Goal: Task Accomplishment & Management: Manage account settings

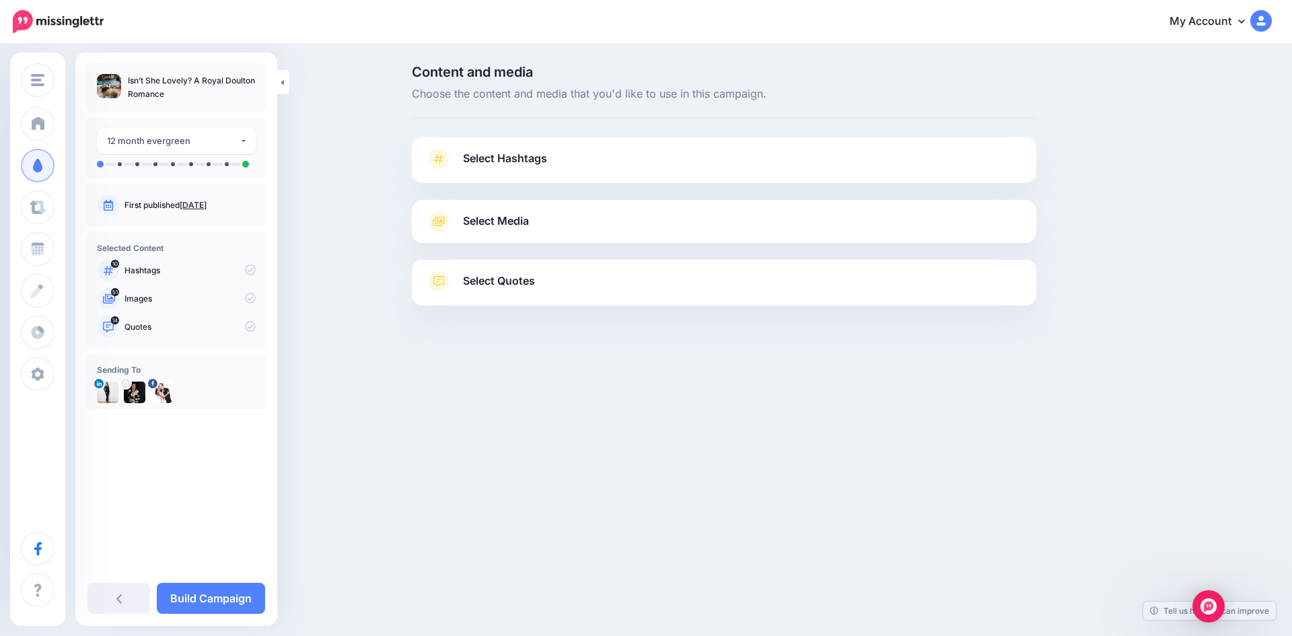
click at [527, 151] on span "Select Hashtags" at bounding box center [505, 158] width 84 height 18
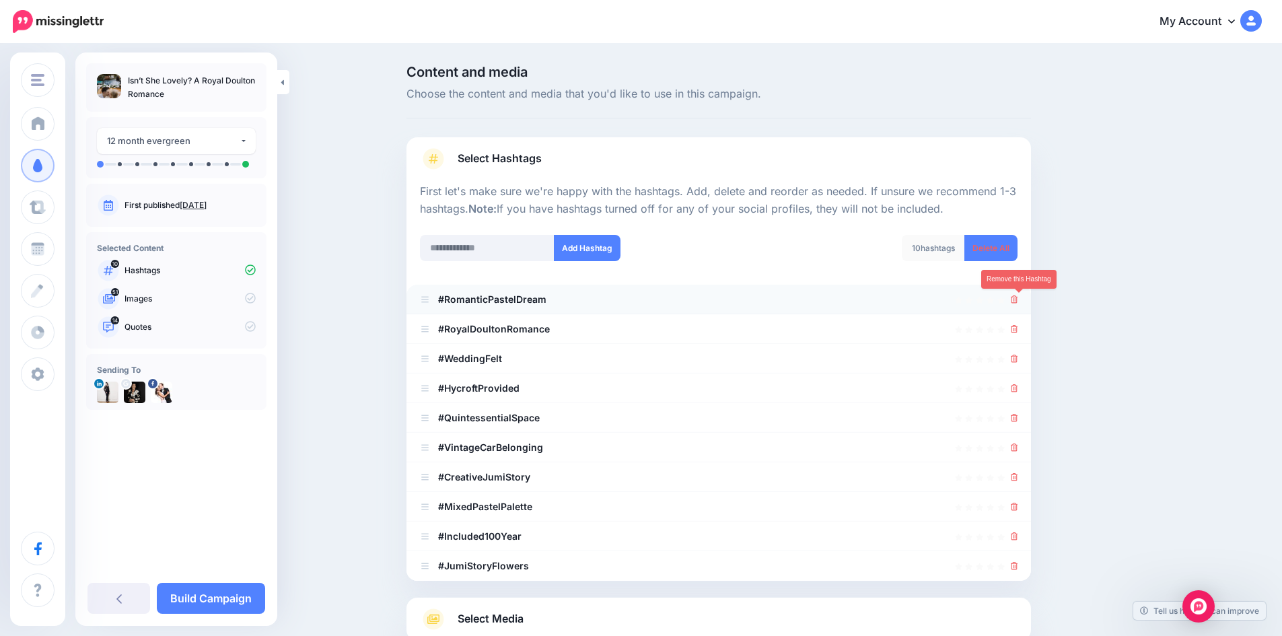
click at [1018, 299] on icon at bounding box center [1014, 299] width 7 height 8
click at [1018, 299] on link at bounding box center [1010, 298] width 15 height 11
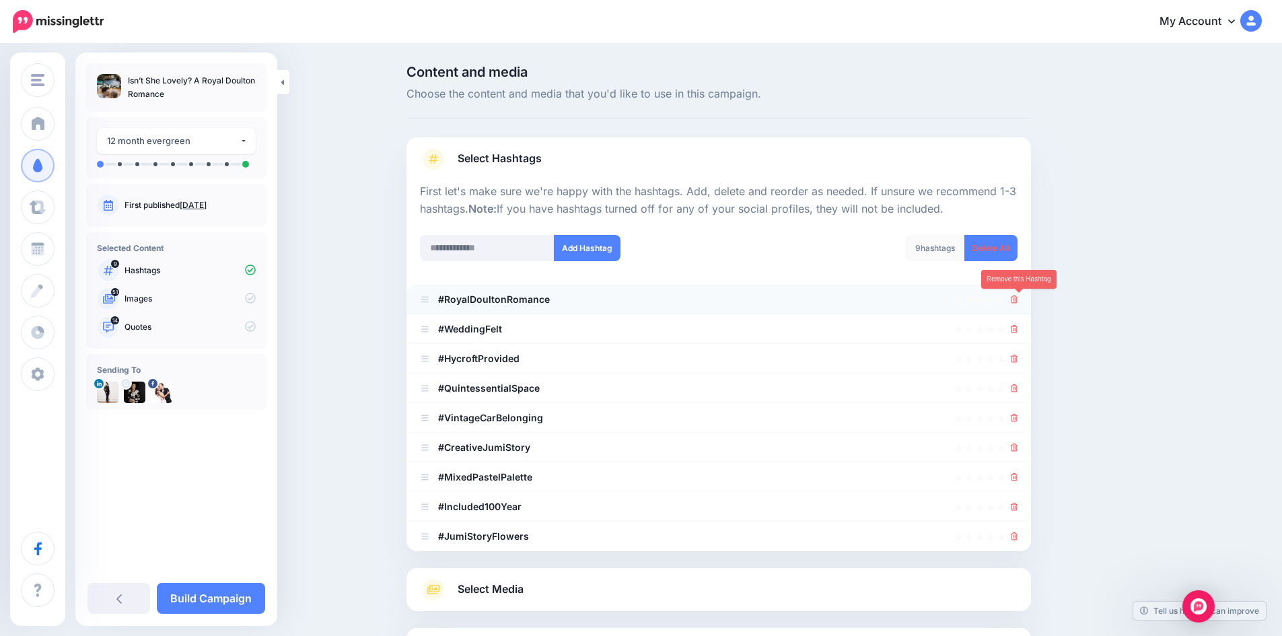
click at [1018, 300] on icon at bounding box center [1014, 299] width 7 height 8
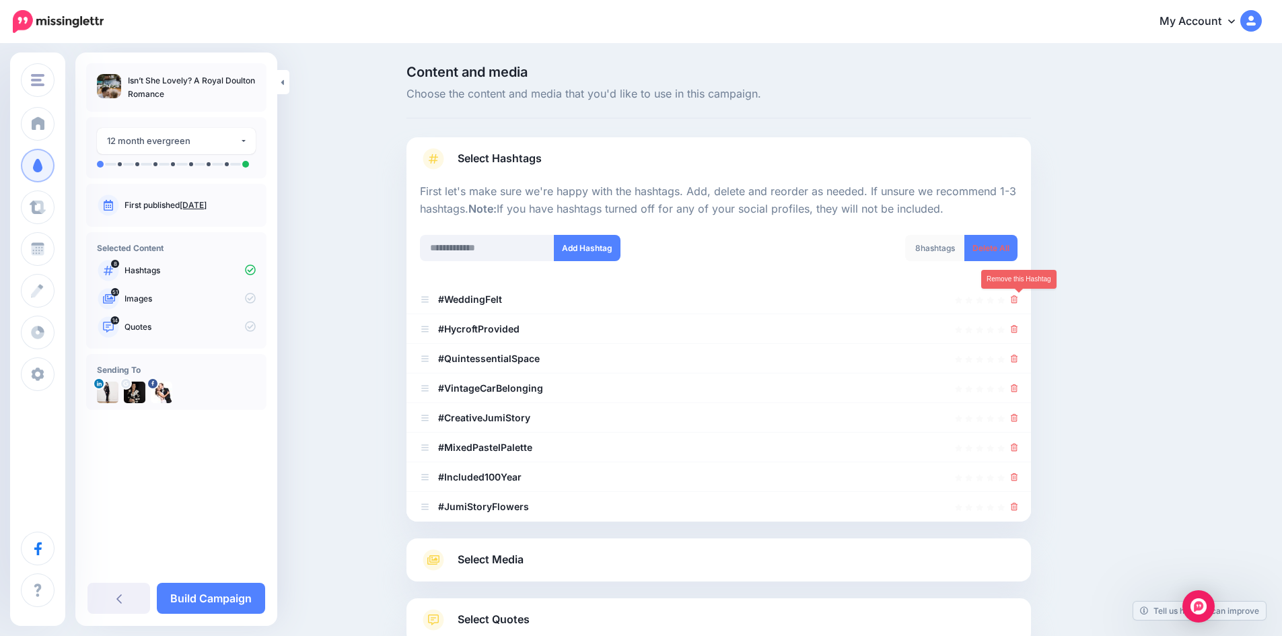
click at [1018, 300] on icon at bounding box center [1014, 299] width 7 height 8
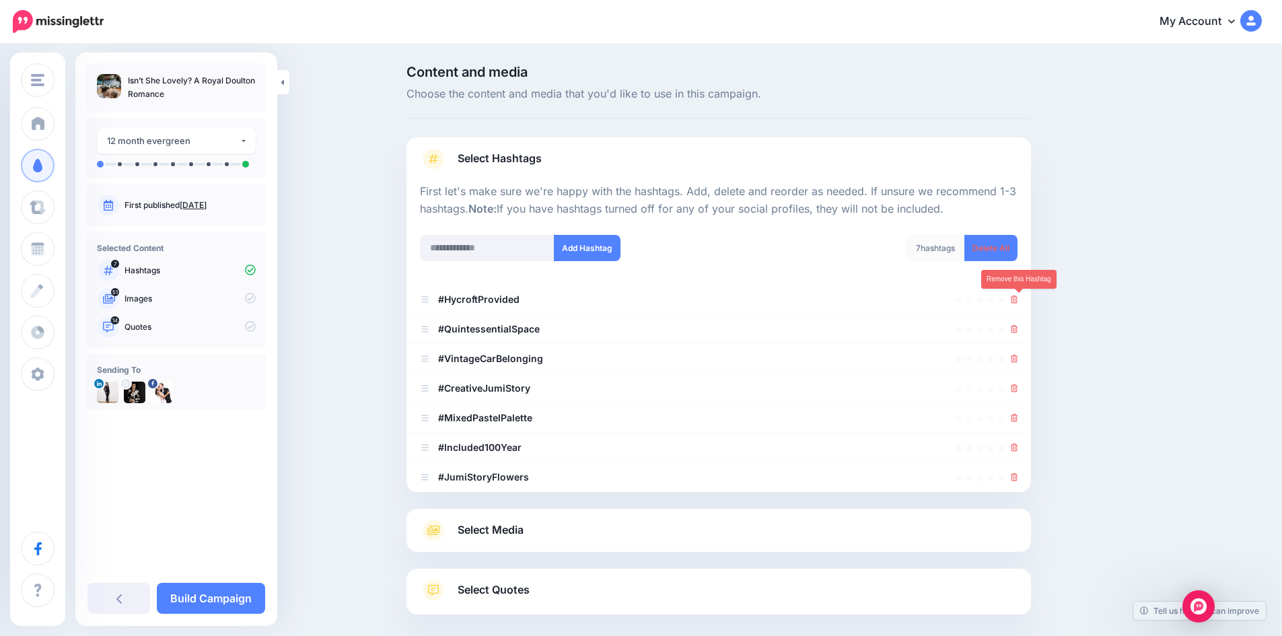
click at [1018, 300] on icon at bounding box center [1014, 299] width 7 height 8
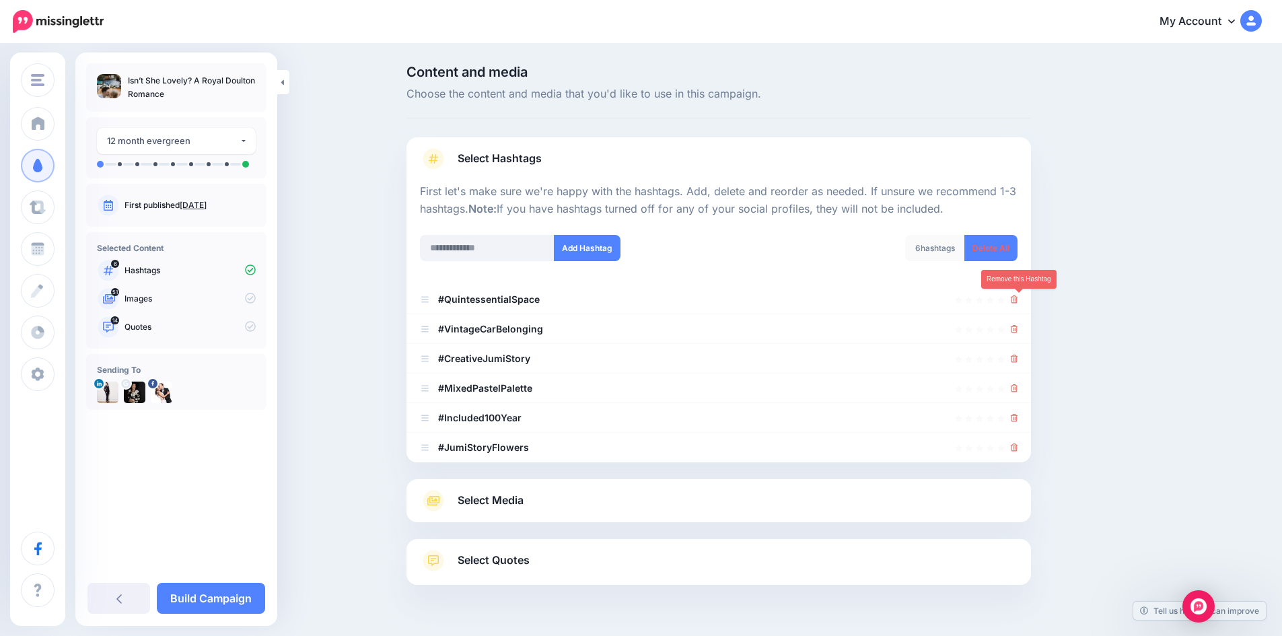
click at [1018, 300] on icon at bounding box center [1014, 299] width 7 height 8
click at [1018, 300] on link at bounding box center [1010, 298] width 15 height 11
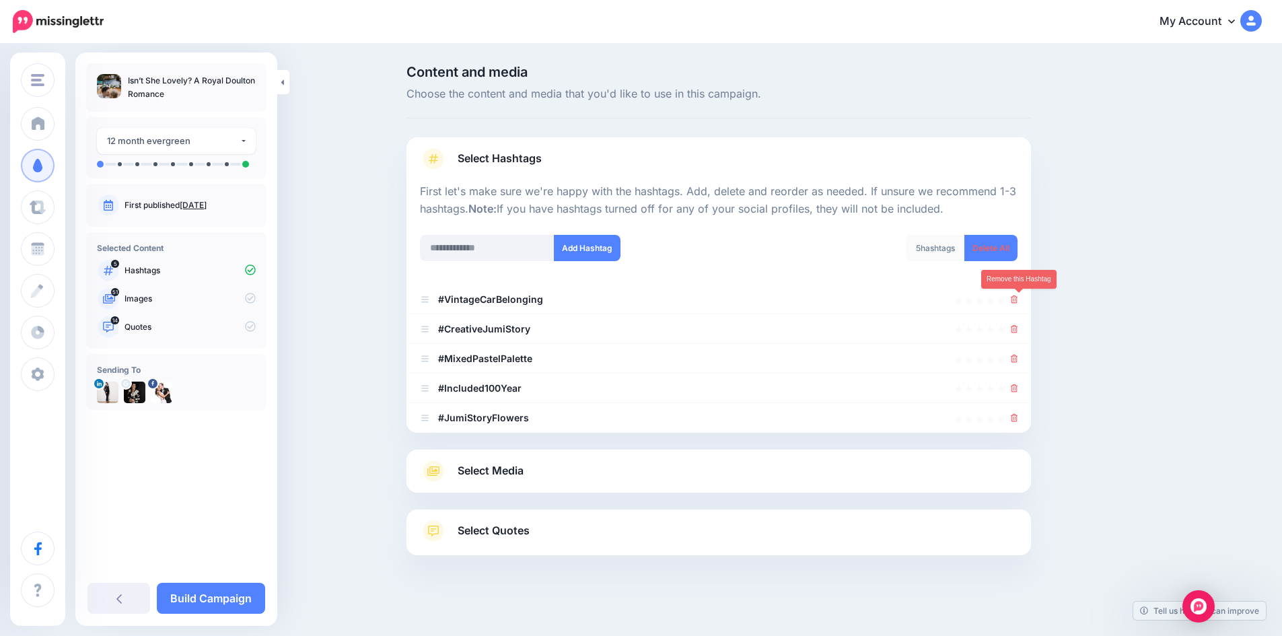
click at [1018, 300] on icon at bounding box center [1014, 299] width 7 height 8
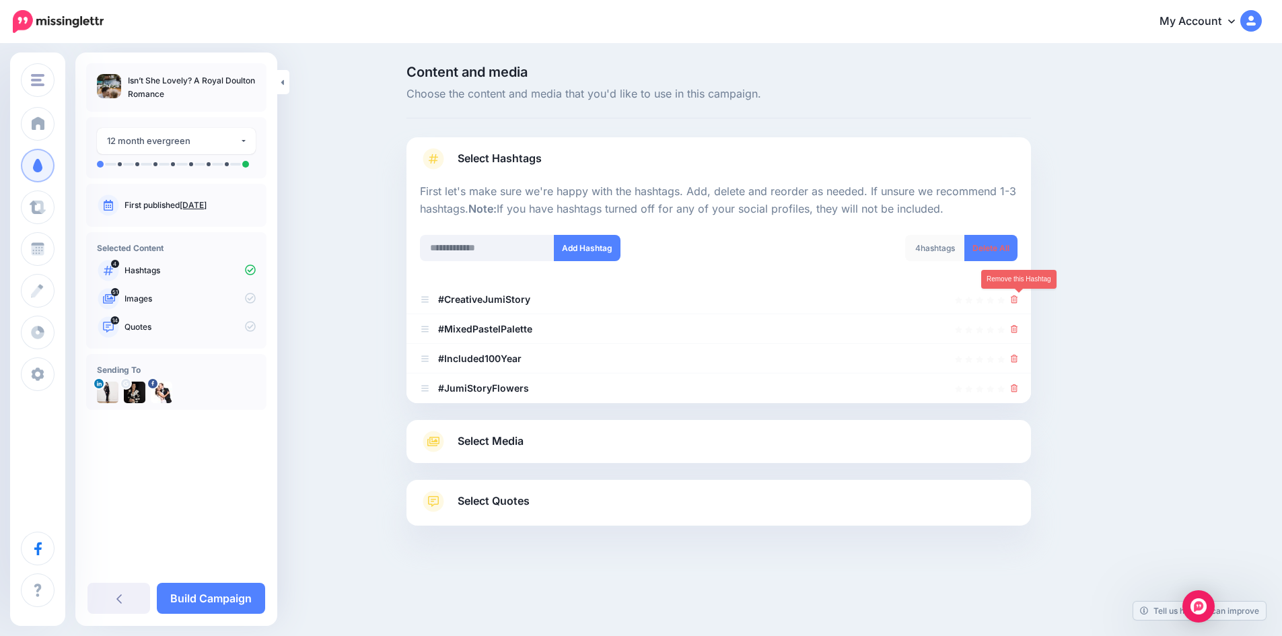
click at [1018, 300] on icon at bounding box center [1014, 299] width 7 height 8
click at [1018, 300] on link at bounding box center [1014, 298] width 7 height 11
click at [1018, 300] on link at bounding box center [1010, 298] width 15 height 11
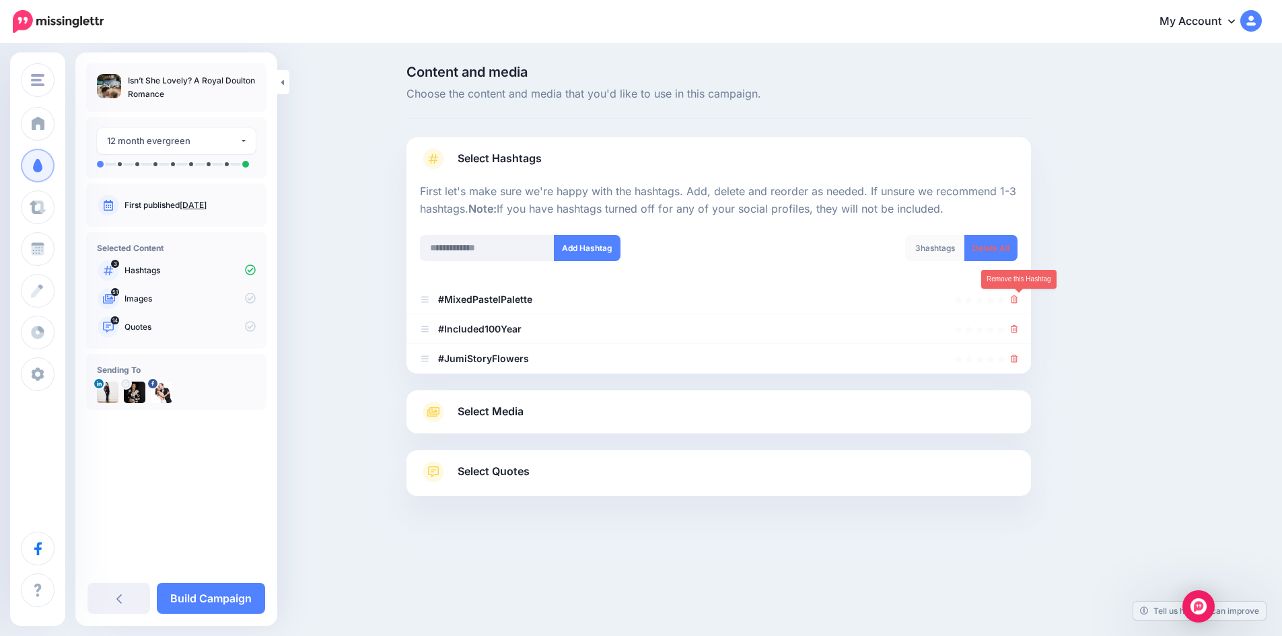
click at [1018, 300] on icon at bounding box center [1014, 299] width 7 height 8
click at [1018, 300] on link at bounding box center [1010, 298] width 15 height 11
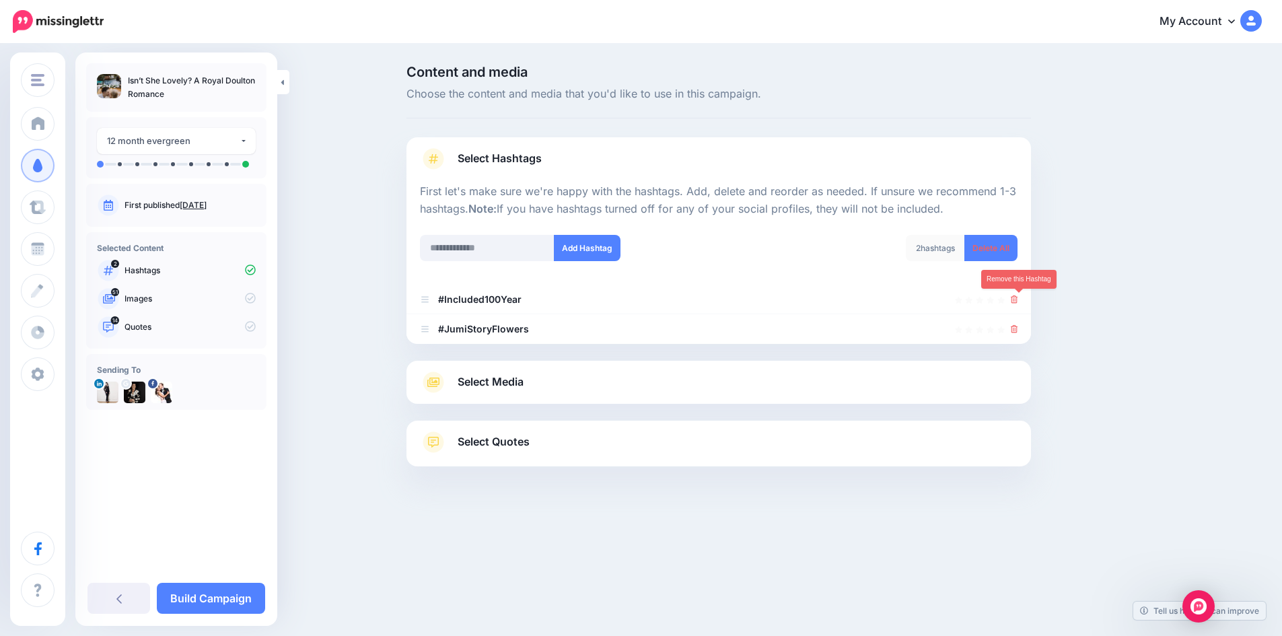
click at [1018, 300] on icon at bounding box center [1014, 299] width 7 height 8
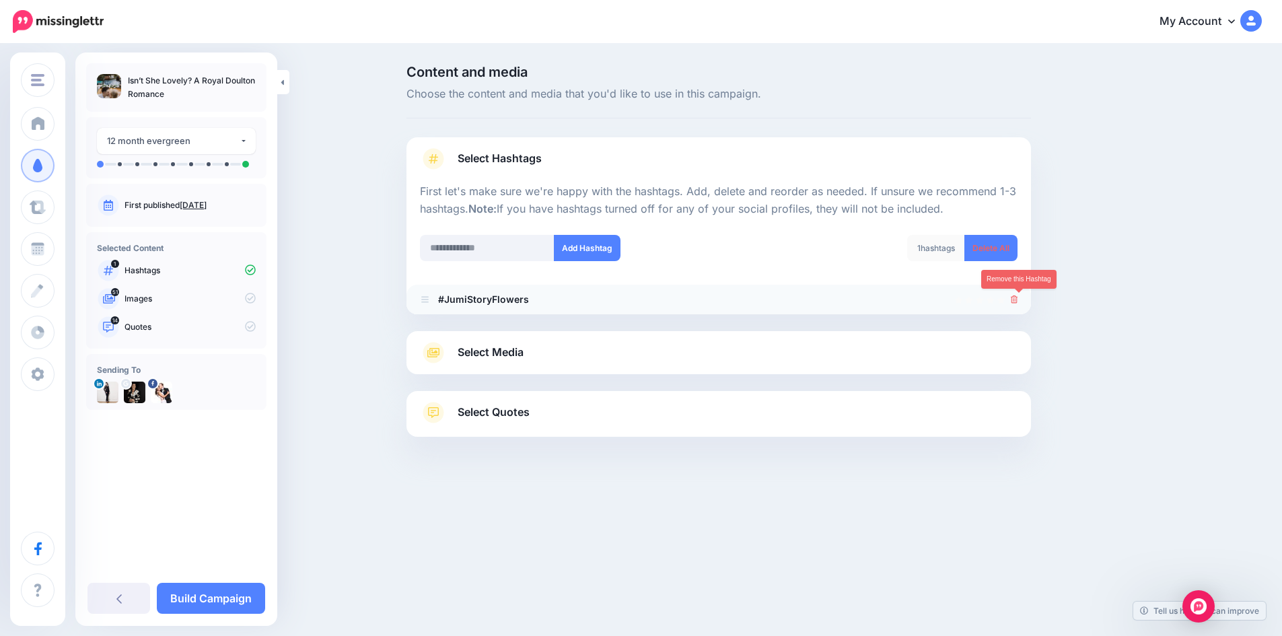
click at [1018, 300] on icon at bounding box center [1014, 299] width 7 height 8
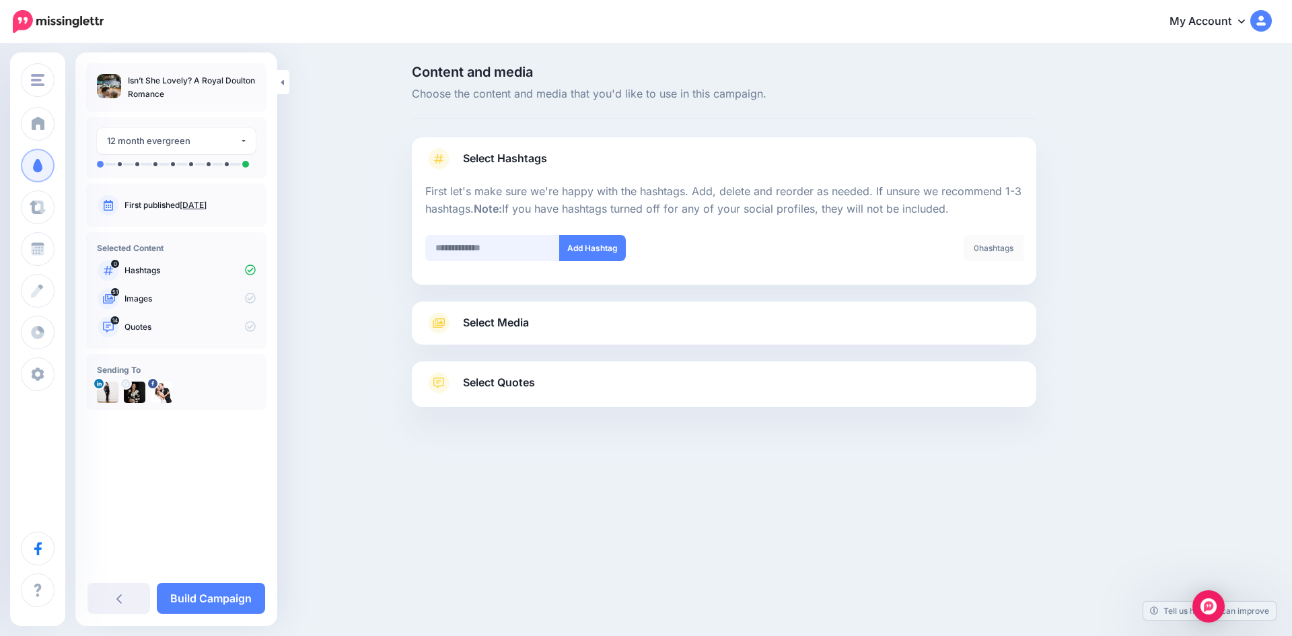
click at [460, 244] on input "text" at bounding box center [492, 248] width 135 height 26
type input "**********"
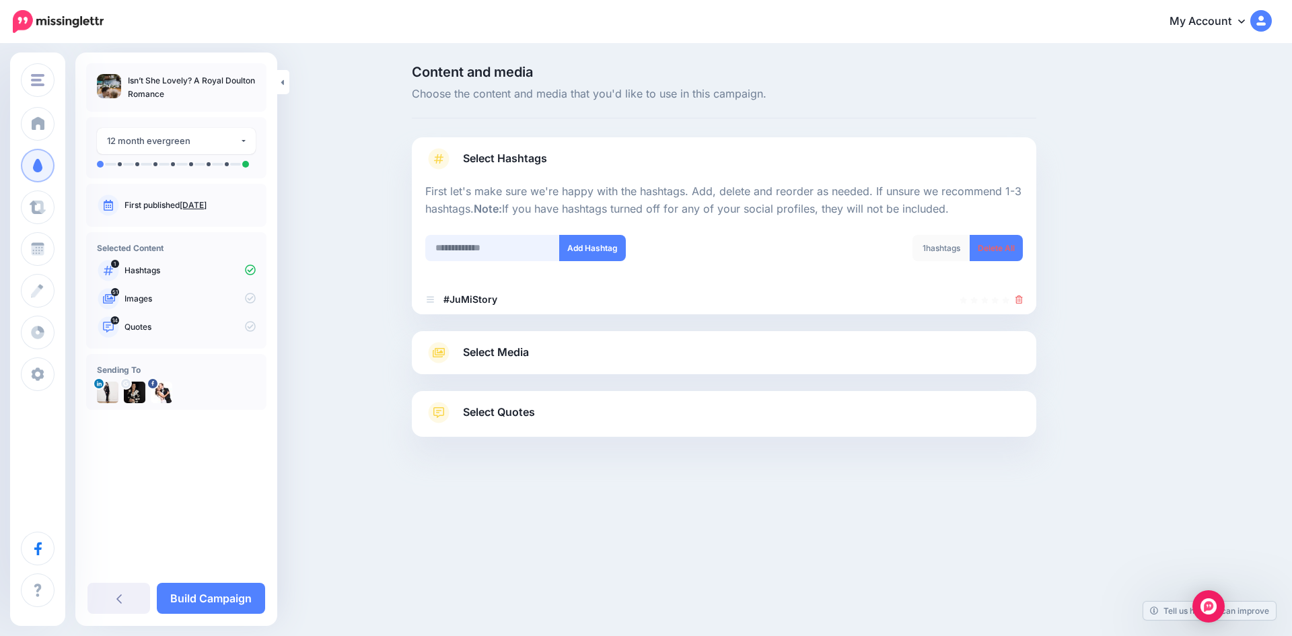
click at [480, 244] on input "text" at bounding box center [492, 248] width 135 height 26
click at [489, 248] on input "**********" at bounding box center [492, 248] width 135 height 26
type input "**********"
click at [609, 240] on button "Add Hashtag" at bounding box center [592, 248] width 67 height 26
click at [464, 250] on input "text" at bounding box center [492, 248] width 135 height 26
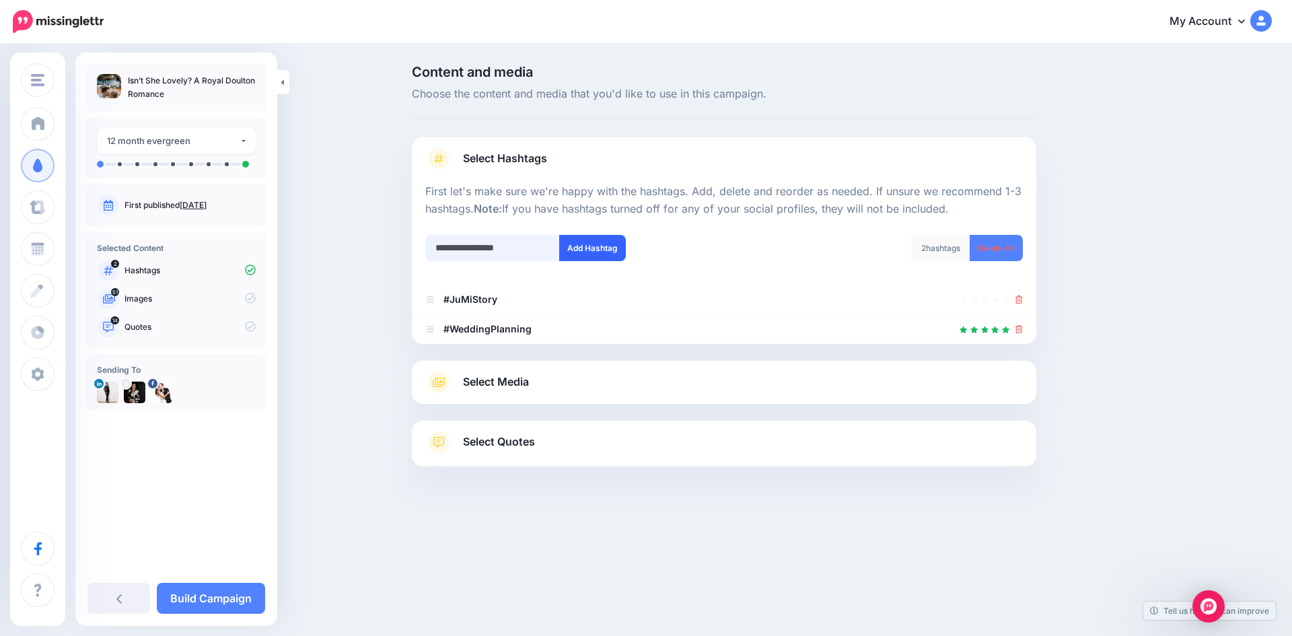
type input "**********"
click at [578, 249] on button "Add Hashtag" at bounding box center [592, 248] width 67 height 26
click at [477, 251] on input "text" at bounding box center [492, 248] width 135 height 26
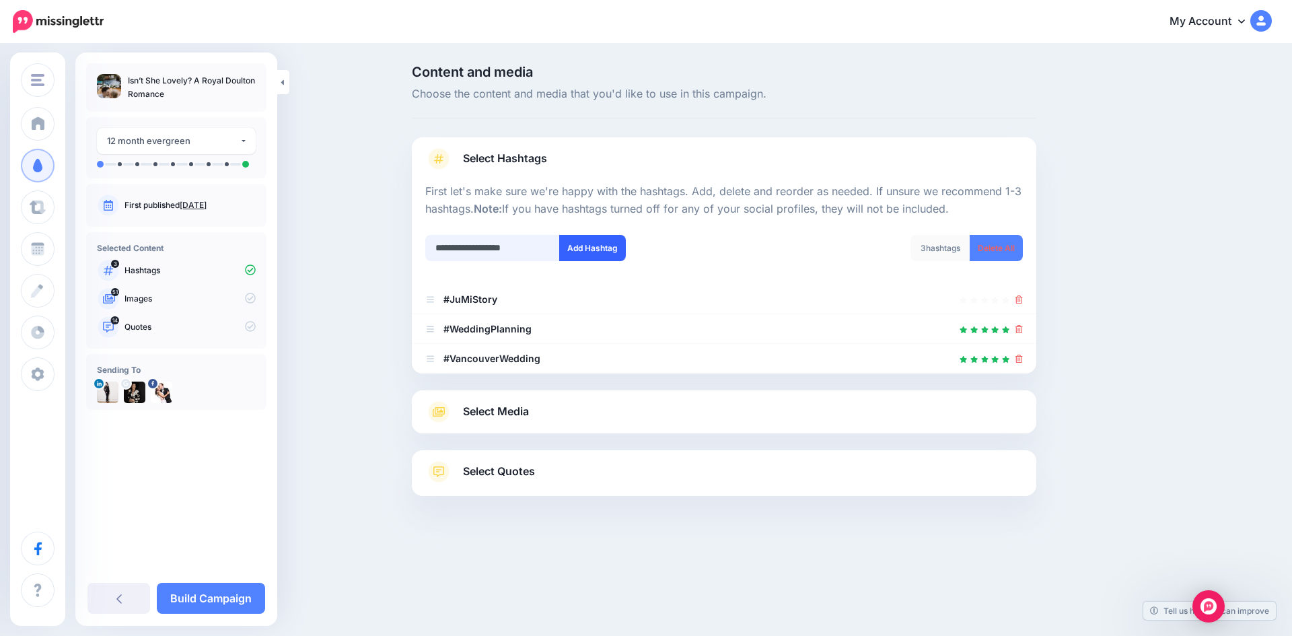
type input "**********"
click at [576, 242] on button "Add Hashtag" at bounding box center [592, 248] width 67 height 26
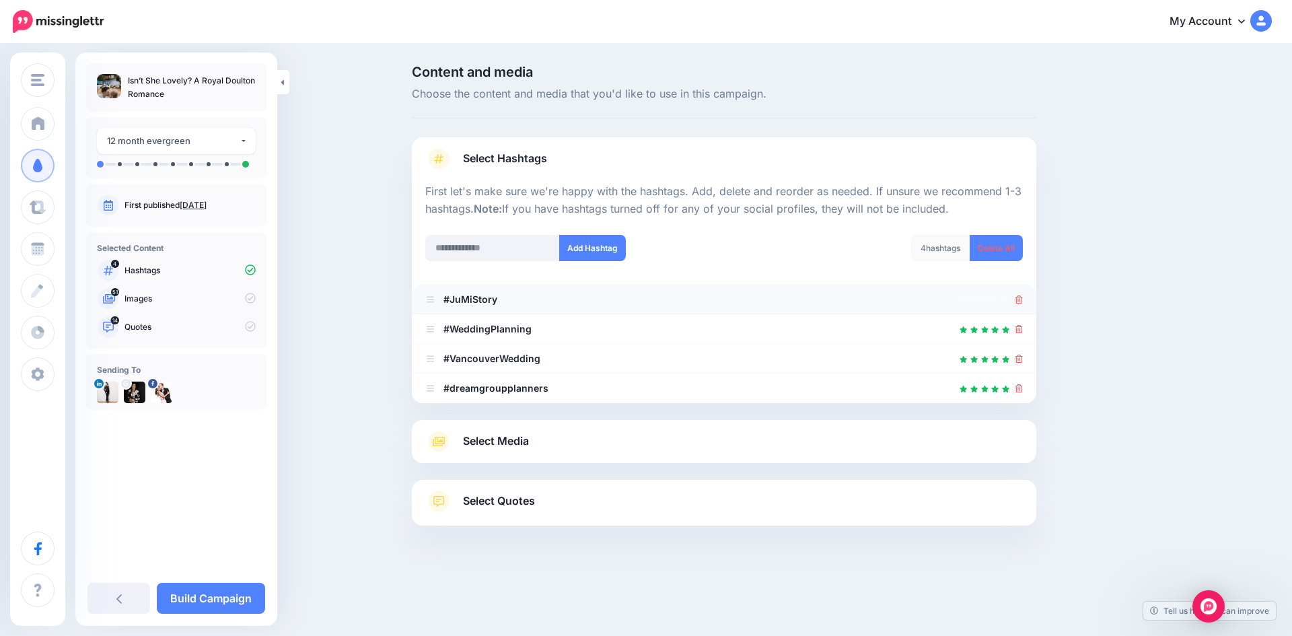
click at [1018, 298] on icon at bounding box center [1019, 299] width 7 height 8
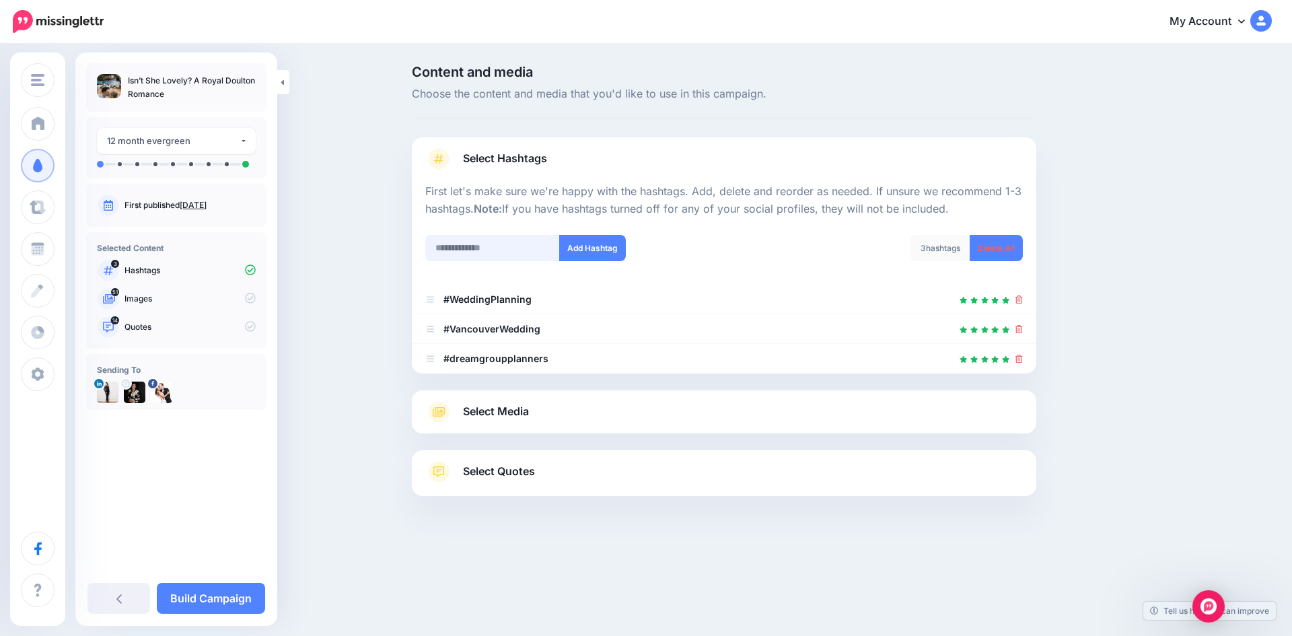
click at [466, 253] on input "text" at bounding box center [492, 248] width 135 height 26
type input "**********"
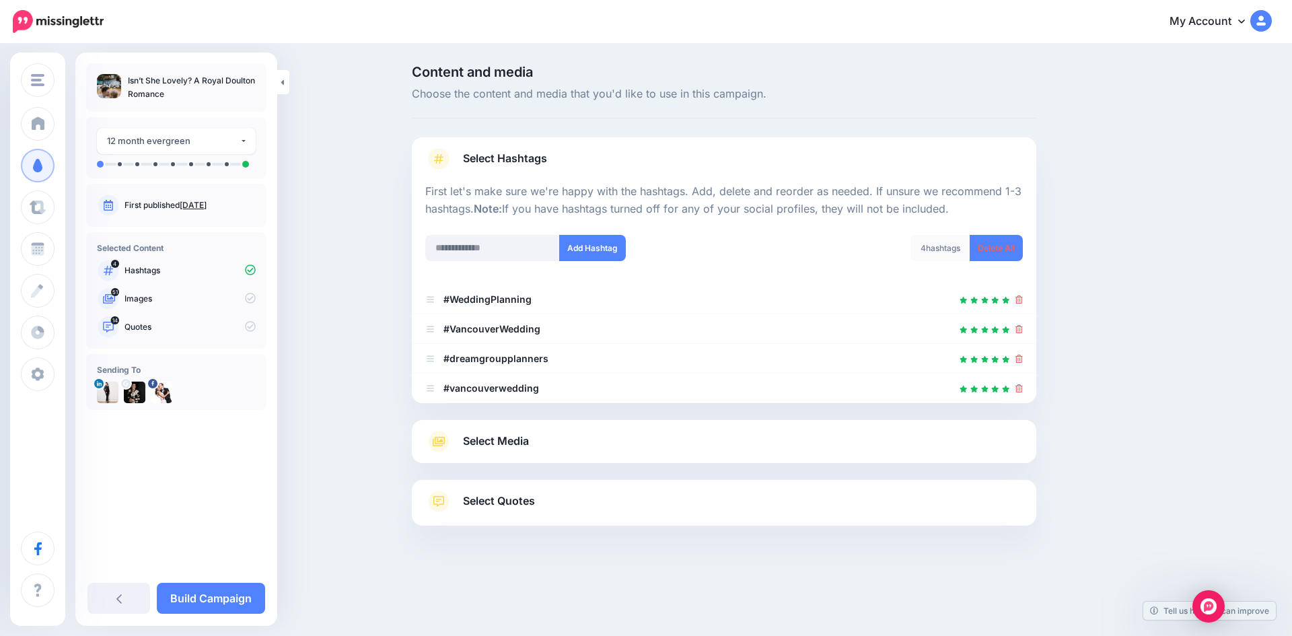
click at [514, 445] on span "Select Media" at bounding box center [496, 441] width 66 height 18
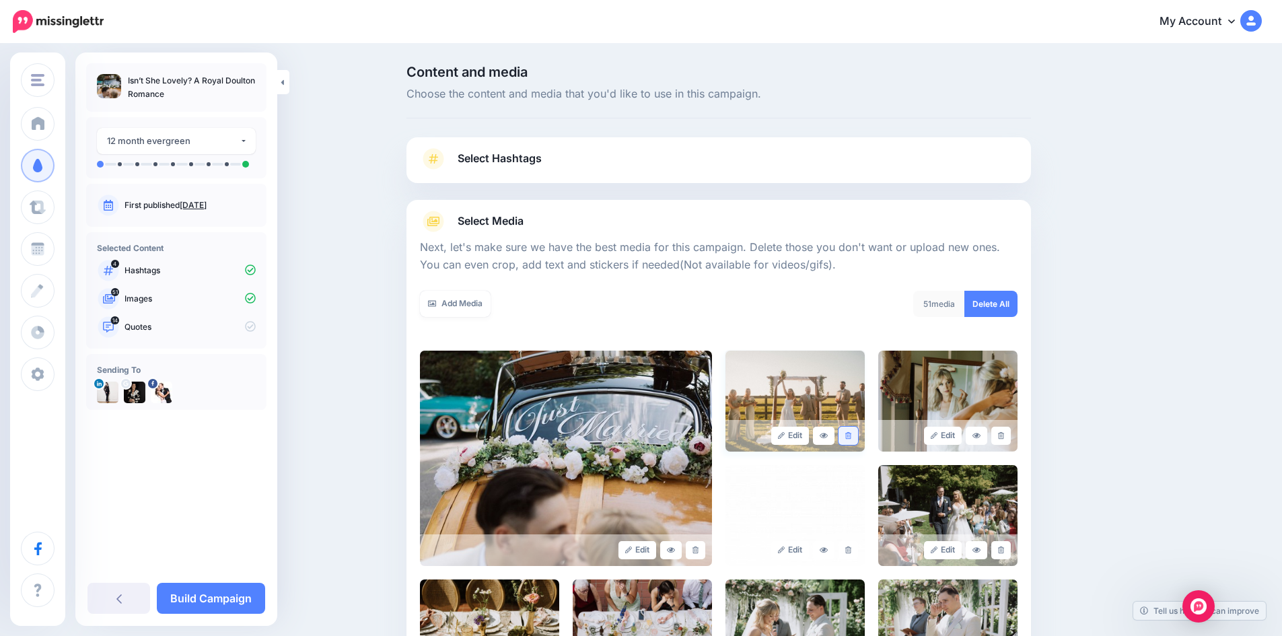
click at [851, 436] on icon at bounding box center [848, 435] width 6 height 7
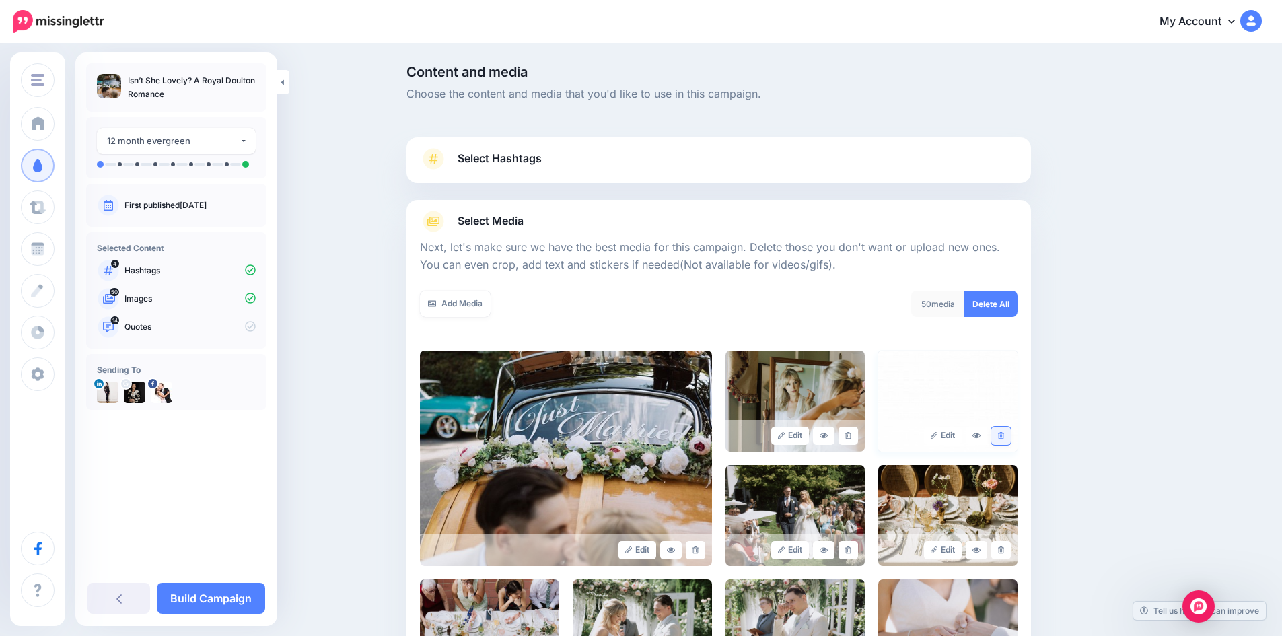
click at [1004, 433] on icon at bounding box center [1001, 435] width 6 height 7
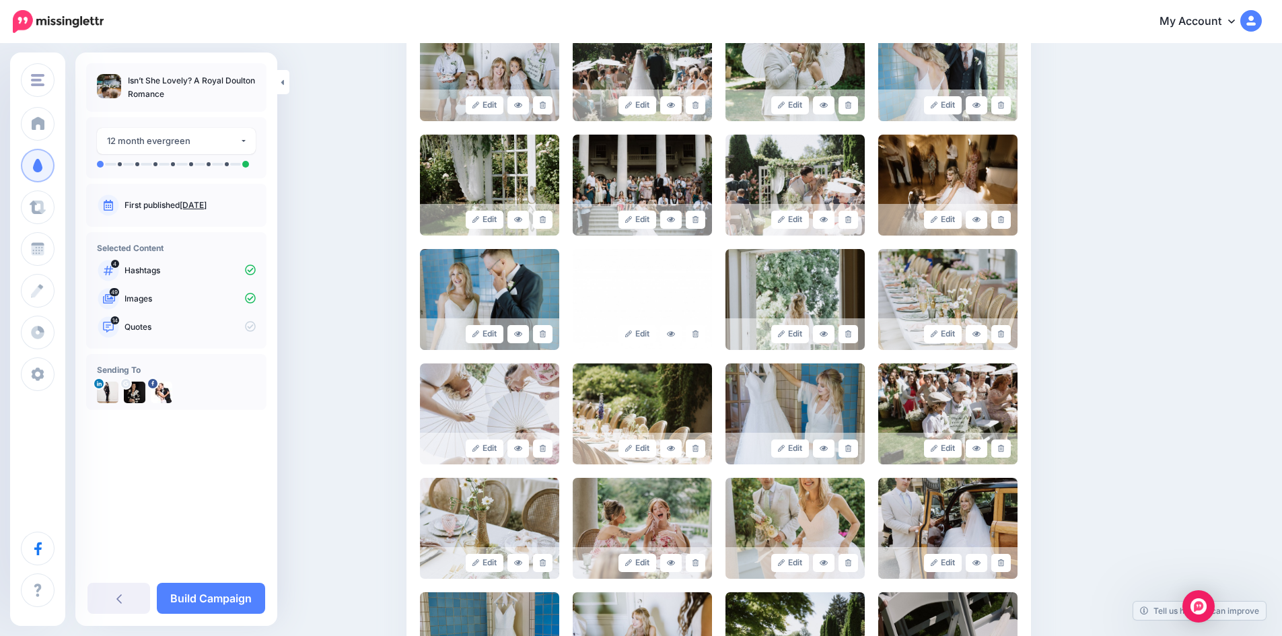
scroll to position [793, 0]
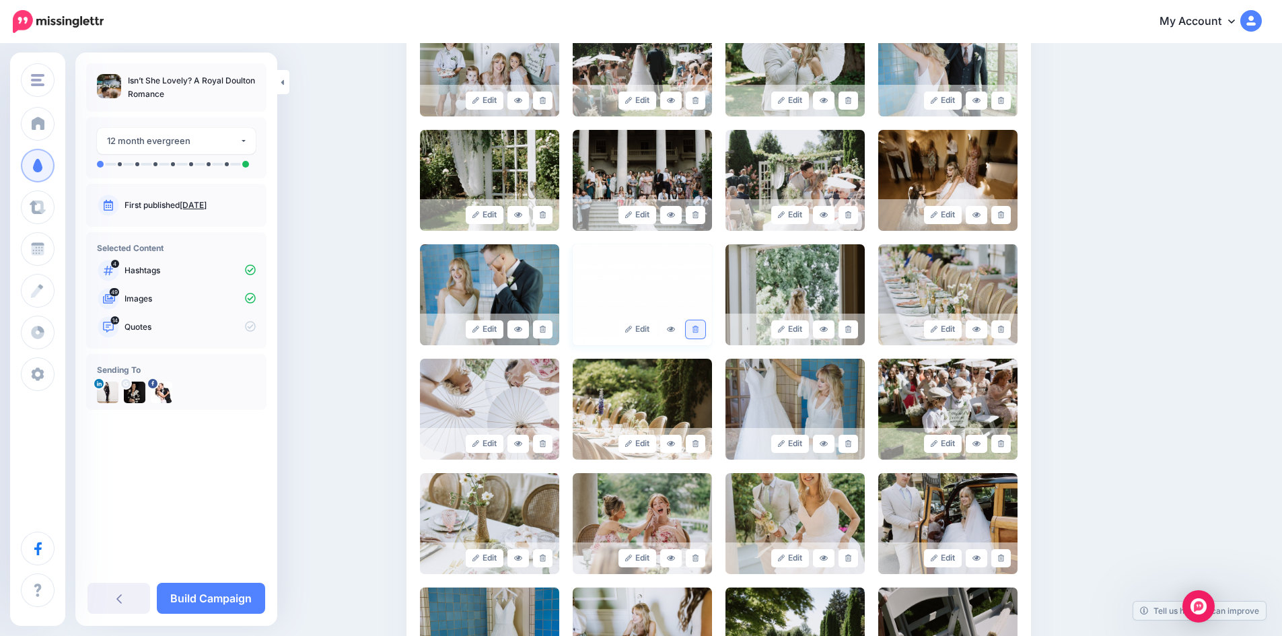
click at [699, 326] on icon at bounding box center [696, 329] width 6 height 7
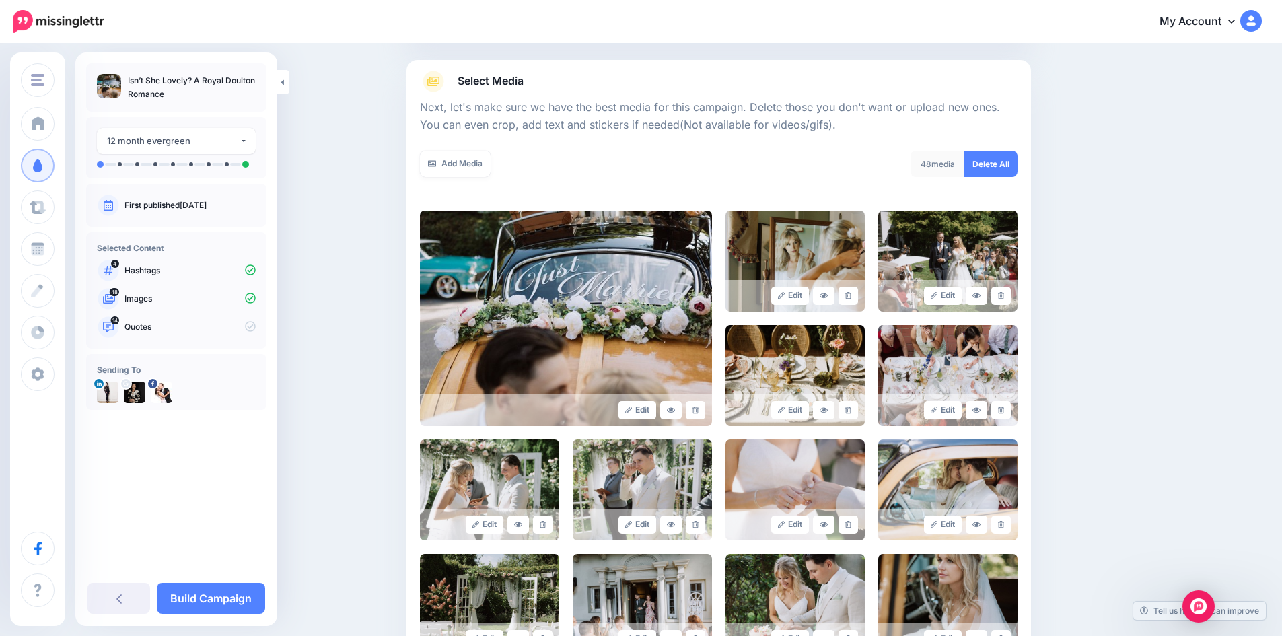
scroll to position [144, 0]
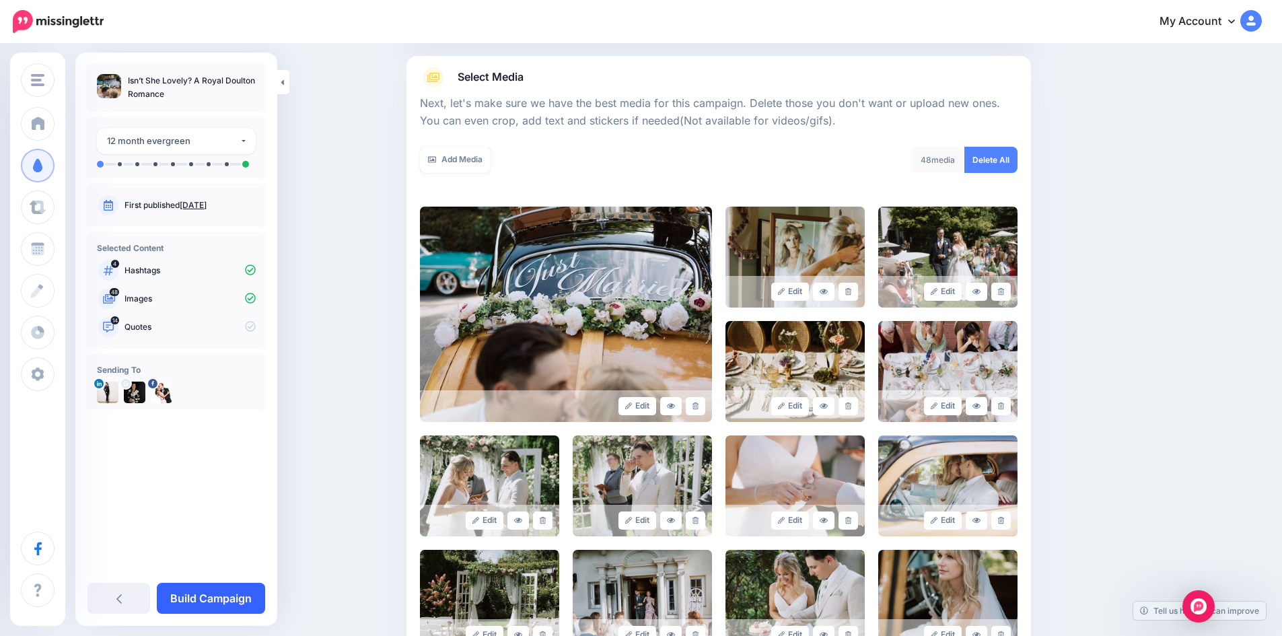
click at [246, 601] on link "Build Campaign" at bounding box center [211, 598] width 108 height 31
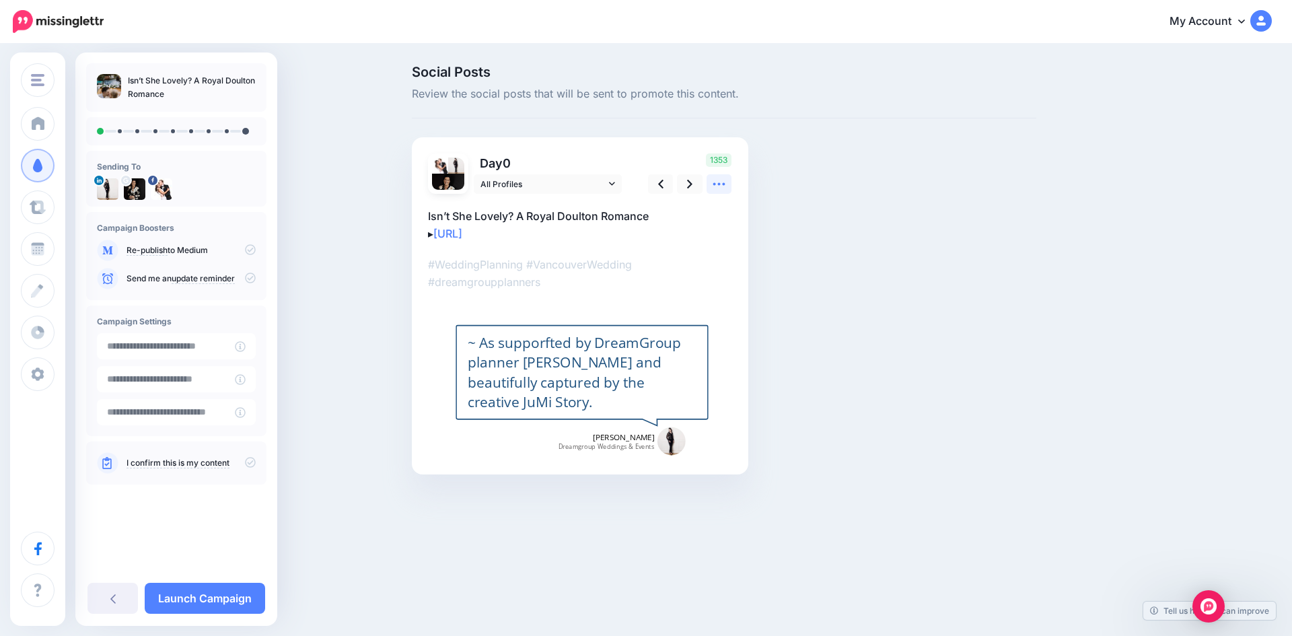
click at [725, 183] on icon at bounding box center [719, 184] width 14 height 14
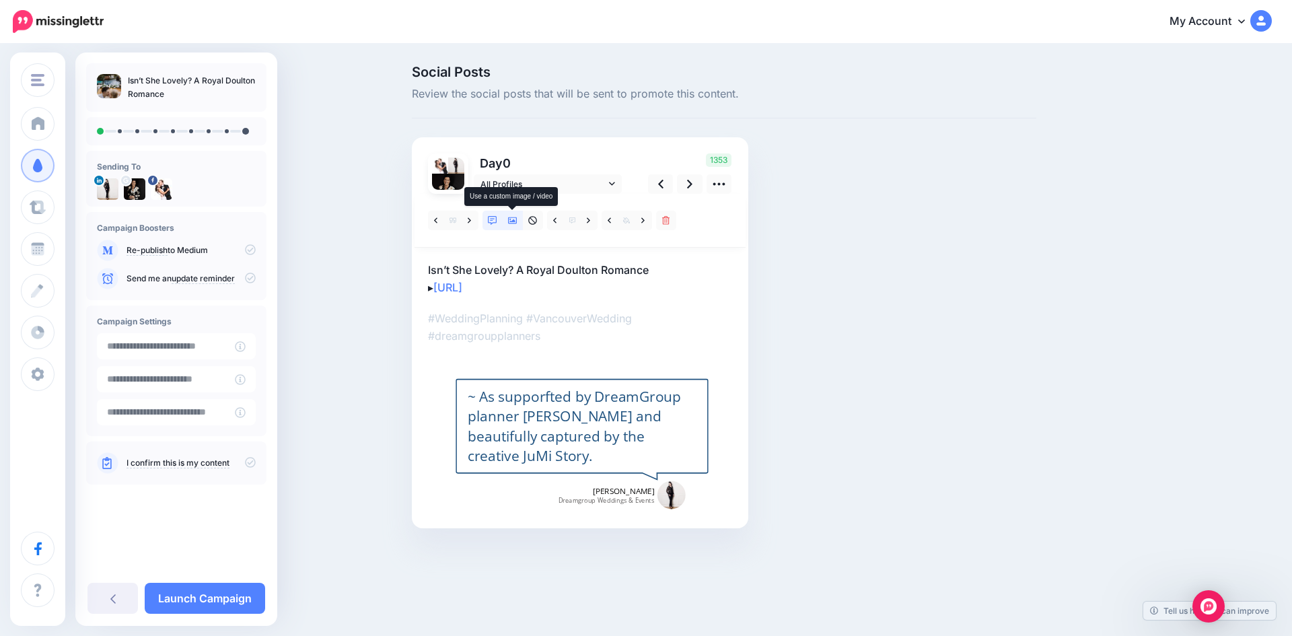
click at [512, 218] on icon at bounding box center [512, 220] width 9 height 9
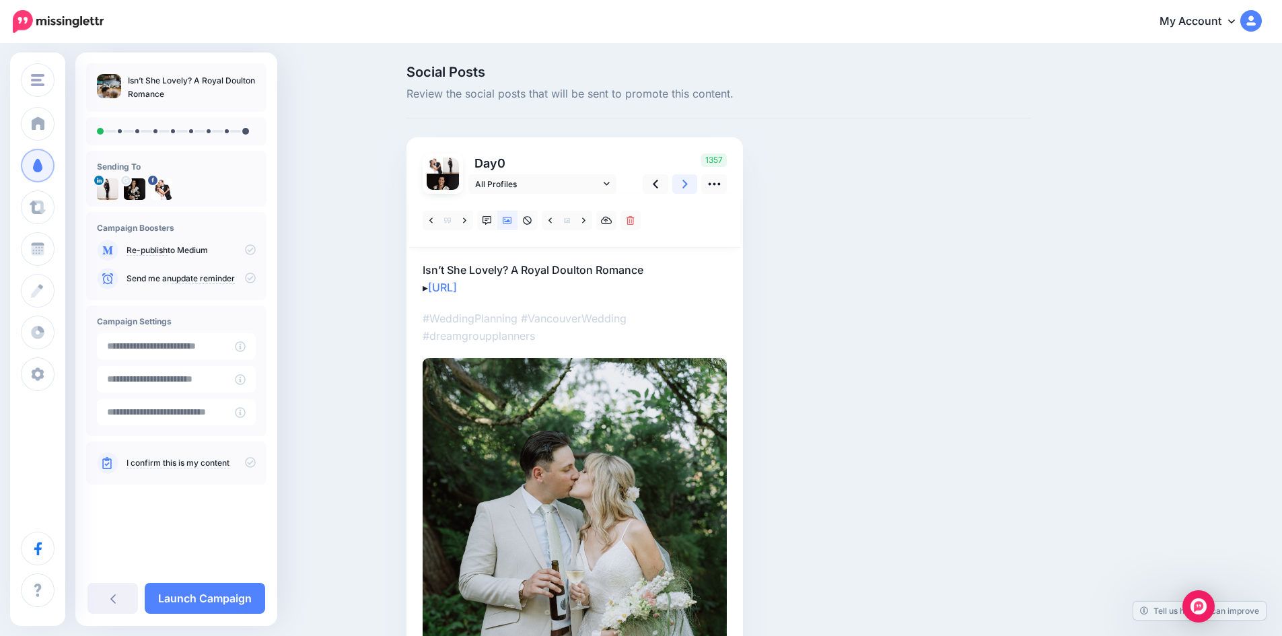
click at [688, 181] on icon at bounding box center [684, 184] width 5 height 9
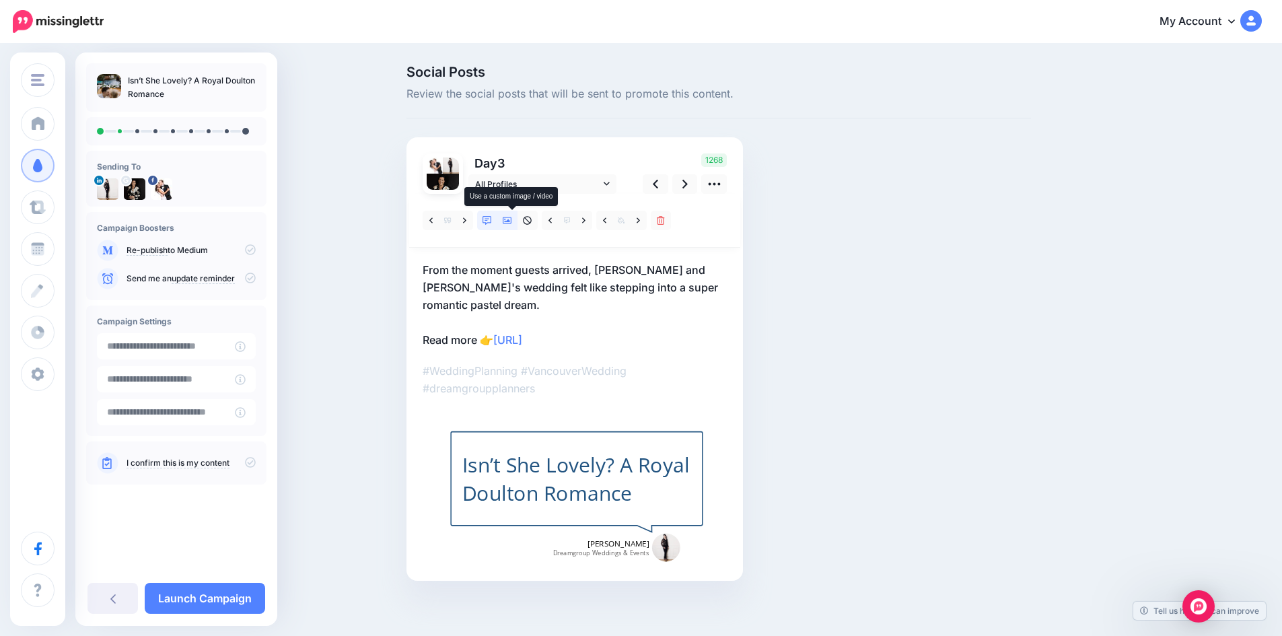
click at [512, 218] on icon at bounding box center [507, 220] width 9 height 9
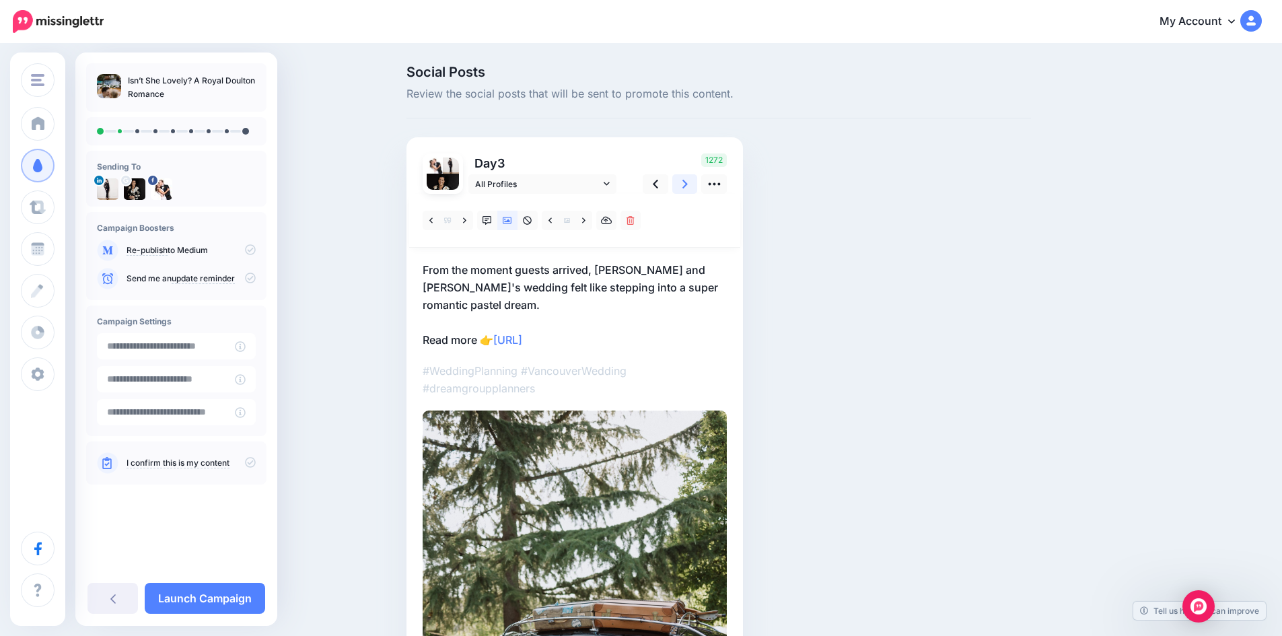
click at [688, 183] on icon at bounding box center [684, 184] width 5 height 9
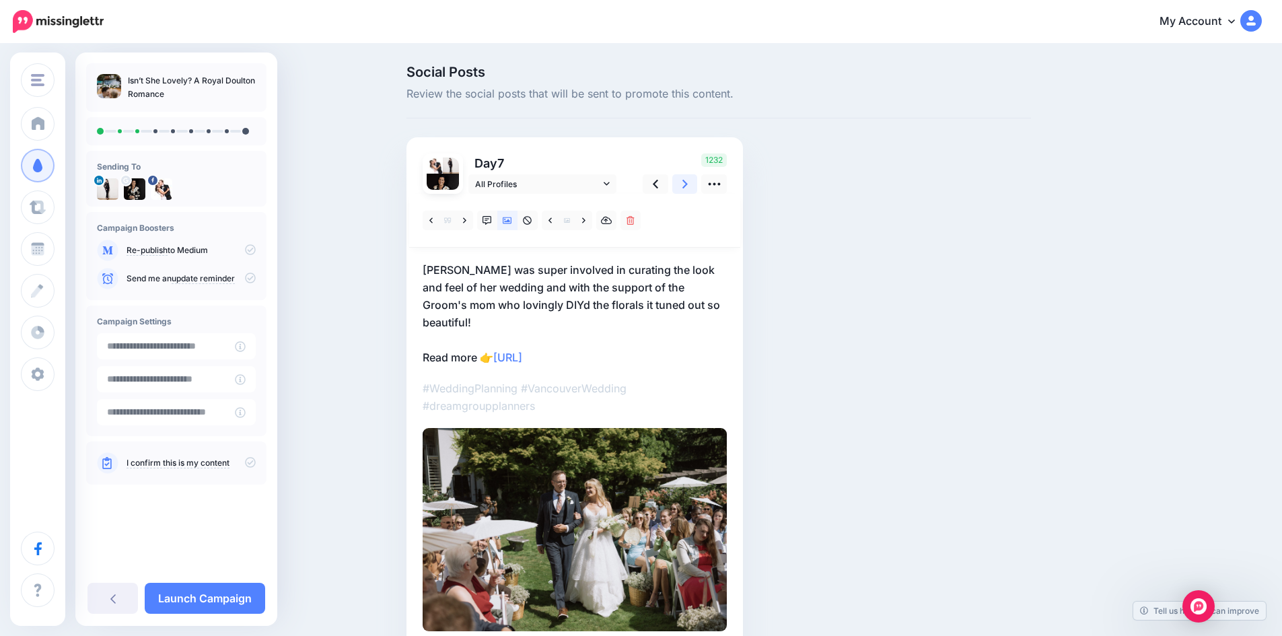
click at [688, 183] on icon at bounding box center [684, 184] width 5 height 9
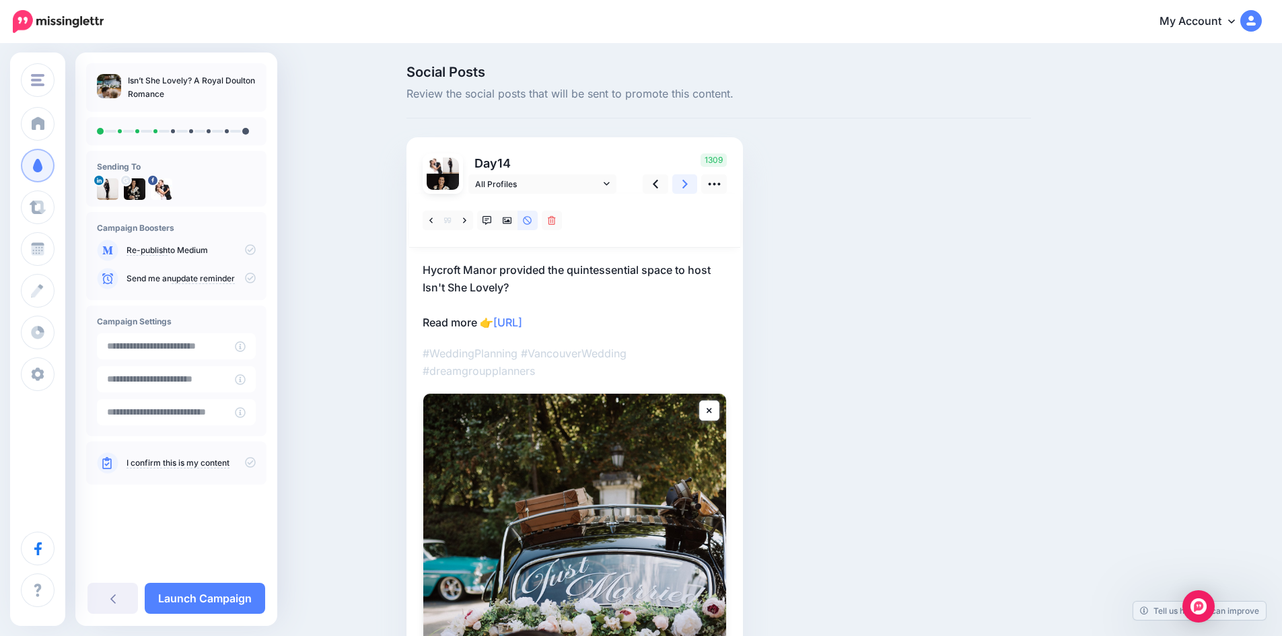
click at [688, 183] on icon at bounding box center [684, 184] width 5 height 9
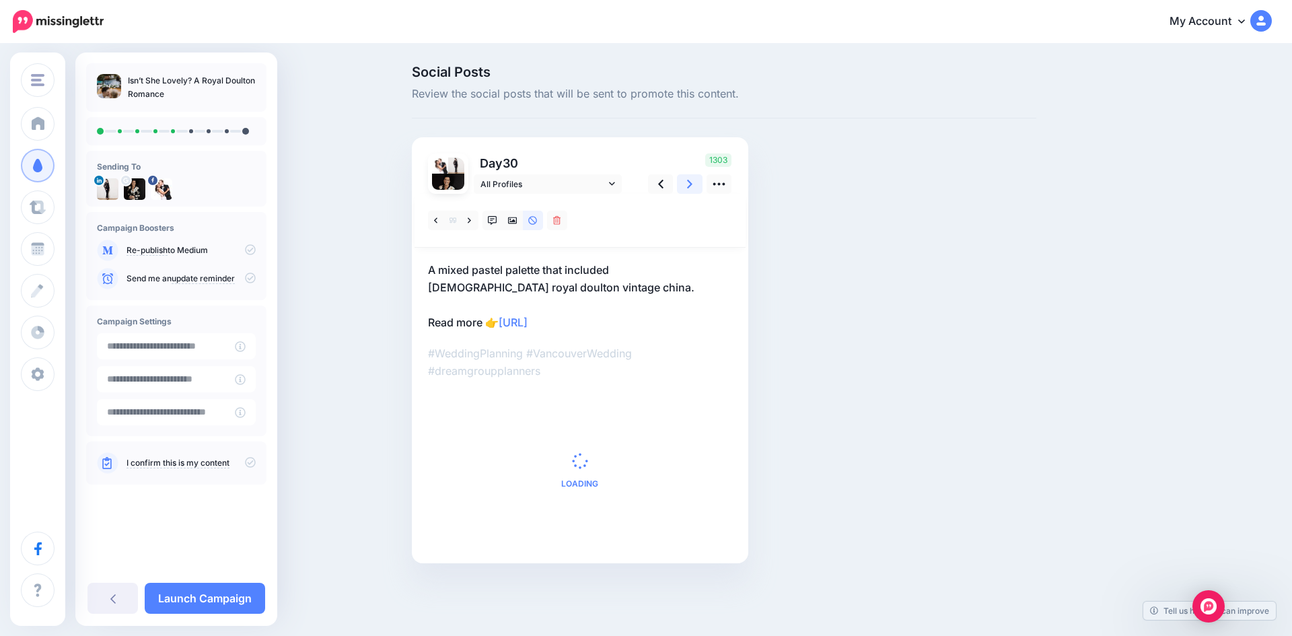
click at [691, 183] on icon at bounding box center [689, 184] width 5 height 9
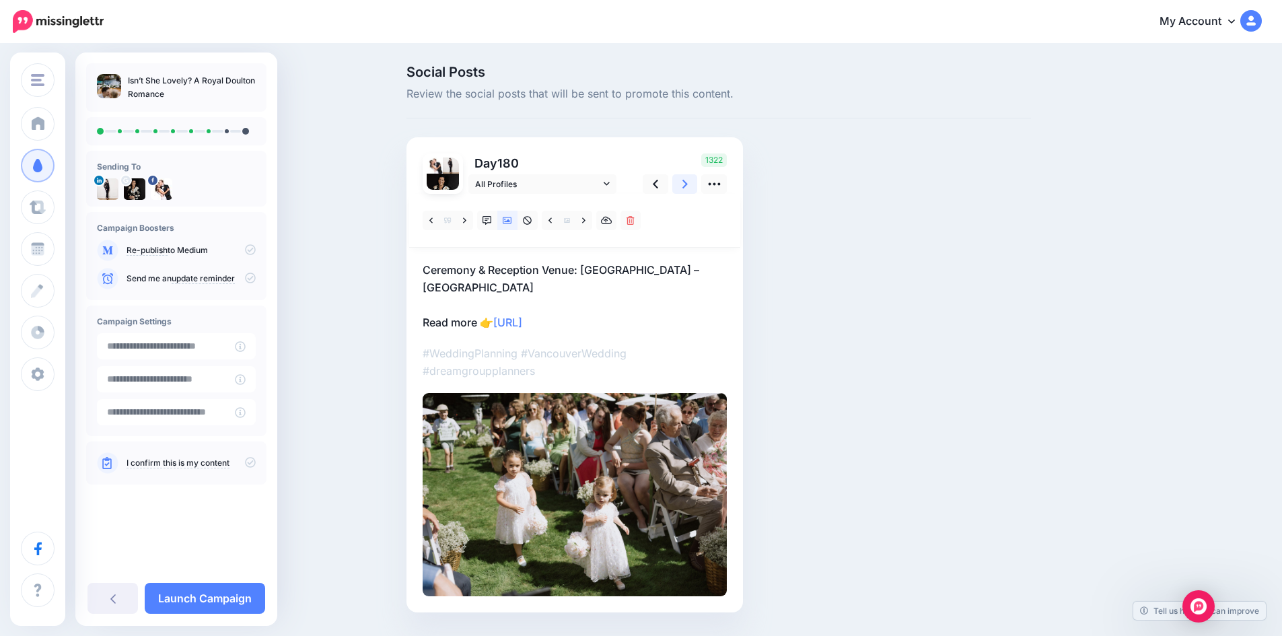
click at [688, 183] on icon at bounding box center [684, 184] width 5 height 9
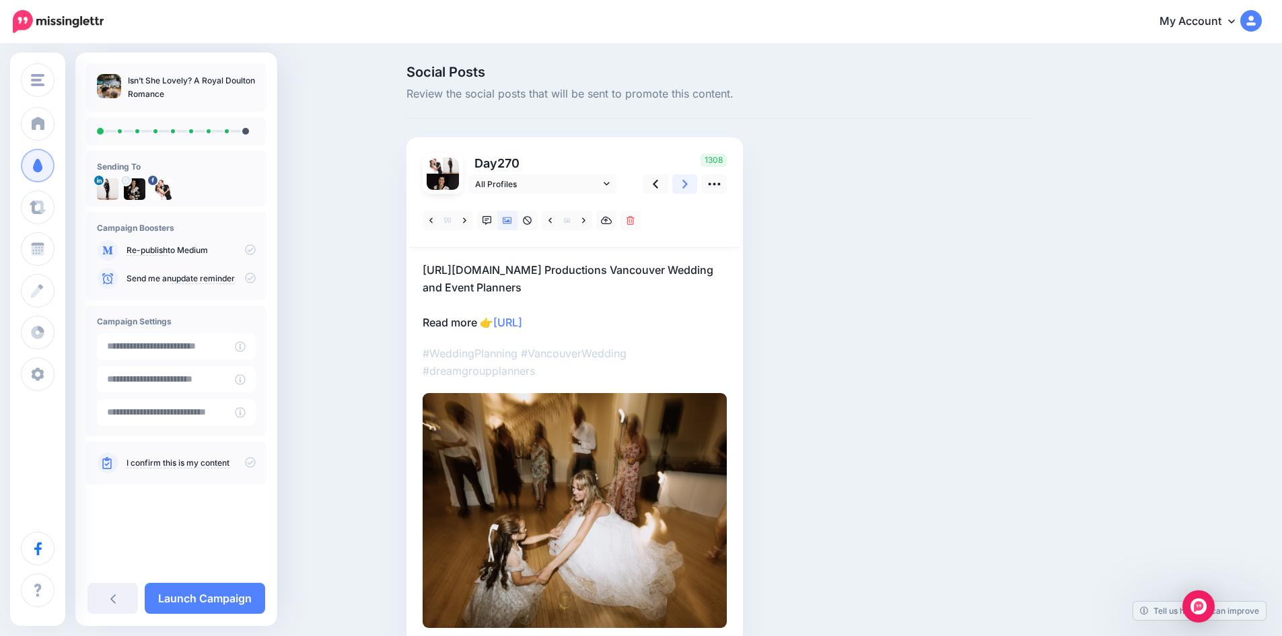
click at [688, 183] on icon at bounding box center [684, 184] width 5 height 9
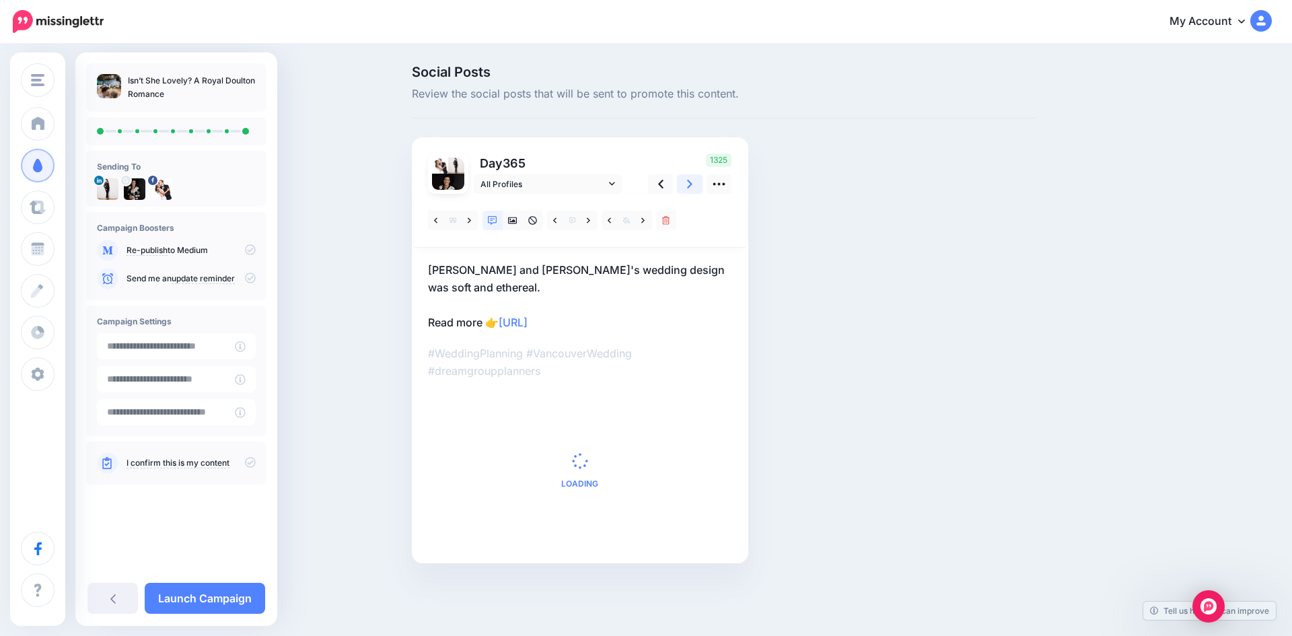
click at [691, 183] on icon at bounding box center [689, 184] width 5 height 9
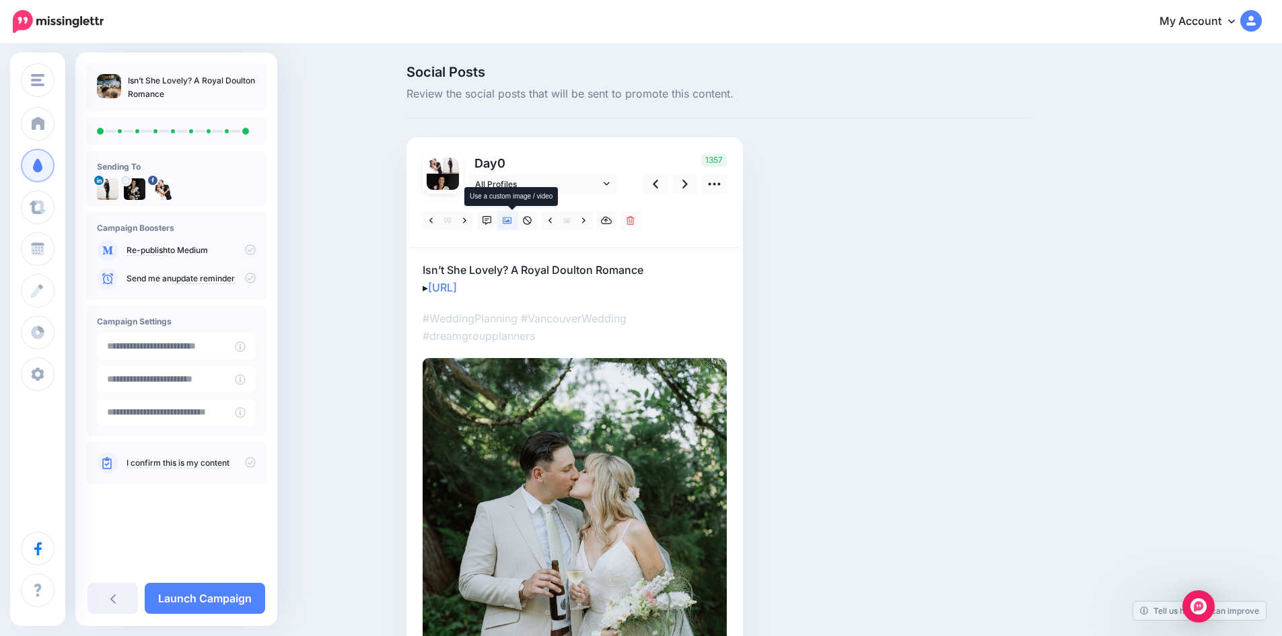
click at [512, 219] on icon at bounding box center [507, 220] width 9 height 9
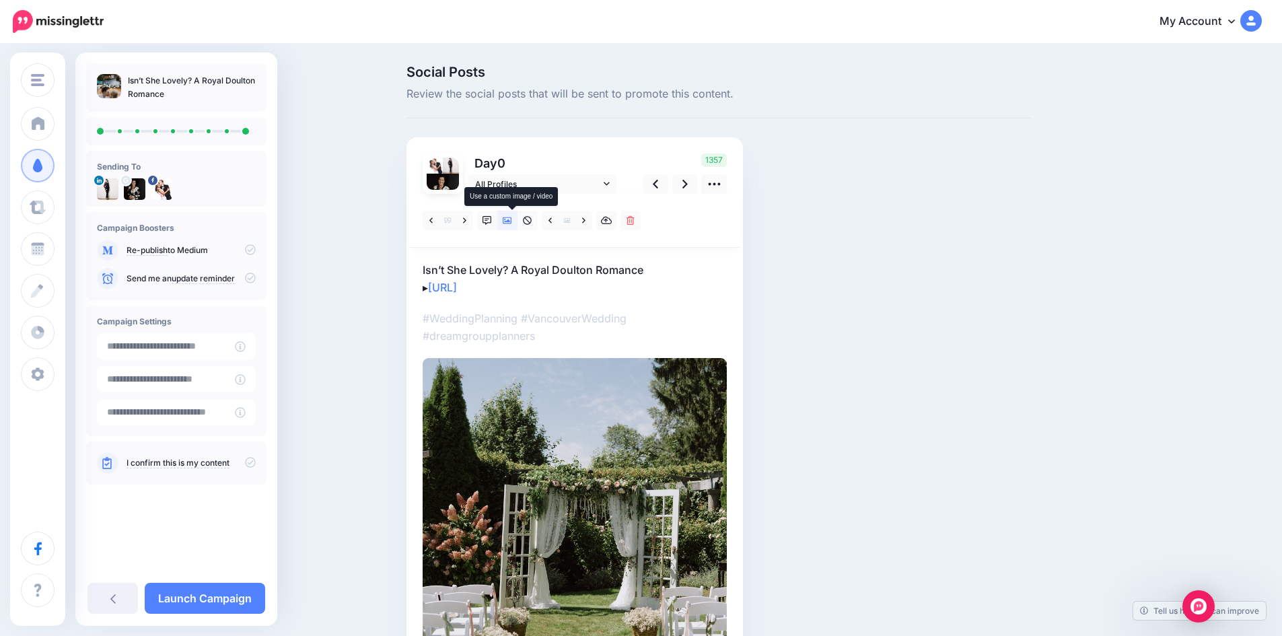
click at [512, 219] on icon at bounding box center [507, 220] width 9 height 9
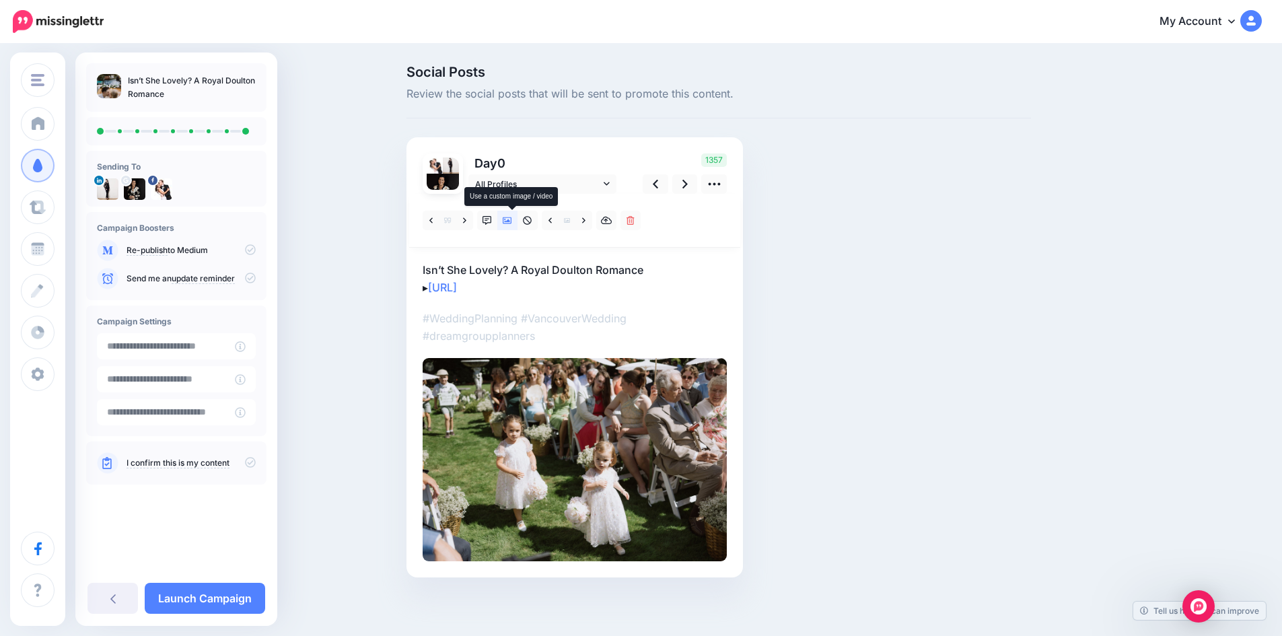
click at [512, 219] on icon at bounding box center [507, 220] width 9 height 9
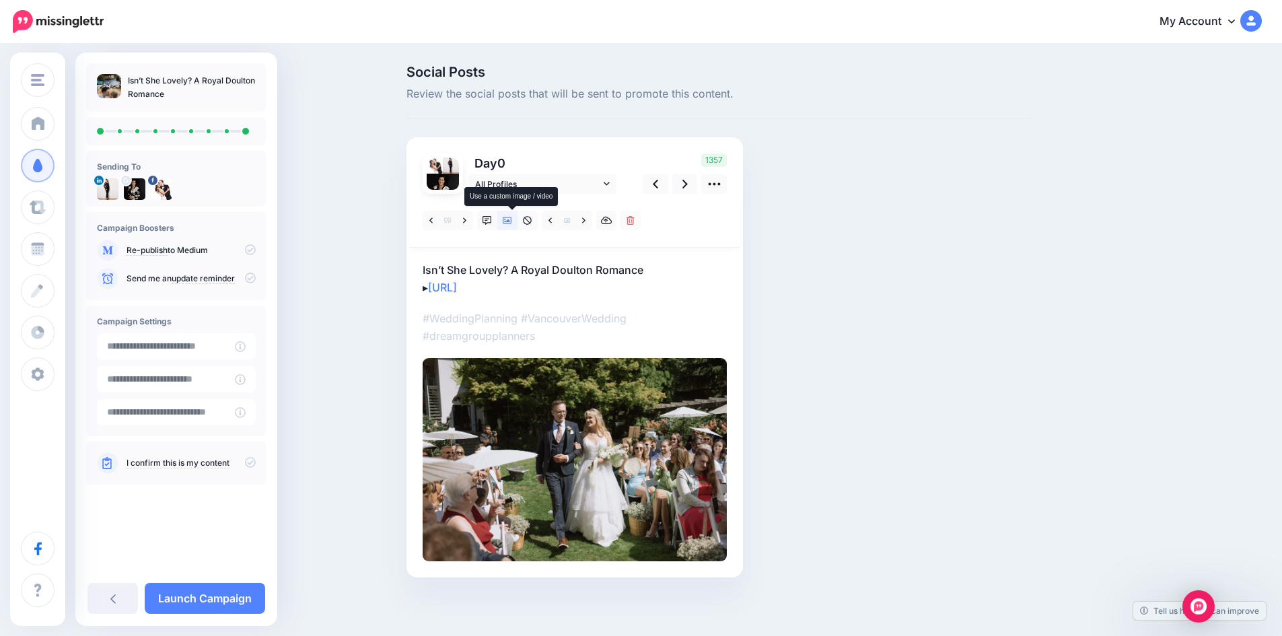
click at [512, 219] on icon at bounding box center [507, 220] width 9 height 9
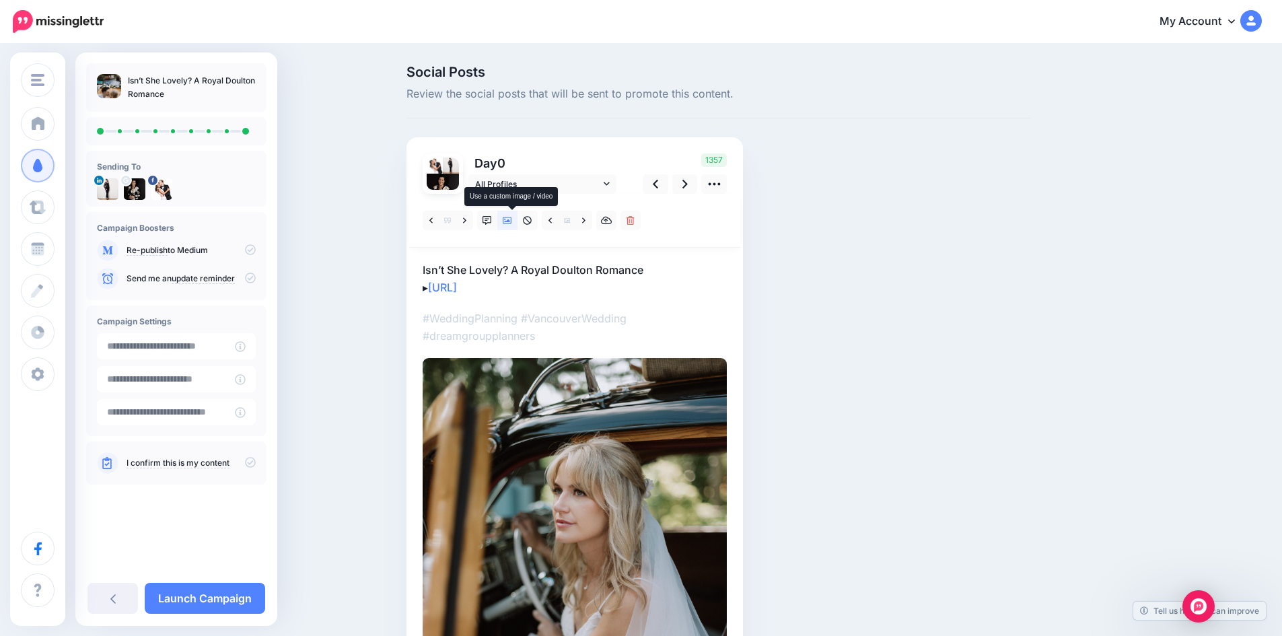
click at [512, 219] on icon at bounding box center [507, 220] width 9 height 9
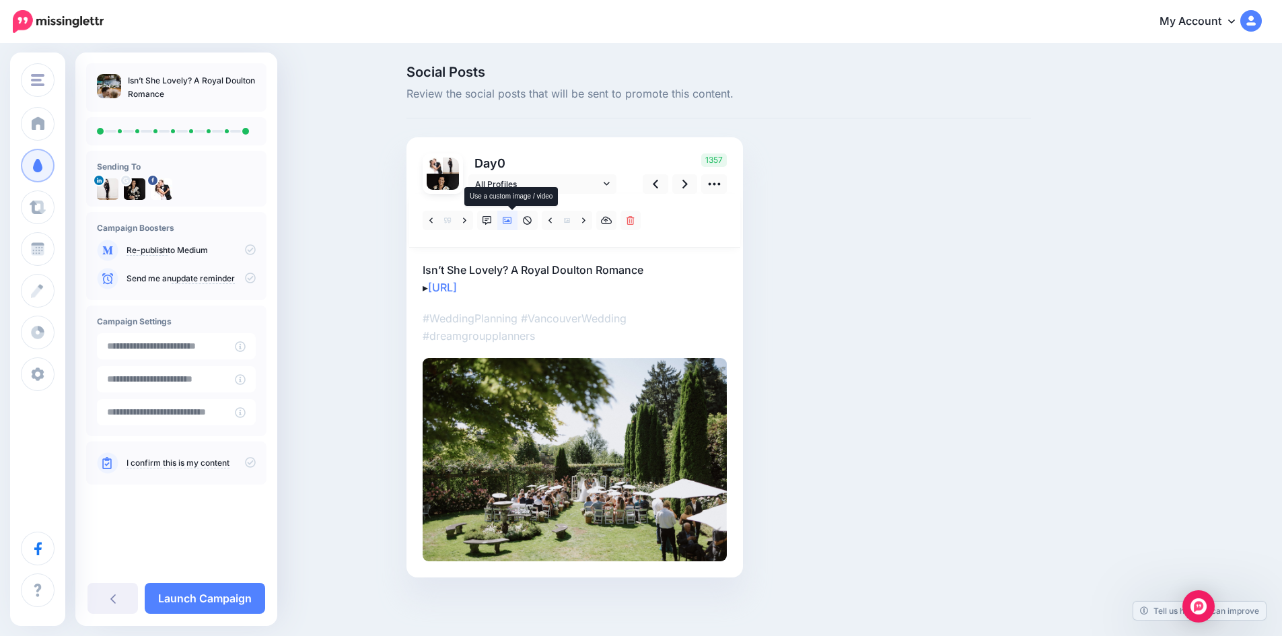
click at [512, 219] on icon at bounding box center [507, 220] width 9 height 9
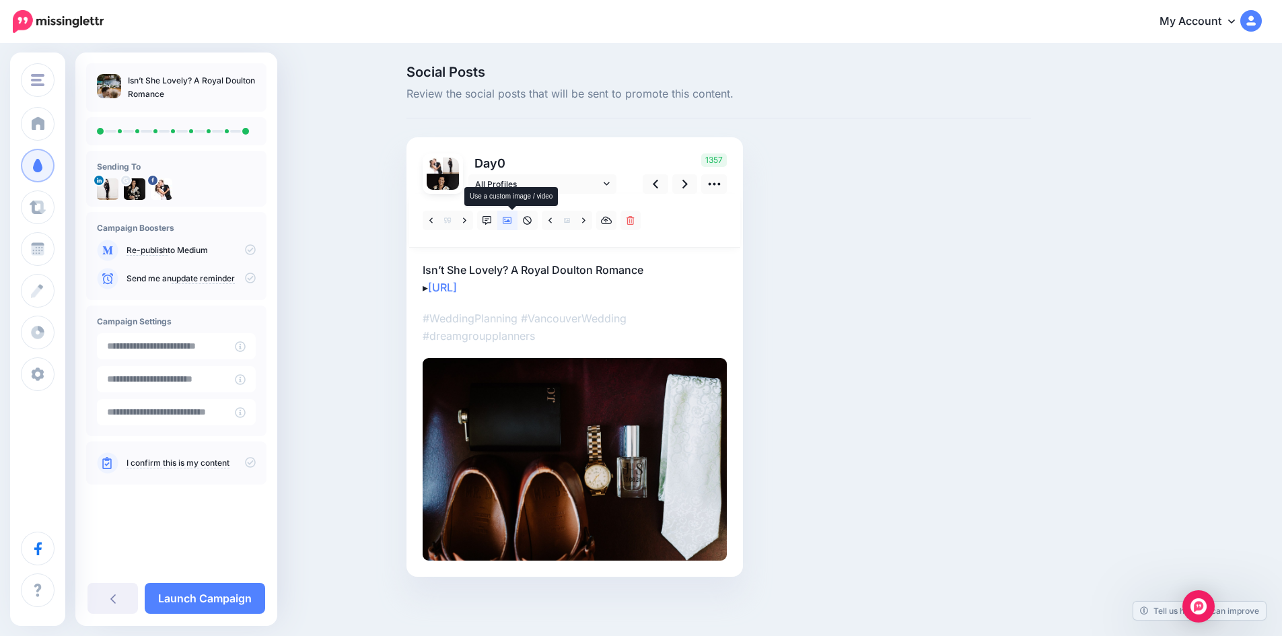
click at [512, 219] on icon at bounding box center [507, 220] width 9 height 9
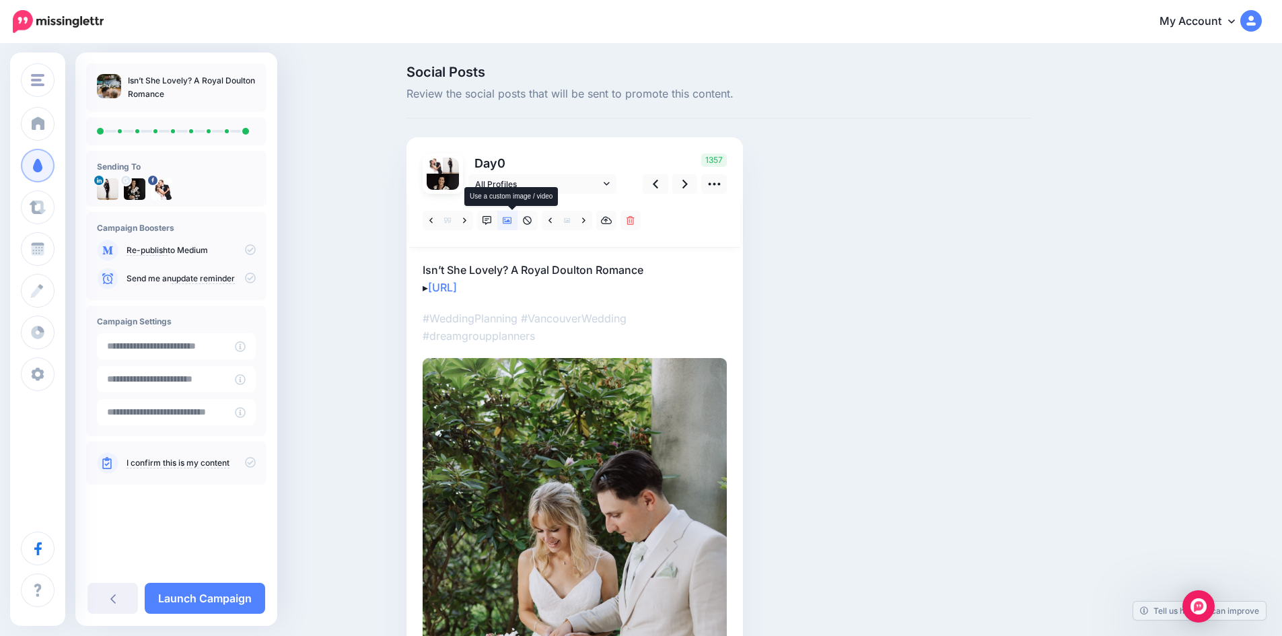
click at [512, 219] on icon at bounding box center [507, 220] width 9 height 9
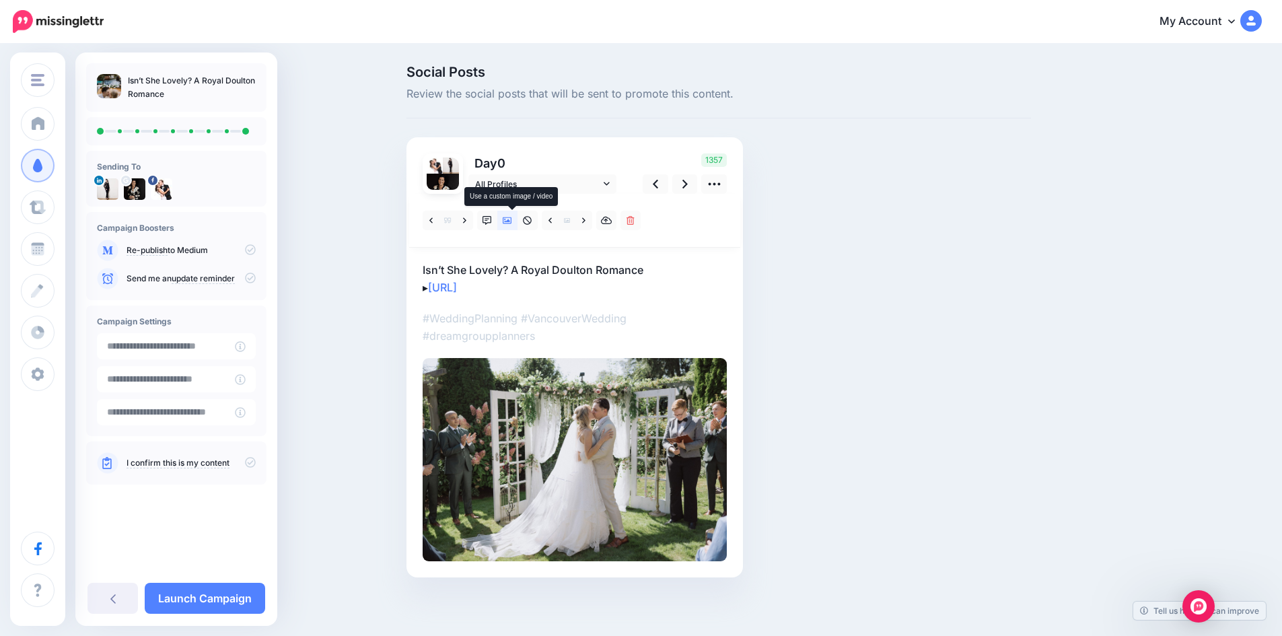
click at [512, 219] on icon at bounding box center [507, 220] width 9 height 9
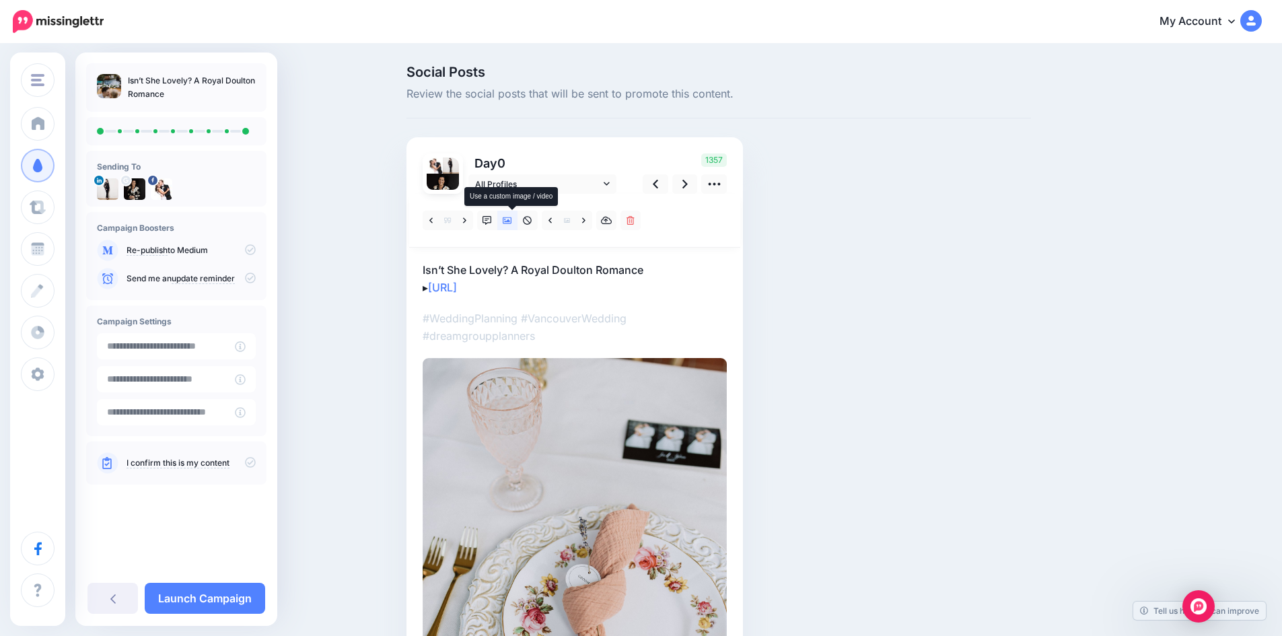
click at [511, 219] on icon at bounding box center [507, 220] width 9 height 9
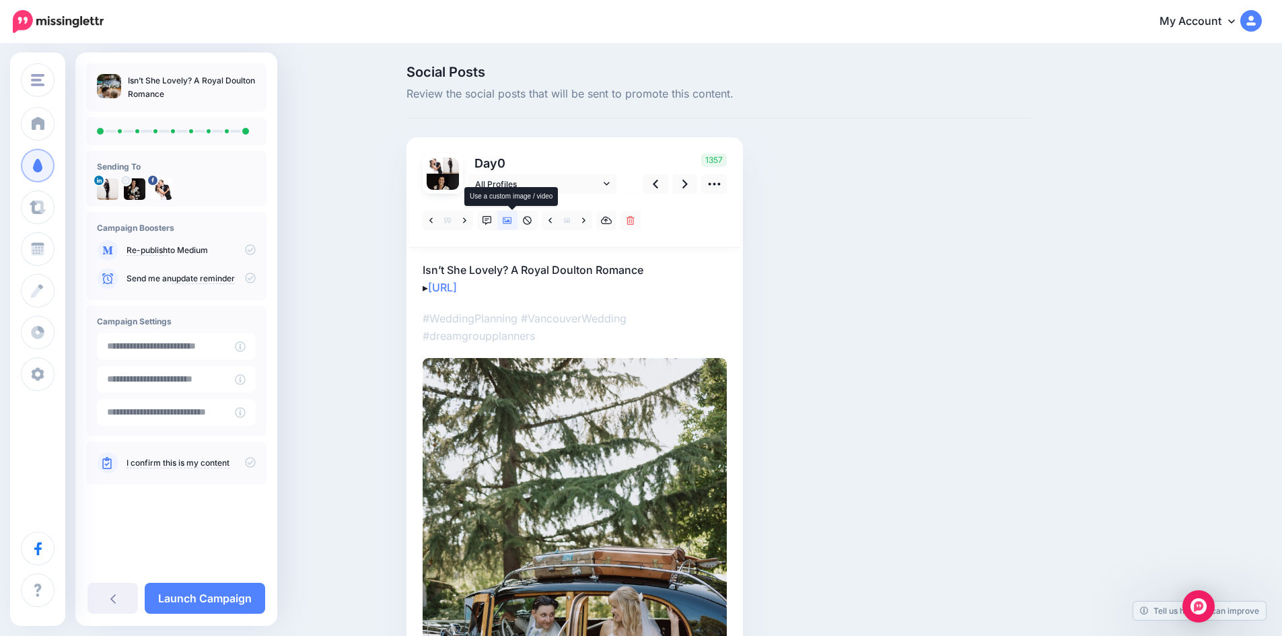
click at [511, 219] on icon at bounding box center [507, 220] width 9 height 9
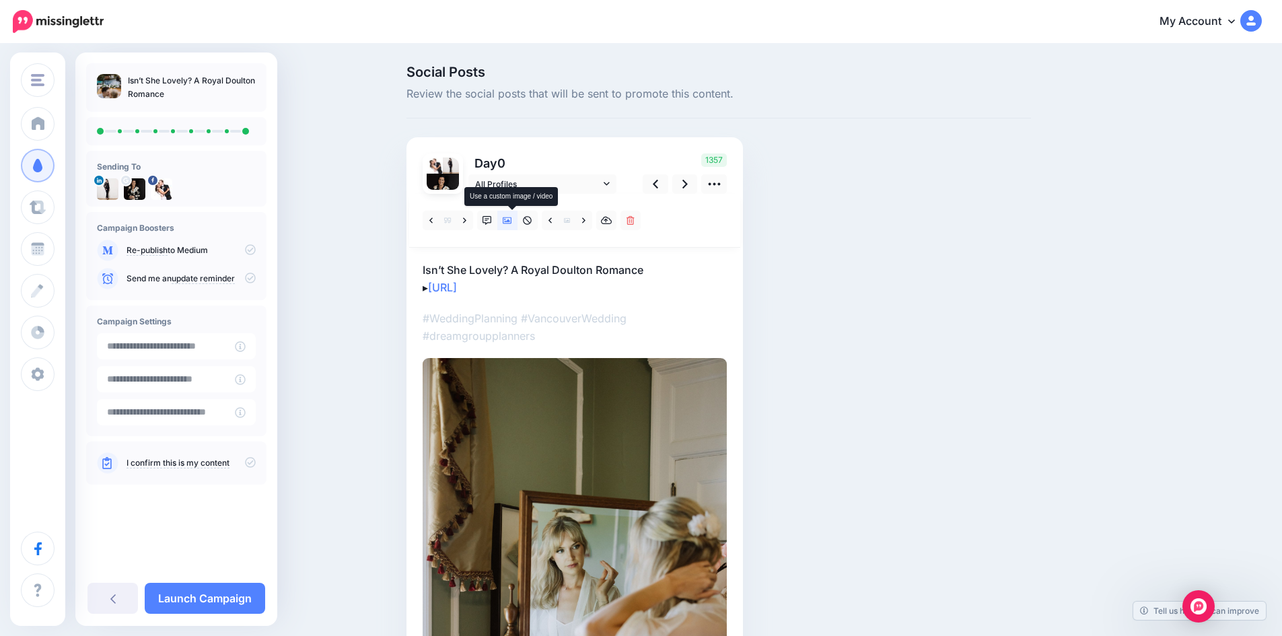
click at [511, 219] on icon at bounding box center [507, 220] width 9 height 9
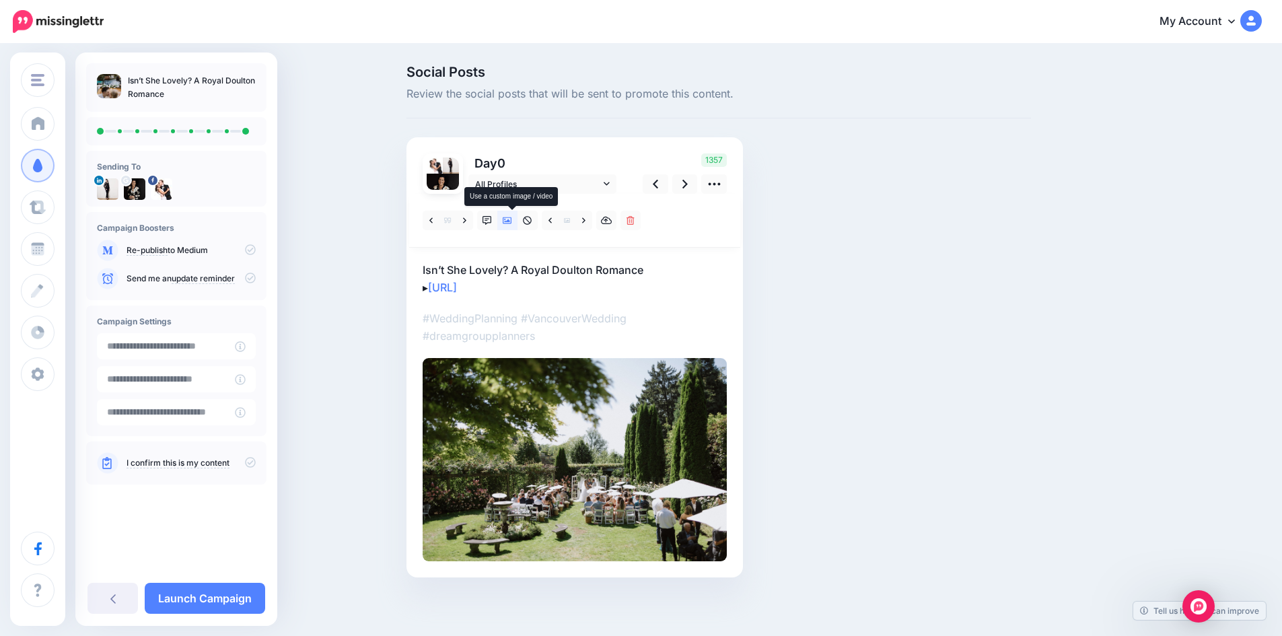
click at [511, 219] on icon at bounding box center [507, 220] width 9 height 9
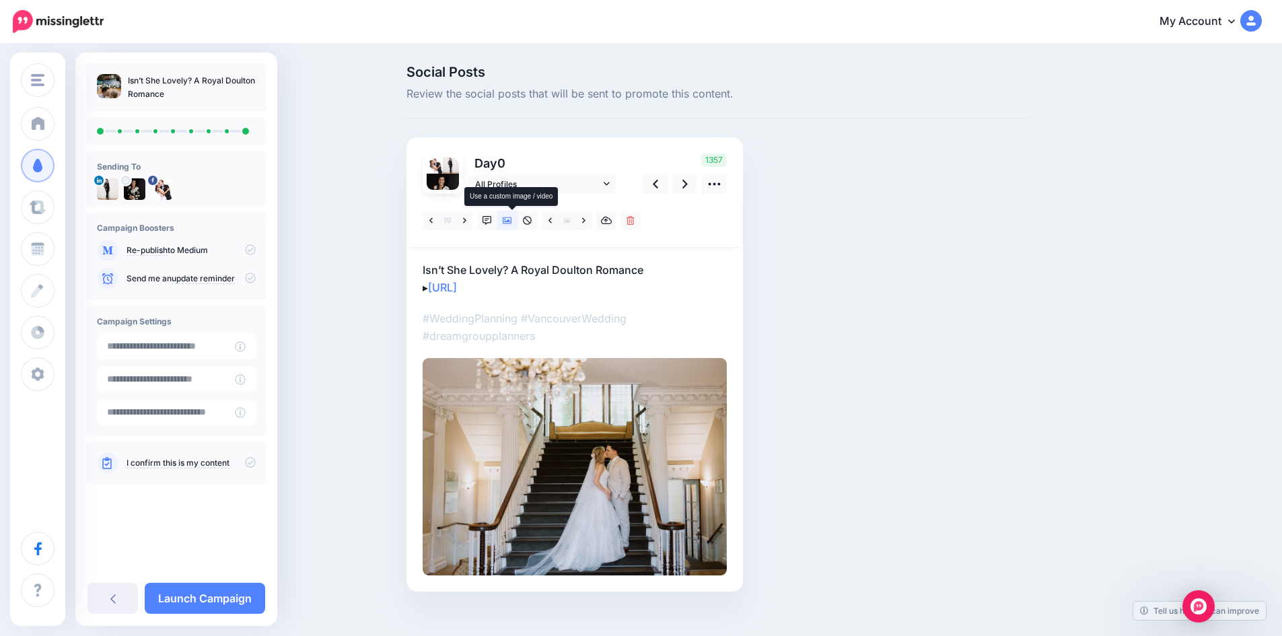
click at [511, 219] on icon at bounding box center [507, 220] width 9 height 9
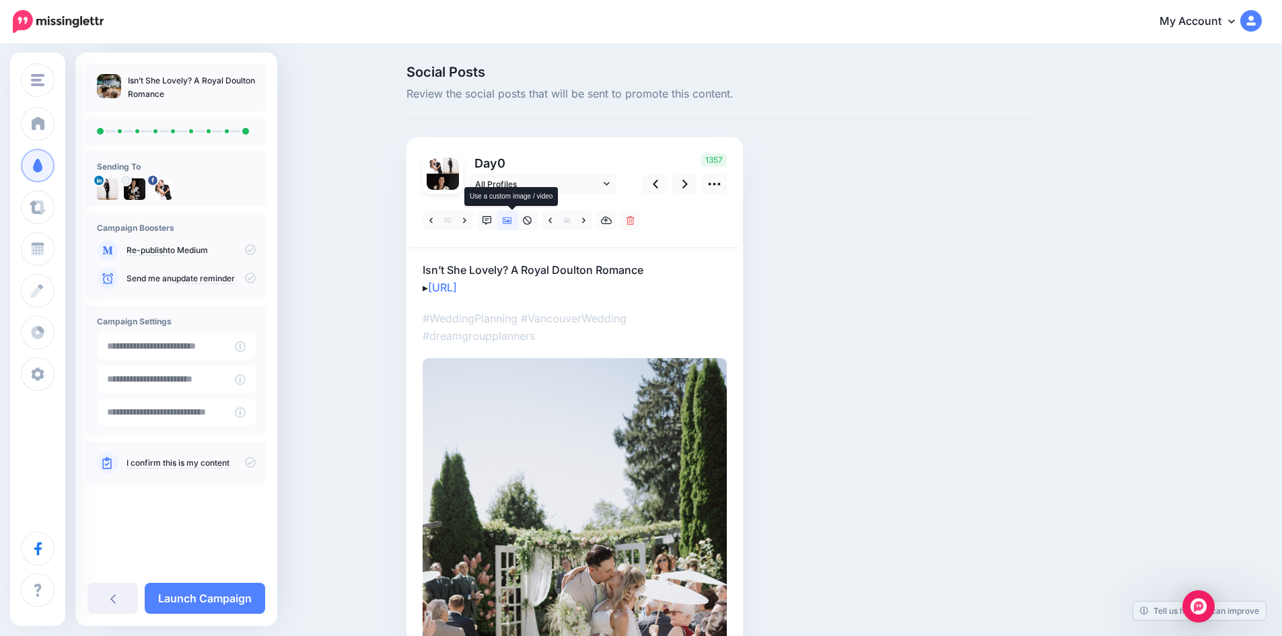
click at [511, 219] on icon at bounding box center [507, 220] width 9 height 9
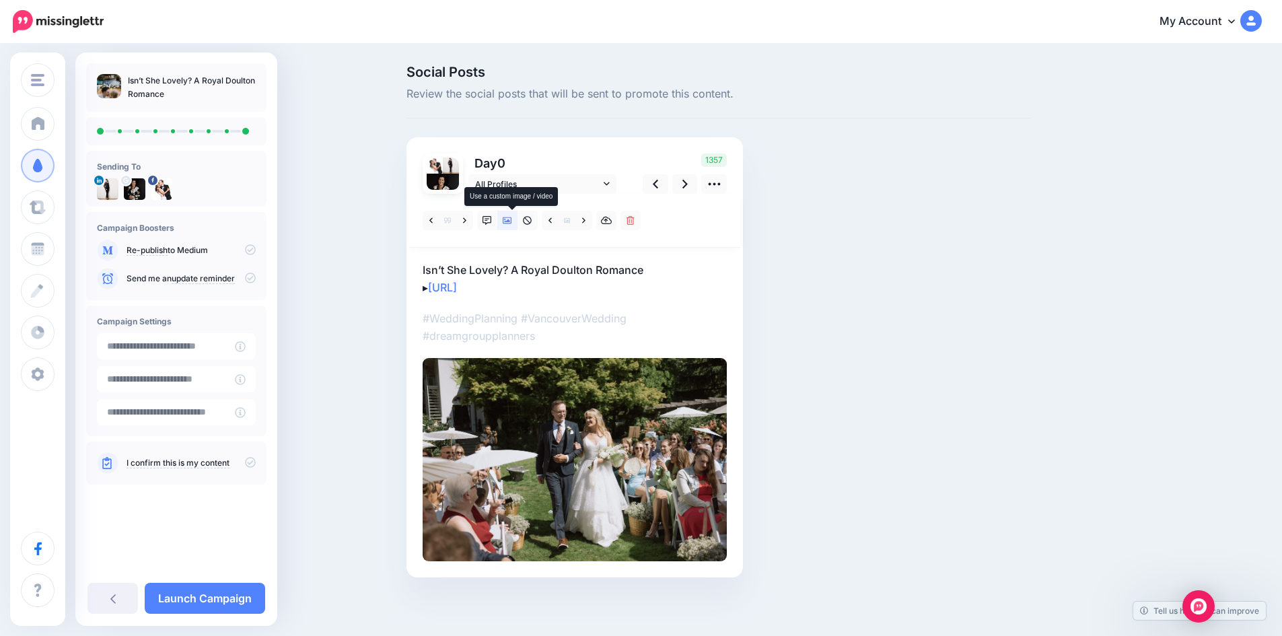
click at [511, 219] on icon at bounding box center [507, 220] width 9 height 9
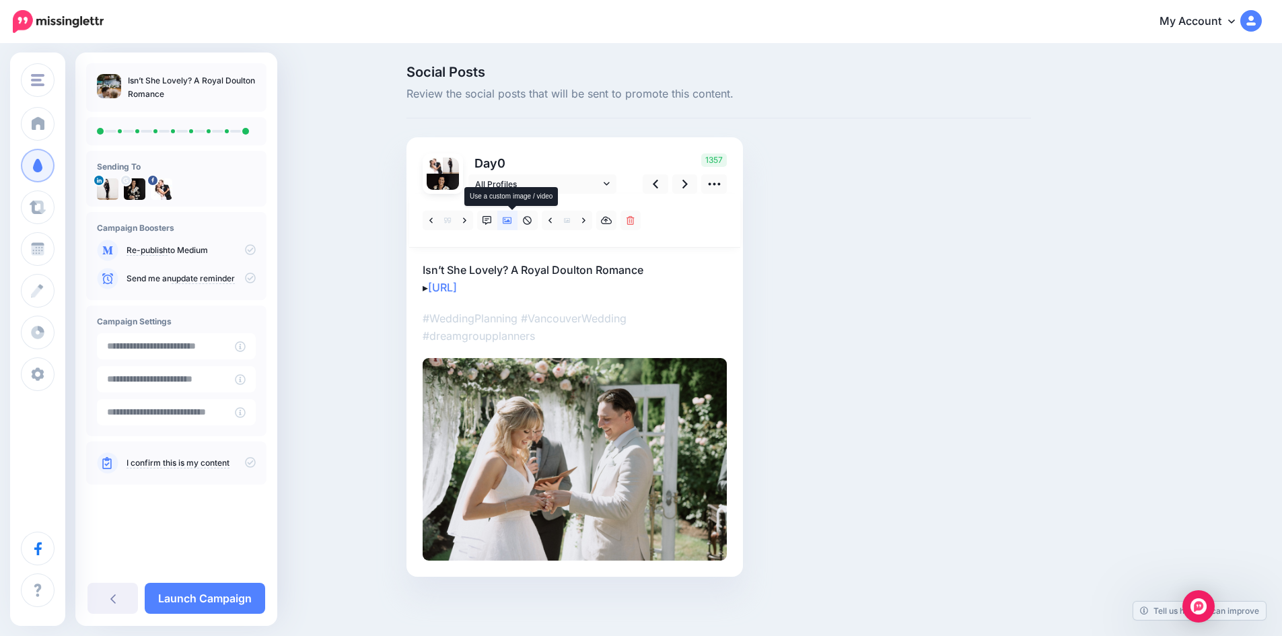
click at [511, 219] on icon at bounding box center [507, 220] width 9 height 9
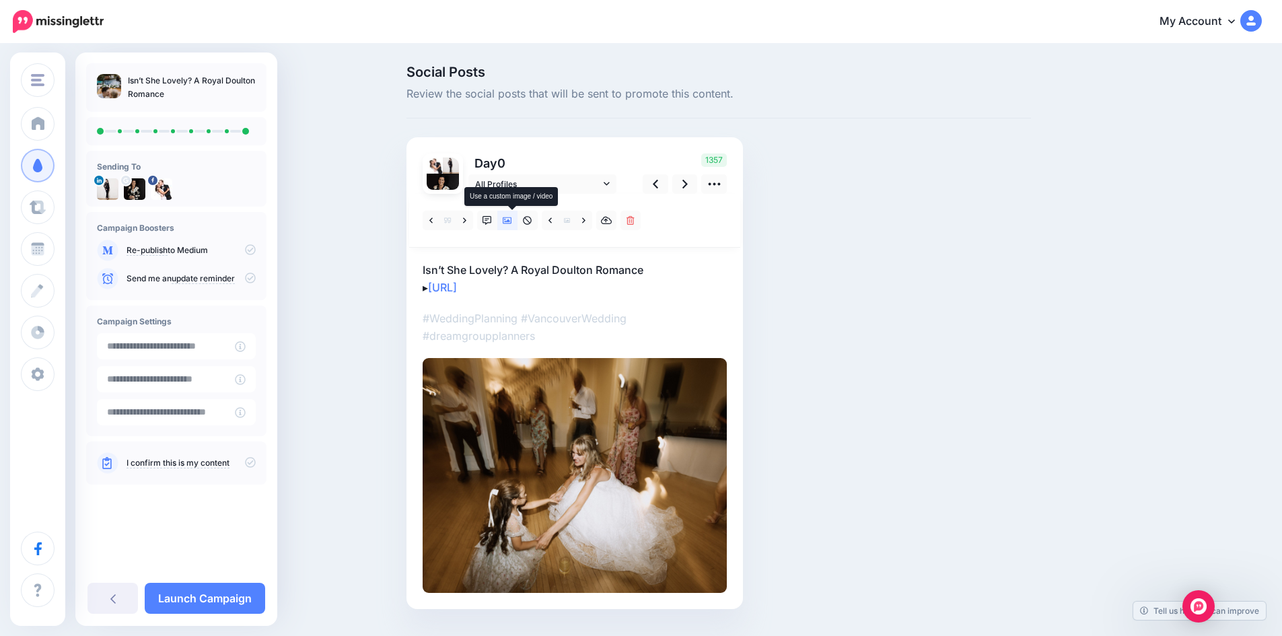
click at [511, 219] on icon at bounding box center [507, 220] width 9 height 9
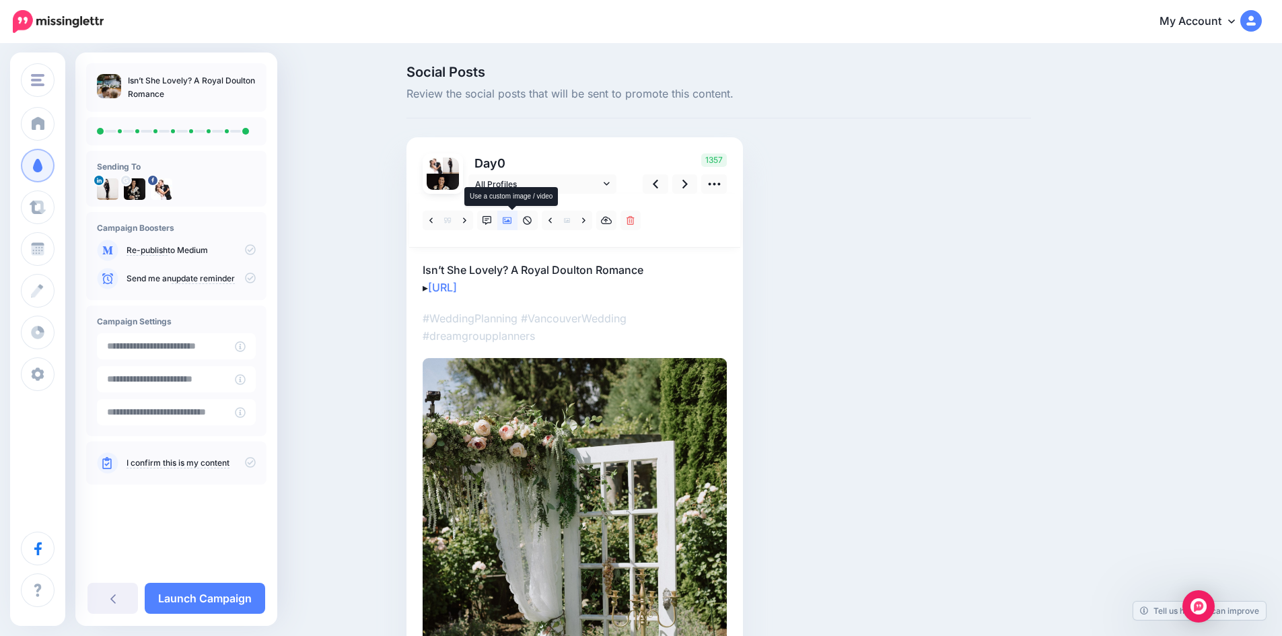
click at [511, 219] on icon at bounding box center [507, 220] width 9 height 9
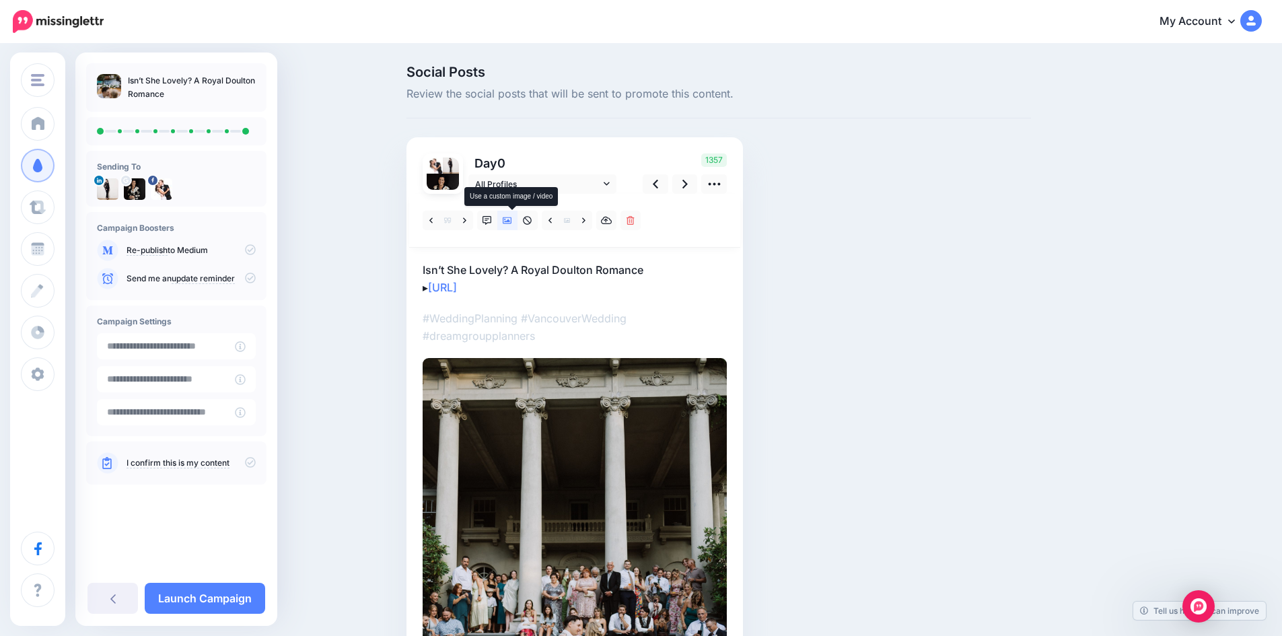
click at [511, 217] on icon at bounding box center [507, 220] width 9 height 9
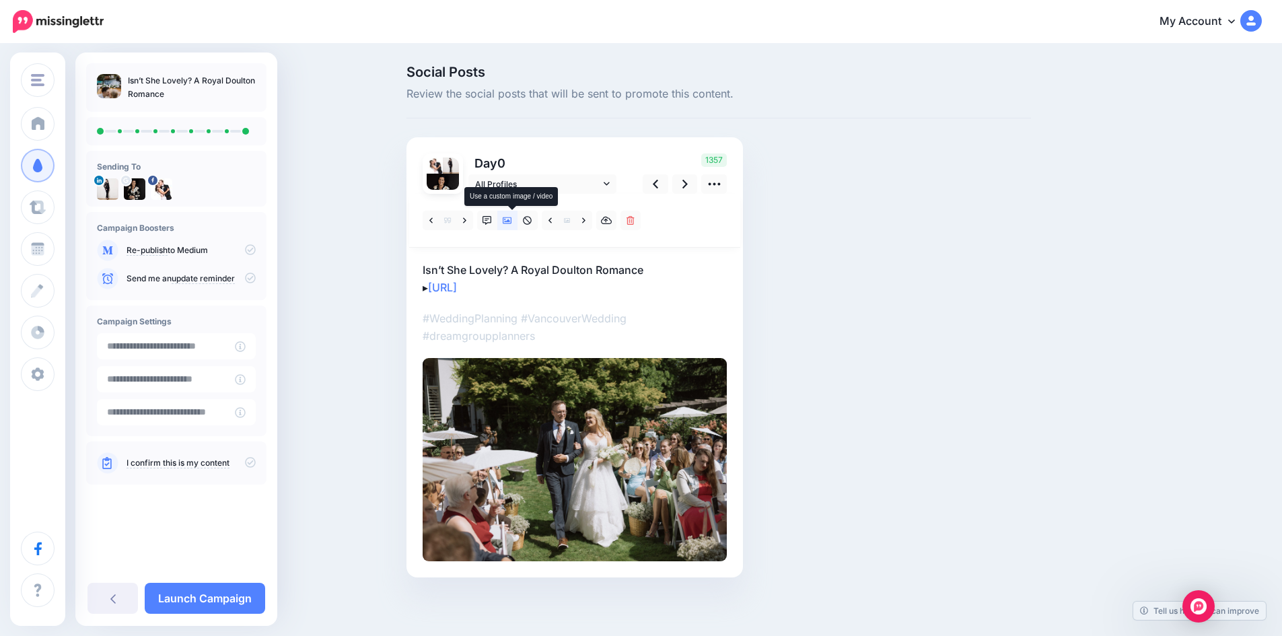
click at [511, 217] on icon at bounding box center [507, 220] width 9 height 9
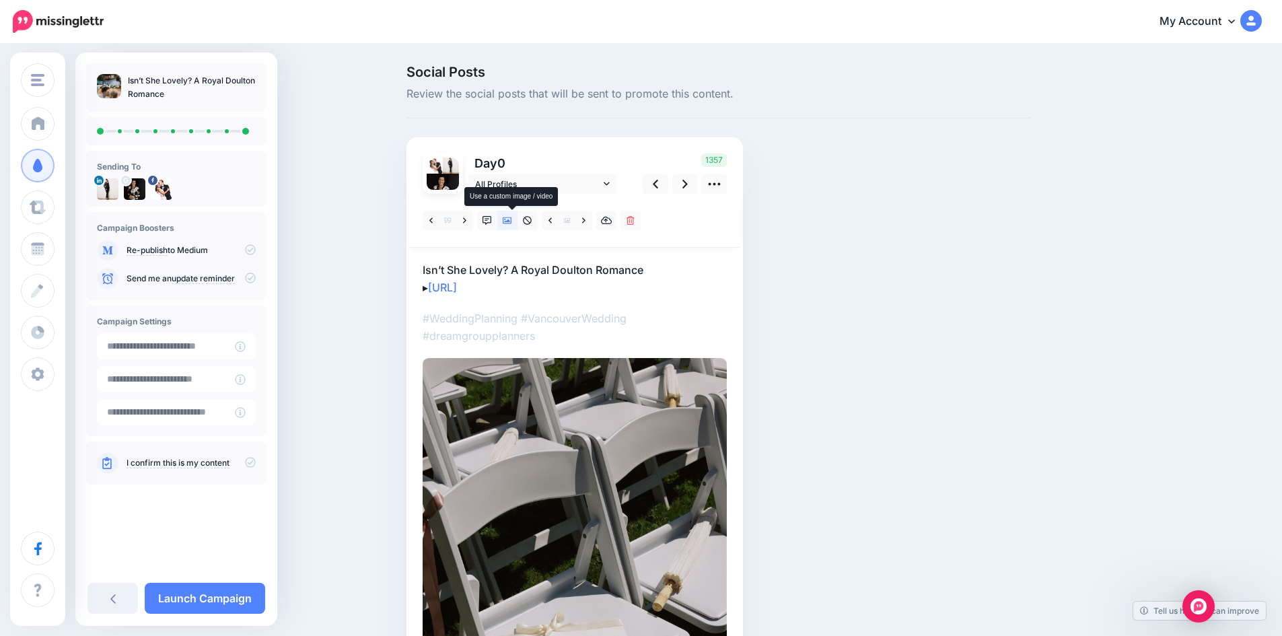
click at [511, 216] on icon at bounding box center [507, 220] width 9 height 9
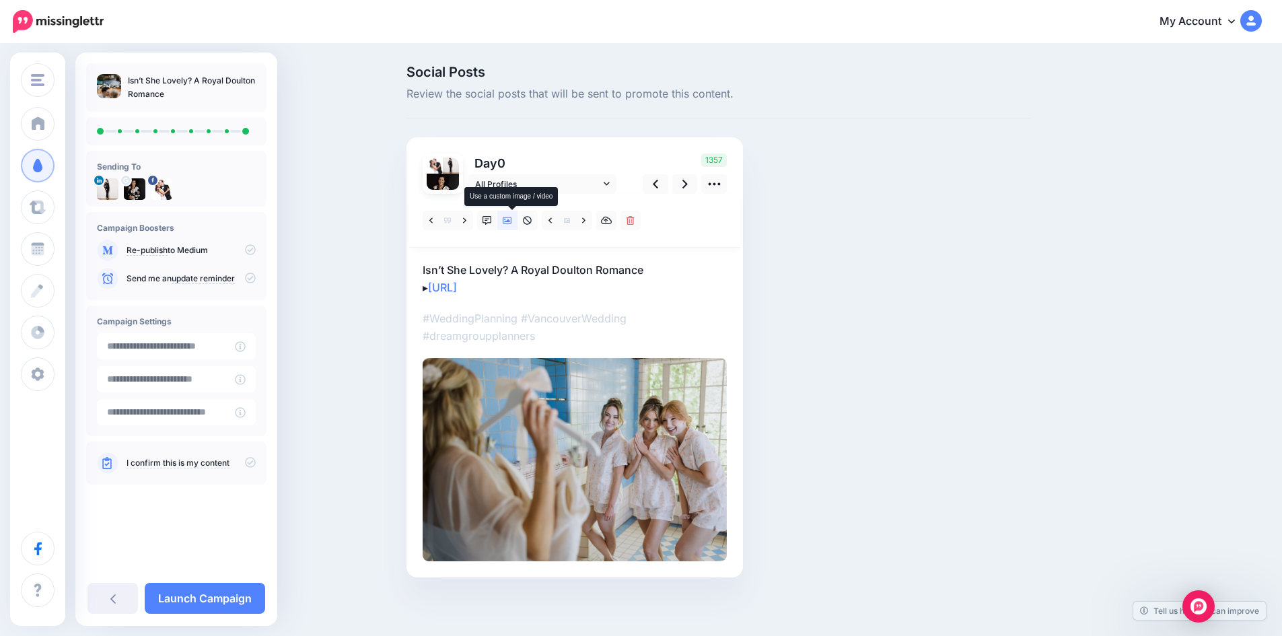
click at [511, 216] on icon at bounding box center [507, 220] width 9 height 9
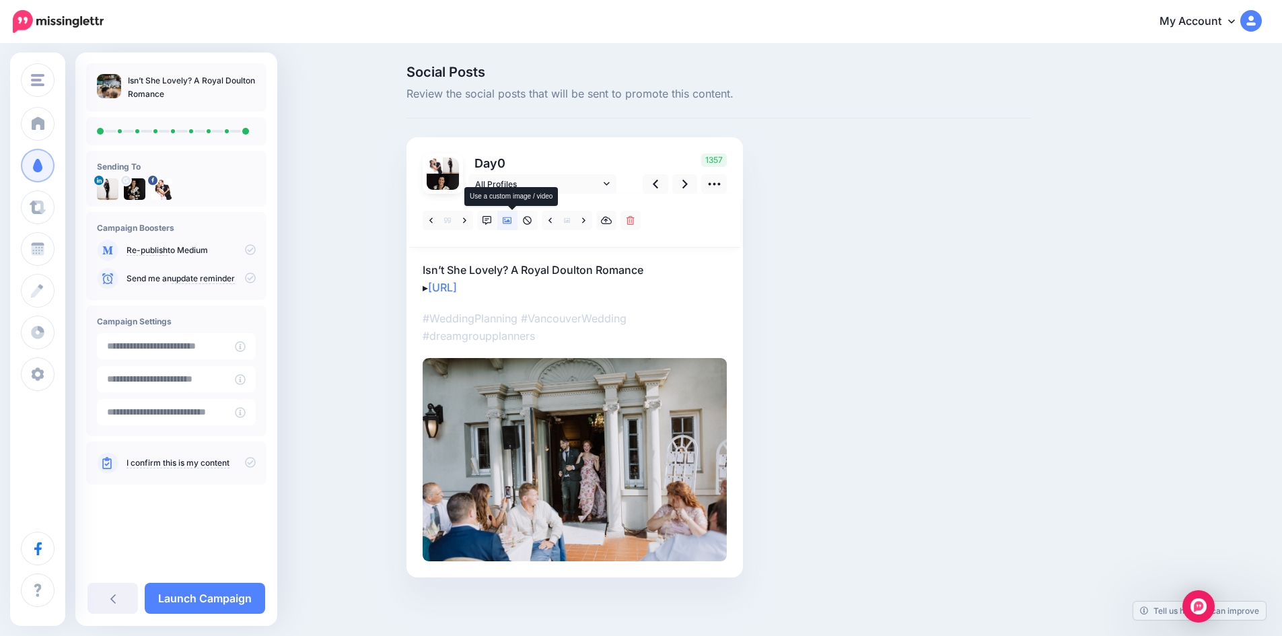
click at [511, 216] on icon at bounding box center [507, 220] width 9 height 9
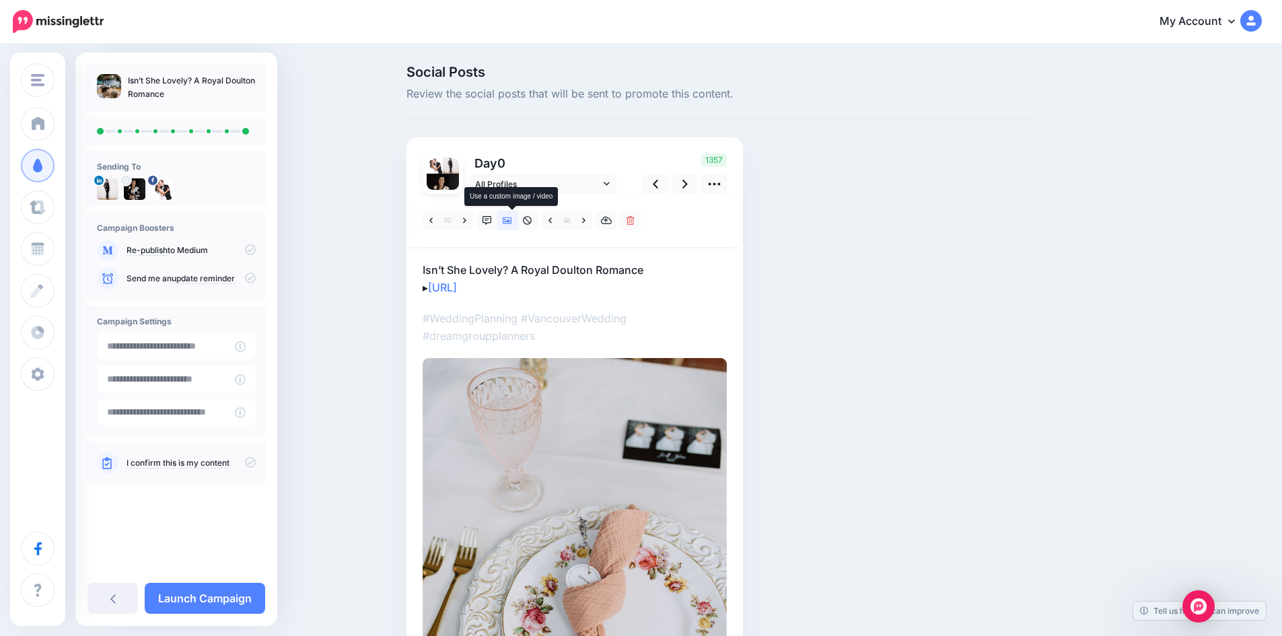
click at [511, 216] on icon at bounding box center [507, 220] width 9 height 9
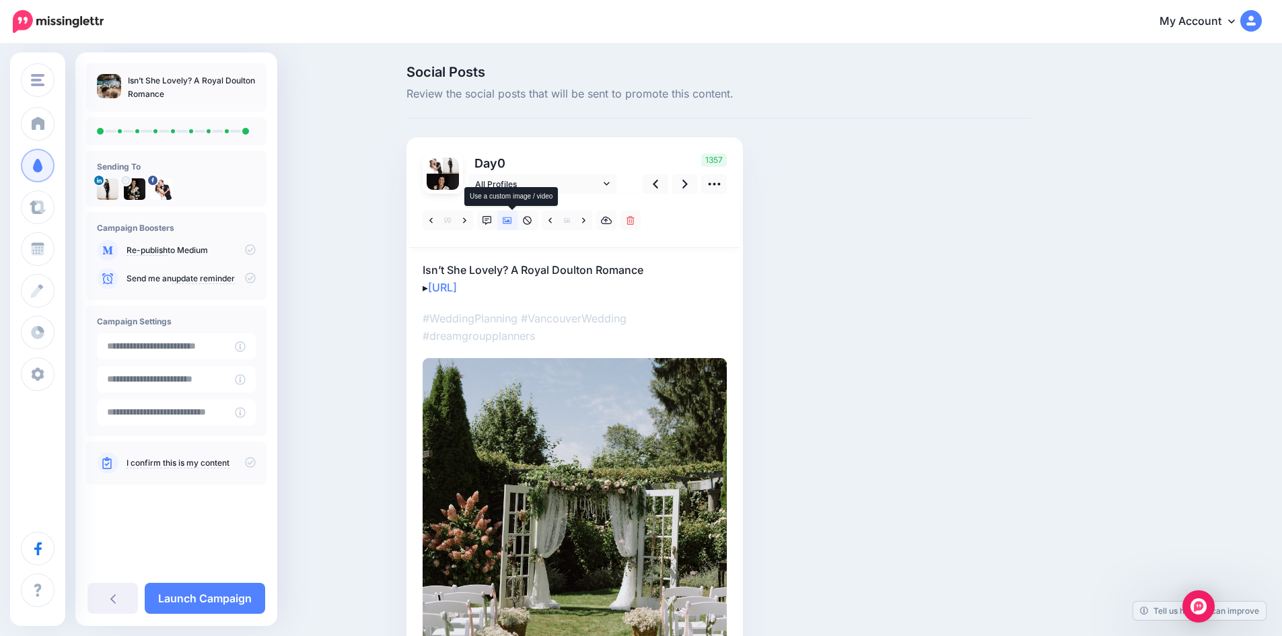
click at [511, 216] on icon at bounding box center [507, 220] width 9 height 9
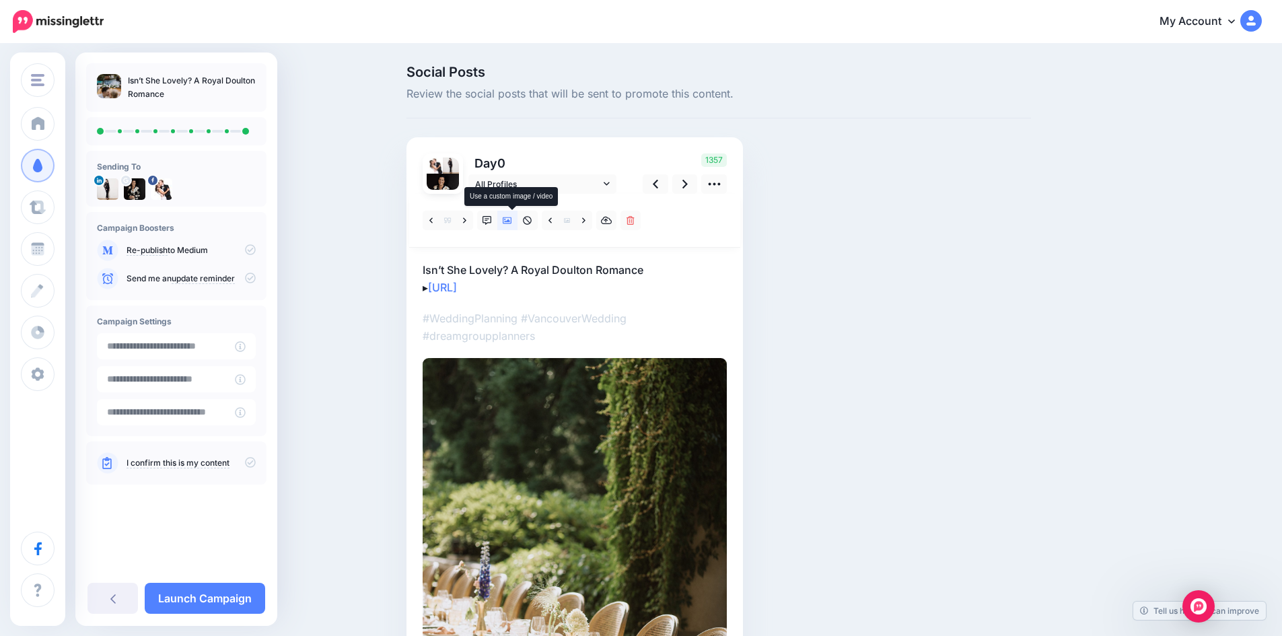
click at [511, 216] on icon at bounding box center [507, 220] width 9 height 9
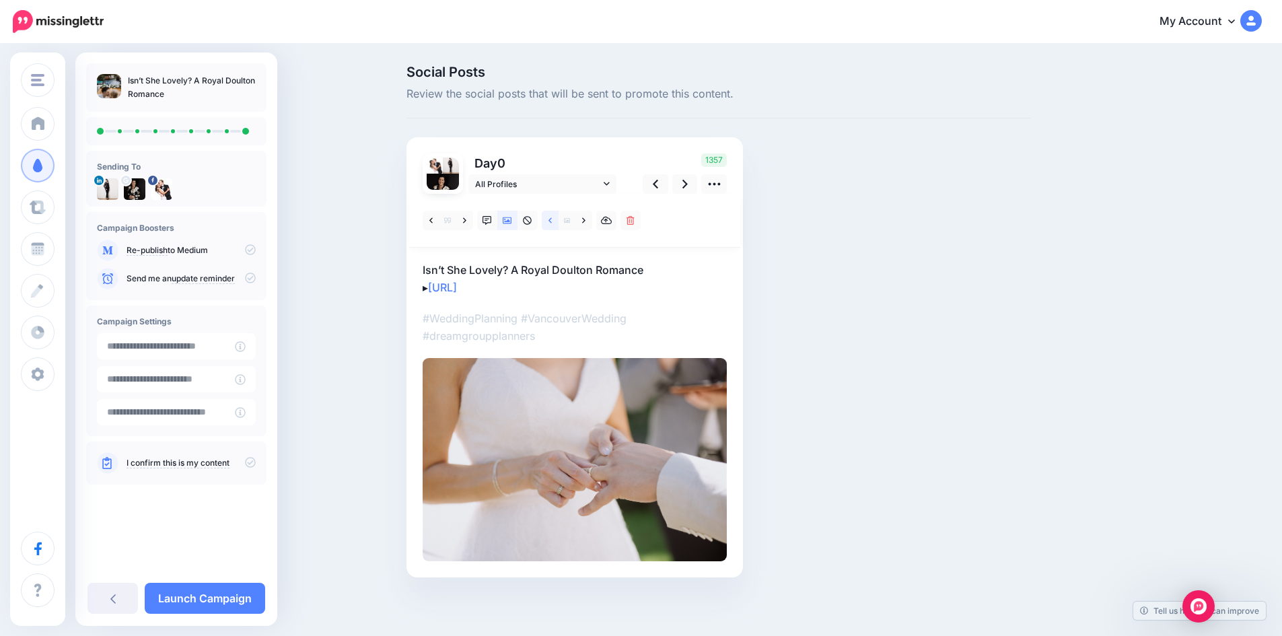
click at [550, 220] on link at bounding box center [550, 221] width 17 height 20
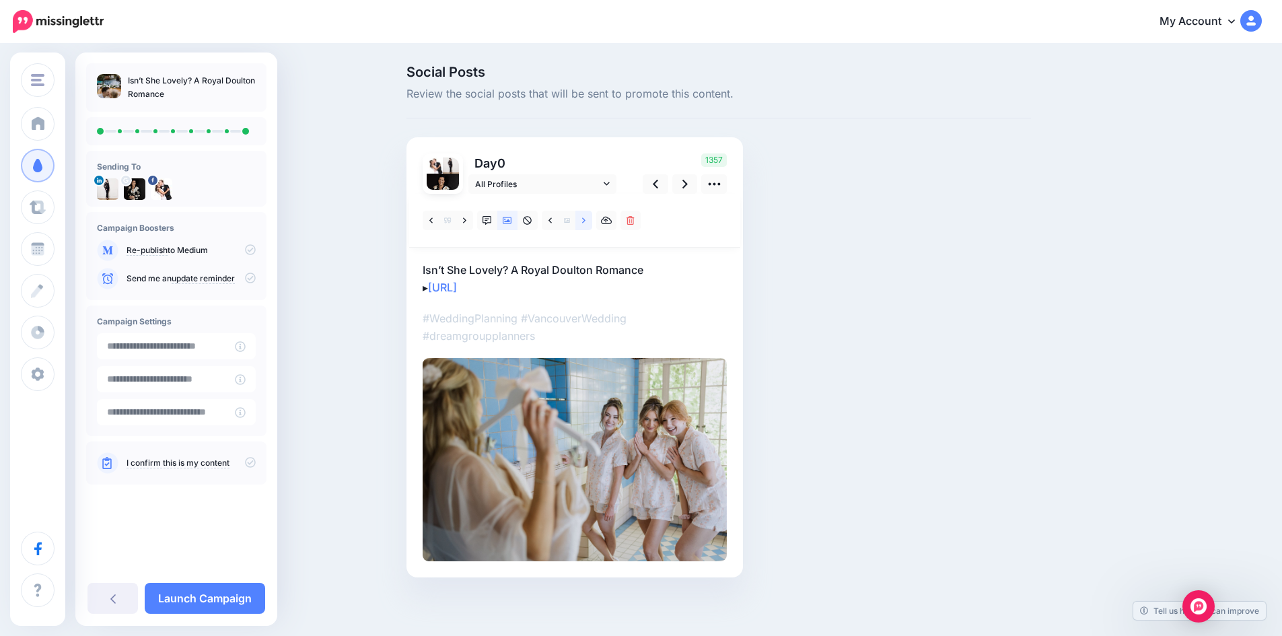
click at [592, 220] on link at bounding box center [583, 221] width 17 height 20
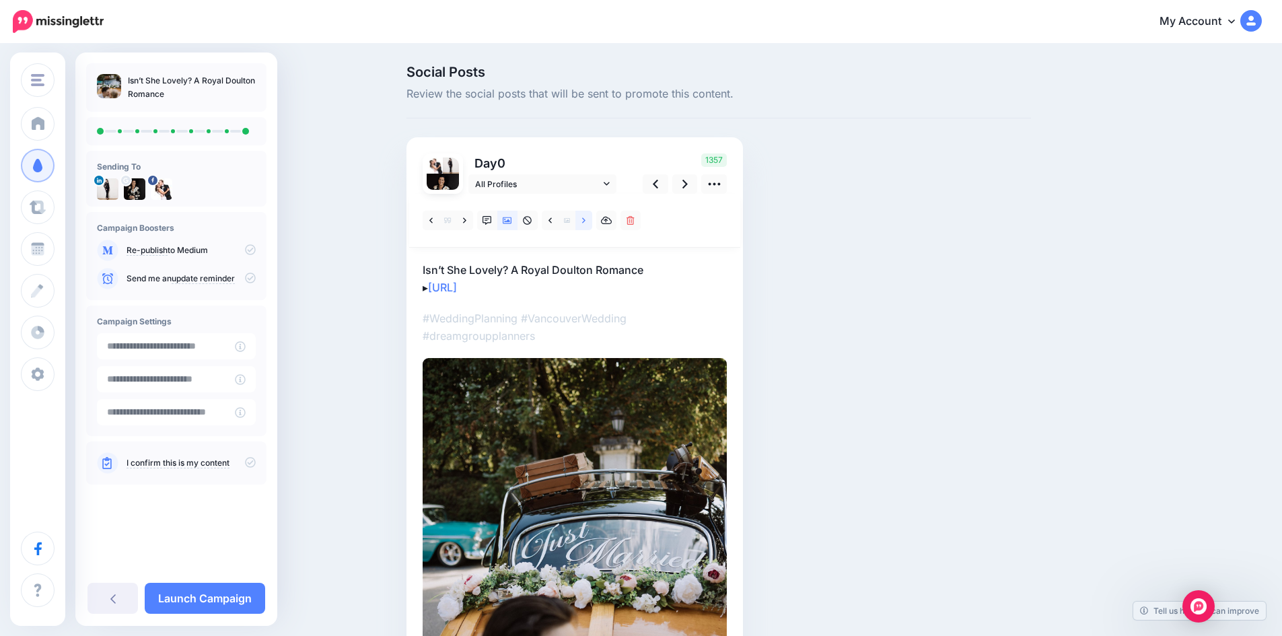
click at [591, 220] on link at bounding box center [583, 221] width 17 height 20
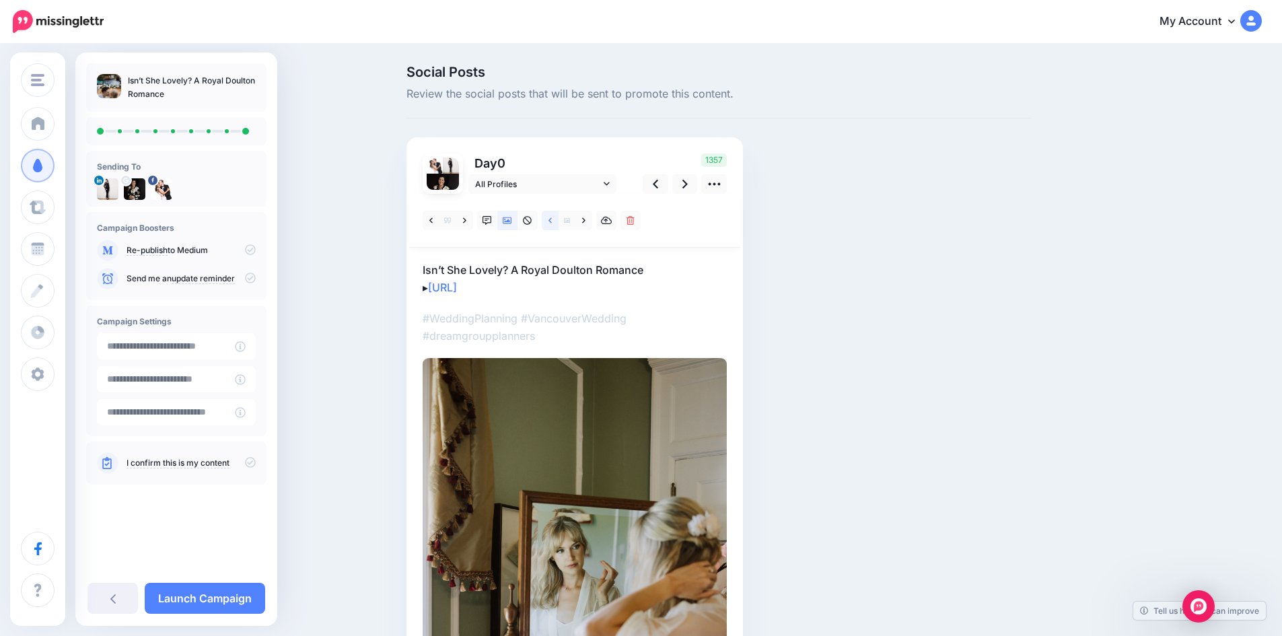
click at [552, 221] on icon at bounding box center [550, 220] width 3 height 9
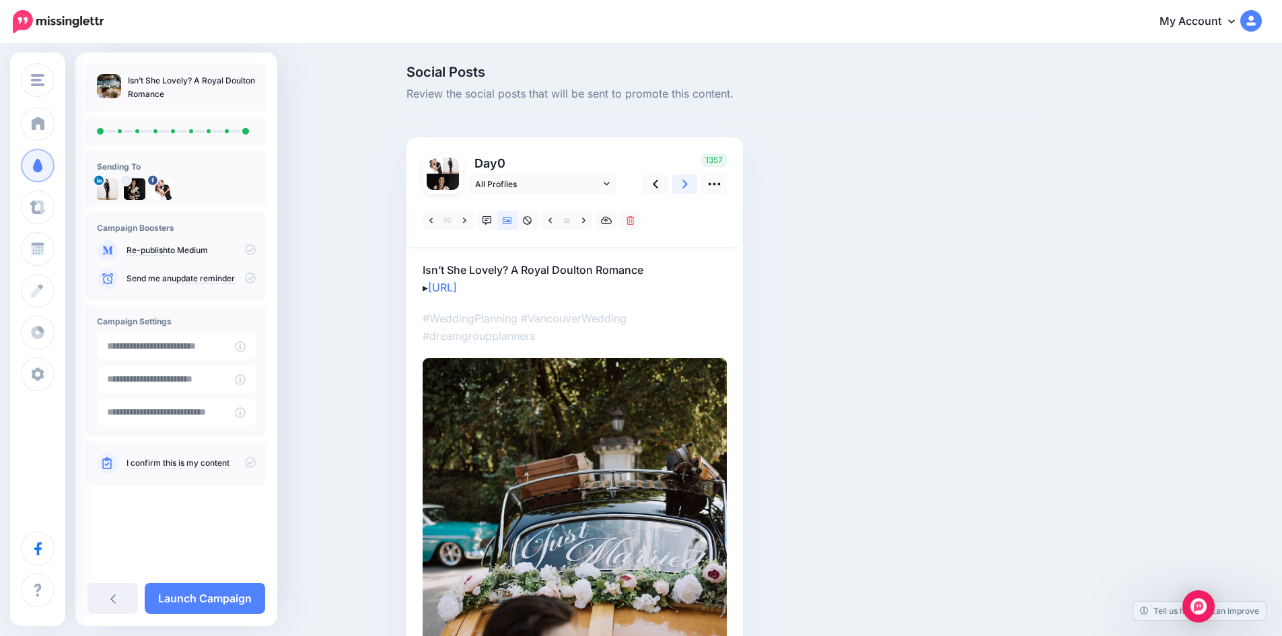
click at [688, 186] on icon at bounding box center [684, 184] width 5 height 9
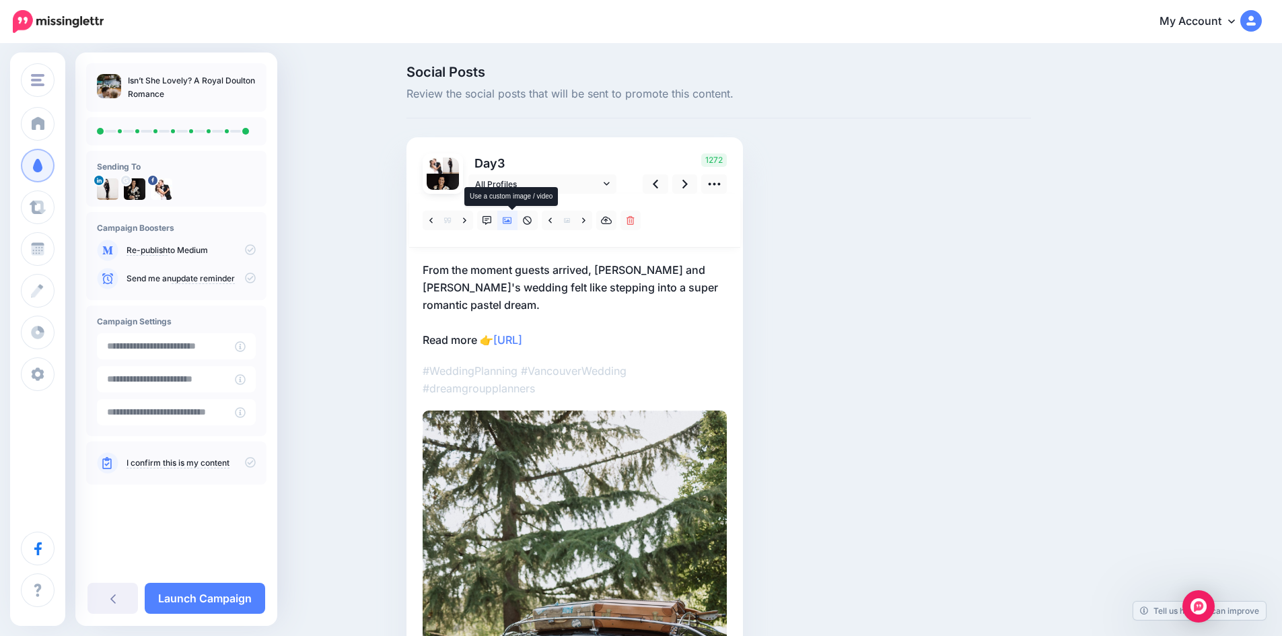
click at [512, 217] on icon at bounding box center [507, 220] width 9 height 9
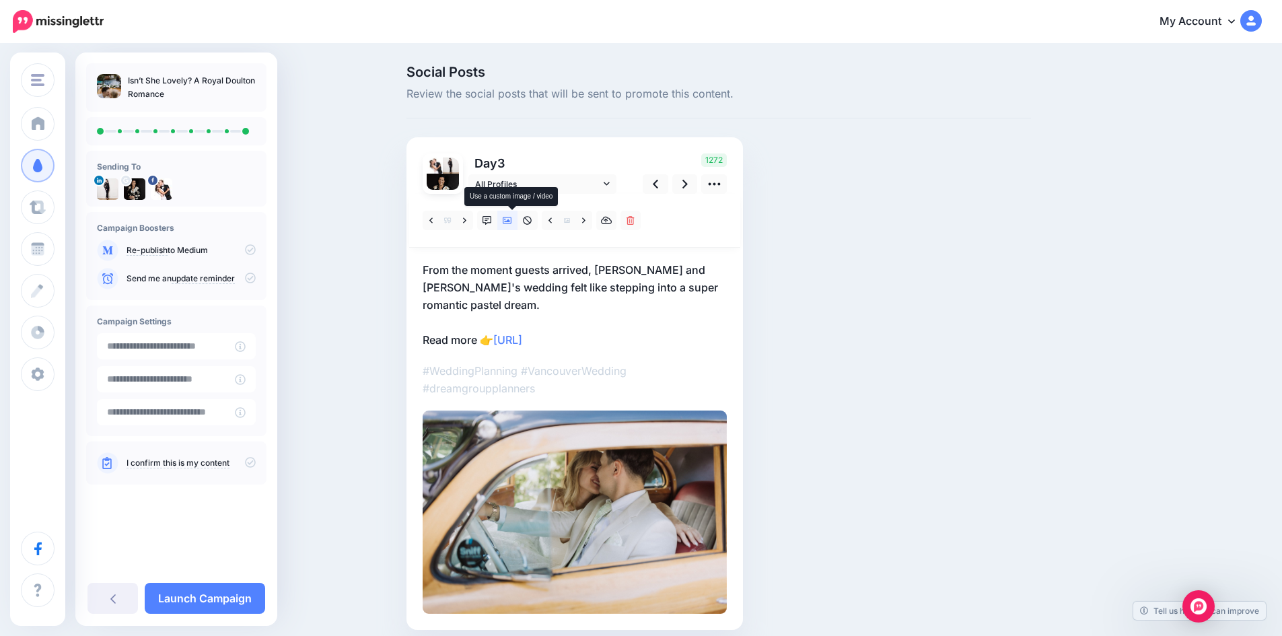
click at [512, 217] on icon at bounding box center [507, 220] width 9 height 9
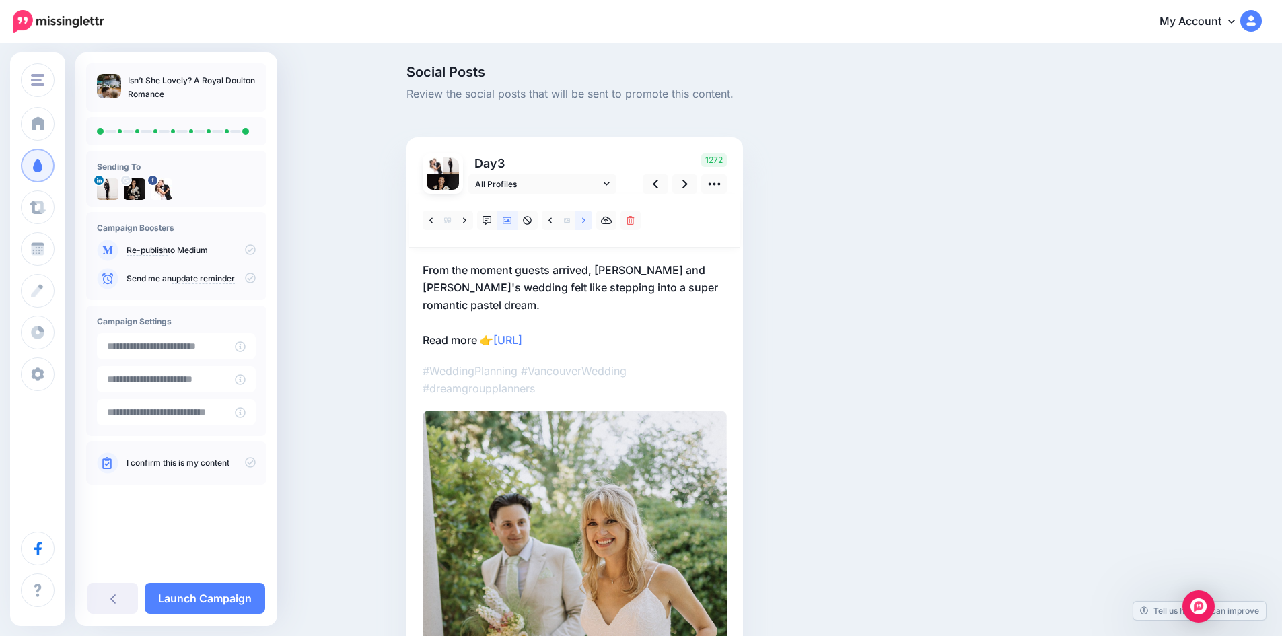
click at [591, 224] on link at bounding box center [583, 221] width 17 height 20
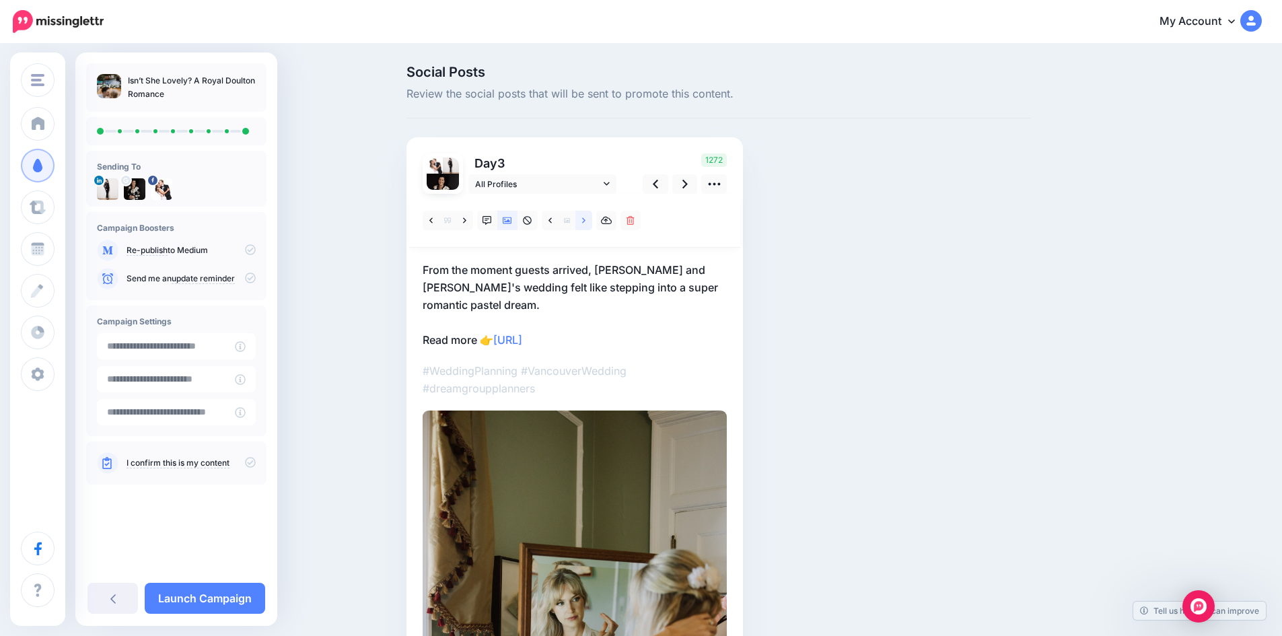
click at [591, 225] on link at bounding box center [583, 221] width 17 height 20
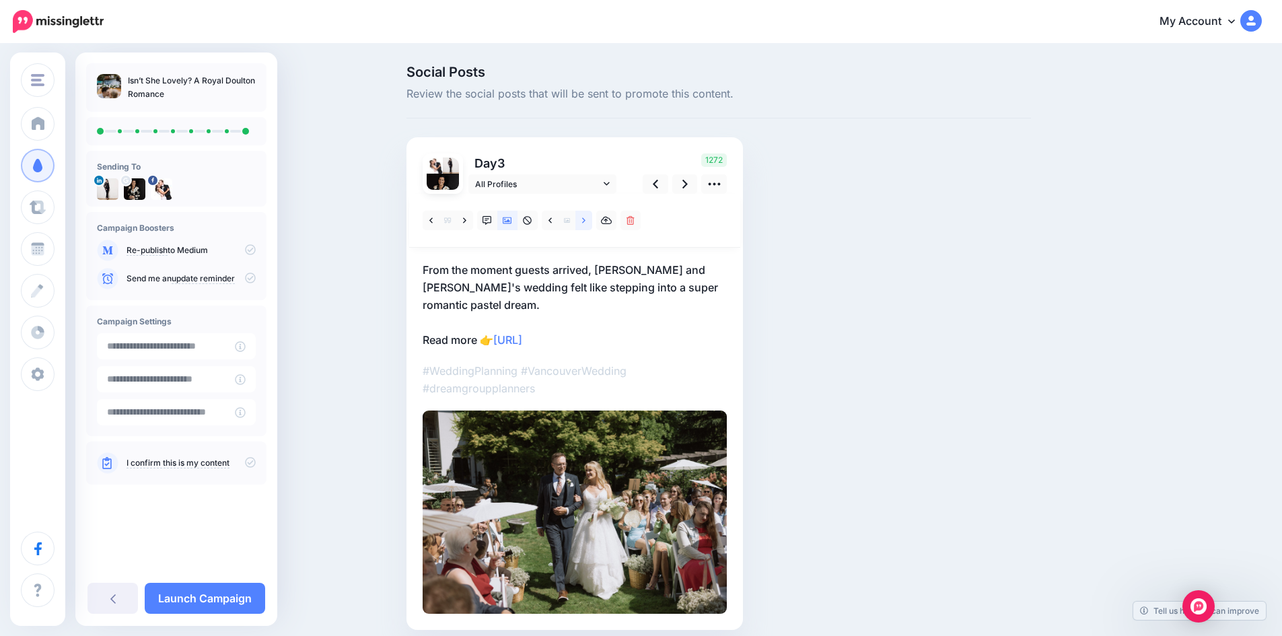
click at [591, 225] on link at bounding box center [583, 221] width 17 height 20
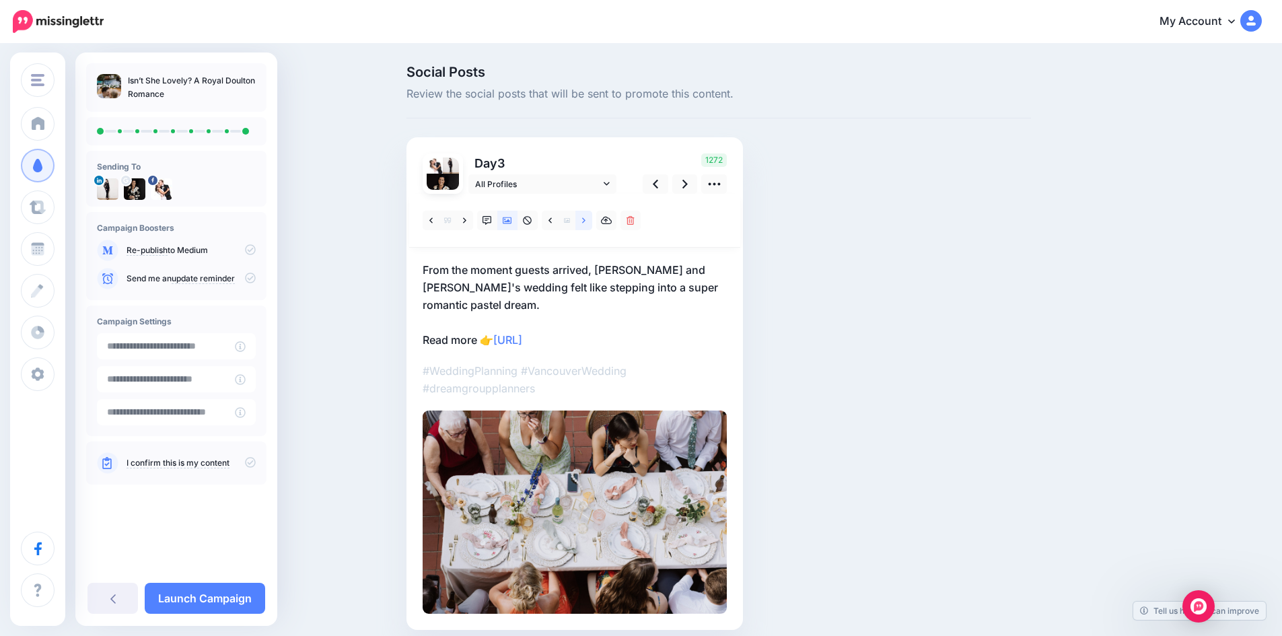
click at [591, 225] on link at bounding box center [583, 221] width 17 height 20
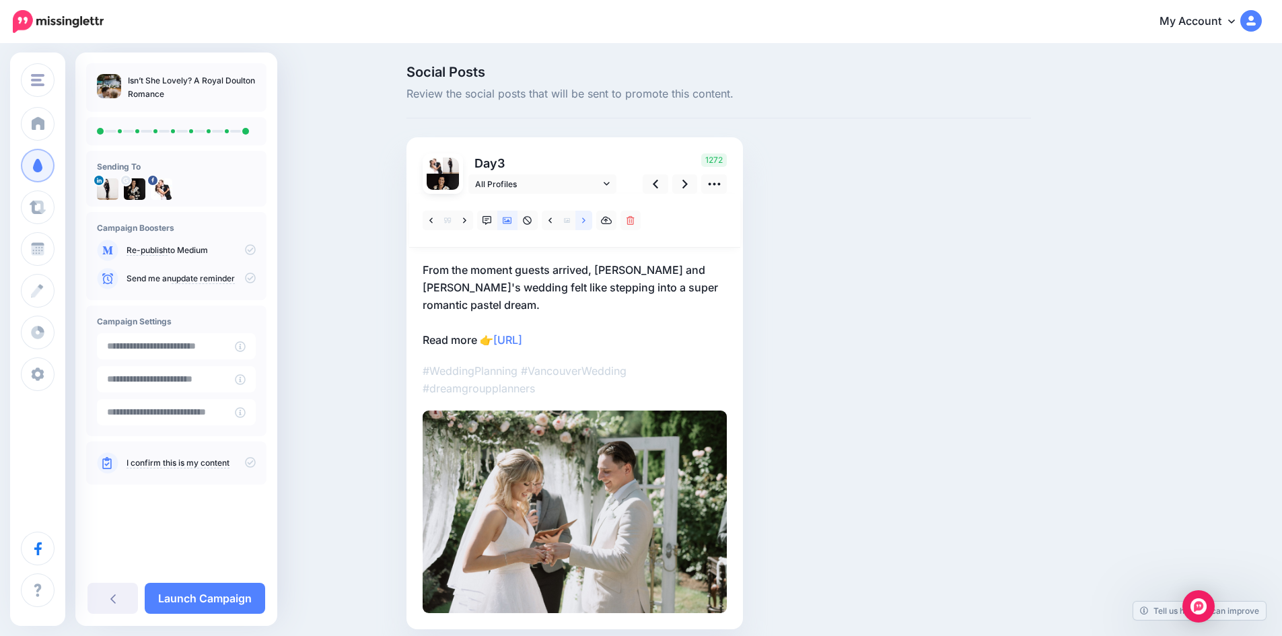
click at [591, 225] on link at bounding box center [583, 221] width 17 height 20
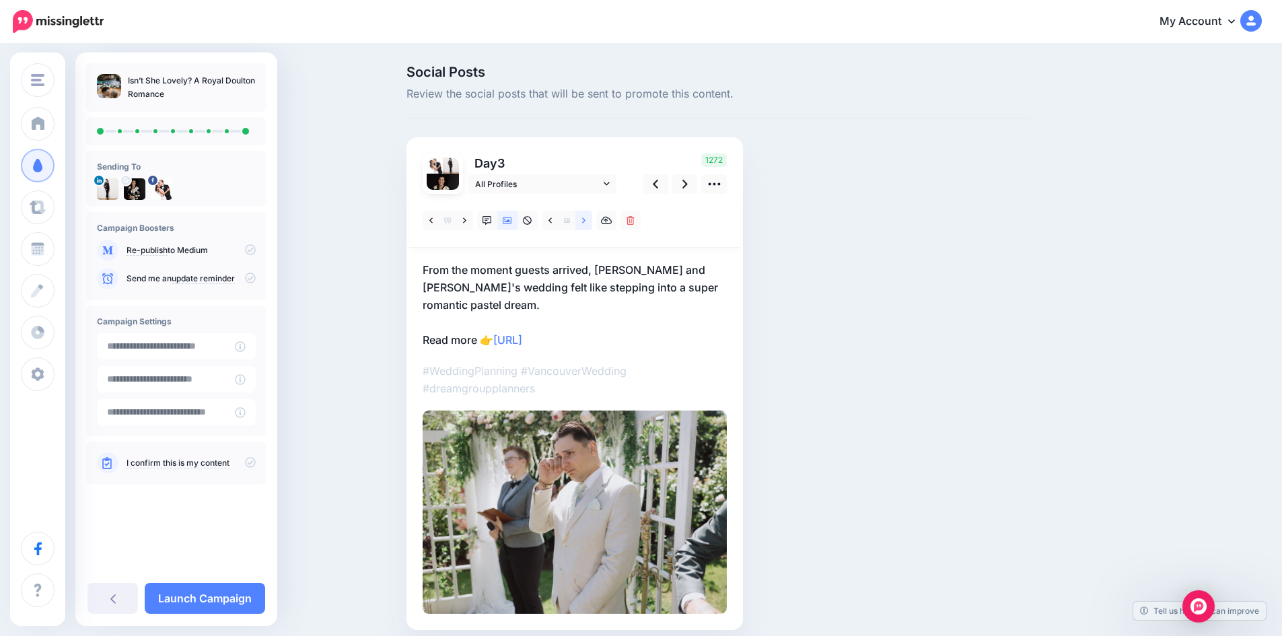
click at [591, 225] on link at bounding box center [583, 221] width 17 height 20
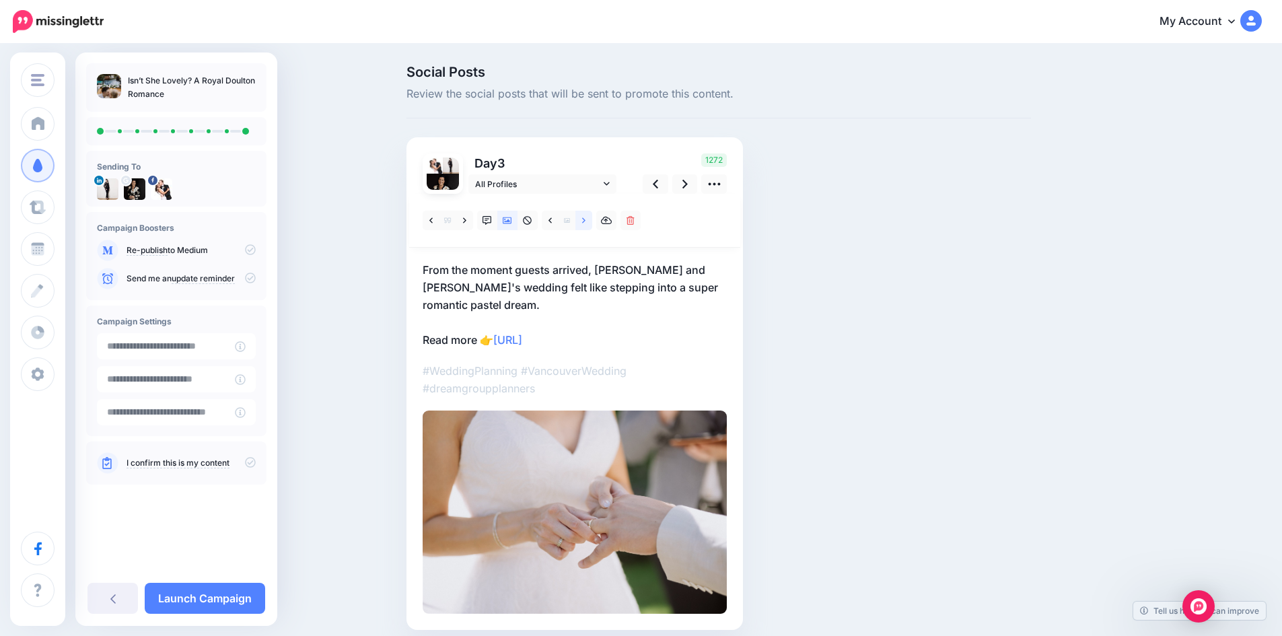
click at [591, 225] on link at bounding box center [583, 221] width 17 height 20
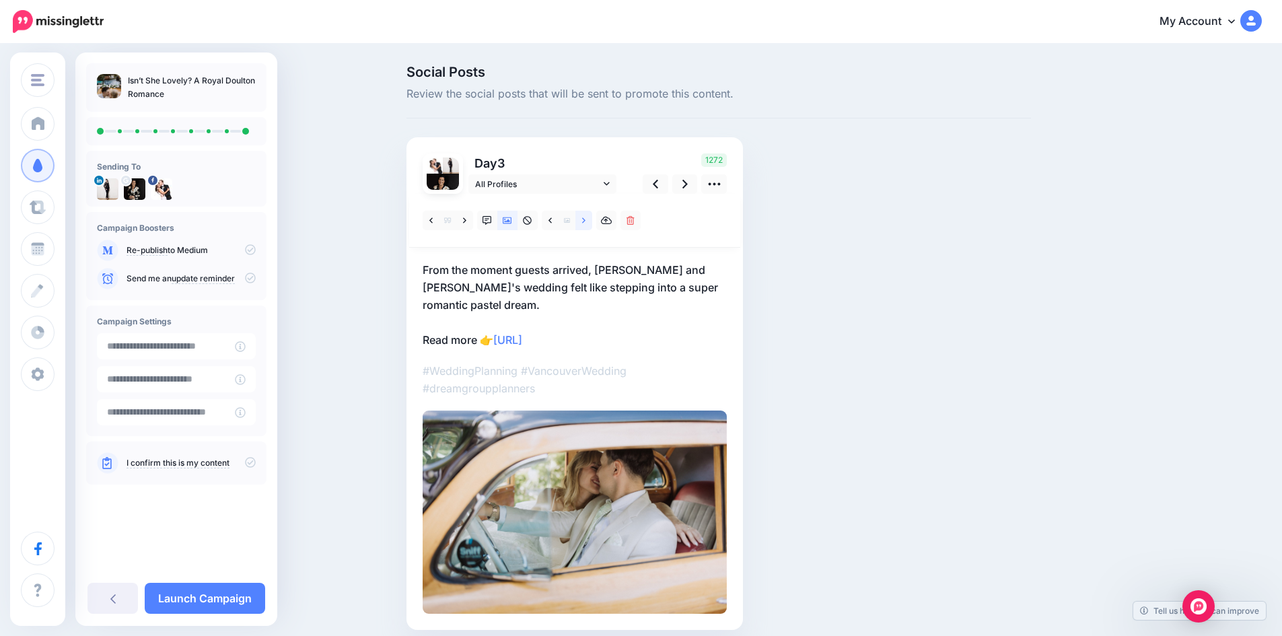
click at [591, 225] on link at bounding box center [583, 221] width 17 height 20
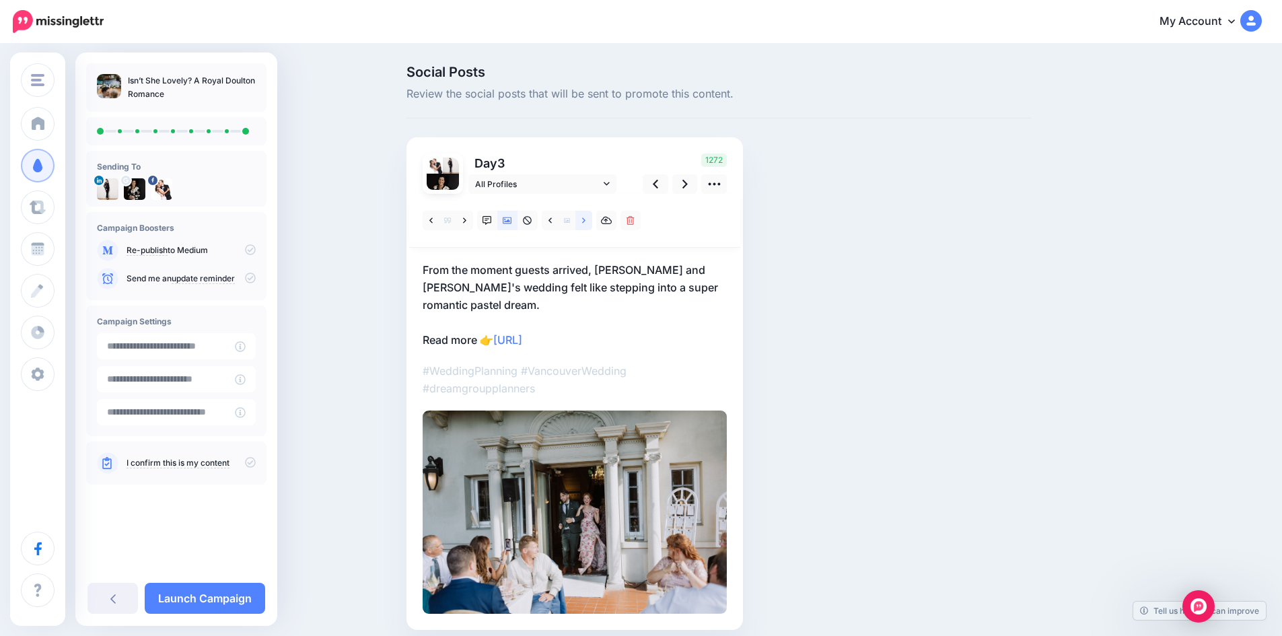
click at [591, 225] on link at bounding box center [583, 221] width 17 height 20
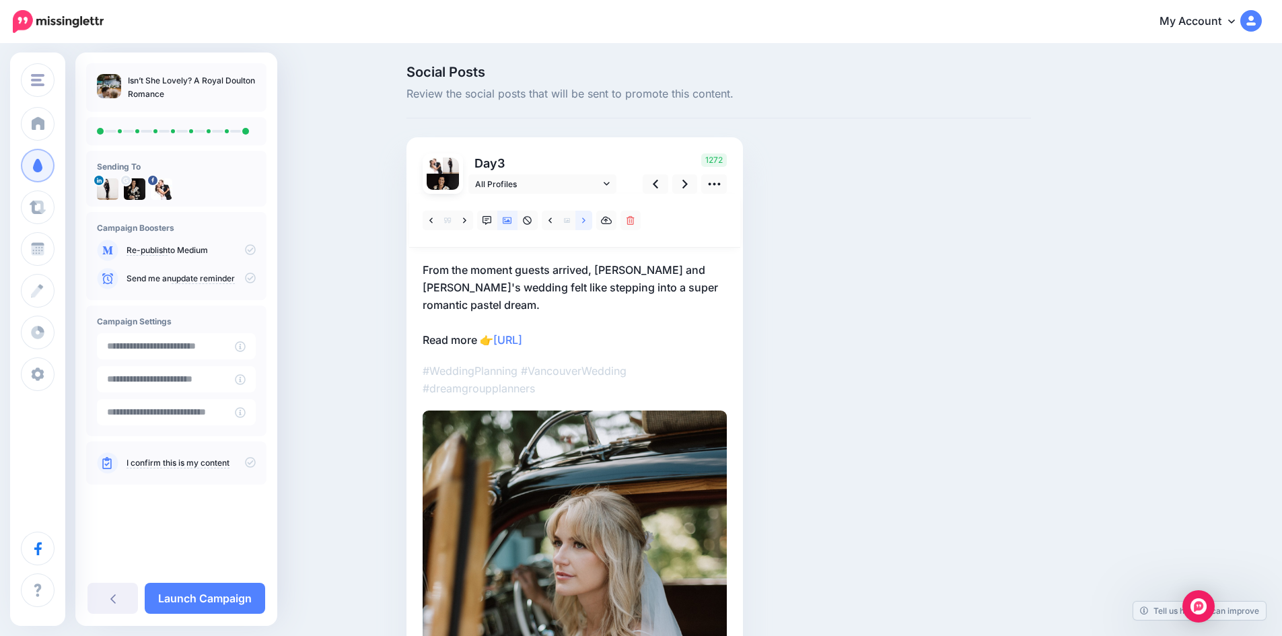
click at [591, 225] on link at bounding box center [583, 221] width 17 height 20
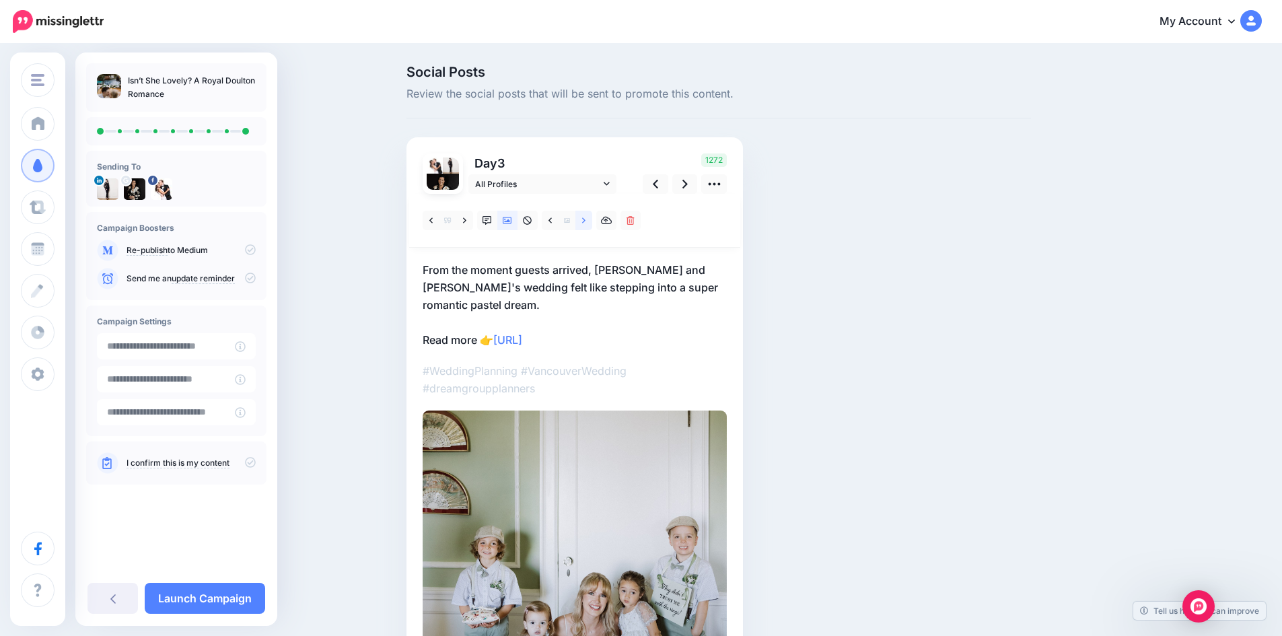
click at [591, 225] on link at bounding box center [583, 221] width 17 height 20
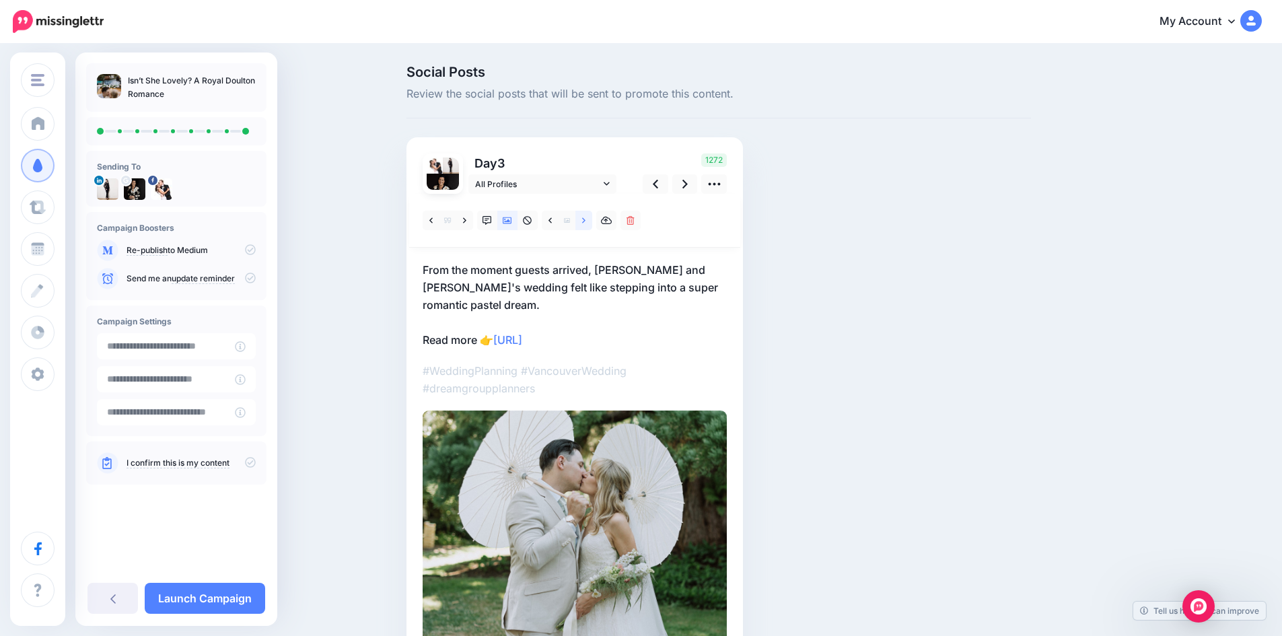
click at [591, 225] on link at bounding box center [583, 221] width 17 height 20
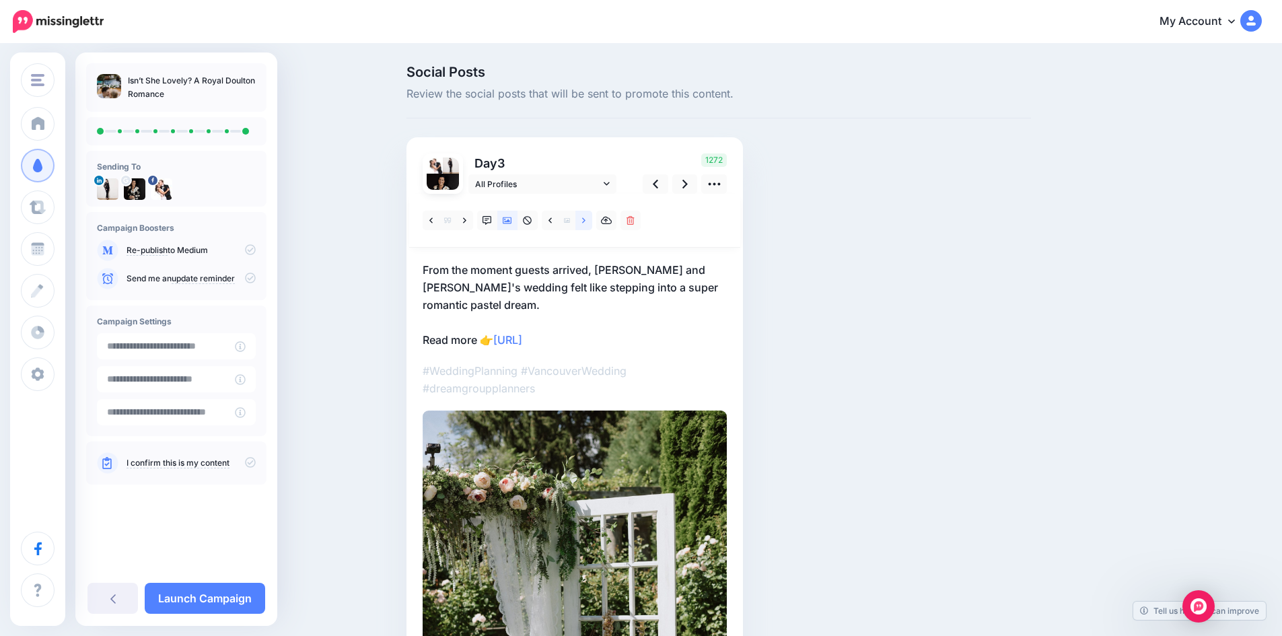
click at [591, 225] on link at bounding box center [583, 221] width 17 height 20
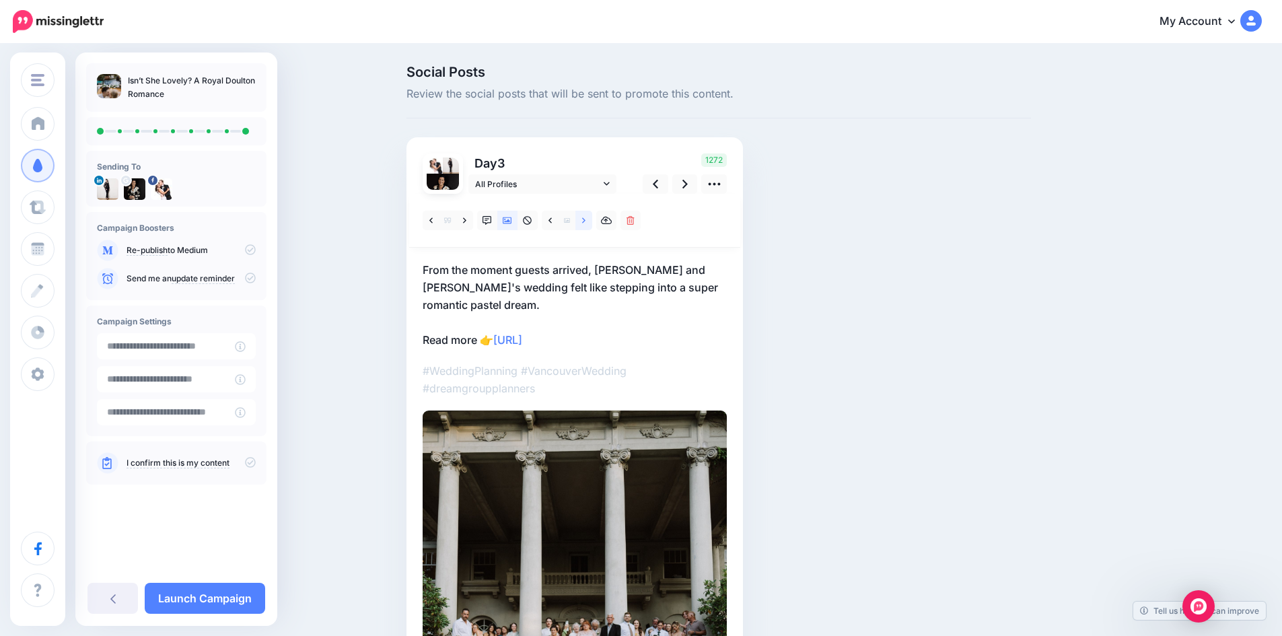
click at [591, 225] on link at bounding box center [583, 221] width 17 height 20
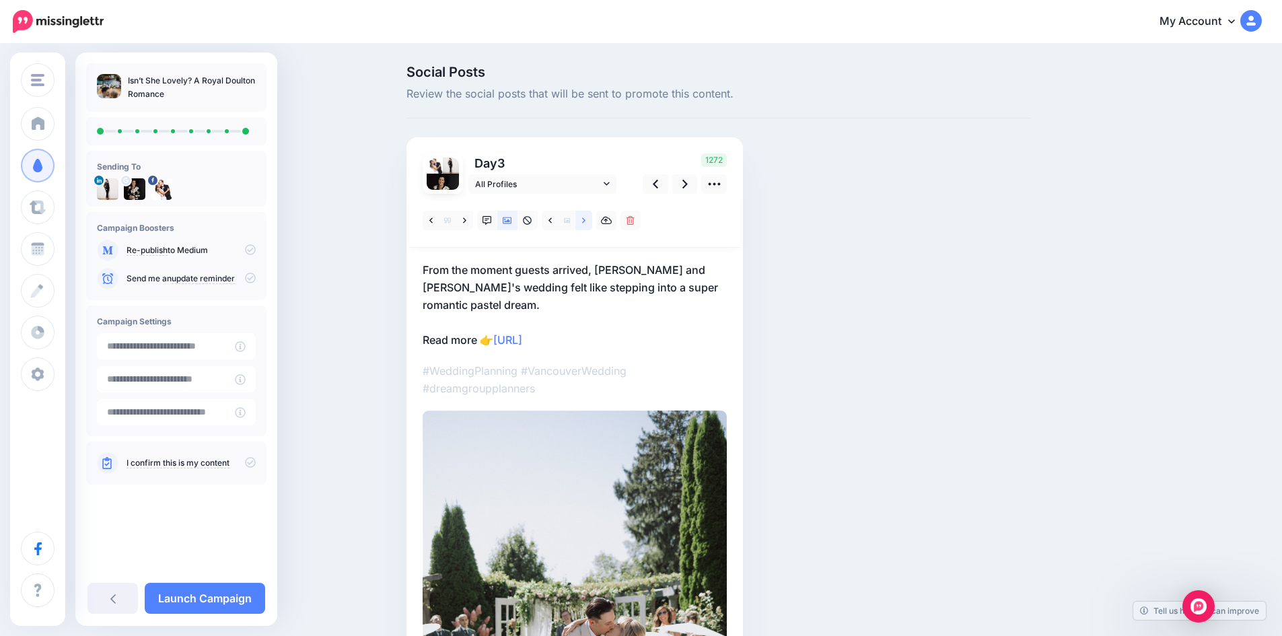
click at [591, 225] on link at bounding box center [583, 221] width 17 height 20
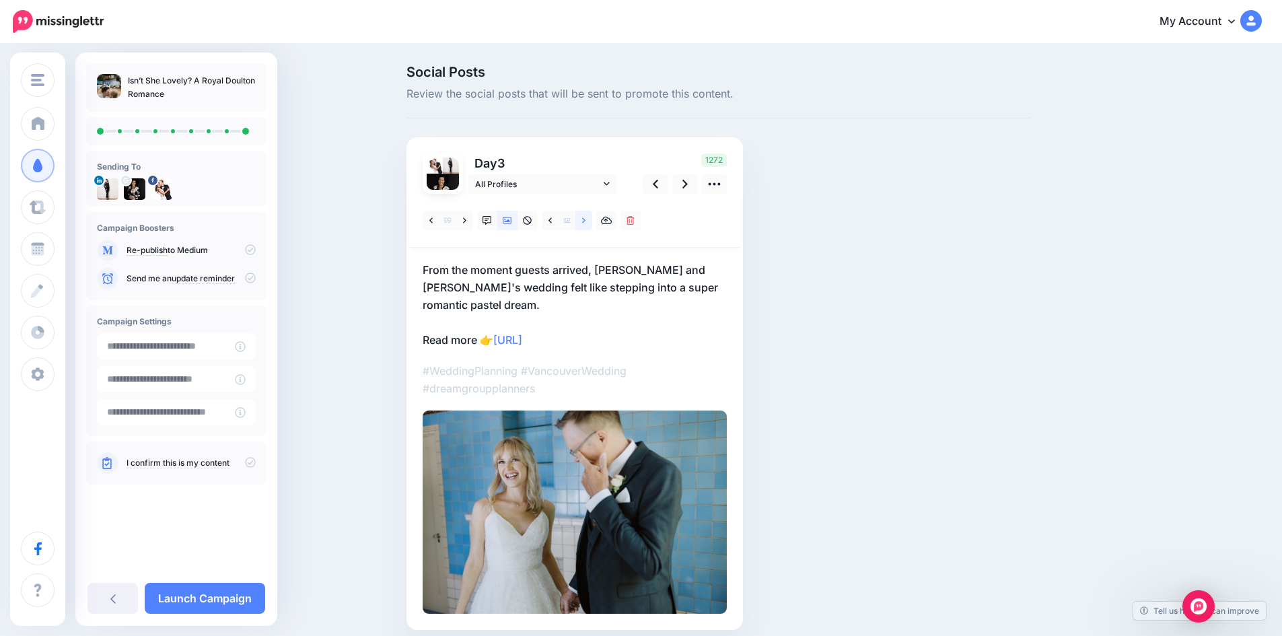
click at [591, 225] on link at bounding box center [583, 221] width 17 height 20
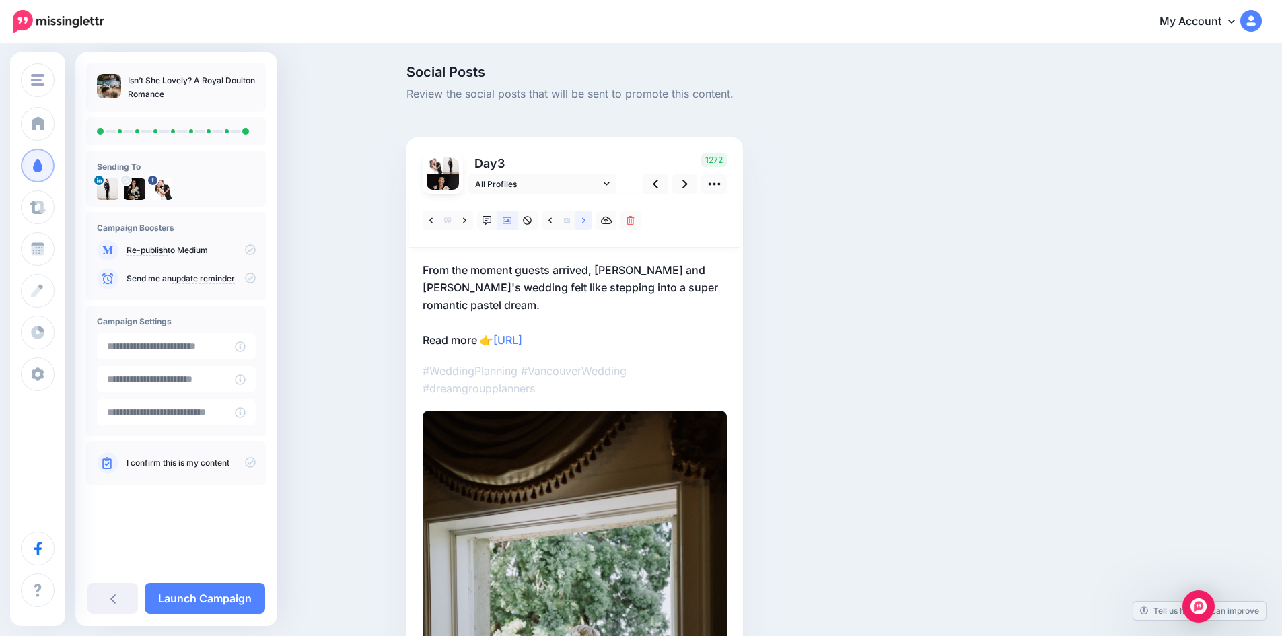
click at [591, 225] on link at bounding box center [583, 221] width 17 height 20
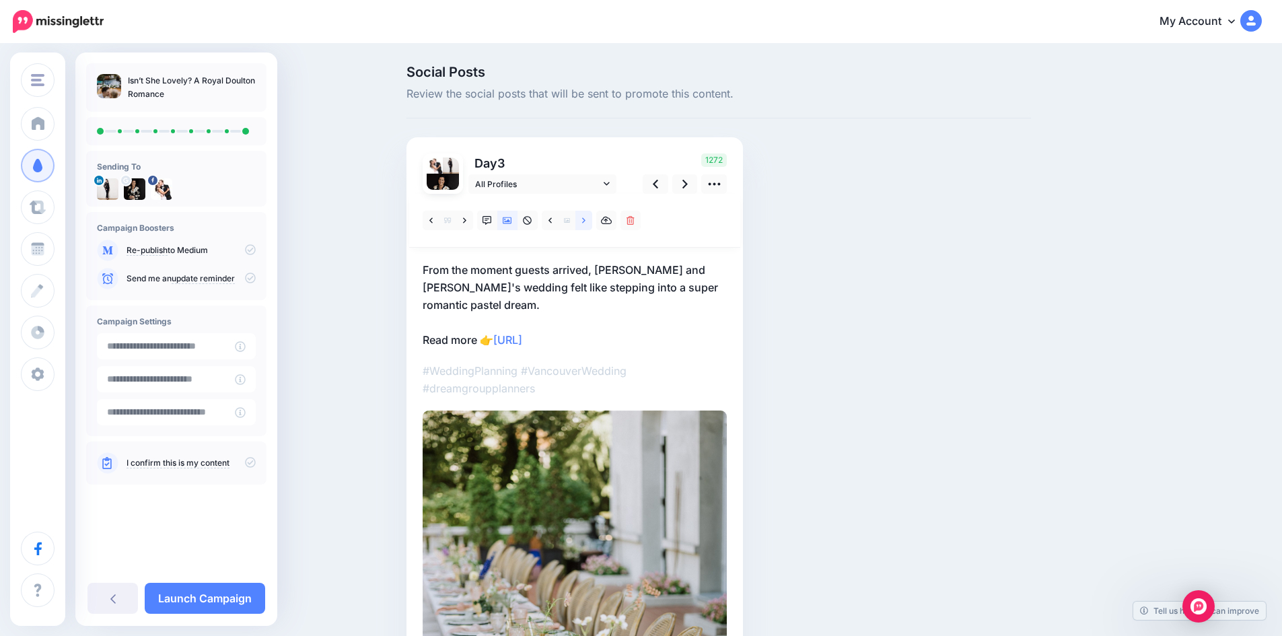
click at [591, 225] on link at bounding box center [583, 221] width 17 height 20
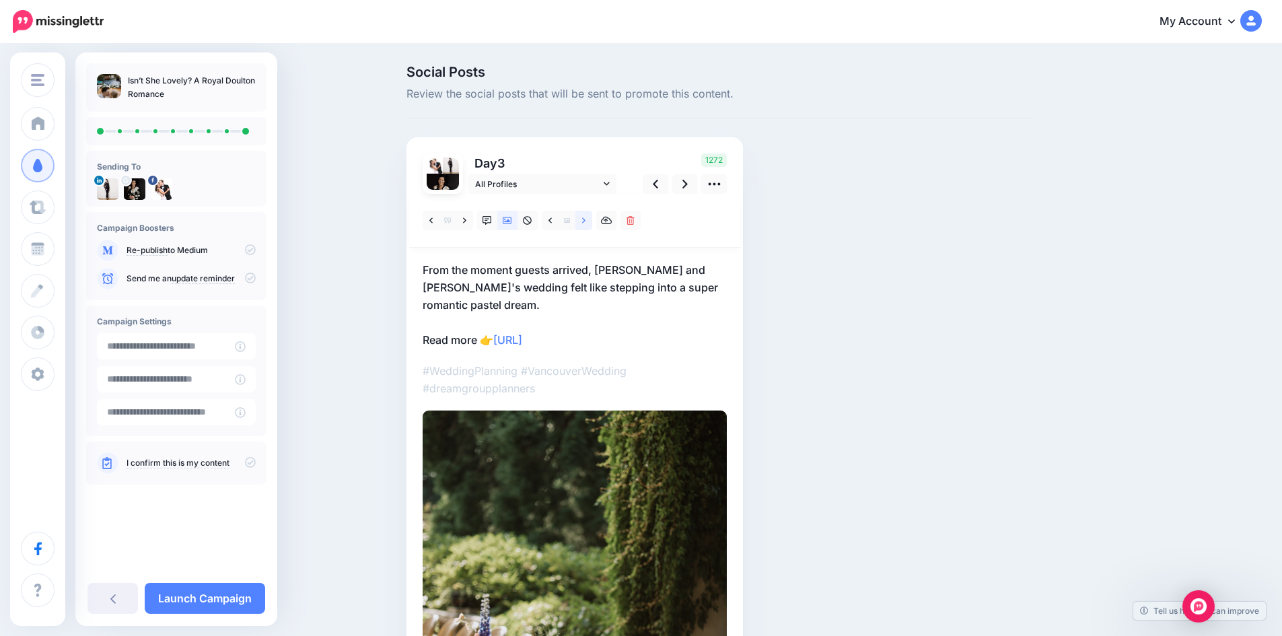
click at [591, 225] on link at bounding box center [583, 221] width 17 height 20
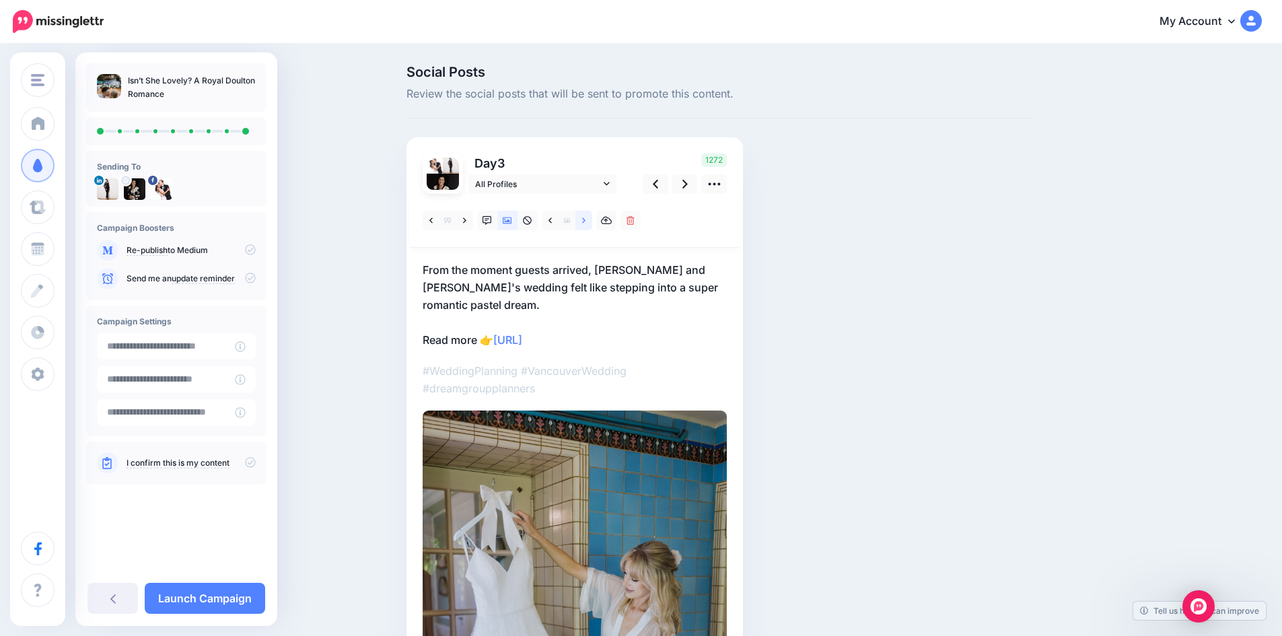
click at [591, 225] on link at bounding box center [583, 221] width 17 height 20
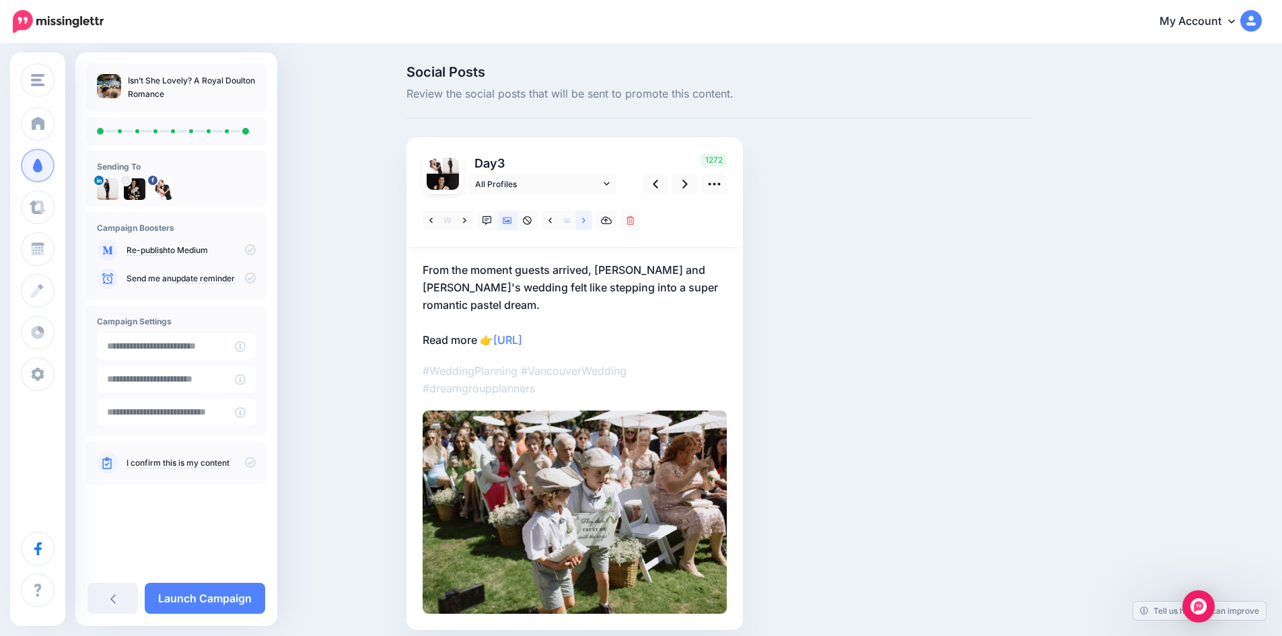
click at [591, 225] on link at bounding box center [583, 221] width 17 height 20
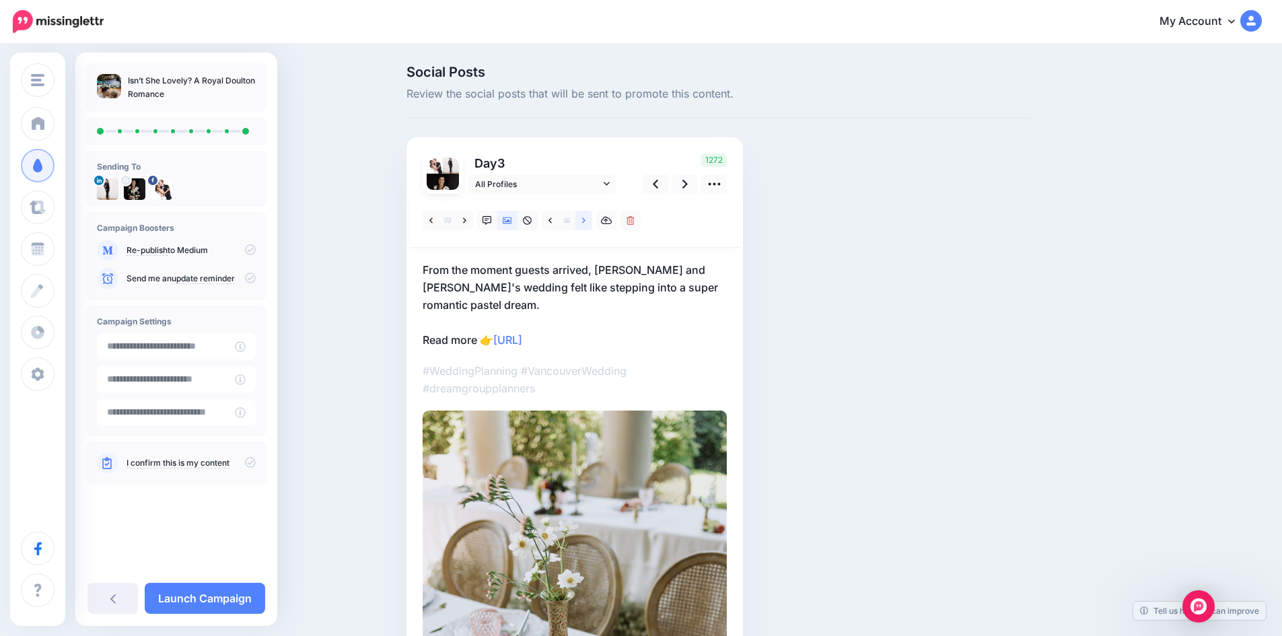
click at [591, 225] on link at bounding box center [583, 221] width 17 height 20
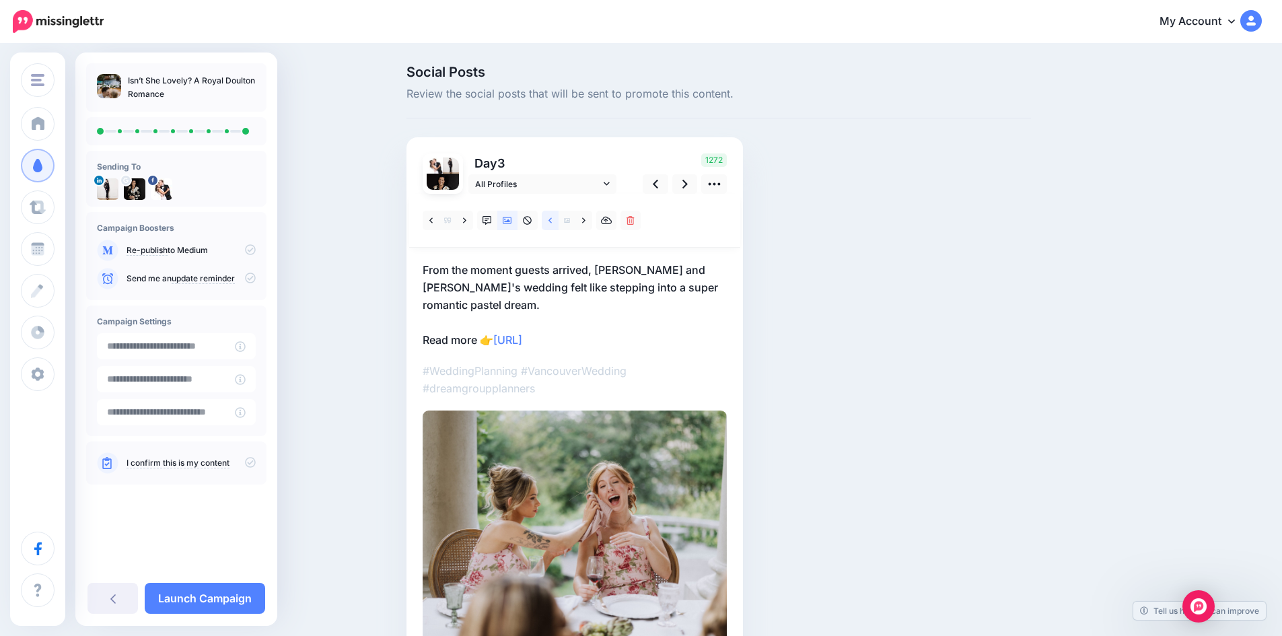
click at [552, 223] on icon at bounding box center [550, 220] width 3 height 9
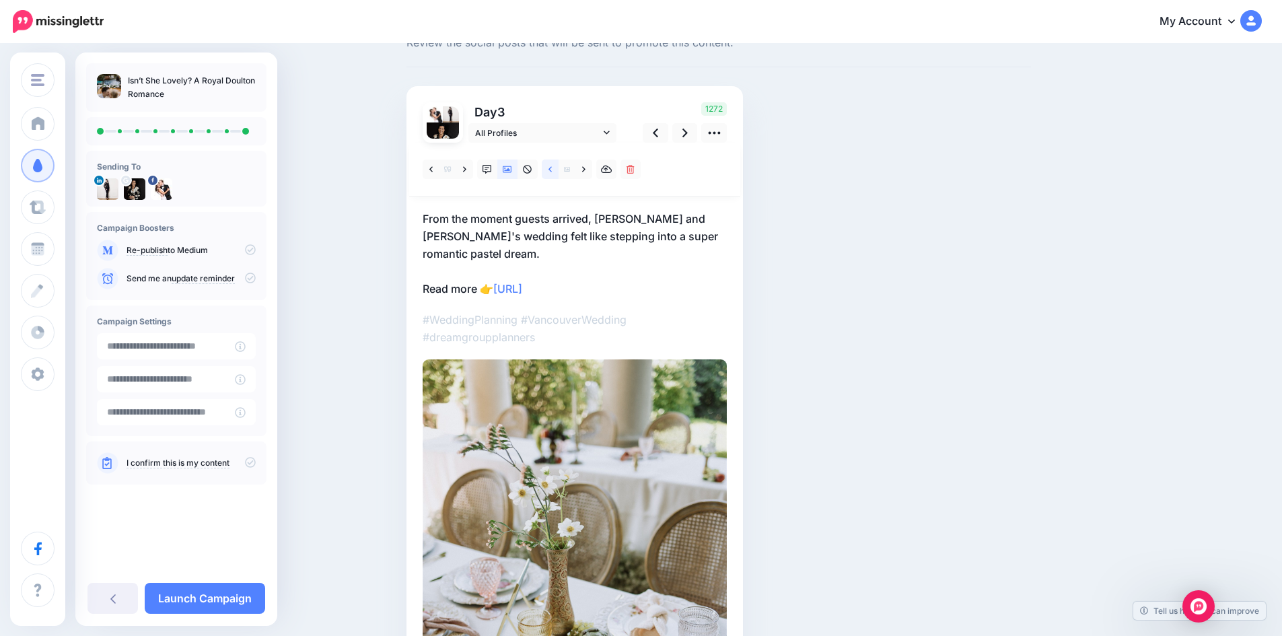
scroll to position [36, 0]
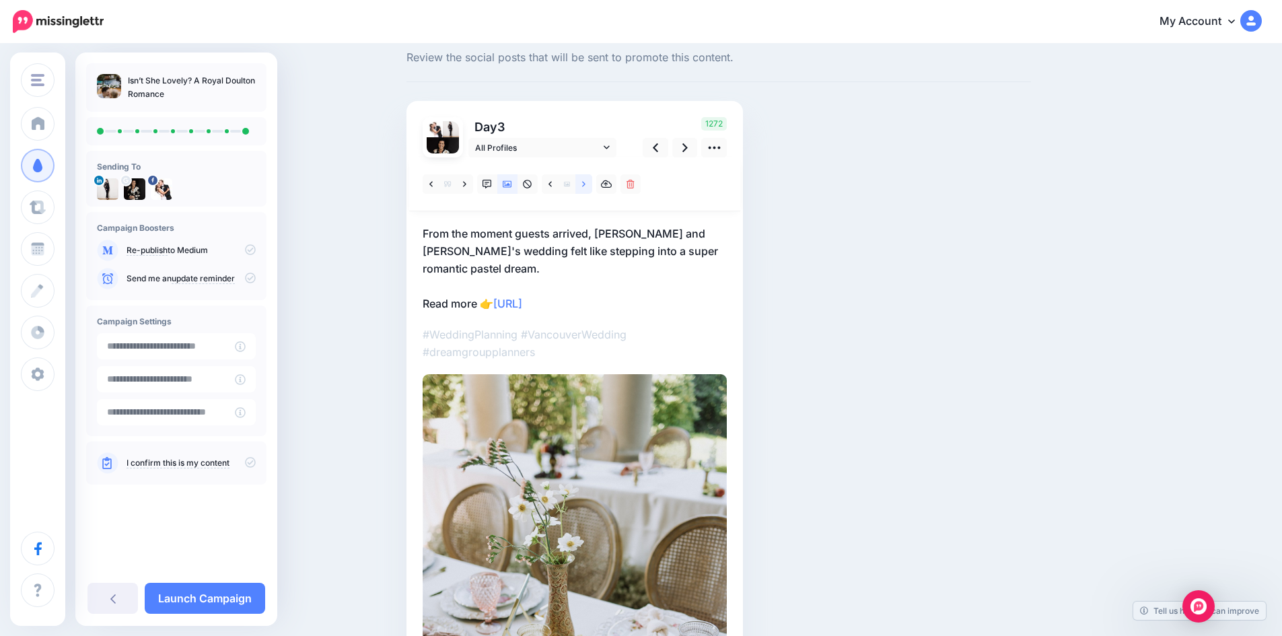
click at [586, 185] on icon at bounding box center [583, 184] width 3 height 9
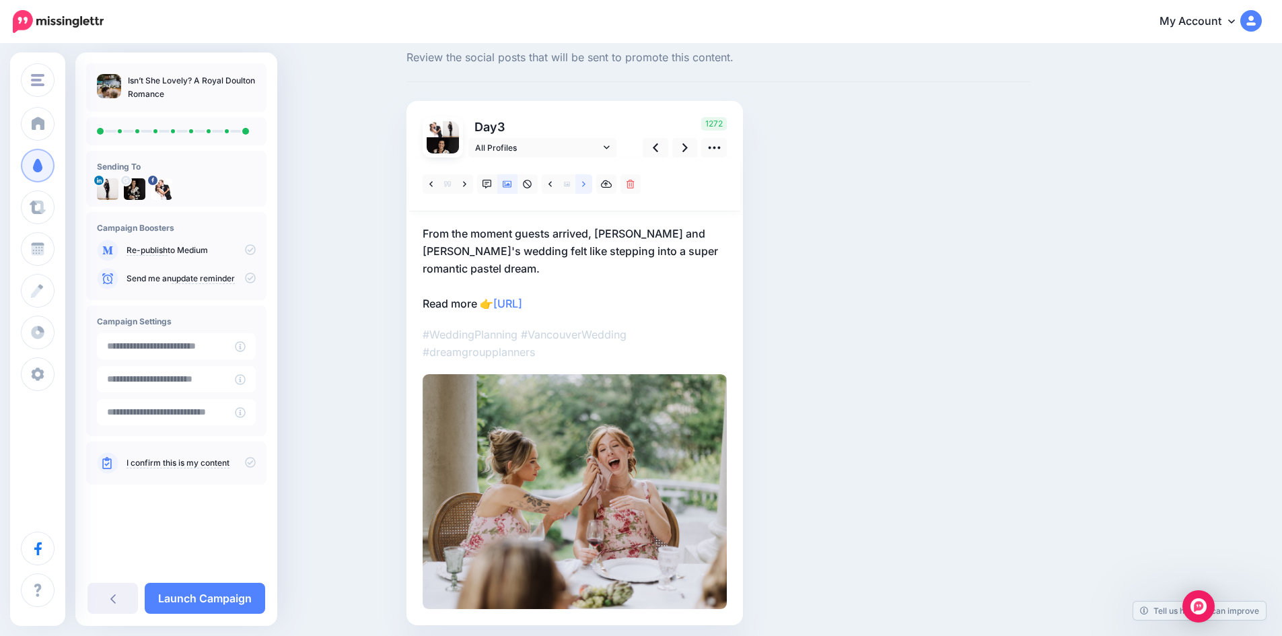
click at [586, 185] on icon at bounding box center [583, 184] width 3 height 9
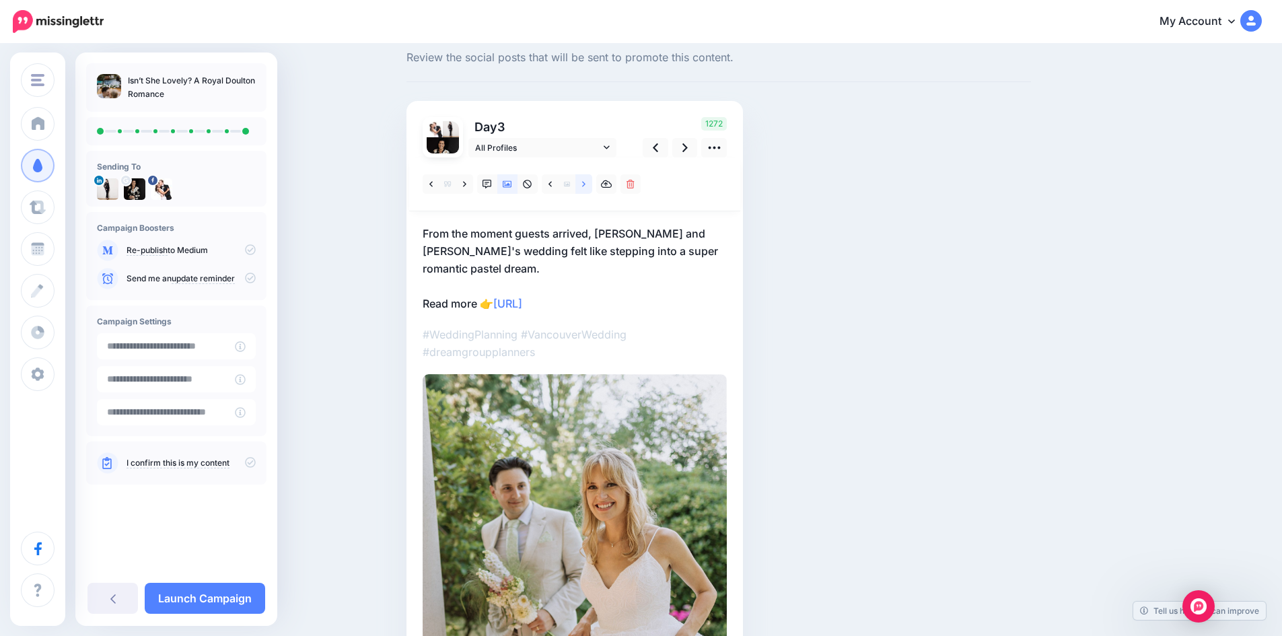
click at [586, 185] on icon at bounding box center [583, 184] width 3 height 9
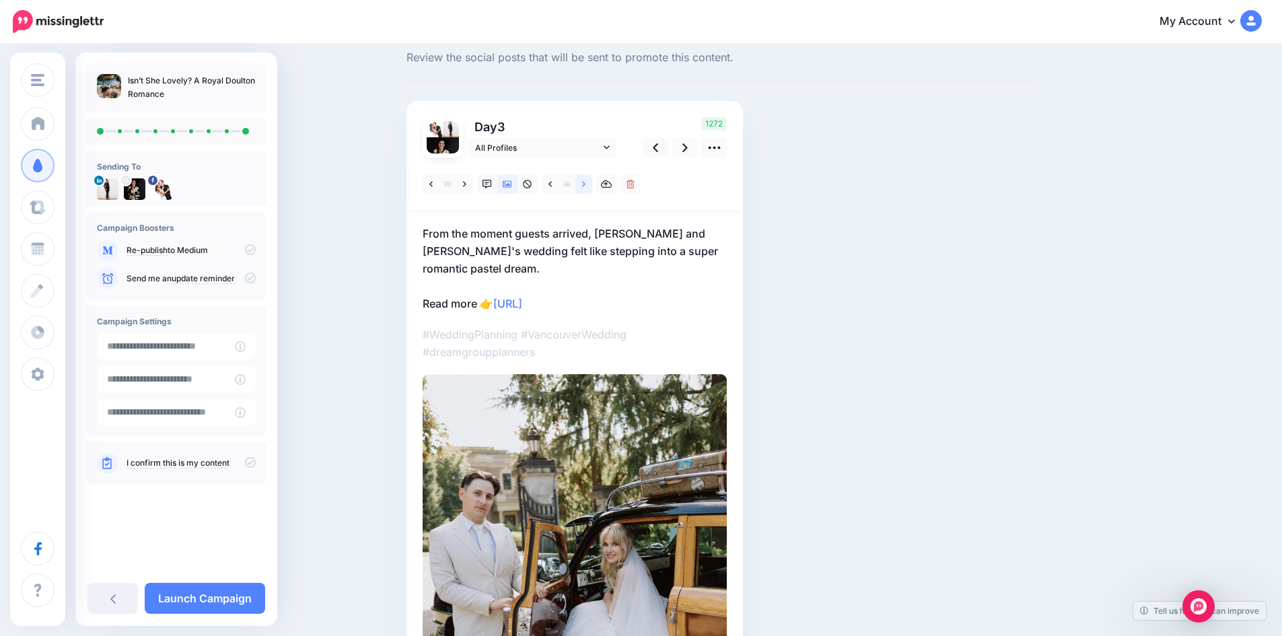
click at [586, 185] on icon at bounding box center [583, 184] width 3 height 9
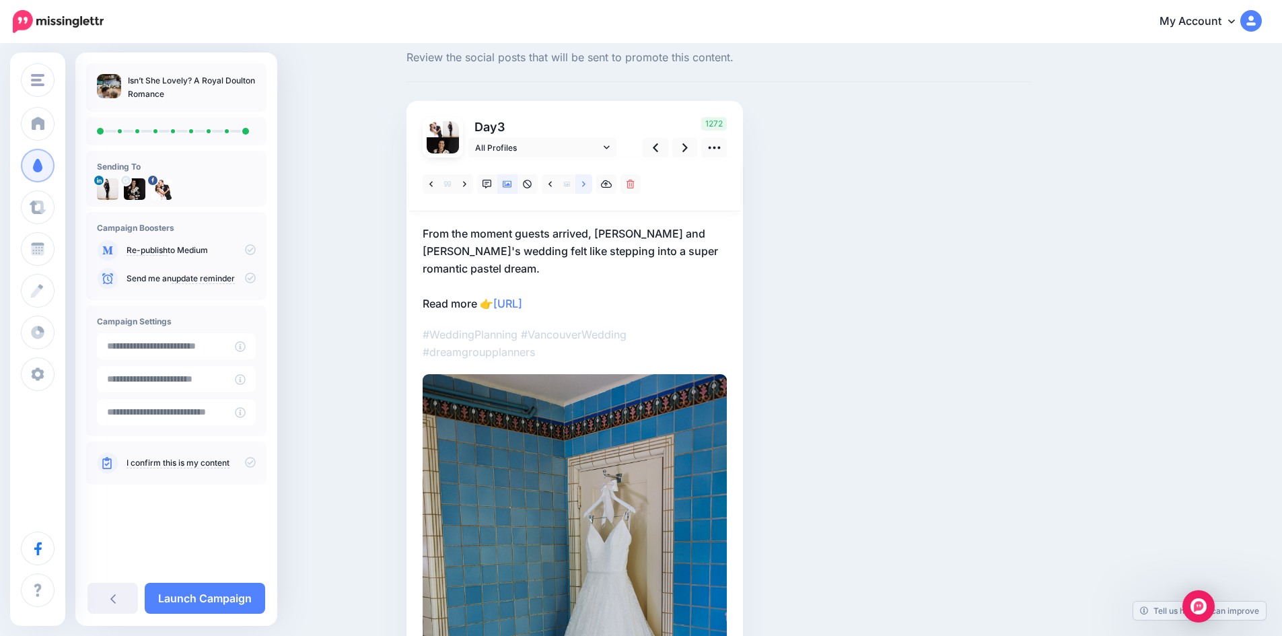
click at [586, 184] on icon at bounding box center [583, 184] width 3 height 9
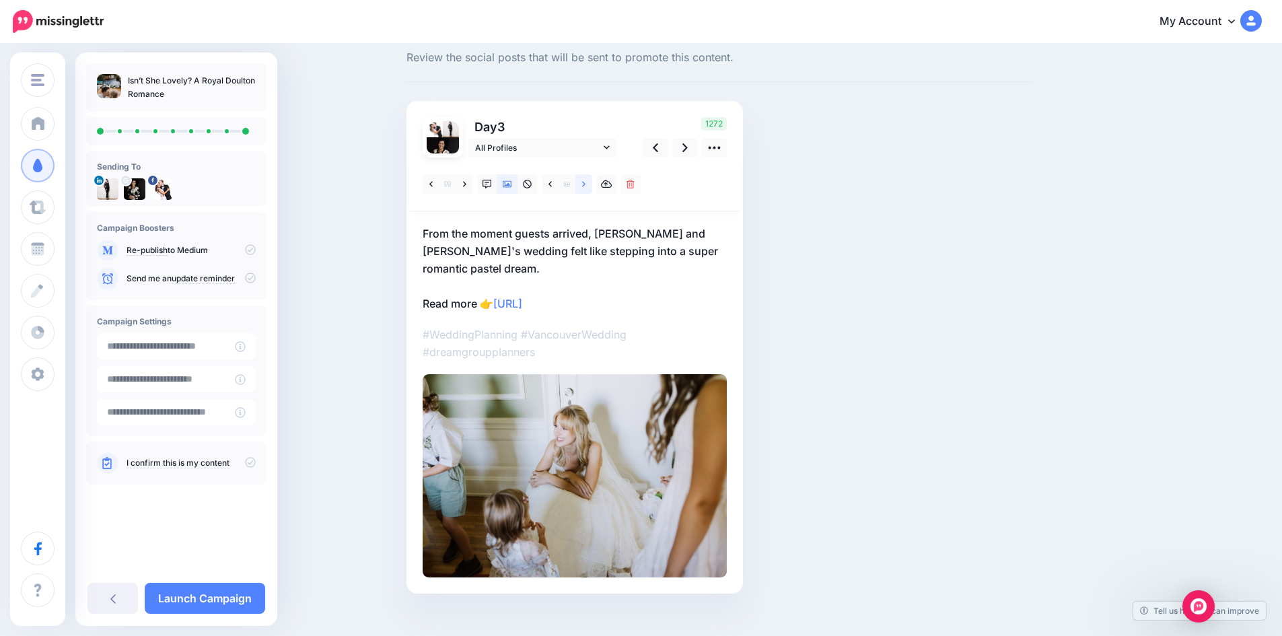
click at [586, 184] on icon at bounding box center [583, 184] width 3 height 9
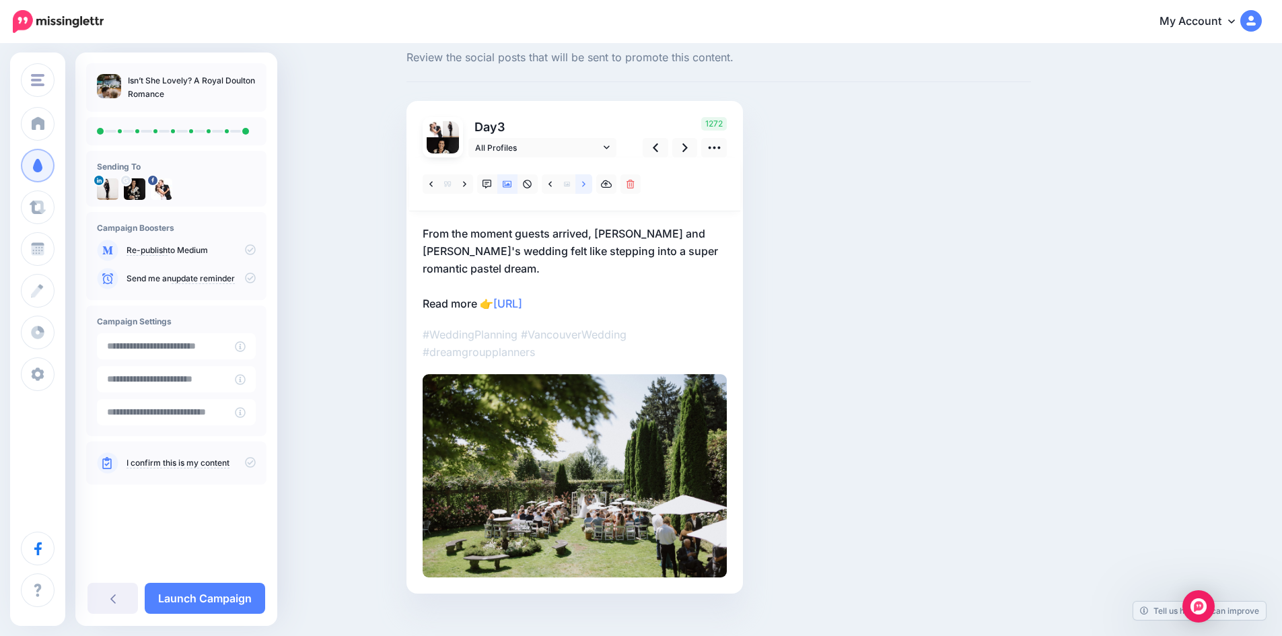
click at [586, 184] on icon at bounding box center [583, 184] width 3 height 9
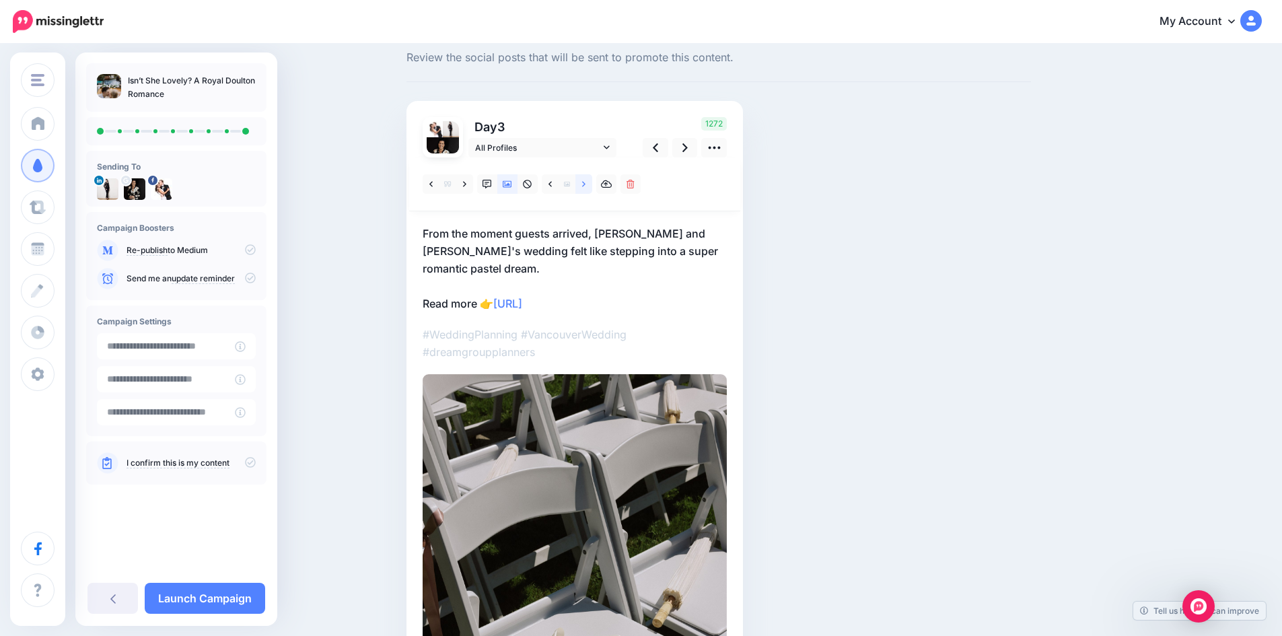
click at [586, 184] on icon at bounding box center [583, 184] width 3 height 9
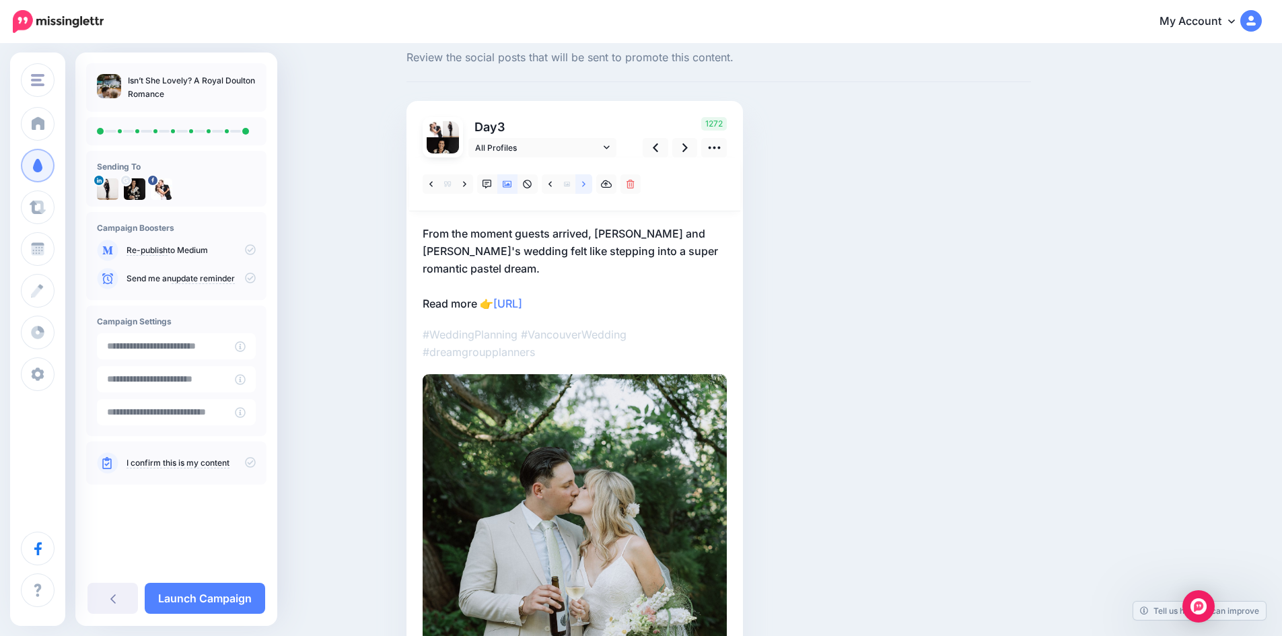
click at [586, 184] on icon at bounding box center [583, 184] width 3 height 9
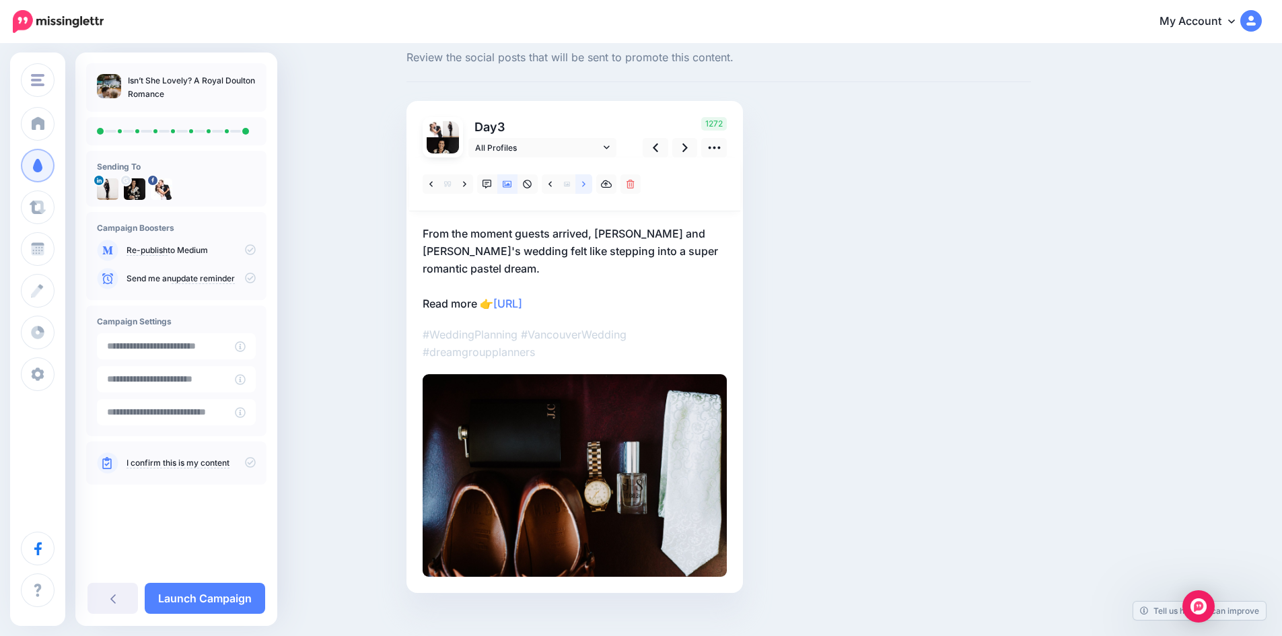
click at [586, 184] on icon at bounding box center [583, 184] width 3 height 9
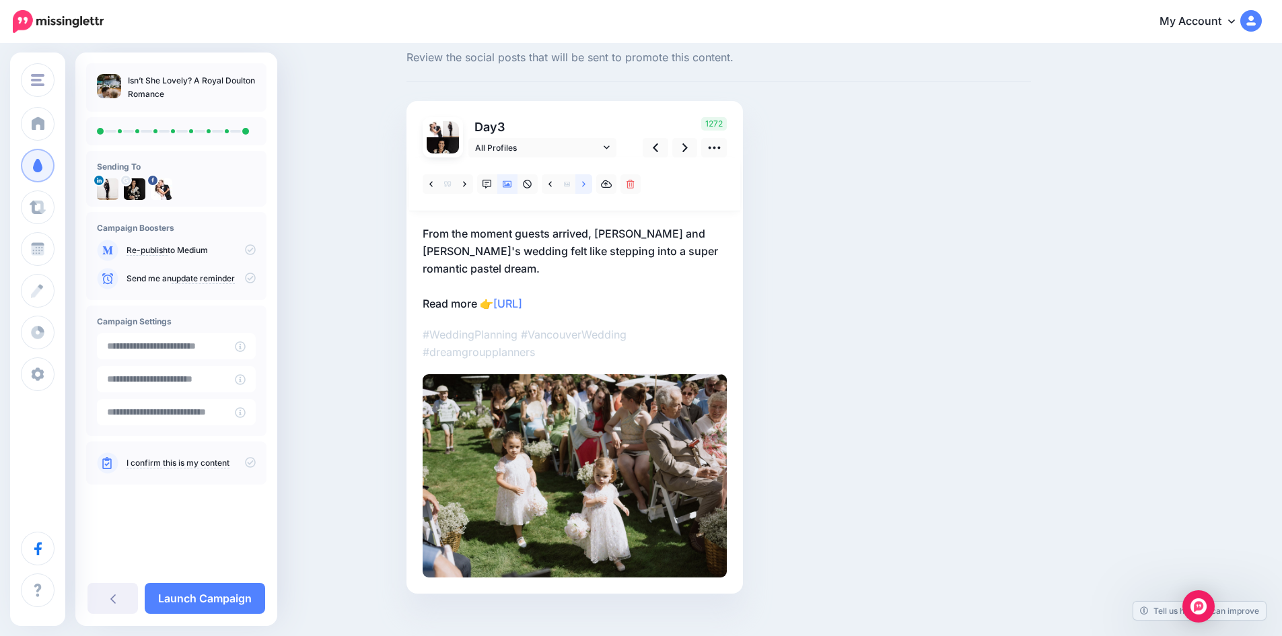
click at [586, 184] on icon at bounding box center [583, 184] width 3 height 9
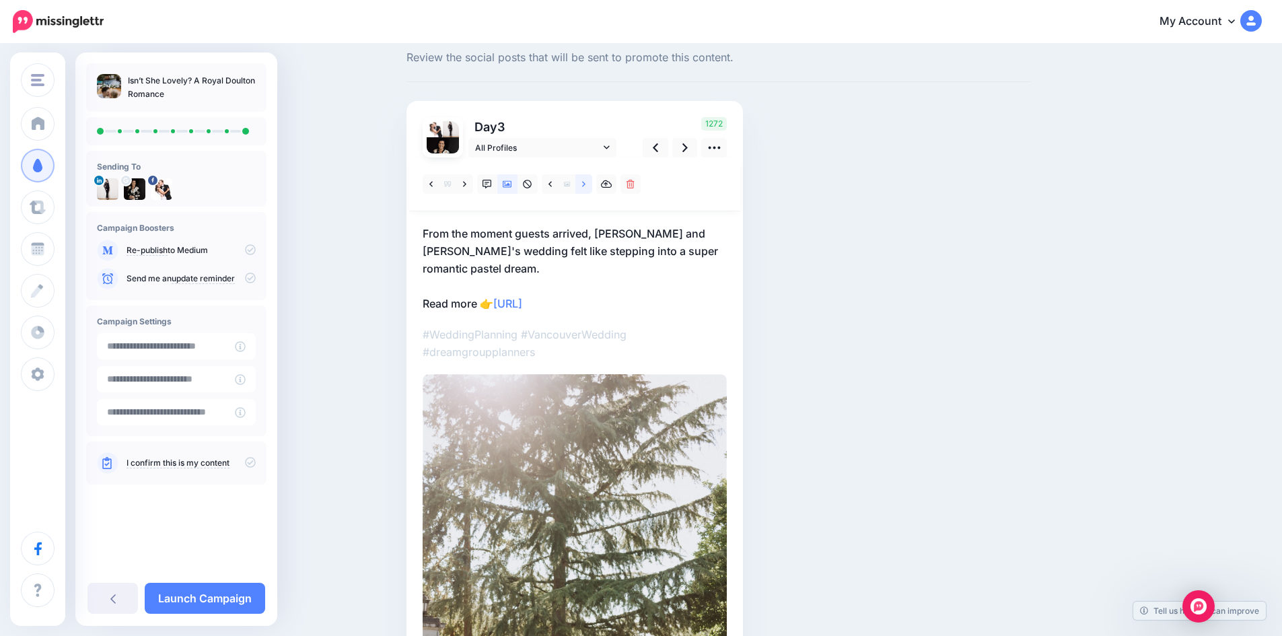
click at [586, 184] on icon at bounding box center [583, 184] width 3 height 9
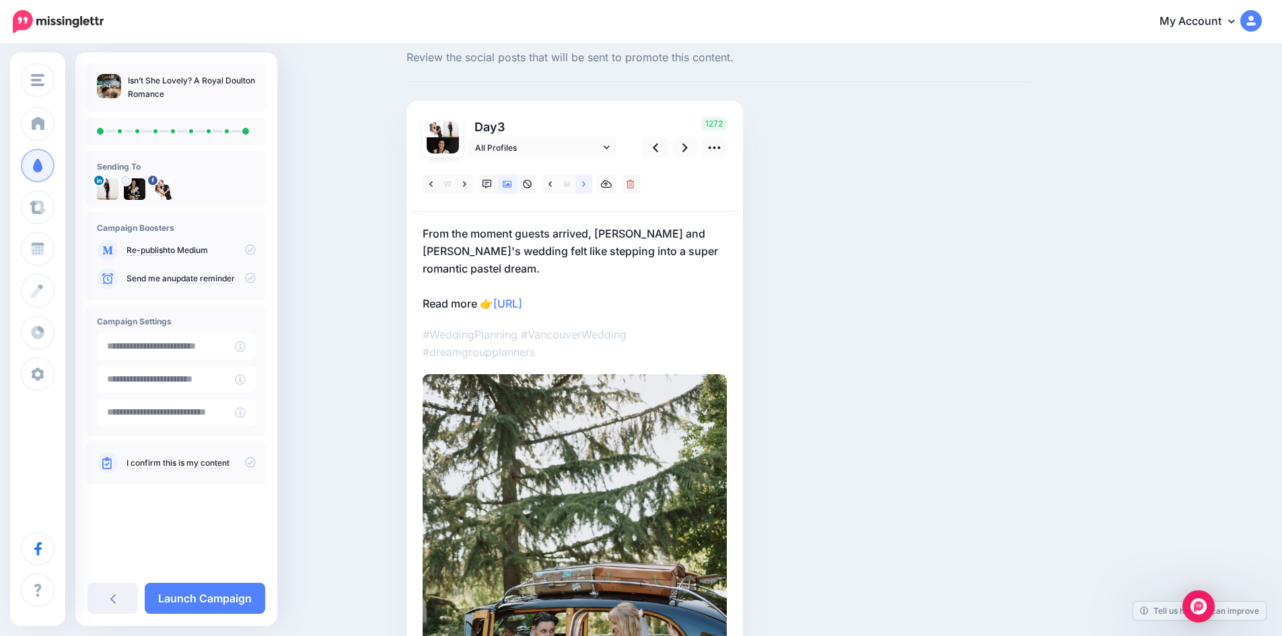
click at [586, 184] on icon at bounding box center [583, 184] width 3 height 9
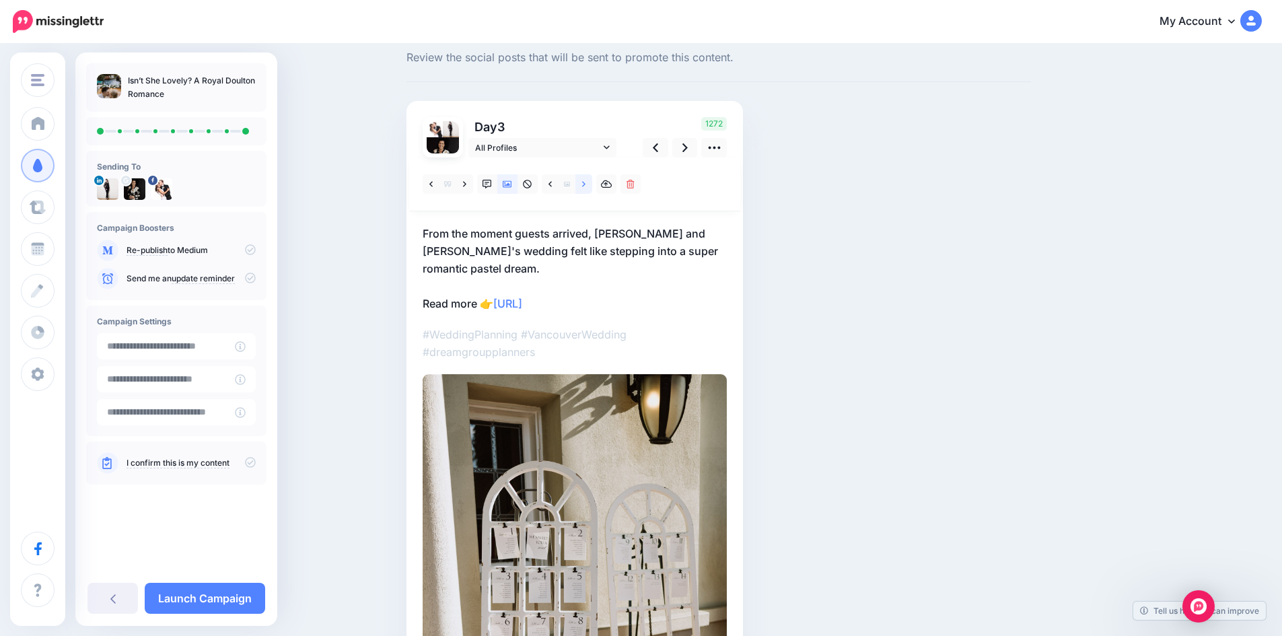
click at [586, 184] on icon at bounding box center [583, 184] width 3 height 9
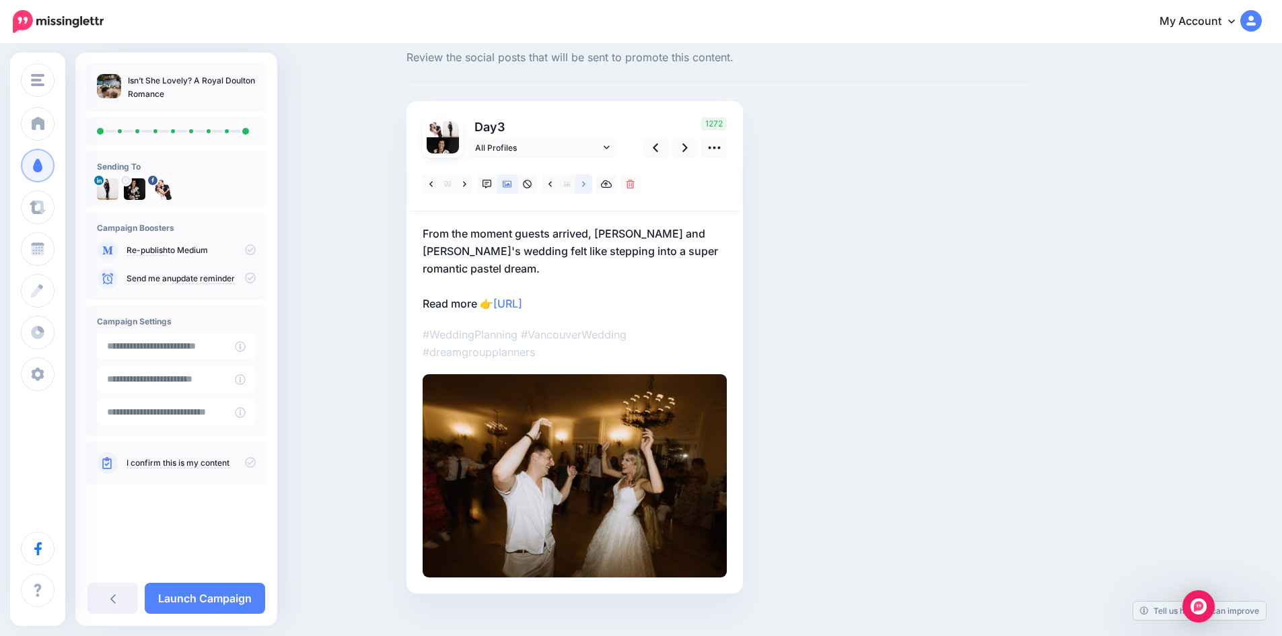
click at [586, 184] on icon at bounding box center [583, 184] width 3 height 9
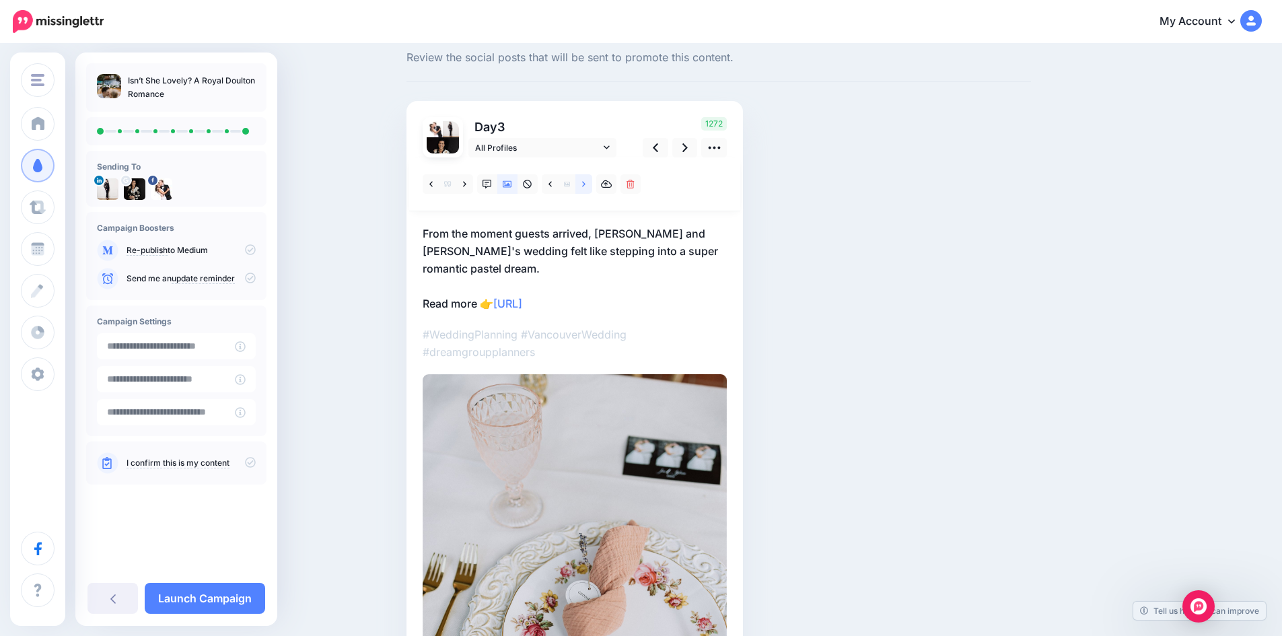
click at [586, 184] on icon at bounding box center [583, 184] width 3 height 9
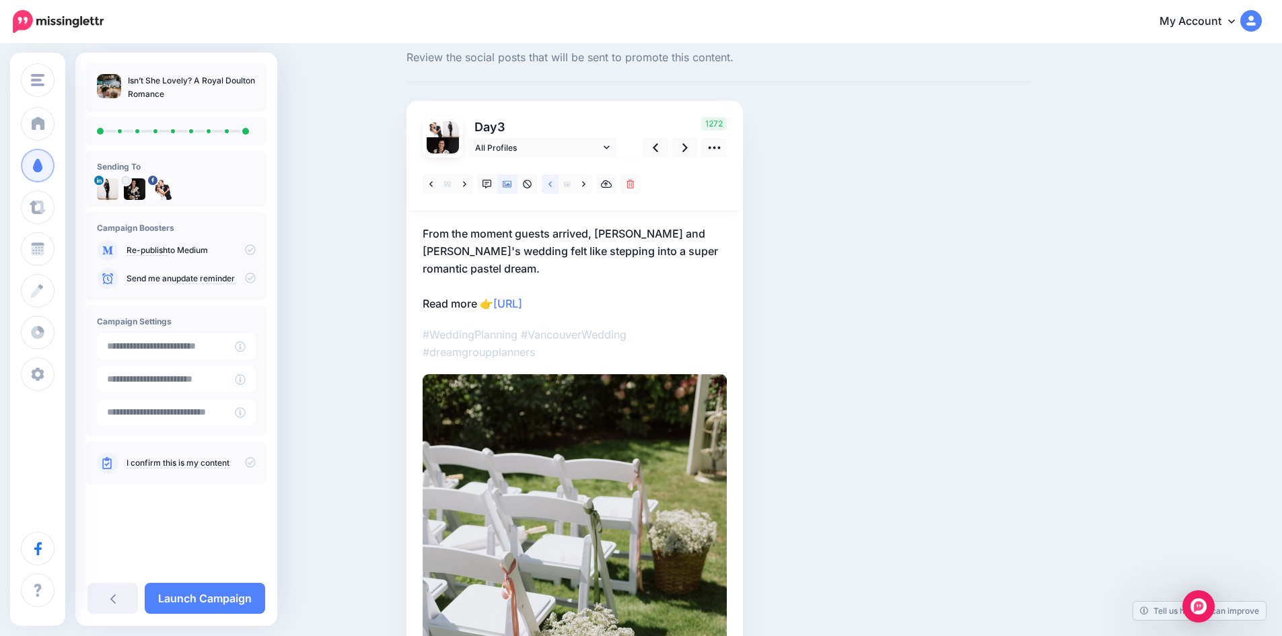
click at [551, 184] on link at bounding box center [550, 184] width 17 height 20
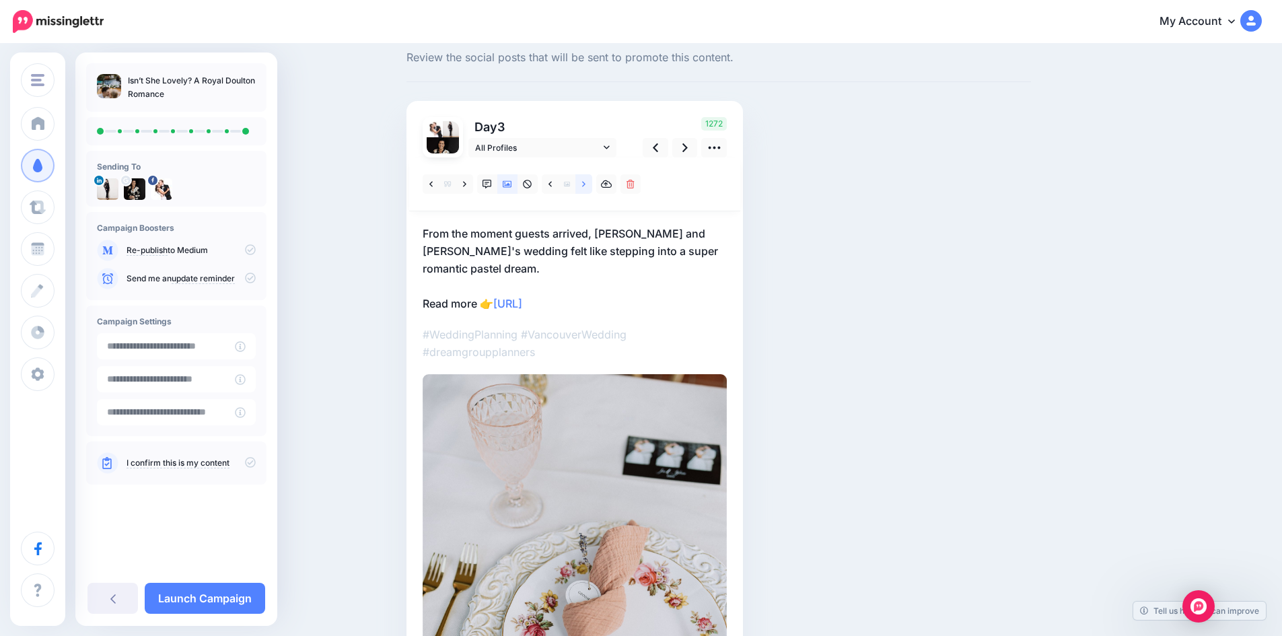
click at [586, 180] on link at bounding box center [583, 184] width 17 height 20
click at [586, 181] on link at bounding box center [583, 184] width 17 height 20
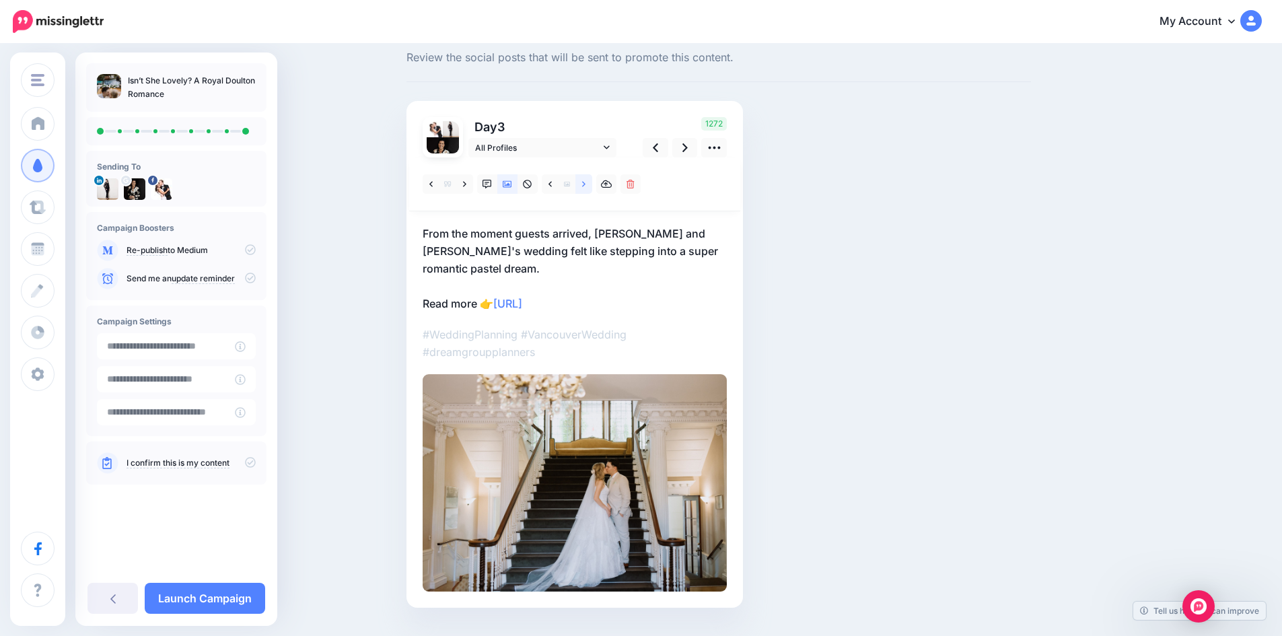
click at [586, 181] on link at bounding box center [583, 184] width 17 height 20
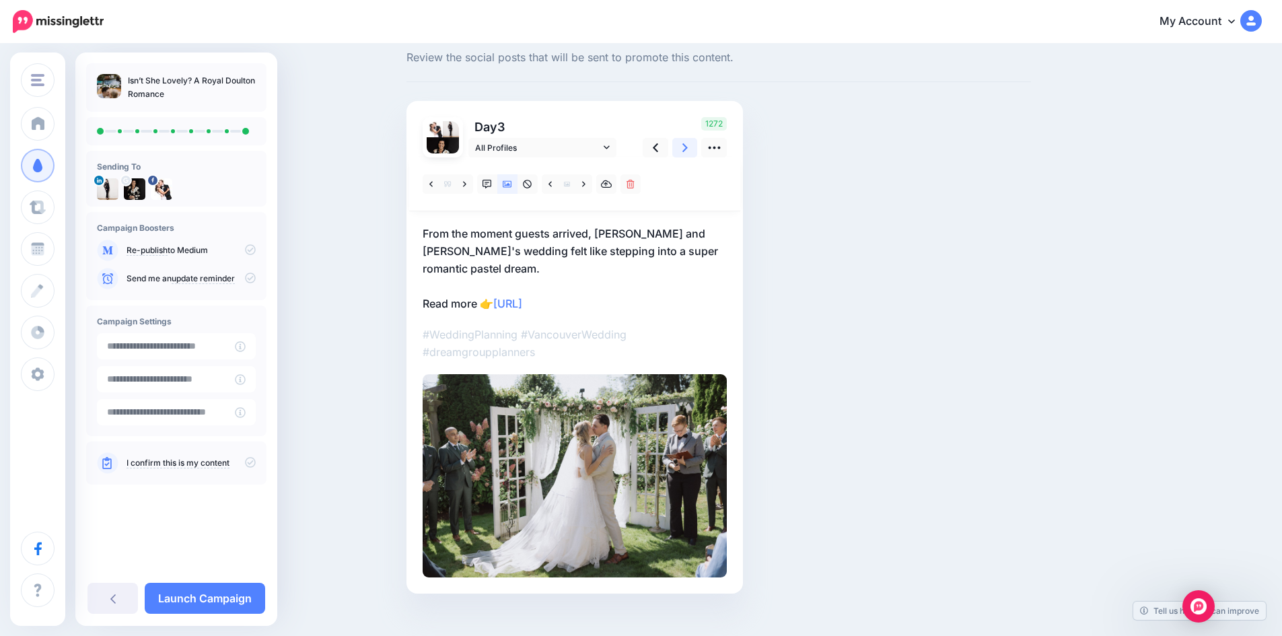
click at [688, 144] on icon at bounding box center [684, 148] width 5 height 14
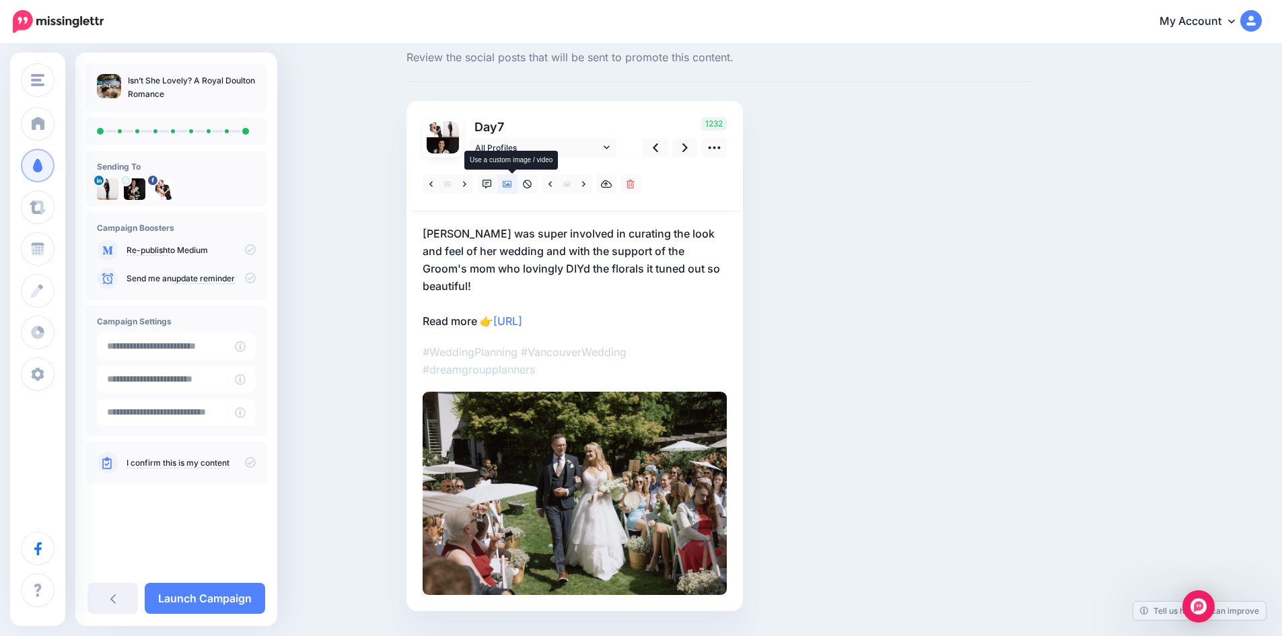
click at [512, 183] on icon at bounding box center [507, 184] width 9 height 9
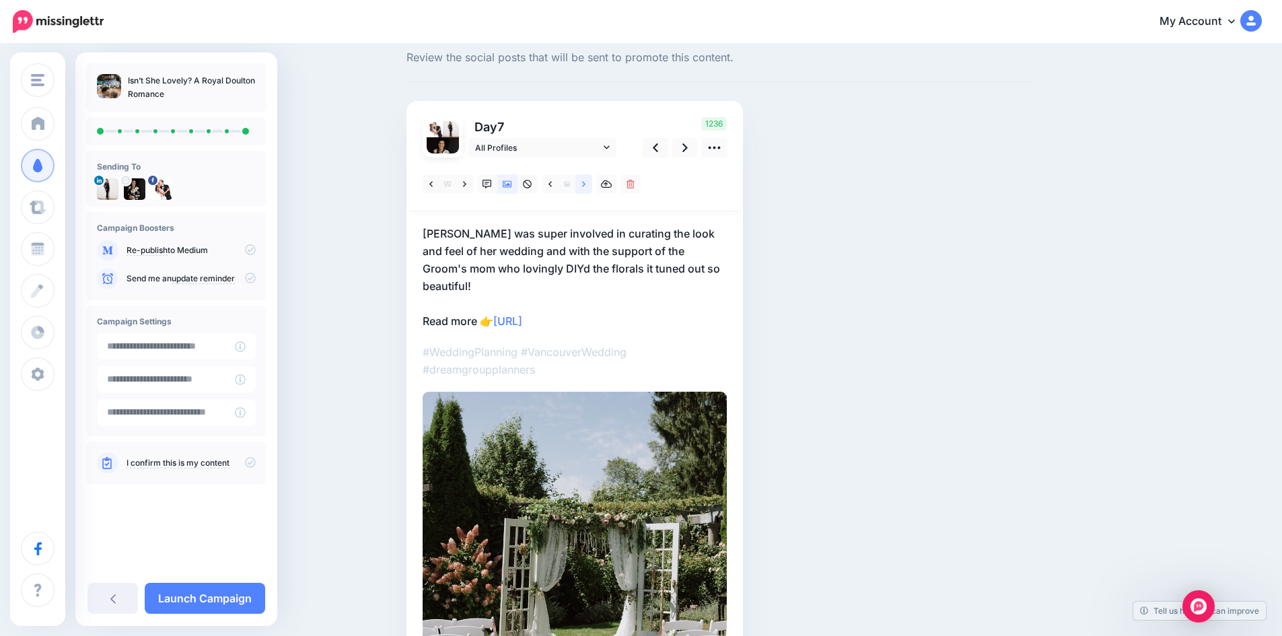
click at [586, 182] on icon at bounding box center [583, 183] width 3 height 5
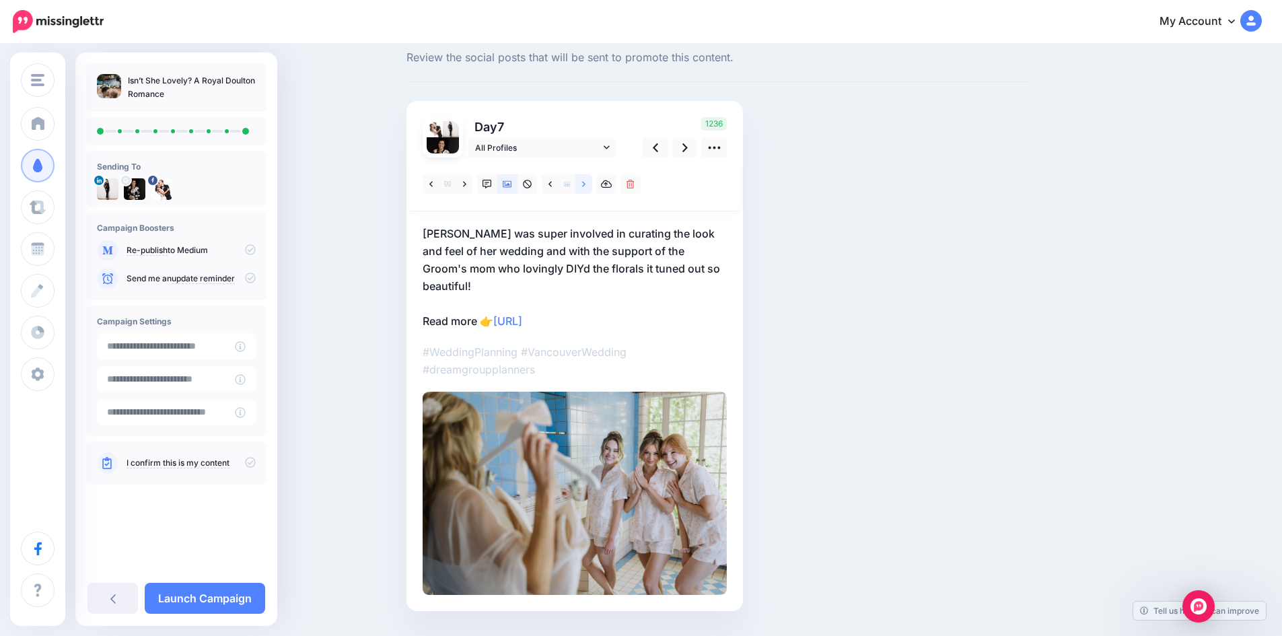
click at [586, 182] on icon at bounding box center [583, 183] width 3 height 5
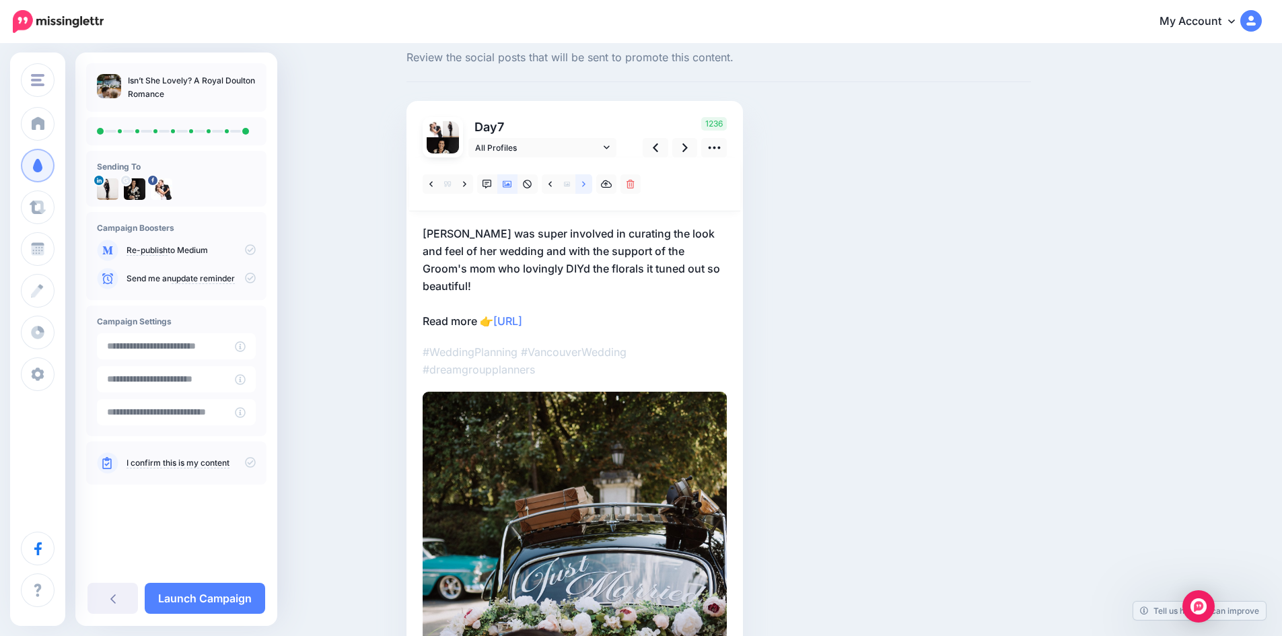
click at [586, 182] on icon at bounding box center [583, 183] width 3 height 5
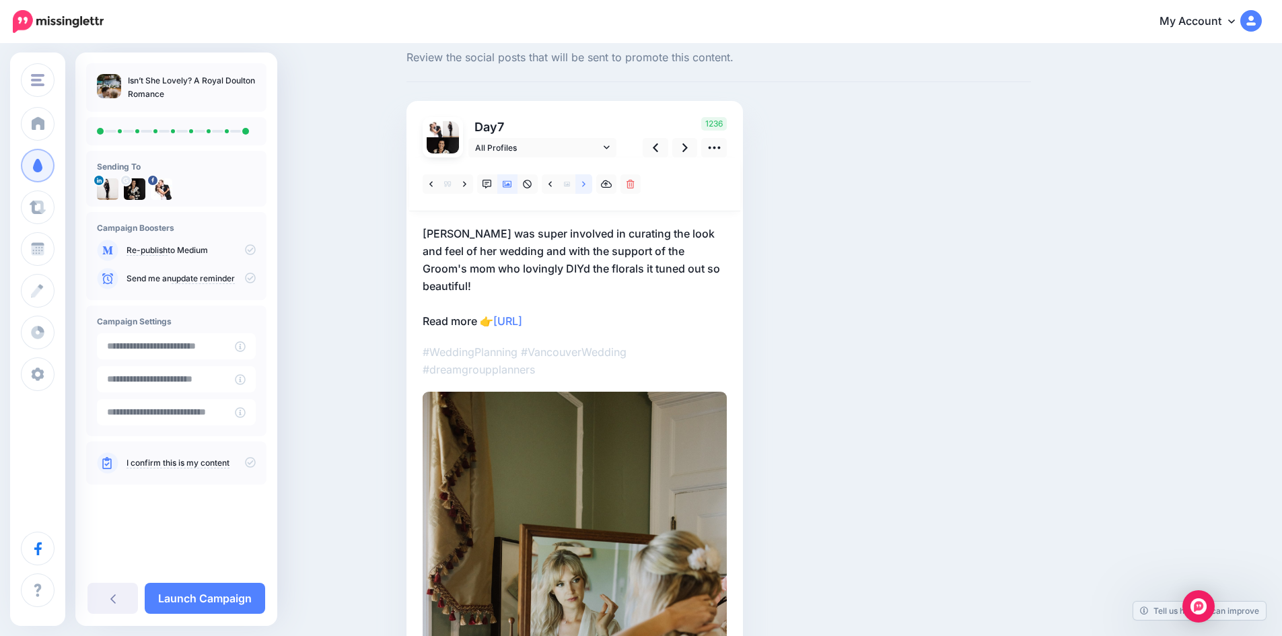
click at [586, 182] on icon at bounding box center [583, 183] width 3 height 5
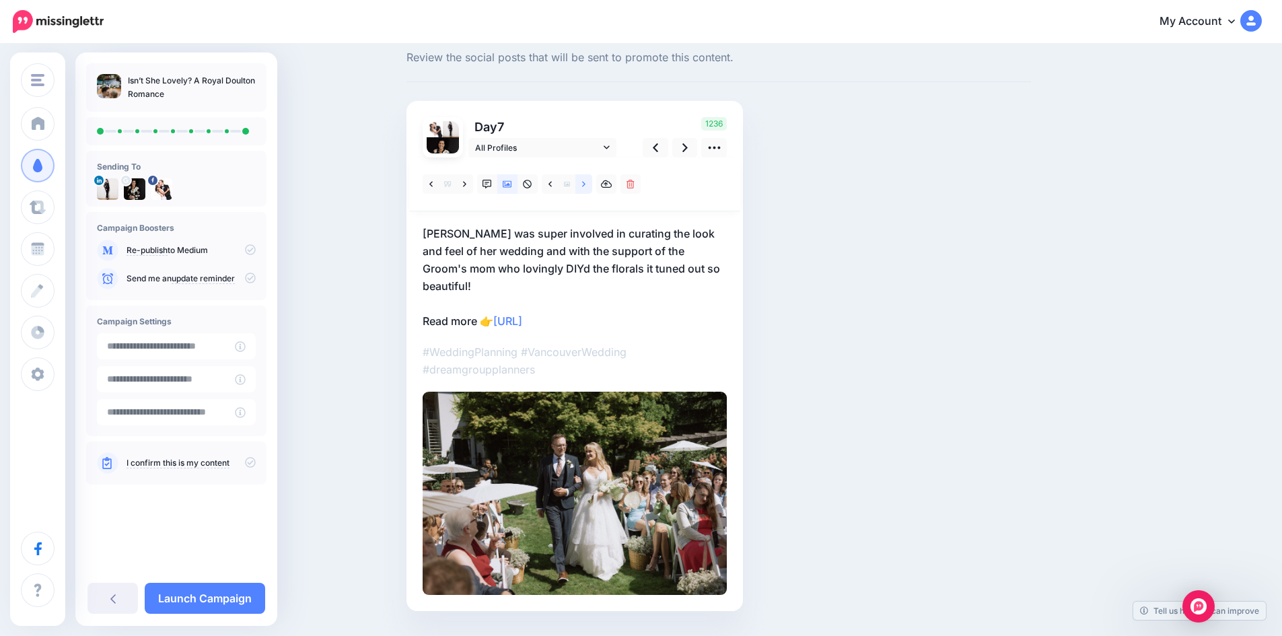
click at [586, 182] on icon at bounding box center [583, 183] width 3 height 5
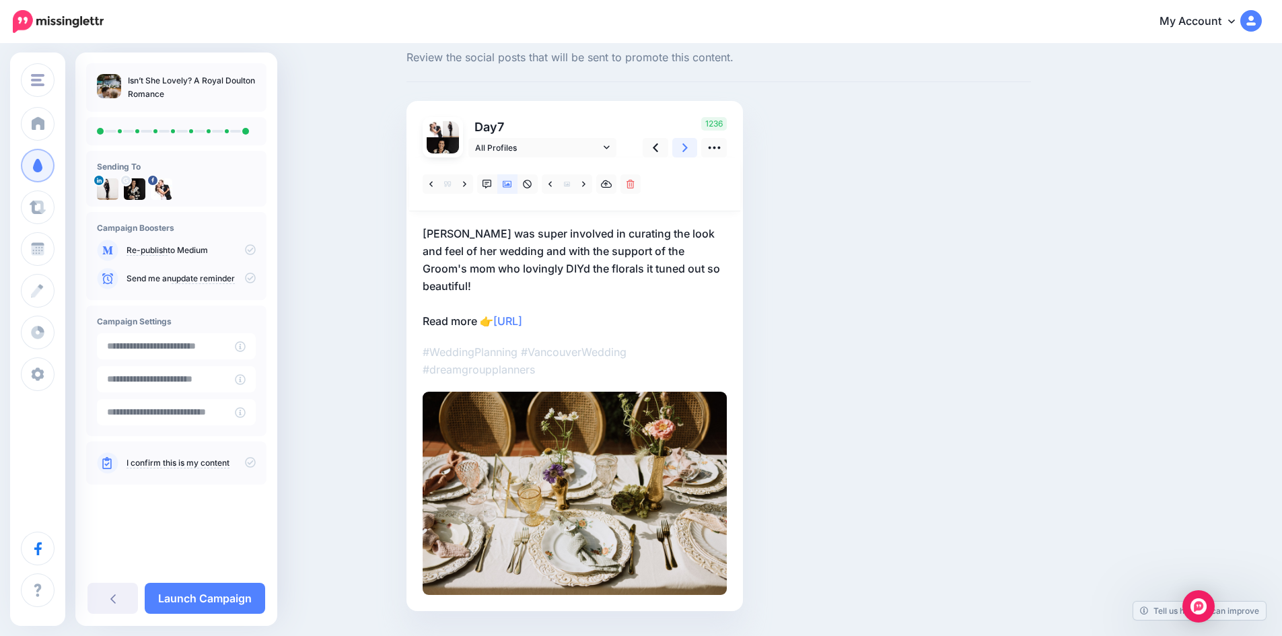
click at [688, 145] on icon at bounding box center [684, 148] width 5 height 14
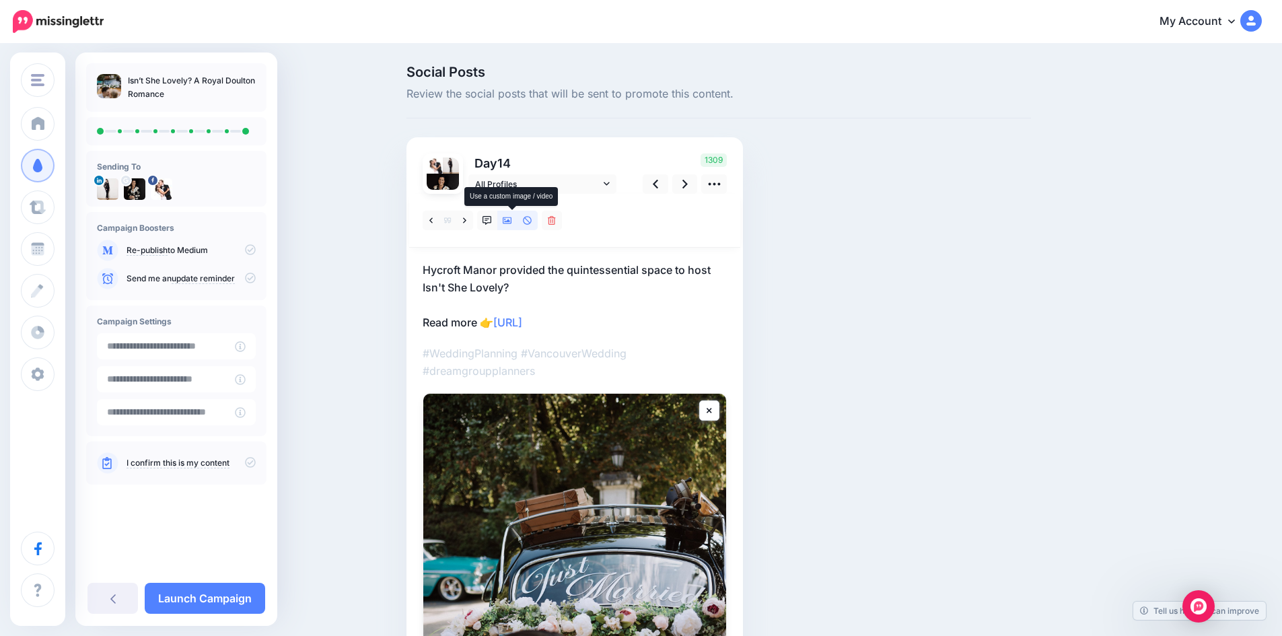
click at [512, 219] on icon at bounding box center [507, 220] width 9 height 9
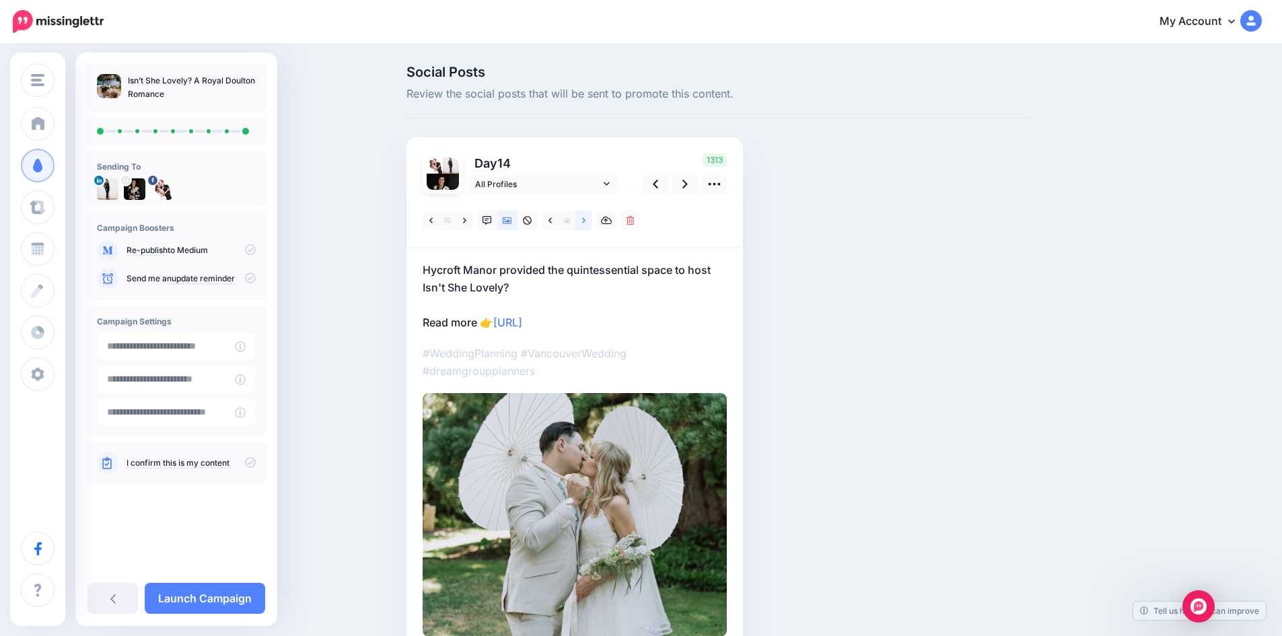
click at [586, 218] on icon at bounding box center [583, 220] width 3 height 9
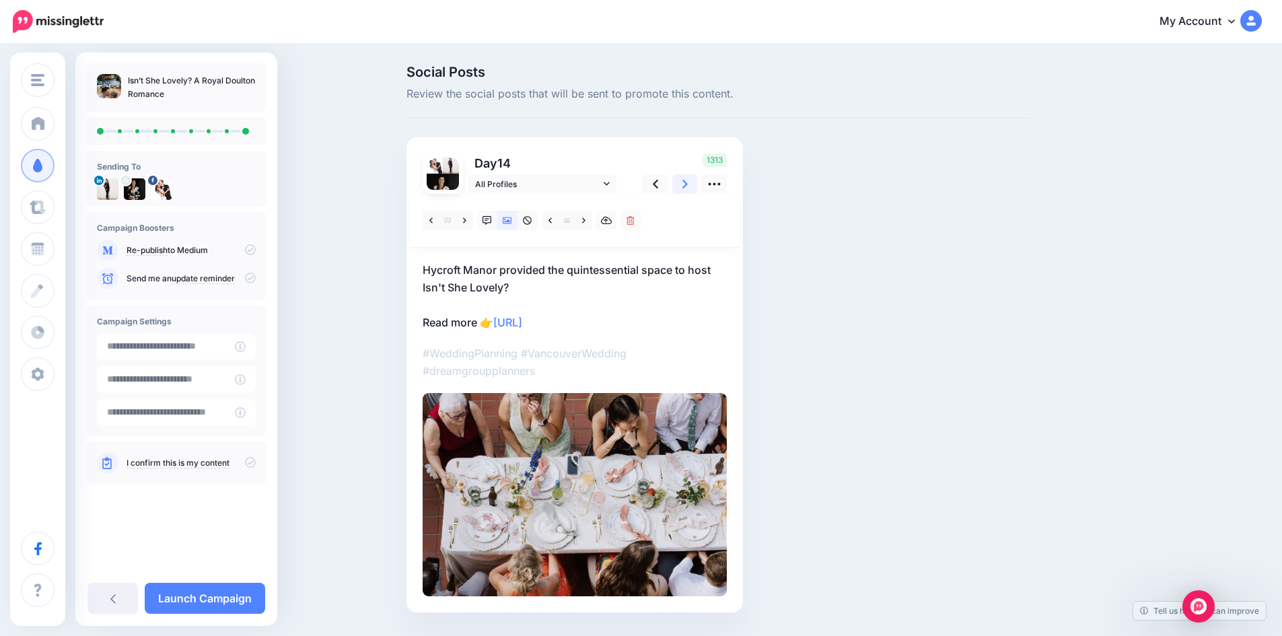
click at [693, 182] on link at bounding box center [685, 184] width 26 height 20
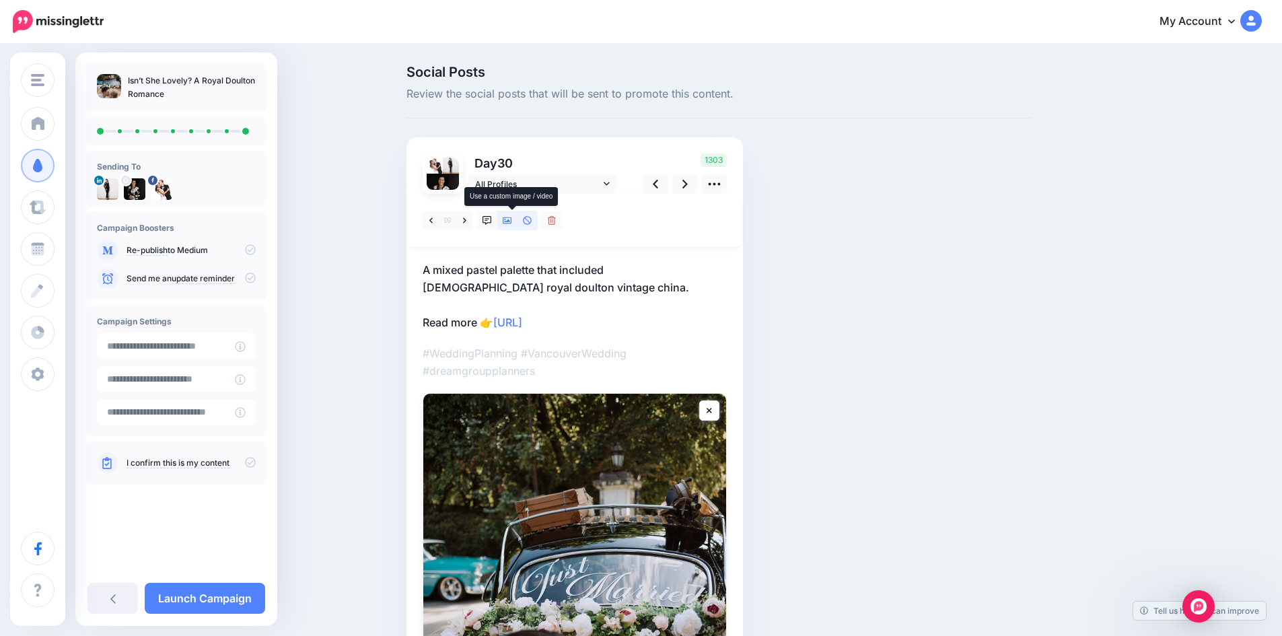
click at [512, 217] on icon at bounding box center [507, 220] width 9 height 7
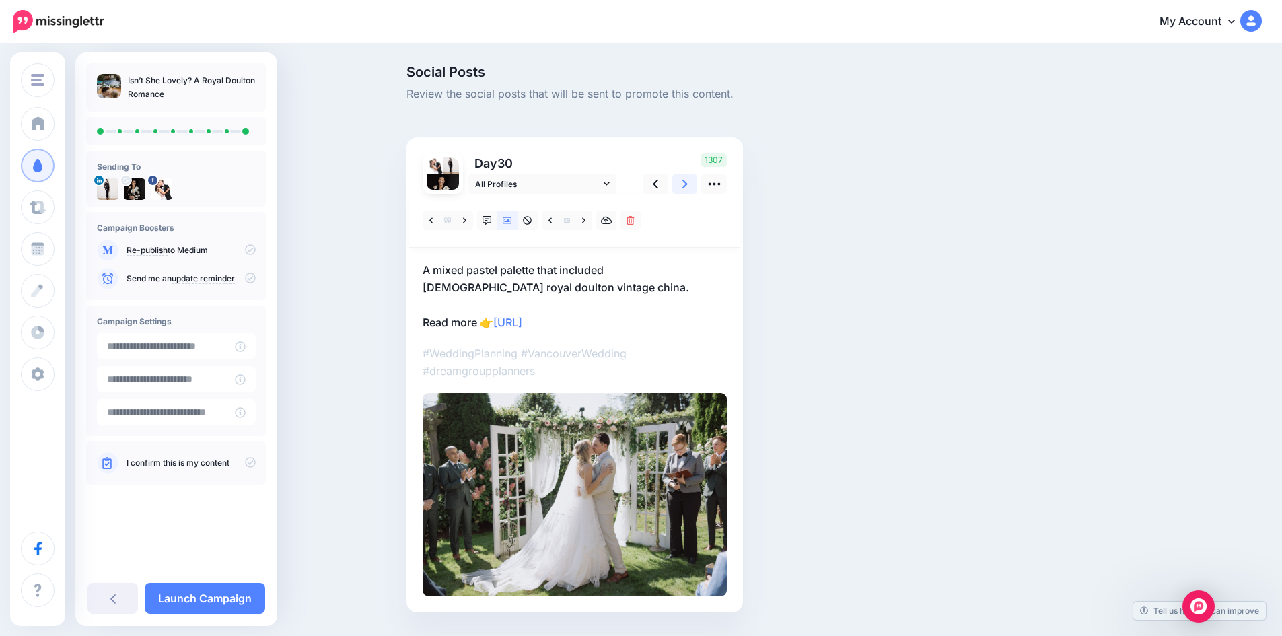
click at [687, 189] on link at bounding box center [685, 184] width 26 height 20
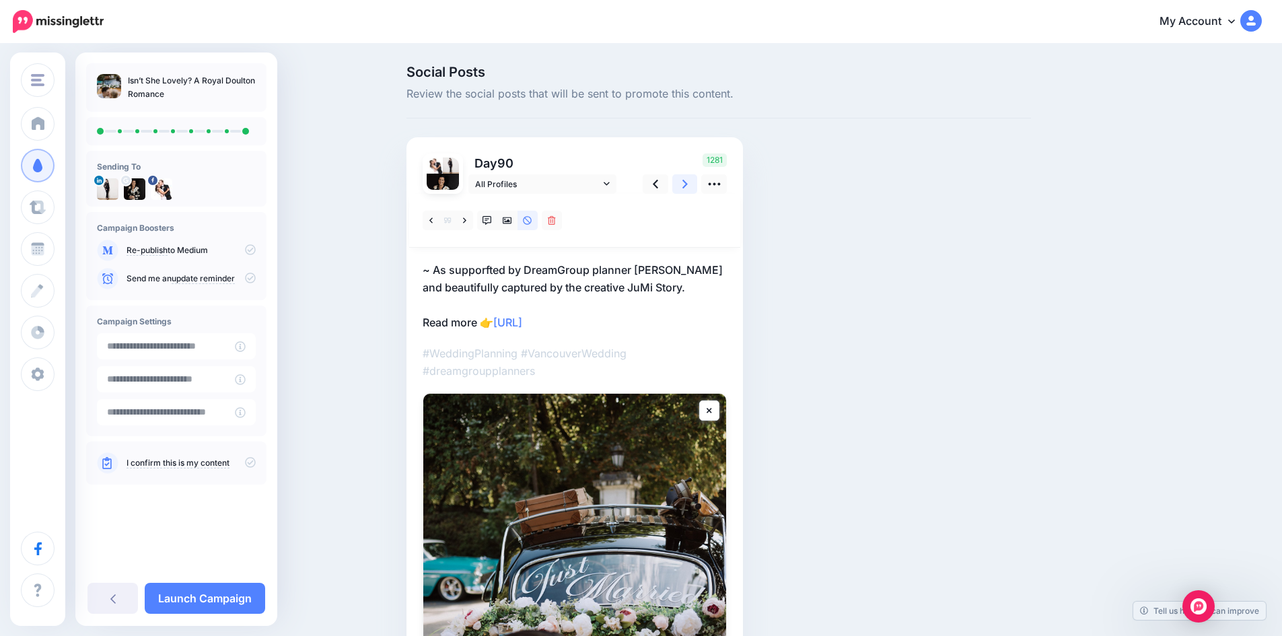
click at [687, 189] on link at bounding box center [685, 184] width 26 height 20
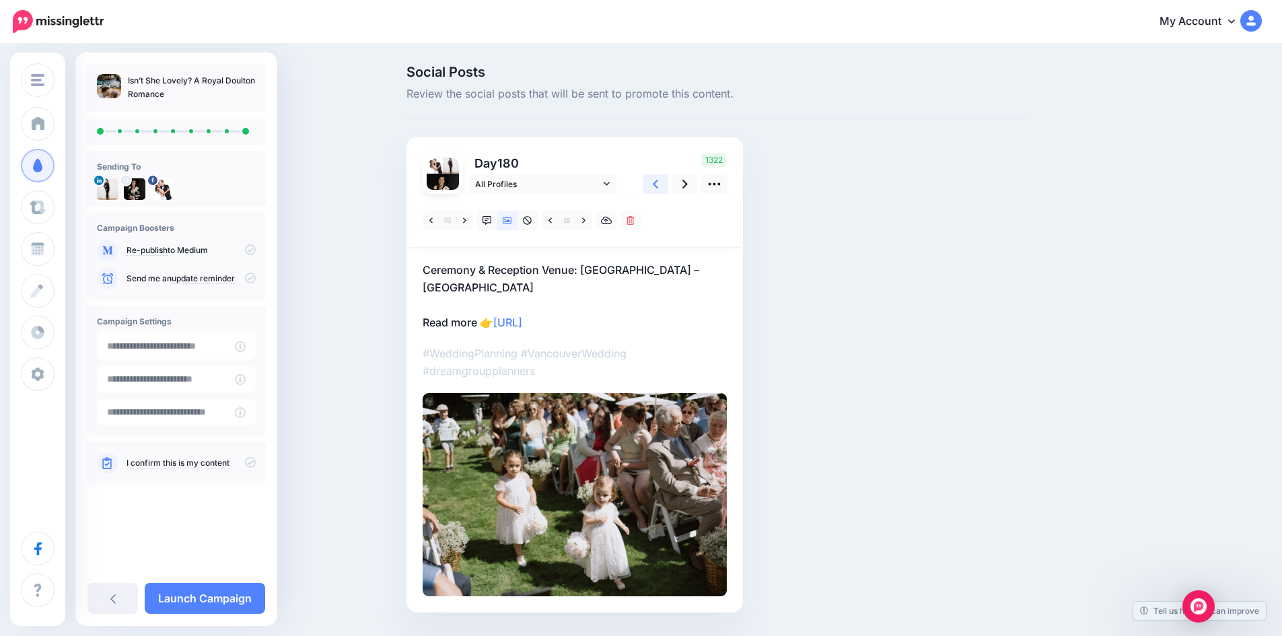
click at [655, 185] on link at bounding box center [656, 184] width 26 height 20
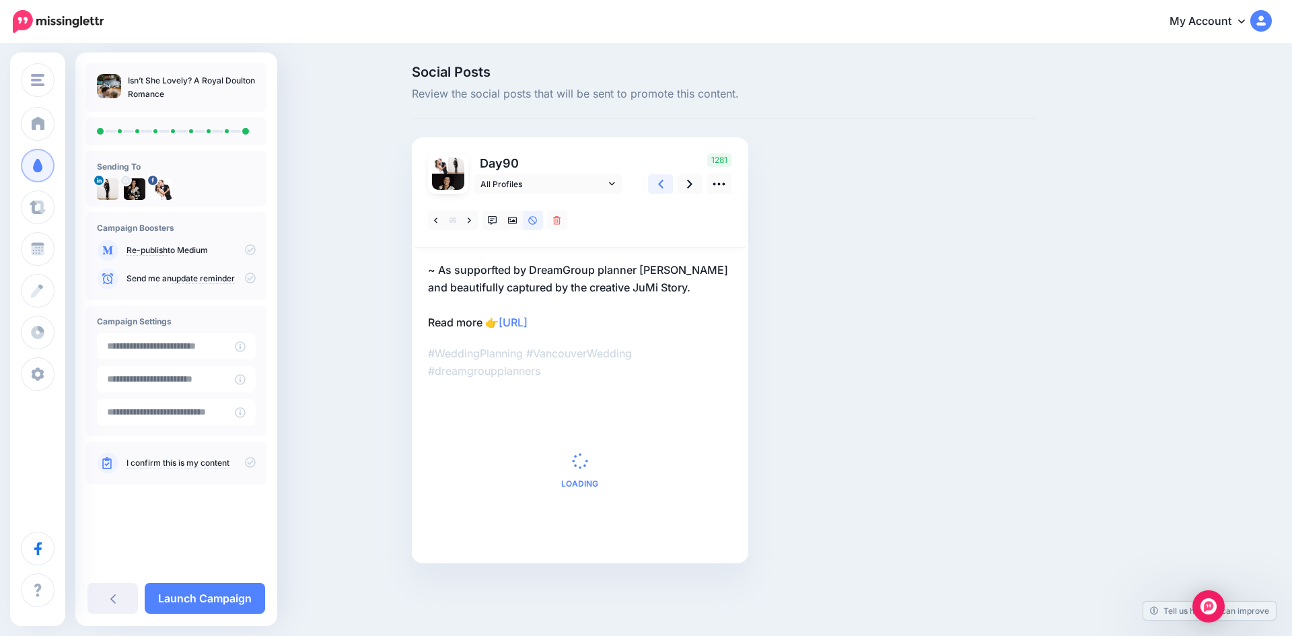
click at [655, 185] on link at bounding box center [661, 184] width 26 height 20
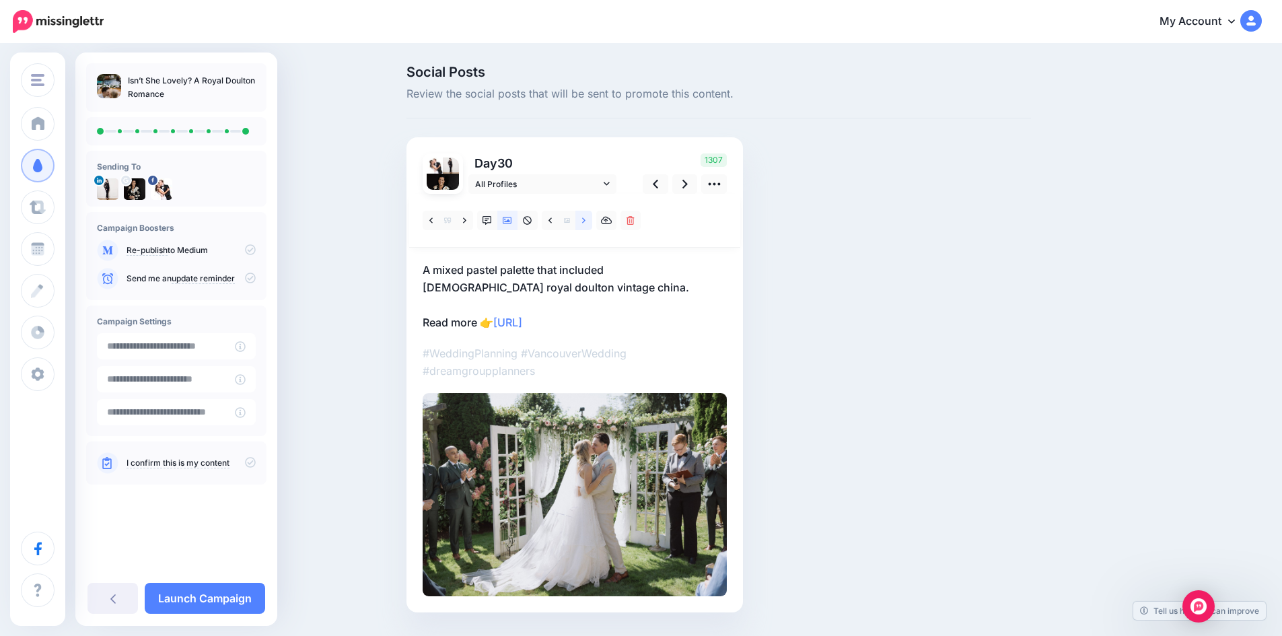
click at [586, 219] on link at bounding box center [583, 221] width 17 height 20
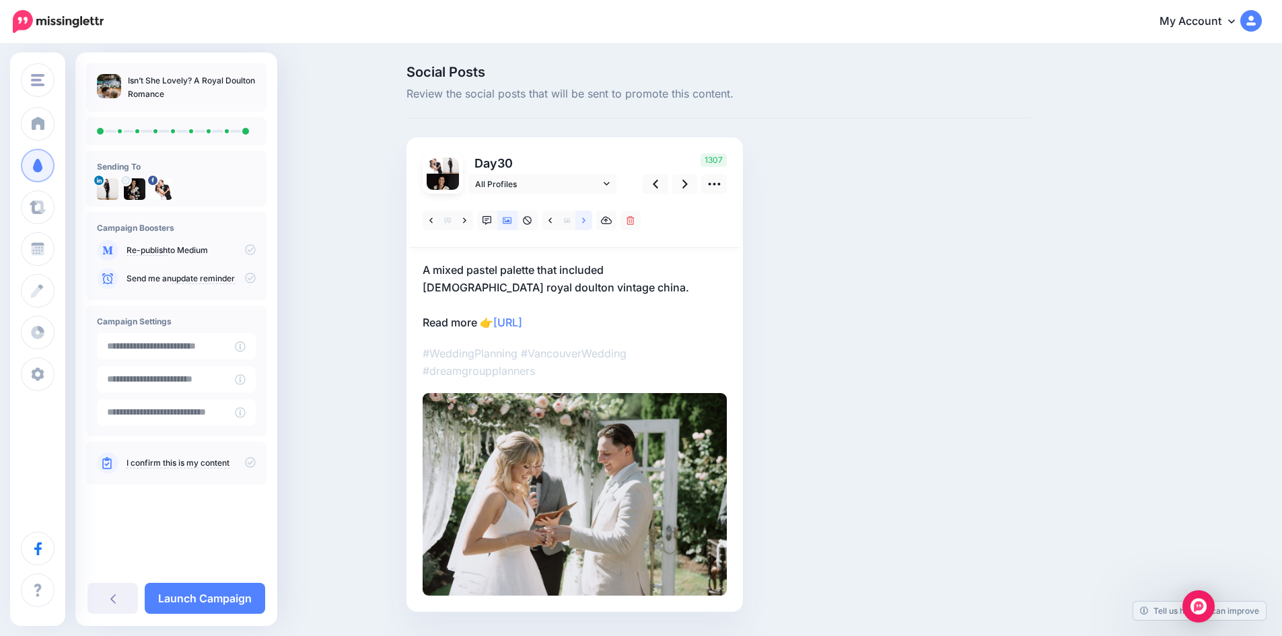
click at [586, 219] on link at bounding box center [583, 221] width 17 height 20
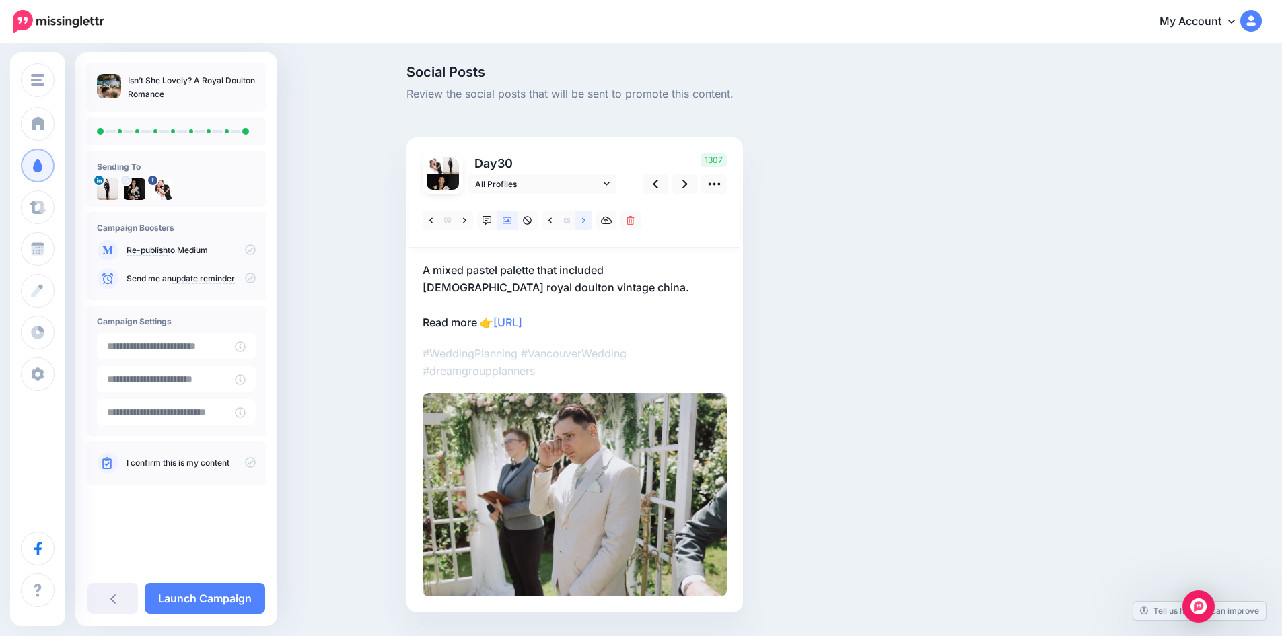
click at [586, 219] on link at bounding box center [583, 221] width 17 height 20
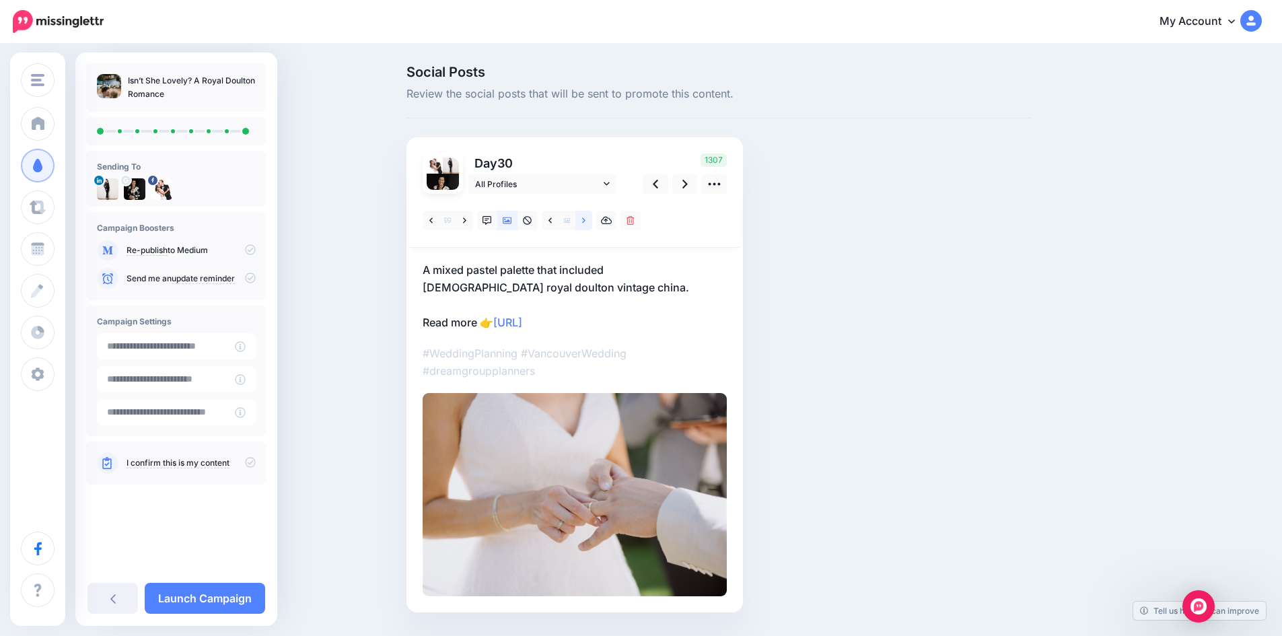
click at [586, 219] on link at bounding box center [583, 221] width 17 height 20
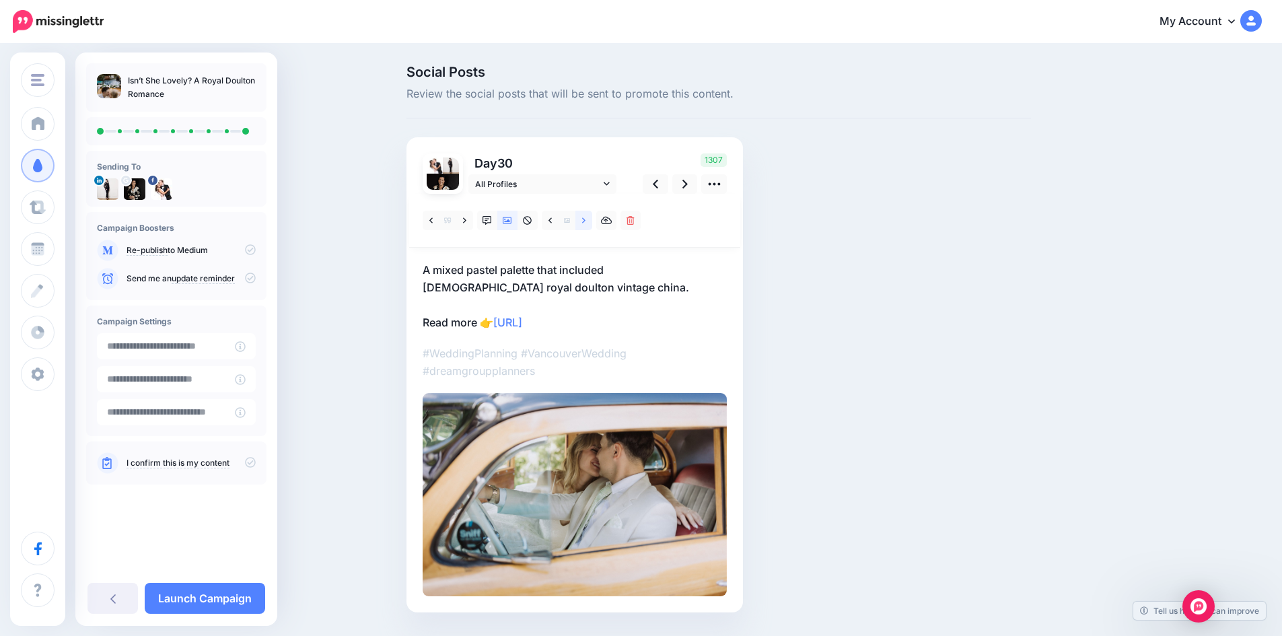
click at [586, 219] on link at bounding box center [583, 221] width 17 height 20
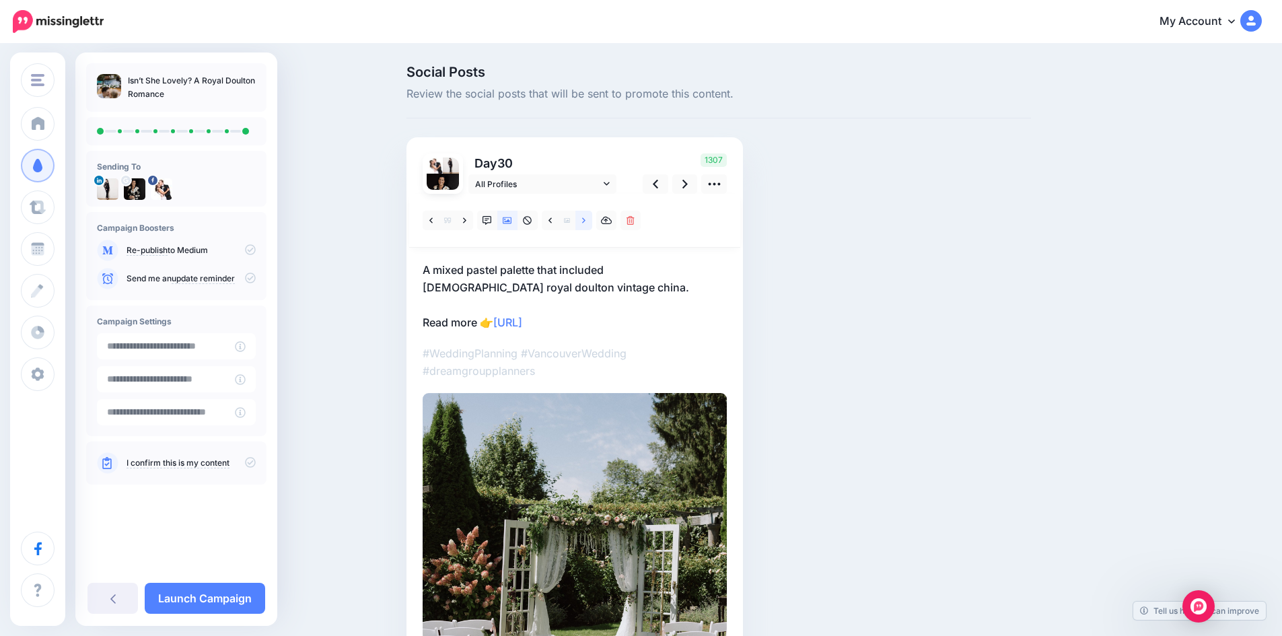
click at [586, 219] on link at bounding box center [583, 221] width 17 height 20
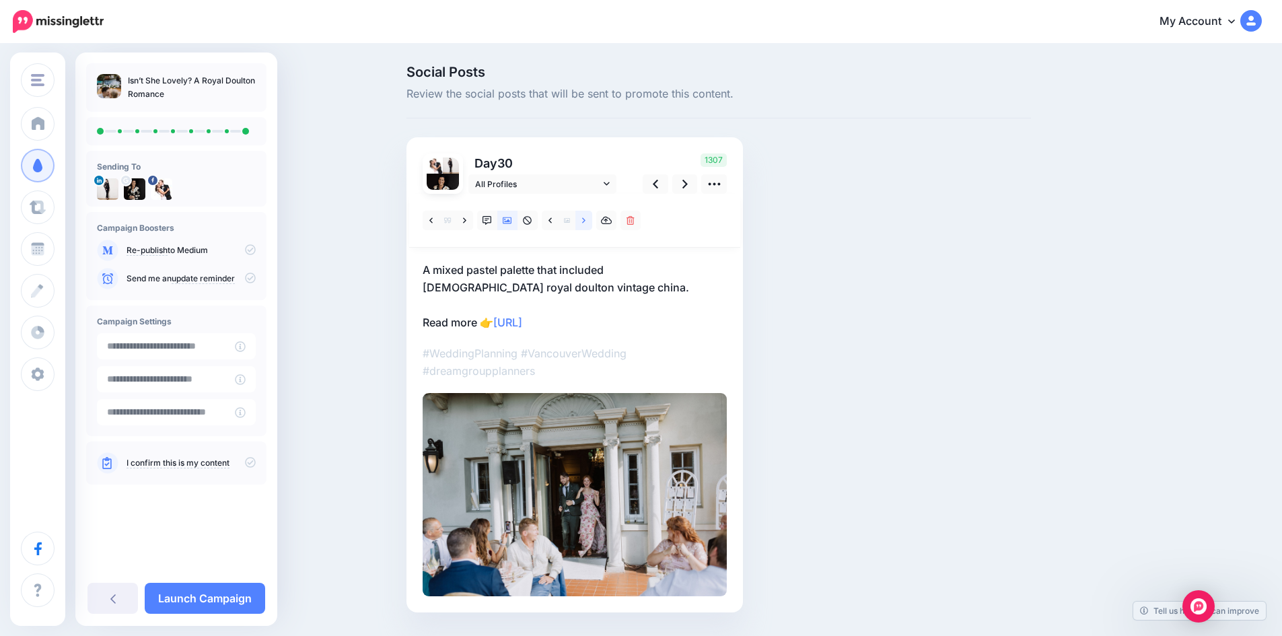
click at [586, 219] on link at bounding box center [583, 221] width 17 height 20
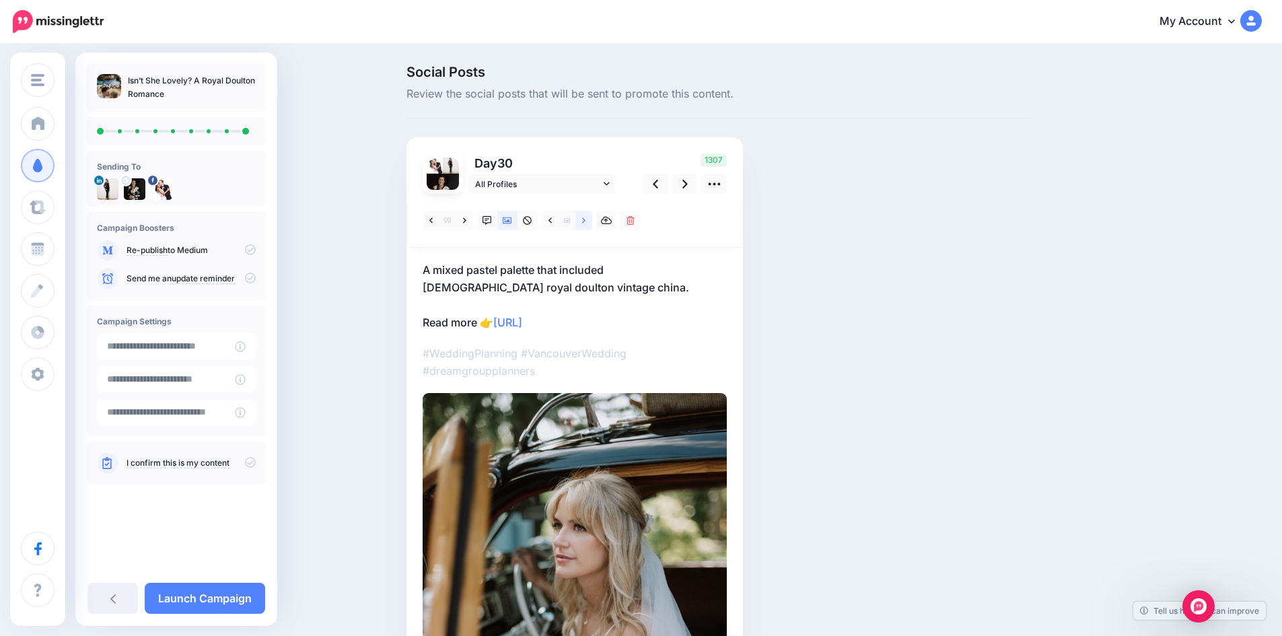
click at [586, 219] on link at bounding box center [583, 221] width 17 height 20
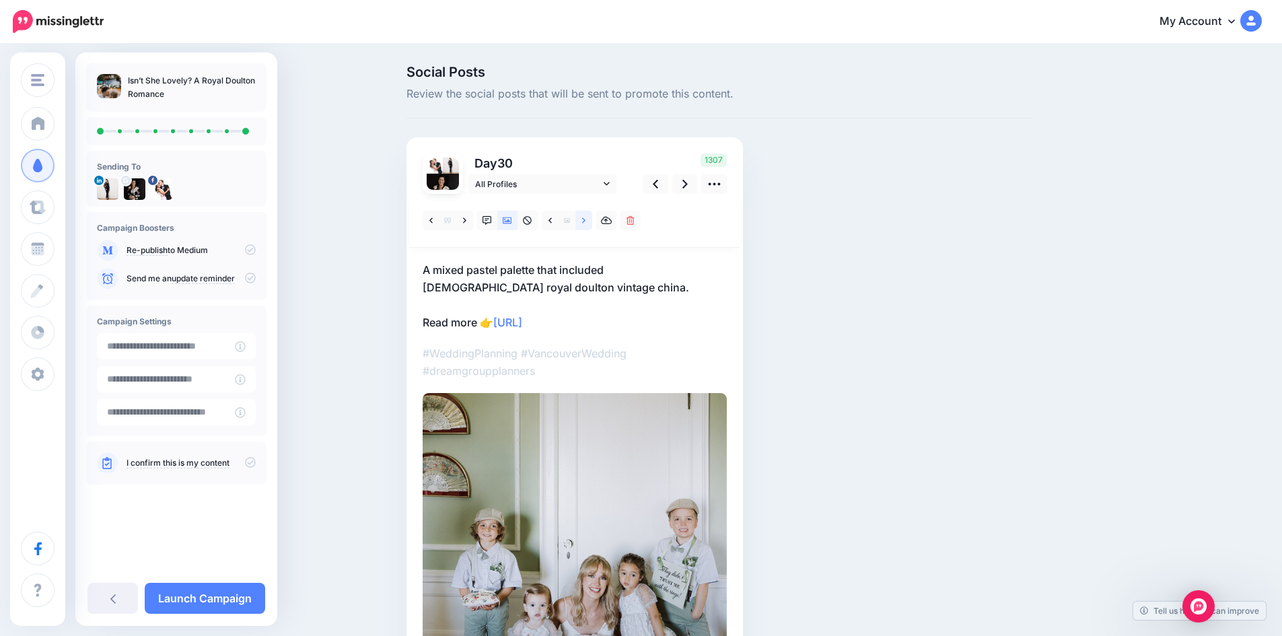
click at [586, 219] on link at bounding box center [583, 221] width 17 height 20
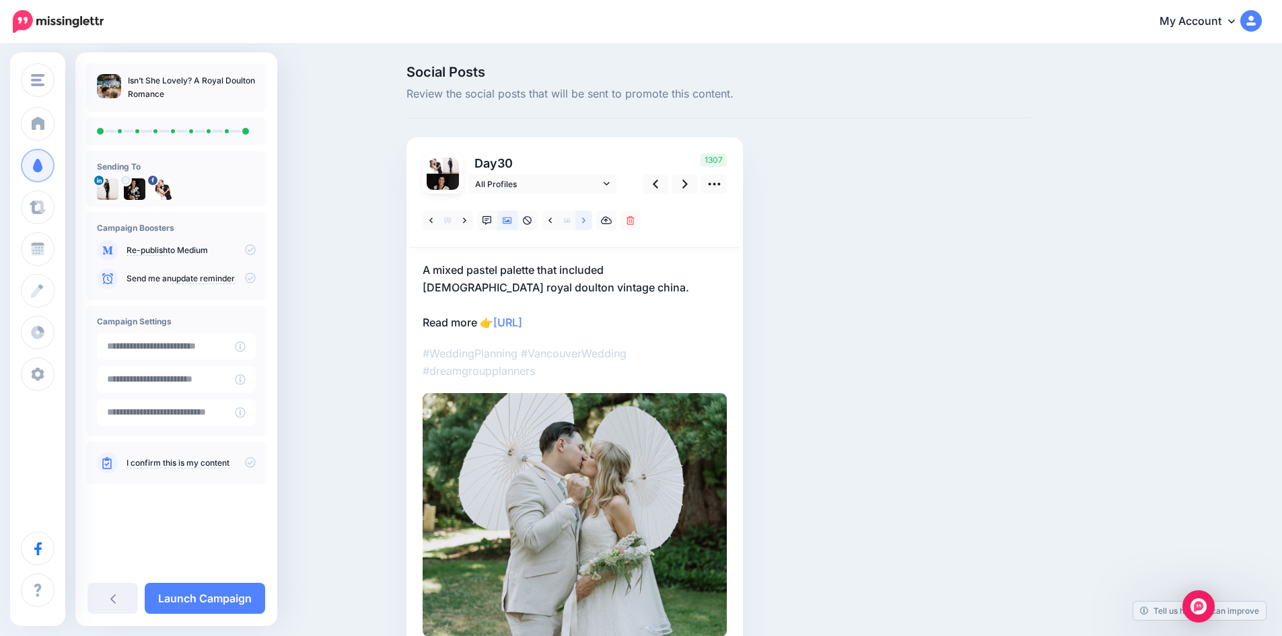
click at [586, 219] on link at bounding box center [583, 221] width 17 height 20
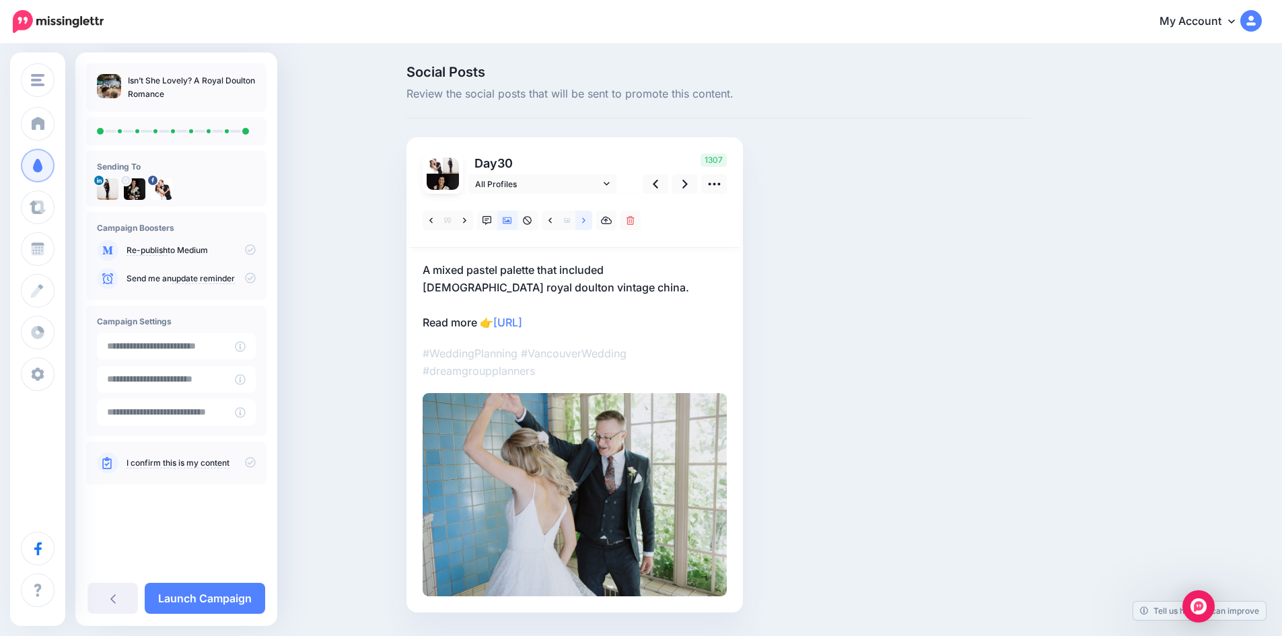
click at [586, 216] on icon at bounding box center [583, 220] width 3 height 9
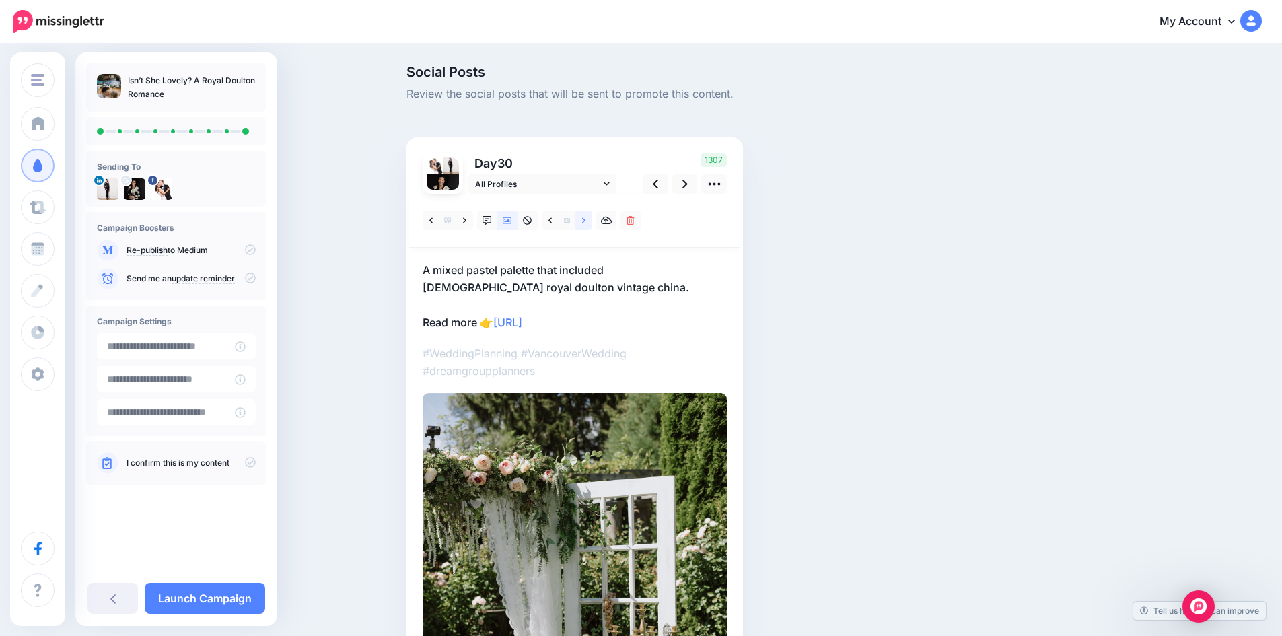
click at [586, 216] on icon at bounding box center [583, 220] width 3 height 9
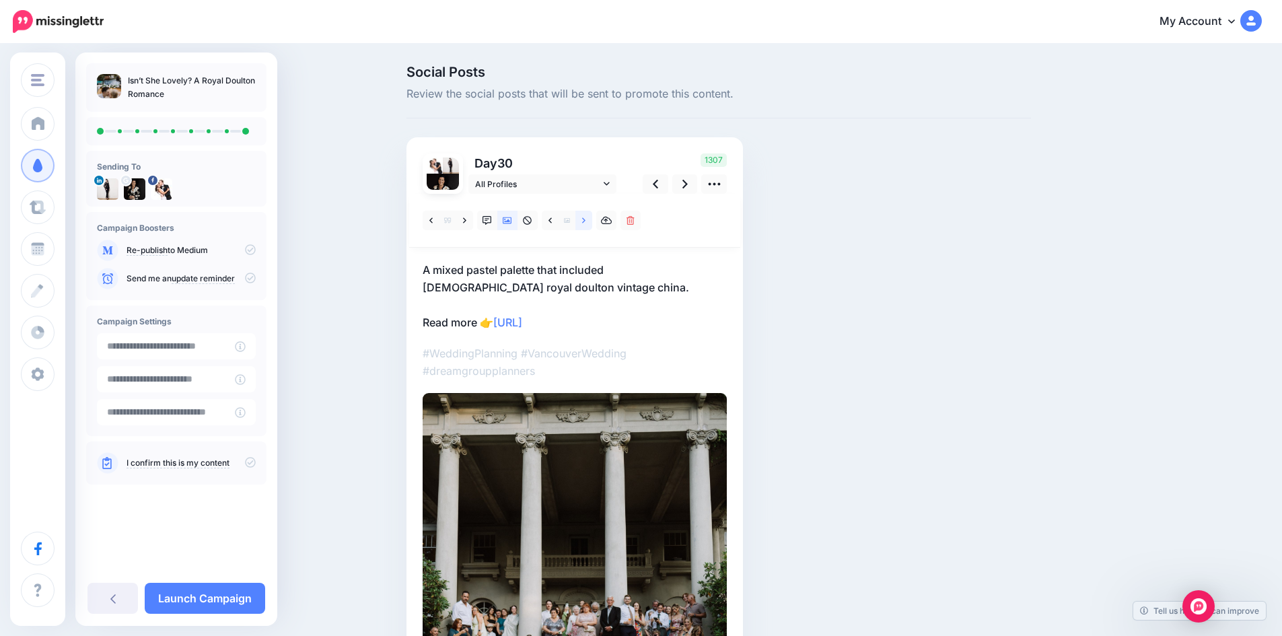
click at [586, 216] on icon at bounding box center [583, 220] width 3 height 9
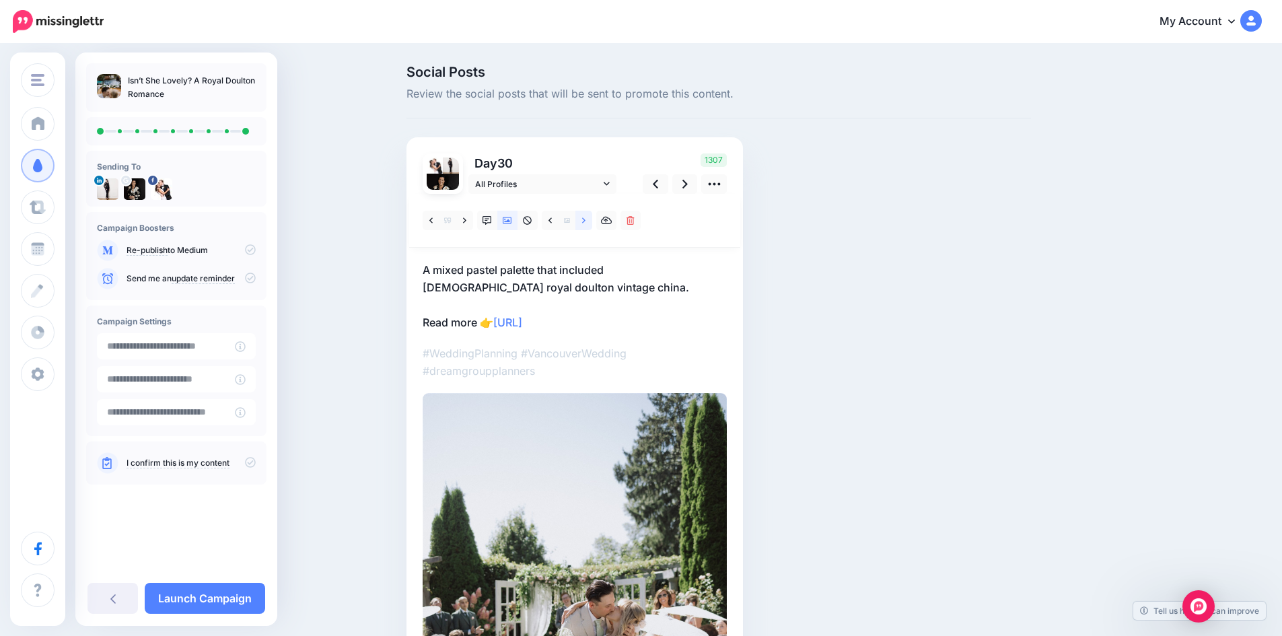
click at [586, 215] on link at bounding box center [583, 221] width 17 height 20
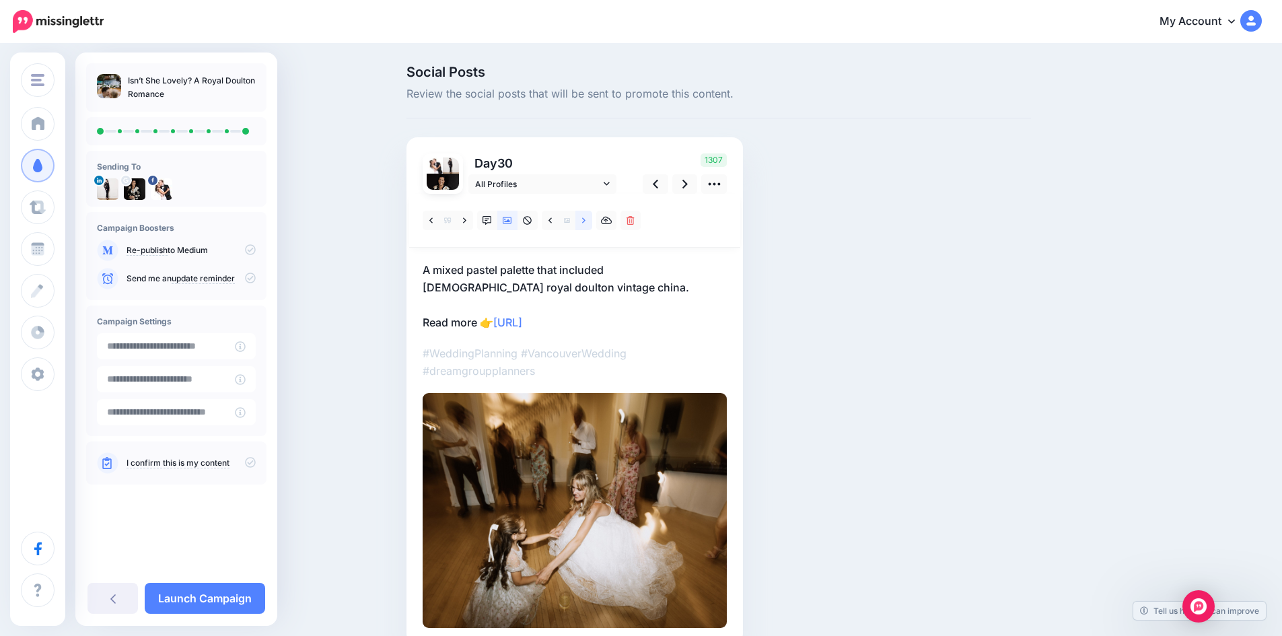
click at [586, 215] on link at bounding box center [583, 221] width 17 height 20
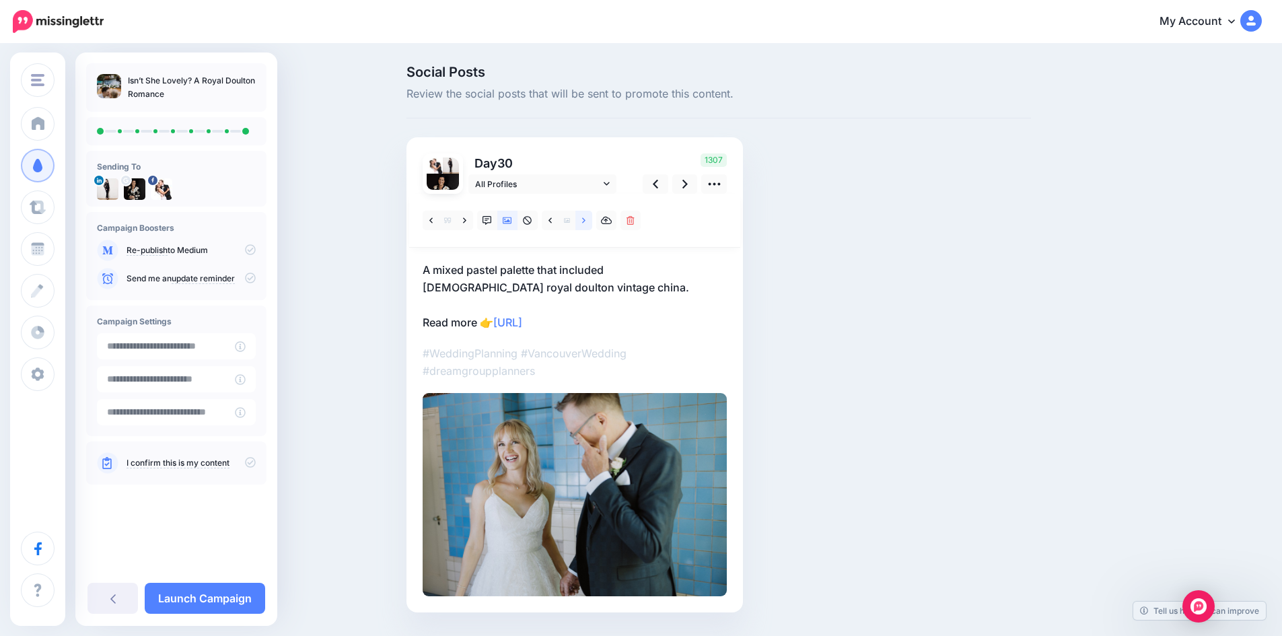
click at [586, 215] on link at bounding box center [583, 221] width 17 height 20
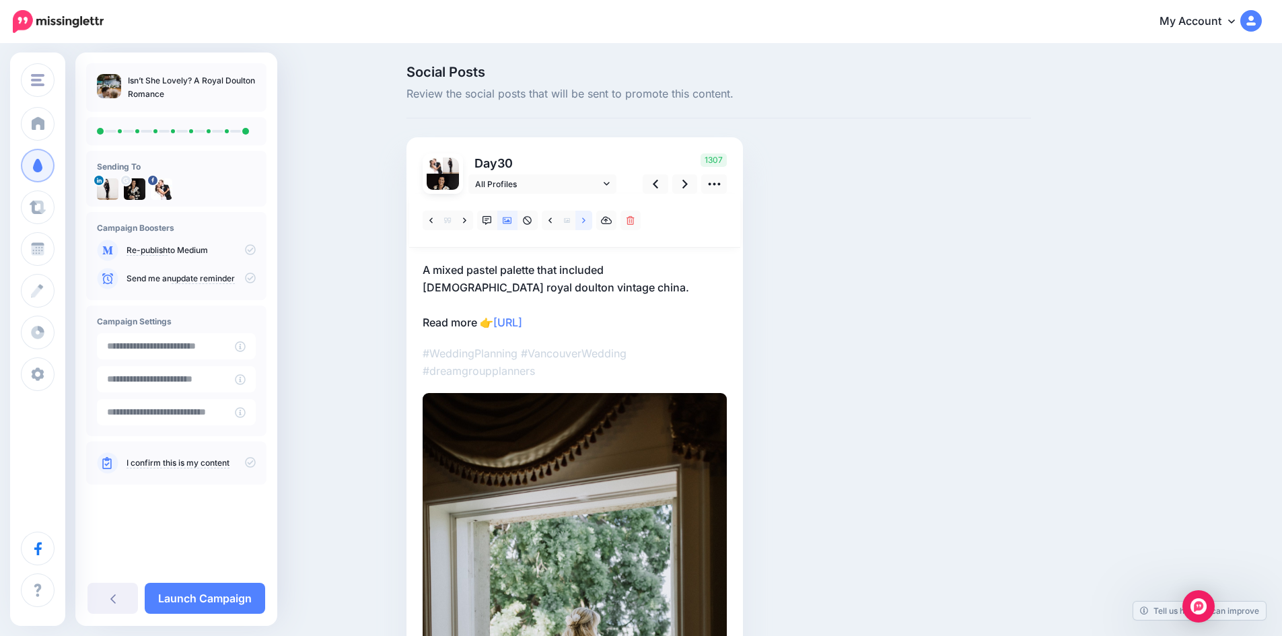
click at [586, 215] on link at bounding box center [583, 221] width 17 height 20
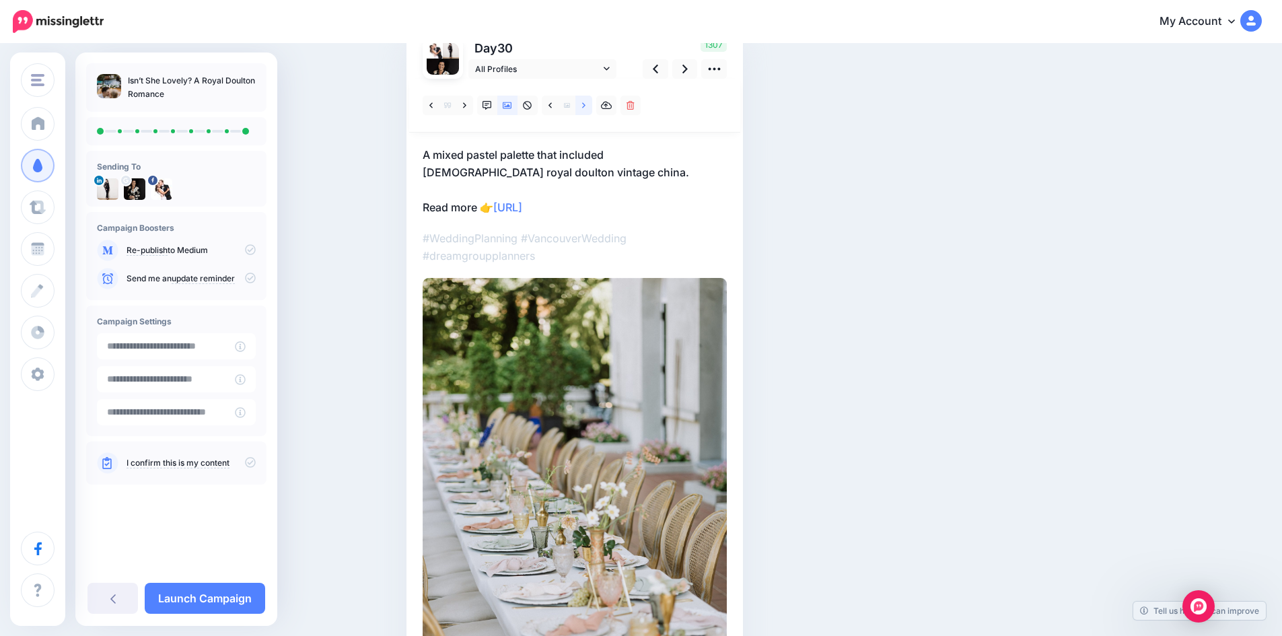
scroll to position [81, 0]
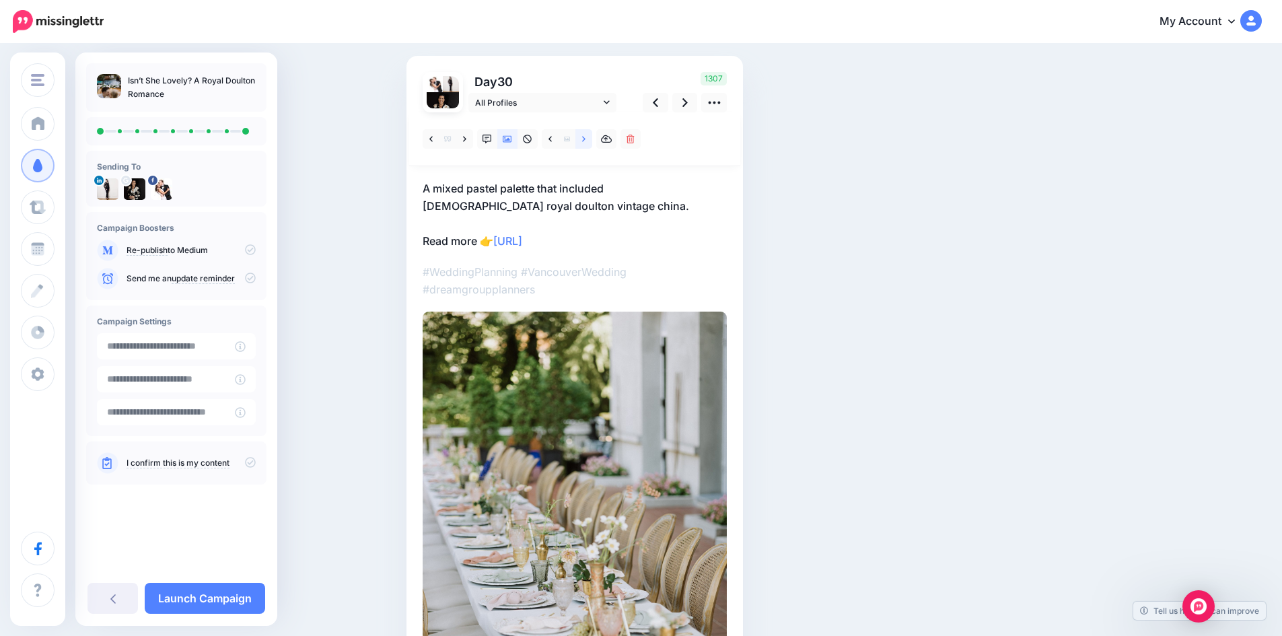
click at [586, 136] on icon at bounding box center [583, 139] width 3 height 9
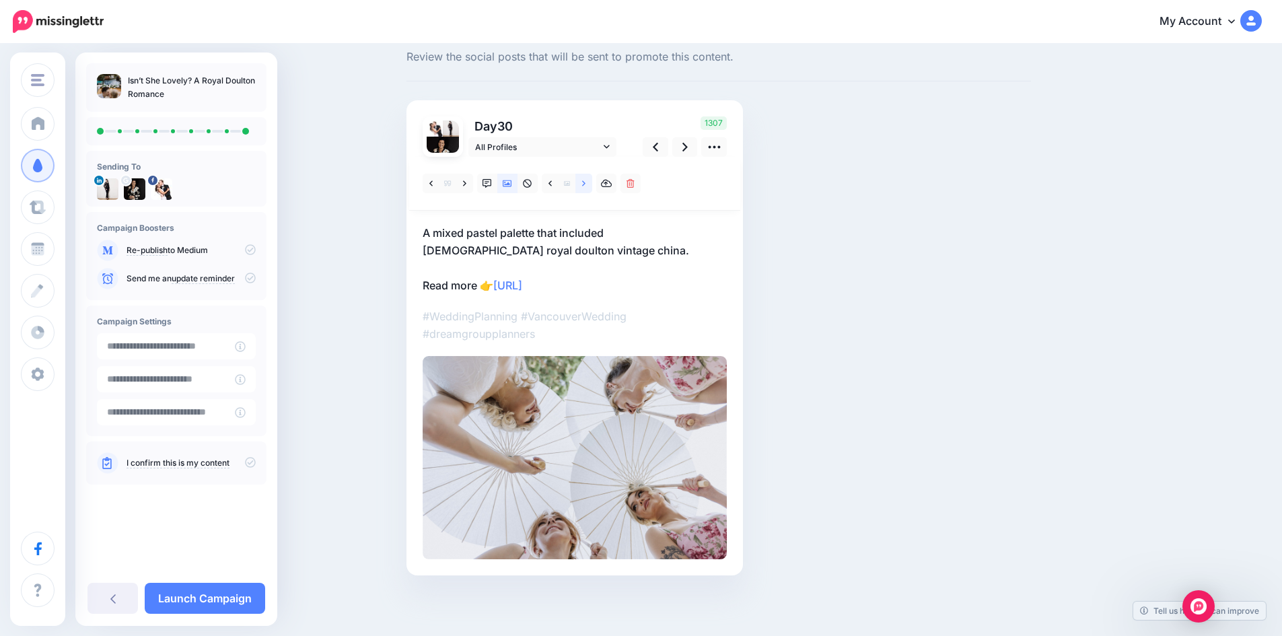
click at [586, 179] on icon at bounding box center [583, 183] width 3 height 9
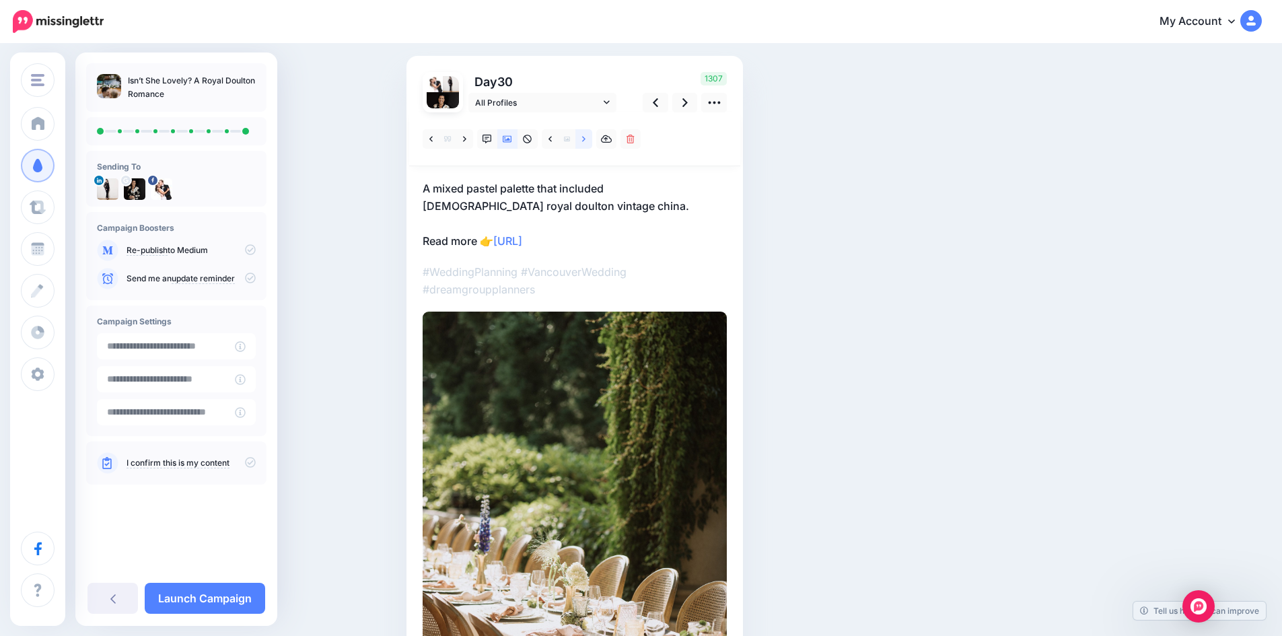
click at [586, 136] on icon at bounding box center [583, 139] width 3 height 9
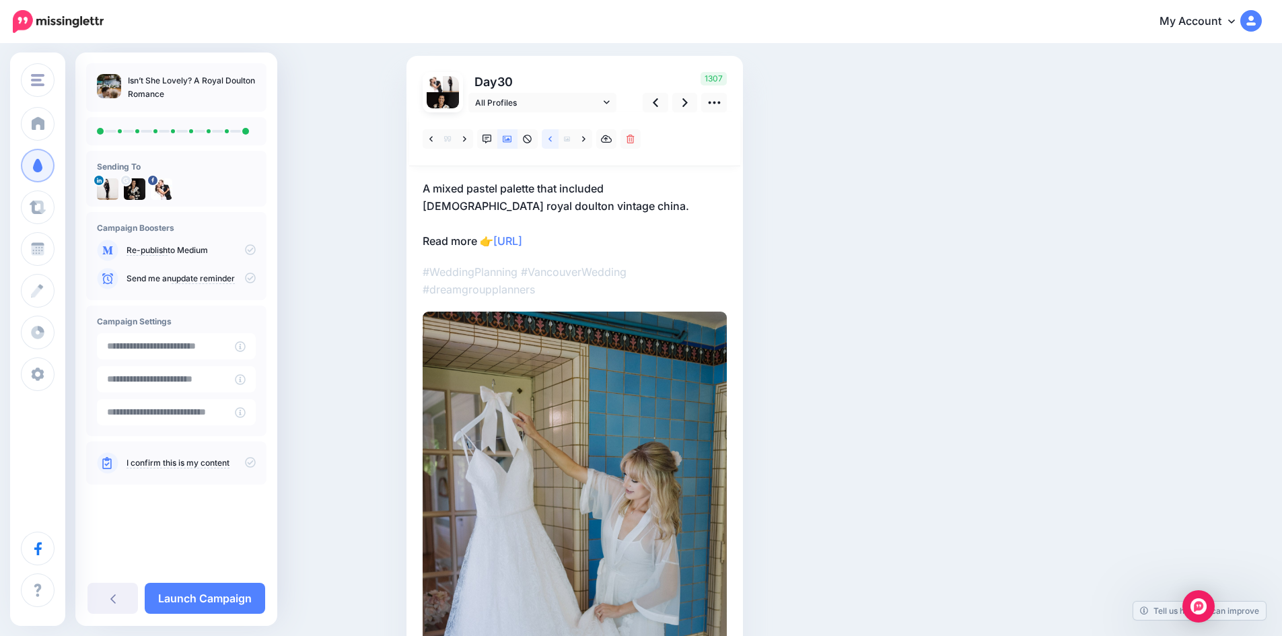
click at [552, 138] on icon at bounding box center [550, 139] width 3 height 9
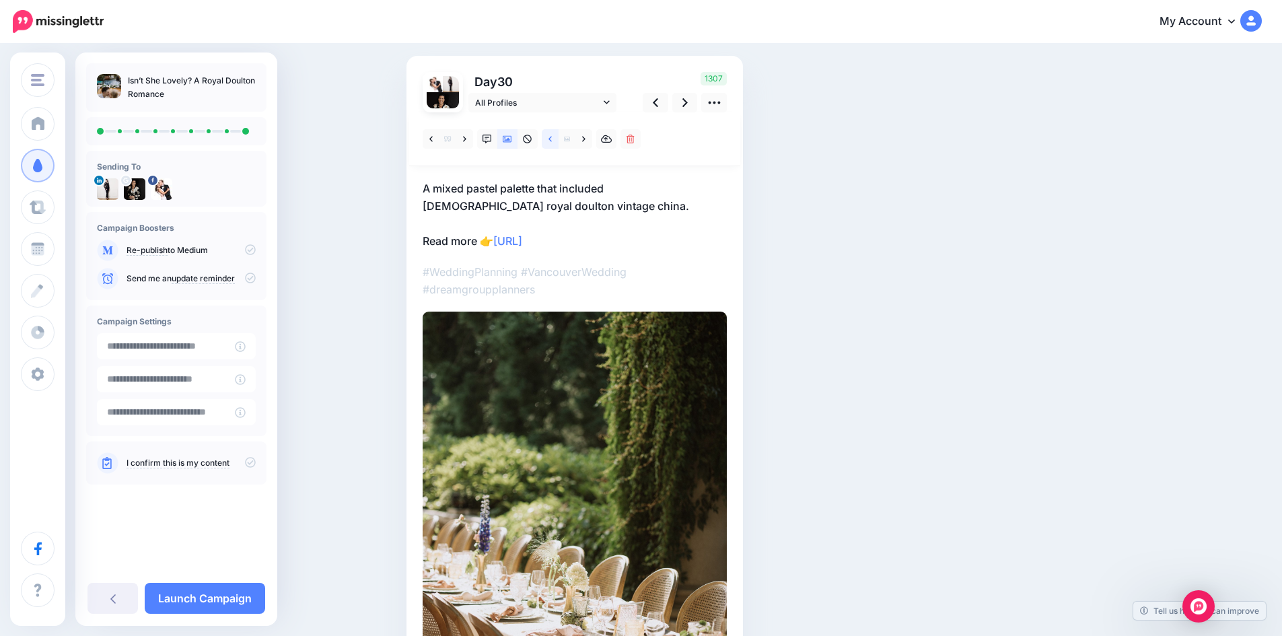
click at [552, 139] on icon at bounding box center [550, 138] width 3 height 5
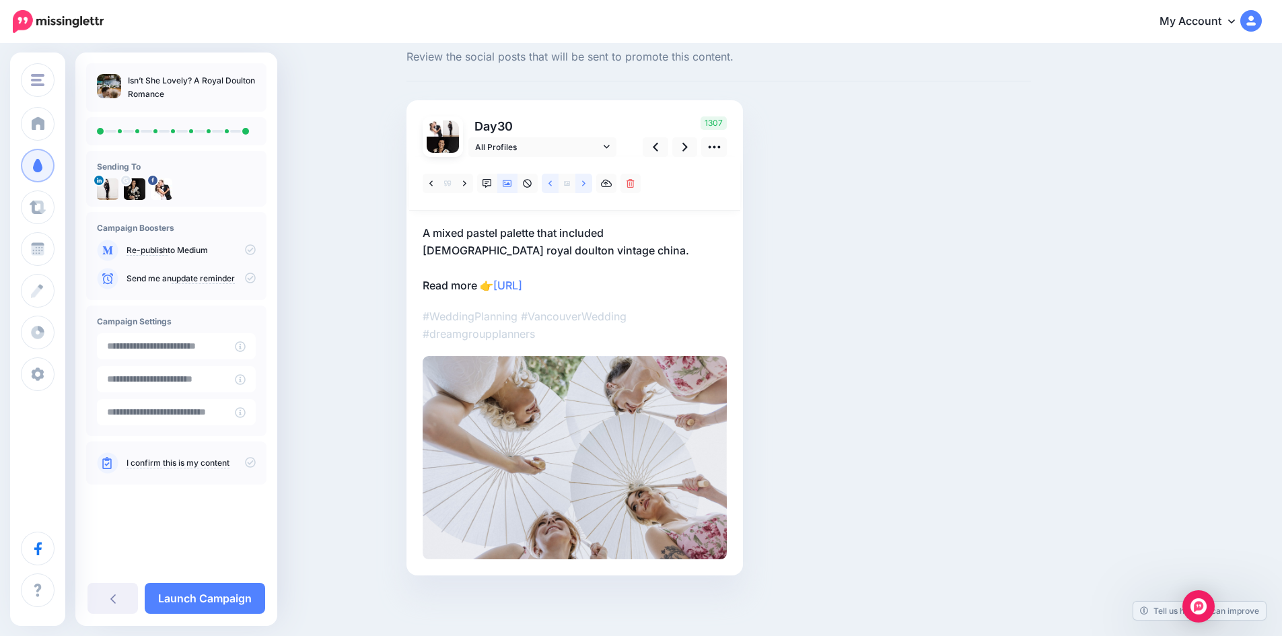
scroll to position [37, 0]
click at [591, 141] on span "All Profiles" at bounding box center [537, 147] width 125 height 14
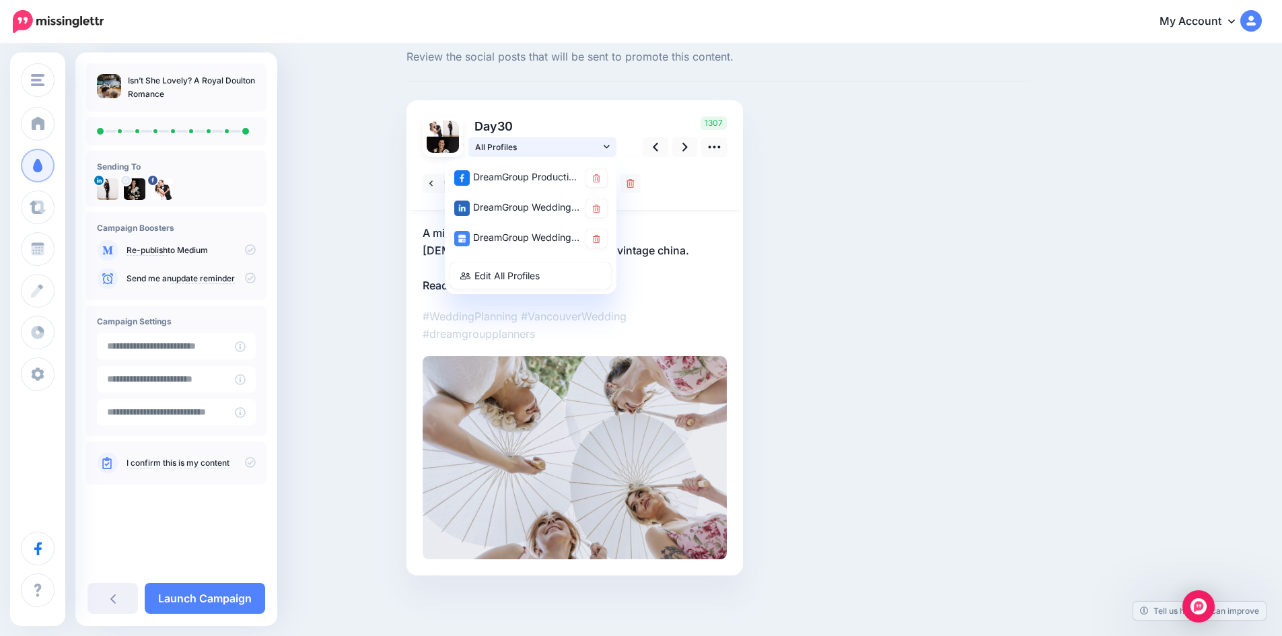
click at [591, 141] on span "All Profiles" at bounding box center [537, 147] width 125 height 14
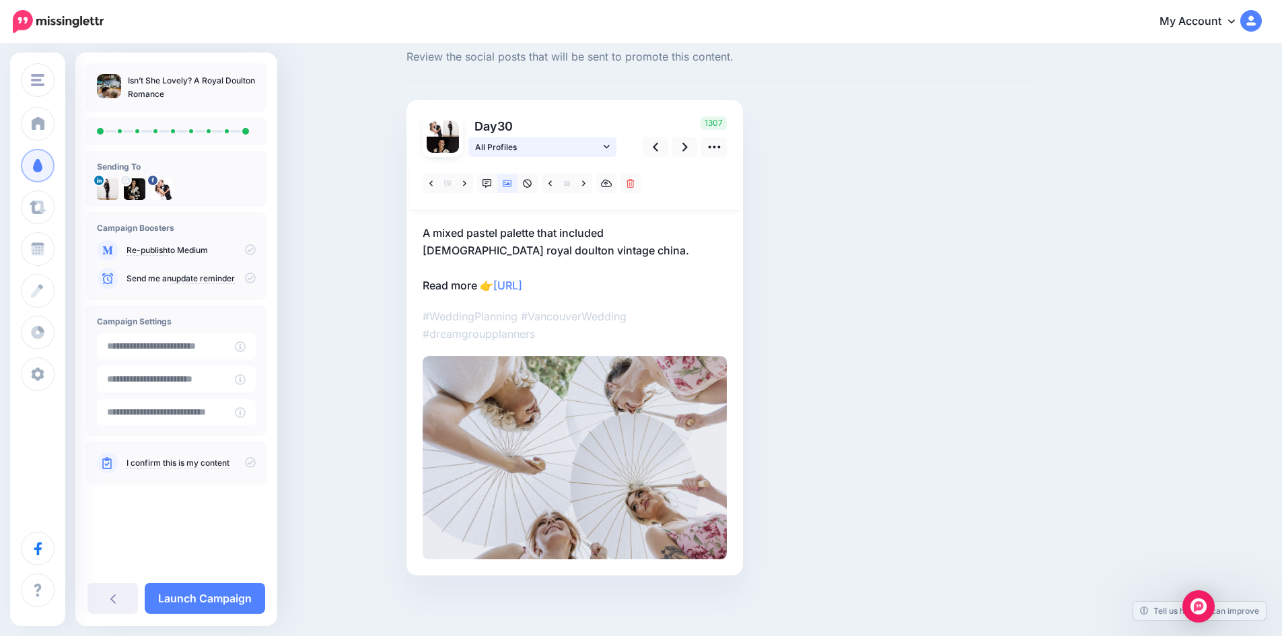
click at [591, 143] on span "All Profiles" at bounding box center [537, 147] width 125 height 14
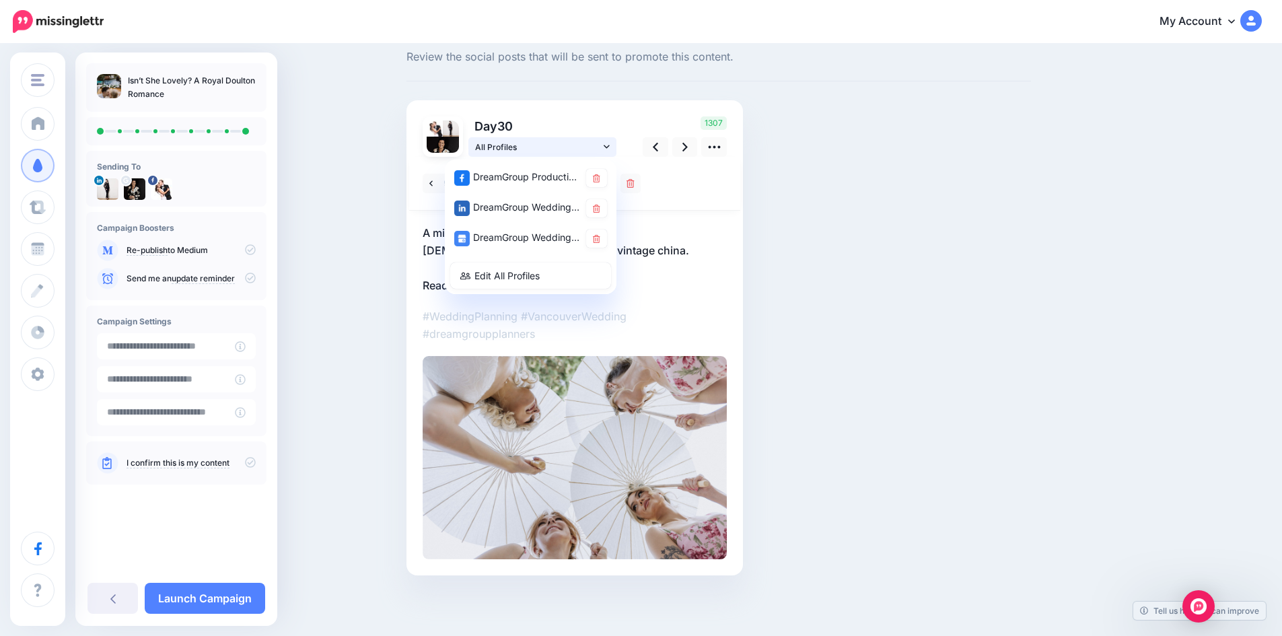
click at [590, 143] on span "All Profiles" at bounding box center [537, 147] width 125 height 14
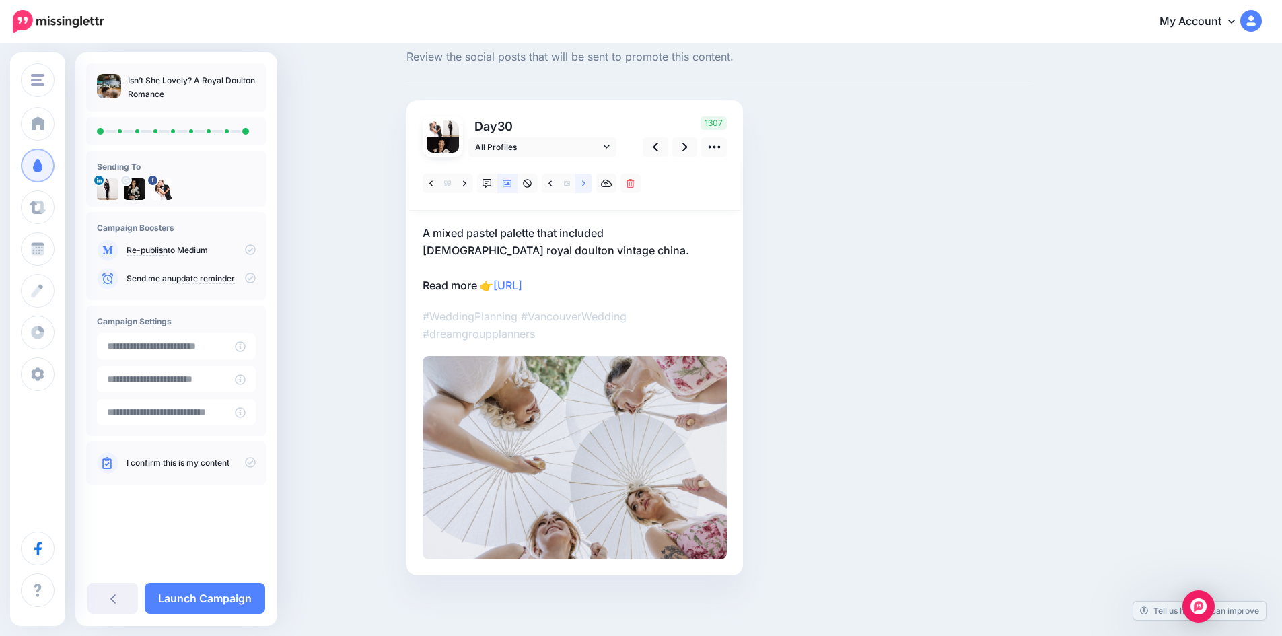
click at [591, 180] on link at bounding box center [583, 184] width 17 height 20
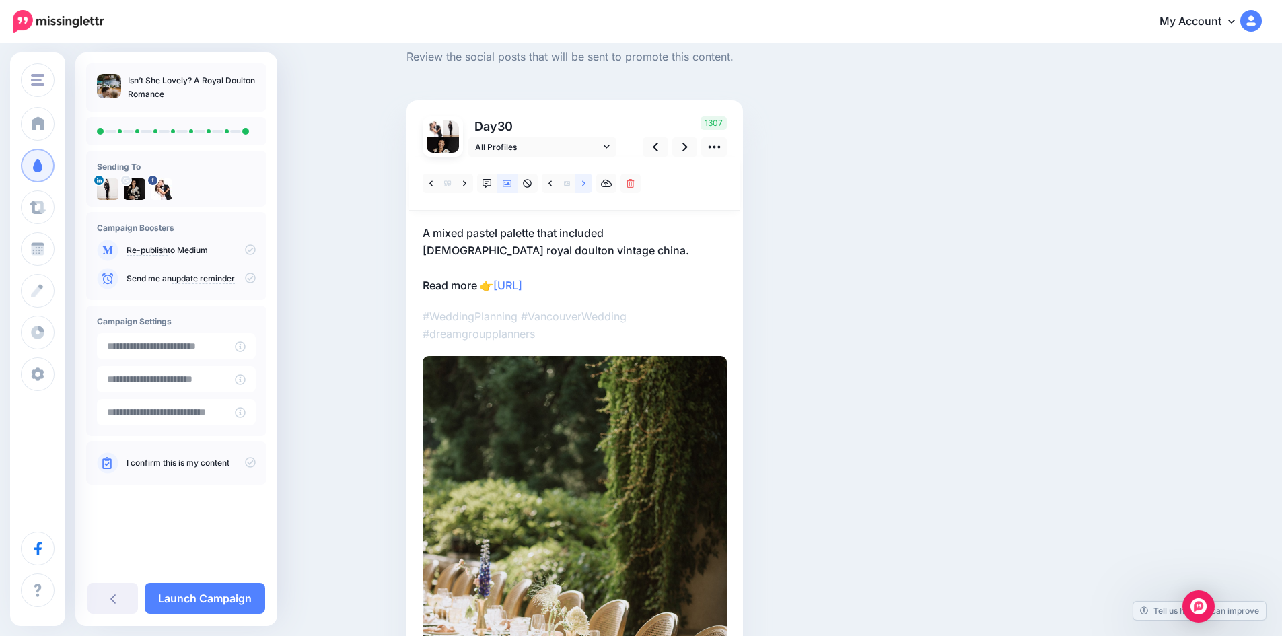
click at [591, 180] on link at bounding box center [583, 184] width 17 height 20
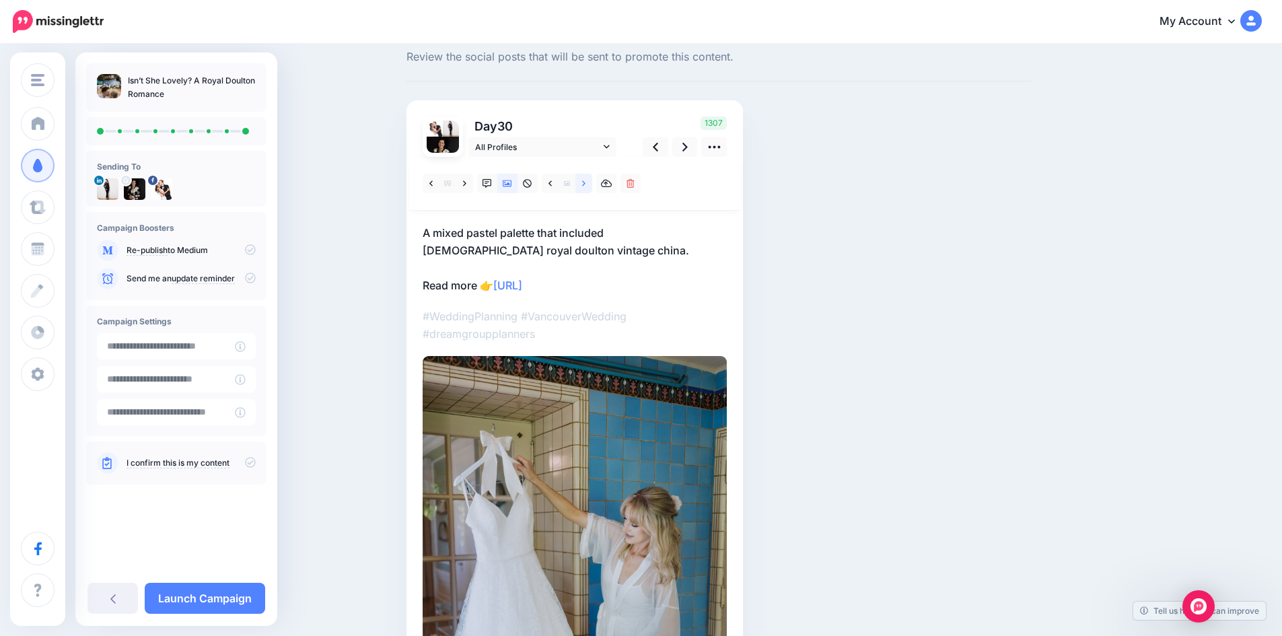
click at [591, 180] on link at bounding box center [583, 184] width 17 height 20
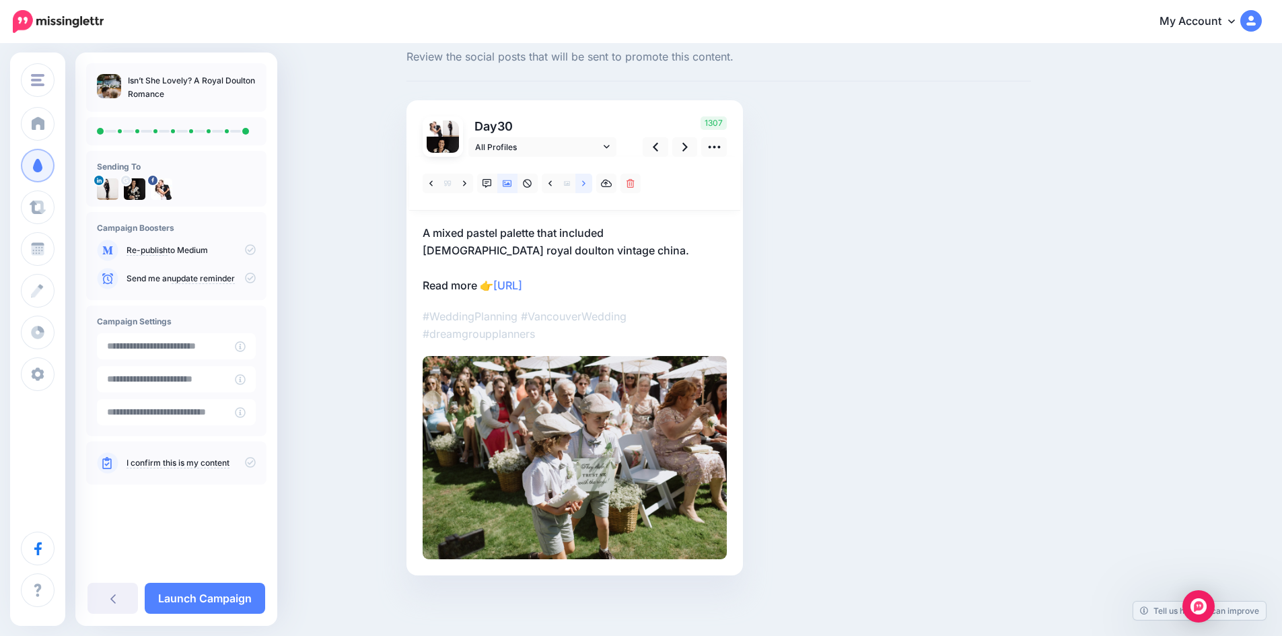
click at [591, 180] on link at bounding box center [583, 184] width 17 height 20
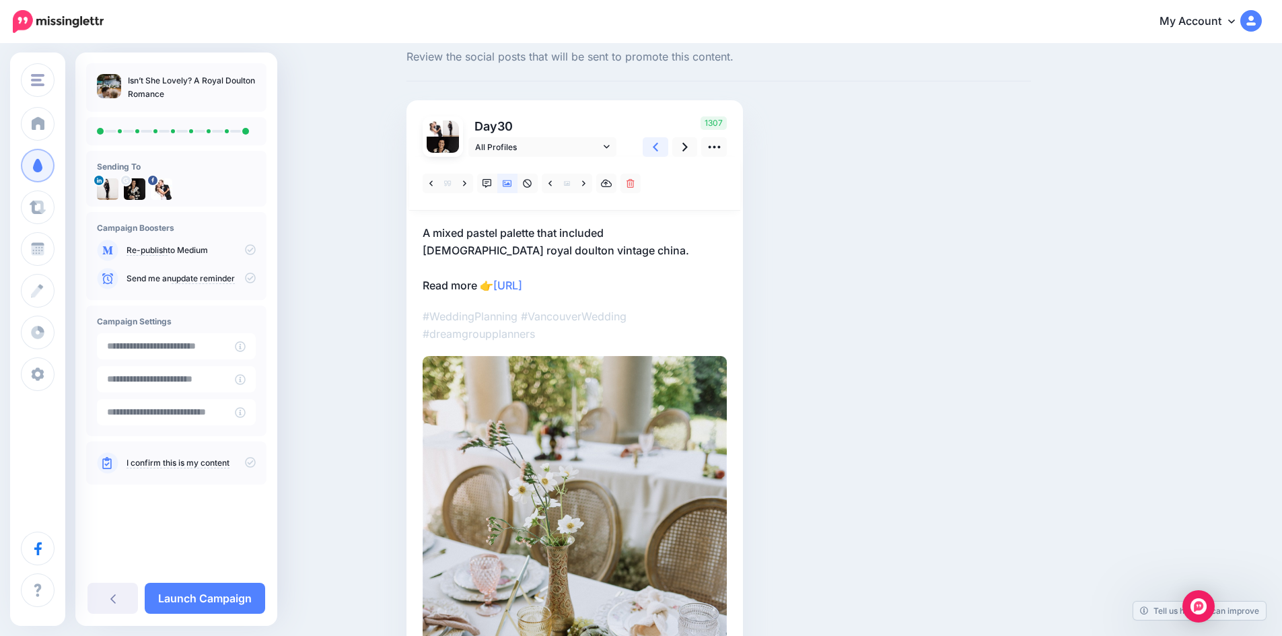
click at [666, 147] on link at bounding box center [656, 147] width 26 height 20
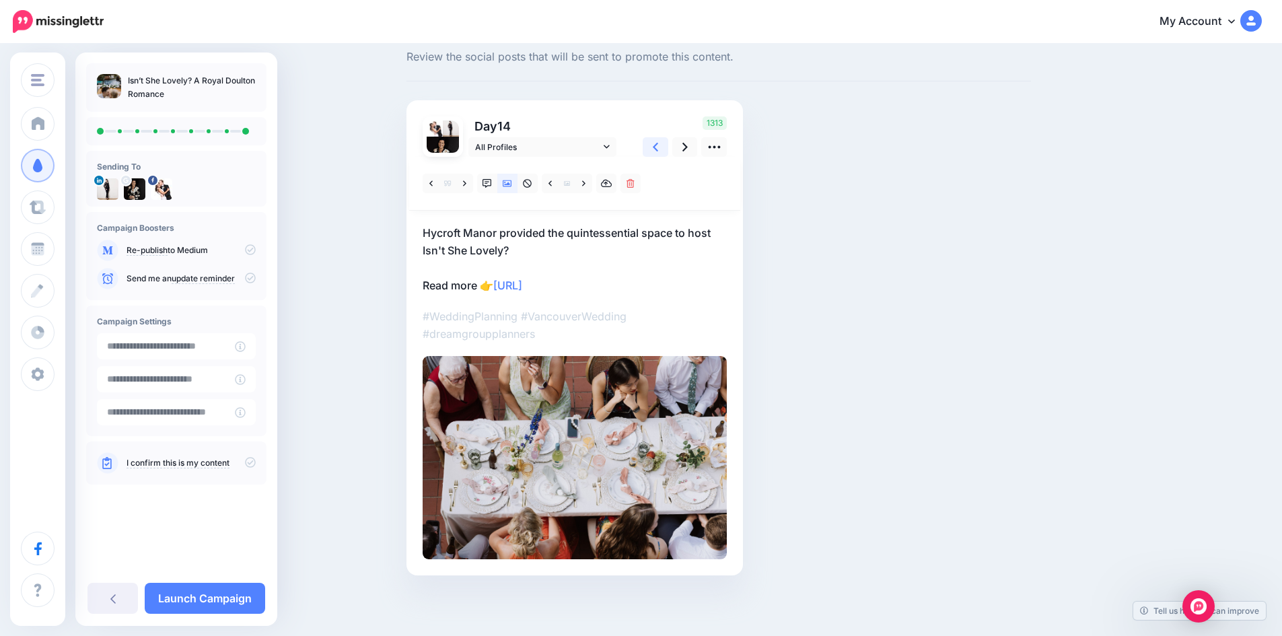
click at [658, 149] on icon at bounding box center [655, 147] width 5 height 14
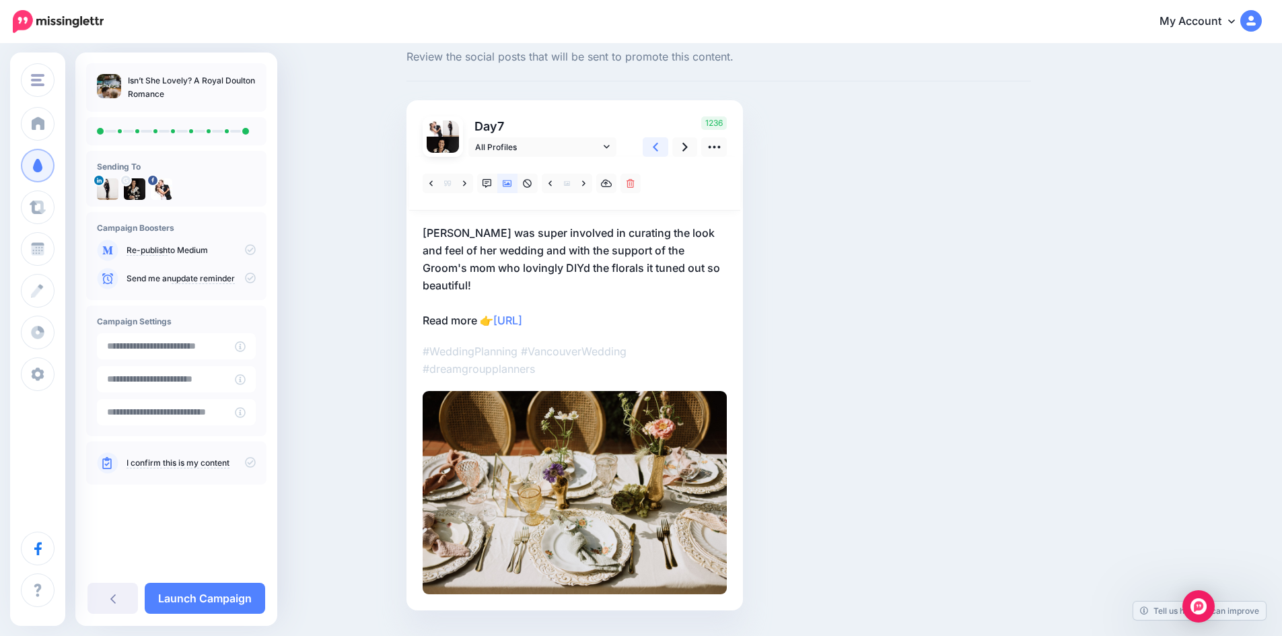
click at [658, 144] on icon at bounding box center [655, 147] width 5 height 9
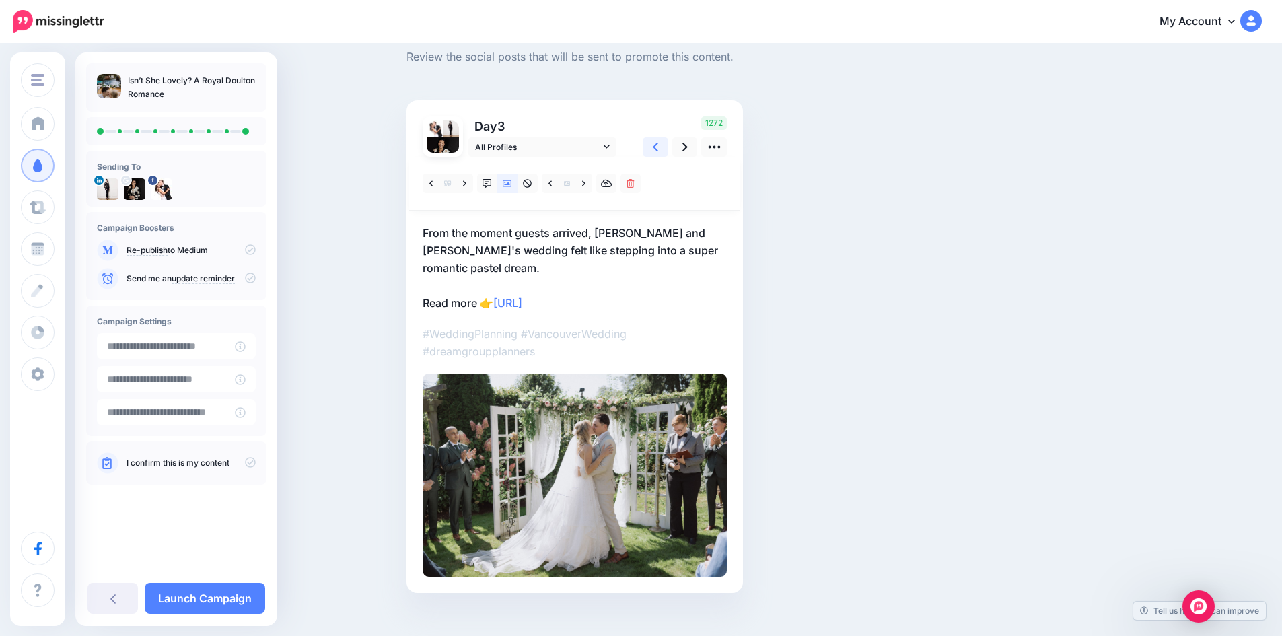
click at [658, 144] on icon at bounding box center [655, 147] width 5 height 9
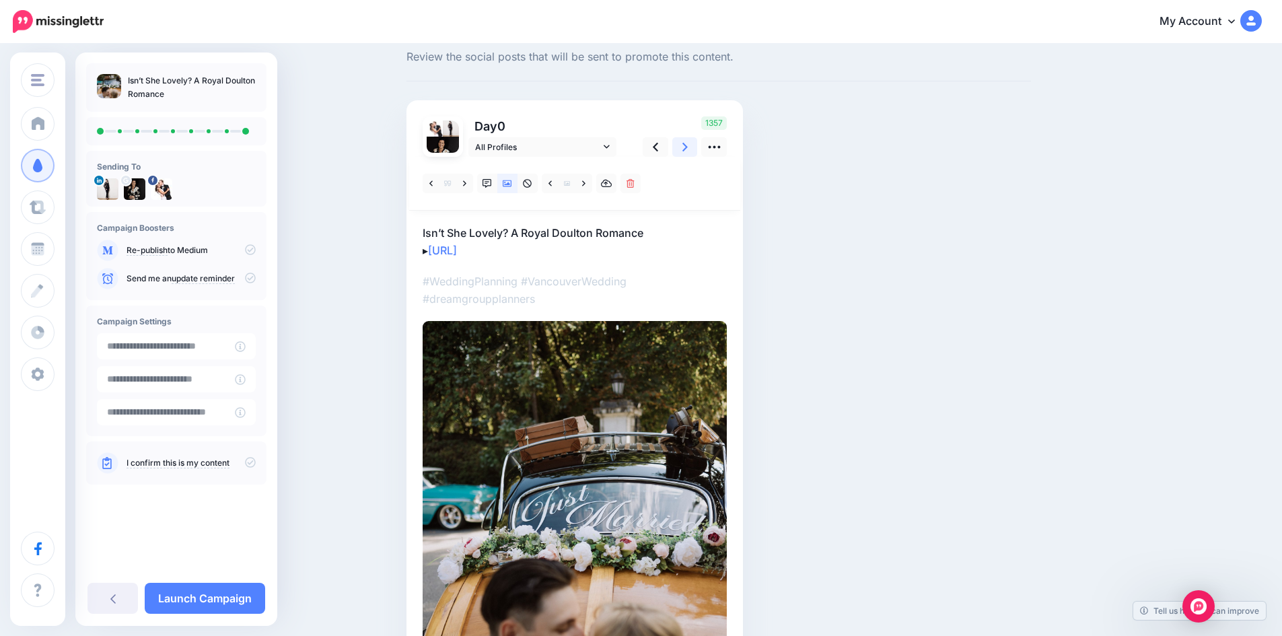
click at [688, 147] on icon at bounding box center [684, 147] width 5 height 14
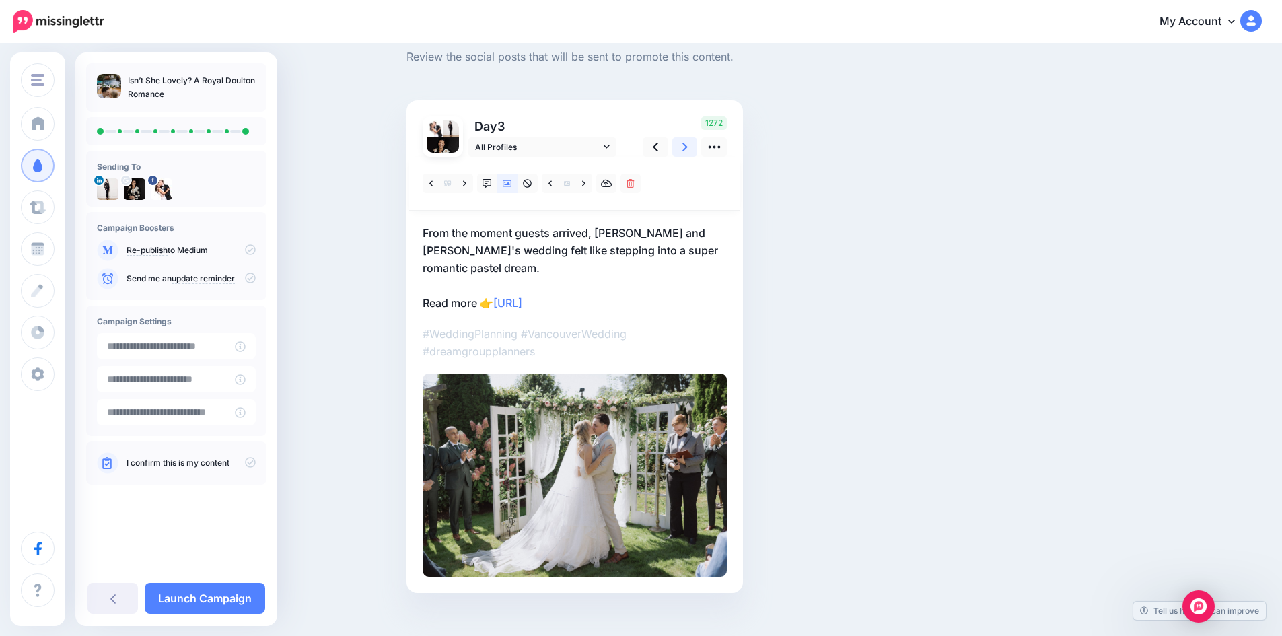
click at [688, 147] on icon at bounding box center [684, 147] width 5 height 14
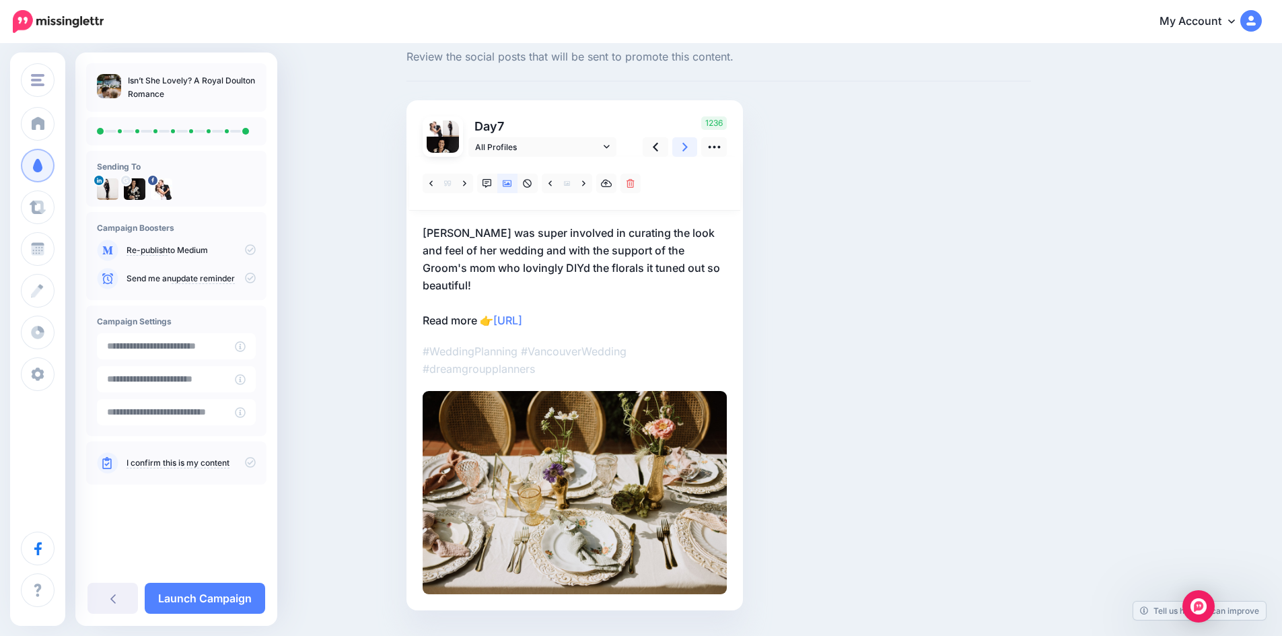
click at [688, 147] on icon at bounding box center [684, 147] width 5 height 14
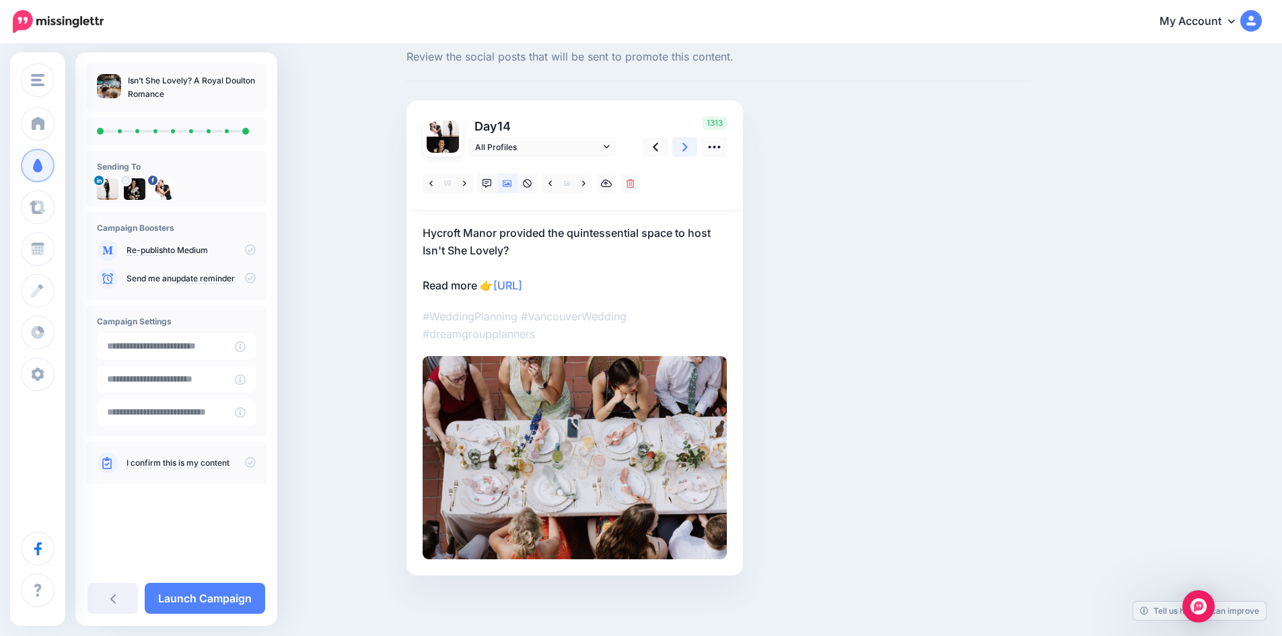
click at [688, 147] on icon at bounding box center [684, 147] width 5 height 14
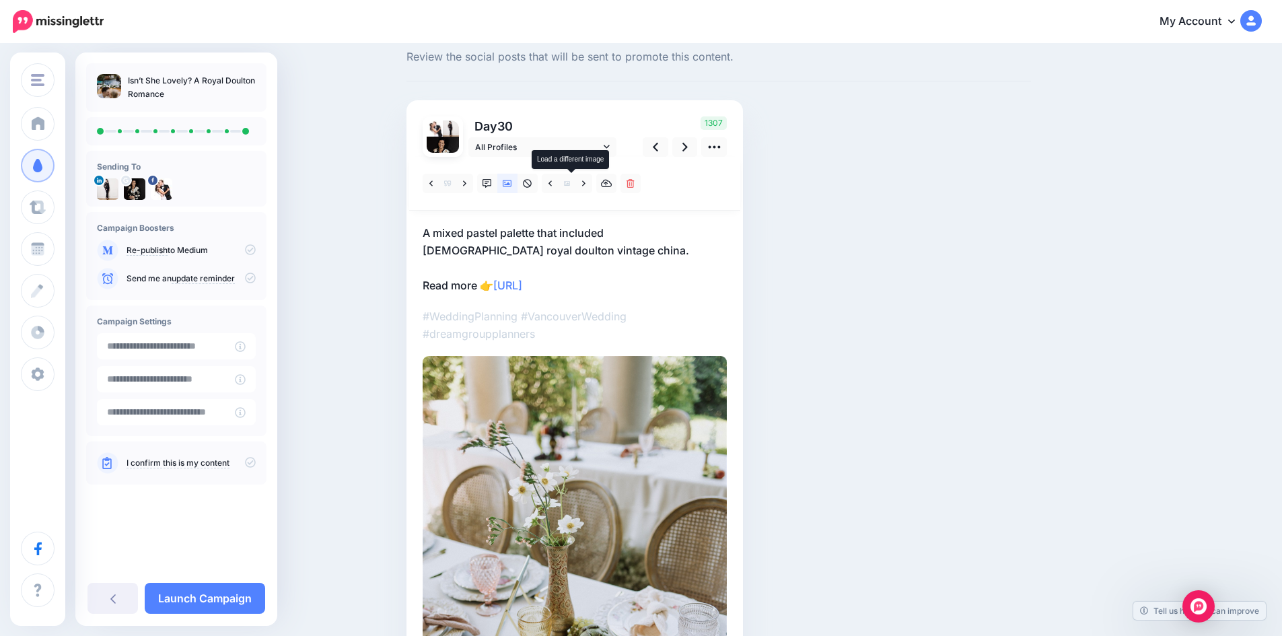
click at [570, 183] on icon at bounding box center [567, 183] width 6 height 6
click at [586, 184] on link at bounding box center [583, 184] width 17 height 20
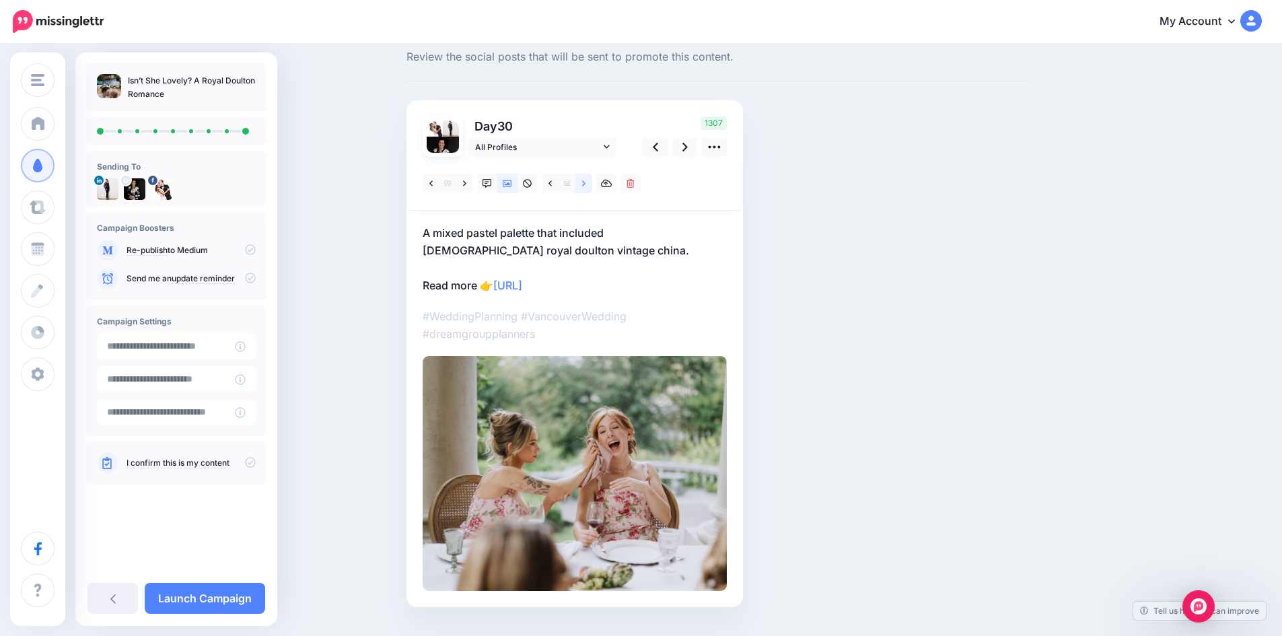
click at [586, 184] on link at bounding box center [583, 184] width 17 height 20
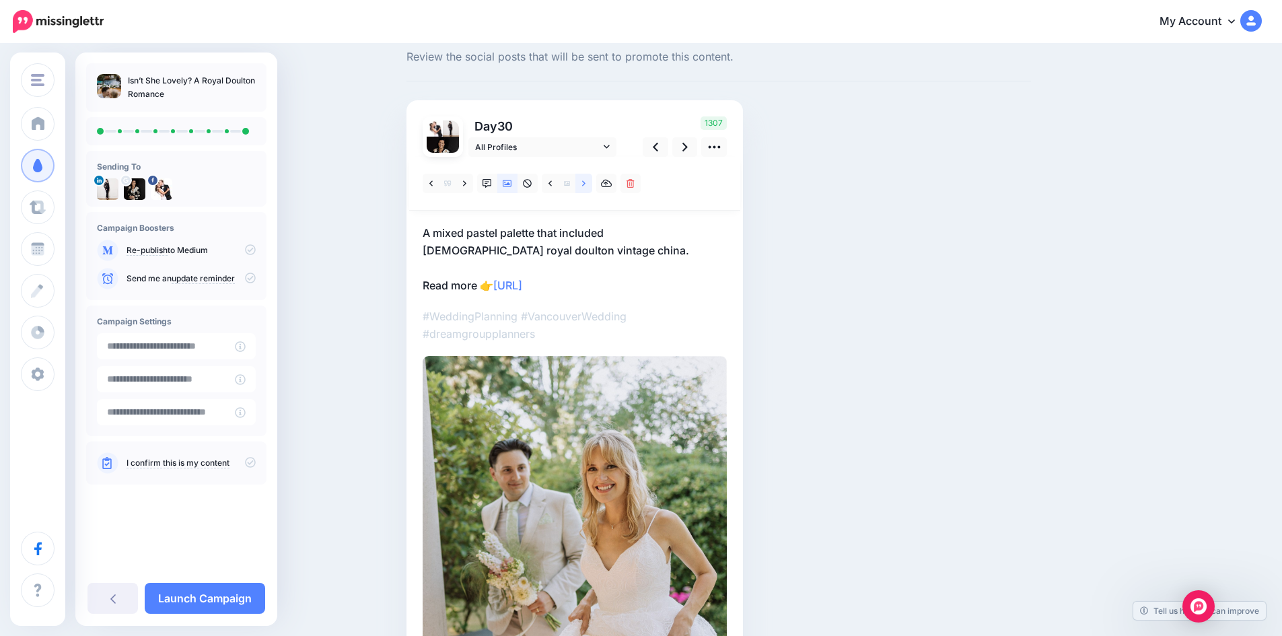
click at [586, 184] on link at bounding box center [583, 184] width 17 height 20
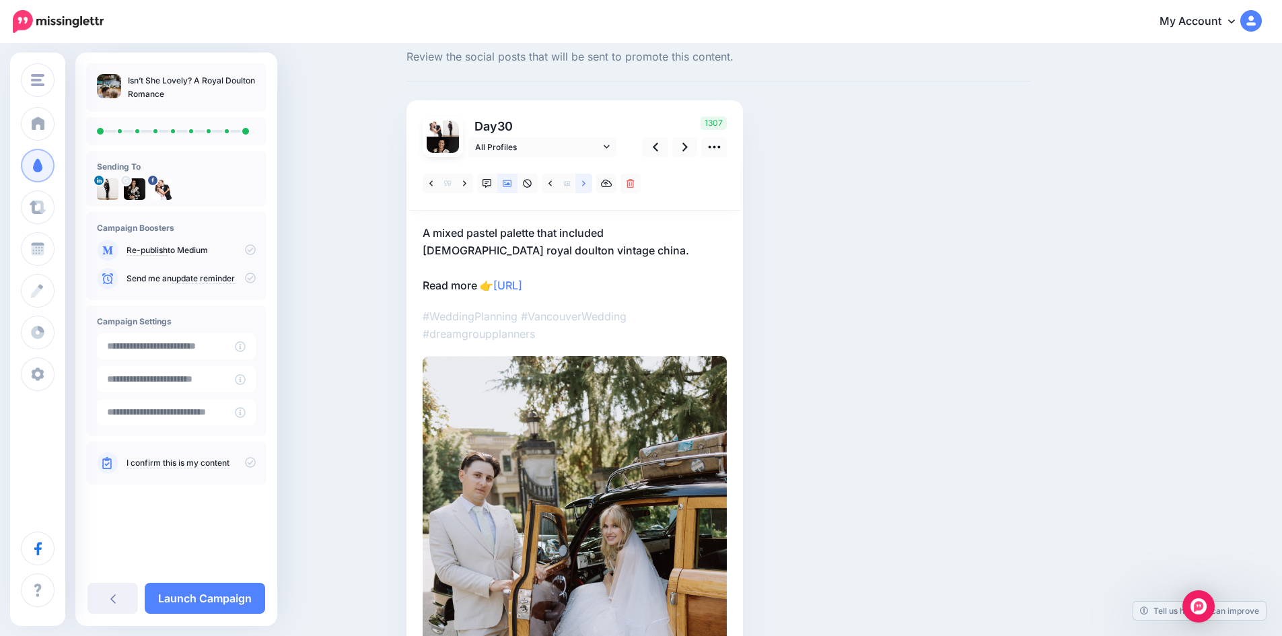
click at [586, 184] on link at bounding box center [583, 184] width 17 height 20
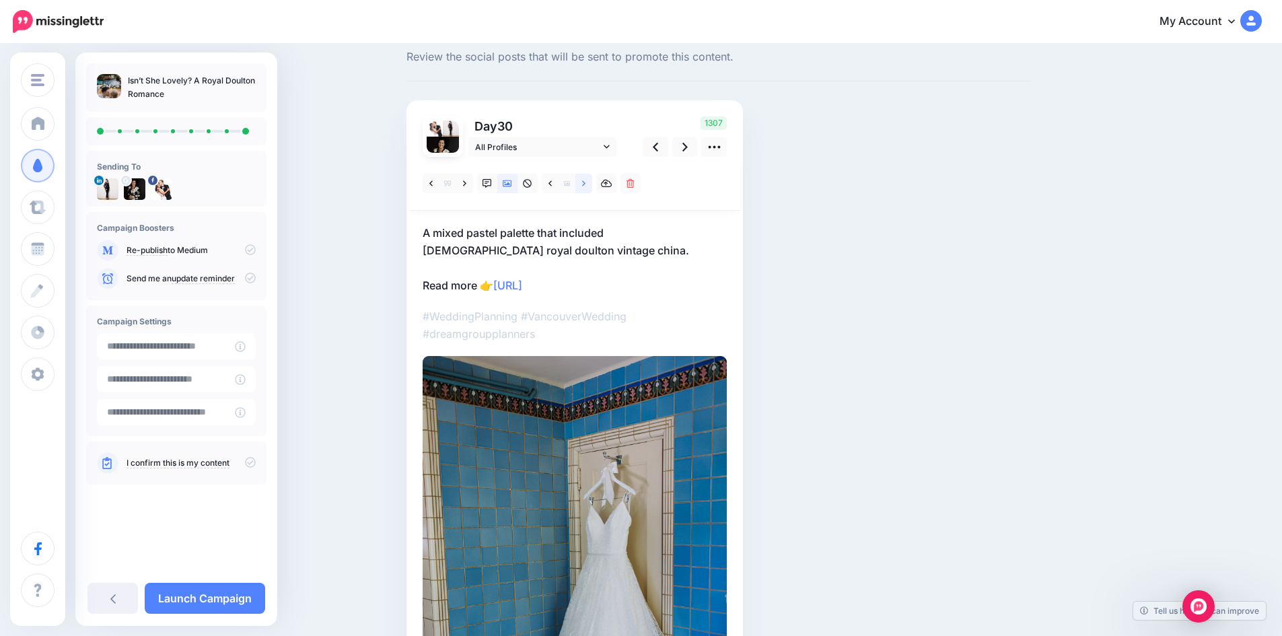
click at [586, 184] on link at bounding box center [583, 184] width 17 height 20
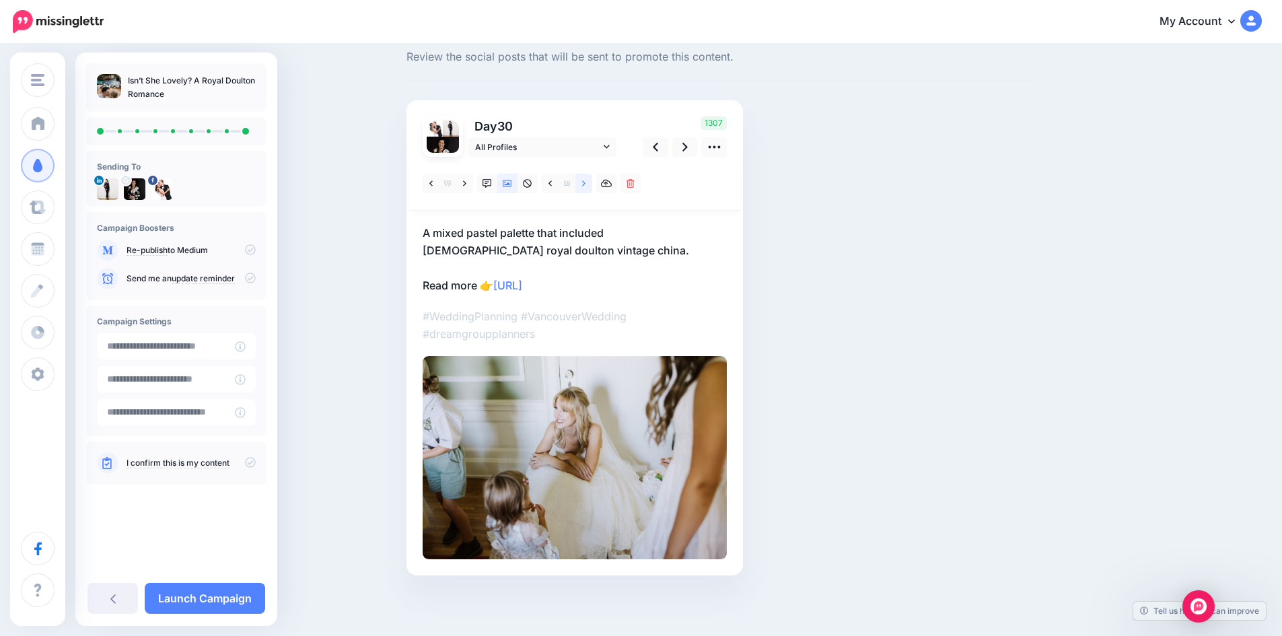
click at [586, 184] on link at bounding box center [583, 184] width 17 height 20
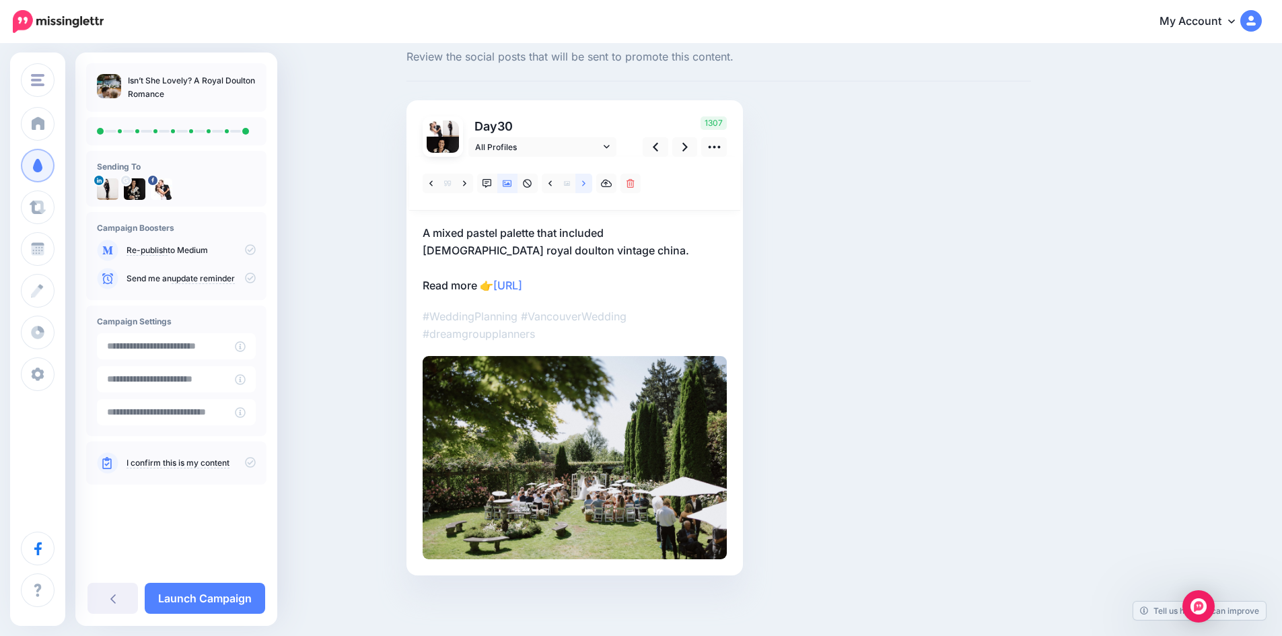
click at [586, 184] on link at bounding box center [583, 184] width 17 height 20
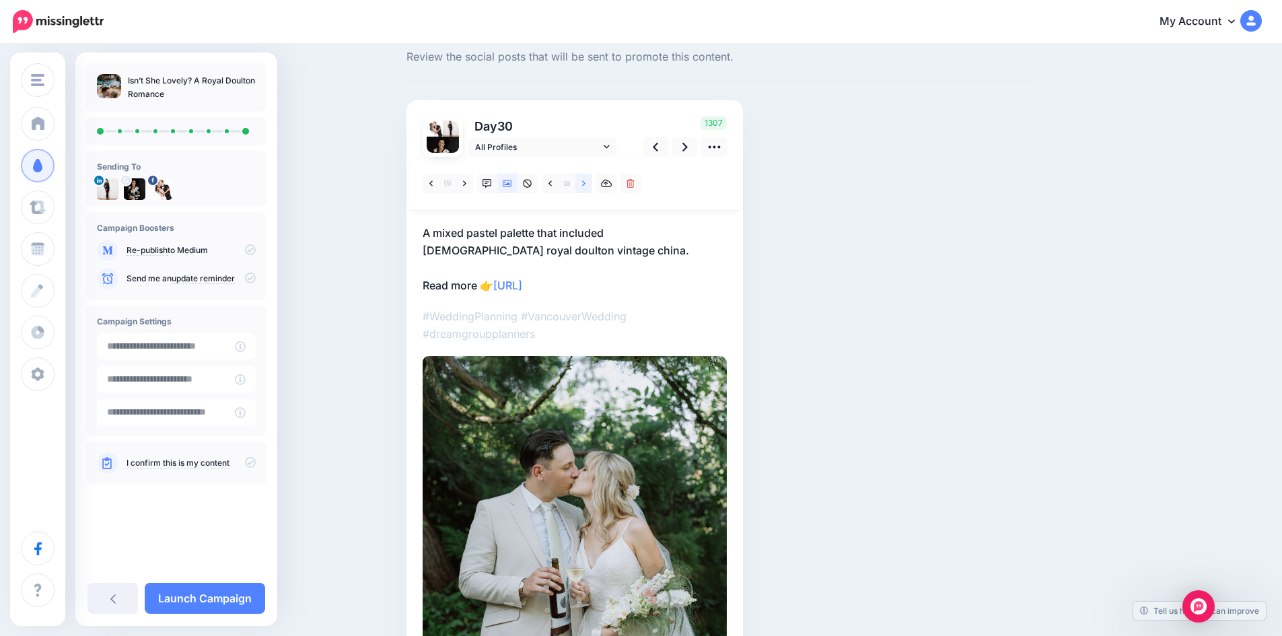
click at [586, 184] on link at bounding box center [583, 184] width 17 height 20
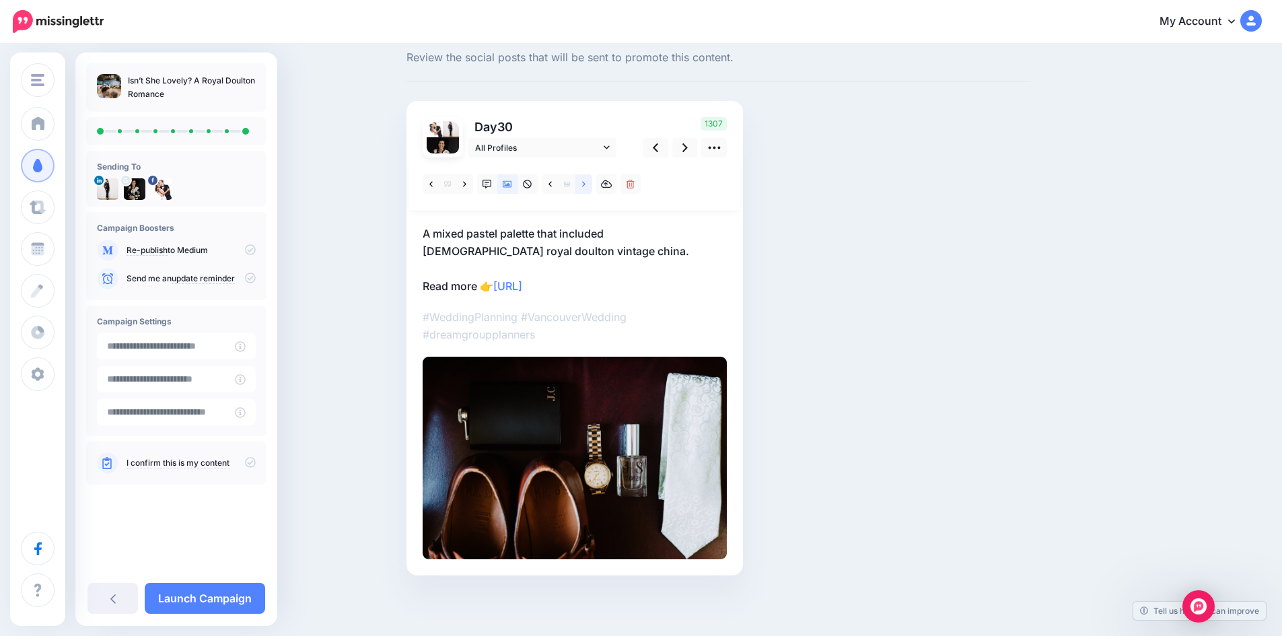
click at [586, 184] on link at bounding box center [583, 184] width 17 height 20
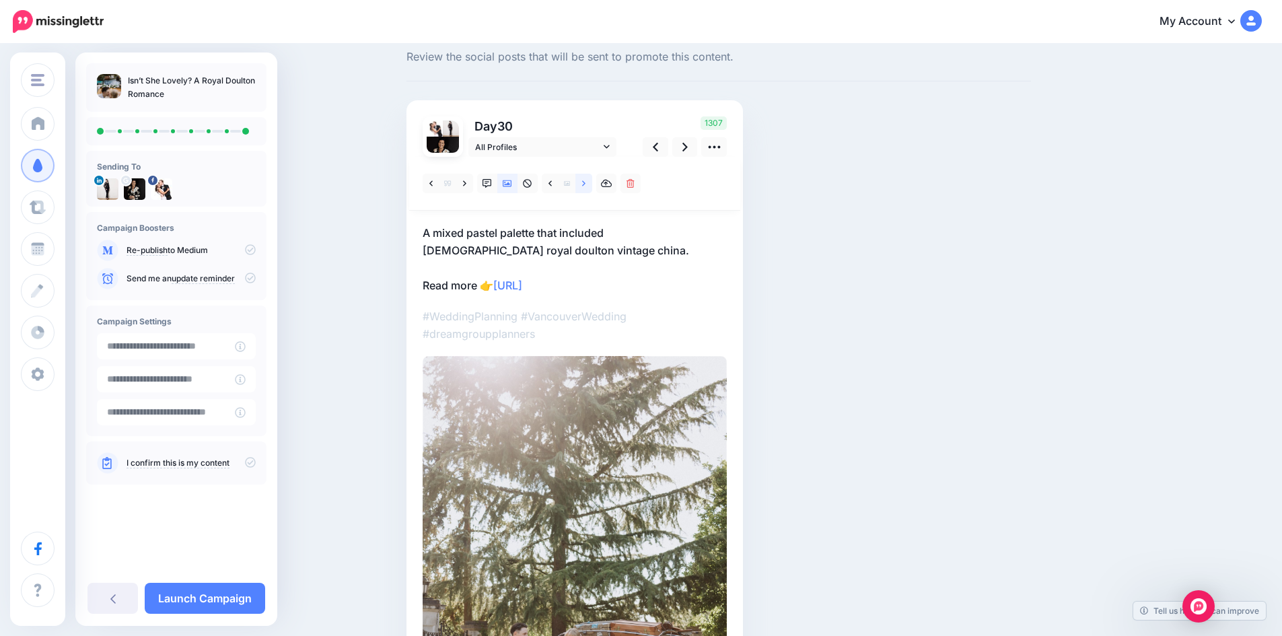
click at [586, 184] on link at bounding box center [583, 184] width 17 height 20
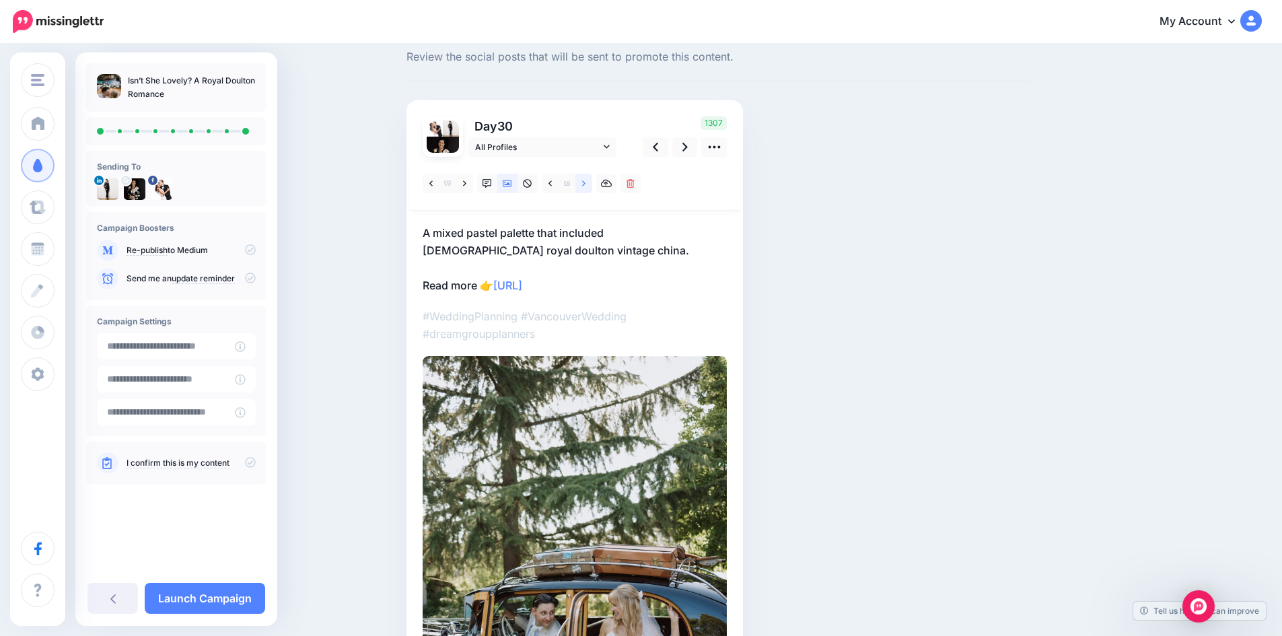
click at [586, 184] on link at bounding box center [583, 184] width 17 height 20
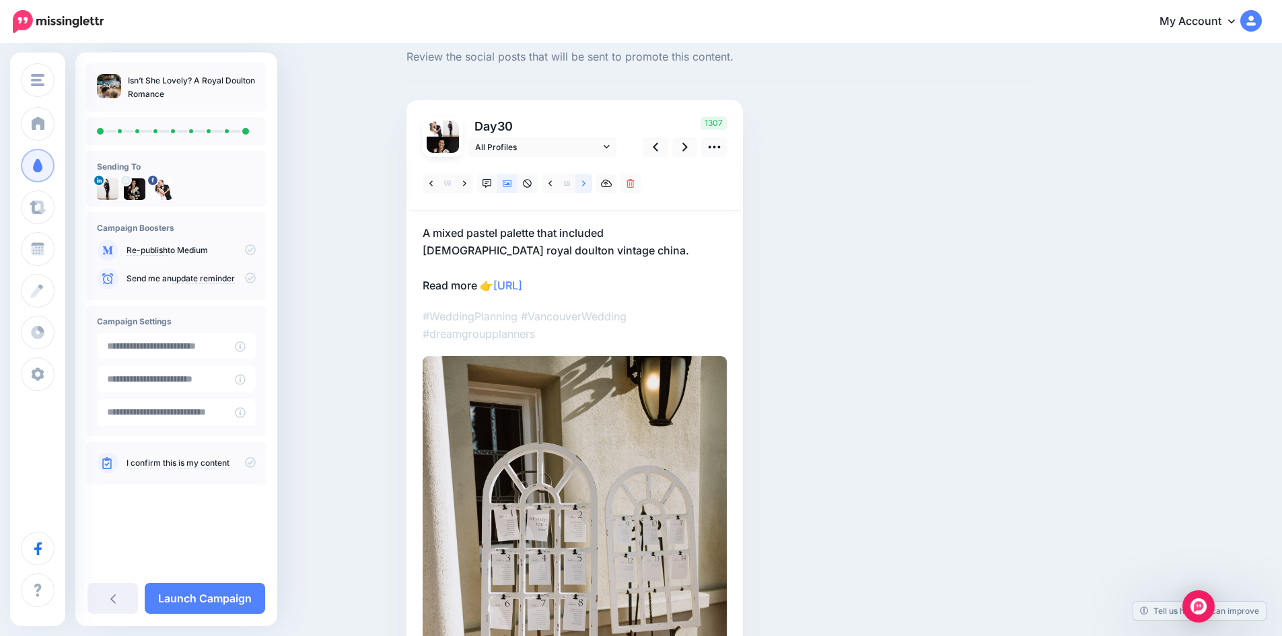
click at [586, 184] on link at bounding box center [583, 184] width 17 height 20
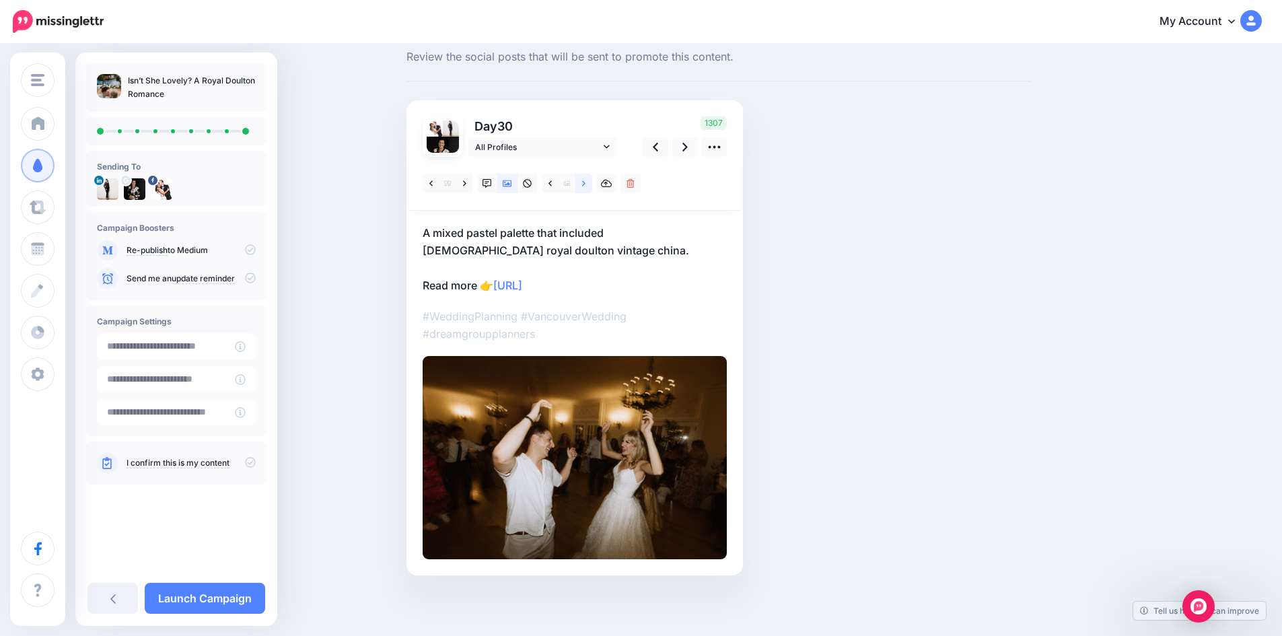
click at [586, 184] on link at bounding box center [583, 184] width 17 height 20
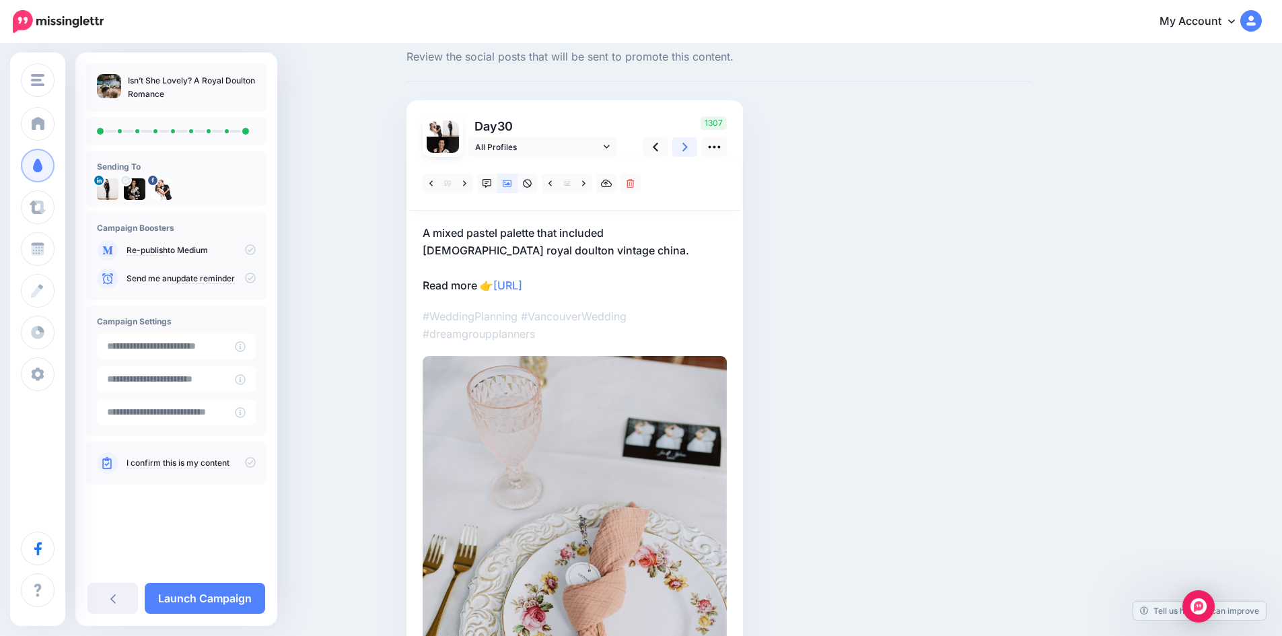
click at [688, 147] on icon at bounding box center [684, 147] width 5 height 14
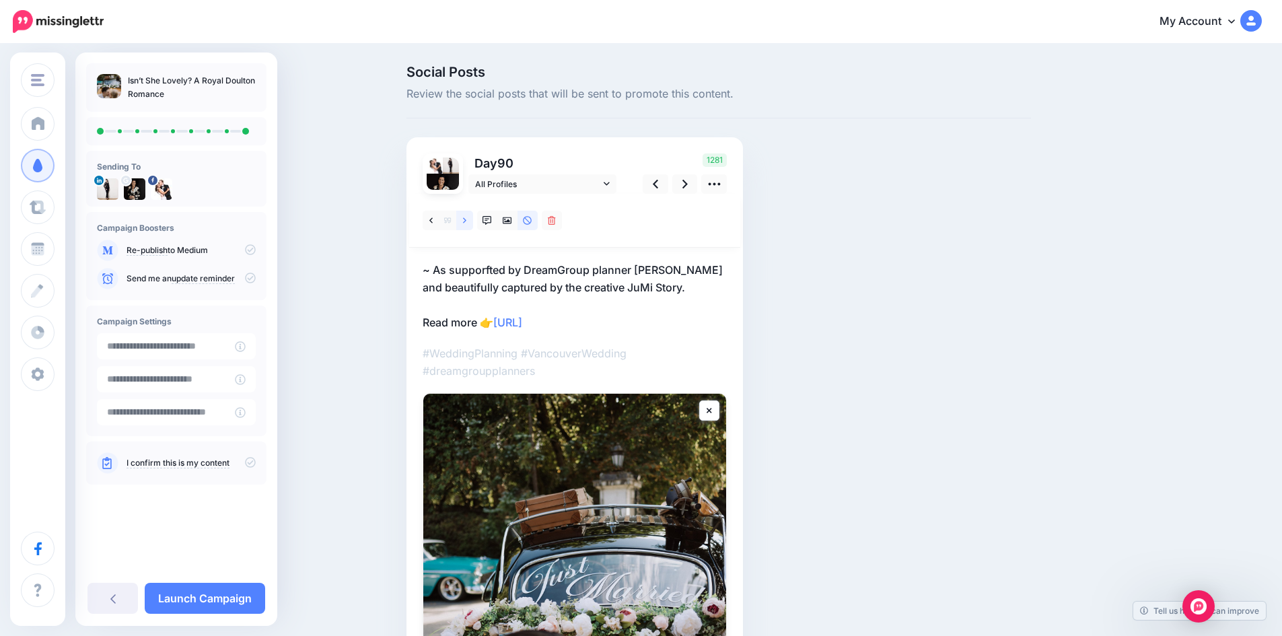
click at [466, 216] on icon at bounding box center [464, 220] width 3 height 9
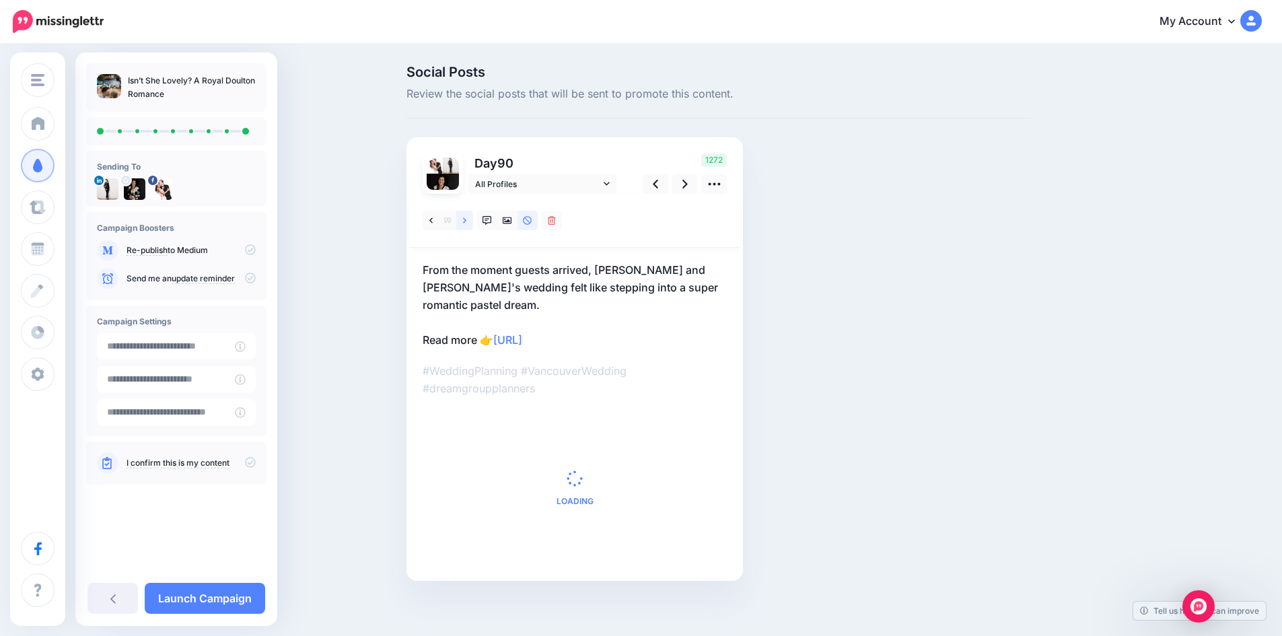
click at [466, 216] on icon at bounding box center [464, 220] width 3 height 9
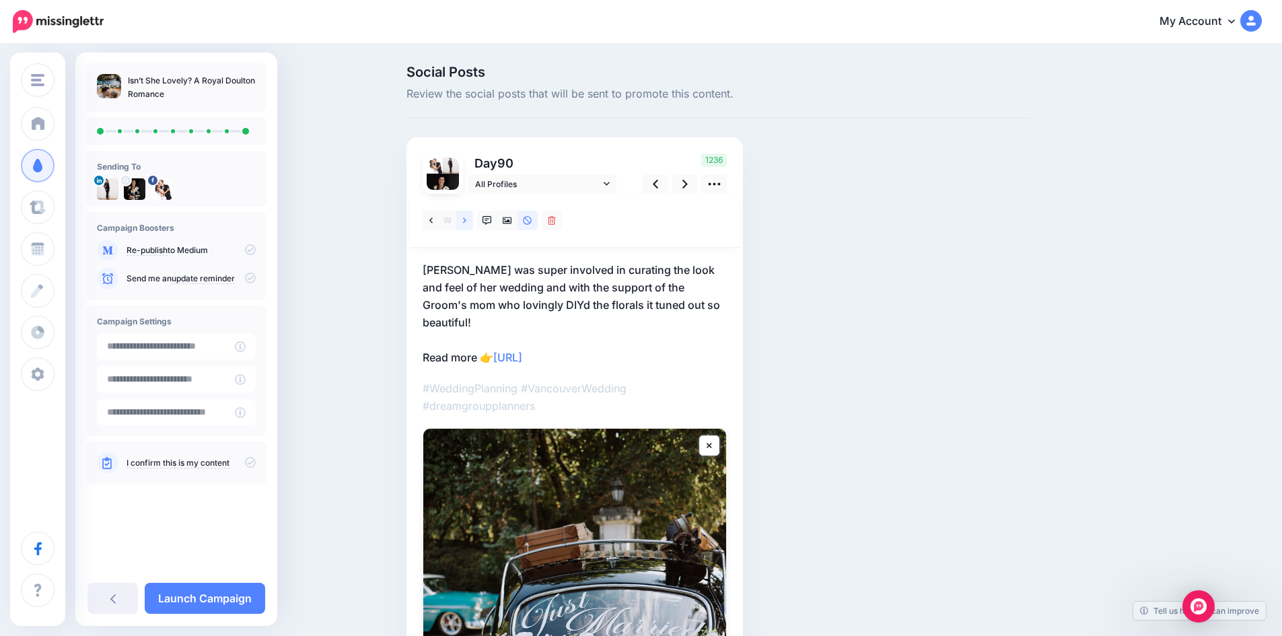
click at [466, 216] on icon at bounding box center [464, 220] width 3 height 9
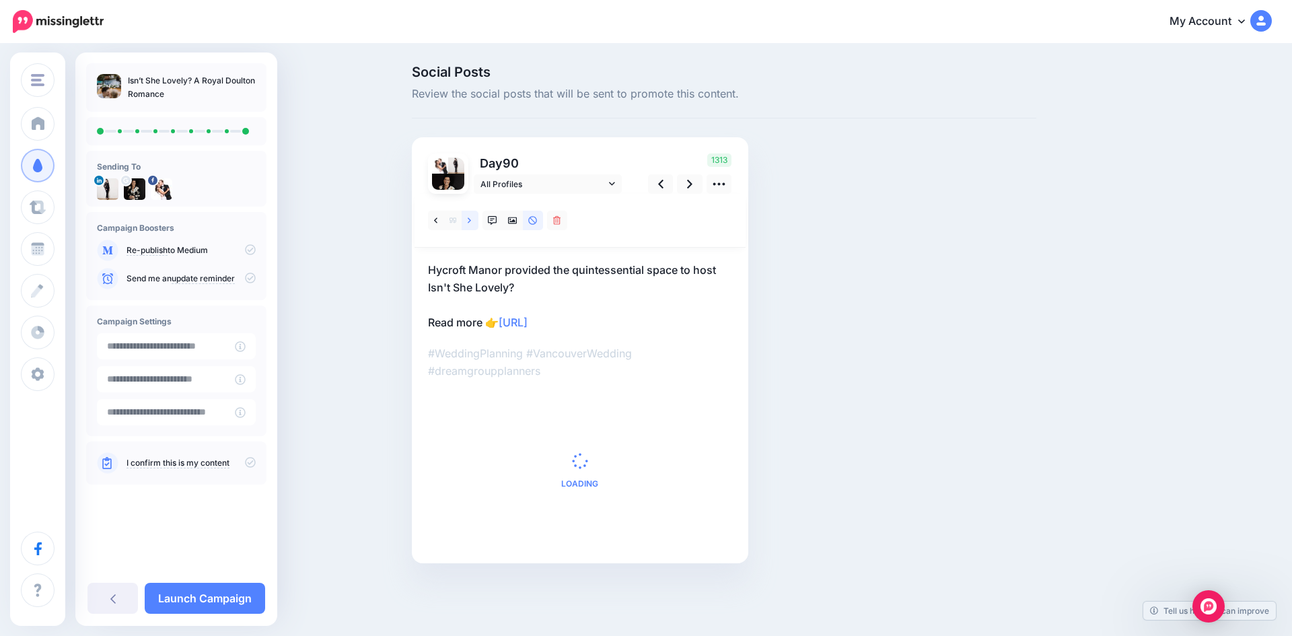
click at [470, 216] on icon at bounding box center [469, 220] width 3 height 9
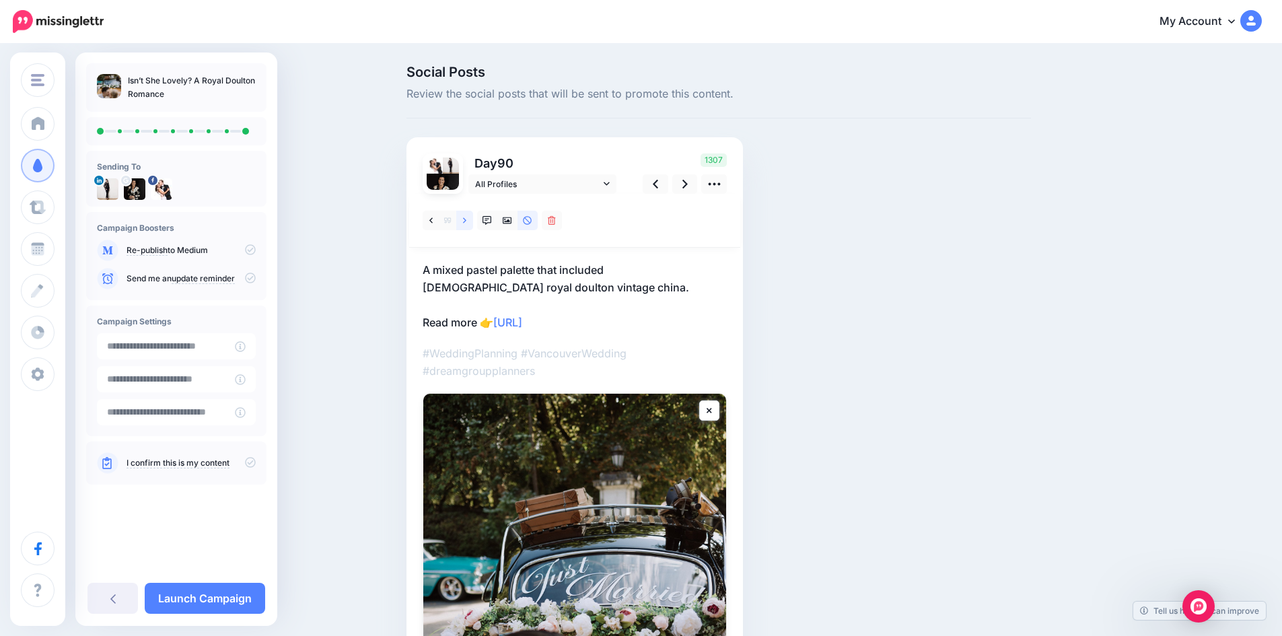
click at [466, 216] on icon at bounding box center [464, 220] width 3 height 9
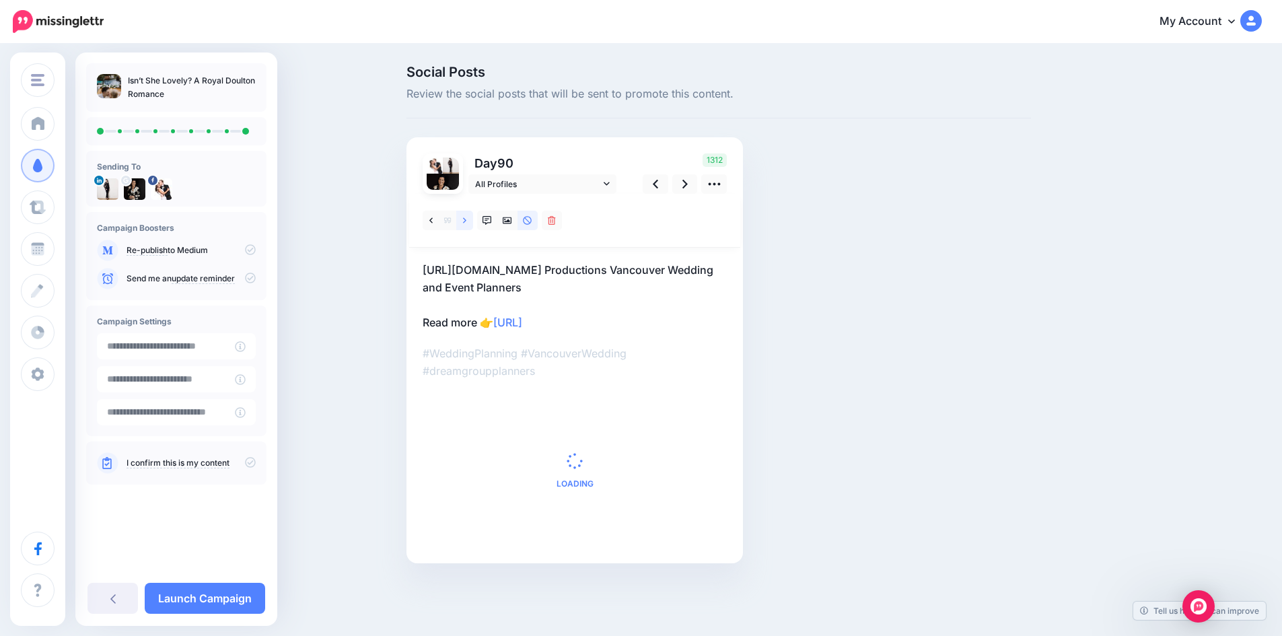
click at [466, 216] on icon at bounding box center [464, 220] width 3 height 9
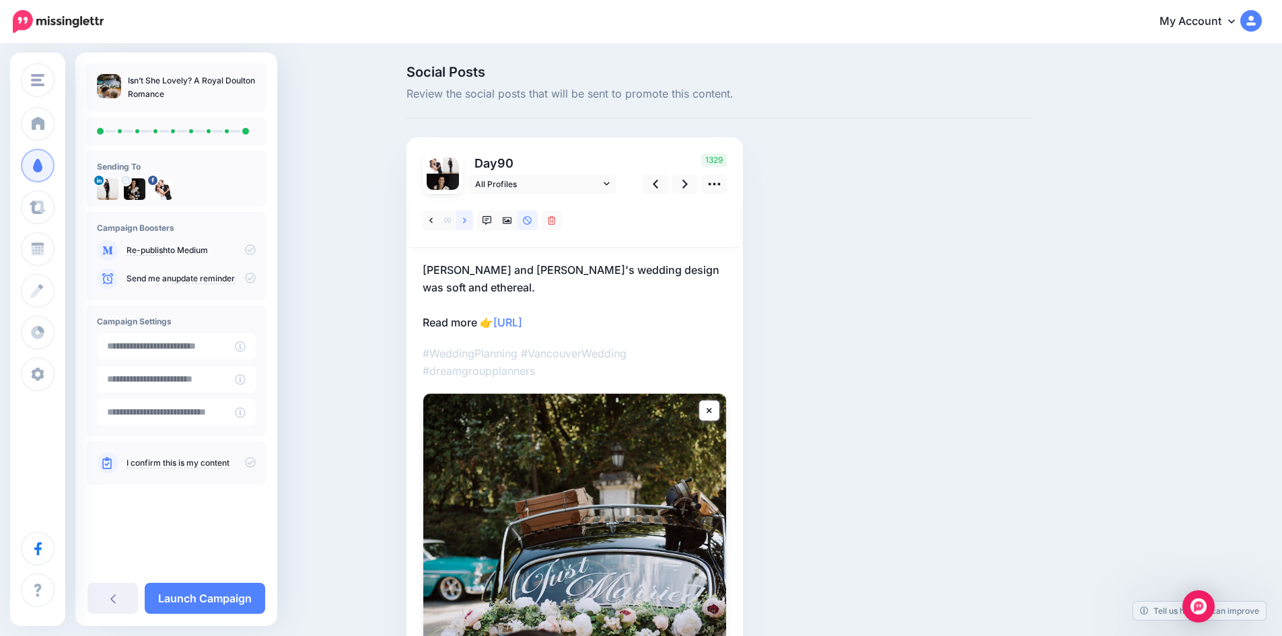
click at [466, 216] on icon at bounding box center [464, 220] width 3 height 9
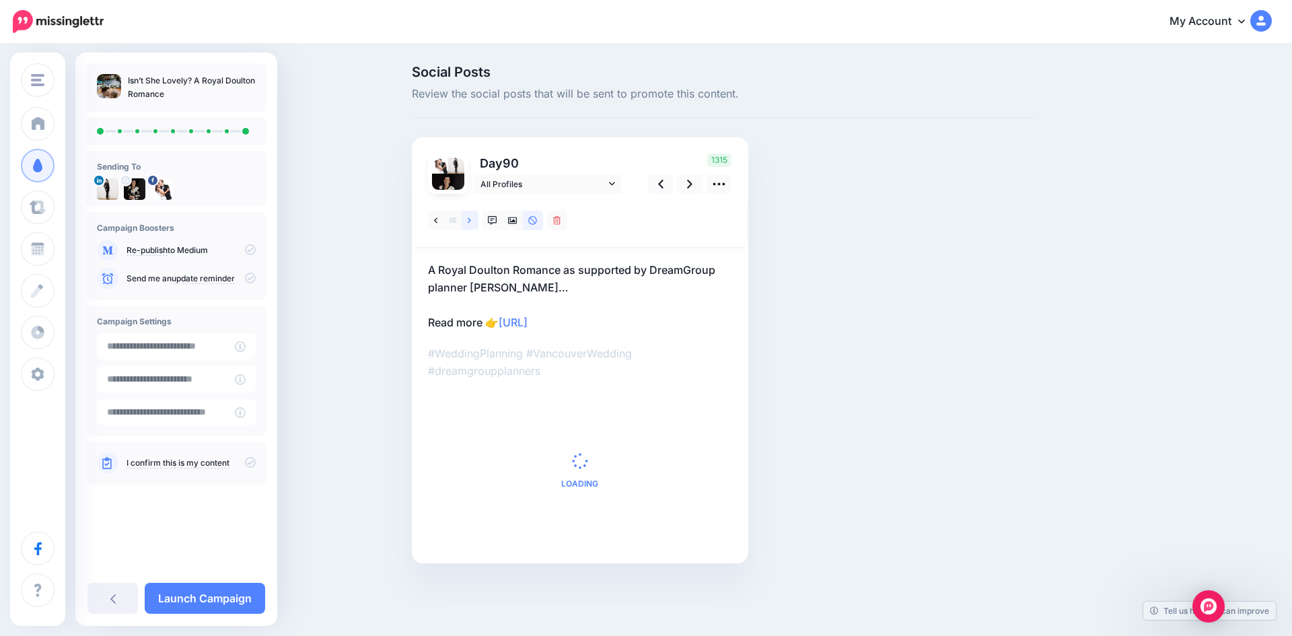
click at [470, 216] on icon at bounding box center [469, 220] width 3 height 9
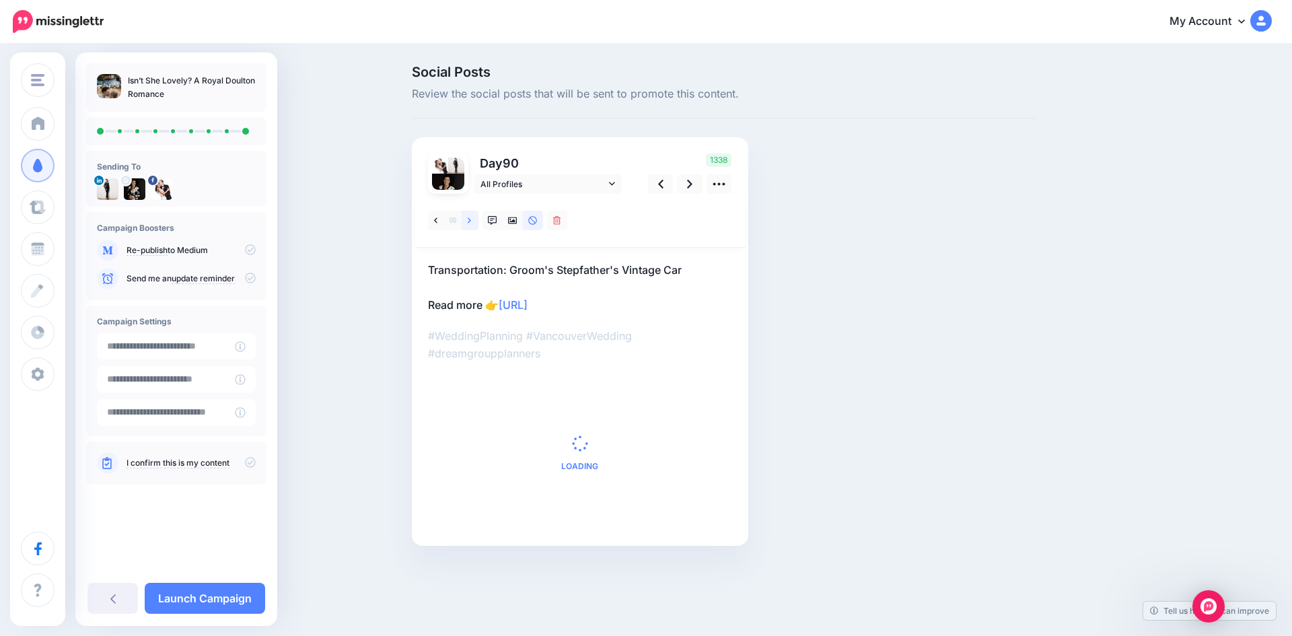
click at [470, 216] on icon at bounding box center [469, 220] width 3 height 9
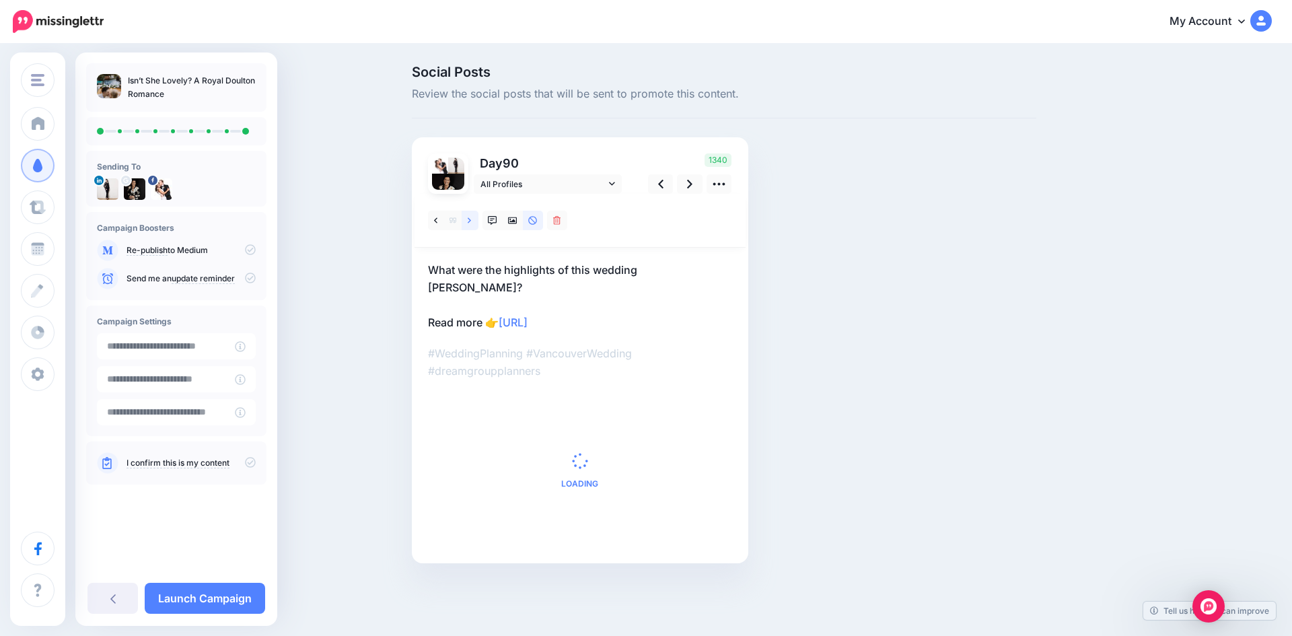
click at [470, 216] on icon at bounding box center [469, 220] width 3 height 9
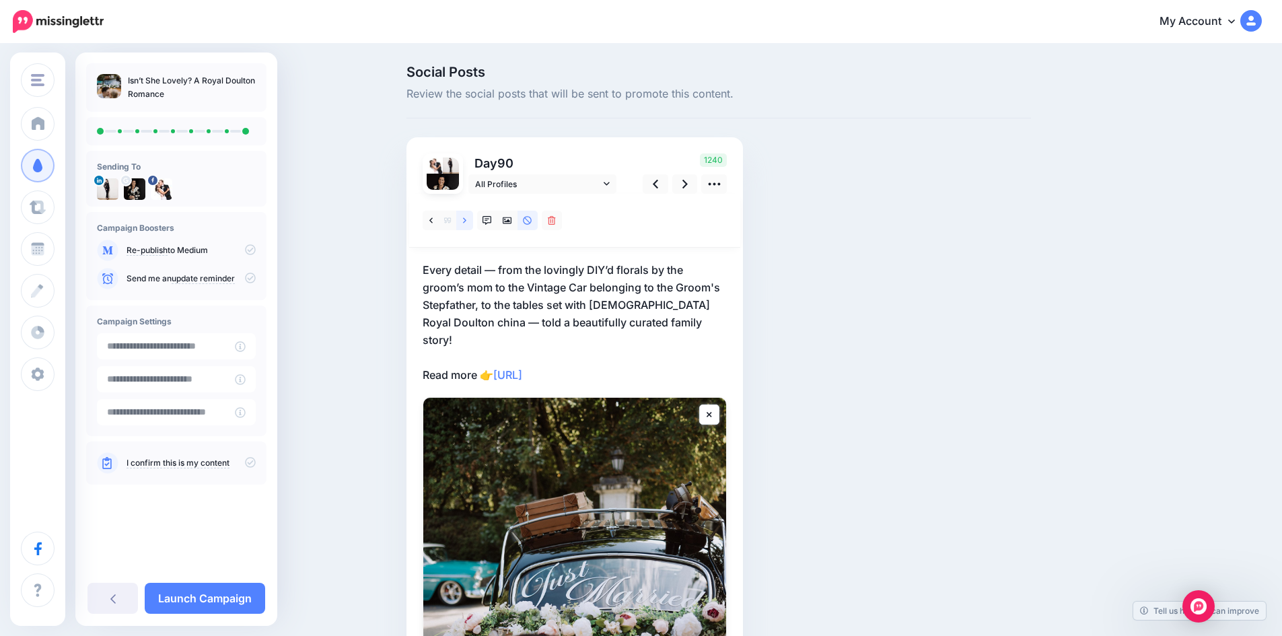
click at [466, 216] on icon at bounding box center [464, 220] width 3 height 9
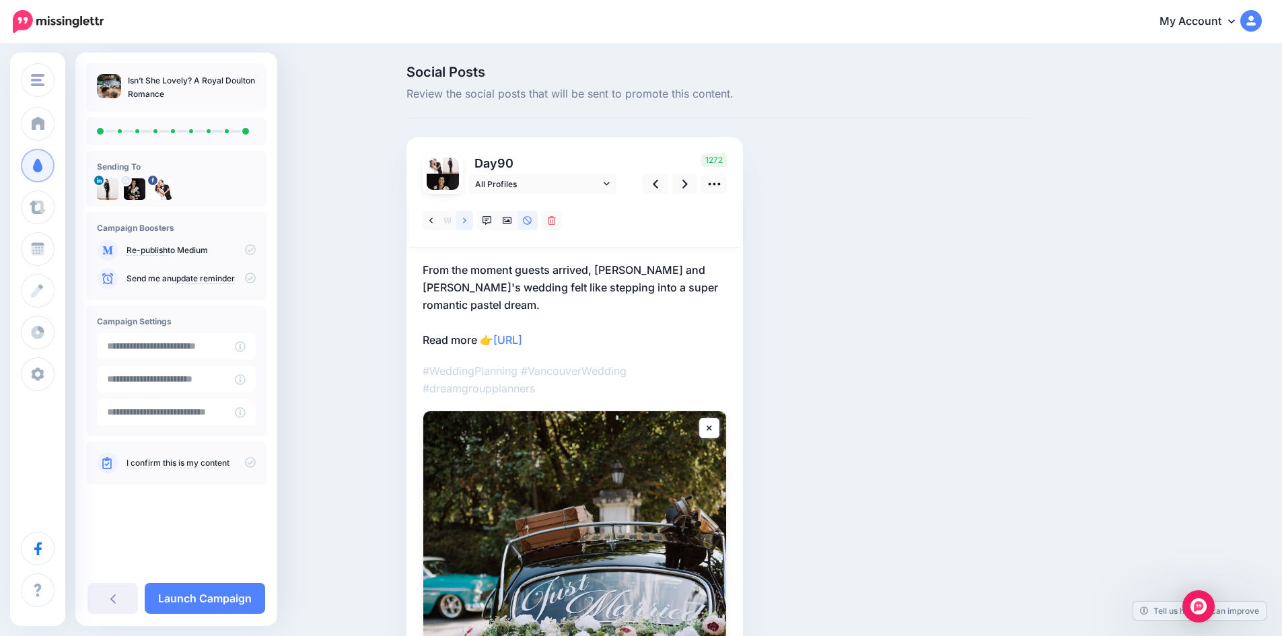
click at [466, 216] on icon at bounding box center [464, 220] width 3 height 9
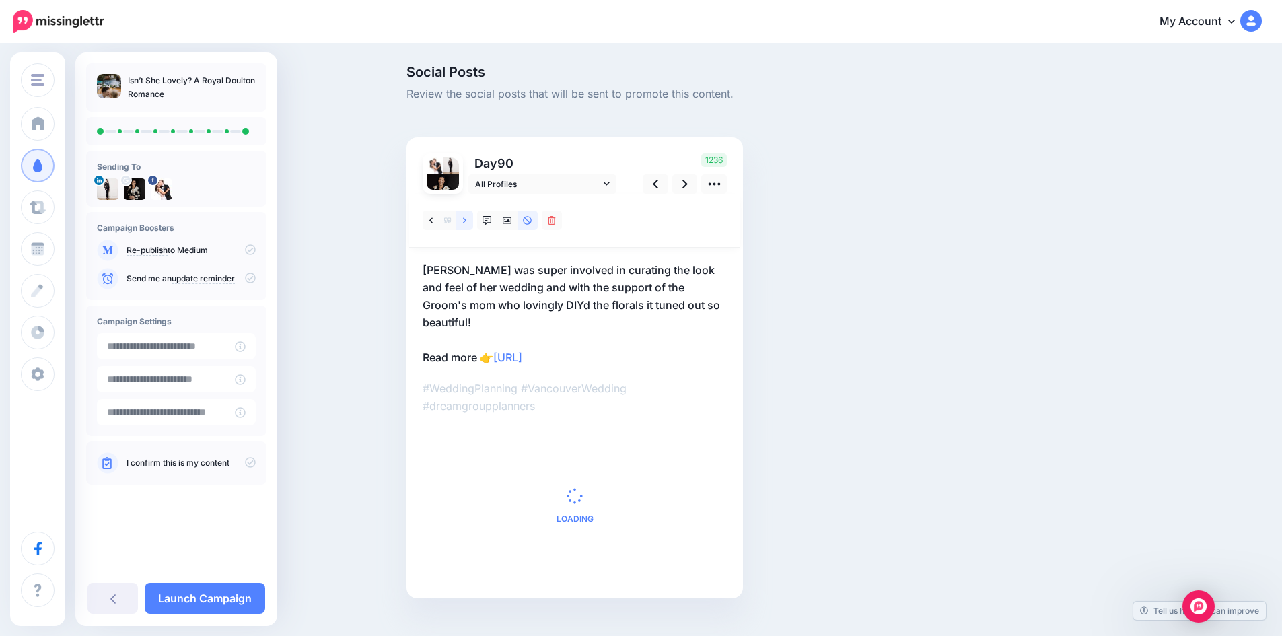
click at [466, 216] on icon at bounding box center [464, 220] width 3 height 9
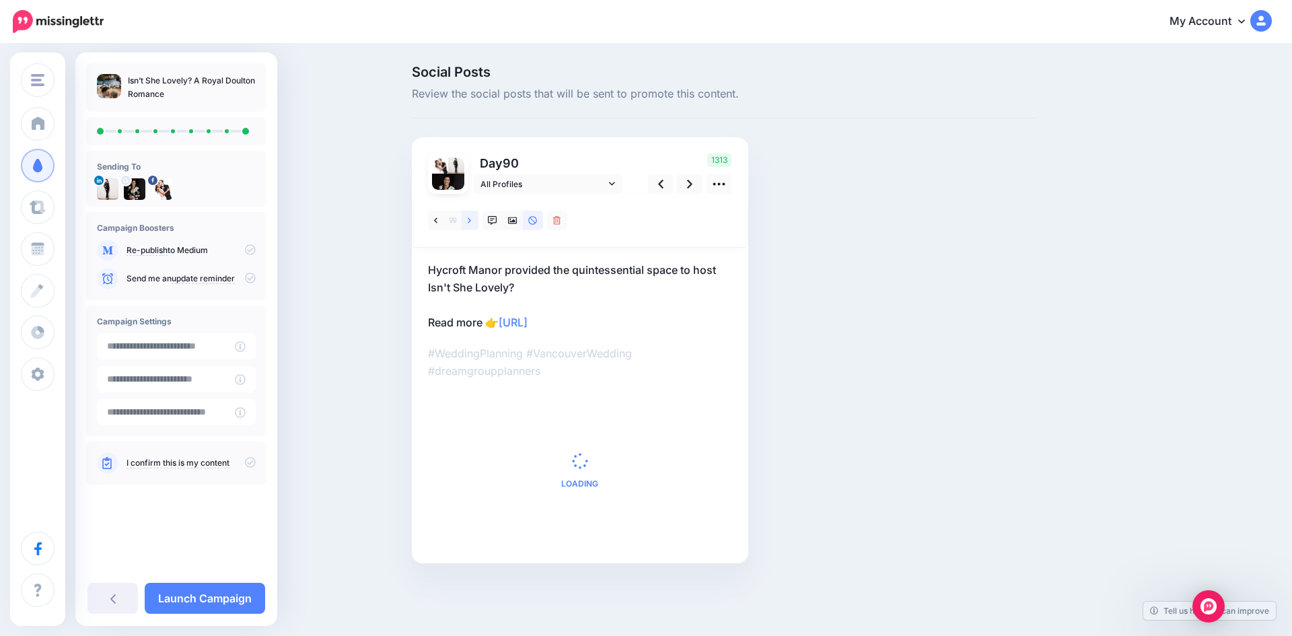
click at [470, 216] on icon at bounding box center [469, 220] width 3 height 9
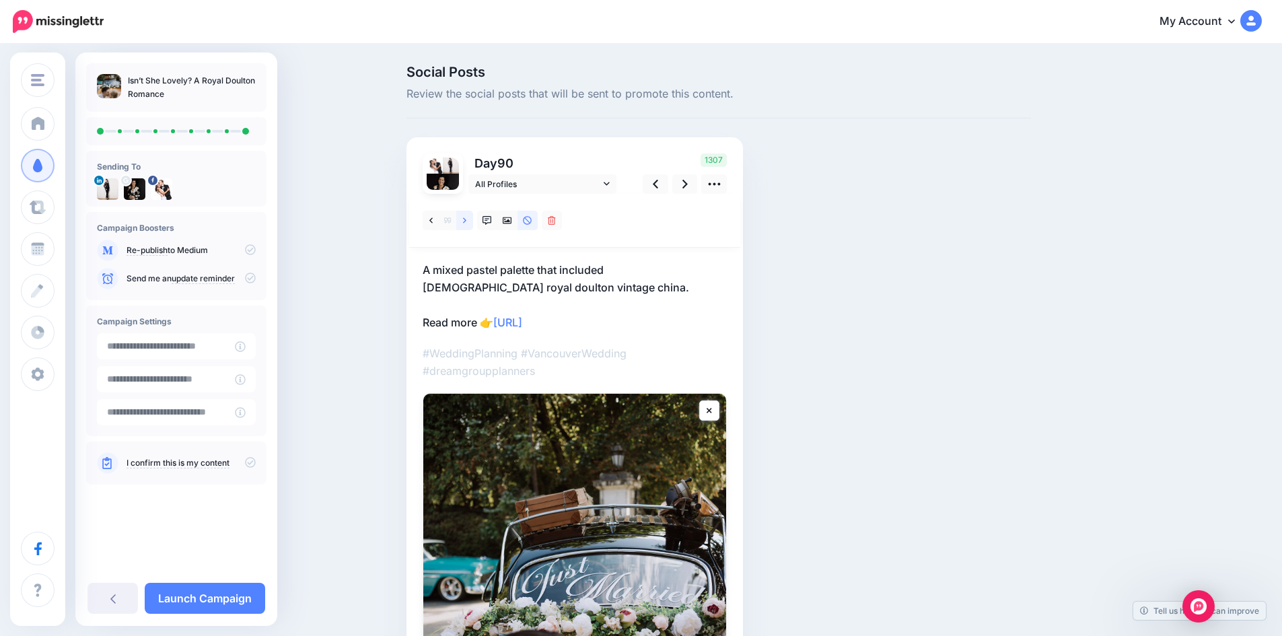
click at [466, 216] on icon at bounding box center [464, 220] width 3 height 9
click at [440, 271] on p "~ As supporfted by DreamGroup planner Jill Bryan and beautifully captured by th…" at bounding box center [575, 296] width 304 height 70
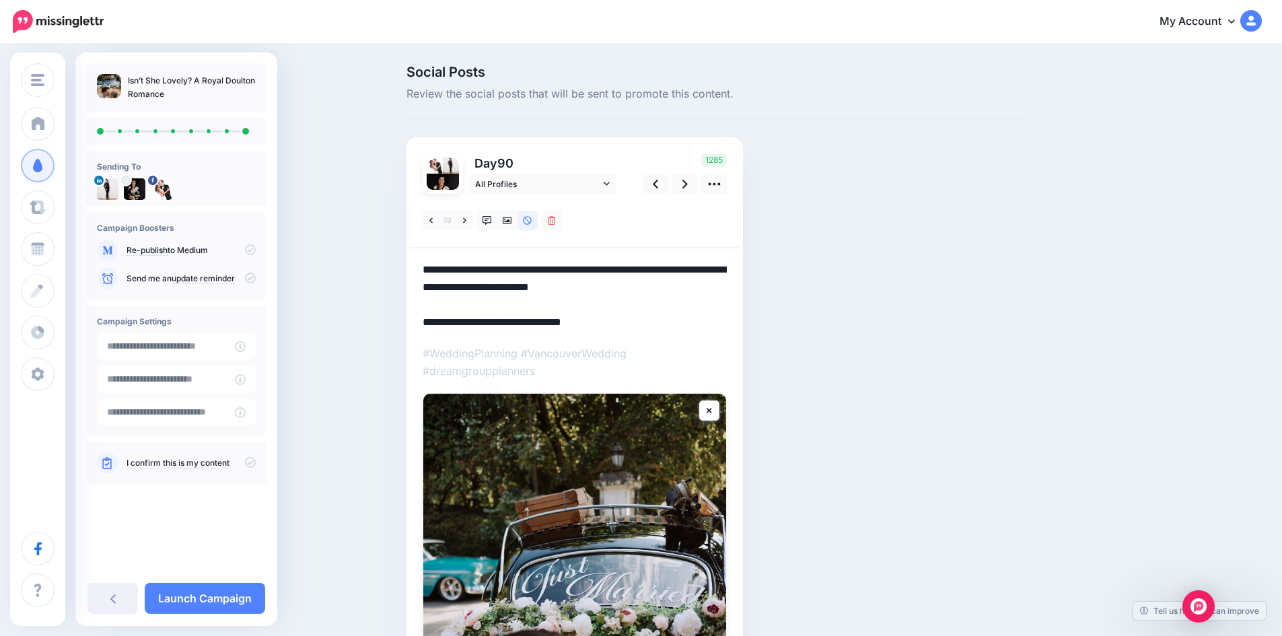
click at [440, 271] on textarea "**********" at bounding box center [575, 296] width 304 height 70
type textarea "**********"
click at [512, 221] on icon at bounding box center [507, 220] width 9 height 7
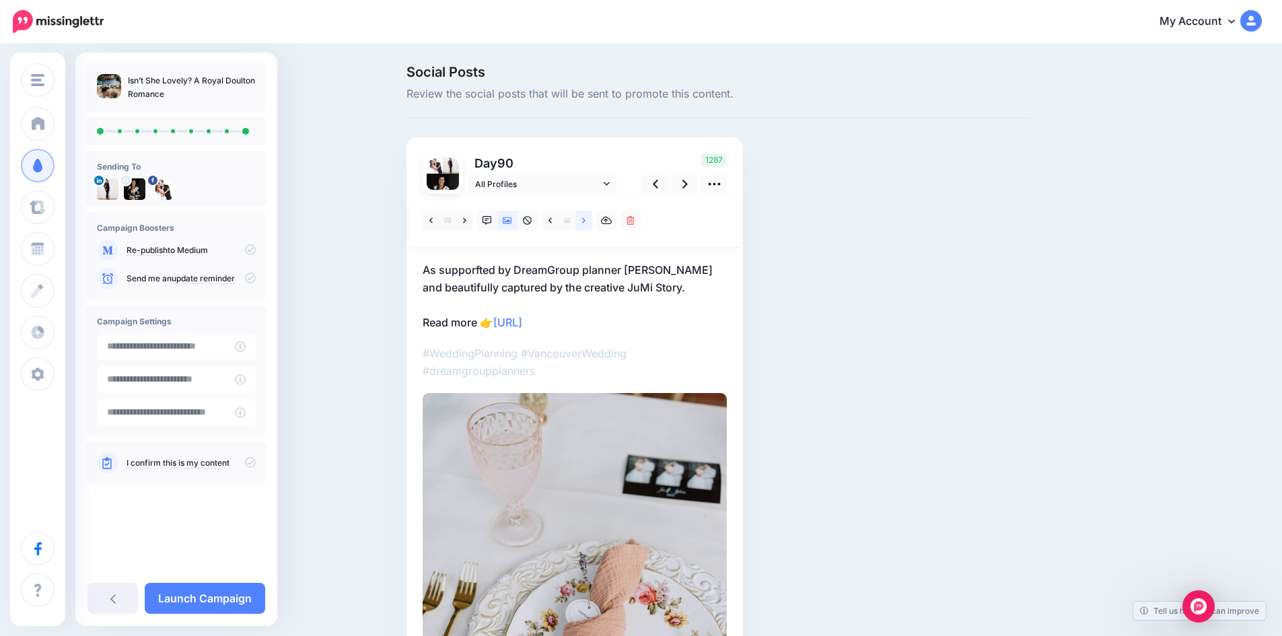
click at [586, 219] on icon at bounding box center [583, 220] width 3 height 9
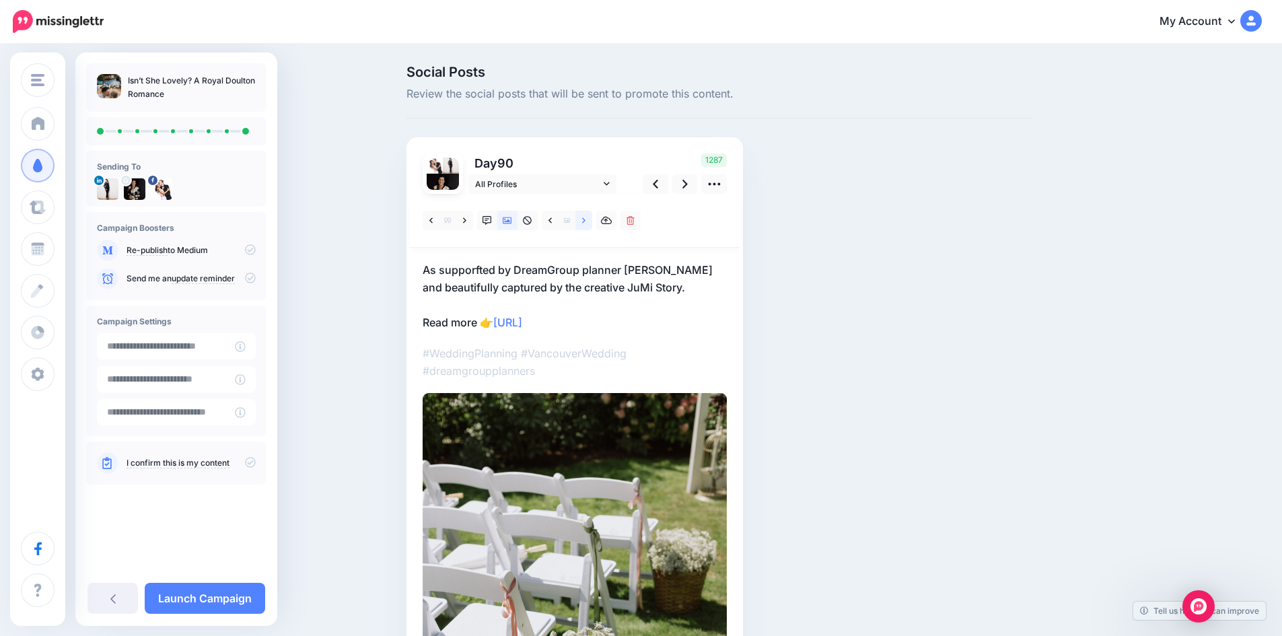
click at [586, 220] on icon at bounding box center [583, 220] width 3 height 9
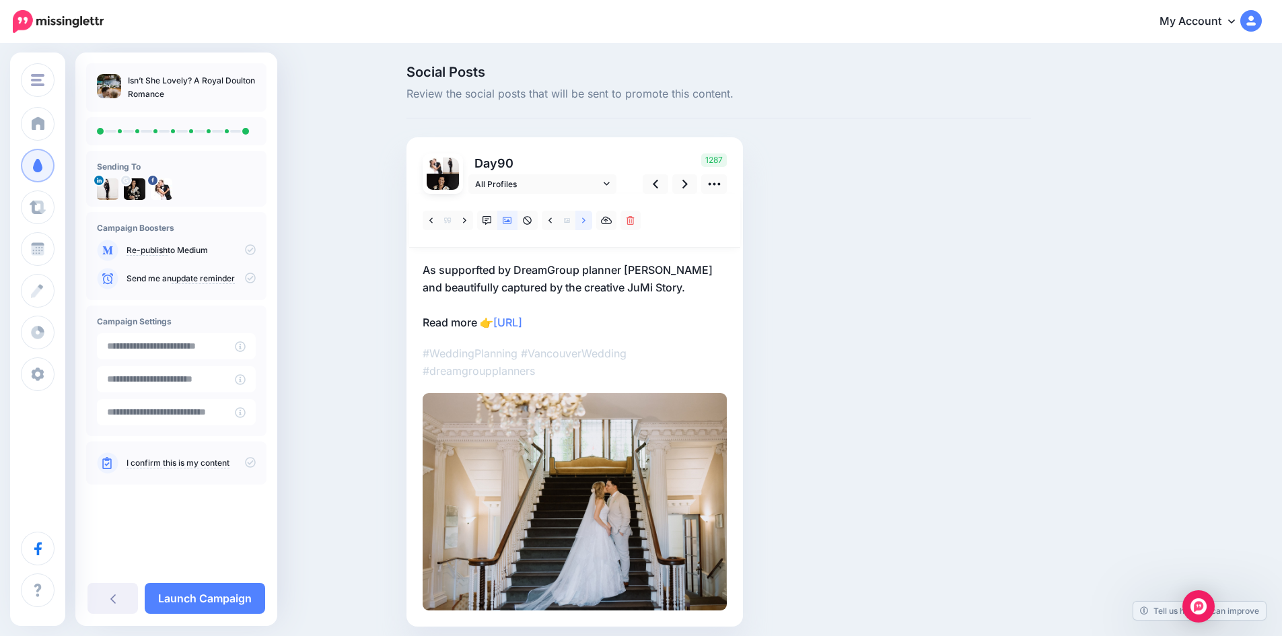
click at [586, 220] on icon at bounding box center [583, 220] width 3 height 9
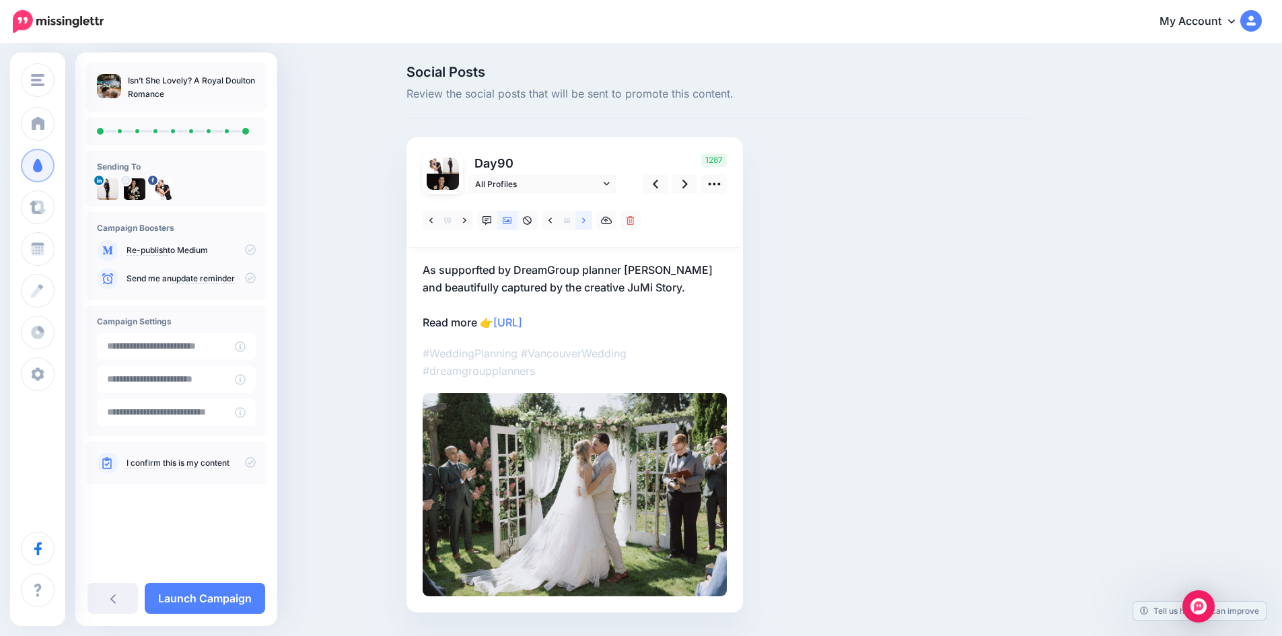
click at [586, 220] on icon at bounding box center [583, 220] width 3 height 9
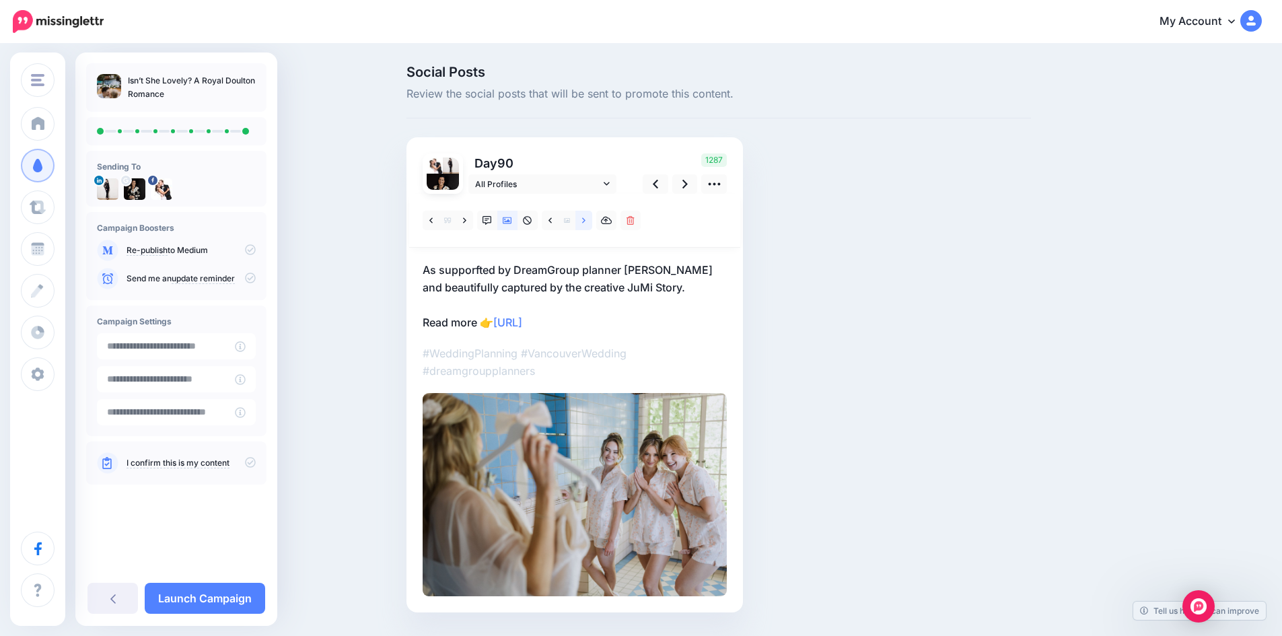
click at [586, 220] on icon at bounding box center [583, 220] width 3 height 9
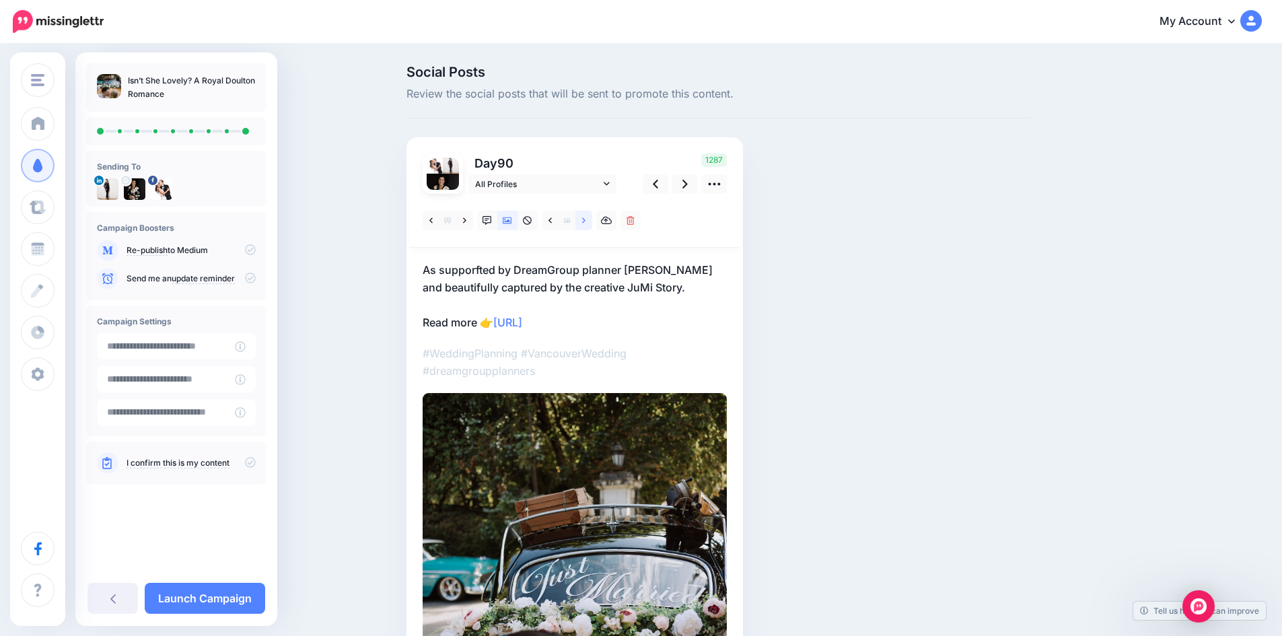
click at [586, 217] on icon at bounding box center [583, 220] width 3 height 9
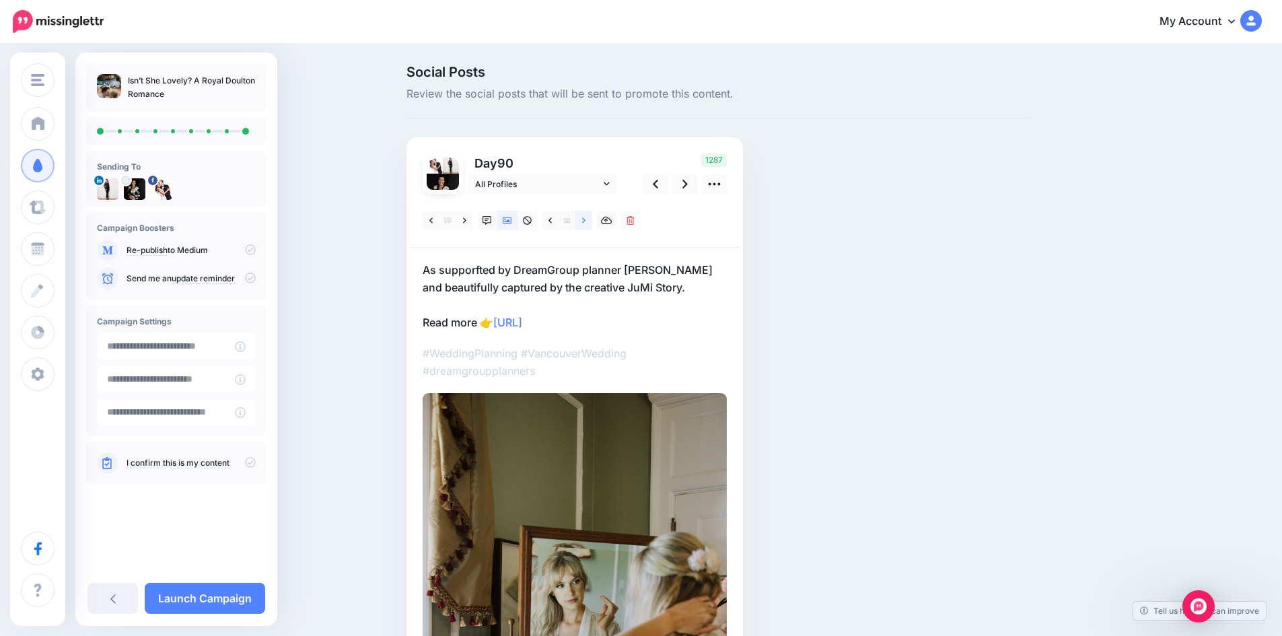
click at [586, 217] on icon at bounding box center [583, 220] width 3 height 9
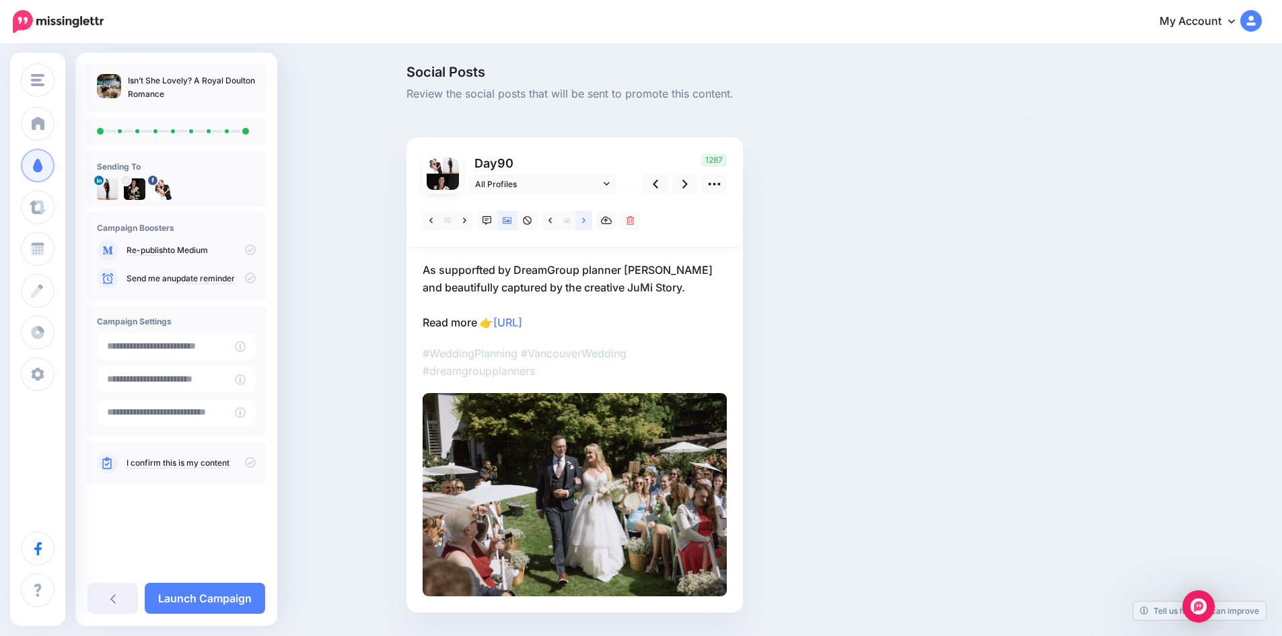
click at [586, 217] on icon at bounding box center [583, 220] width 3 height 9
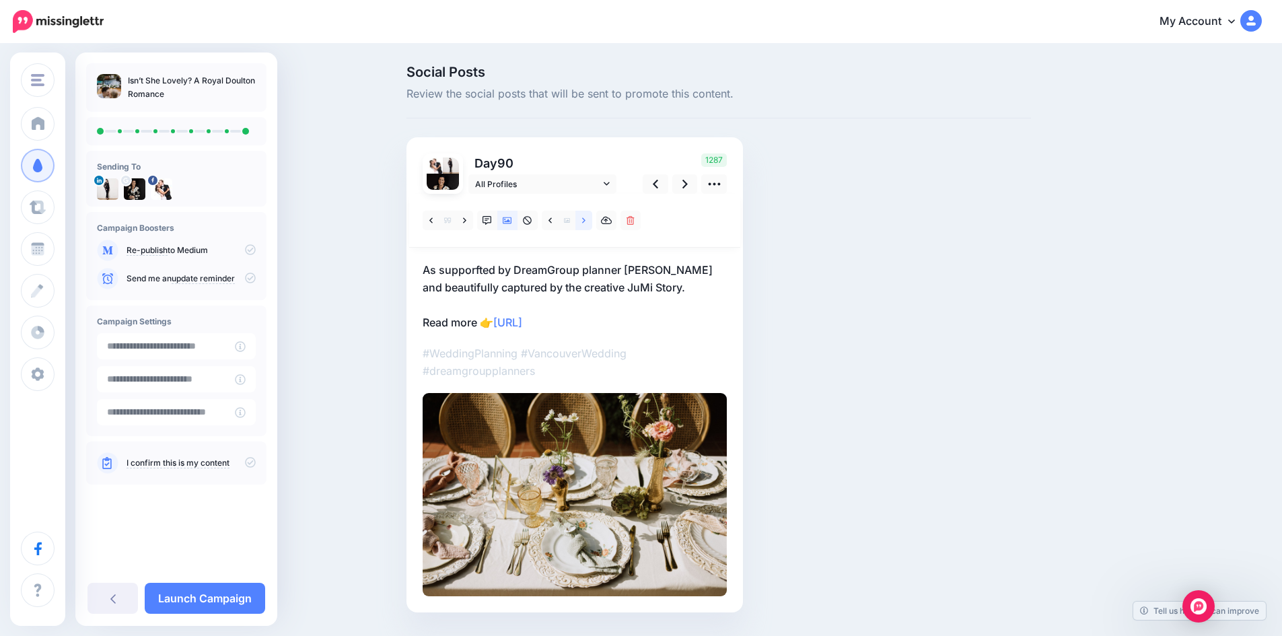
click at [586, 217] on icon at bounding box center [583, 220] width 3 height 9
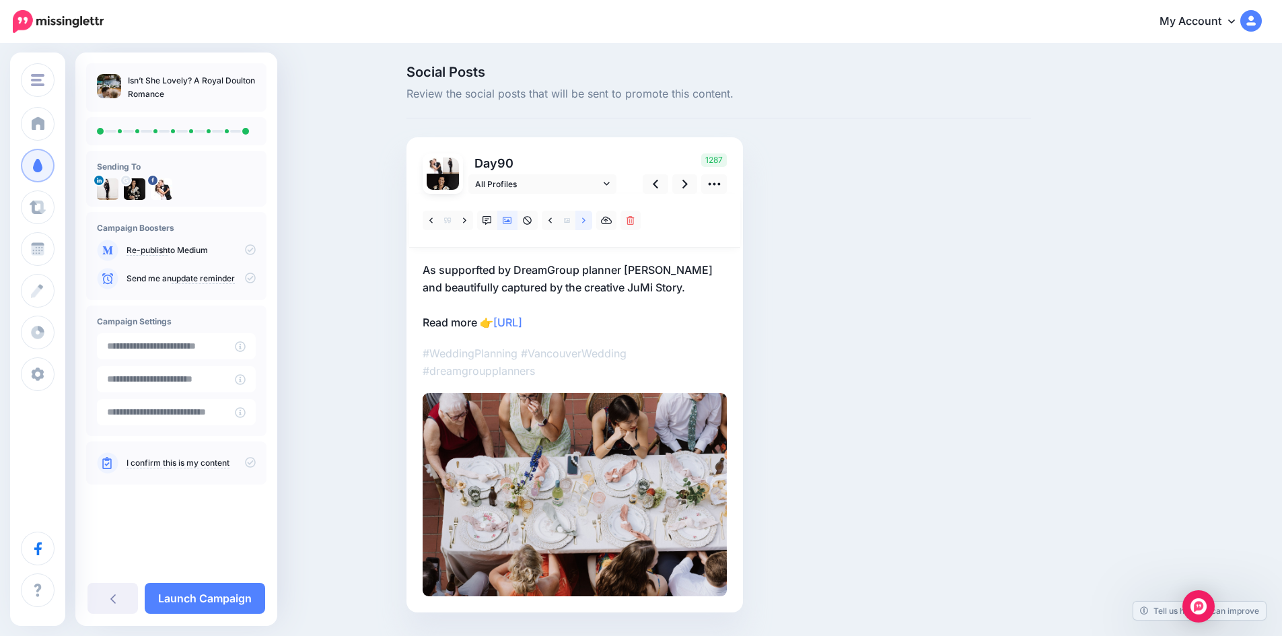
click at [586, 217] on icon at bounding box center [583, 220] width 3 height 9
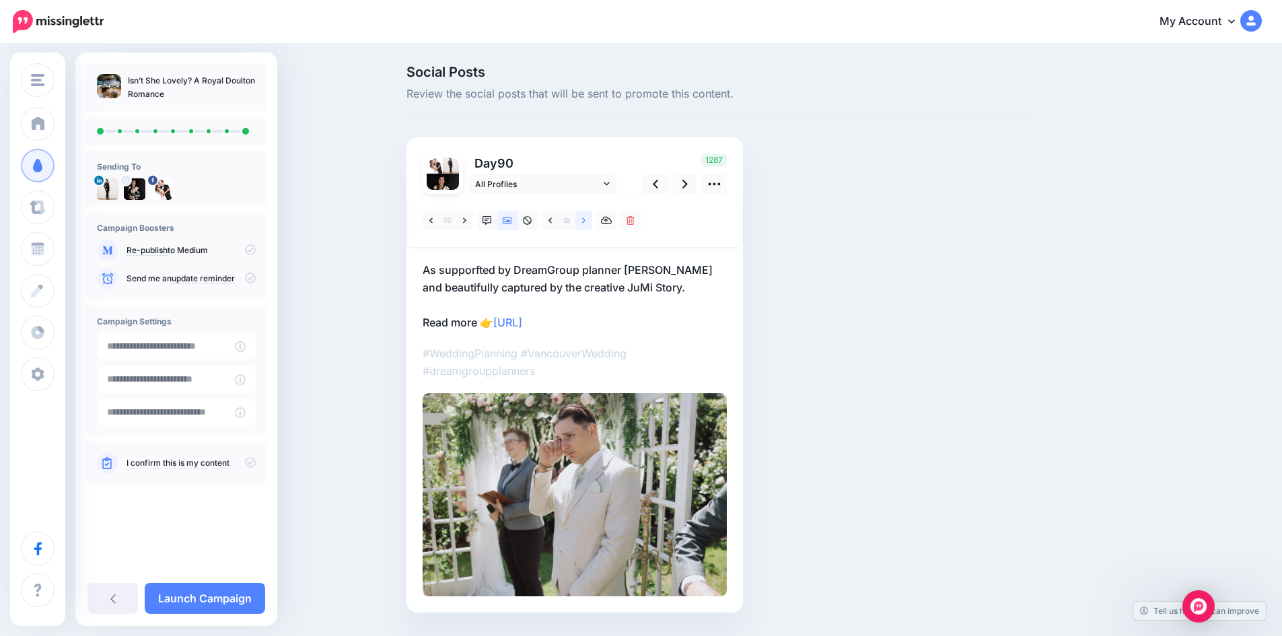
click at [586, 217] on icon at bounding box center [583, 220] width 3 height 9
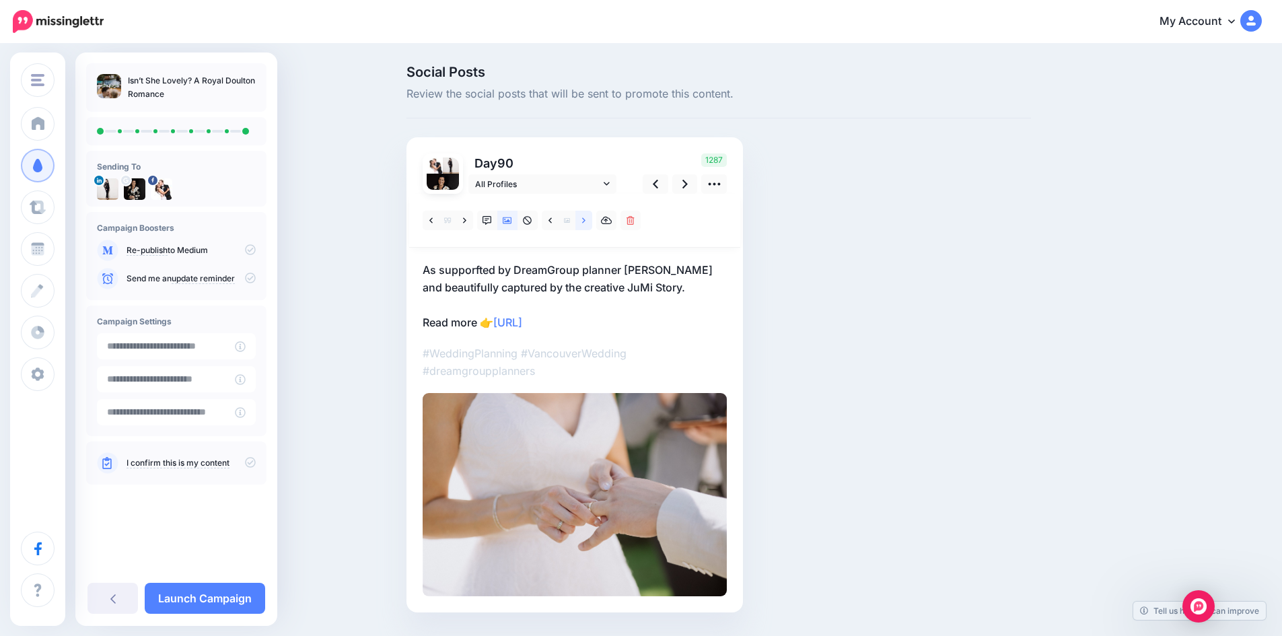
click at [586, 217] on icon at bounding box center [583, 220] width 3 height 9
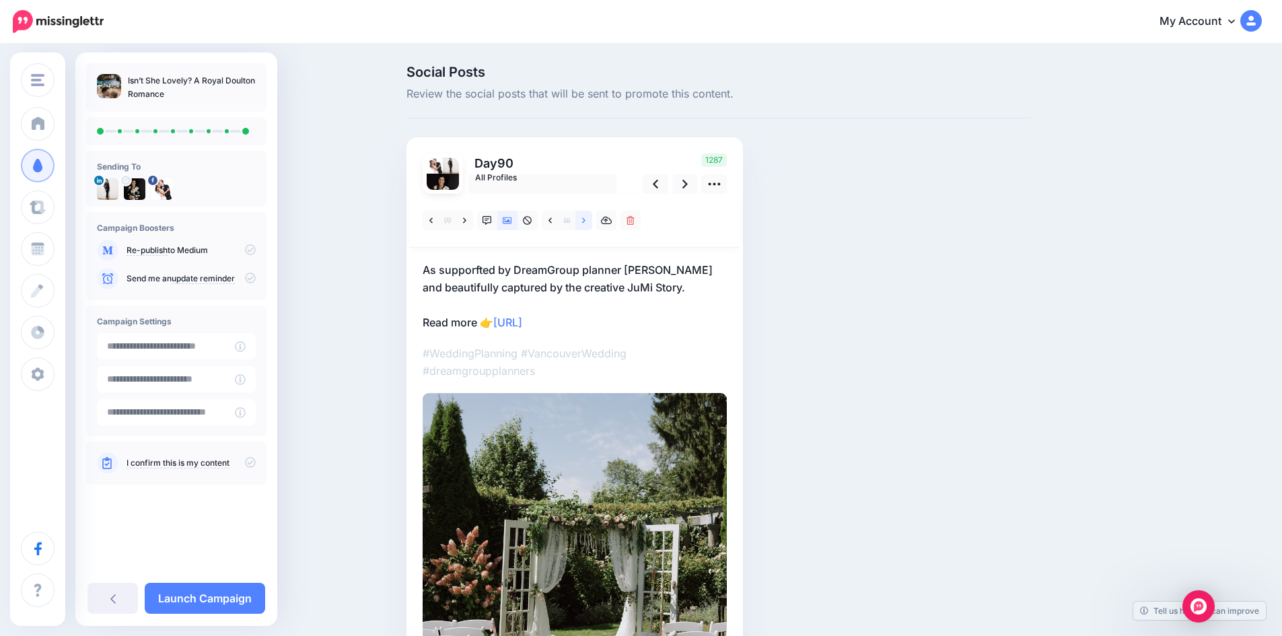
click at [586, 217] on icon at bounding box center [583, 220] width 3 height 9
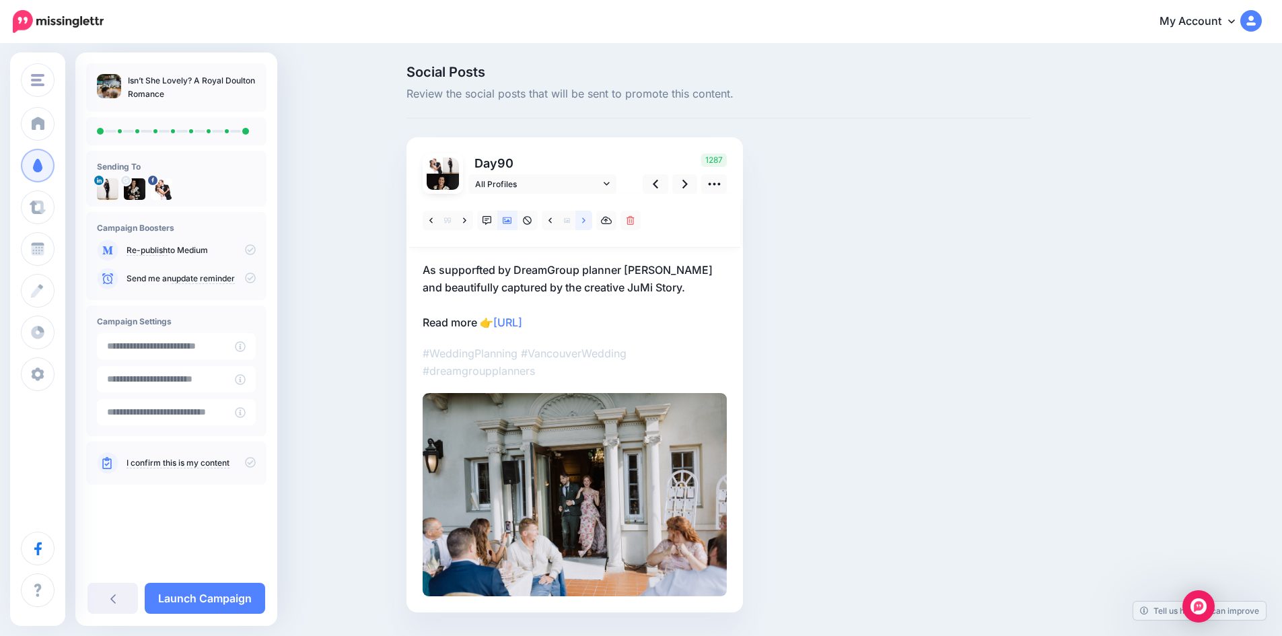
click at [586, 217] on icon at bounding box center [583, 220] width 3 height 9
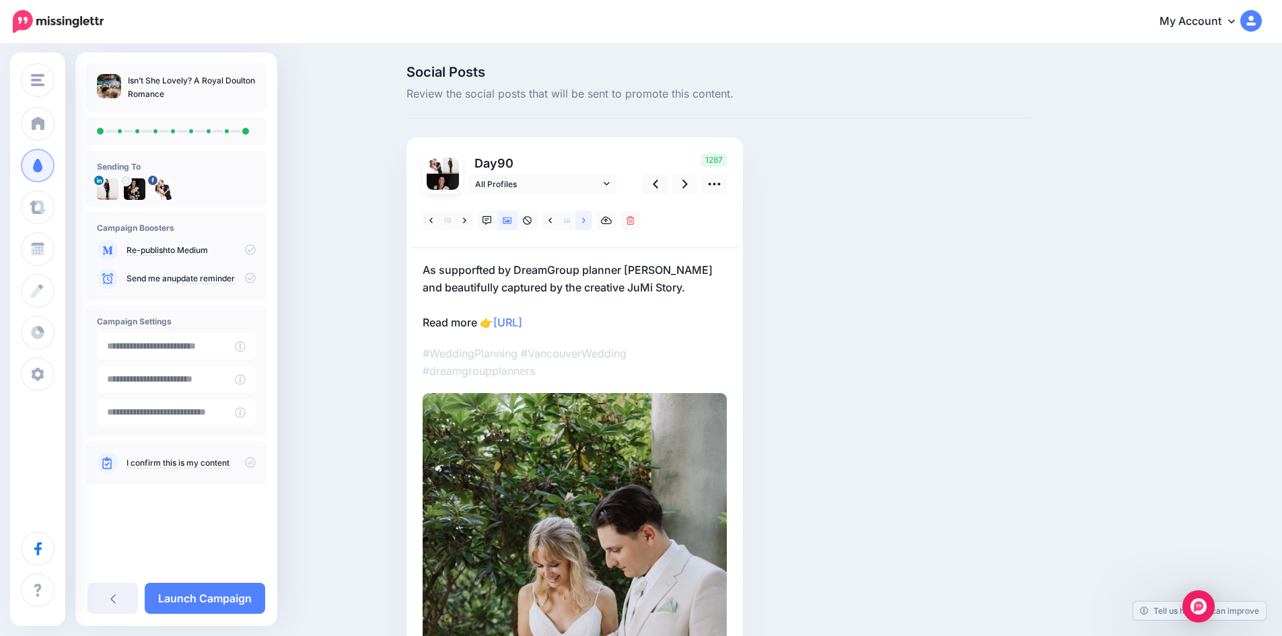
click at [586, 217] on icon at bounding box center [583, 220] width 3 height 9
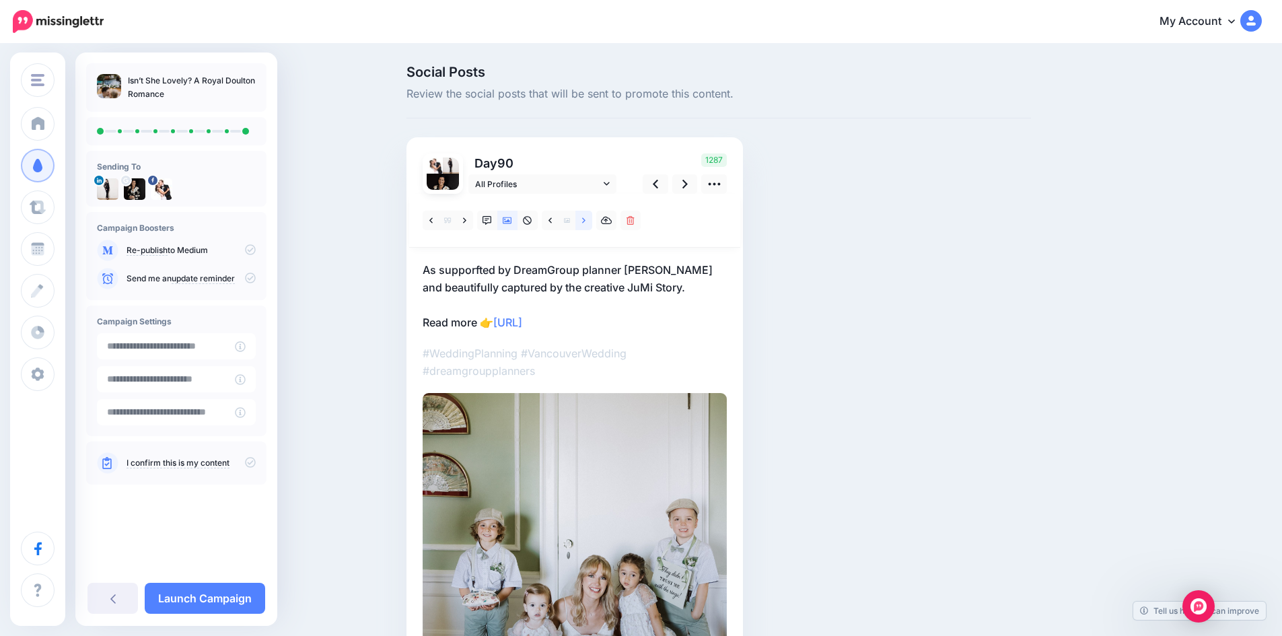
click at [586, 217] on icon at bounding box center [583, 220] width 3 height 9
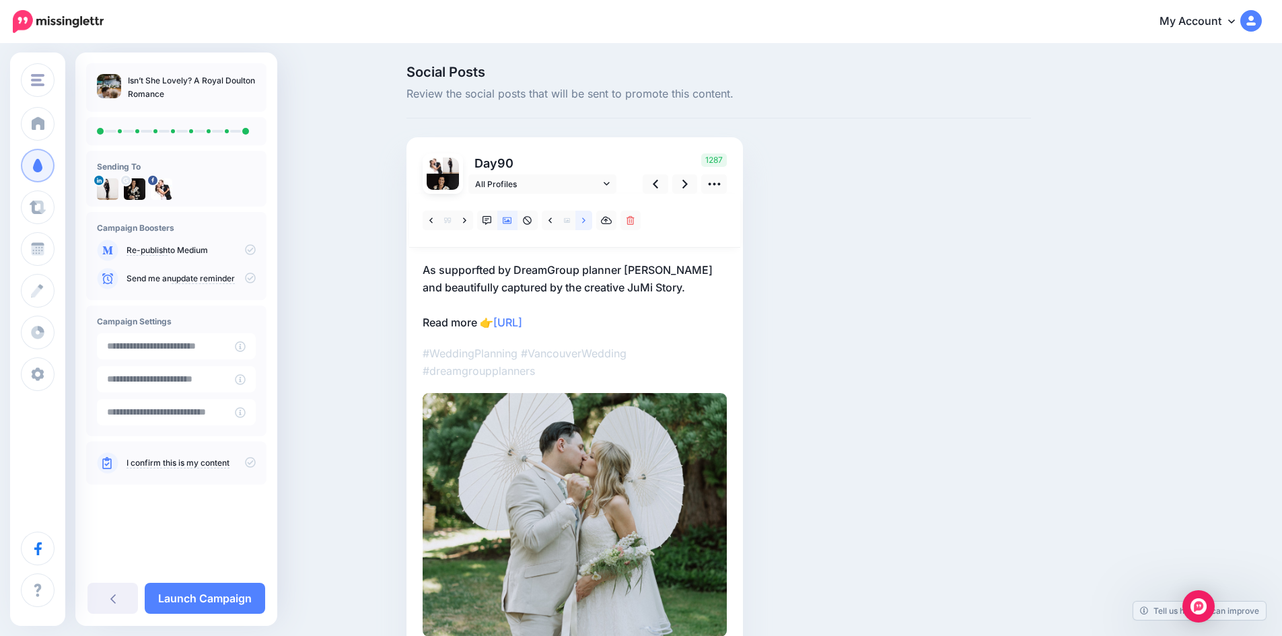
click at [586, 217] on icon at bounding box center [583, 220] width 3 height 9
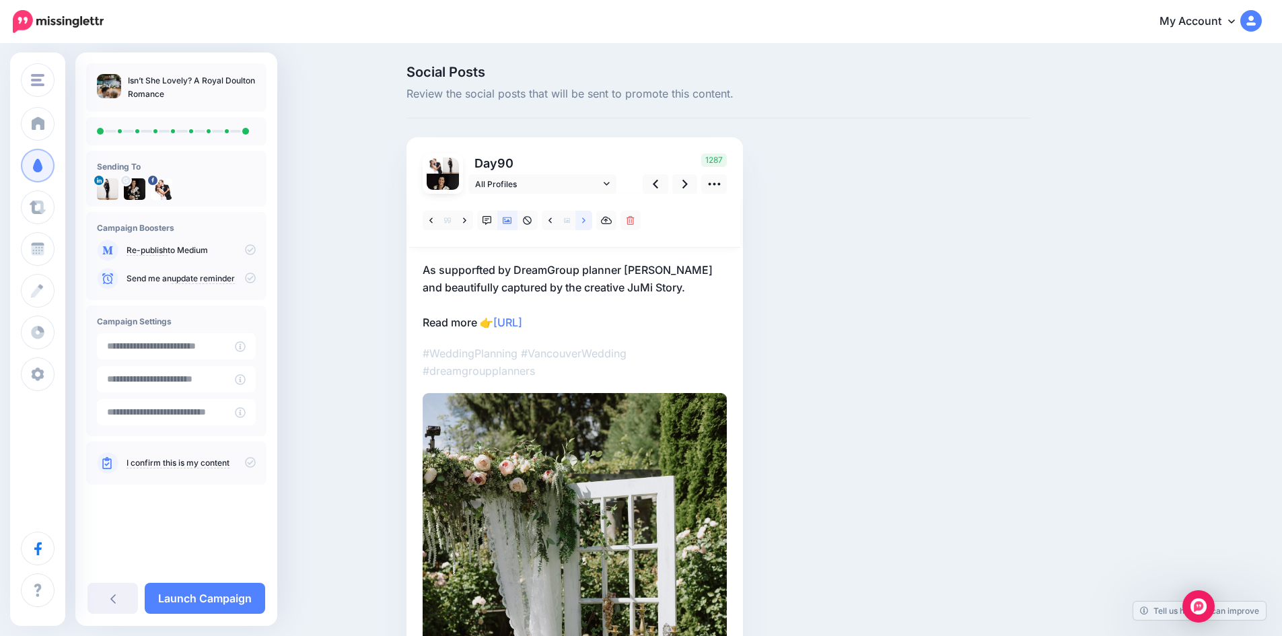
click at [586, 217] on icon at bounding box center [583, 220] width 3 height 9
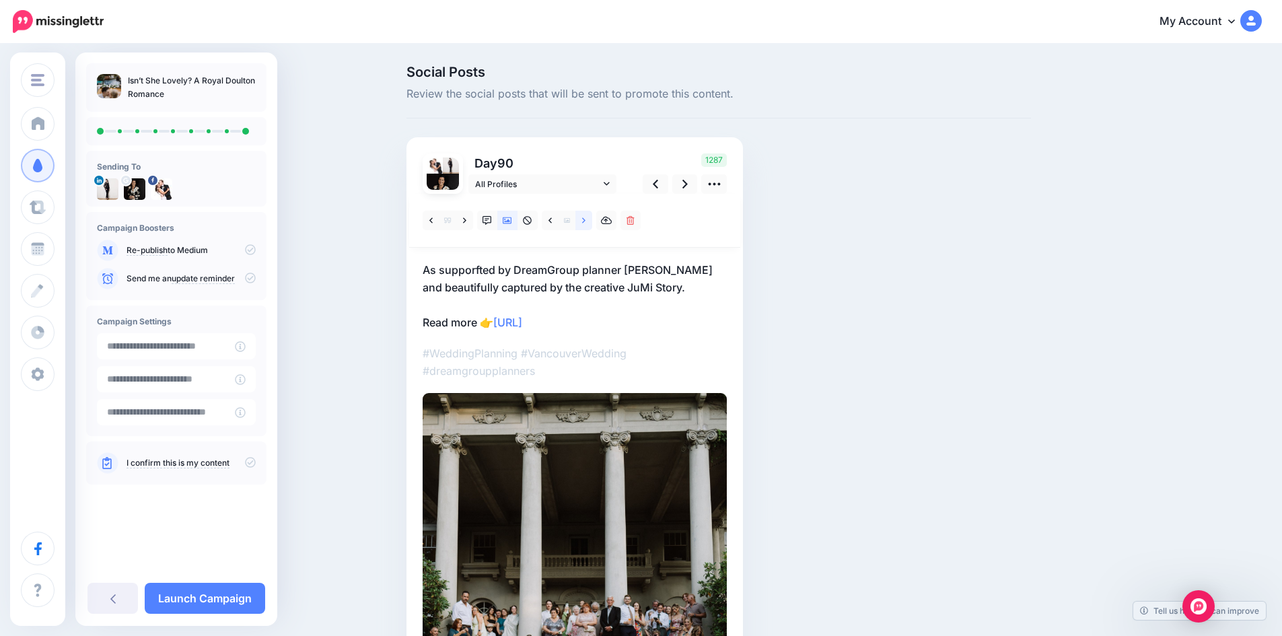
click at [586, 217] on icon at bounding box center [583, 220] width 3 height 9
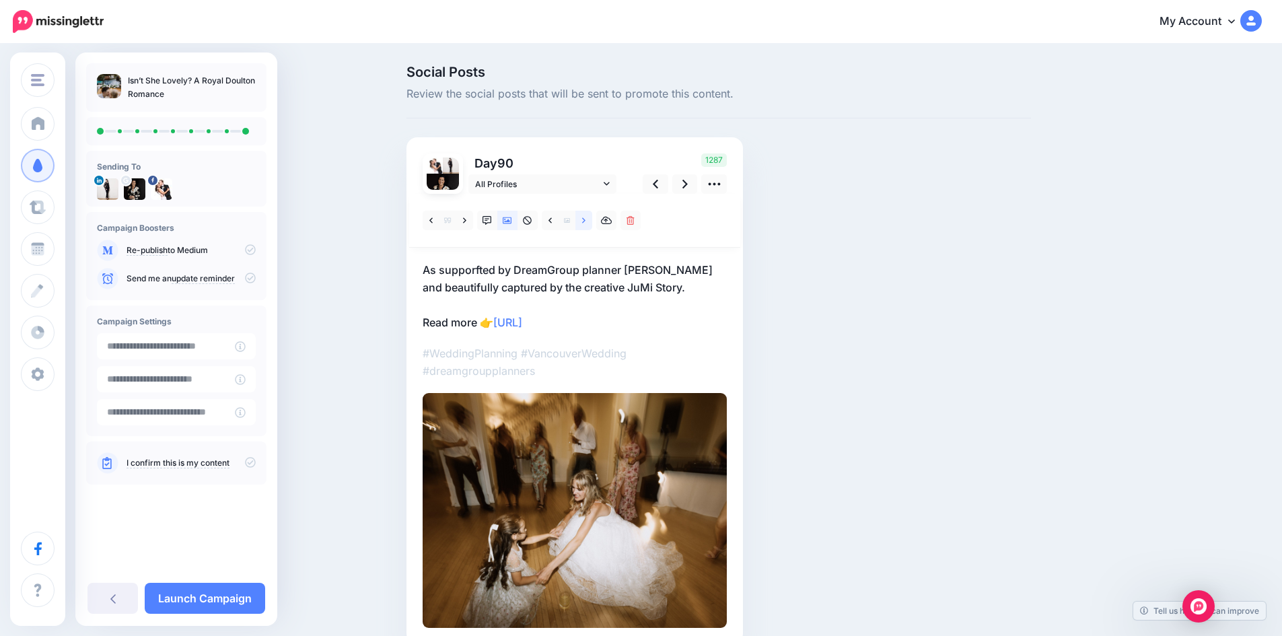
click at [586, 217] on icon at bounding box center [583, 220] width 3 height 9
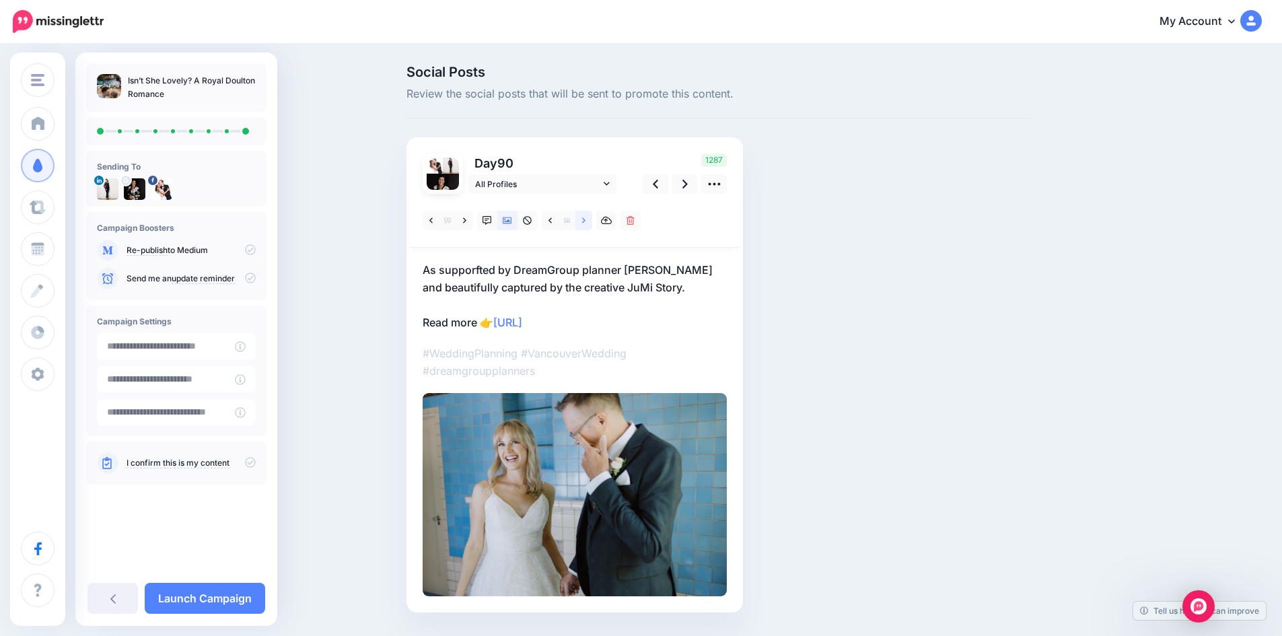
click at [586, 217] on icon at bounding box center [583, 220] width 3 height 9
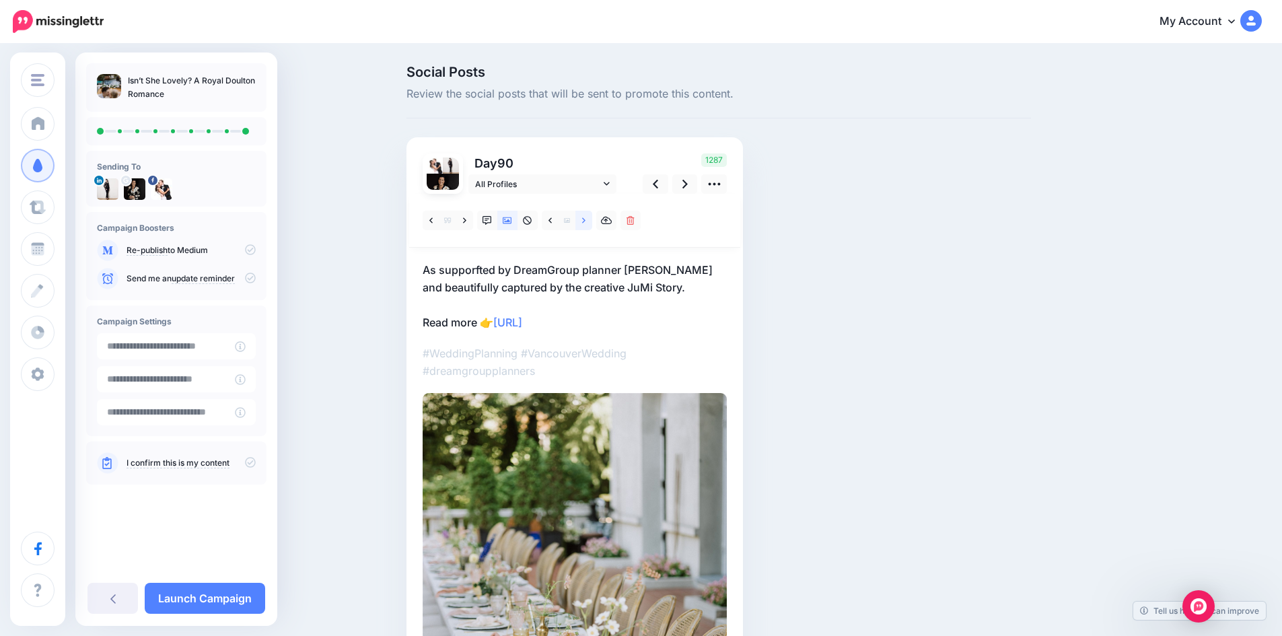
click at [586, 217] on icon at bounding box center [583, 220] width 3 height 9
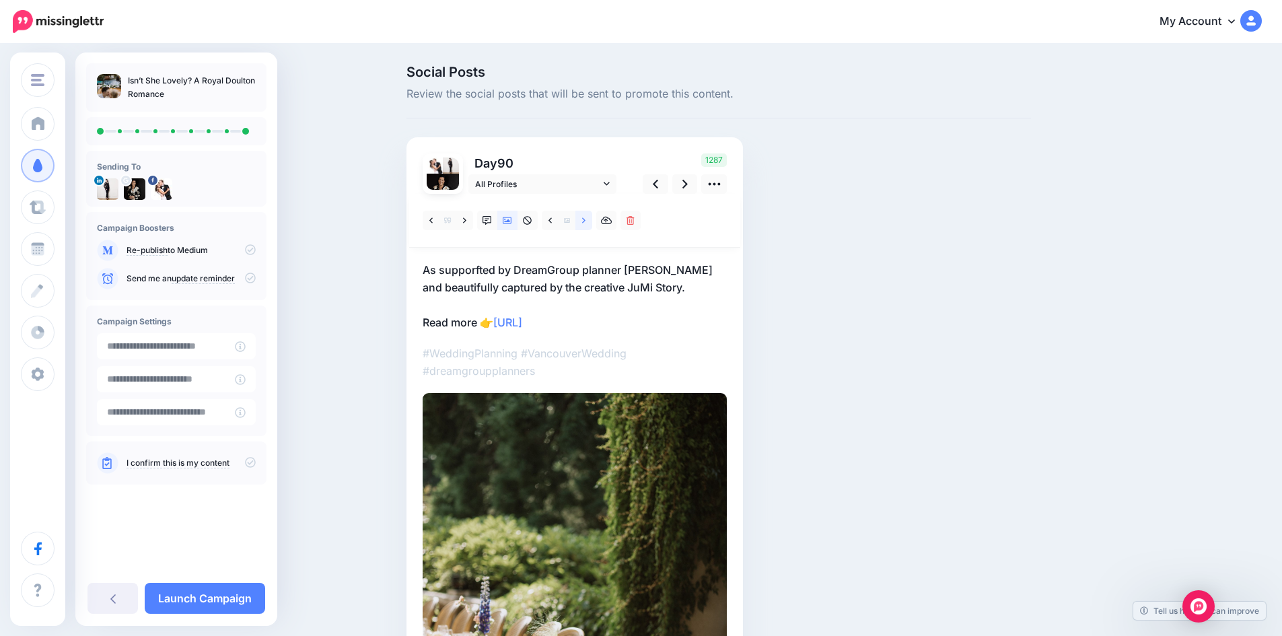
click at [586, 217] on icon at bounding box center [583, 220] width 3 height 9
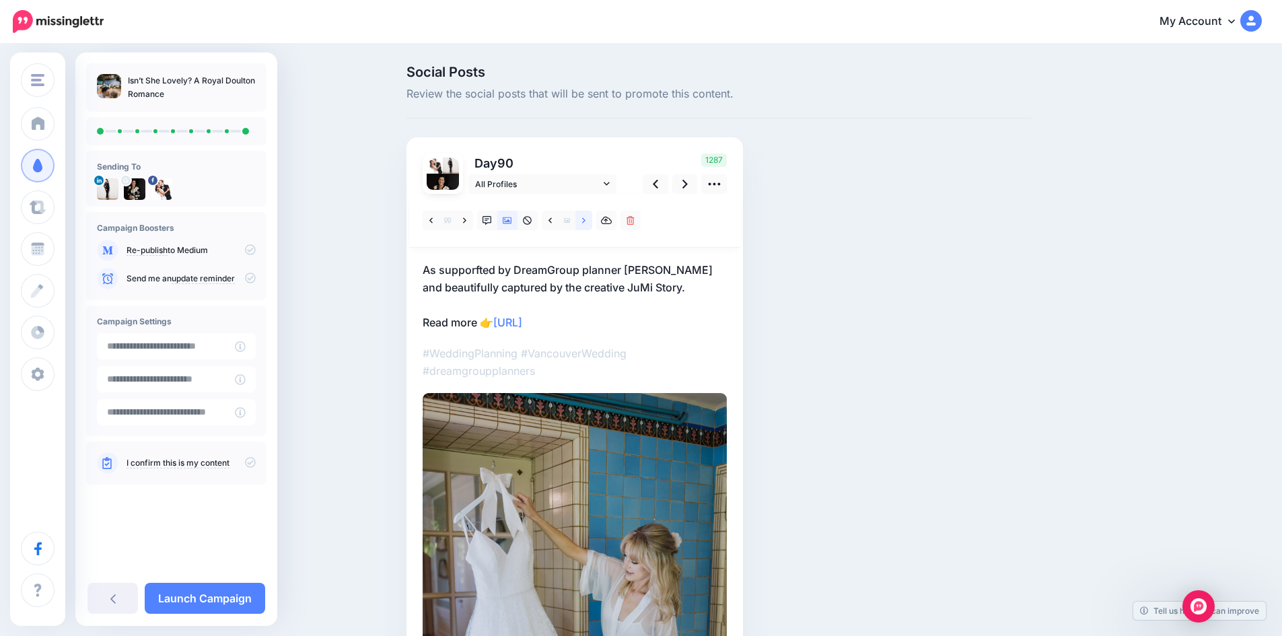
click at [586, 217] on icon at bounding box center [583, 220] width 3 height 9
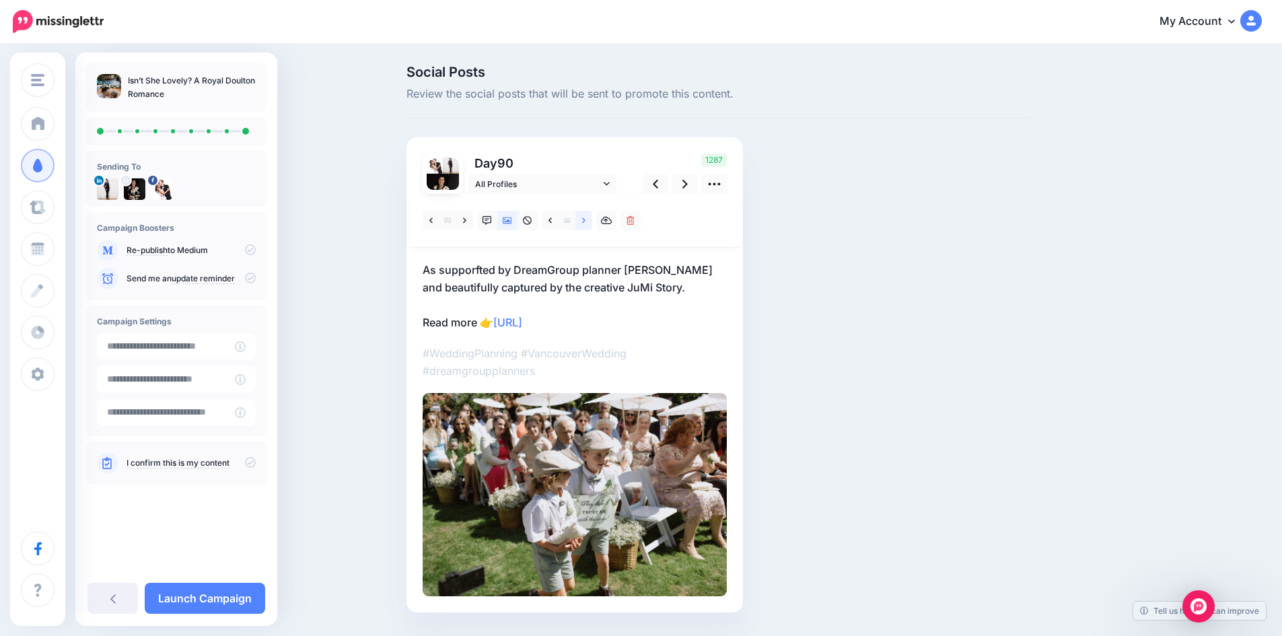
click at [586, 217] on icon at bounding box center [583, 220] width 3 height 9
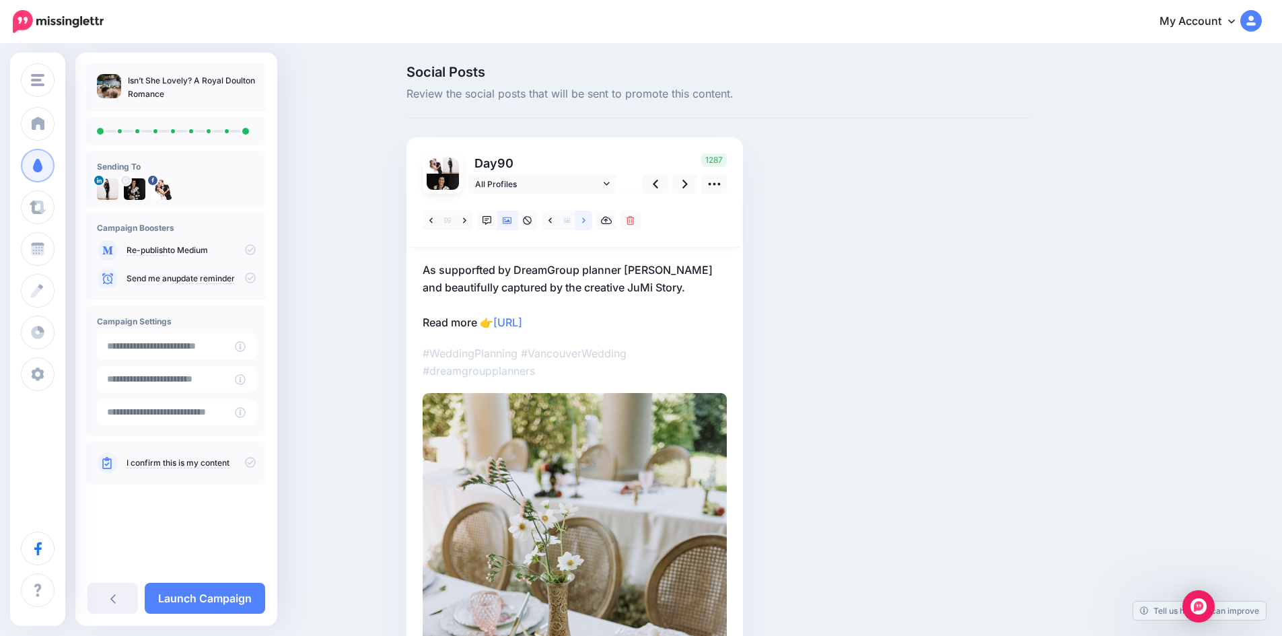
click at [586, 217] on icon at bounding box center [583, 220] width 3 height 9
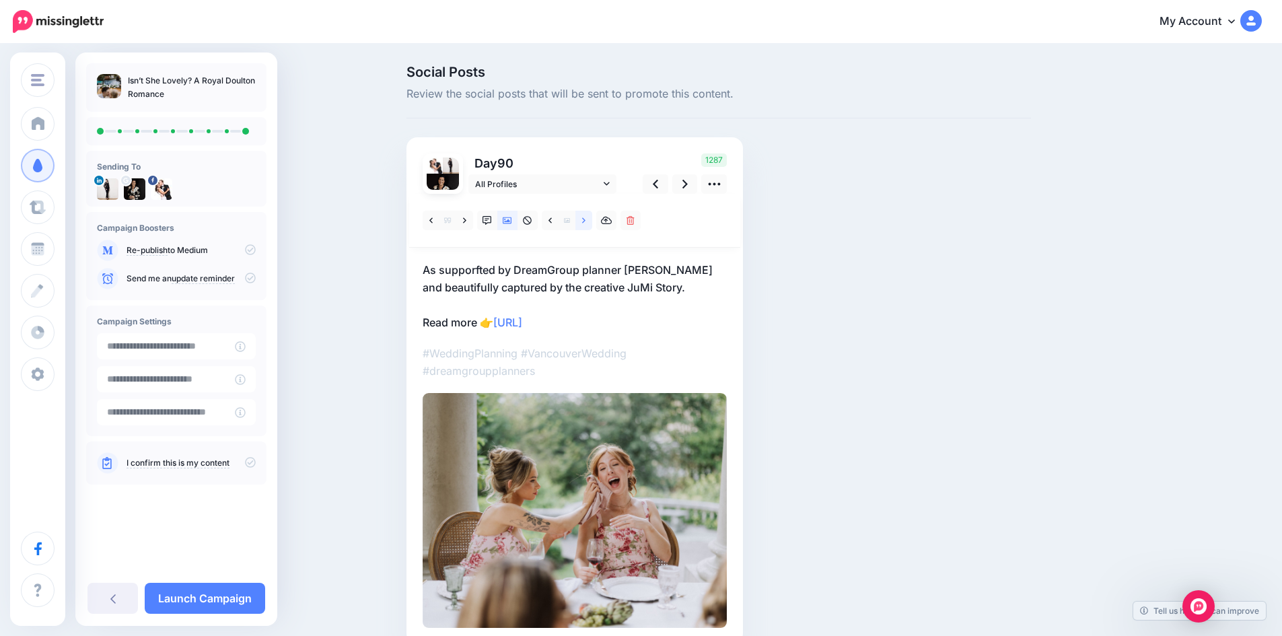
click at [586, 217] on icon at bounding box center [583, 220] width 3 height 9
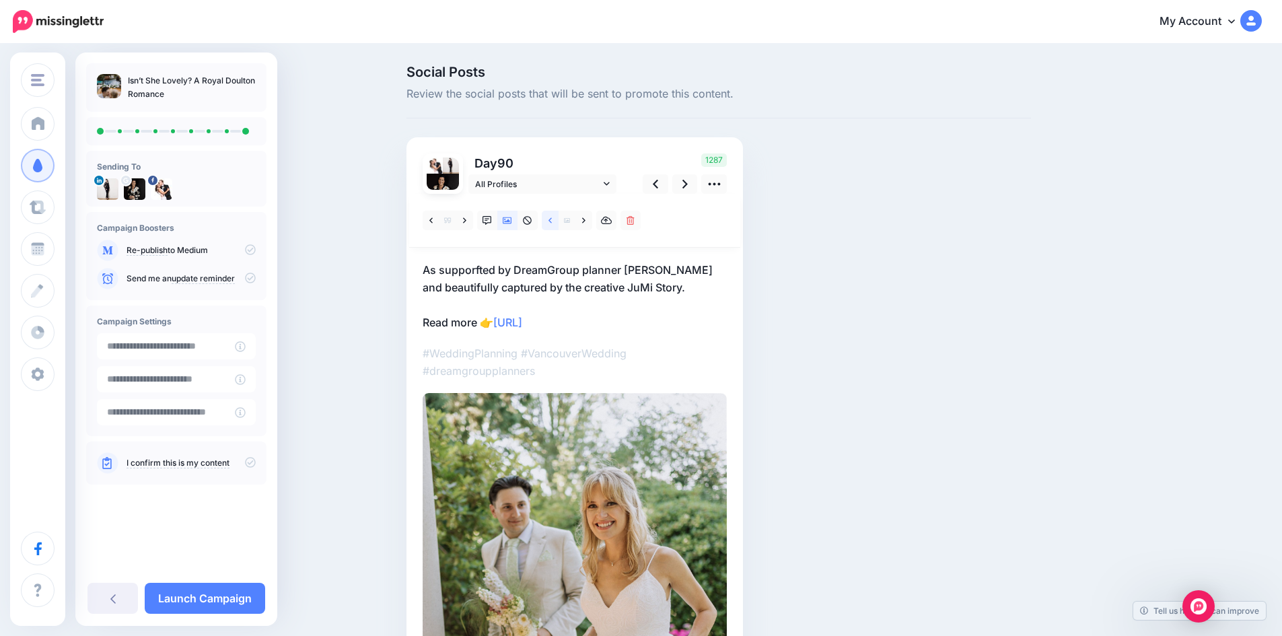
click at [557, 220] on link at bounding box center [550, 221] width 17 height 20
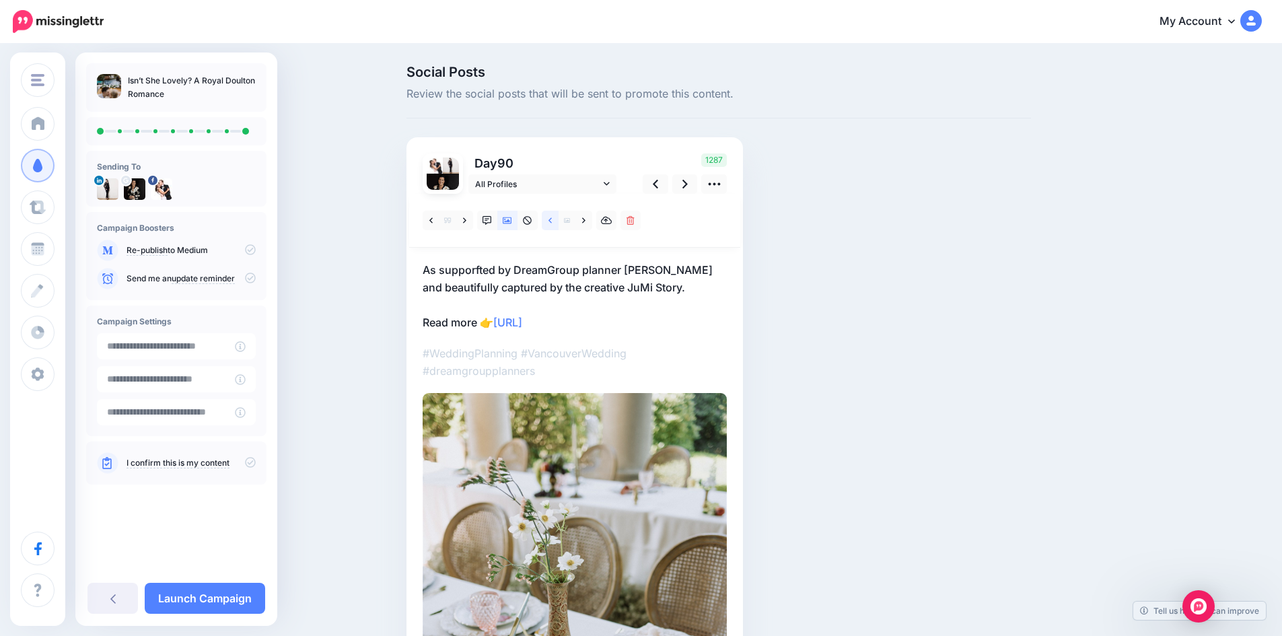
click at [557, 220] on link at bounding box center [550, 221] width 17 height 20
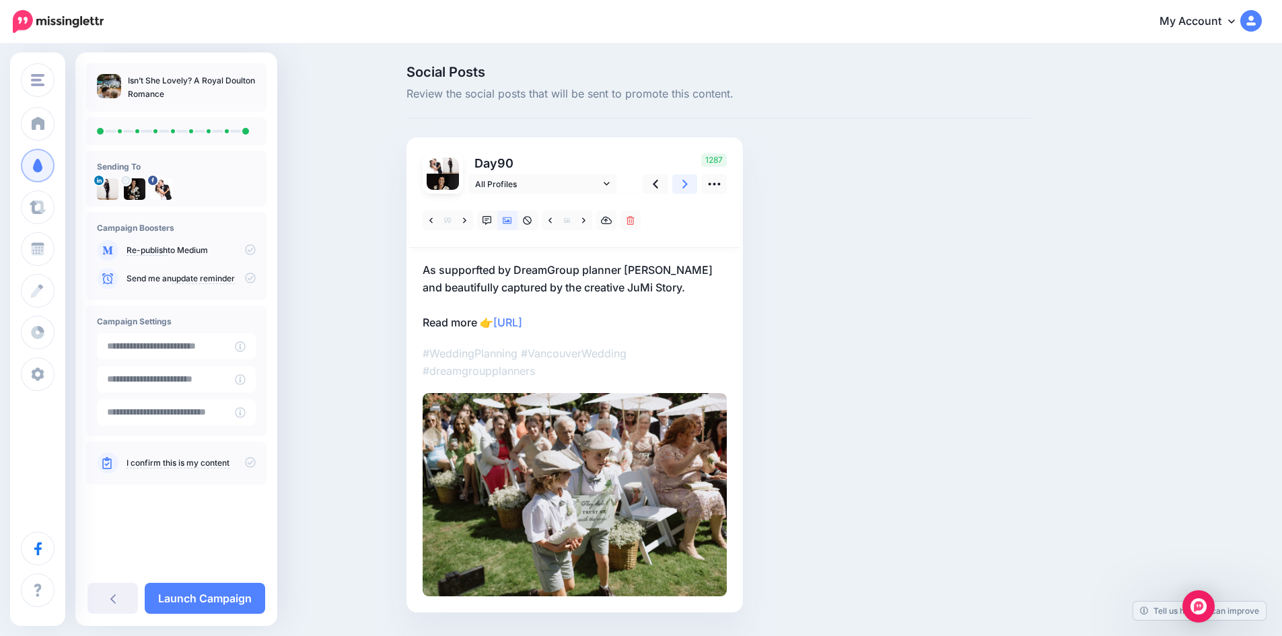
click at [688, 184] on icon at bounding box center [684, 184] width 5 height 9
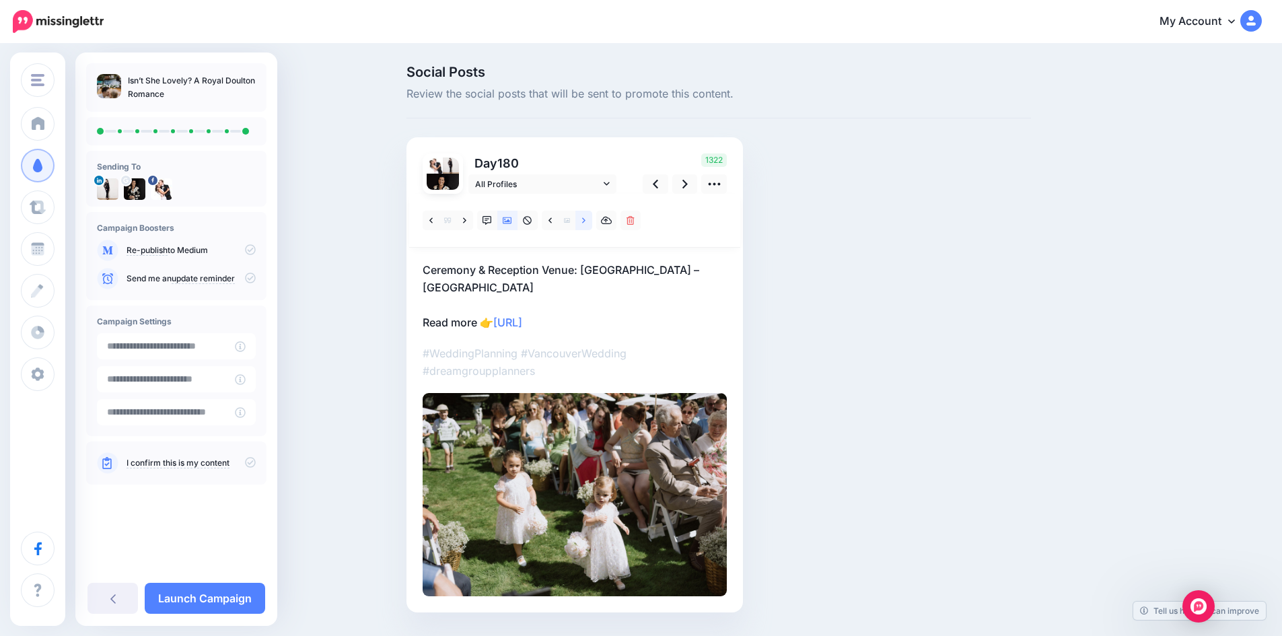
click at [586, 219] on icon at bounding box center [583, 219] width 3 height 5
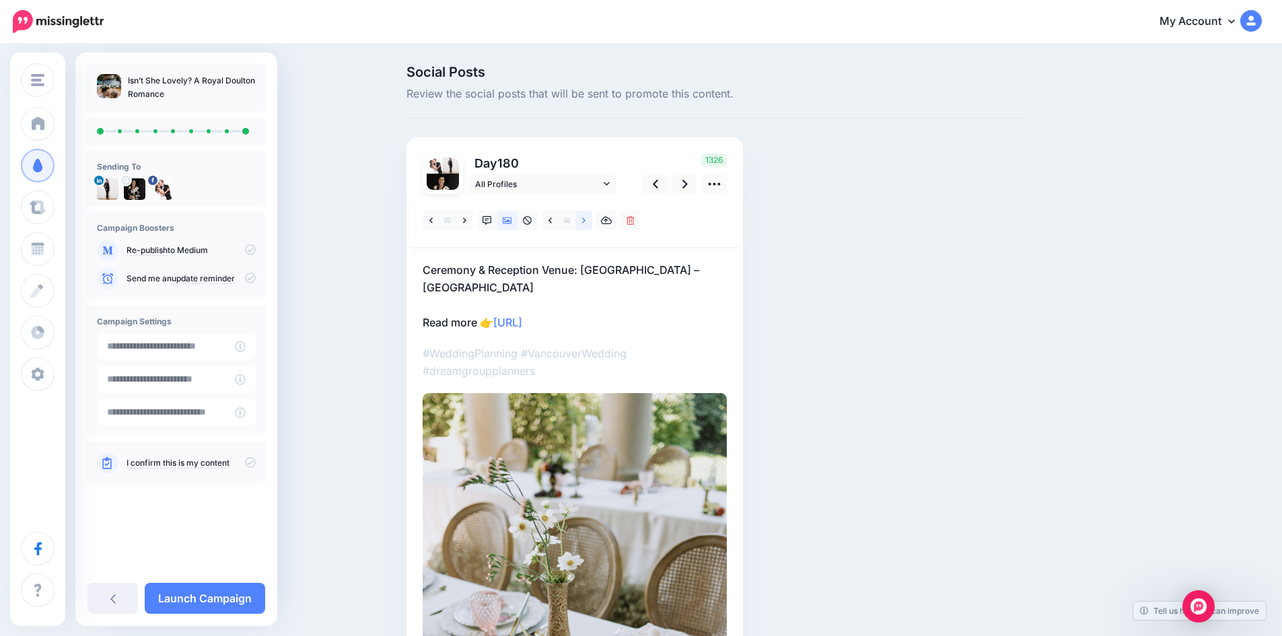
click at [586, 219] on link at bounding box center [583, 221] width 17 height 20
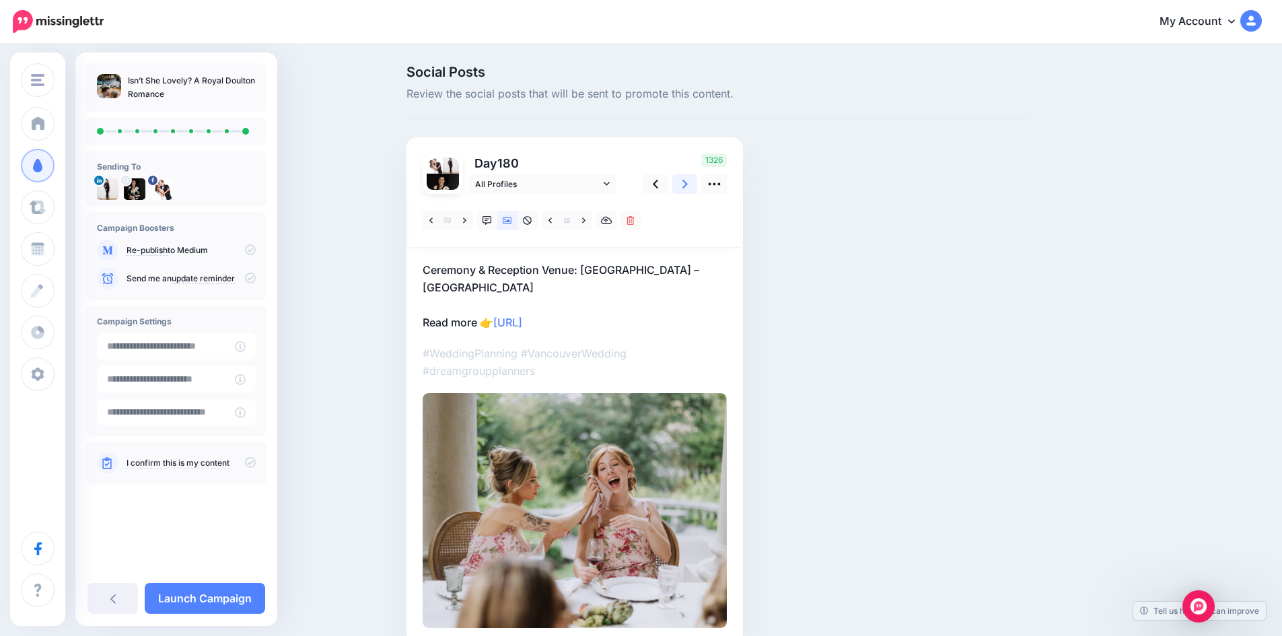
click at [688, 182] on icon at bounding box center [684, 184] width 5 height 9
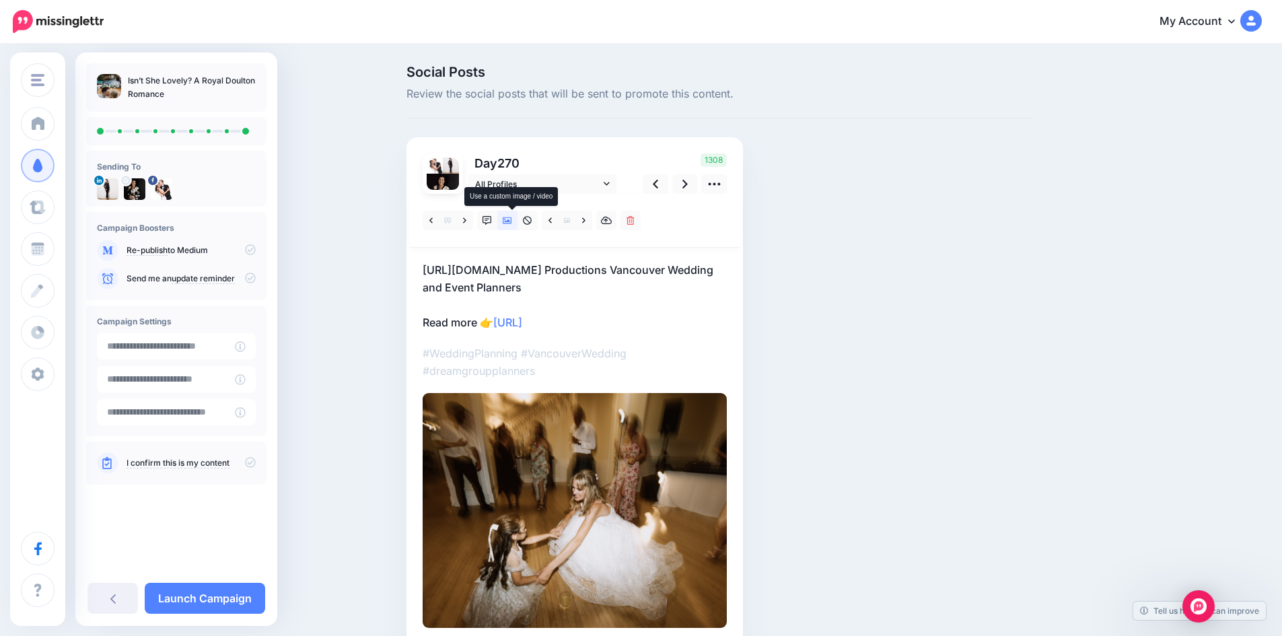
click at [512, 219] on icon at bounding box center [507, 220] width 9 height 7
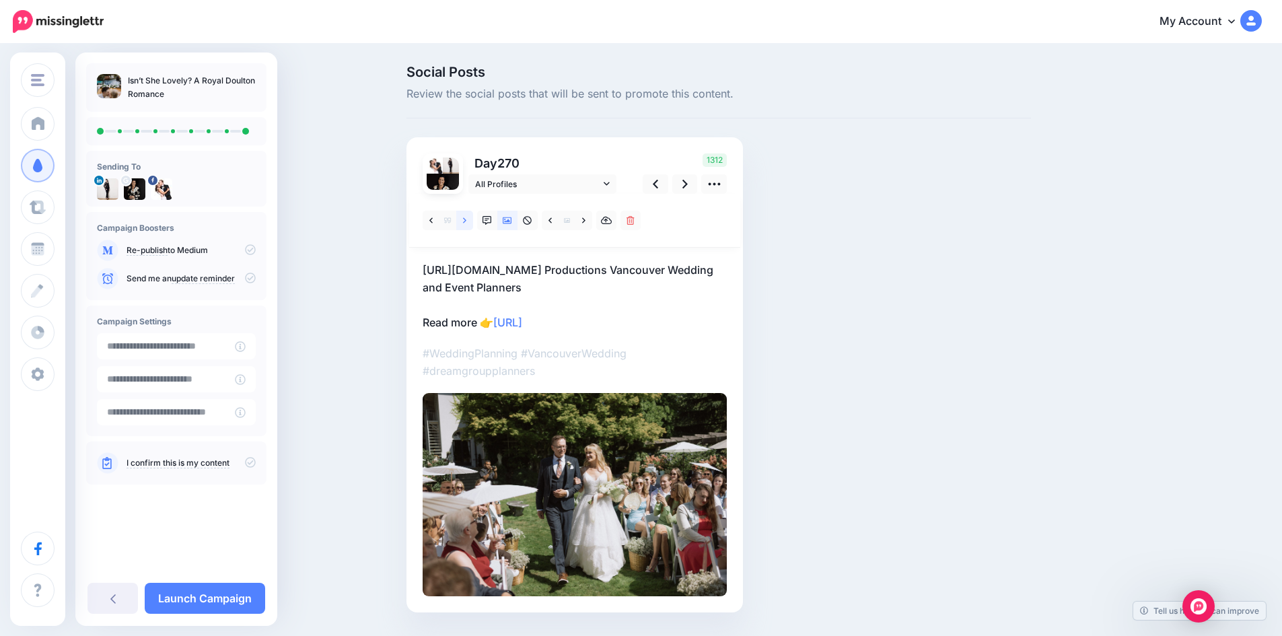
click at [469, 215] on link at bounding box center [464, 221] width 17 height 20
click at [512, 220] on icon at bounding box center [507, 220] width 9 height 9
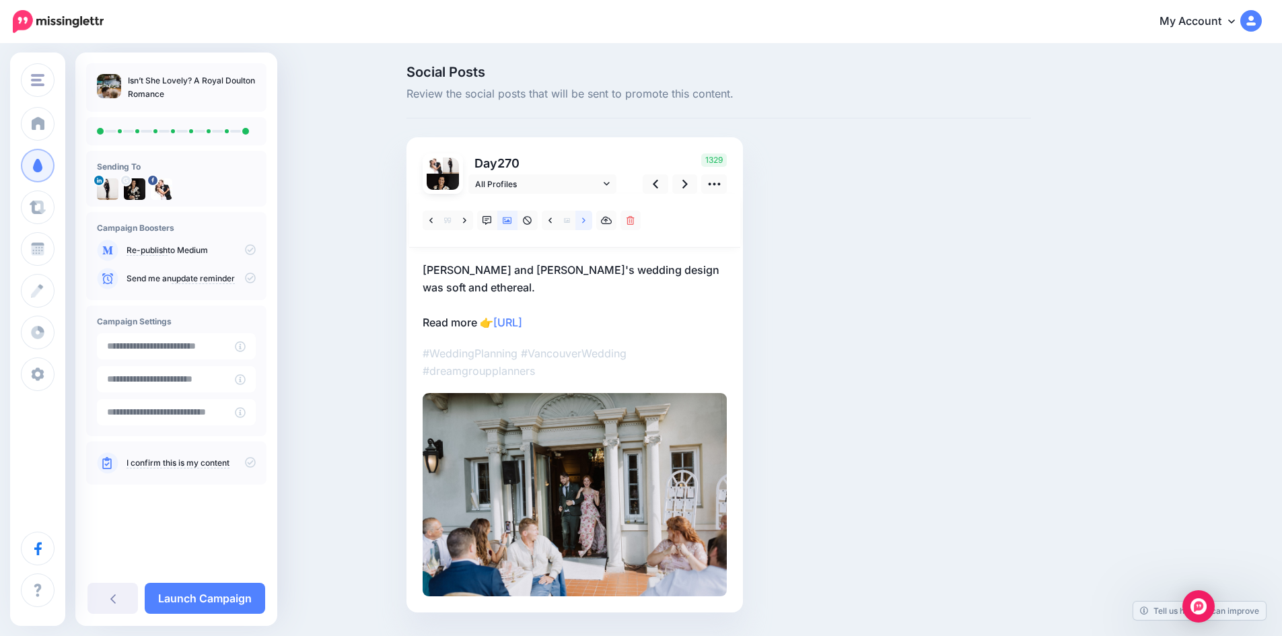
click at [586, 221] on icon at bounding box center [583, 220] width 3 height 9
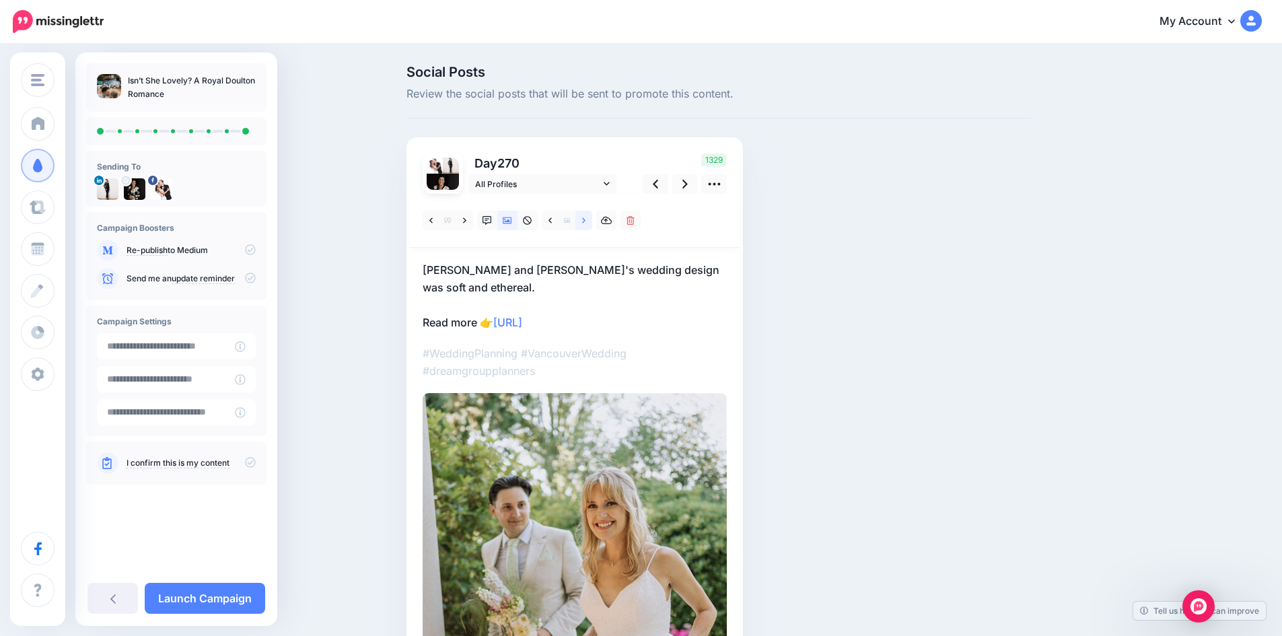
click at [586, 221] on icon at bounding box center [583, 220] width 3 height 9
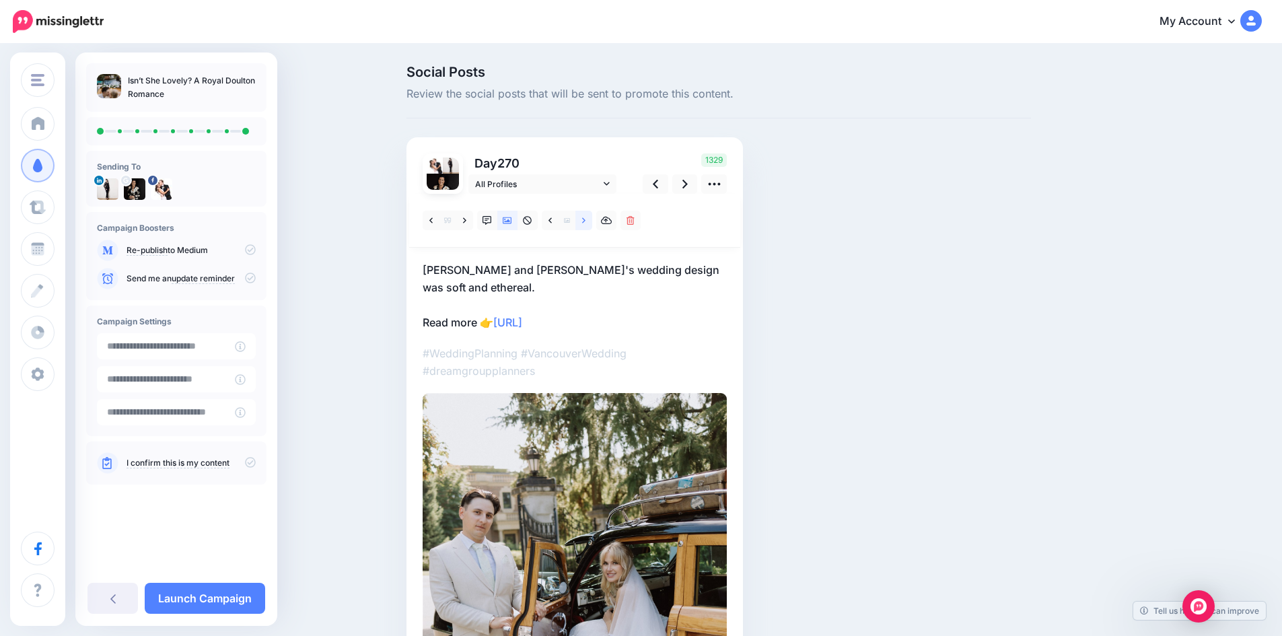
click at [586, 221] on icon at bounding box center [583, 220] width 3 height 9
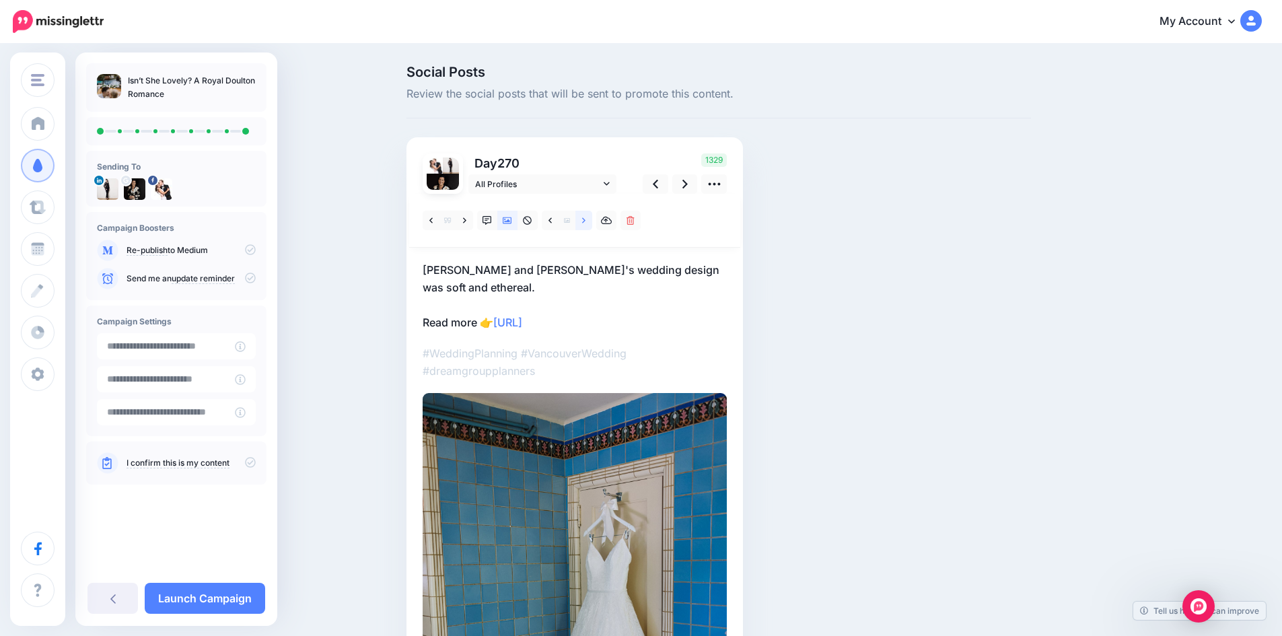
click at [586, 221] on icon at bounding box center [583, 220] width 3 height 9
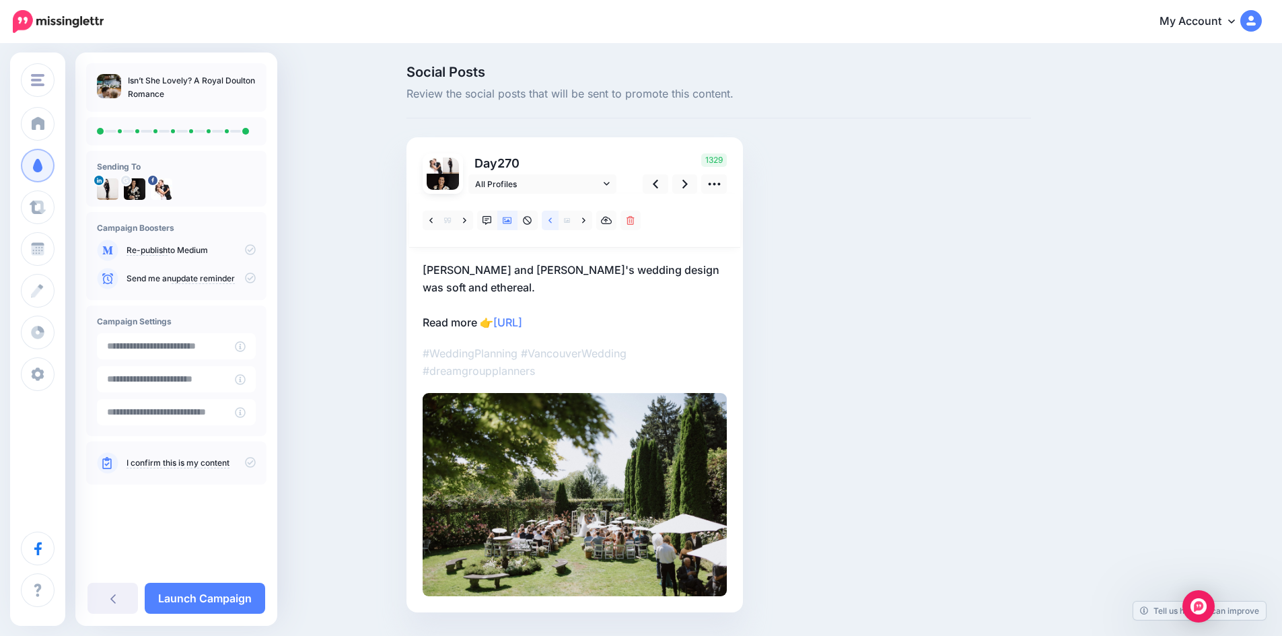
click at [552, 223] on icon at bounding box center [550, 220] width 3 height 9
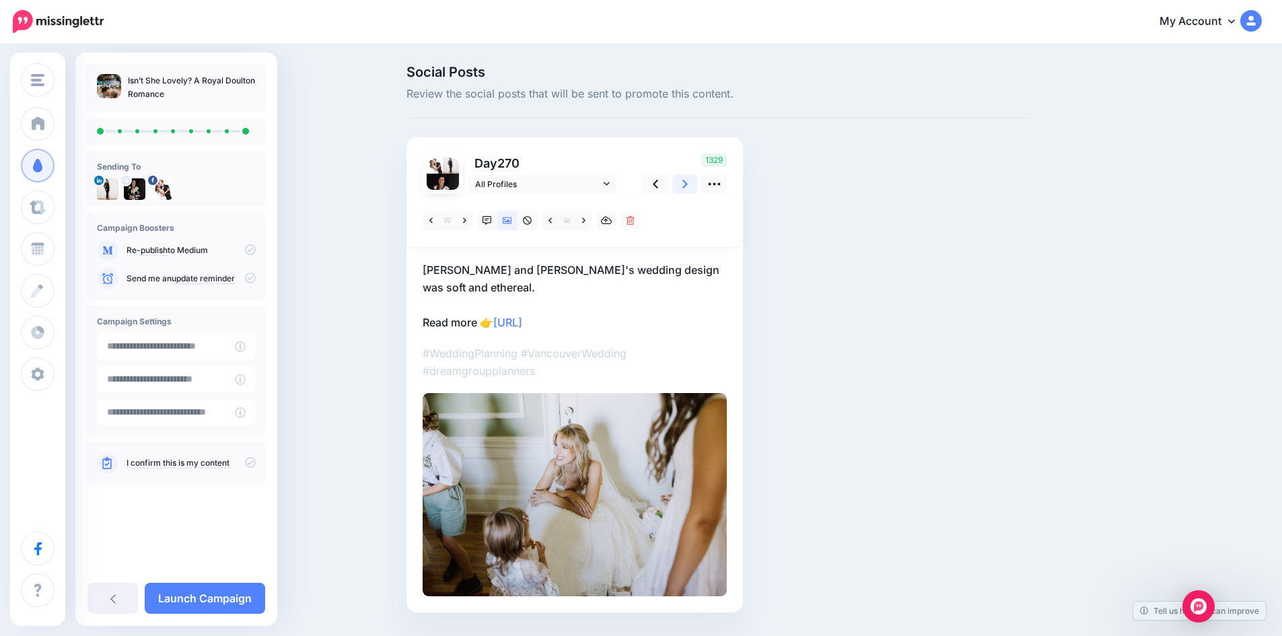
click at [688, 183] on icon at bounding box center [684, 184] width 5 height 14
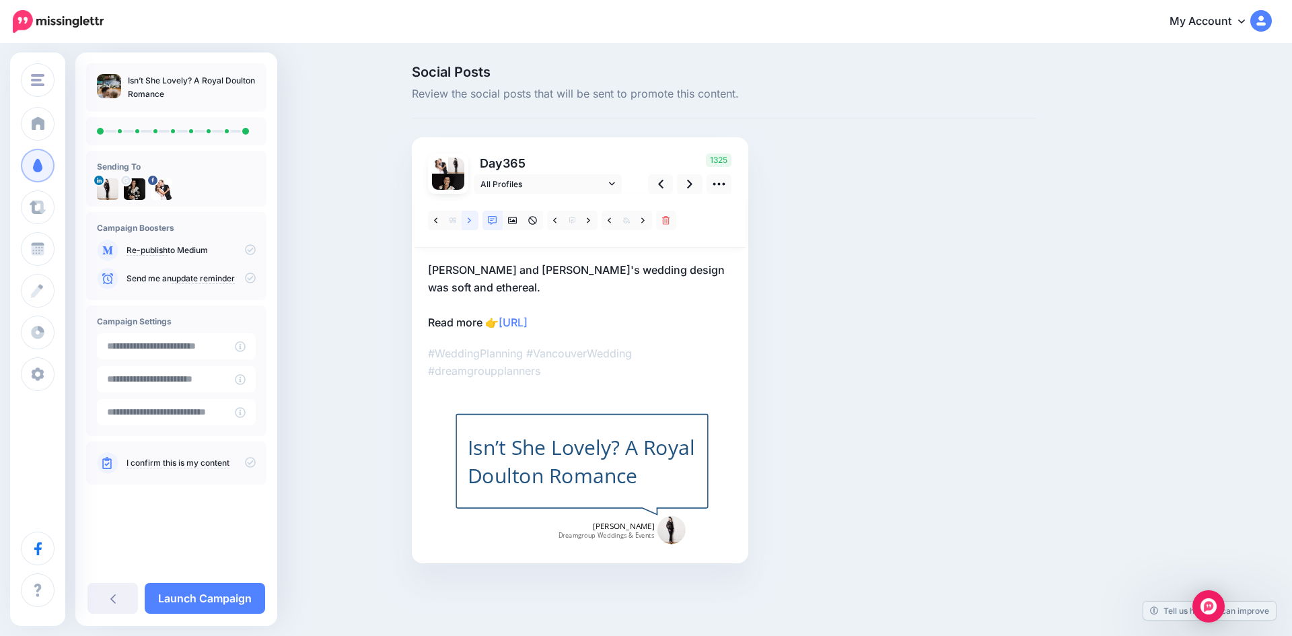
click at [466, 215] on link at bounding box center [470, 221] width 17 height 20
click at [468, 217] on icon at bounding box center [469, 220] width 3 height 9
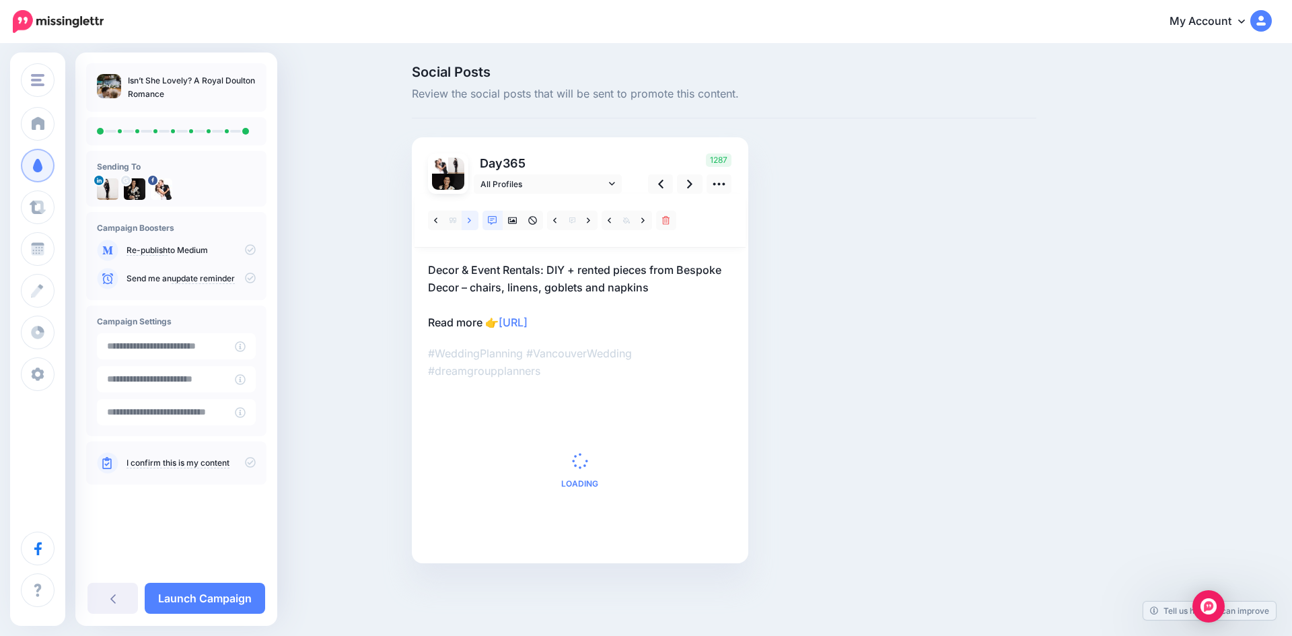
click at [468, 217] on icon at bounding box center [469, 220] width 3 height 9
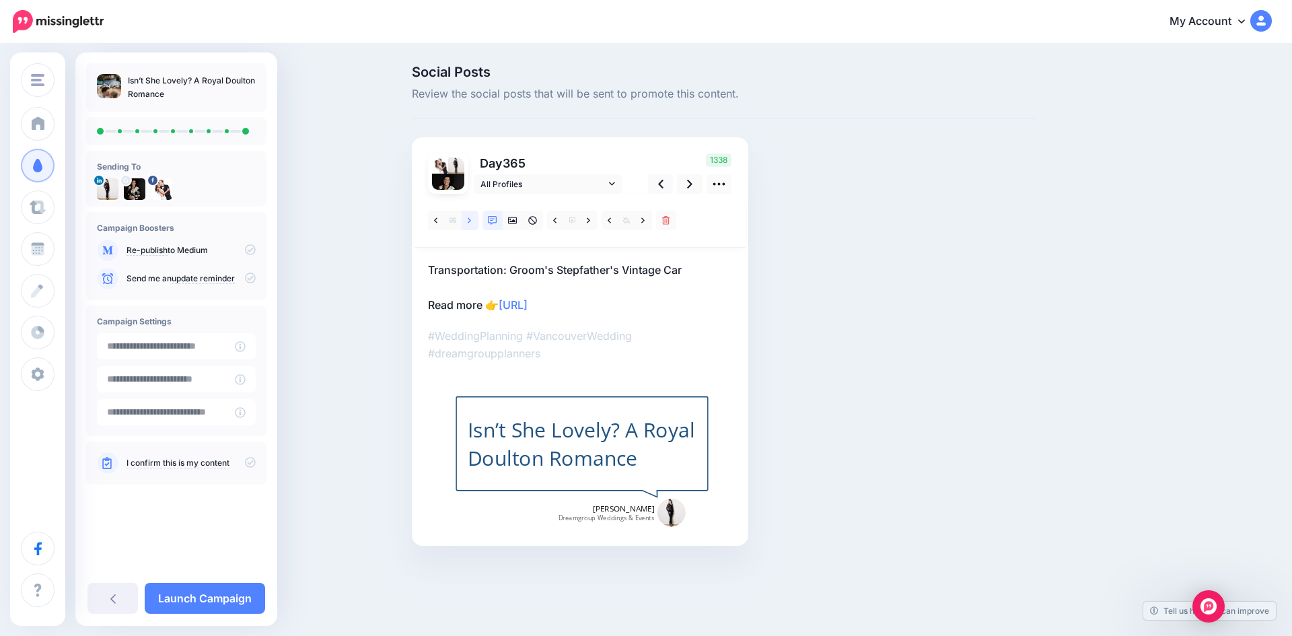
click at [468, 217] on icon at bounding box center [469, 220] width 3 height 9
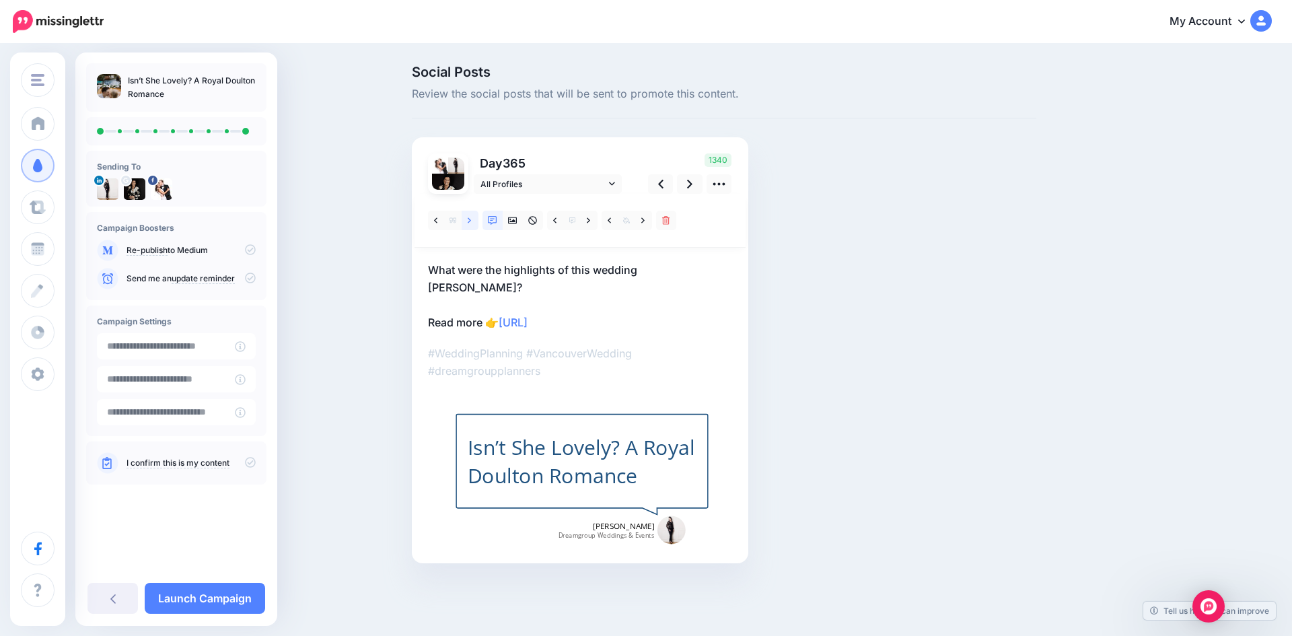
click at [468, 217] on icon at bounding box center [469, 220] width 3 height 9
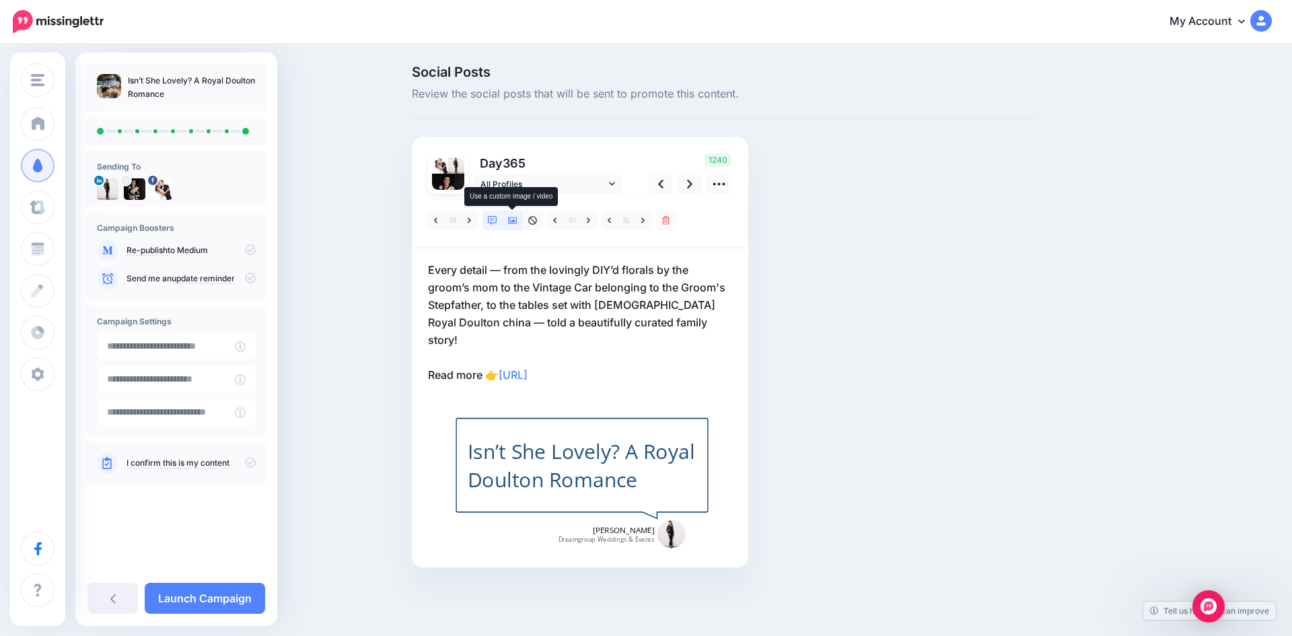
click at [514, 221] on icon at bounding box center [512, 220] width 9 height 7
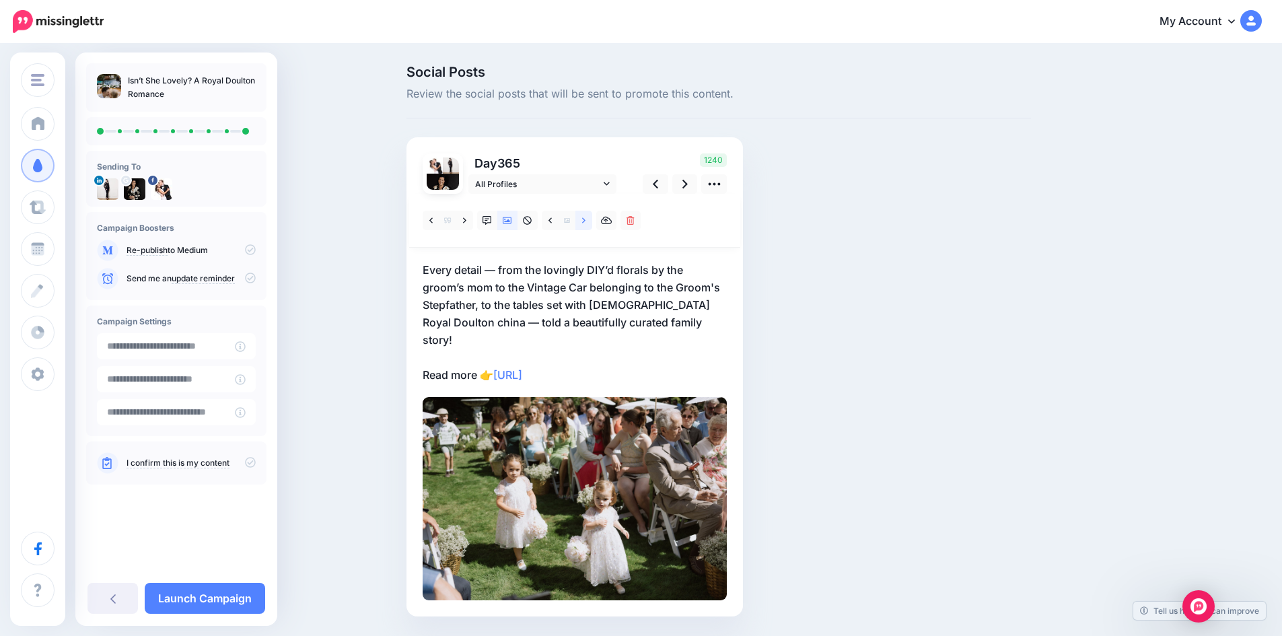
click at [586, 221] on icon at bounding box center [583, 220] width 3 height 9
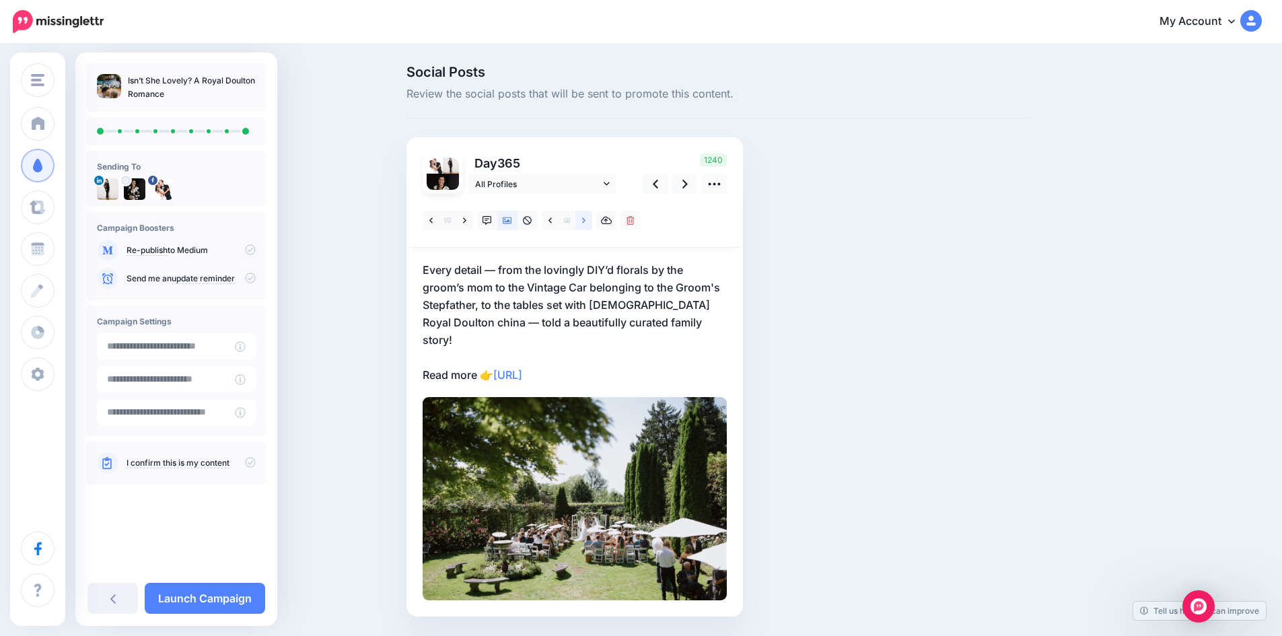
click at [586, 221] on icon at bounding box center [583, 220] width 3 height 9
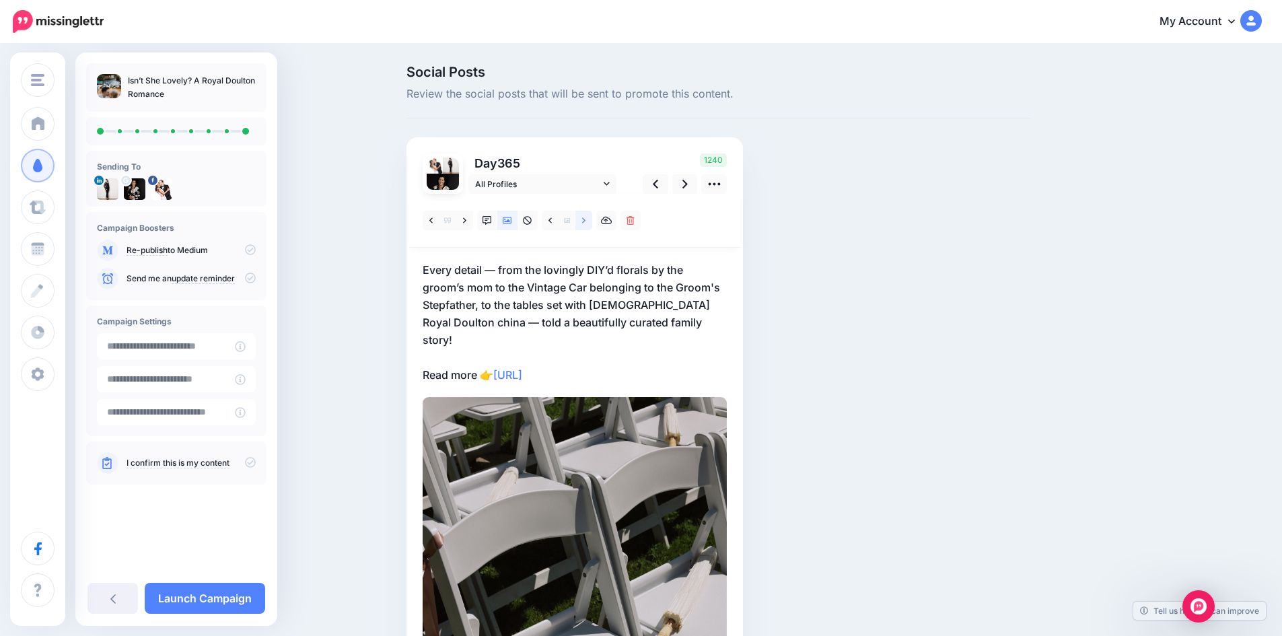
click at [586, 221] on icon at bounding box center [583, 220] width 3 height 9
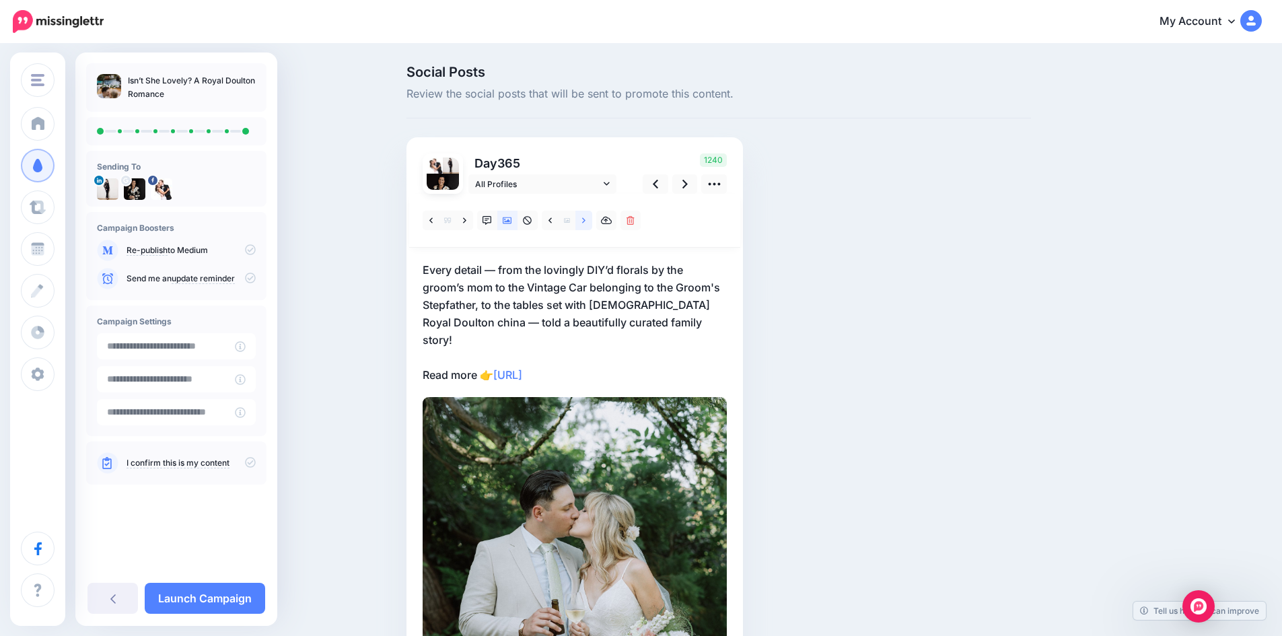
click at [586, 221] on icon at bounding box center [583, 220] width 3 height 9
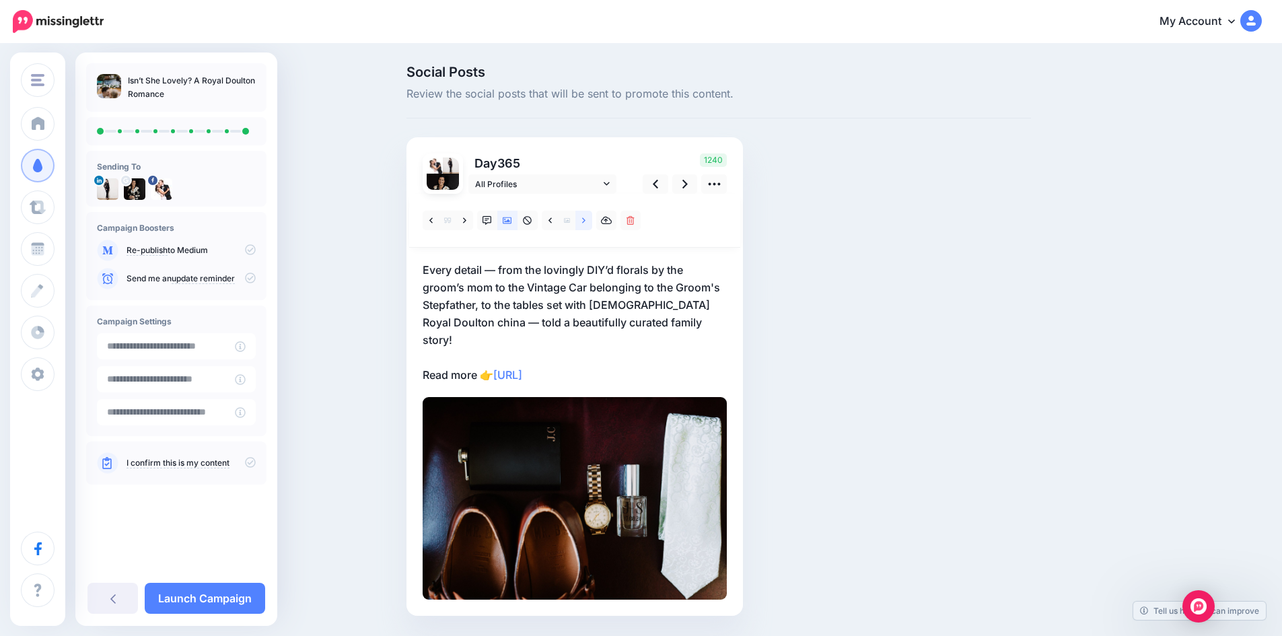
click at [586, 221] on icon at bounding box center [583, 220] width 3 height 9
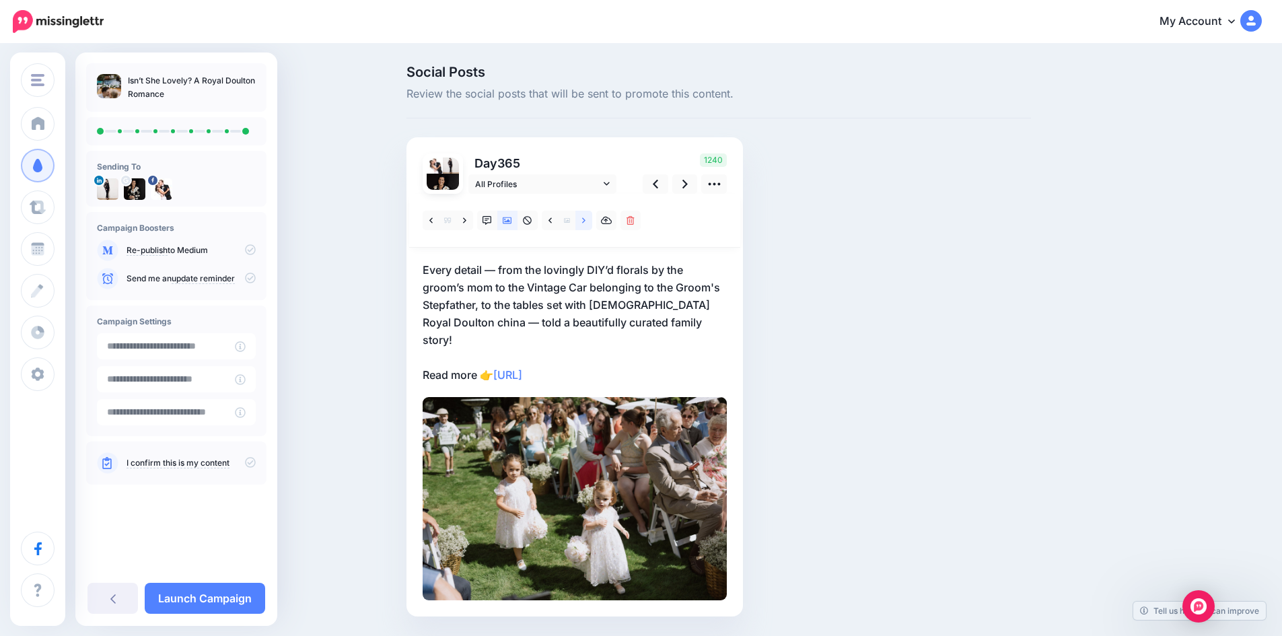
click at [586, 221] on icon at bounding box center [583, 220] width 3 height 9
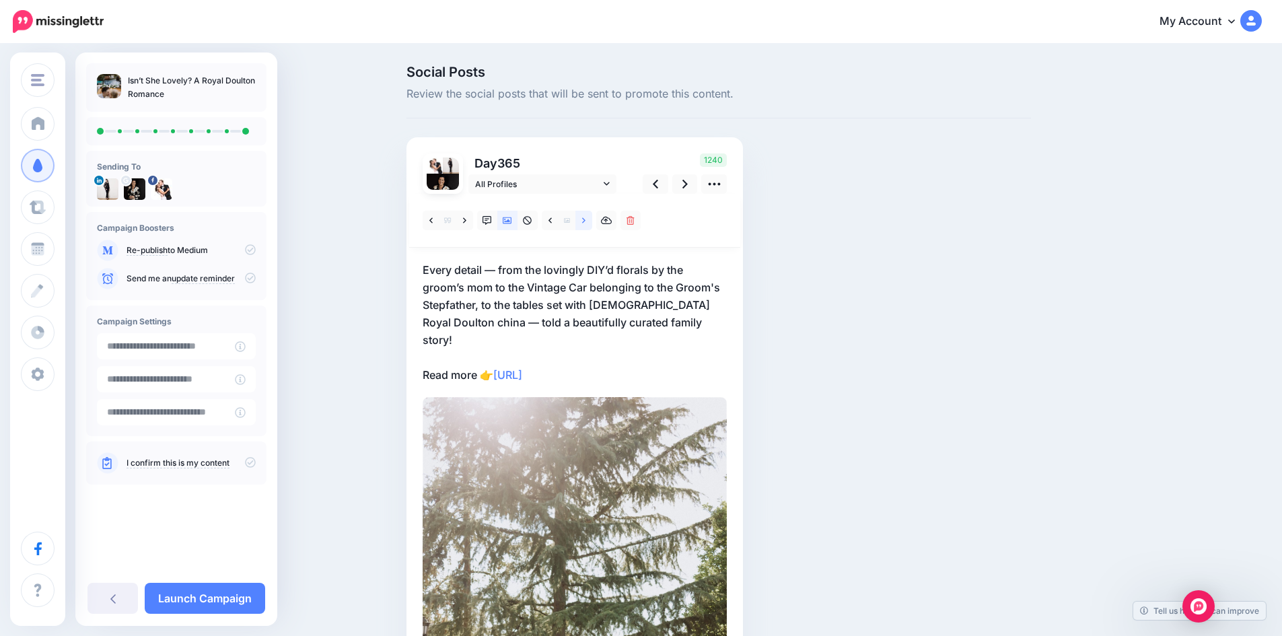
click at [586, 221] on icon at bounding box center [583, 220] width 3 height 9
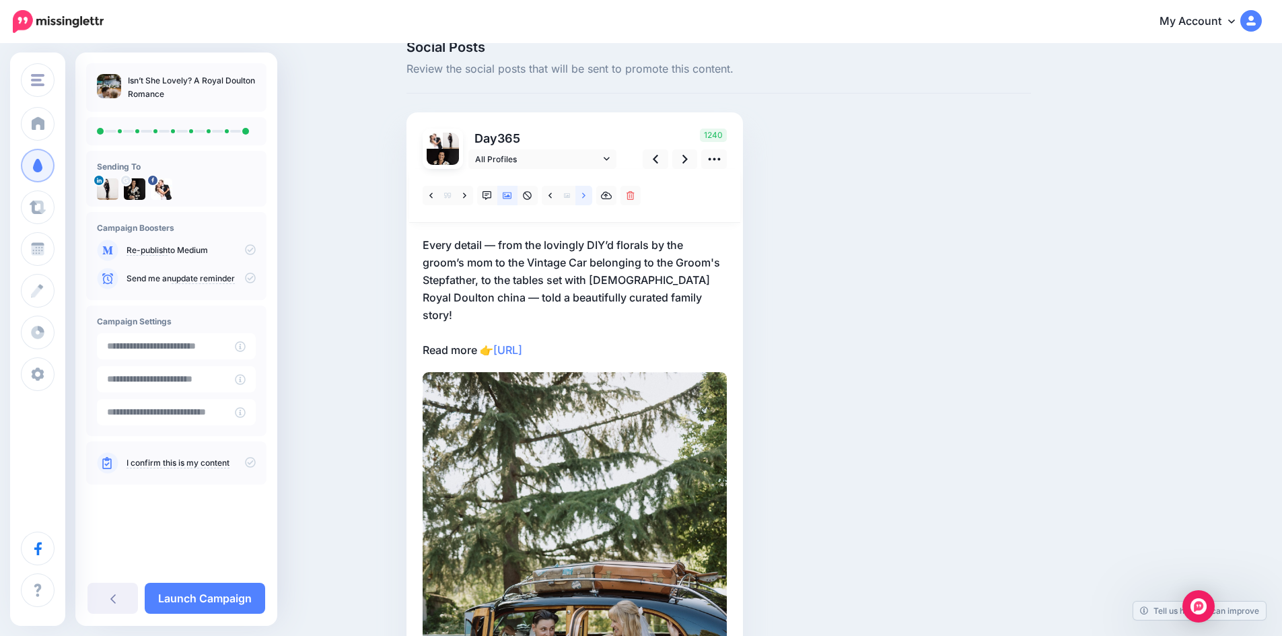
scroll to position [14, 0]
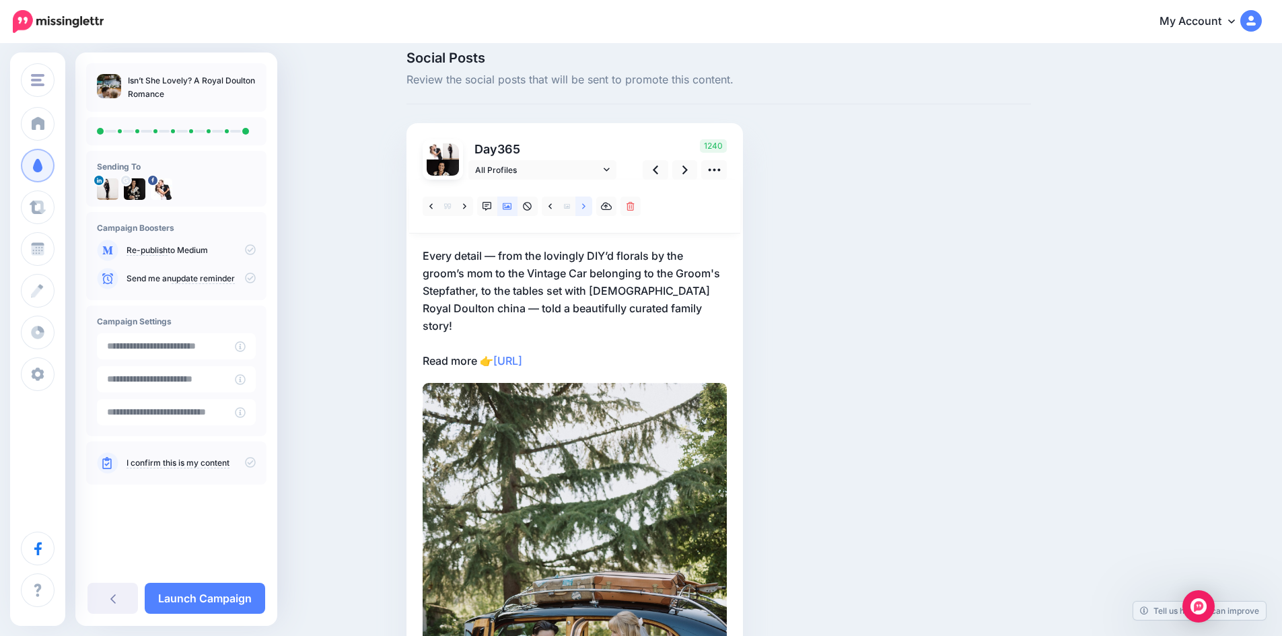
click at [586, 203] on link at bounding box center [583, 207] width 17 height 20
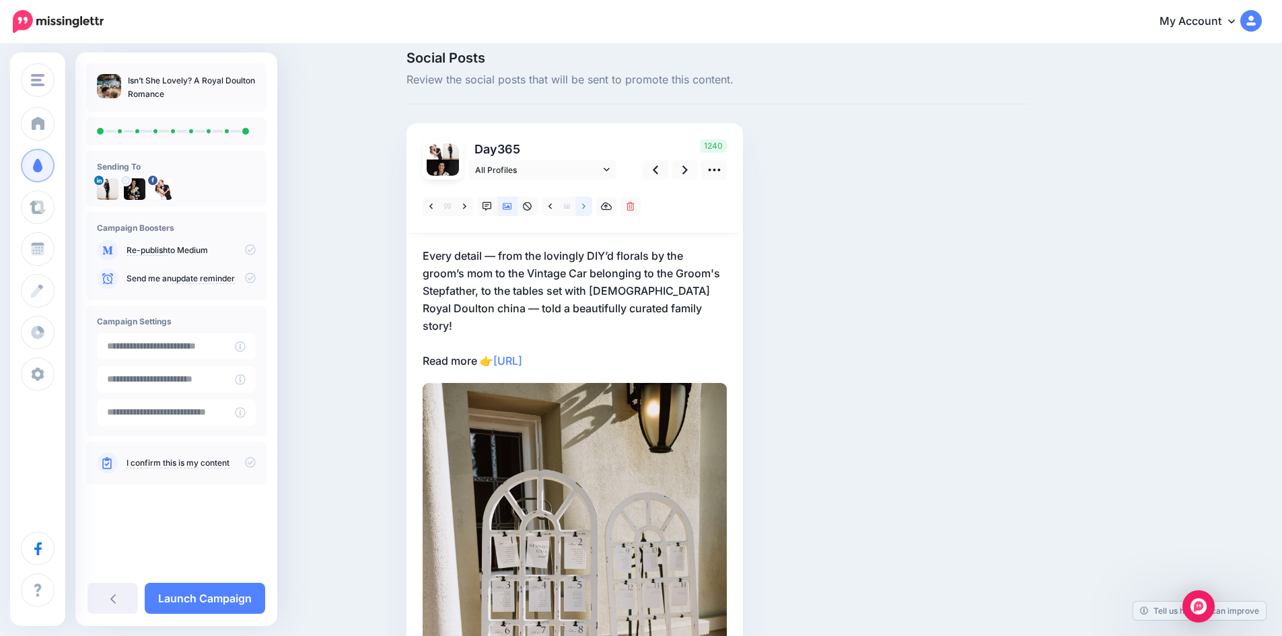
click at [586, 203] on link at bounding box center [583, 207] width 17 height 20
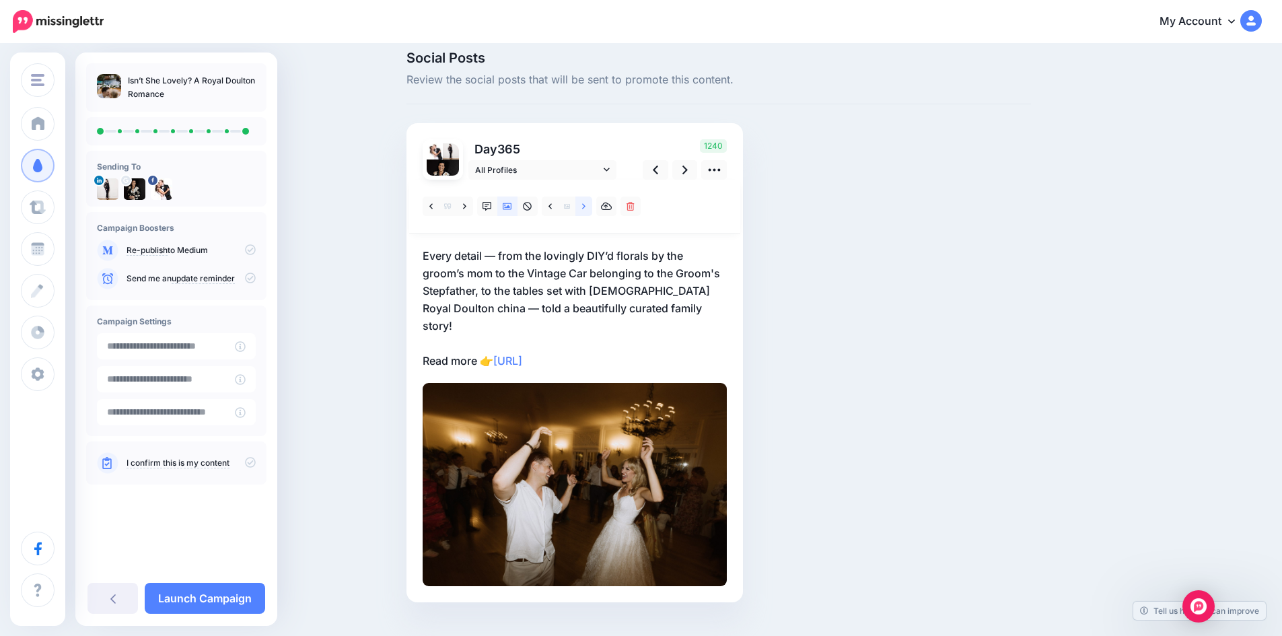
click at [586, 203] on link at bounding box center [583, 207] width 17 height 20
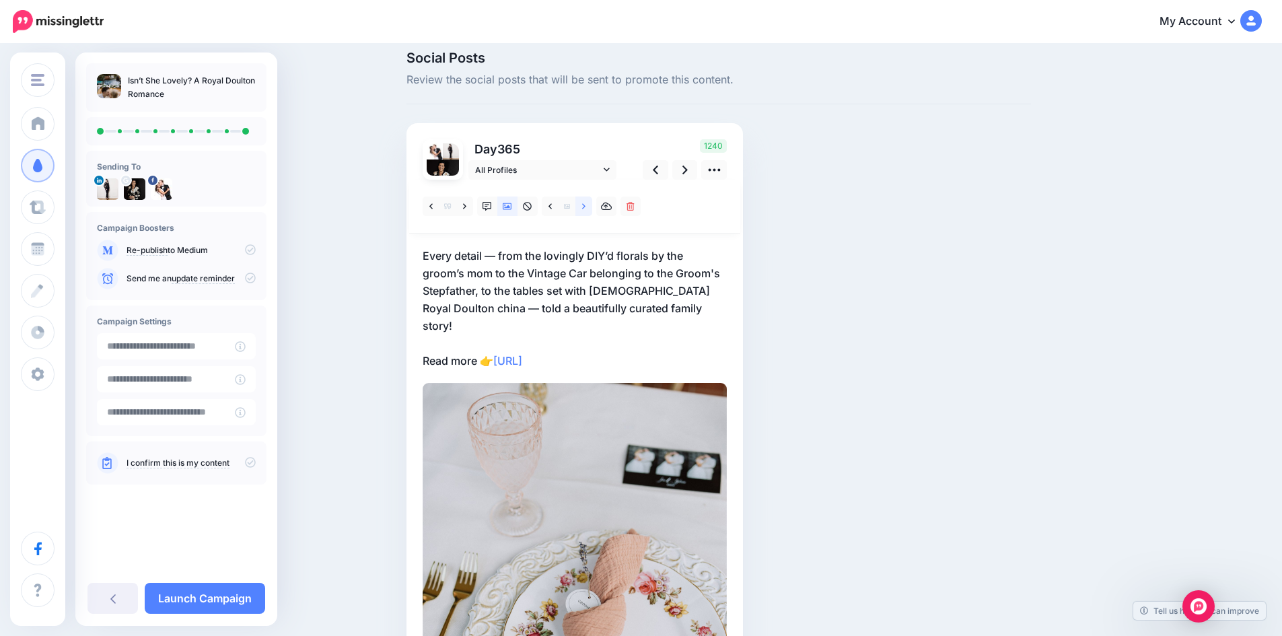
click at [586, 203] on link at bounding box center [583, 207] width 17 height 20
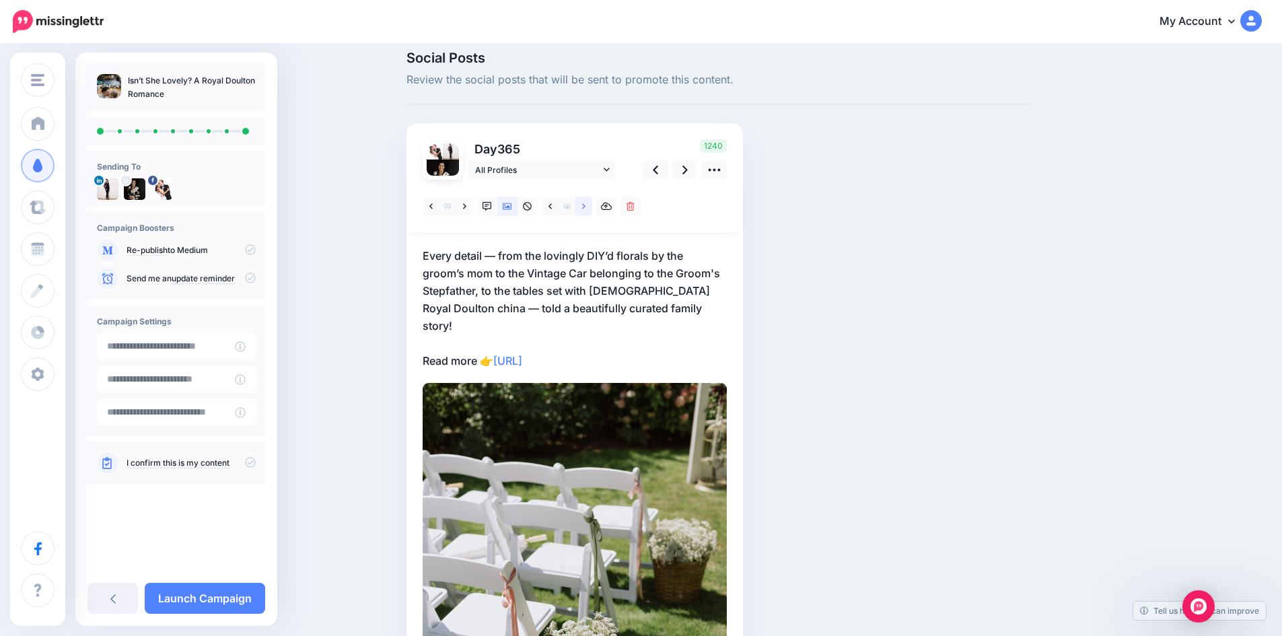
click at [586, 203] on link at bounding box center [583, 207] width 17 height 20
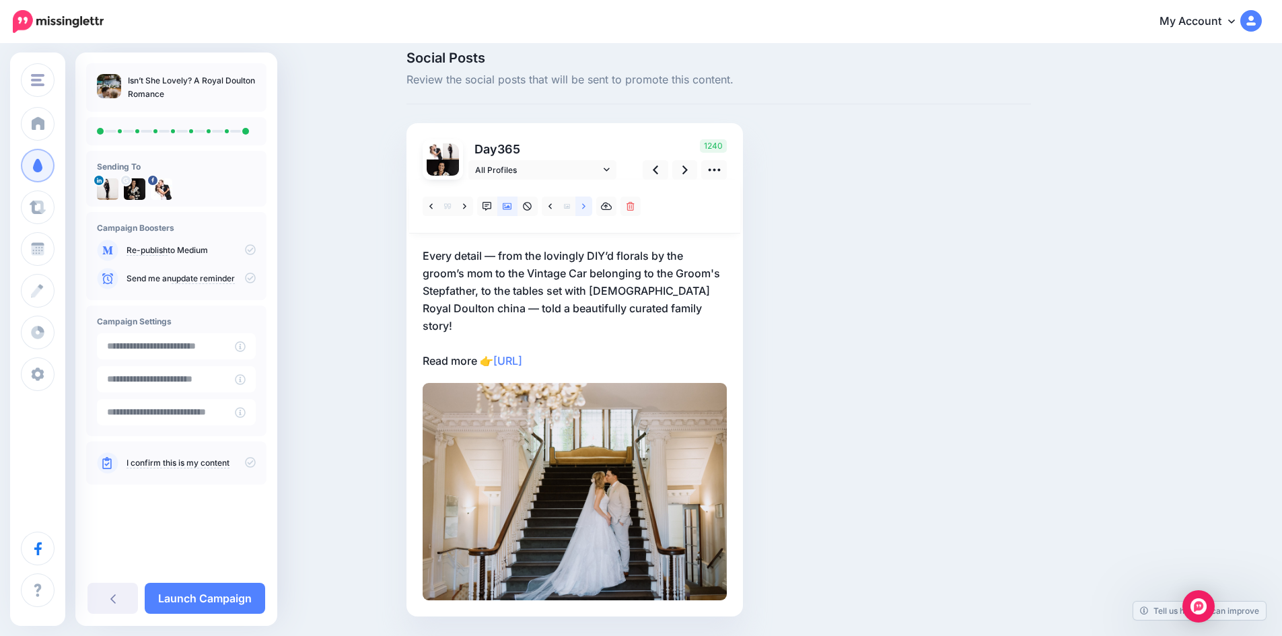
click at [586, 203] on link at bounding box center [583, 207] width 17 height 20
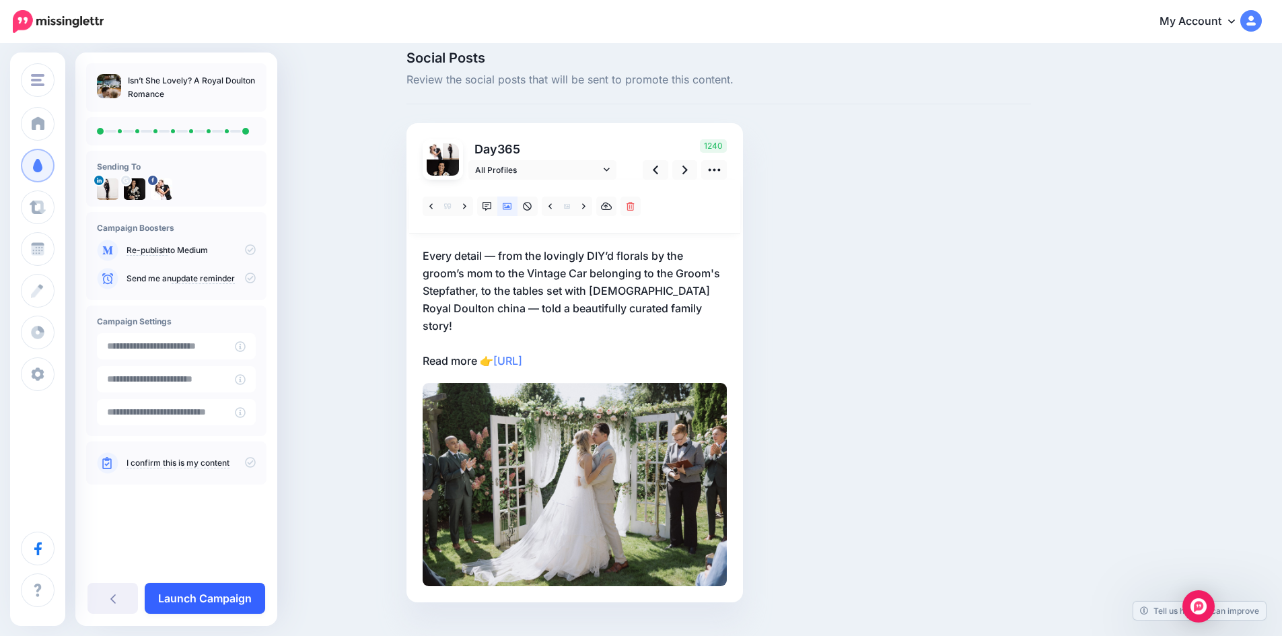
click at [211, 594] on link "Launch Campaign" at bounding box center [205, 598] width 120 height 31
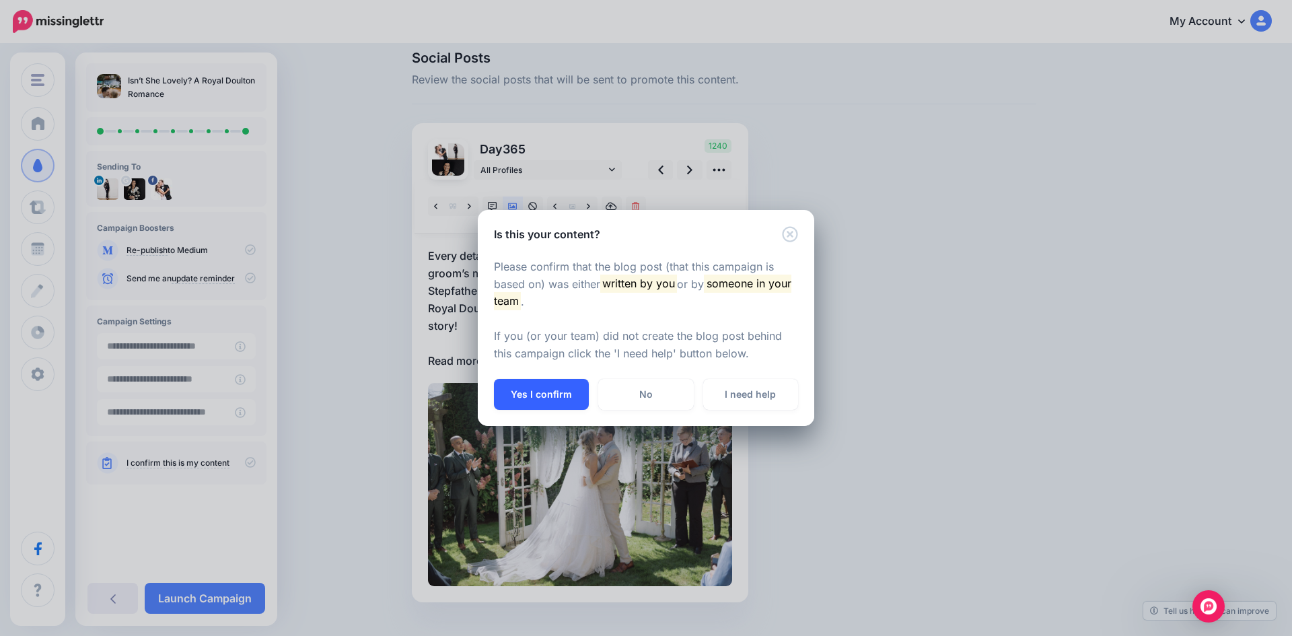
click at [514, 392] on button "Yes I confirm" at bounding box center [541, 394] width 95 height 31
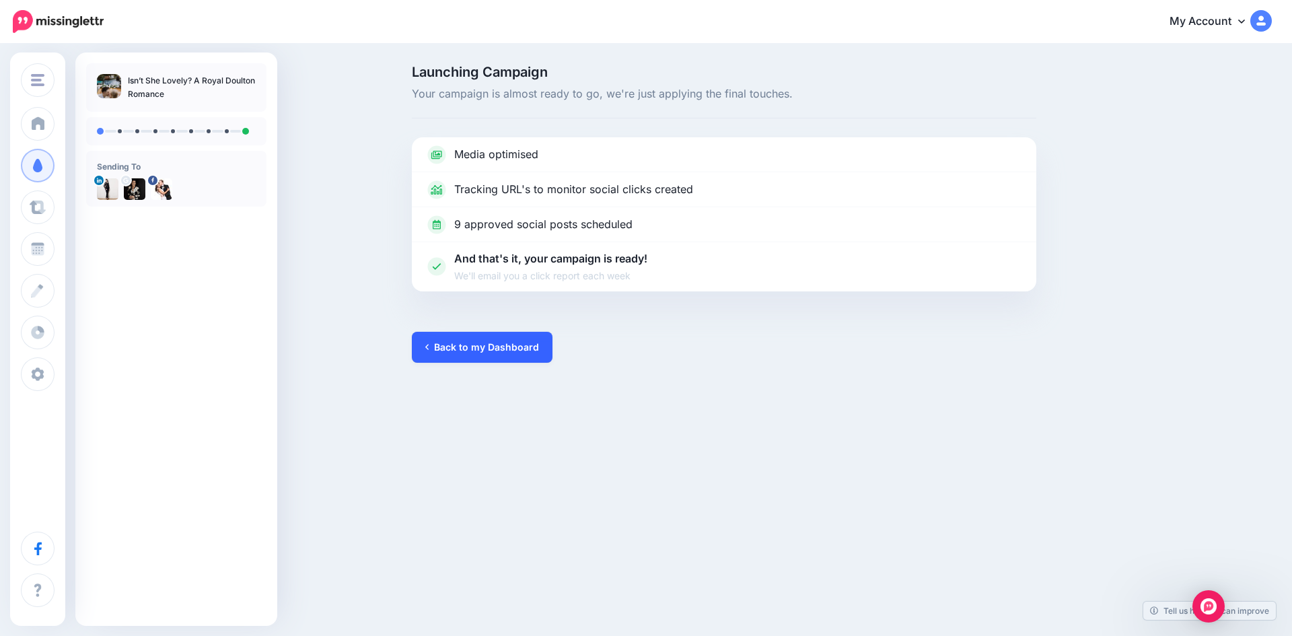
click at [474, 339] on link "Back to my Dashboard" at bounding box center [482, 347] width 141 height 31
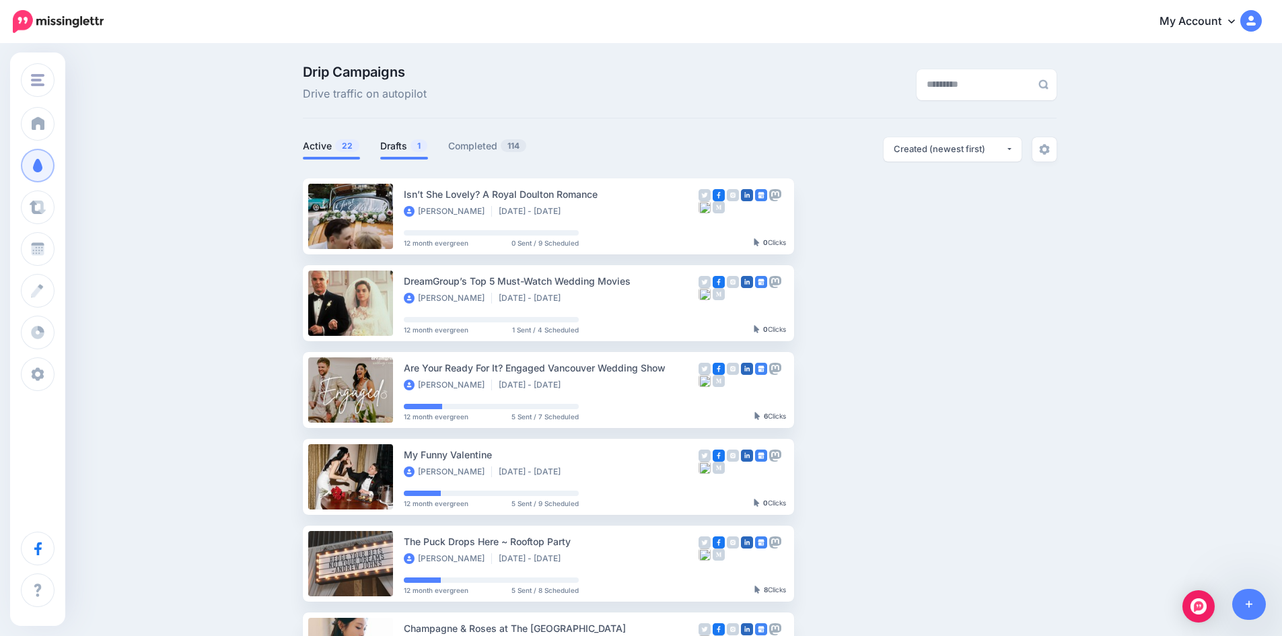
click at [394, 145] on link "Drafts 1" at bounding box center [404, 146] width 48 height 16
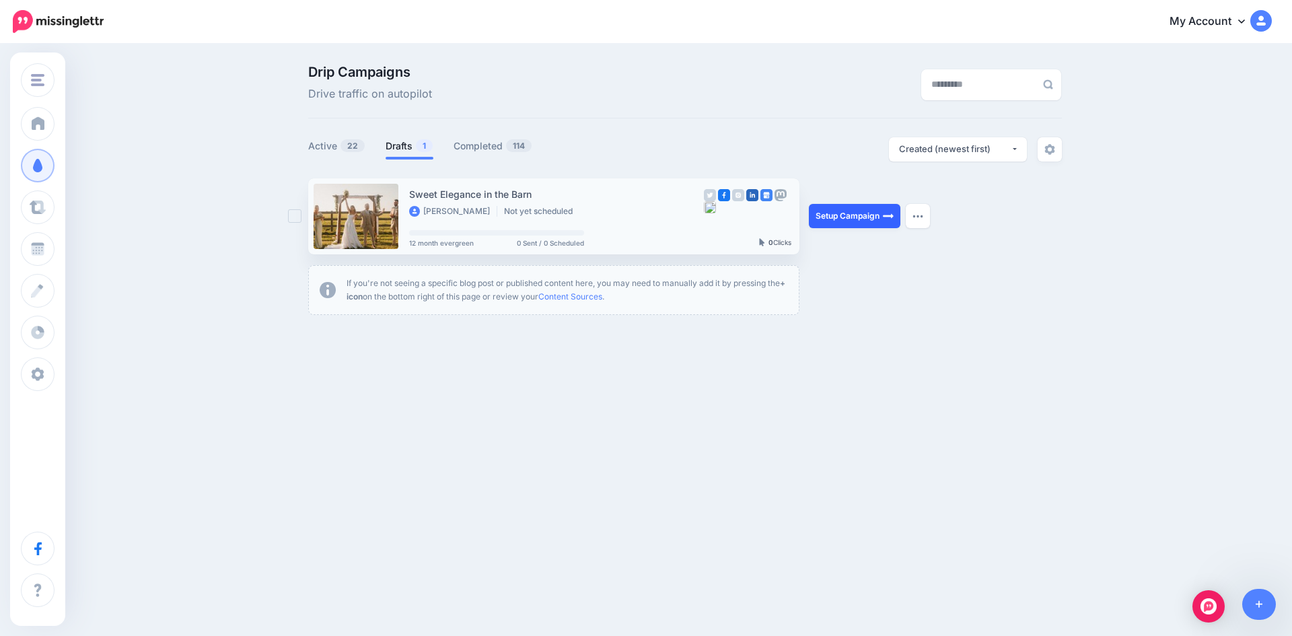
click at [842, 213] on link "Setup Campaign" at bounding box center [855, 216] width 92 height 24
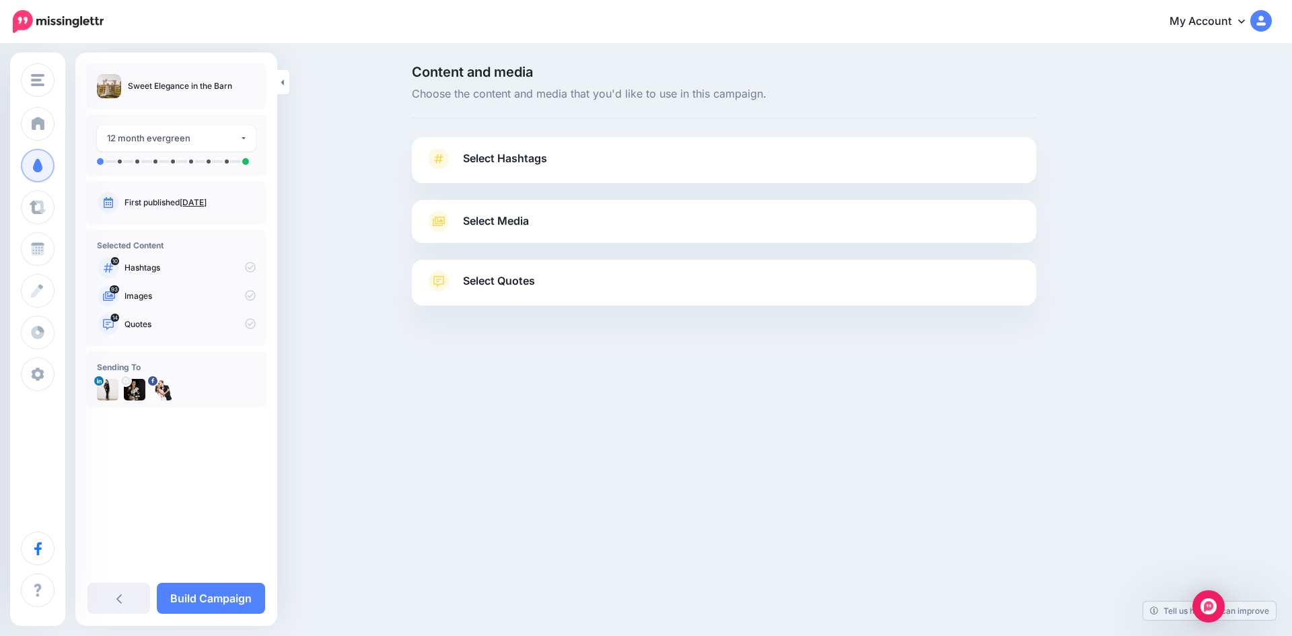
click at [489, 159] on span "Select Hashtags" at bounding box center [505, 158] width 84 height 18
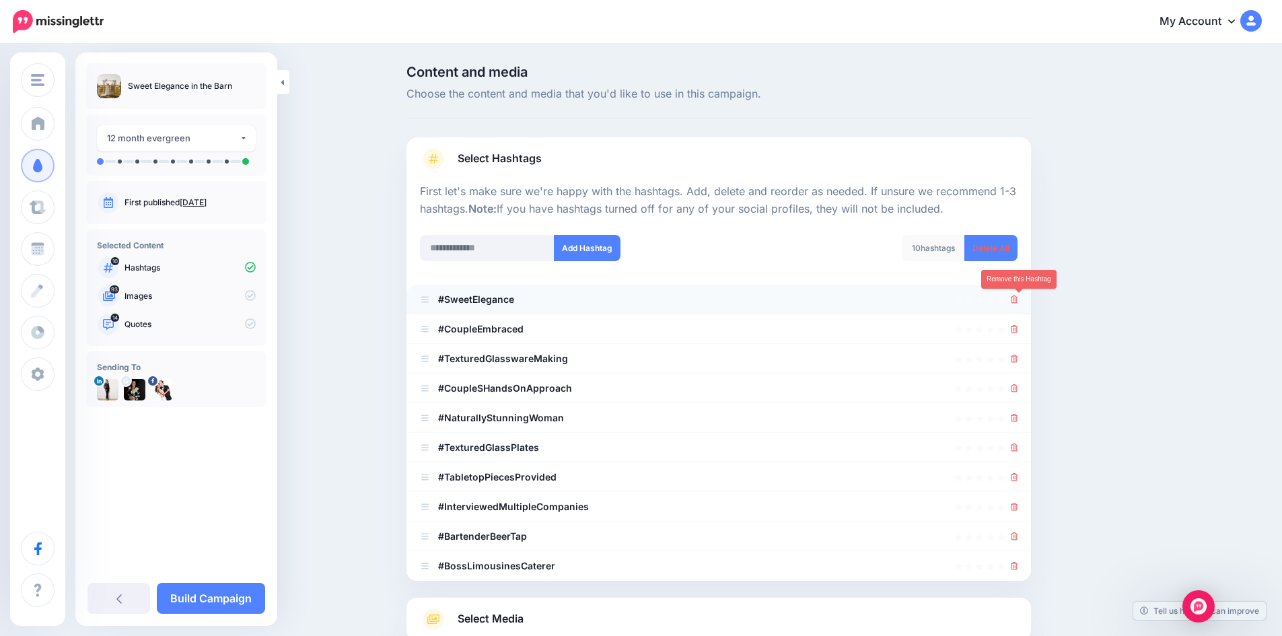
click at [1018, 300] on icon at bounding box center [1014, 299] width 7 height 8
click at [1012, 300] on icon at bounding box center [1007, 299] width 9 height 9
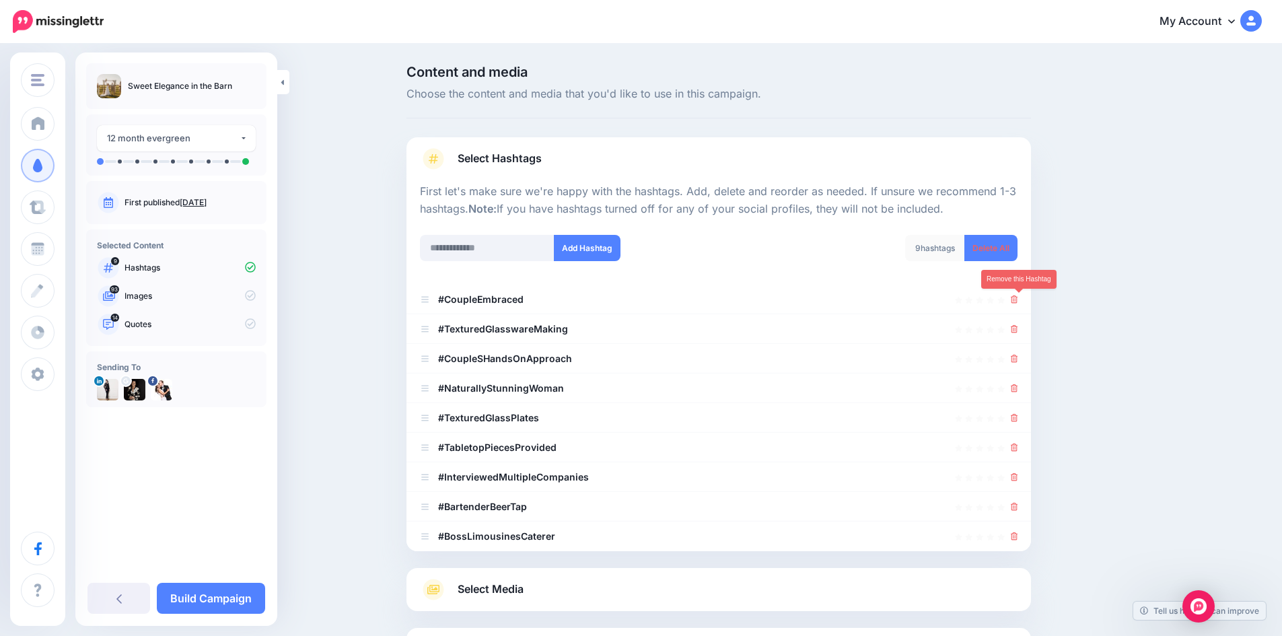
click at [1018, 300] on icon at bounding box center [1014, 299] width 7 height 8
click at [1018, 300] on link at bounding box center [1014, 298] width 7 height 11
click at [1018, 300] on link at bounding box center [1010, 298] width 15 height 11
click at [1018, 325] on icon at bounding box center [1014, 329] width 7 height 8
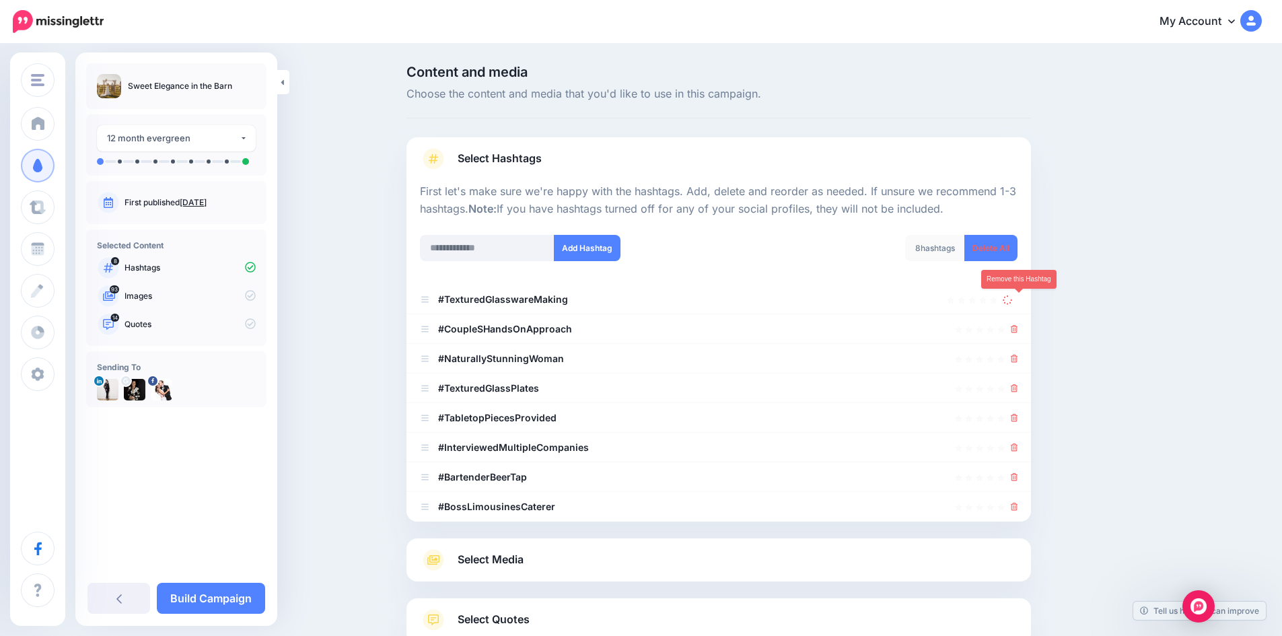
click at [1018, 300] on link at bounding box center [1010, 298] width 15 height 11
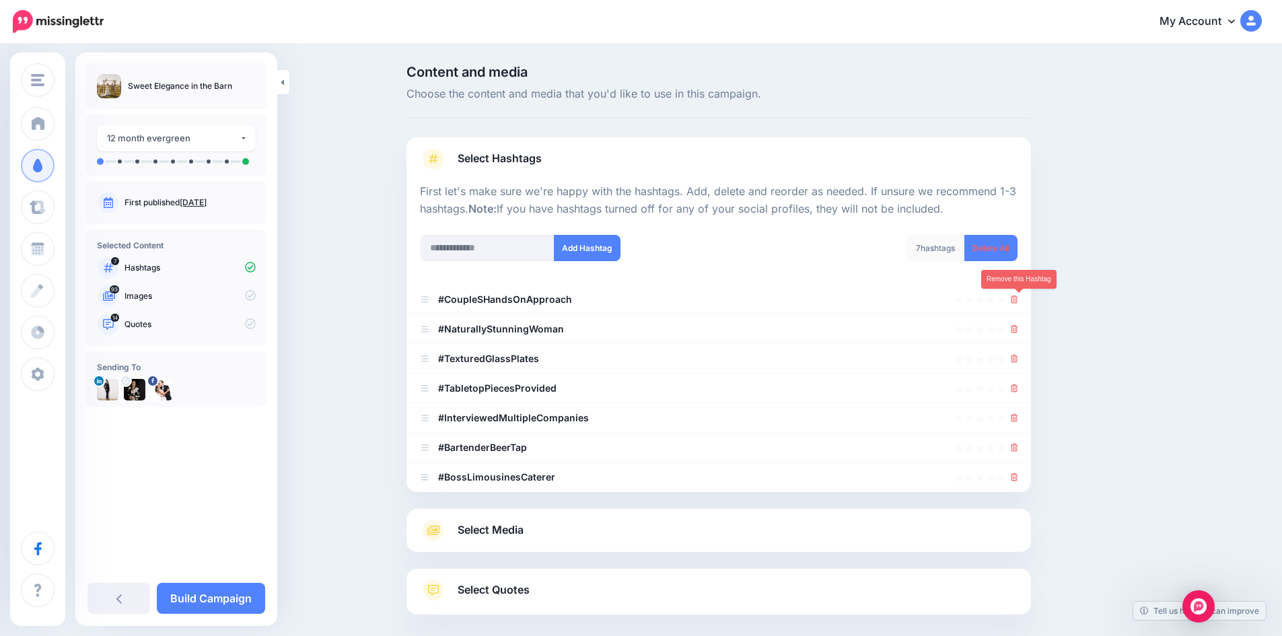
click at [1018, 300] on icon at bounding box center [1014, 299] width 7 height 8
click at [1013, 300] on icon at bounding box center [1008, 299] width 10 height 10
click at [1018, 300] on link at bounding box center [1010, 298] width 15 height 11
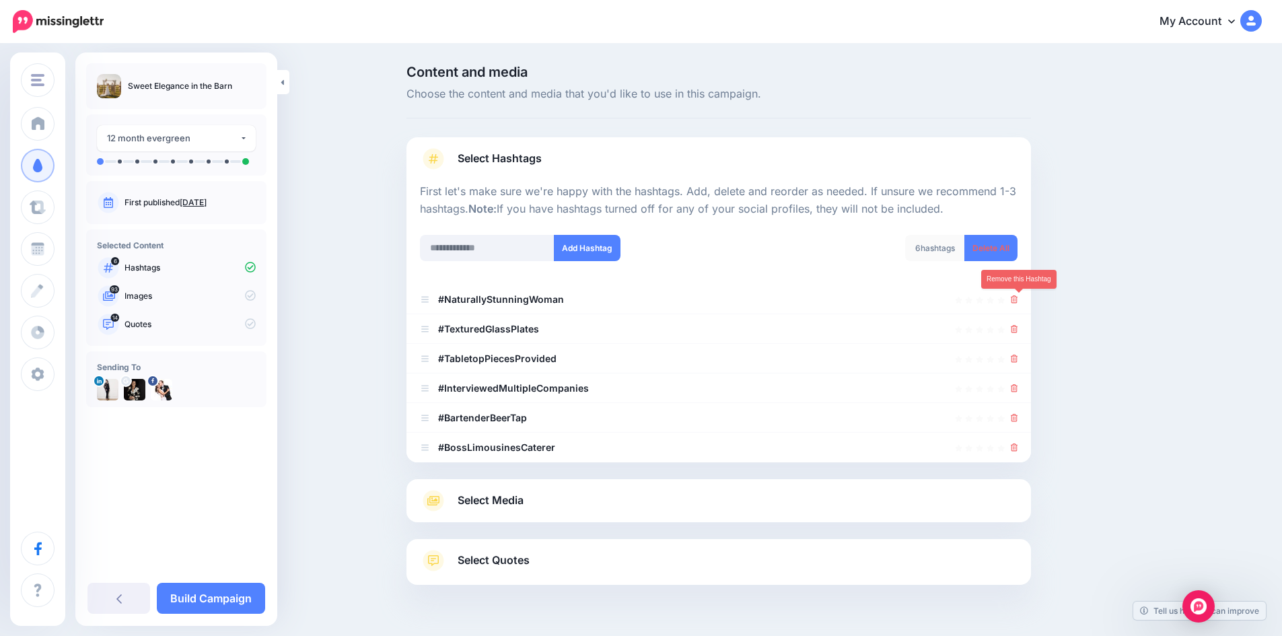
click at [1018, 300] on icon at bounding box center [1014, 299] width 7 height 8
click at [1013, 300] on icon at bounding box center [1008, 299] width 10 height 10
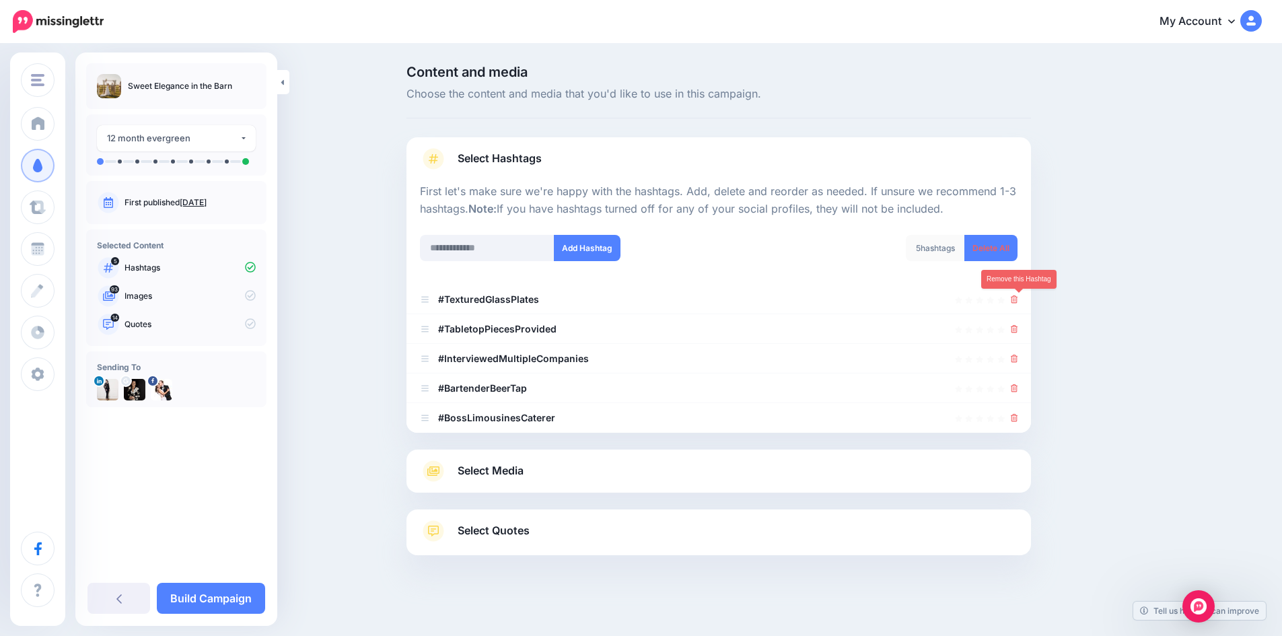
click at [1018, 300] on icon at bounding box center [1014, 299] width 7 height 8
click at [1018, 300] on link at bounding box center [1010, 298] width 15 height 11
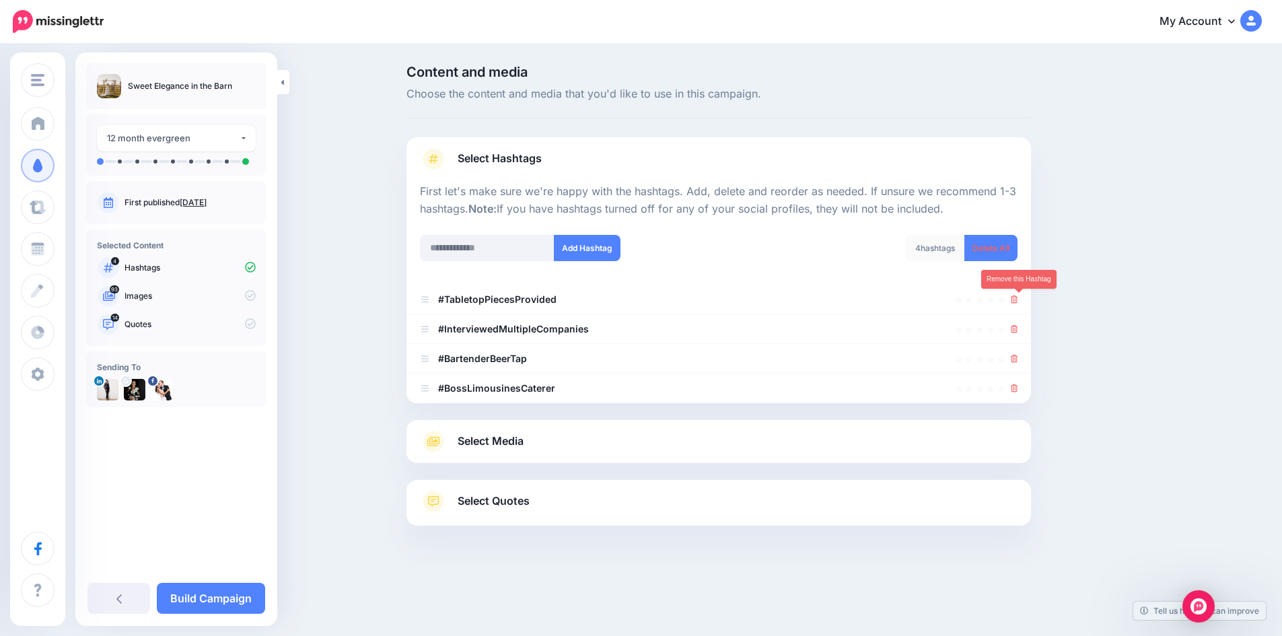
click at [1018, 300] on icon at bounding box center [1014, 299] width 7 height 8
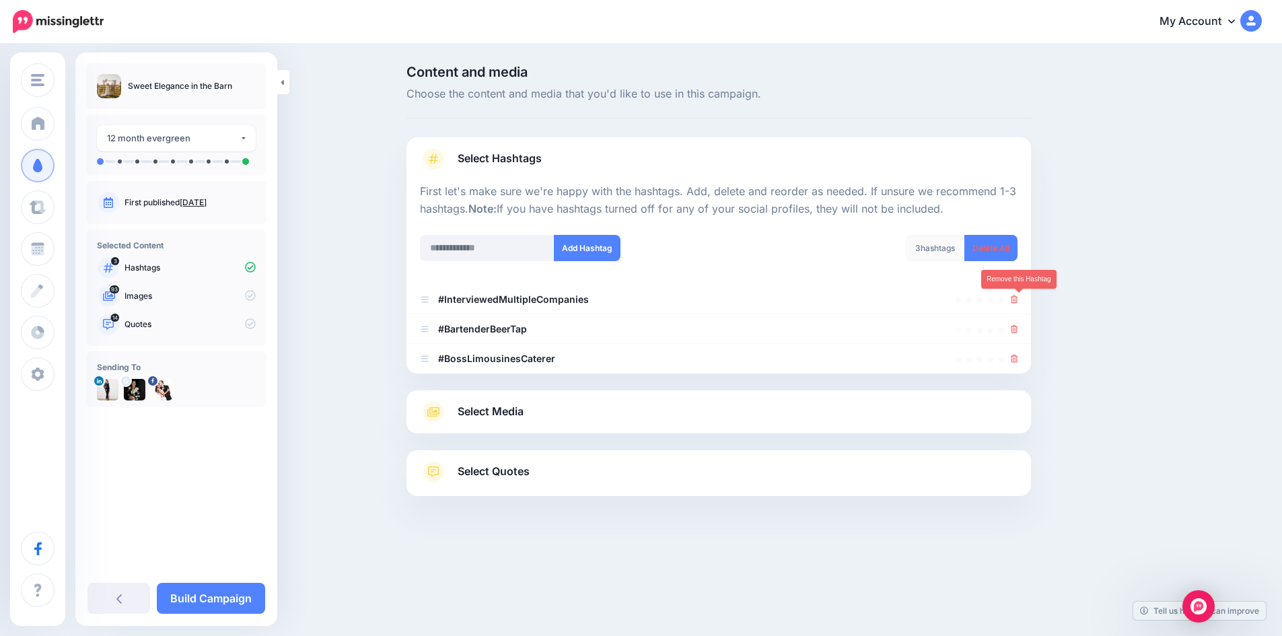
click at [1018, 300] on icon at bounding box center [1014, 299] width 7 height 8
click at [1018, 325] on icon at bounding box center [1014, 329] width 7 height 8
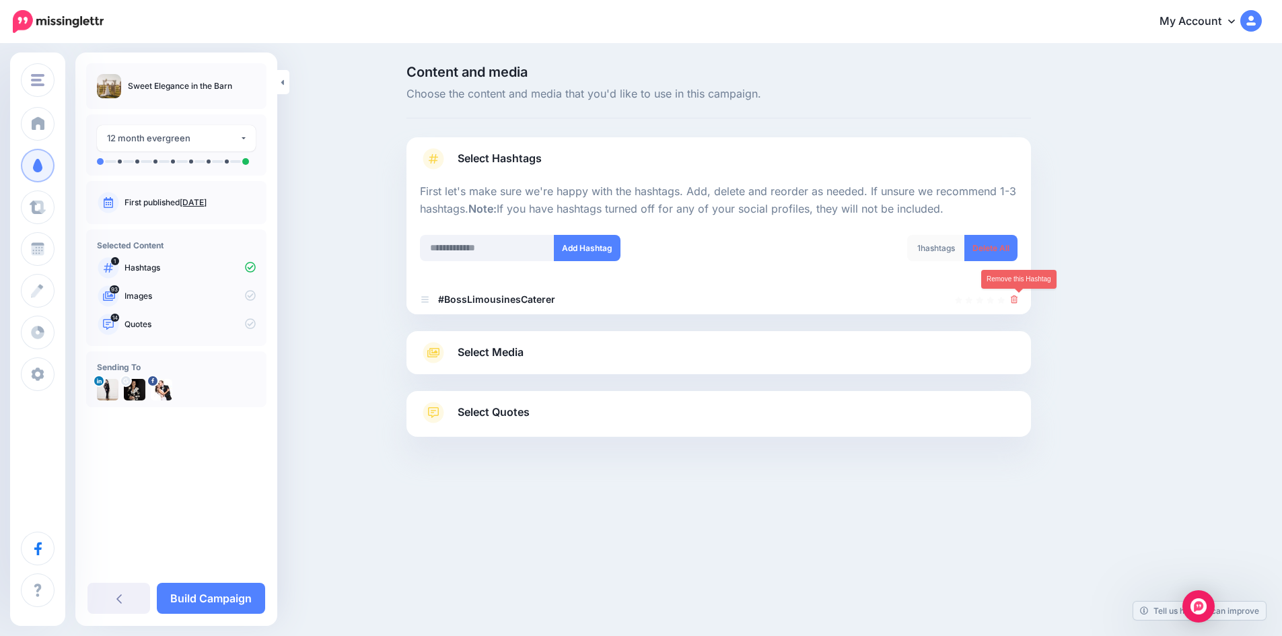
click at [1018, 300] on icon at bounding box center [1014, 299] width 7 height 8
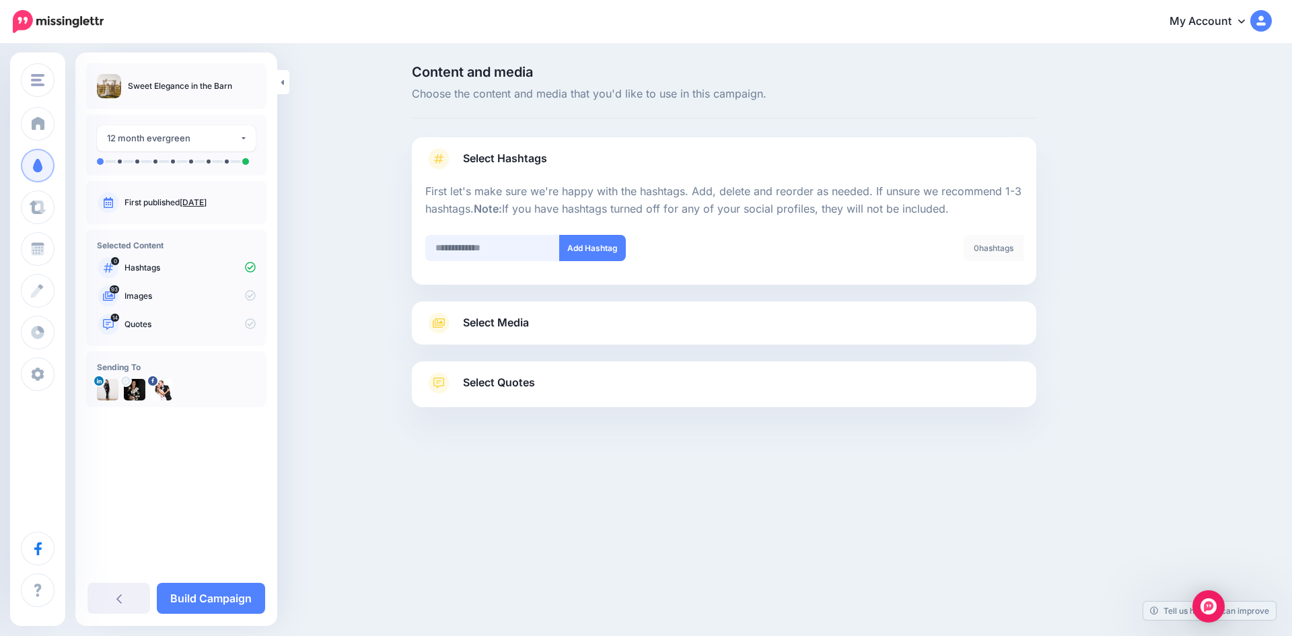
click at [477, 248] on input "text" at bounding box center [492, 248] width 135 height 26
click at [507, 247] on input "**********" at bounding box center [492, 248] width 135 height 26
type input "**********"
click at [520, 256] on input "text" at bounding box center [492, 248] width 135 height 26
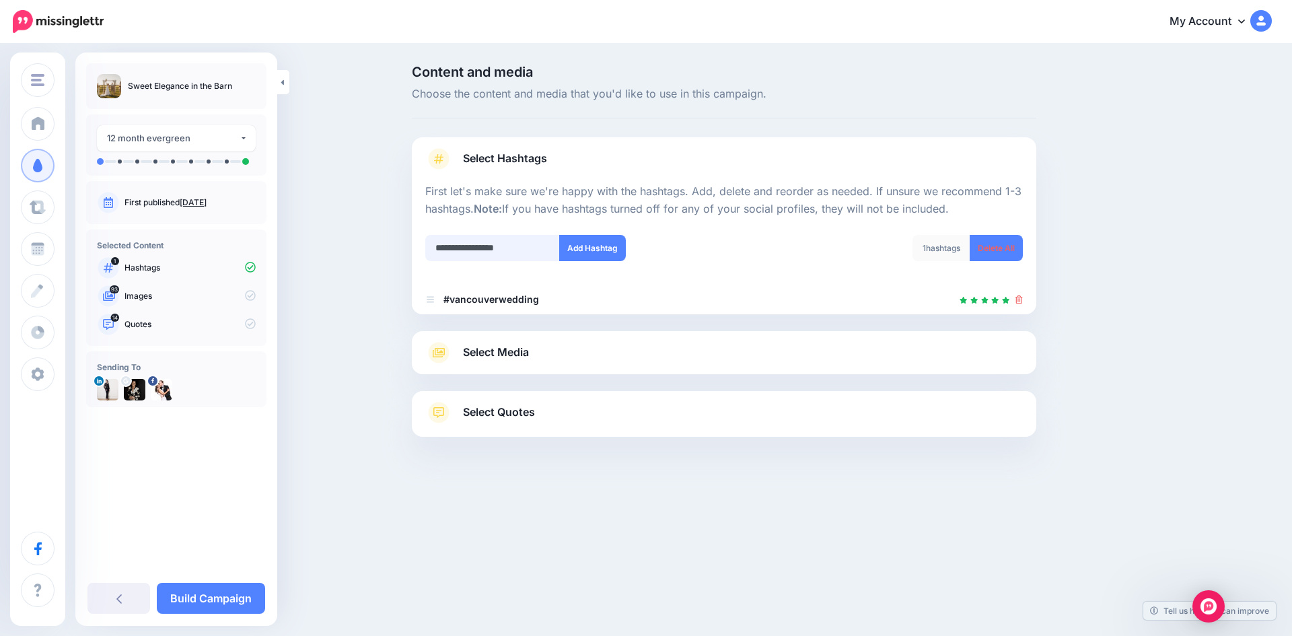
type input "**********"
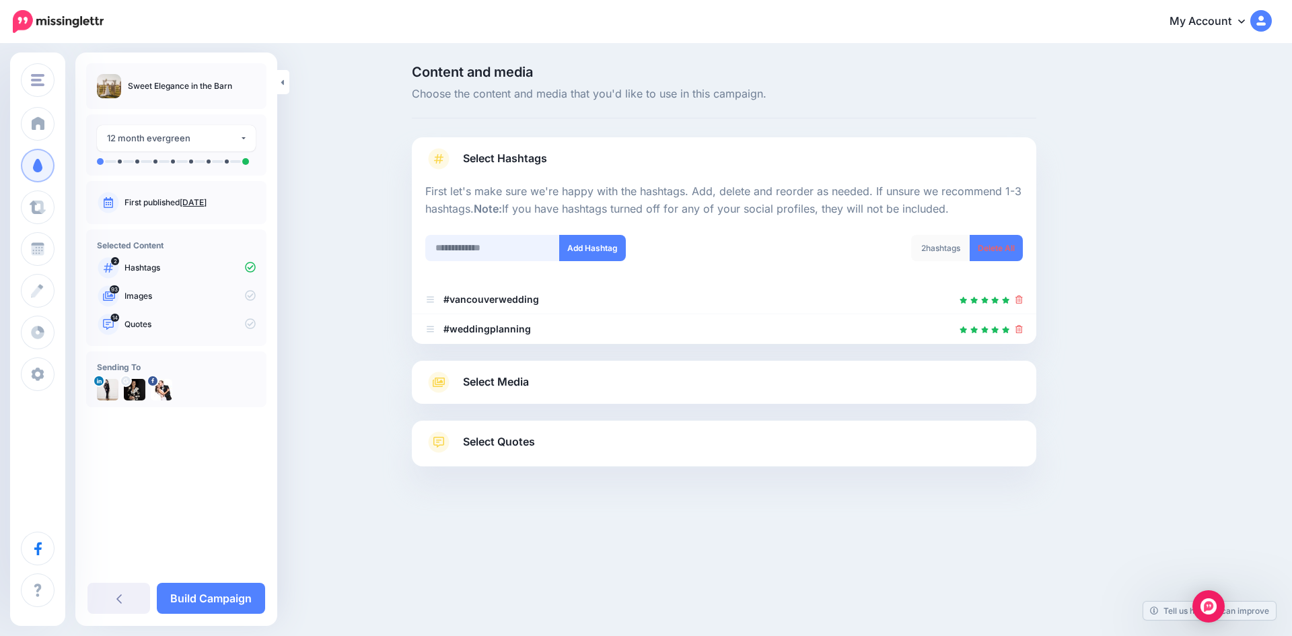
click at [475, 242] on input "text" at bounding box center [492, 248] width 135 height 26
type input "**********"
click at [474, 242] on input "text" at bounding box center [492, 248] width 135 height 26
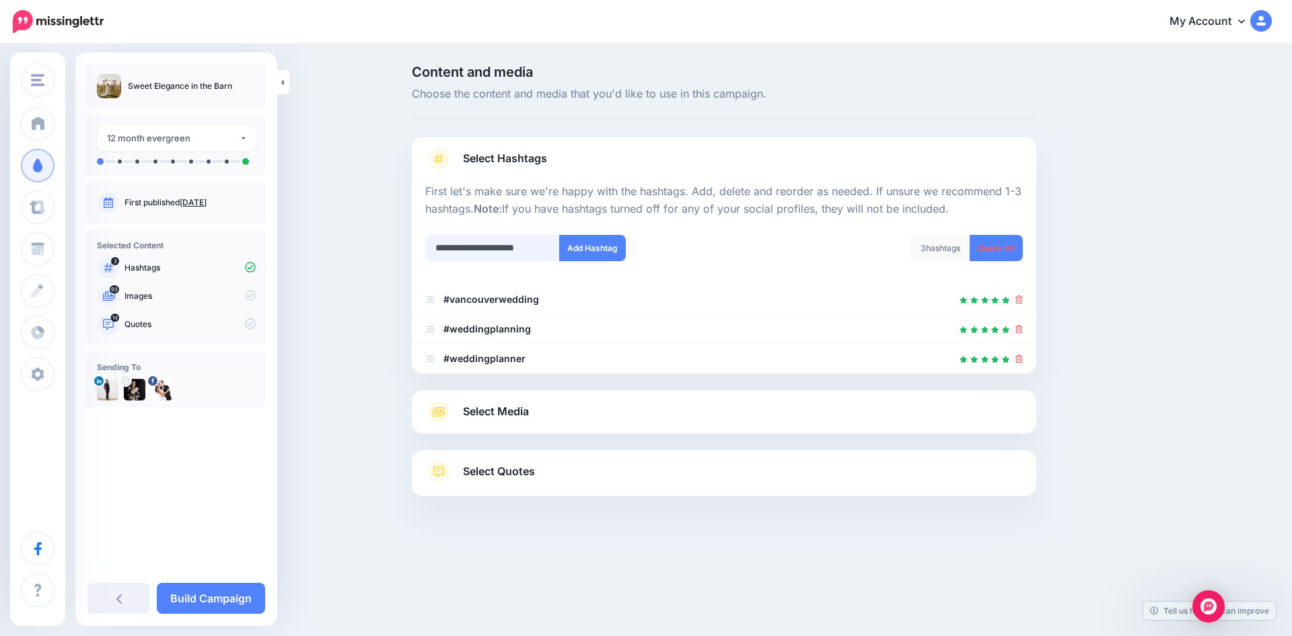
type input "**********"
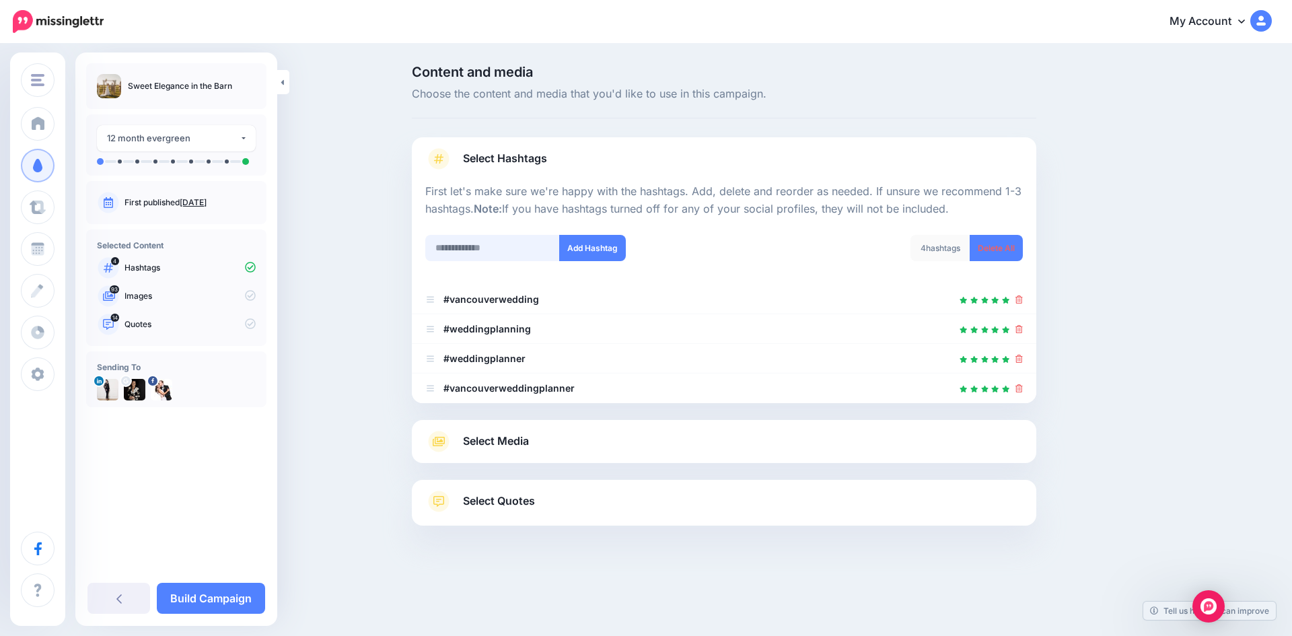
click at [454, 251] on input "text" at bounding box center [492, 248] width 135 height 26
type input "**********"
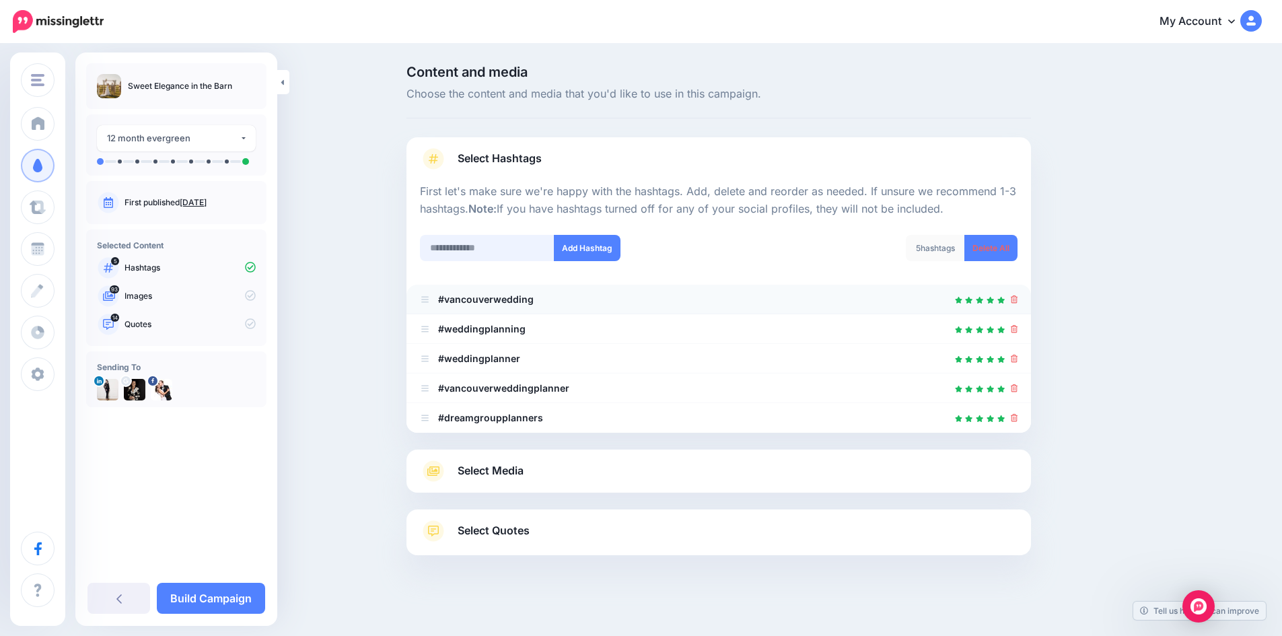
scroll to position [7, 0]
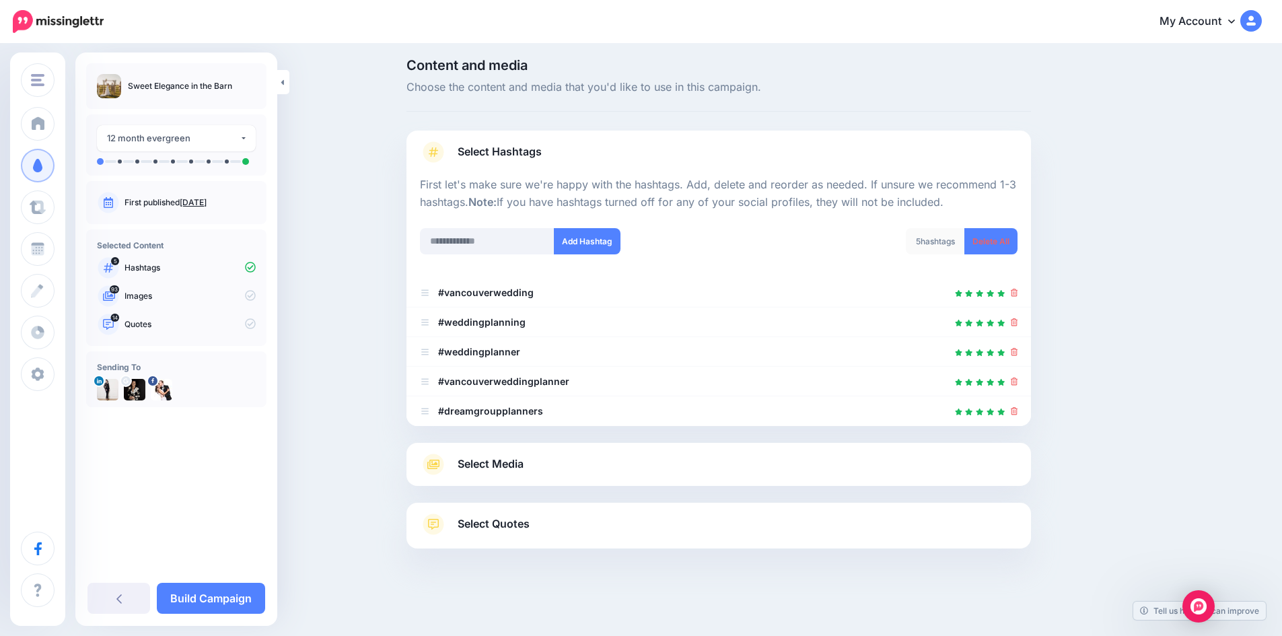
click at [509, 462] on span "Select Media" at bounding box center [491, 464] width 66 height 18
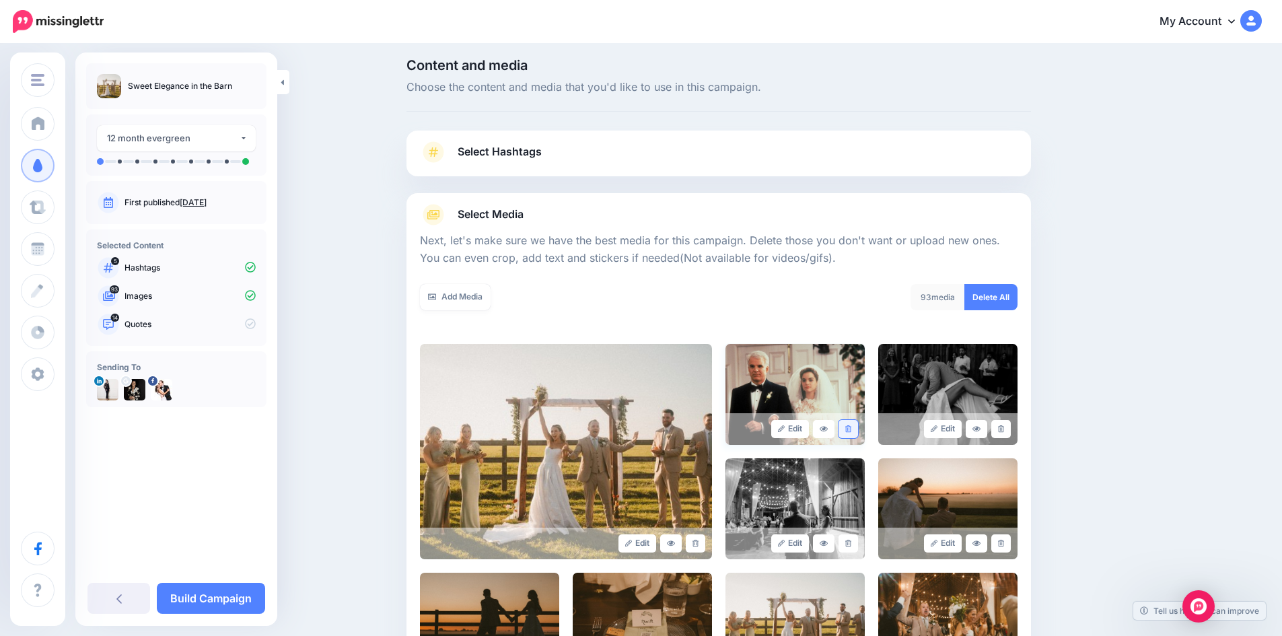
click at [851, 427] on icon at bounding box center [848, 428] width 6 height 7
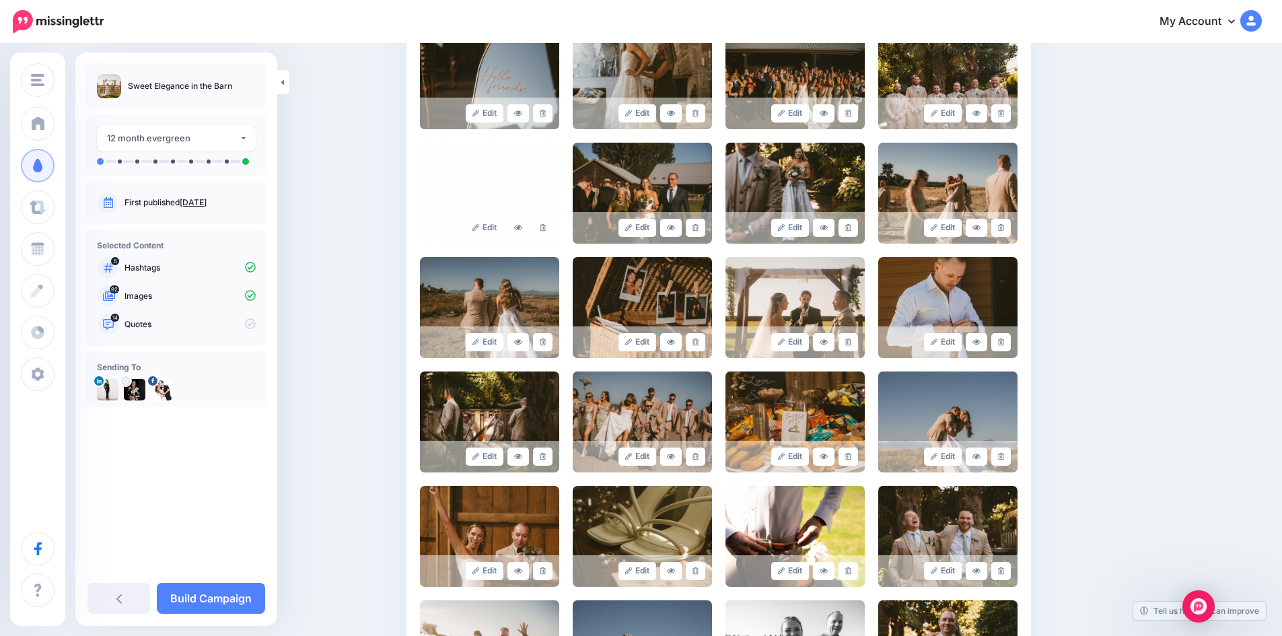
scroll to position [1073, 0]
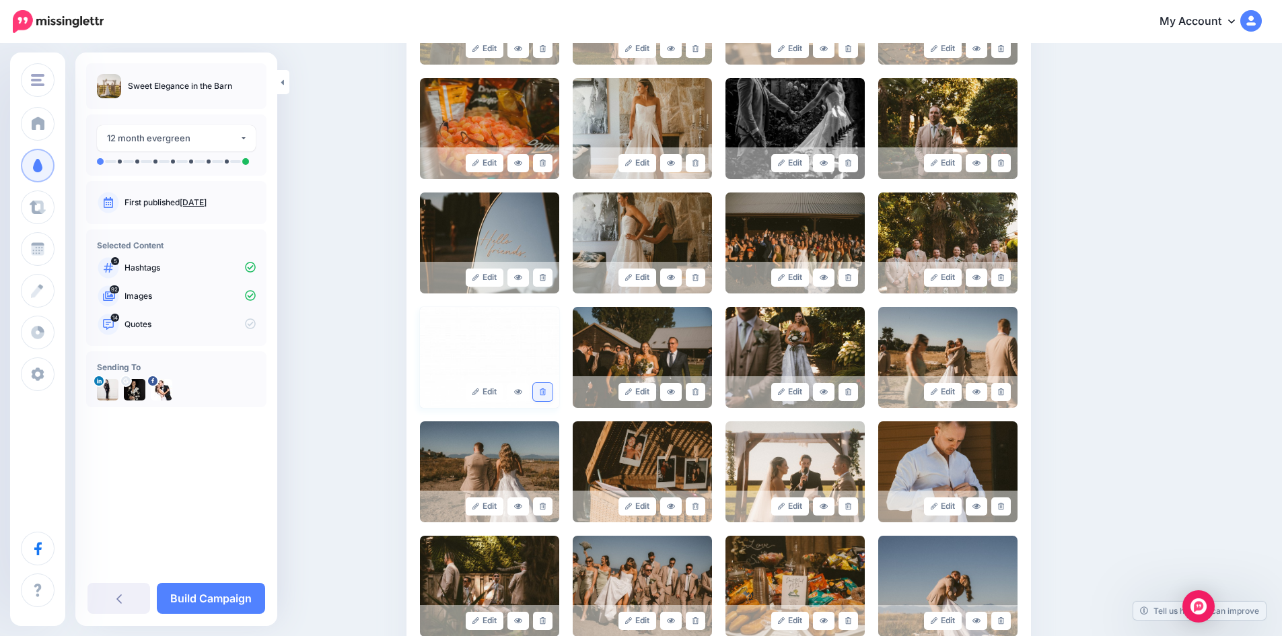
click at [546, 389] on icon at bounding box center [543, 391] width 6 height 7
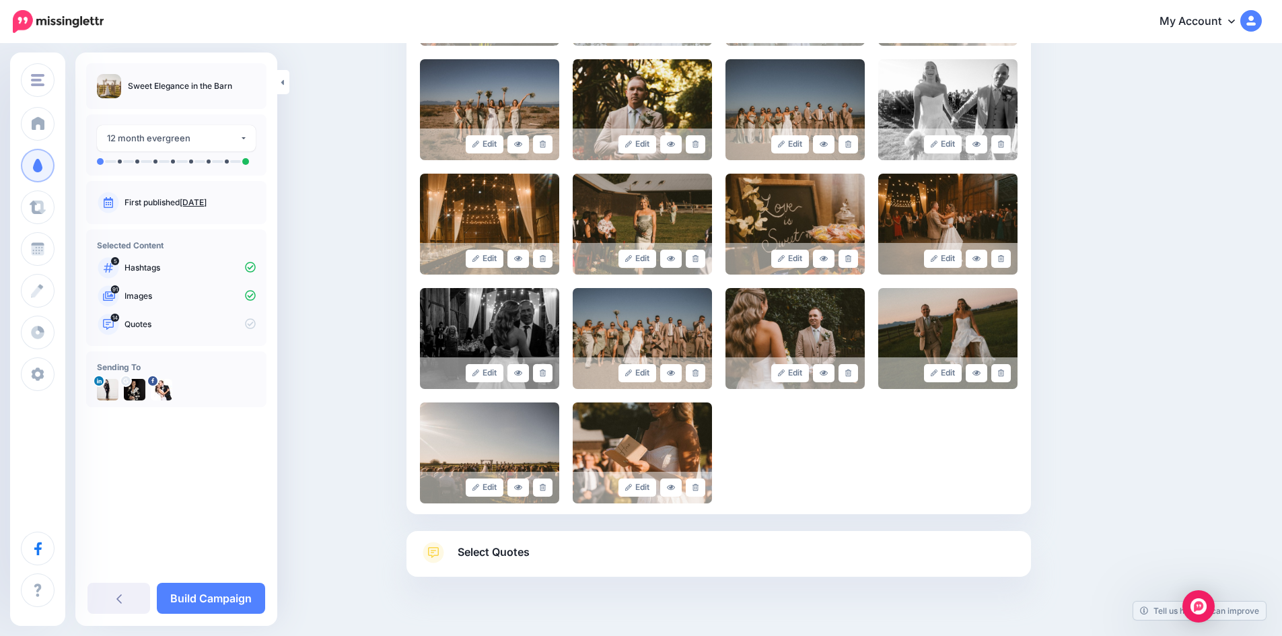
scroll to position [2608, 0]
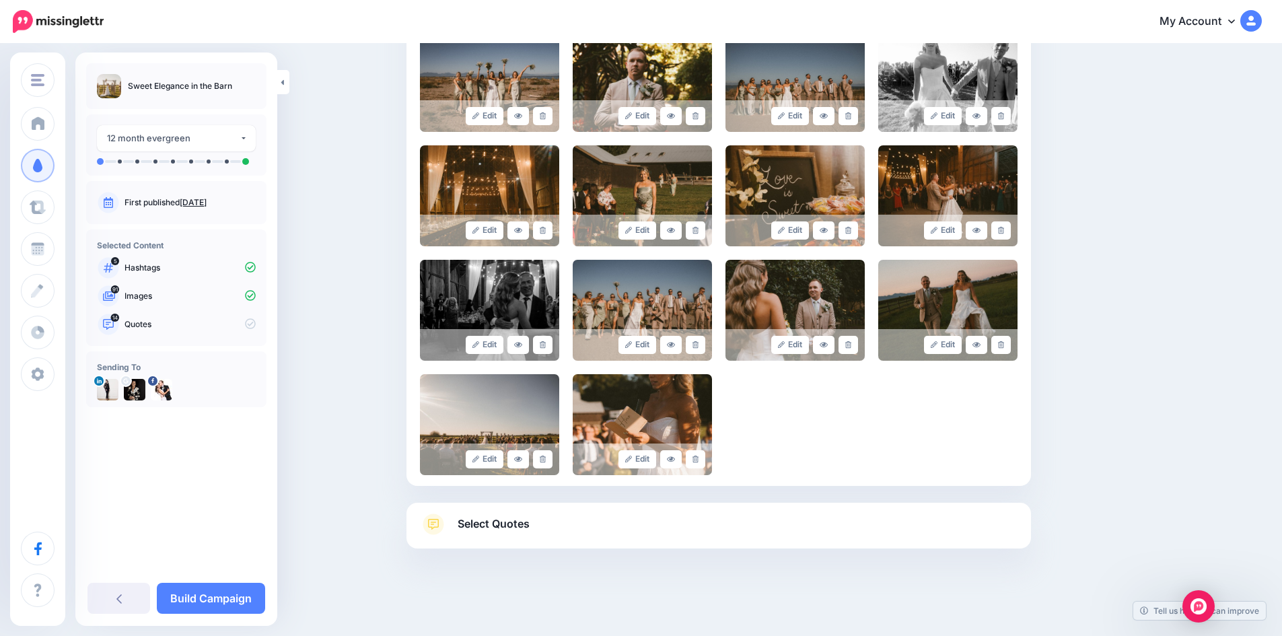
click at [489, 525] on span "Select Quotes" at bounding box center [494, 524] width 72 height 18
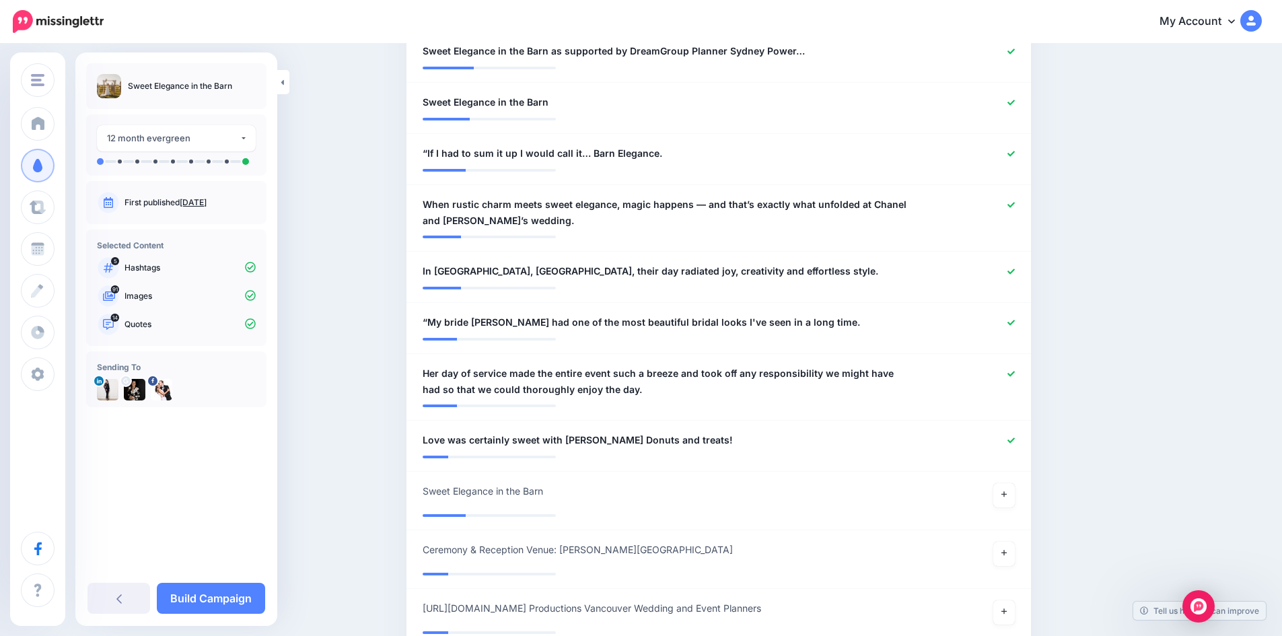
scroll to position [1971, 0]
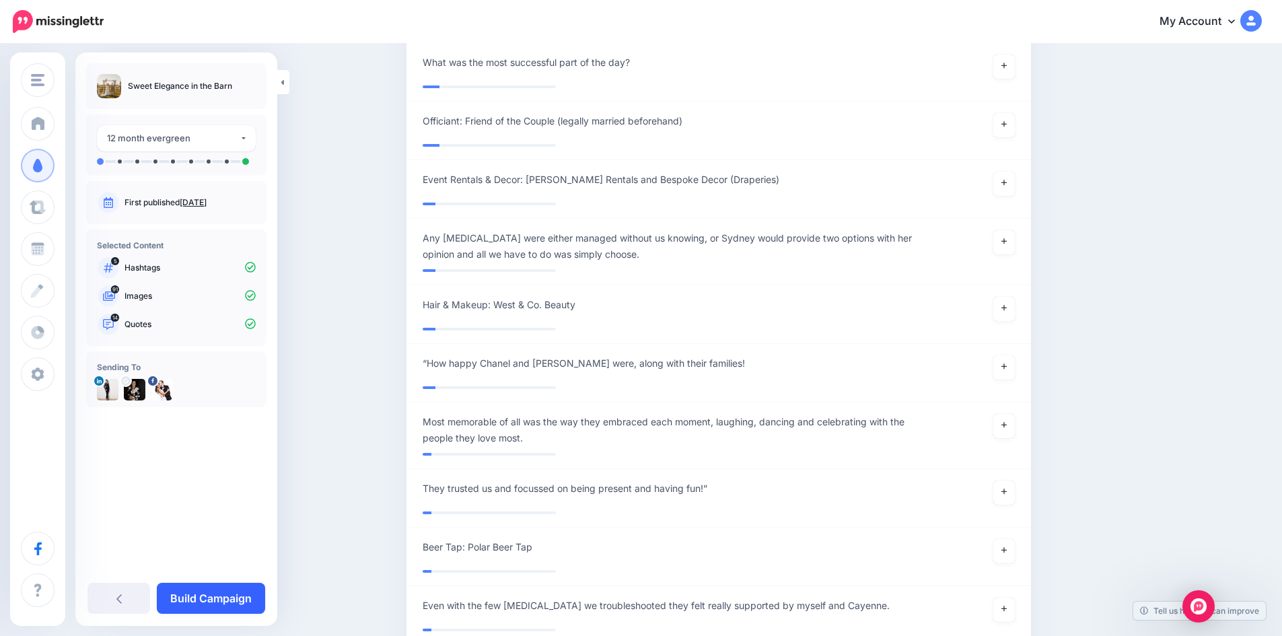
click at [234, 597] on link "Build Campaign" at bounding box center [211, 598] width 108 height 31
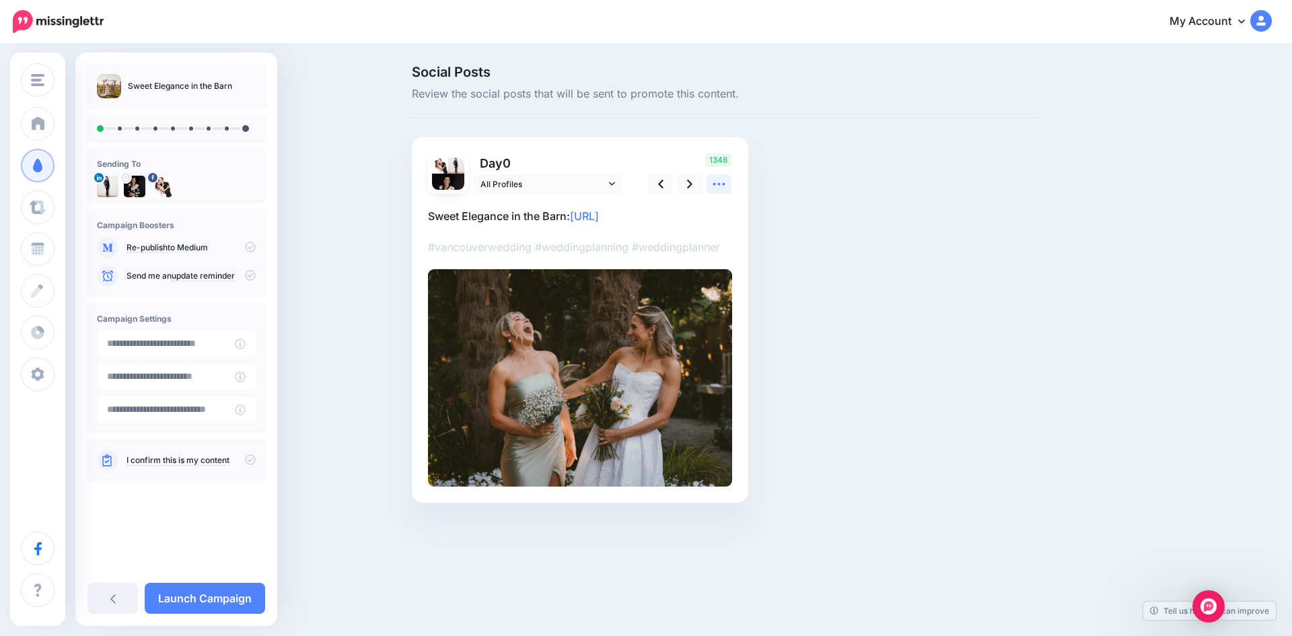
click at [721, 183] on icon at bounding box center [719, 184] width 14 height 14
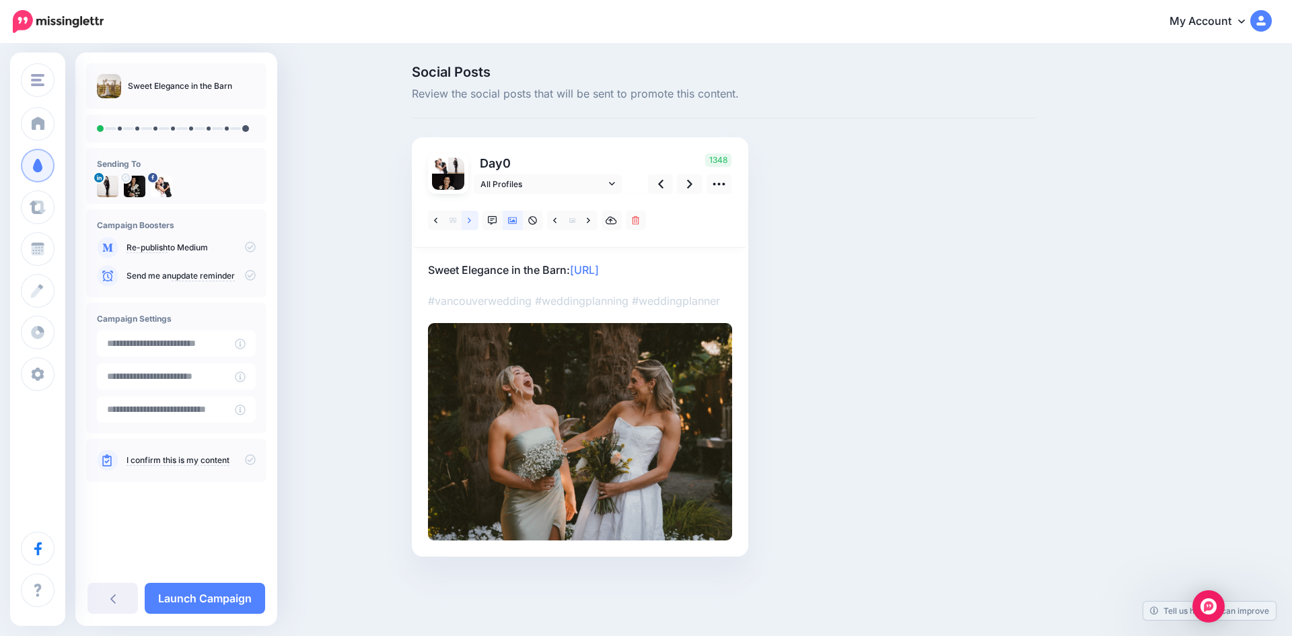
click at [468, 220] on icon at bounding box center [469, 220] width 3 height 9
click at [435, 221] on icon at bounding box center [435, 219] width 3 height 5
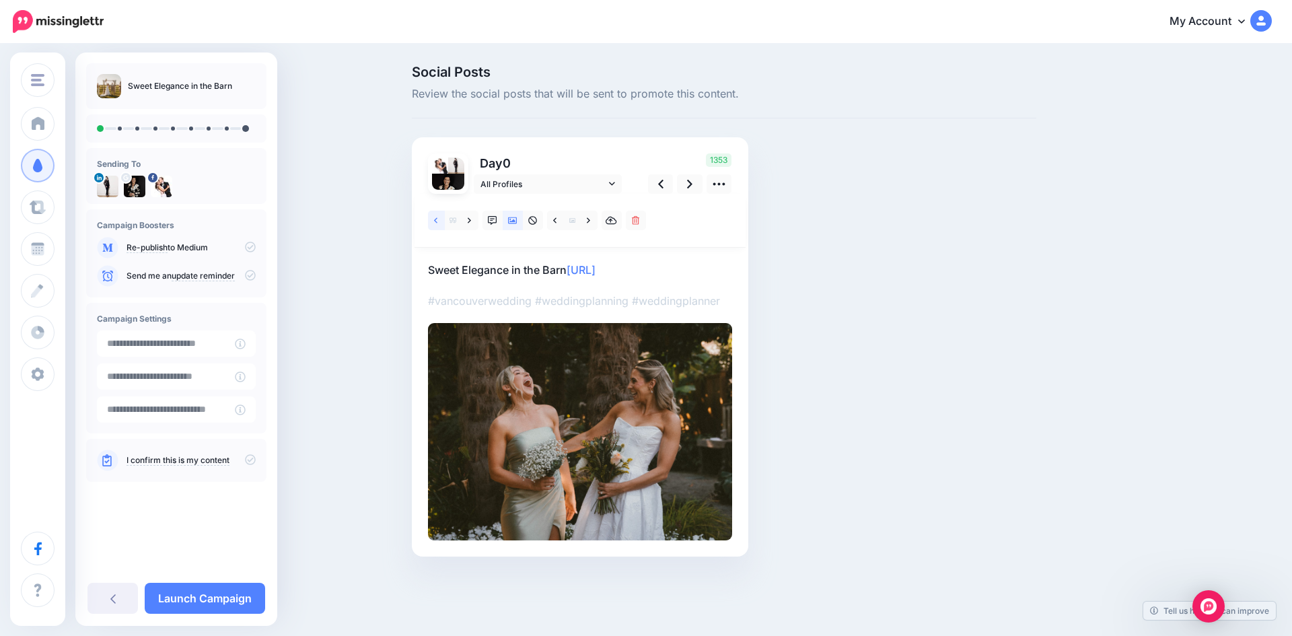
click at [435, 221] on icon at bounding box center [435, 219] width 3 height 5
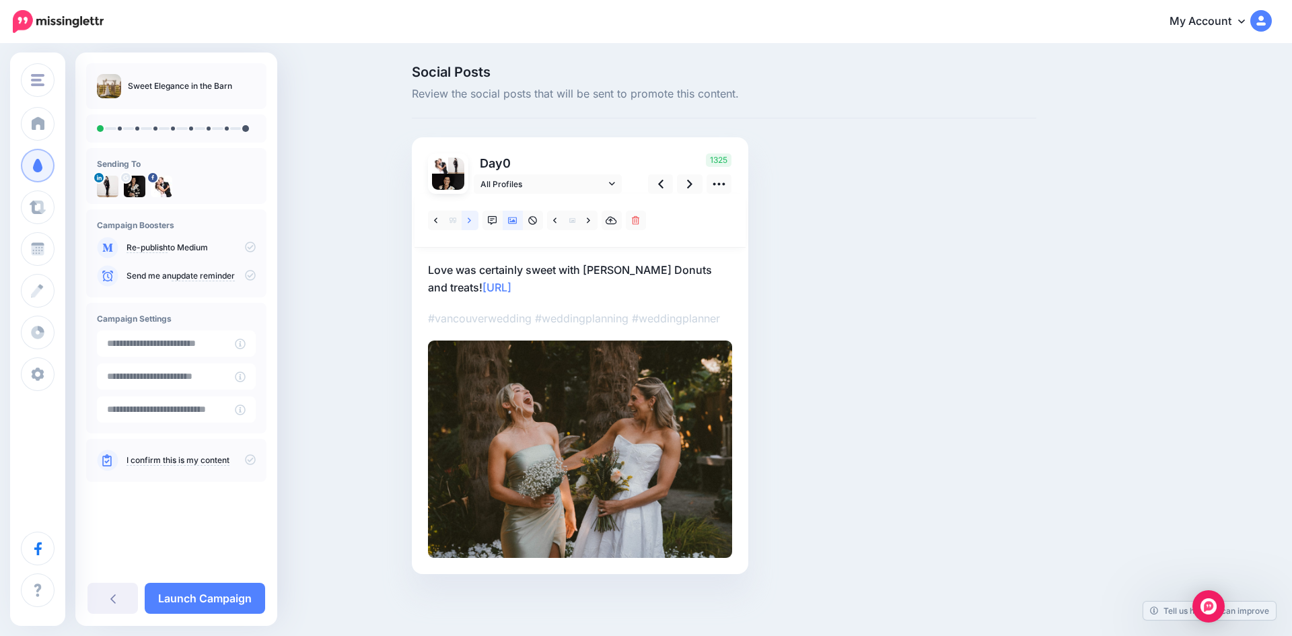
click at [469, 220] on icon at bounding box center [469, 220] width 3 height 9
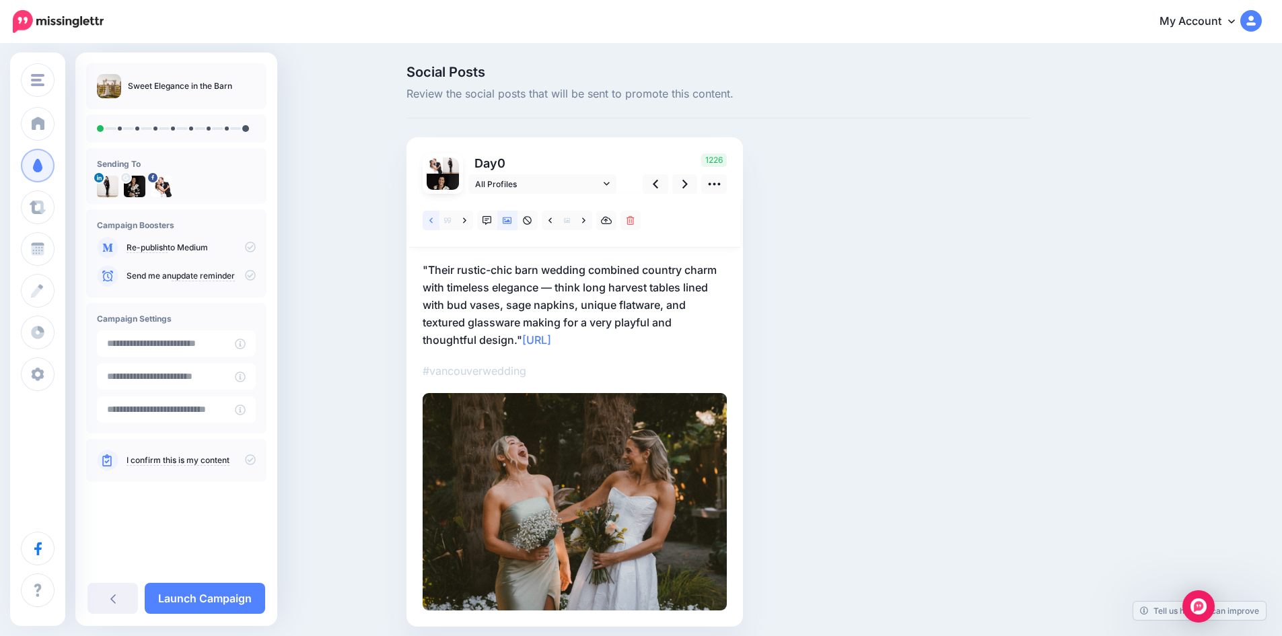
click at [431, 219] on link at bounding box center [431, 221] width 17 height 20
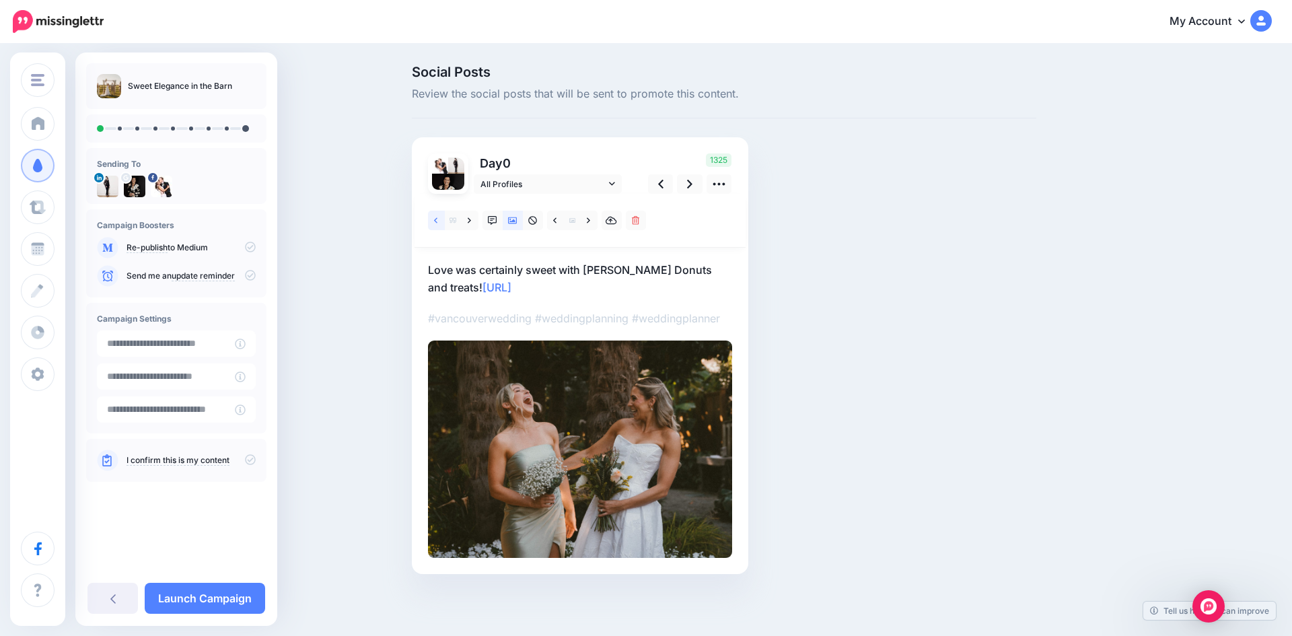
click at [431, 219] on link at bounding box center [436, 221] width 17 height 20
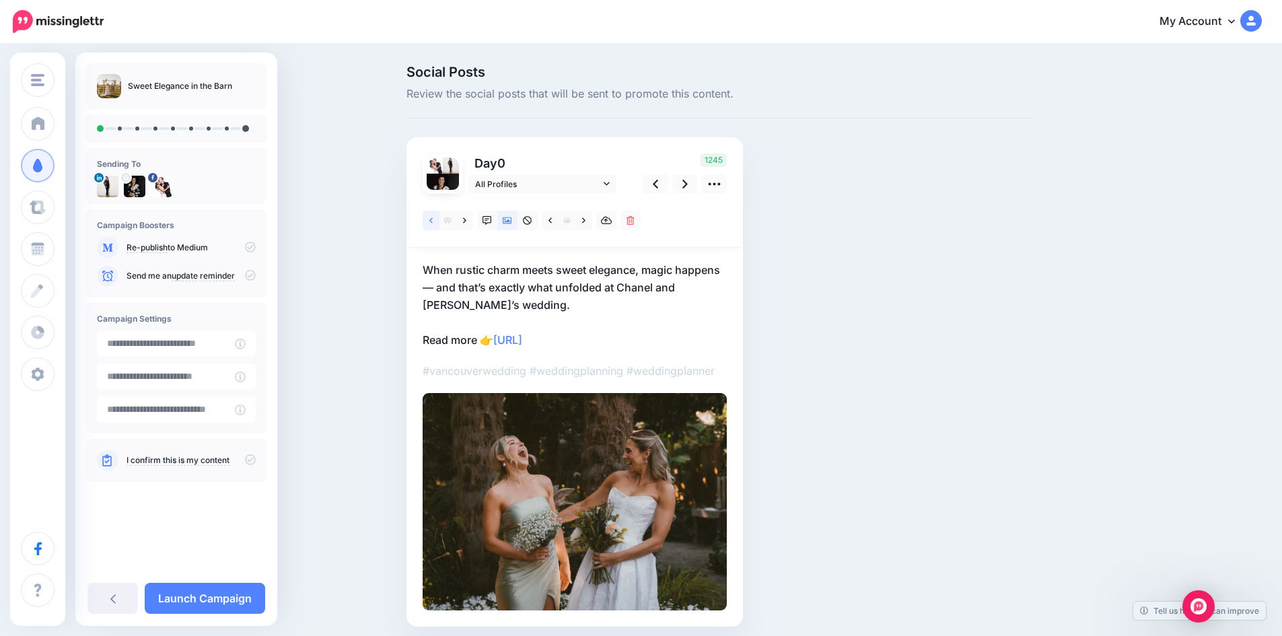
click at [431, 219] on link at bounding box center [431, 221] width 17 height 20
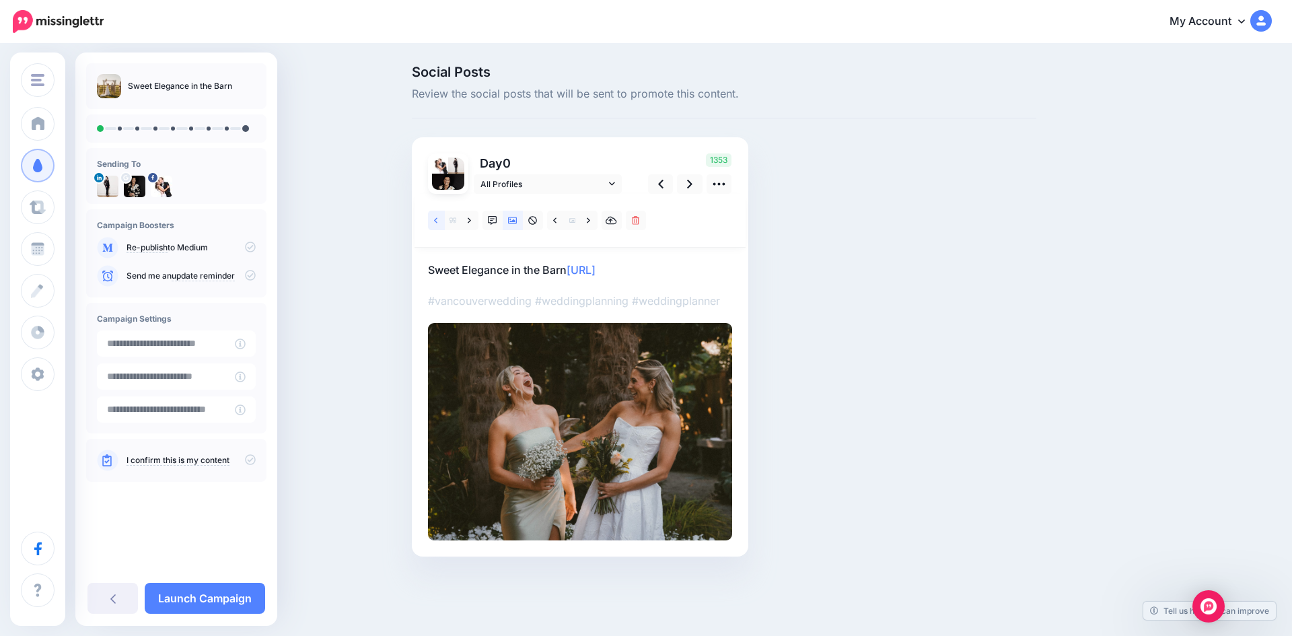
click at [431, 219] on link at bounding box center [436, 221] width 17 height 20
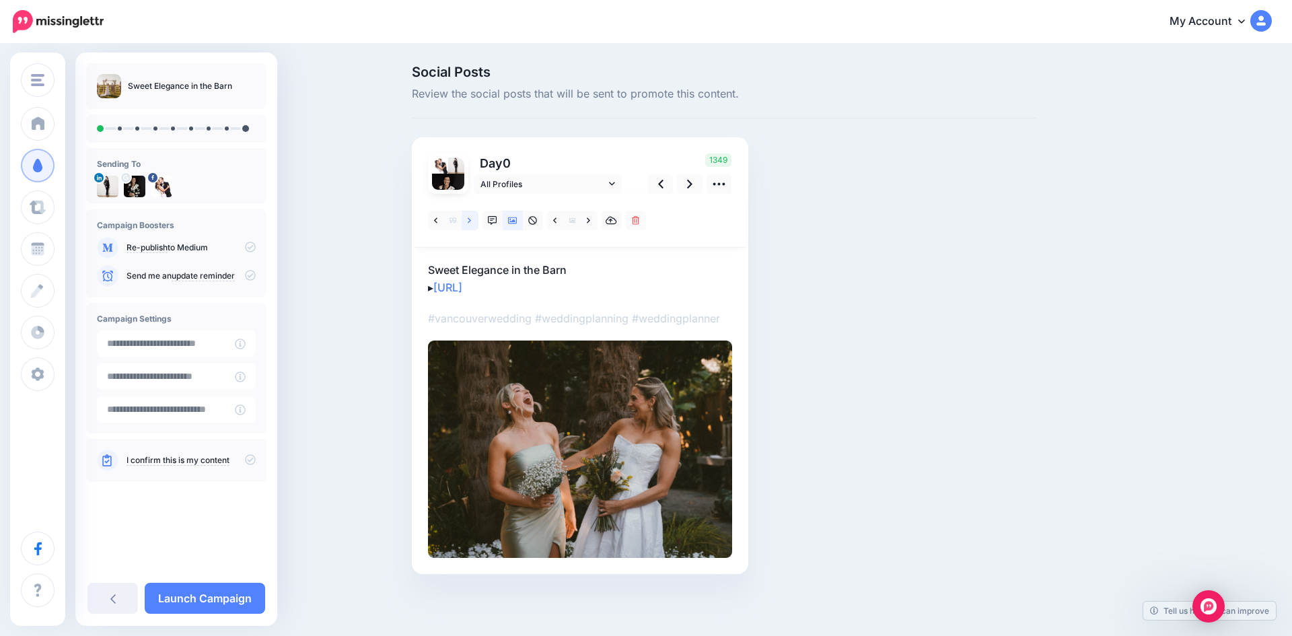
click at [470, 219] on icon at bounding box center [469, 219] width 3 height 5
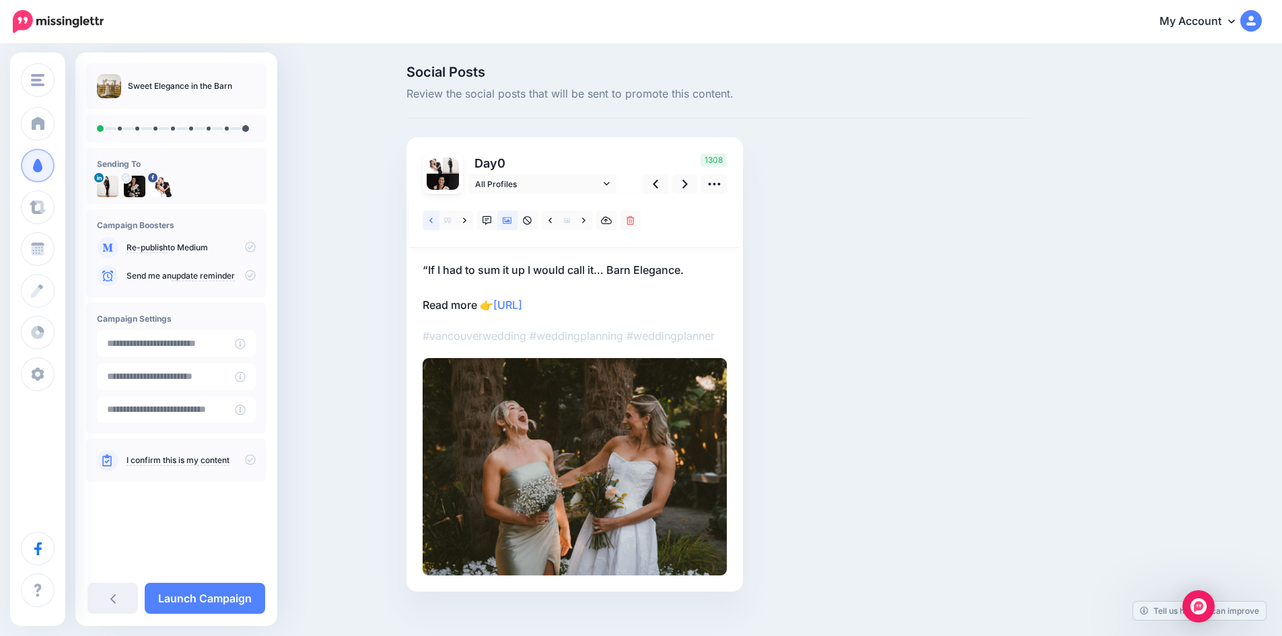
click at [433, 217] on icon at bounding box center [430, 220] width 3 height 9
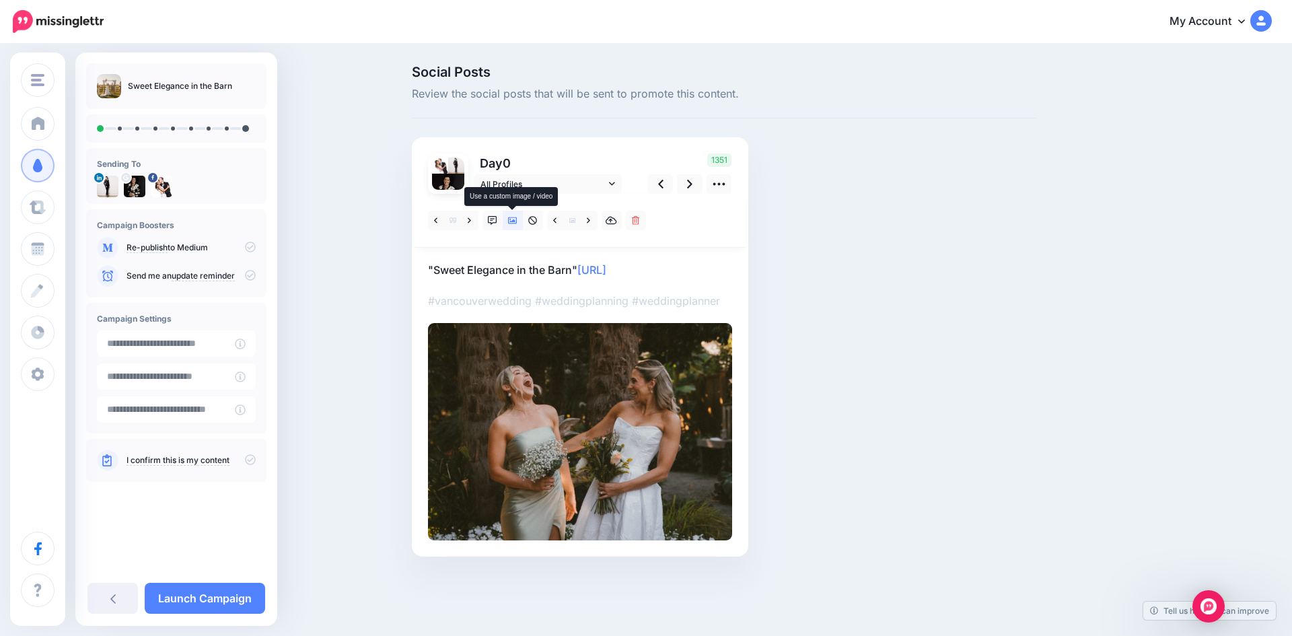
click at [512, 219] on icon at bounding box center [512, 220] width 9 height 9
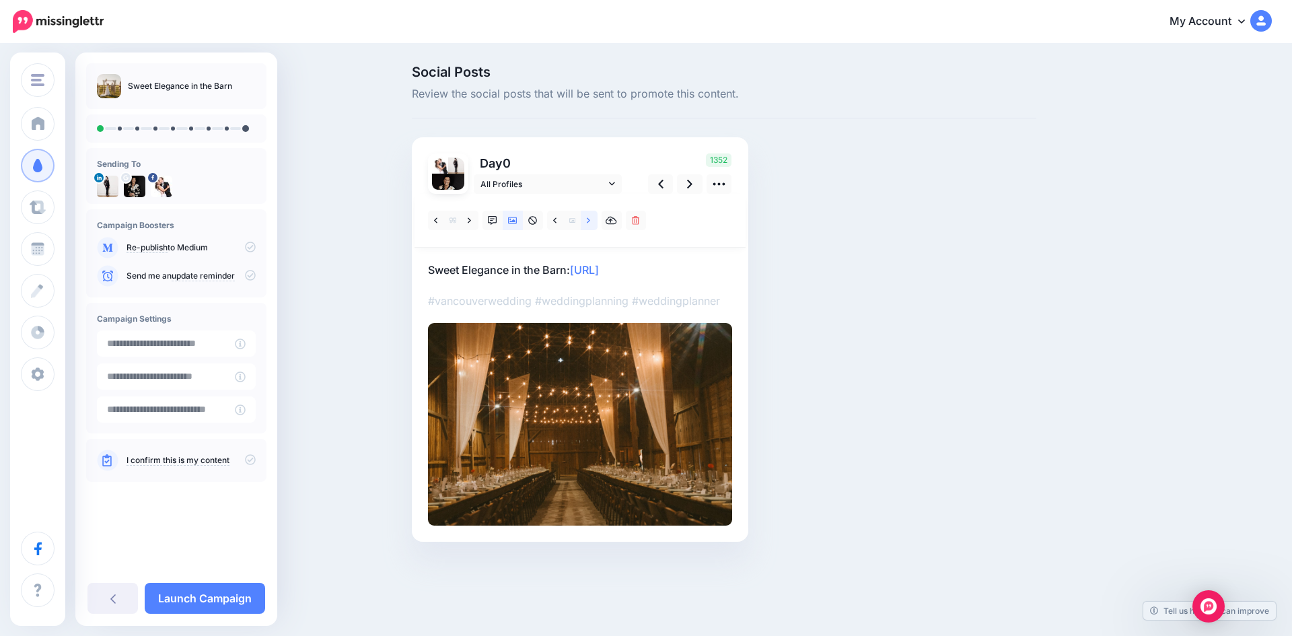
click at [592, 219] on link at bounding box center [589, 221] width 17 height 20
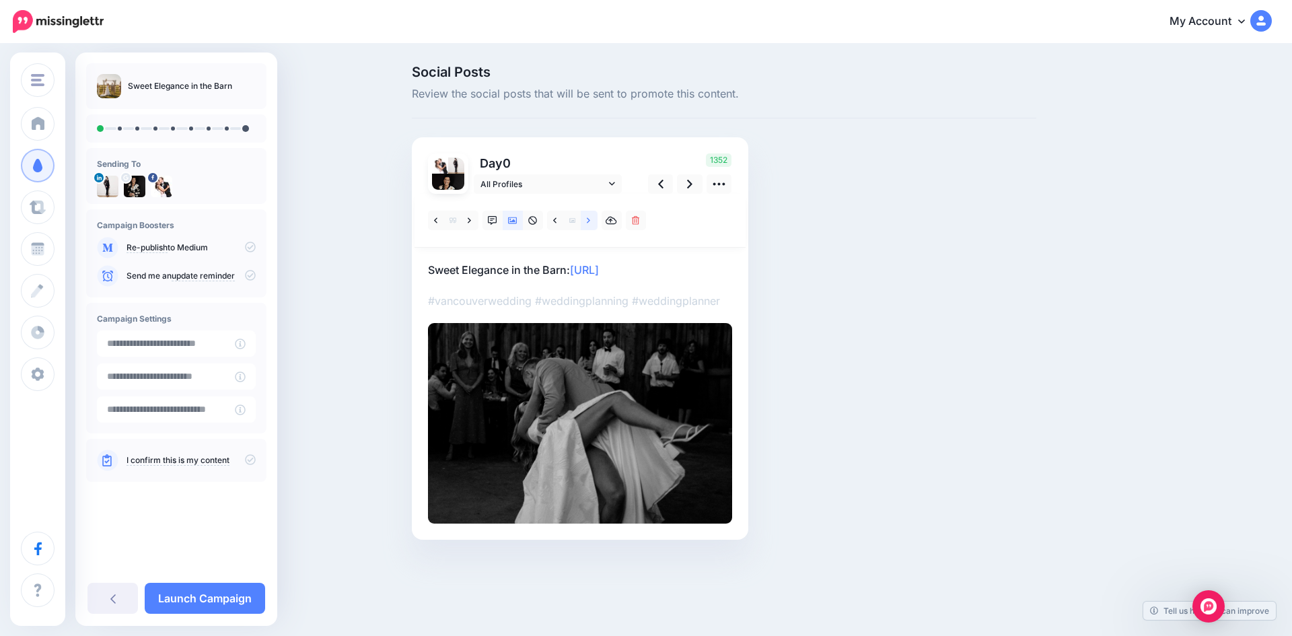
click at [592, 219] on link at bounding box center [589, 221] width 17 height 20
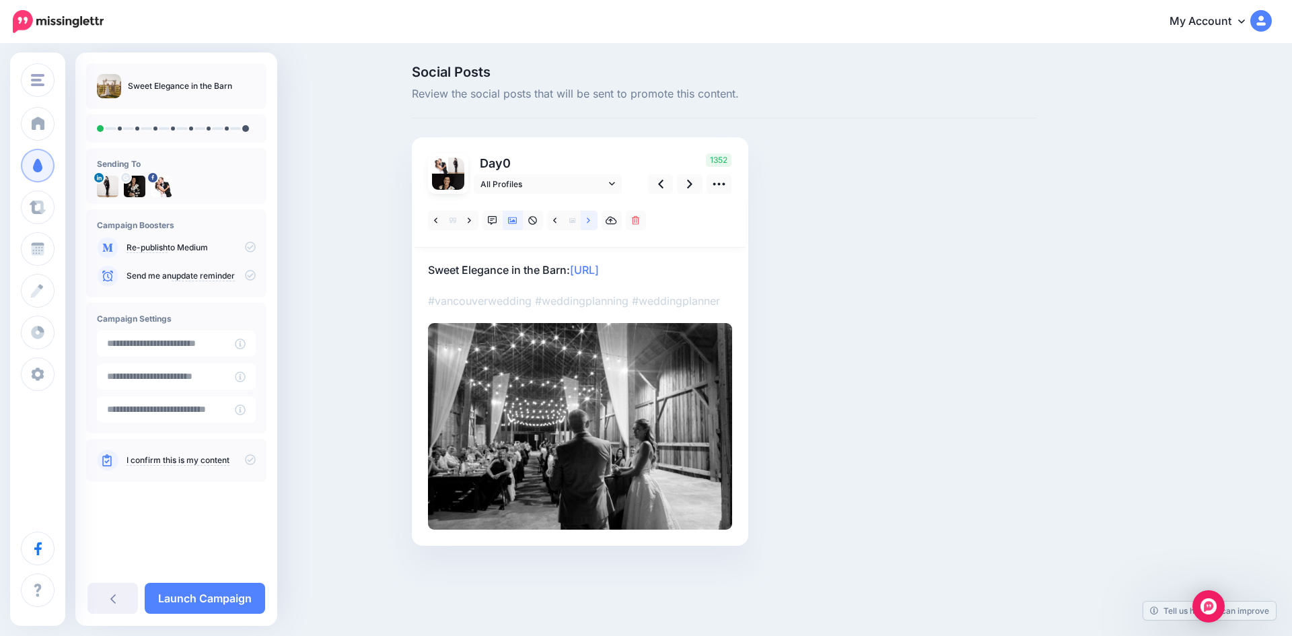
click at [592, 219] on link at bounding box center [589, 221] width 17 height 20
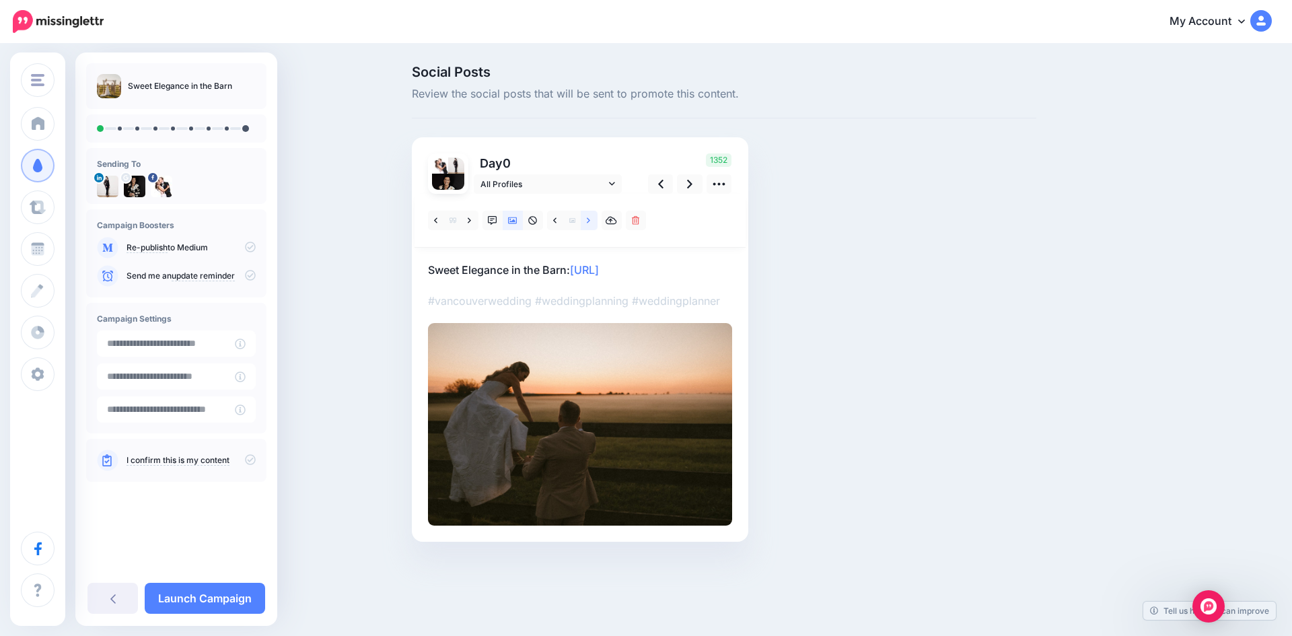
click at [592, 219] on link at bounding box center [589, 221] width 17 height 20
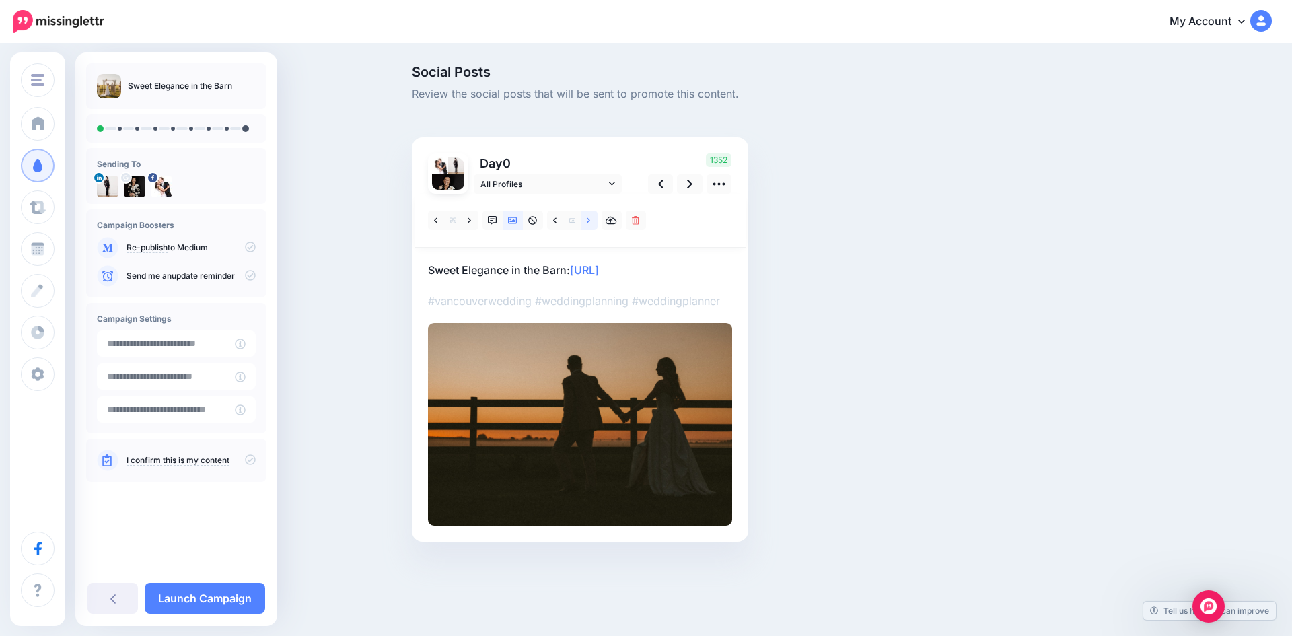
click at [592, 219] on link at bounding box center [589, 221] width 17 height 20
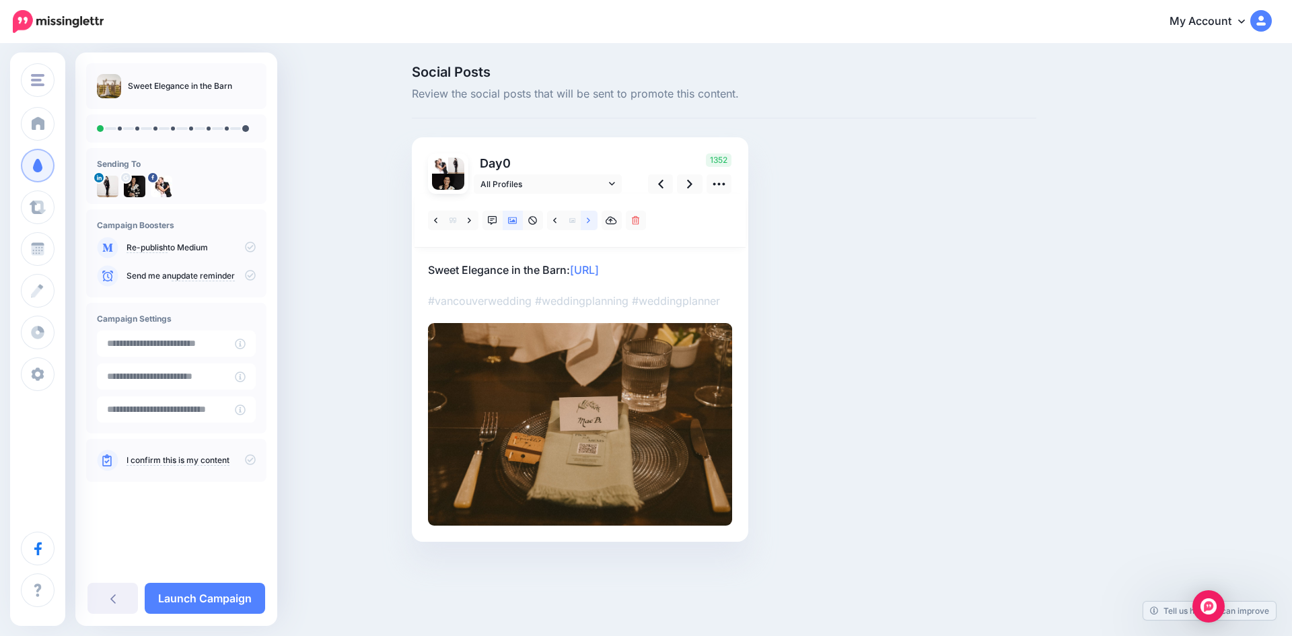
click at [592, 219] on link at bounding box center [589, 221] width 17 height 20
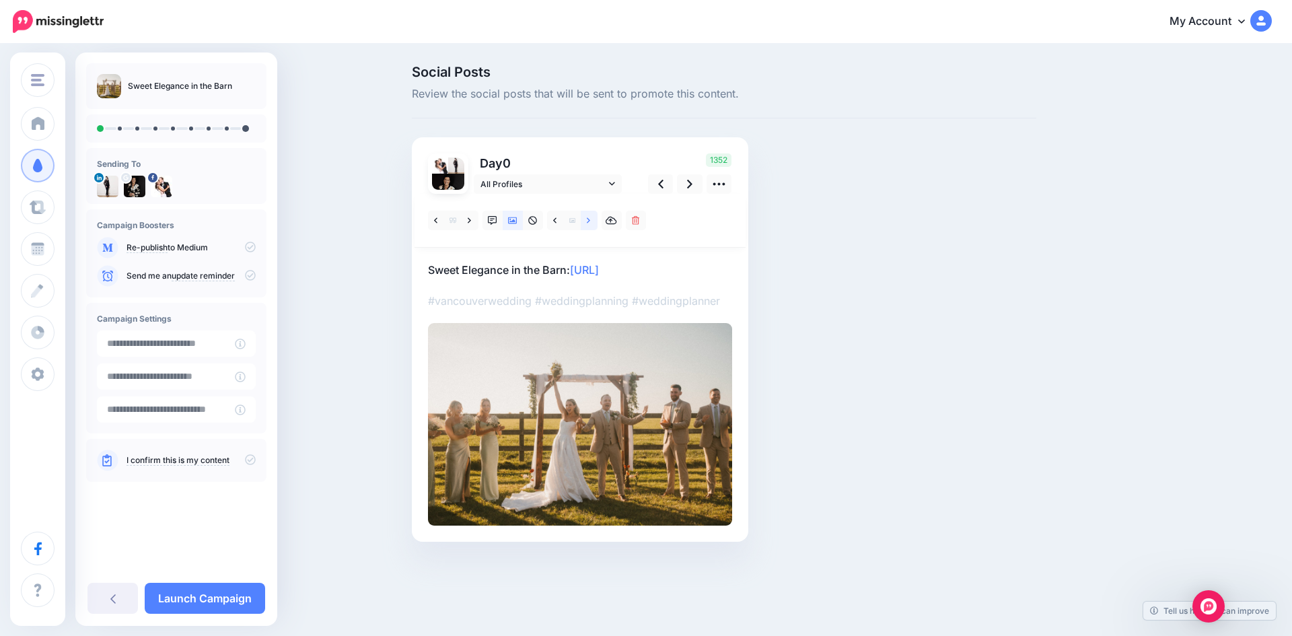
click at [592, 219] on link at bounding box center [589, 221] width 17 height 20
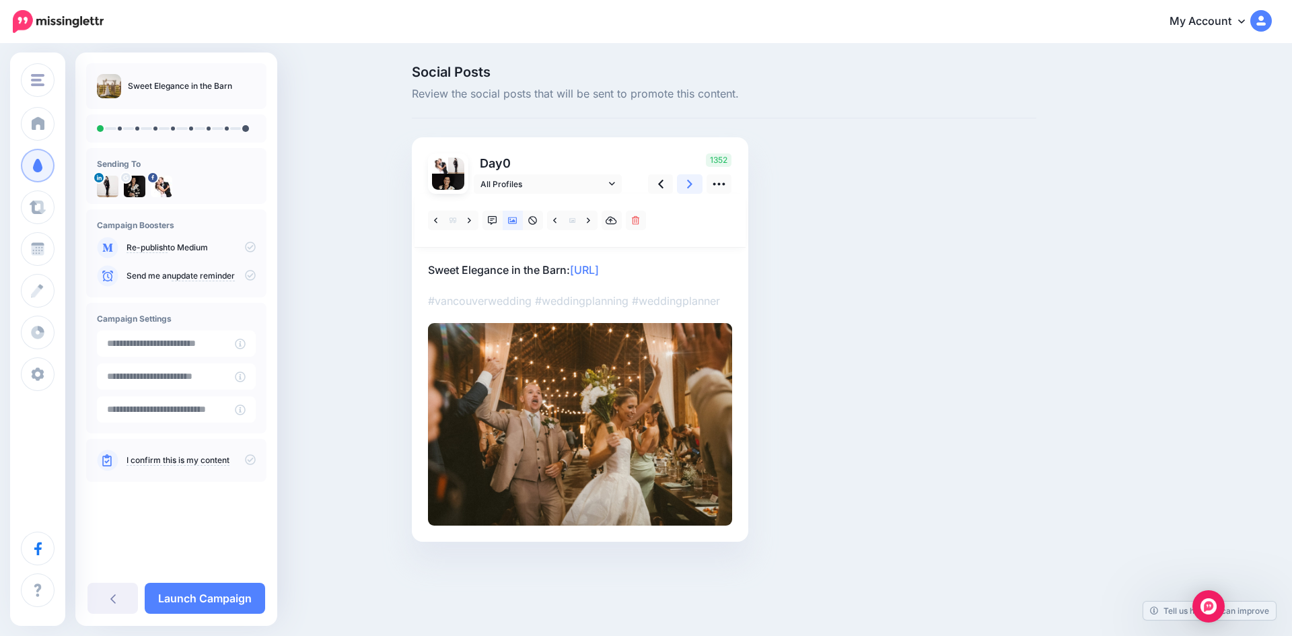
click at [691, 180] on icon at bounding box center [689, 184] width 5 height 14
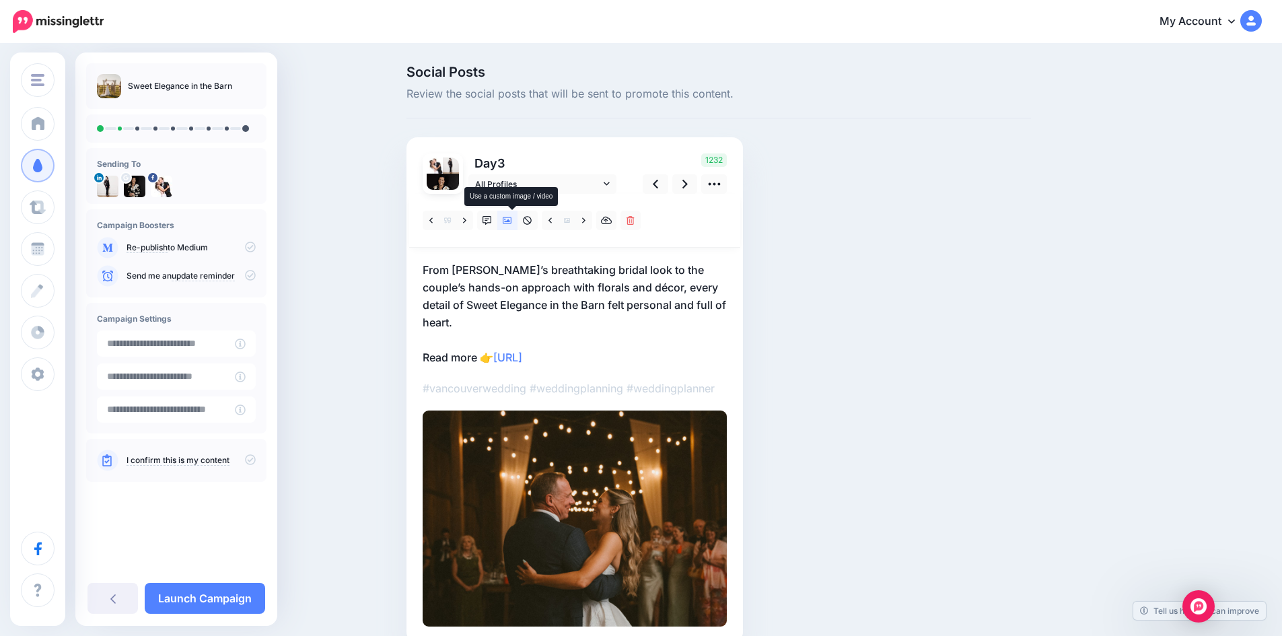
click at [512, 217] on icon at bounding box center [507, 220] width 9 height 9
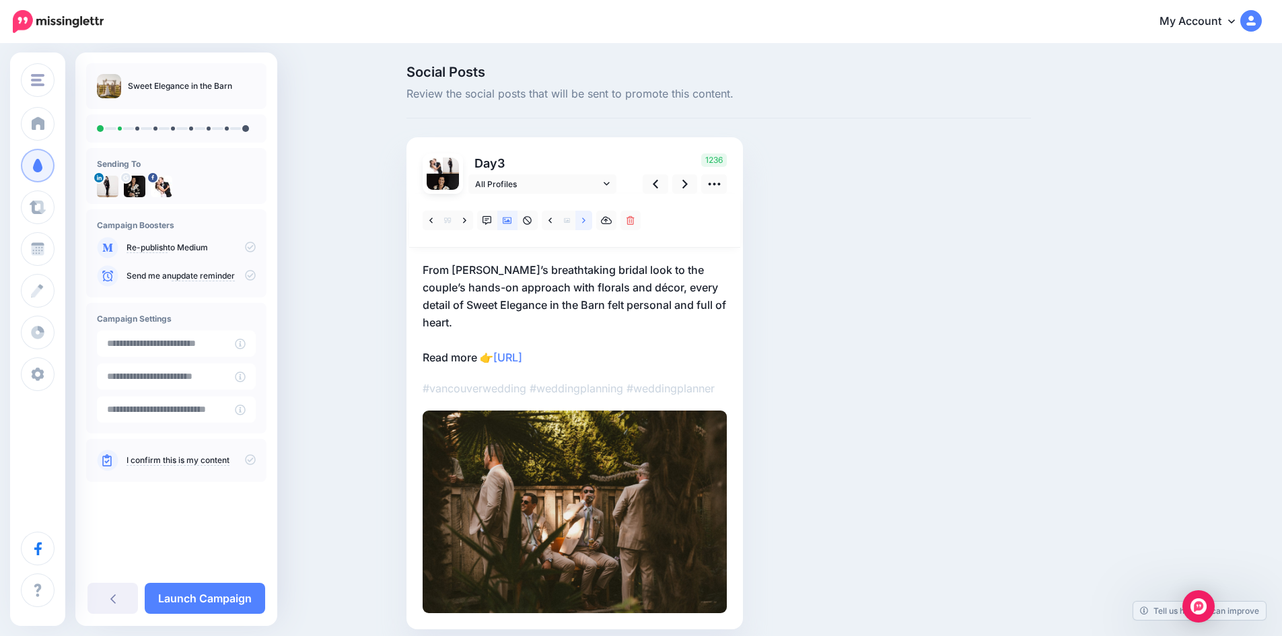
click at [586, 221] on icon at bounding box center [583, 219] width 3 height 5
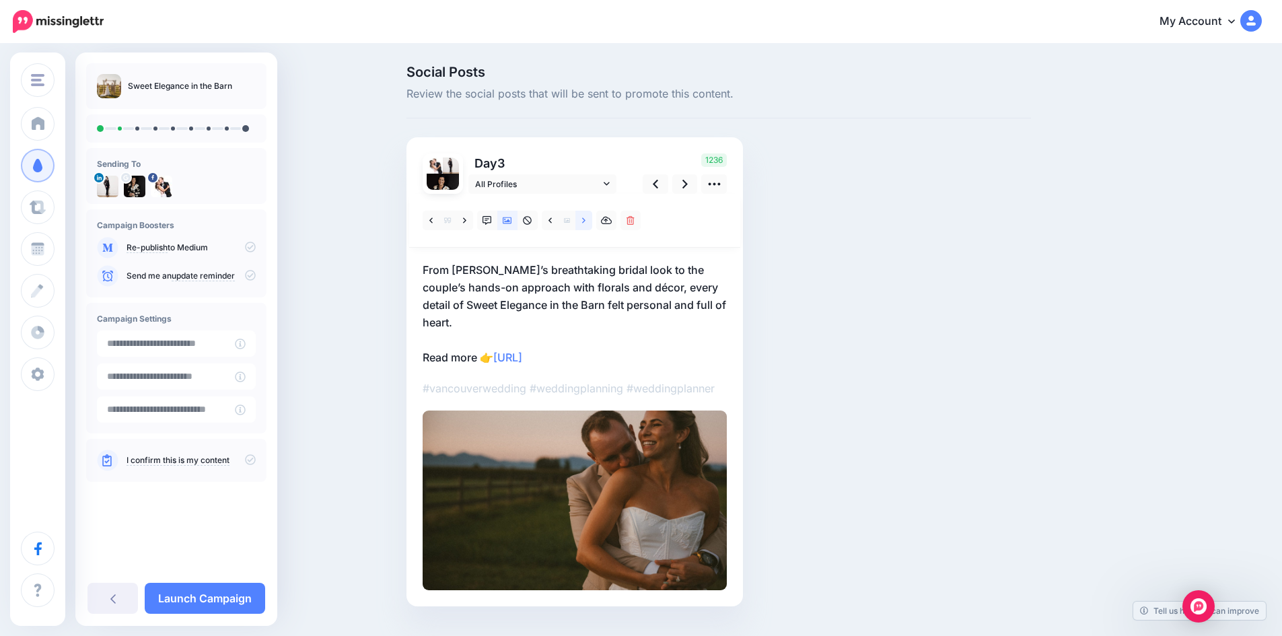
click at [586, 221] on icon at bounding box center [583, 219] width 3 height 5
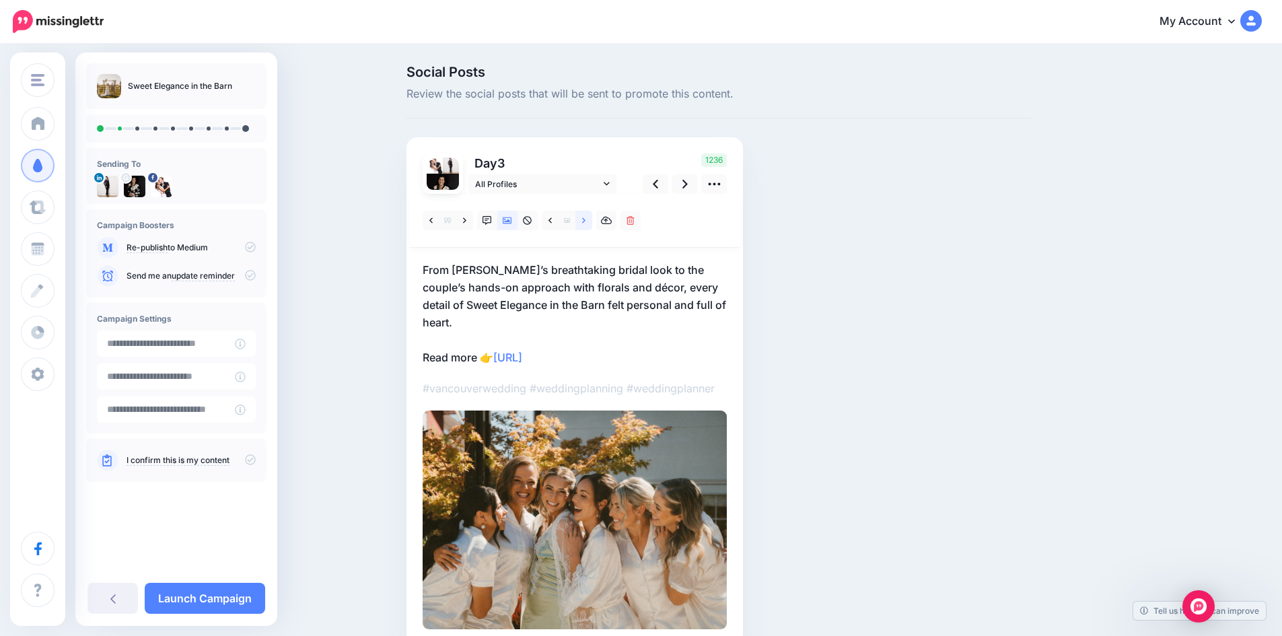
click at [586, 221] on icon at bounding box center [583, 219] width 3 height 5
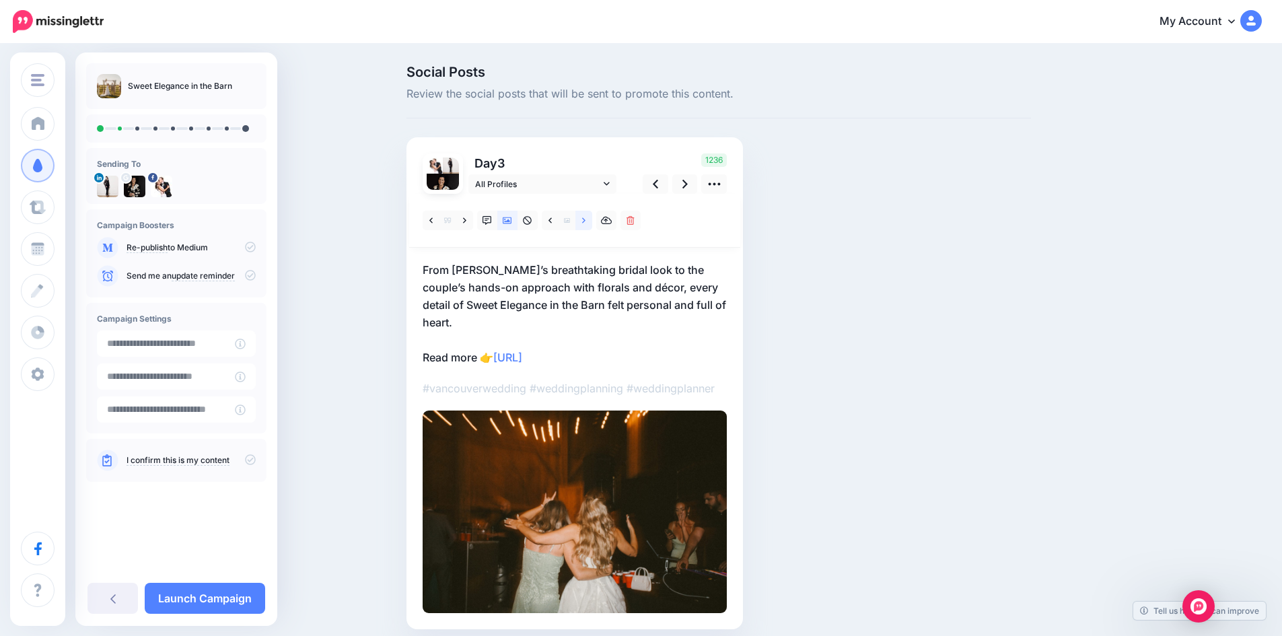
click at [586, 221] on icon at bounding box center [583, 219] width 3 height 5
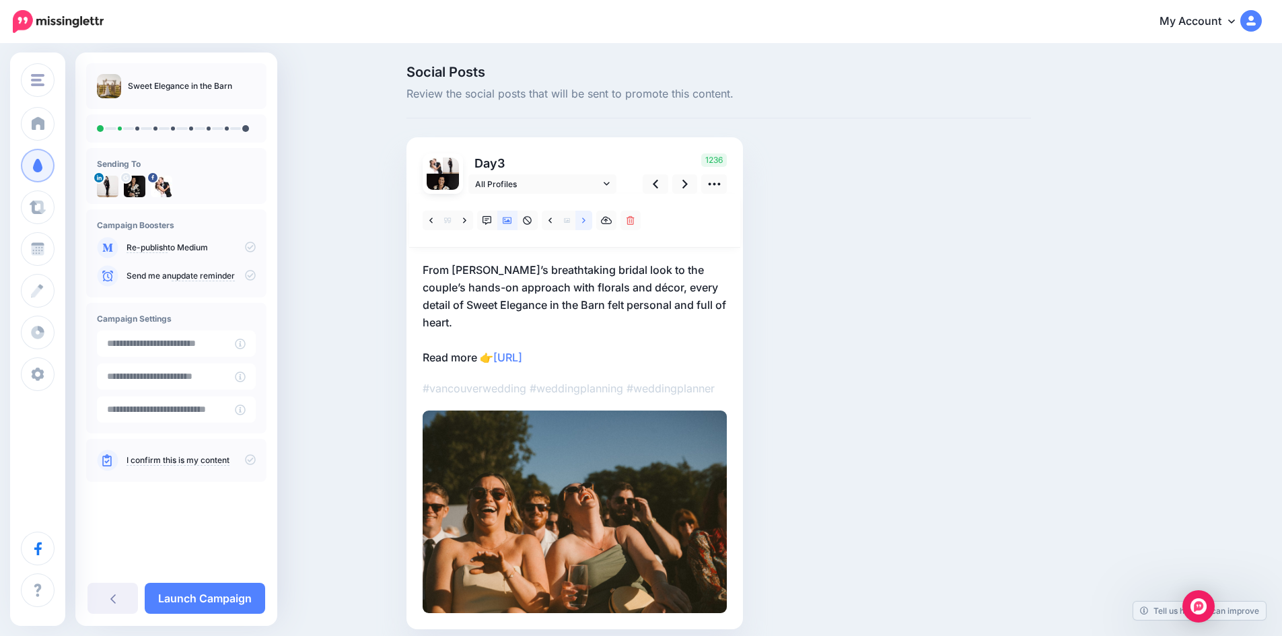
click at [586, 221] on icon at bounding box center [583, 219] width 3 height 5
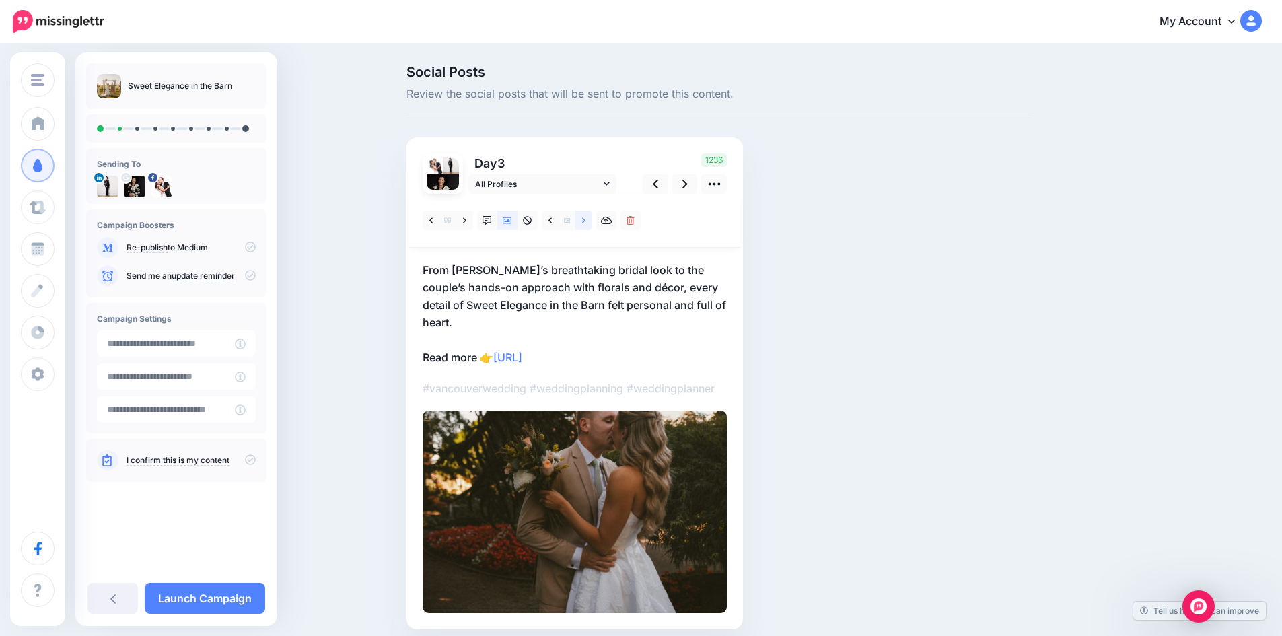
click at [586, 221] on icon at bounding box center [583, 219] width 3 height 5
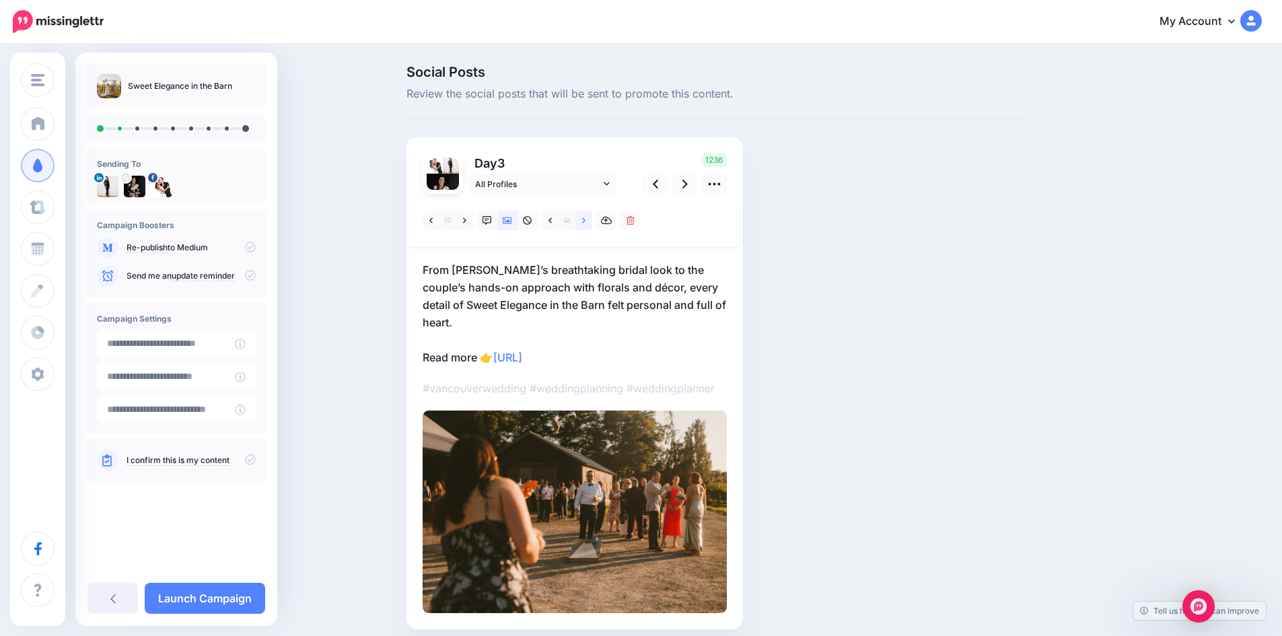
click at [586, 221] on icon at bounding box center [583, 219] width 3 height 5
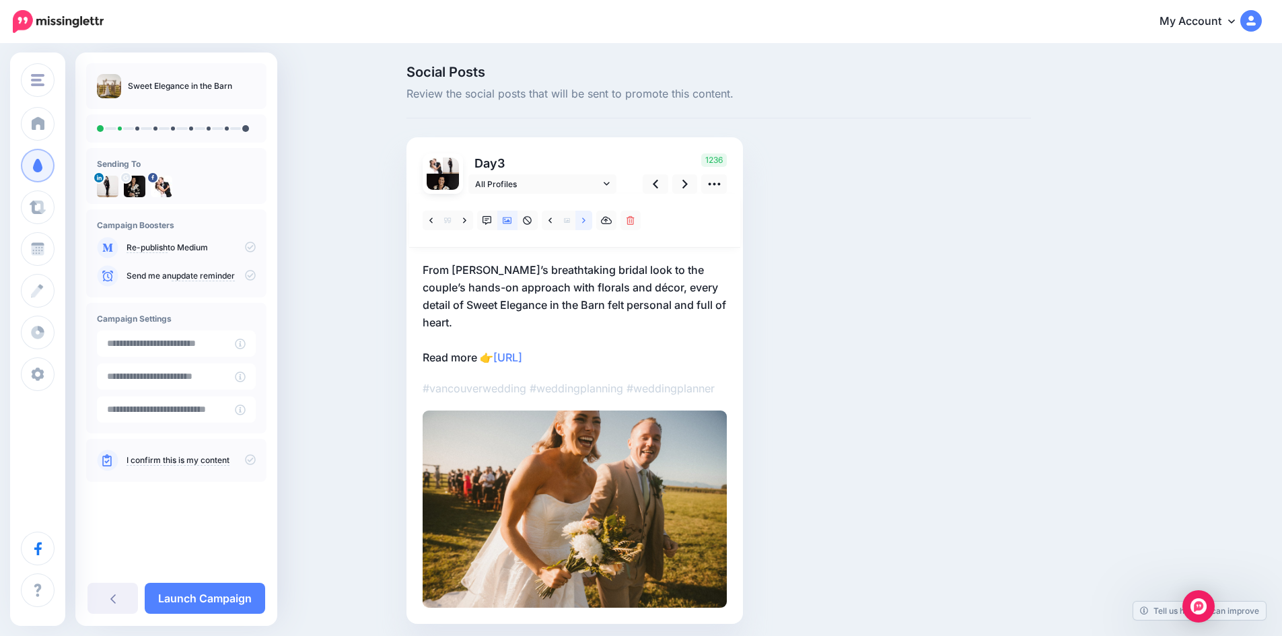
click at [586, 221] on icon at bounding box center [583, 219] width 3 height 5
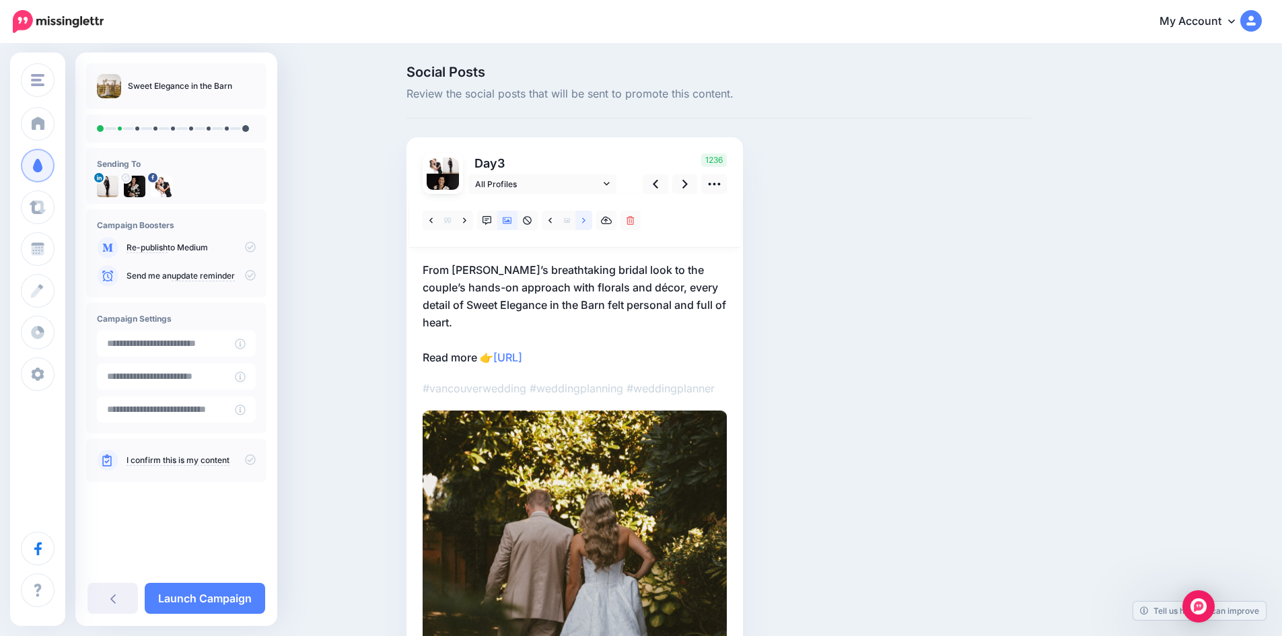
click at [586, 221] on icon at bounding box center [583, 219] width 3 height 5
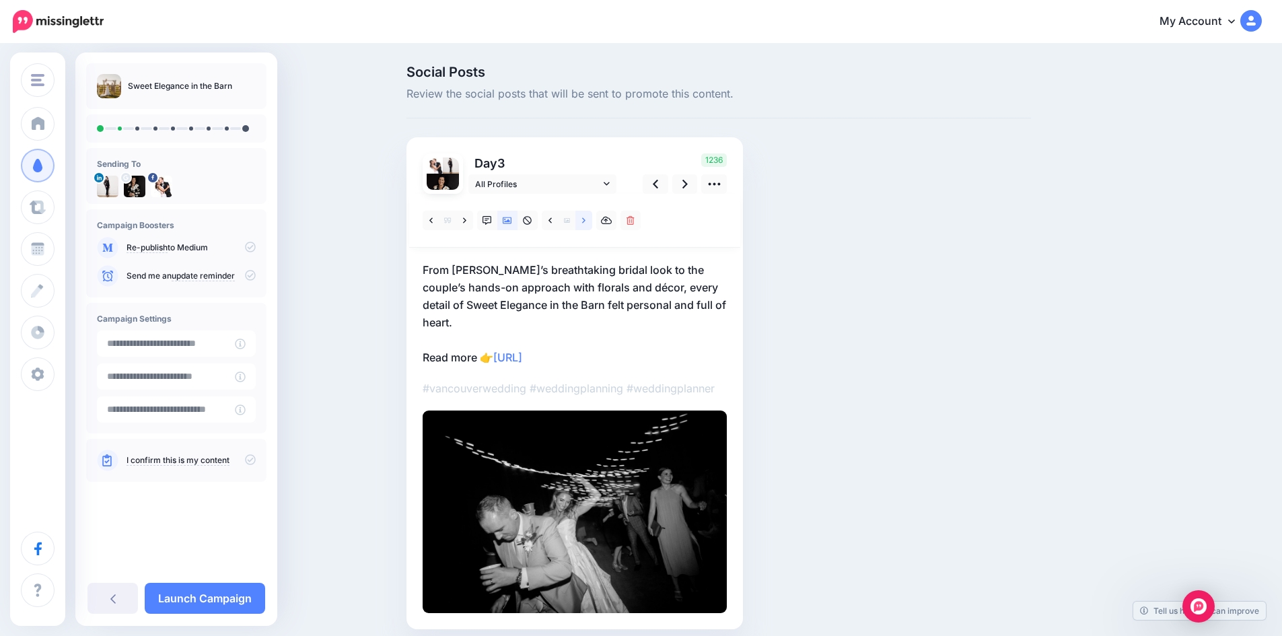
click at [586, 221] on icon at bounding box center [583, 219] width 3 height 5
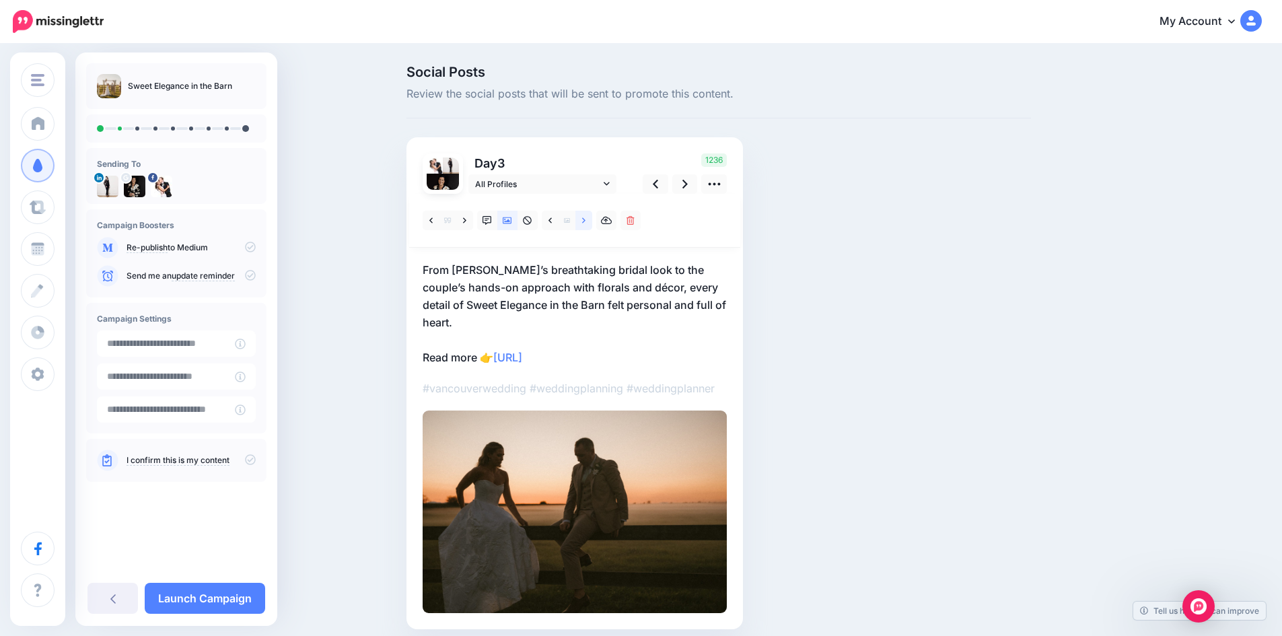
click at [586, 221] on icon at bounding box center [583, 219] width 3 height 5
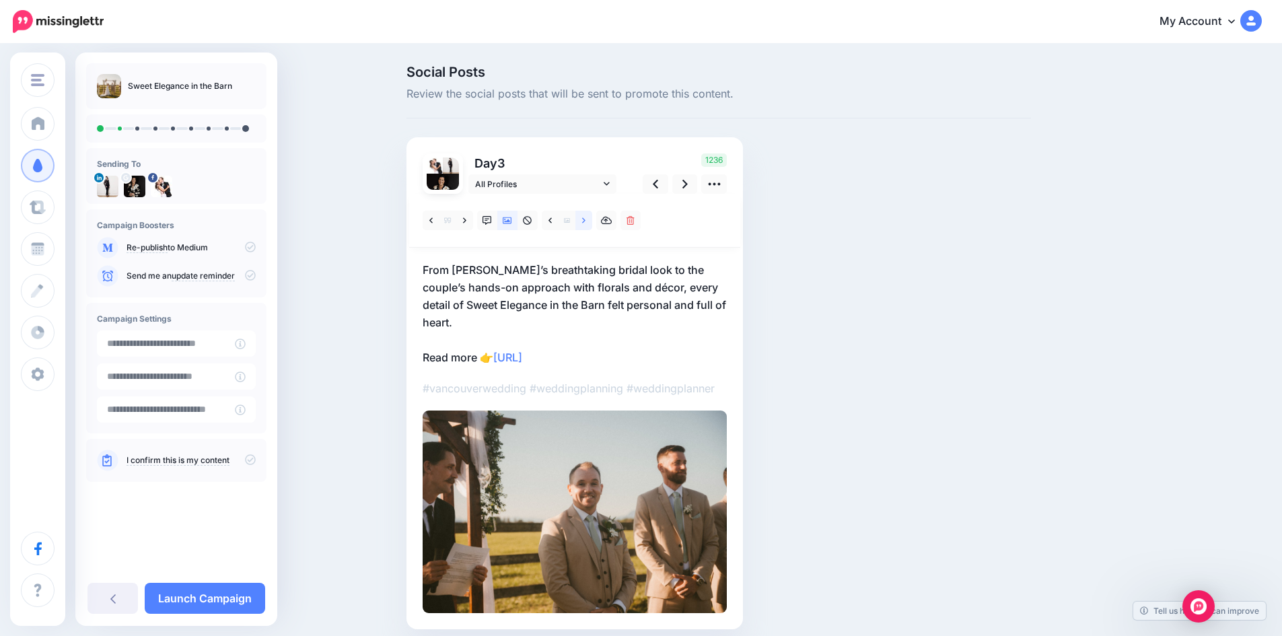
click at [586, 221] on icon at bounding box center [583, 219] width 3 height 5
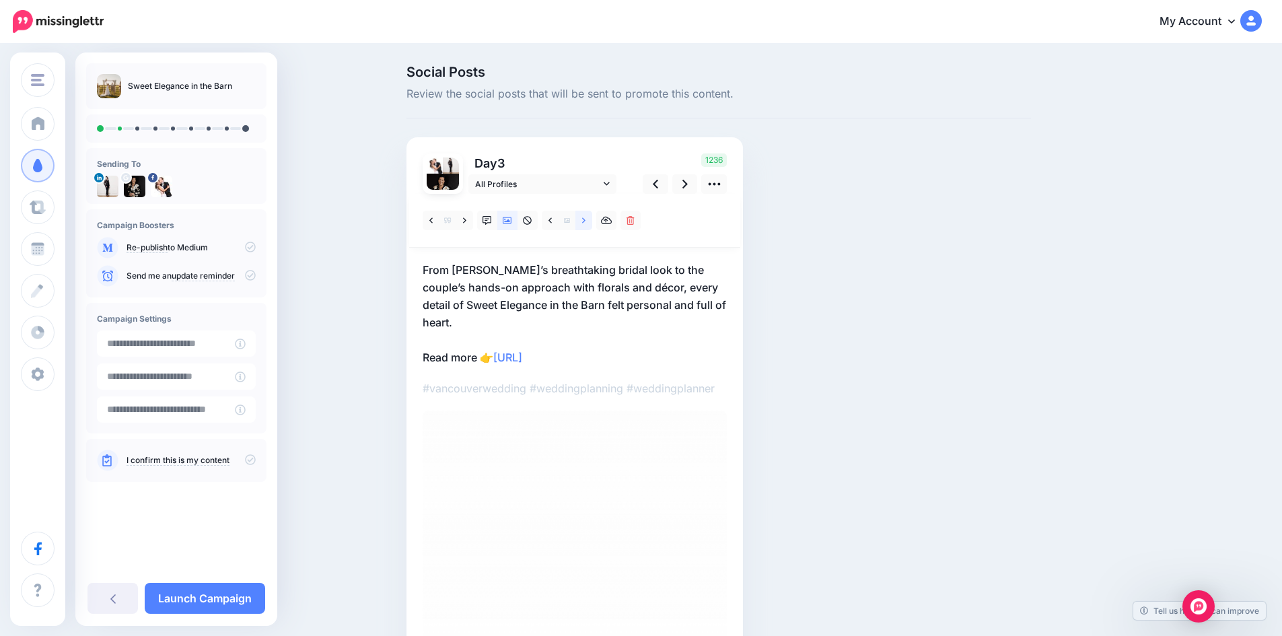
click at [586, 219] on icon at bounding box center [583, 220] width 3 height 9
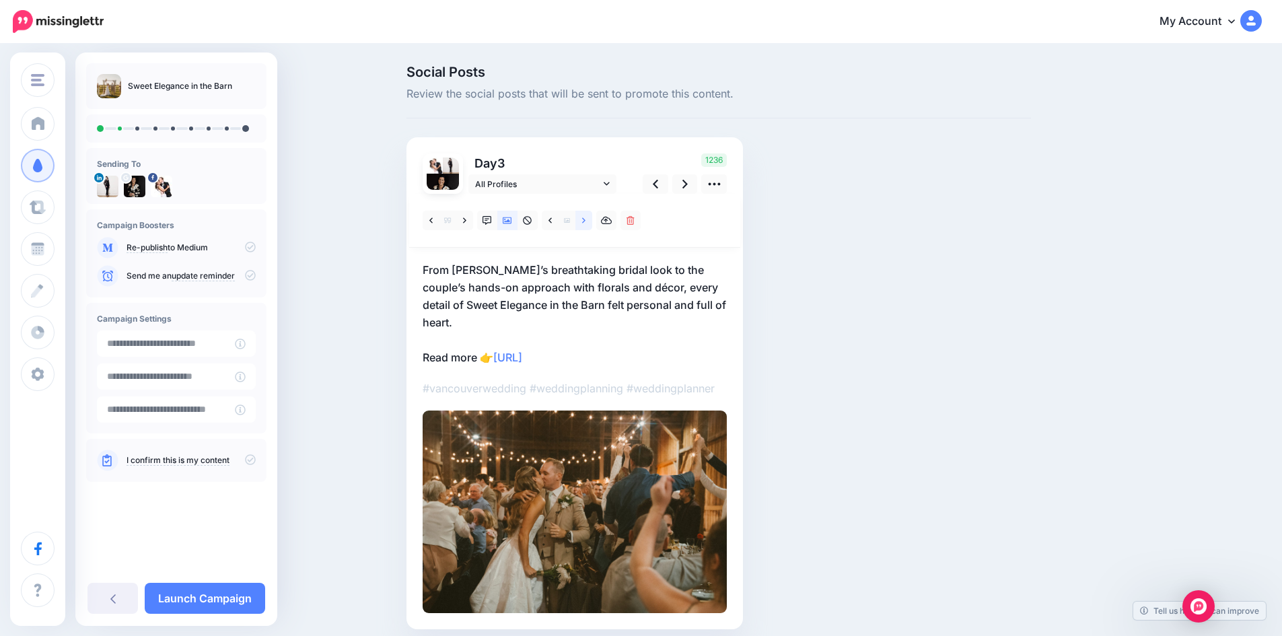
click at [586, 219] on icon at bounding box center [583, 220] width 3 height 9
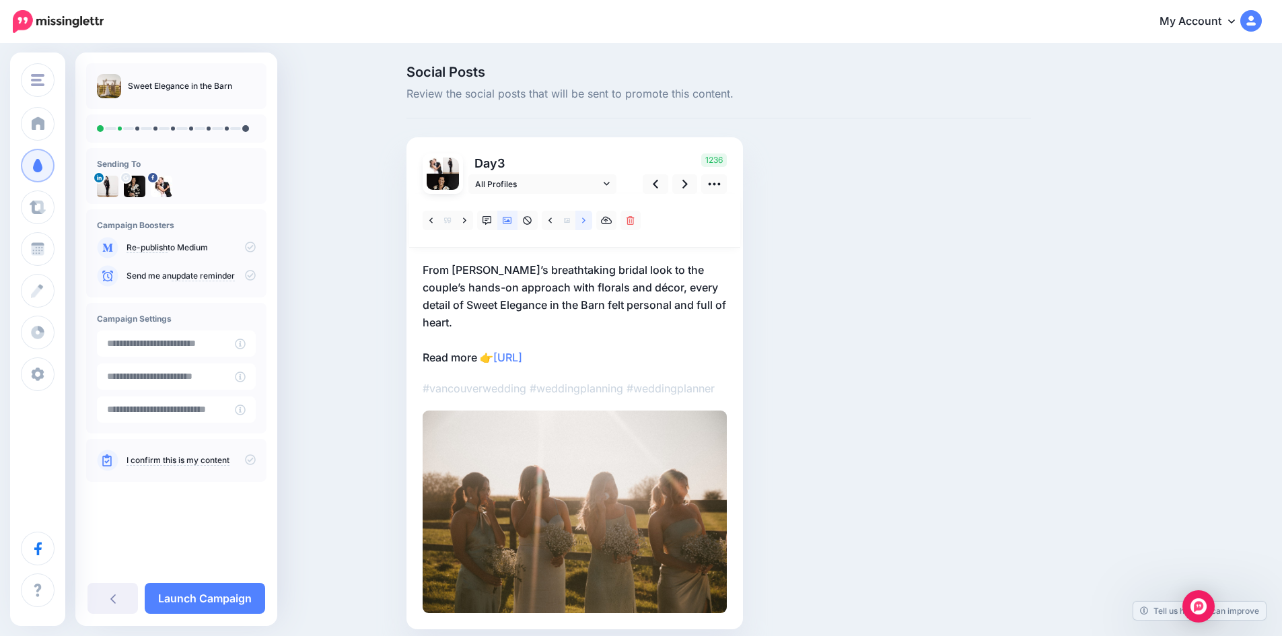
click at [586, 219] on icon at bounding box center [583, 220] width 3 height 9
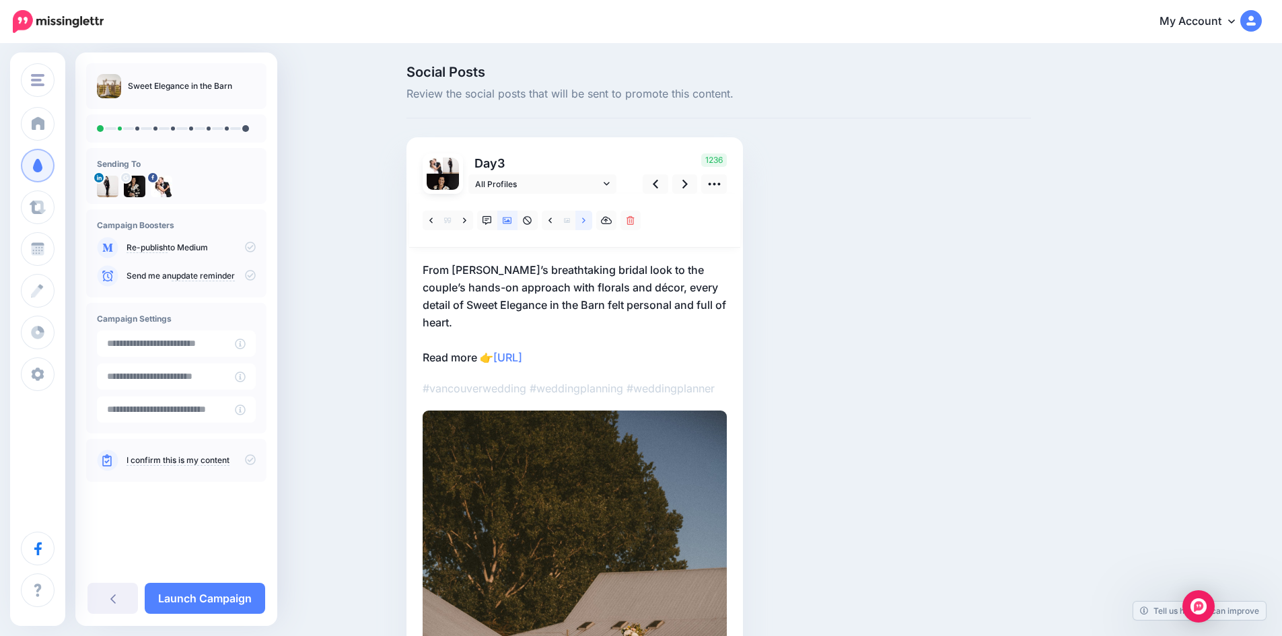
click at [586, 219] on icon at bounding box center [583, 220] width 3 height 9
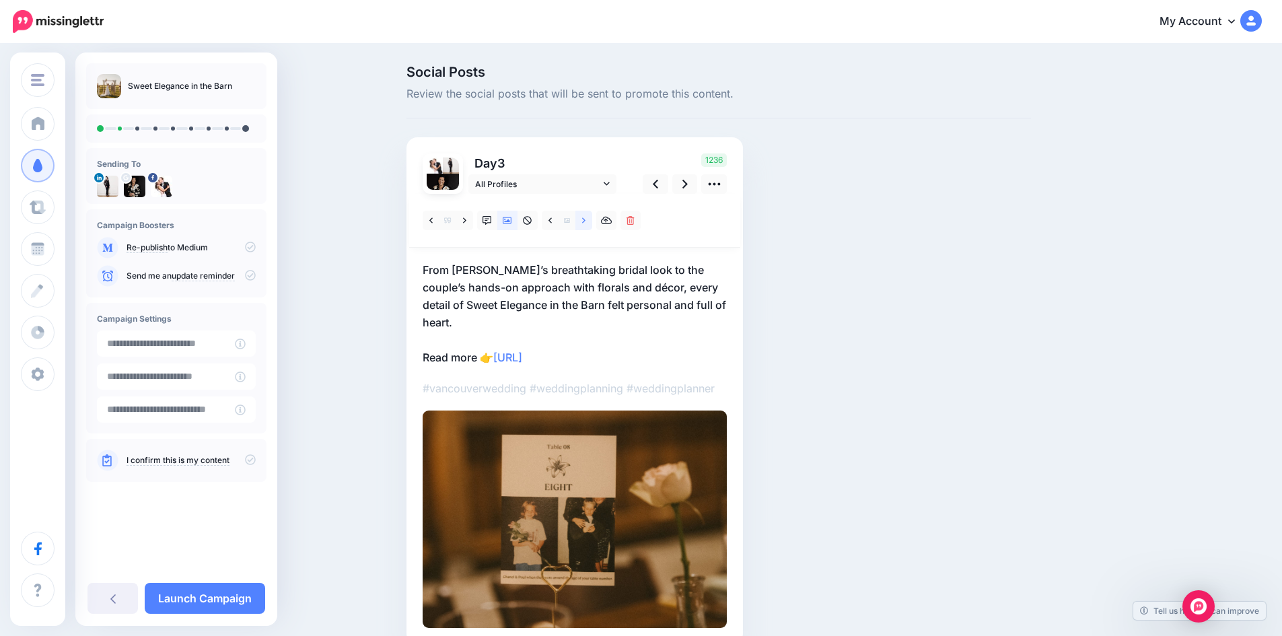
click at [586, 219] on icon at bounding box center [583, 220] width 3 height 9
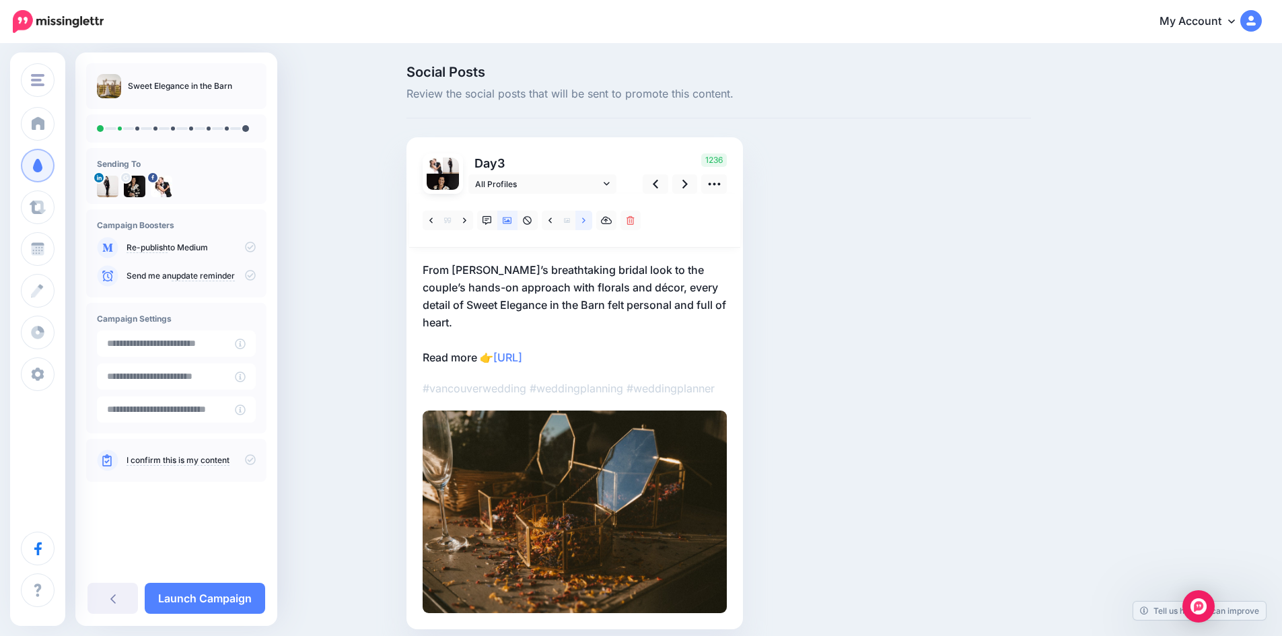
click at [586, 219] on icon at bounding box center [583, 220] width 3 height 9
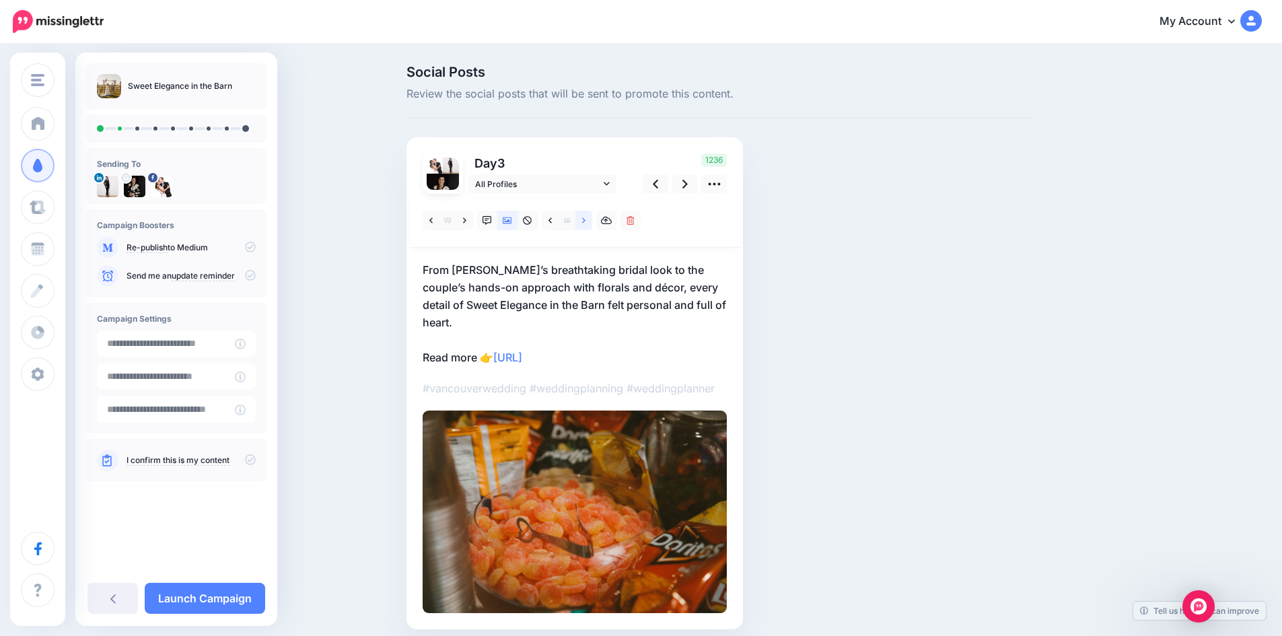
click at [586, 219] on icon at bounding box center [583, 220] width 3 height 9
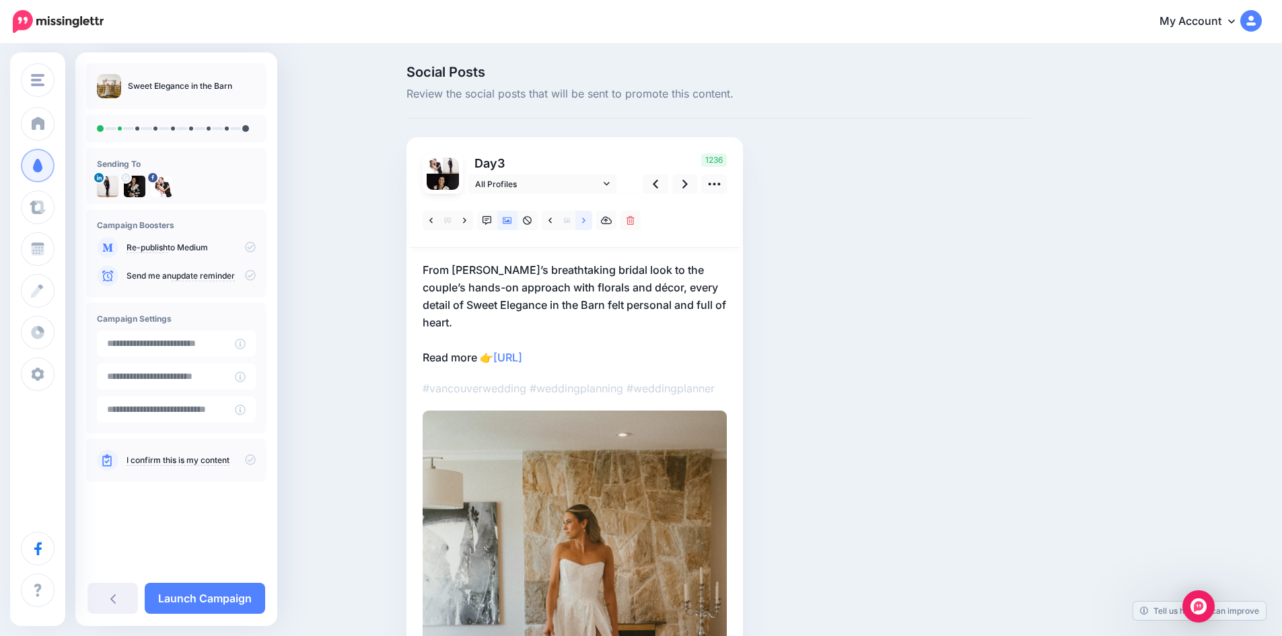
click at [586, 219] on icon at bounding box center [583, 220] width 3 height 9
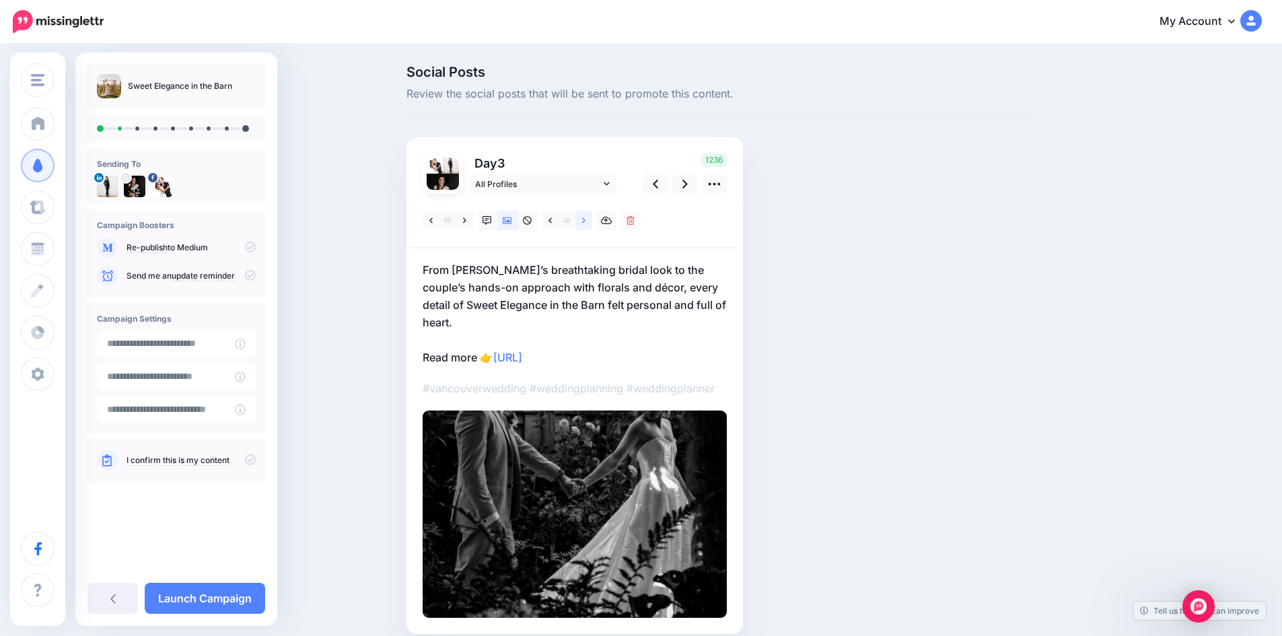
click at [586, 219] on icon at bounding box center [583, 220] width 3 height 9
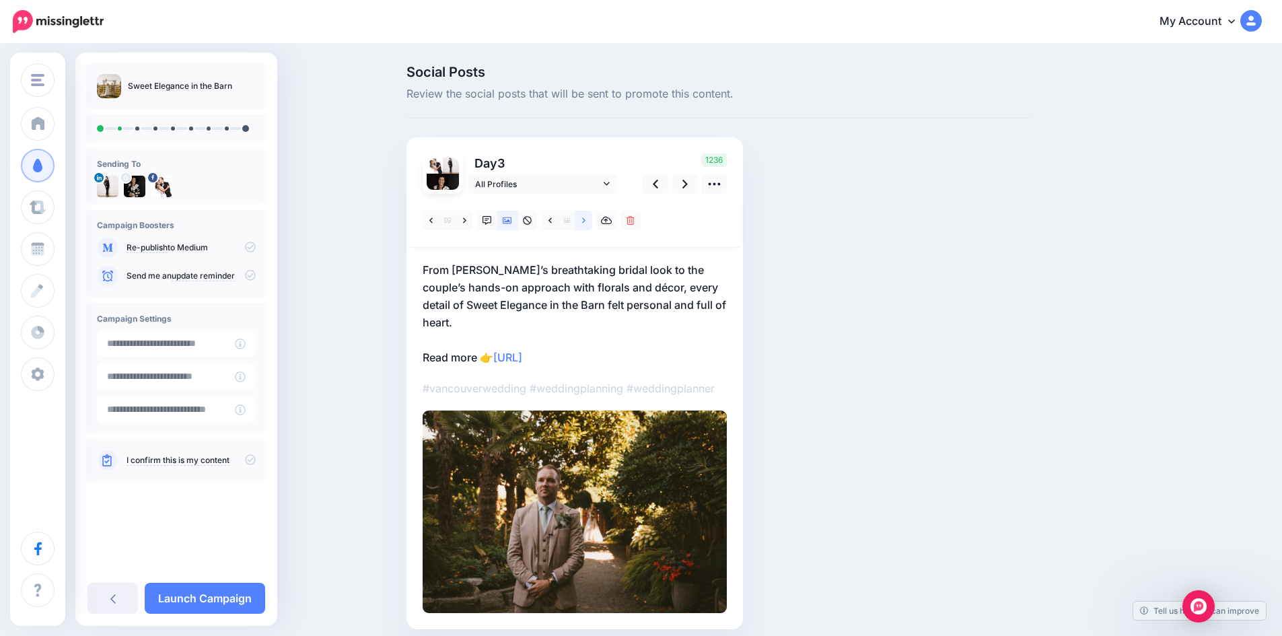
click at [586, 219] on icon at bounding box center [583, 220] width 3 height 9
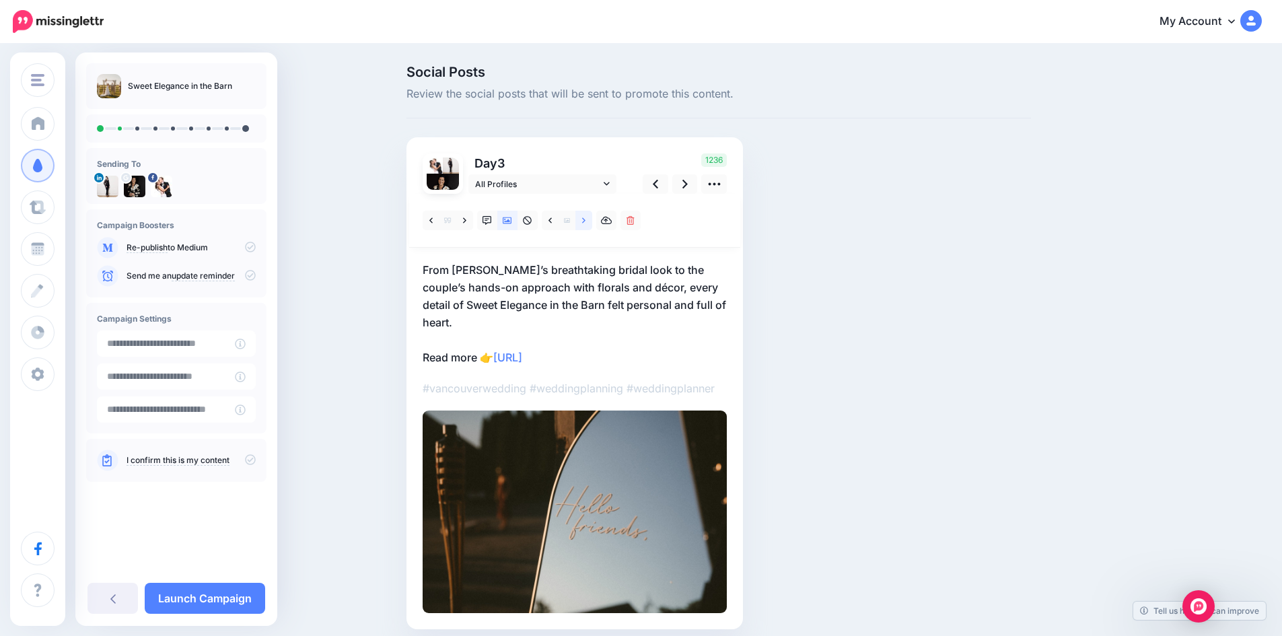
click at [586, 219] on icon at bounding box center [583, 220] width 3 height 9
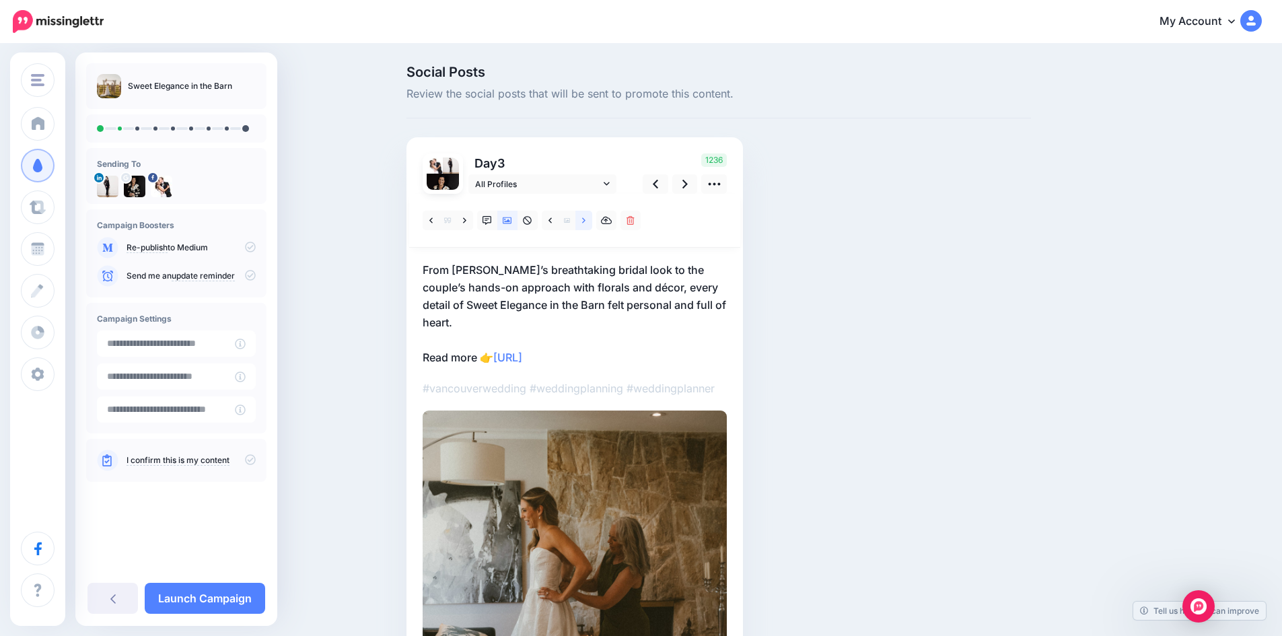
click at [586, 219] on icon at bounding box center [583, 220] width 3 height 9
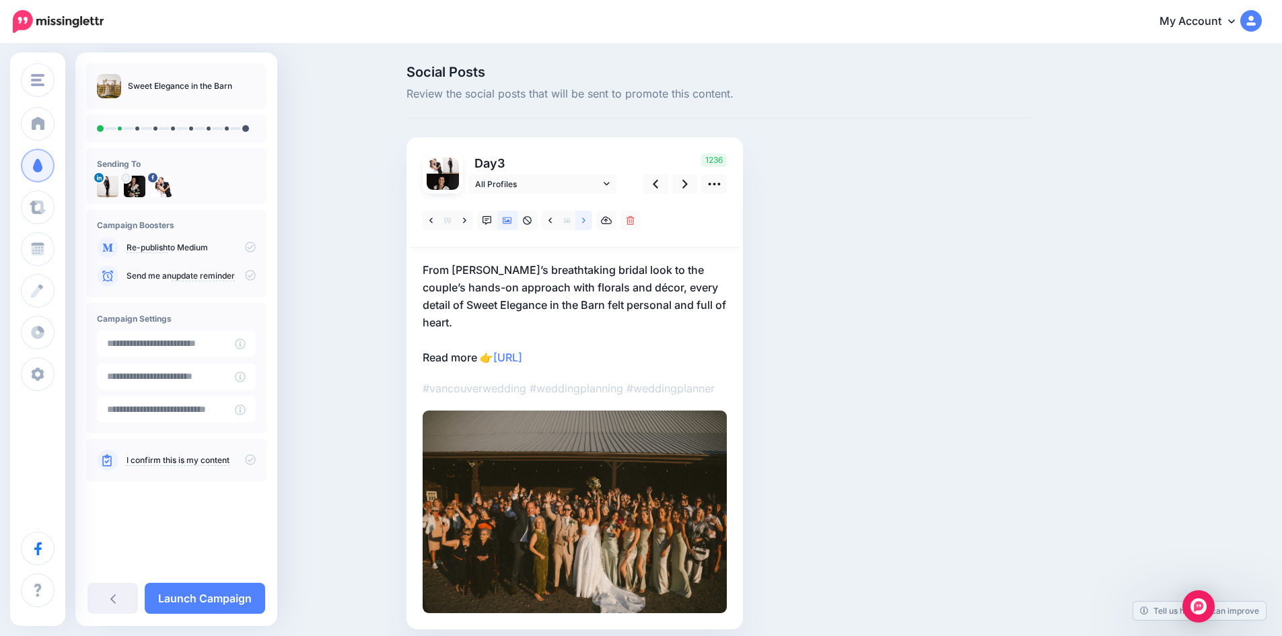
click at [586, 219] on icon at bounding box center [583, 220] width 3 height 9
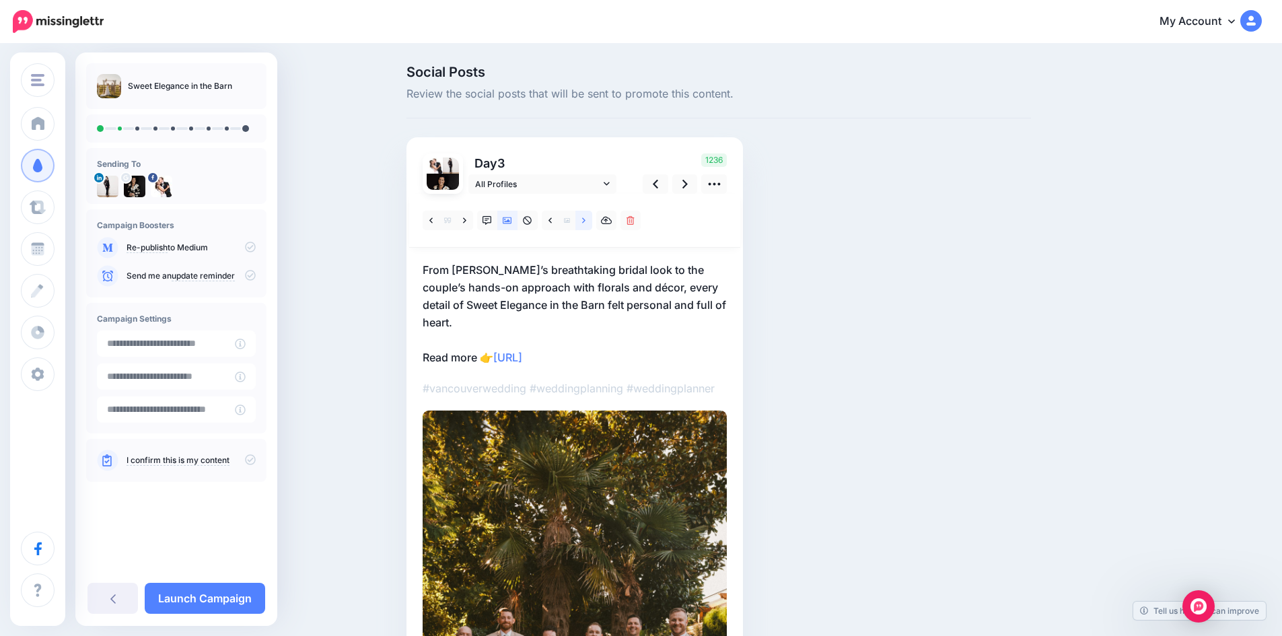
click at [586, 219] on icon at bounding box center [583, 220] width 3 height 9
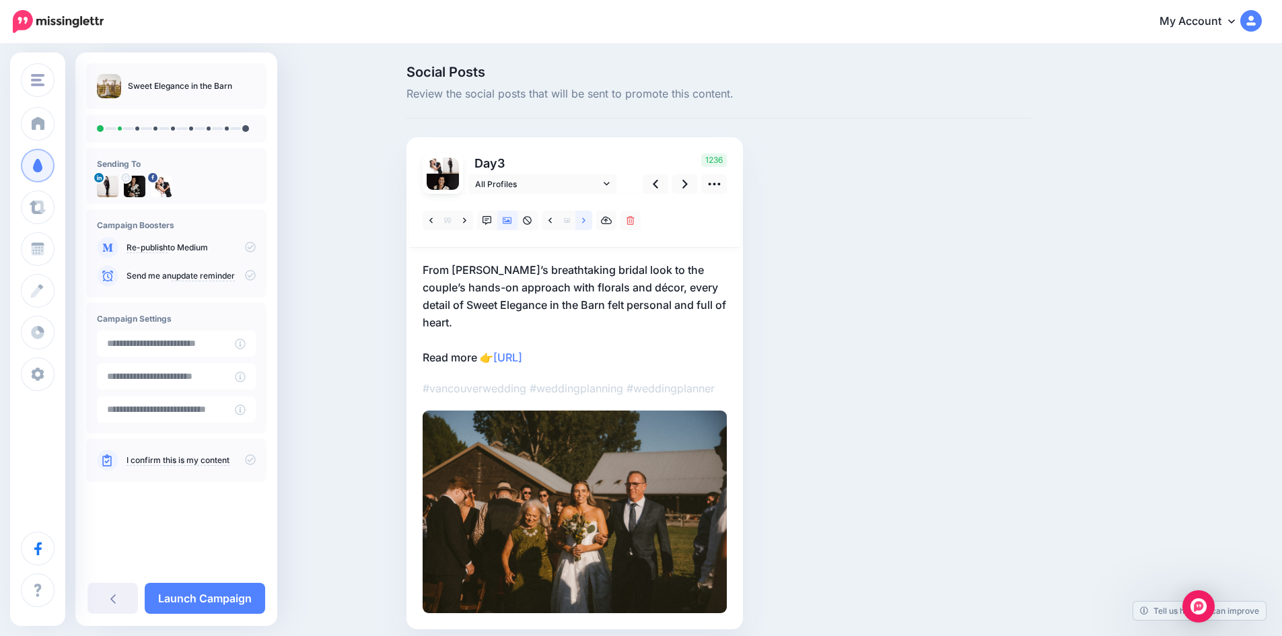
click at [586, 219] on icon at bounding box center [583, 220] width 3 height 9
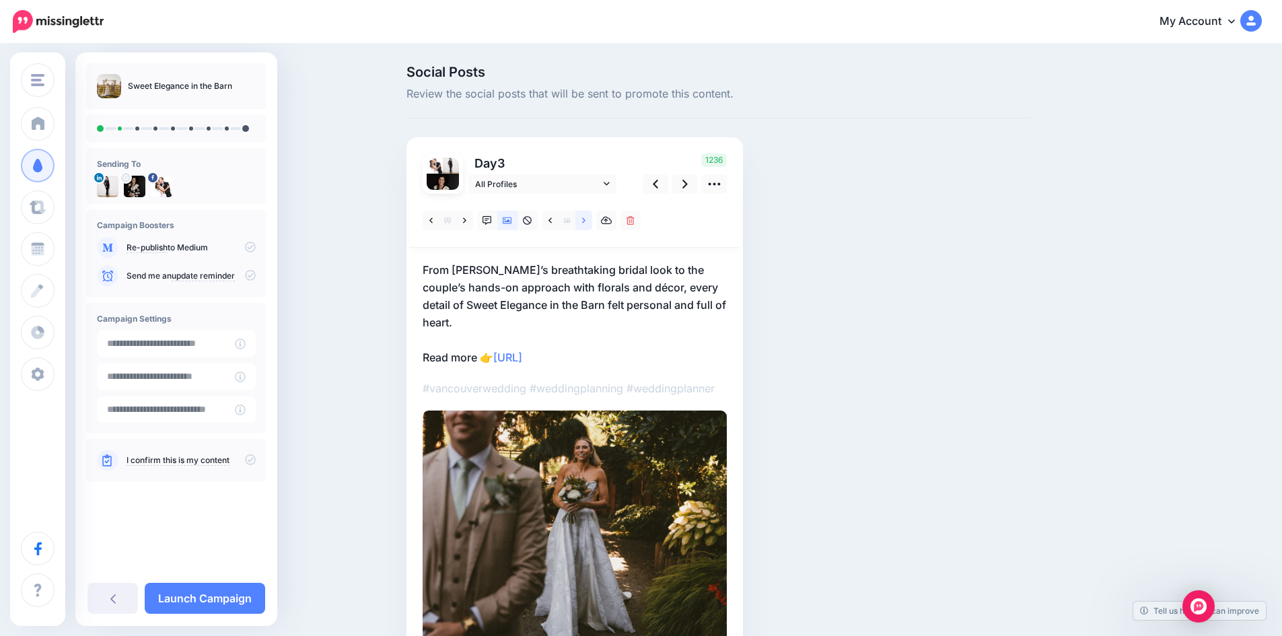
click at [586, 219] on icon at bounding box center [583, 220] width 3 height 9
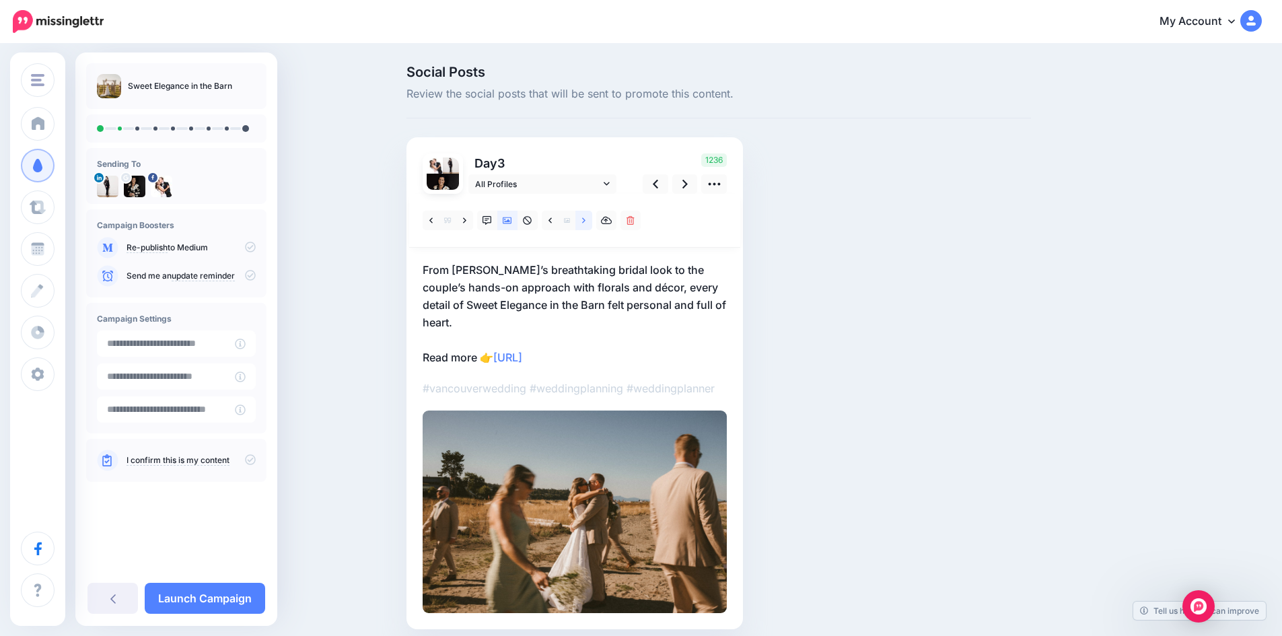
click at [586, 219] on icon at bounding box center [583, 220] width 3 height 9
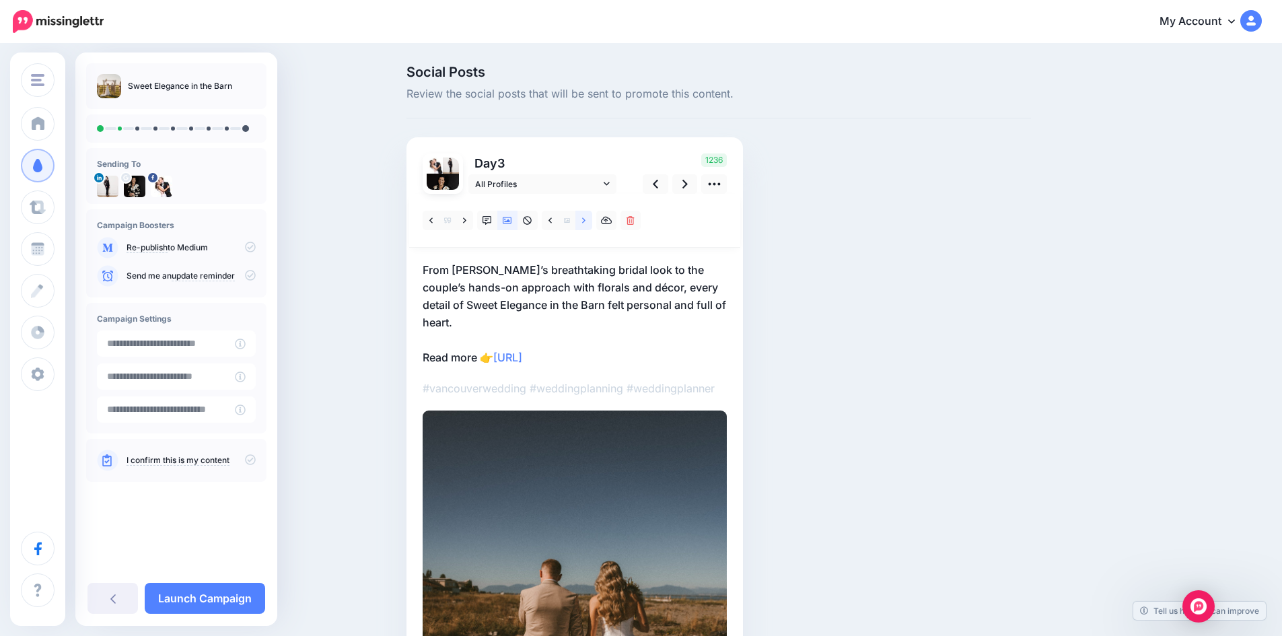
click at [586, 219] on icon at bounding box center [583, 220] width 3 height 9
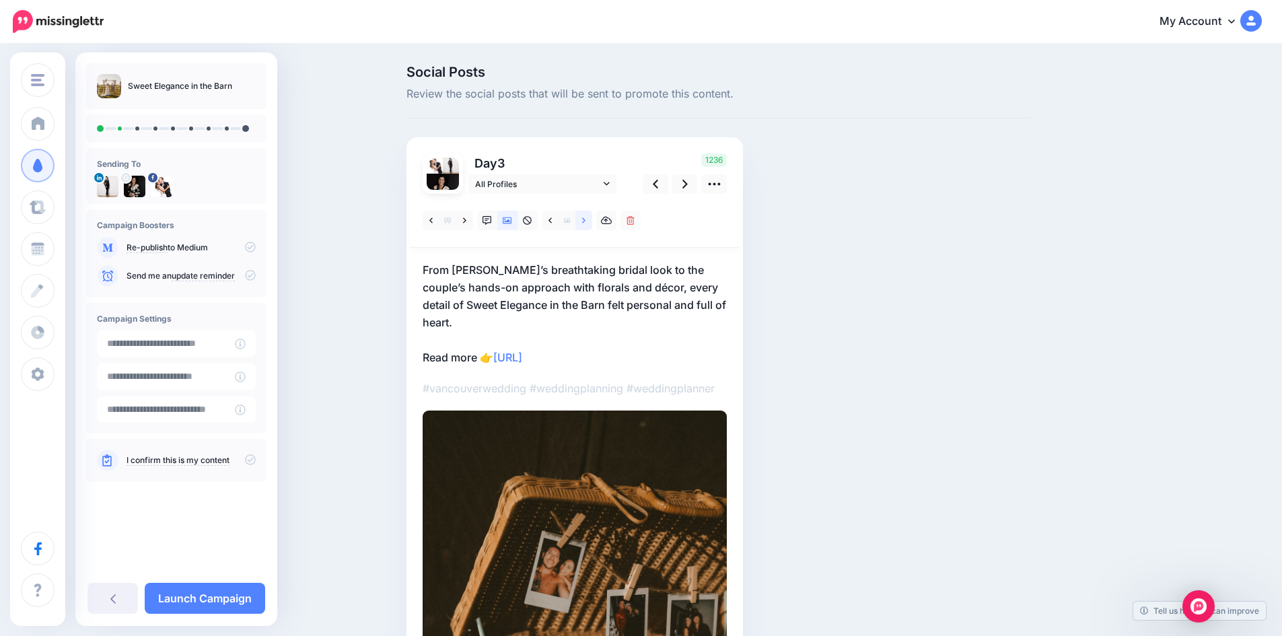
click at [586, 219] on icon at bounding box center [583, 220] width 3 height 9
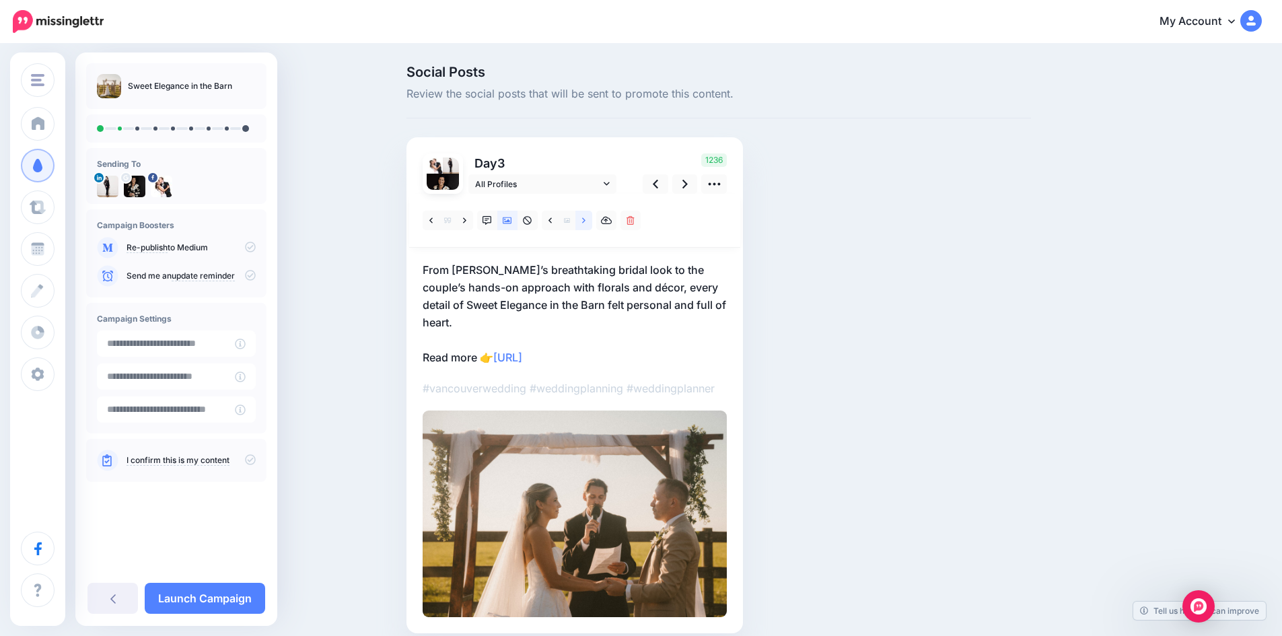
click at [586, 219] on icon at bounding box center [583, 220] width 3 height 9
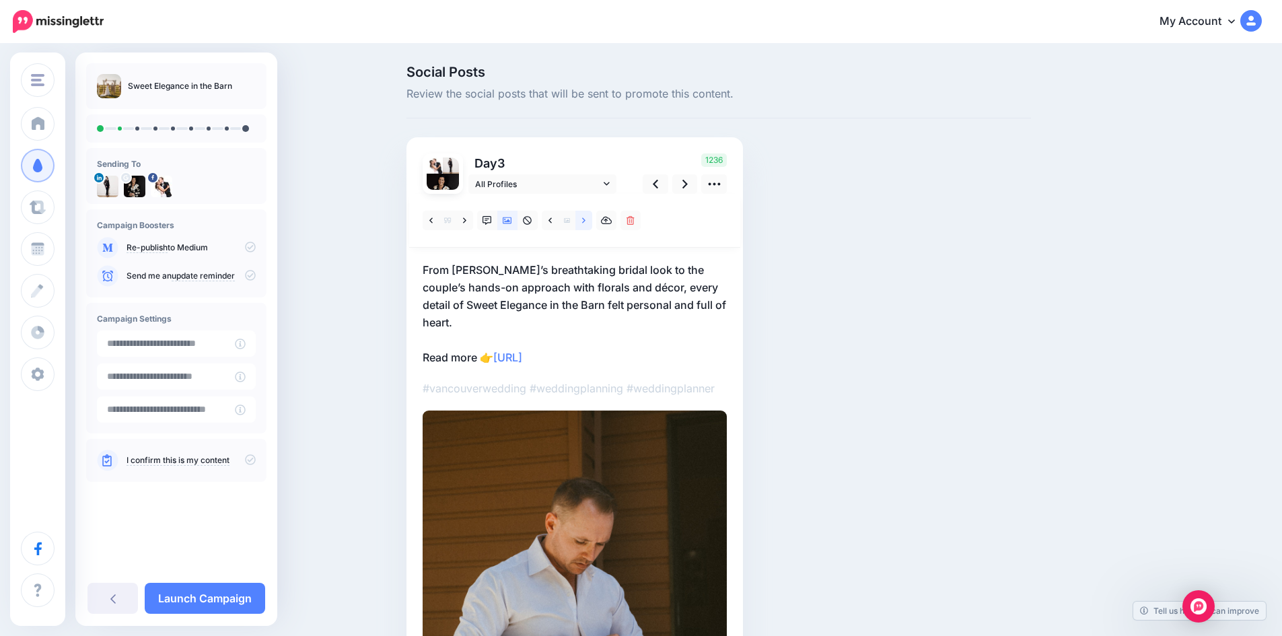
click at [586, 219] on icon at bounding box center [583, 220] width 3 height 9
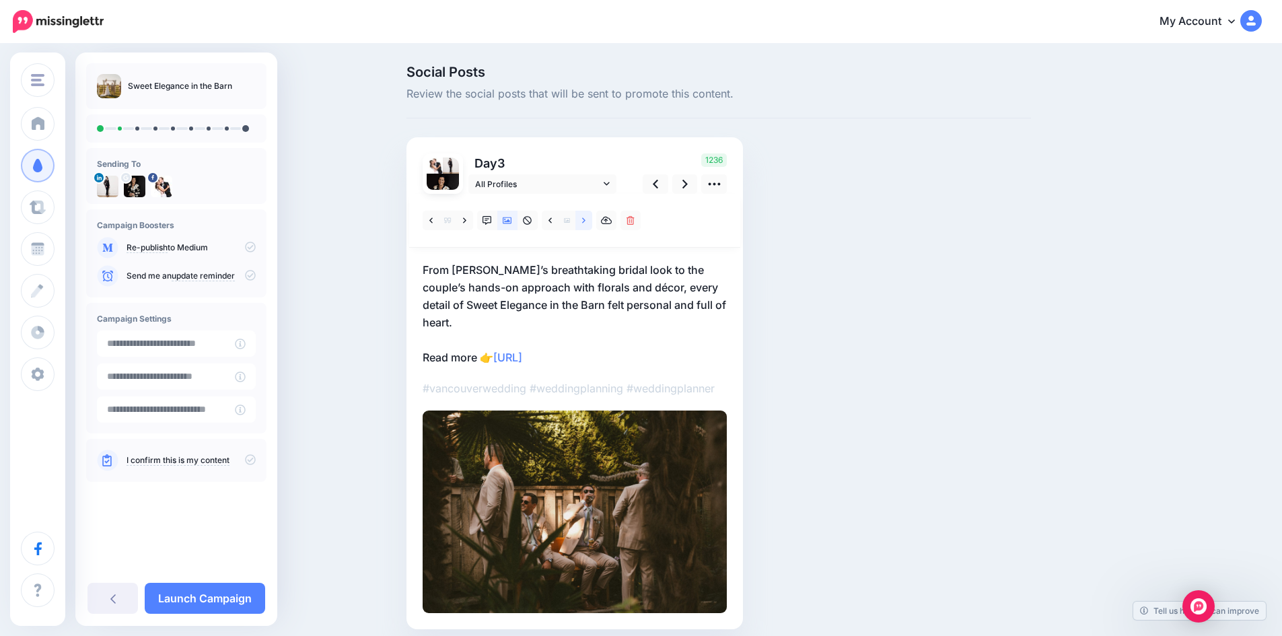
click at [586, 219] on icon at bounding box center [583, 220] width 3 height 9
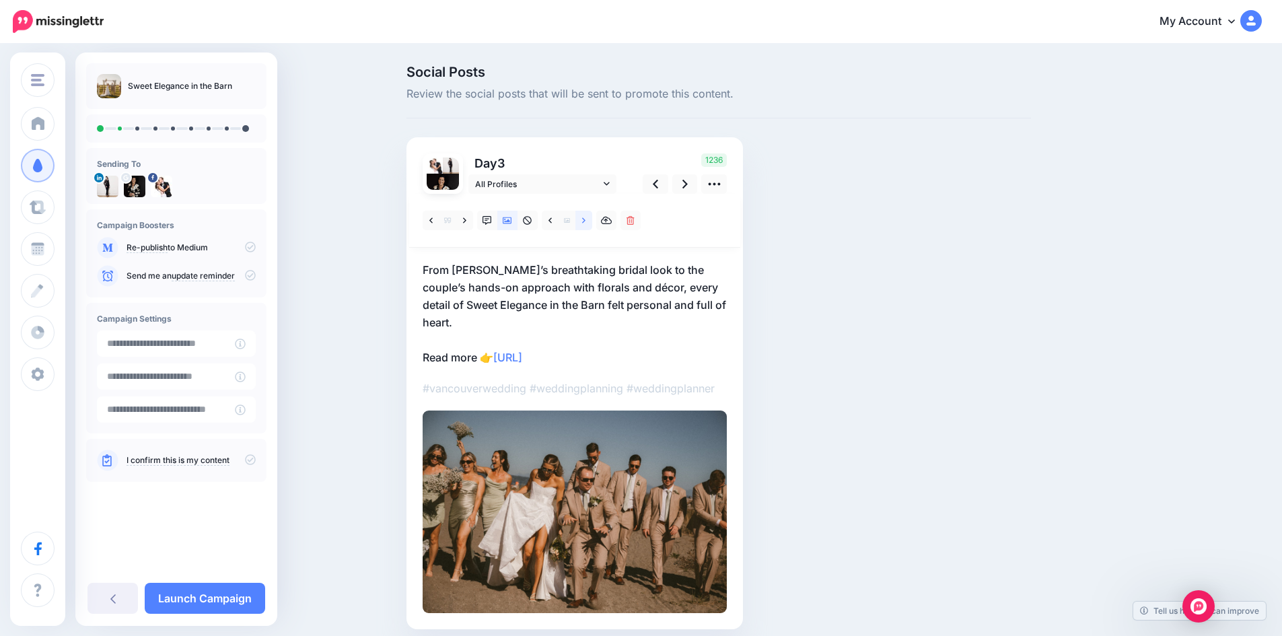
click at [586, 219] on icon at bounding box center [583, 220] width 3 height 9
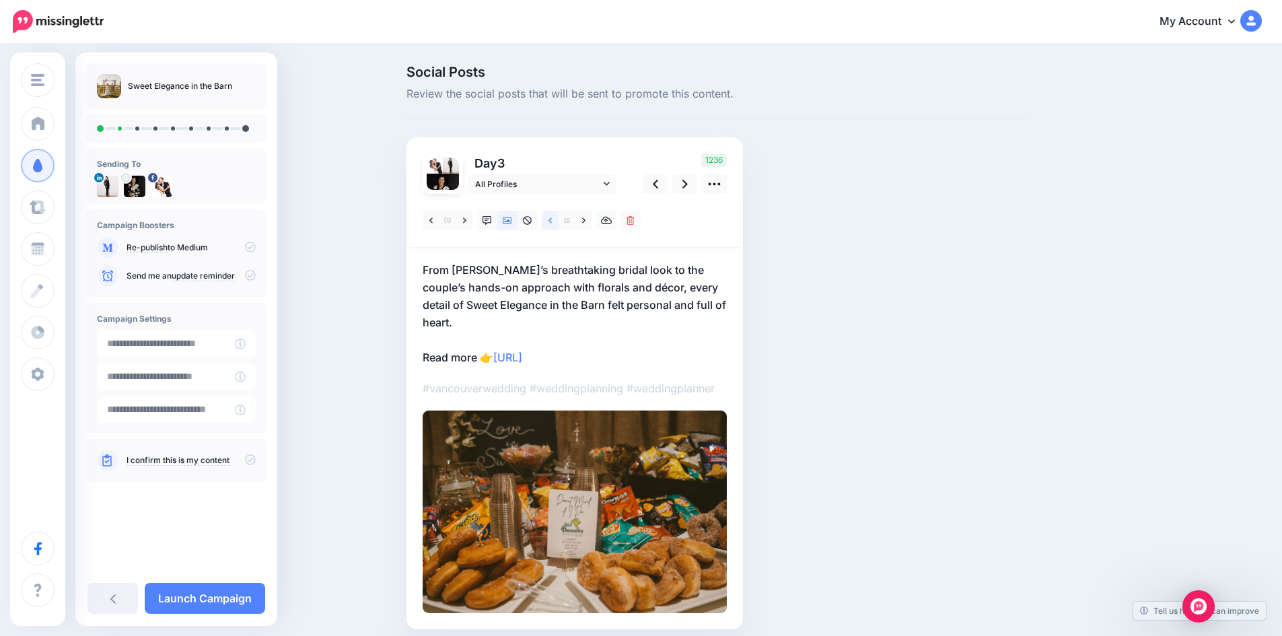
click at [552, 222] on icon at bounding box center [550, 220] width 3 height 9
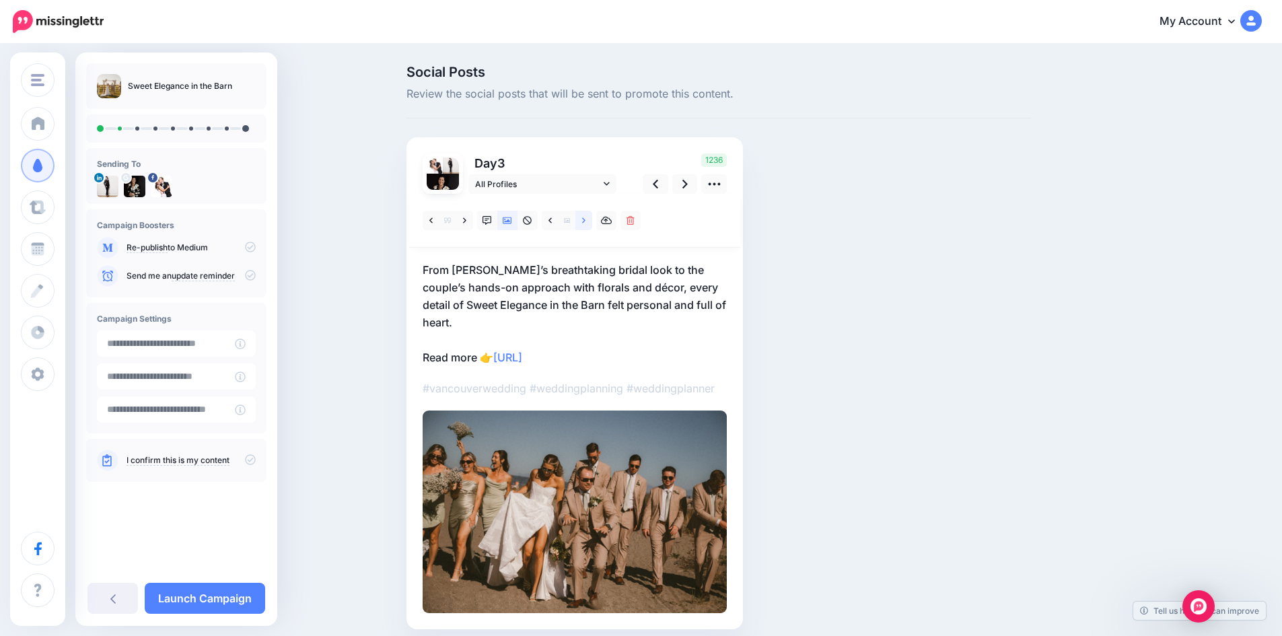
click at [592, 222] on link at bounding box center [583, 221] width 17 height 20
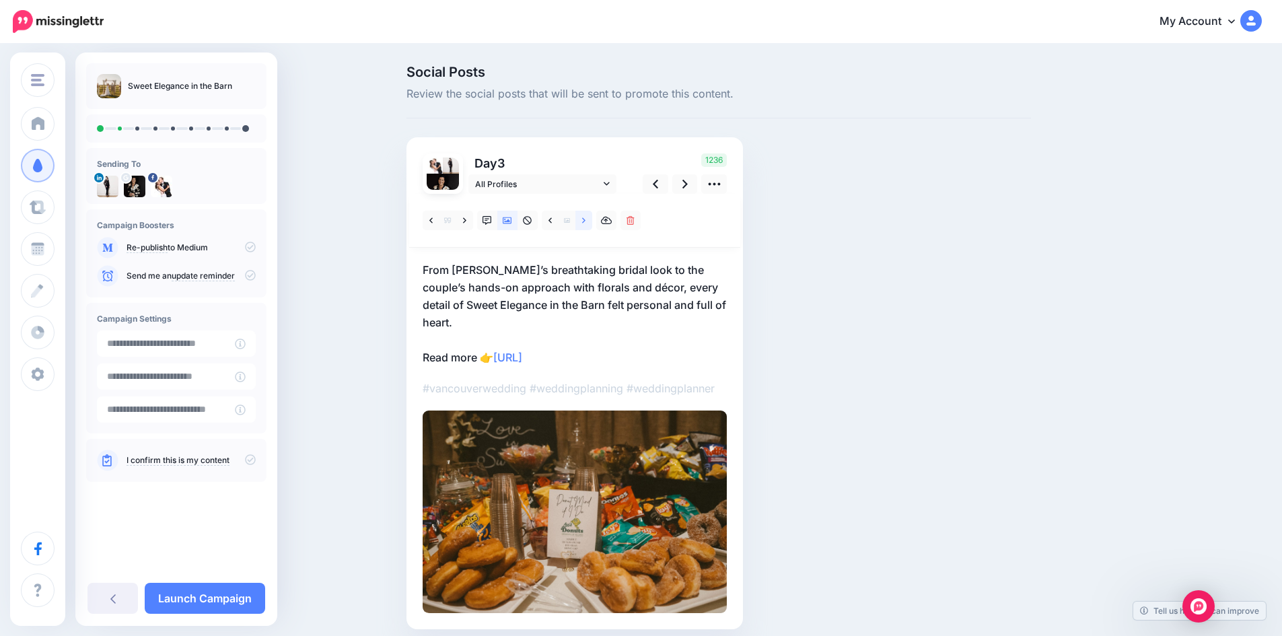
click at [592, 222] on link at bounding box center [583, 221] width 17 height 20
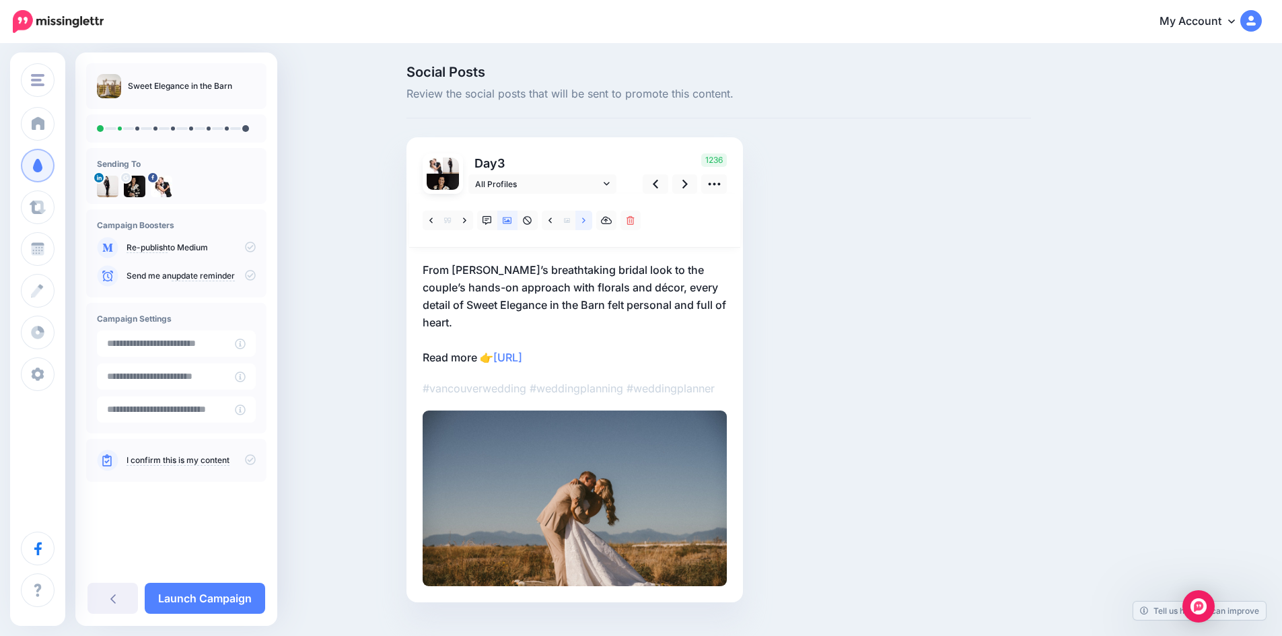
click at [592, 222] on link at bounding box center [583, 221] width 17 height 20
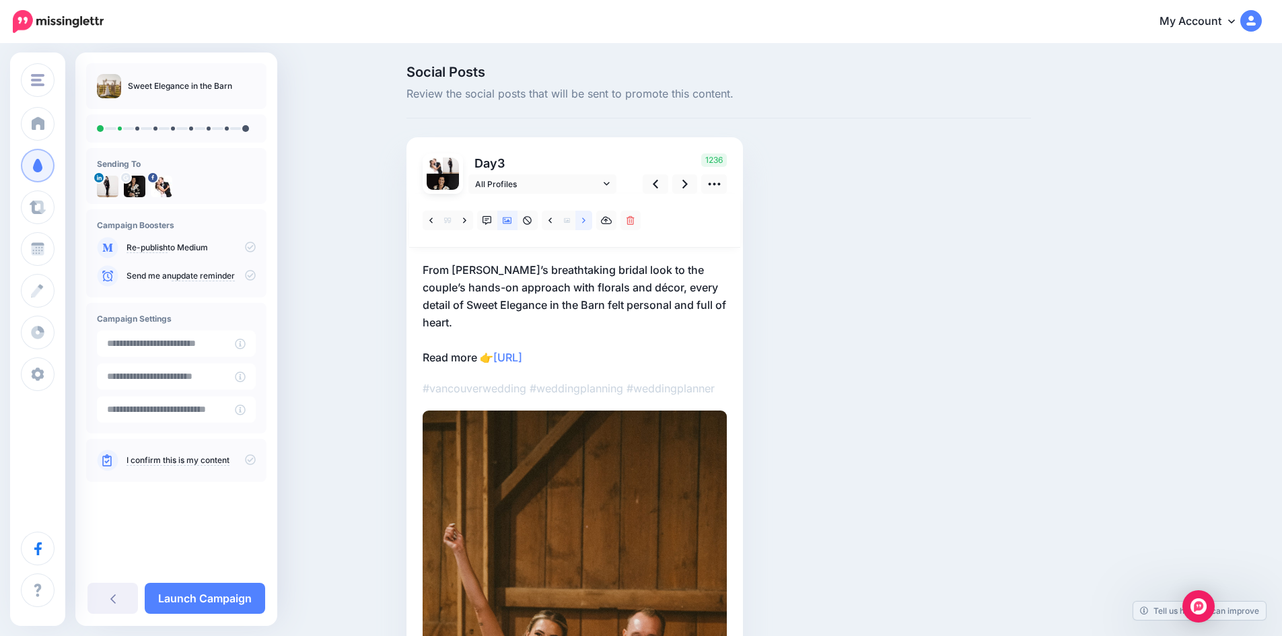
click at [592, 222] on link at bounding box center [583, 221] width 17 height 20
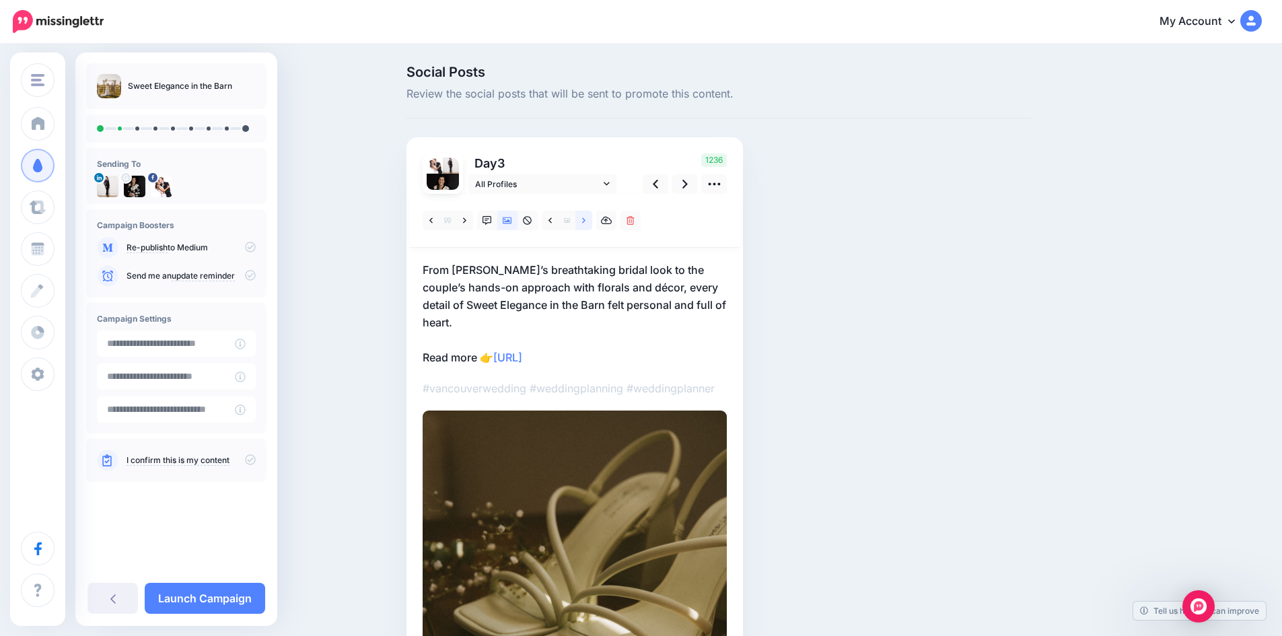
click at [592, 222] on link at bounding box center [583, 221] width 17 height 20
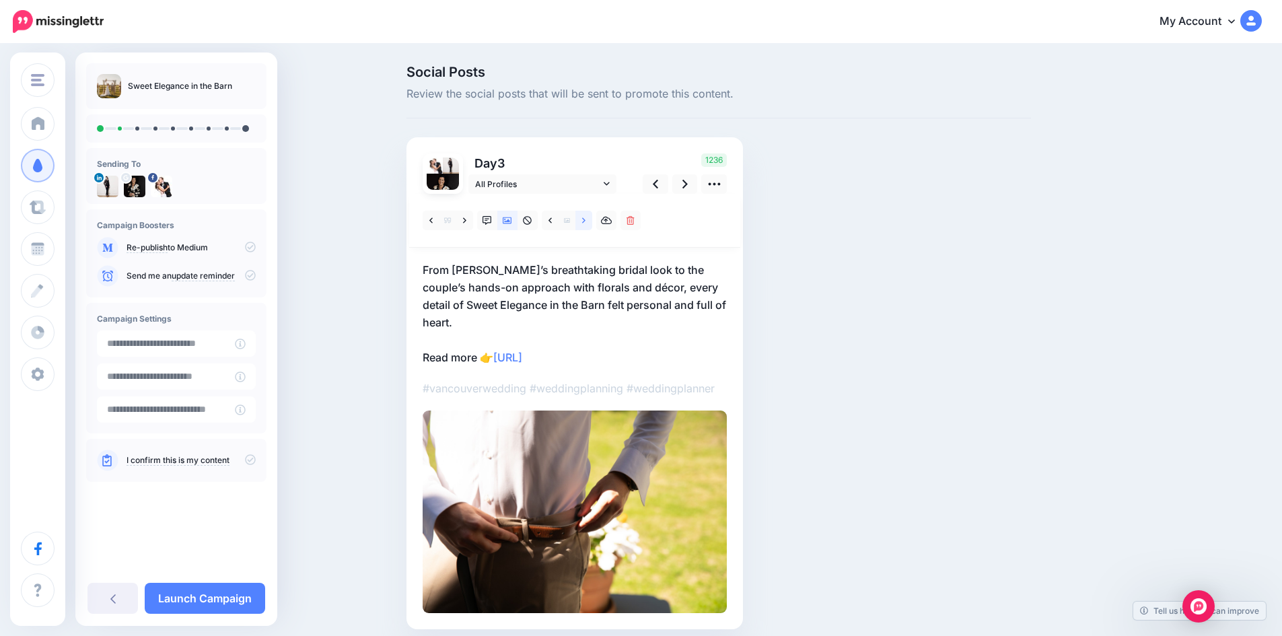
click at [592, 222] on link at bounding box center [583, 221] width 17 height 20
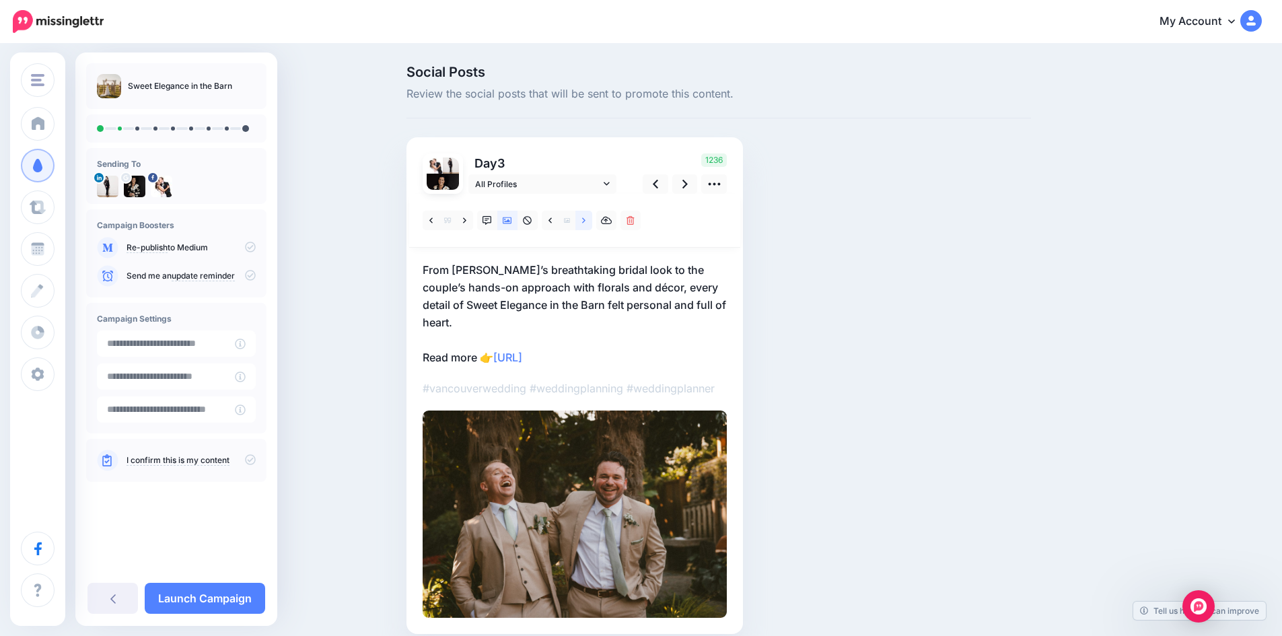
click at [592, 222] on link at bounding box center [583, 221] width 17 height 20
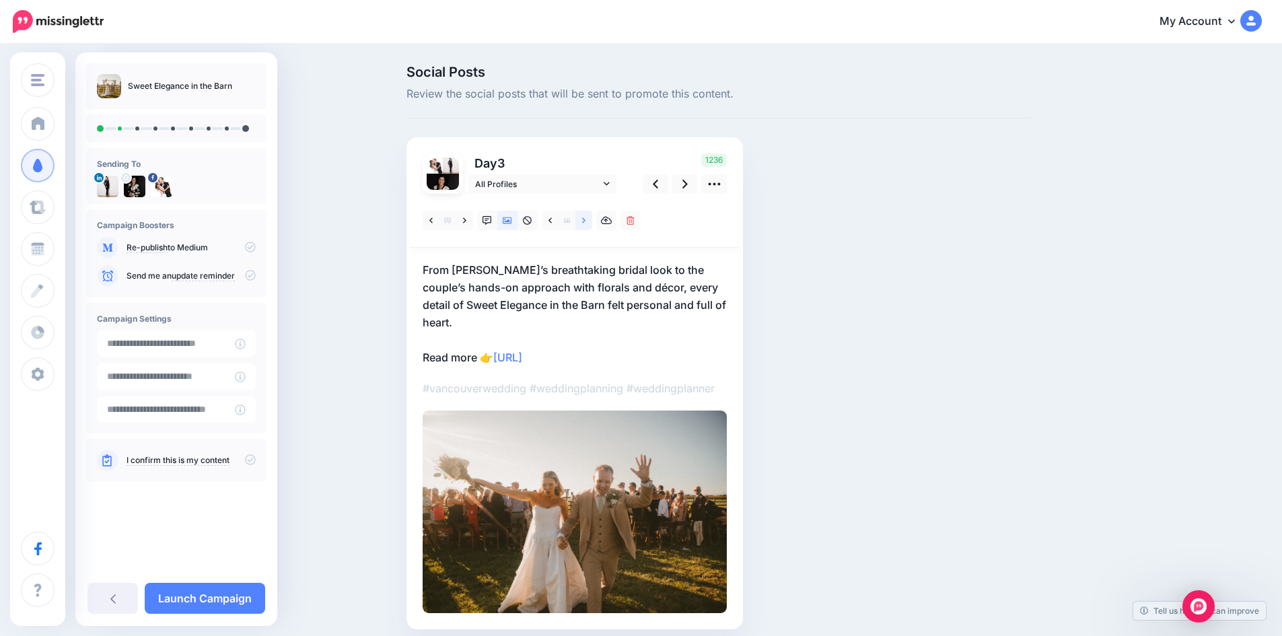
click at [592, 222] on link at bounding box center [583, 221] width 17 height 20
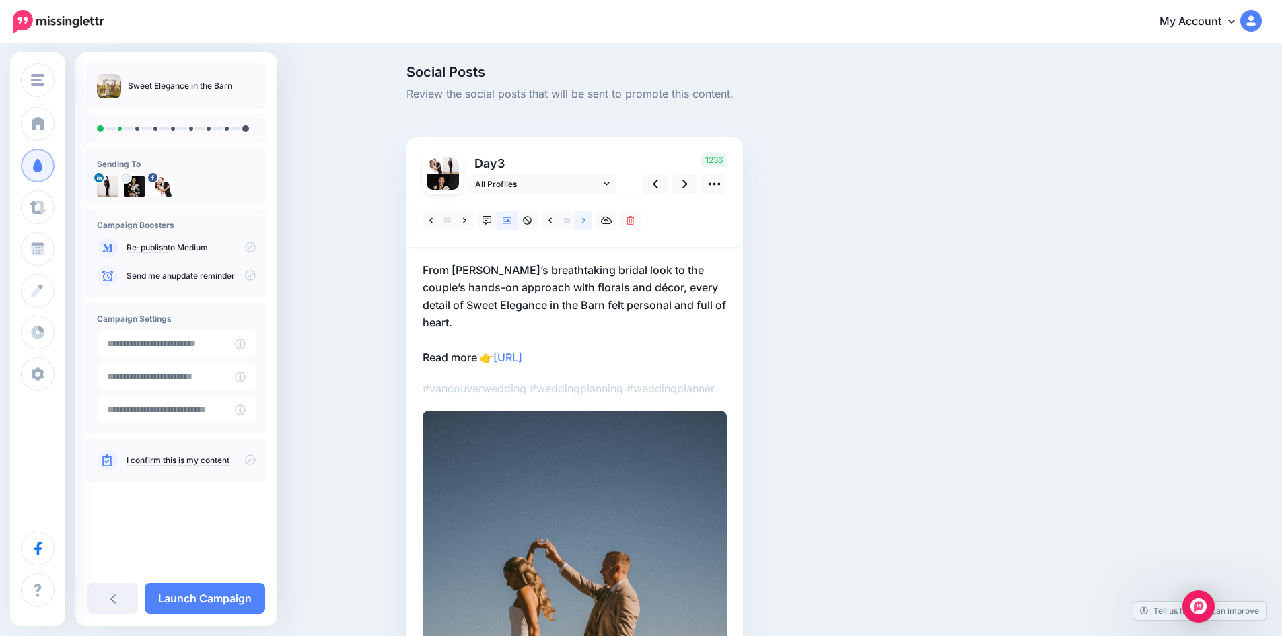
click at [592, 222] on link at bounding box center [583, 221] width 17 height 20
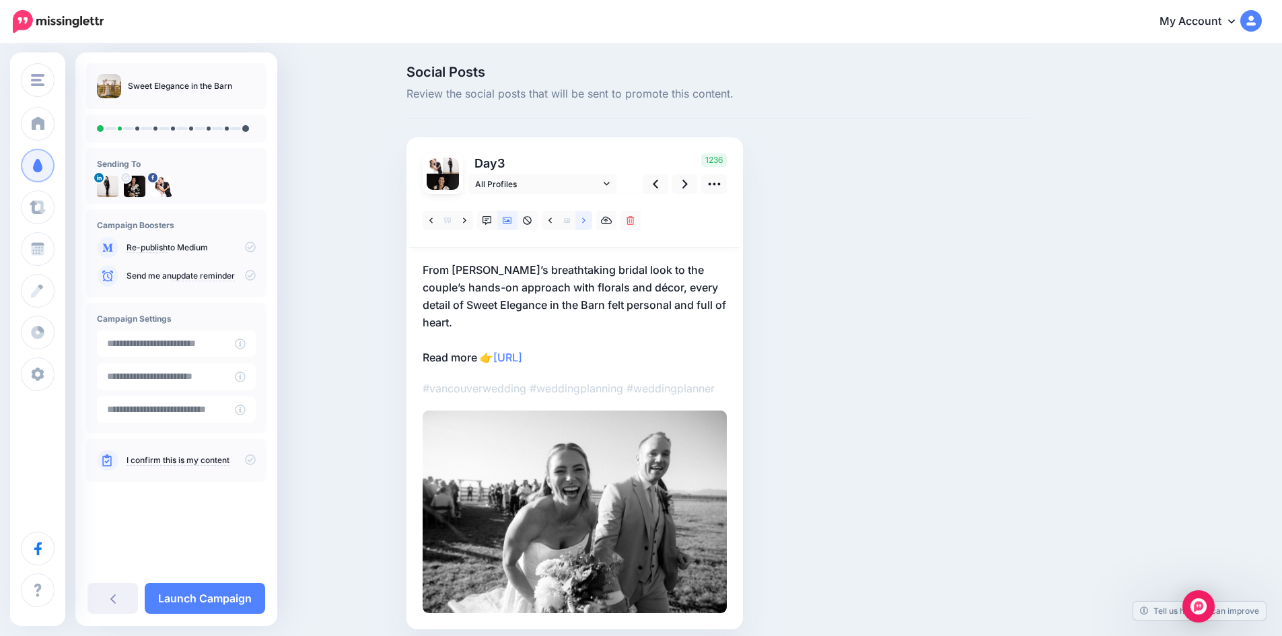
click at [592, 222] on link at bounding box center [583, 221] width 17 height 20
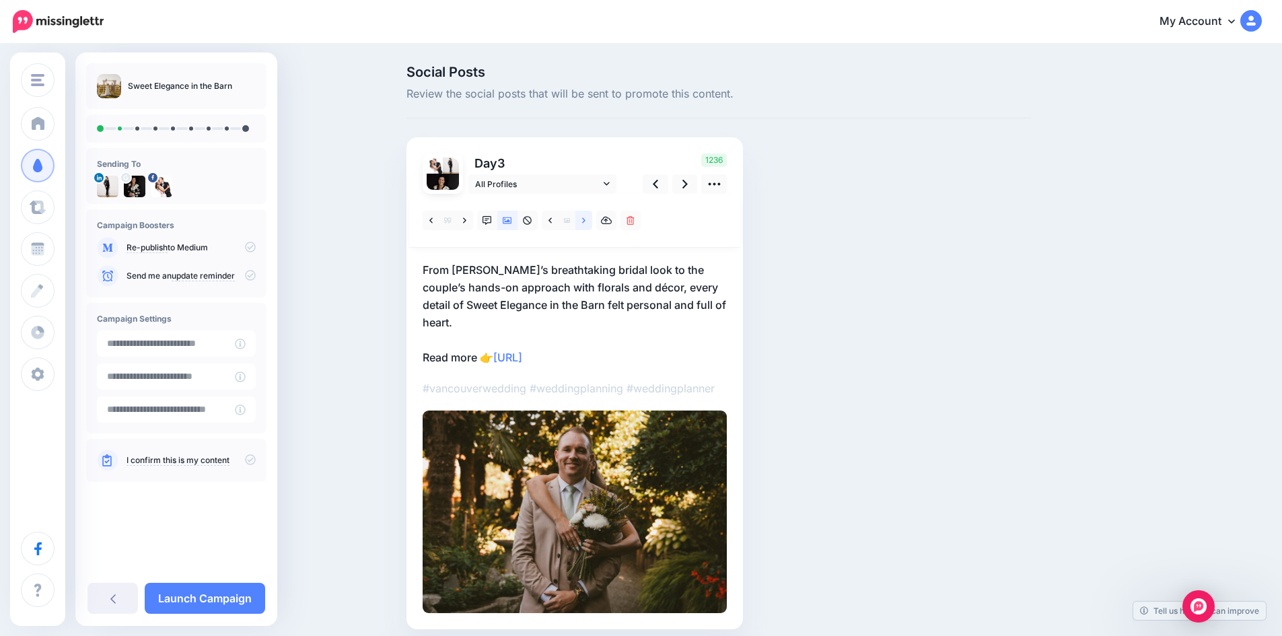
click at [592, 222] on link at bounding box center [583, 221] width 17 height 20
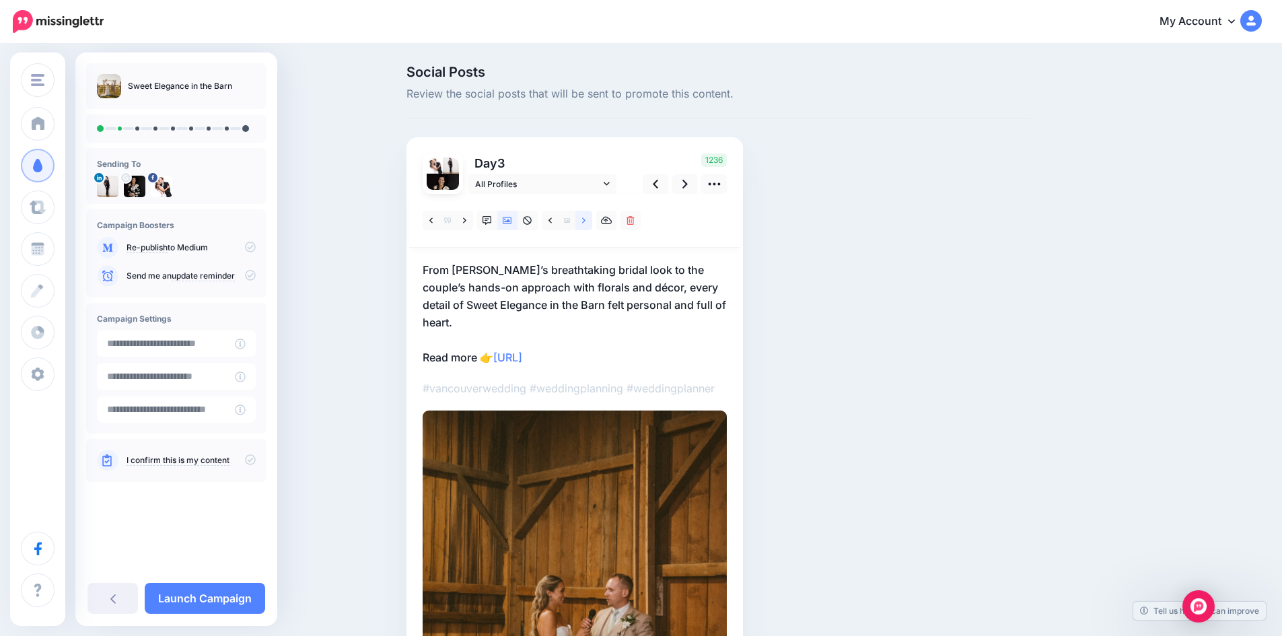
click at [592, 222] on link at bounding box center [583, 221] width 17 height 20
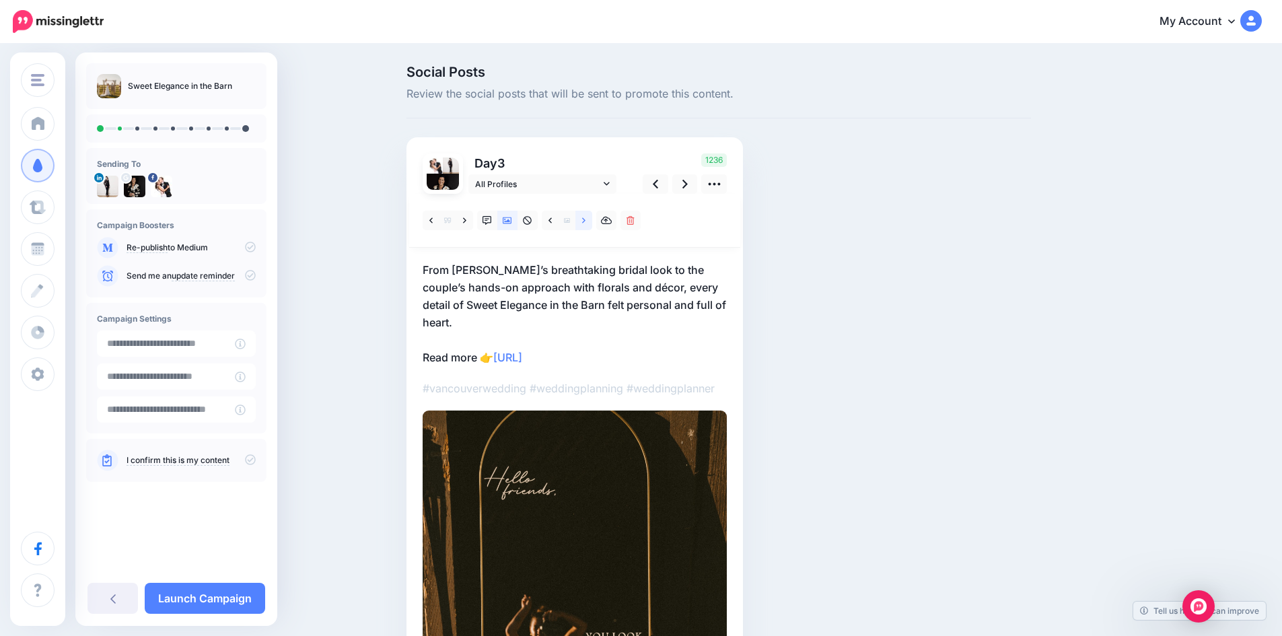
click at [592, 222] on link at bounding box center [583, 221] width 17 height 20
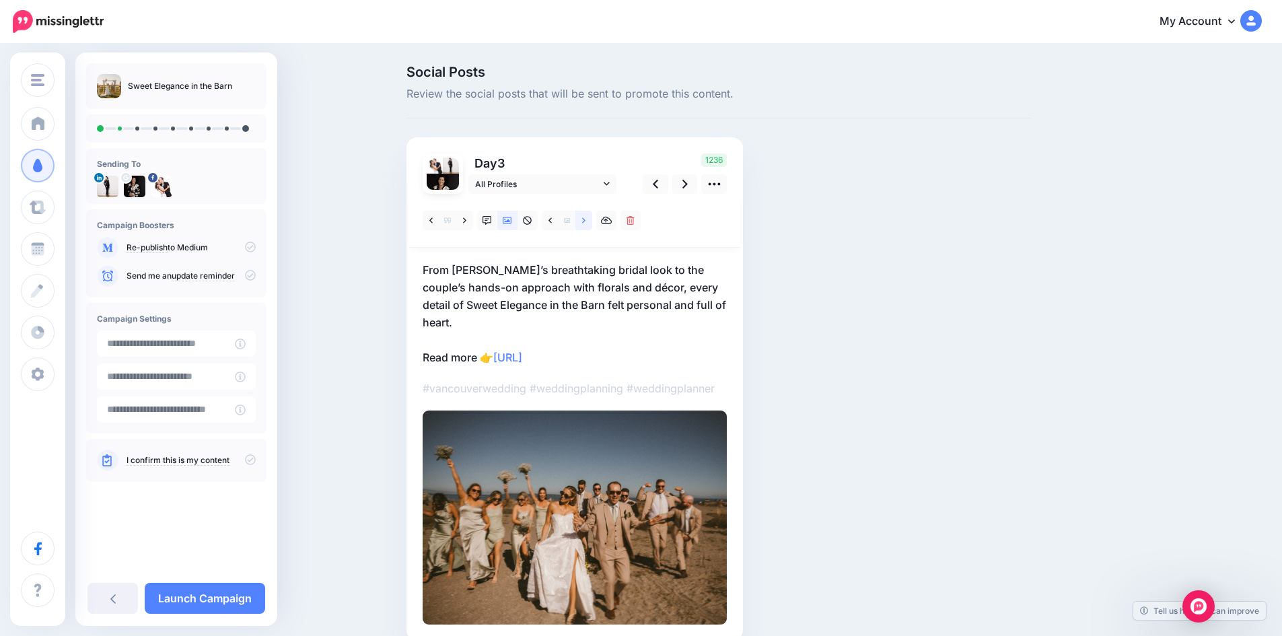
click at [592, 222] on link at bounding box center [583, 221] width 17 height 20
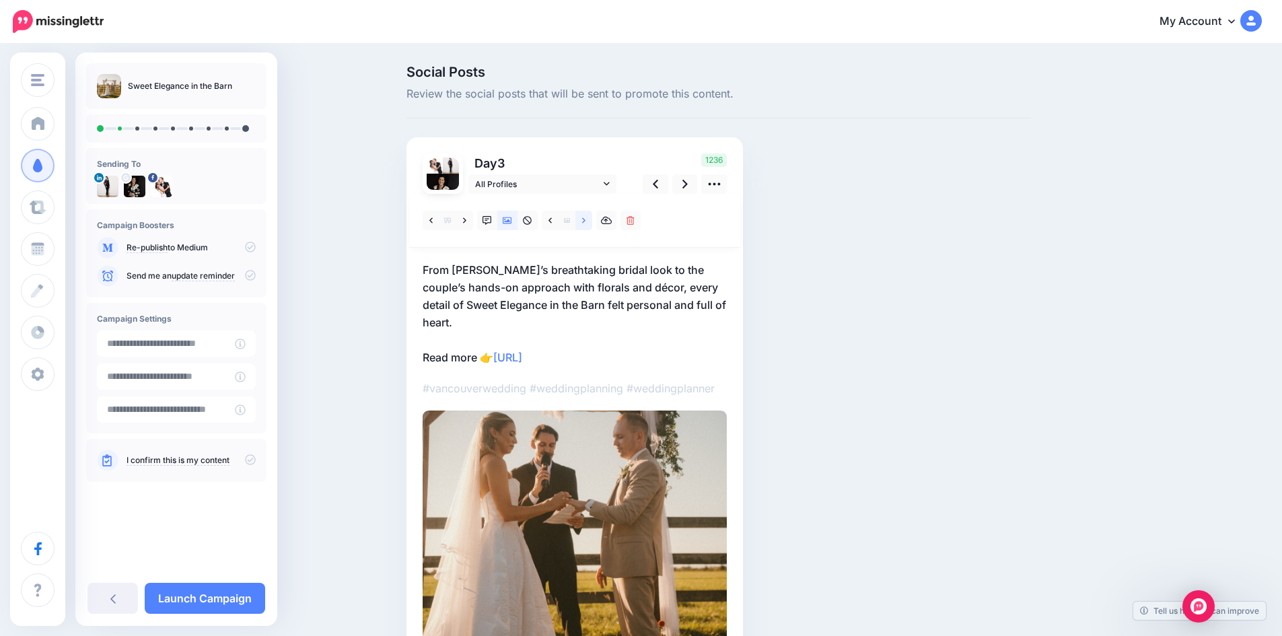
click at [592, 222] on link at bounding box center [583, 221] width 17 height 20
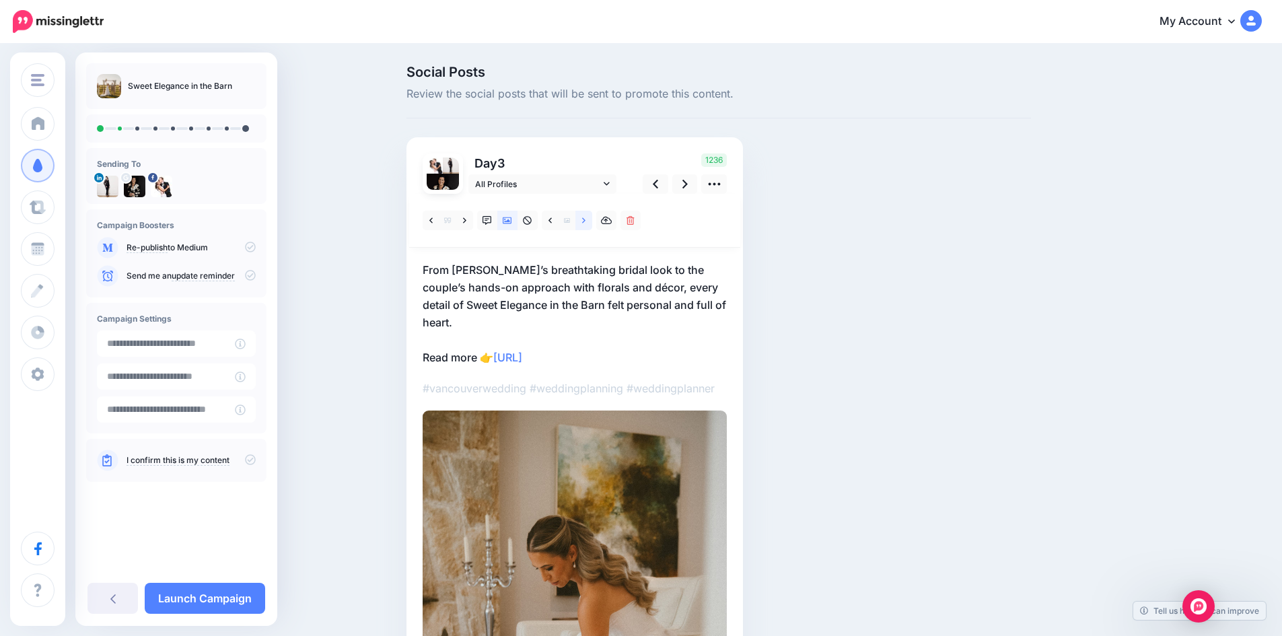
click at [592, 222] on link at bounding box center [583, 221] width 17 height 20
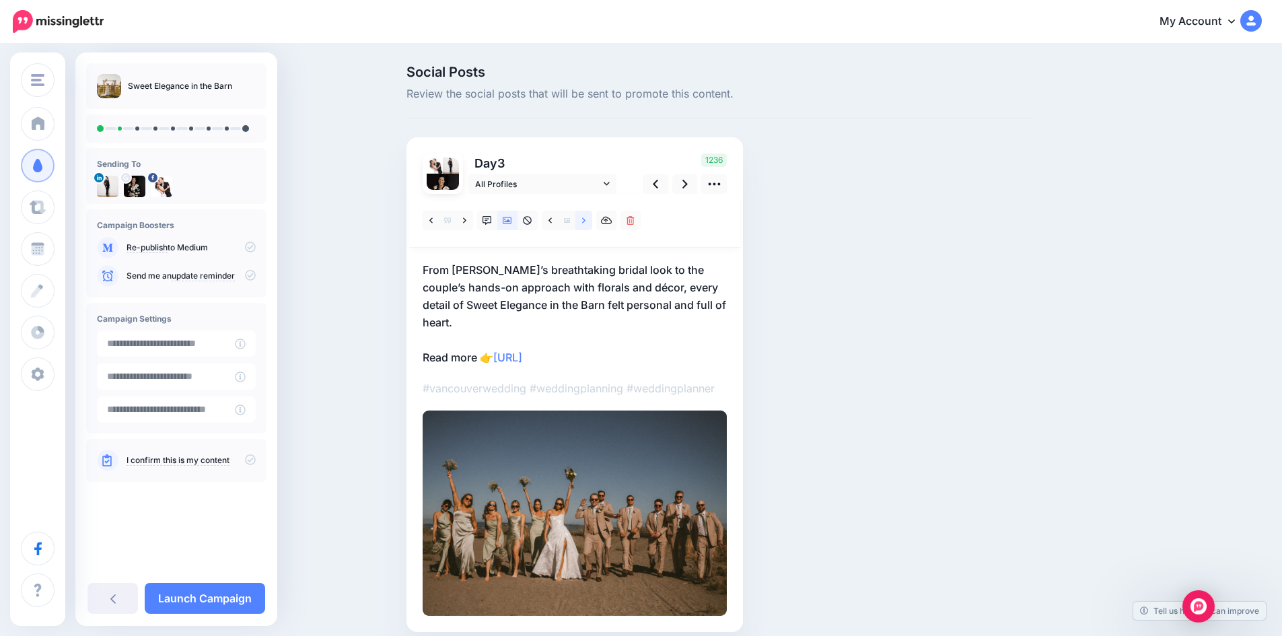
click at [592, 222] on link at bounding box center [583, 221] width 17 height 20
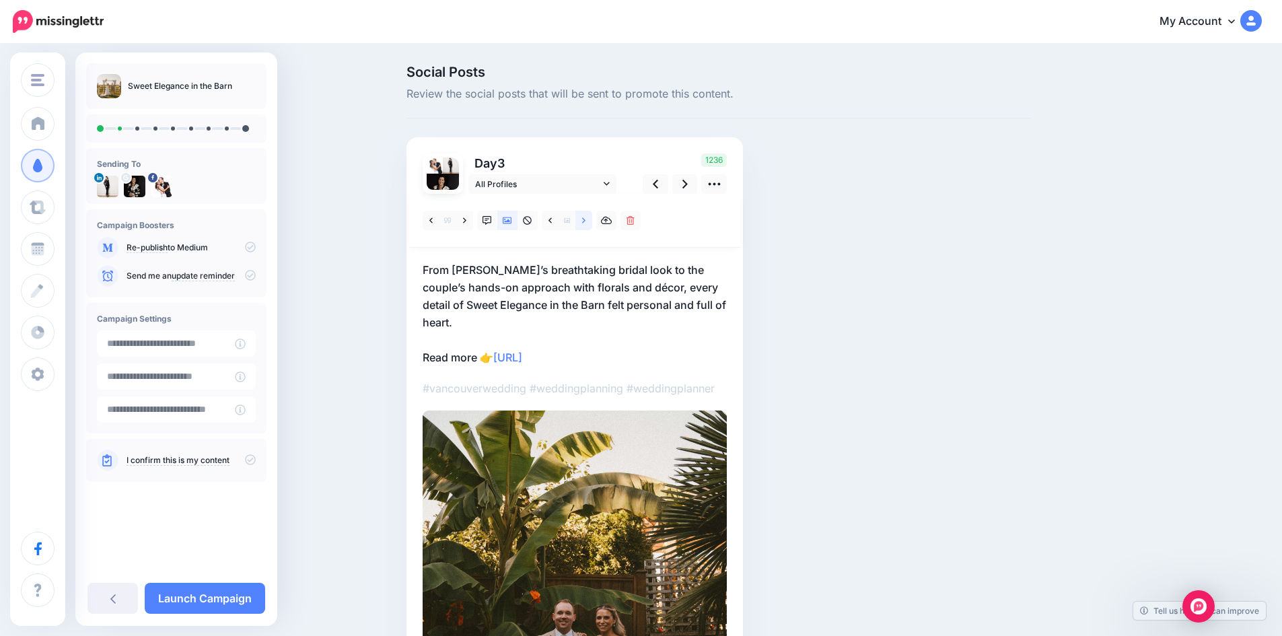
click at [592, 222] on link at bounding box center [583, 221] width 17 height 20
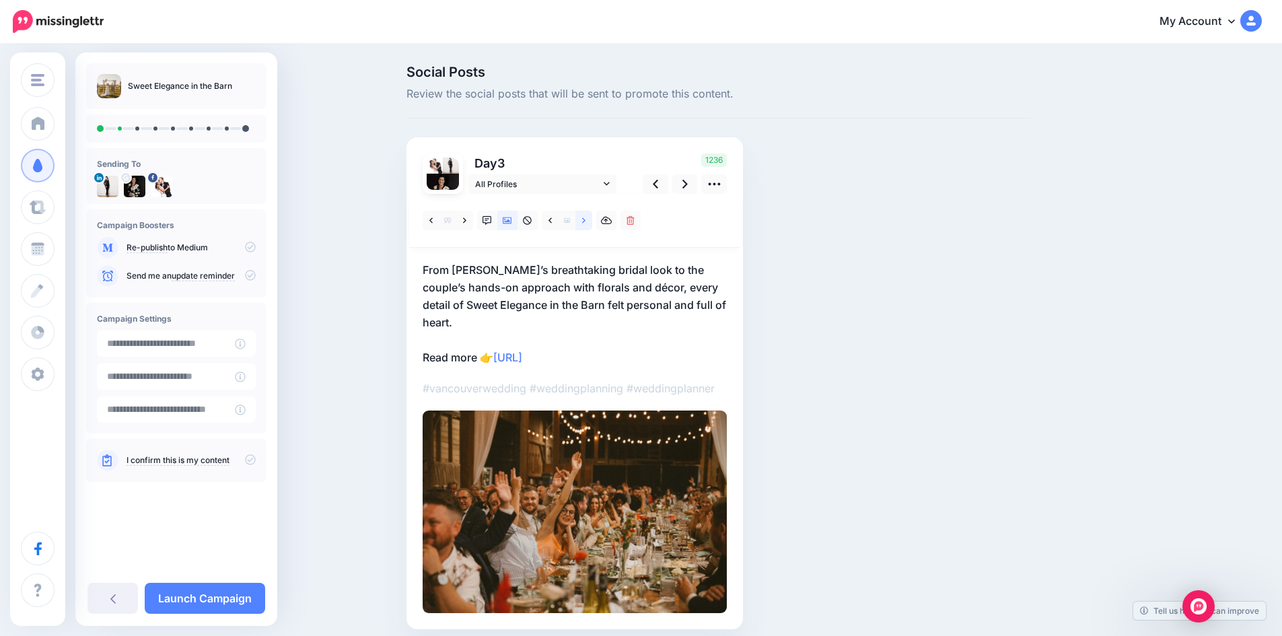
click at [592, 222] on link at bounding box center [583, 221] width 17 height 20
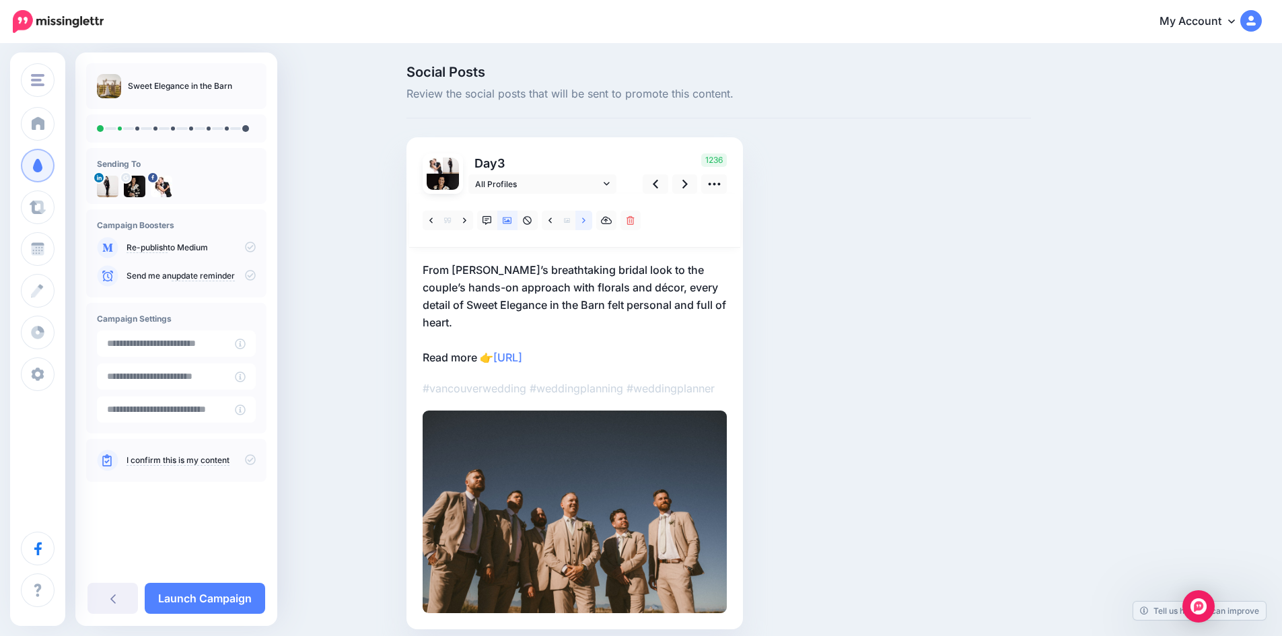
click at [592, 222] on link at bounding box center [583, 221] width 17 height 20
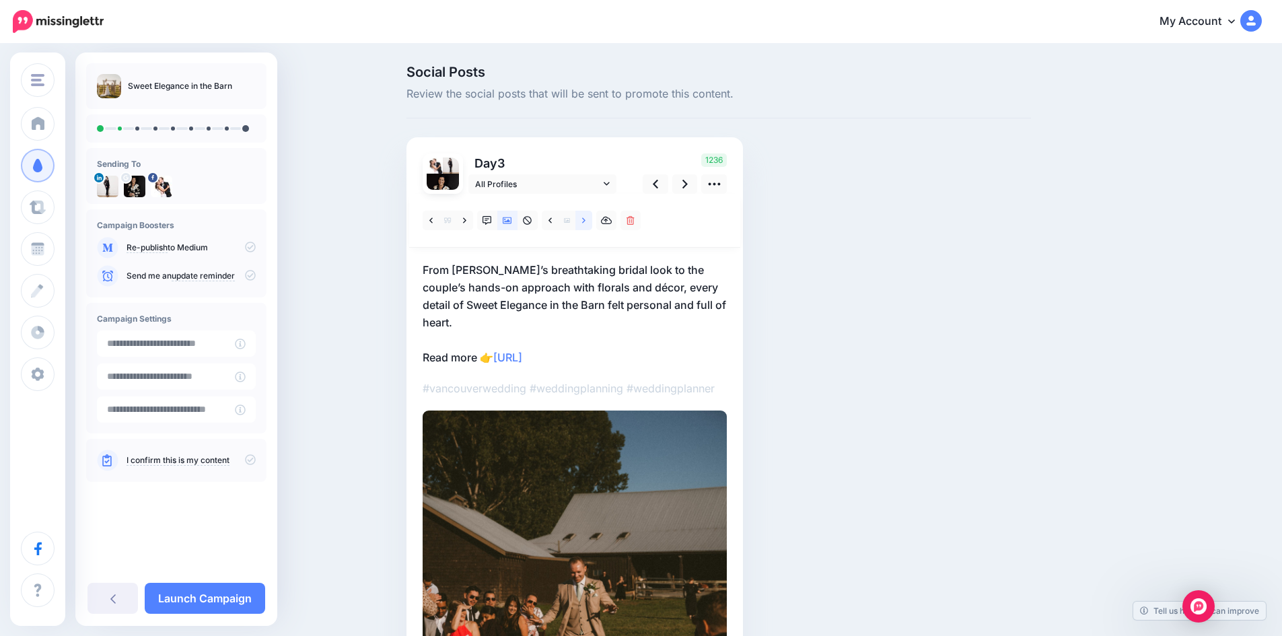
click at [592, 222] on link at bounding box center [583, 221] width 17 height 20
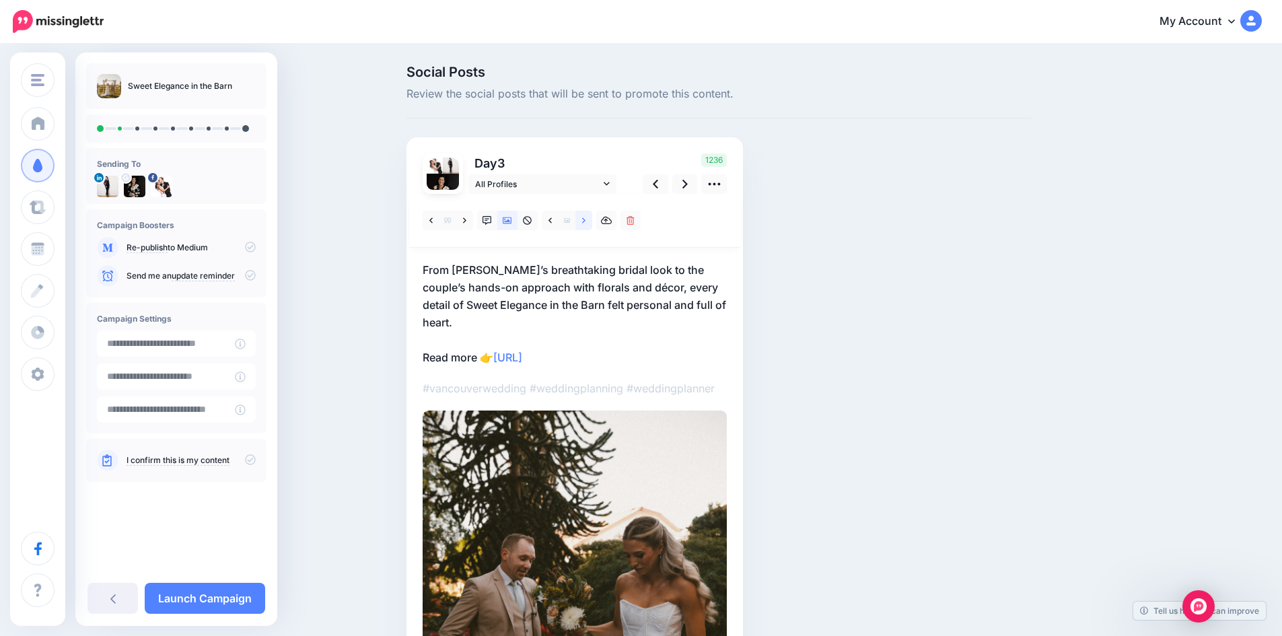
click at [592, 222] on link at bounding box center [583, 221] width 17 height 20
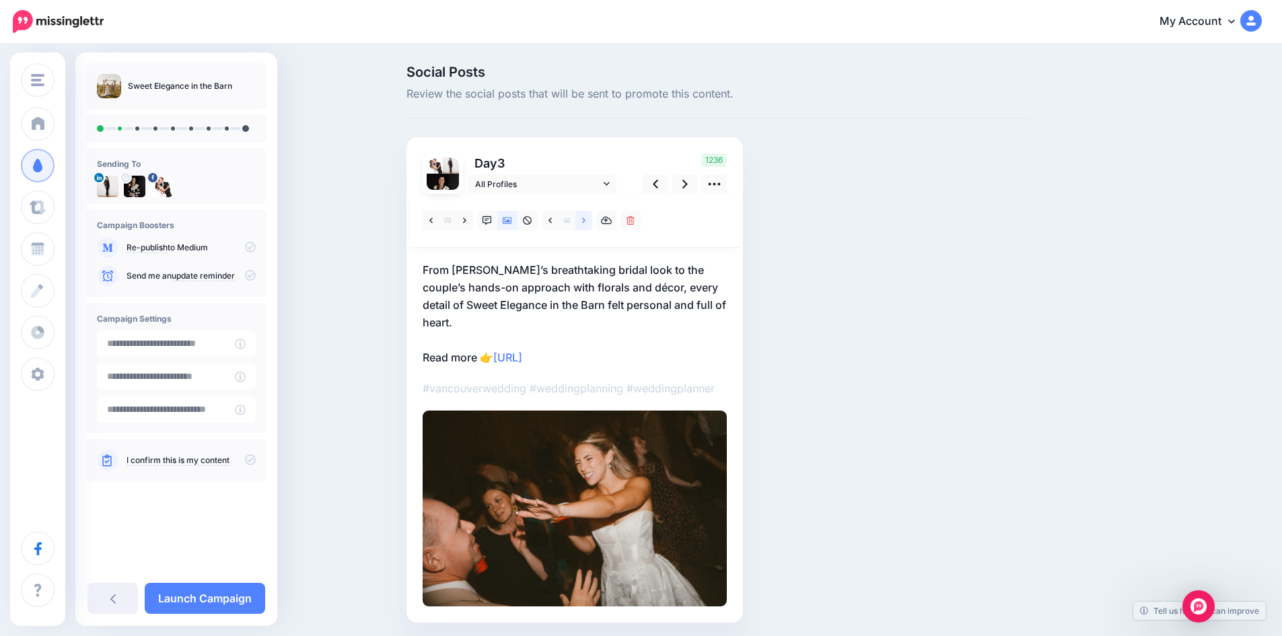
click at [592, 222] on link at bounding box center [583, 221] width 17 height 20
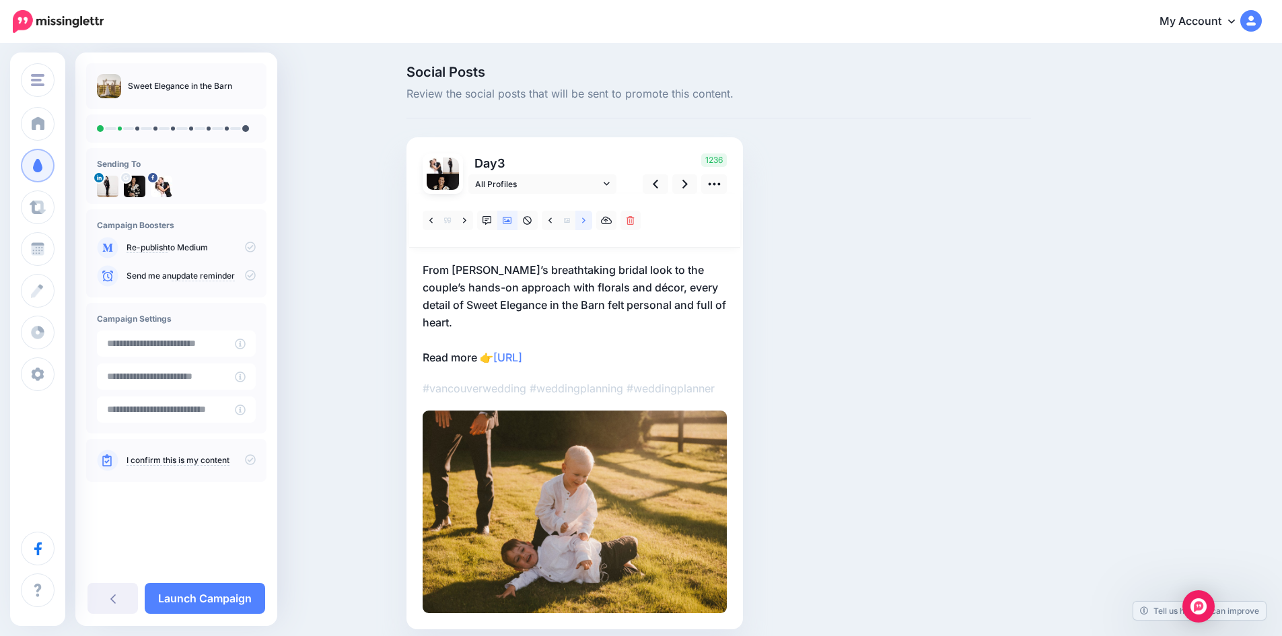
click at [592, 222] on link at bounding box center [583, 221] width 17 height 20
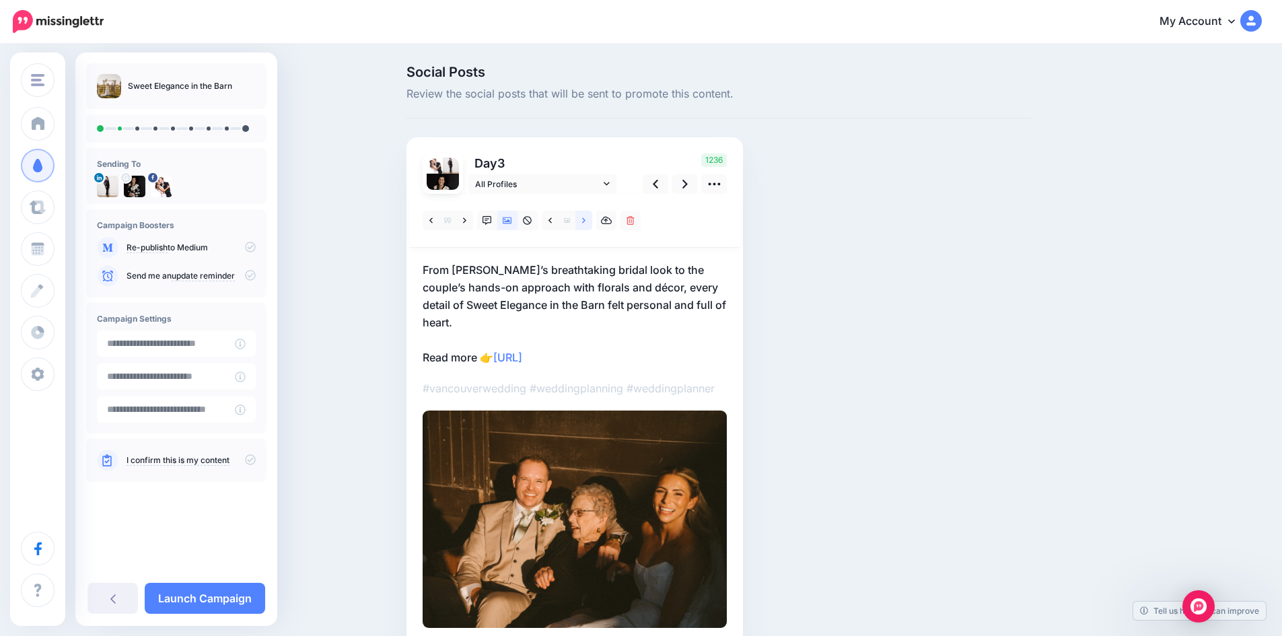
click at [592, 222] on link at bounding box center [583, 221] width 17 height 20
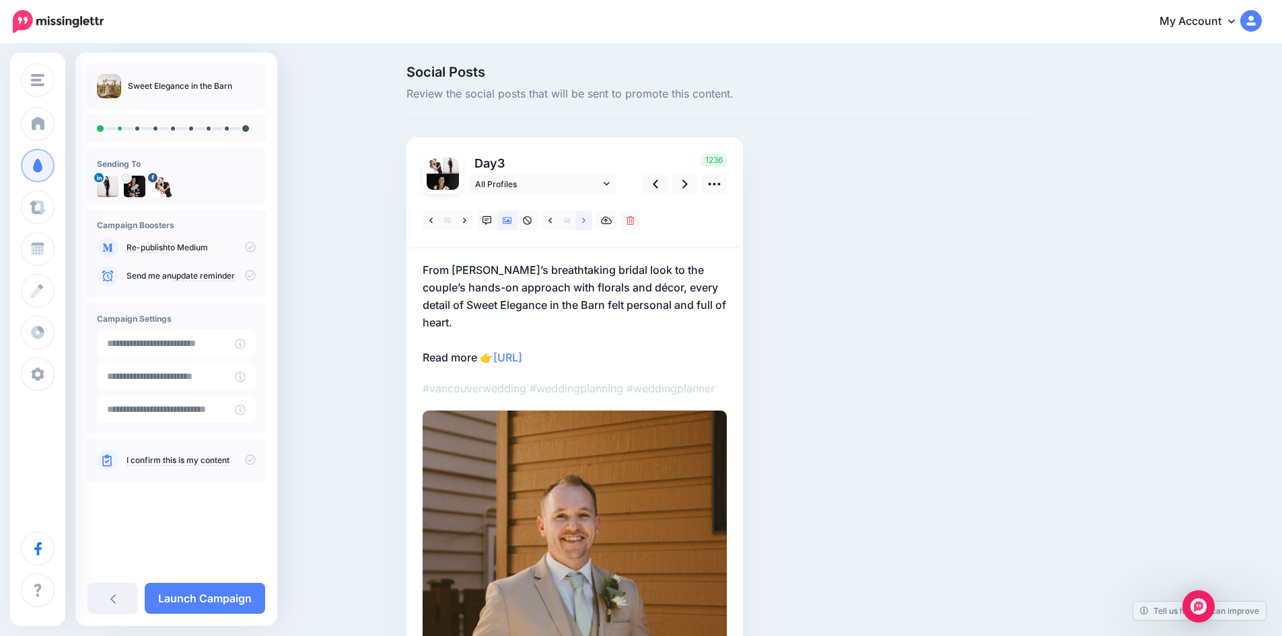
click at [586, 217] on icon at bounding box center [583, 220] width 3 height 9
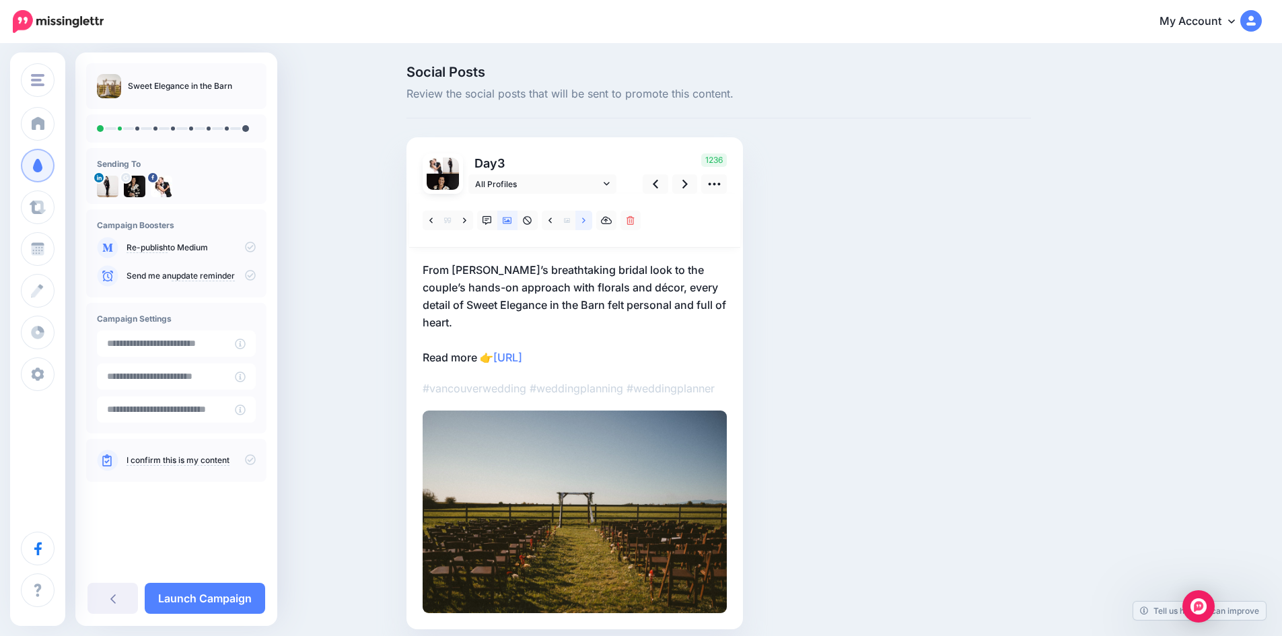
click at [586, 217] on icon at bounding box center [583, 220] width 3 height 9
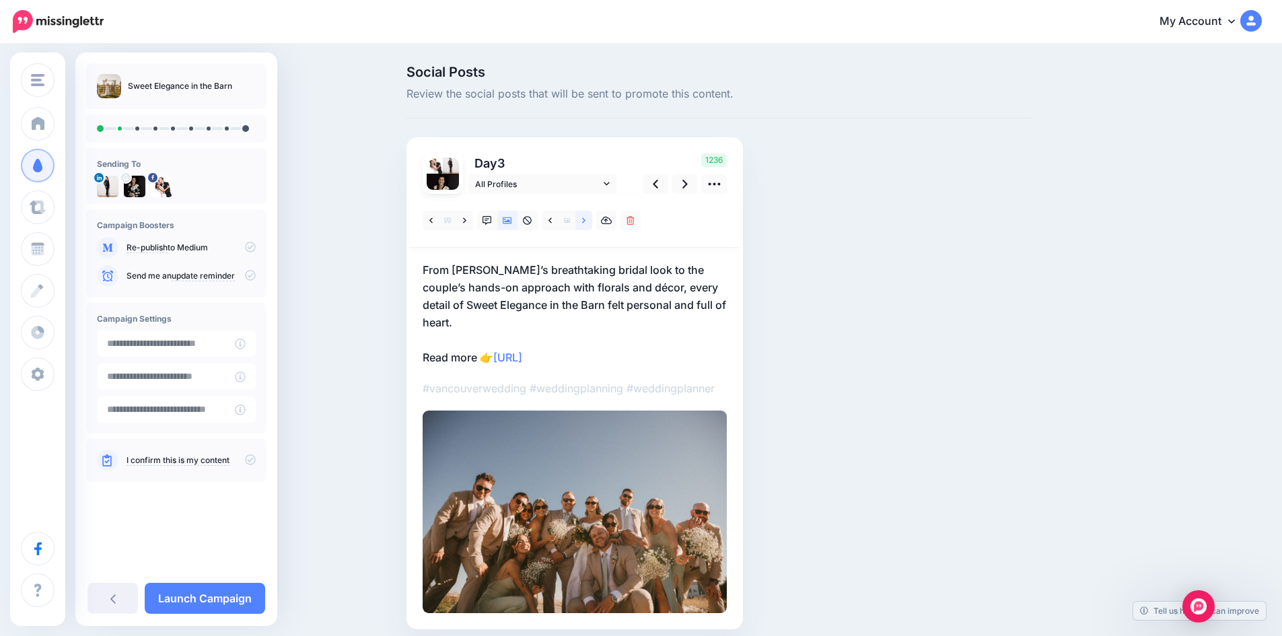
click at [586, 217] on icon at bounding box center [583, 220] width 3 height 9
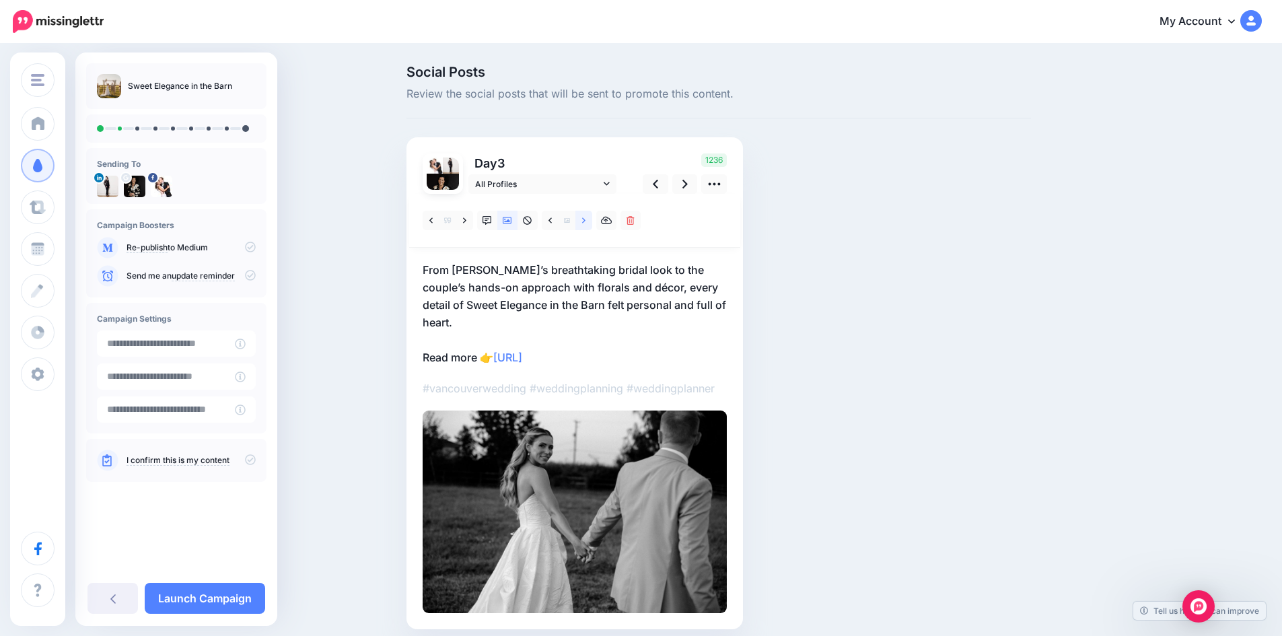
click at [586, 217] on icon at bounding box center [583, 220] width 3 height 9
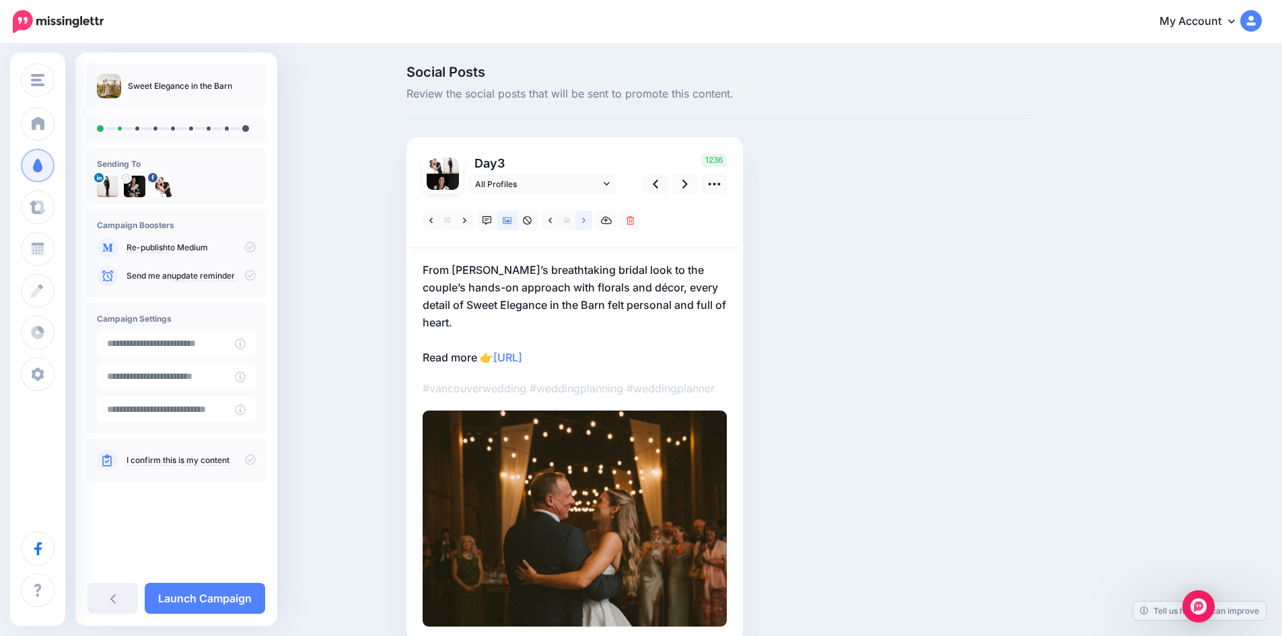
click at [586, 217] on icon at bounding box center [583, 220] width 3 height 9
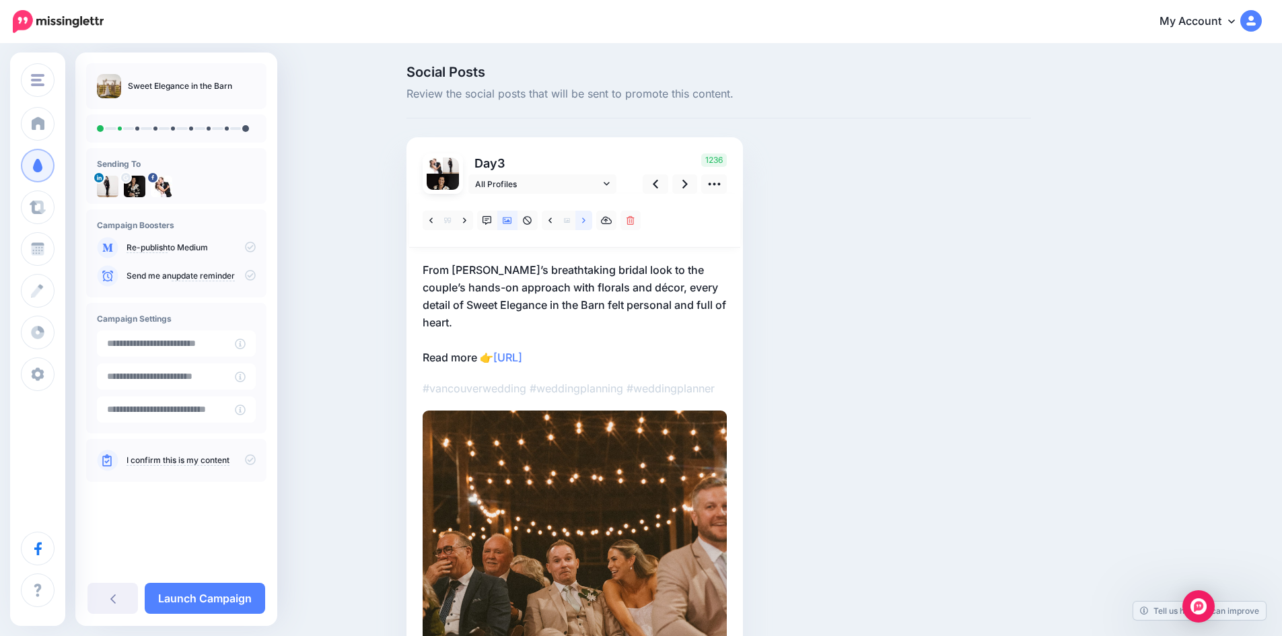
click at [586, 219] on icon at bounding box center [583, 220] width 3 height 9
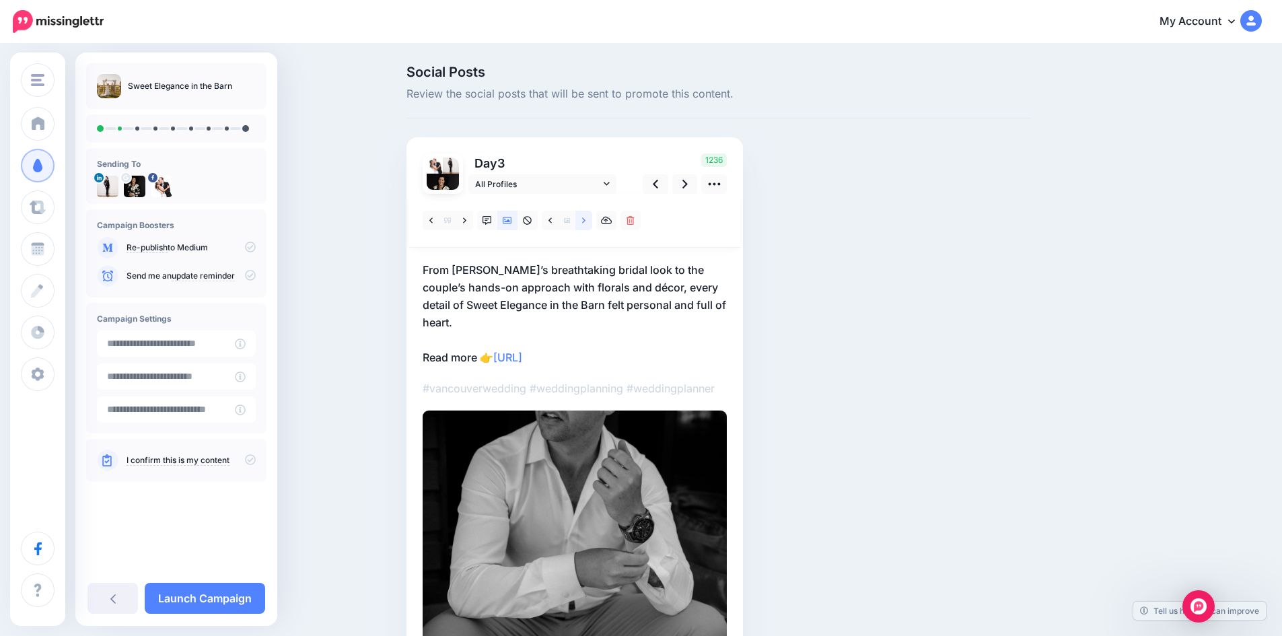
click at [589, 215] on link at bounding box center [583, 221] width 17 height 20
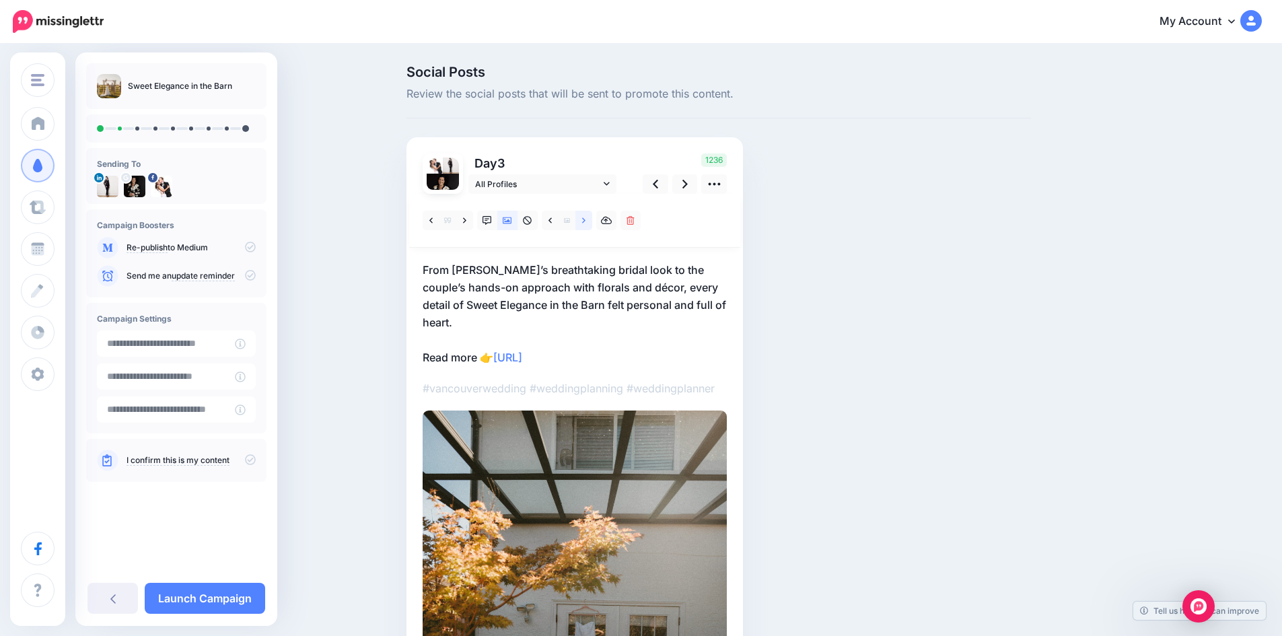
click at [589, 215] on link at bounding box center [583, 221] width 17 height 20
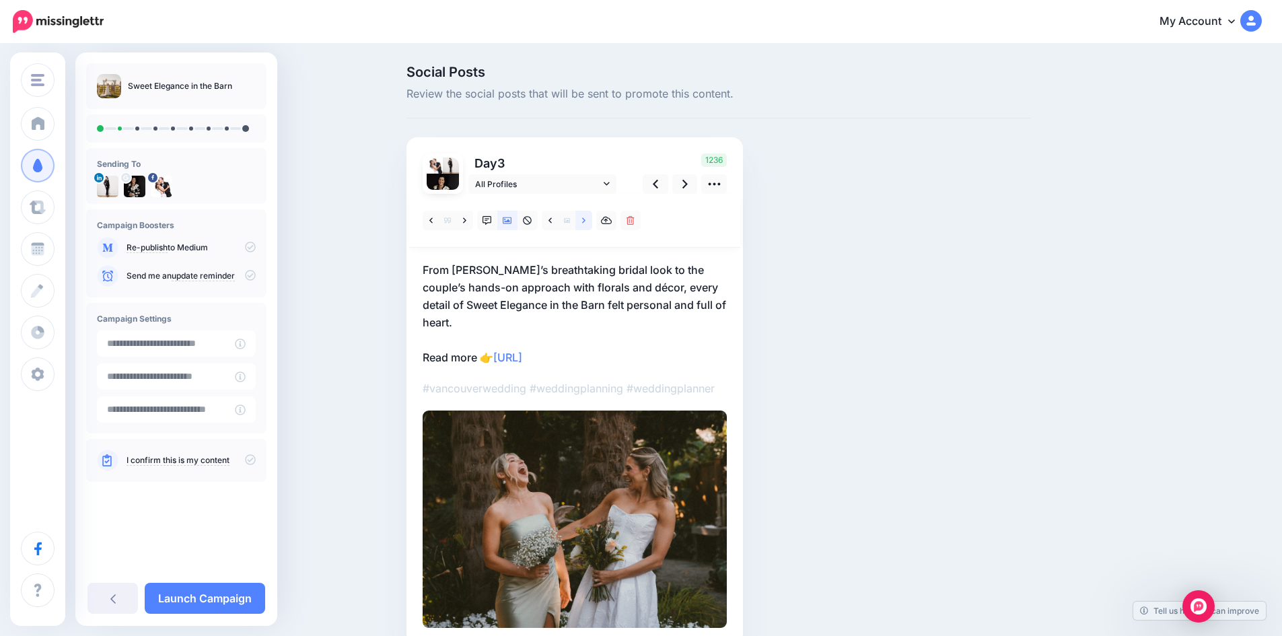
click at [591, 218] on link at bounding box center [583, 221] width 17 height 20
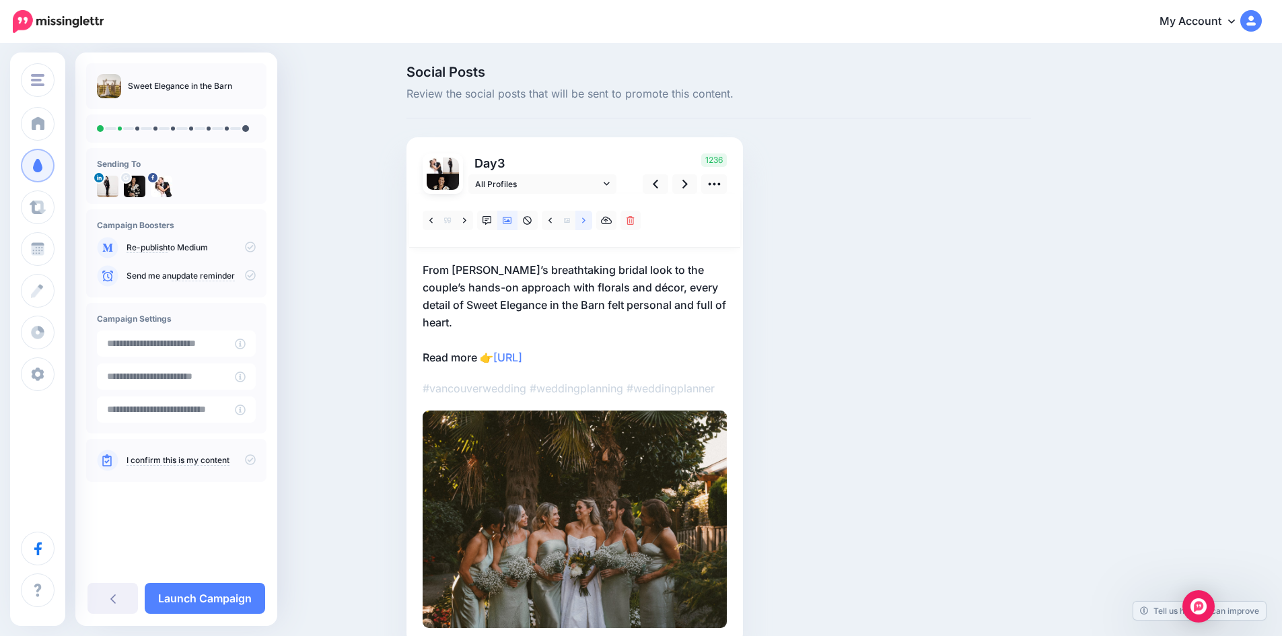
click at [591, 218] on link at bounding box center [583, 221] width 17 height 20
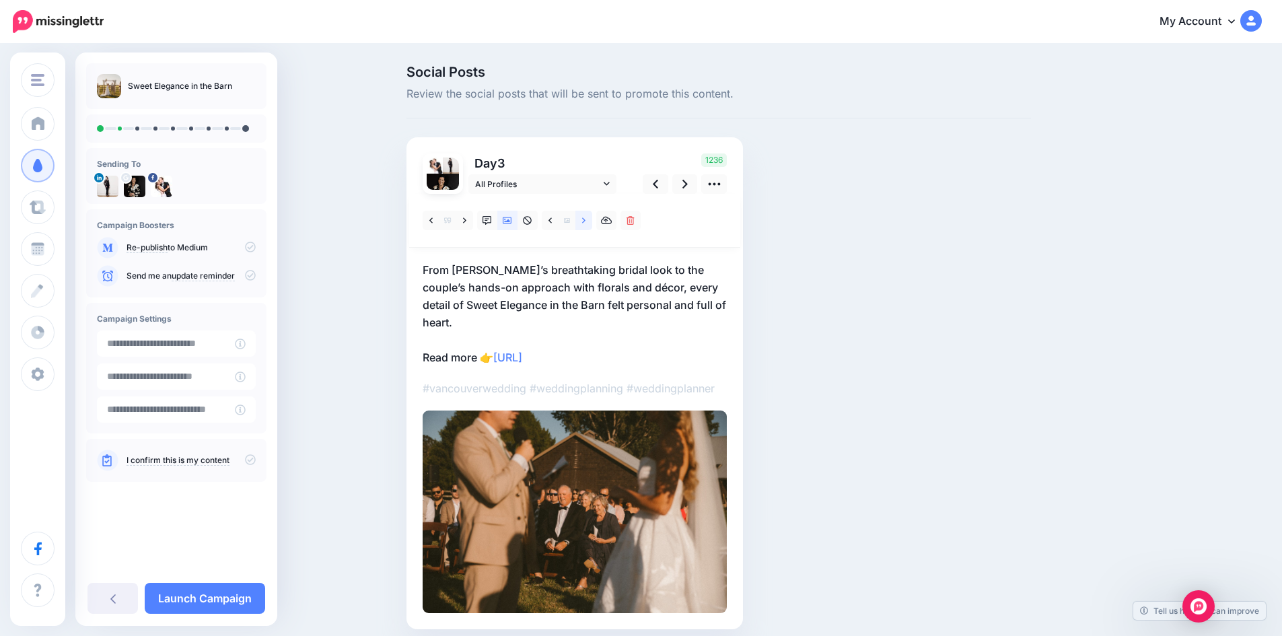
click at [591, 218] on link at bounding box center [583, 221] width 17 height 20
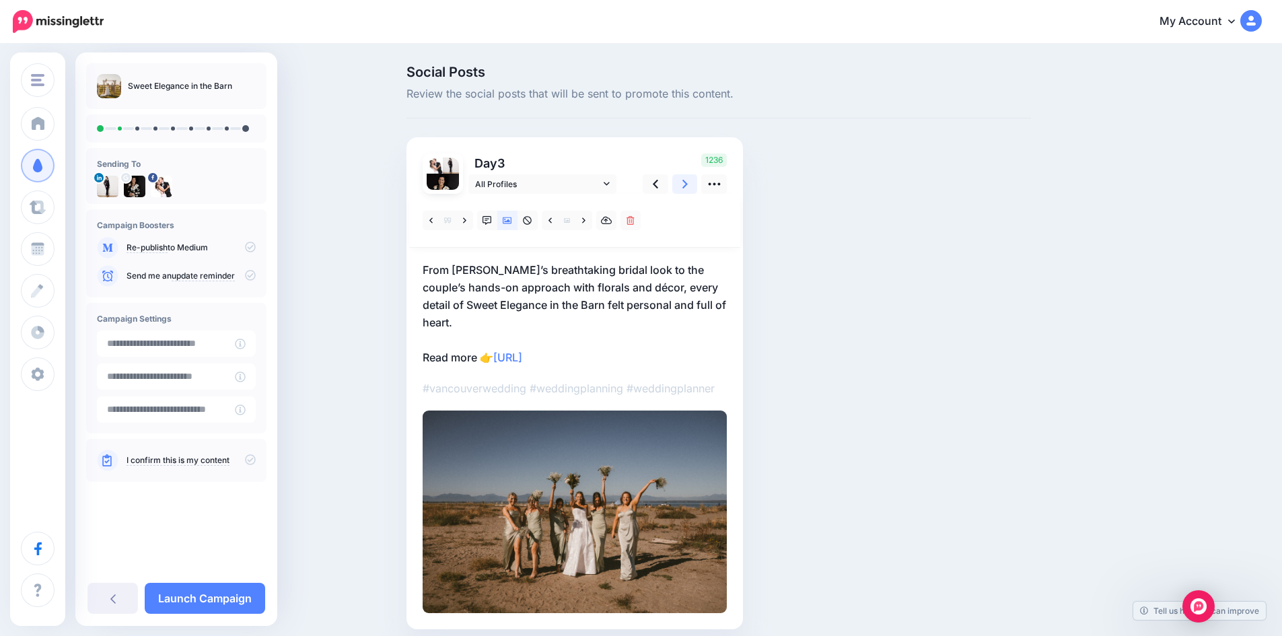
click at [687, 182] on link at bounding box center [685, 184] width 26 height 20
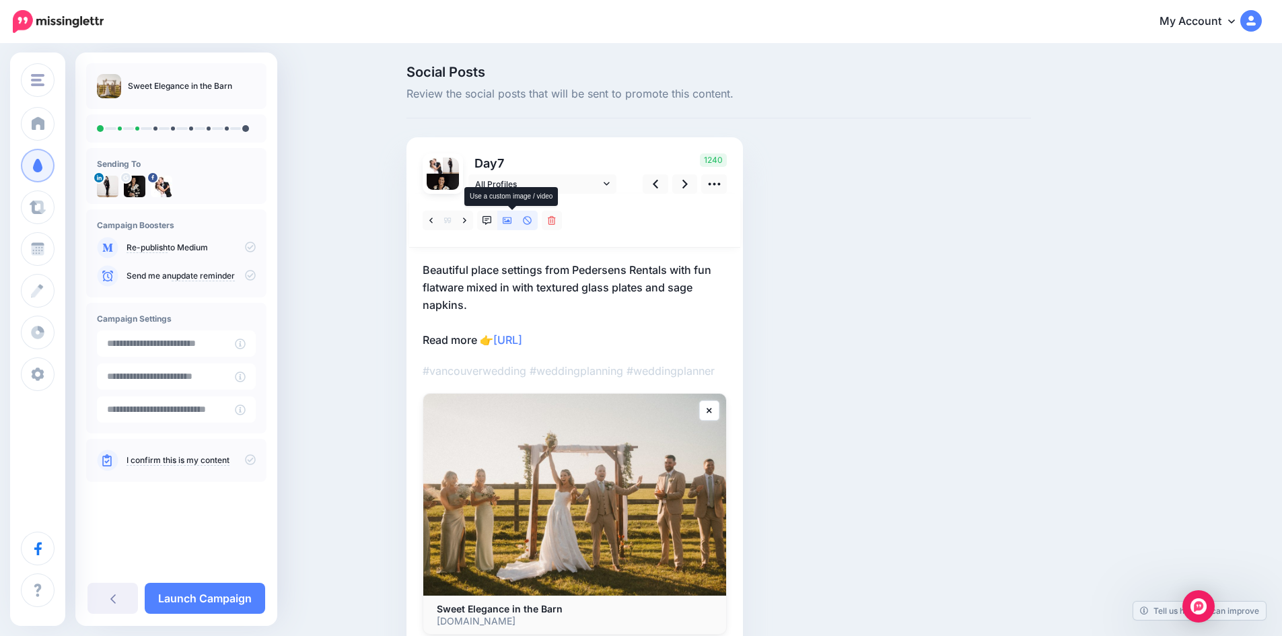
click at [511, 217] on icon at bounding box center [507, 220] width 9 height 7
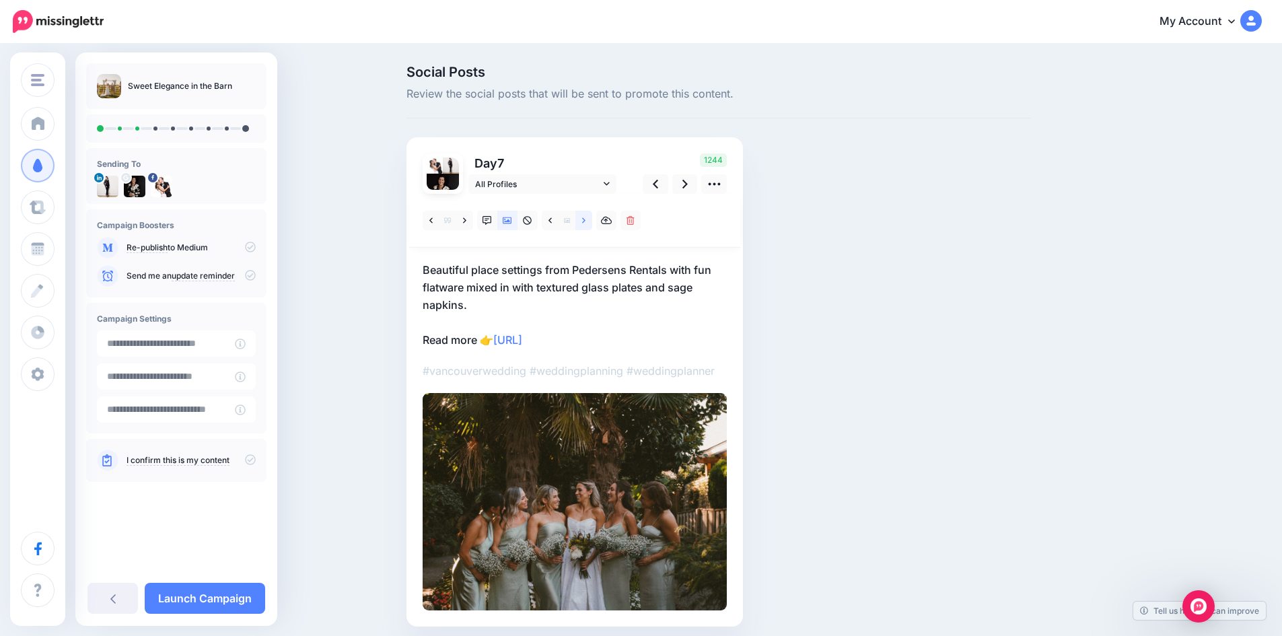
click at [586, 217] on icon at bounding box center [583, 220] width 3 height 9
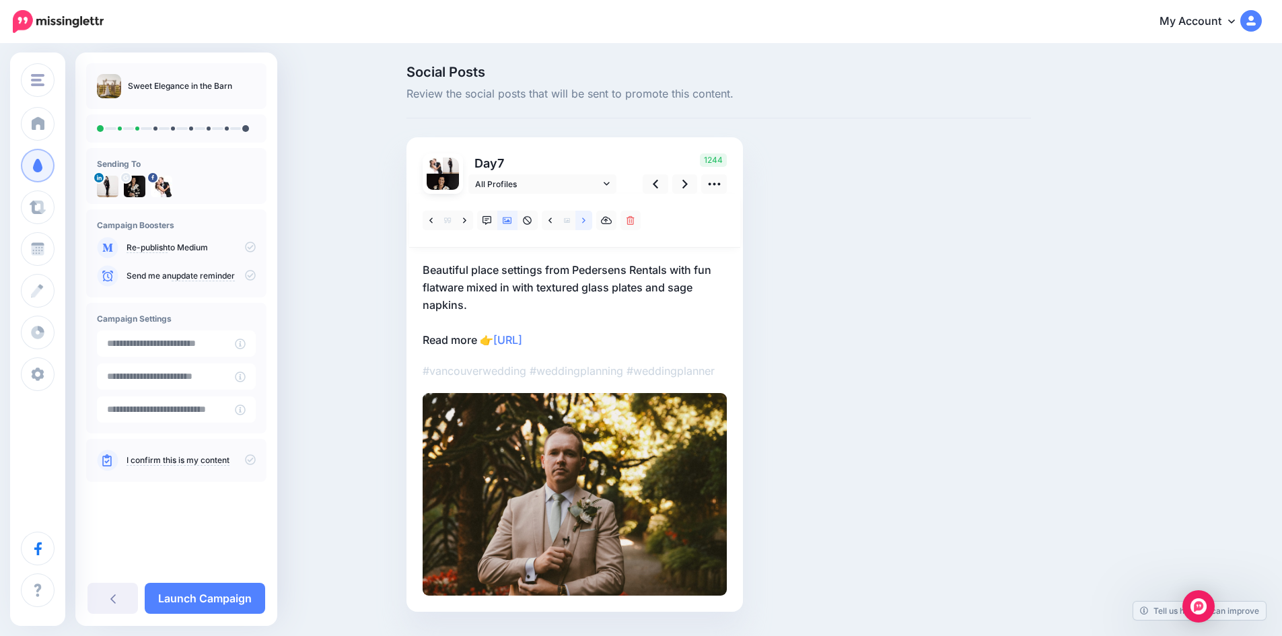
click at [586, 217] on icon at bounding box center [583, 220] width 3 height 9
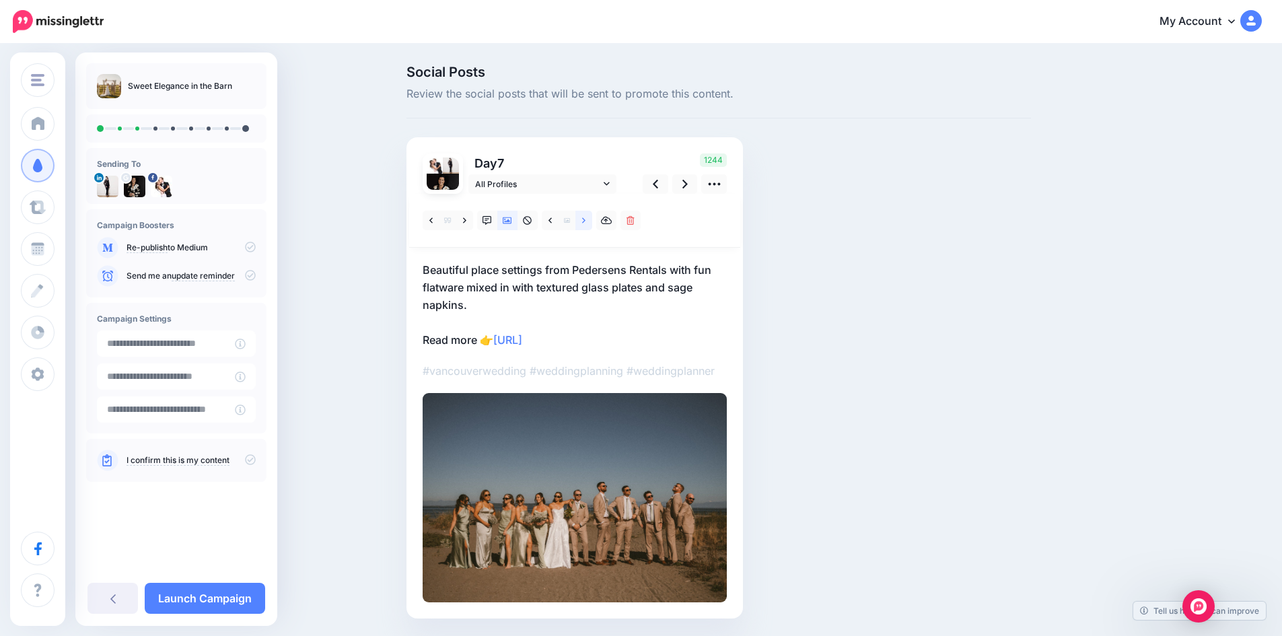
click at [586, 217] on icon at bounding box center [583, 220] width 3 height 9
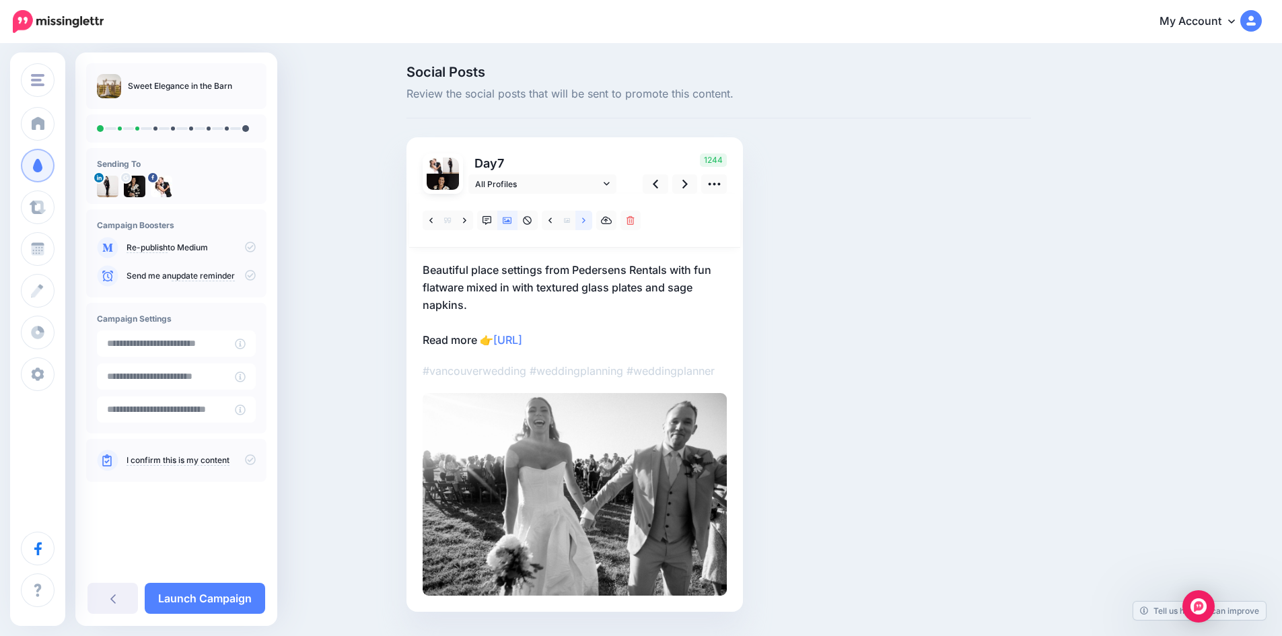
click at [586, 217] on icon at bounding box center [583, 220] width 3 height 9
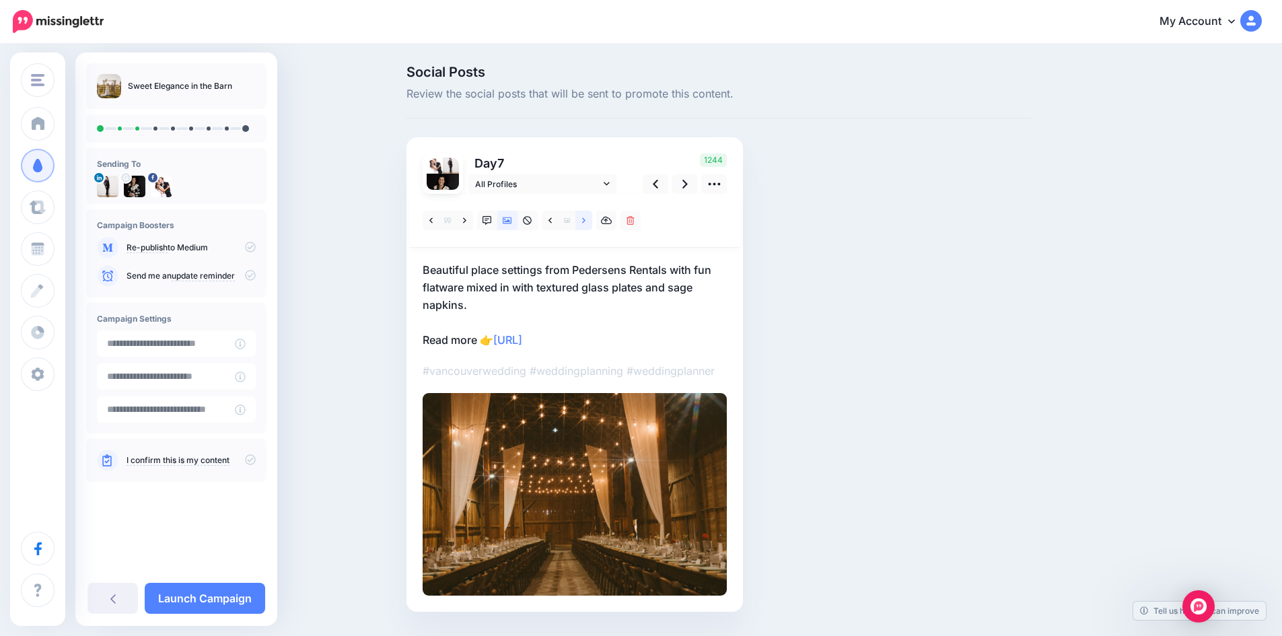
click at [586, 220] on icon at bounding box center [583, 220] width 3 height 9
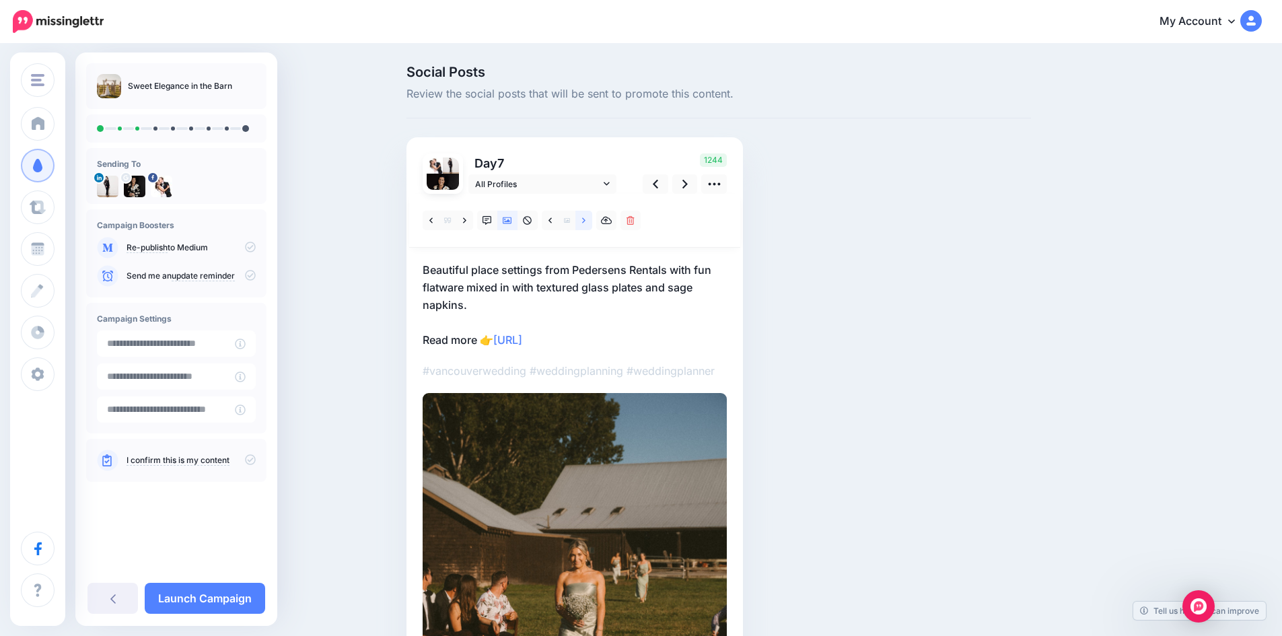
click at [586, 220] on icon at bounding box center [583, 220] width 3 height 9
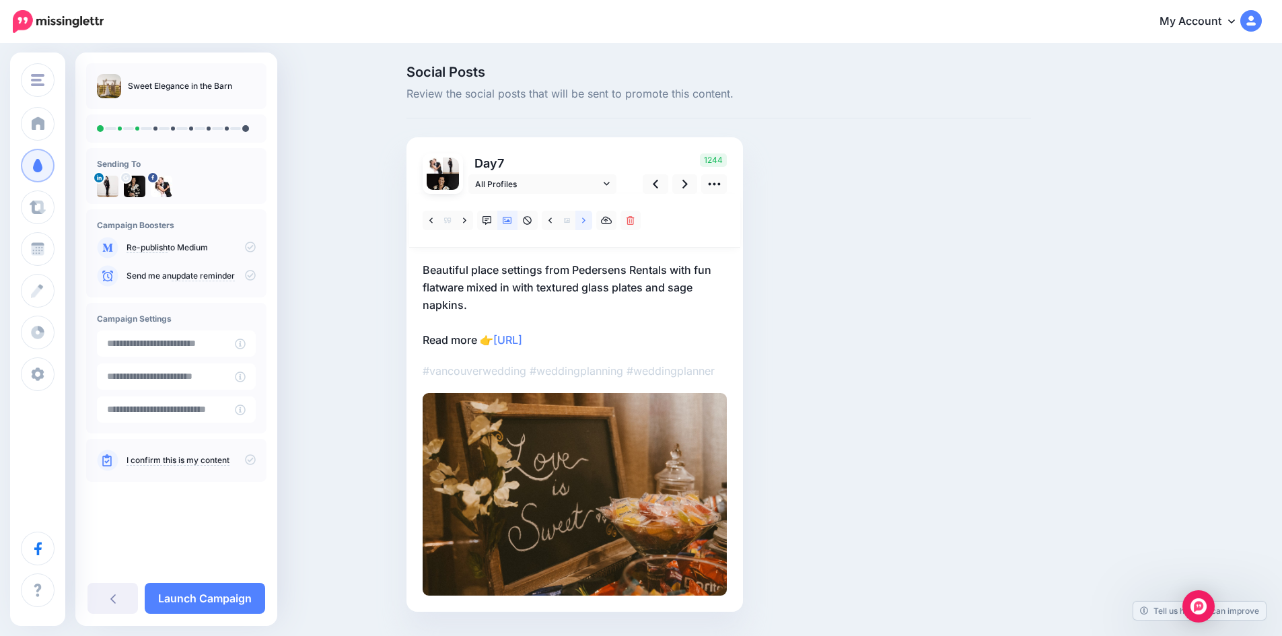
click at [586, 220] on icon at bounding box center [583, 220] width 3 height 9
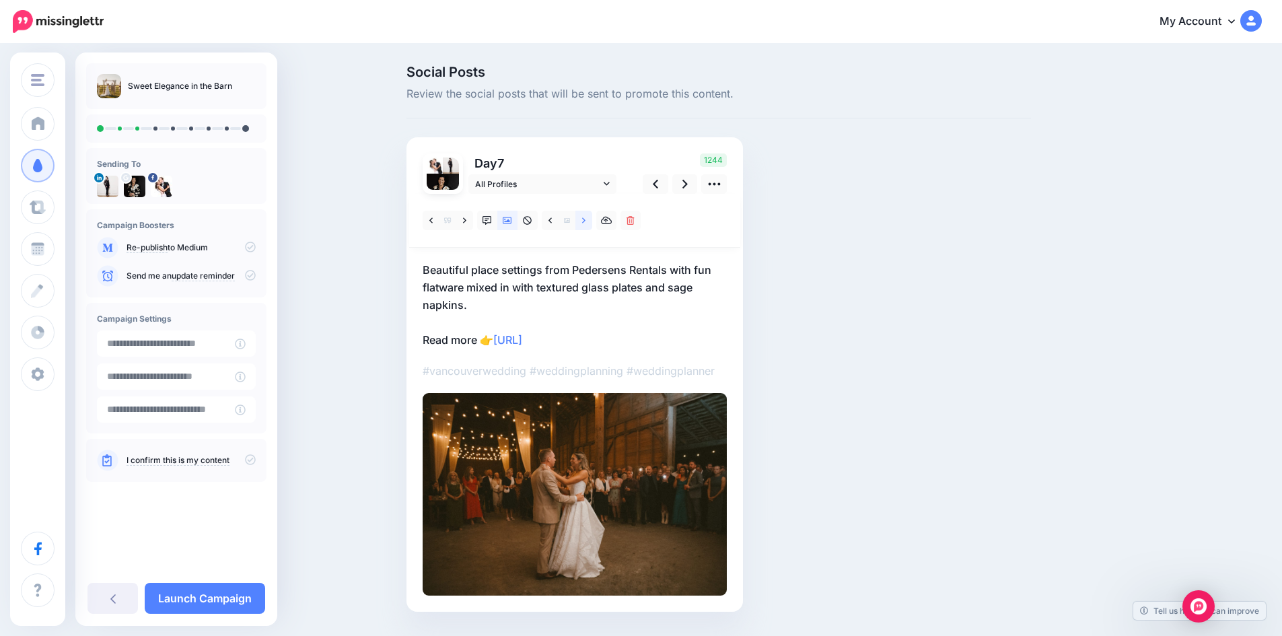
click at [586, 220] on icon at bounding box center [583, 220] width 3 height 9
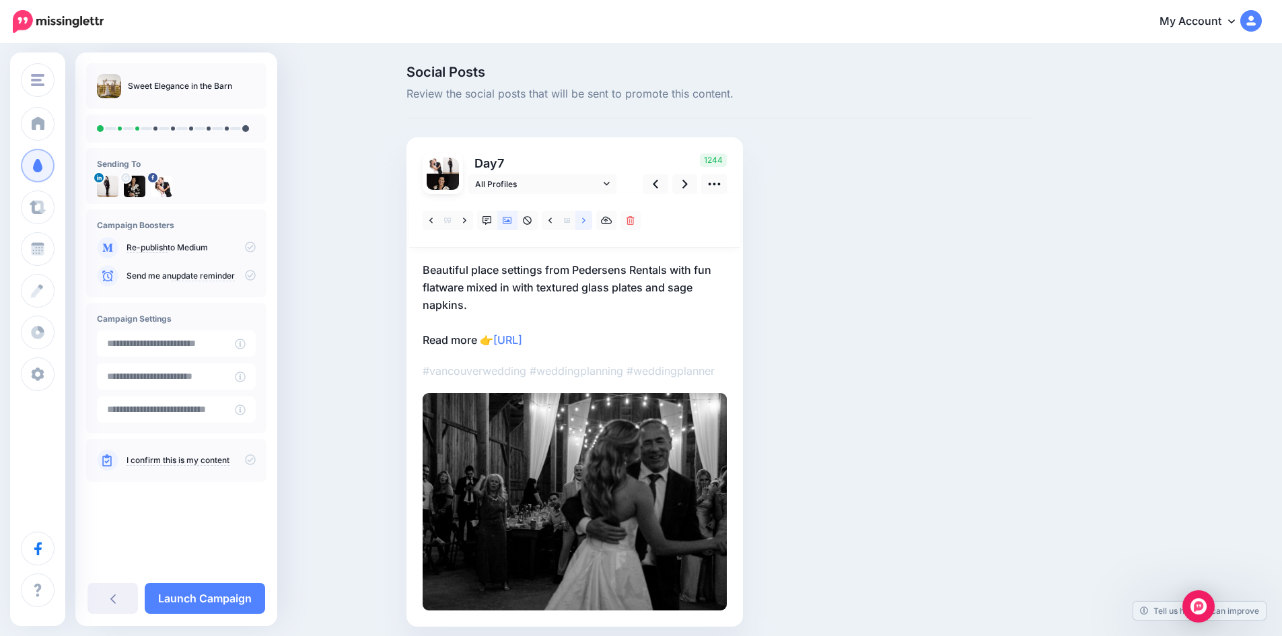
click at [586, 220] on icon at bounding box center [583, 220] width 3 height 9
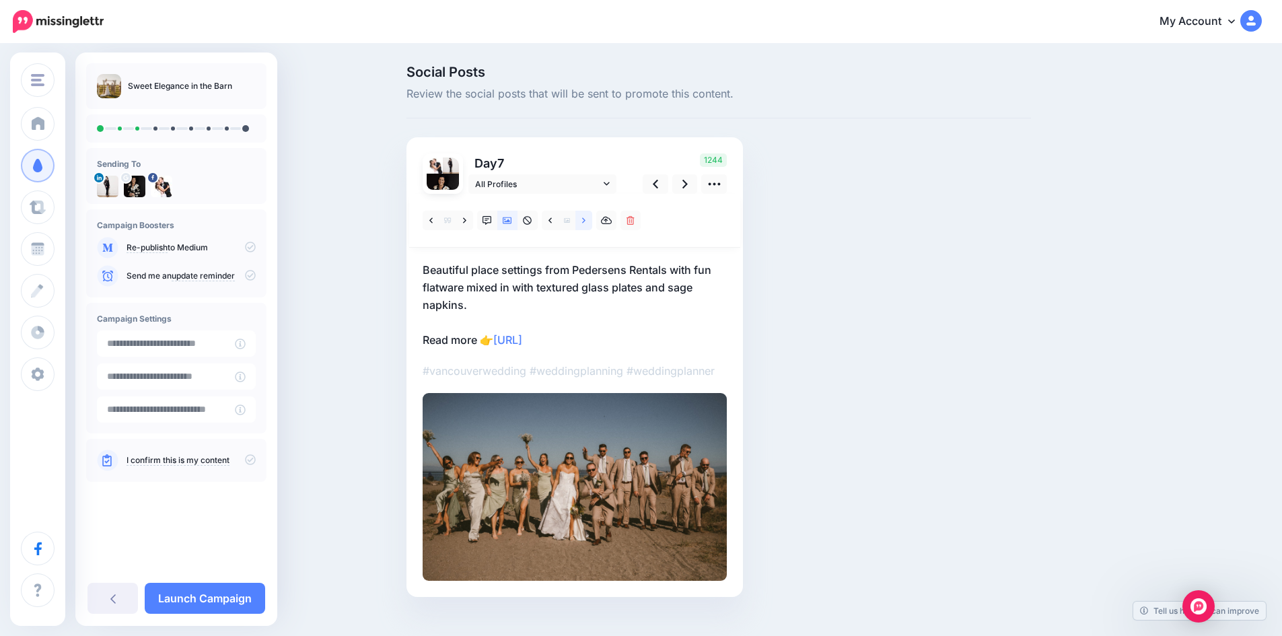
click at [586, 220] on icon at bounding box center [583, 220] width 3 height 9
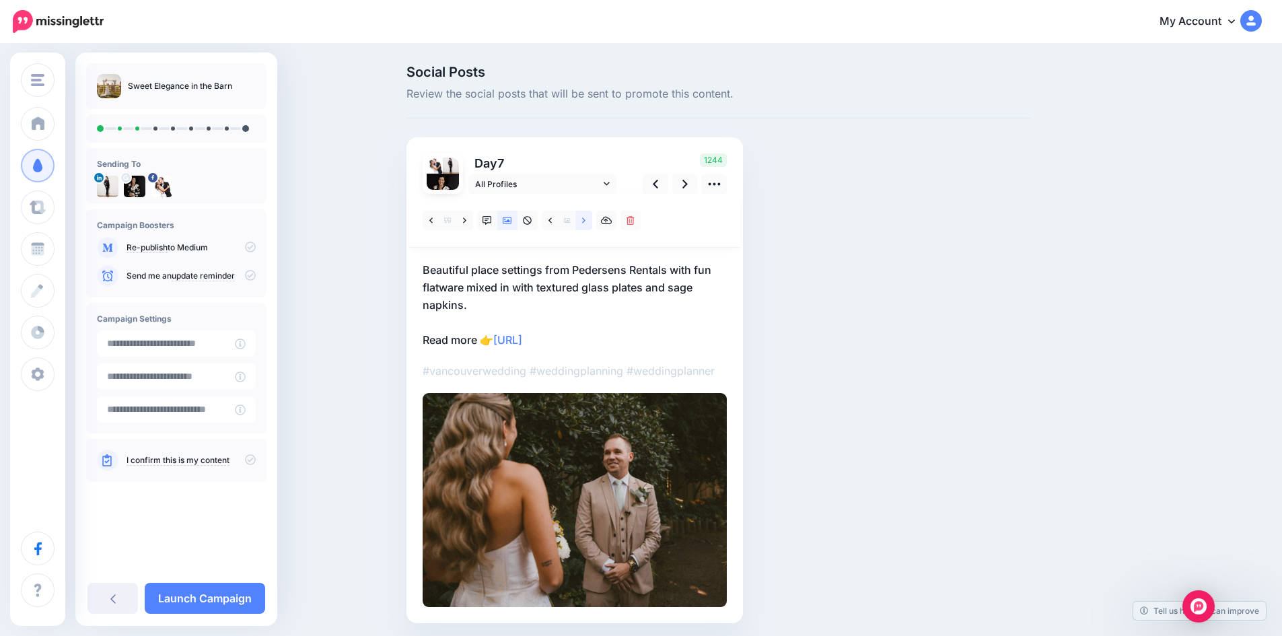
click at [586, 219] on icon at bounding box center [583, 219] width 3 height 5
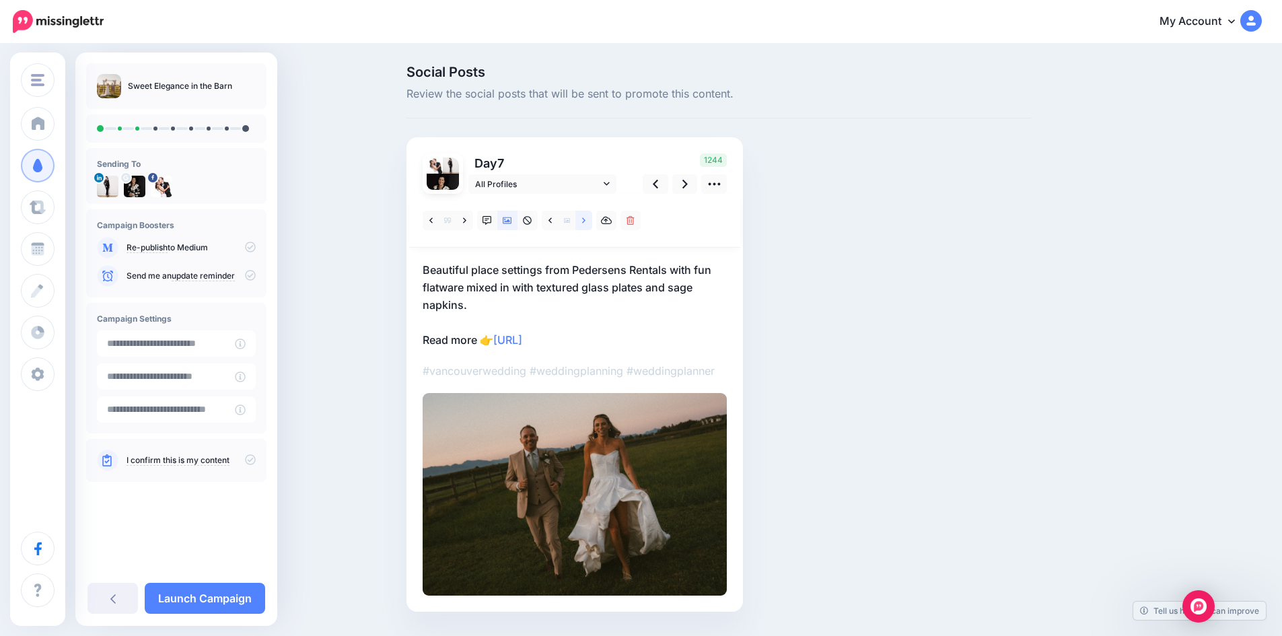
click at [586, 219] on icon at bounding box center [583, 219] width 3 height 5
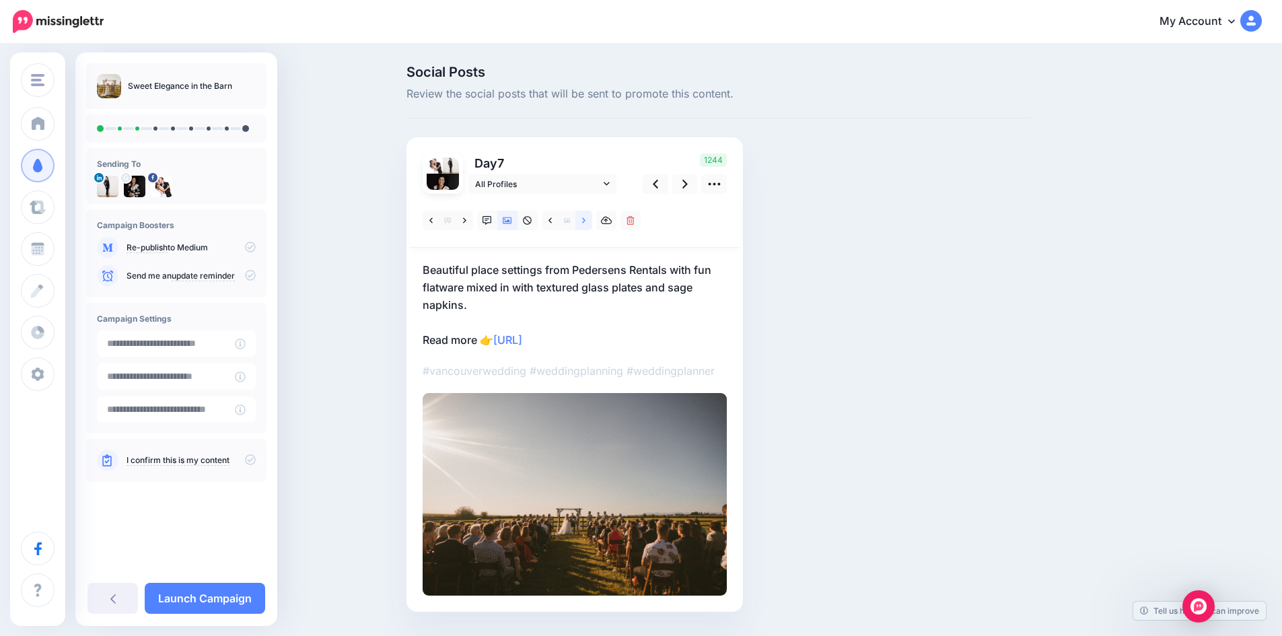
click at [586, 219] on icon at bounding box center [583, 219] width 3 height 5
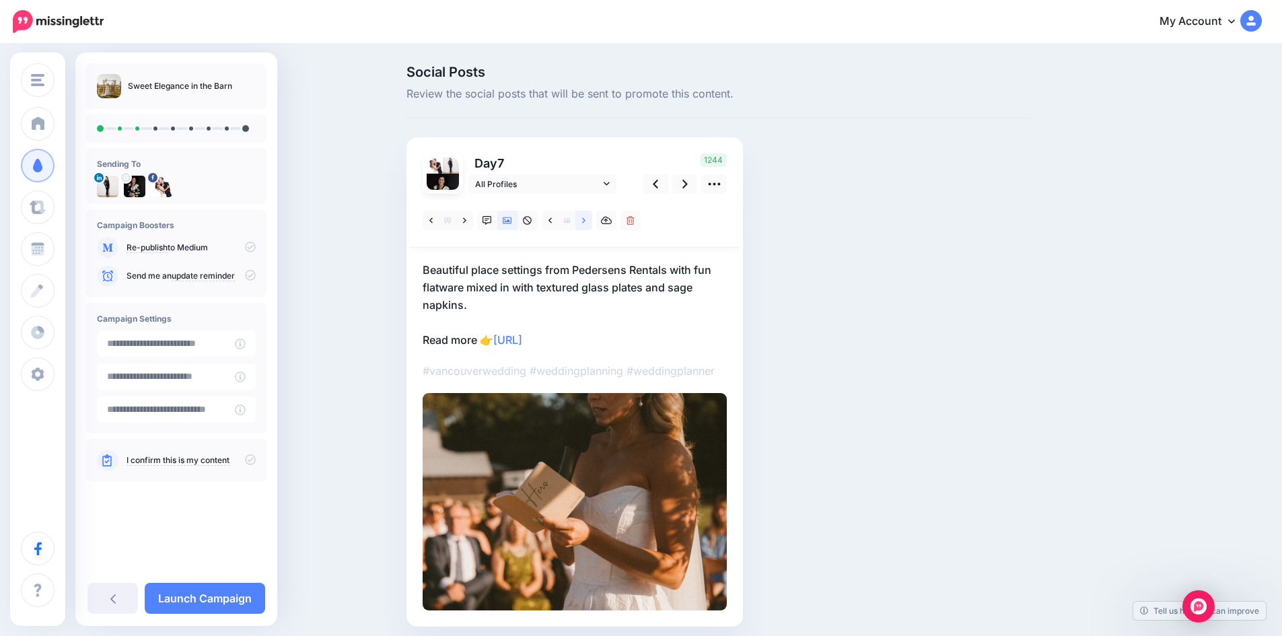
click at [586, 219] on icon at bounding box center [583, 219] width 3 height 5
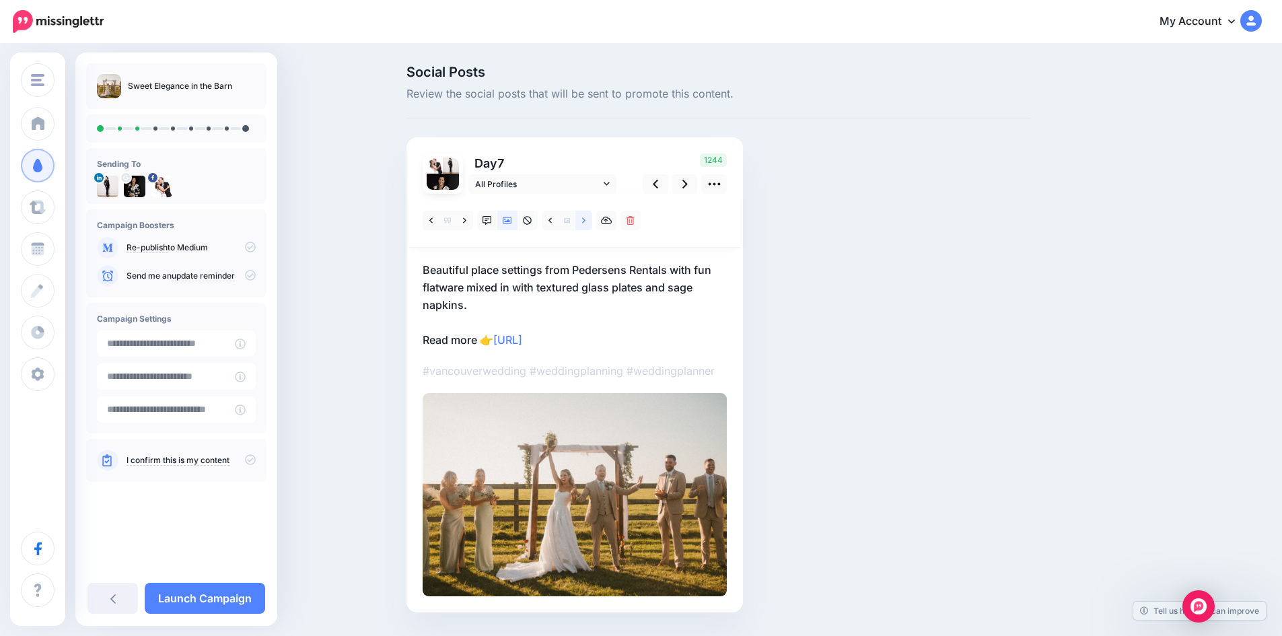
click at [586, 219] on icon at bounding box center [583, 219] width 3 height 5
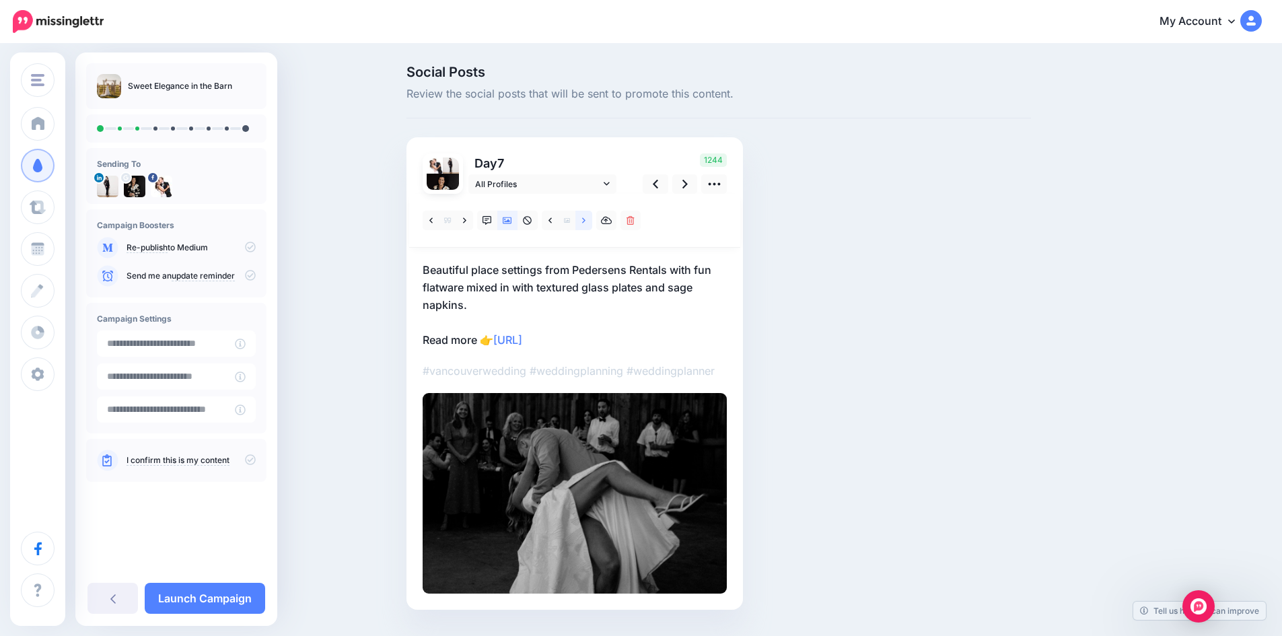
click at [586, 219] on icon at bounding box center [583, 219] width 3 height 5
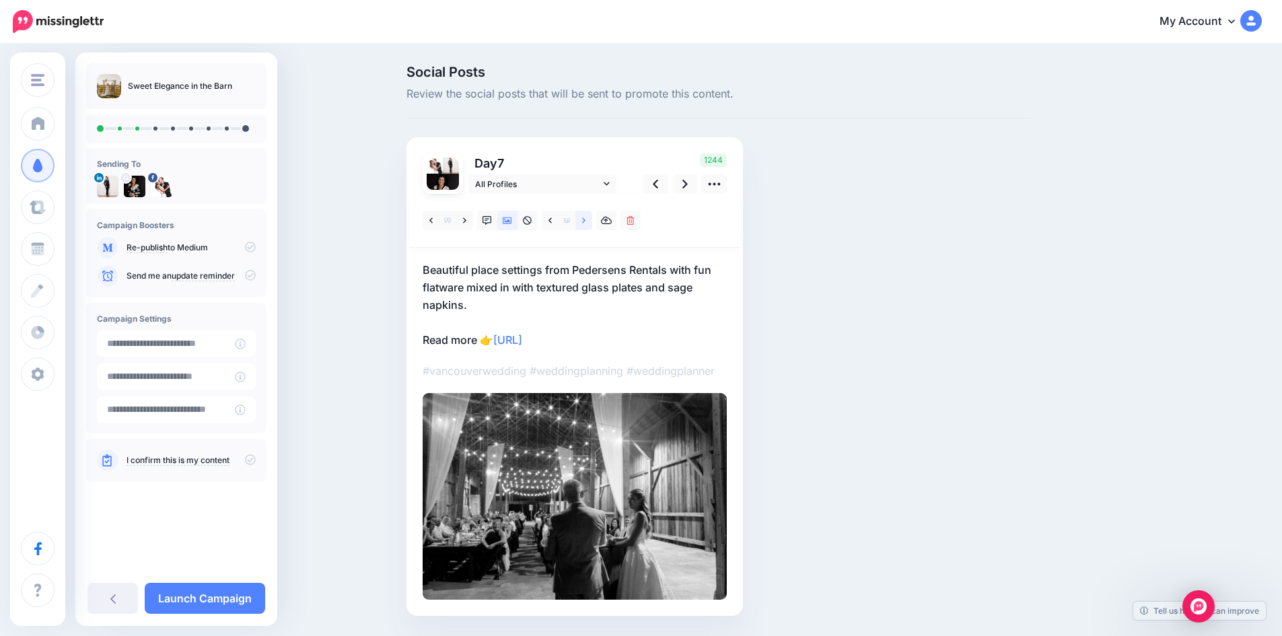
click at [586, 219] on icon at bounding box center [583, 219] width 3 height 5
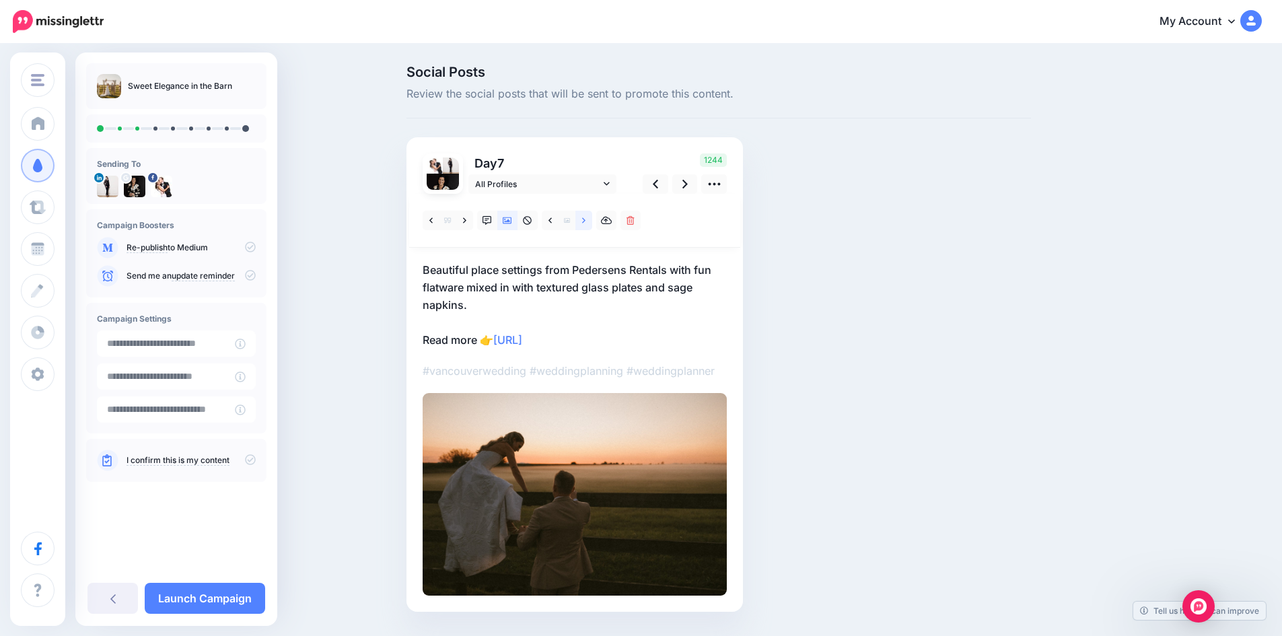
click at [586, 219] on icon at bounding box center [583, 219] width 3 height 5
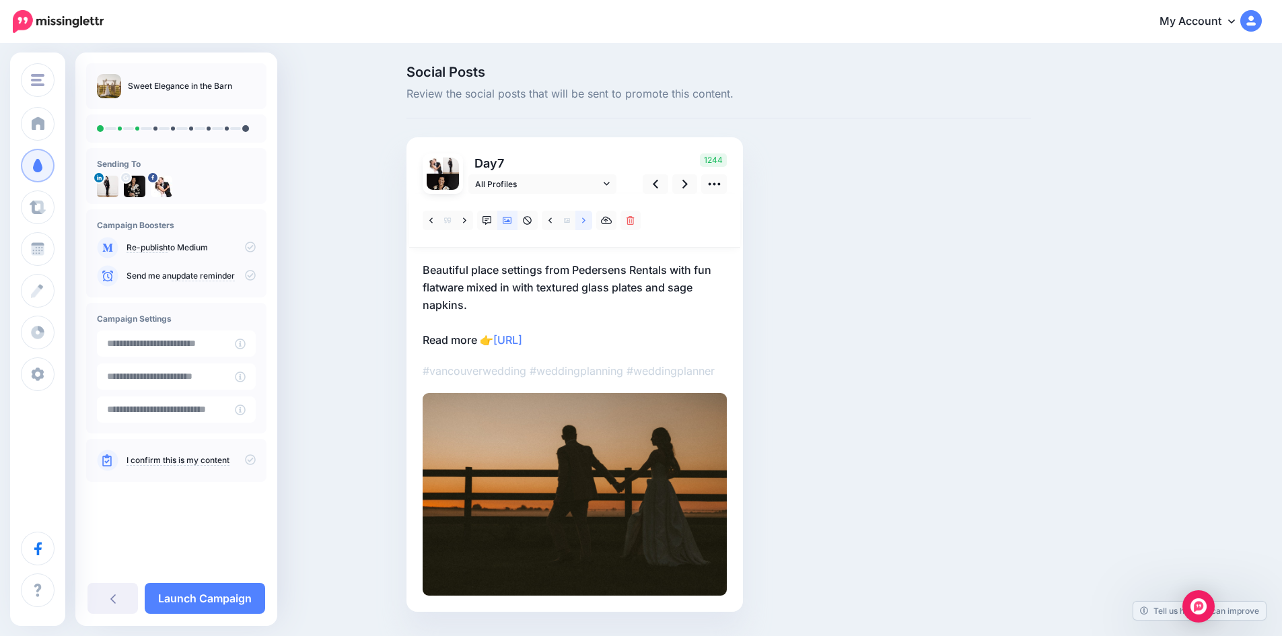
click at [586, 219] on icon at bounding box center [583, 219] width 3 height 5
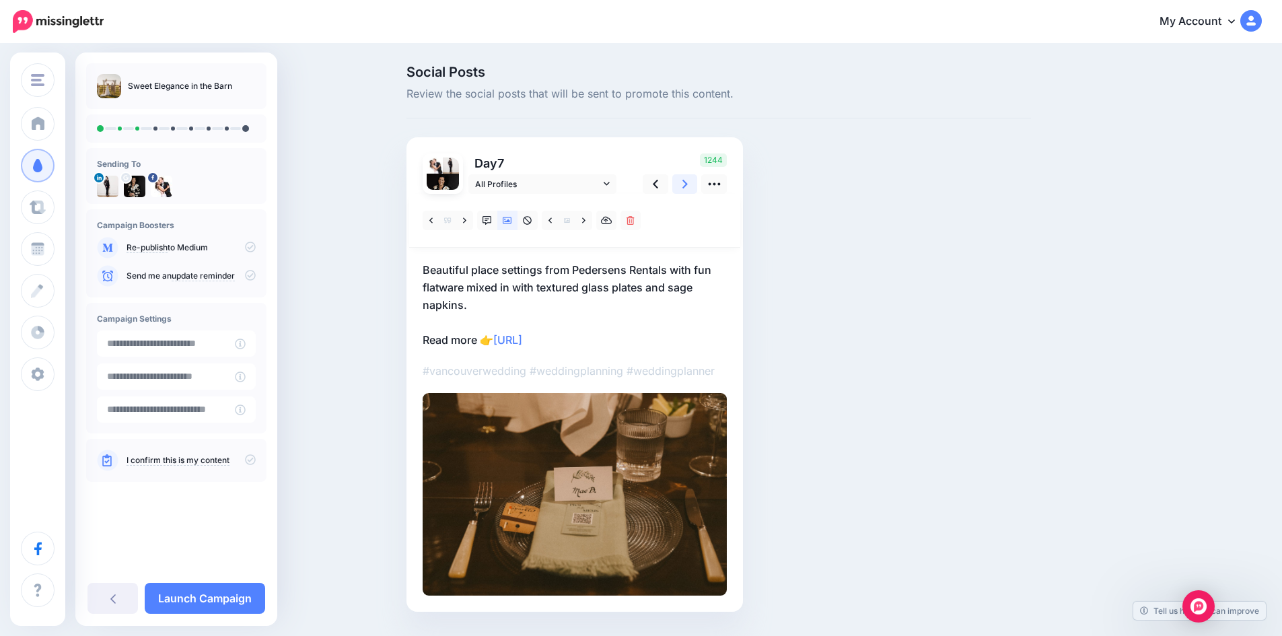
click at [688, 184] on icon at bounding box center [684, 184] width 5 height 9
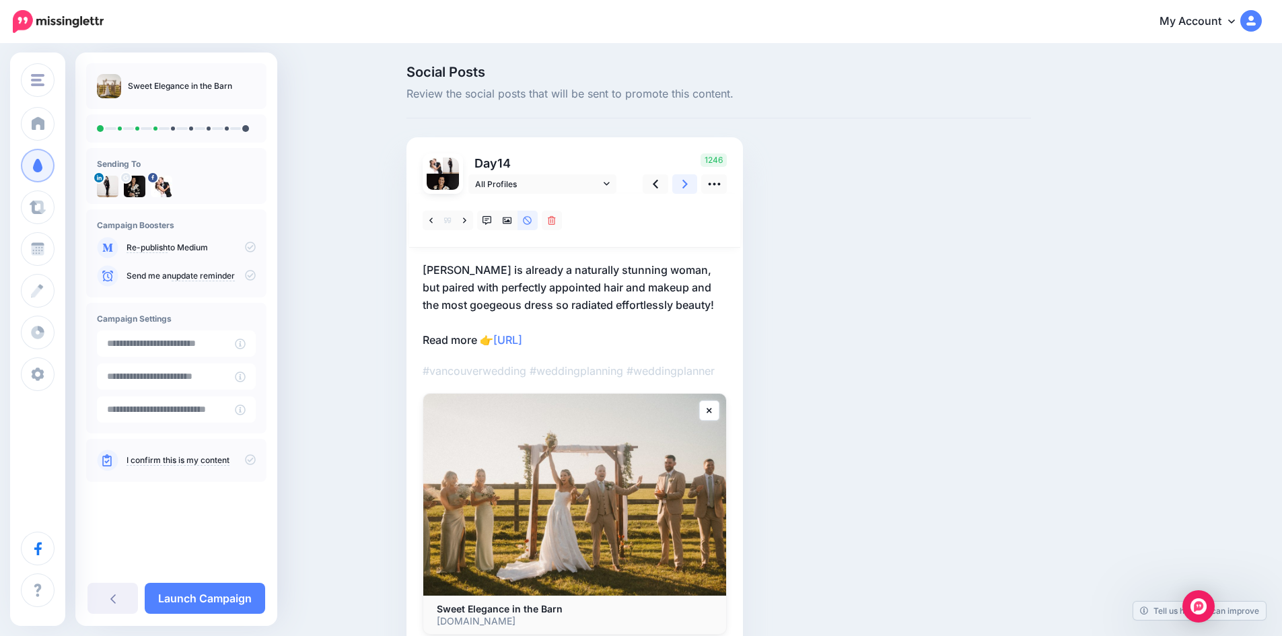
click at [688, 183] on icon at bounding box center [684, 184] width 5 height 9
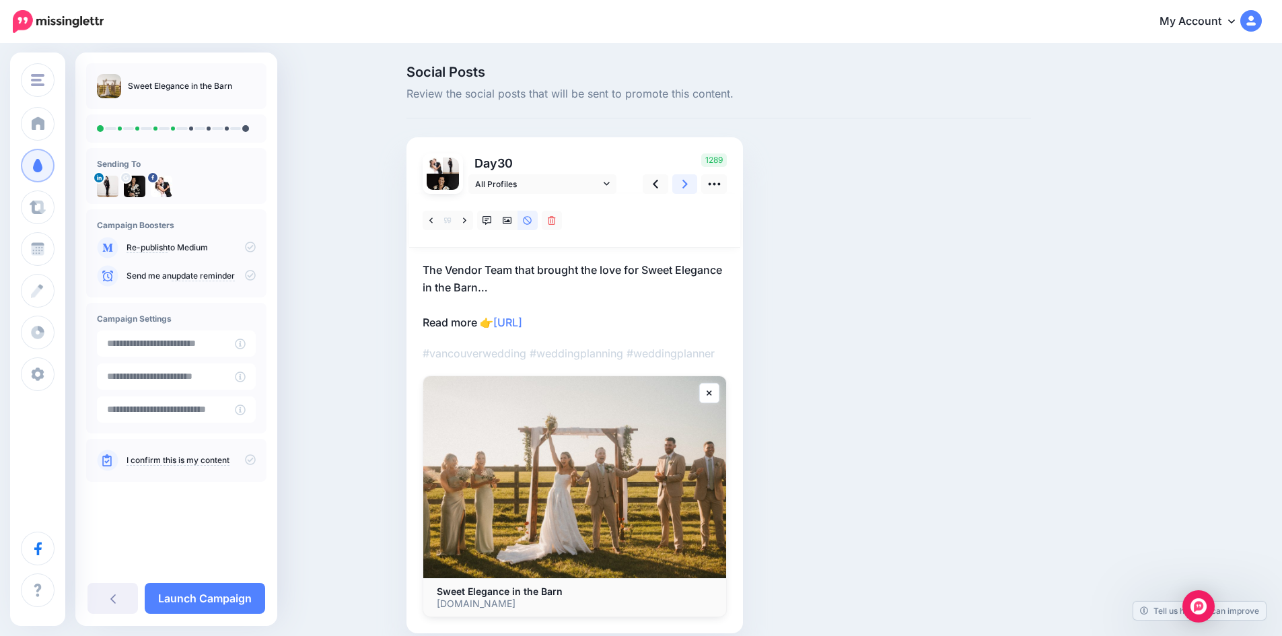
click at [688, 183] on icon at bounding box center [684, 184] width 5 height 9
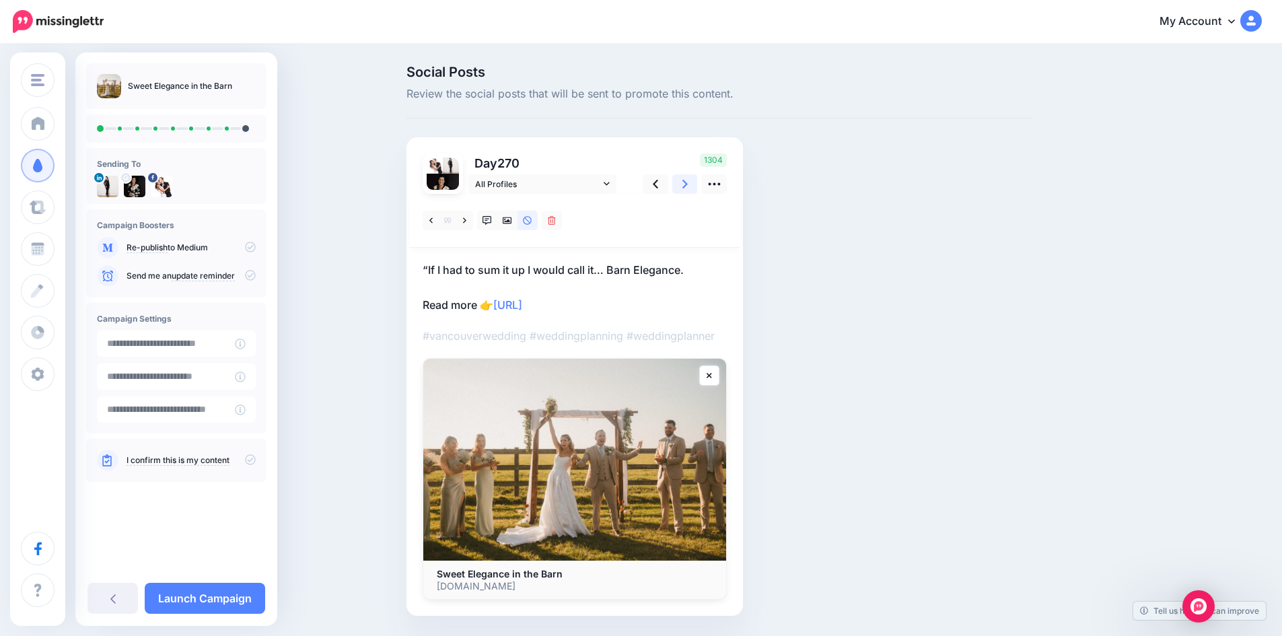
click at [688, 183] on icon at bounding box center [684, 184] width 5 height 9
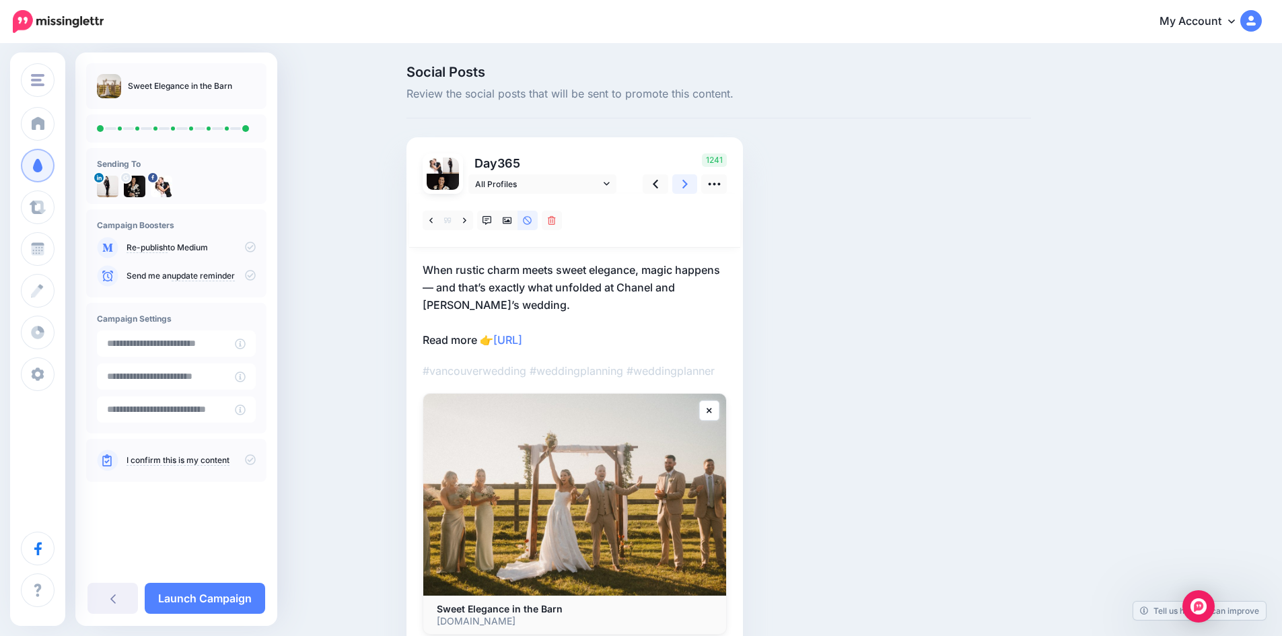
click at [688, 184] on icon at bounding box center [684, 184] width 5 height 14
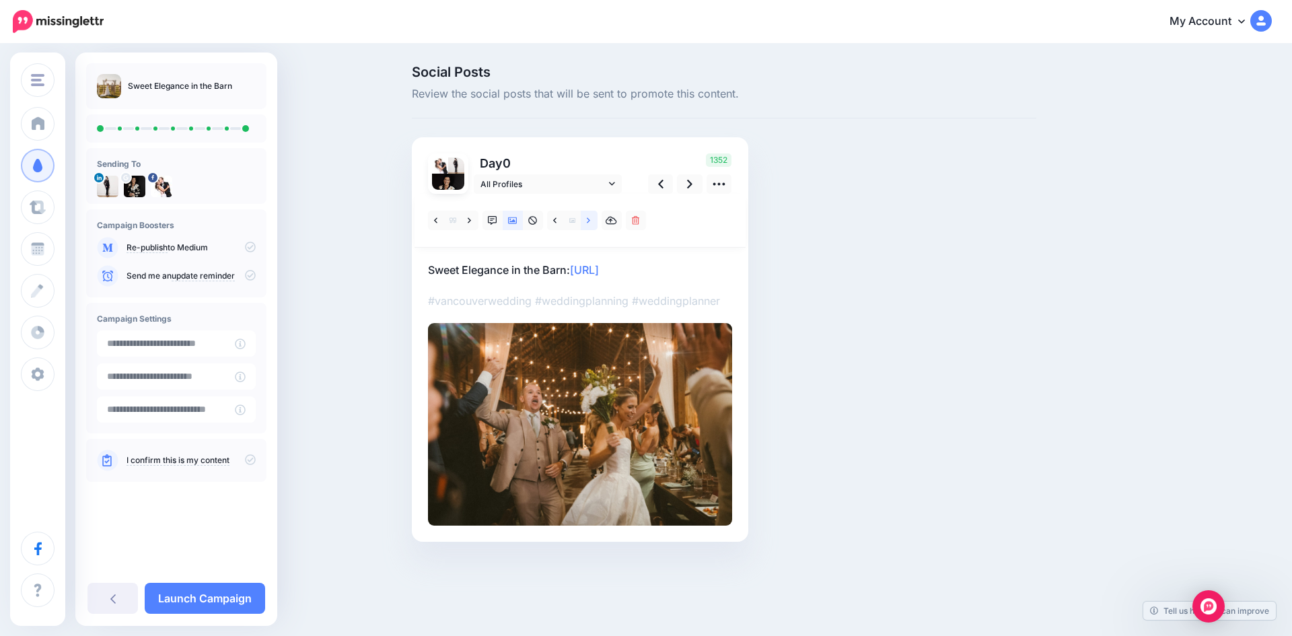
click at [590, 221] on icon at bounding box center [588, 219] width 3 height 5
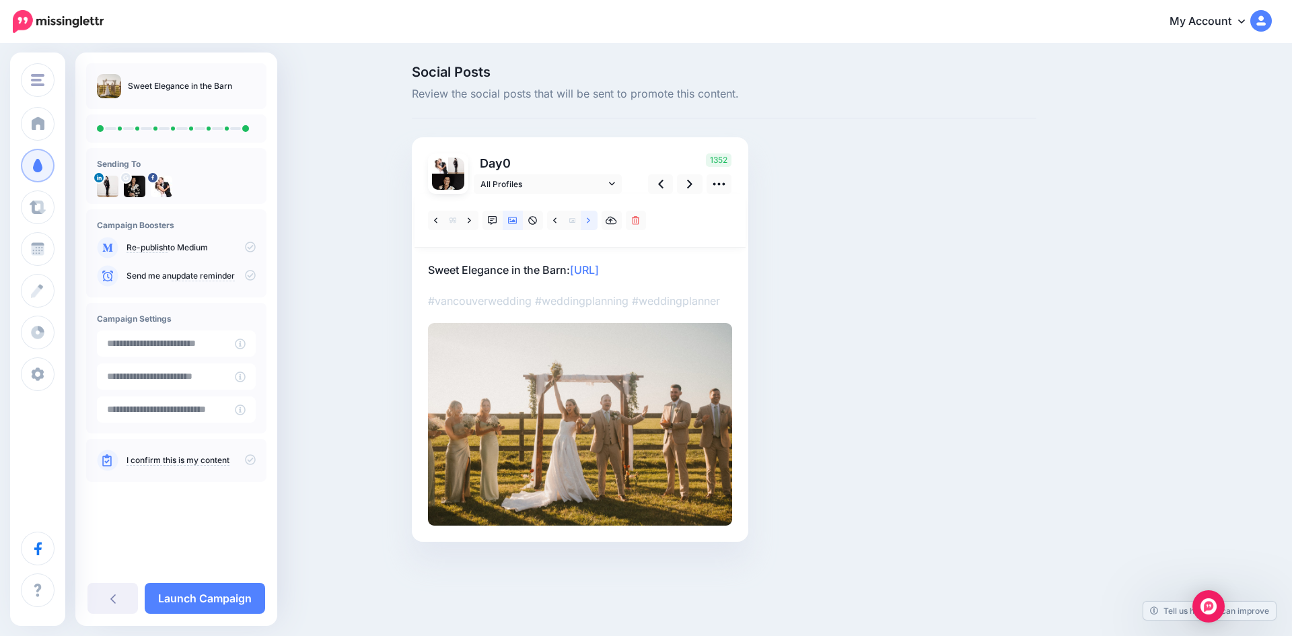
click at [588, 220] on icon at bounding box center [588, 220] width 3 height 9
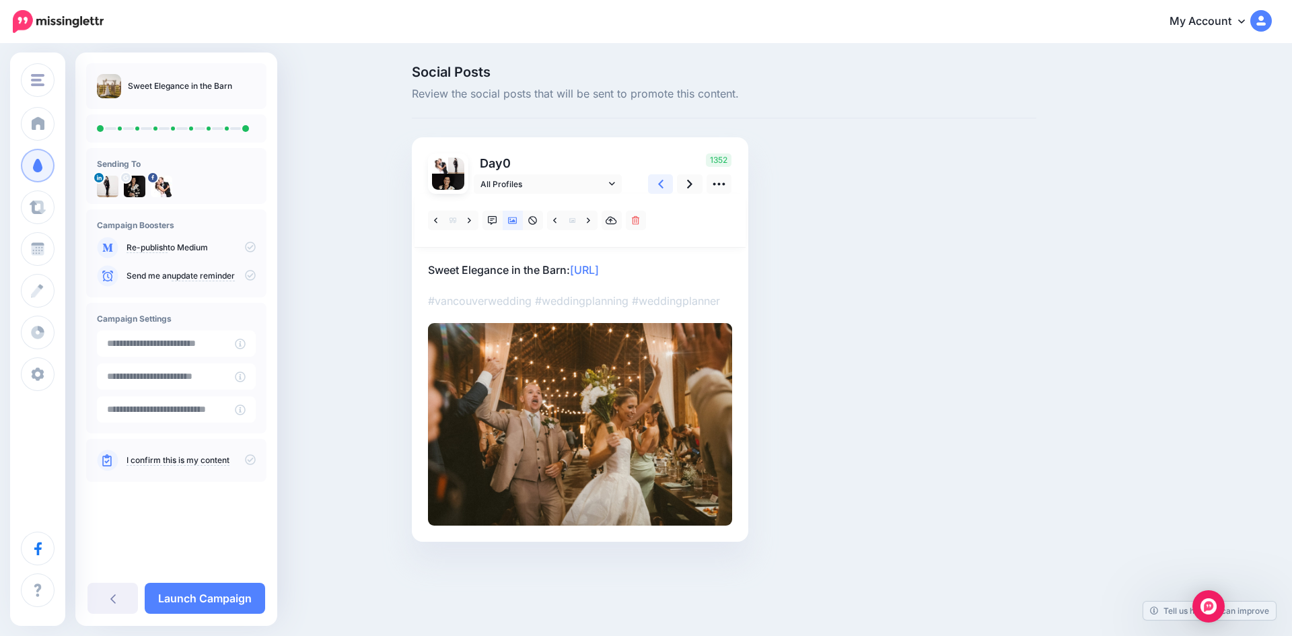
click at [659, 185] on icon at bounding box center [660, 184] width 5 height 9
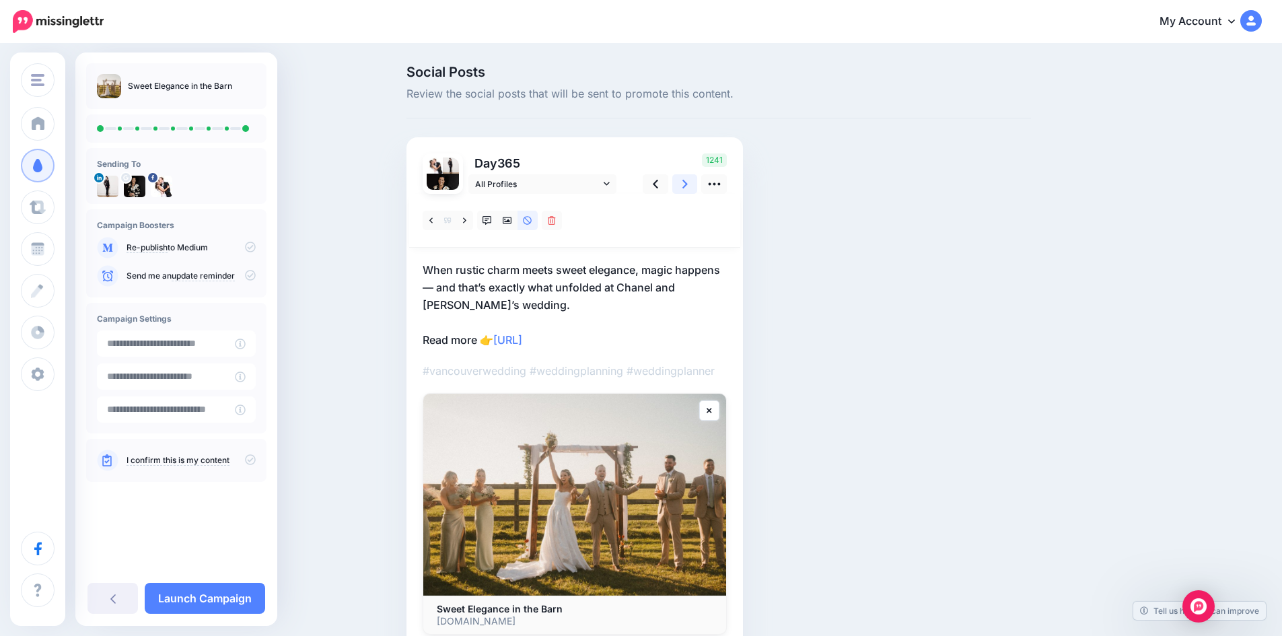
click at [688, 181] on icon at bounding box center [684, 184] width 5 height 14
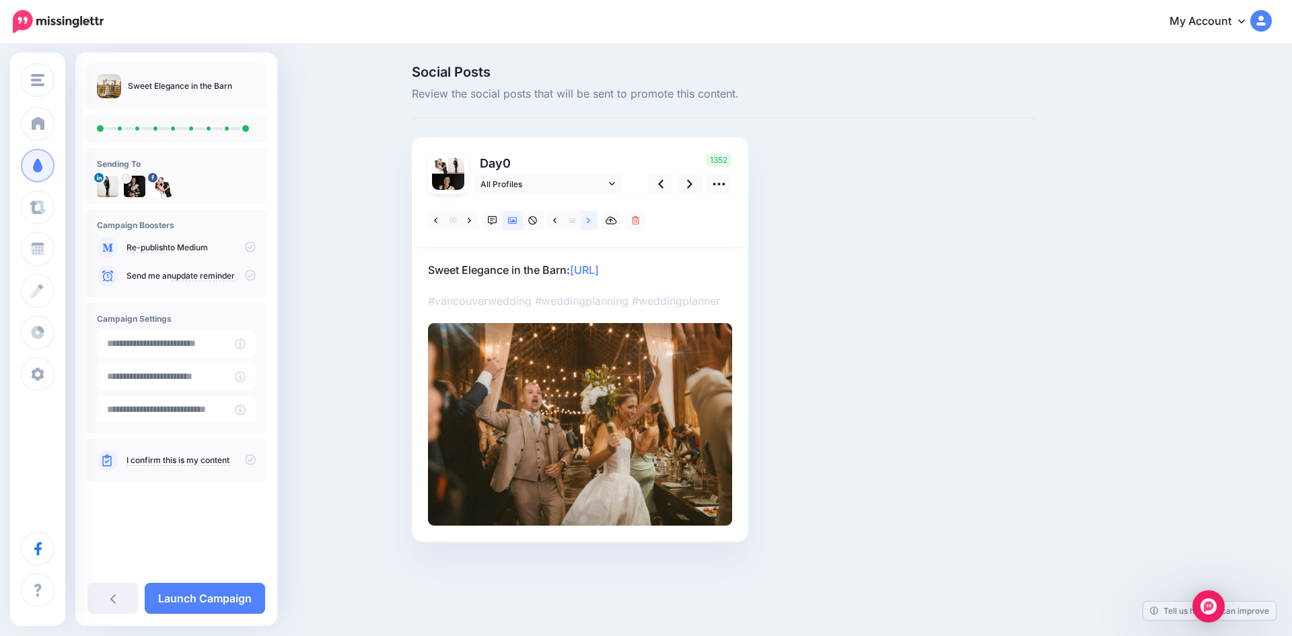
click at [588, 218] on icon at bounding box center [588, 219] width 3 height 5
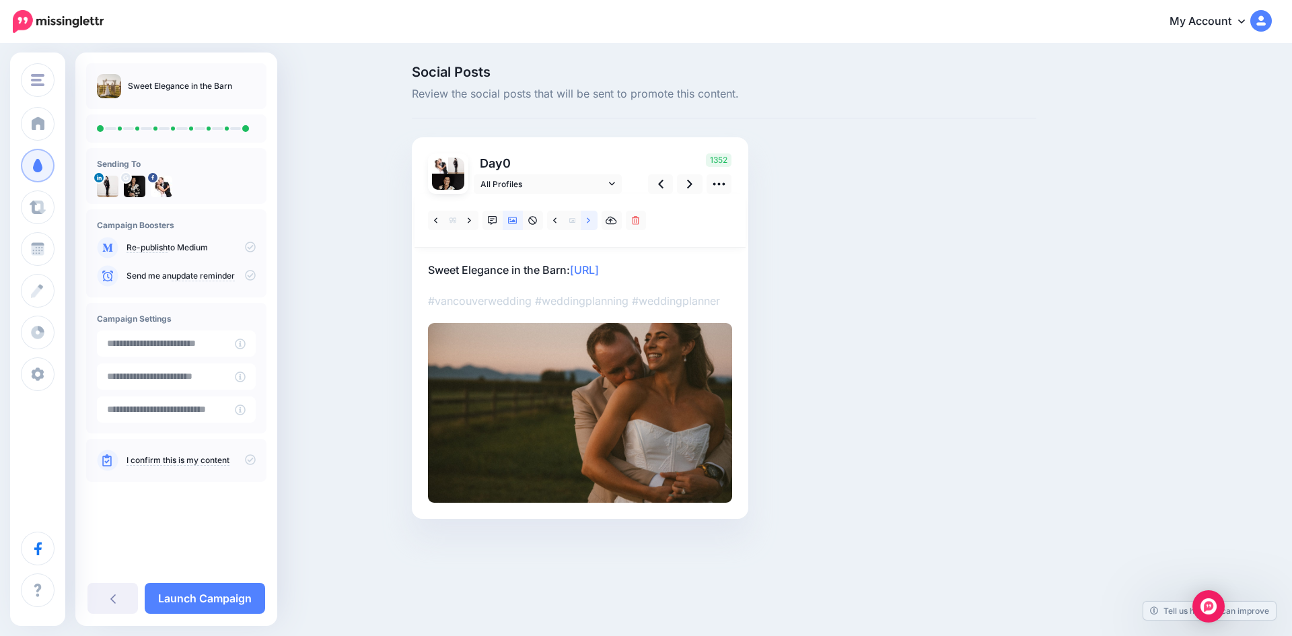
click at [588, 218] on icon at bounding box center [588, 219] width 3 height 5
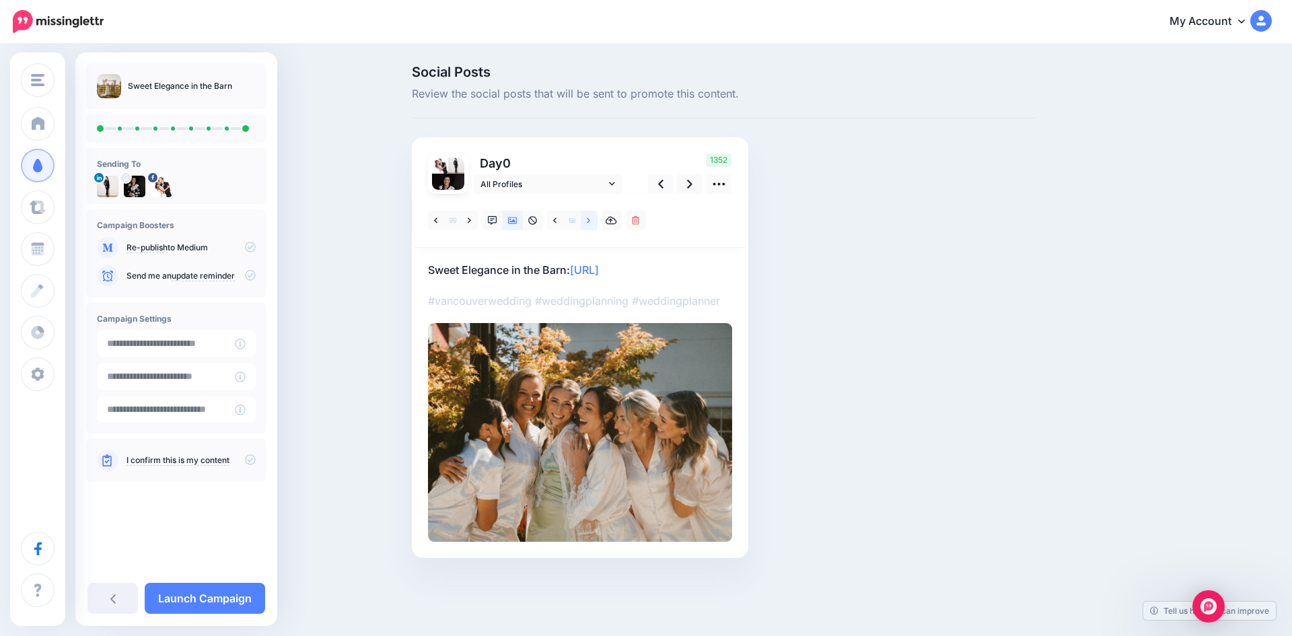
click at [588, 218] on icon at bounding box center [588, 219] width 3 height 5
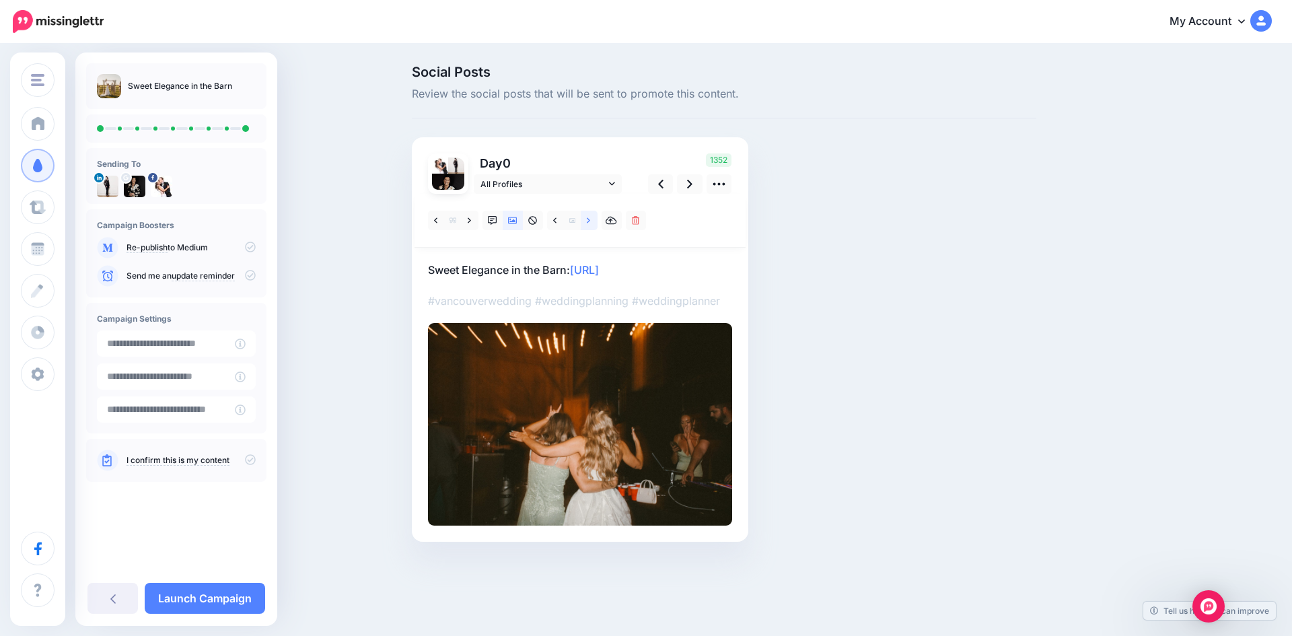
click at [588, 218] on icon at bounding box center [588, 219] width 3 height 5
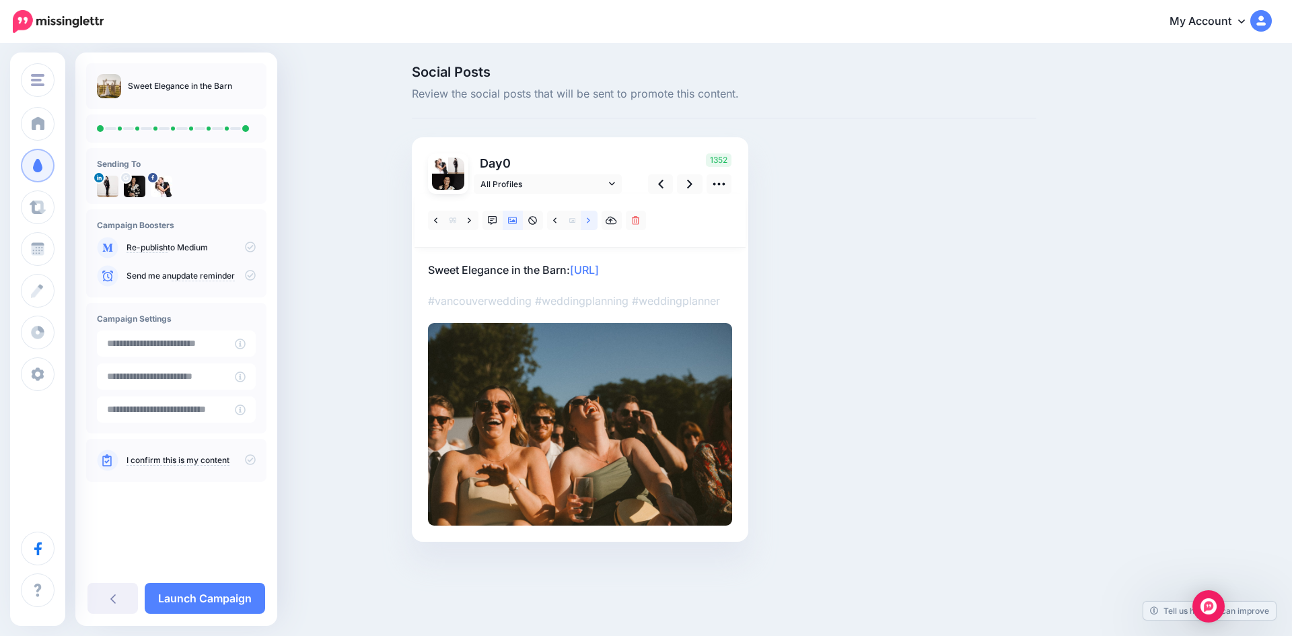
click at [588, 218] on icon at bounding box center [588, 219] width 3 height 5
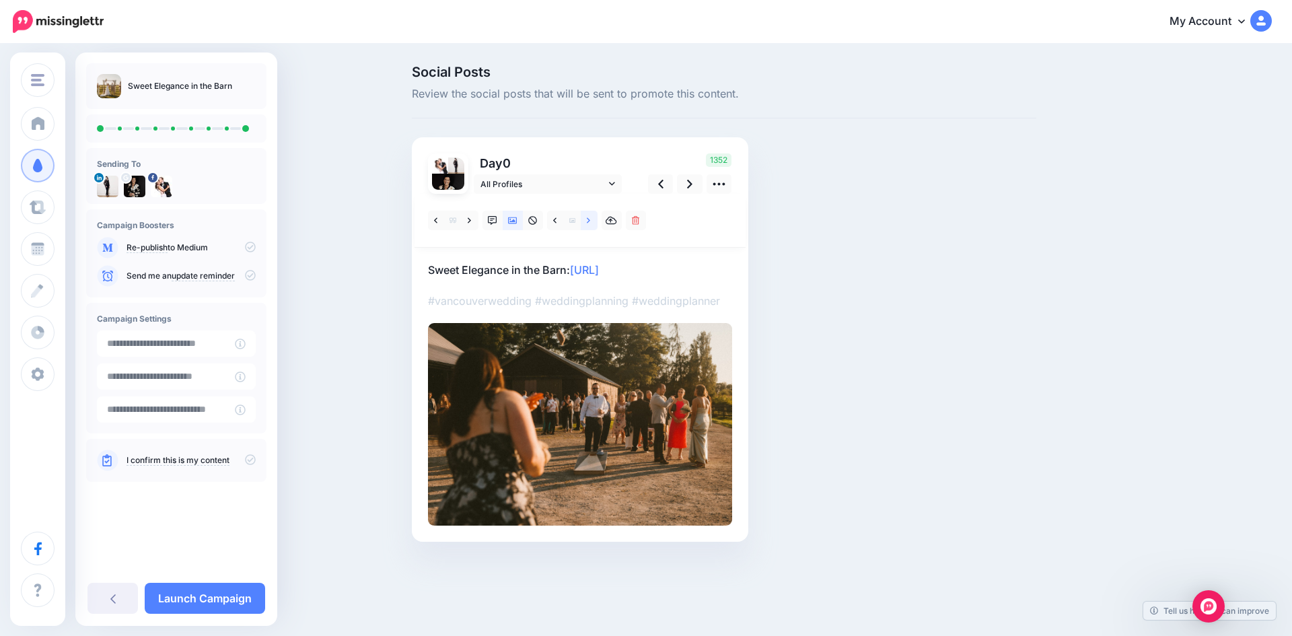
click at [588, 218] on icon at bounding box center [588, 219] width 3 height 5
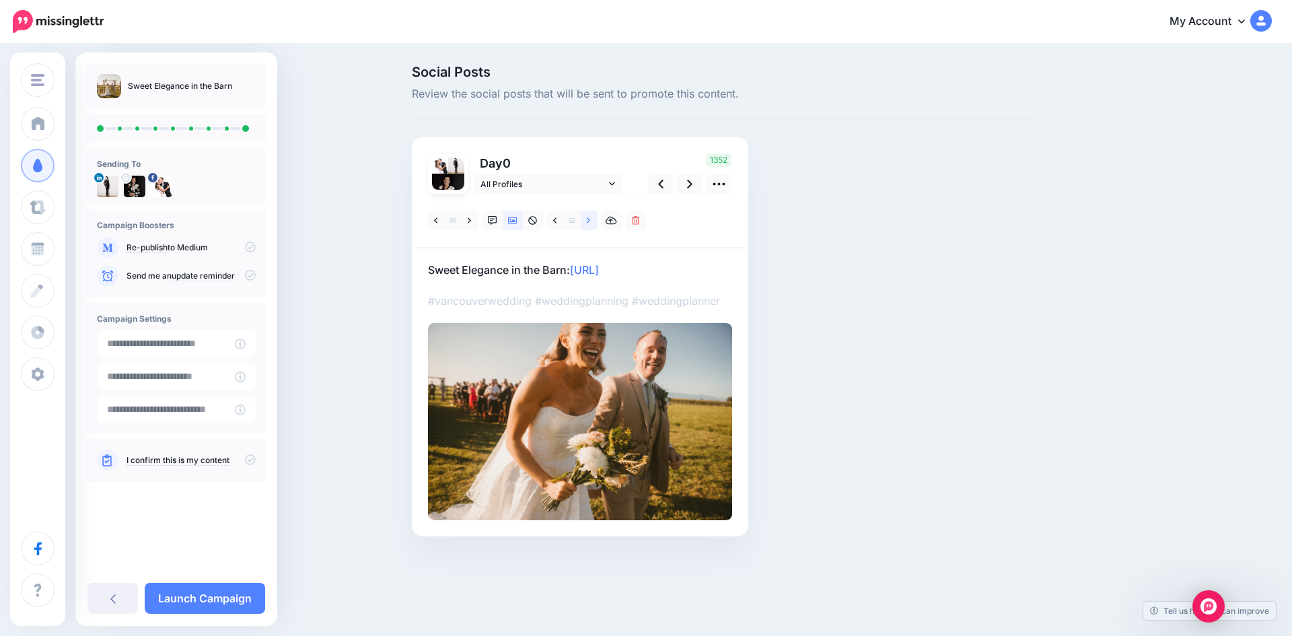
click at [588, 218] on icon at bounding box center [588, 219] width 3 height 5
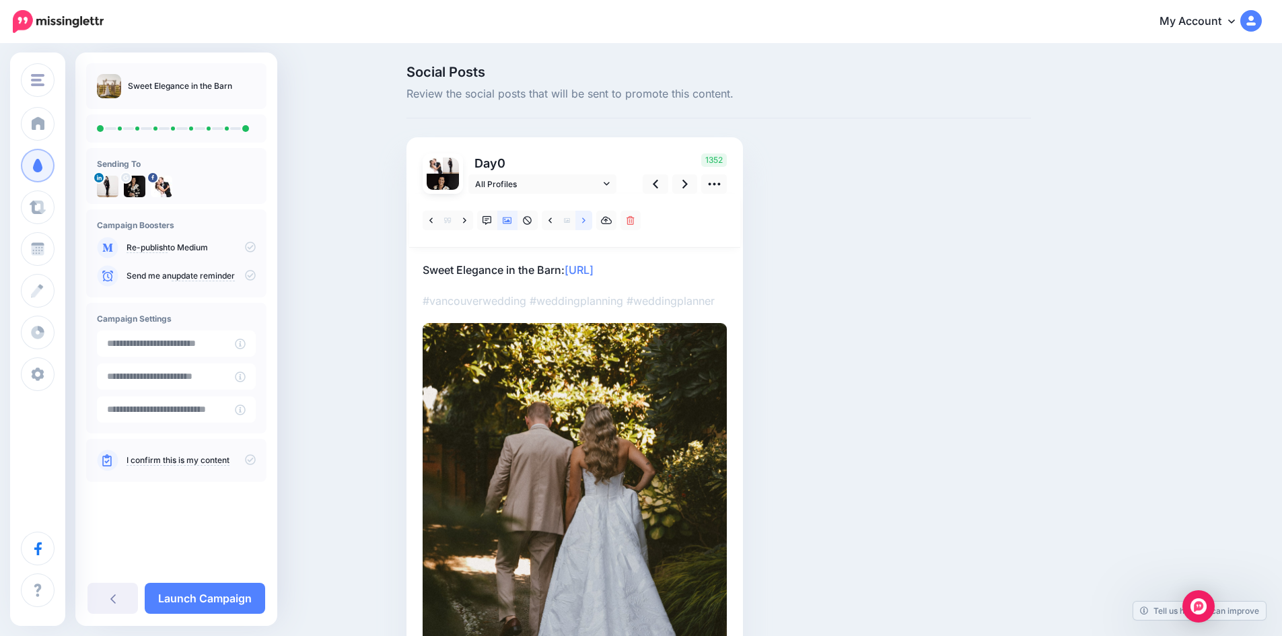
click at [586, 218] on icon at bounding box center [583, 219] width 3 height 5
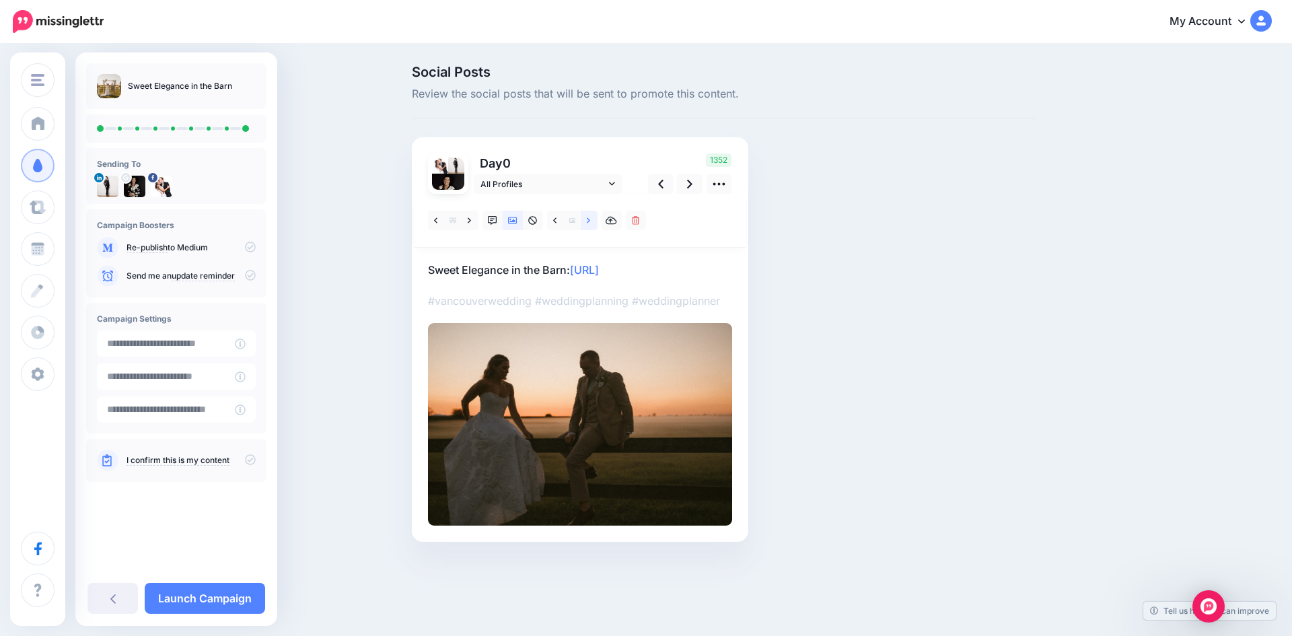
click at [588, 218] on icon at bounding box center [588, 219] width 3 height 5
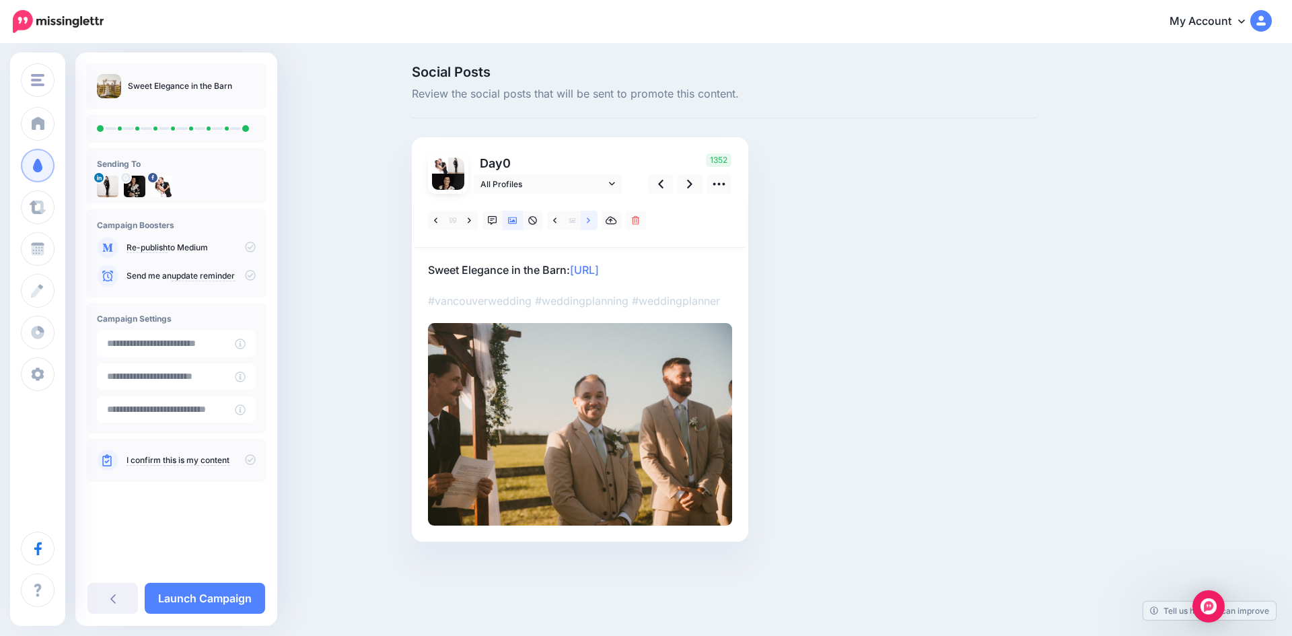
click at [588, 218] on icon at bounding box center [588, 219] width 3 height 5
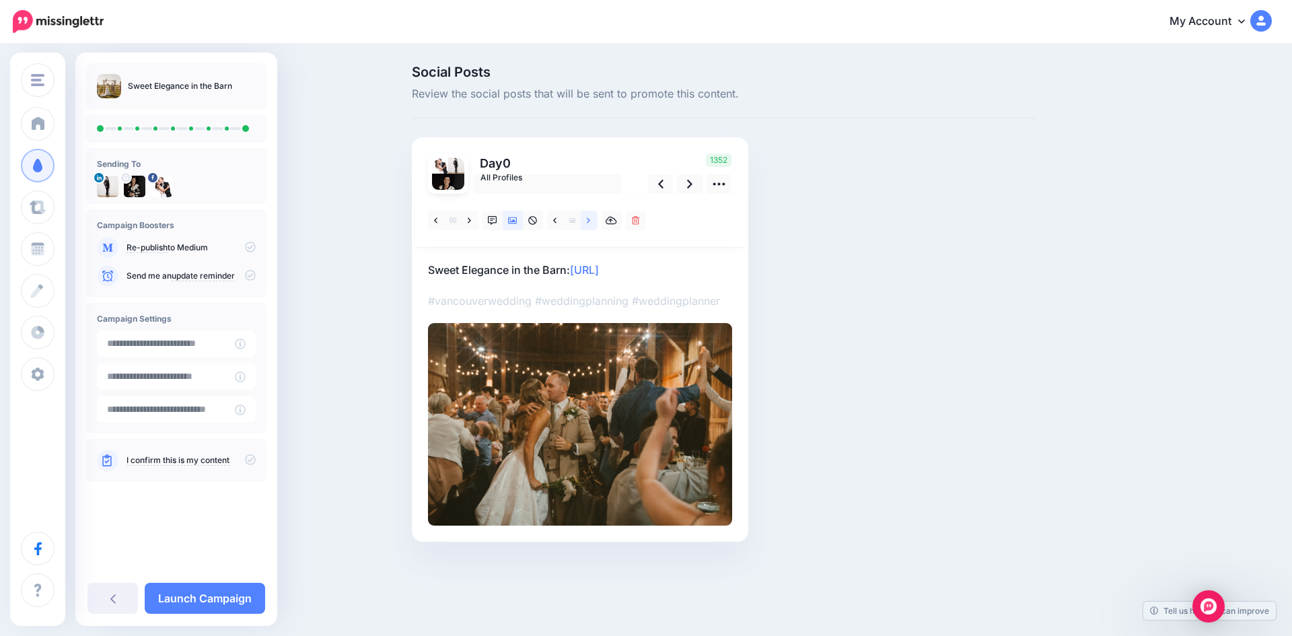
click at [588, 218] on icon at bounding box center [588, 219] width 3 height 5
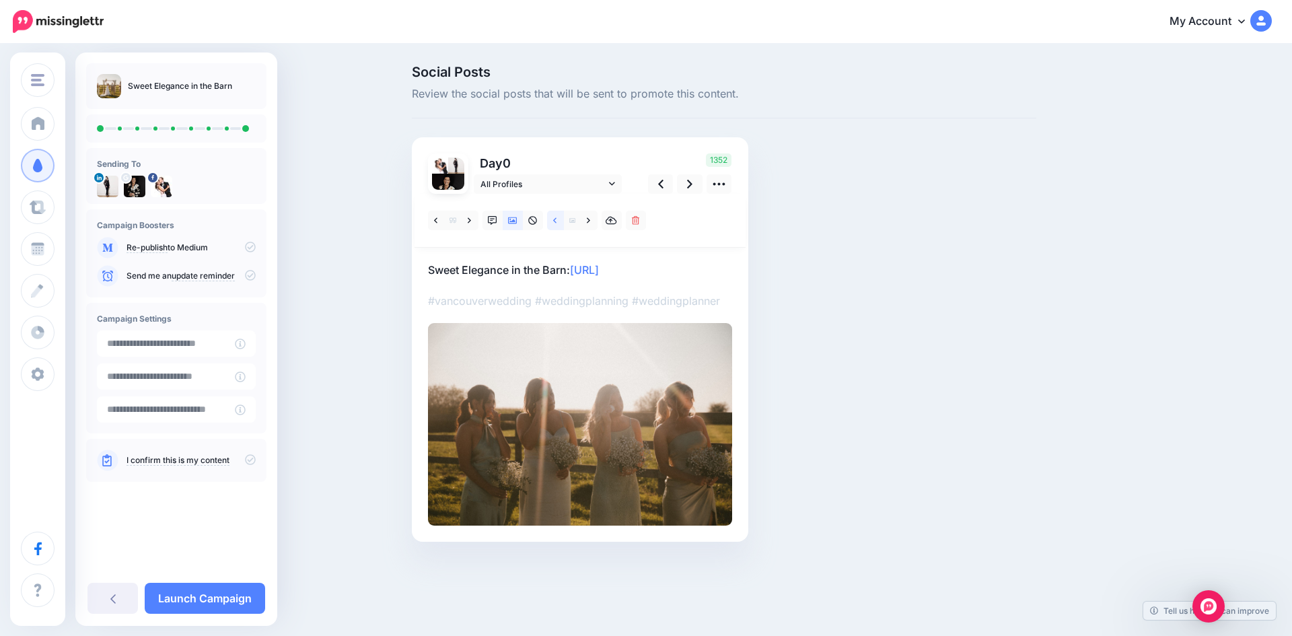
click at [557, 219] on icon at bounding box center [554, 220] width 3 height 9
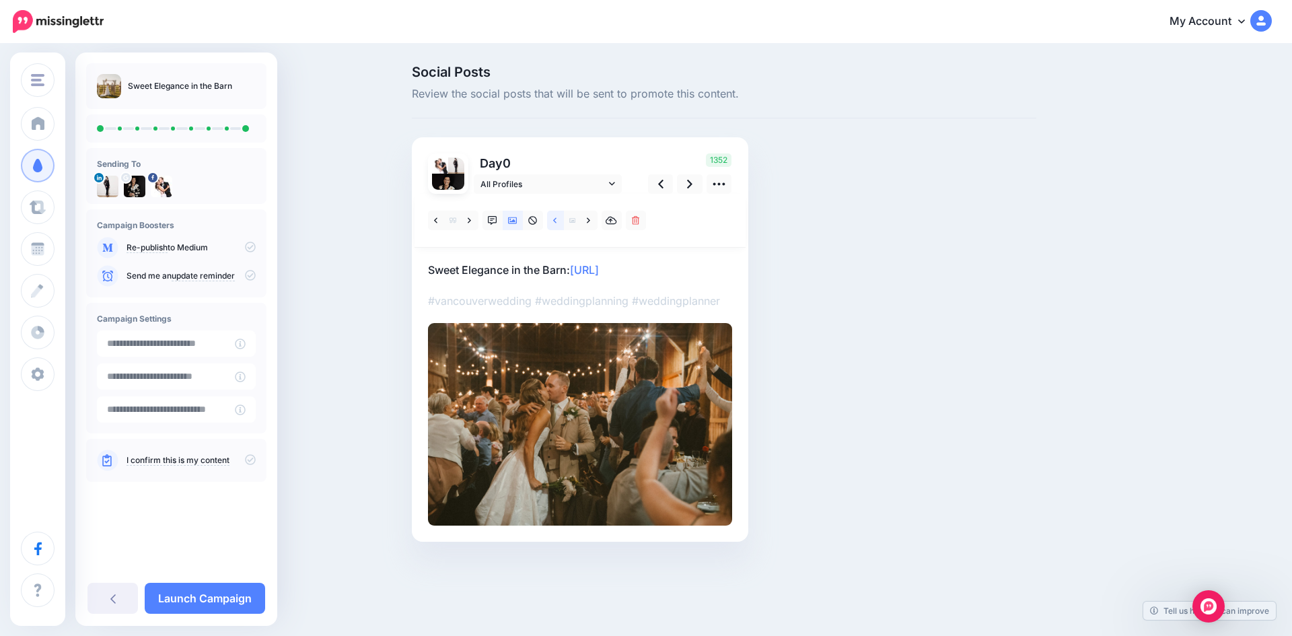
click at [557, 219] on icon at bounding box center [554, 220] width 3 height 9
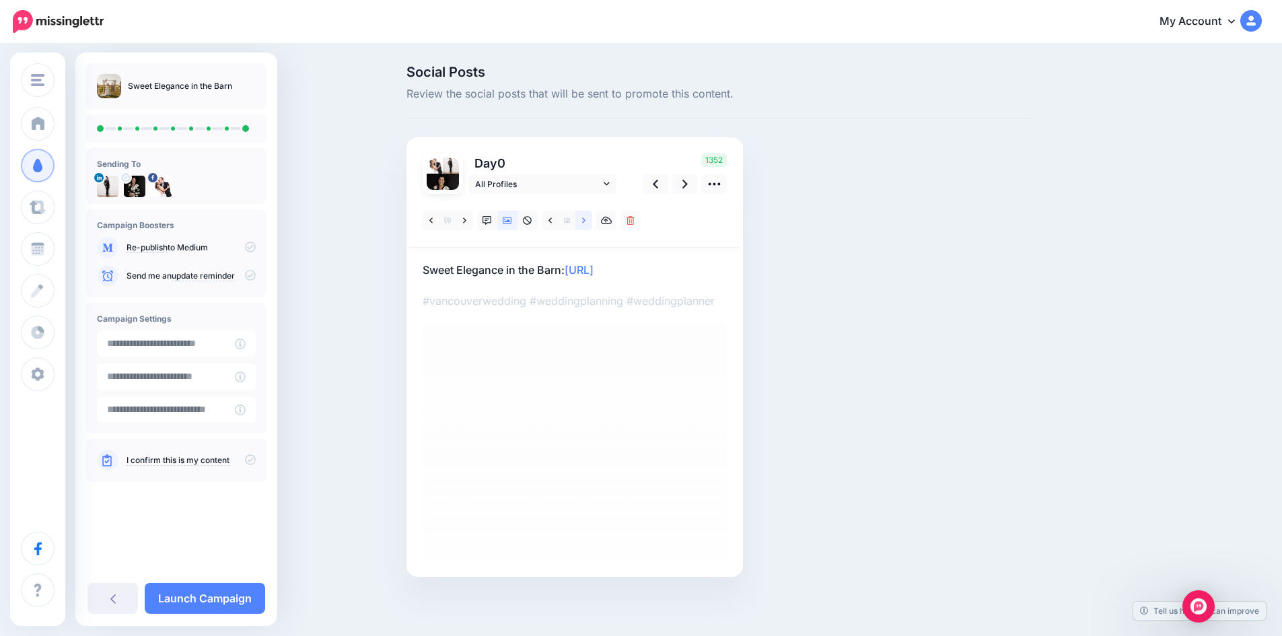
click at [586, 219] on icon at bounding box center [583, 220] width 3 height 9
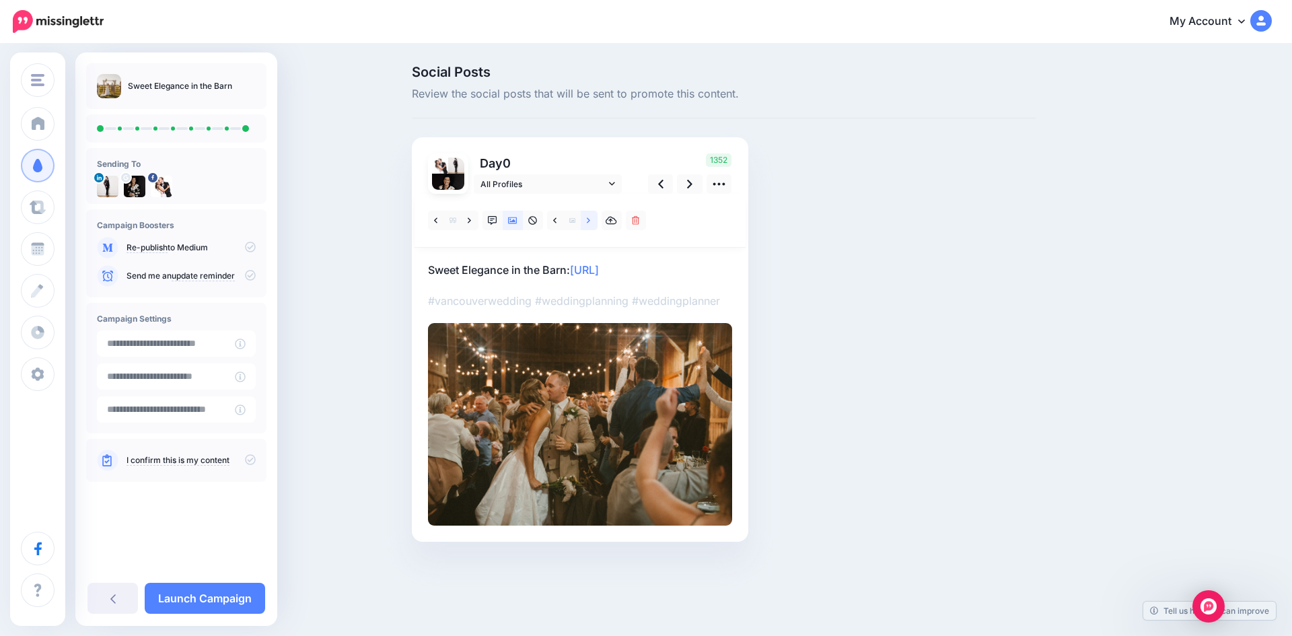
click at [590, 218] on icon at bounding box center [588, 220] width 3 height 9
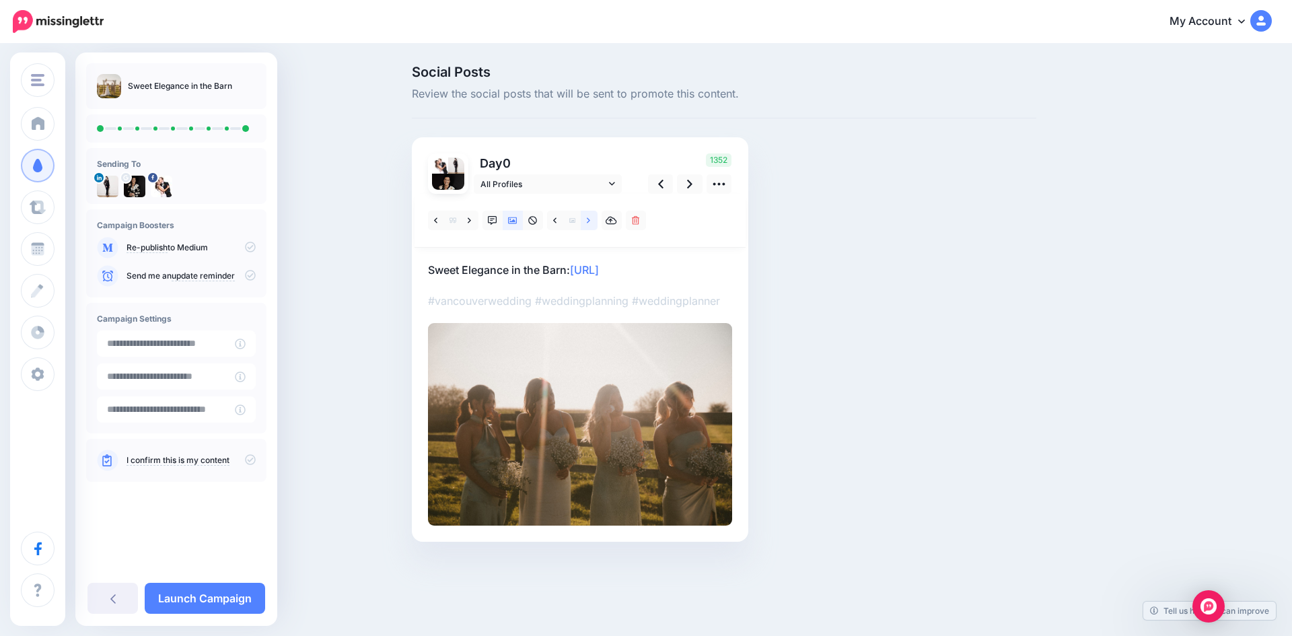
click at [590, 218] on icon at bounding box center [588, 220] width 3 height 9
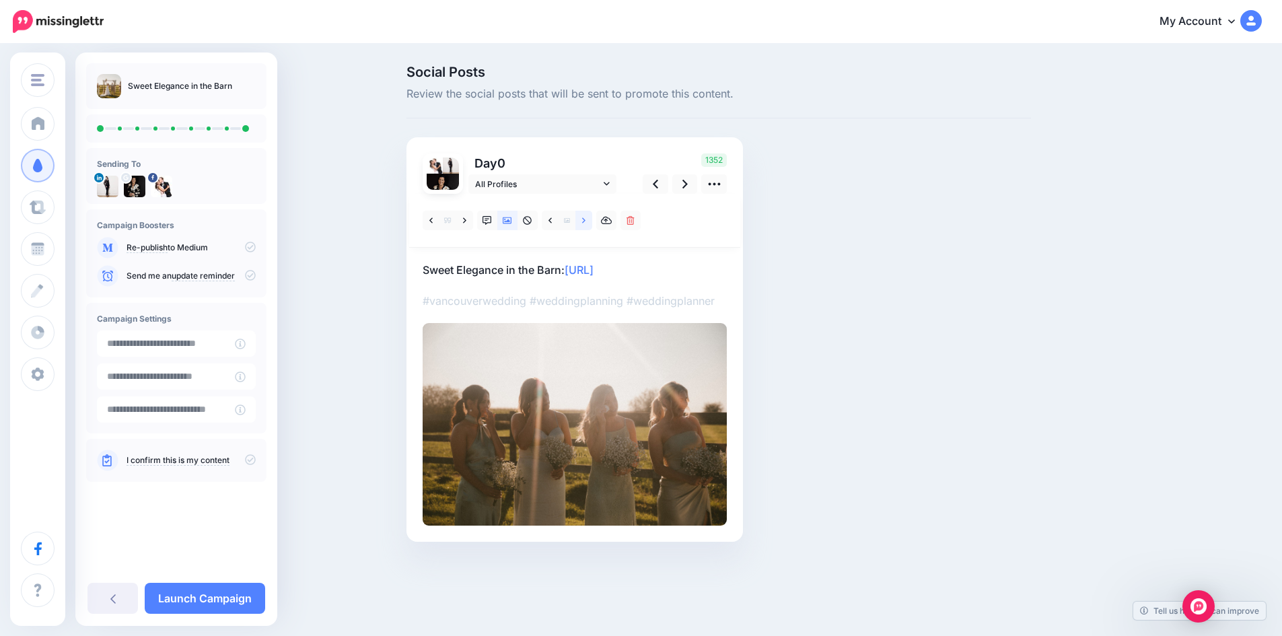
click at [586, 218] on icon at bounding box center [583, 220] width 3 height 9
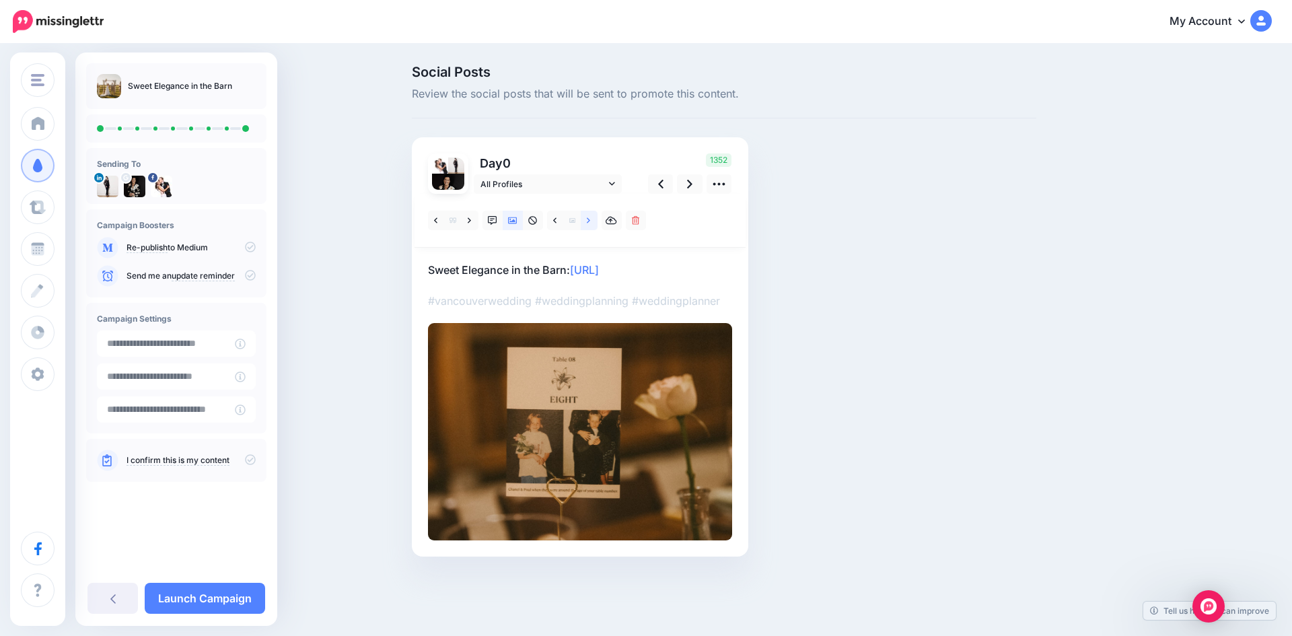
click at [590, 218] on icon at bounding box center [588, 220] width 3 height 9
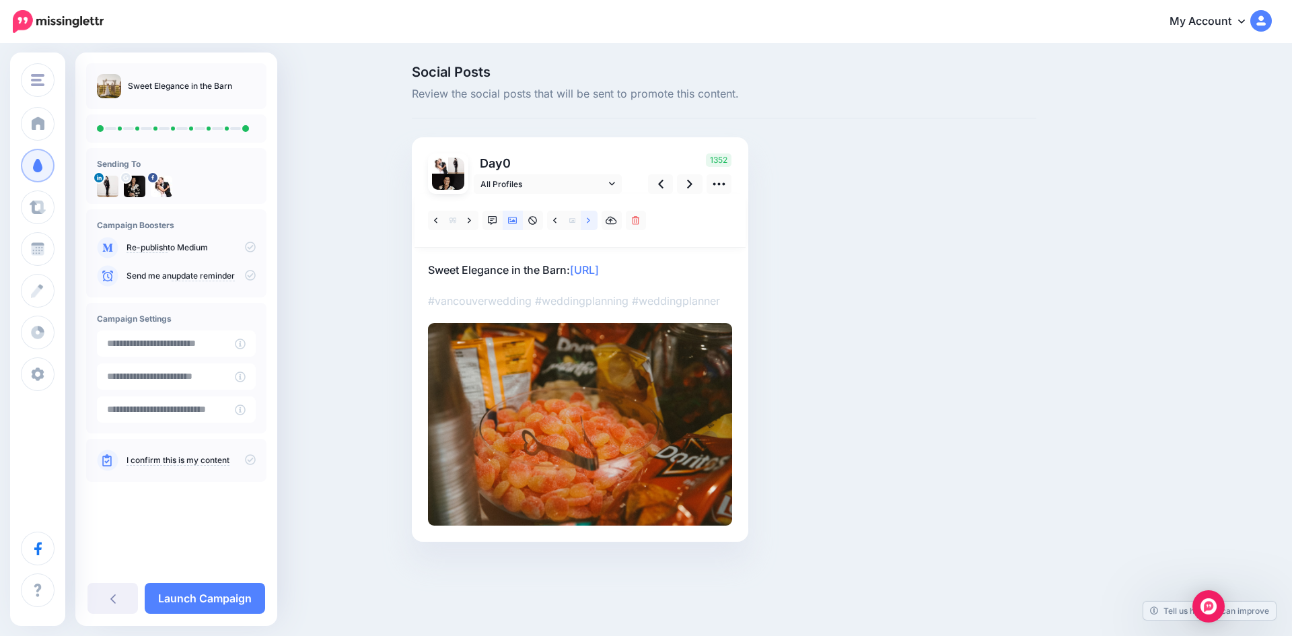
click at [590, 218] on icon at bounding box center [588, 220] width 3 height 9
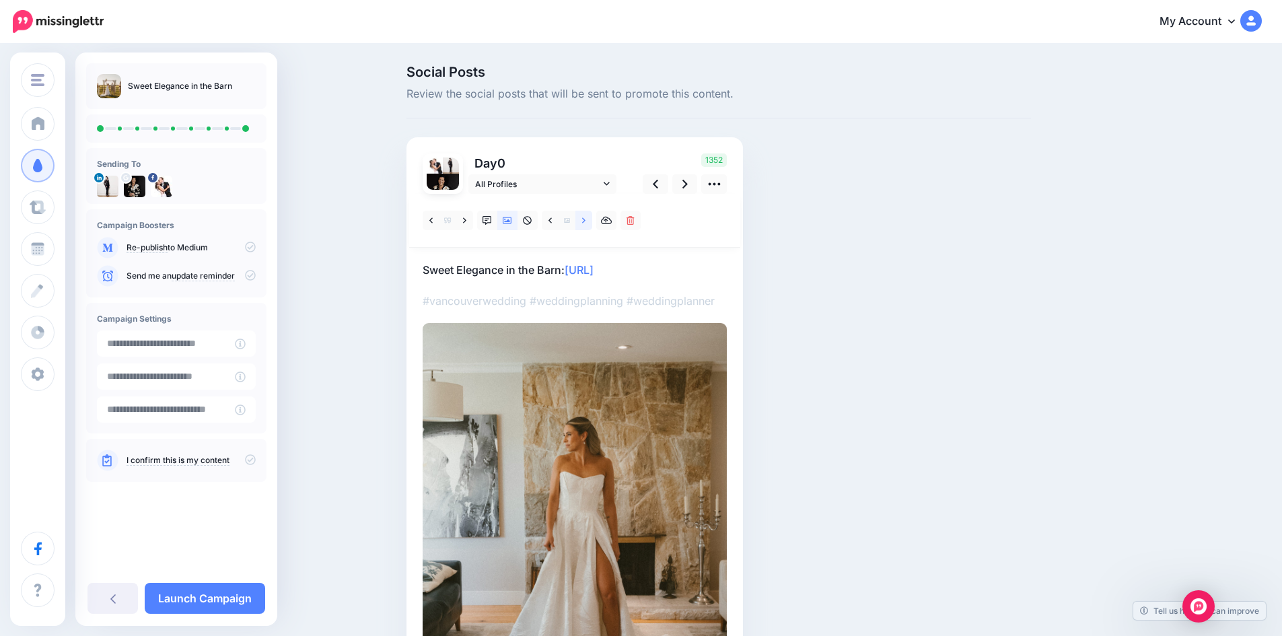
click at [586, 218] on icon at bounding box center [583, 220] width 3 height 9
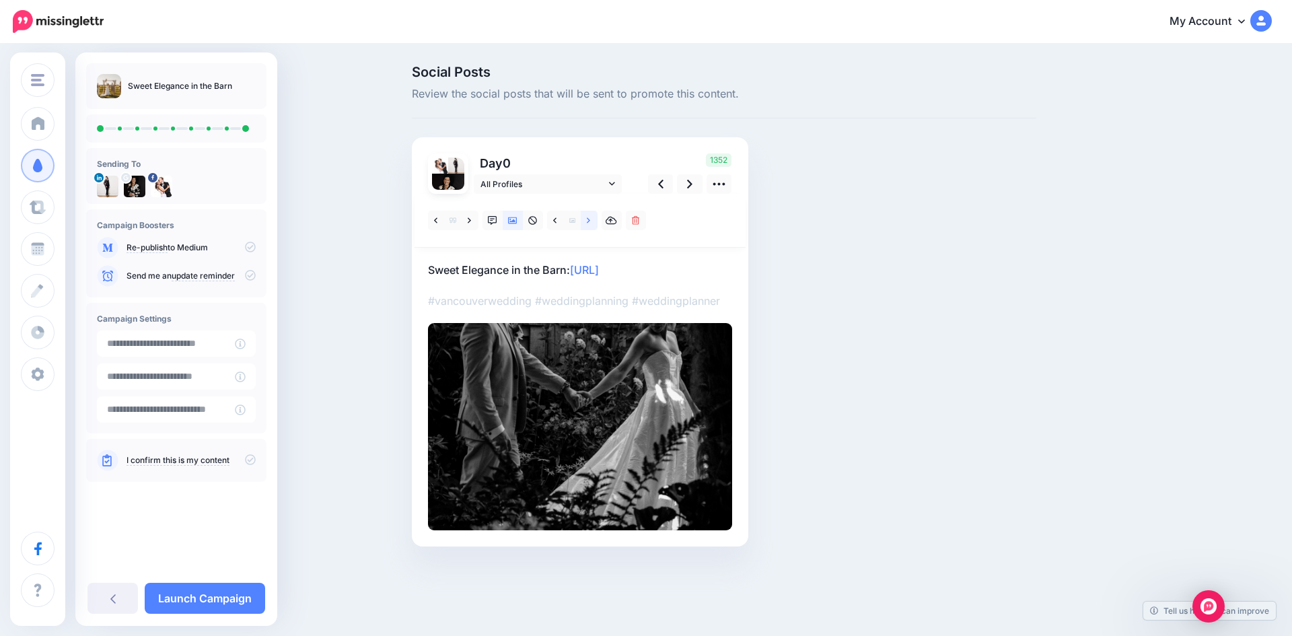
click at [590, 218] on icon at bounding box center [588, 220] width 3 height 9
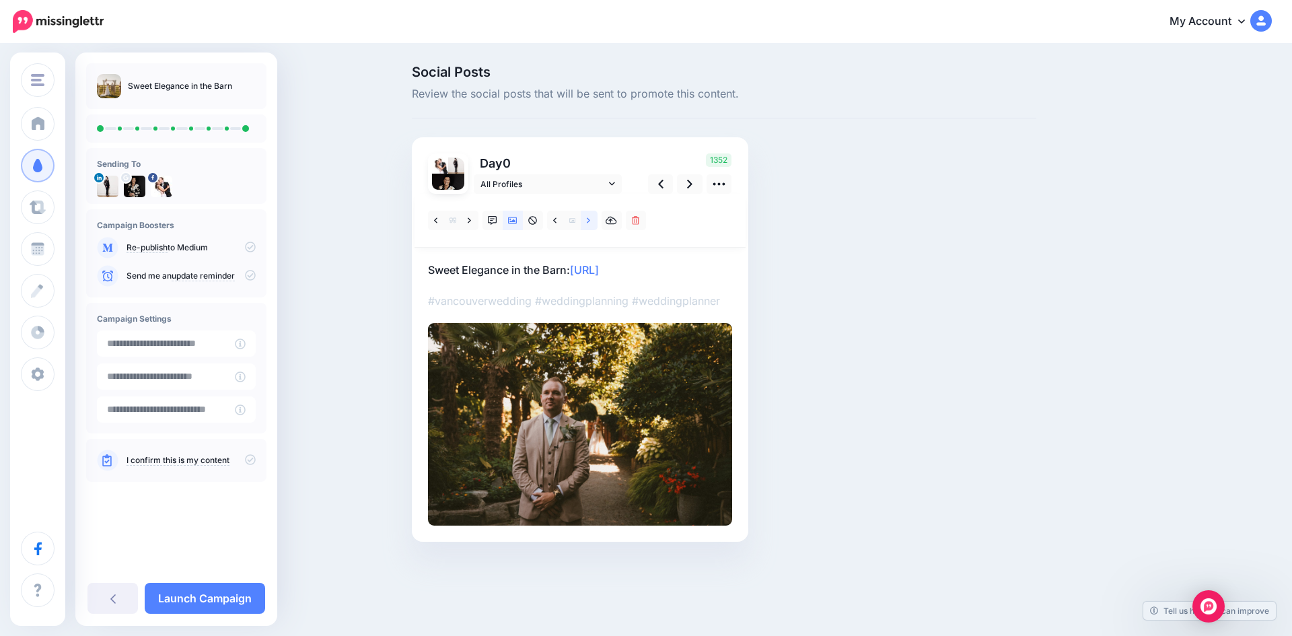
click at [590, 218] on icon at bounding box center [588, 220] width 3 height 9
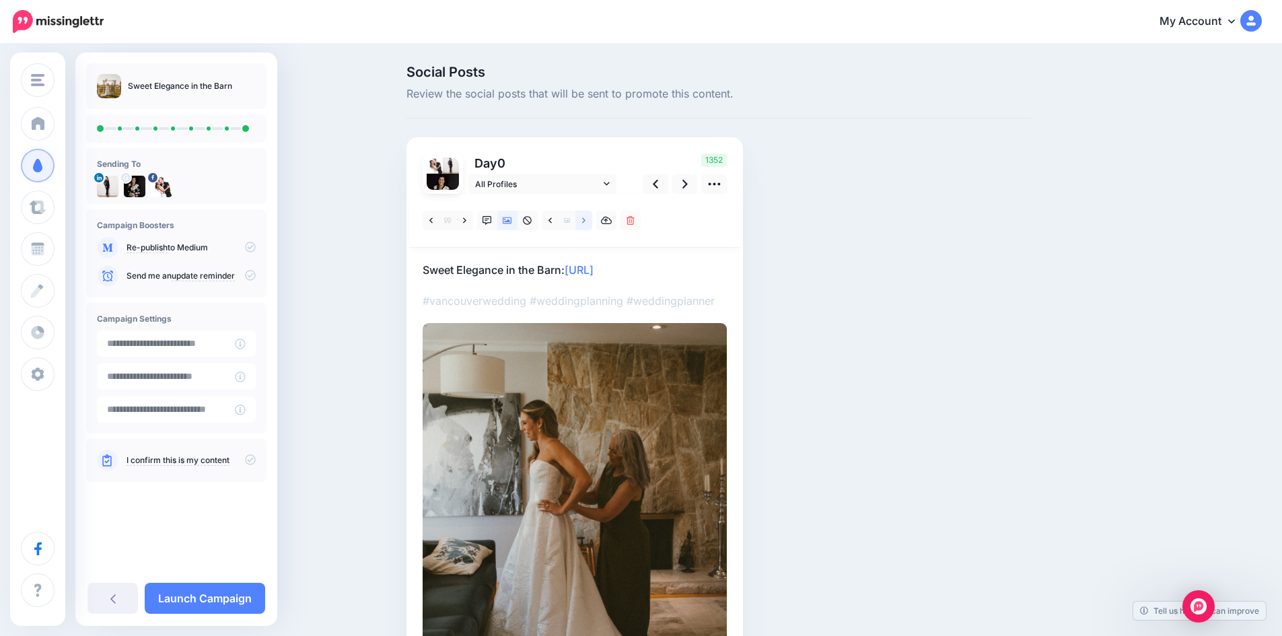
click at [586, 218] on icon at bounding box center [583, 220] width 3 height 9
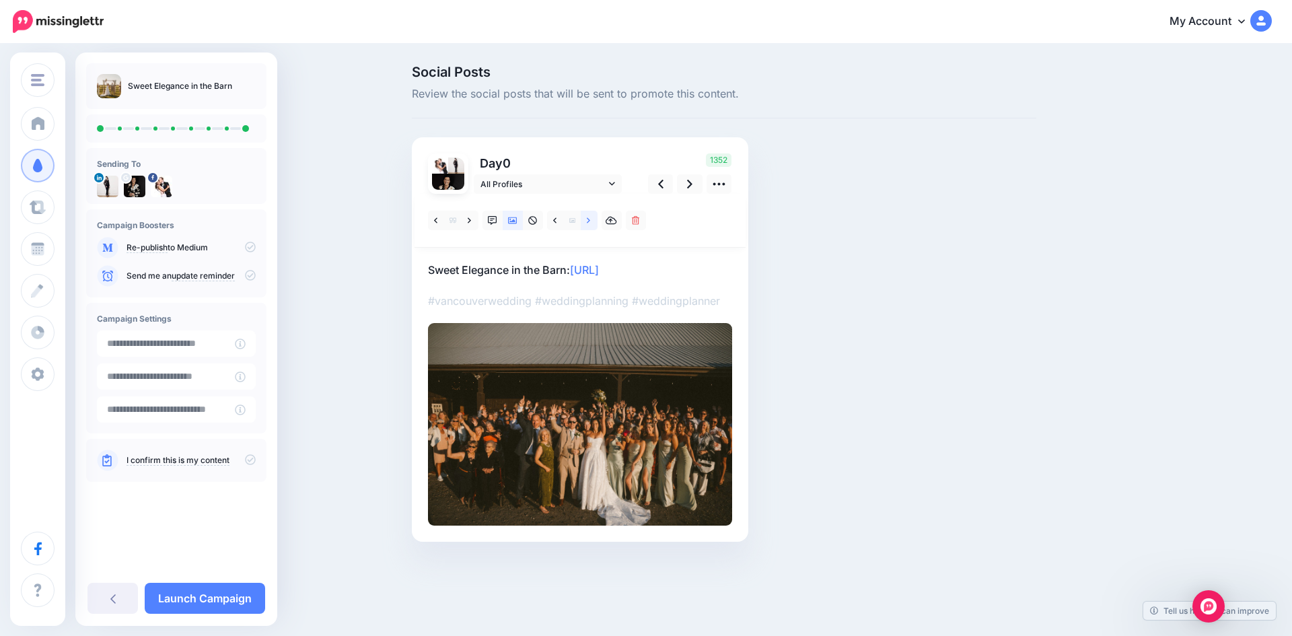
click at [590, 218] on icon at bounding box center [588, 220] width 3 height 9
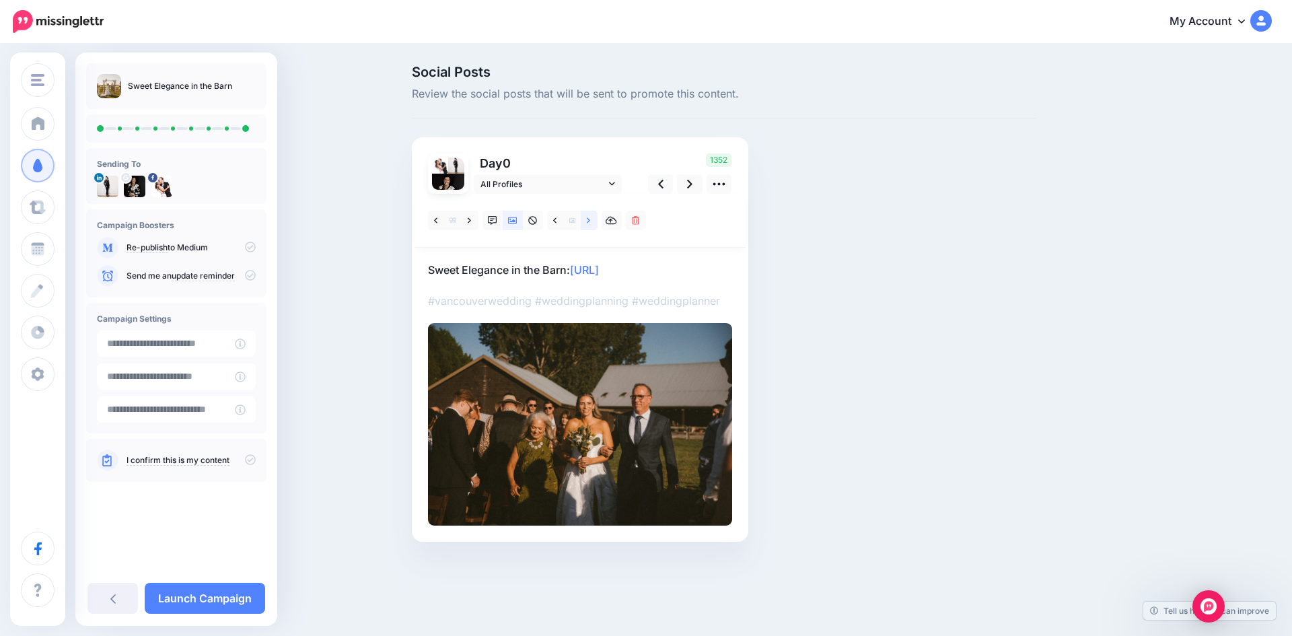
click at [590, 218] on icon at bounding box center [588, 220] width 3 height 9
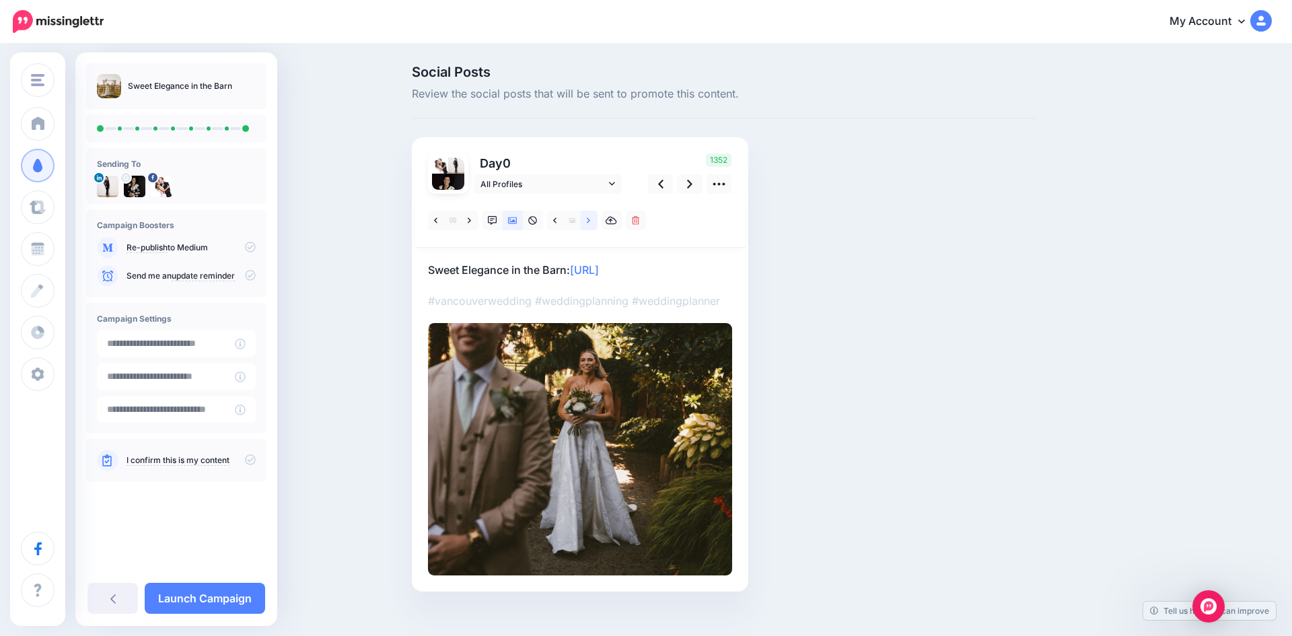
click at [590, 218] on icon at bounding box center [588, 220] width 3 height 9
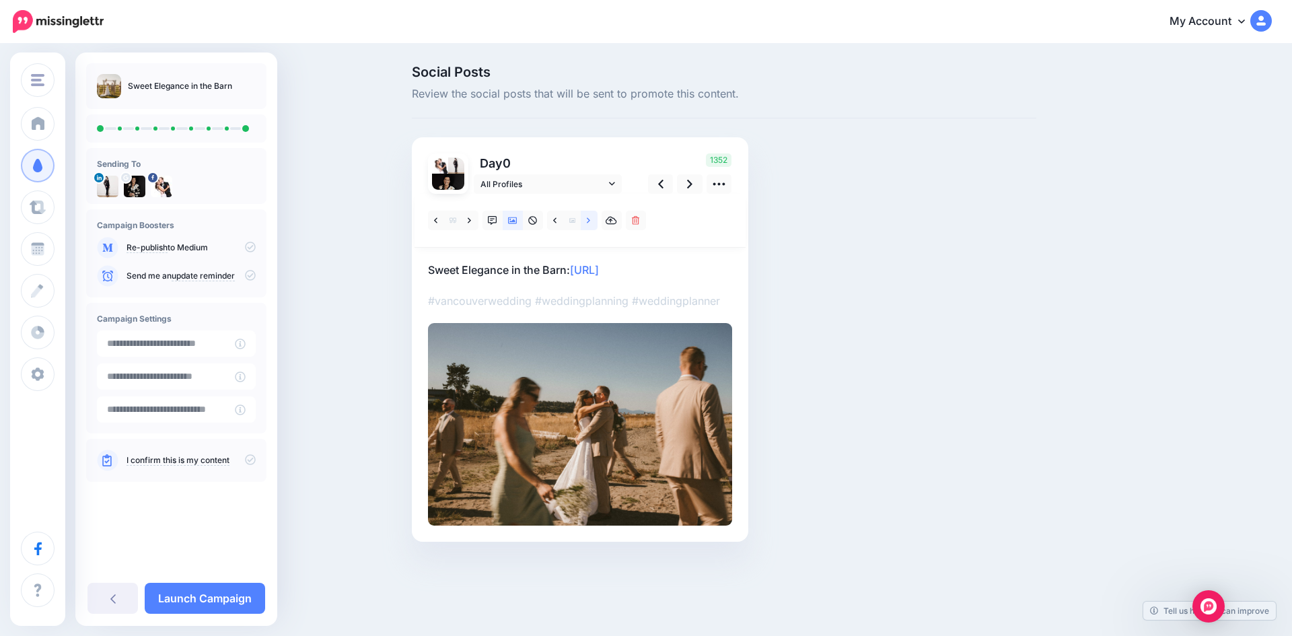
click at [590, 218] on icon at bounding box center [588, 220] width 3 height 9
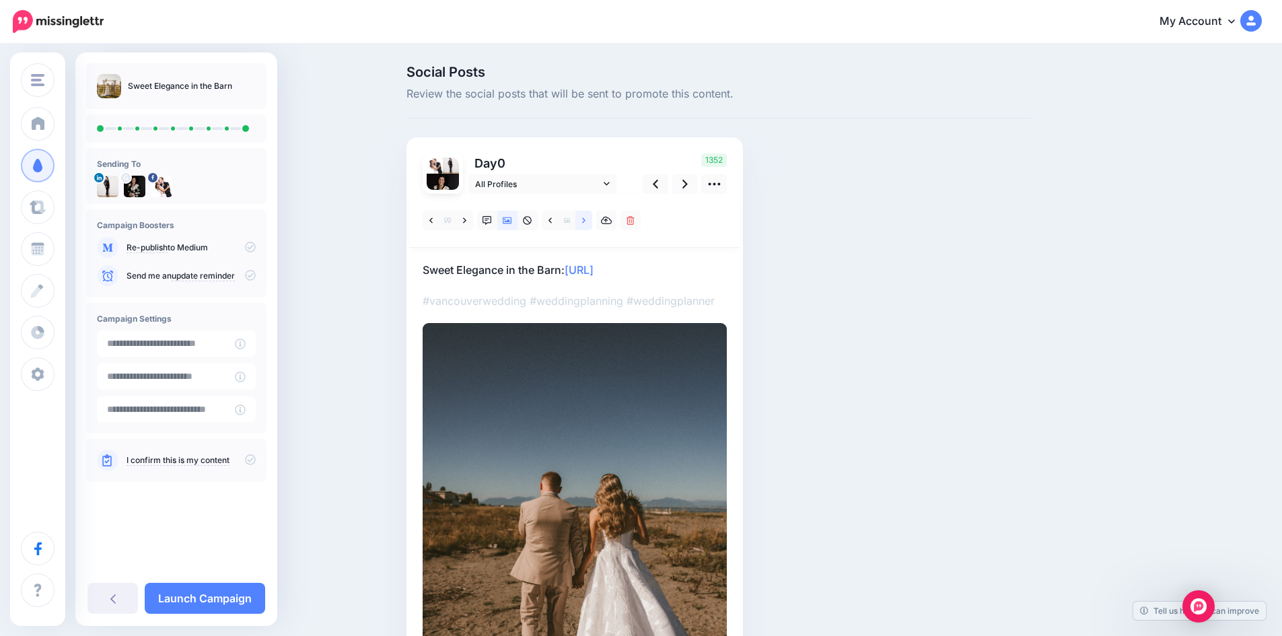
click at [586, 218] on icon at bounding box center [583, 220] width 3 height 9
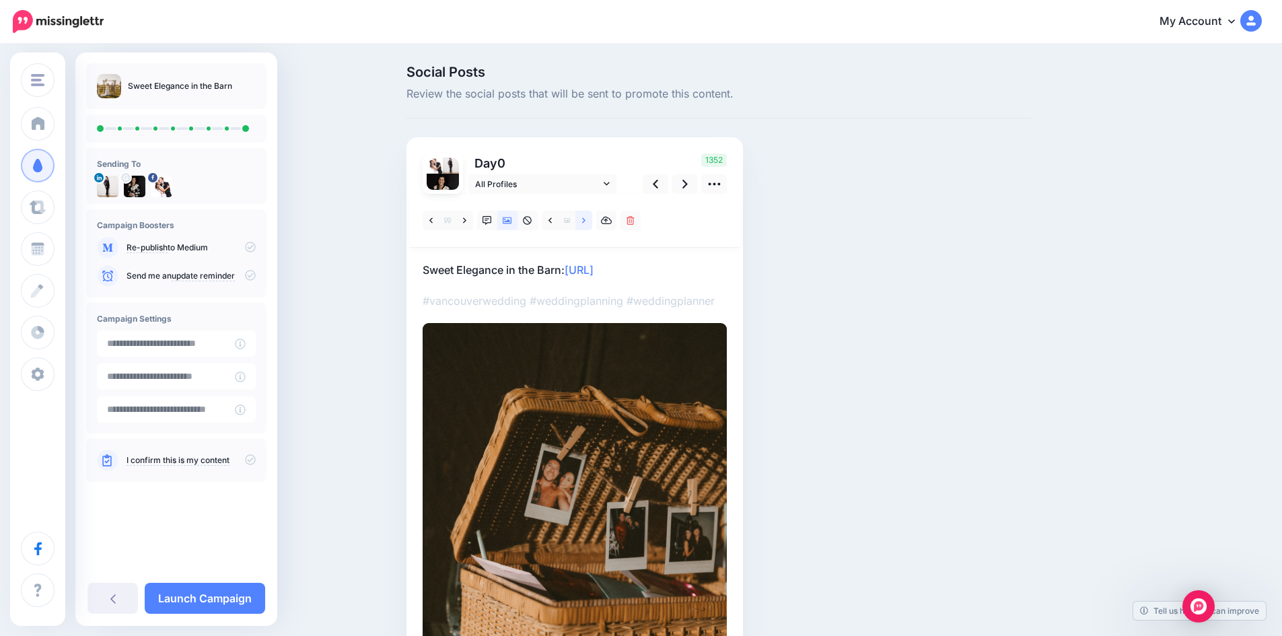
click at [586, 218] on icon at bounding box center [583, 220] width 3 height 9
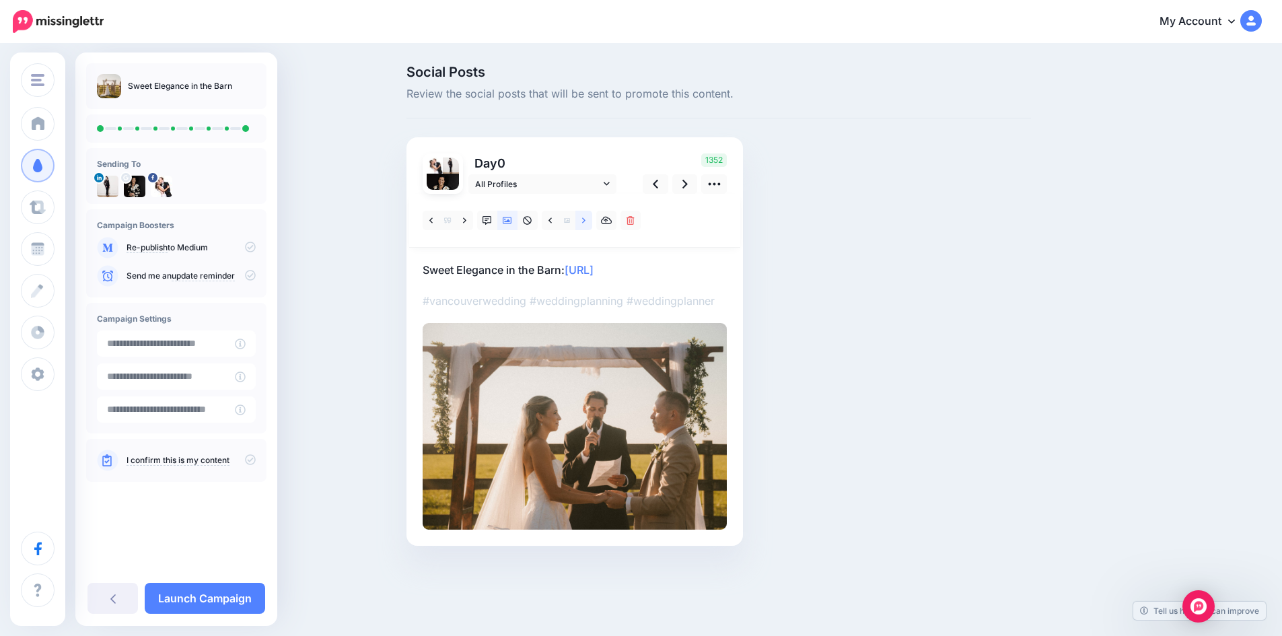
click at [586, 218] on icon at bounding box center [583, 220] width 3 height 9
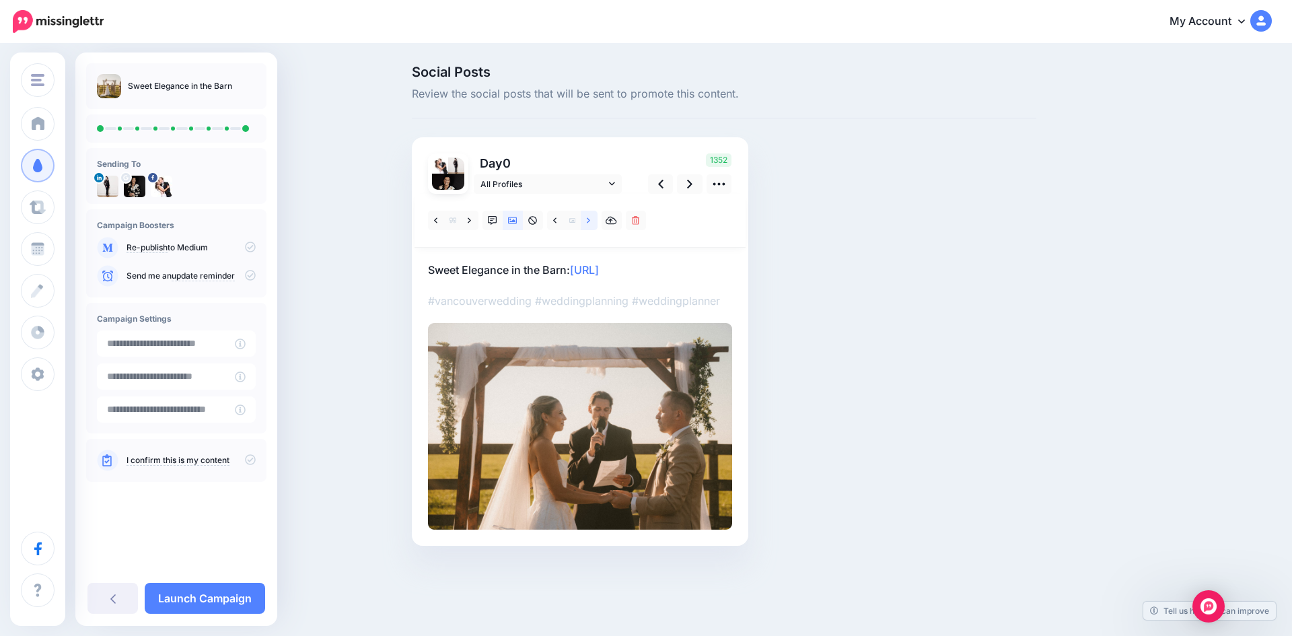
click at [590, 218] on icon at bounding box center [588, 220] width 3 height 9
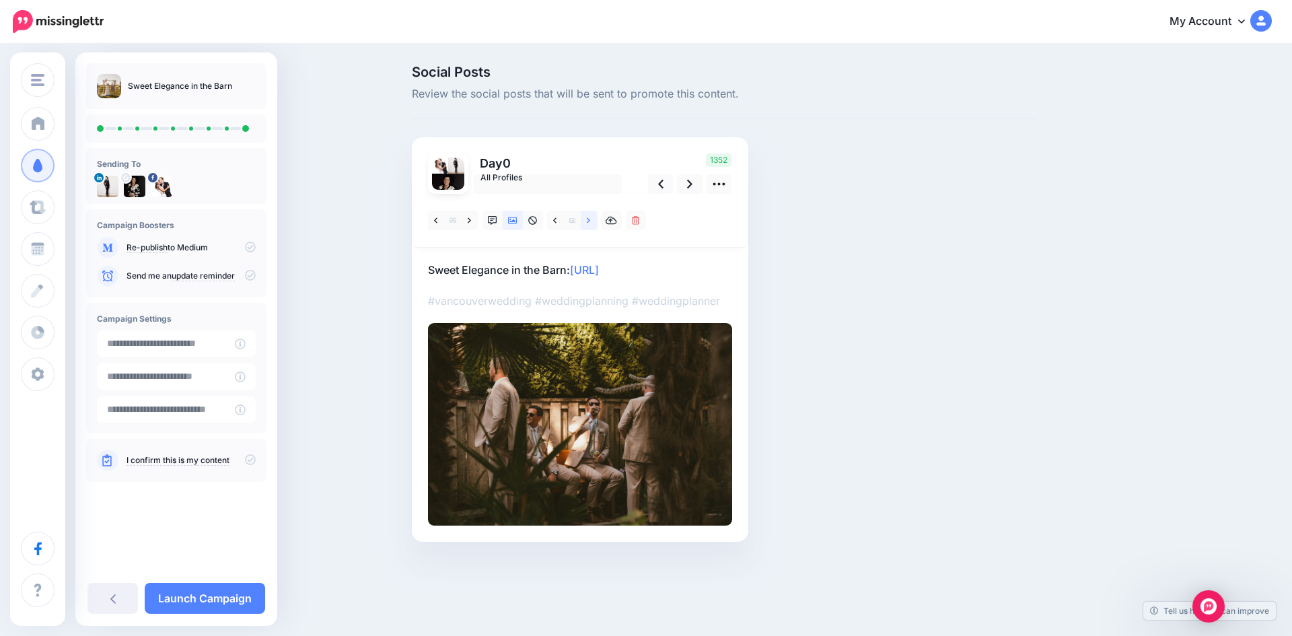
click at [590, 218] on icon at bounding box center [588, 220] width 3 height 9
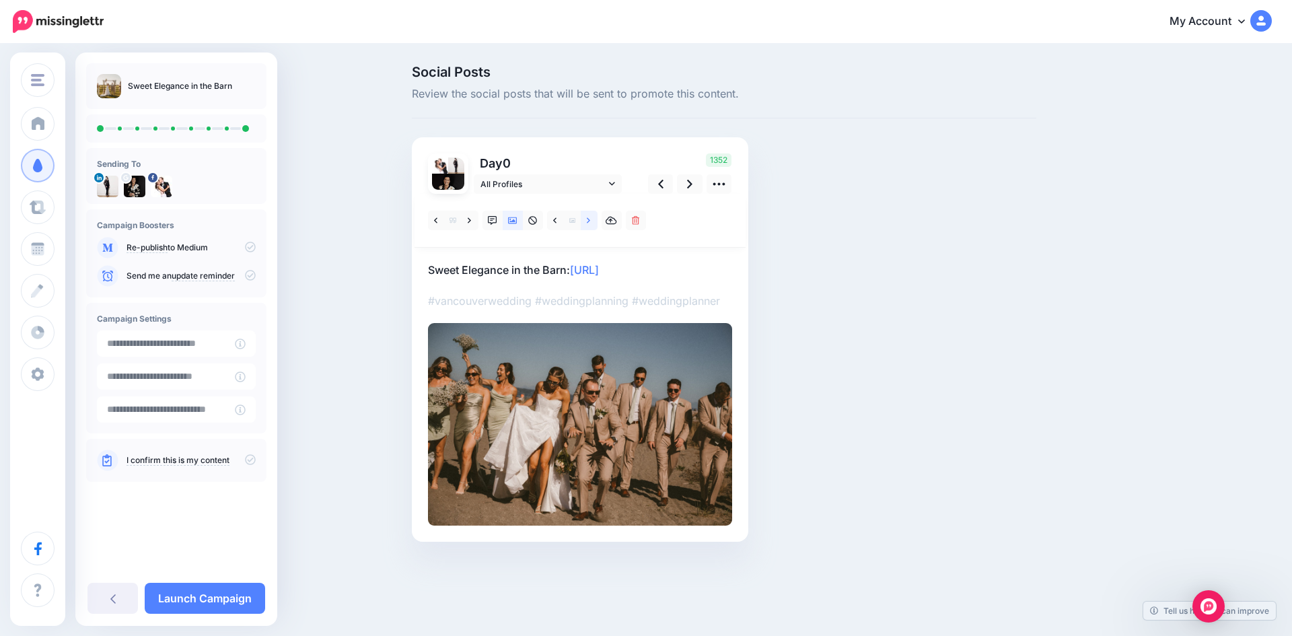
click at [590, 218] on icon at bounding box center [588, 220] width 3 height 9
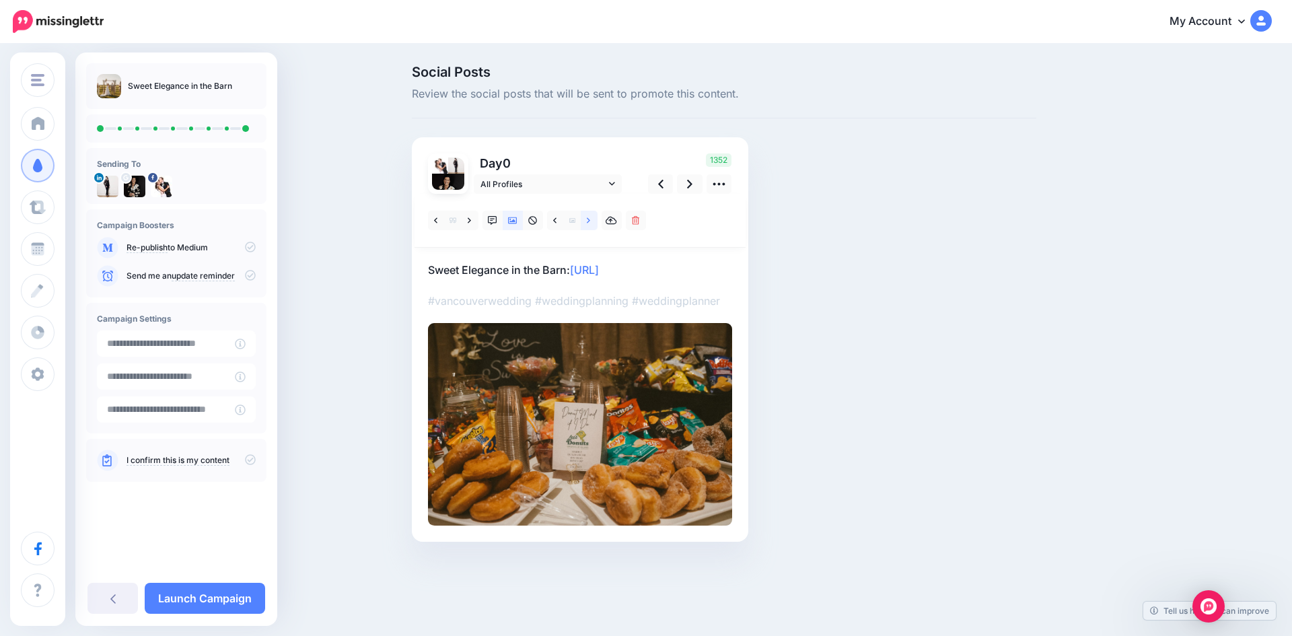
click at [590, 218] on icon at bounding box center [588, 220] width 3 height 9
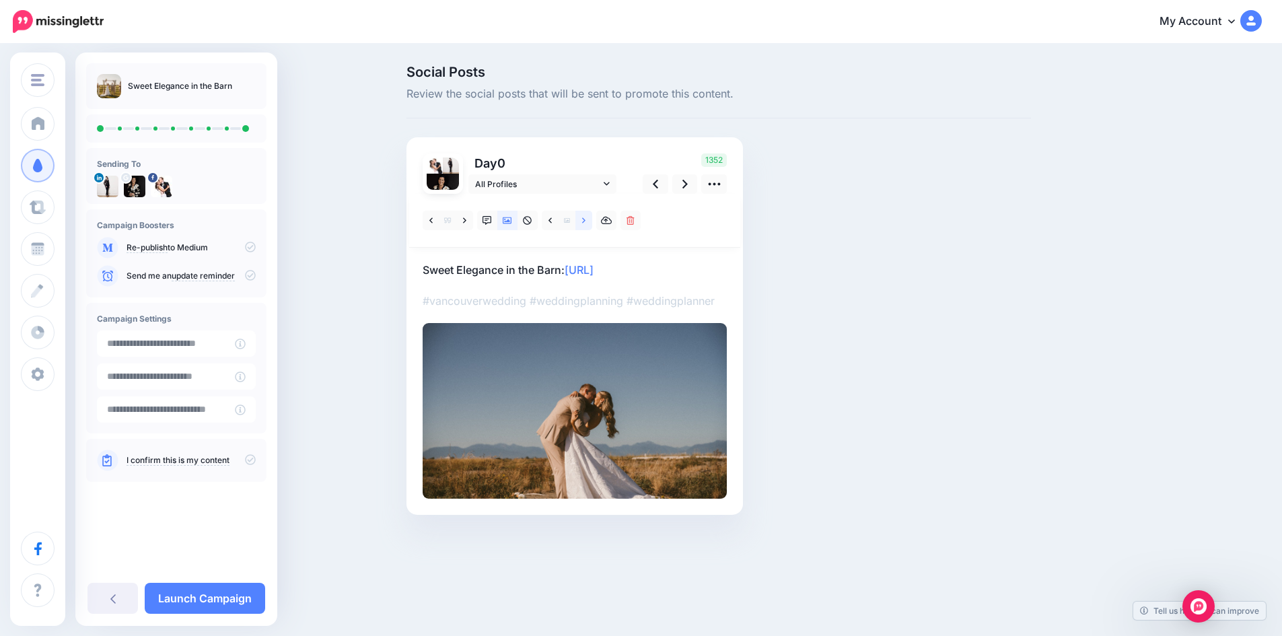
click at [586, 218] on icon at bounding box center [583, 220] width 3 height 9
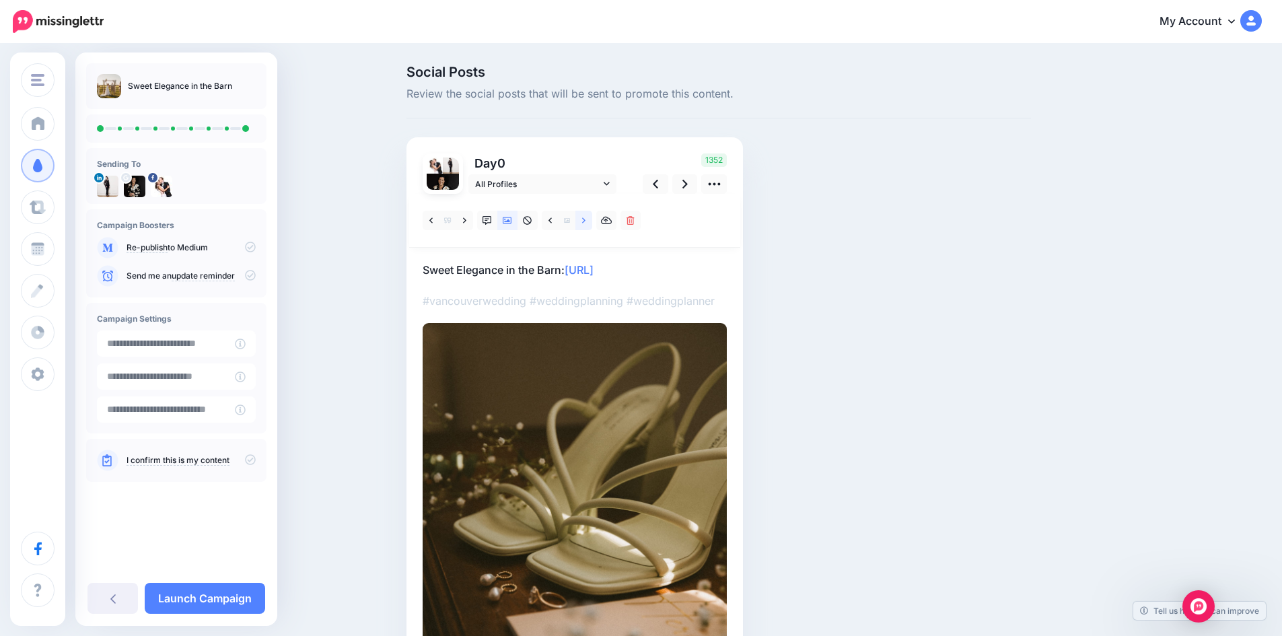
click at [586, 218] on icon at bounding box center [583, 220] width 3 height 9
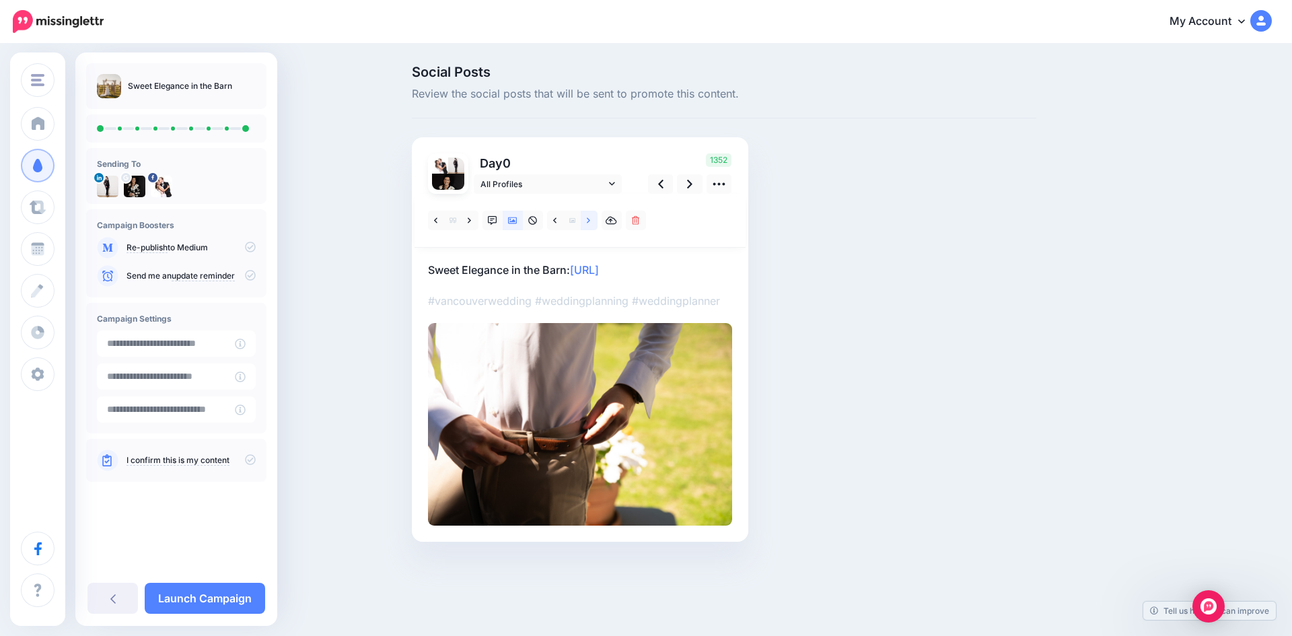
click at [590, 218] on icon at bounding box center [588, 220] width 3 height 9
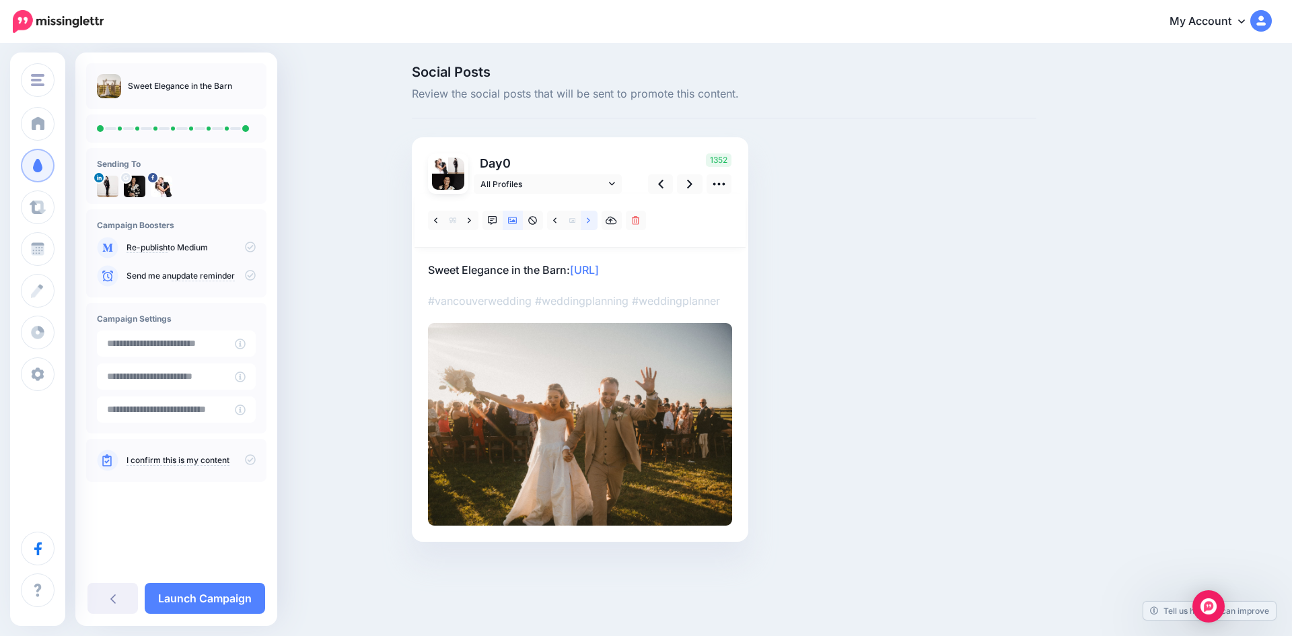
click at [590, 218] on icon at bounding box center [588, 220] width 3 height 9
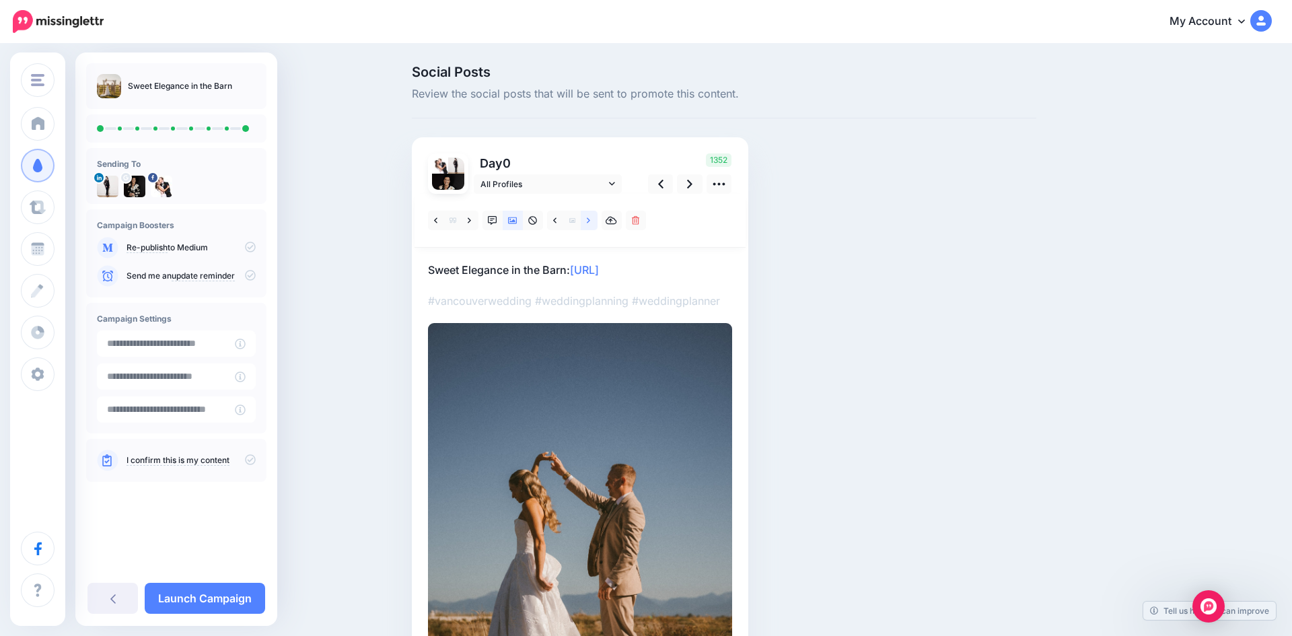
click at [590, 218] on icon at bounding box center [588, 220] width 3 height 9
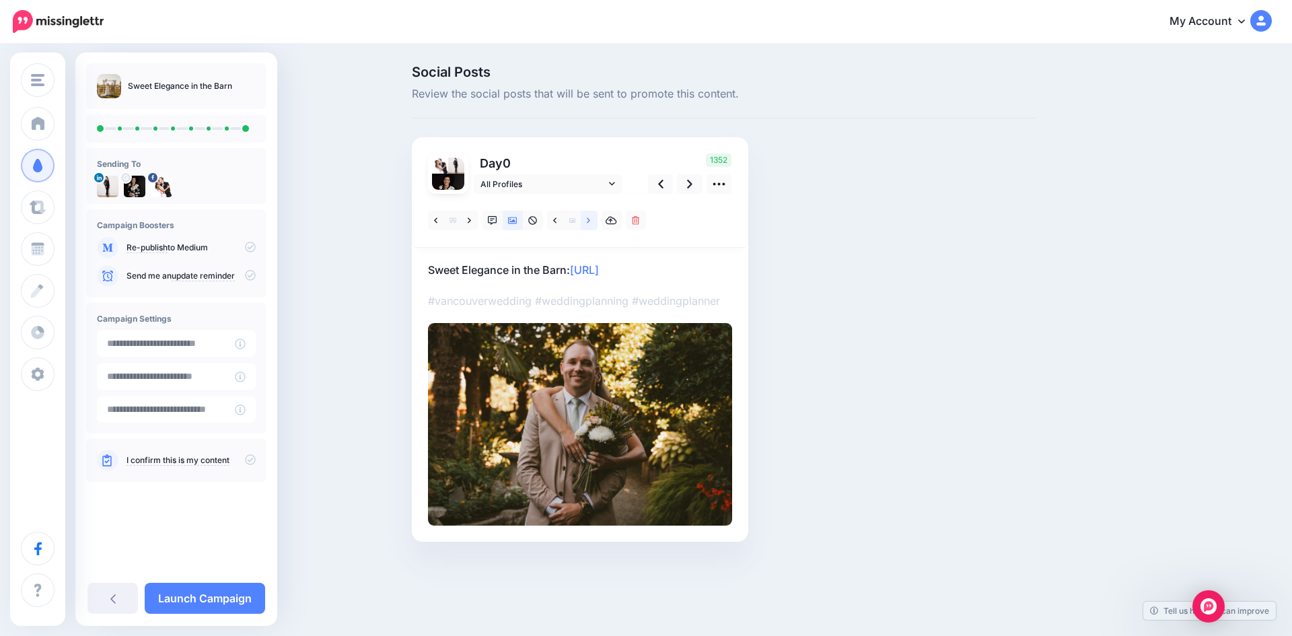
click at [590, 218] on icon at bounding box center [588, 220] width 3 height 9
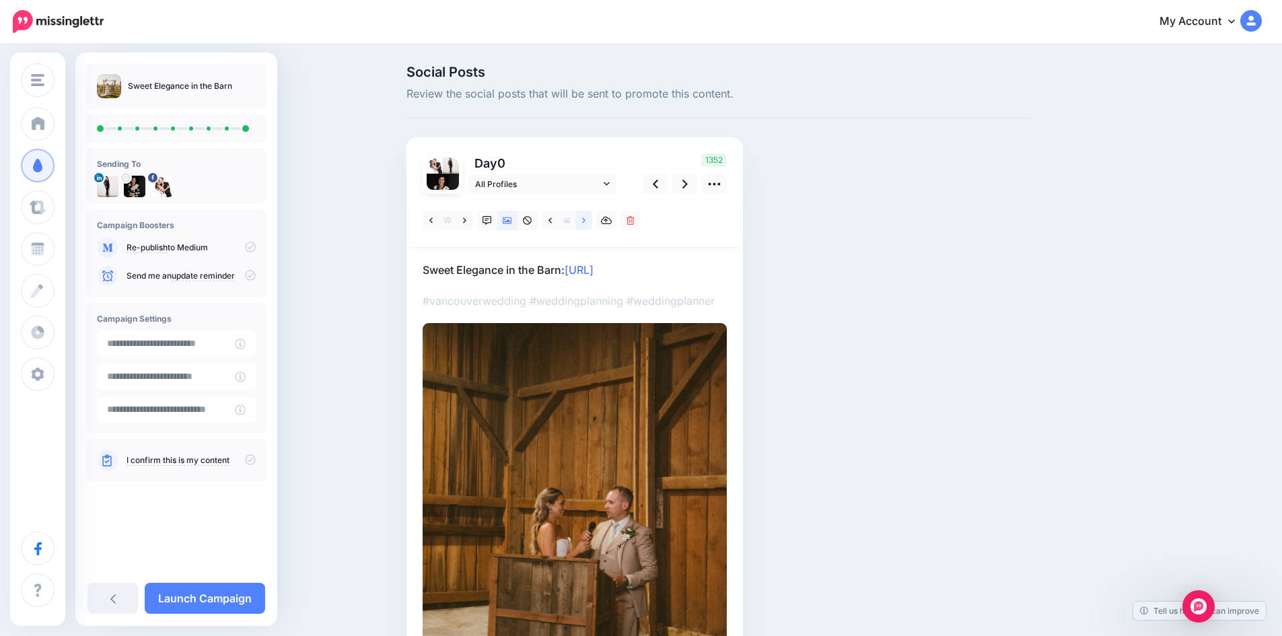
click at [586, 218] on icon at bounding box center [583, 220] width 3 height 9
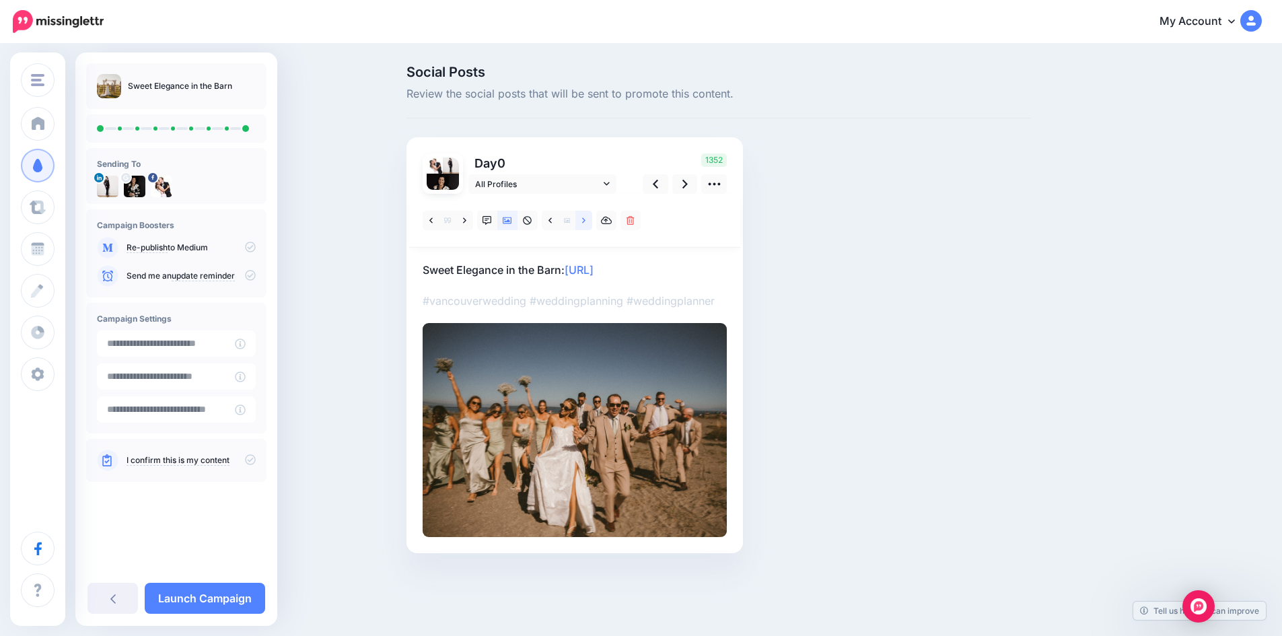
click at [586, 218] on icon at bounding box center [583, 220] width 3 height 9
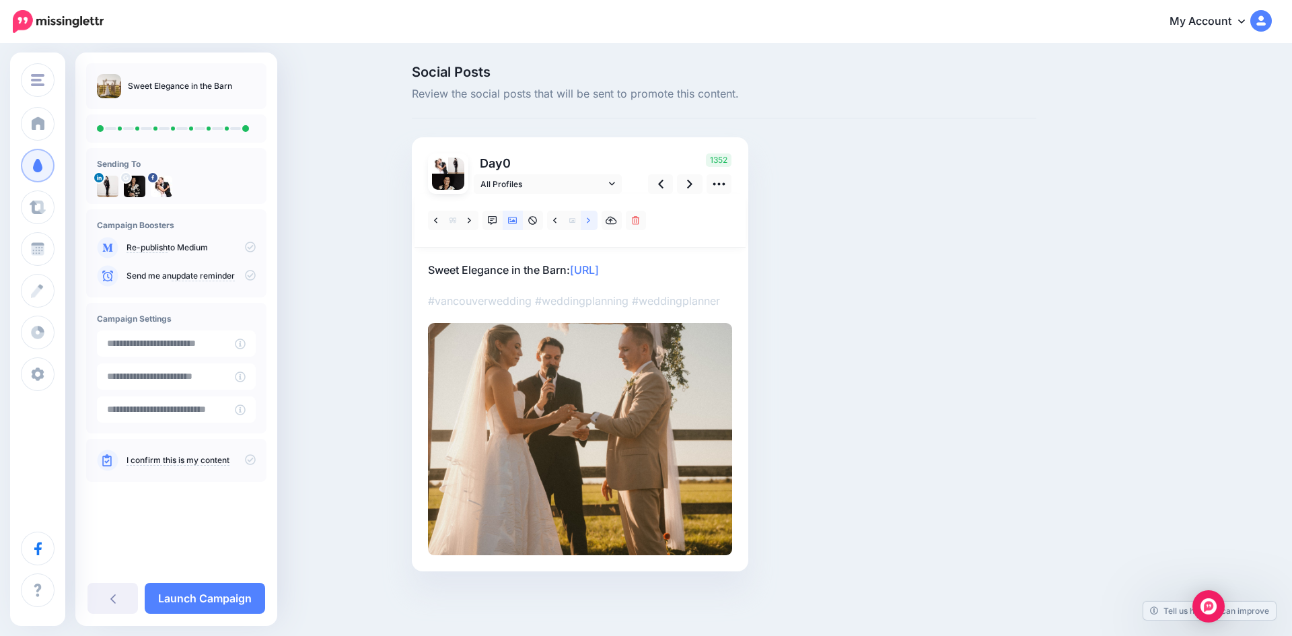
click at [590, 218] on icon at bounding box center [588, 220] width 3 height 9
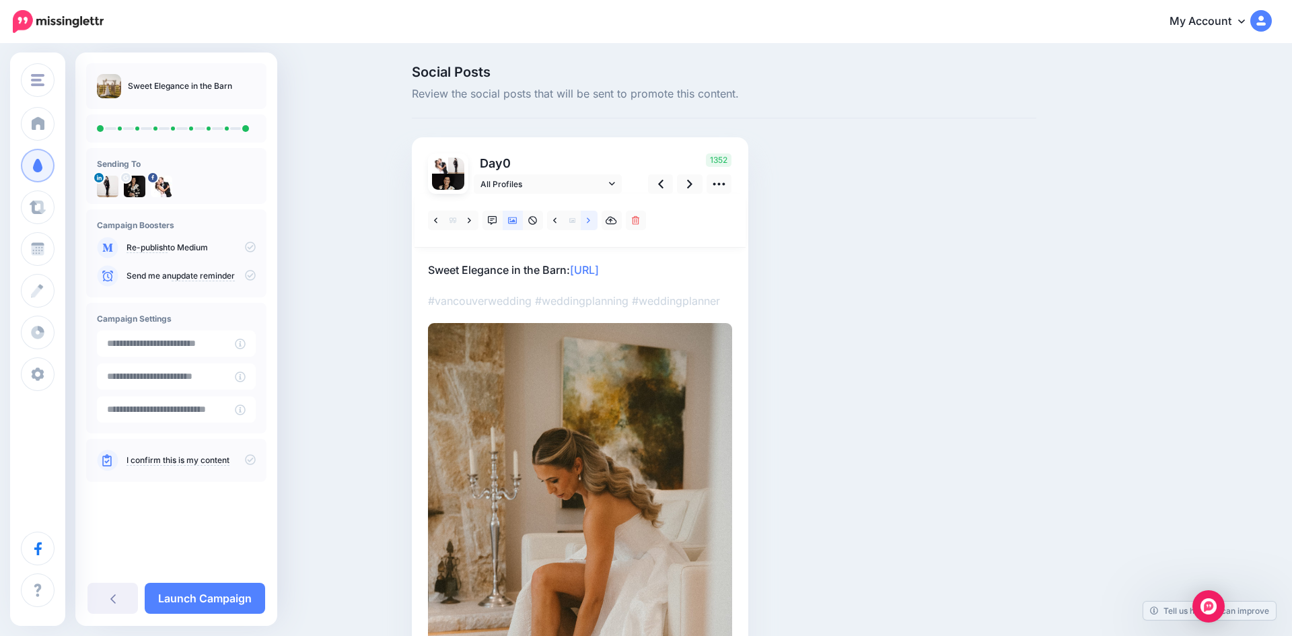
click at [590, 218] on icon at bounding box center [588, 220] width 3 height 9
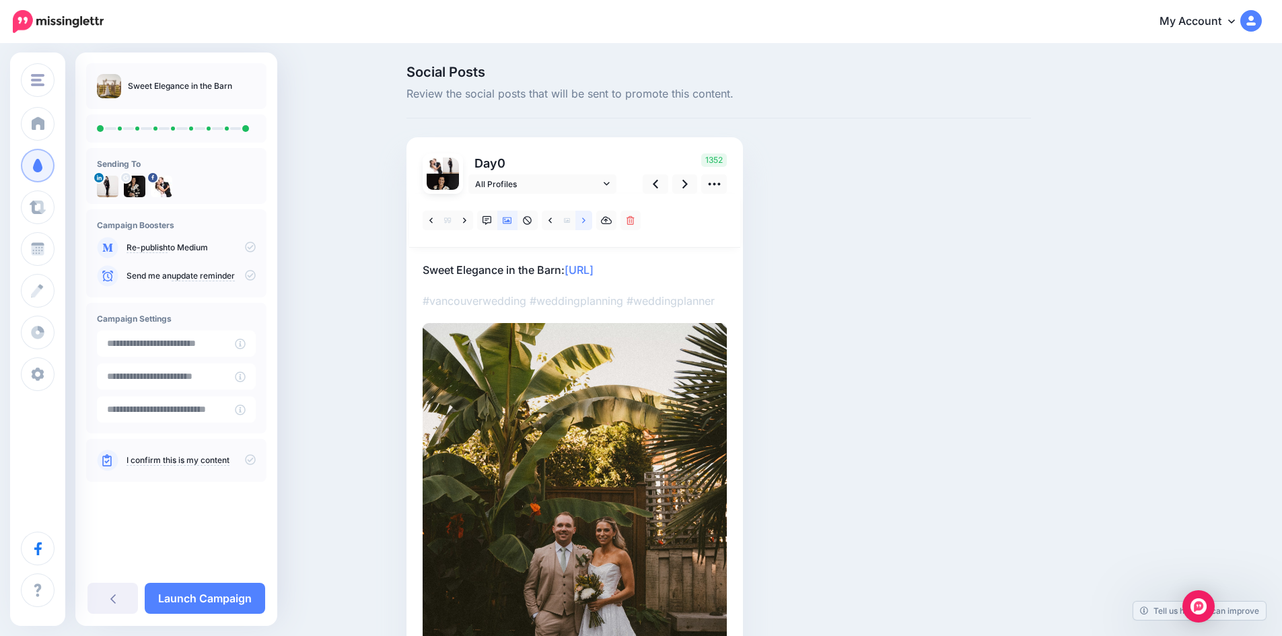
click at [586, 218] on icon at bounding box center [583, 220] width 3 height 9
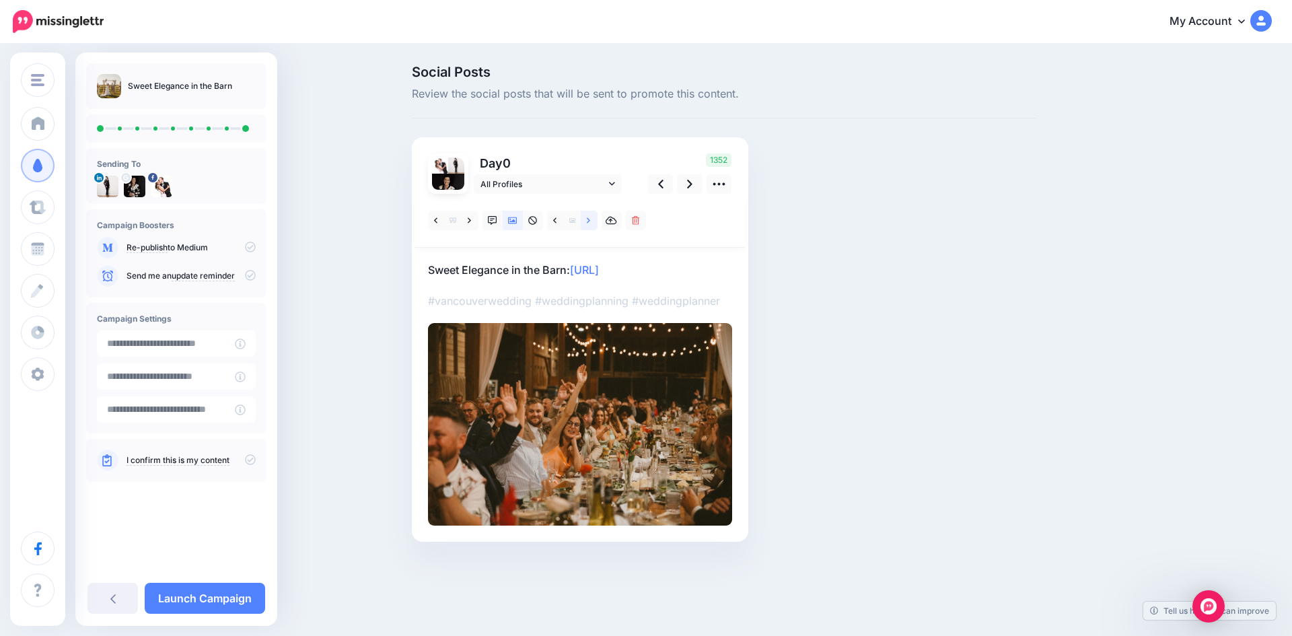
click at [590, 218] on icon at bounding box center [588, 220] width 3 height 9
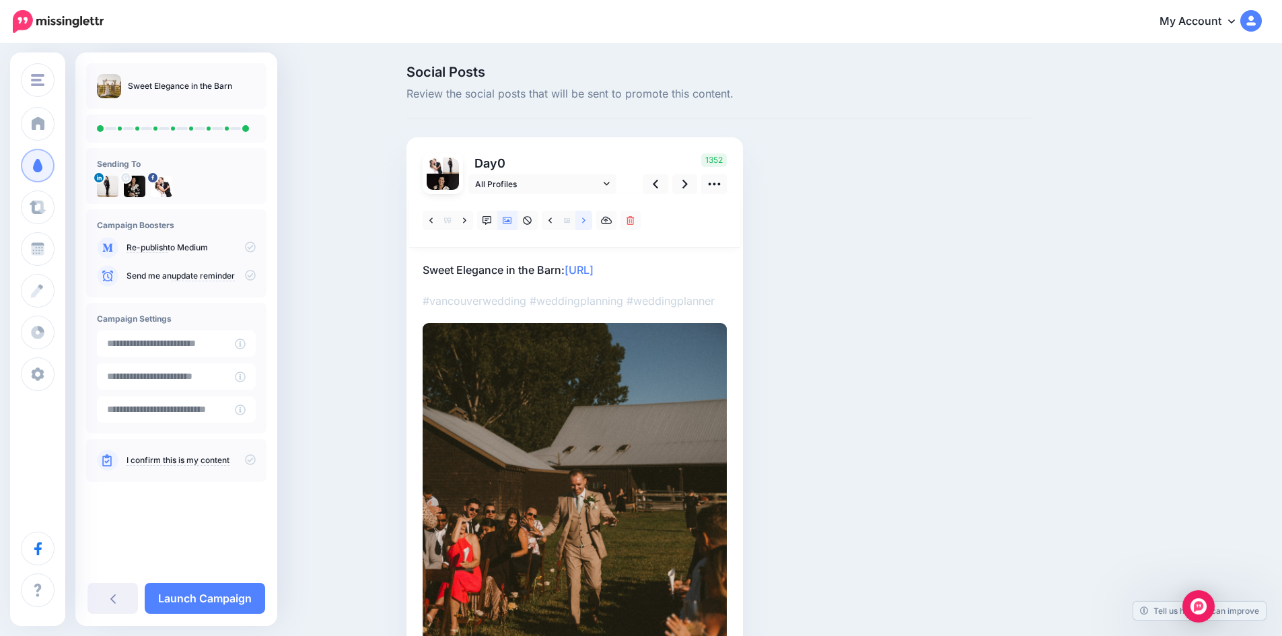
click at [586, 218] on icon at bounding box center [583, 220] width 3 height 9
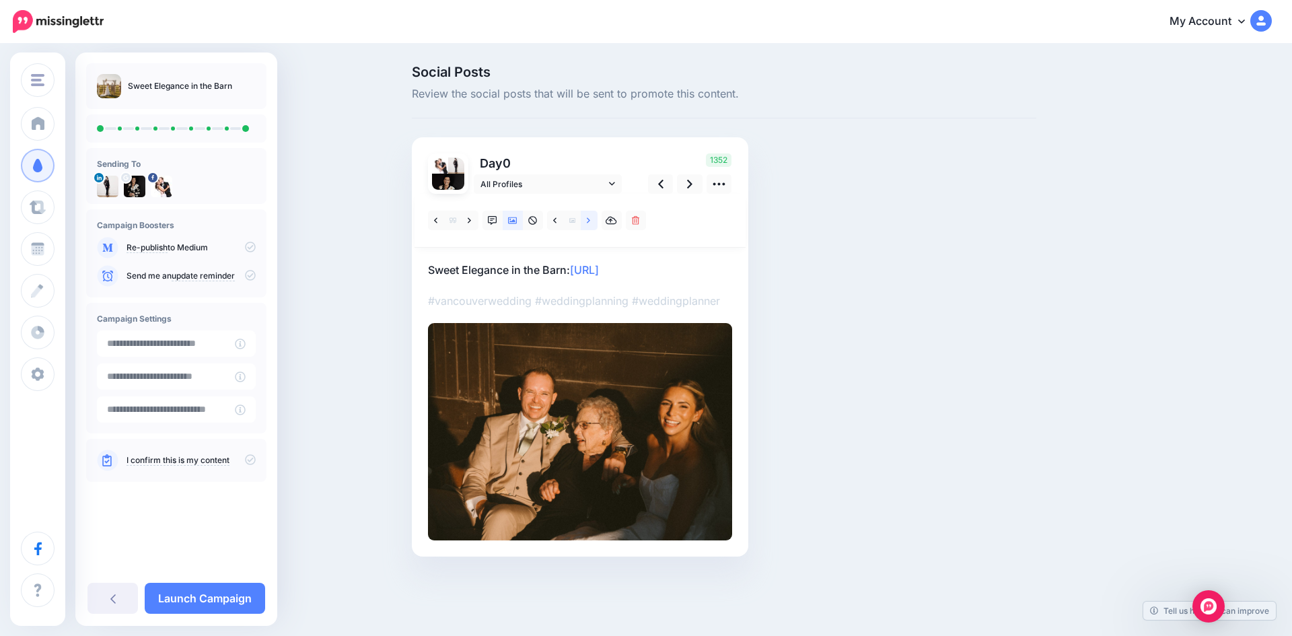
click at [590, 218] on icon at bounding box center [588, 220] width 3 height 9
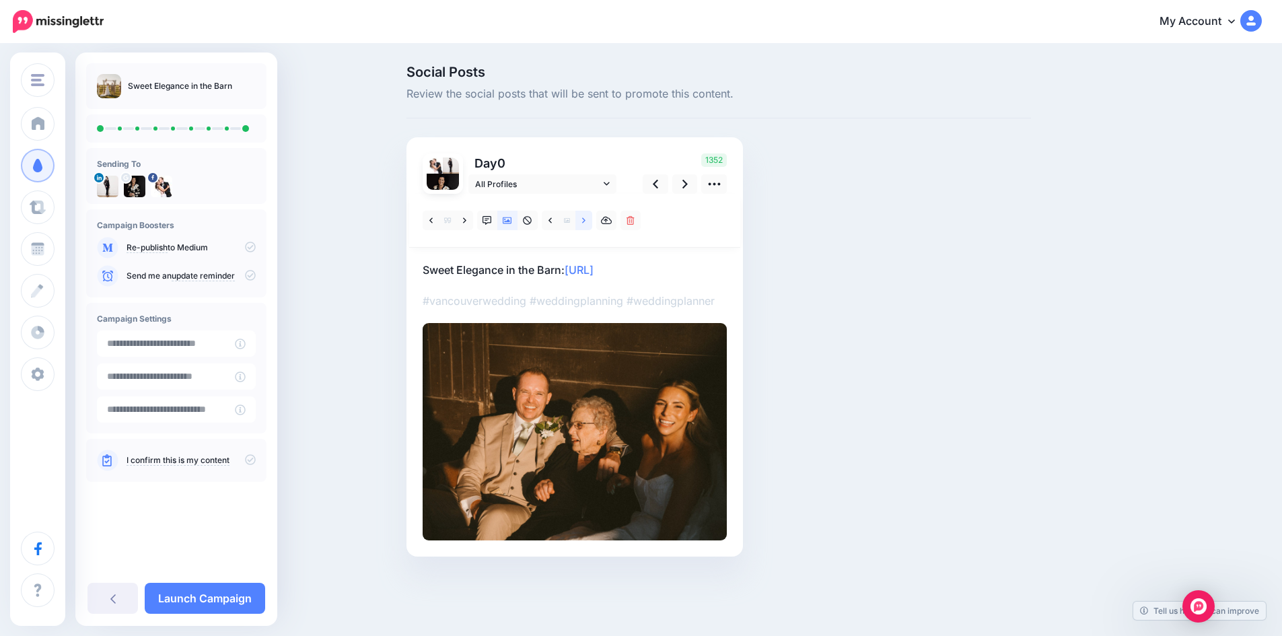
click at [586, 218] on icon at bounding box center [583, 220] width 3 height 9
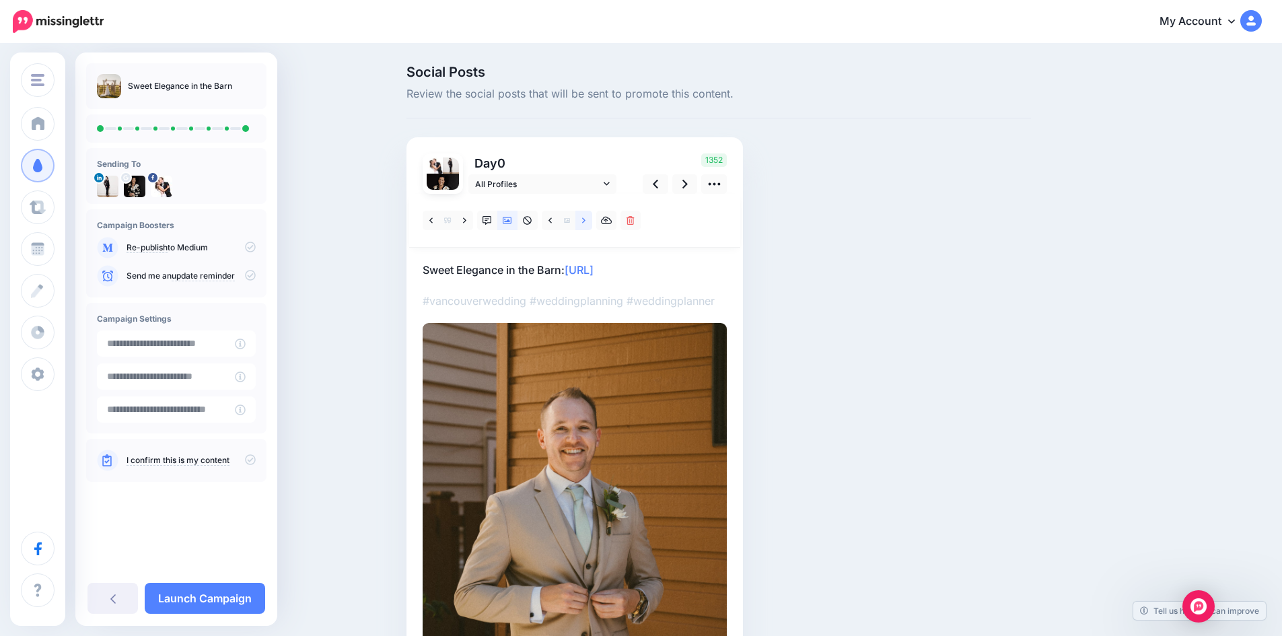
click at [586, 218] on icon at bounding box center [583, 220] width 3 height 9
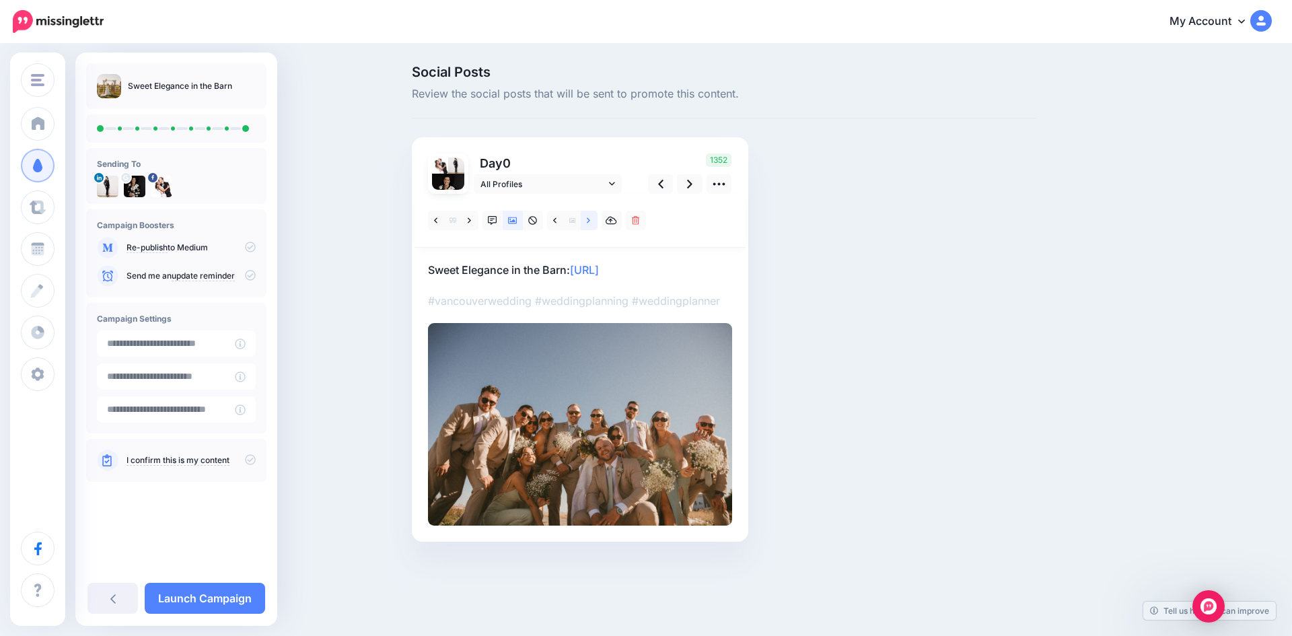
click at [590, 218] on icon at bounding box center [588, 220] width 3 height 9
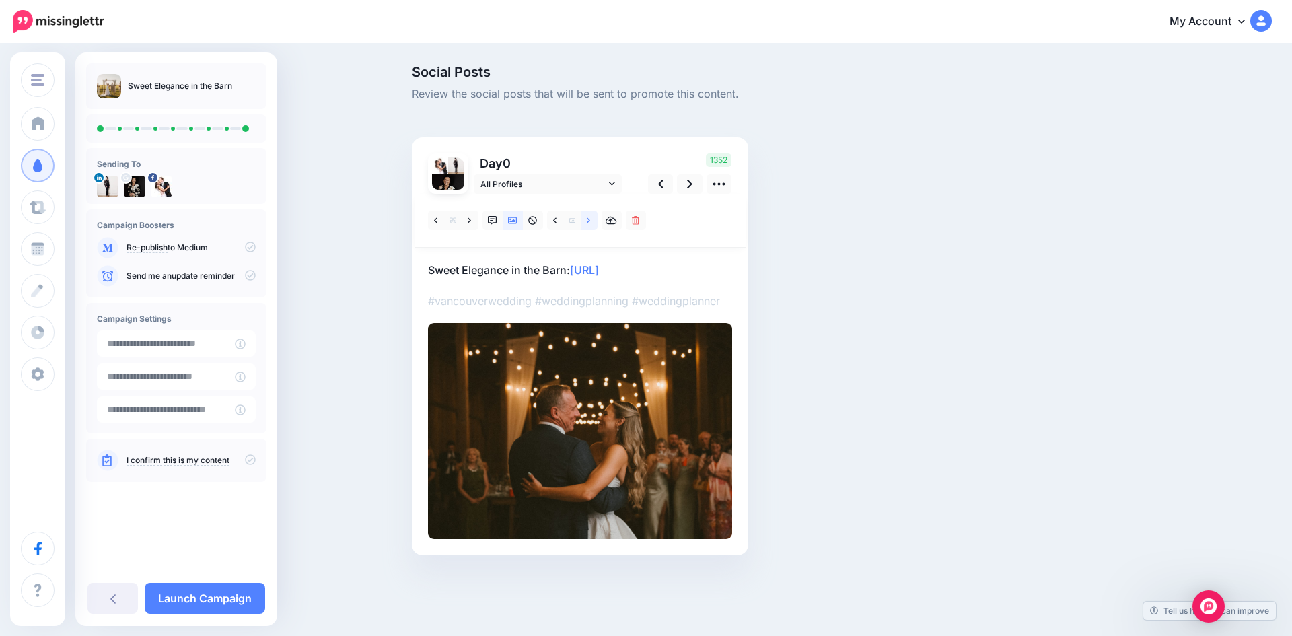
click at [590, 218] on icon at bounding box center [588, 220] width 3 height 9
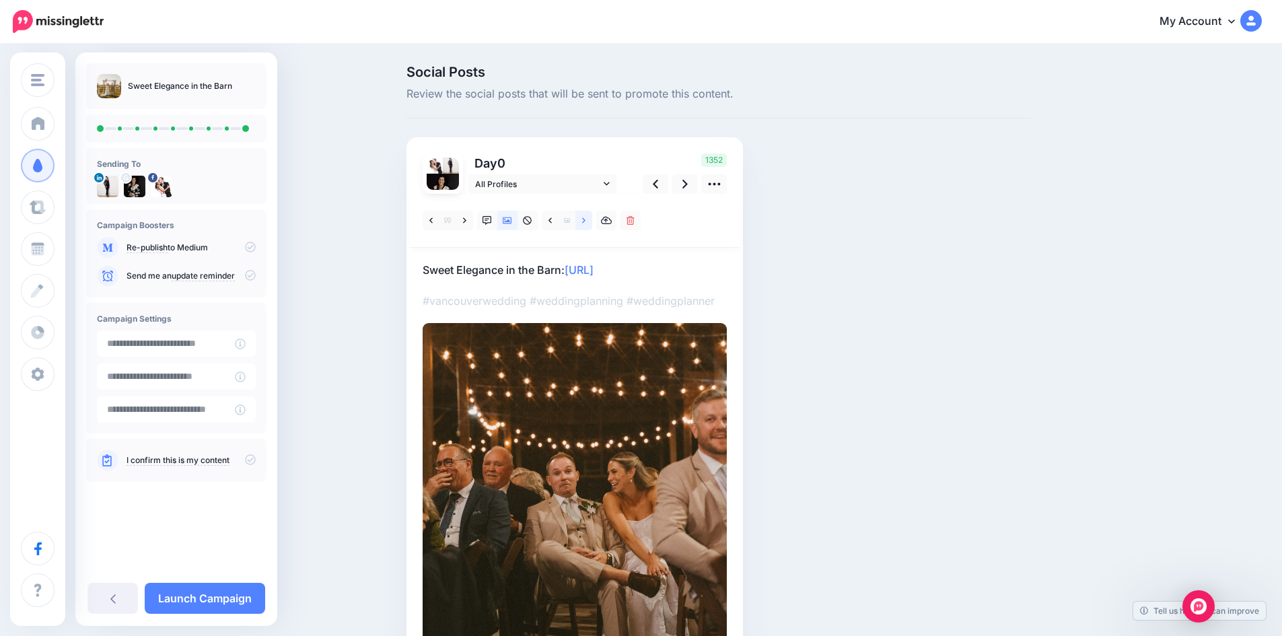
click at [586, 218] on icon at bounding box center [583, 220] width 3 height 9
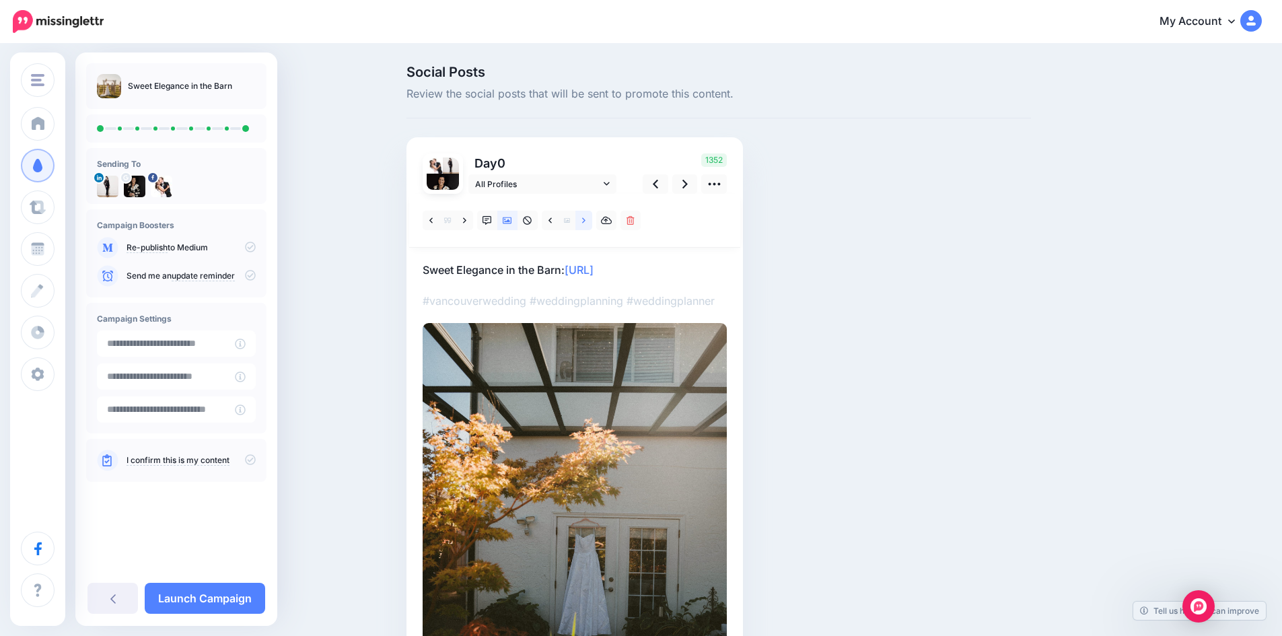
click at [586, 218] on icon at bounding box center [583, 220] width 3 height 9
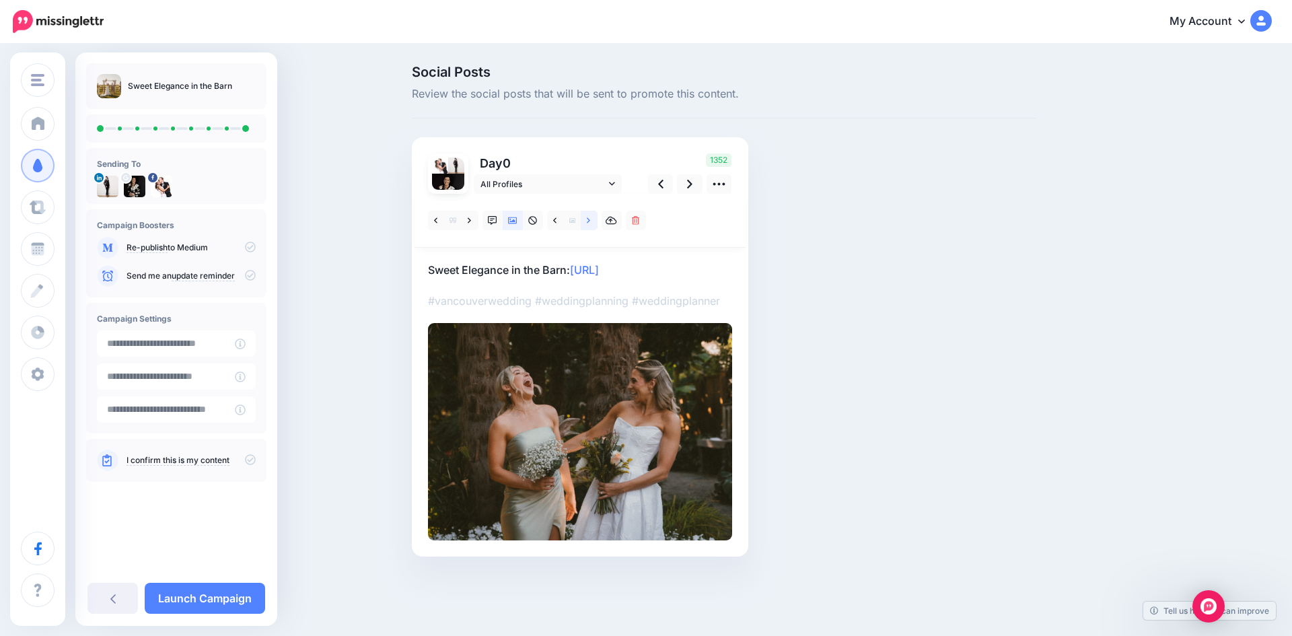
click at [590, 218] on icon at bounding box center [588, 220] width 3 height 9
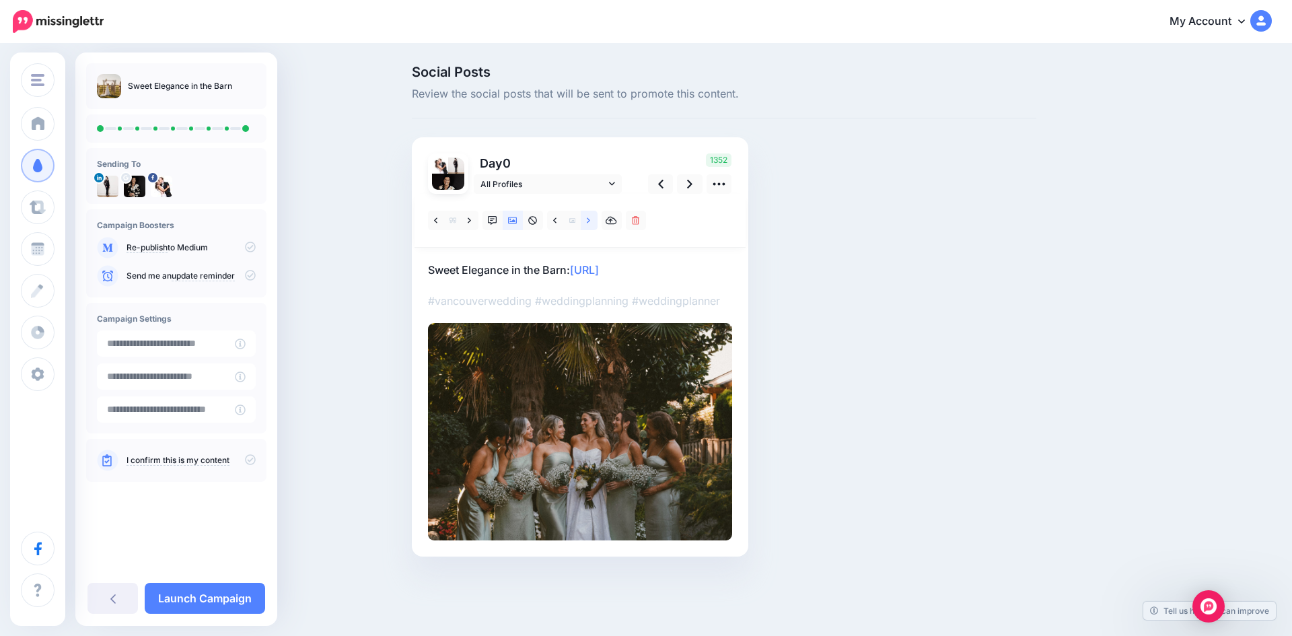
click at [590, 218] on icon at bounding box center [588, 220] width 3 height 9
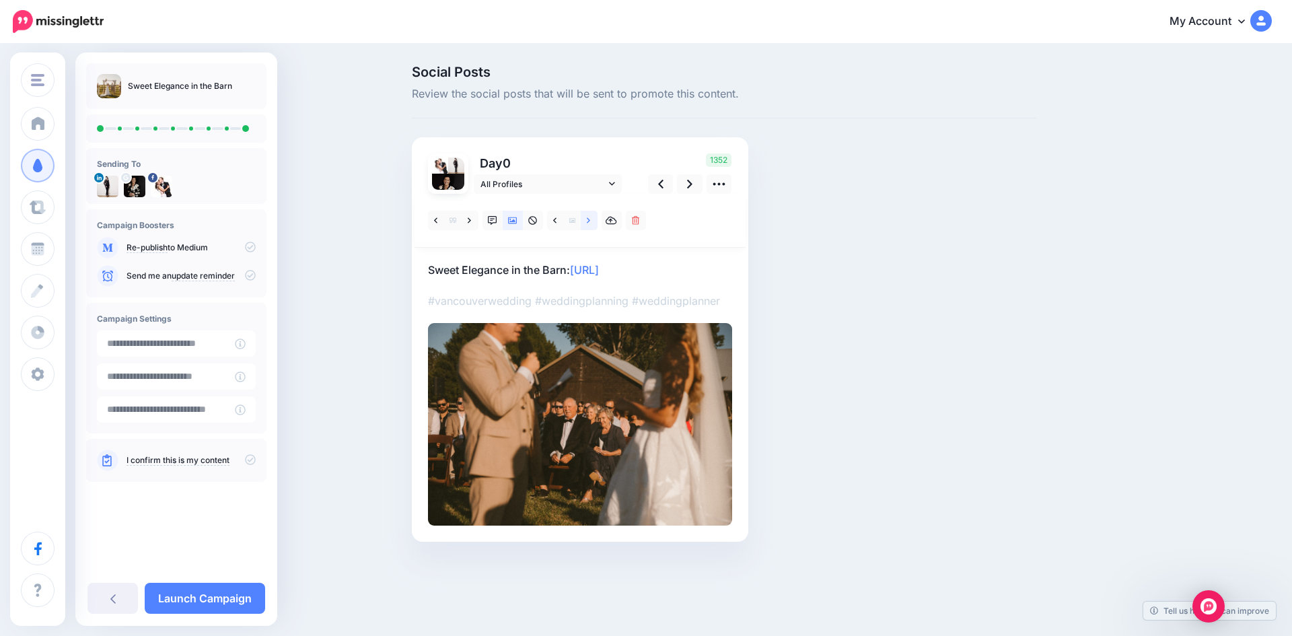
click at [590, 218] on icon at bounding box center [588, 220] width 3 height 9
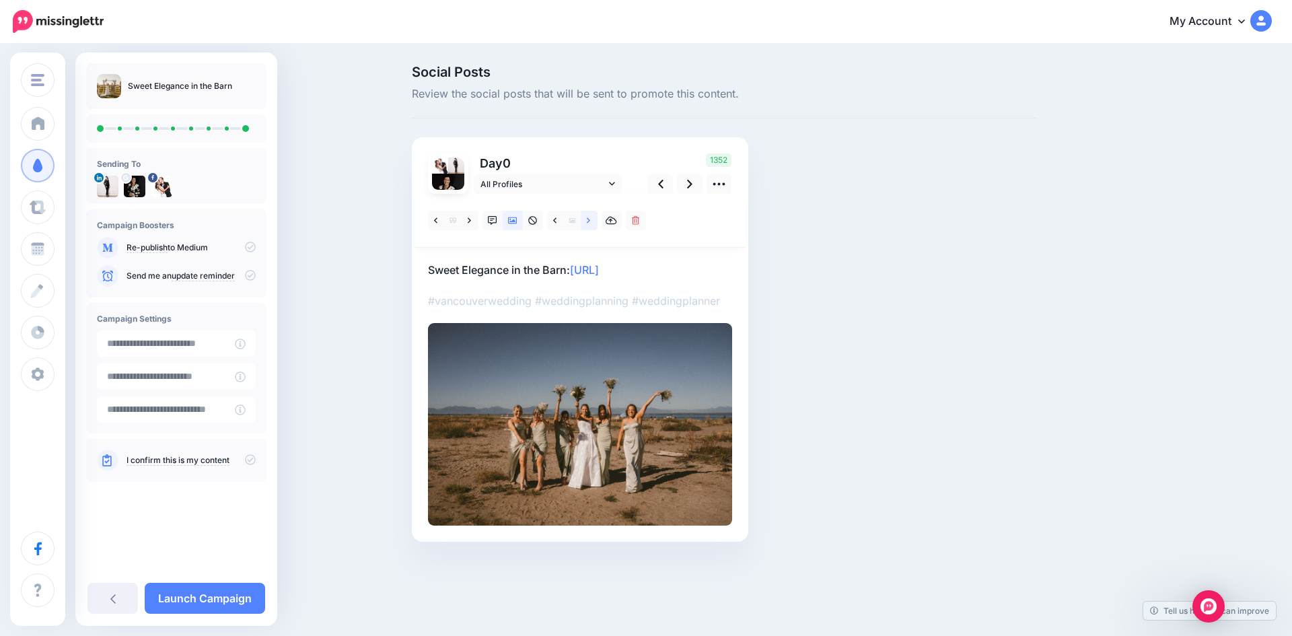
click at [590, 218] on icon at bounding box center [588, 220] width 3 height 9
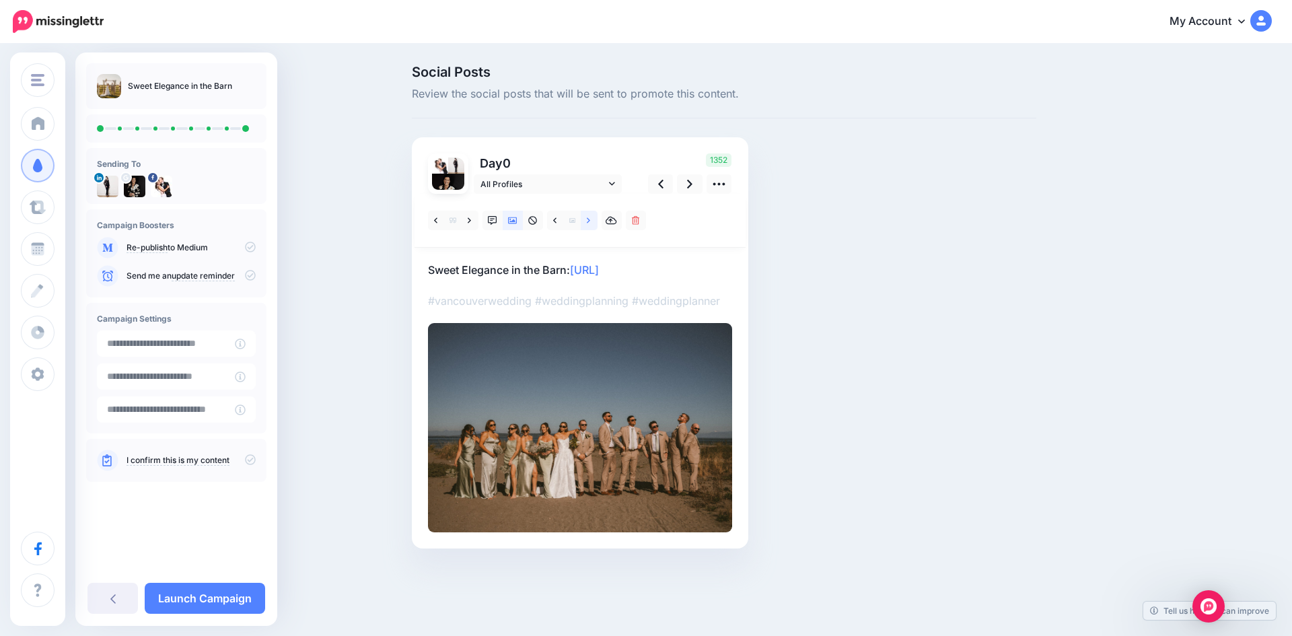
click at [590, 218] on icon at bounding box center [588, 220] width 3 height 9
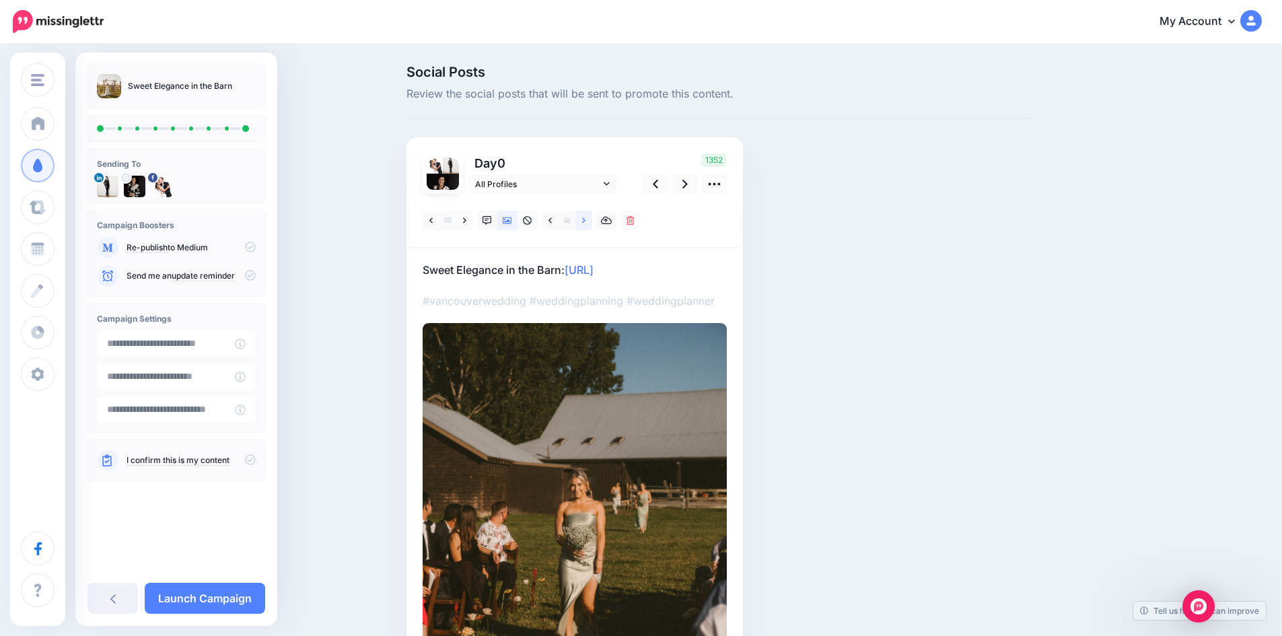
click at [586, 218] on icon at bounding box center [583, 220] width 3 height 9
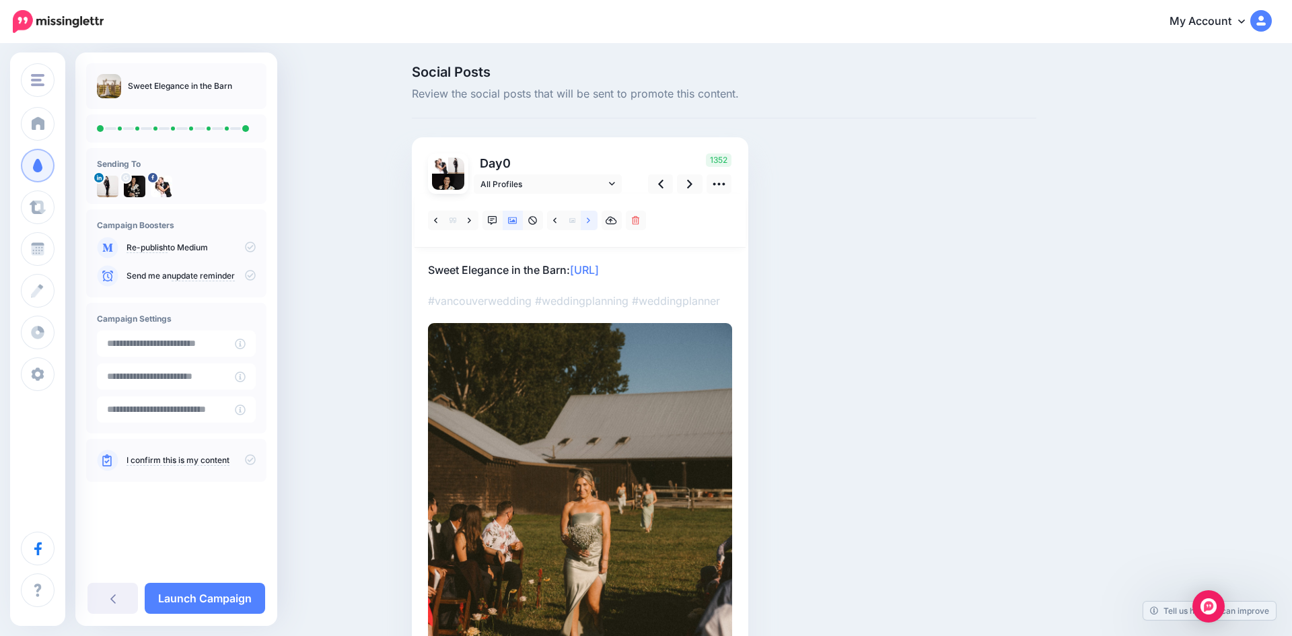
click at [590, 218] on icon at bounding box center [588, 220] width 3 height 9
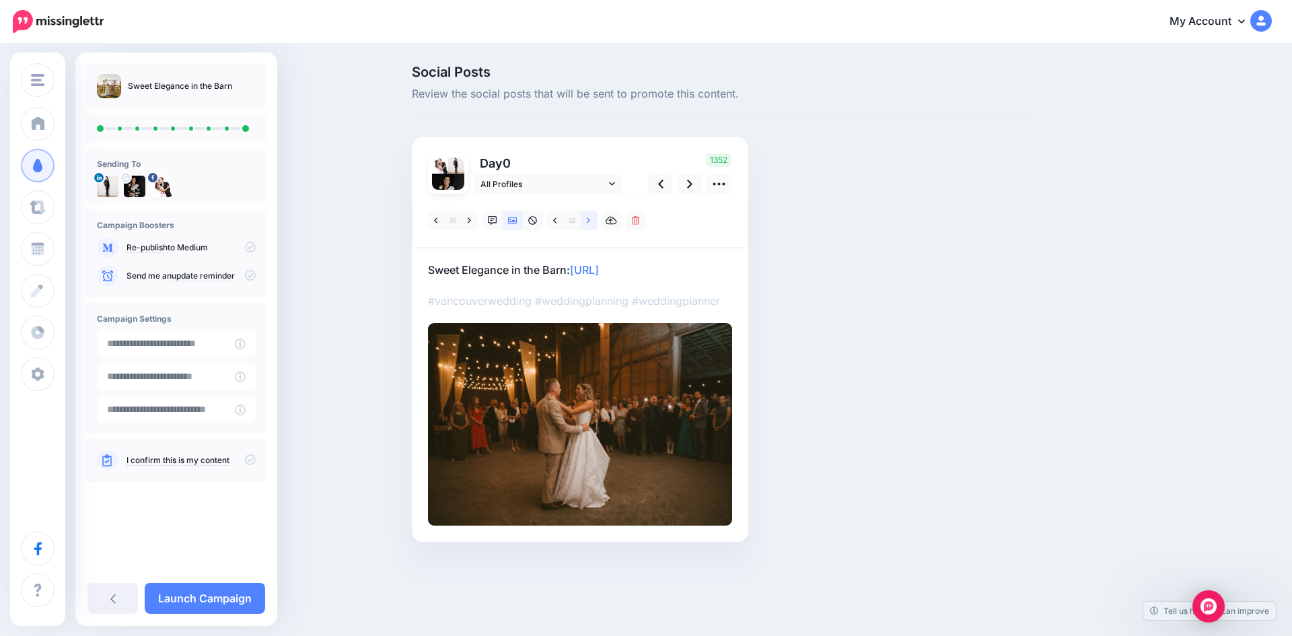
click at [590, 218] on icon at bounding box center [588, 220] width 3 height 9
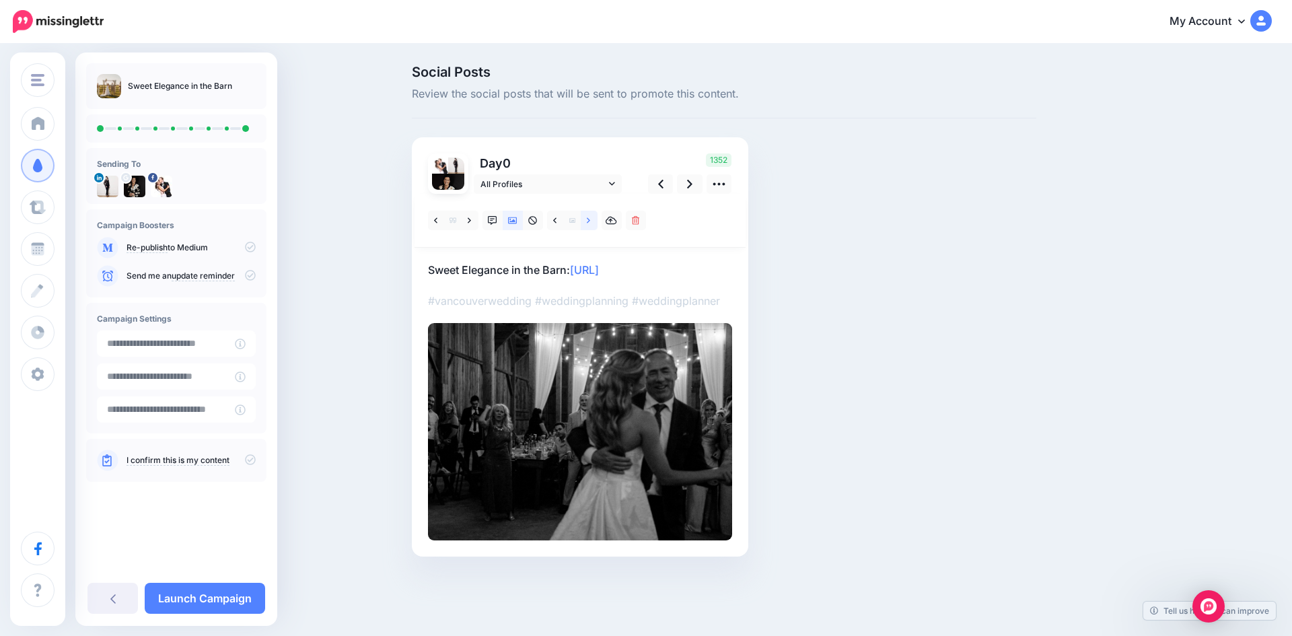
click at [590, 218] on icon at bounding box center [588, 220] width 3 height 9
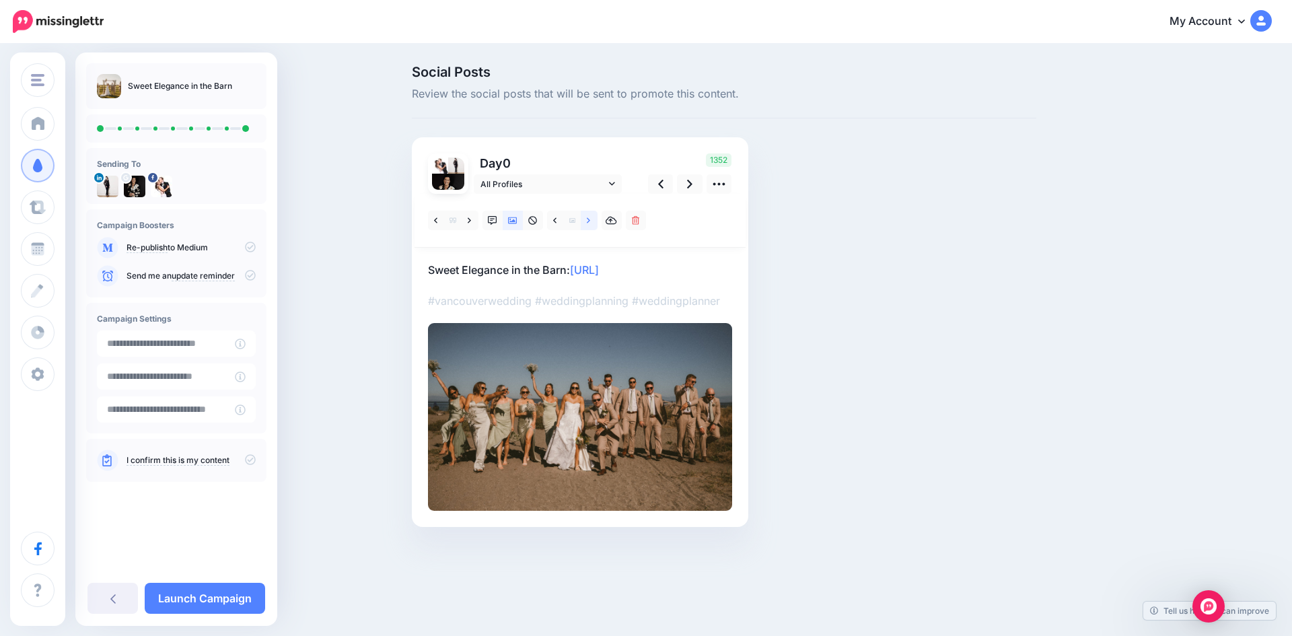
click at [590, 218] on icon at bounding box center [588, 220] width 3 height 9
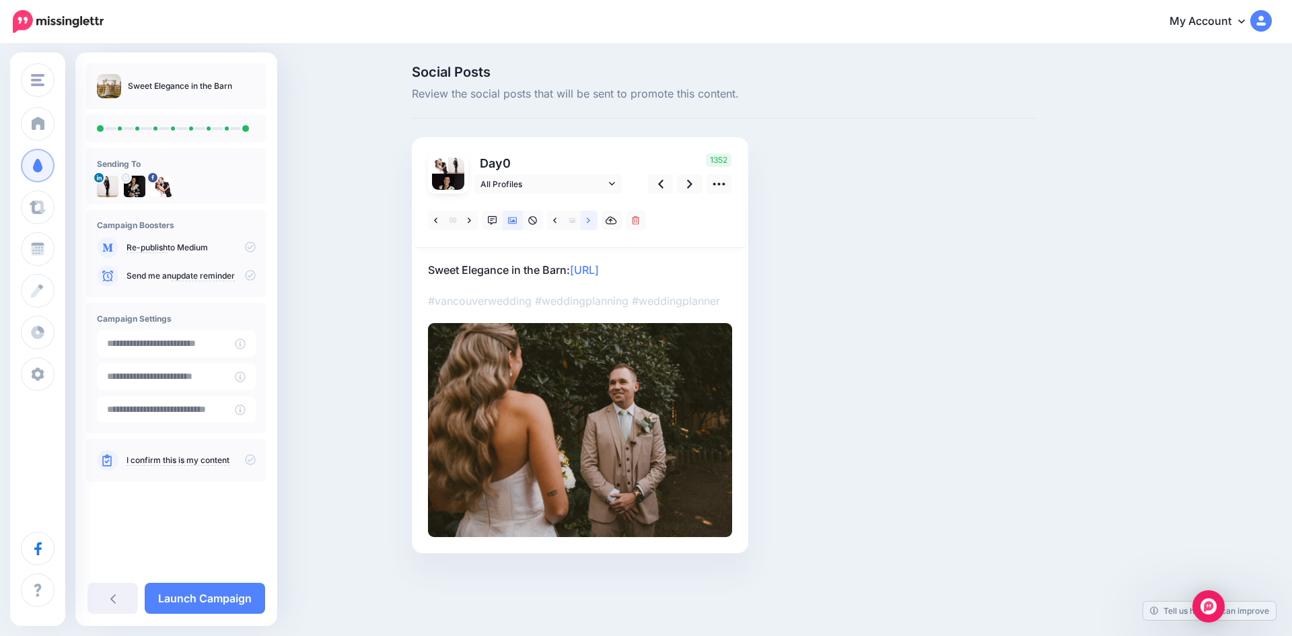
click at [590, 218] on icon at bounding box center [588, 220] width 3 height 9
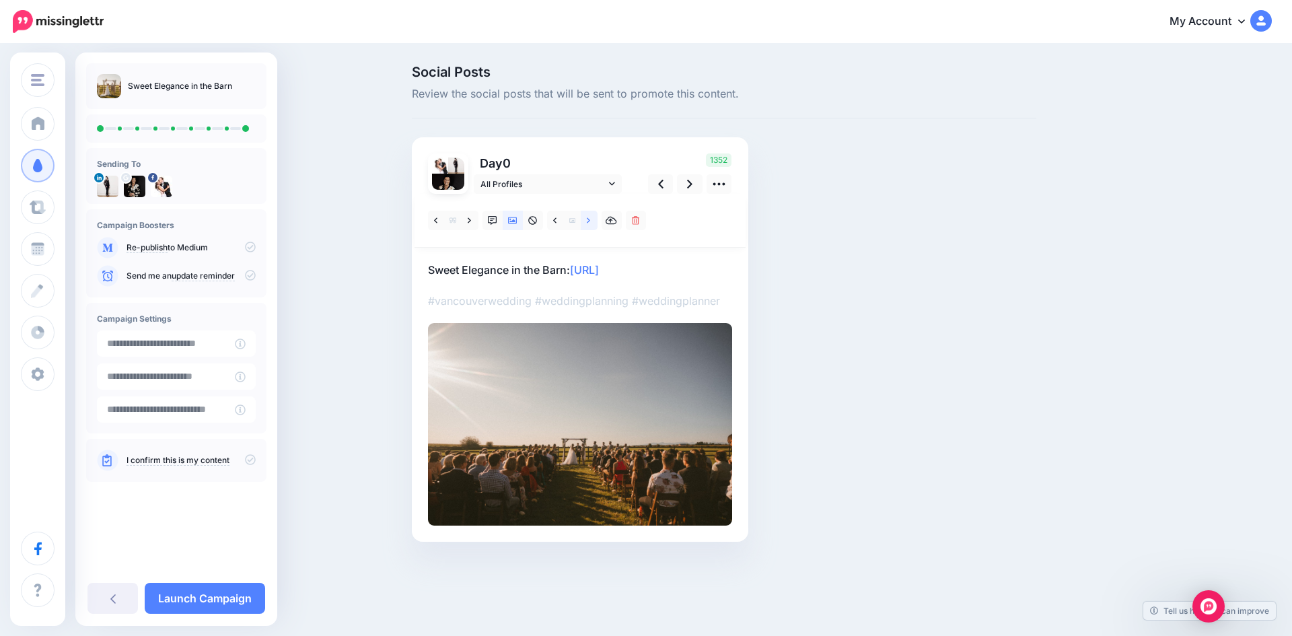
click at [590, 218] on icon at bounding box center [588, 220] width 3 height 9
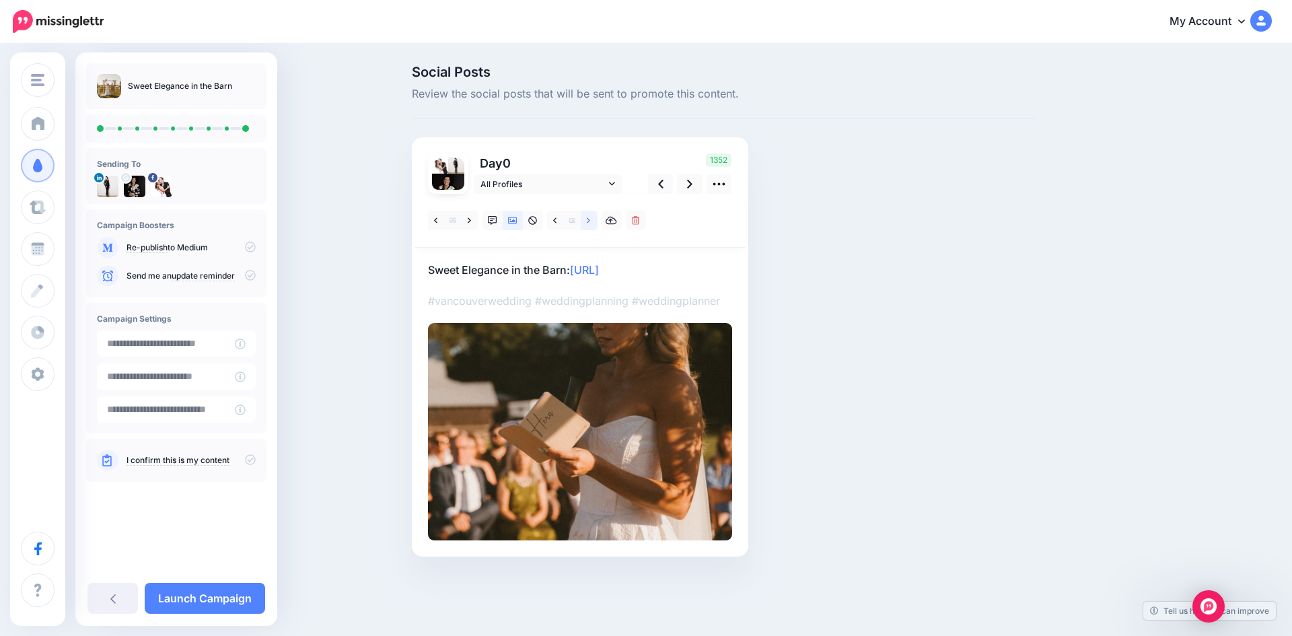
click at [590, 218] on icon at bounding box center [588, 220] width 3 height 9
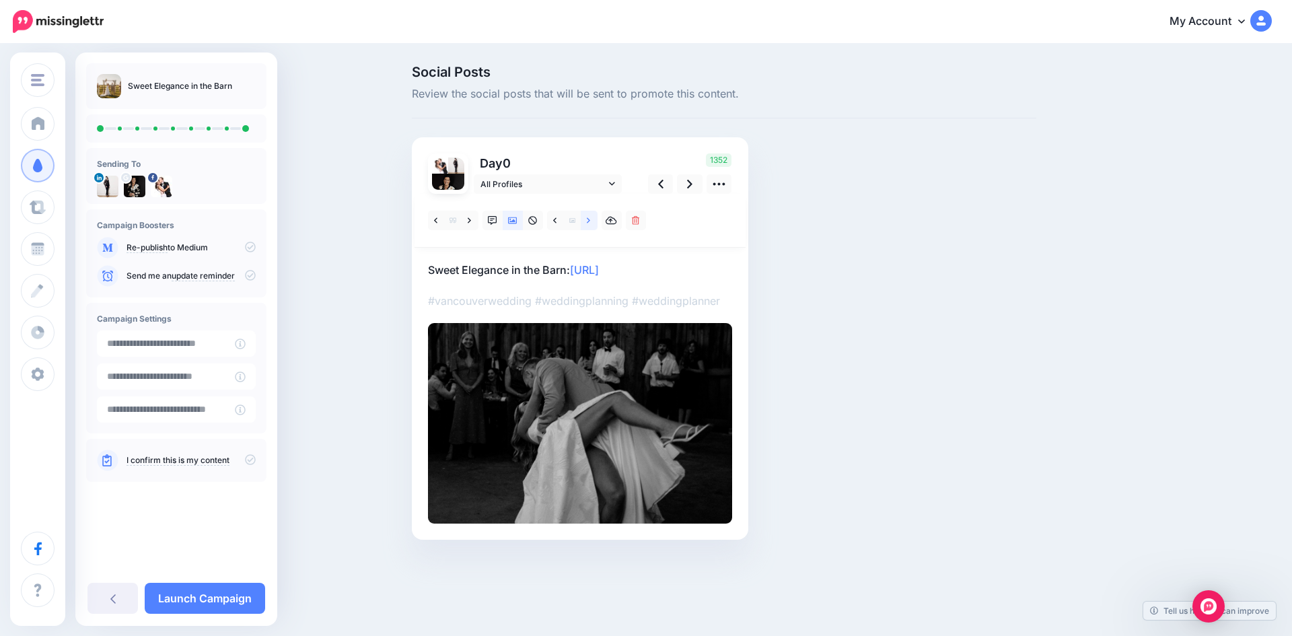
click at [590, 218] on icon at bounding box center [588, 220] width 3 height 9
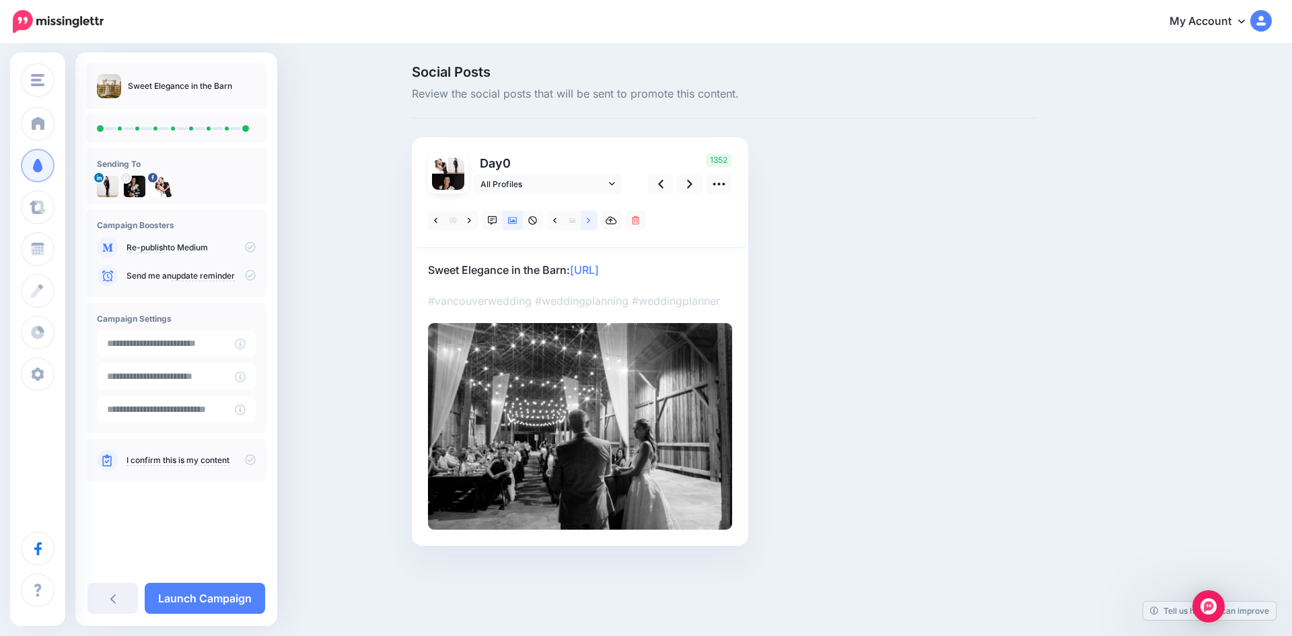
click at [590, 218] on icon at bounding box center [588, 220] width 3 height 9
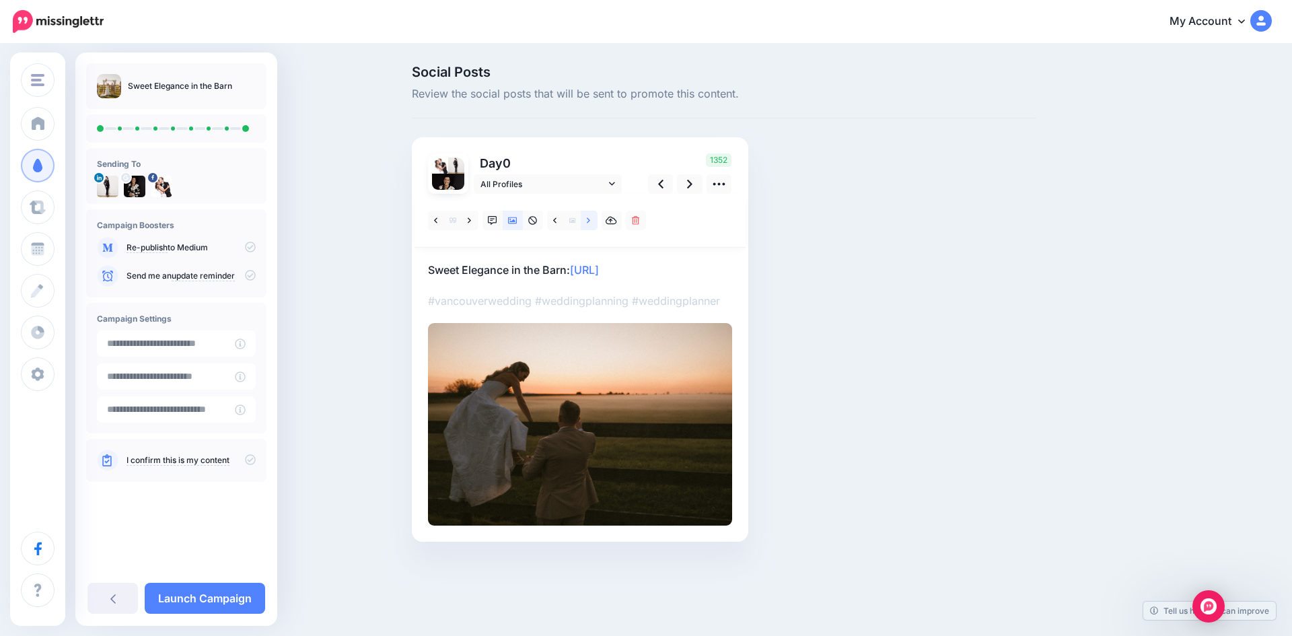
click at [590, 218] on icon at bounding box center [588, 220] width 3 height 9
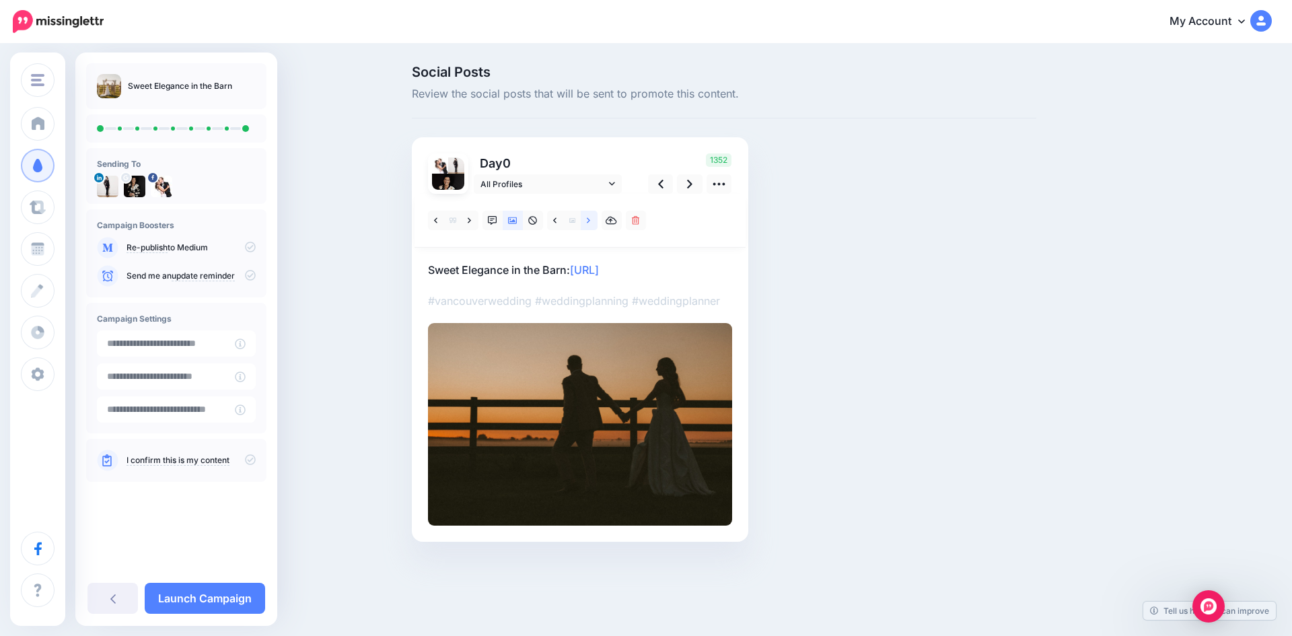
click at [590, 218] on icon at bounding box center [588, 220] width 3 height 9
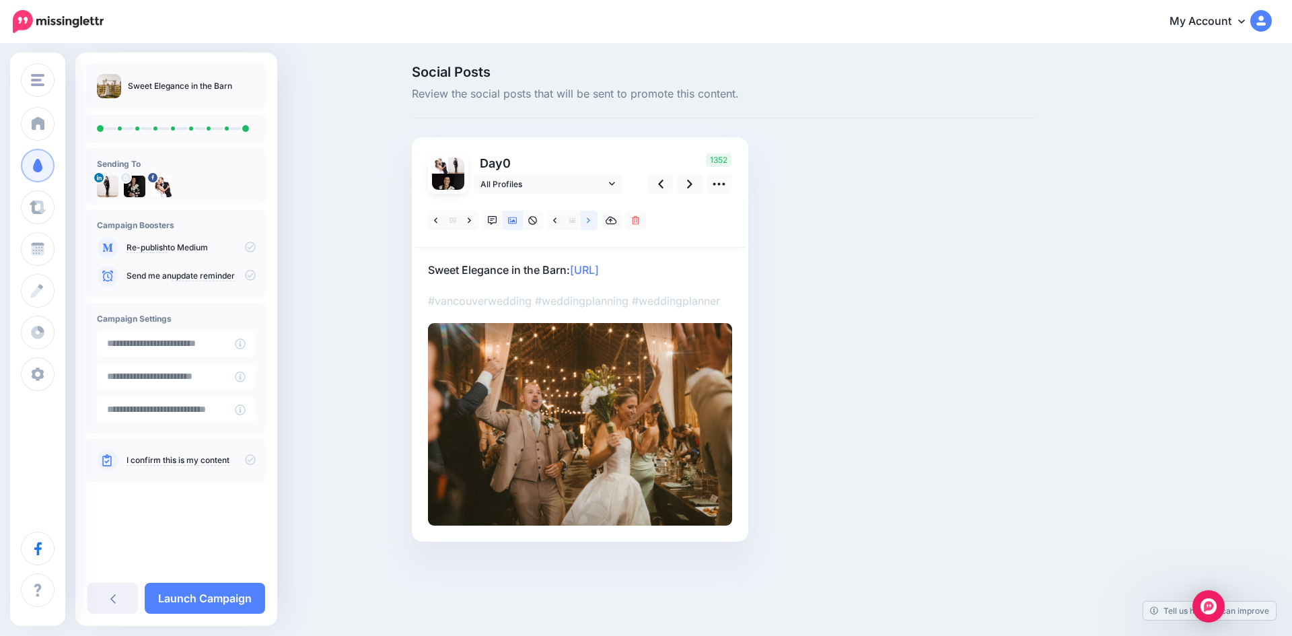
click at [590, 218] on icon at bounding box center [588, 220] width 3 height 9
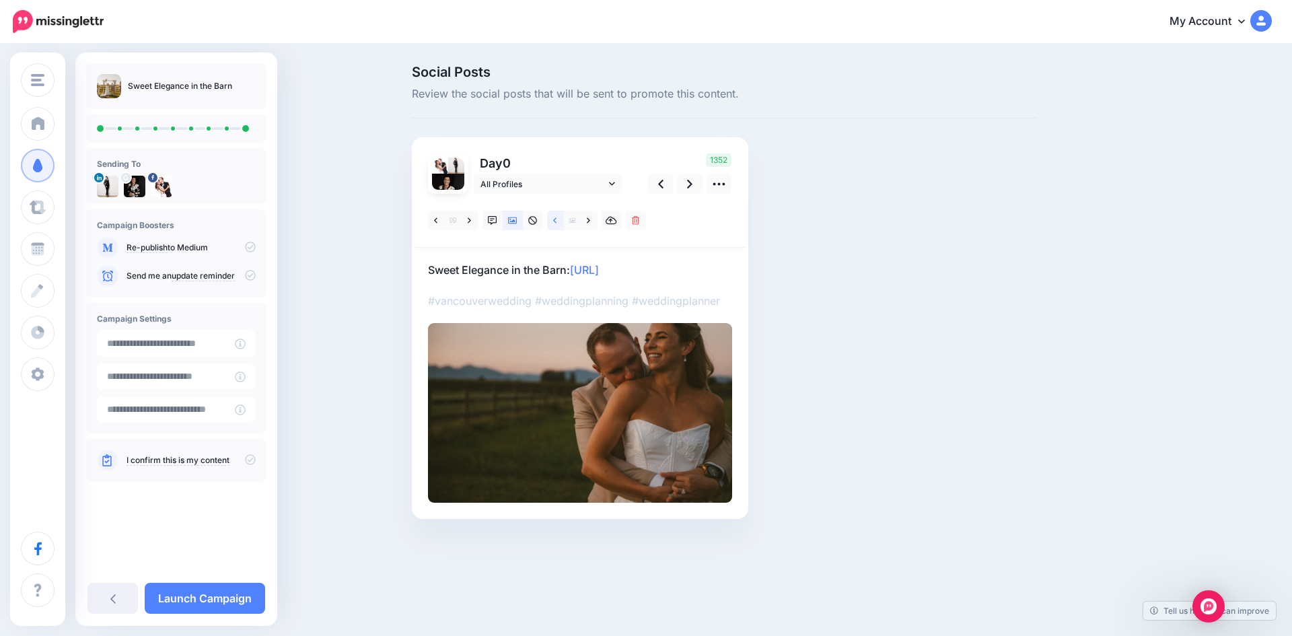
click at [557, 217] on icon at bounding box center [554, 220] width 3 height 9
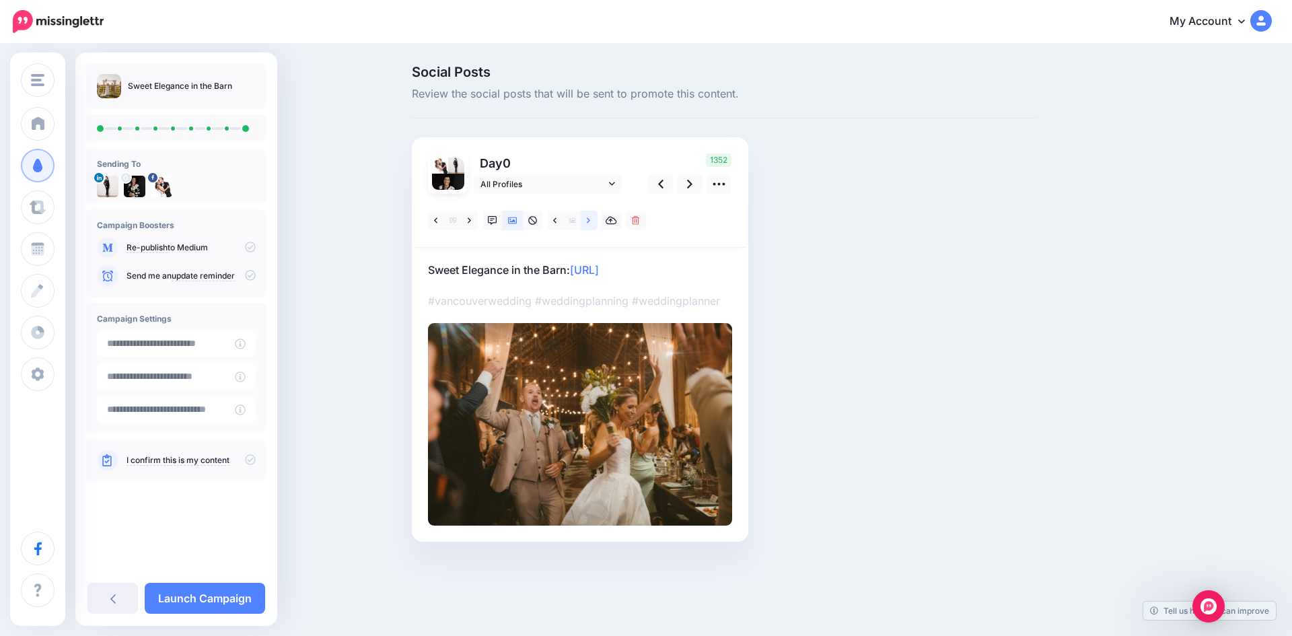
click at [589, 219] on icon at bounding box center [588, 219] width 3 height 5
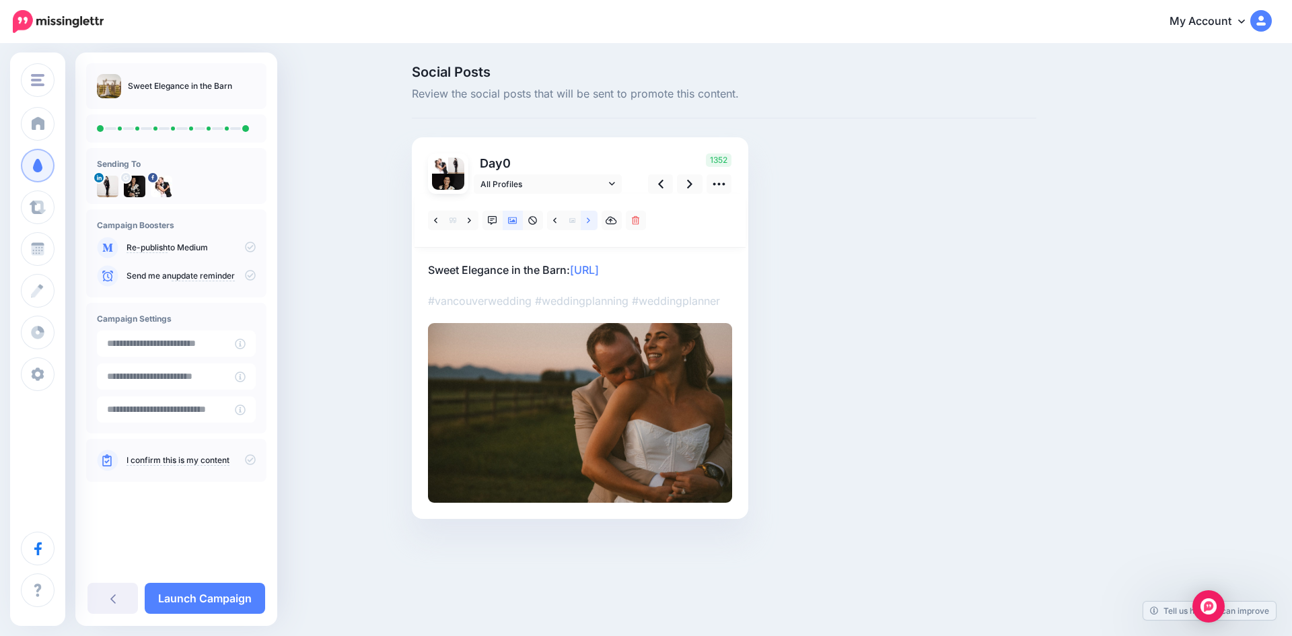
click at [589, 219] on icon at bounding box center [588, 219] width 3 height 5
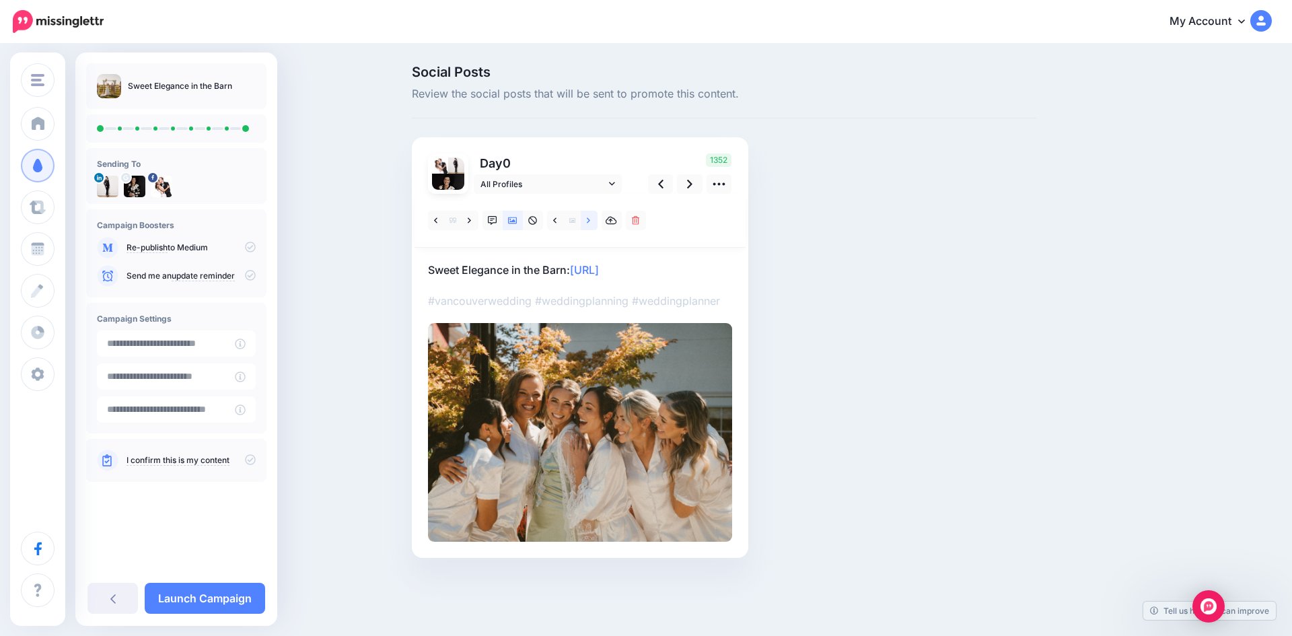
click at [589, 219] on icon at bounding box center [588, 219] width 3 height 5
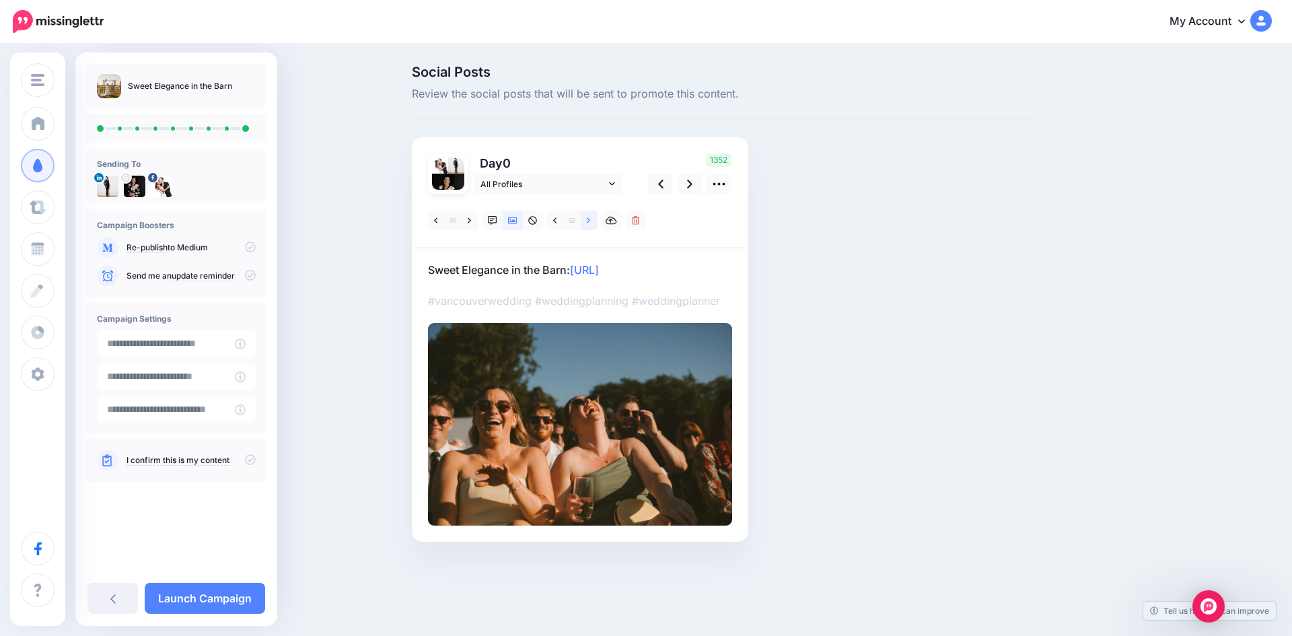
click at [589, 219] on icon at bounding box center [588, 219] width 3 height 5
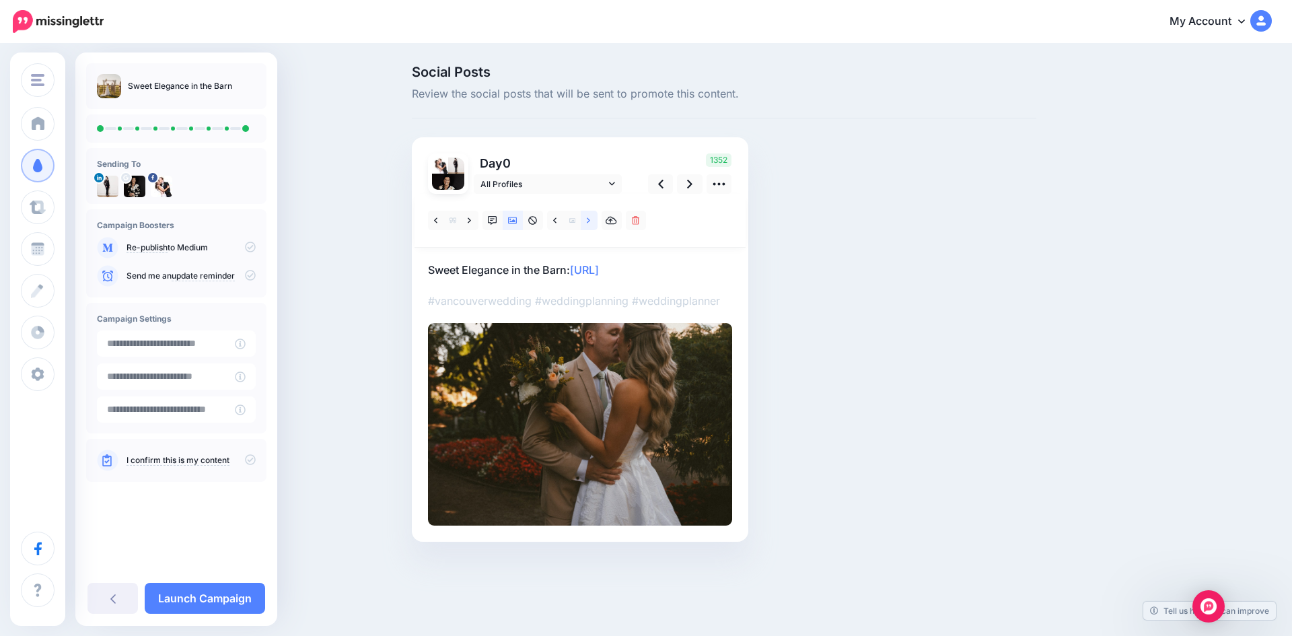
click at [589, 219] on icon at bounding box center [588, 219] width 3 height 5
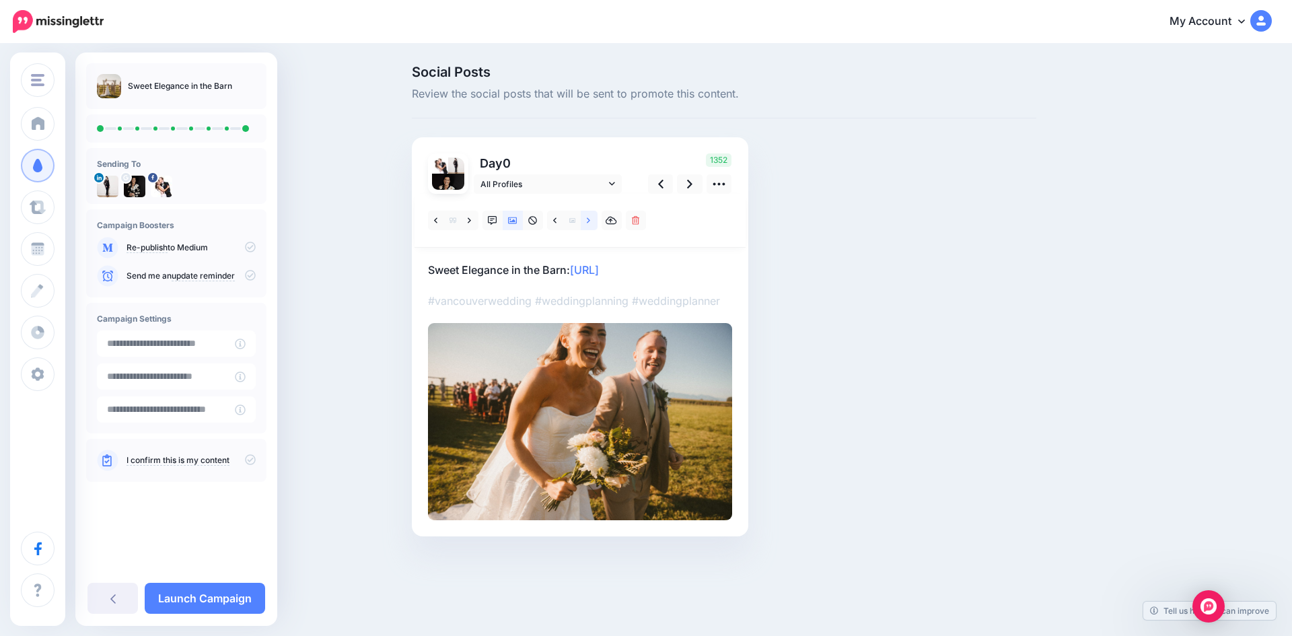
click at [589, 219] on icon at bounding box center [588, 219] width 3 height 5
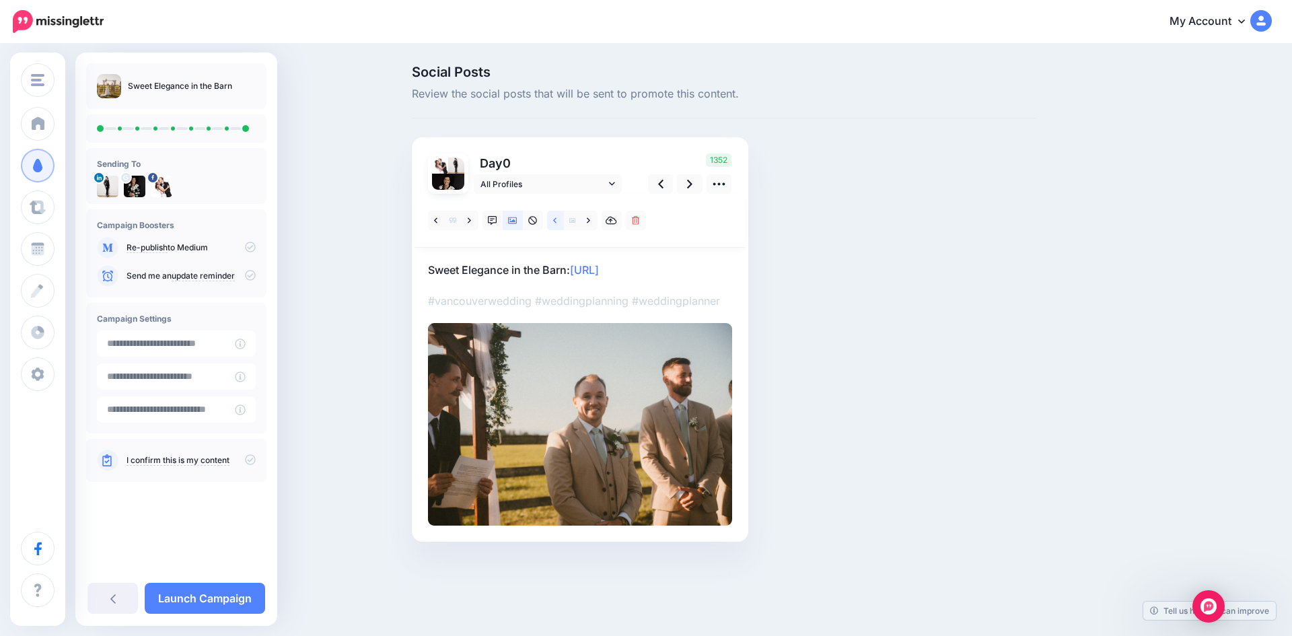
click at [554, 219] on icon at bounding box center [554, 220] width 3 height 9
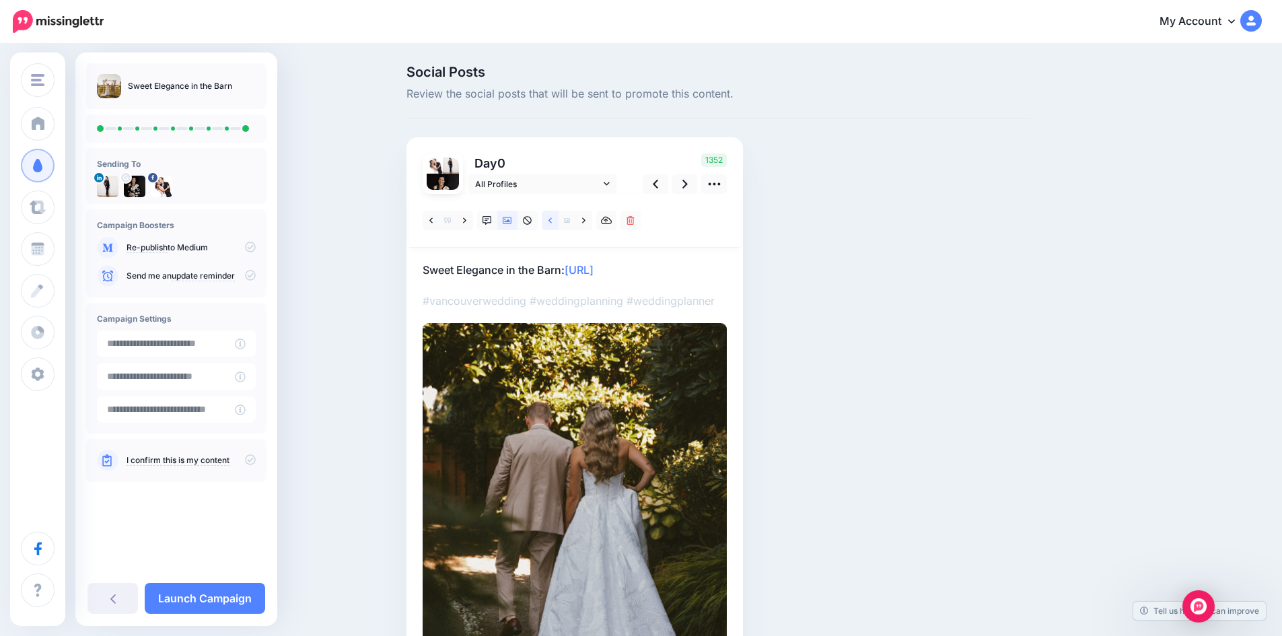
click at [552, 219] on icon at bounding box center [550, 220] width 3 height 9
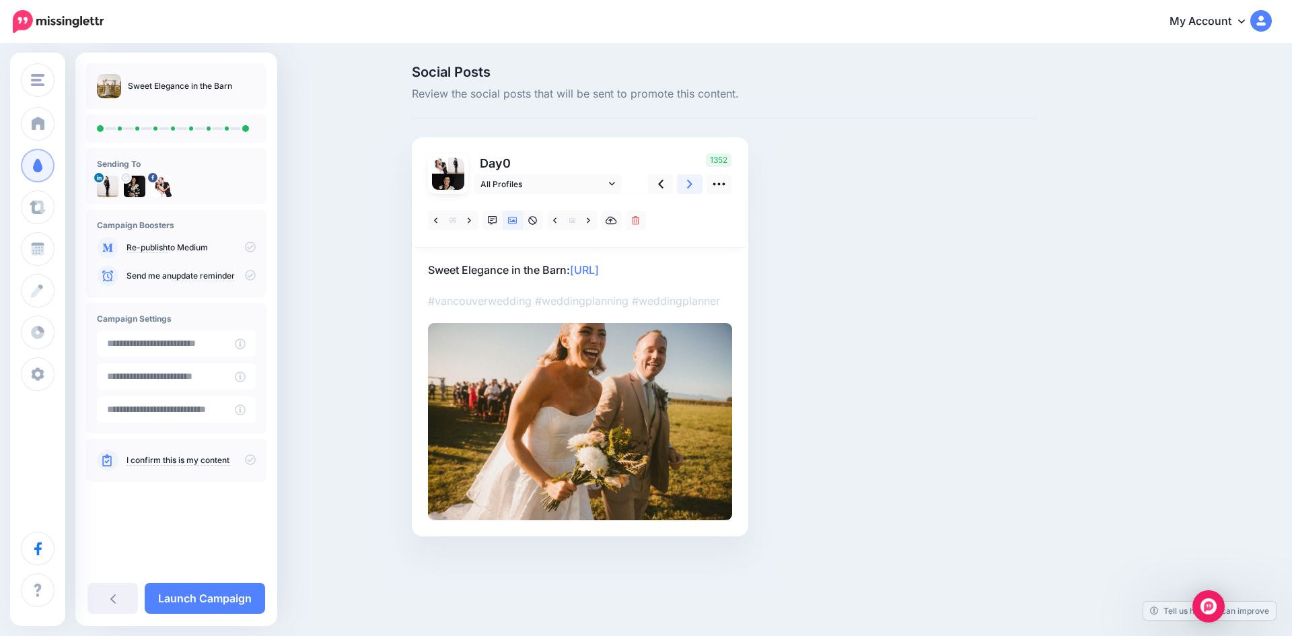
click at [690, 184] on icon at bounding box center [689, 184] width 5 height 14
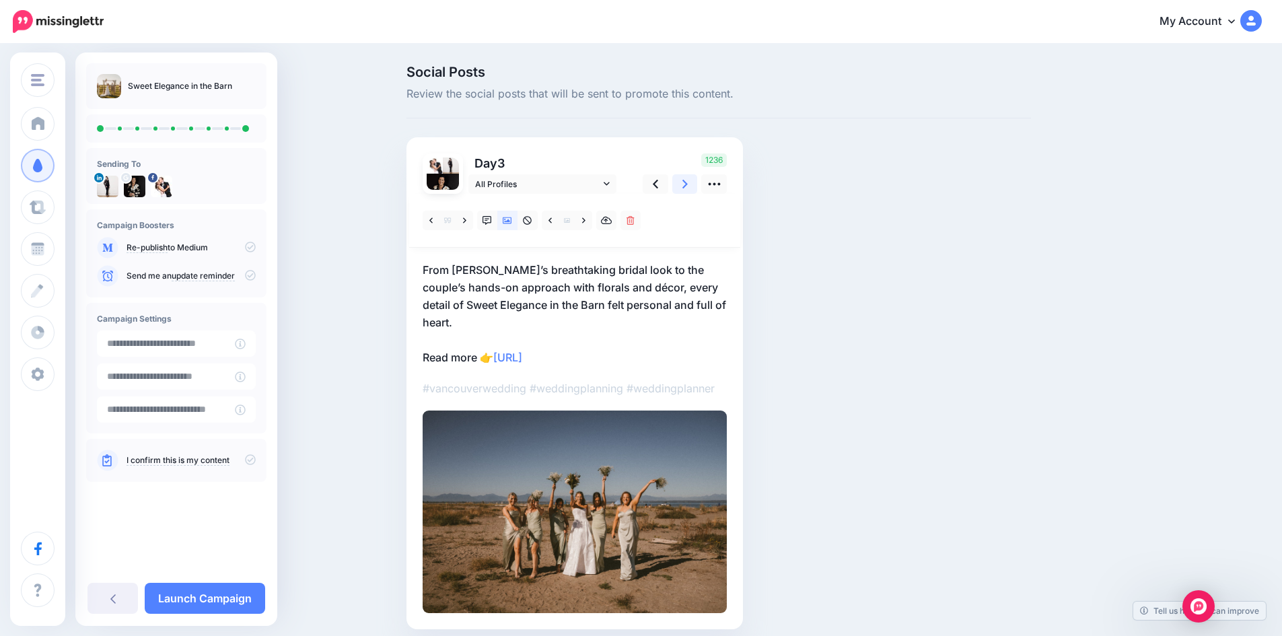
click at [688, 184] on icon at bounding box center [684, 184] width 5 height 14
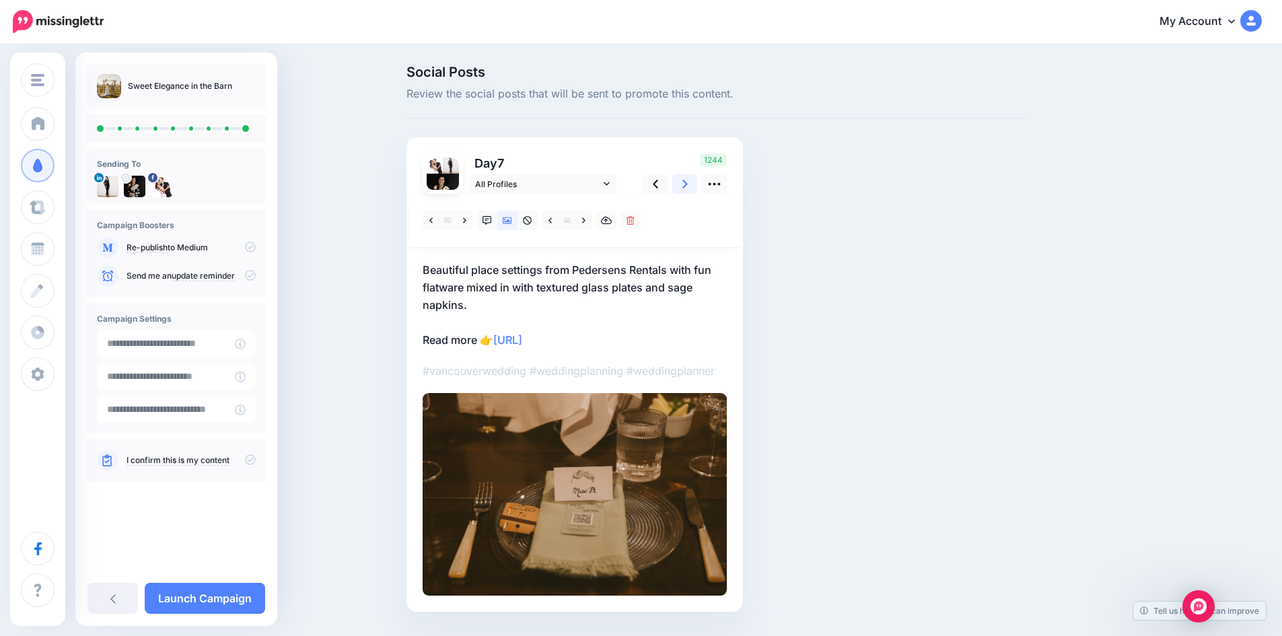
click at [688, 184] on icon at bounding box center [684, 184] width 5 height 14
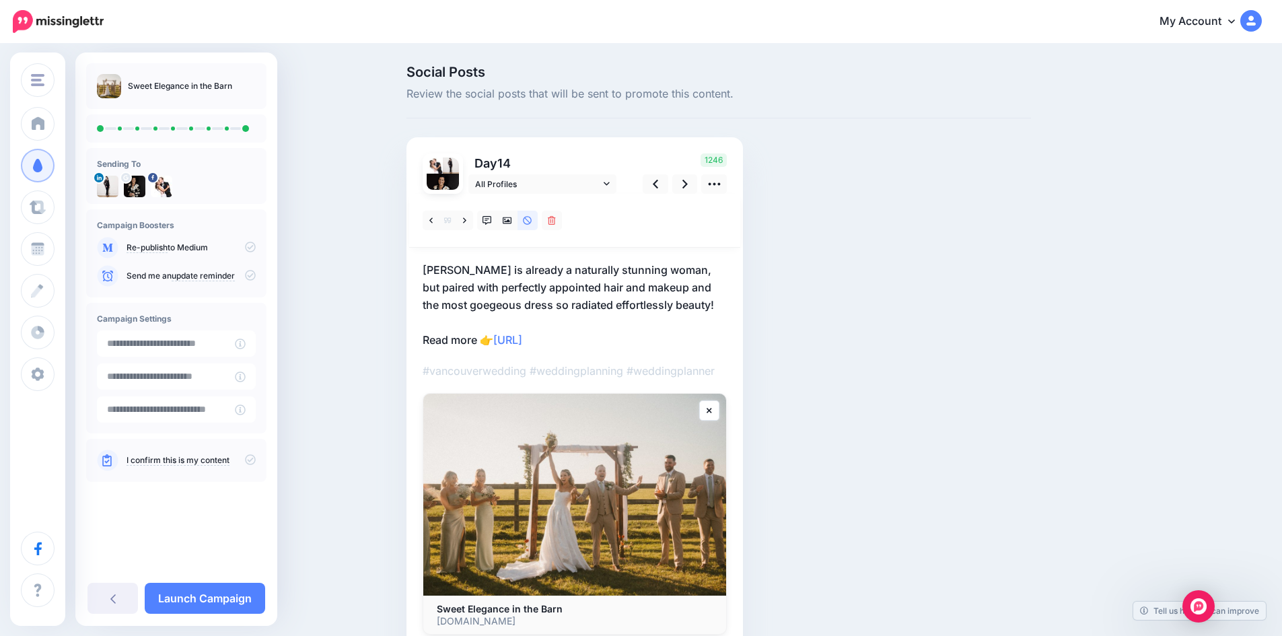
click at [560, 300] on p "Chanel is already a naturally stunning woman, but paired with perfectly appoint…" at bounding box center [575, 304] width 304 height 87
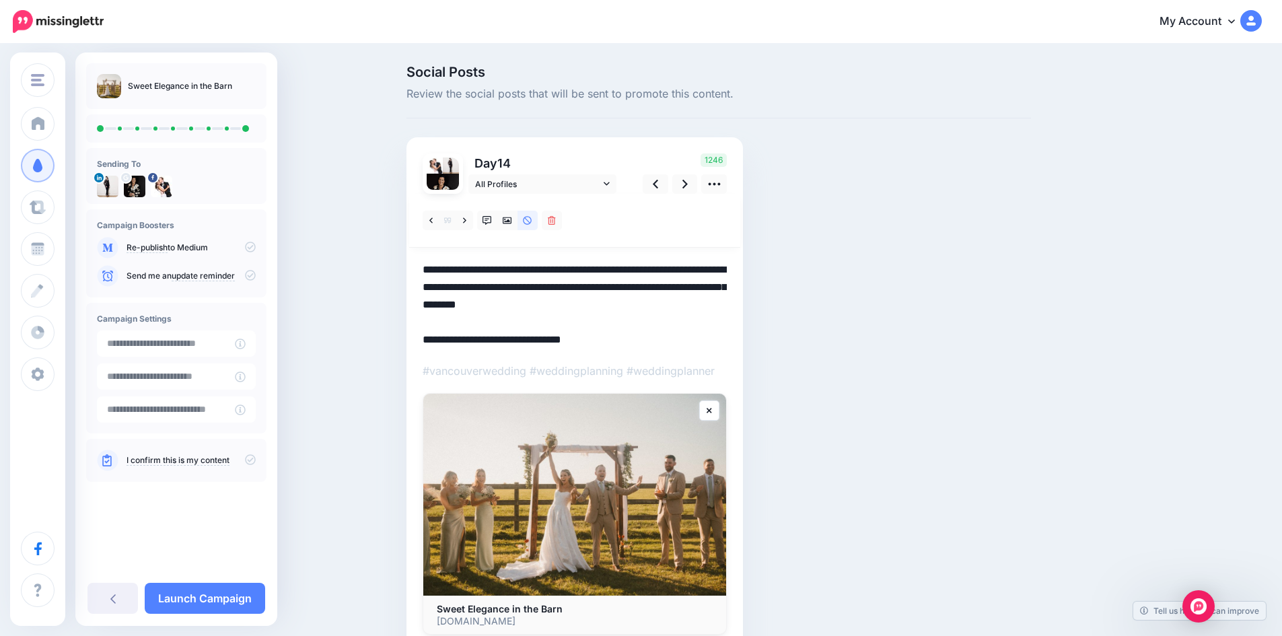
click at [528, 308] on textarea "**********" at bounding box center [575, 304] width 304 height 87
click at [613, 304] on textarea "**********" at bounding box center [575, 304] width 304 height 87
click at [619, 304] on textarea "**********" at bounding box center [575, 304] width 304 height 87
click at [445, 306] on textarea "**********" at bounding box center [575, 304] width 304 height 87
drag, startPoint x: 528, startPoint y: 269, endPoint x: 555, endPoint y: 277, distance: 28.1
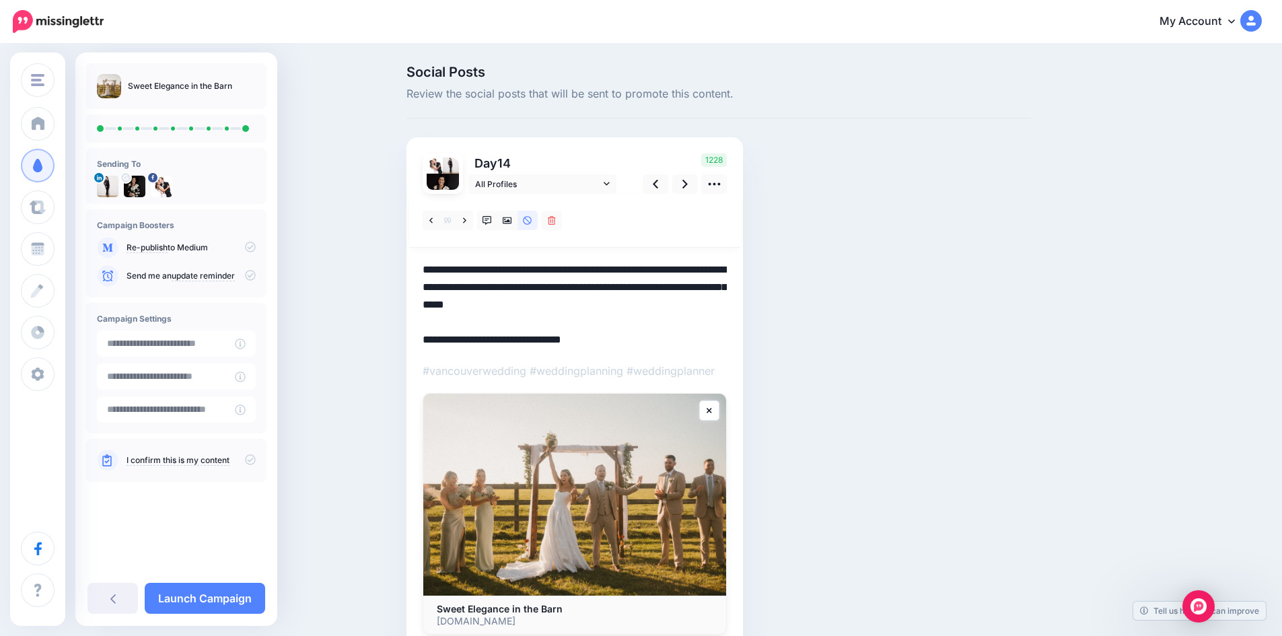
click at [528, 269] on textarea "**********" at bounding box center [575, 304] width 304 height 87
drag, startPoint x: 614, startPoint y: 269, endPoint x: 652, endPoint y: 271, distance: 37.0
click at [652, 271] on textarea "**********" at bounding box center [575, 304] width 304 height 87
drag, startPoint x: 511, startPoint y: 306, endPoint x: 524, endPoint y: 312, distance: 14.8
click at [512, 306] on textarea "**********" at bounding box center [575, 304] width 304 height 87
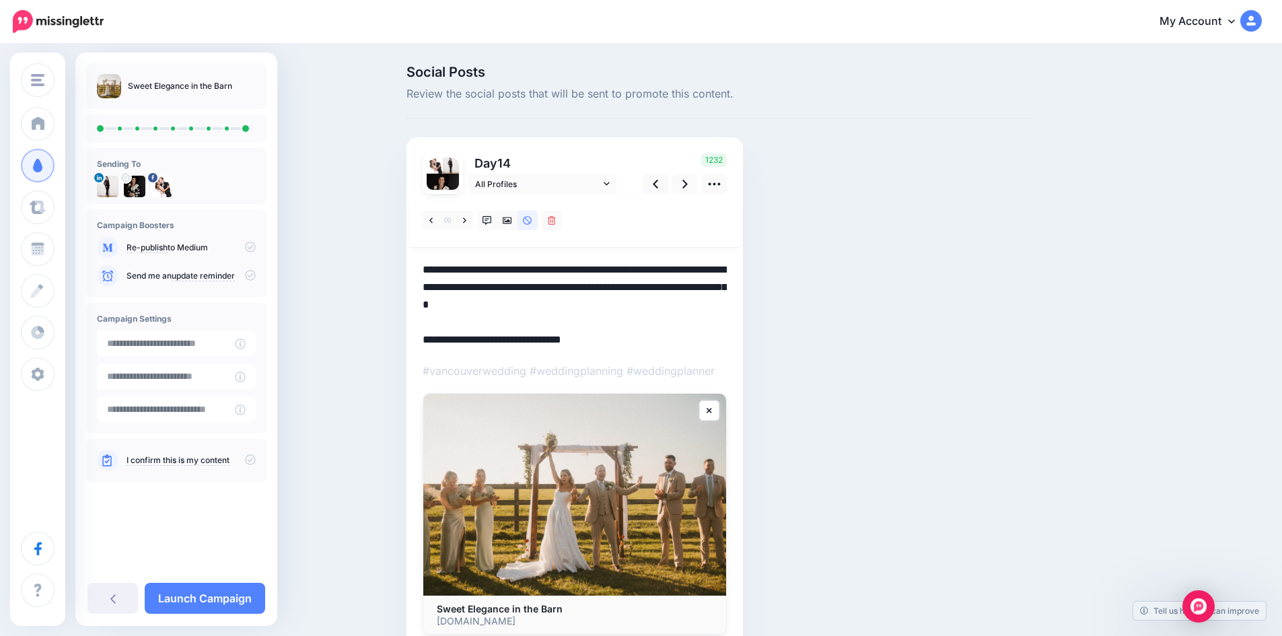
drag, startPoint x: 588, startPoint y: 308, endPoint x: 638, endPoint y: 306, distance: 50.5
click at [638, 306] on textarea "**********" at bounding box center [575, 304] width 304 height 87
click at [652, 304] on textarea "**********" at bounding box center [575, 304] width 304 height 87
type textarea "**********"
click at [658, 181] on icon at bounding box center [655, 184] width 5 height 9
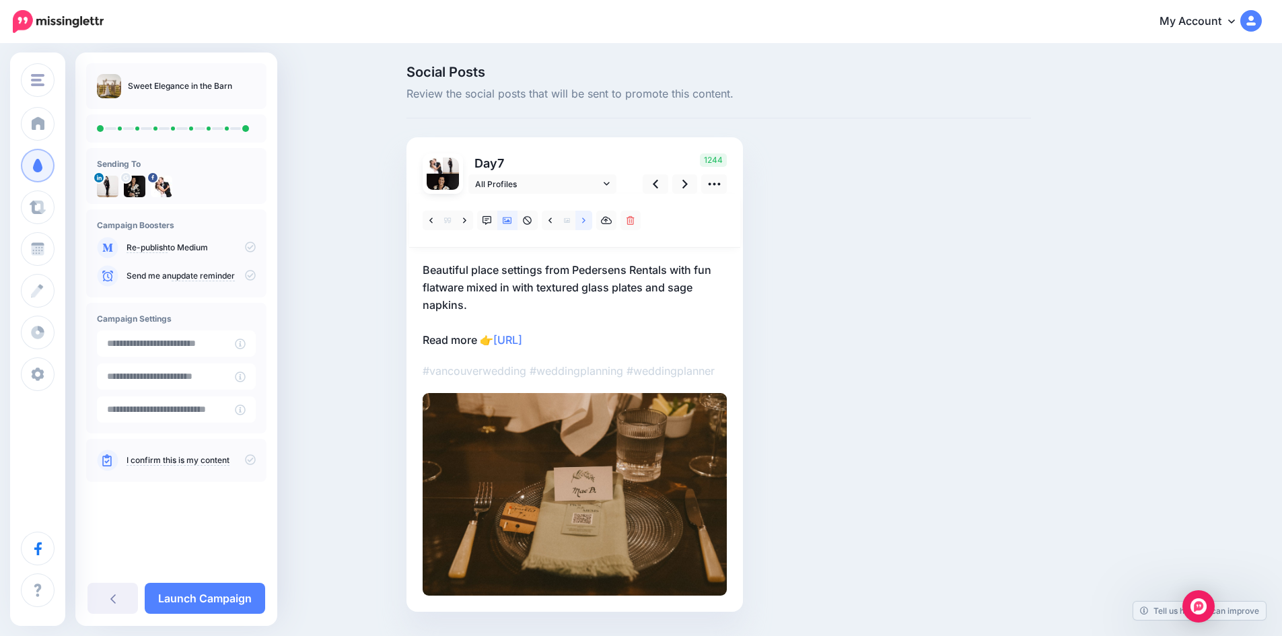
click at [592, 217] on link at bounding box center [583, 221] width 17 height 20
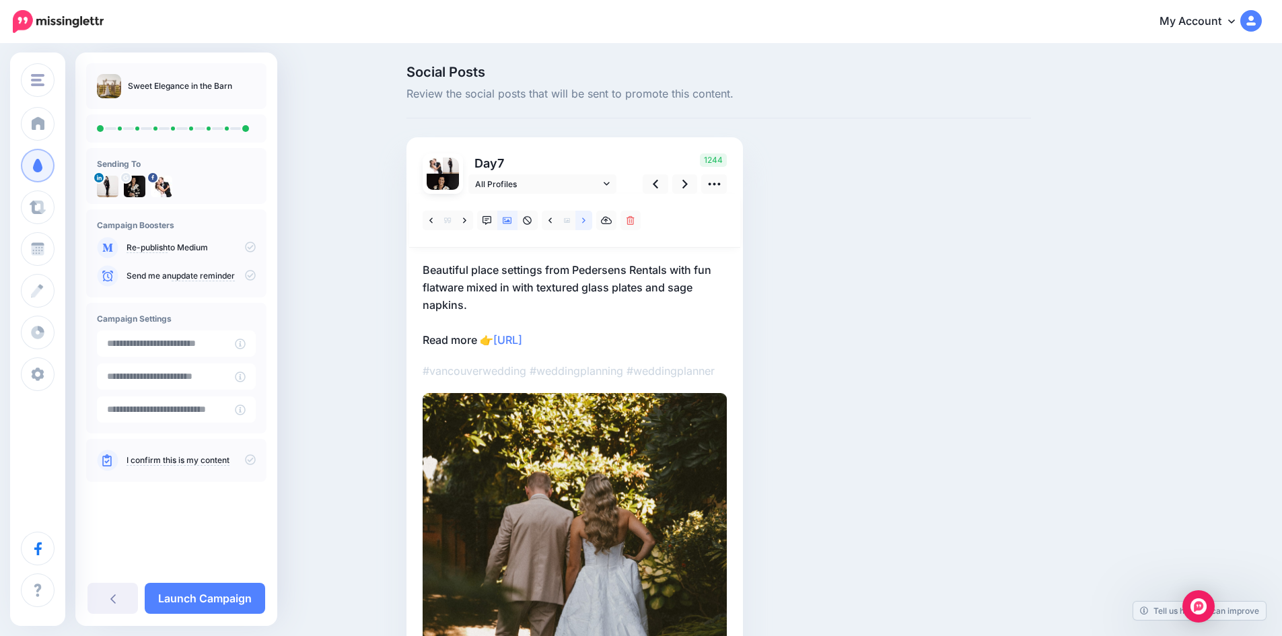
click at [592, 217] on link at bounding box center [583, 221] width 17 height 20
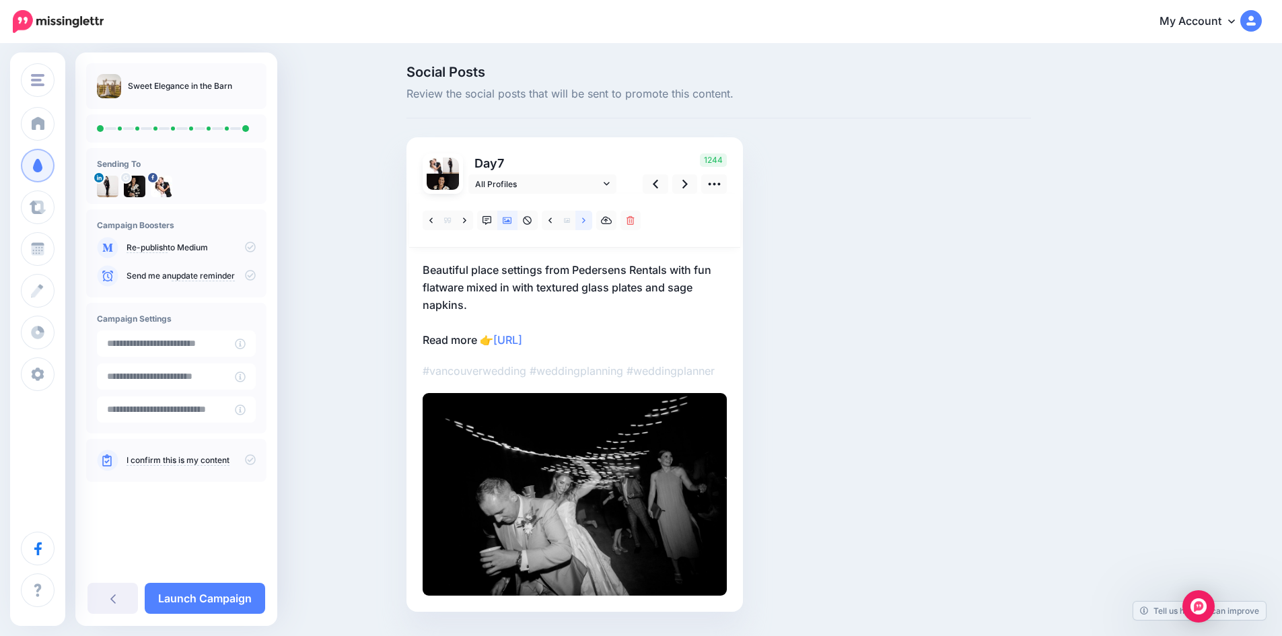
click at [592, 217] on link at bounding box center [583, 221] width 17 height 20
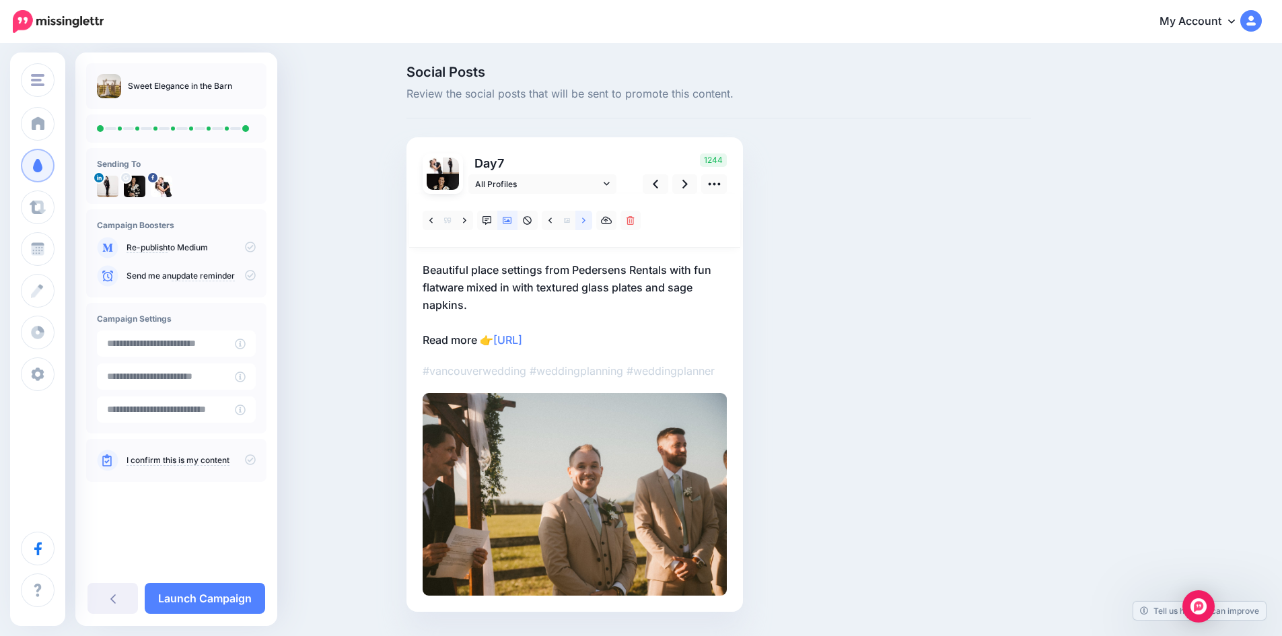
click at [592, 217] on link at bounding box center [583, 221] width 17 height 20
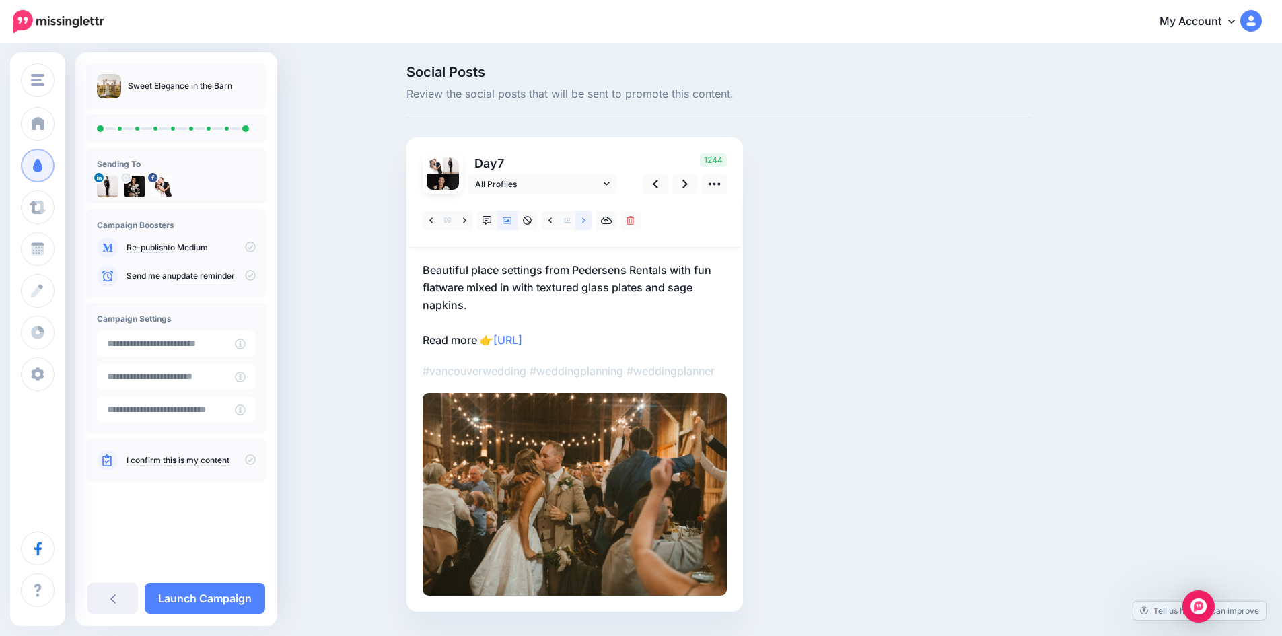
click at [592, 217] on link at bounding box center [583, 221] width 17 height 20
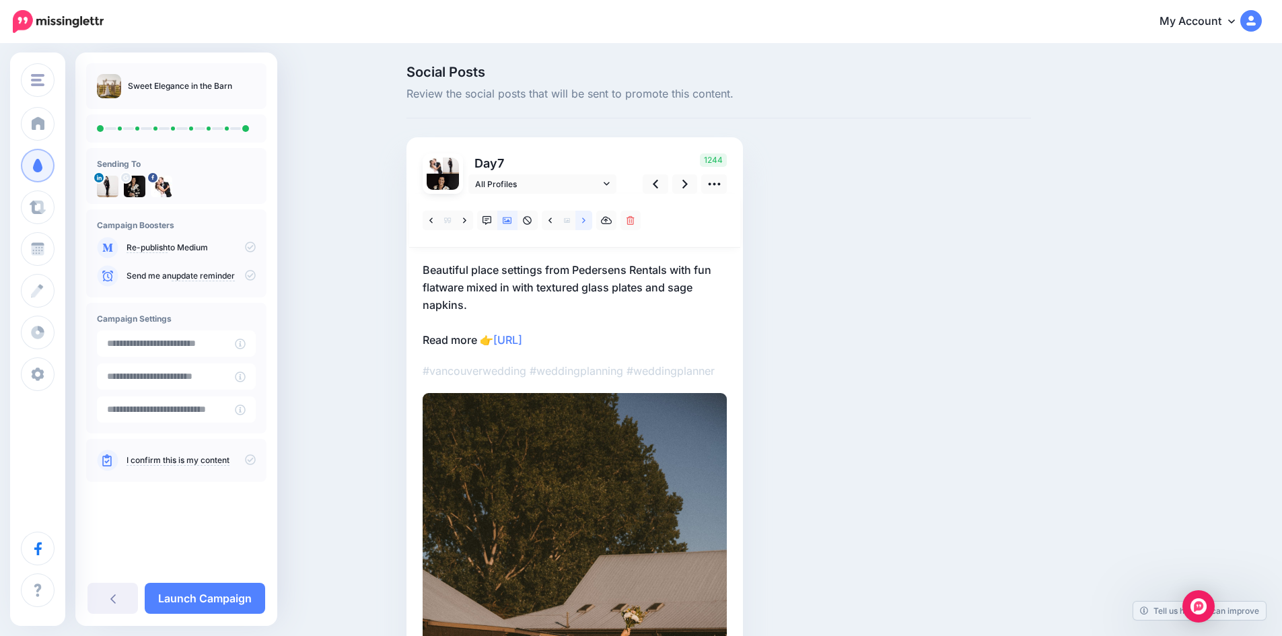
click at [592, 217] on link at bounding box center [583, 221] width 17 height 20
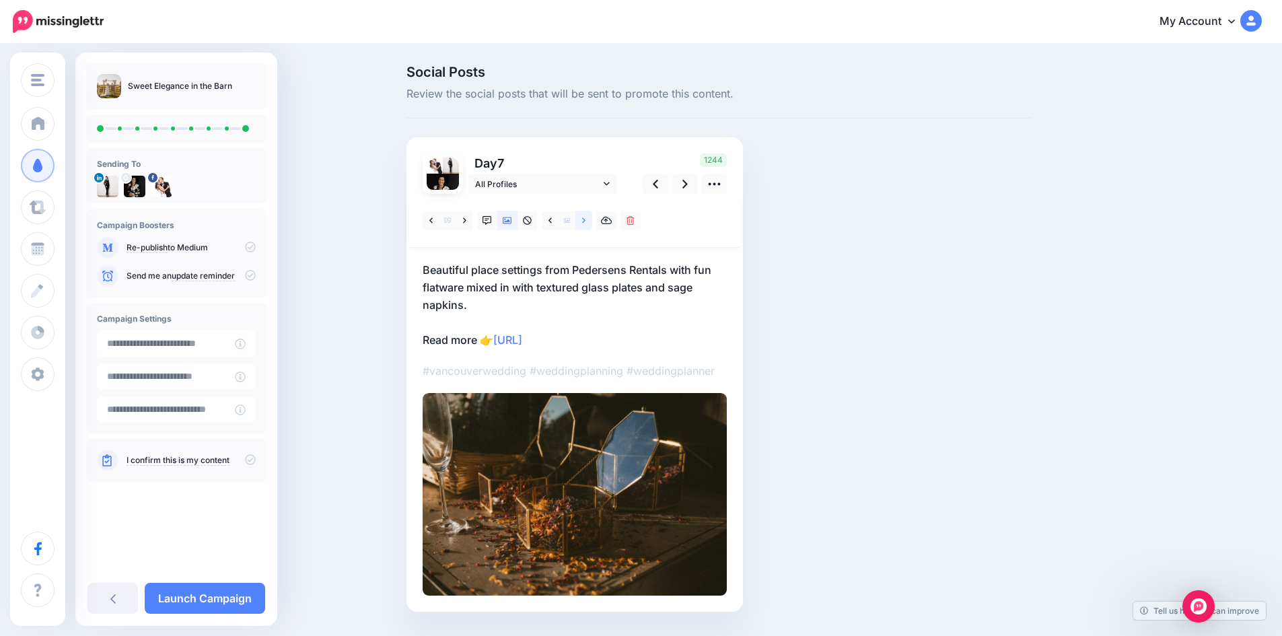
click at [592, 217] on link at bounding box center [583, 221] width 17 height 20
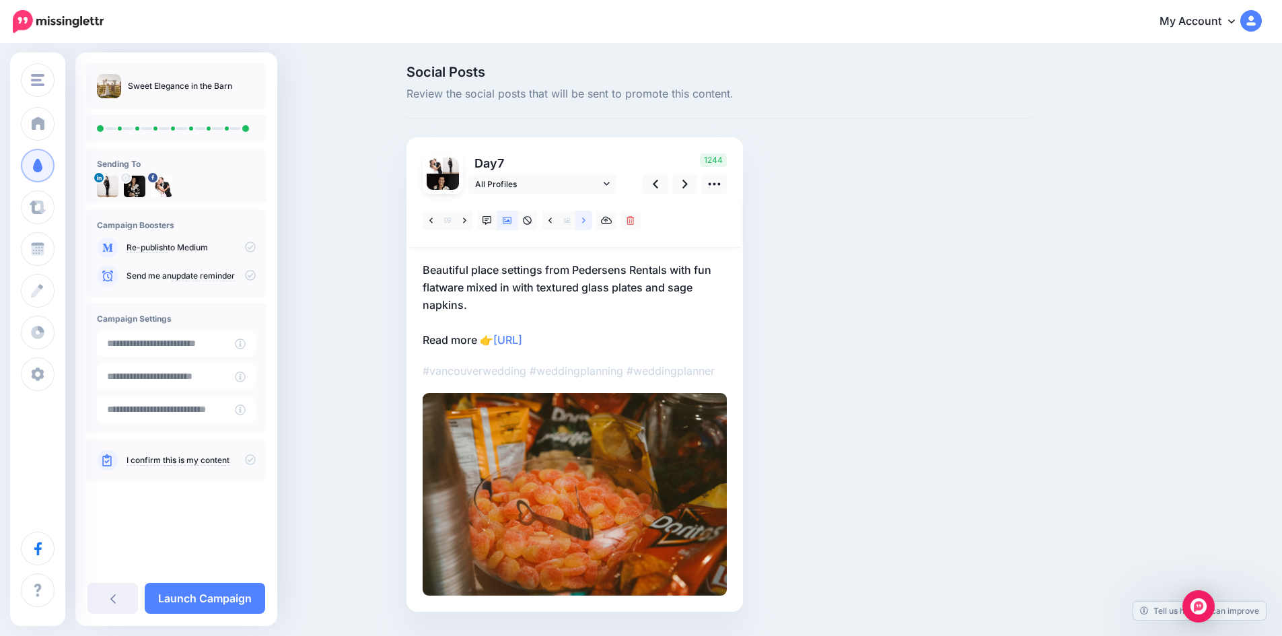
click at [592, 217] on link at bounding box center [583, 221] width 17 height 20
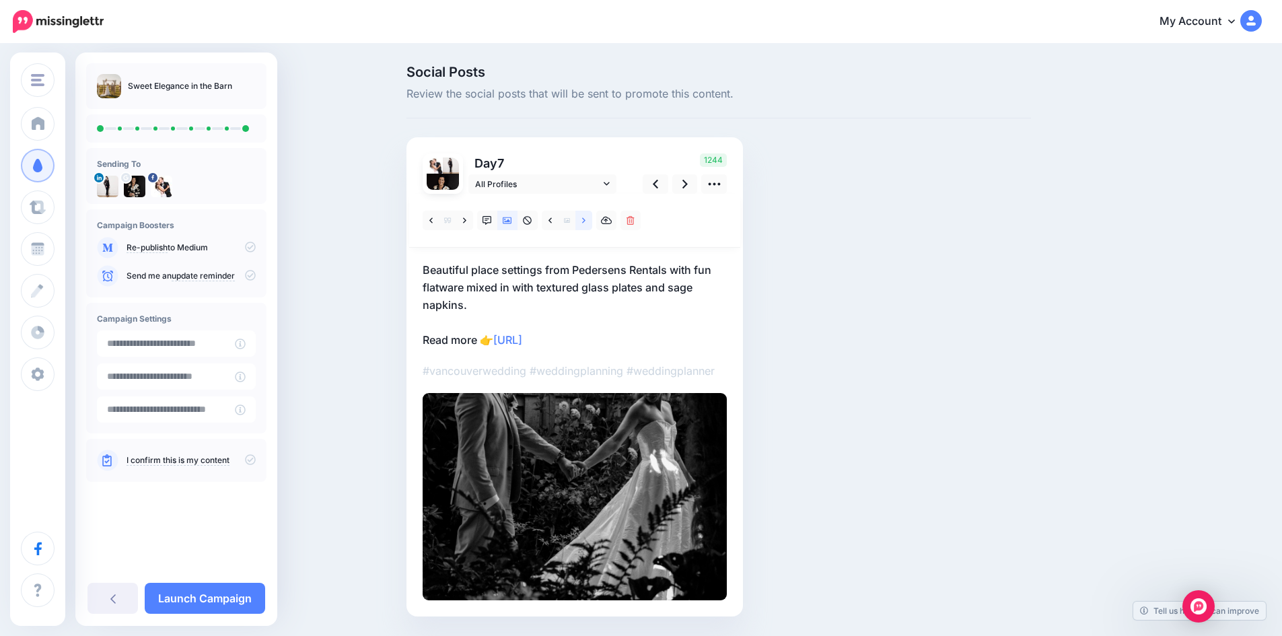
click at [592, 217] on link at bounding box center [583, 221] width 17 height 20
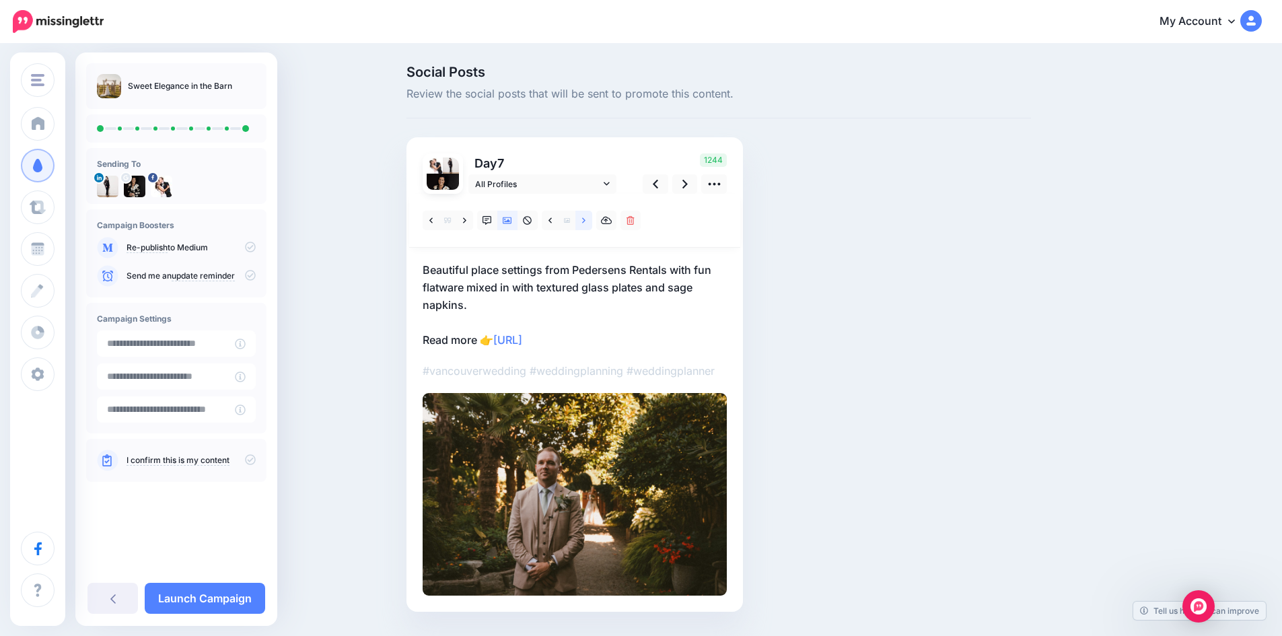
click at [592, 217] on link at bounding box center [583, 221] width 17 height 20
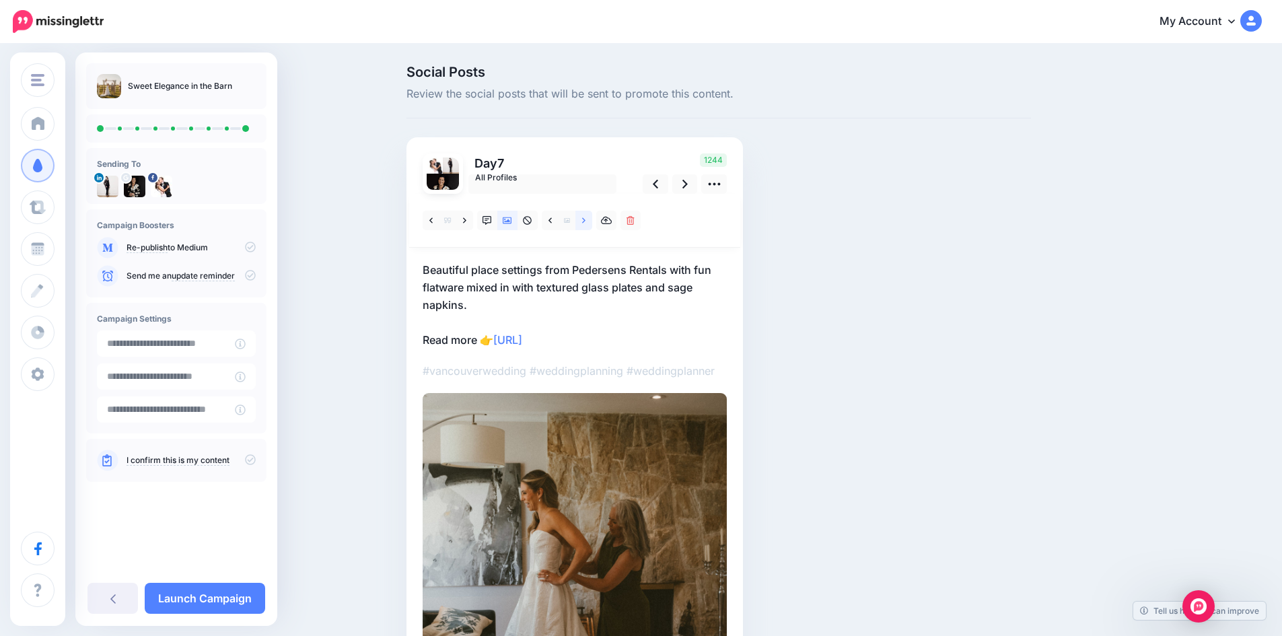
click at [592, 217] on link at bounding box center [583, 221] width 17 height 20
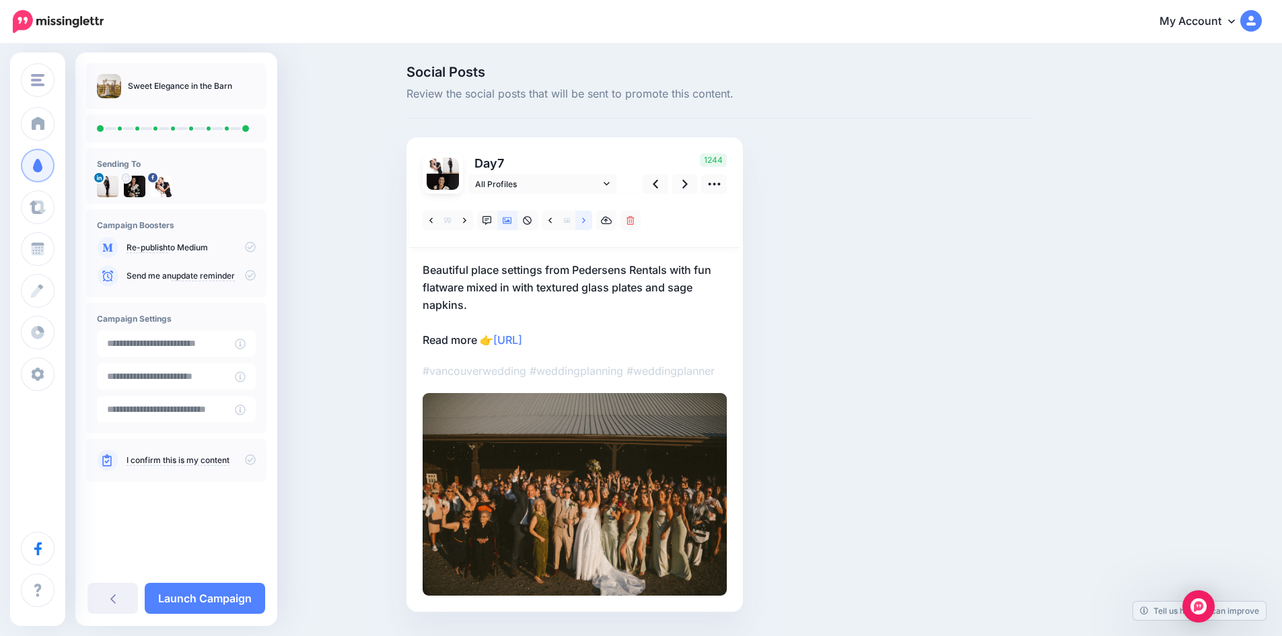
click at [592, 217] on link at bounding box center [583, 221] width 17 height 20
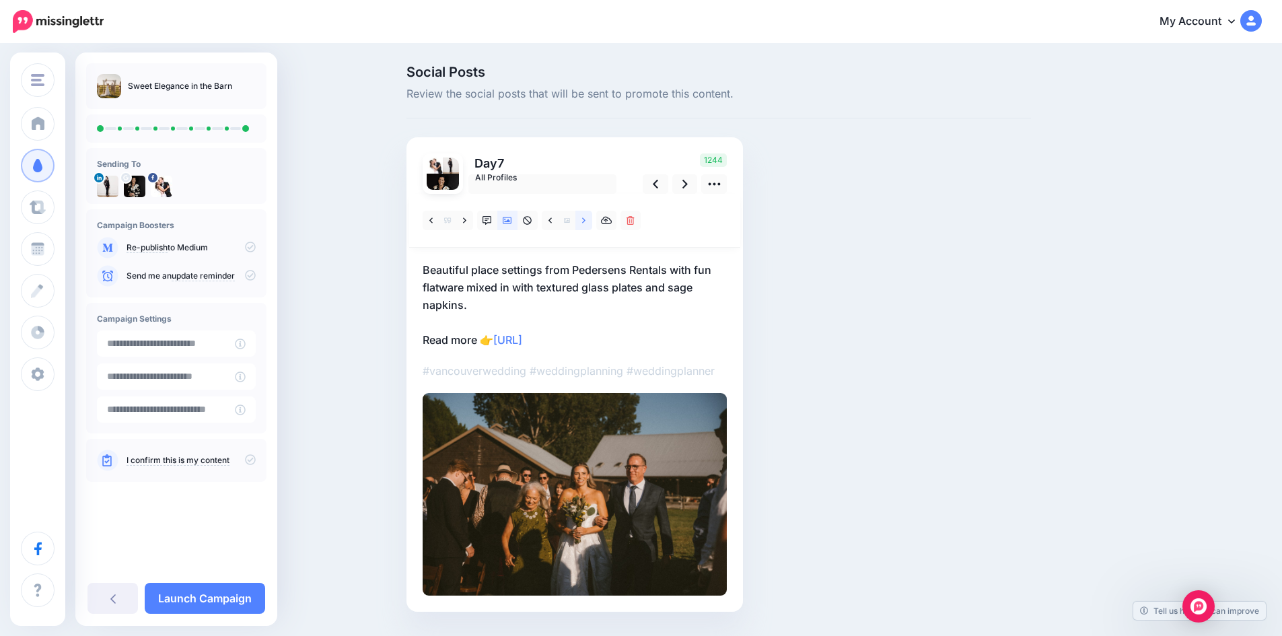
click at [592, 217] on link at bounding box center [583, 221] width 17 height 20
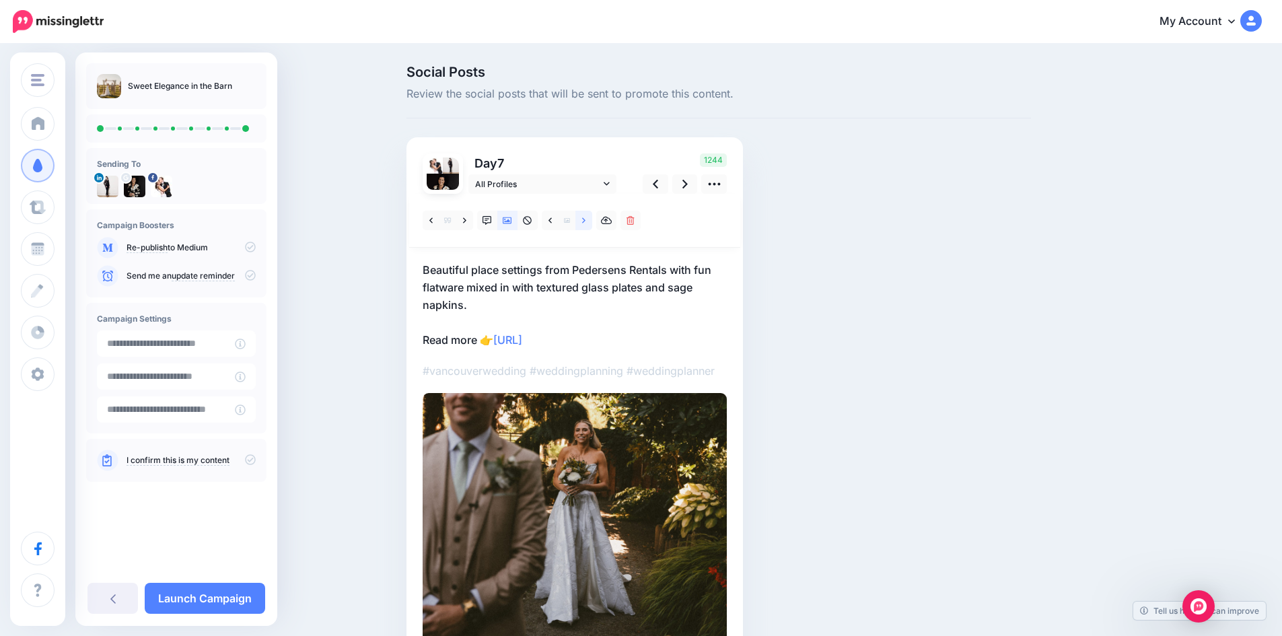
click at [592, 217] on link at bounding box center [583, 221] width 17 height 20
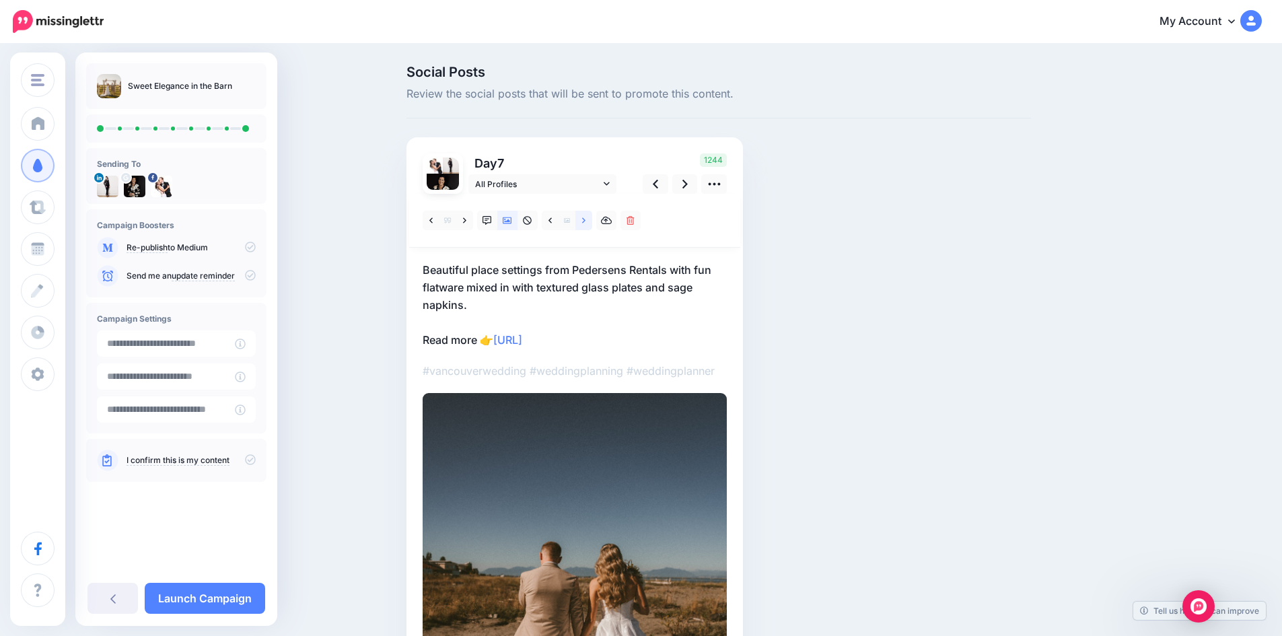
click at [592, 217] on link at bounding box center [583, 221] width 17 height 20
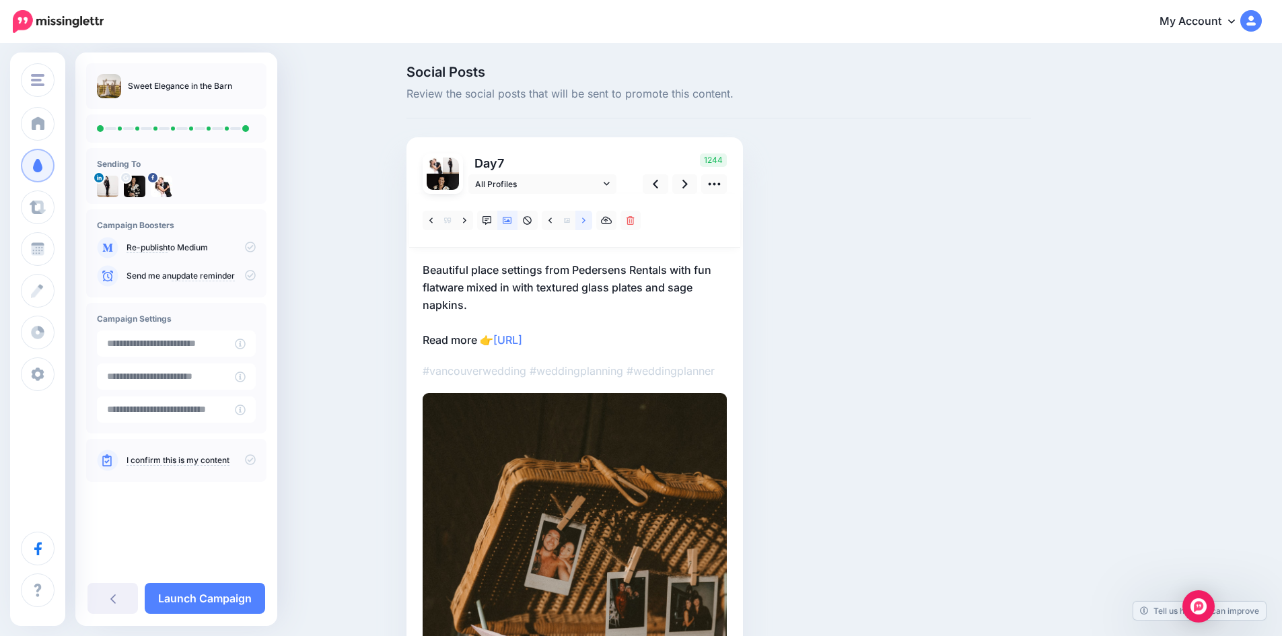
click at [592, 217] on link at bounding box center [583, 221] width 17 height 20
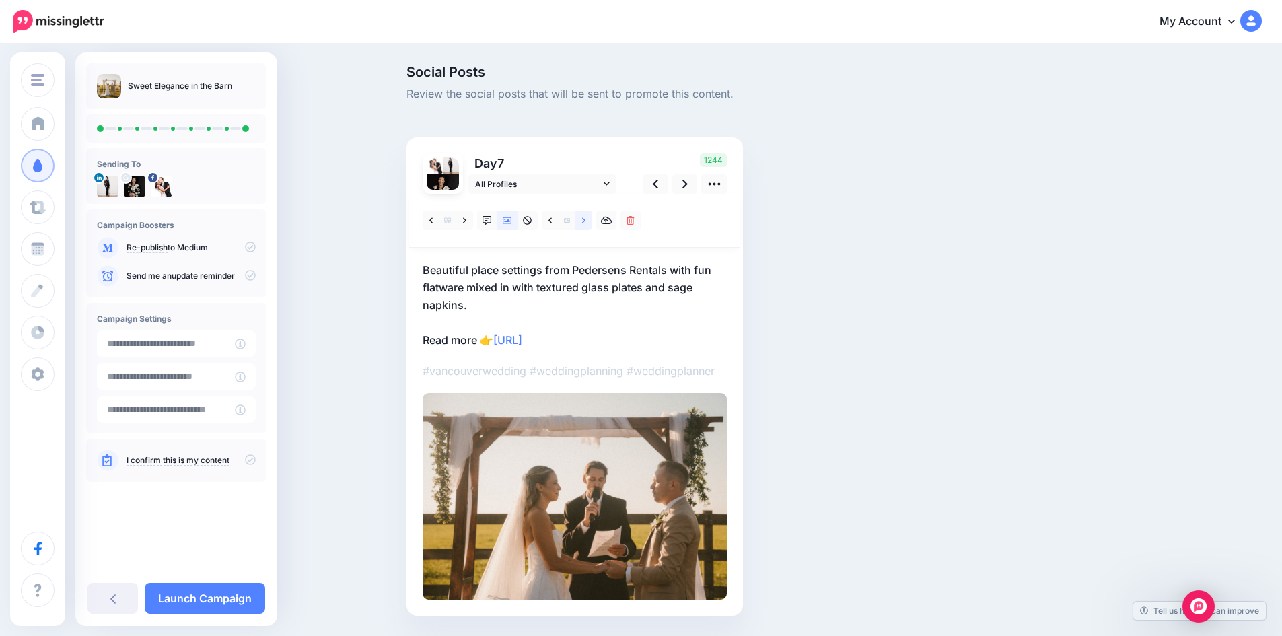
click at [592, 217] on link at bounding box center [583, 221] width 17 height 20
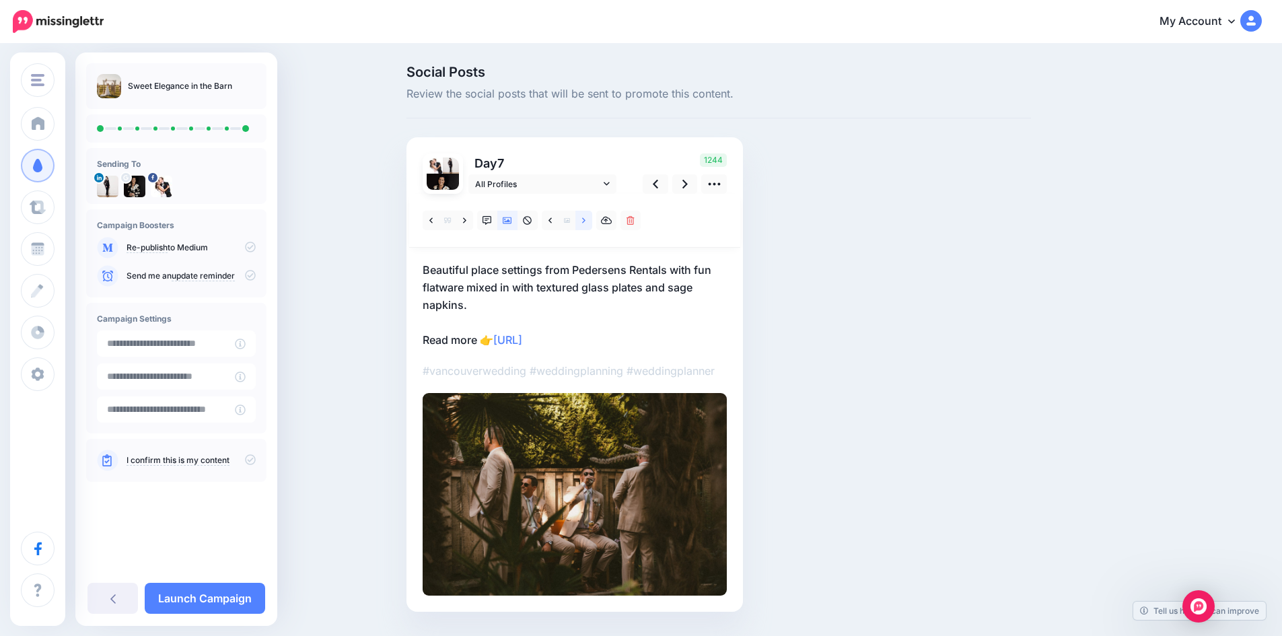
click at [592, 217] on link at bounding box center [583, 221] width 17 height 20
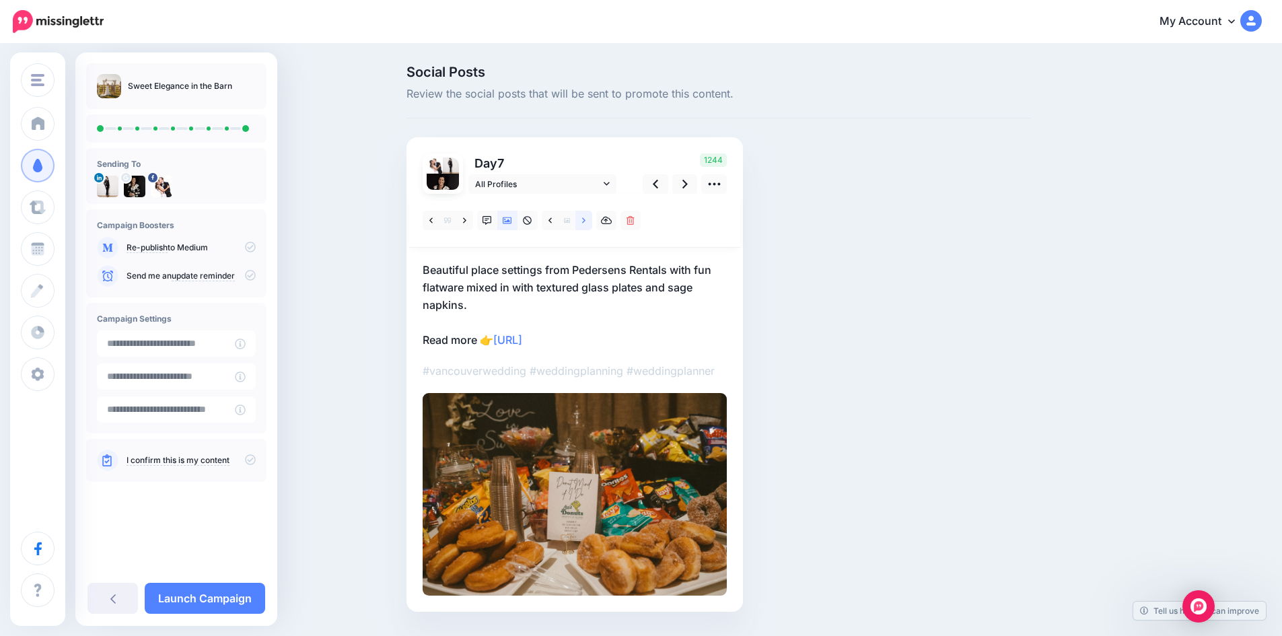
click at [592, 217] on link at bounding box center [583, 221] width 17 height 20
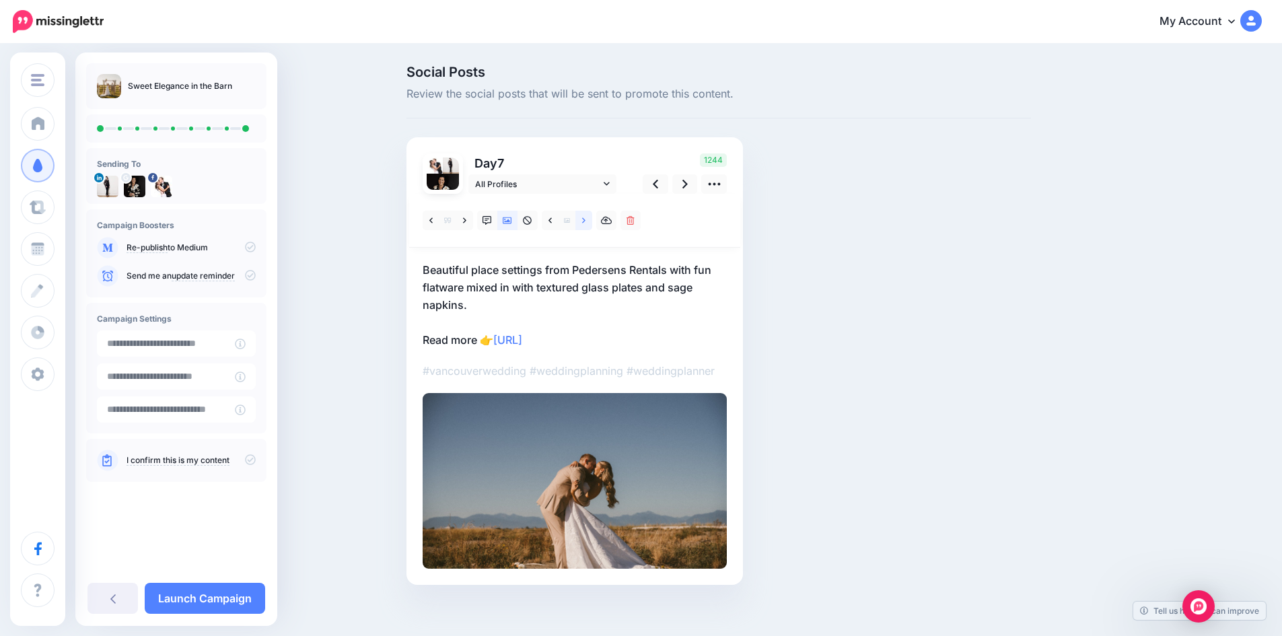
click at [592, 217] on link at bounding box center [583, 221] width 17 height 20
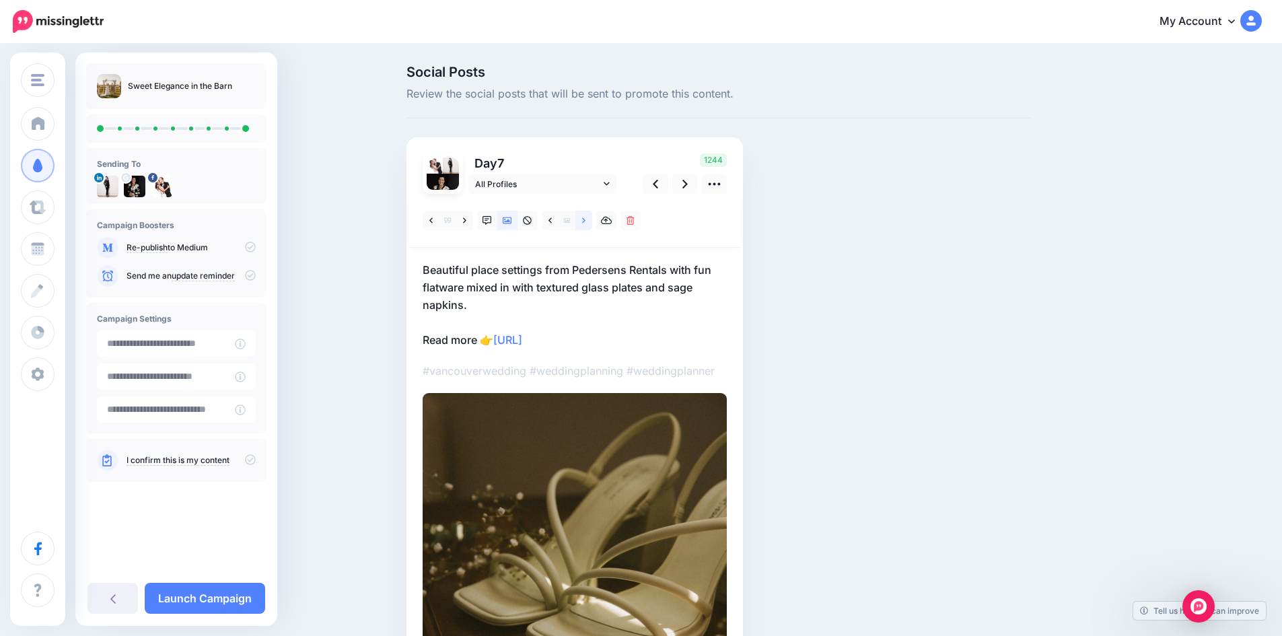
click at [592, 217] on link at bounding box center [583, 221] width 17 height 20
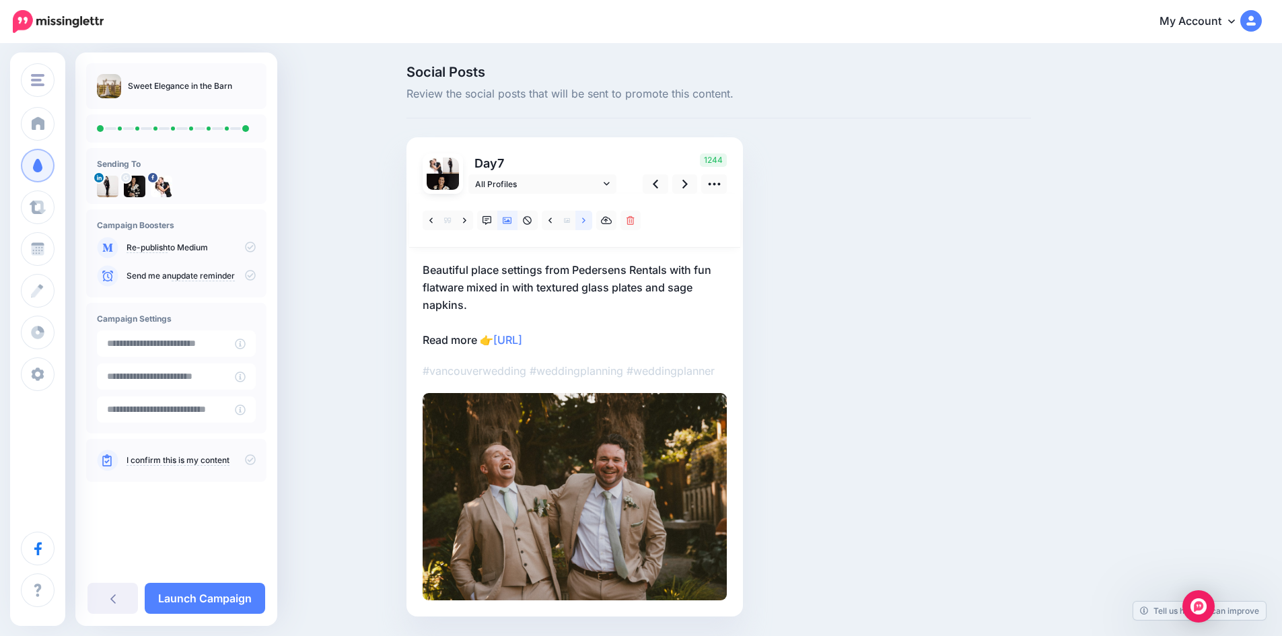
click at [592, 217] on link at bounding box center [583, 221] width 17 height 20
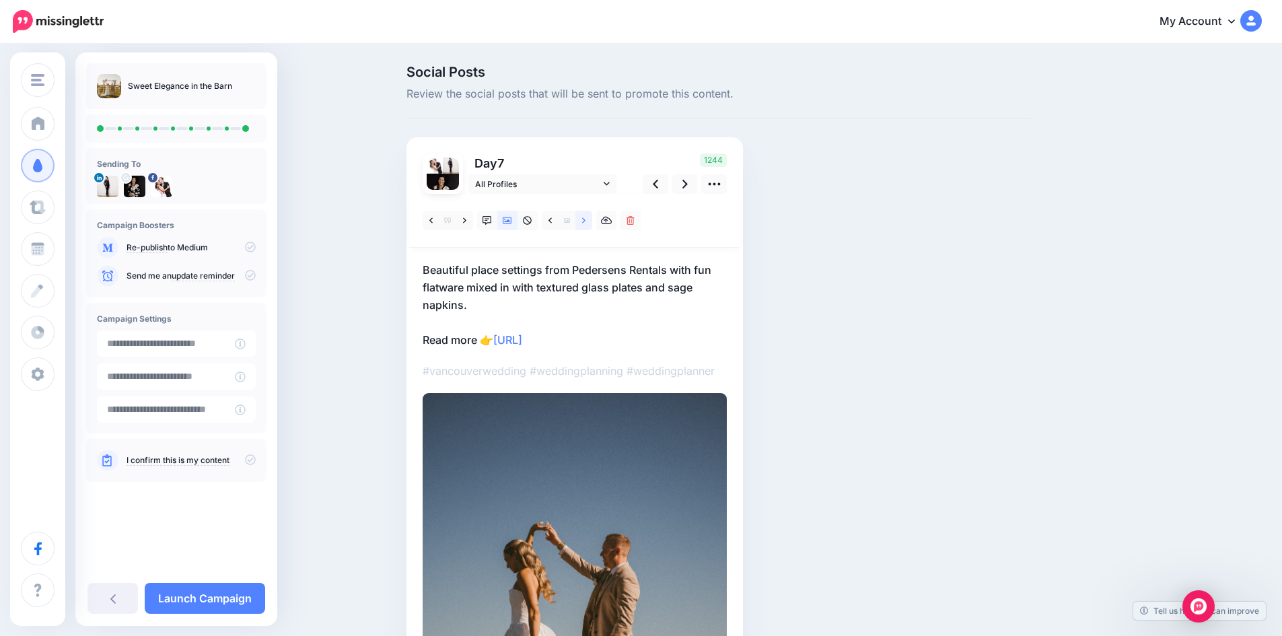
click at [592, 217] on link at bounding box center [583, 221] width 17 height 20
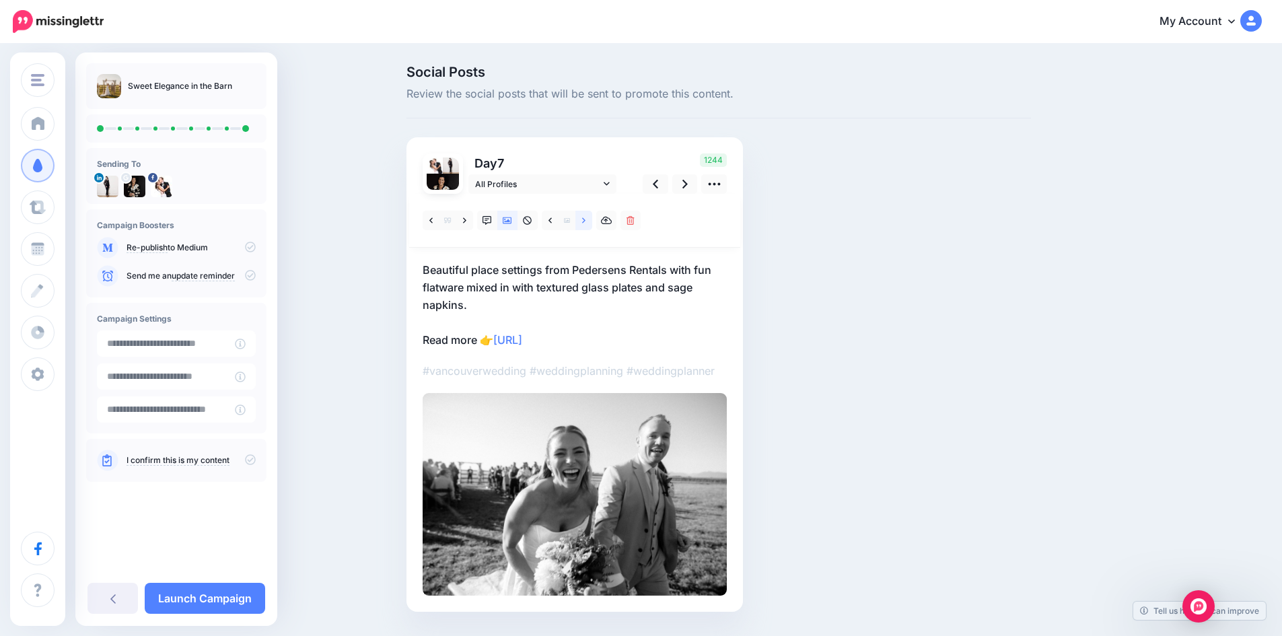
click at [592, 217] on link at bounding box center [583, 221] width 17 height 20
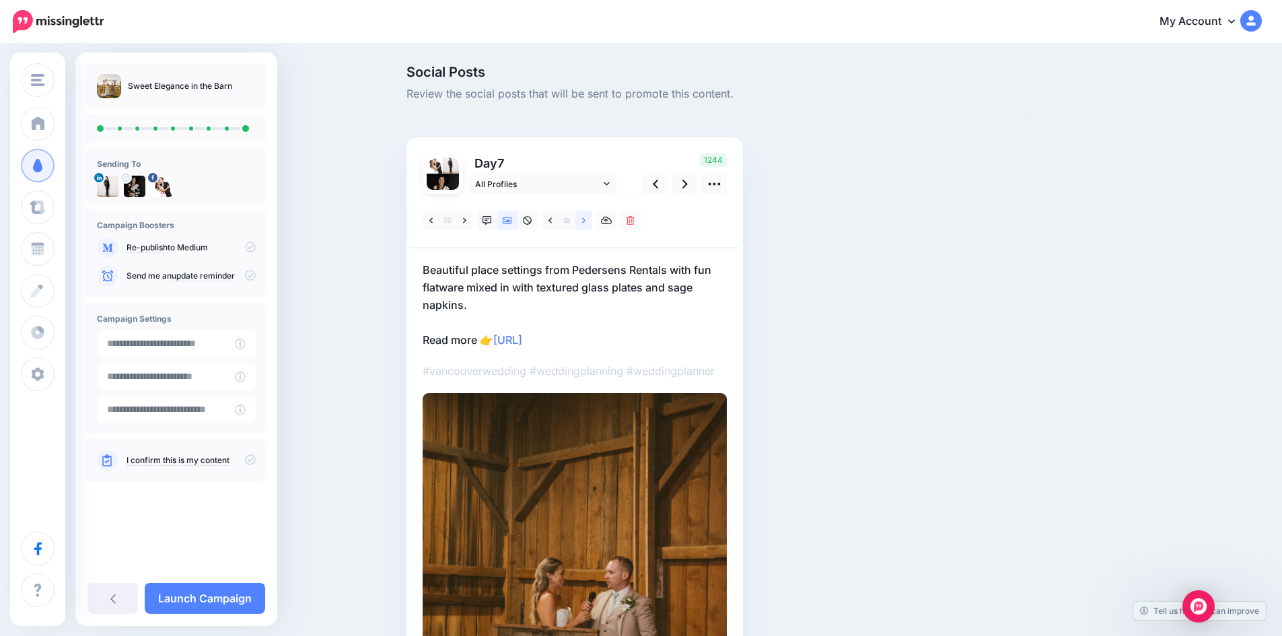
click at [592, 217] on link at bounding box center [583, 221] width 17 height 20
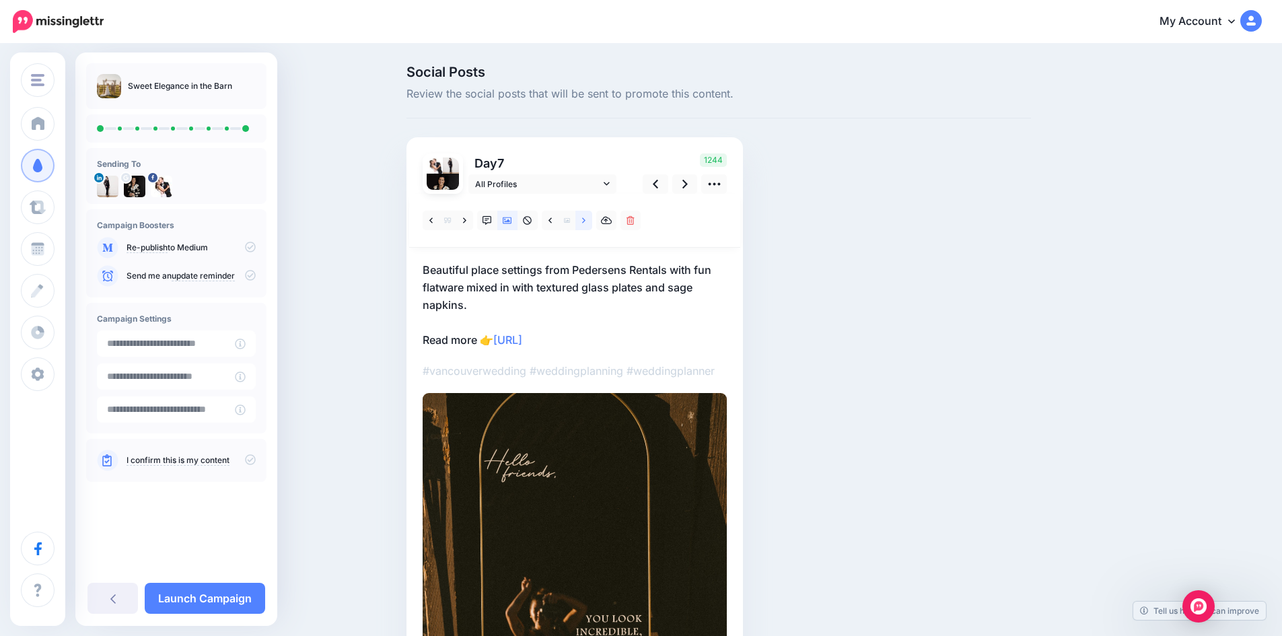
click at [592, 217] on link at bounding box center [583, 221] width 17 height 20
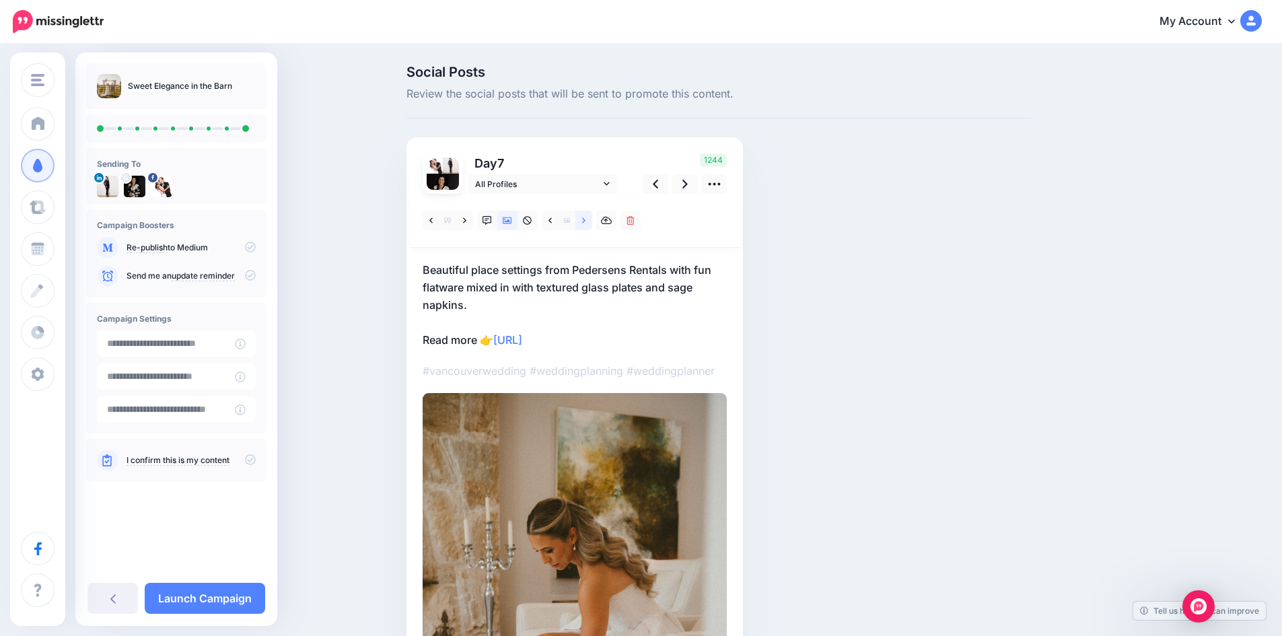
click at [592, 217] on link at bounding box center [583, 221] width 17 height 20
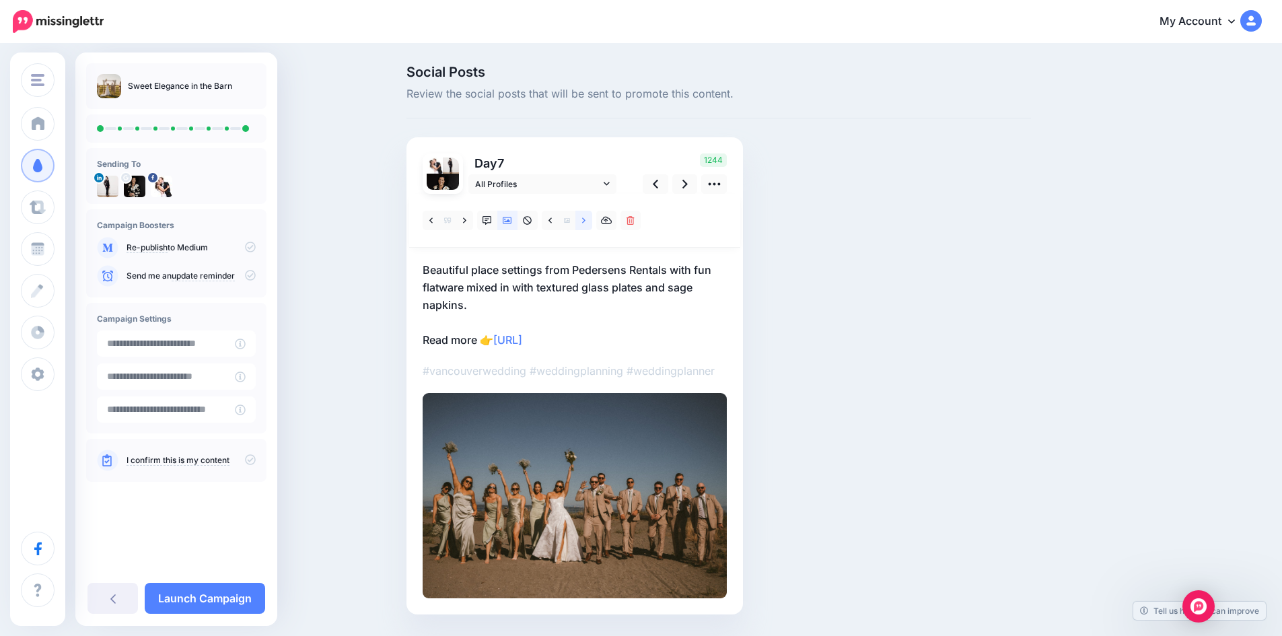
click at [592, 217] on link at bounding box center [583, 221] width 17 height 20
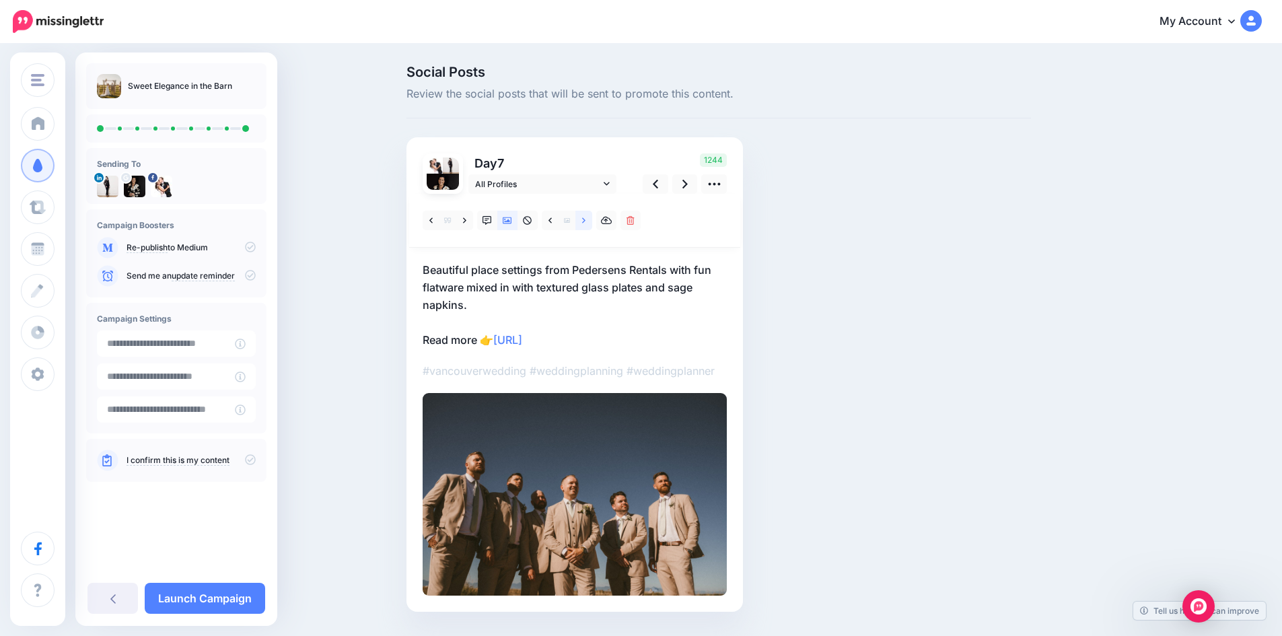
click at [592, 217] on link at bounding box center [583, 221] width 17 height 20
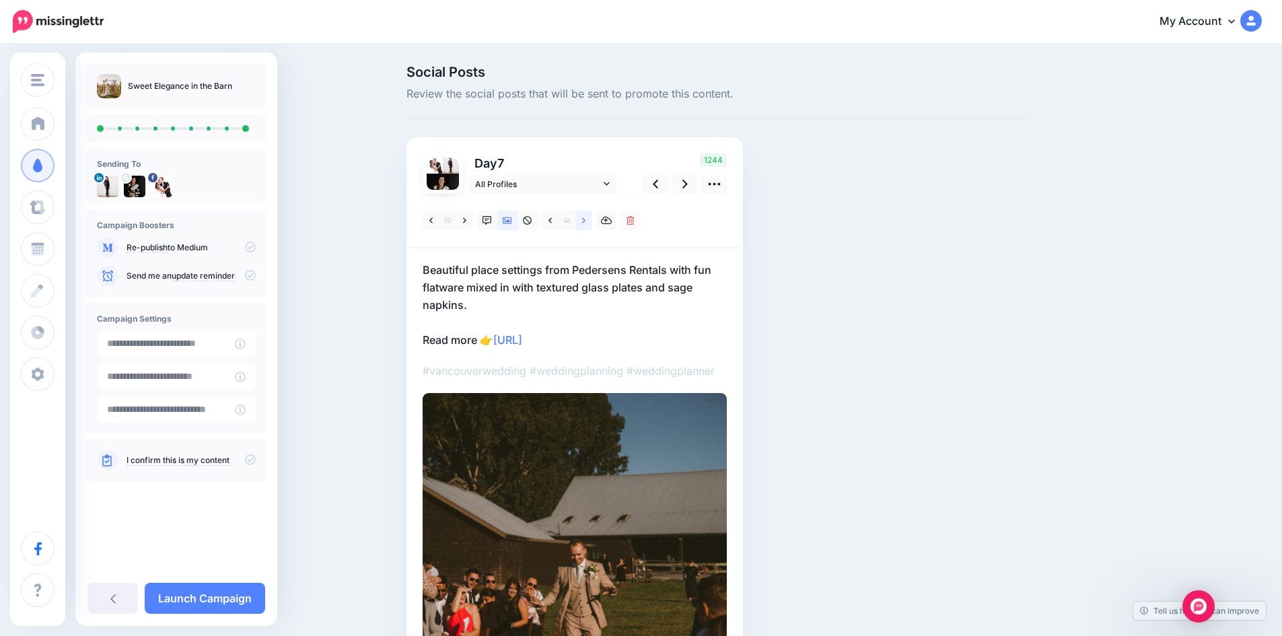
click at [592, 217] on link at bounding box center [583, 221] width 17 height 20
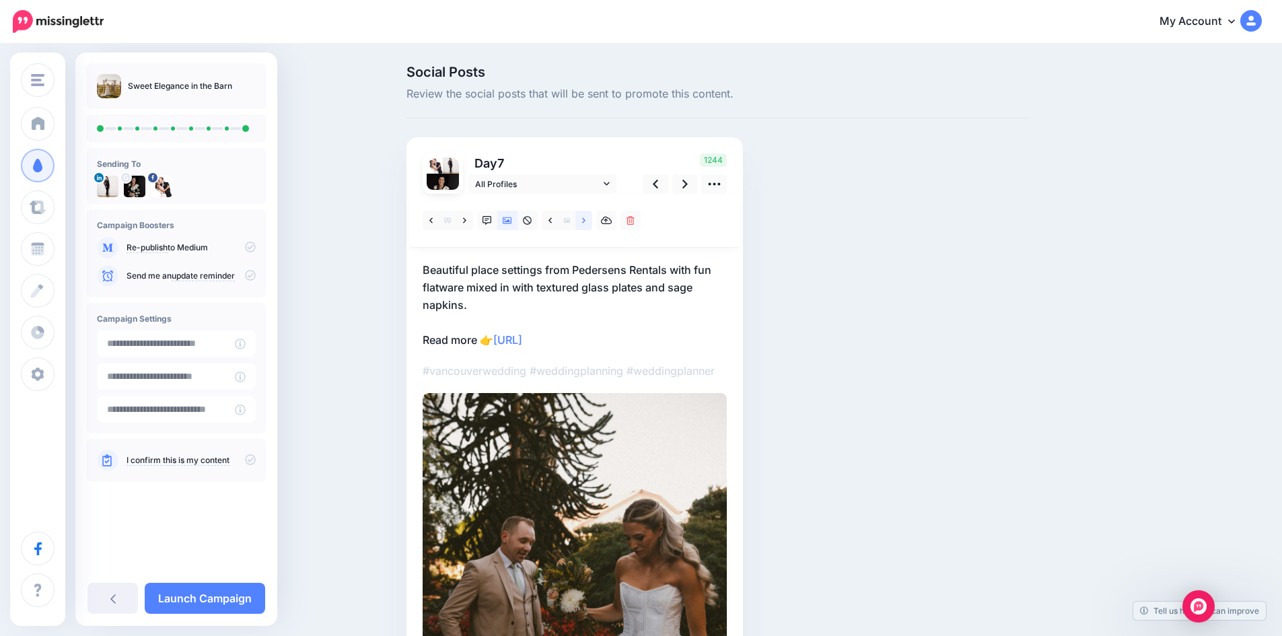
click at [592, 217] on link at bounding box center [583, 221] width 17 height 20
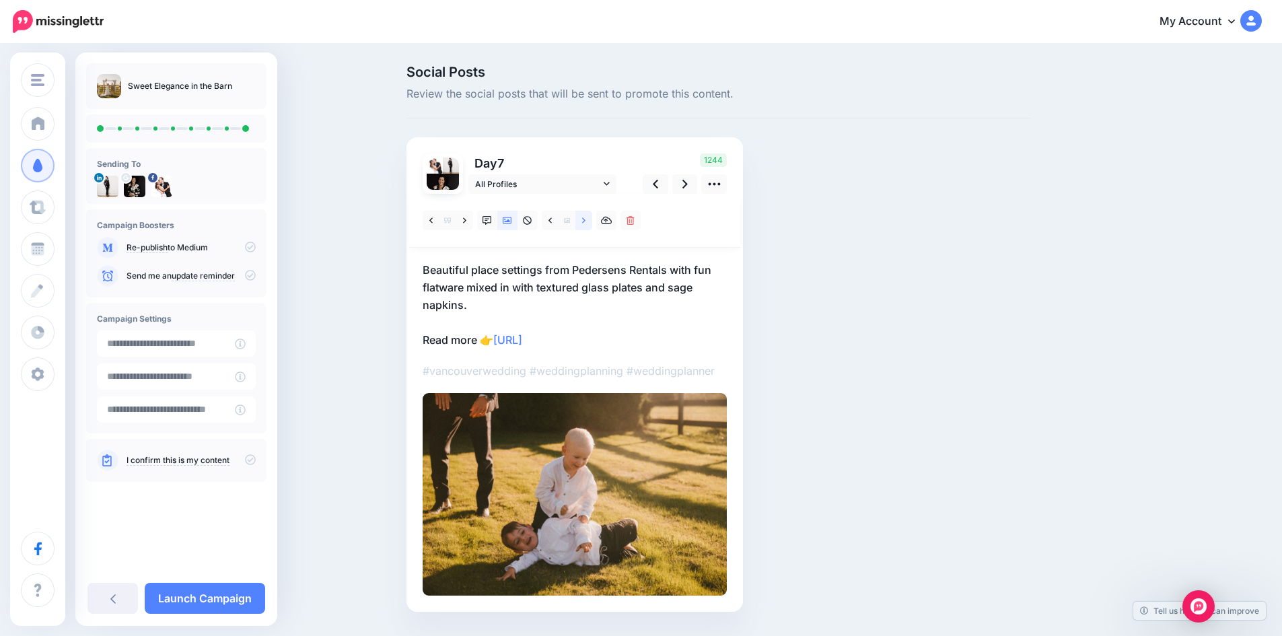
click at [592, 217] on link at bounding box center [583, 221] width 17 height 20
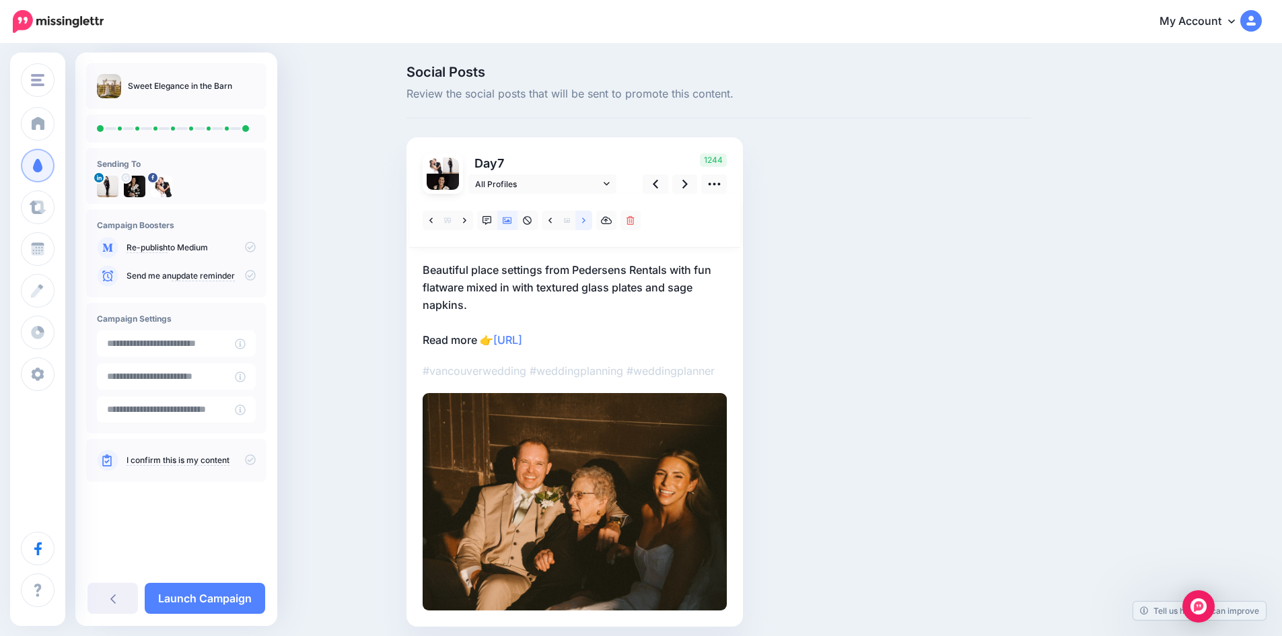
click at [592, 217] on link at bounding box center [583, 221] width 17 height 20
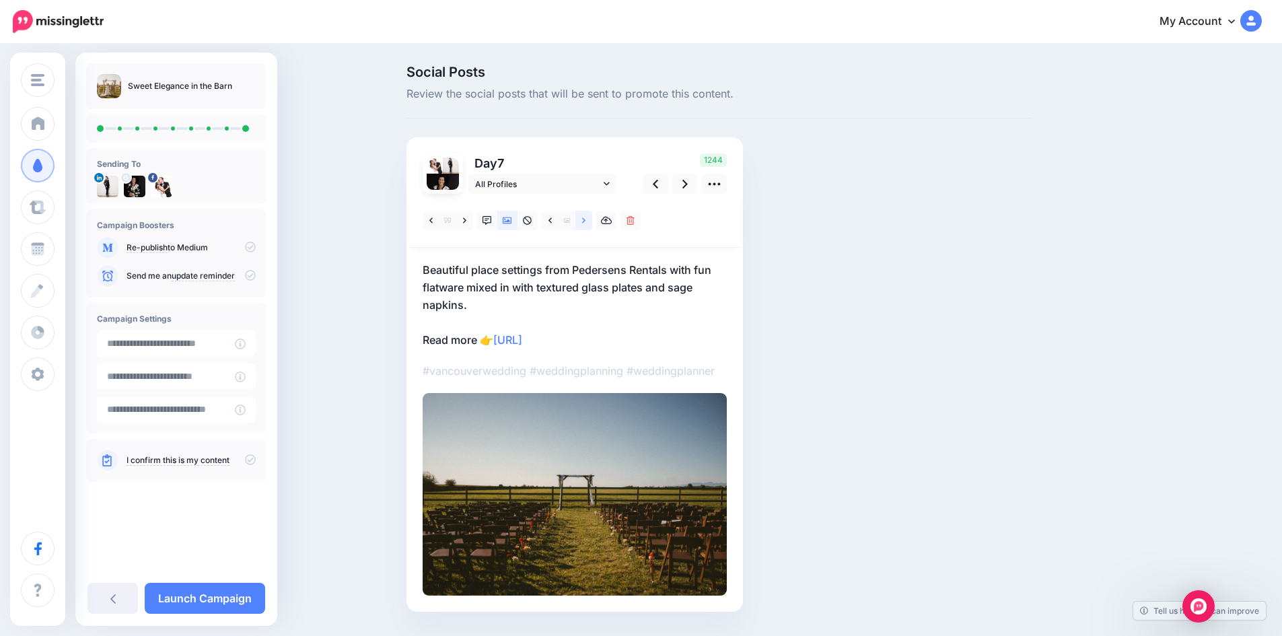
click at [592, 217] on link at bounding box center [583, 221] width 17 height 20
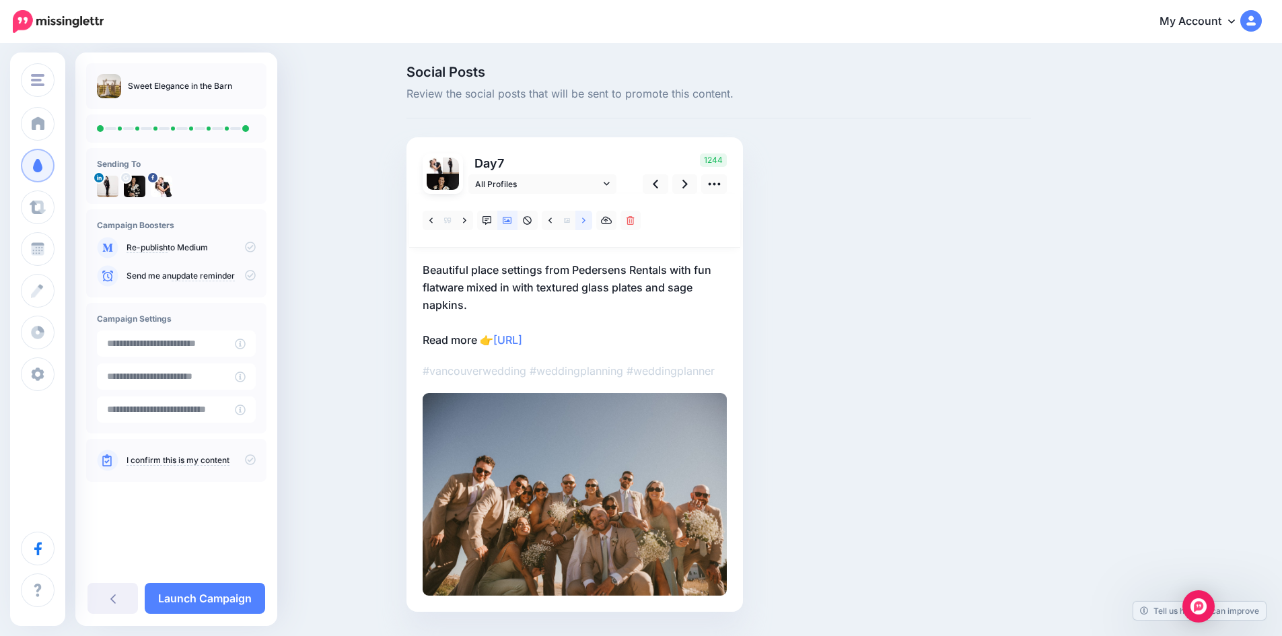
click at [592, 217] on link at bounding box center [583, 221] width 17 height 20
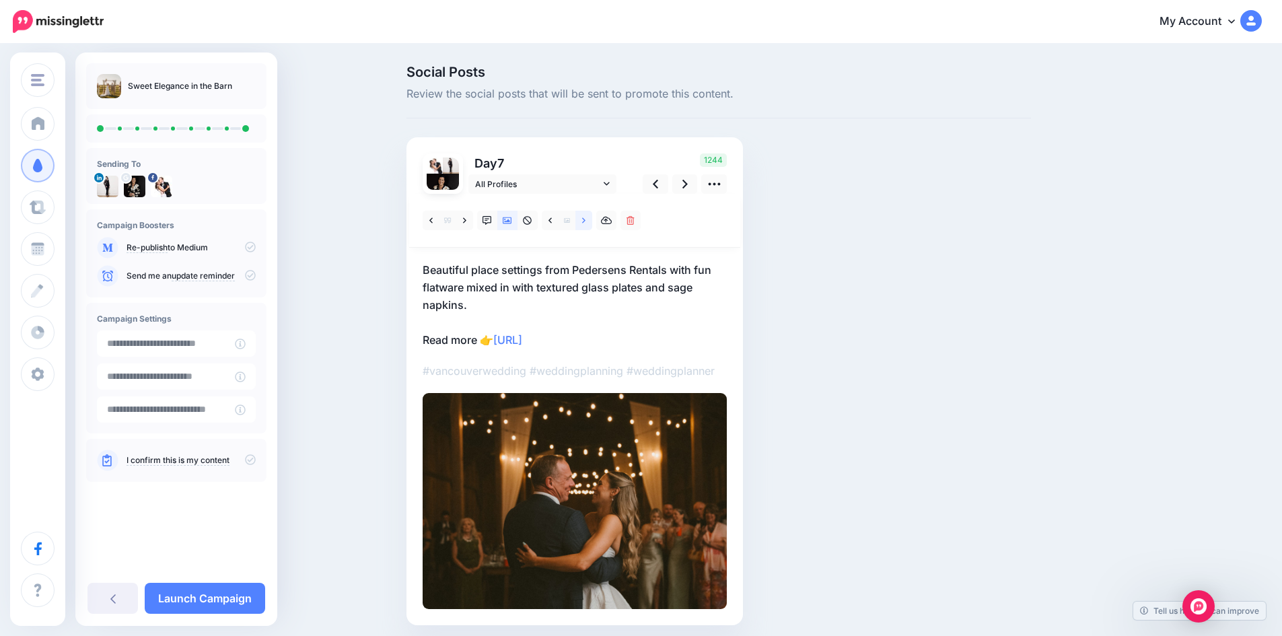
click at [592, 217] on link at bounding box center [583, 221] width 17 height 20
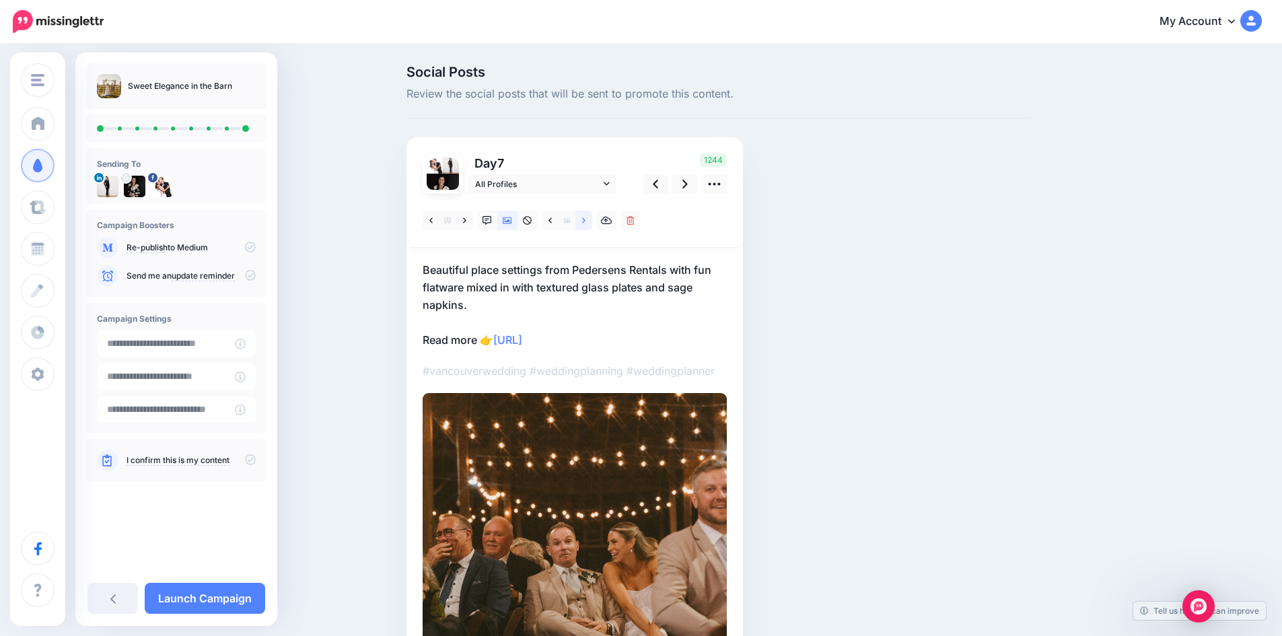
click at [592, 217] on link at bounding box center [583, 221] width 17 height 20
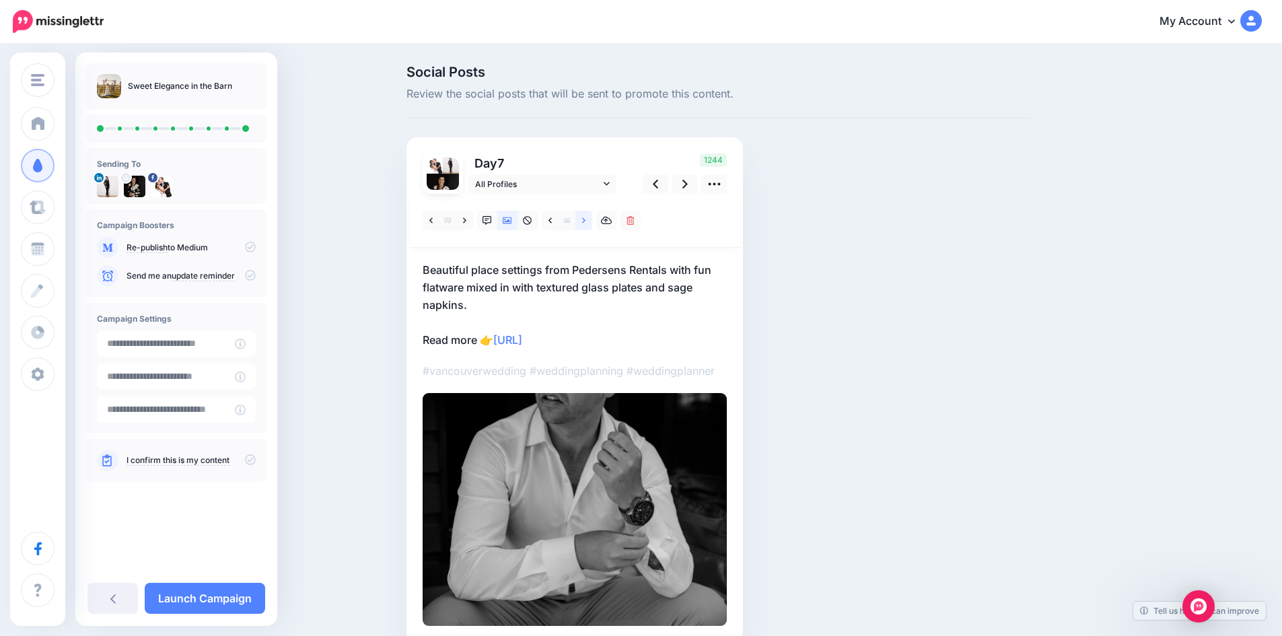
click at [592, 217] on link at bounding box center [583, 221] width 17 height 20
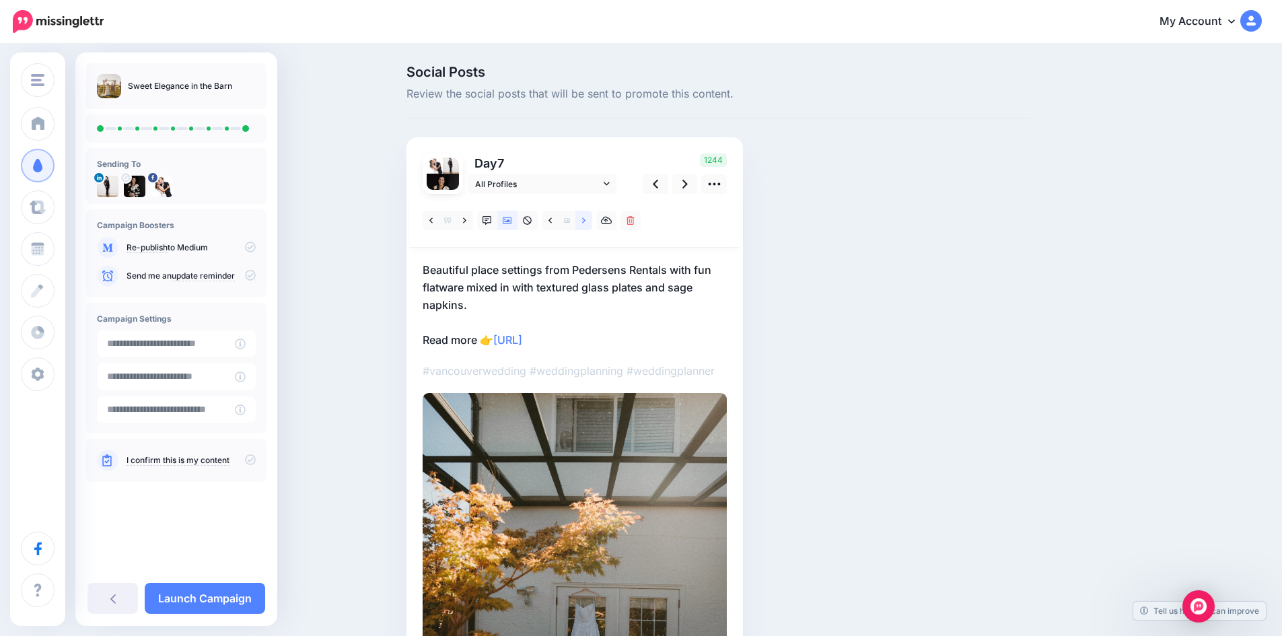
click at [592, 217] on link at bounding box center [583, 221] width 17 height 20
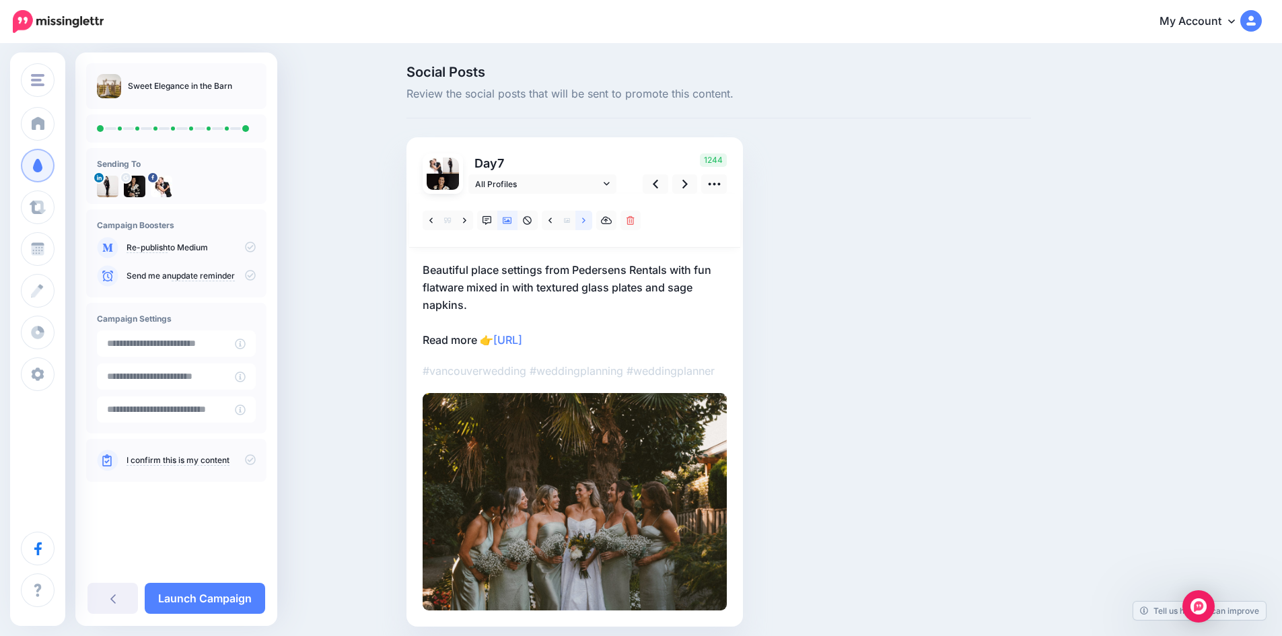
click at [592, 217] on link at bounding box center [583, 221] width 17 height 20
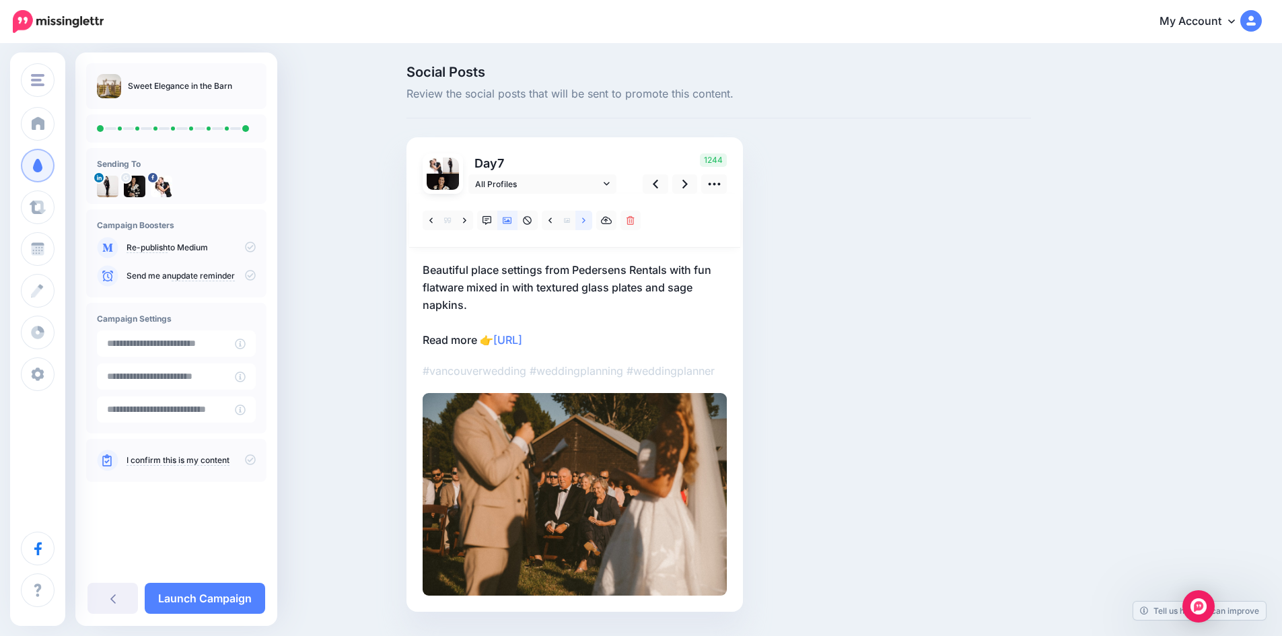
click at [592, 217] on link at bounding box center [583, 221] width 17 height 20
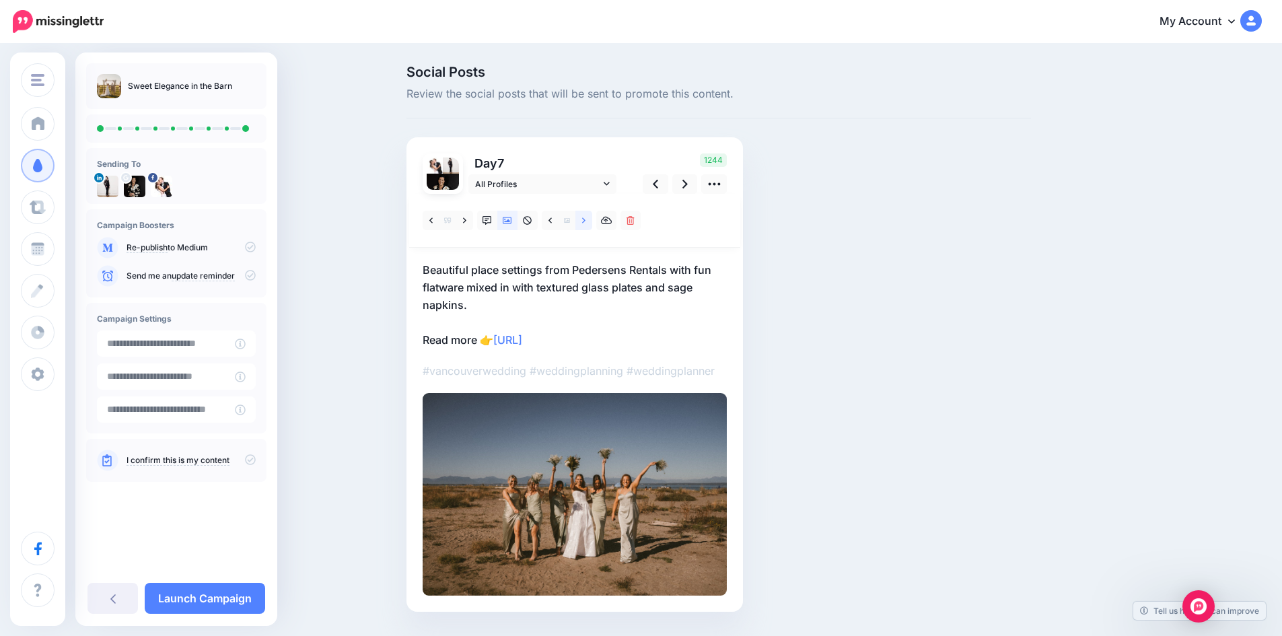
click at [592, 217] on link at bounding box center [583, 221] width 17 height 20
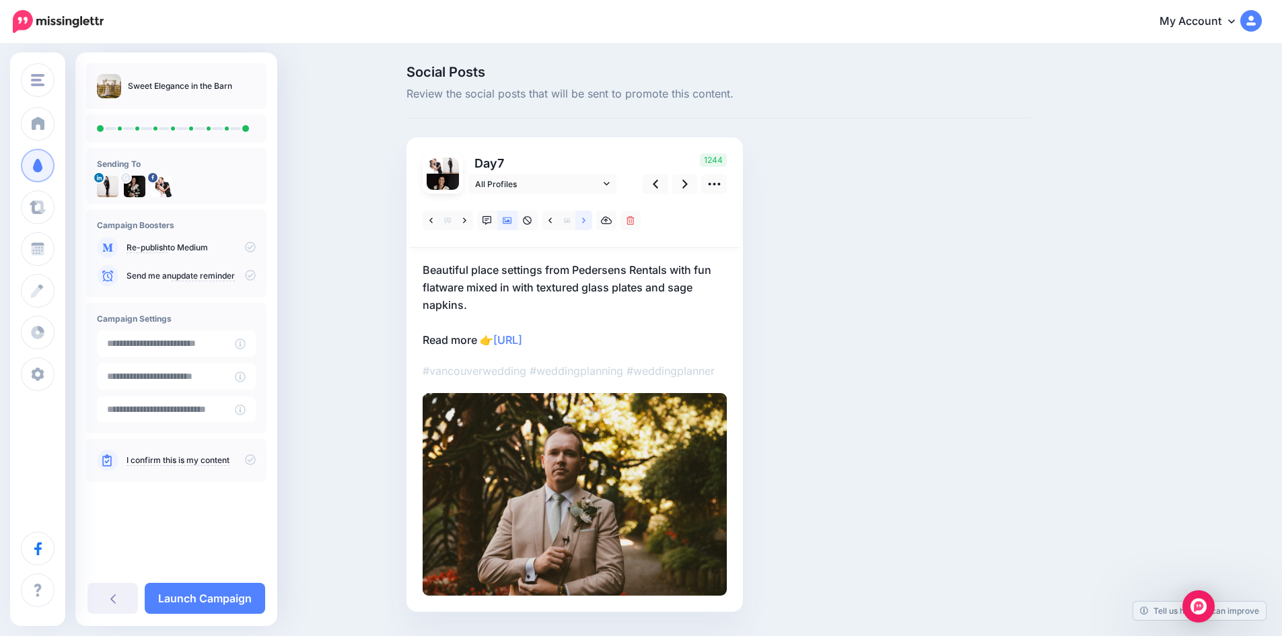
click at [592, 217] on link at bounding box center [583, 221] width 17 height 20
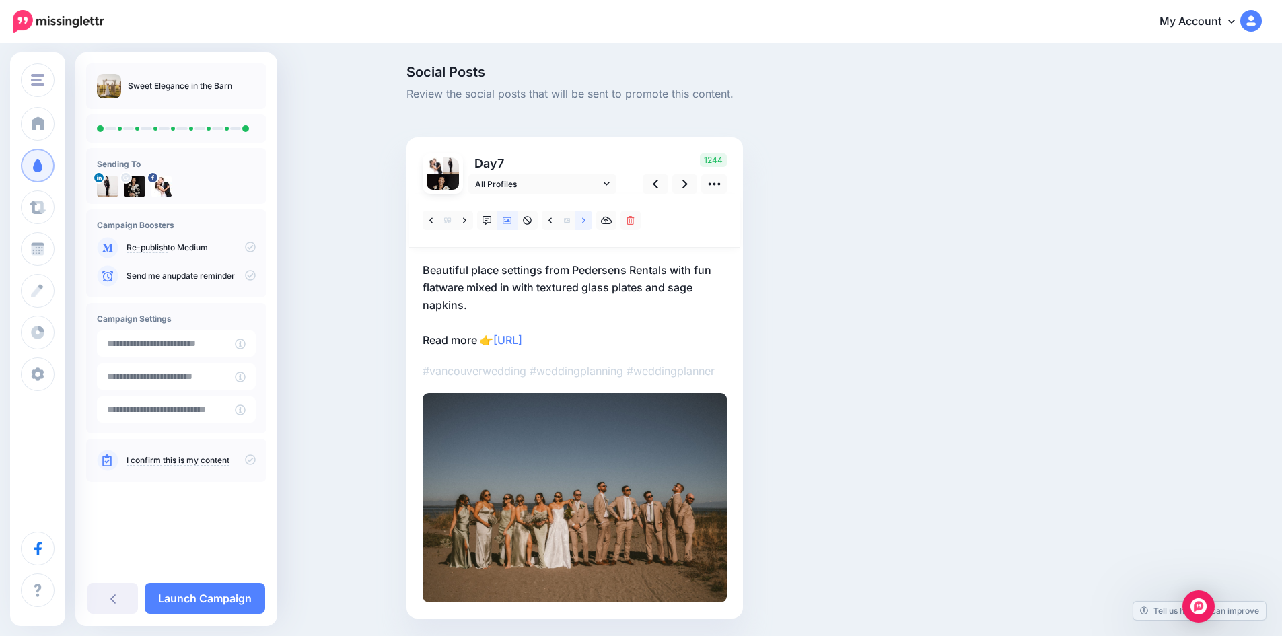
click at [592, 217] on link at bounding box center [583, 221] width 17 height 20
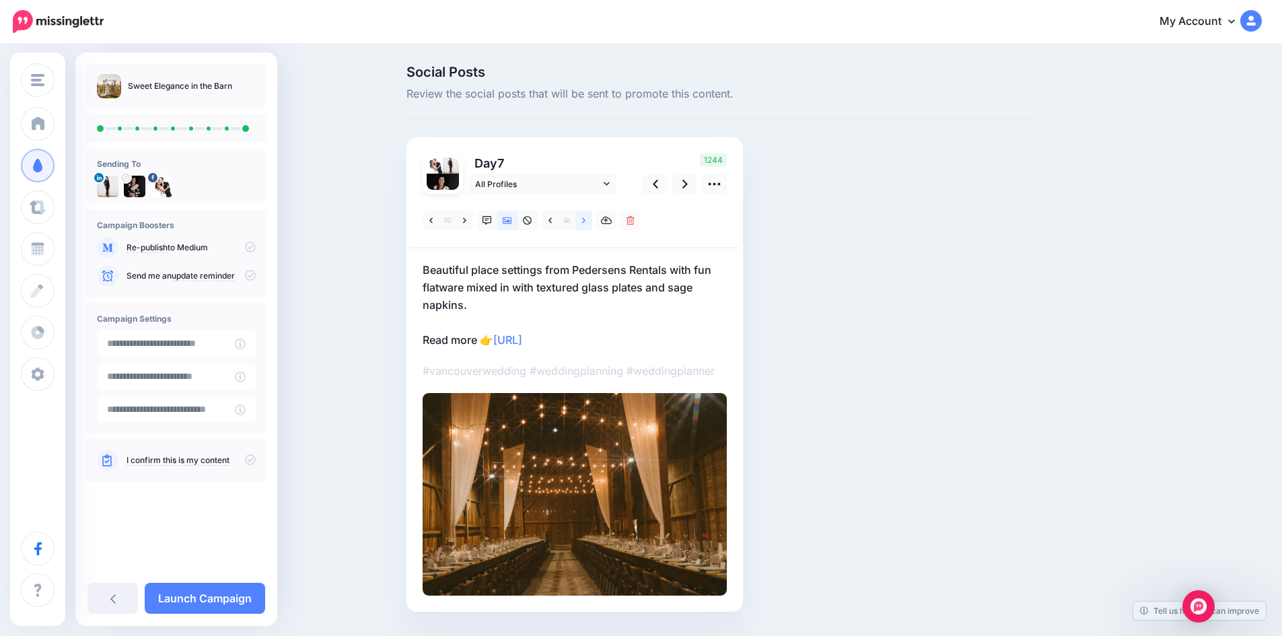
click at [592, 217] on link at bounding box center [583, 221] width 17 height 20
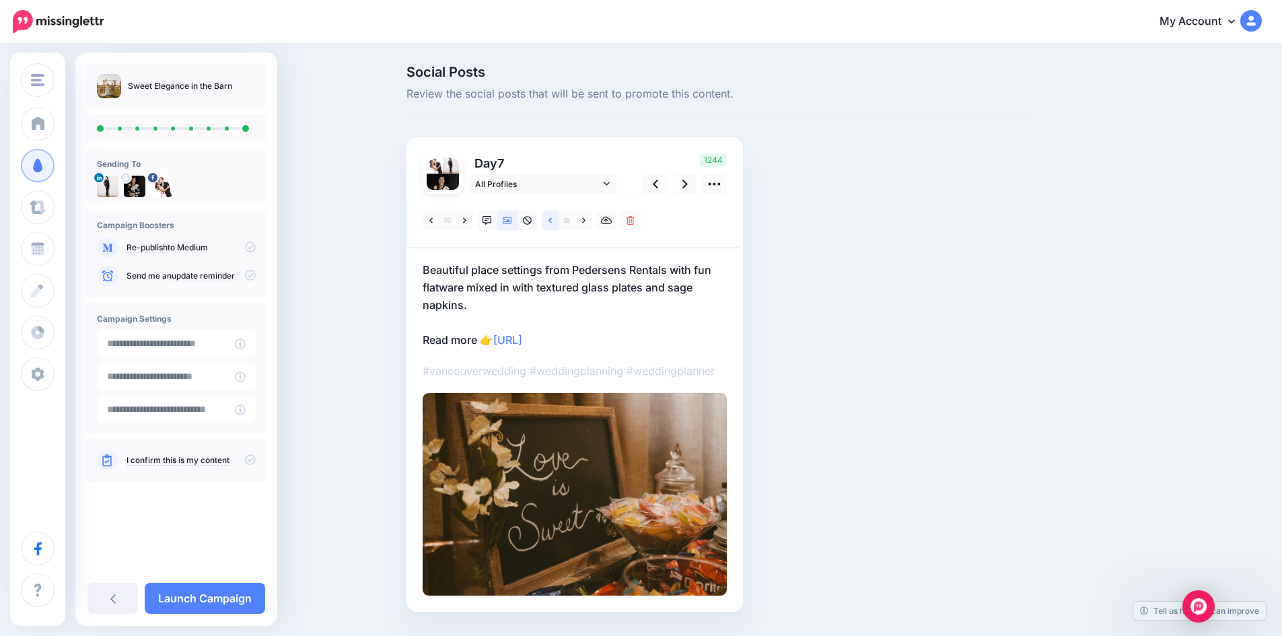
click at [558, 217] on link at bounding box center [550, 221] width 17 height 20
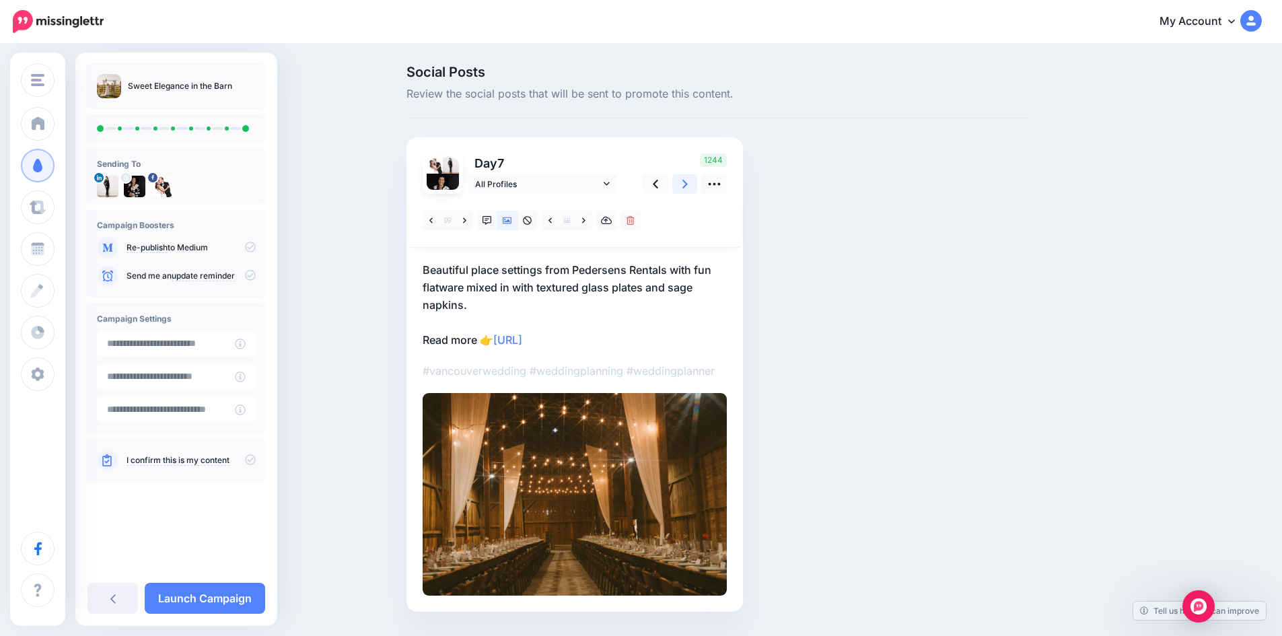
click at [688, 182] on icon at bounding box center [684, 184] width 5 height 14
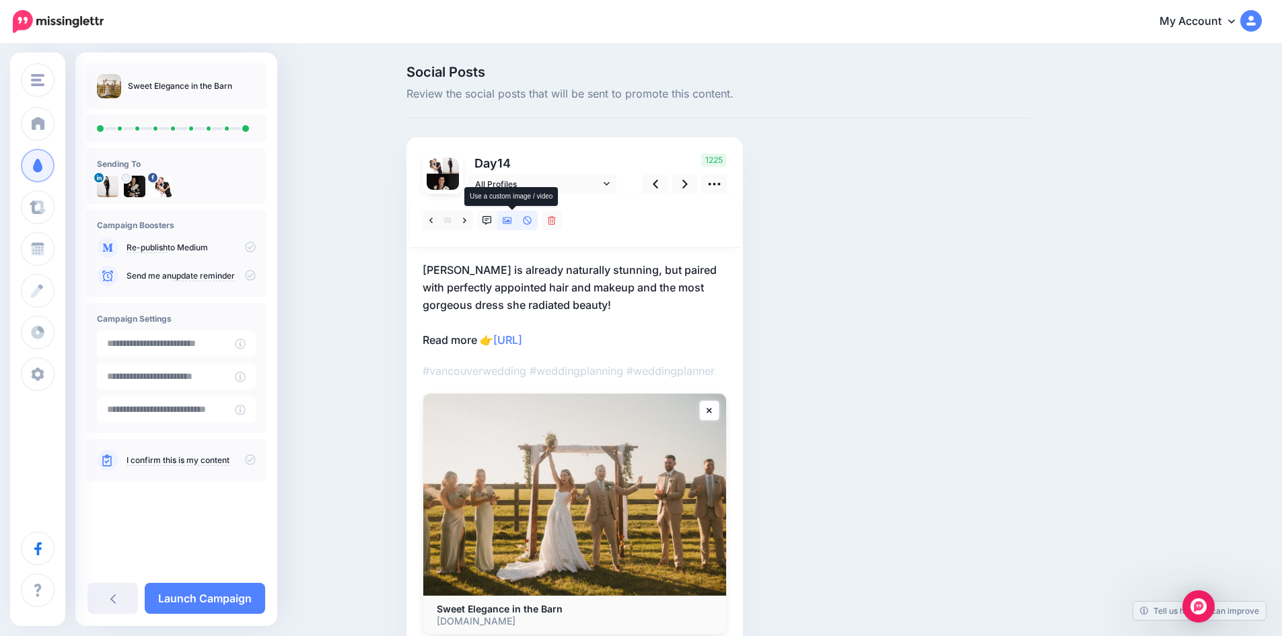
click at [511, 219] on icon at bounding box center [507, 220] width 9 height 7
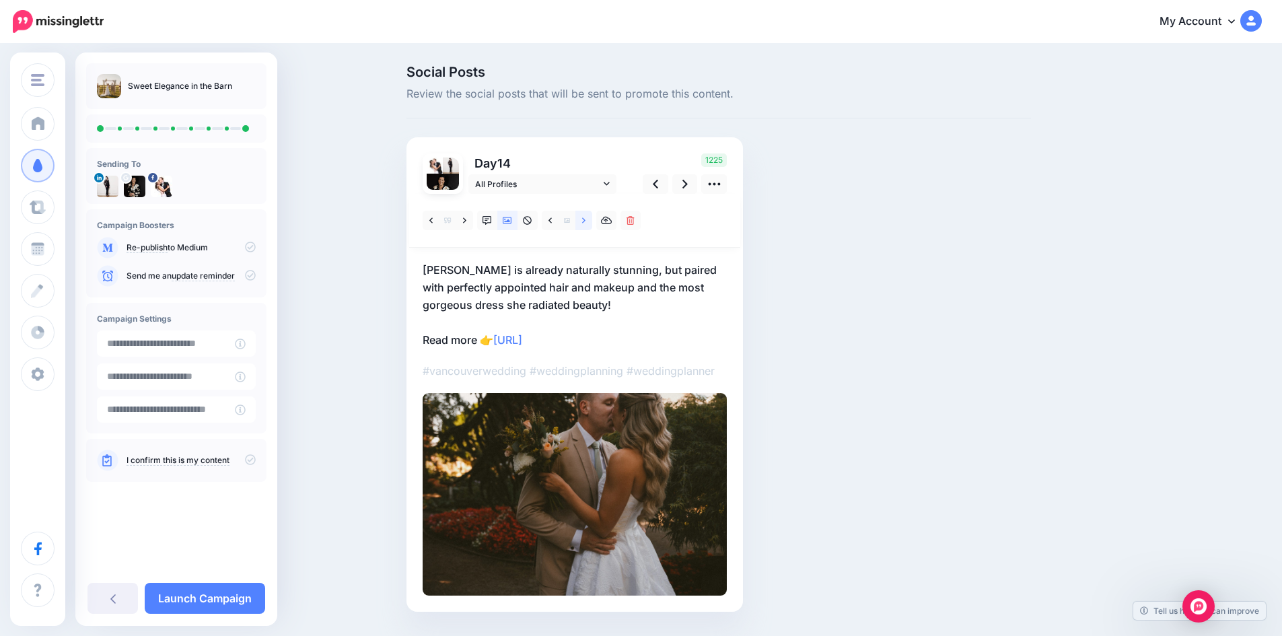
click at [586, 219] on icon at bounding box center [583, 219] width 3 height 5
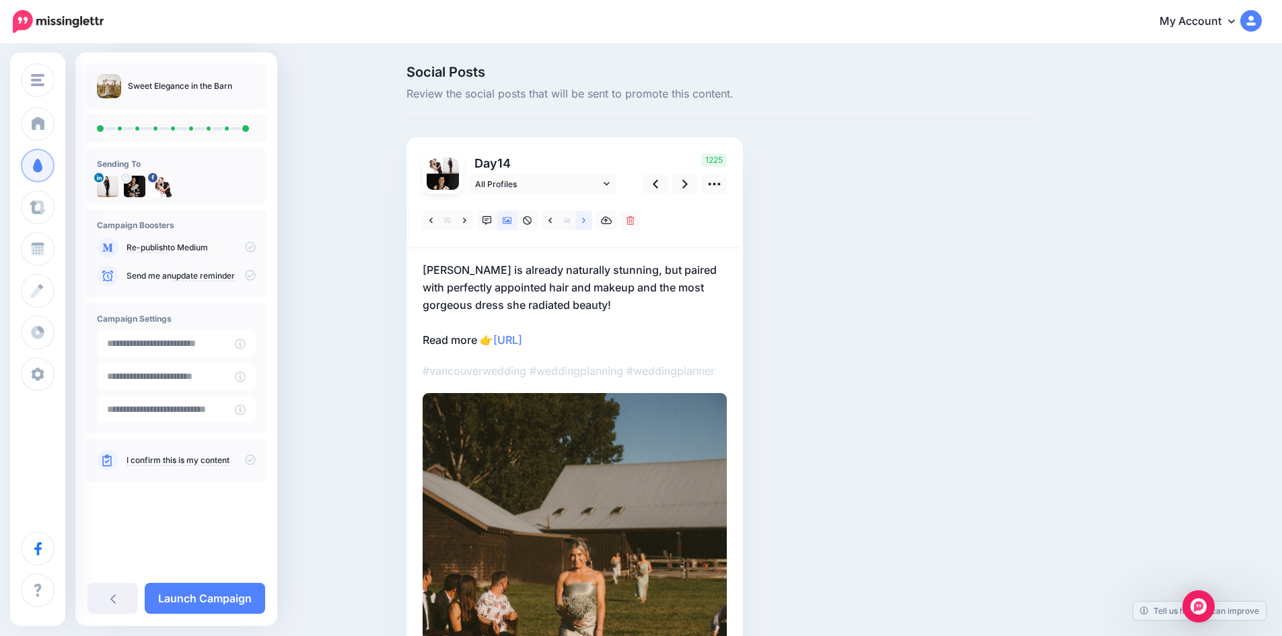
click at [586, 219] on icon at bounding box center [583, 219] width 3 height 5
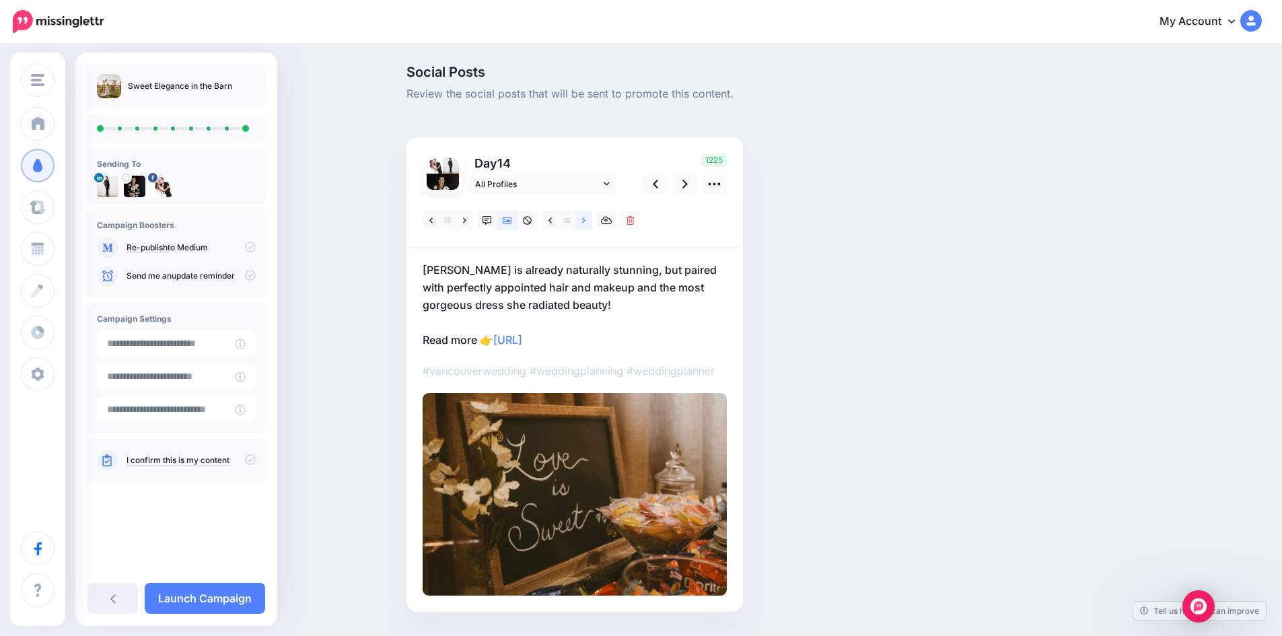
click at [586, 219] on icon at bounding box center [583, 219] width 3 height 5
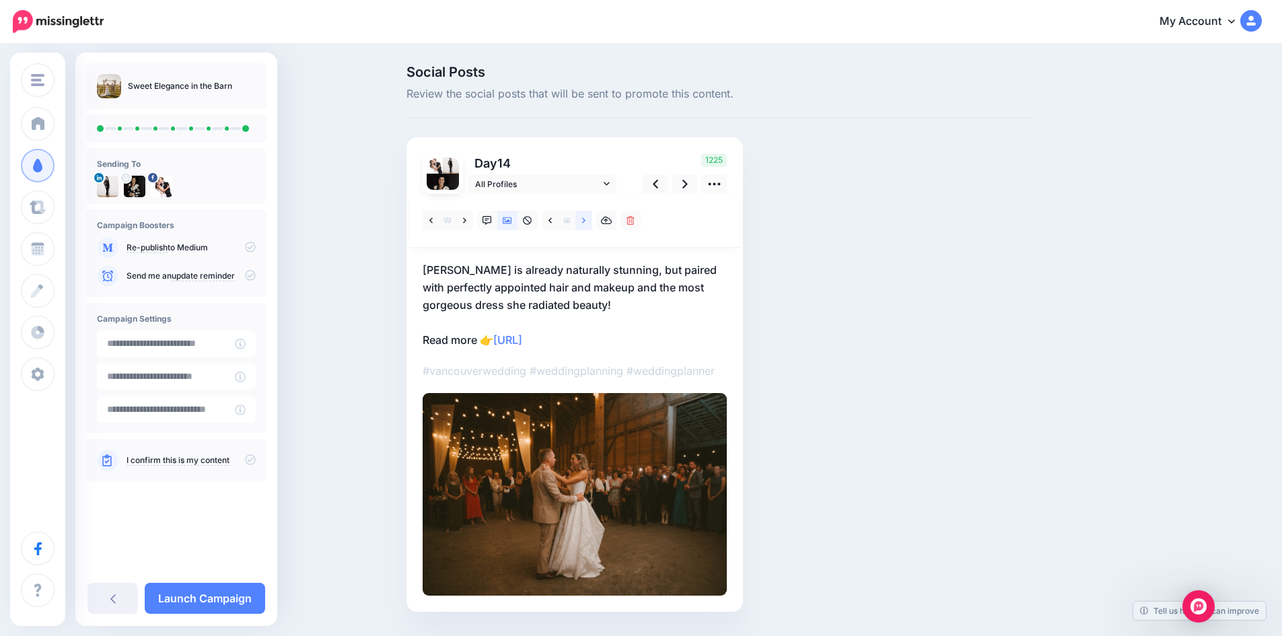
click at [586, 219] on icon at bounding box center [583, 219] width 3 height 5
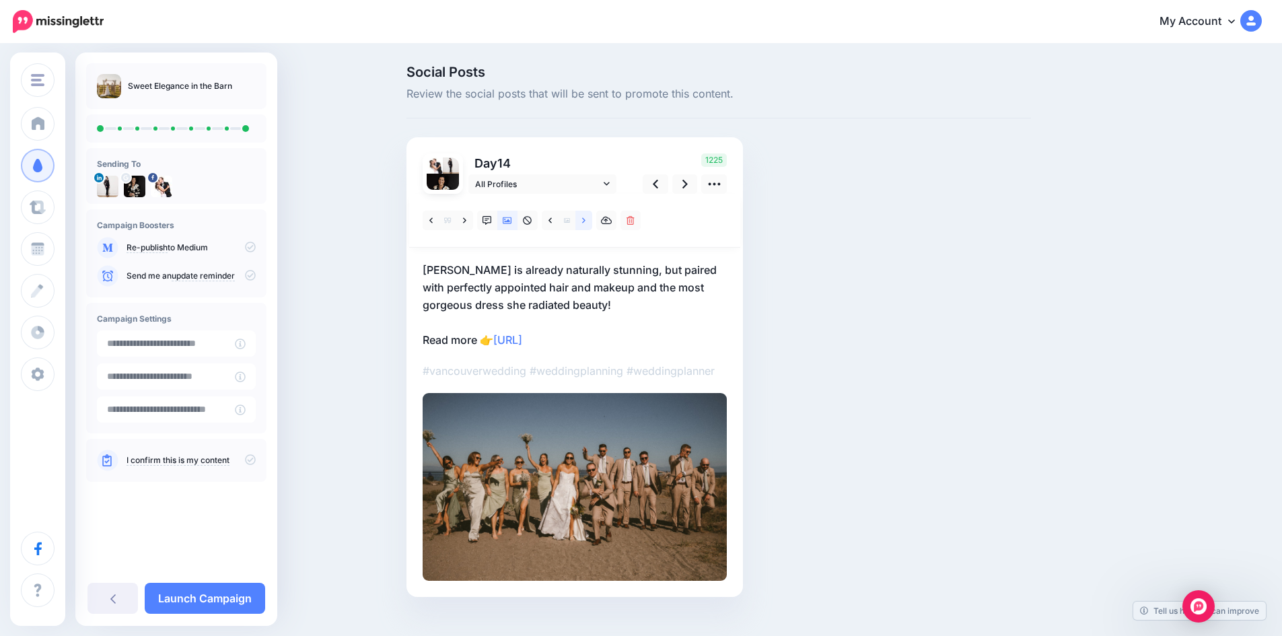
click at [586, 219] on icon at bounding box center [583, 219] width 3 height 5
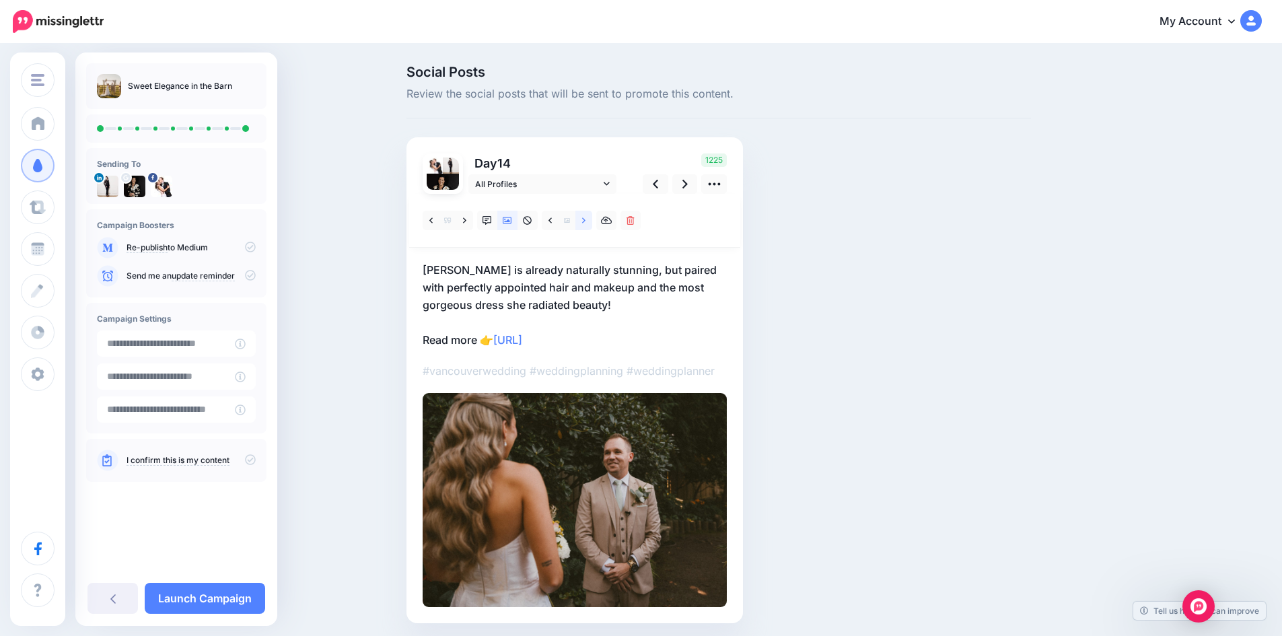
click at [586, 219] on icon at bounding box center [583, 219] width 3 height 5
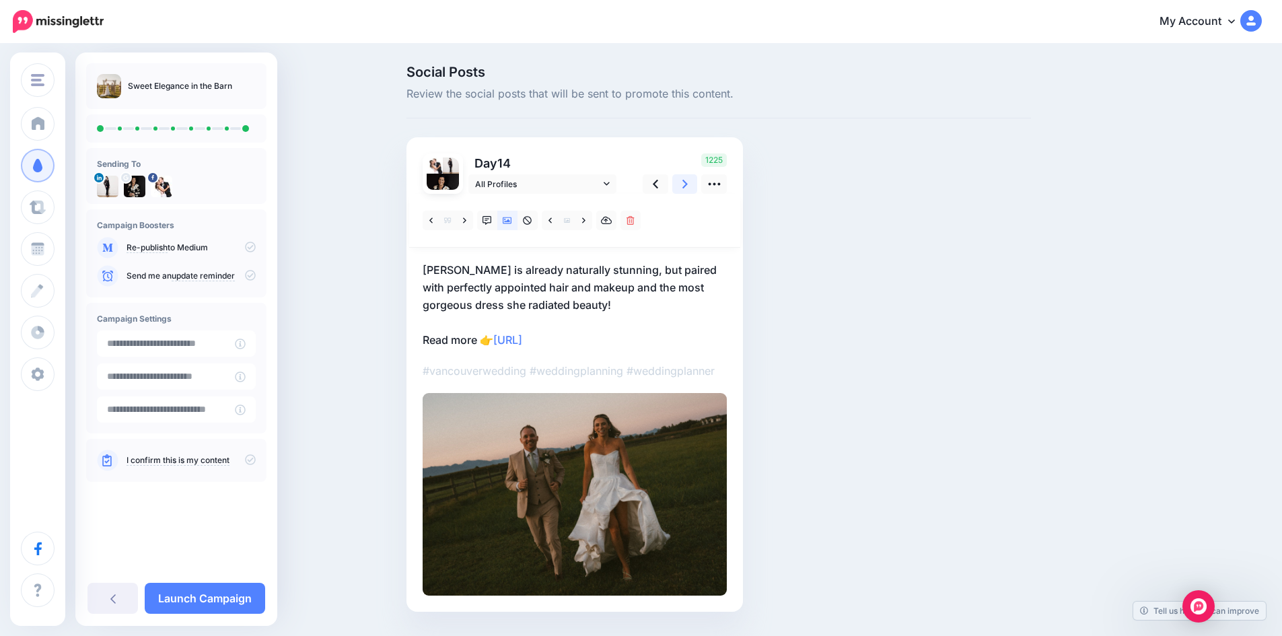
click at [688, 180] on icon at bounding box center [684, 184] width 5 height 14
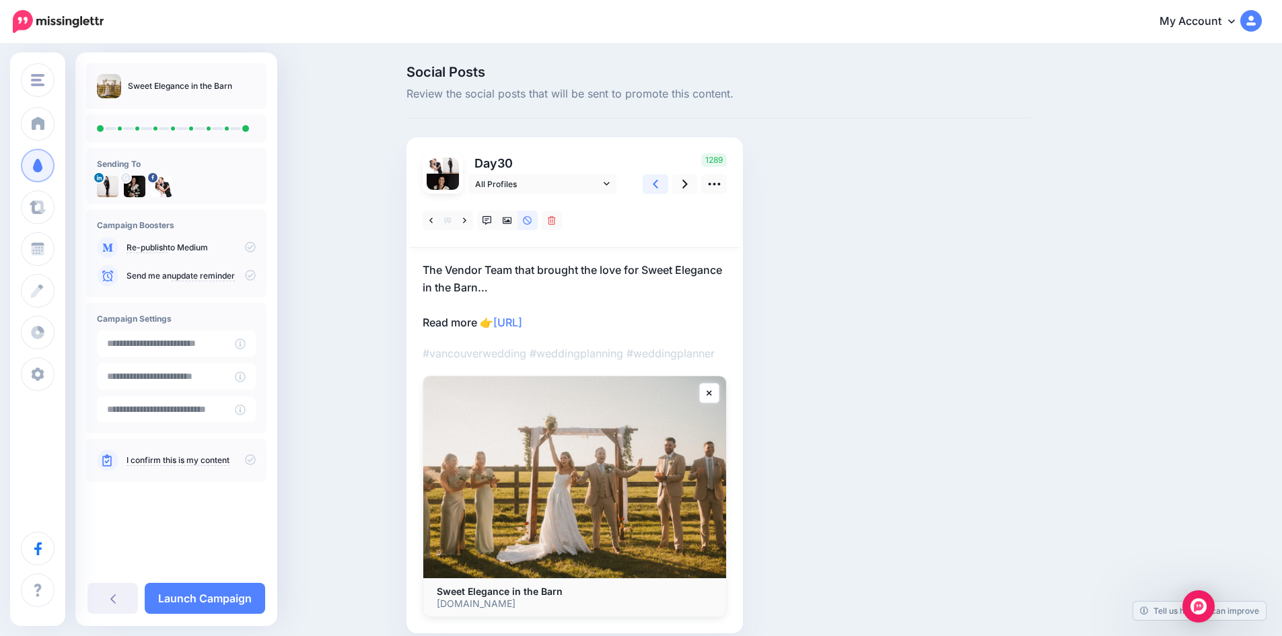
click at [664, 182] on link at bounding box center [656, 184] width 26 height 20
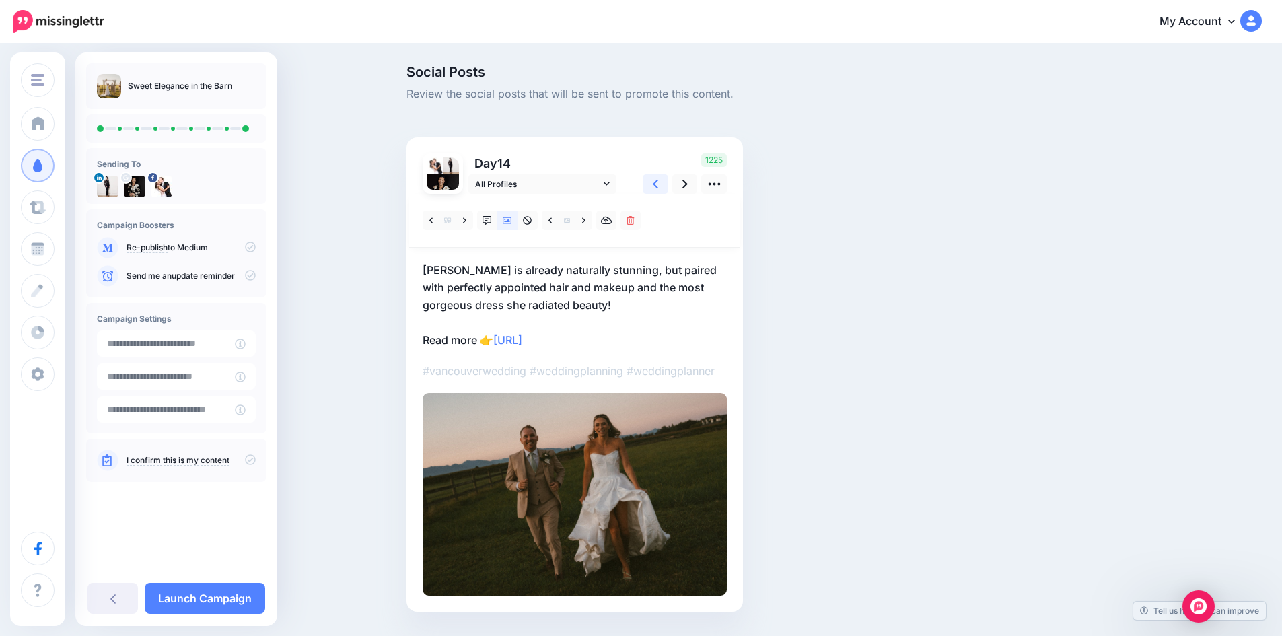
click at [664, 182] on link at bounding box center [656, 184] width 26 height 20
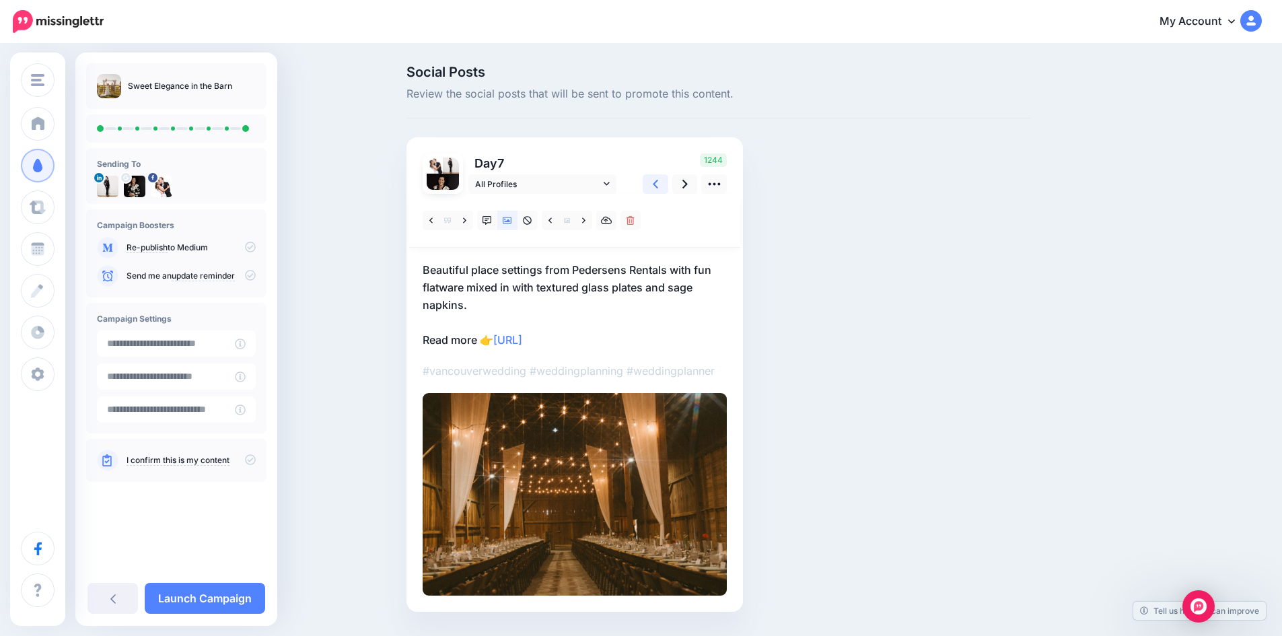
click at [664, 182] on link at bounding box center [656, 184] width 26 height 20
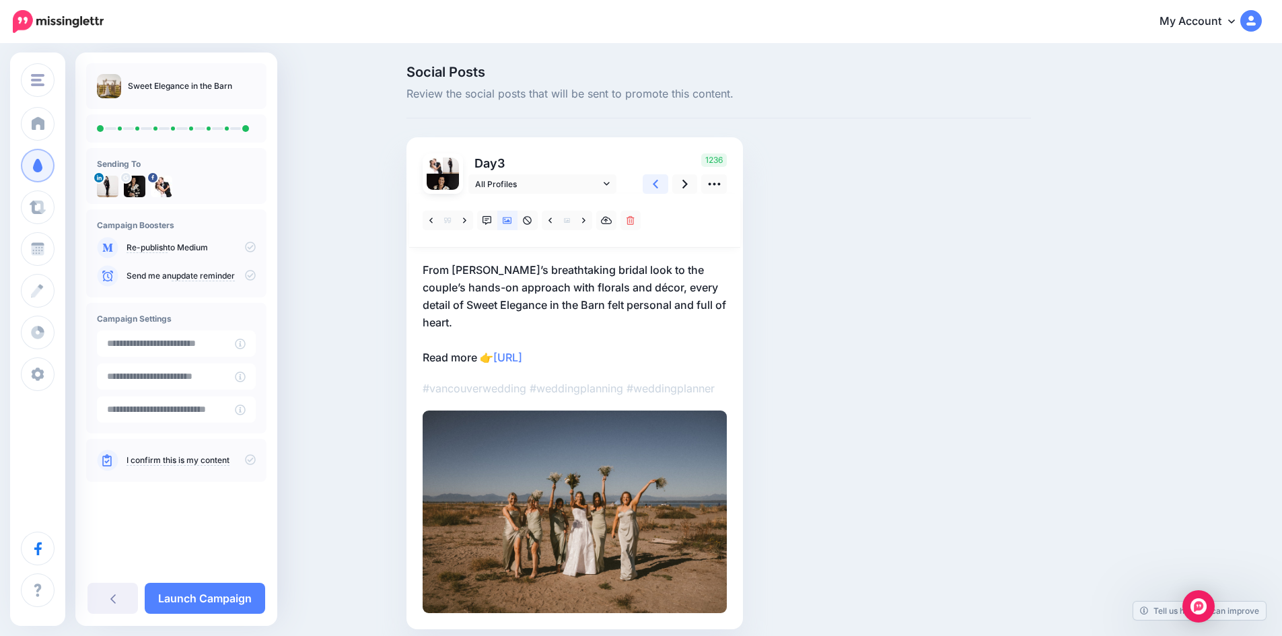
click at [664, 182] on link at bounding box center [656, 184] width 26 height 20
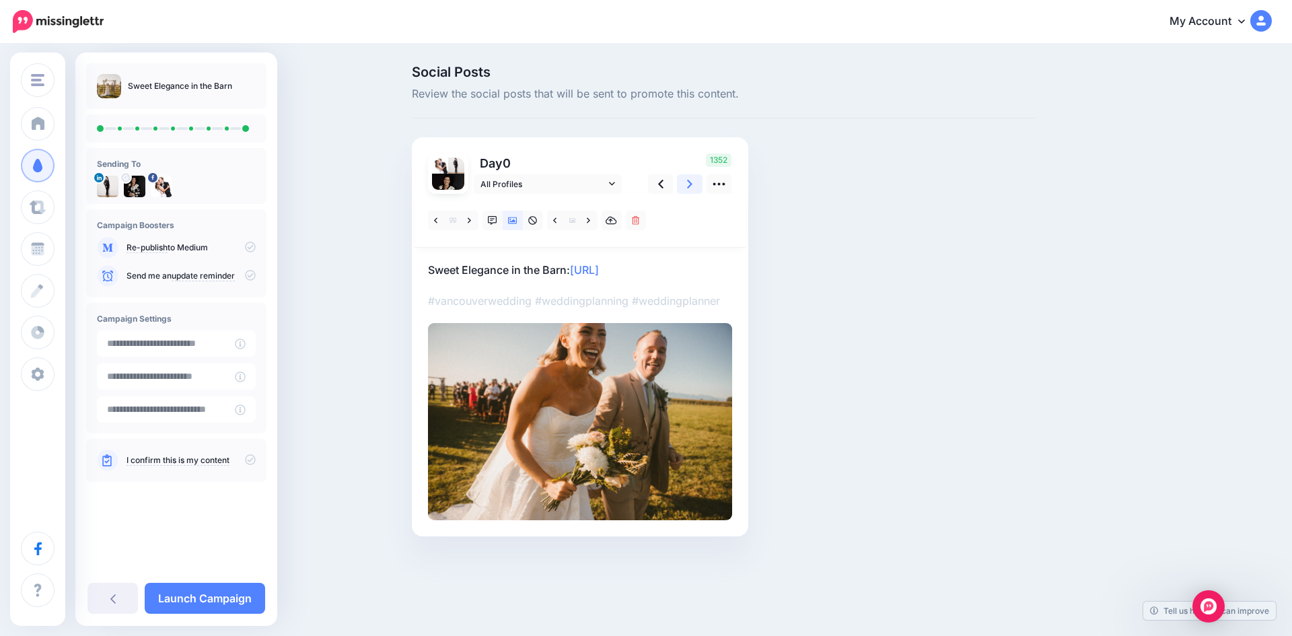
click at [694, 182] on link at bounding box center [690, 184] width 26 height 20
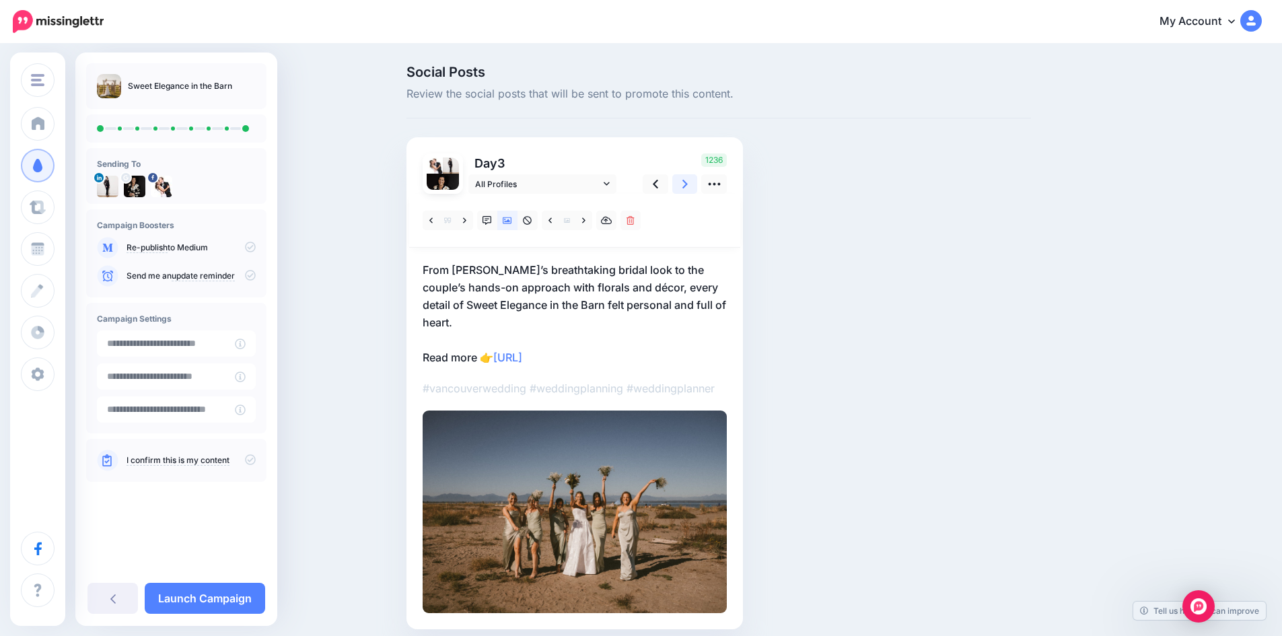
click at [694, 182] on link at bounding box center [685, 184] width 26 height 20
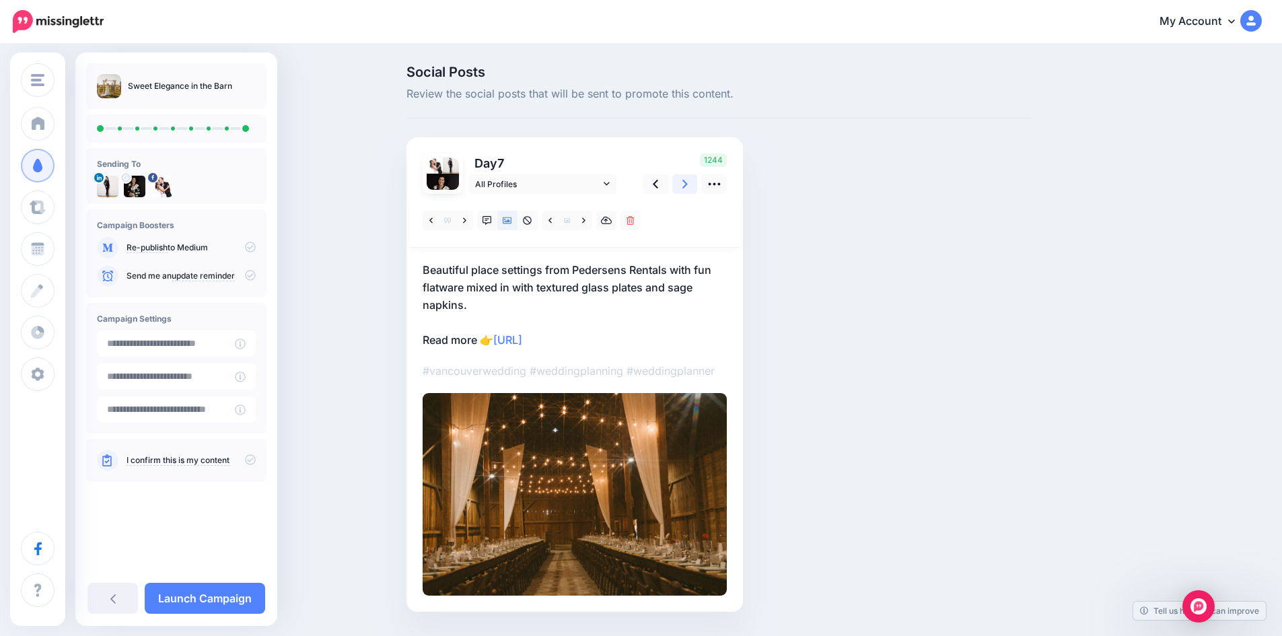
click at [694, 182] on link at bounding box center [685, 184] width 26 height 20
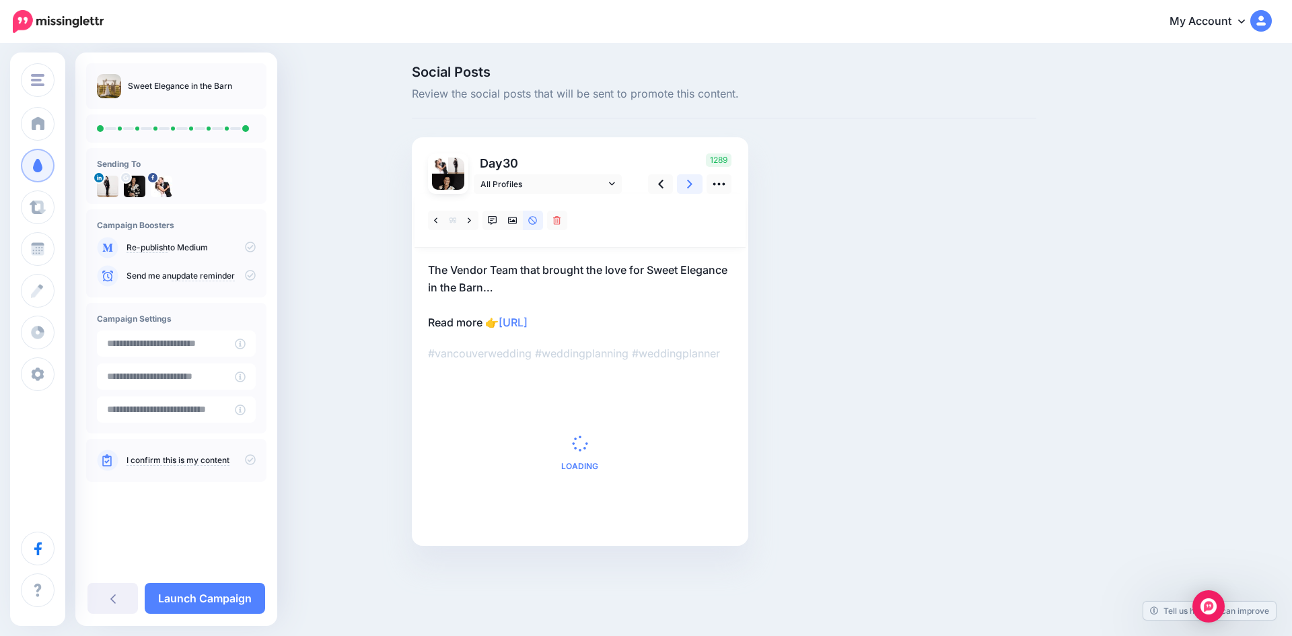
click at [694, 182] on link at bounding box center [690, 184] width 26 height 20
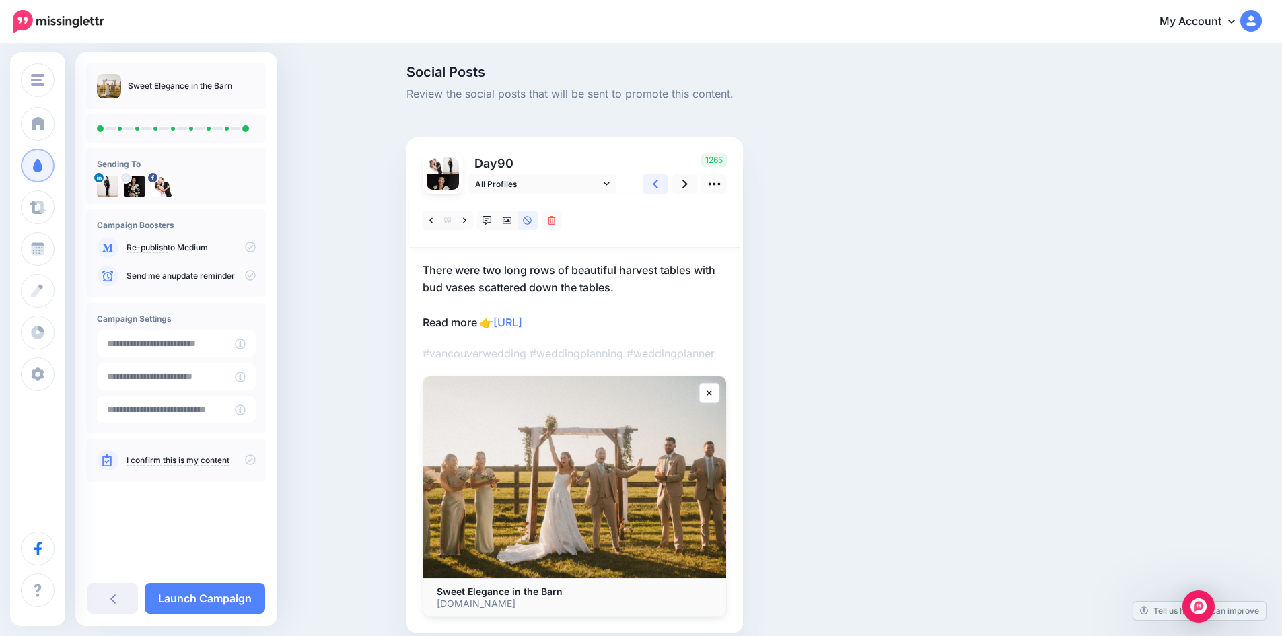
click at [658, 184] on icon at bounding box center [655, 184] width 5 height 14
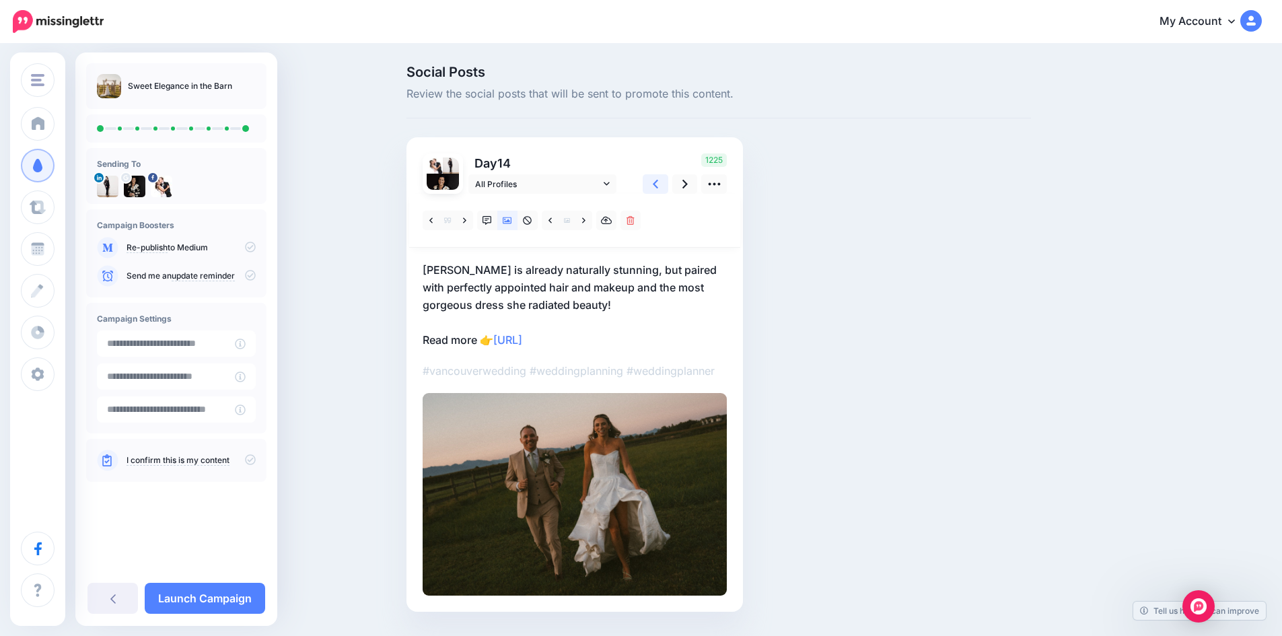
click at [658, 184] on icon at bounding box center [655, 184] width 5 height 14
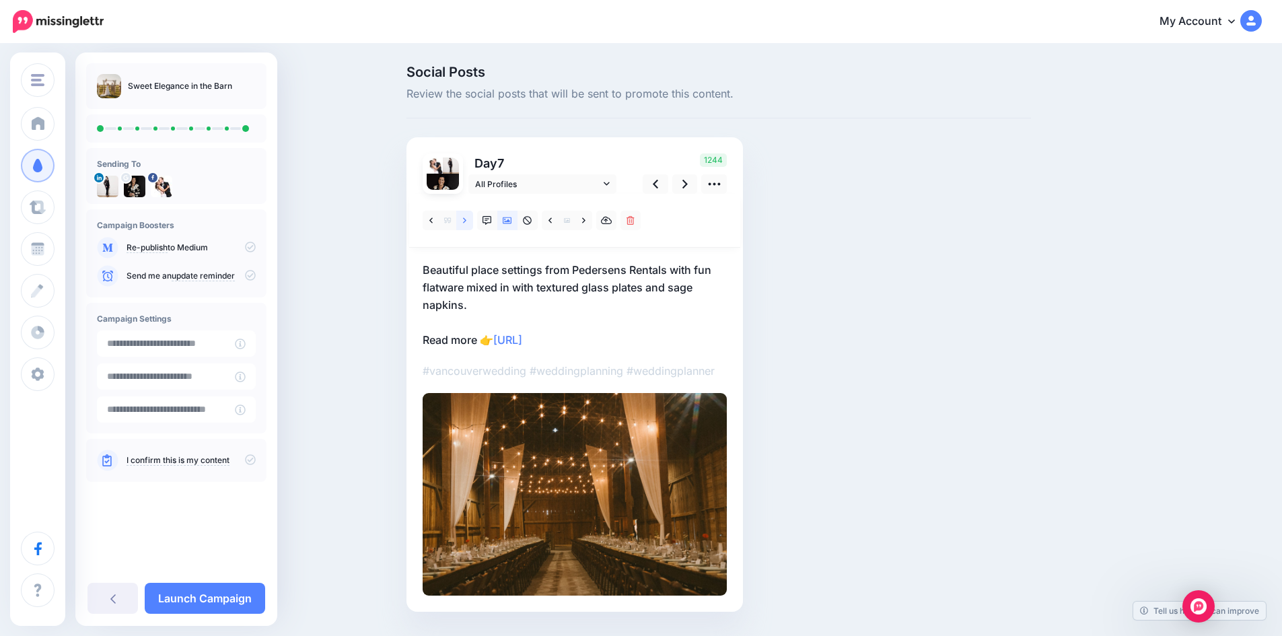
click at [466, 220] on icon at bounding box center [464, 220] width 3 height 9
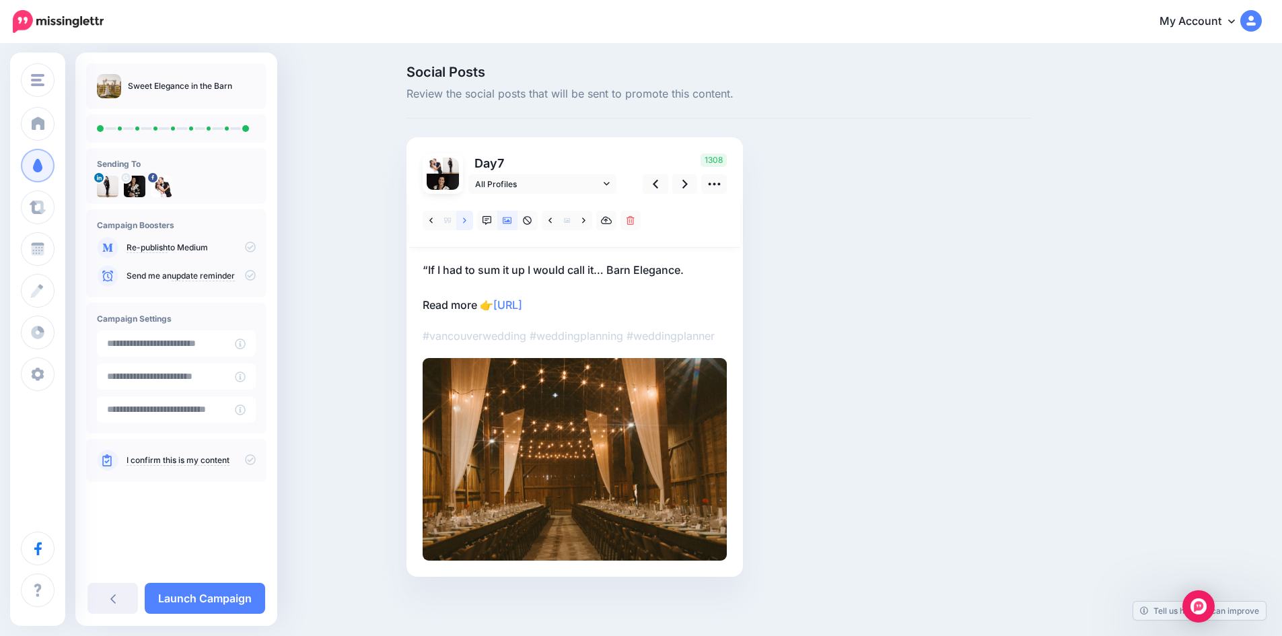
click at [466, 220] on icon at bounding box center [464, 220] width 3 height 9
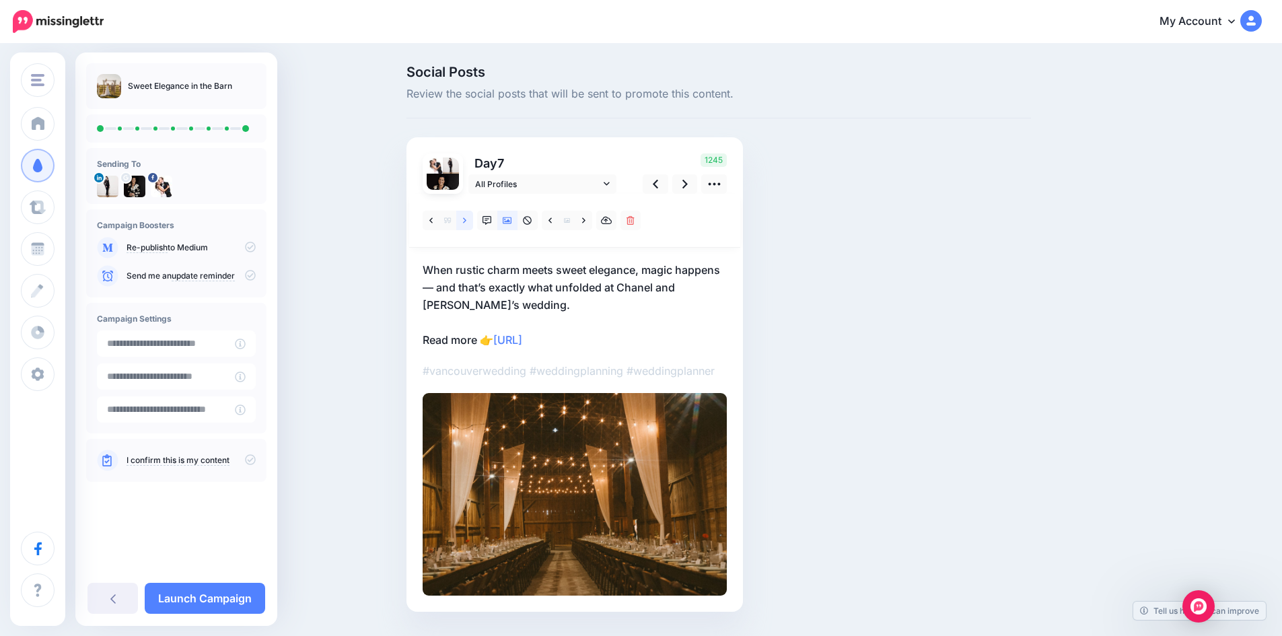
click at [466, 220] on icon at bounding box center [464, 220] width 3 height 9
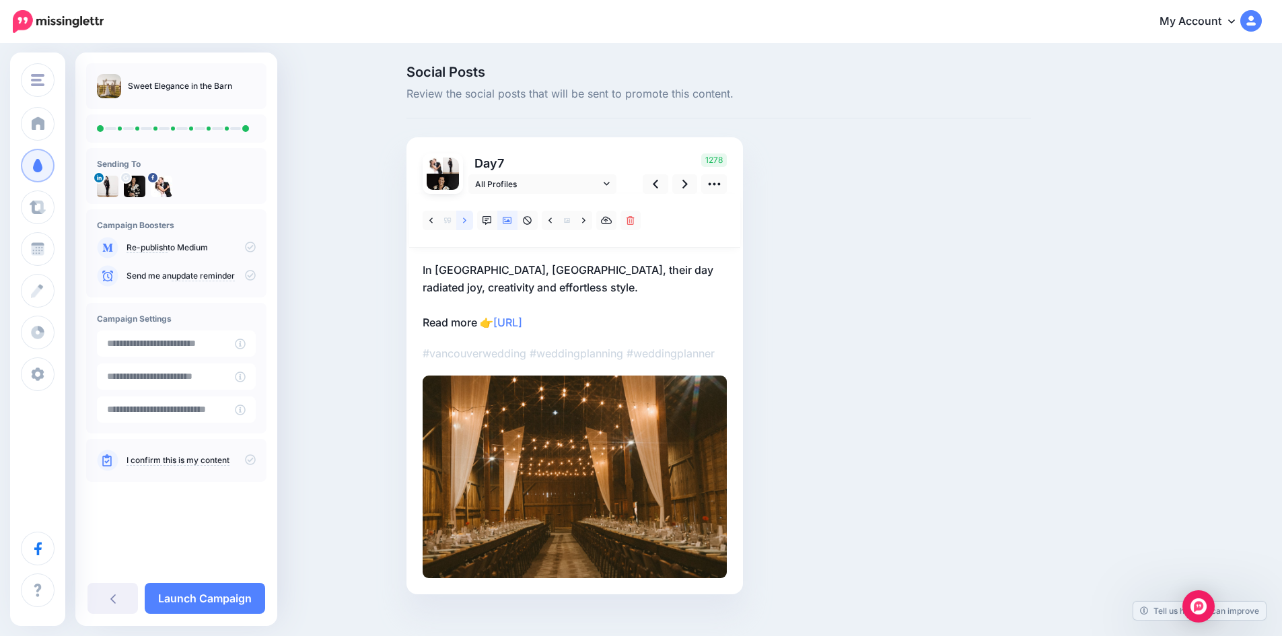
click at [466, 220] on icon at bounding box center [464, 220] width 3 height 9
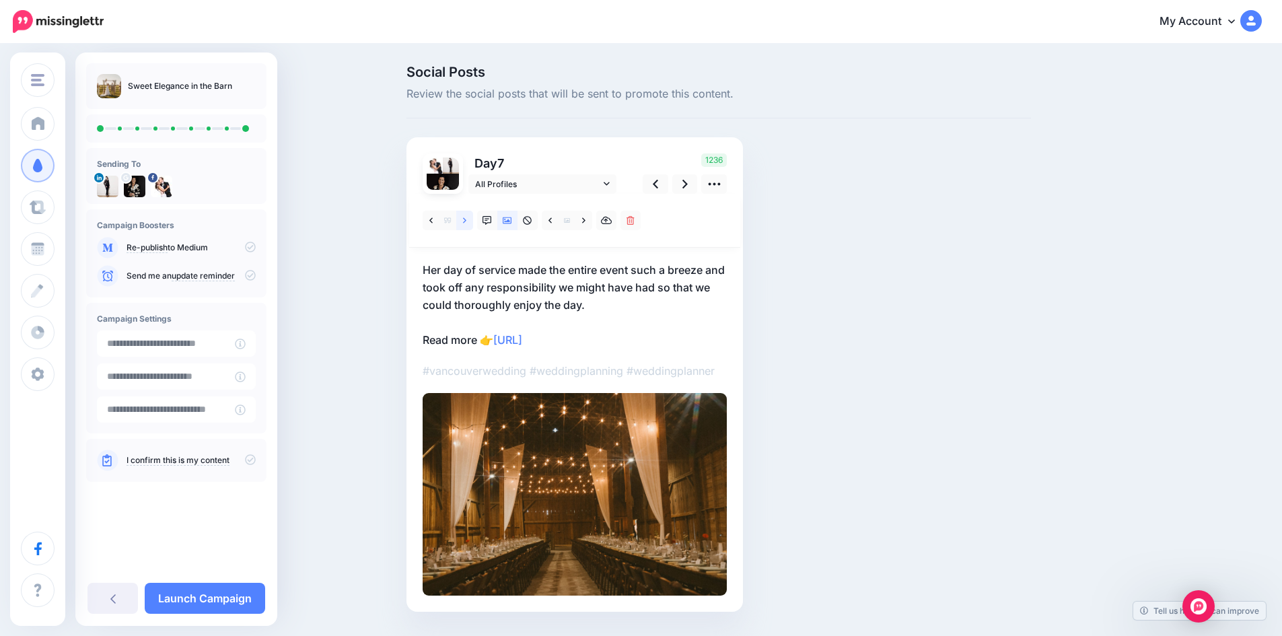
click at [466, 220] on icon at bounding box center [464, 220] width 3 height 9
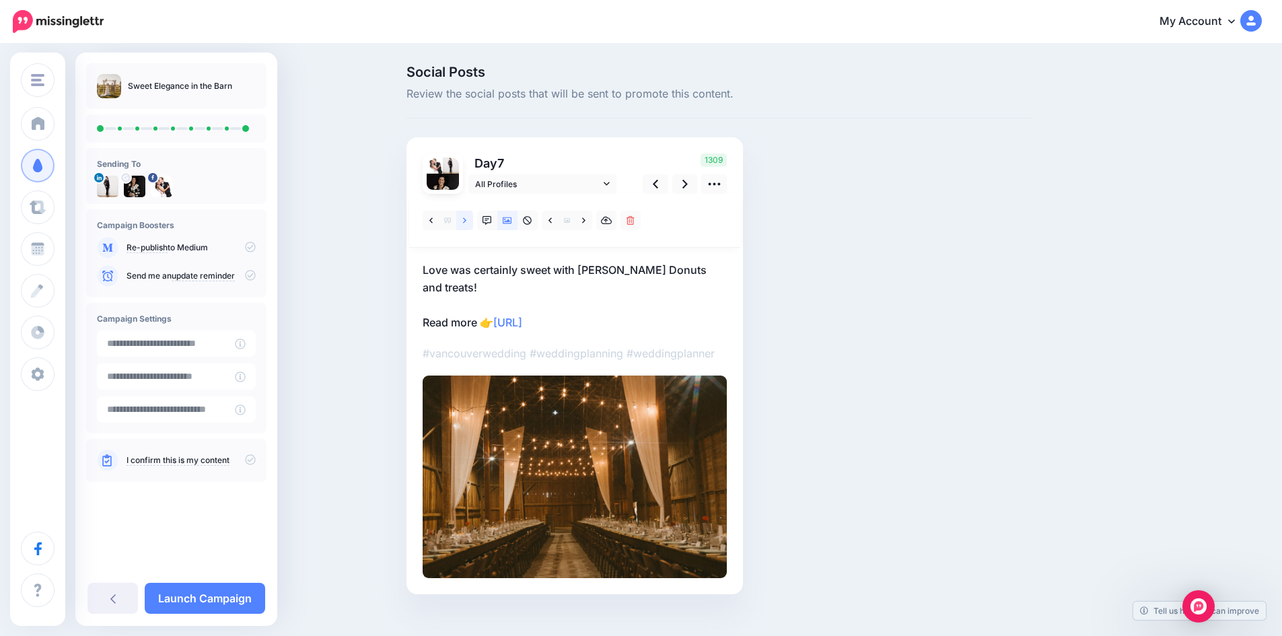
click at [466, 220] on icon at bounding box center [464, 220] width 3 height 9
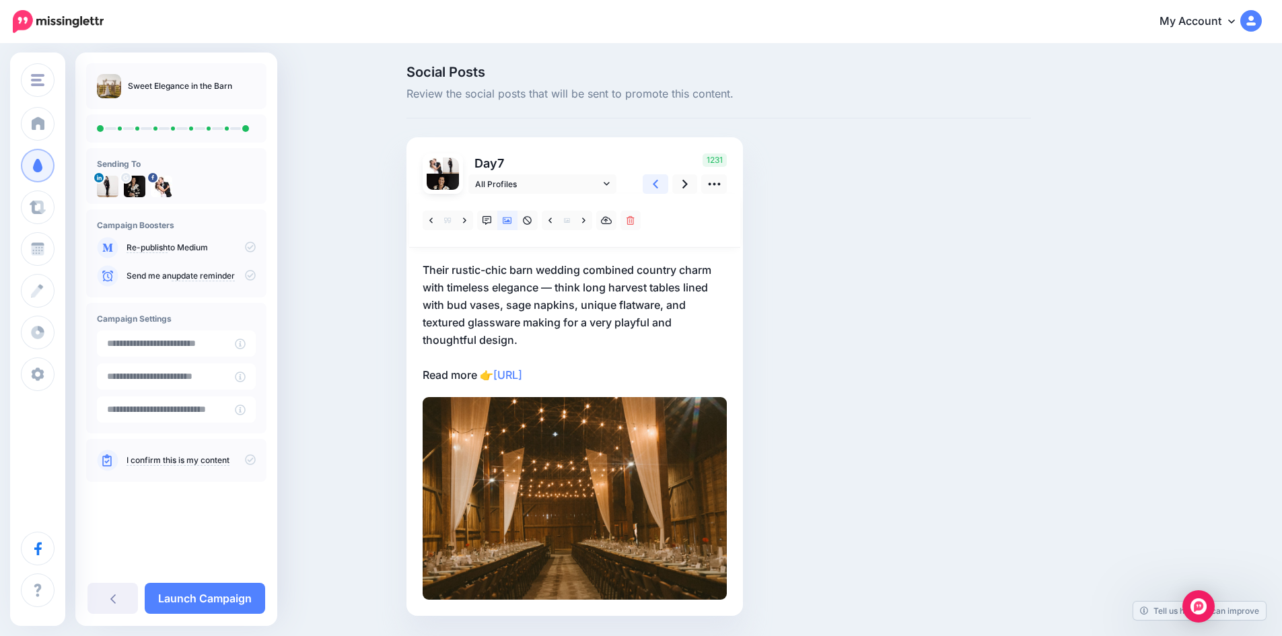
click at [658, 180] on icon at bounding box center [655, 184] width 5 height 14
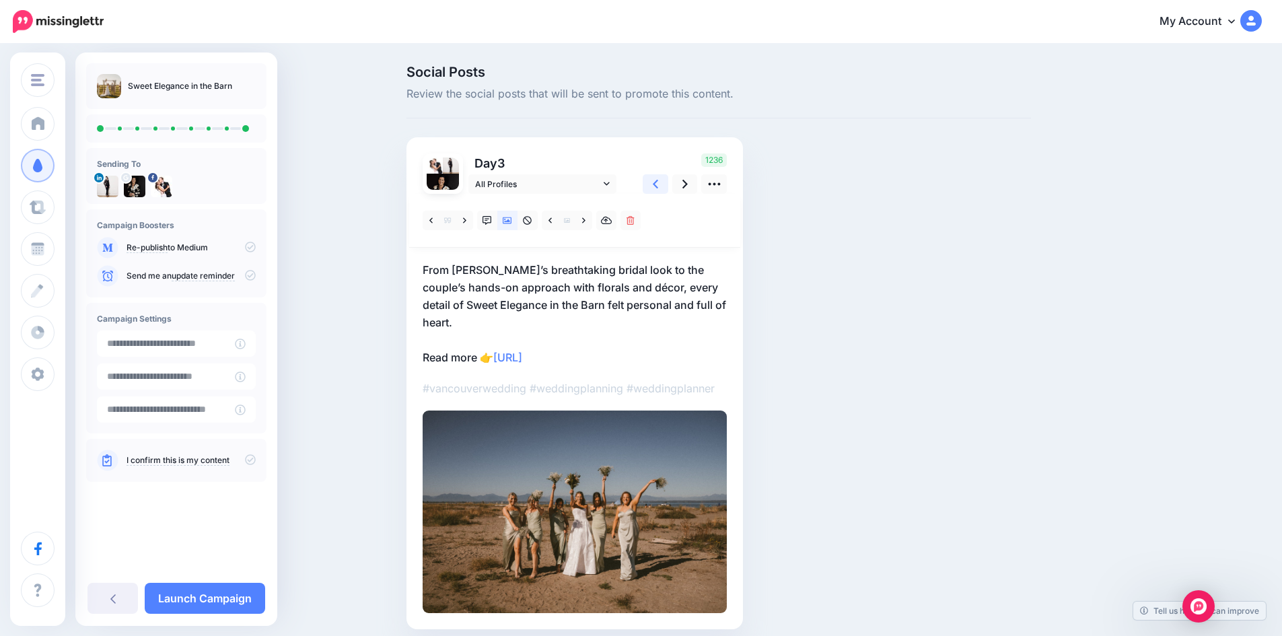
click at [658, 180] on icon at bounding box center [655, 184] width 5 height 14
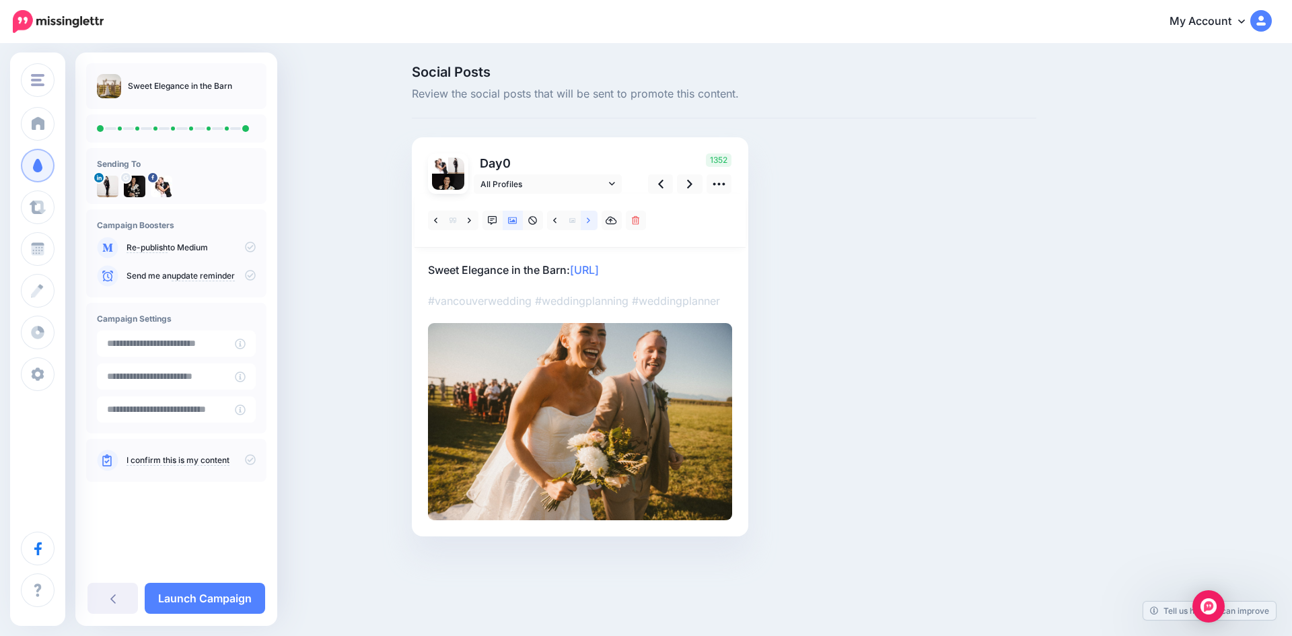
click at [589, 218] on icon at bounding box center [588, 220] width 3 height 9
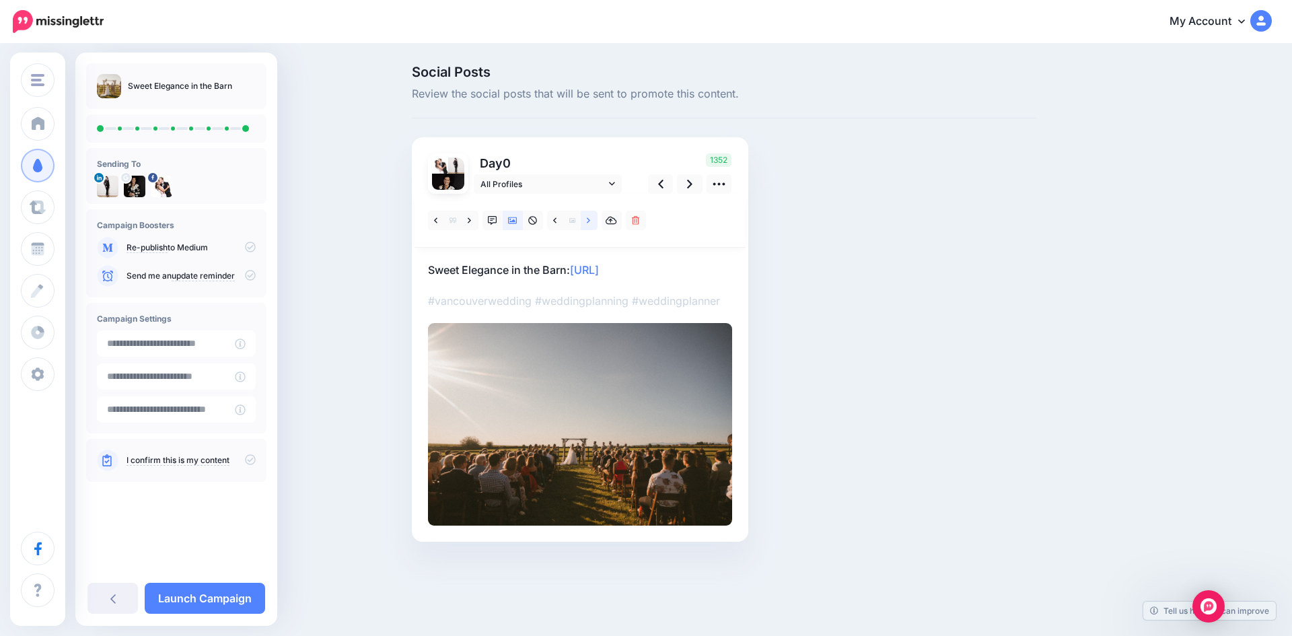
click at [588, 218] on icon at bounding box center [588, 219] width 3 height 5
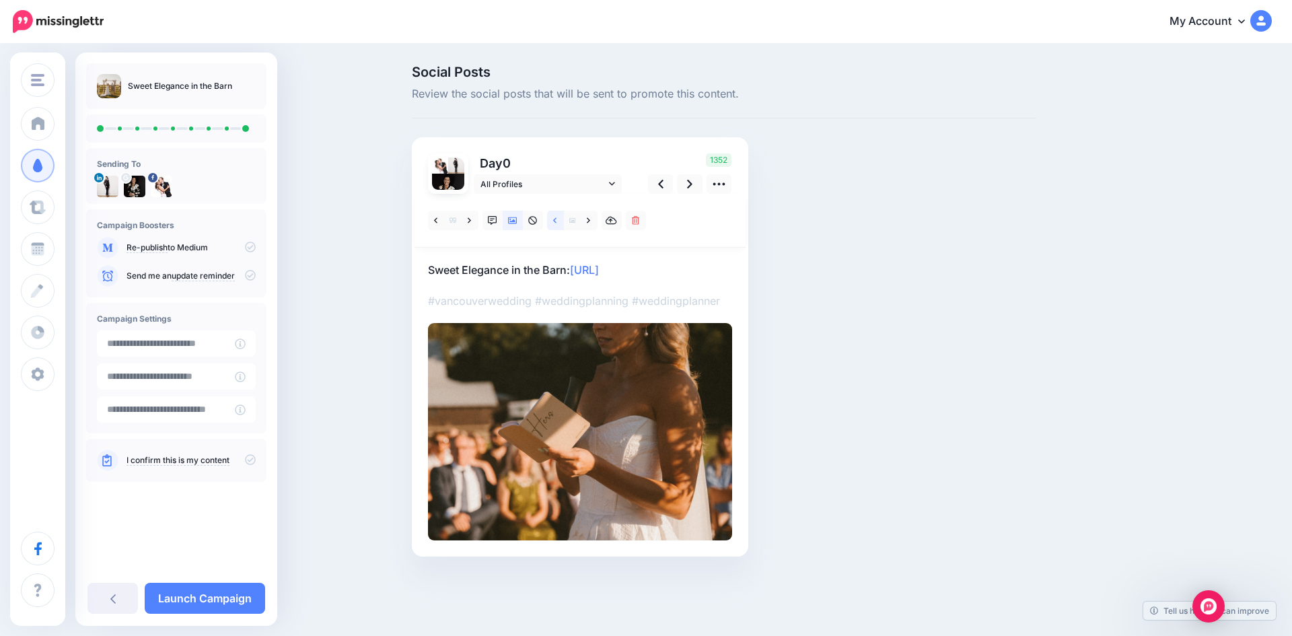
click at [552, 215] on link at bounding box center [555, 221] width 17 height 20
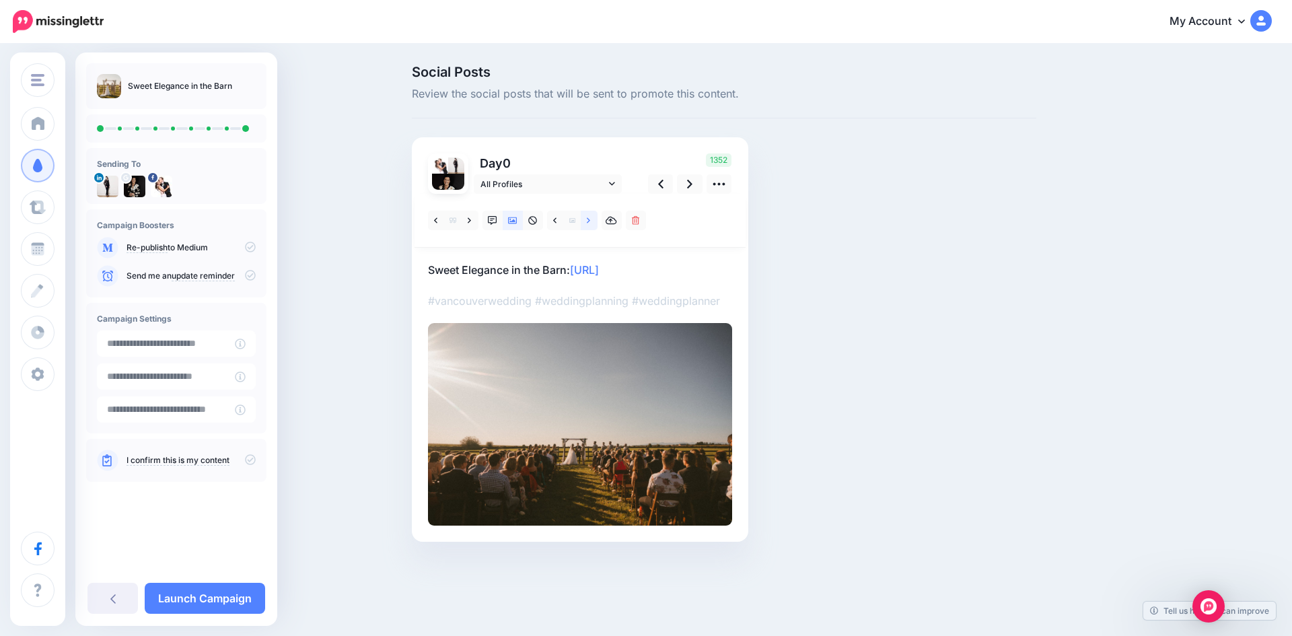
click at [590, 218] on icon at bounding box center [588, 220] width 3 height 9
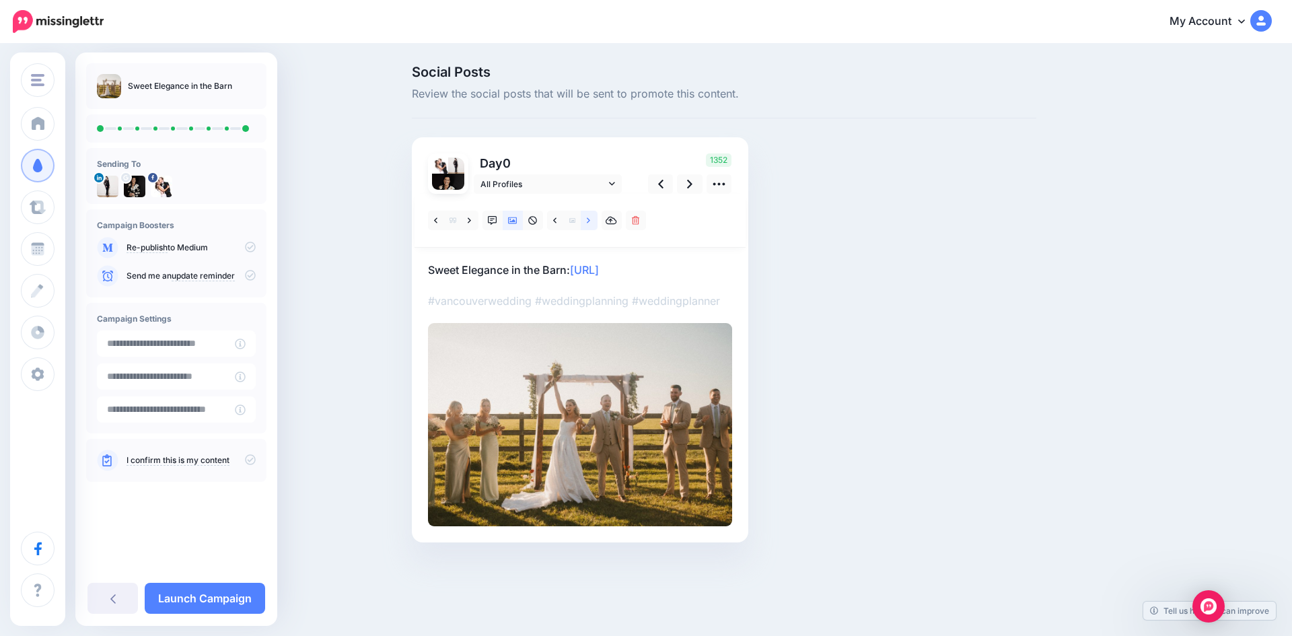
click at [590, 218] on icon at bounding box center [588, 220] width 3 height 9
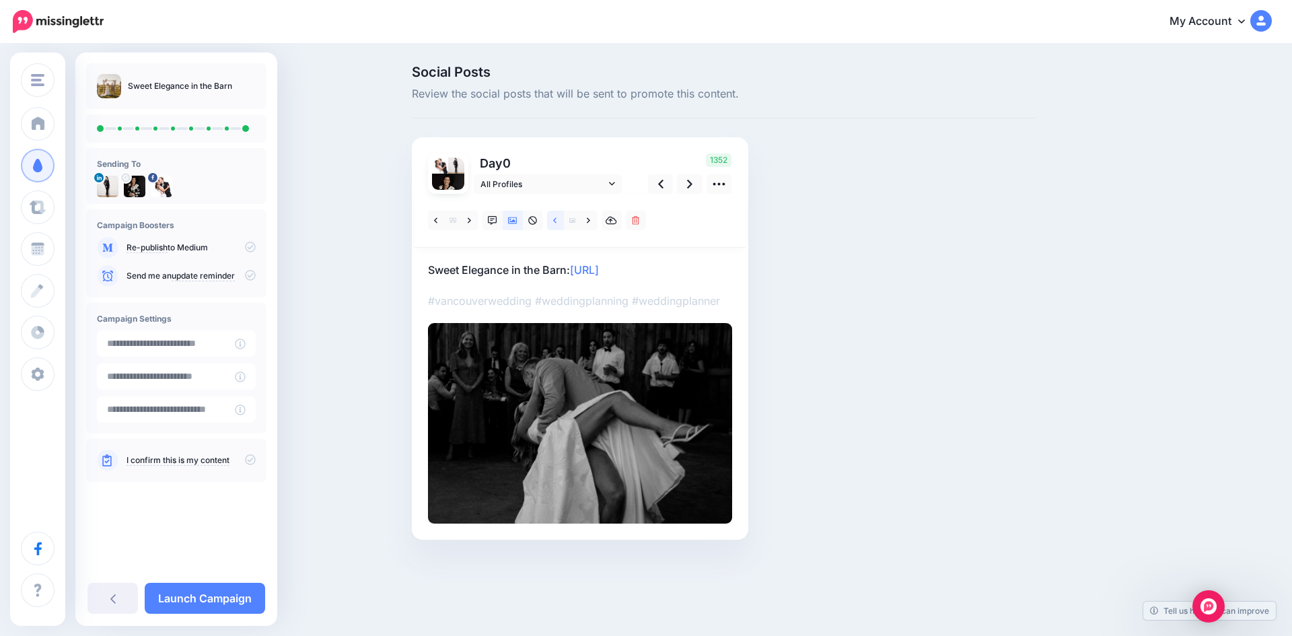
click at [550, 219] on link at bounding box center [555, 221] width 17 height 20
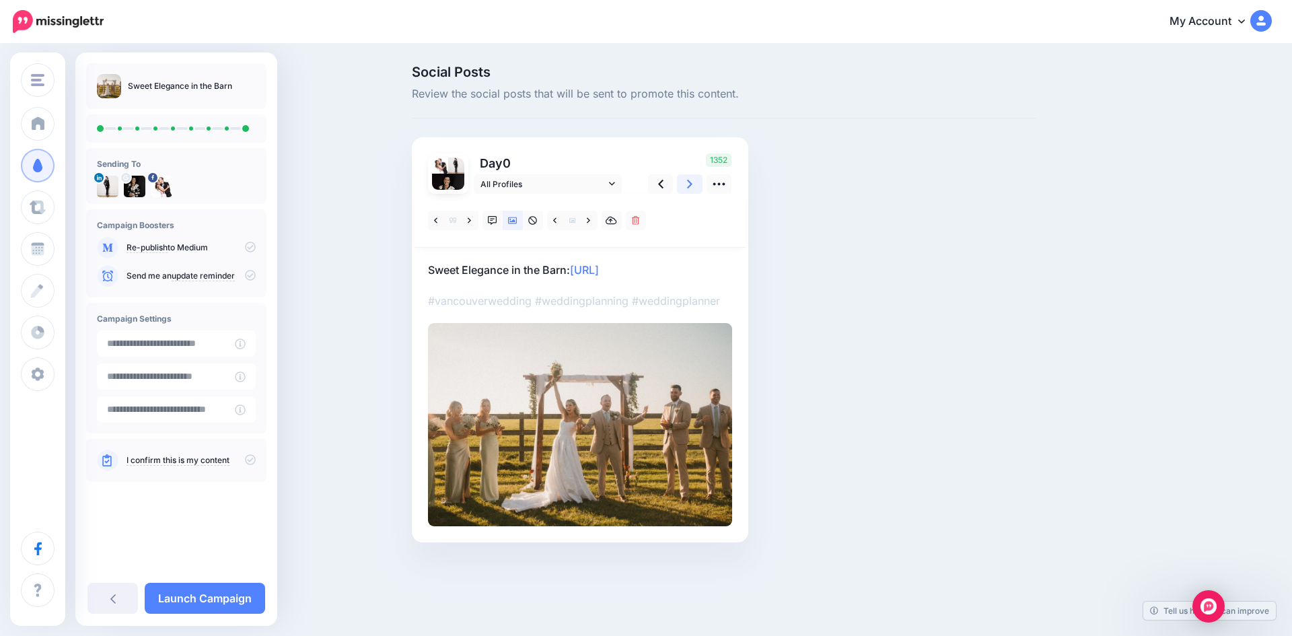
click at [691, 183] on icon at bounding box center [689, 184] width 5 height 9
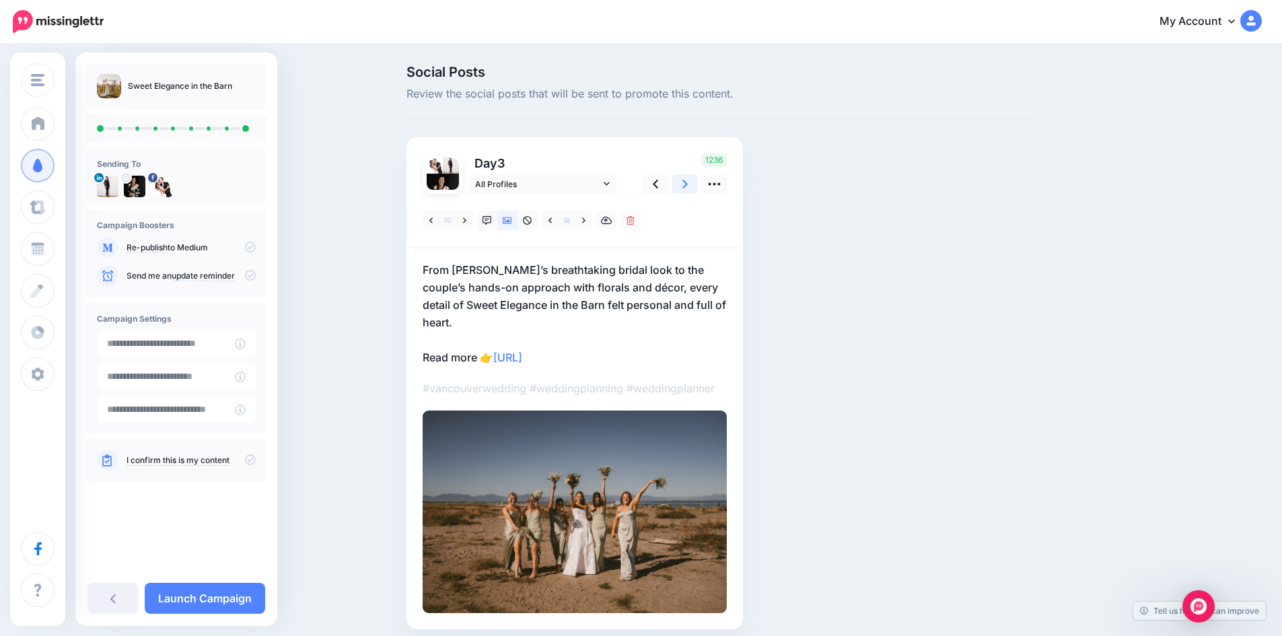
click at [688, 183] on icon at bounding box center [684, 184] width 5 height 9
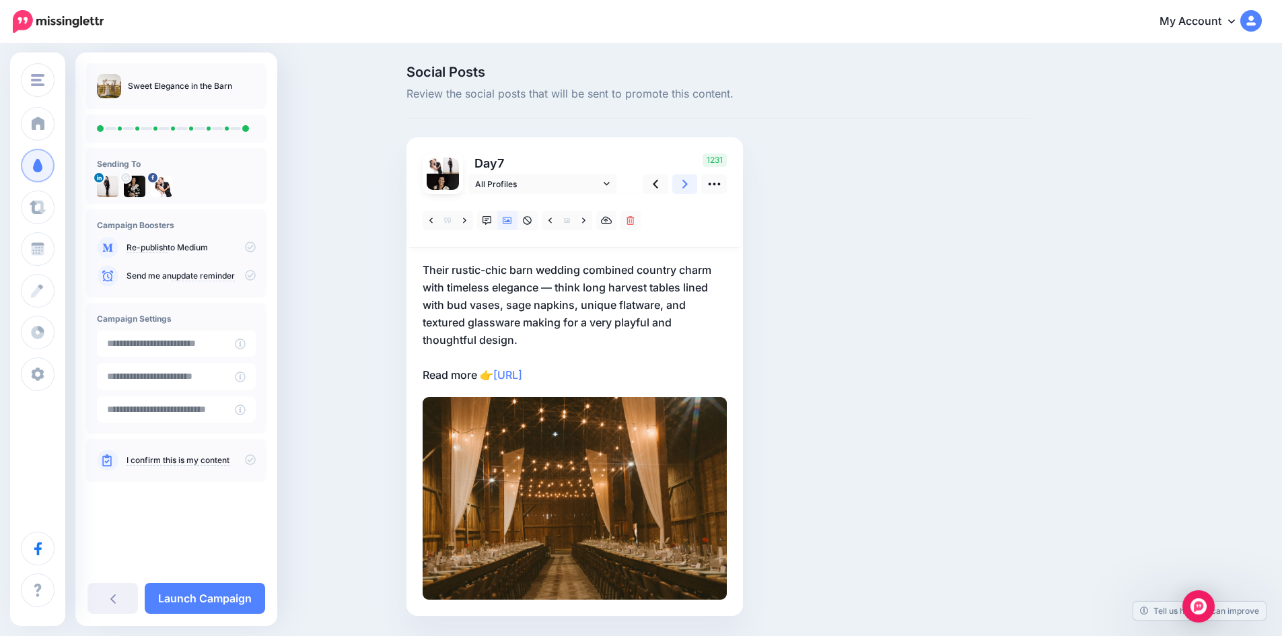
click at [688, 183] on icon at bounding box center [684, 184] width 5 height 9
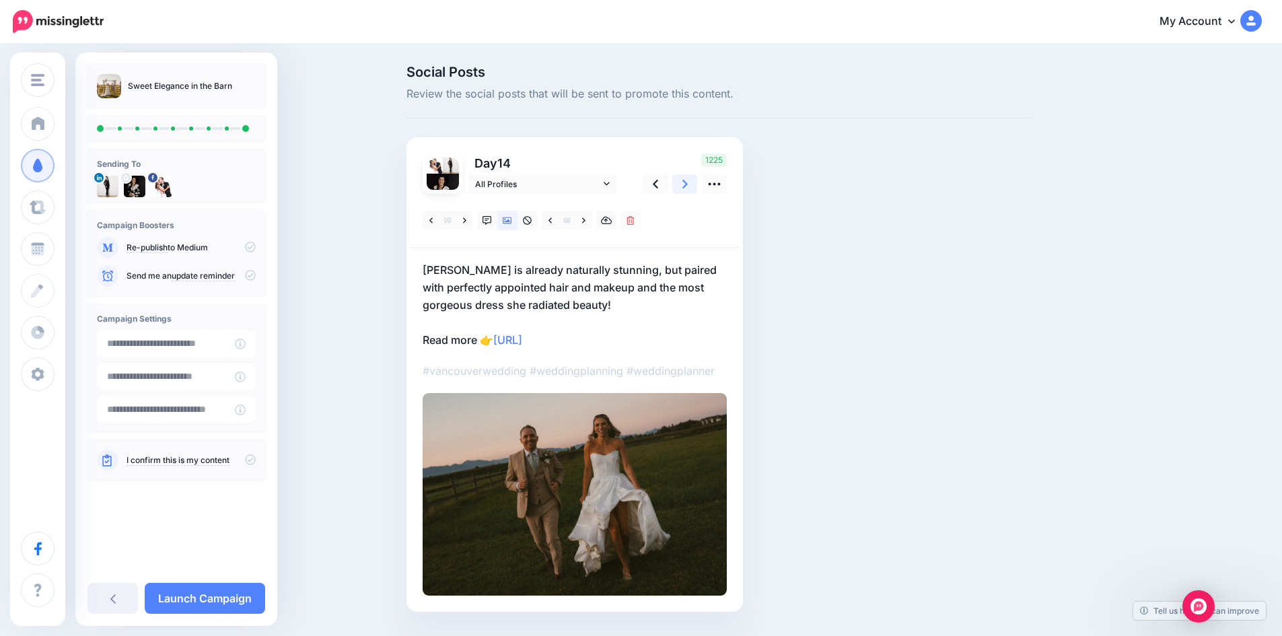
click at [688, 183] on icon at bounding box center [684, 184] width 5 height 9
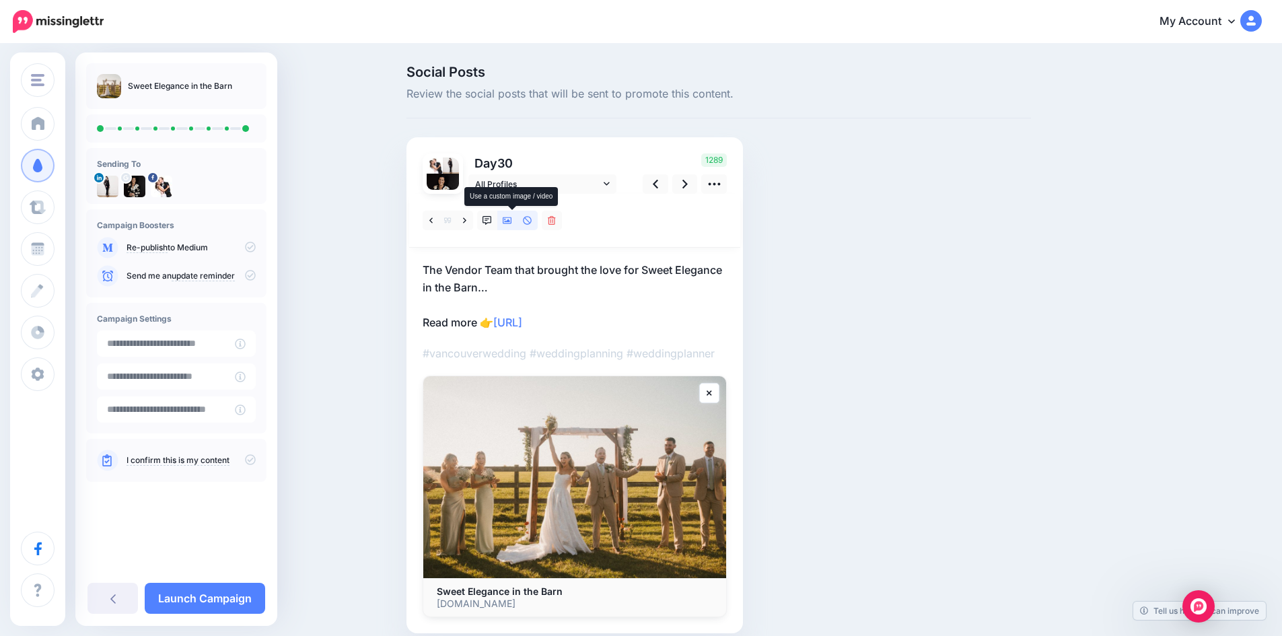
click at [509, 221] on icon at bounding box center [507, 220] width 9 height 7
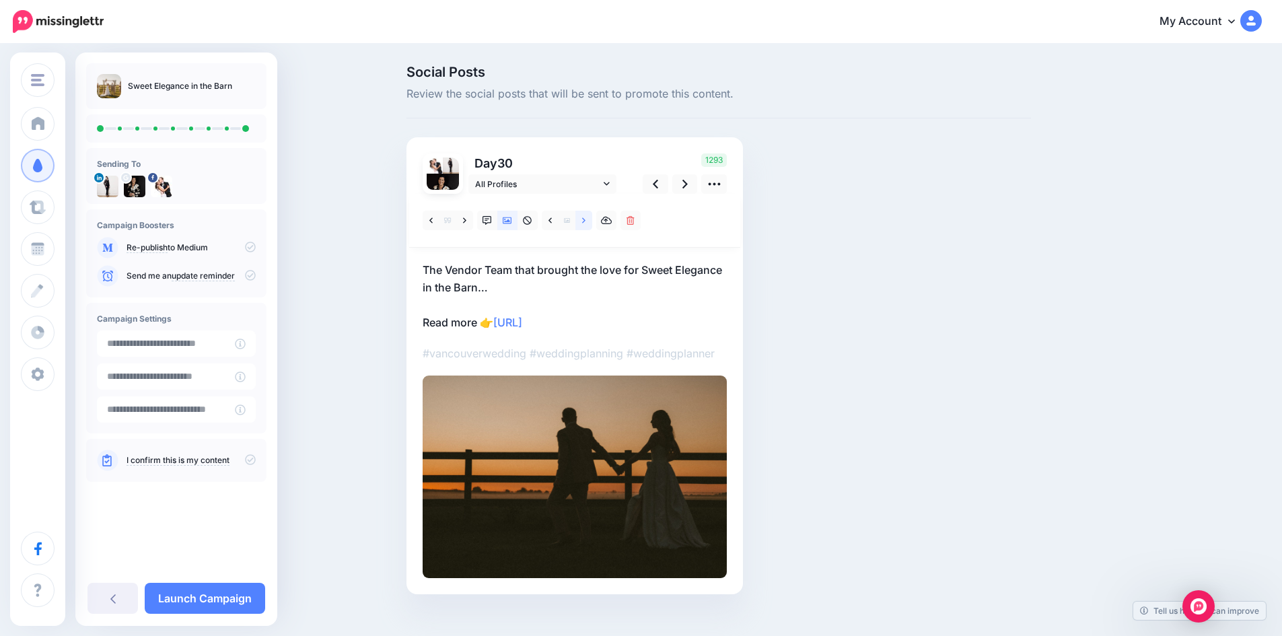
click at [586, 218] on icon at bounding box center [583, 219] width 3 height 5
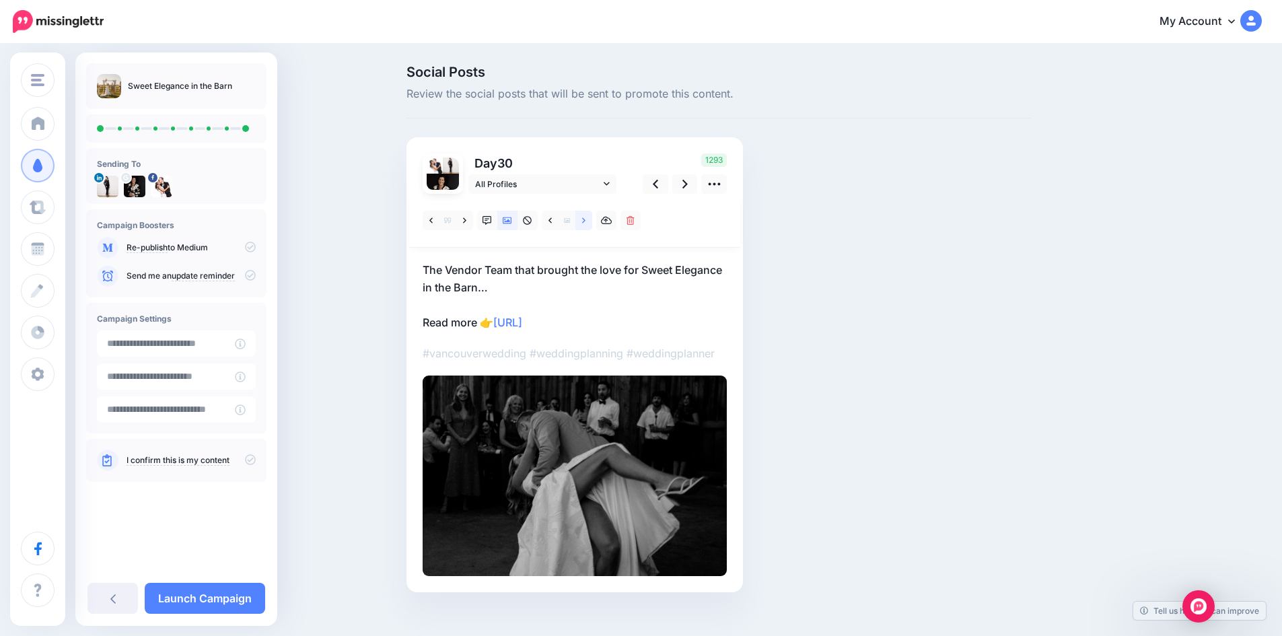
click at [586, 218] on icon at bounding box center [583, 219] width 3 height 5
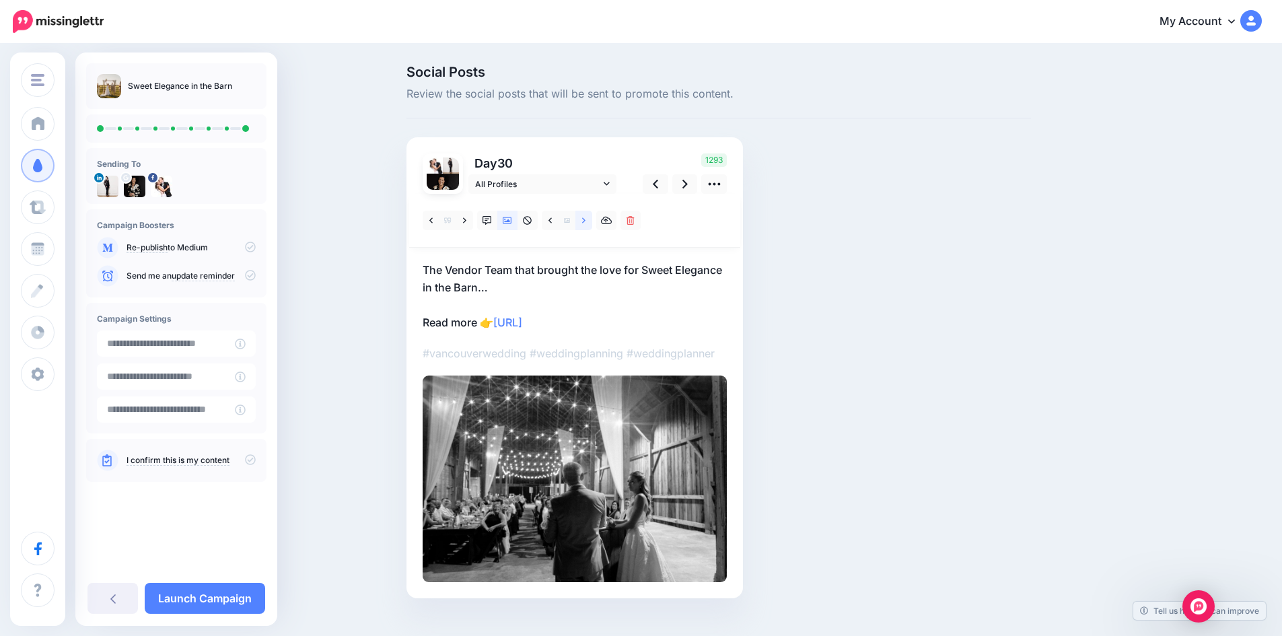
click at [586, 218] on icon at bounding box center [583, 219] width 3 height 5
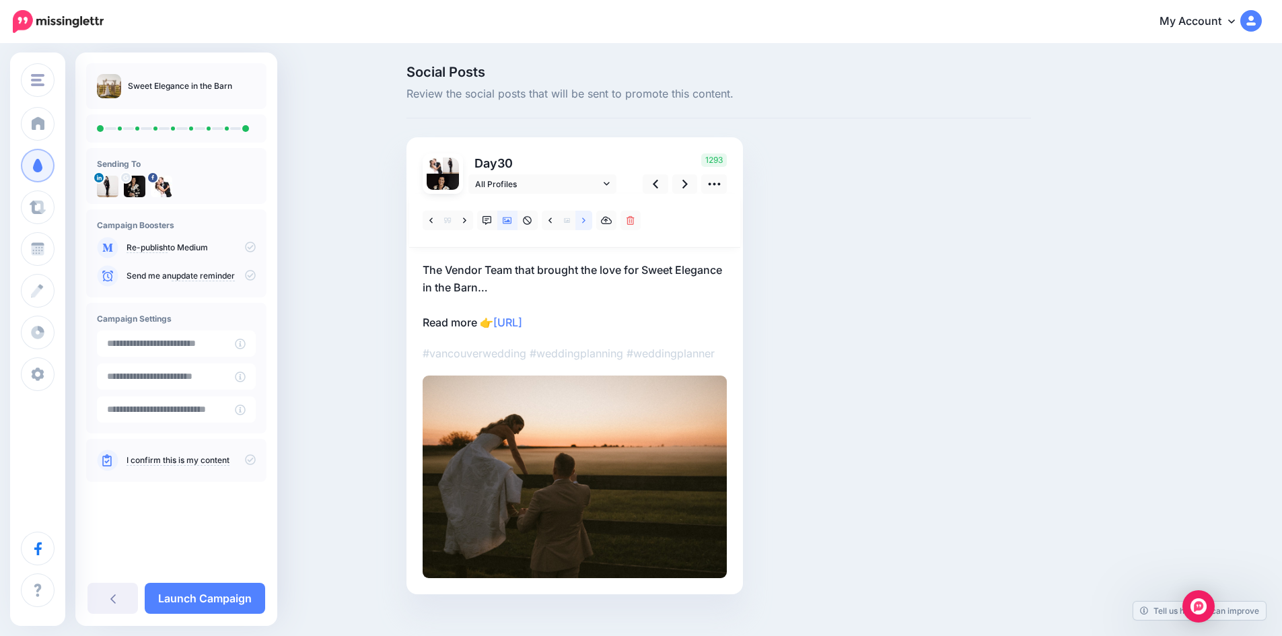
click at [586, 218] on icon at bounding box center [583, 219] width 3 height 5
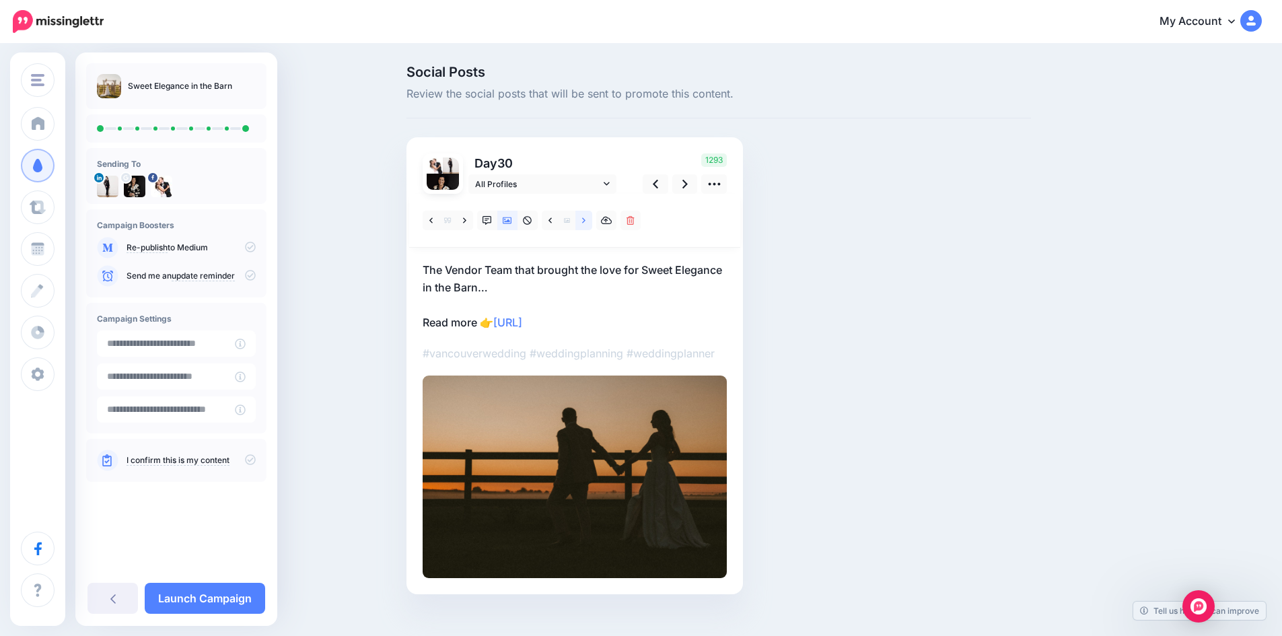
click at [586, 218] on icon at bounding box center [583, 219] width 3 height 5
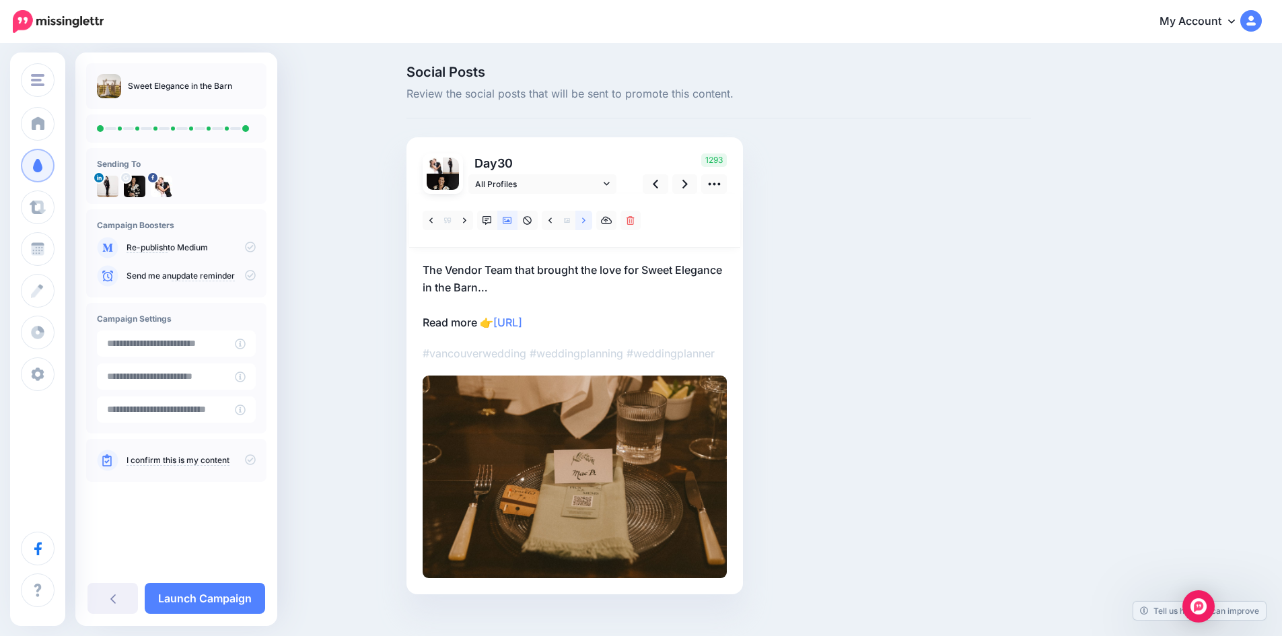
click at [586, 218] on icon at bounding box center [583, 219] width 3 height 5
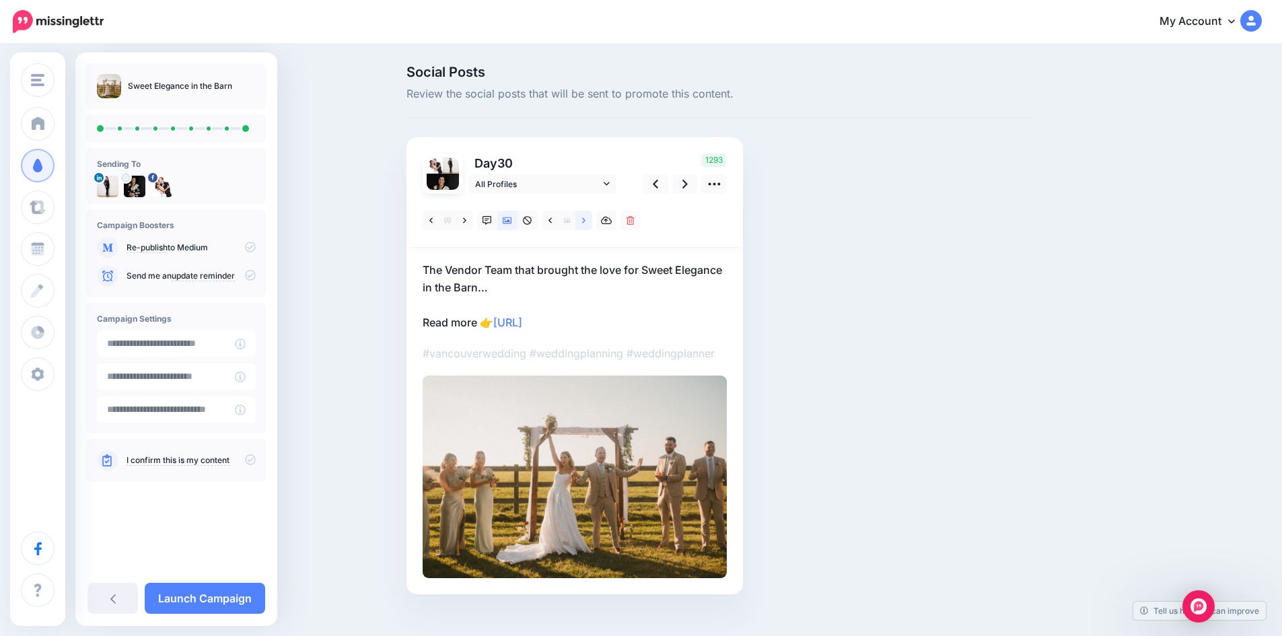
click at [586, 218] on icon at bounding box center [583, 219] width 3 height 5
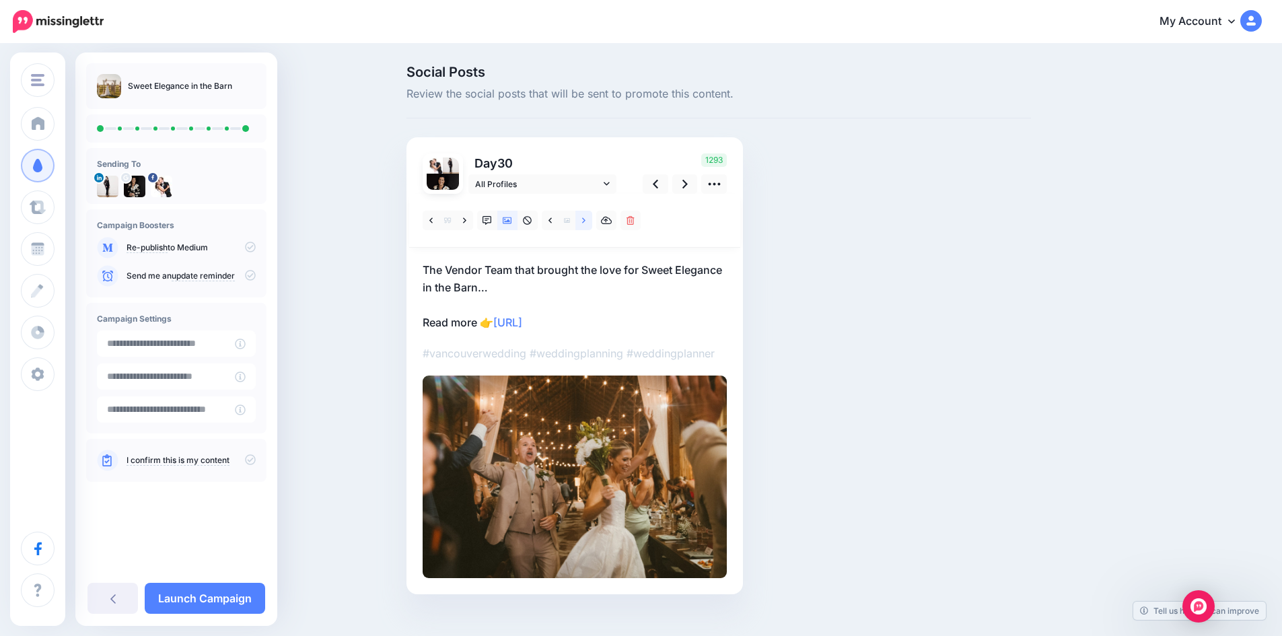
click at [586, 218] on icon at bounding box center [583, 219] width 3 height 5
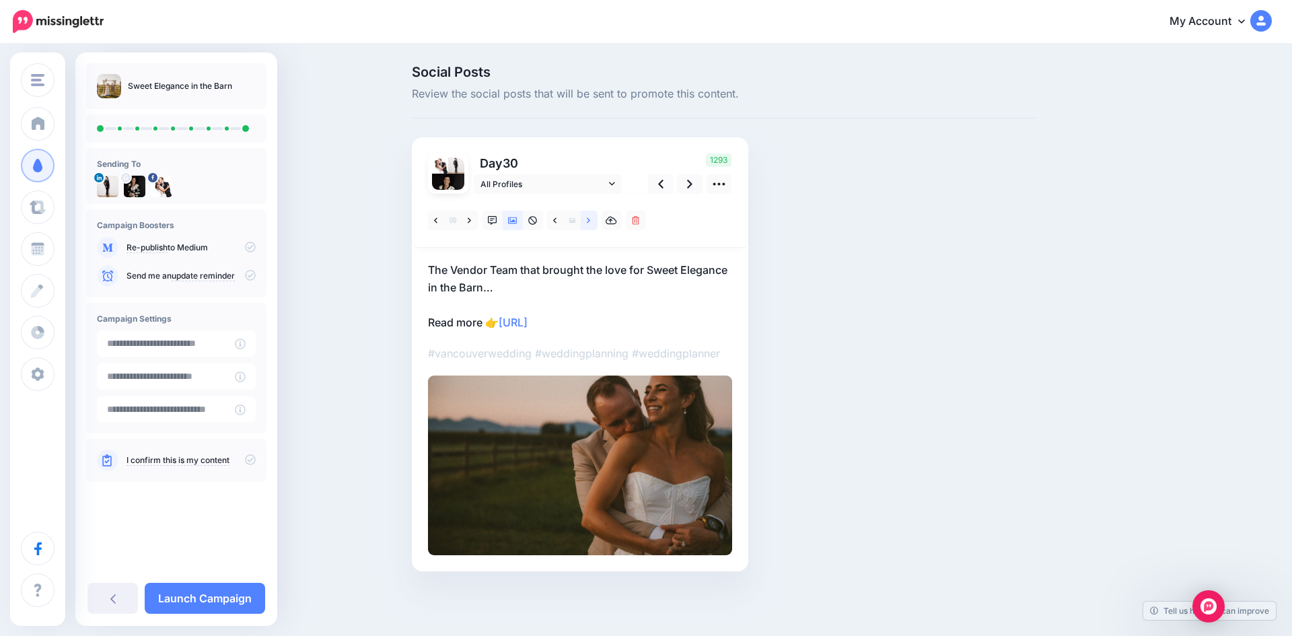
click at [588, 218] on icon at bounding box center [588, 219] width 3 height 5
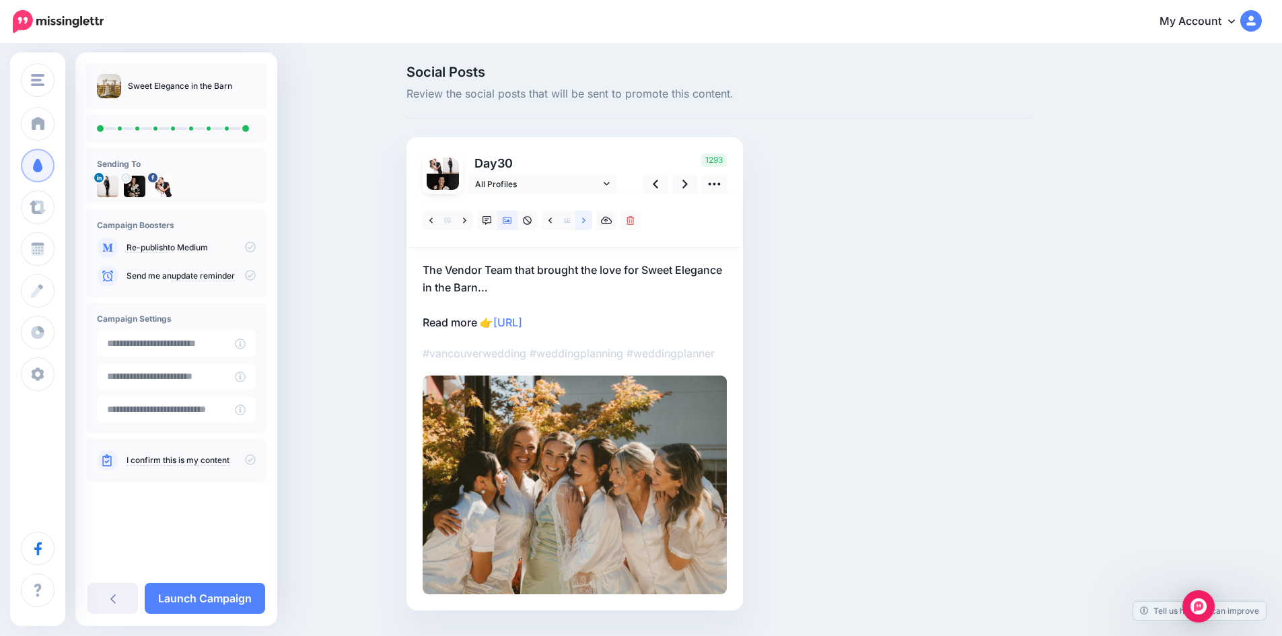
click at [586, 218] on icon at bounding box center [583, 219] width 3 height 5
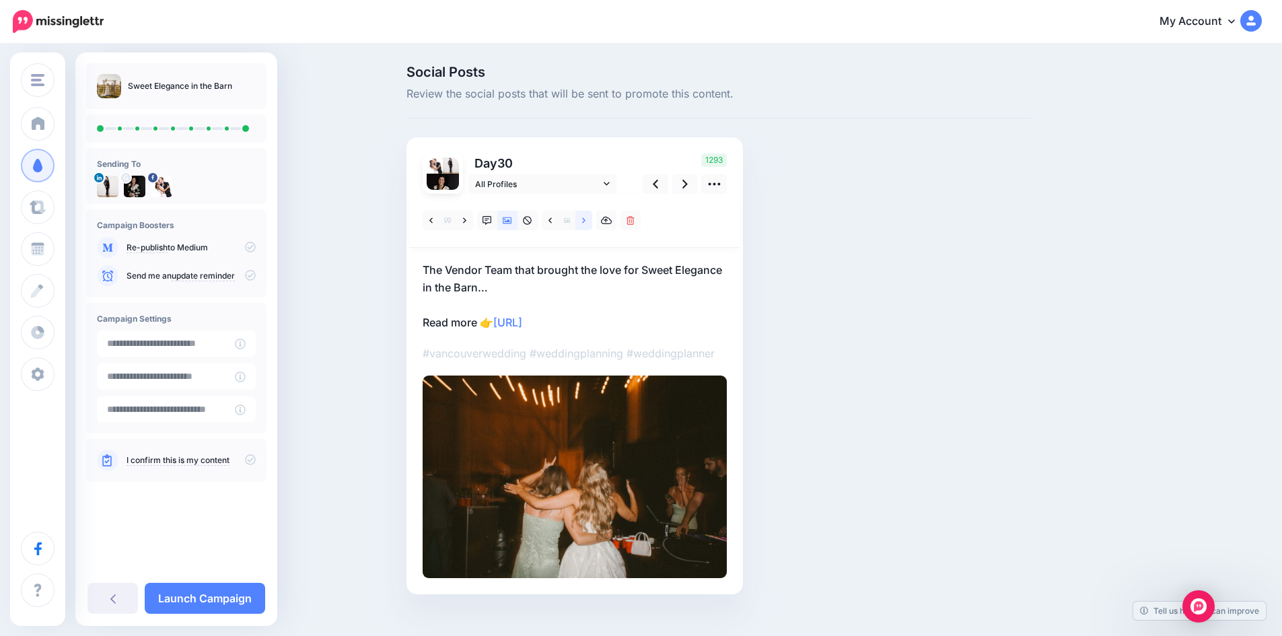
click at [586, 218] on icon at bounding box center [583, 219] width 3 height 5
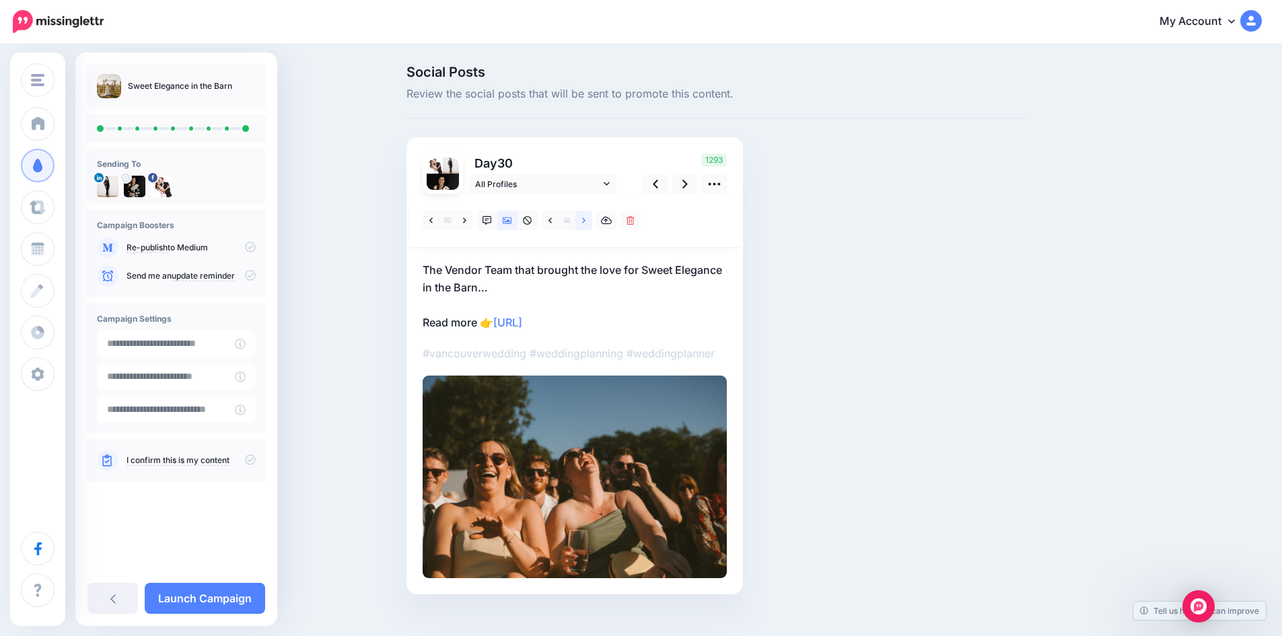
click at [586, 216] on link at bounding box center [583, 221] width 17 height 20
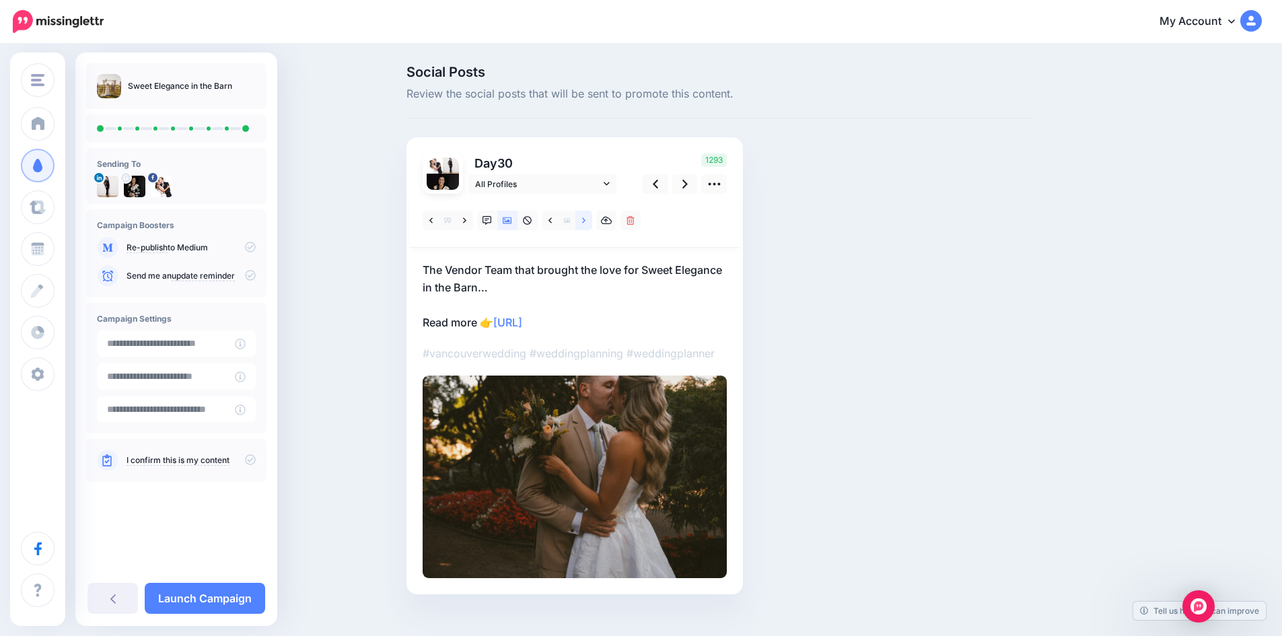
click at [586, 216] on link at bounding box center [583, 221] width 17 height 20
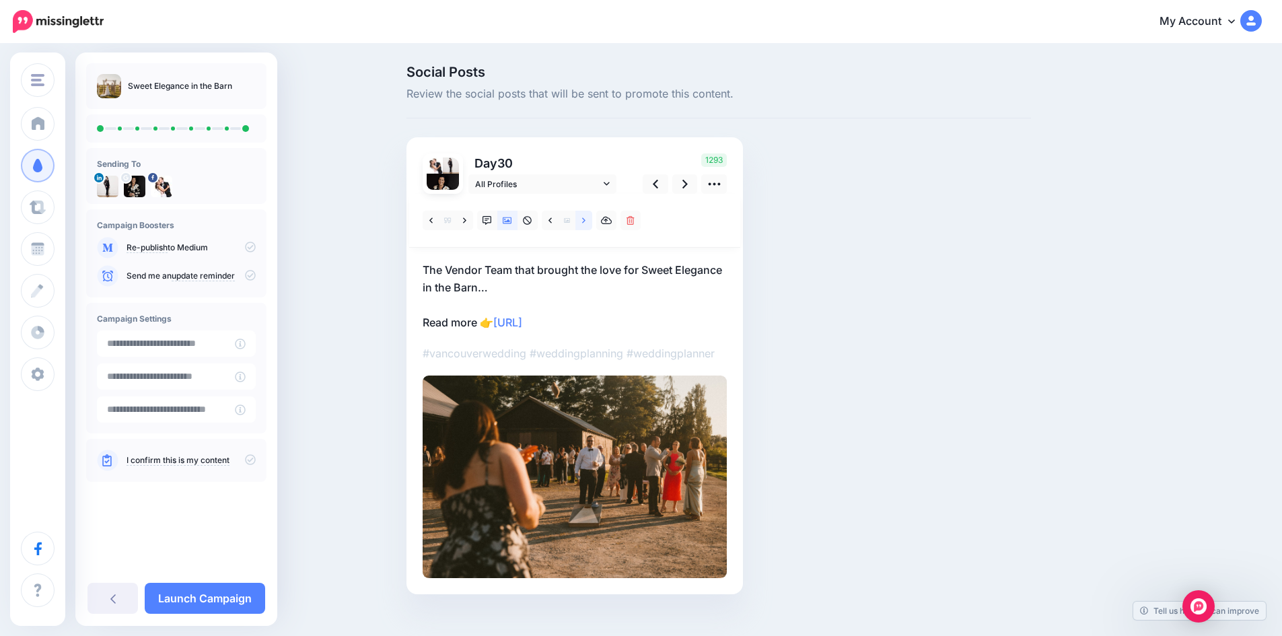
click at [586, 216] on link at bounding box center [583, 221] width 17 height 20
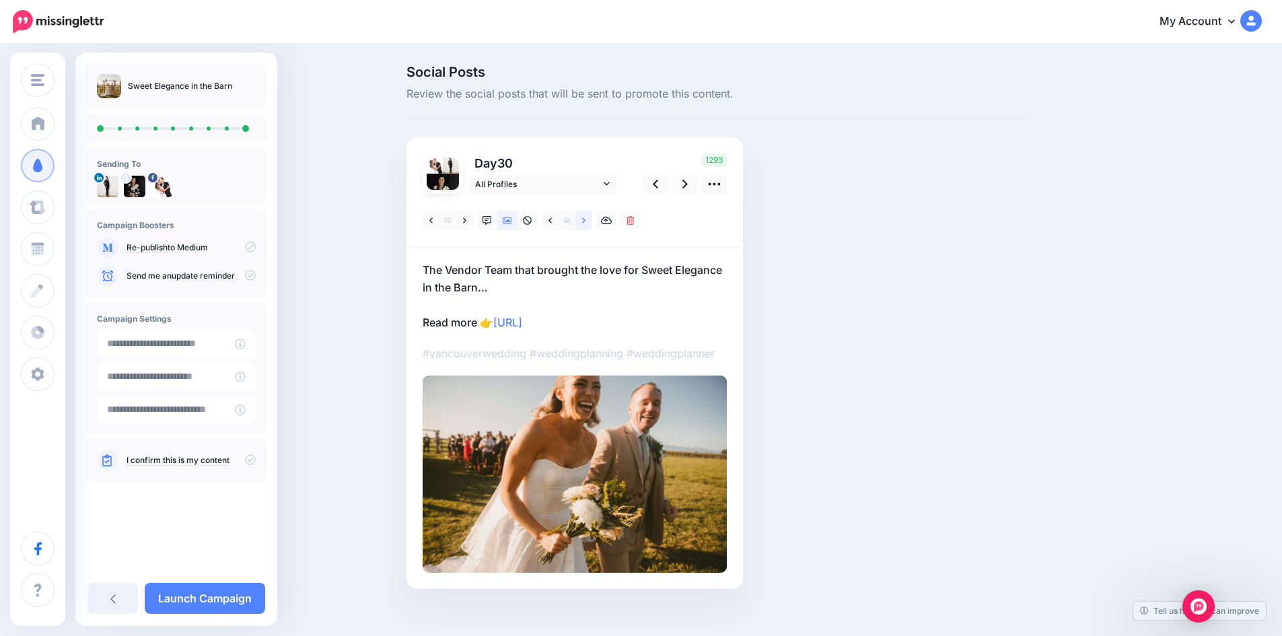
click at [586, 216] on link at bounding box center [583, 221] width 17 height 20
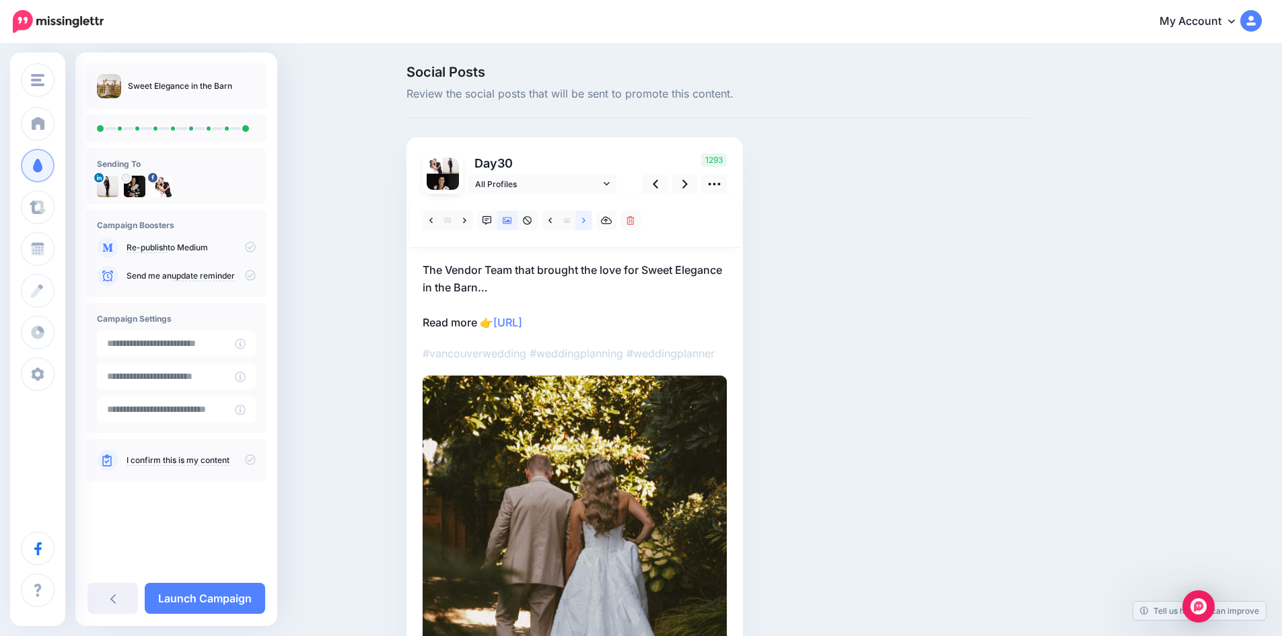
click at [586, 216] on link at bounding box center [583, 221] width 17 height 20
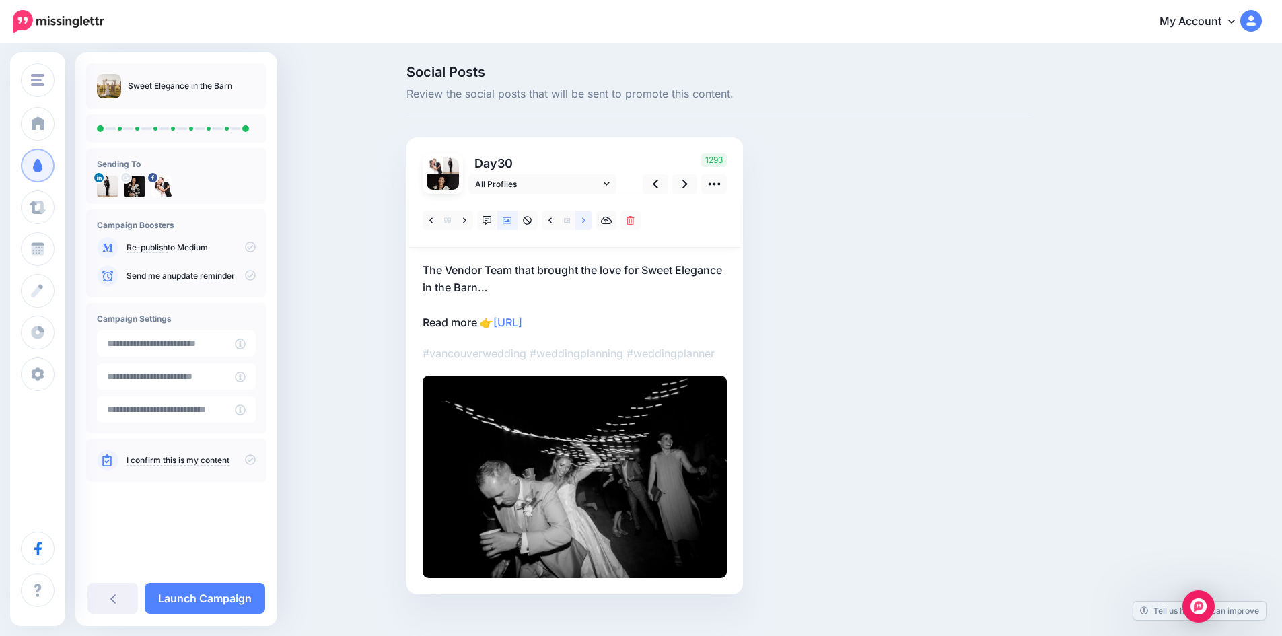
click at [586, 216] on link at bounding box center [583, 221] width 17 height 20
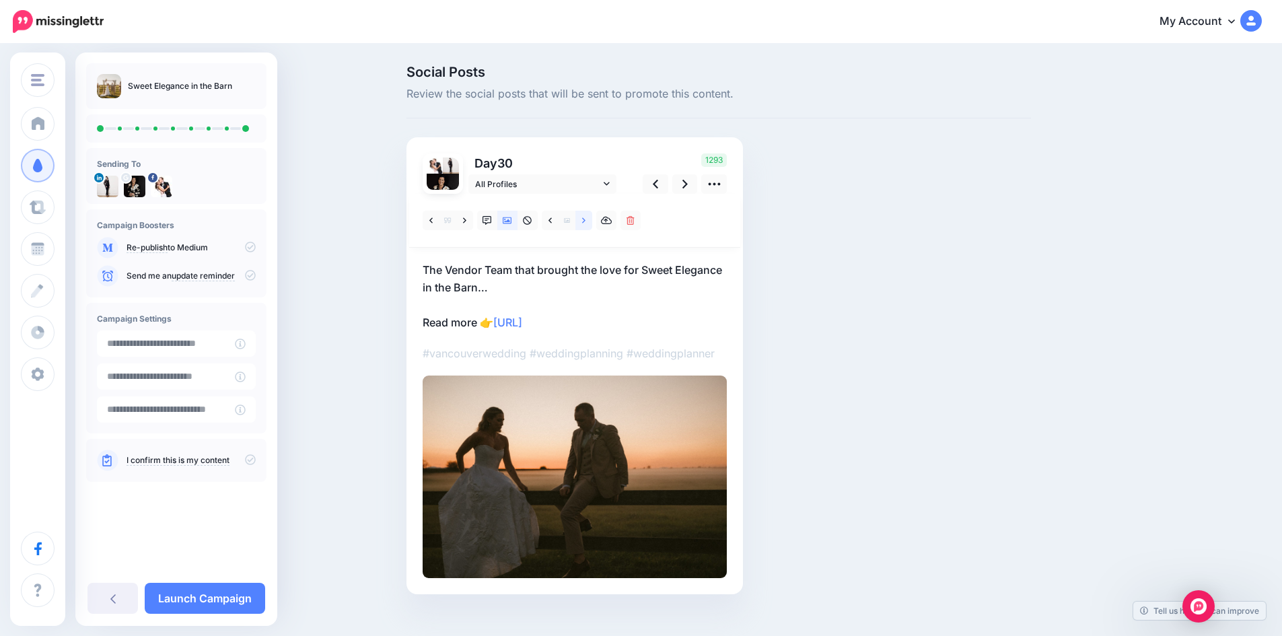
click at [586, 216] on link at bounding box center [583, 221] width 17 height 20
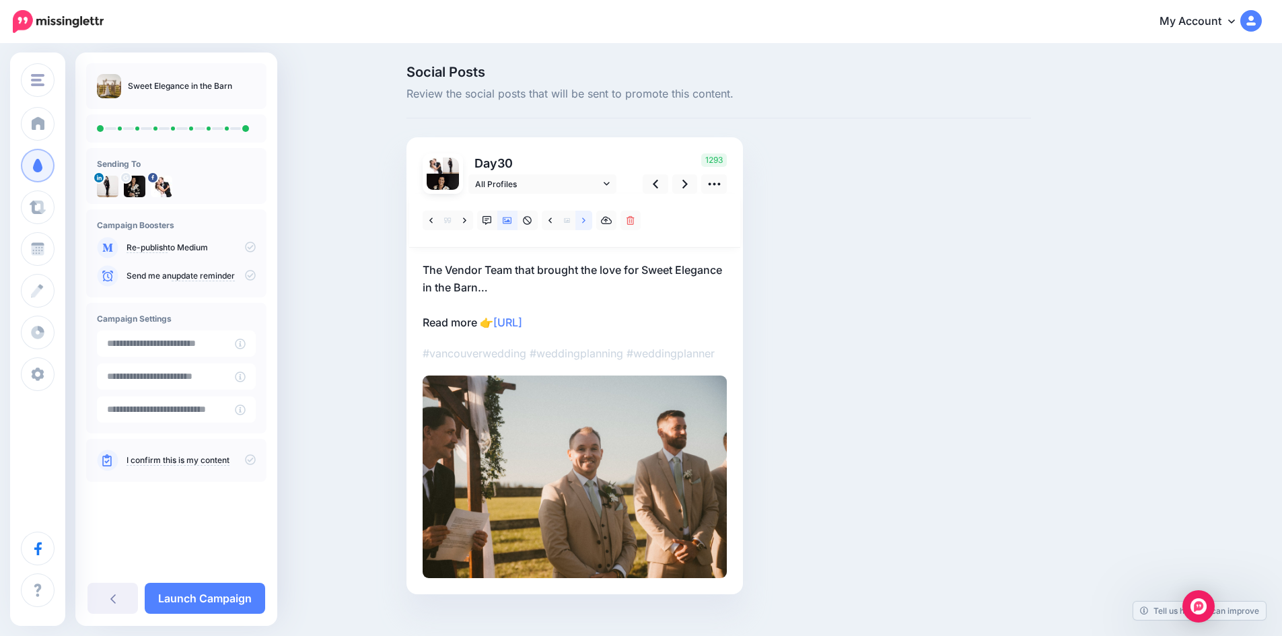
click at [586, 216] on link at bounding box center [583, 221] width 17 height 20
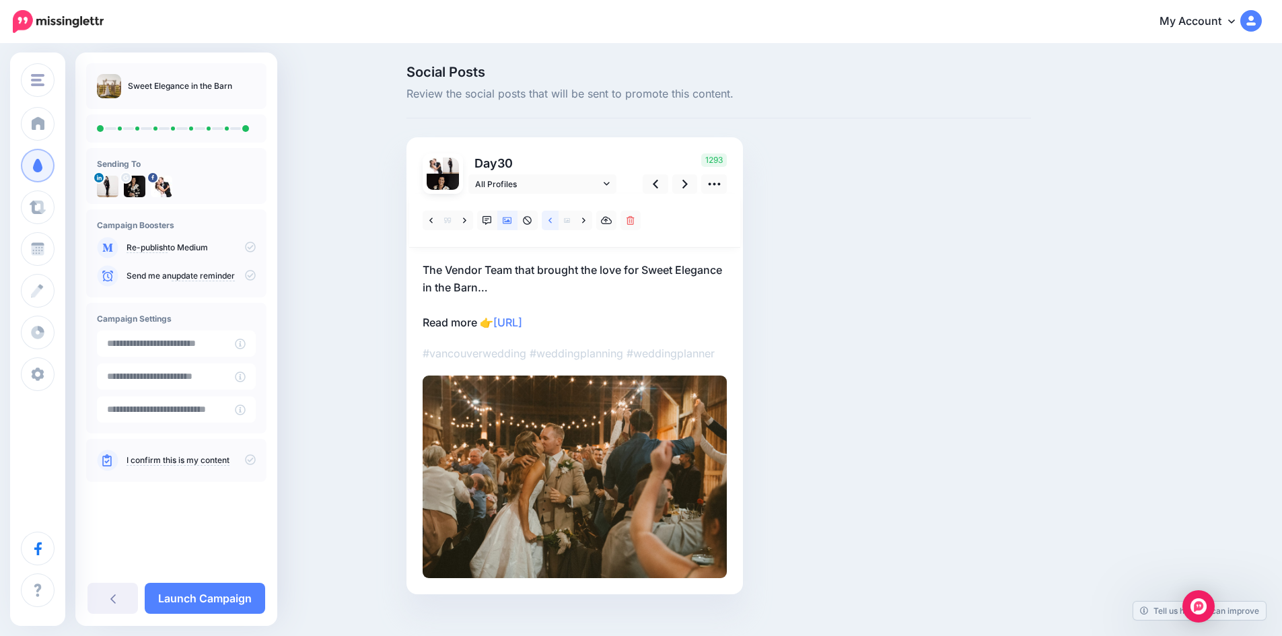
click at [552, 221] on icon at bounding box center [550, 219] width 3 height 5
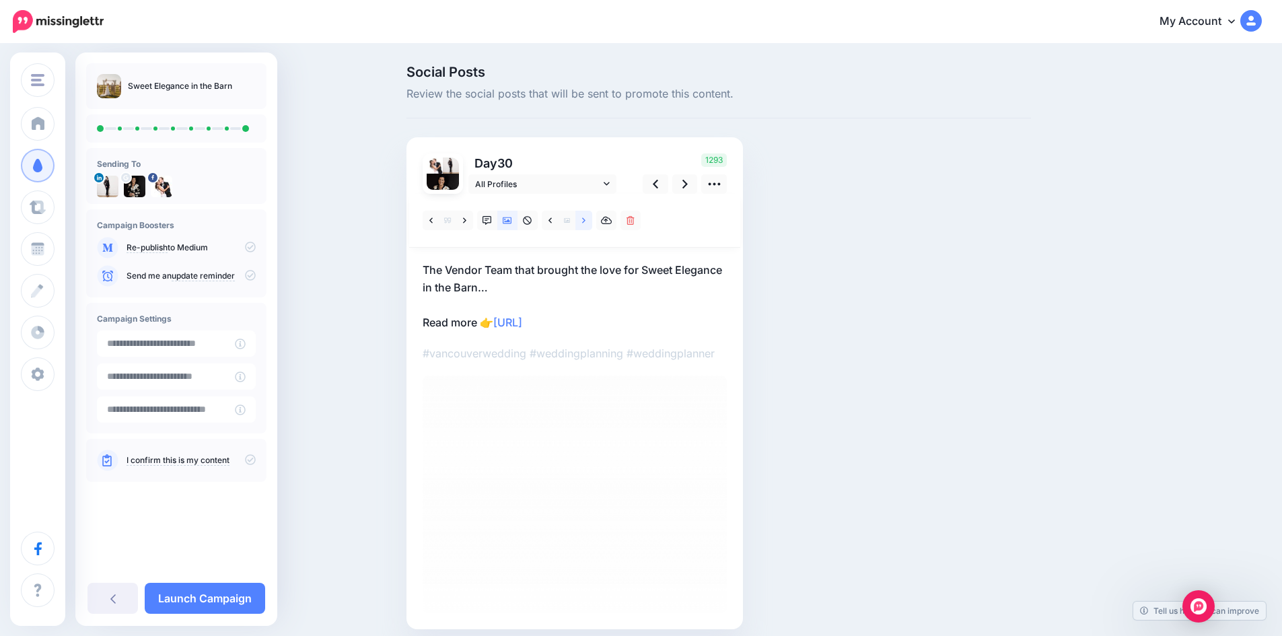
click at [586, 216] on icon at bounding box center [583, 220] width 3 height 9
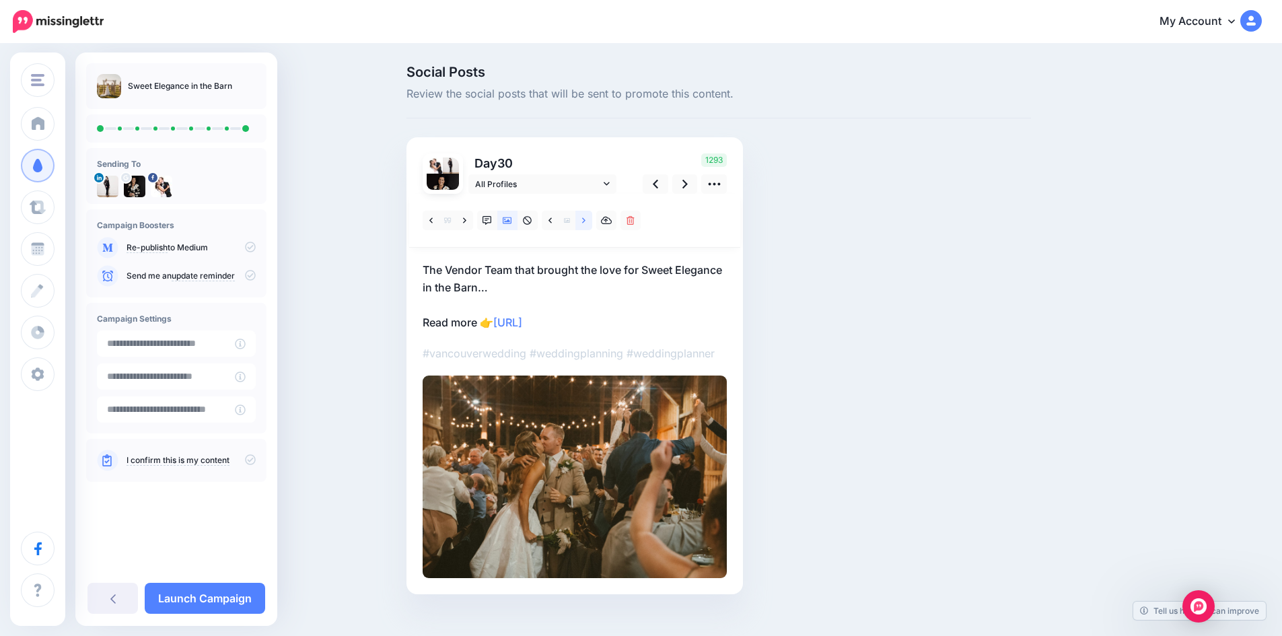
click at [586, 216] on icon at bounding box center [583, 220] width 3 height 9
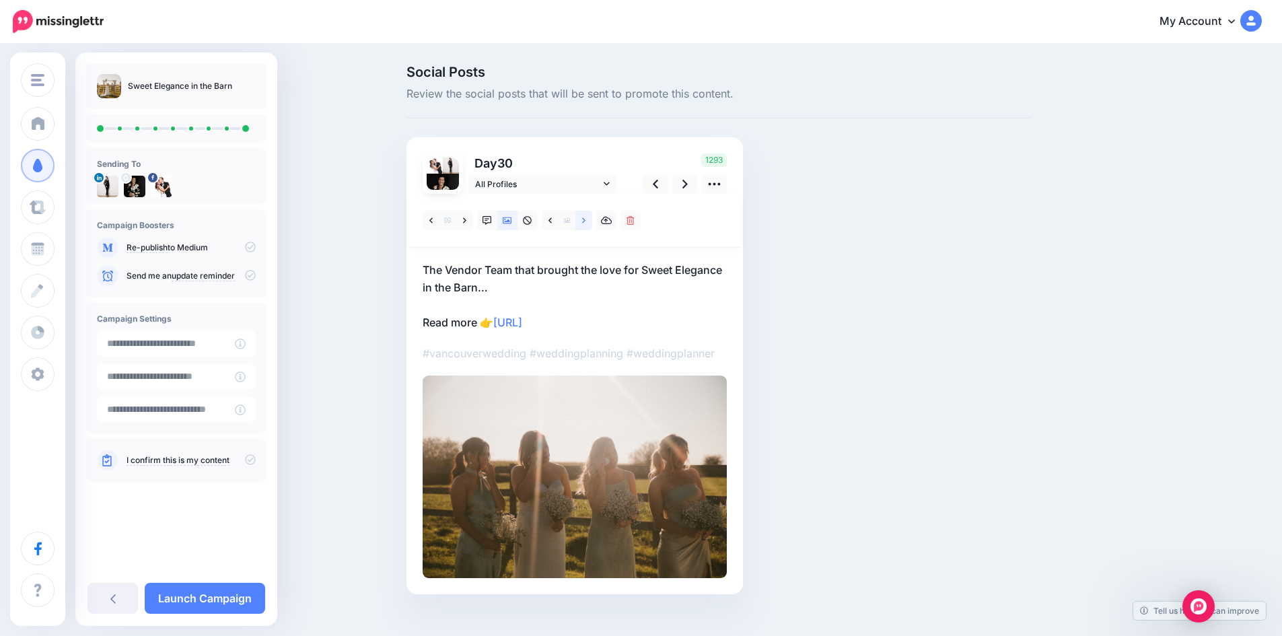
click at [586, 216] on icon at bounding box center [583, 220] width 3 height 9
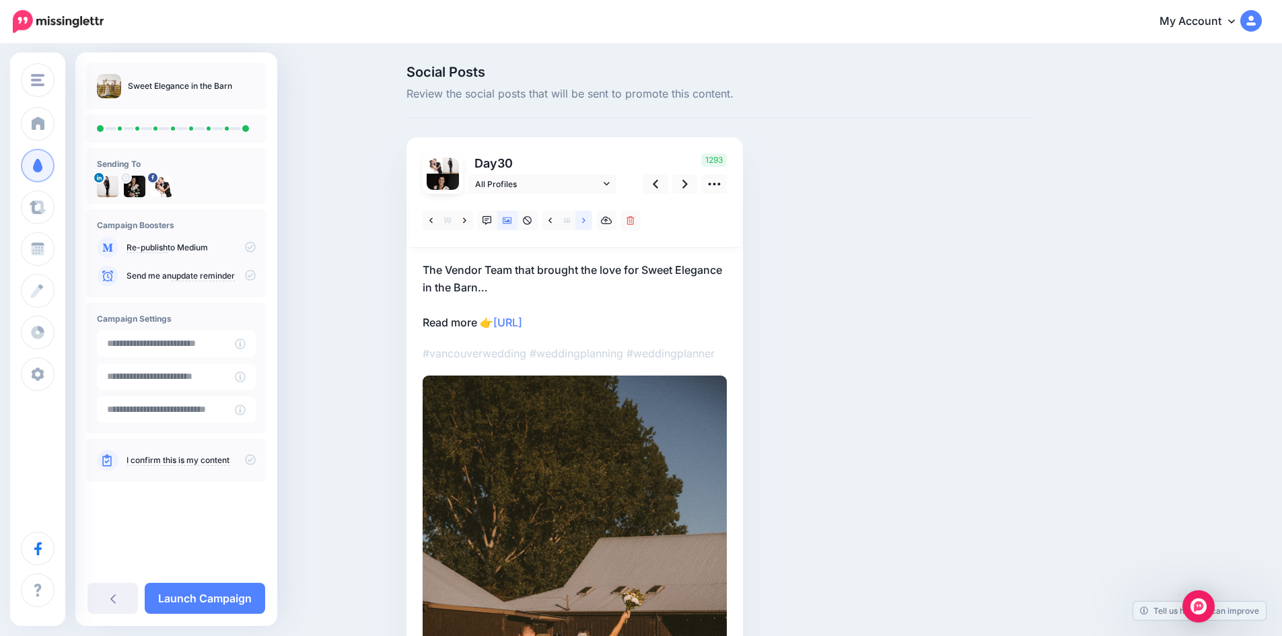
click at [586, 216] on icon at bounding box center [583, 220] width 3 height 9
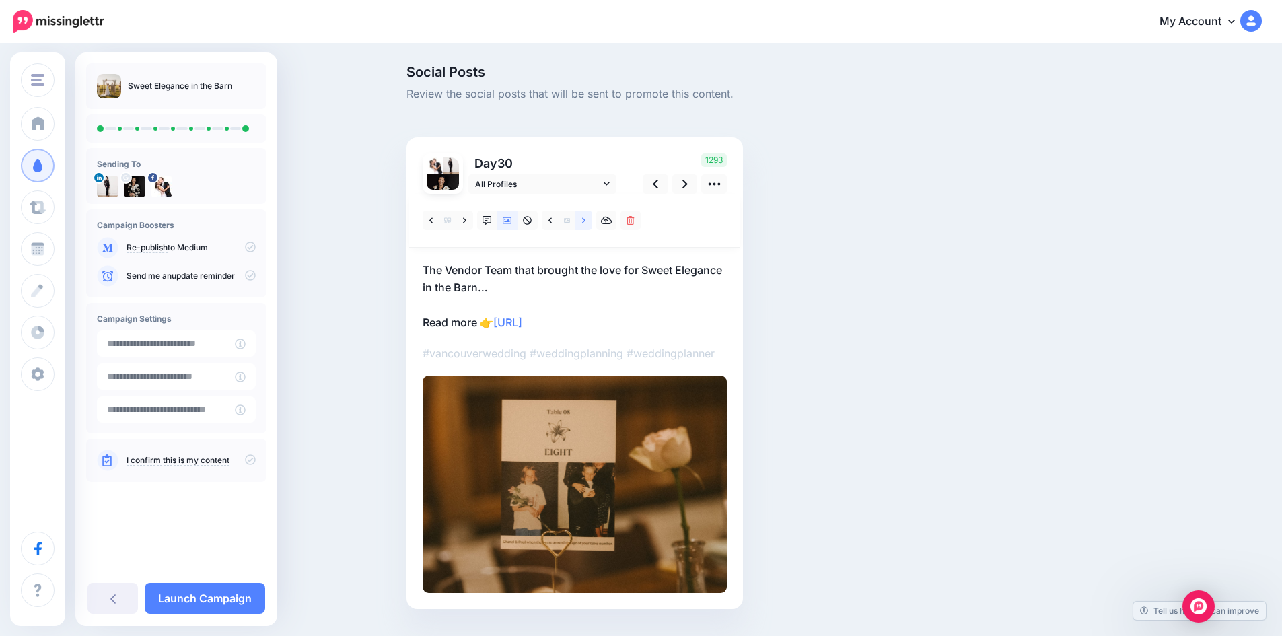
click at [586, 216] on icon at bounding box center [583, 220] width 3 height 9
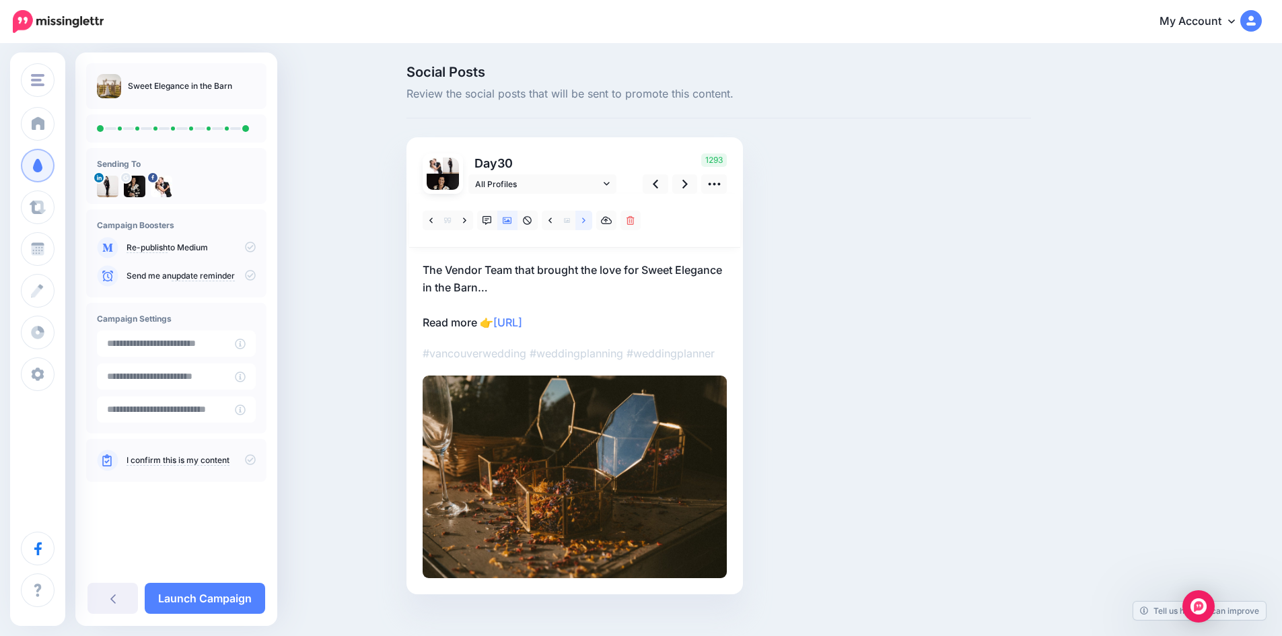
click at [586, 216] on icon at bounding box center [583, 220] width 3 height 9
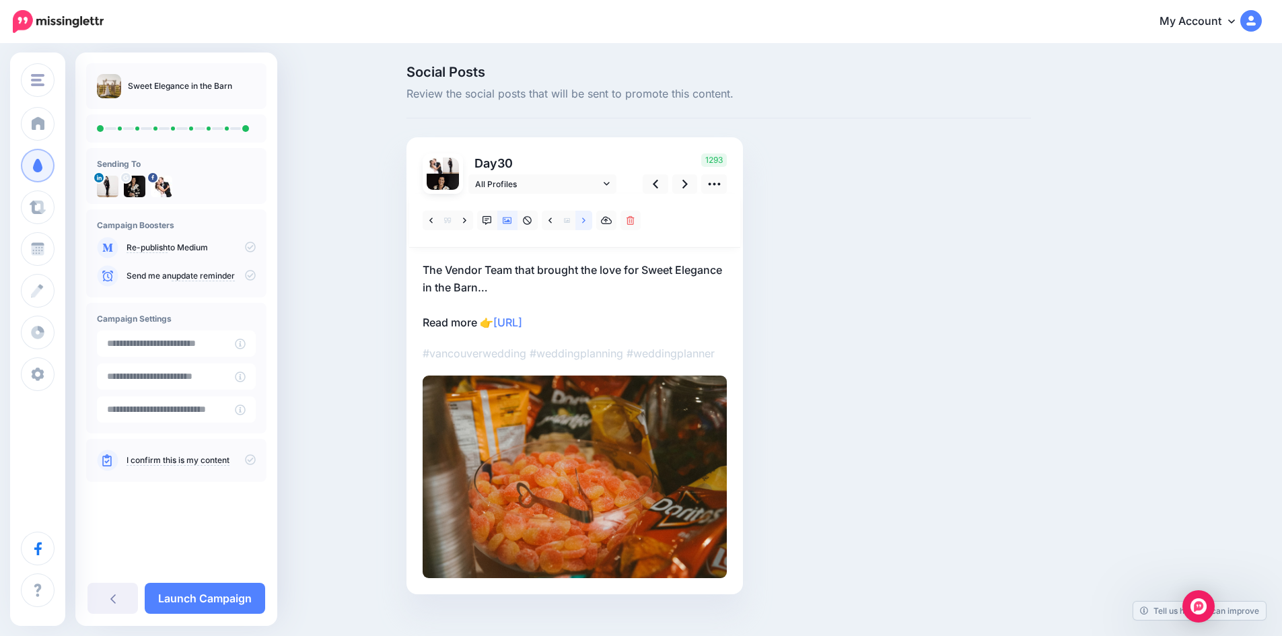
click at [586, 216] on icon at bounding box center [583, 220] width 3 height 9
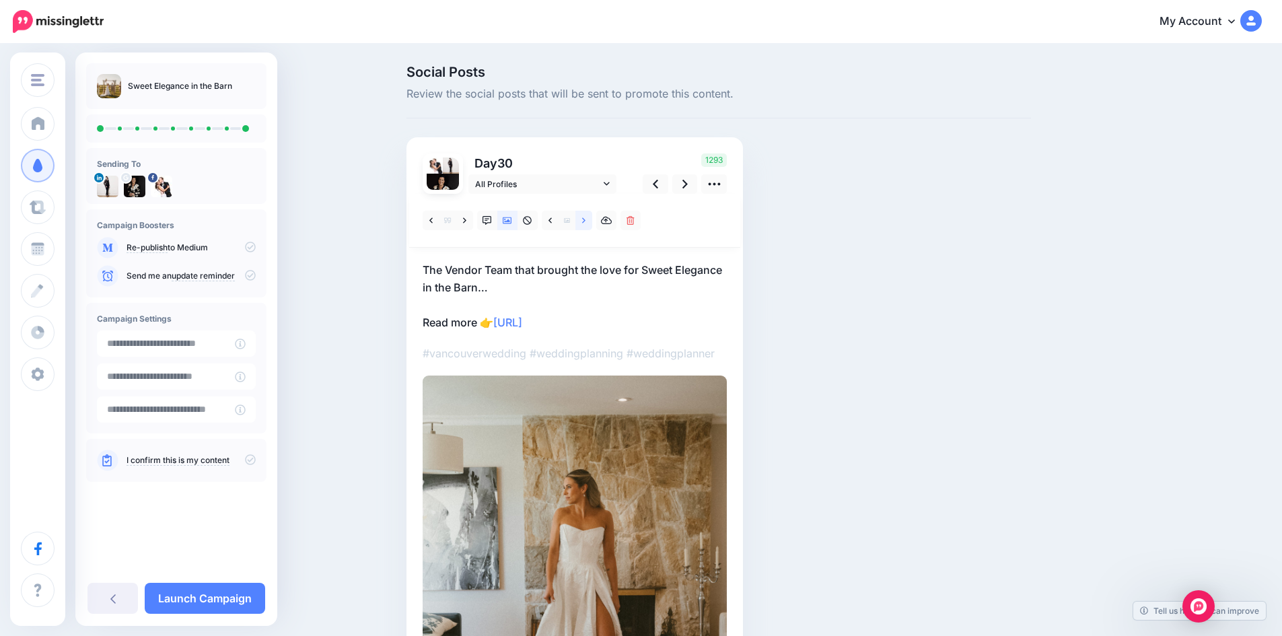
click at [586, 216] on icon at bounding box center [583, 220] width 3 height 9
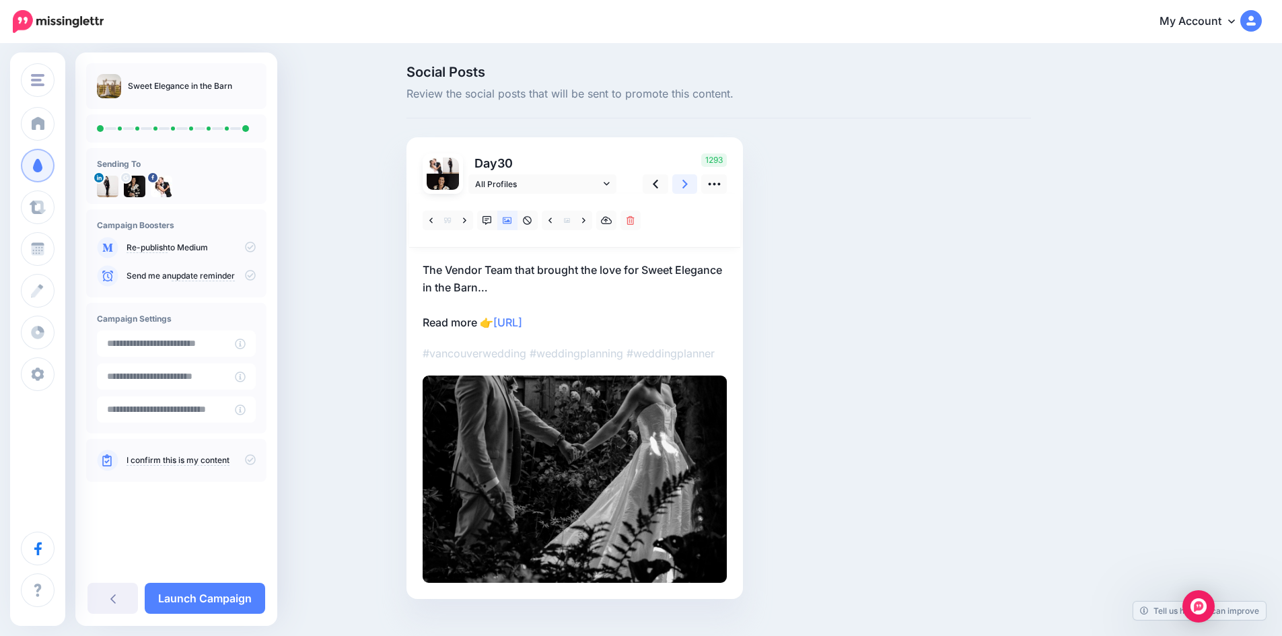
click at [693, 182] on link at bounding box center [685, 184] width 26 height 20
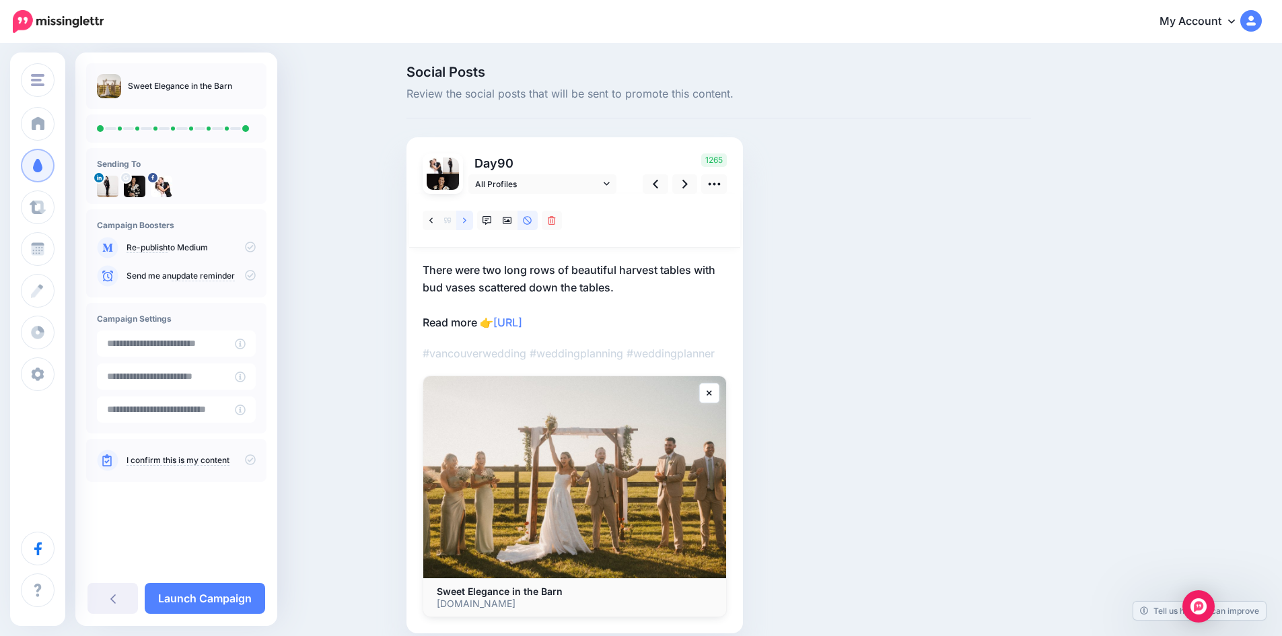
click at [466, 217] on icon at bounding box center [464, 220] width 3 height 9
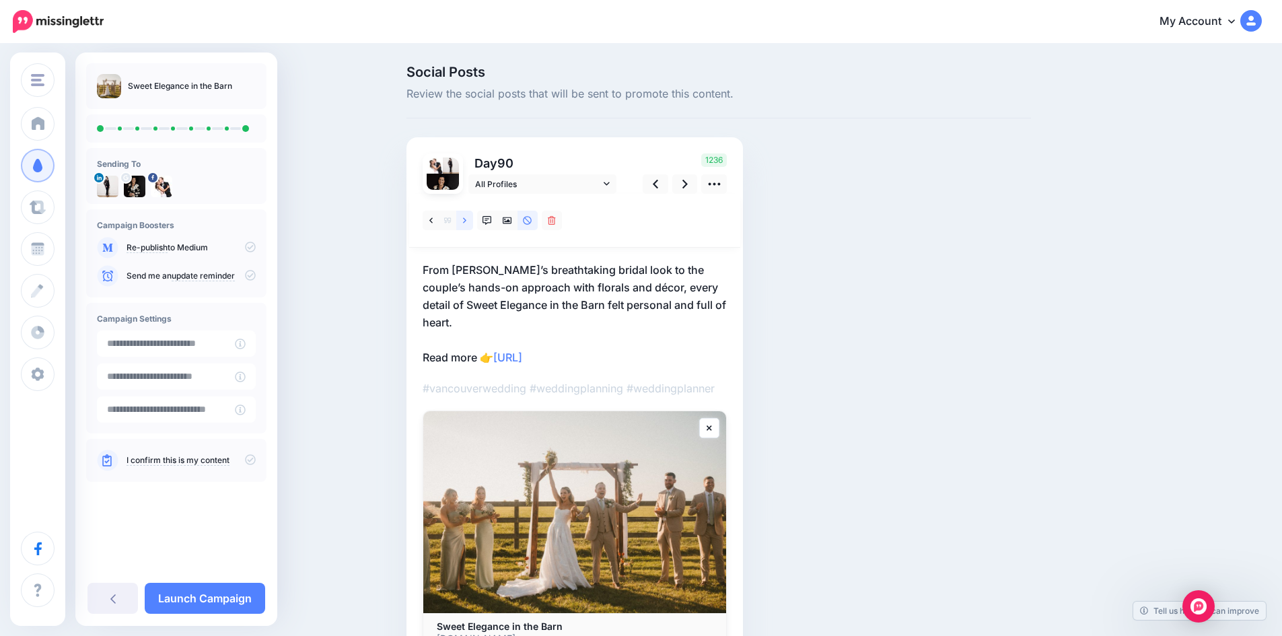
click at [466, 217] on icon at bounding box center [464, 220] width 3 height 9
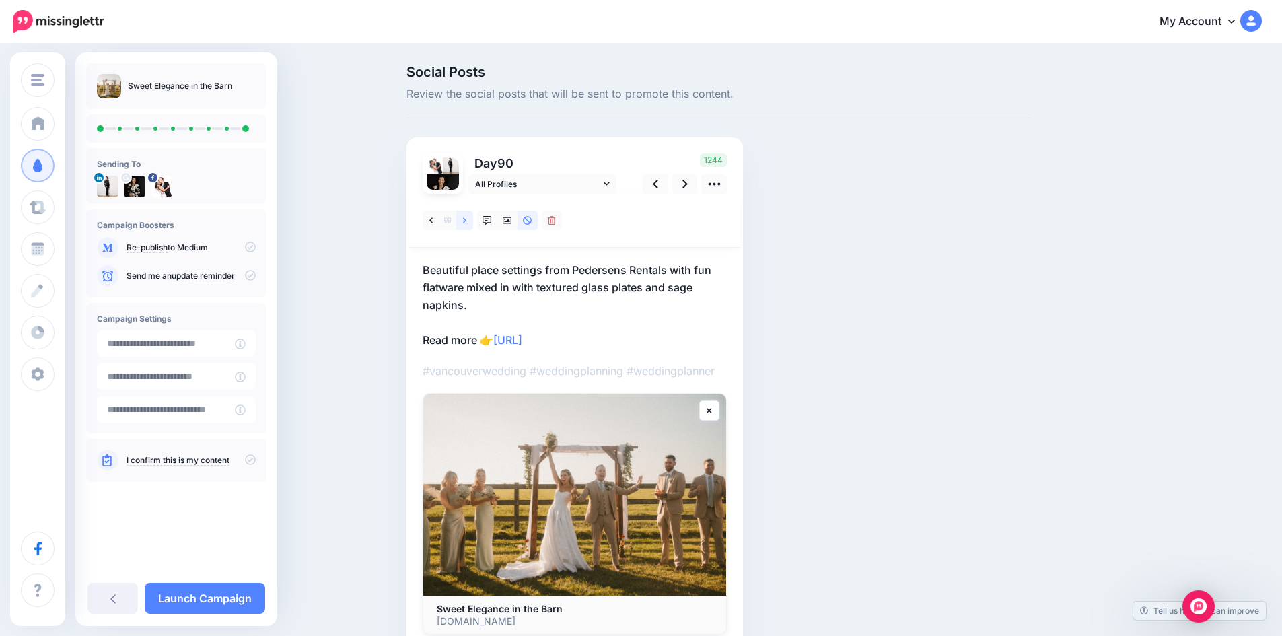
click at [466, 217] on icon at bounding box center [464, 220] width 3 height 9
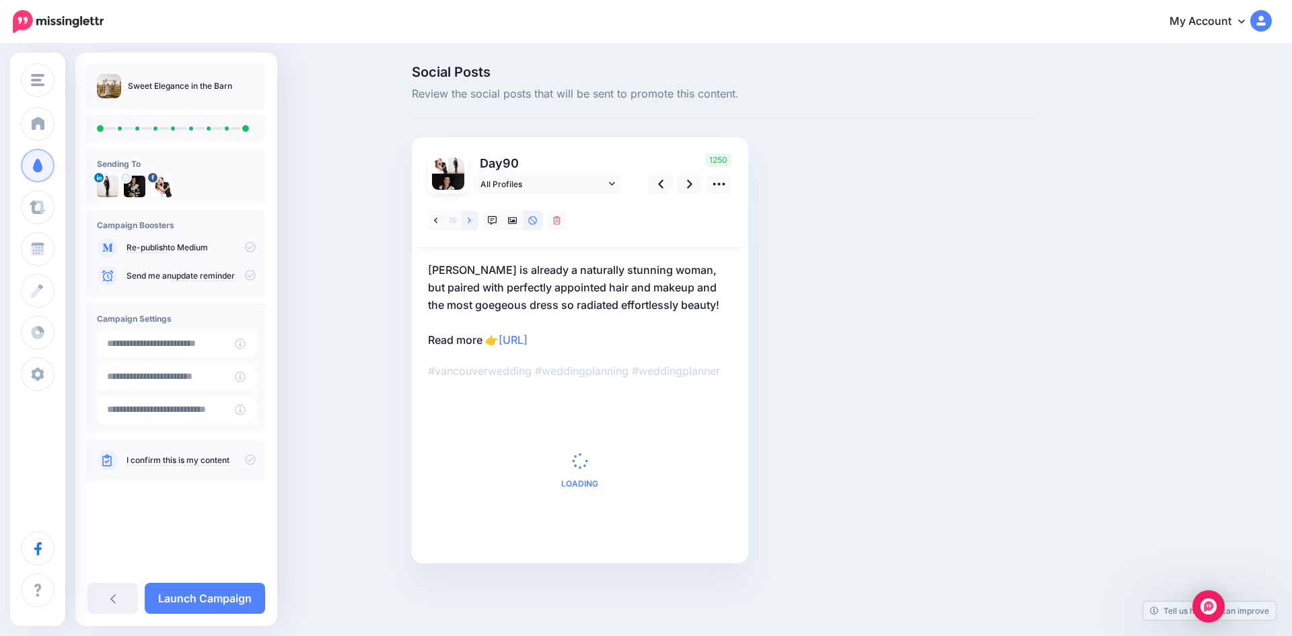
click at [470, 217] on icon at bounding box center [469, 220] width 3 height 9
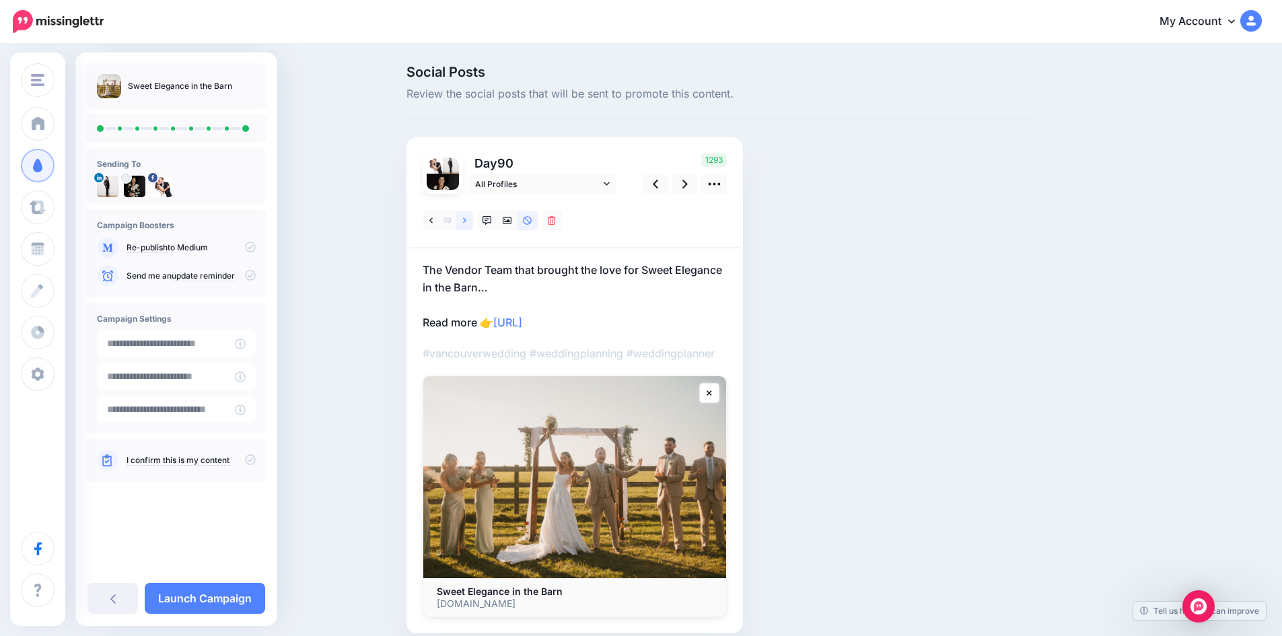
click at [466, 217] on icon at bounding box center [464, 220] width 3 height 9
click at [509, 219] on icon at bounding box center [507, 220] width 9 height 9
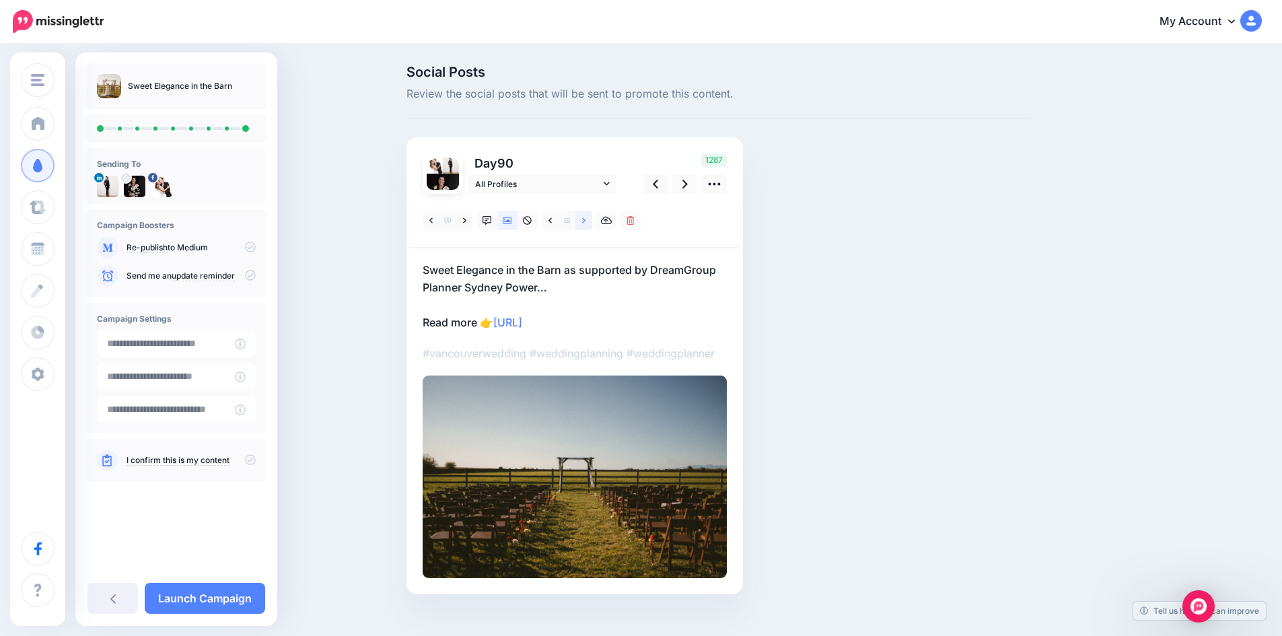
click at [592, 219] on link at bounding box center [583, 221] width 17 height 20
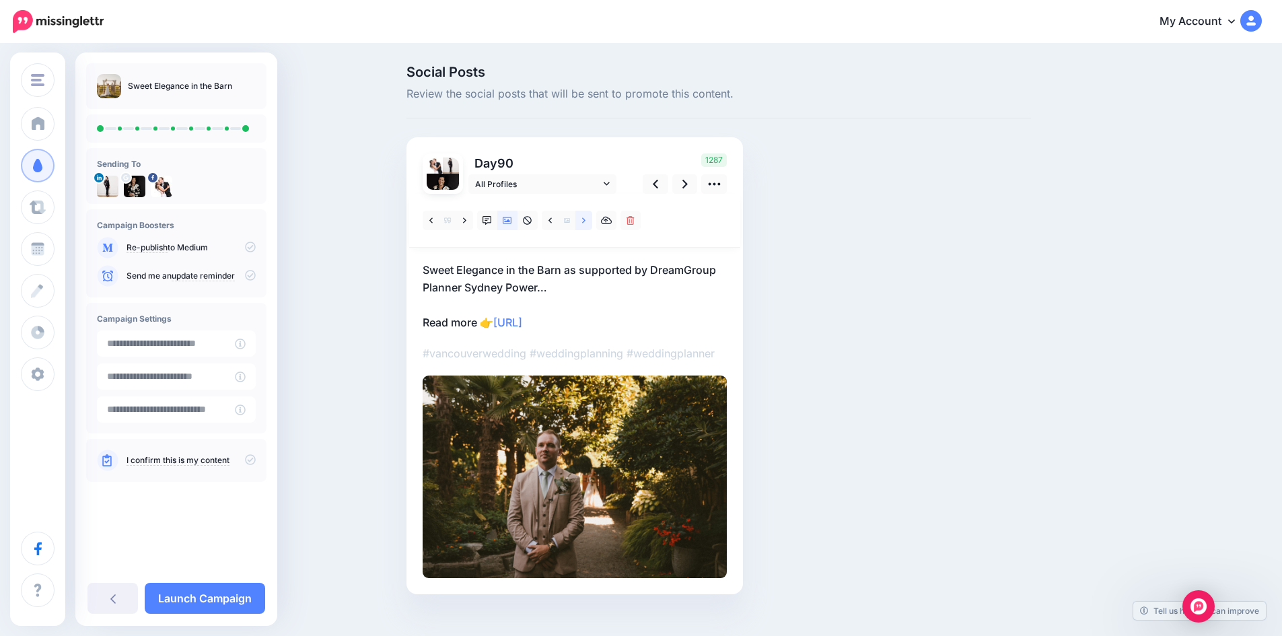
click at [592, 219] on link at bounding box center [583, 221] width 17 height 20
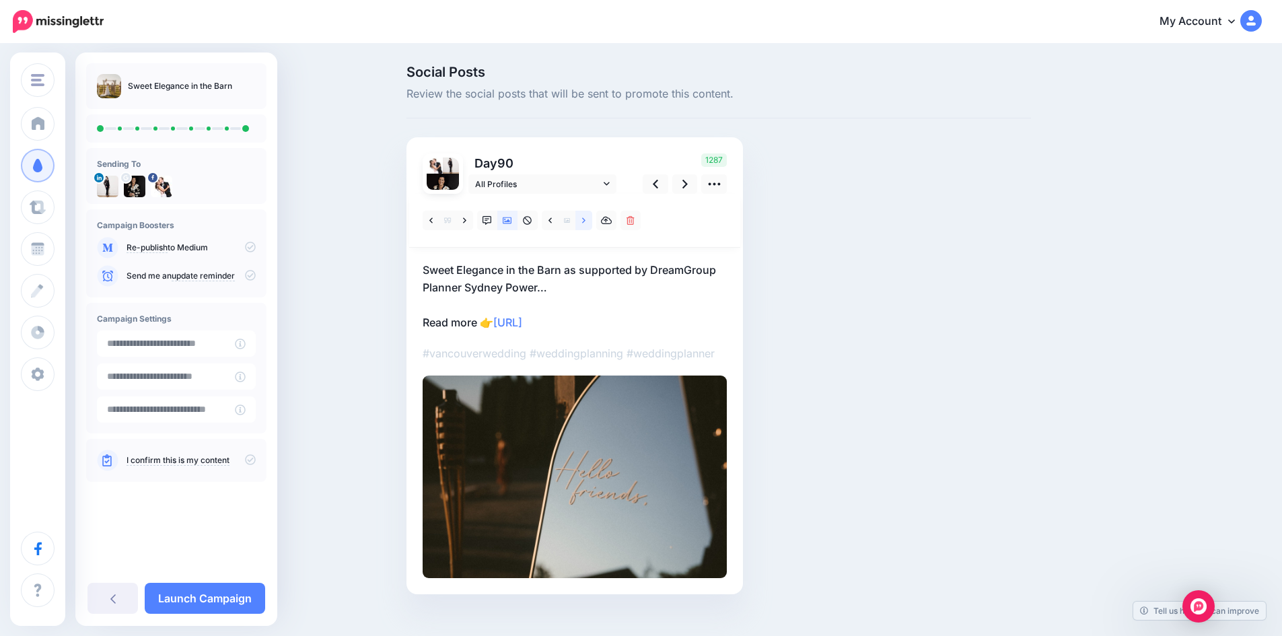
click at [592, 219] on link at bounding box center [583, 221] width 17 height 20
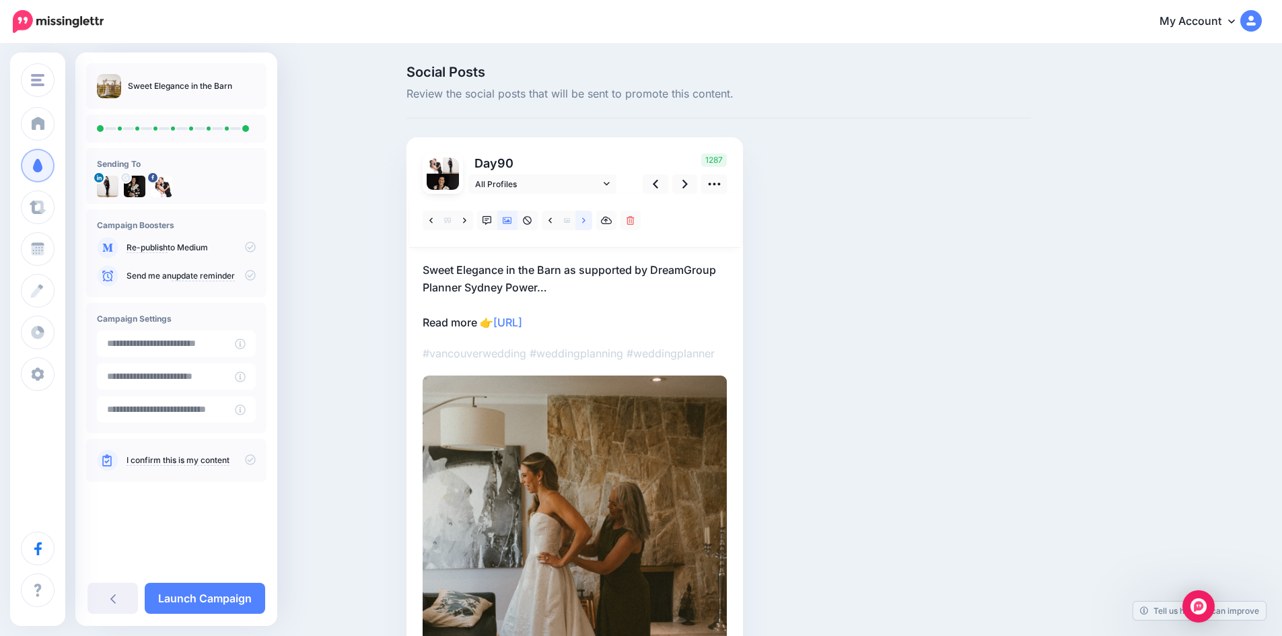
click at [592, 220] on link at bounding box center [583, 221] width 17 height 20
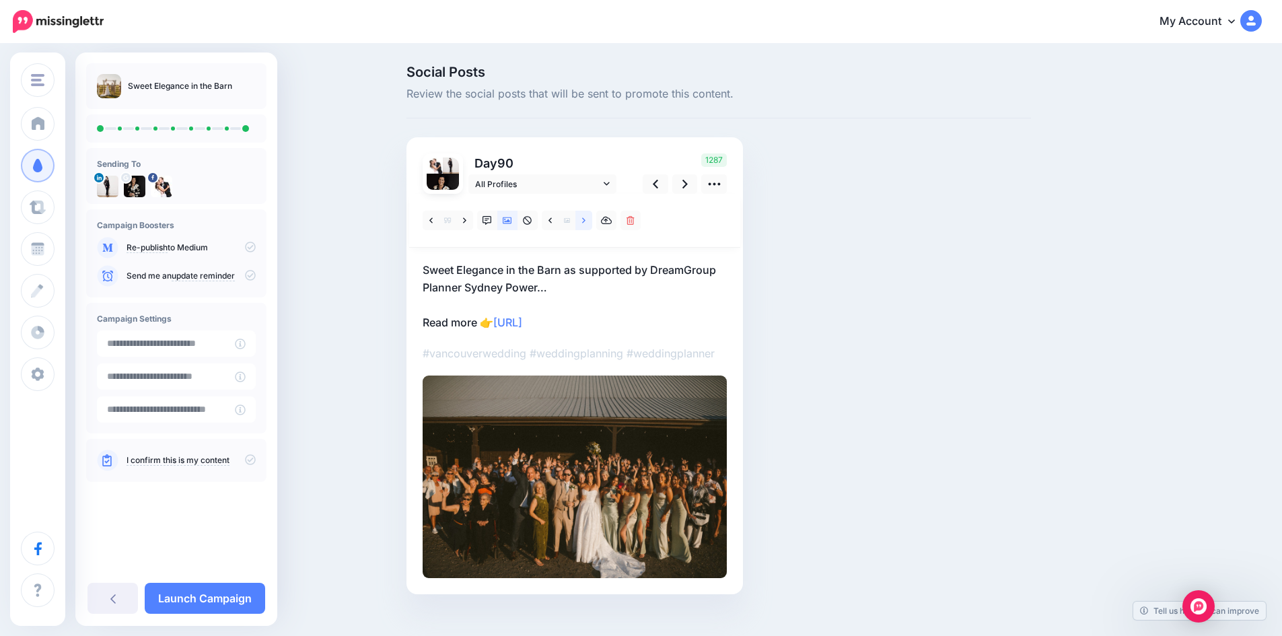
click at [592, 220] on link at bounding box center [583, 221] width 17 height 20
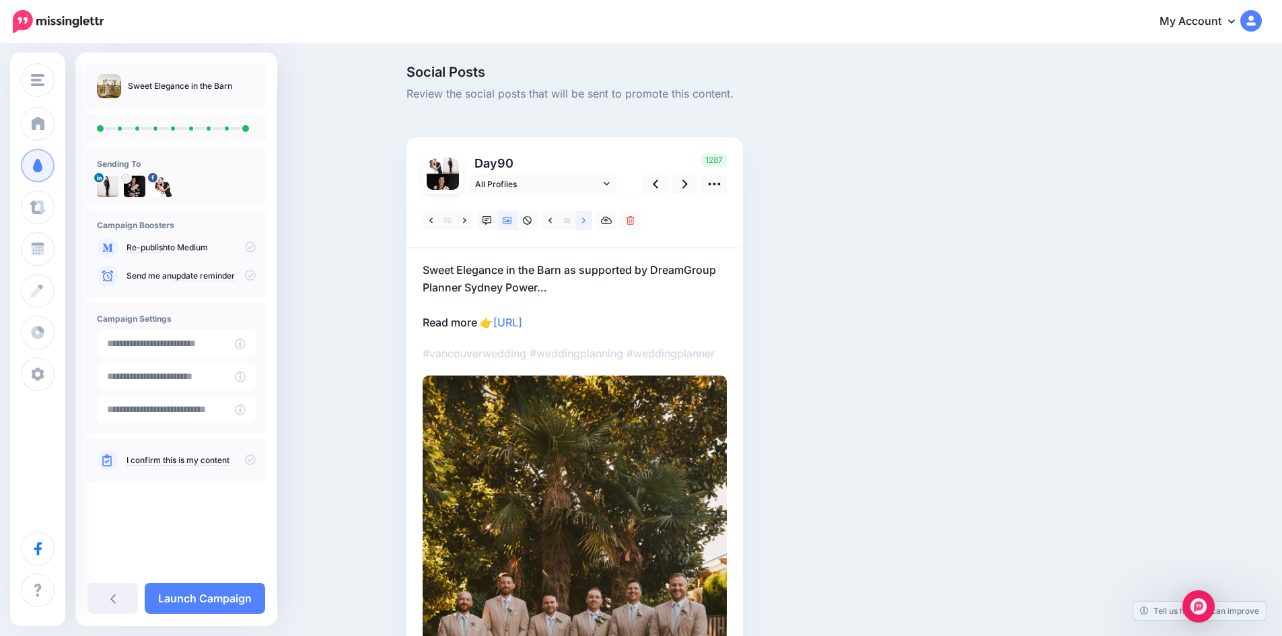
click at [592, 220] on link at bounding box center [583, 221] width 17 height 20
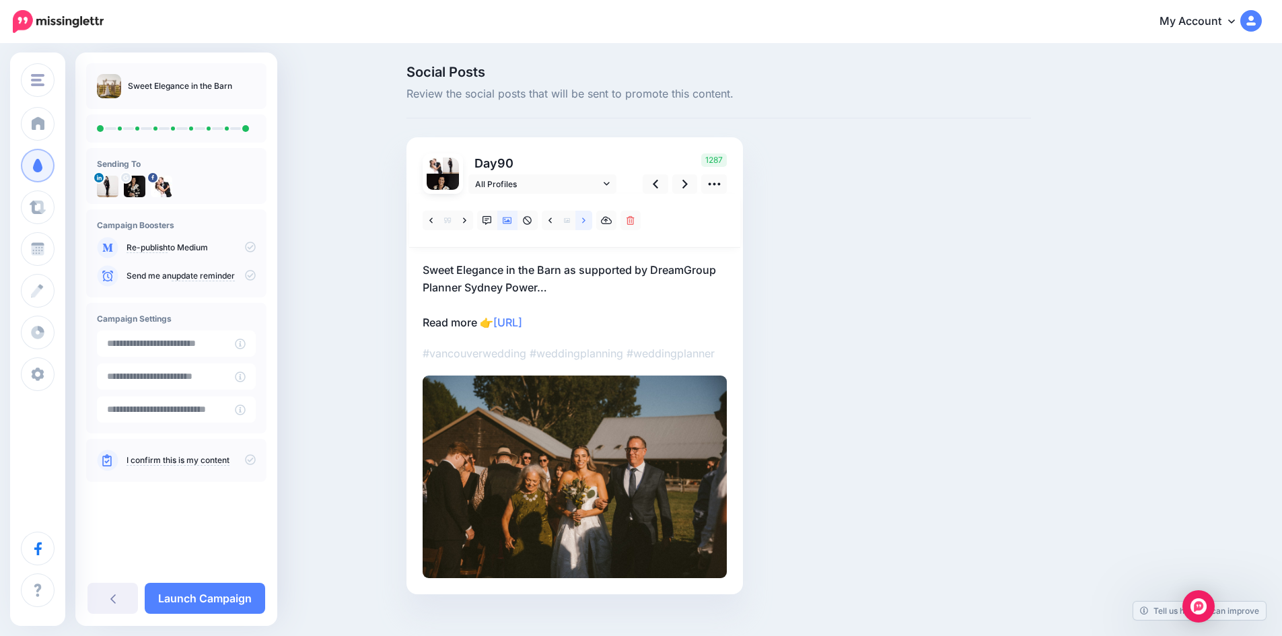
click at [592, 220] on link at bounding box center [583, 221] width 17 height 20
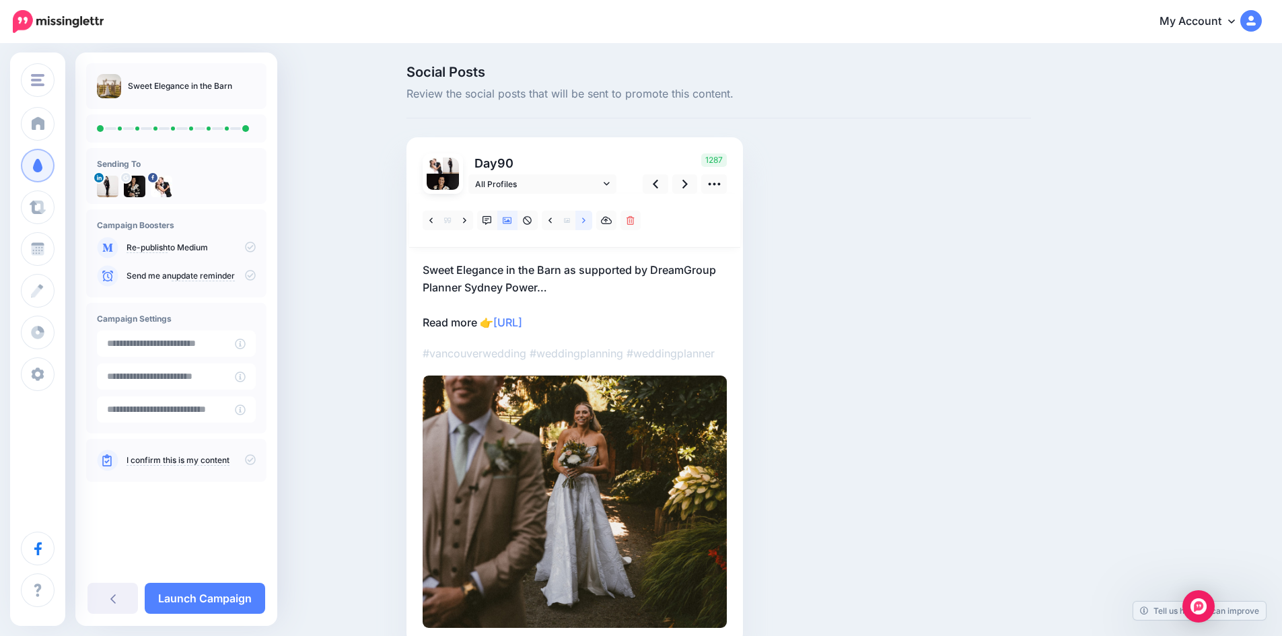
click at [592, 220] on link at bounding box center [583, 221] width 17 height 20
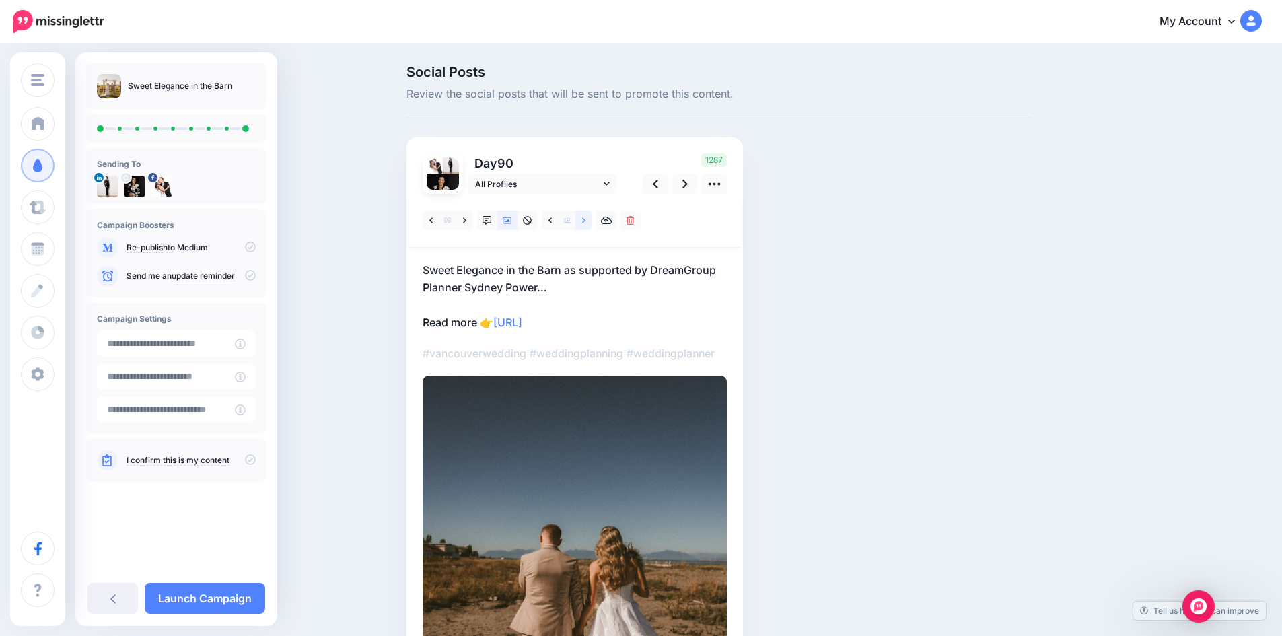
click at [586, 217] on icon at bounding box center [583, 220] width 3 height 9
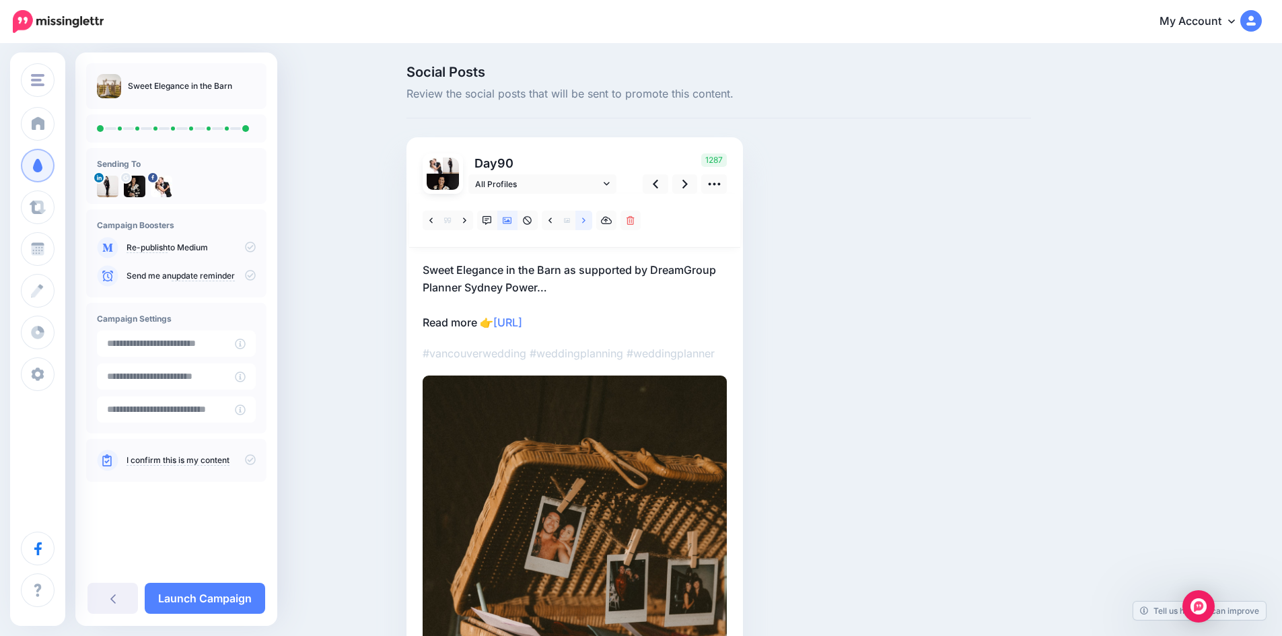
click at [586, 217] on icon at bounding box center [583, 220] width 3 height 9
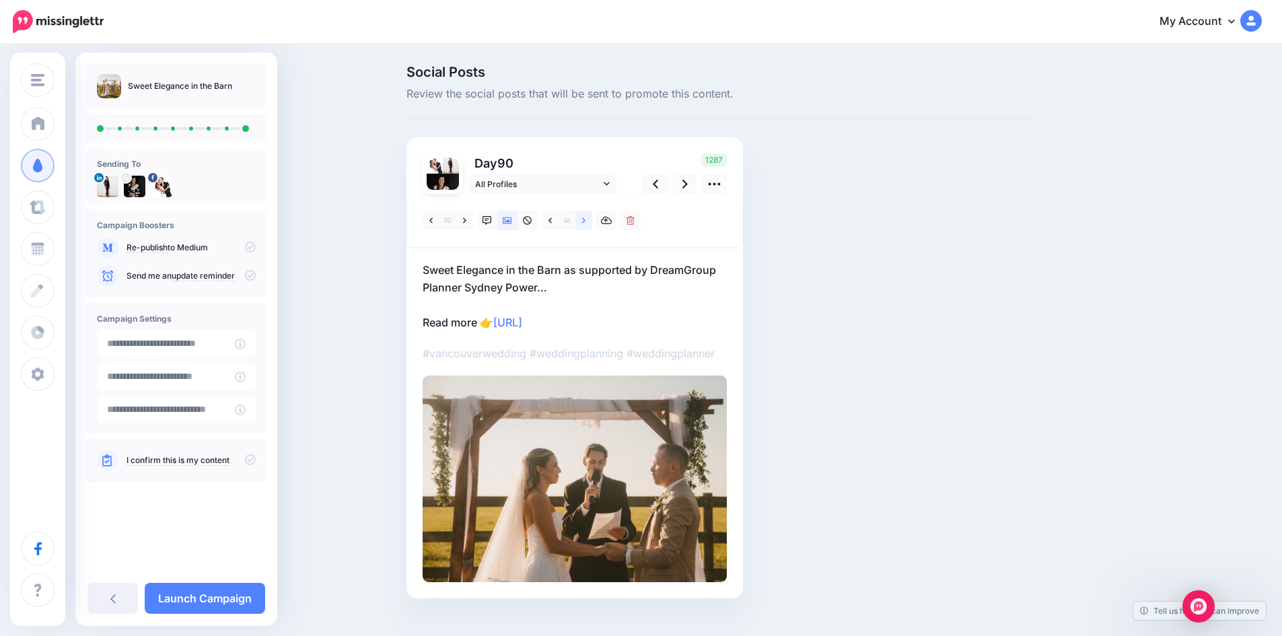
click at [586, 217] on icon at bounding box center [583, 220] width 3 height 9
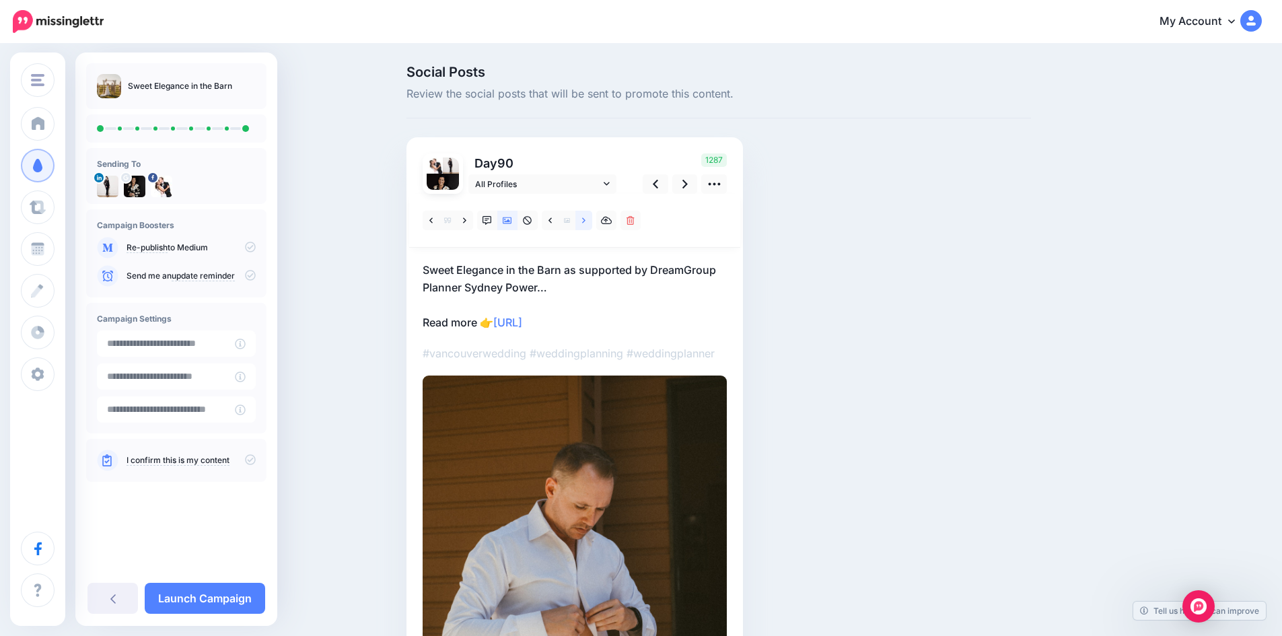
click at [586, 217] on icon at bounding box center [583, 220] width 3 height 9
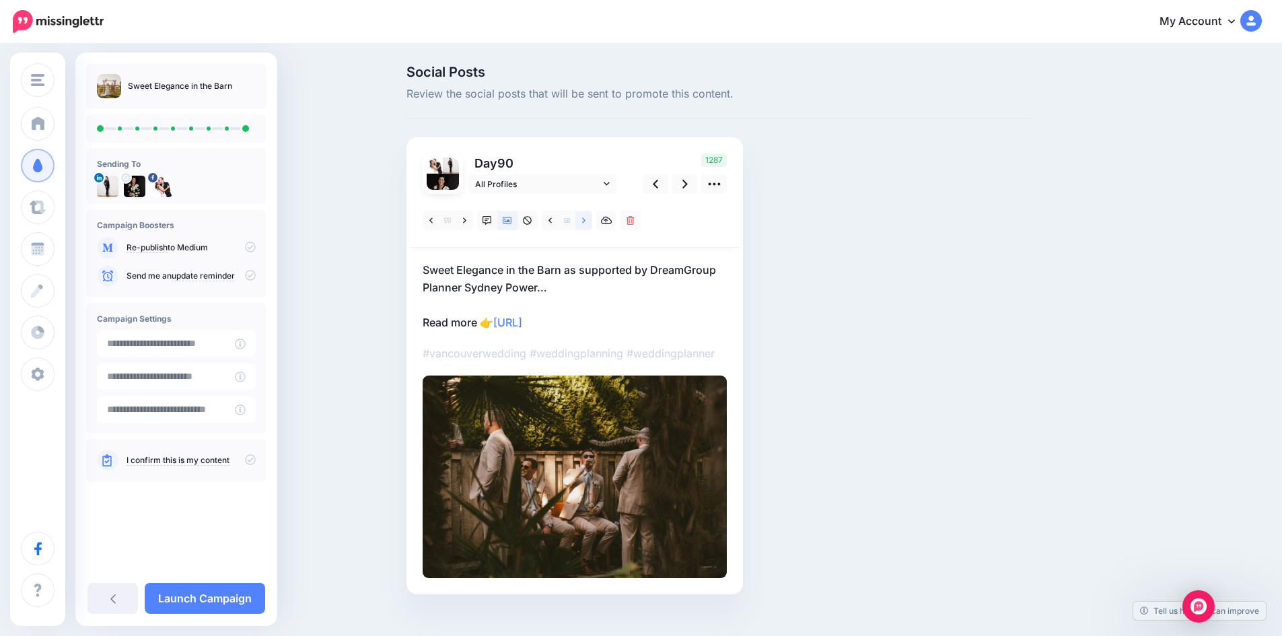
click at [586, 217] on icon at bounding box center [583, 220] width 3 height 9
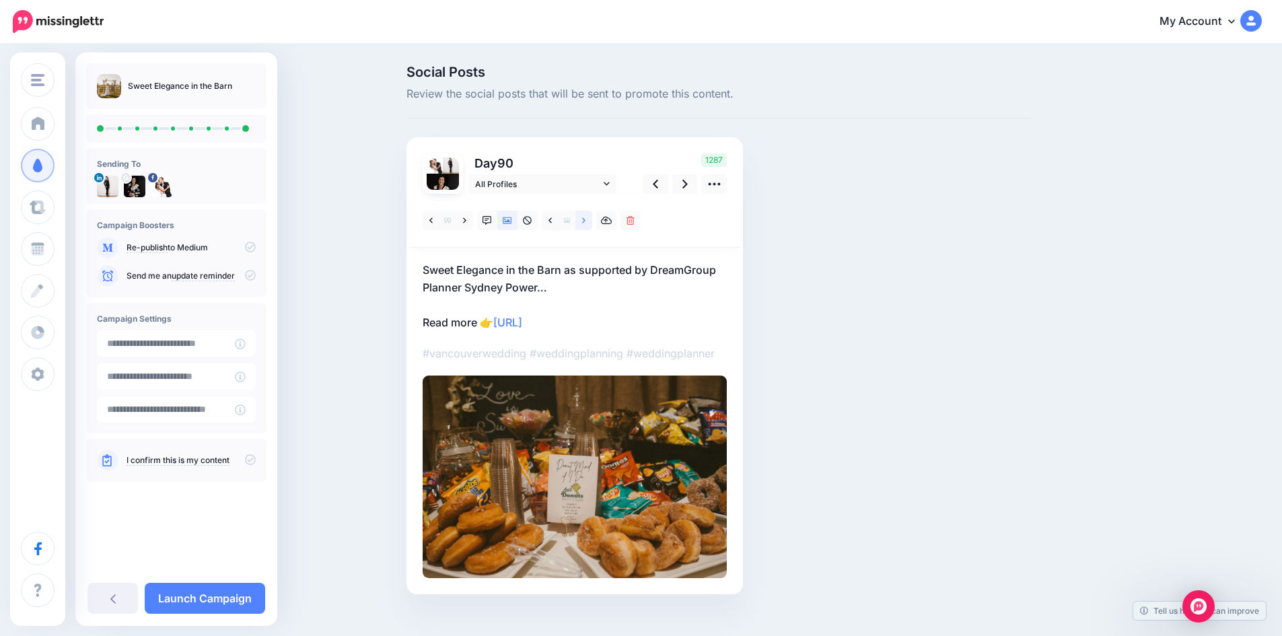
click at [586, 217] on icon at bounding box center [583, 220] width 3 height 9
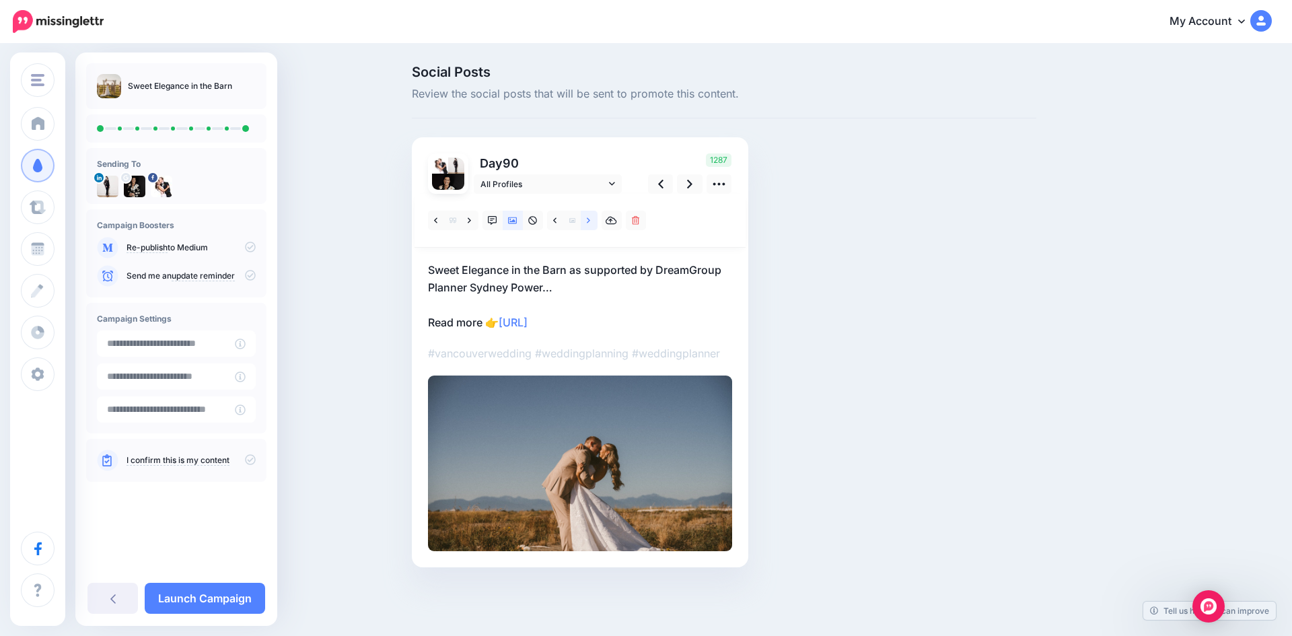
click at [587, 217] on icon at bounding box center [588, 220] width 3 height 9
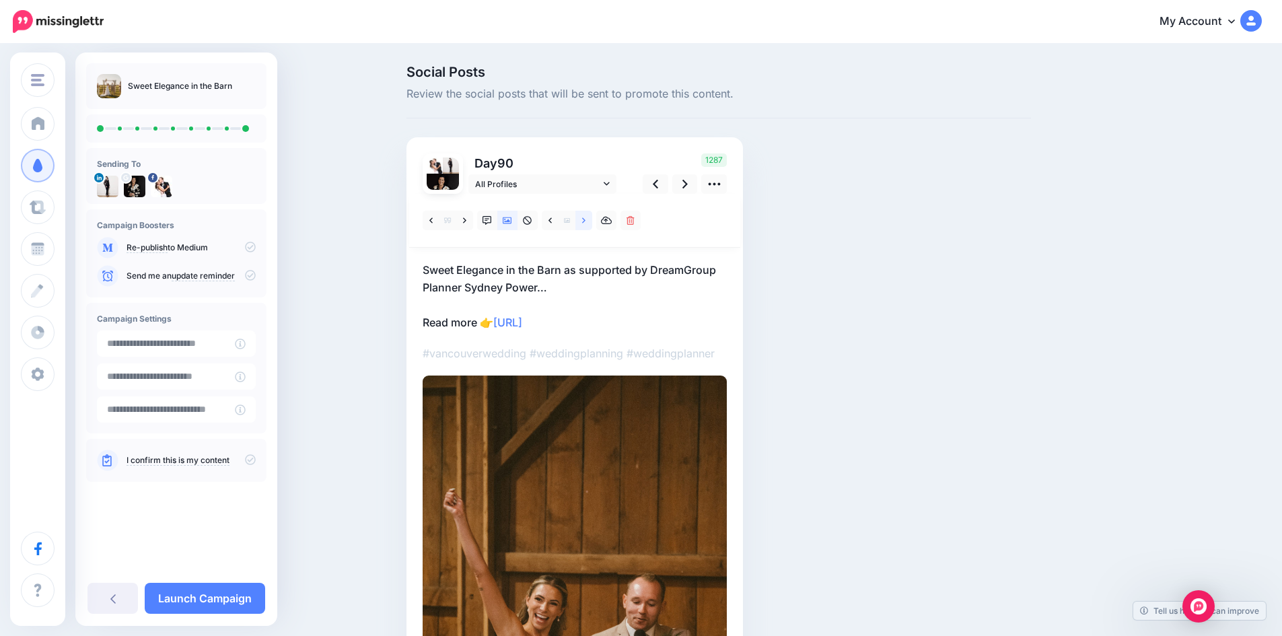
click at [586, 217] on icon at bounding box center [583, 220] width 3 height 9
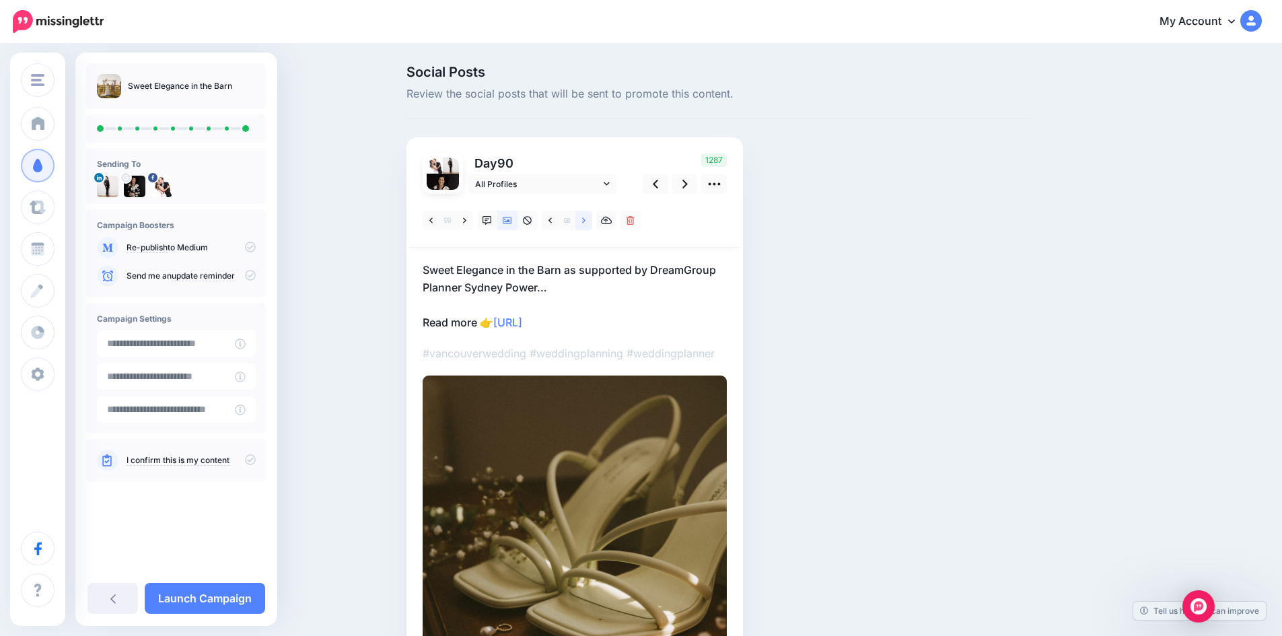
click at [586, 217] on icon at bounding box center [583, 220] width 3 height 9
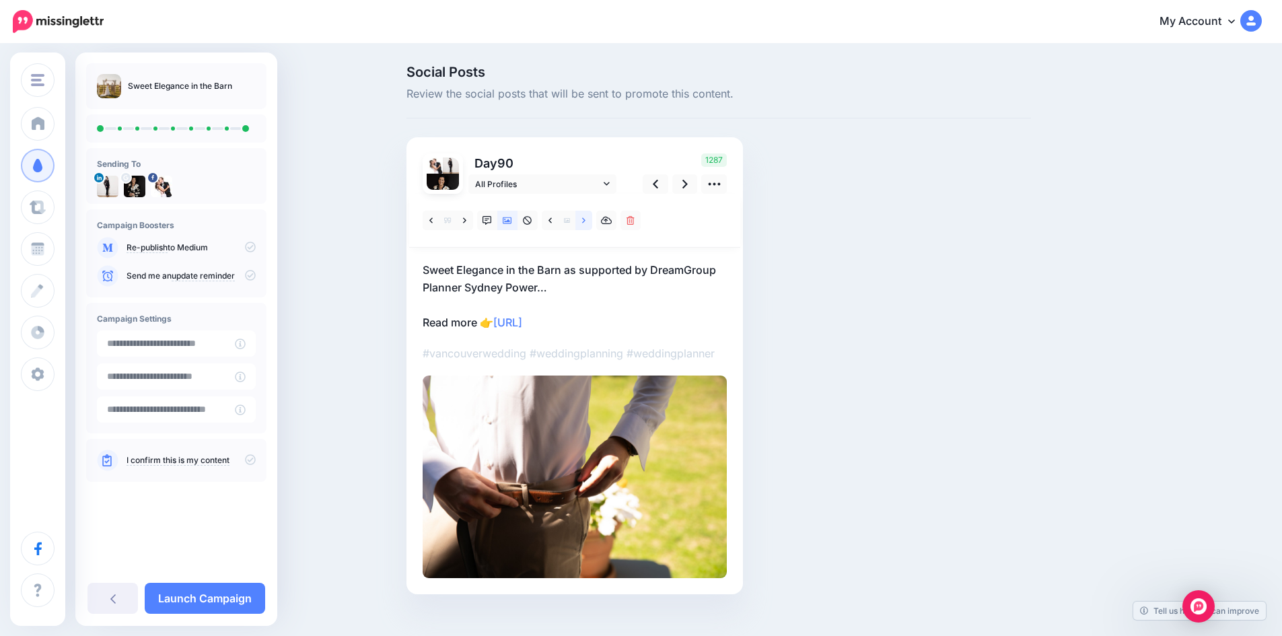
click at [586, 217] on icon at bounding box center [583, 220] width 3 height 9
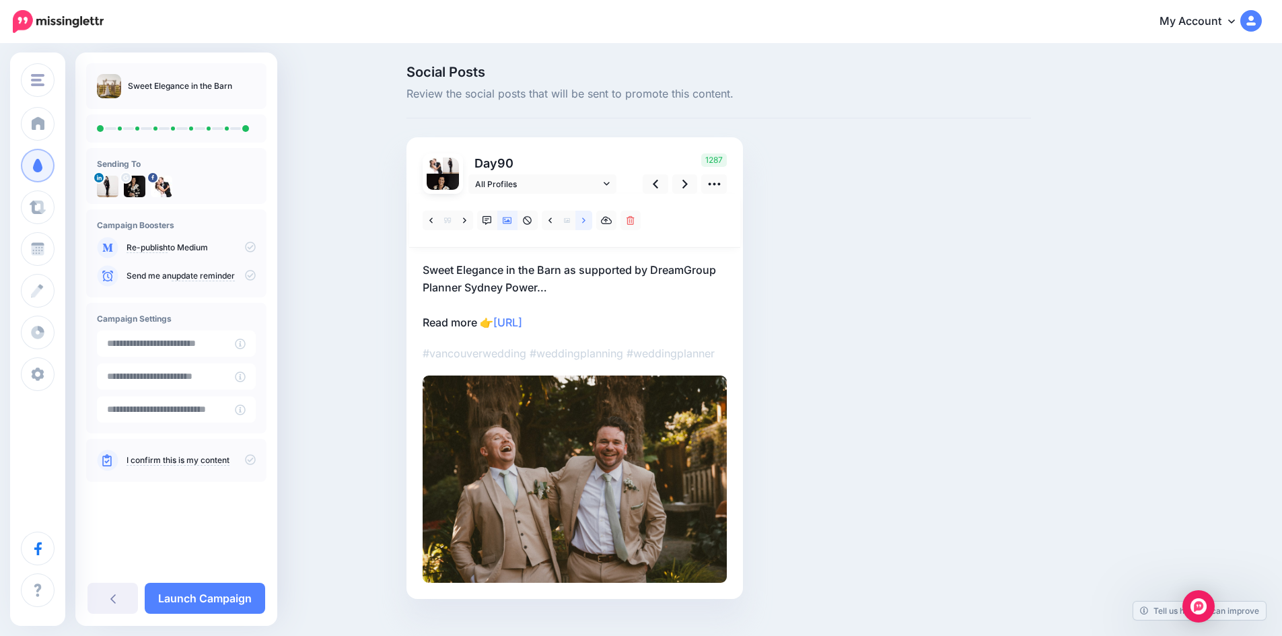
click at [586, 217] on icon at bounding box center [583, 220] width 3 height 9
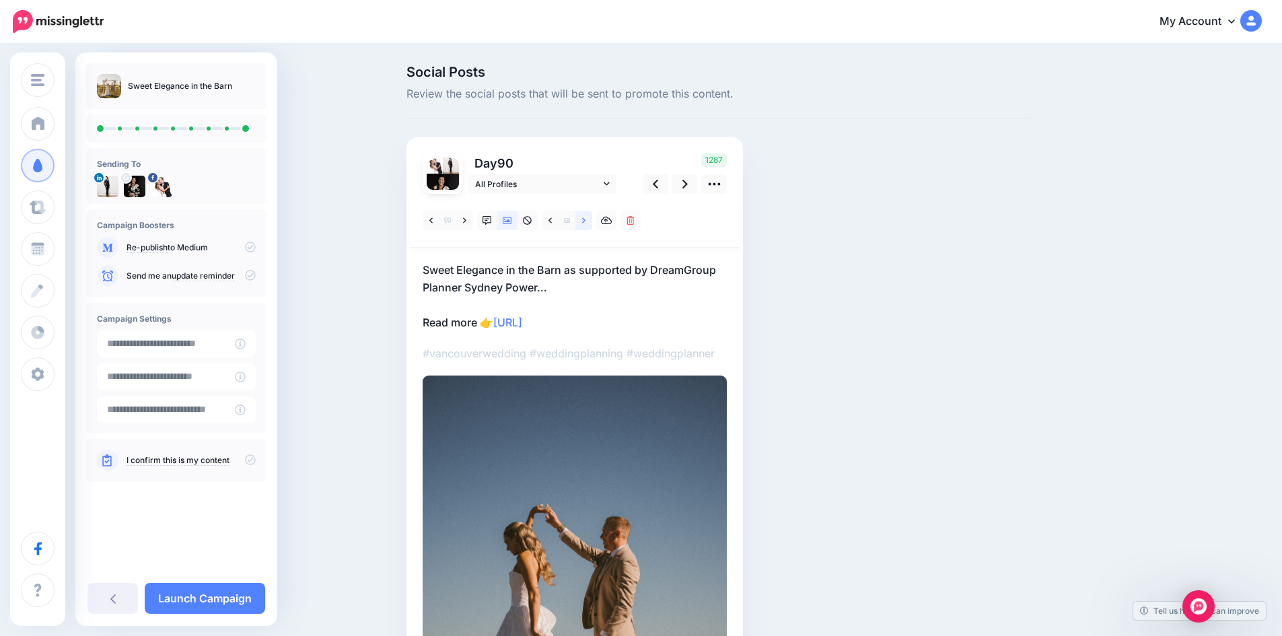
click at [586, 217] on icon at bounding box center [583, 220] width 3 height 9
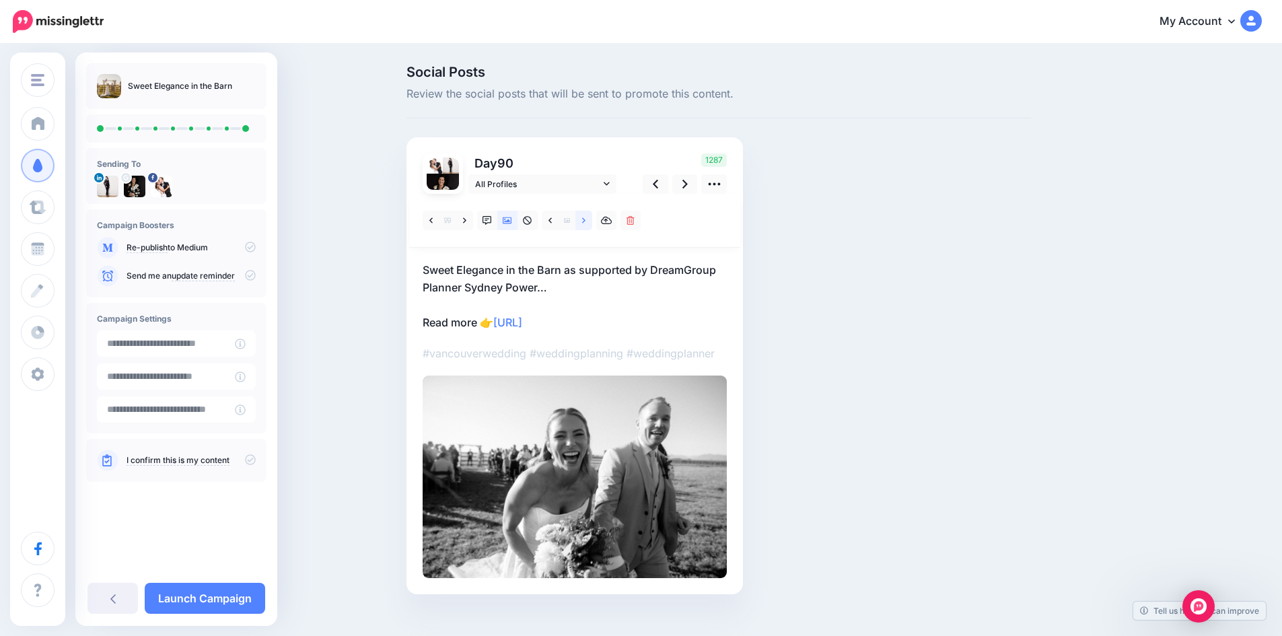
click at [586, 217] on icon at bounding box center [583, 220] width 3 height 9
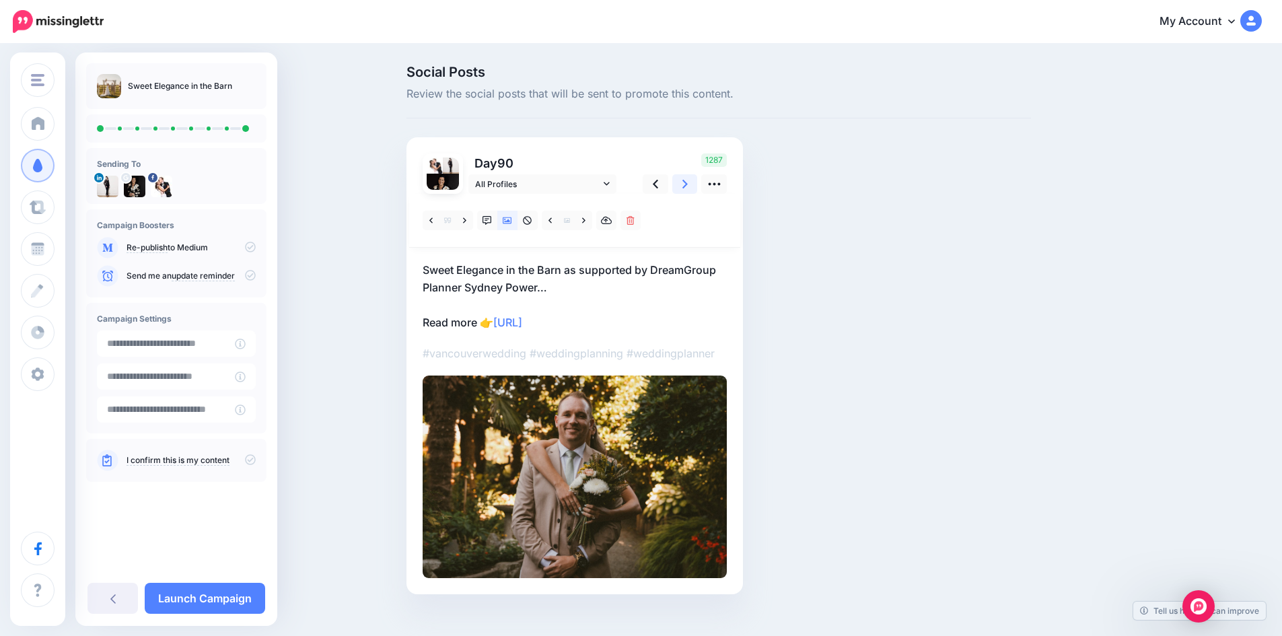
click at [687, 181] on link at bounding box center [685, 184] width 26 height 20
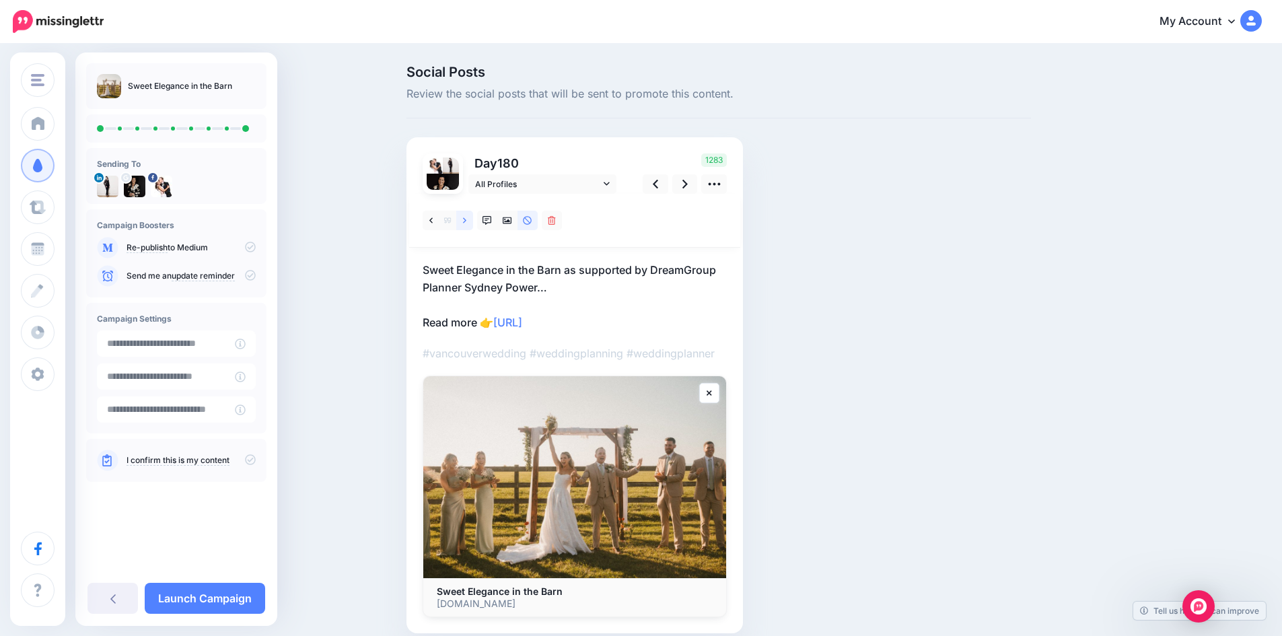
click at [472, 216] on link at bounding box center [464, 221] width 17 height 20
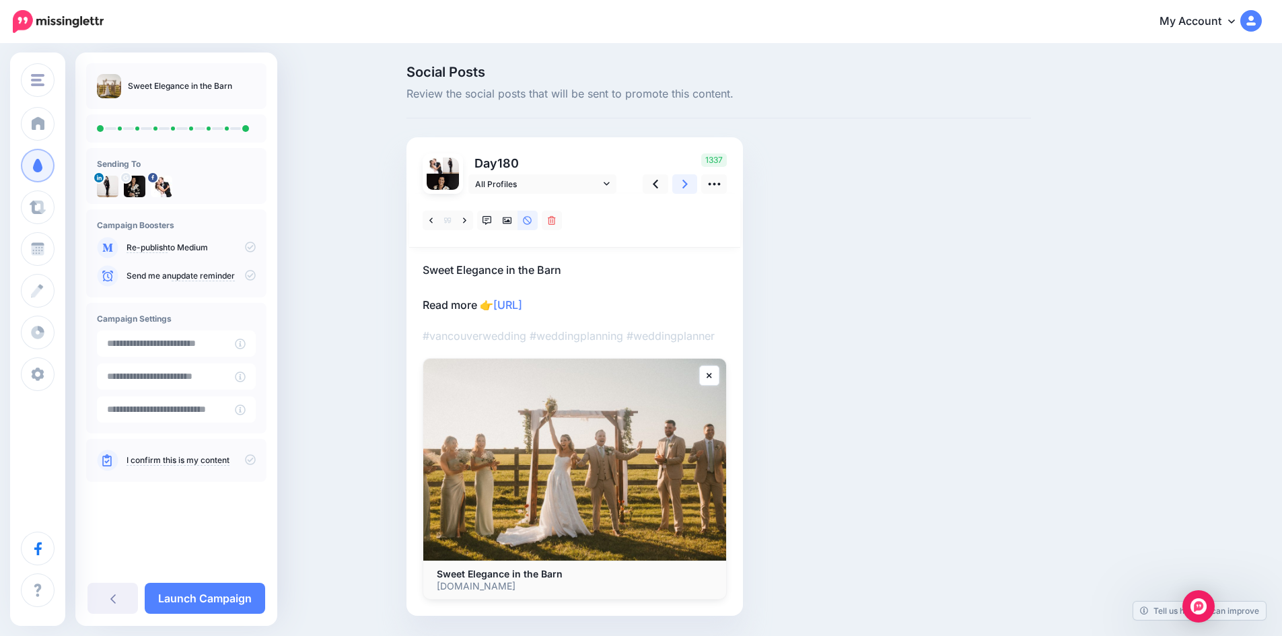
click at [695, 184] on link at bounding box center [685, 184] width 26 height 20
click at [466, 219] on icon at bounding box center [464, 220] width 3 height 9
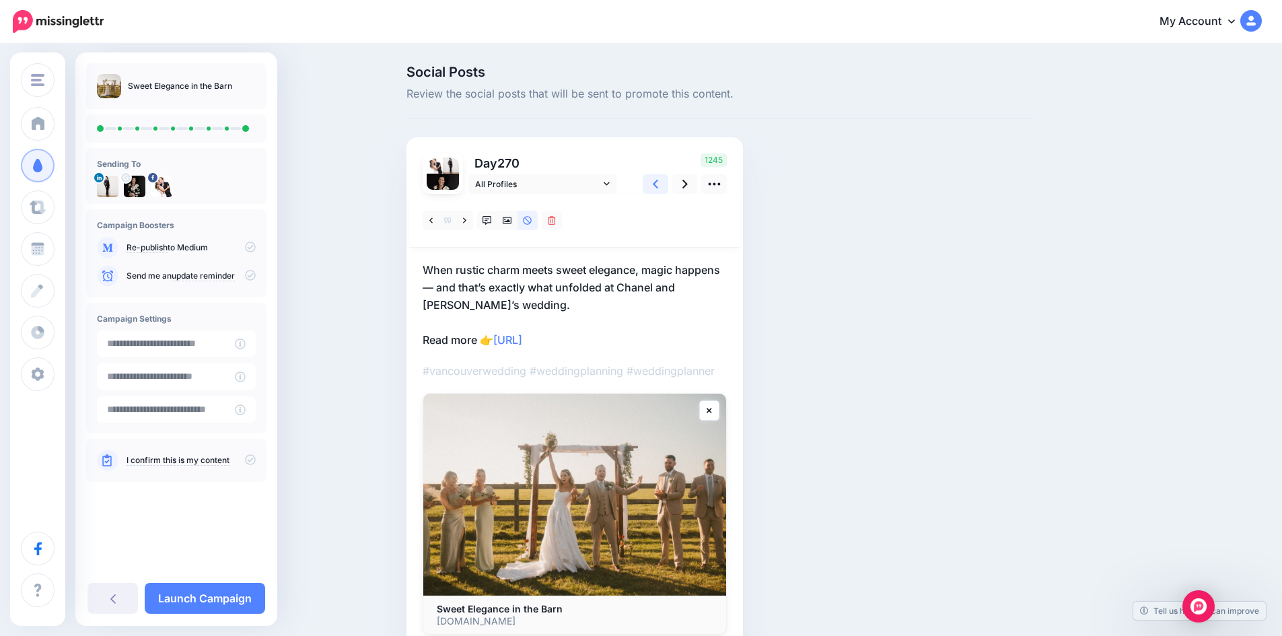
click at [664, 177] on link at bounding box center [656, 184] width 26 height 20
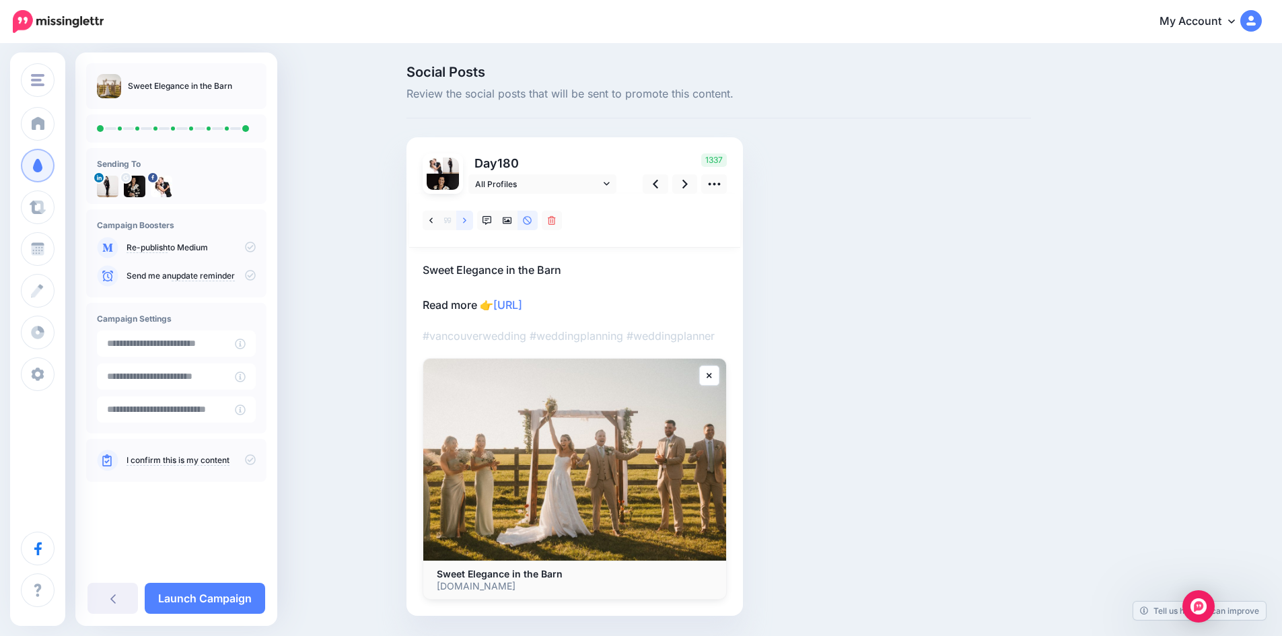
click at [472, 219] on link at bounding box center [464, 221] width 17 height 20
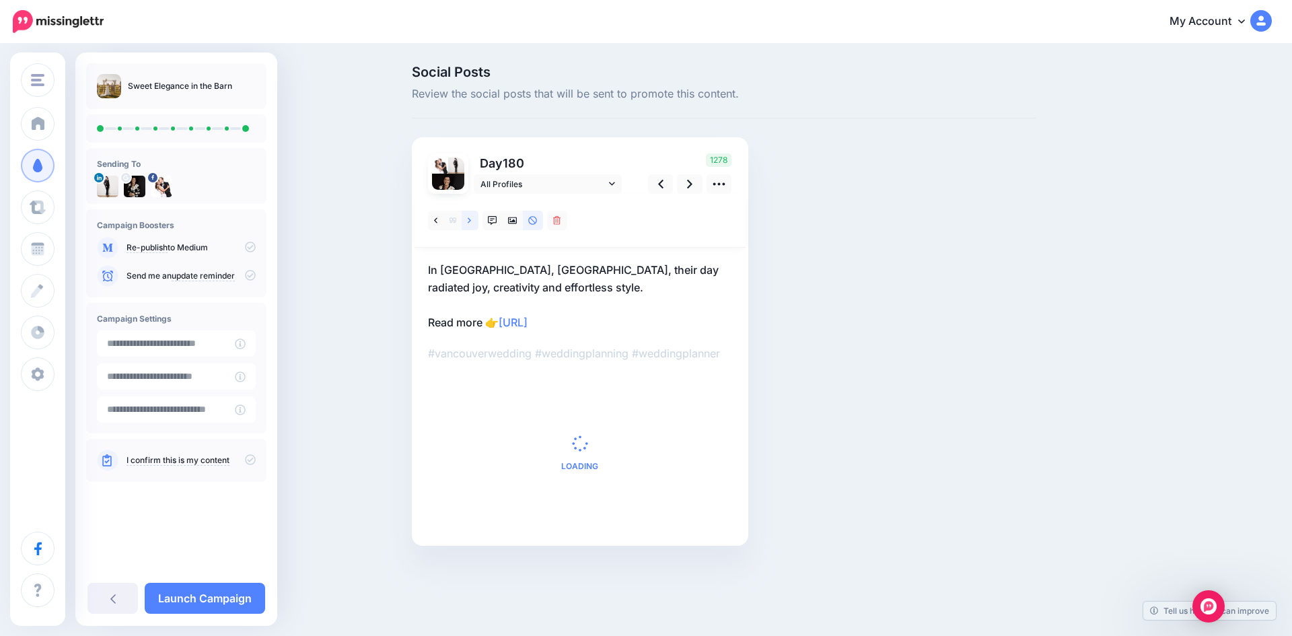
click at [472, 219] on link at bounding box center [470, 221] width 17 height 20
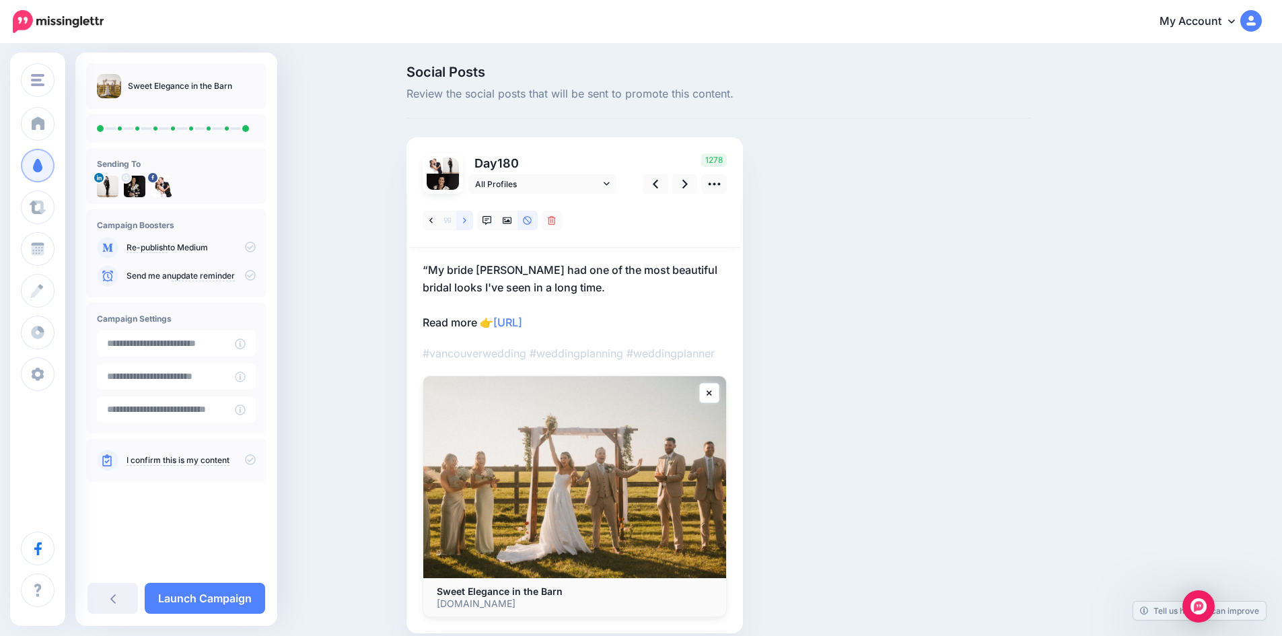
click at [472, 219] on link at bounding box center [464, 221] width 17 height 20
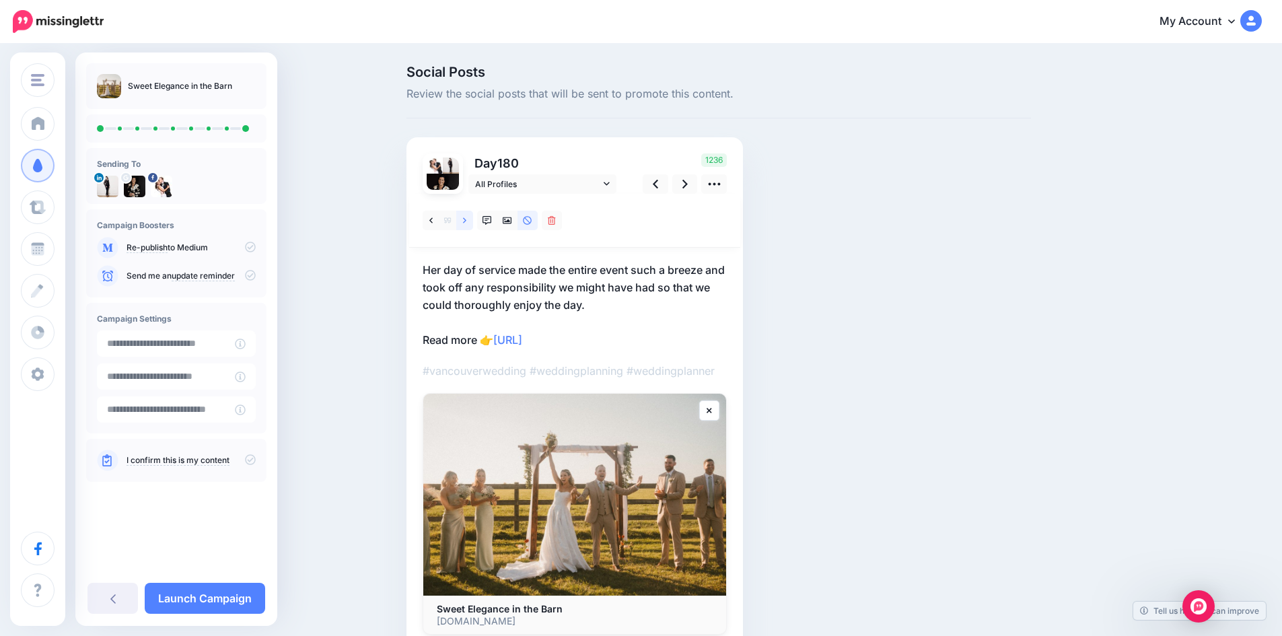
click at [472, 219] on link at bounding box center [464, 221] width 17 height 20
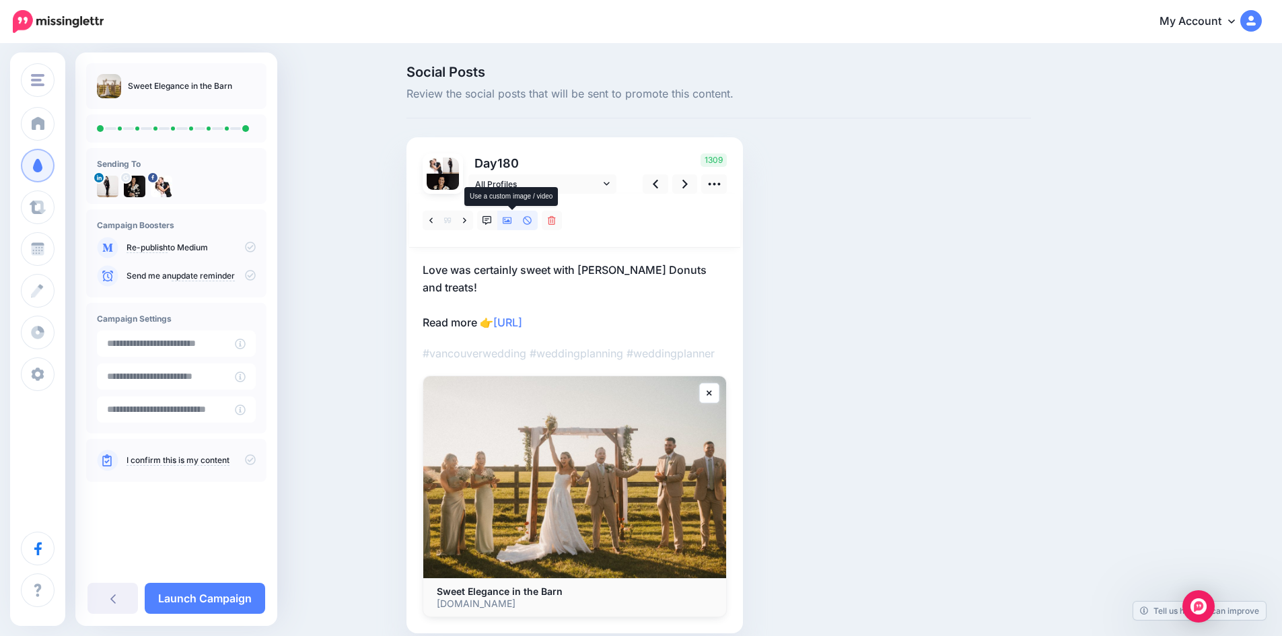
click at [512, 219] on icon at bounding box center [507, 220] width 9 height 9
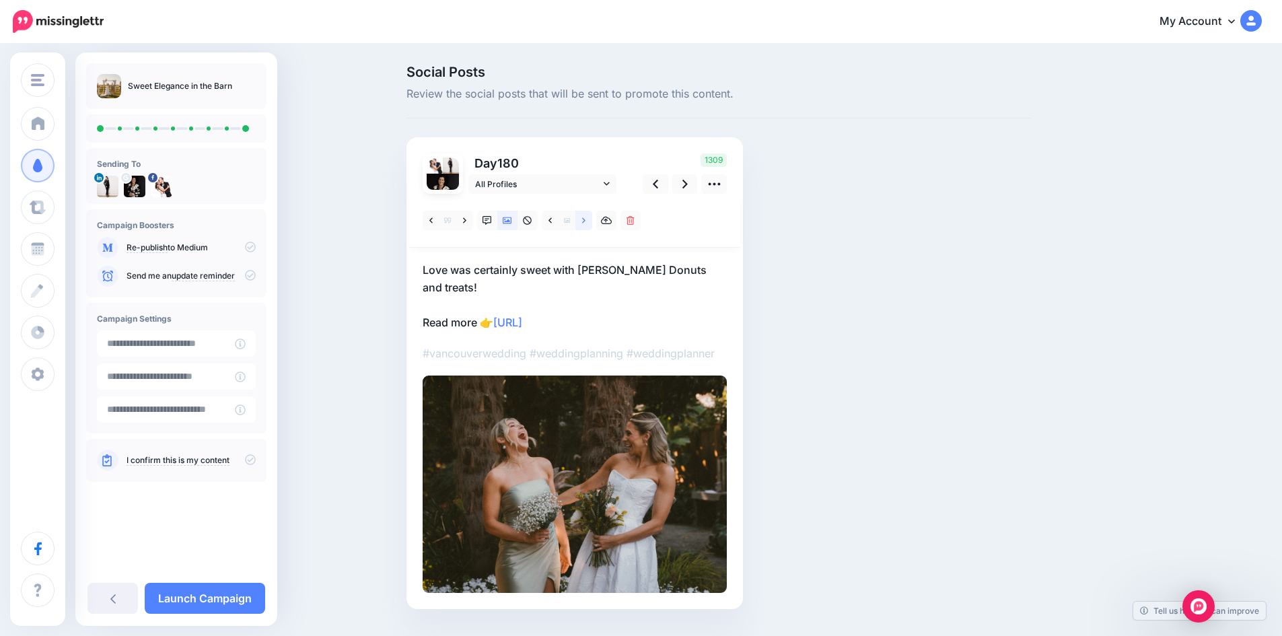
click at [586, 220] on icon at bounding box center [583, 220] width 3 height 9
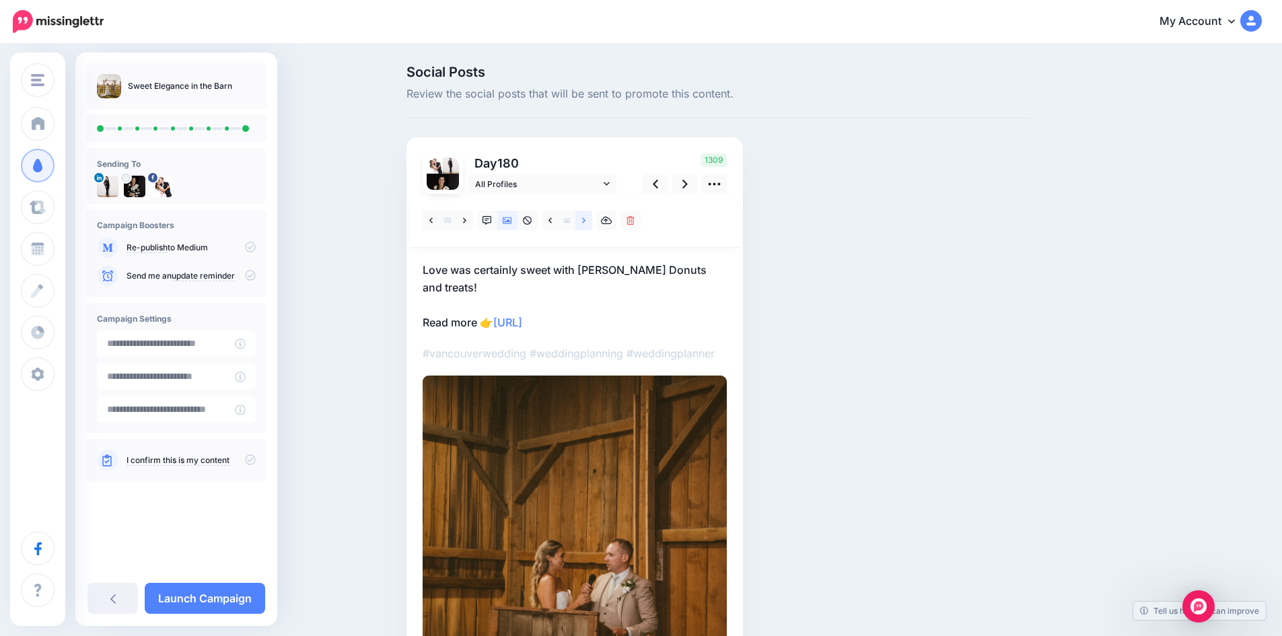
click at [586, 220] on icon at bounding box center [583, 220] width 3 height 9
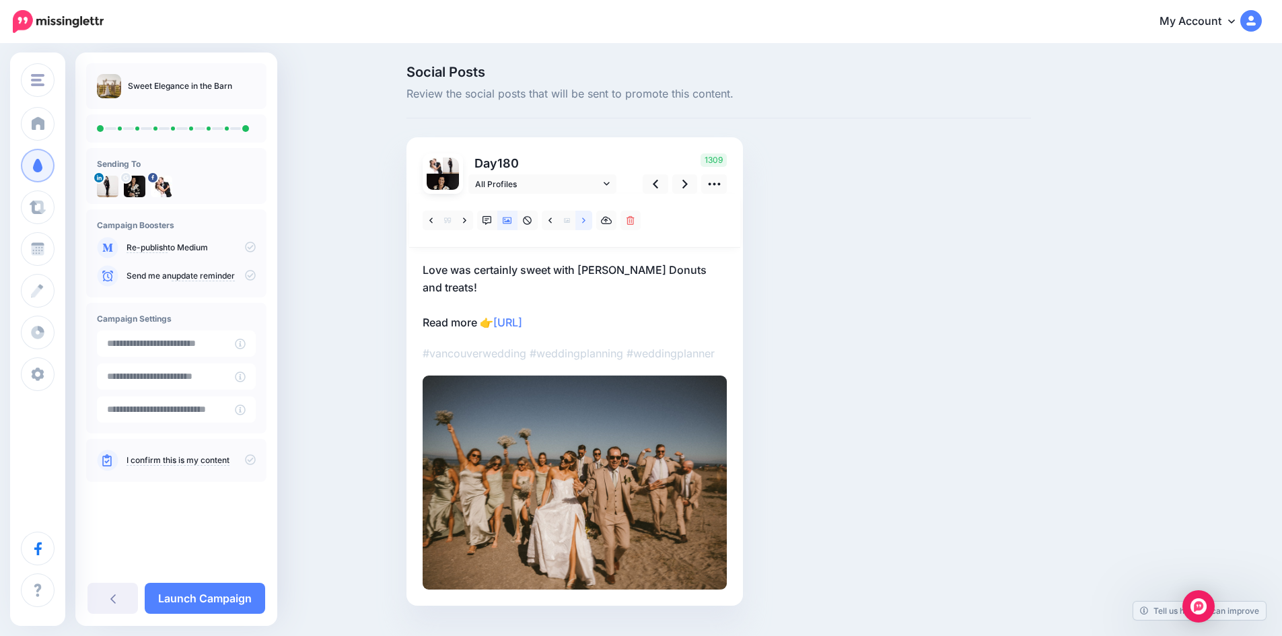
click at [586, 220] on icon at bounding box center [583, 220] width 3 height 9
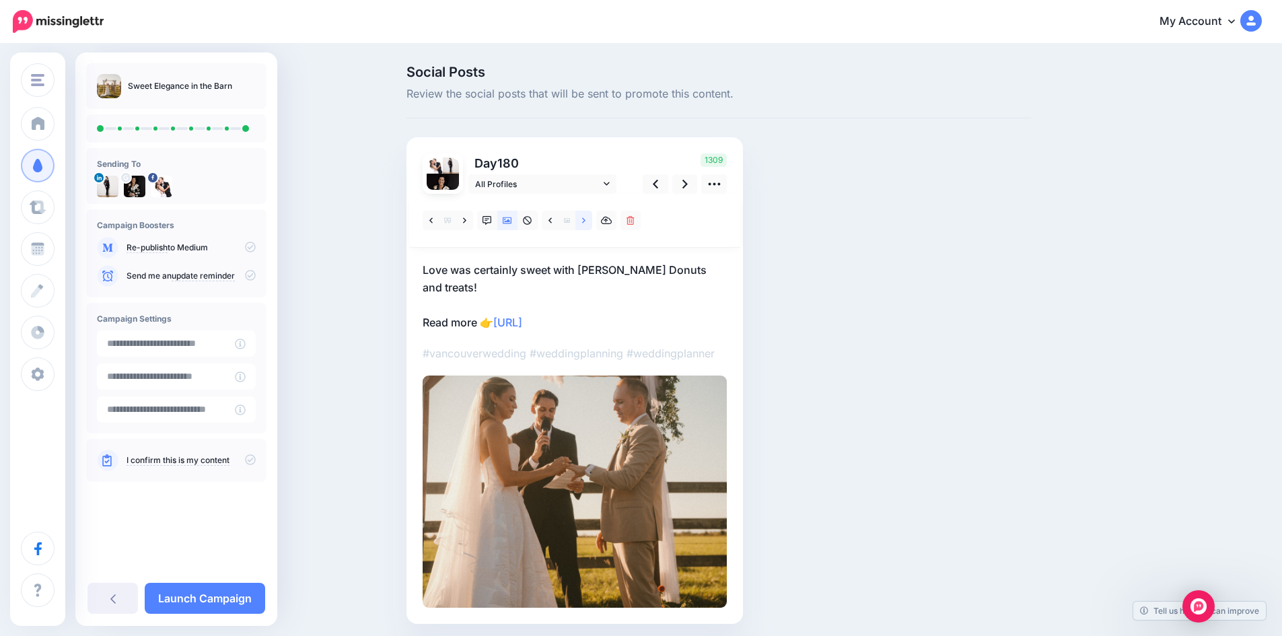
click at [586, 220] on icon at bounding box center [583, 220] width 3 height 9
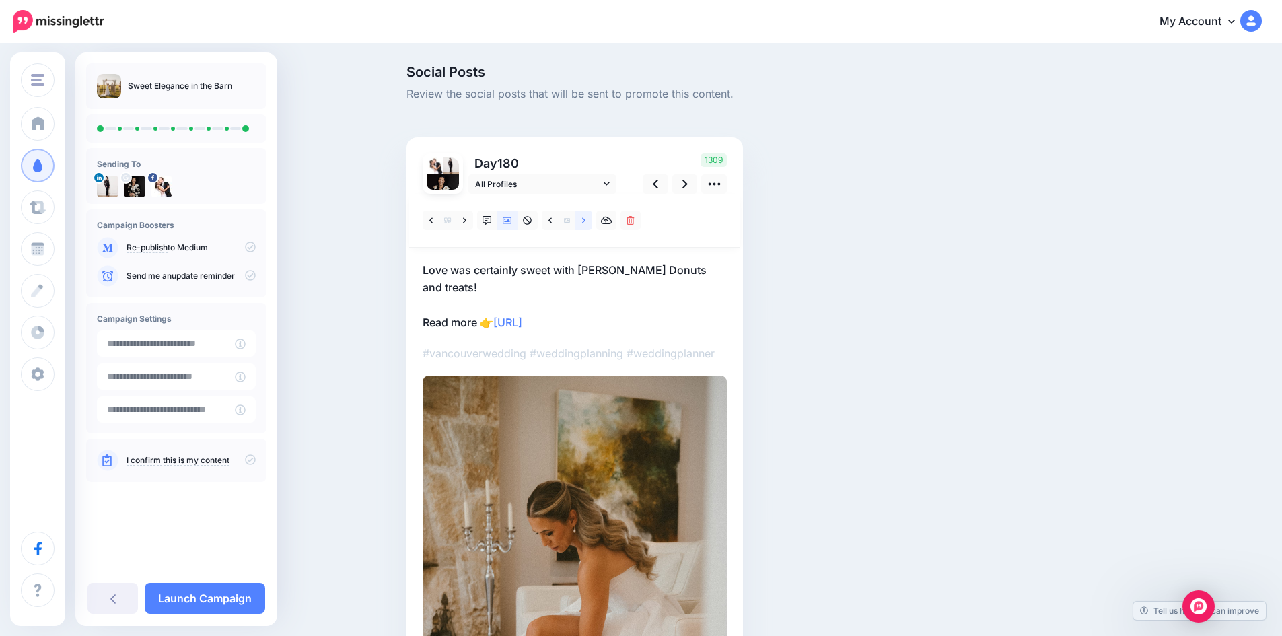
click at [586, 220] on icon at bounding box center [583, 220] width 3 height 9
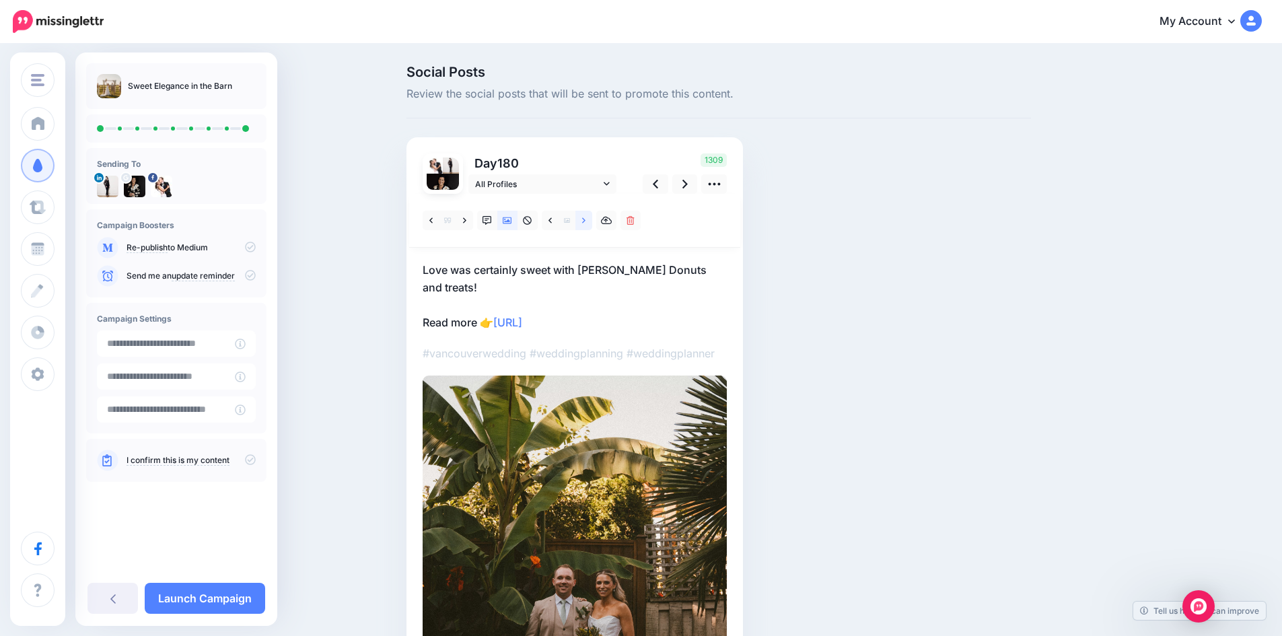
click at [586, 220] on icon at bounding box center [583, 220] width 3 height 9
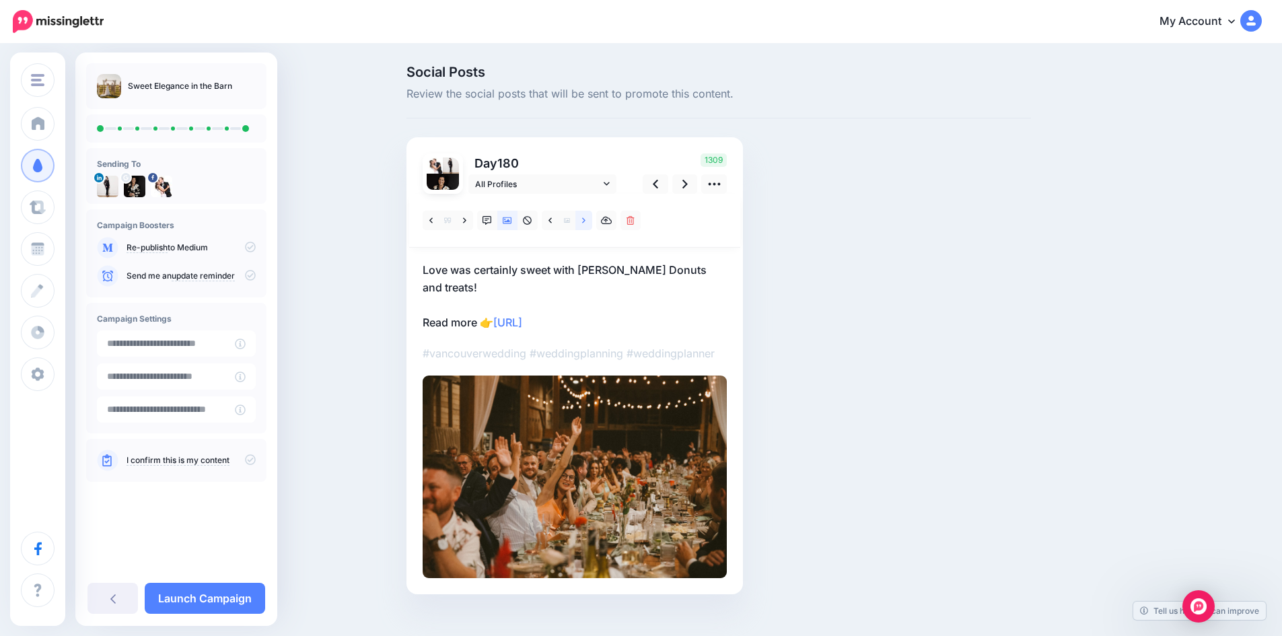
click at [586, 220] on icon at bounding box center [583, 220] width 3 height 9
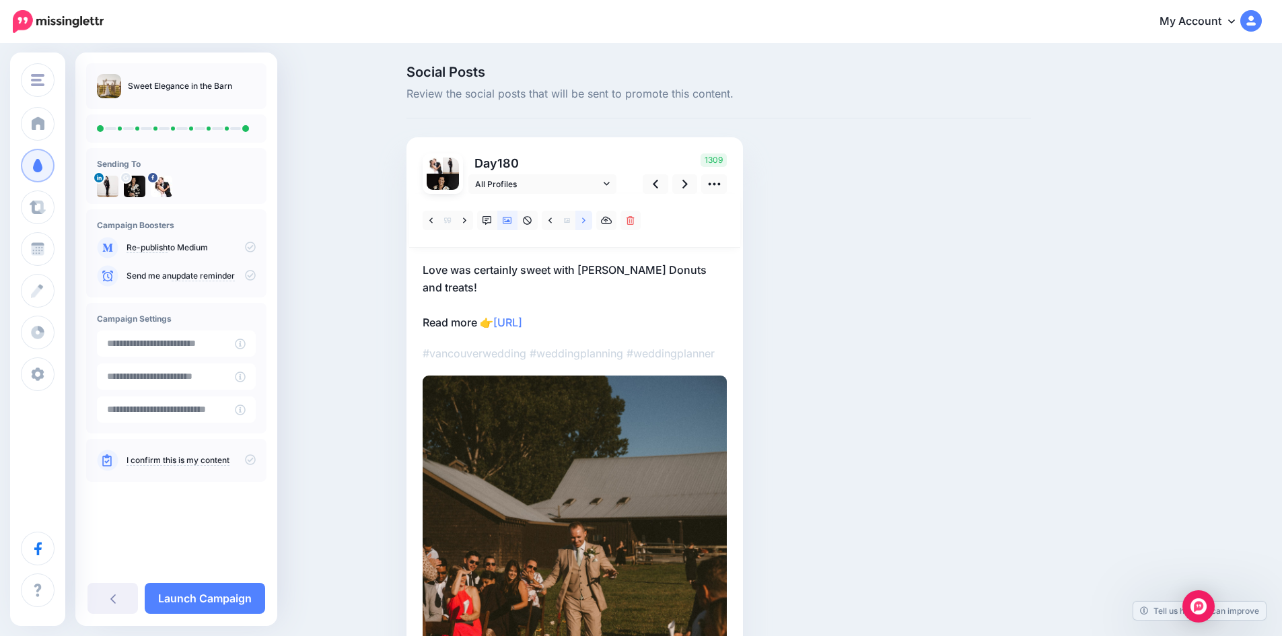
click at [586, 220] on icon at bounding box center [583, 220] width 3 height 9
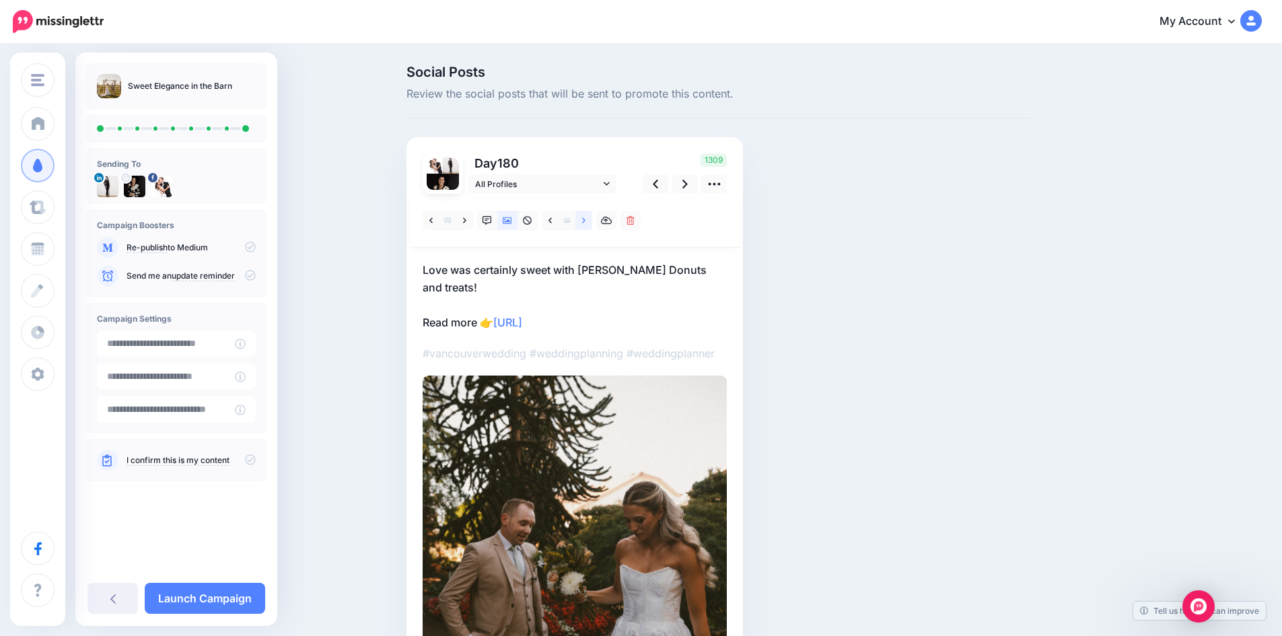
click at [586, 221] on icon at bounding box center [583, 220] width 3 height 9
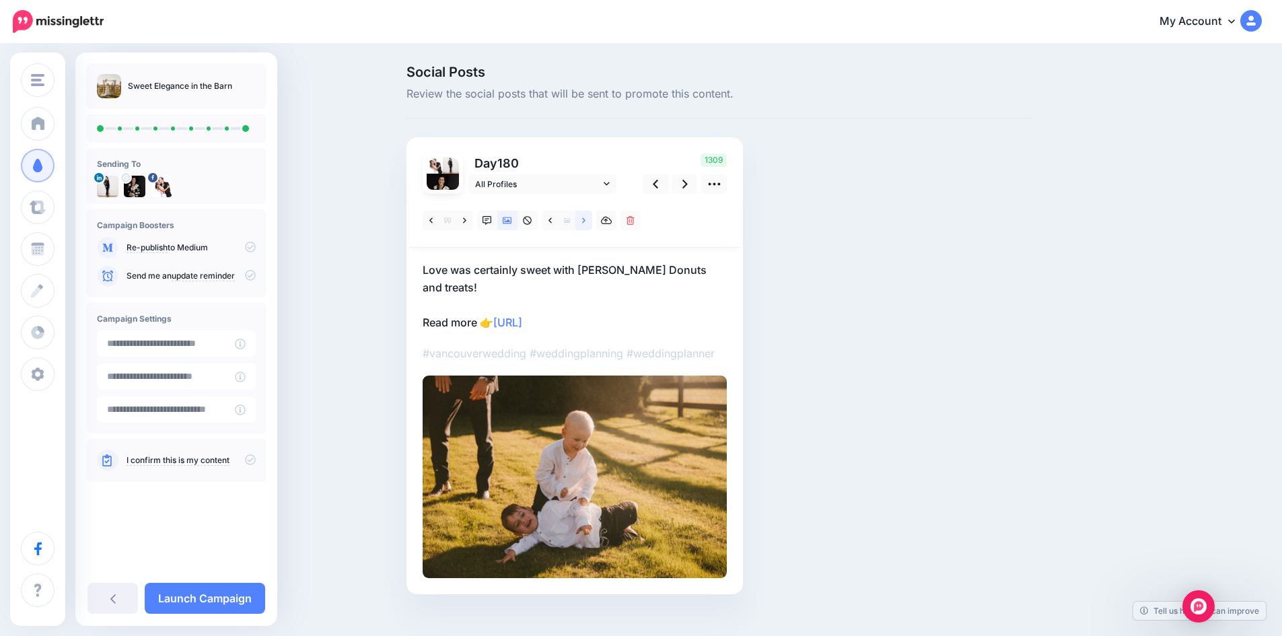
click at [586, 221] on icon at bounding box center [583, 220] width 3 height 9
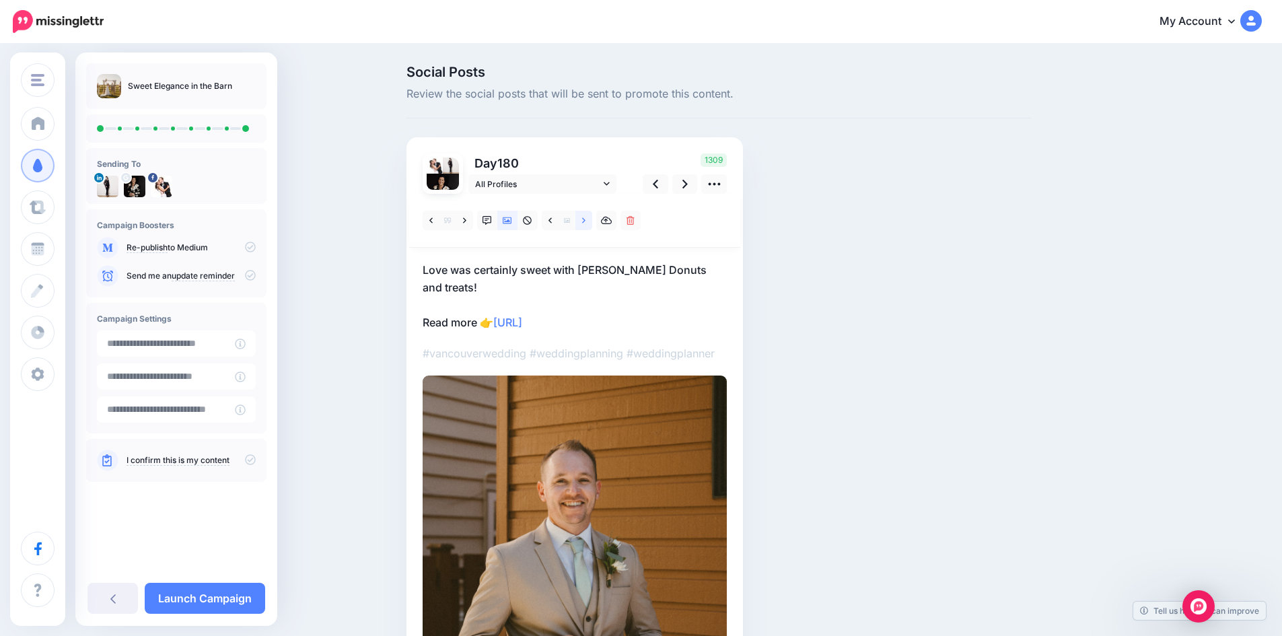
click at [586, 221] on icon at bounding box center [583, 220] width 3 height 9
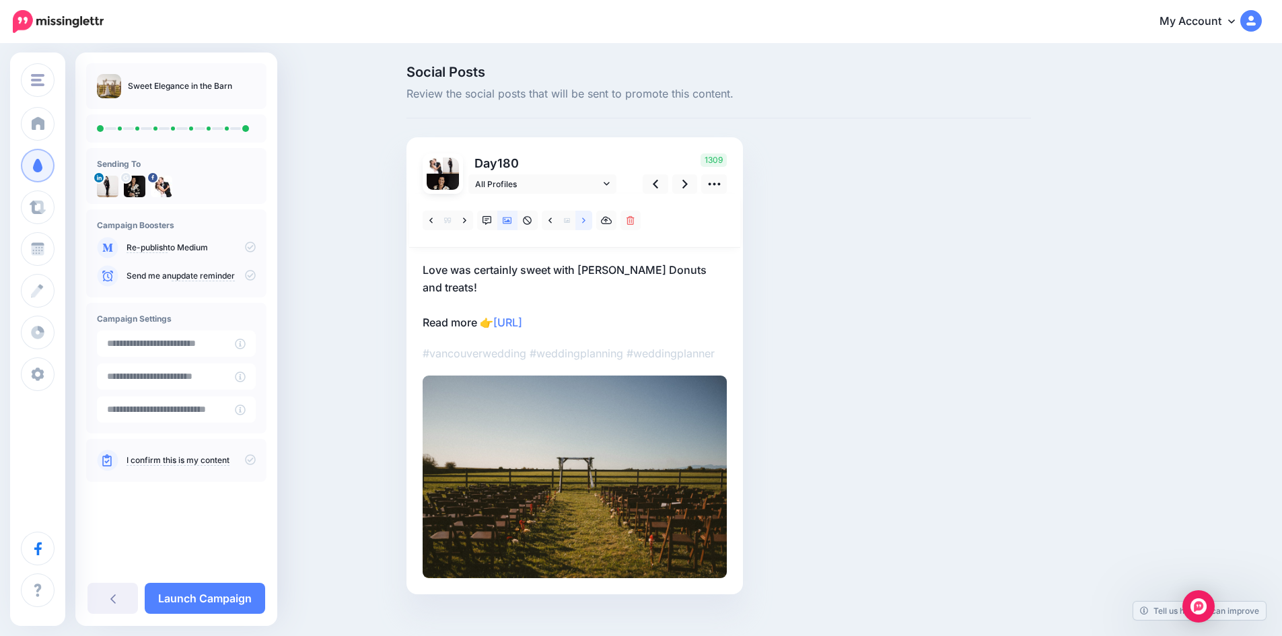
click at [586, 221] on icon at bounding box center [583, 220] width 3 height 9
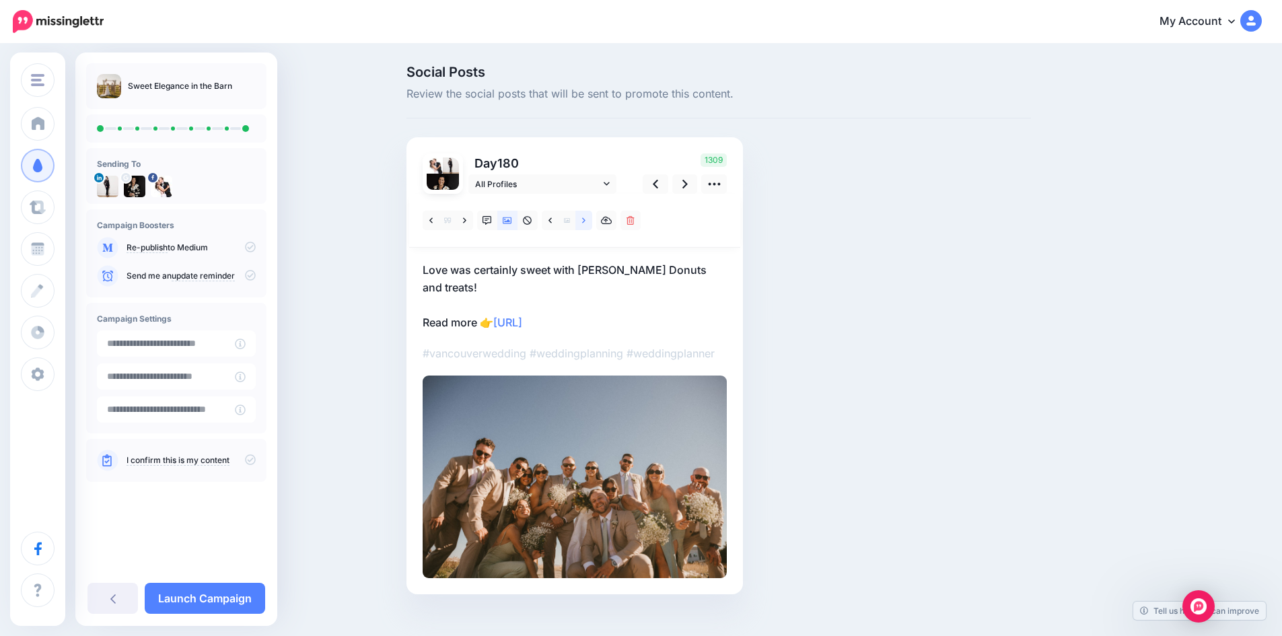
click at [586, 221] on icon at bounding box center [583, 220] width 3 height 9
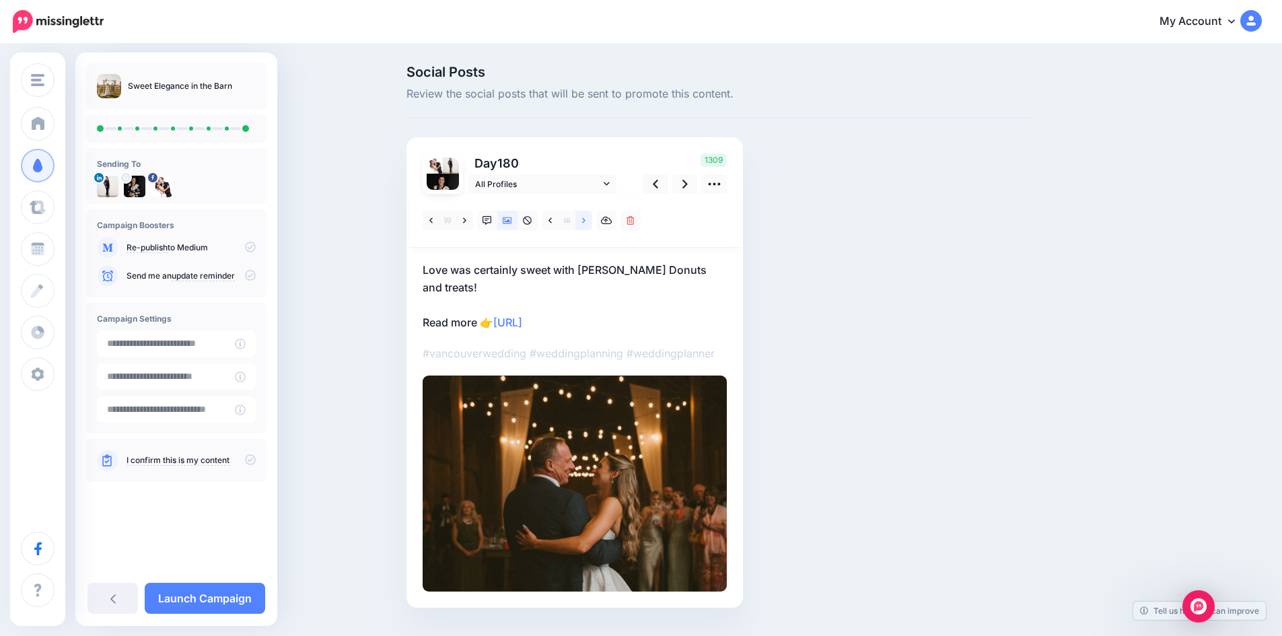
click at [586, 221] on icon at bounding box center [583, 220] width 3 height 9
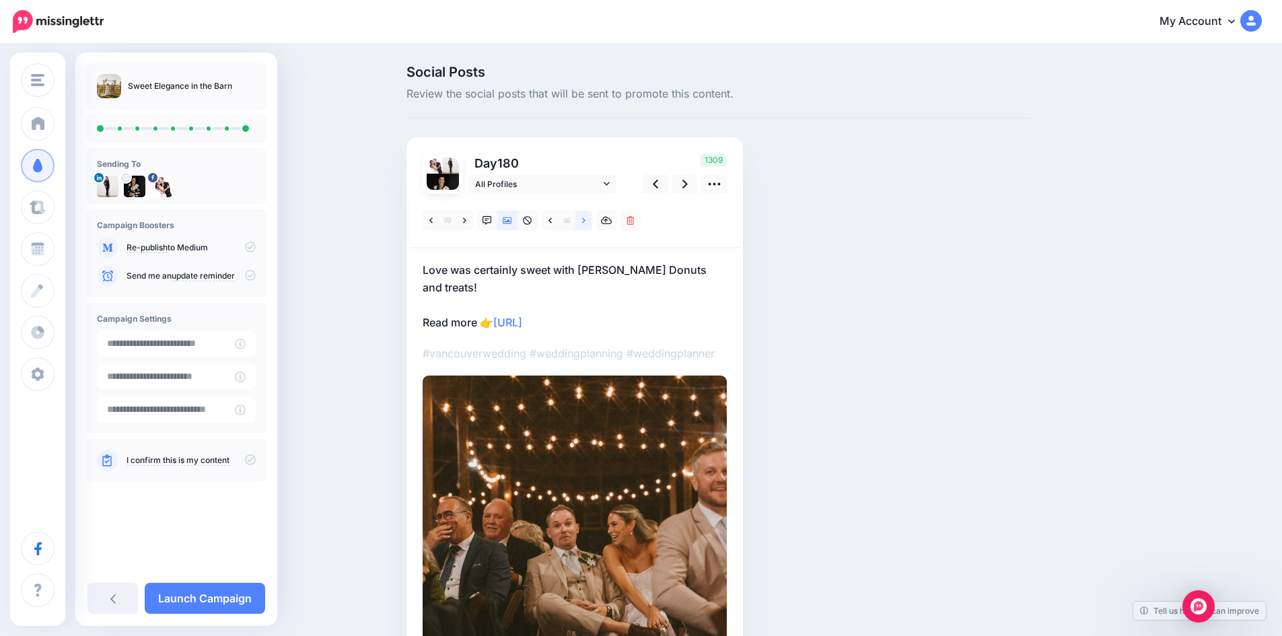
click at [586, 221] on icon at bounding box center [583, 220] width 3 height 9
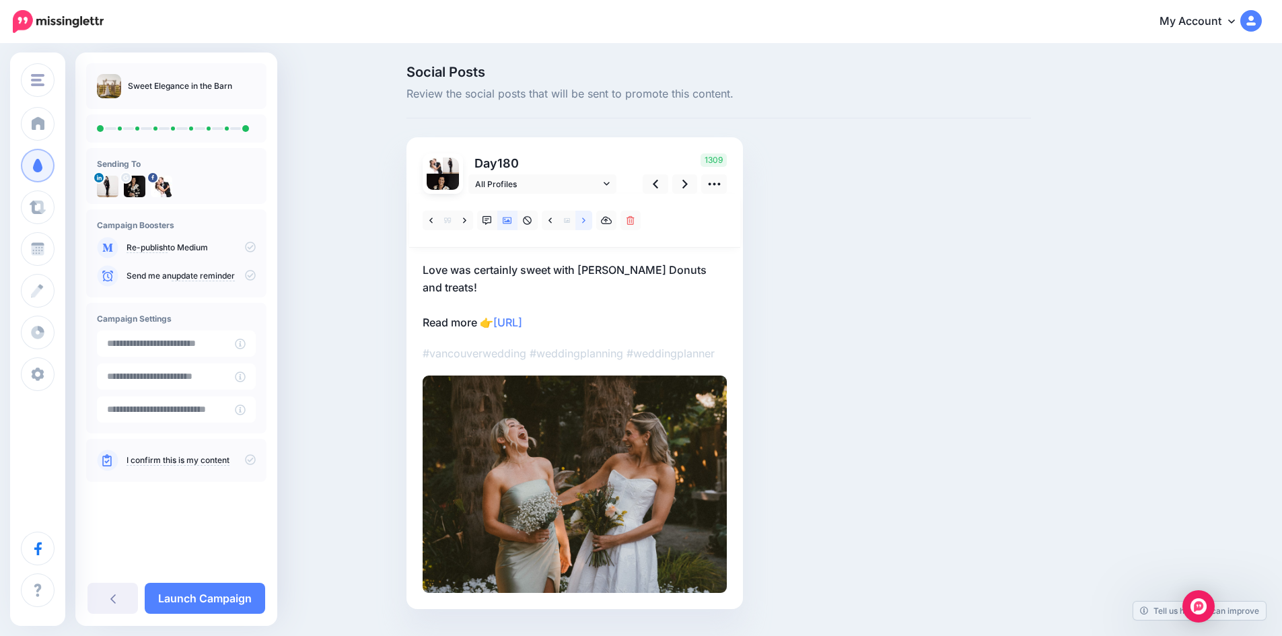
click at [586, 221] on icon at bounding box center [583, 220] width 3 height 9
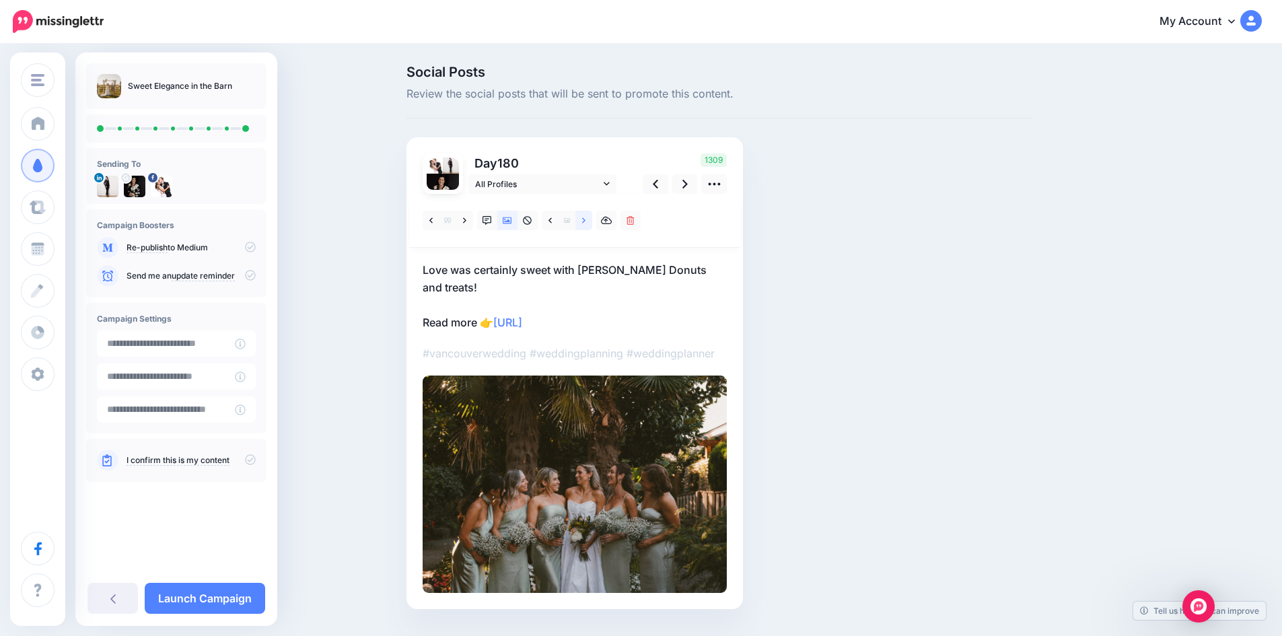
click at [586, 221] on icon at bounding box center [583, 220] width 3 height 9
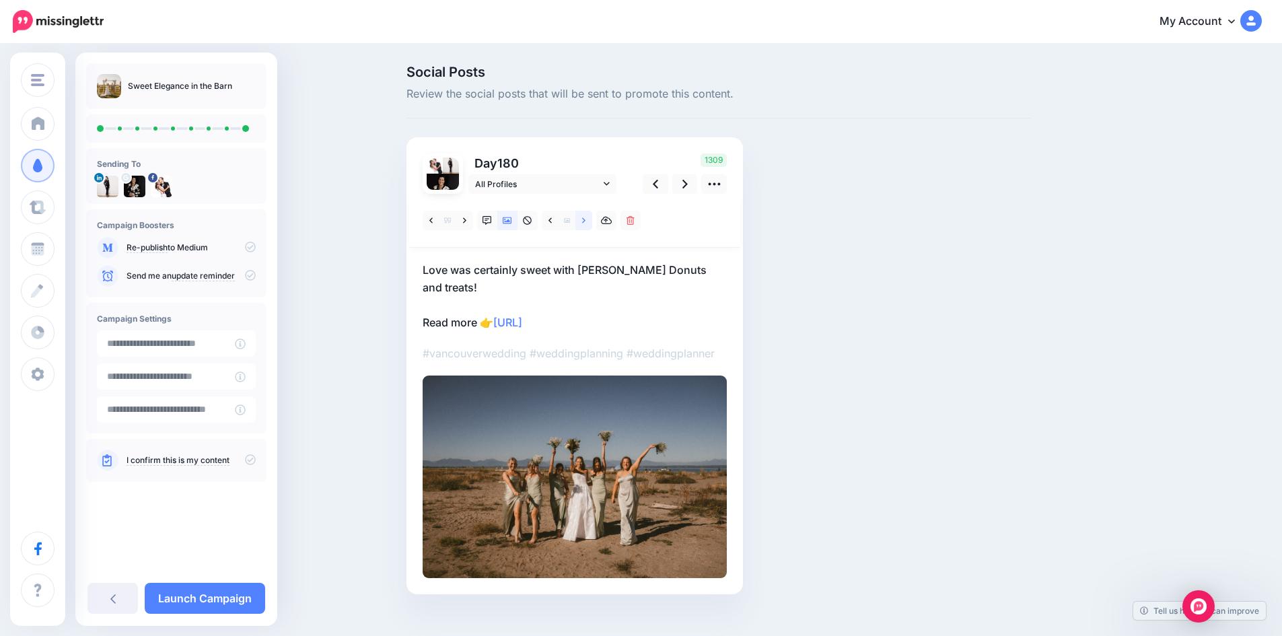
click at [586, 221] on icon at bounding box center [583, 220] width 3 height 9
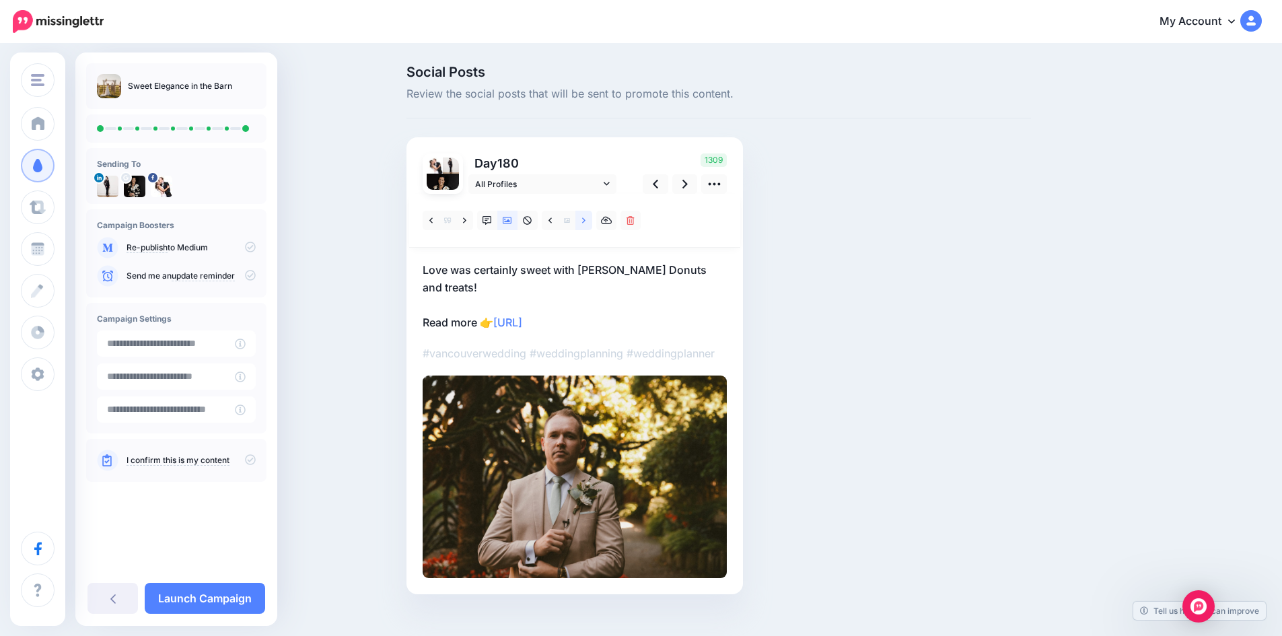
click at [586, 221] on icon at bounding box center [583, 220] width 3 height 9
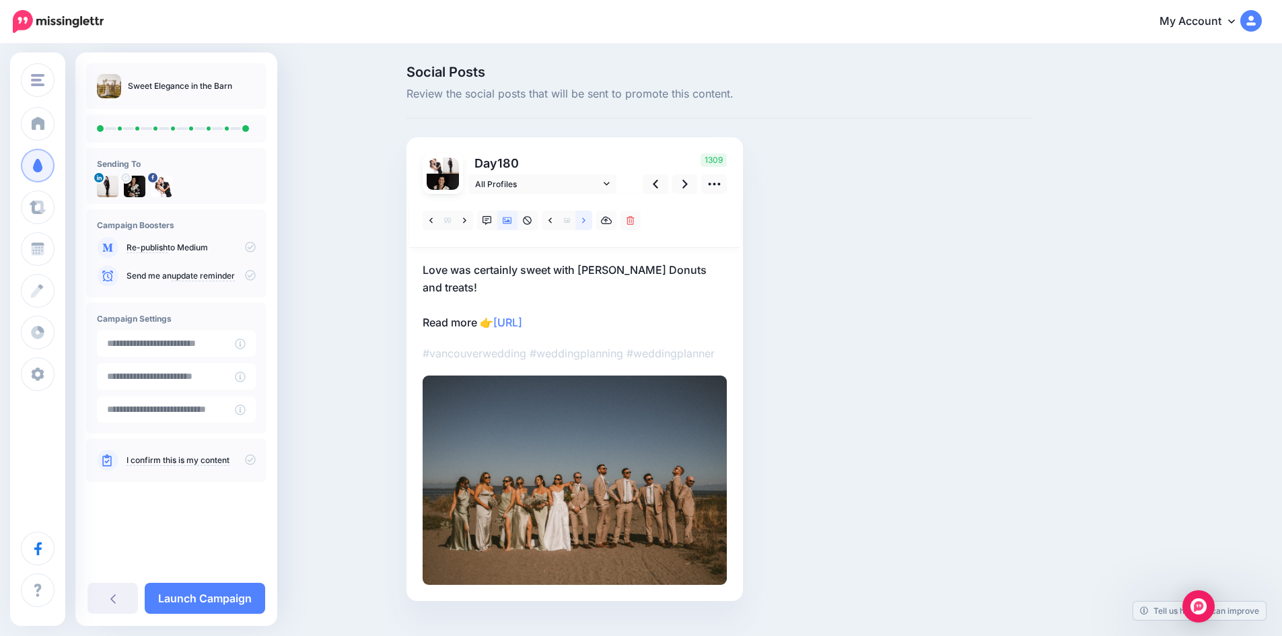
click at [586, 221] on icon at bounding box center [583, 220] width 3 height 9
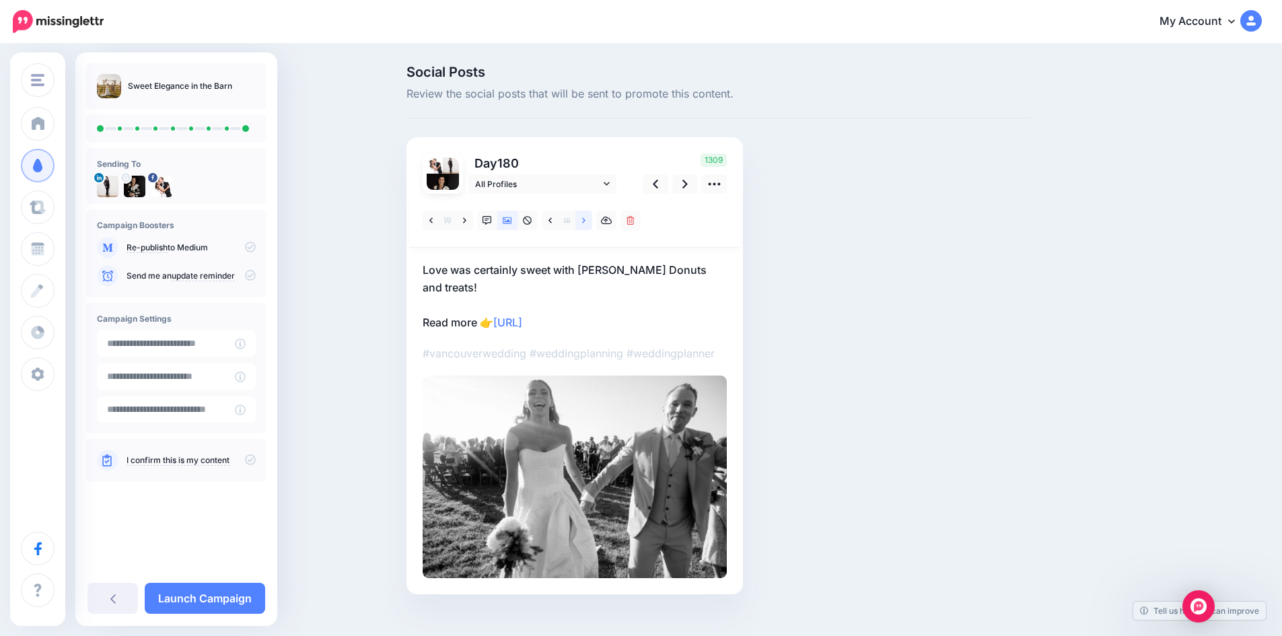
click at [586, 221] on icon at bounding box center [583, 220] width 3 height 9
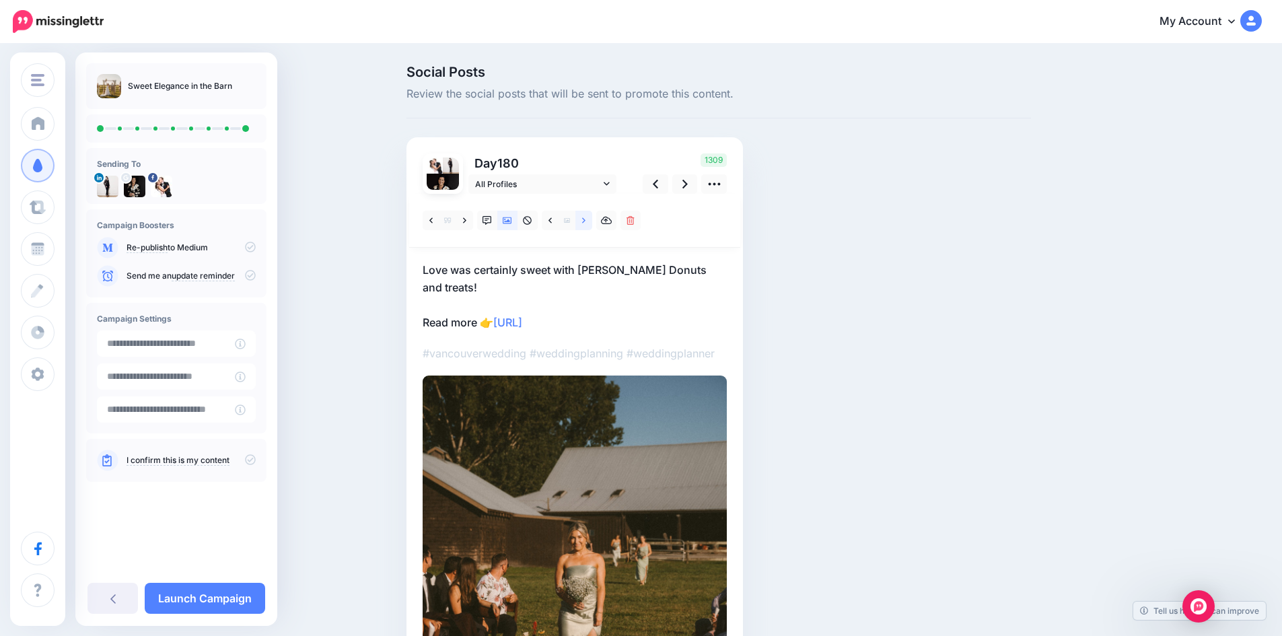
click at [586, 221] on icon at bounding box center [583, 220] width 3 height 9
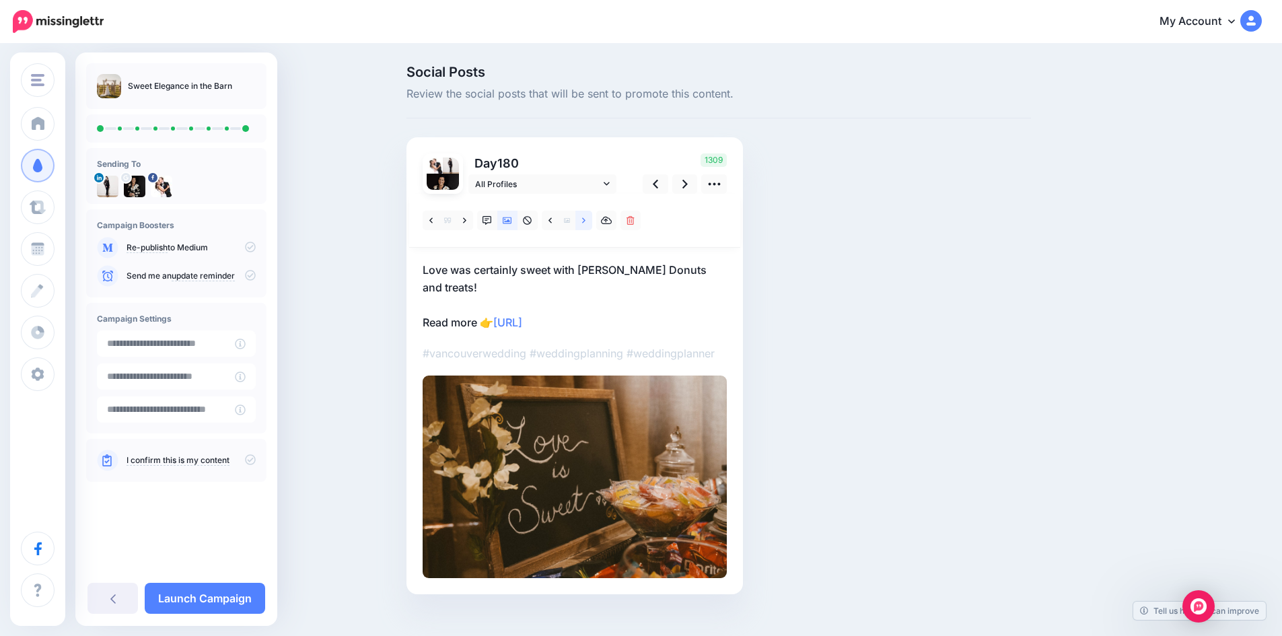
click at [586, 221] on icon at bounding box center [583, 220] width 3 height 9
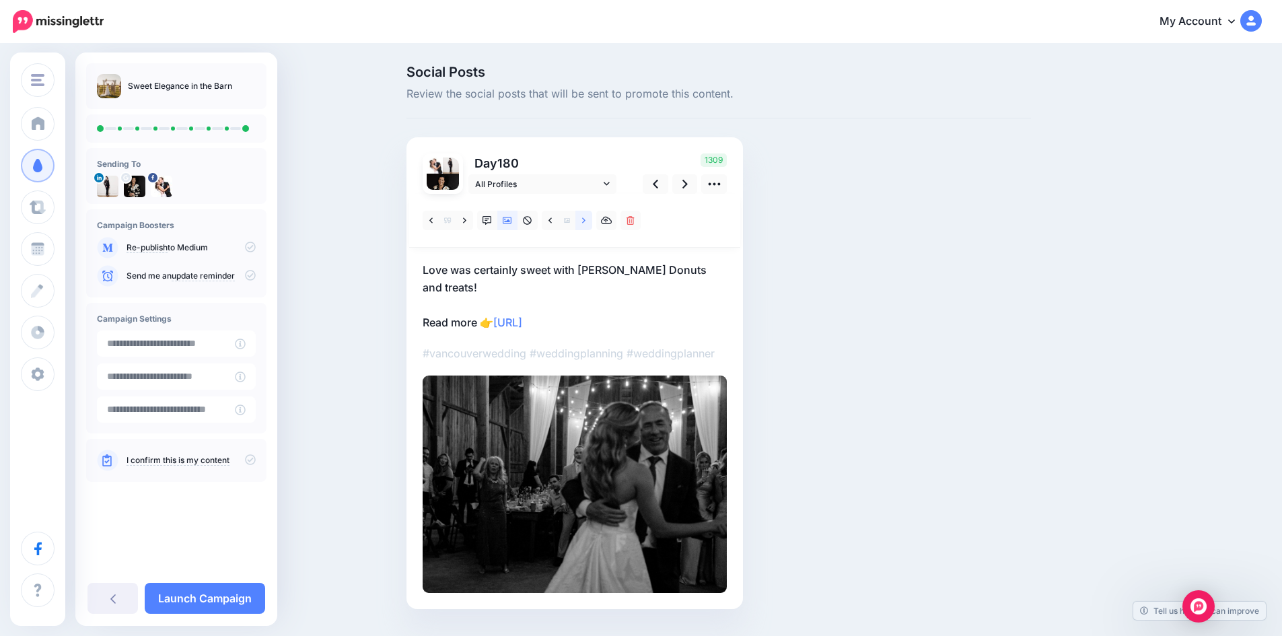
click at [586, 221] on icon at bounding box center [583, 220] width 3 height 9
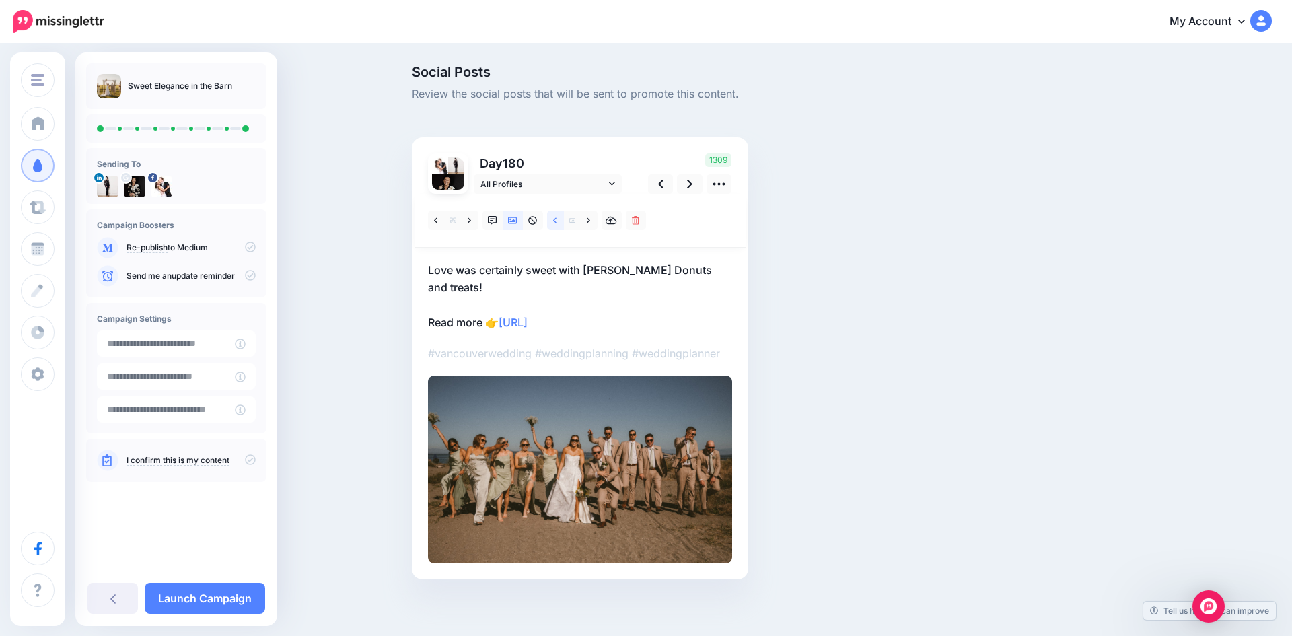
click at [555, 223] on icon at bounding box center [554, 220] width 3 height 9
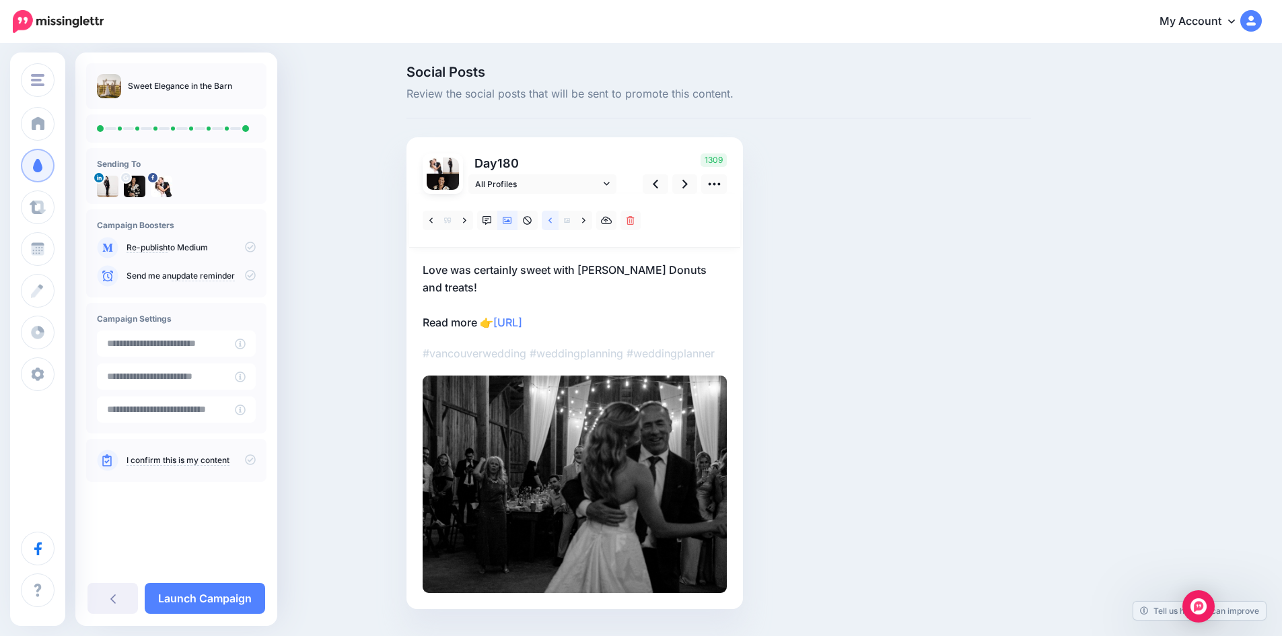
click at [552, 223] on icon at bounding box center [550, 220] width 3 height 9
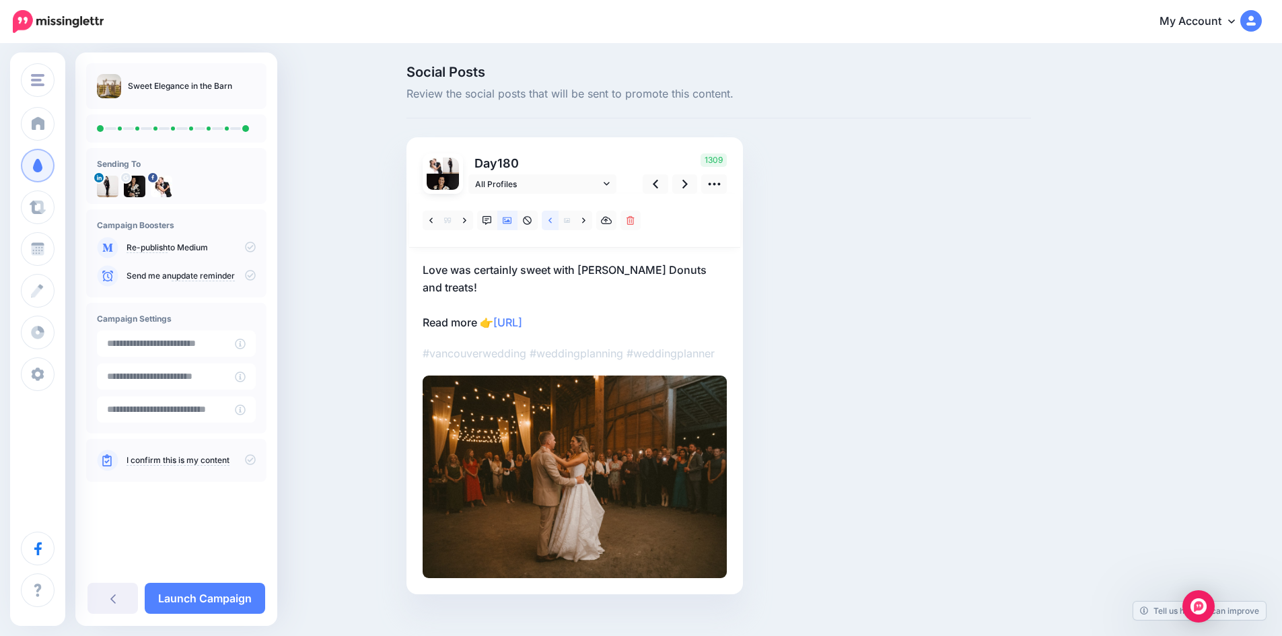
click at [552, 223] on icon at bounding box center [550, 220] width 3 height 9
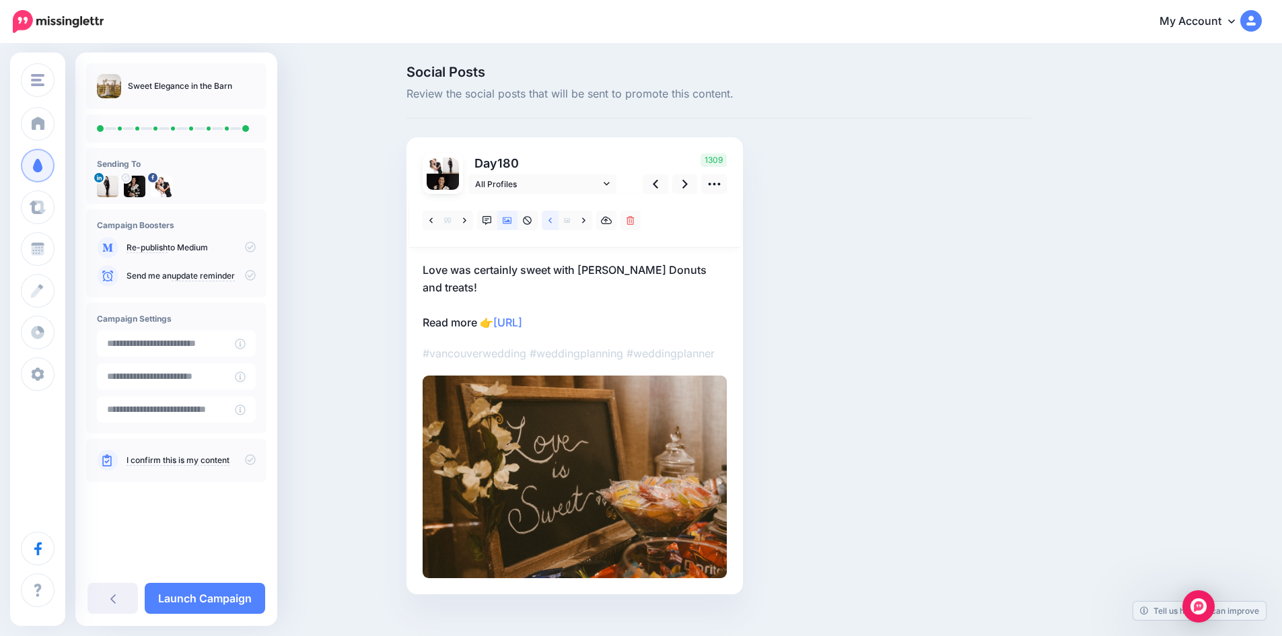
click at [552, 223] on icon at bounding box center [550, 220] width 3 height 9
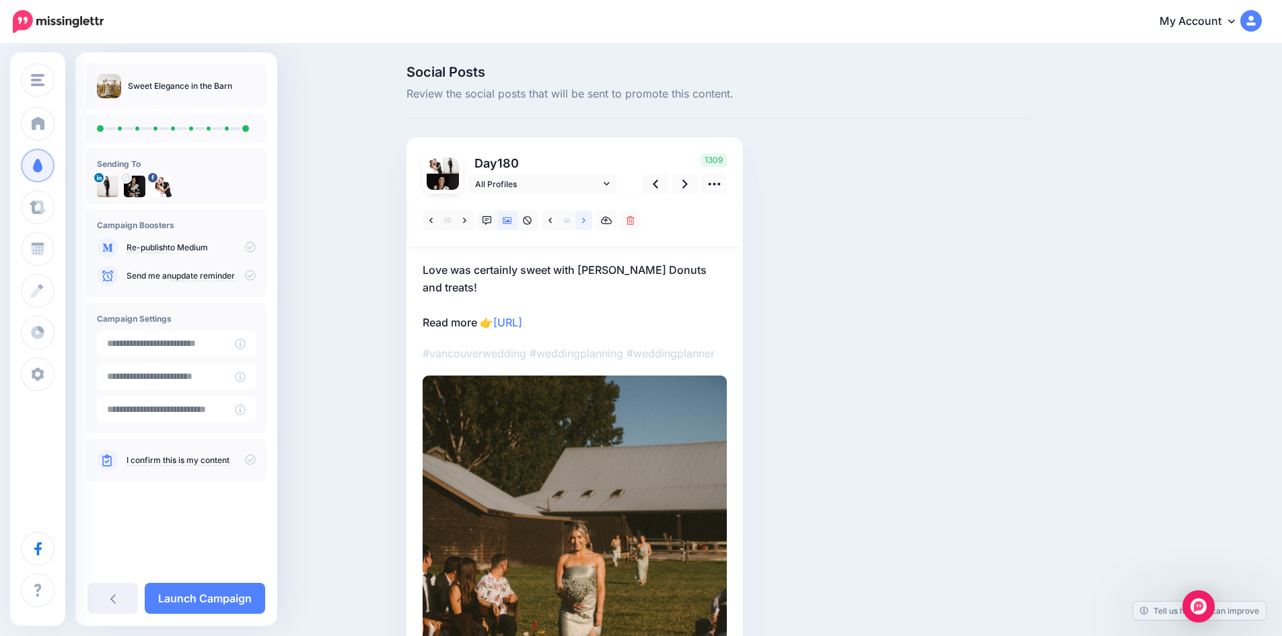
click at [586, 217] on icon at bounding box center [583, 220] width 3 height 9
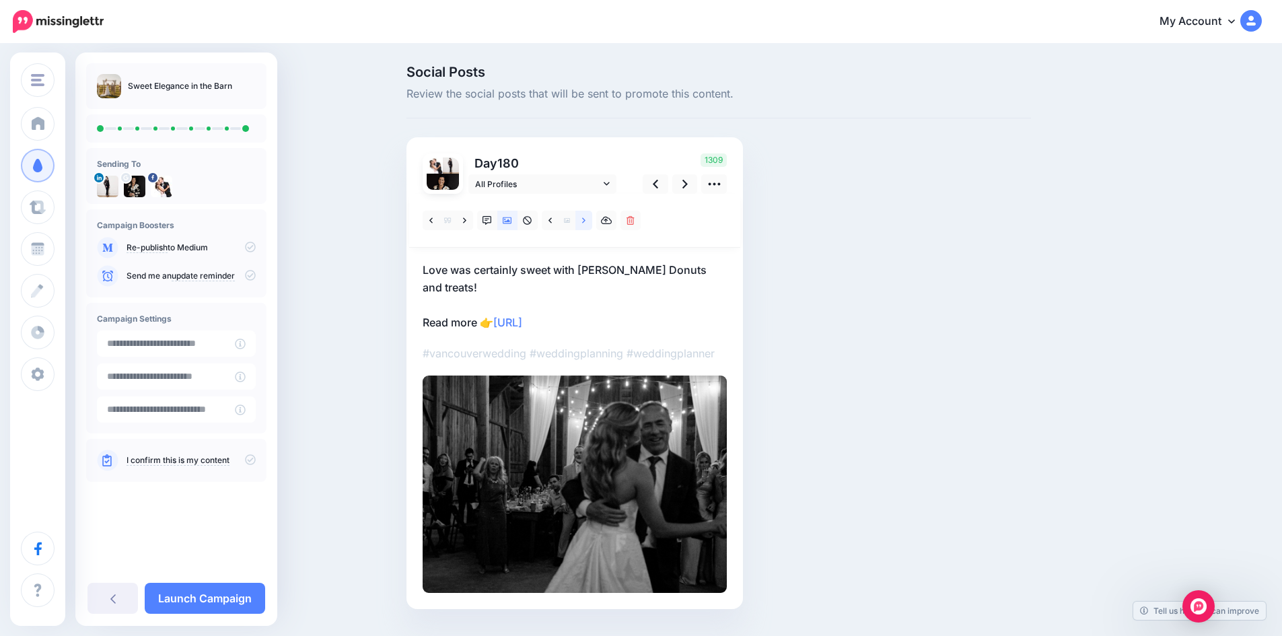
click at [586, 217] on icon at bounding box center [583, 220] width 3 height 9
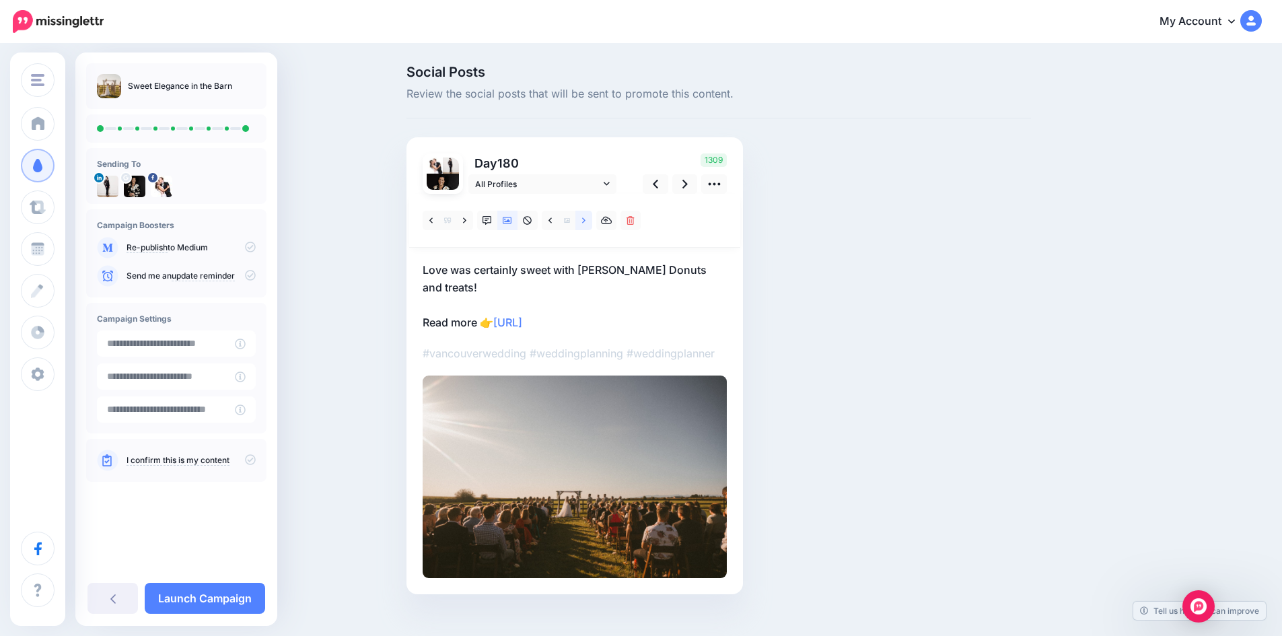
click at [586, 217] on icon at bounding box center [583, 220] width 3 height 9
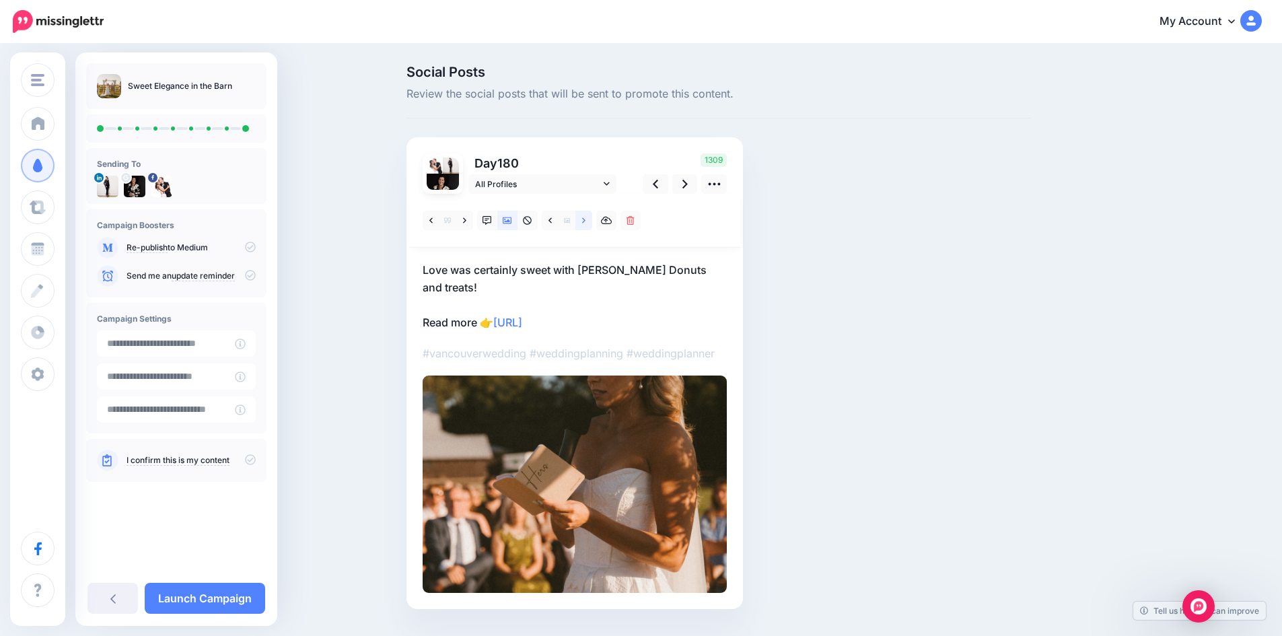
click at [586, 217] on icon at bounding box center [583, 220] width 3 height 9
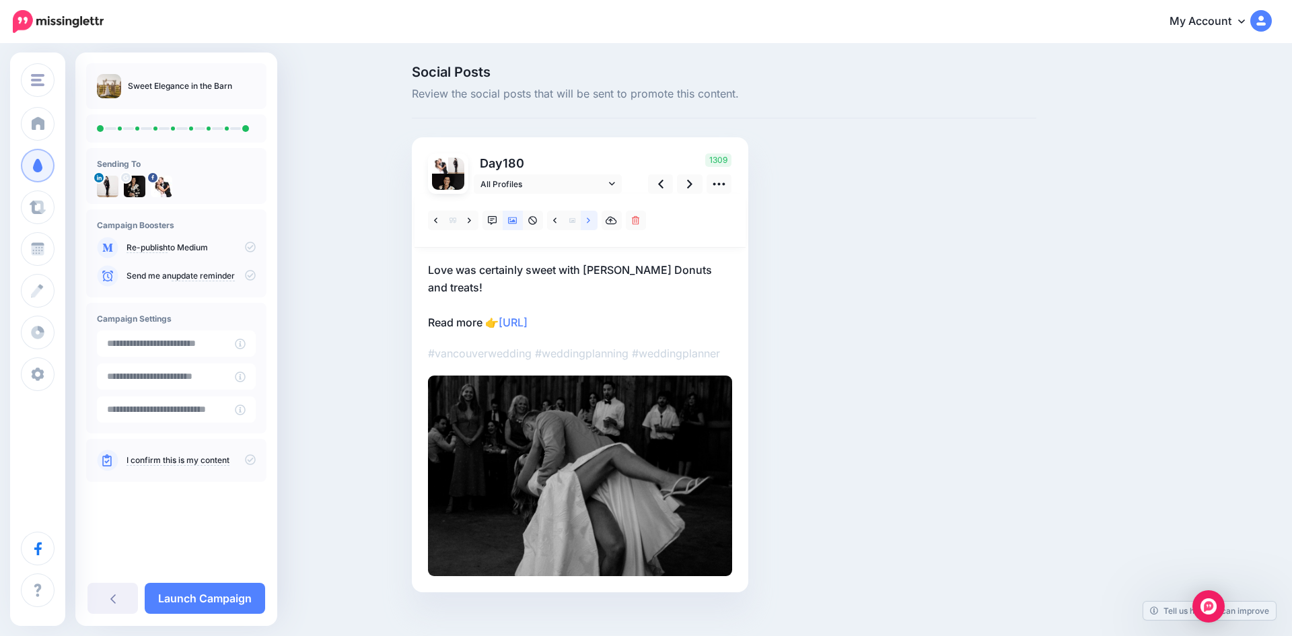
click at [588, 217] on icon at bounding box center [588, 220] width 3 height 9
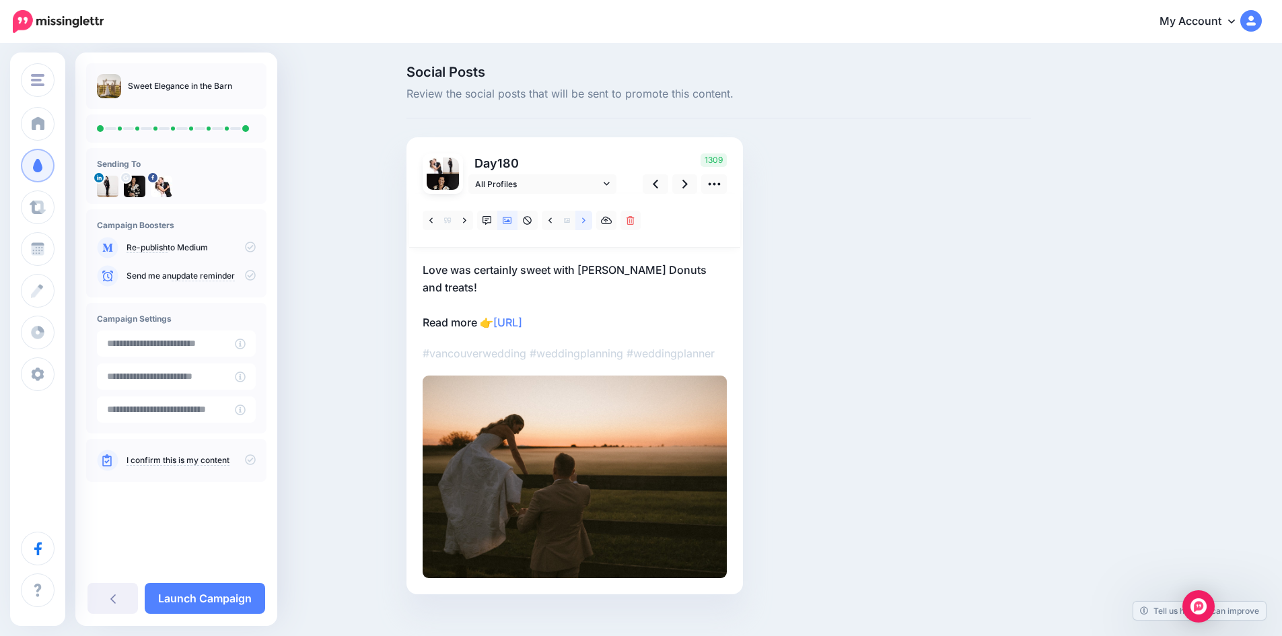
click at [586, 217] on icon at bounding box center [583, 220] width 3 height 9
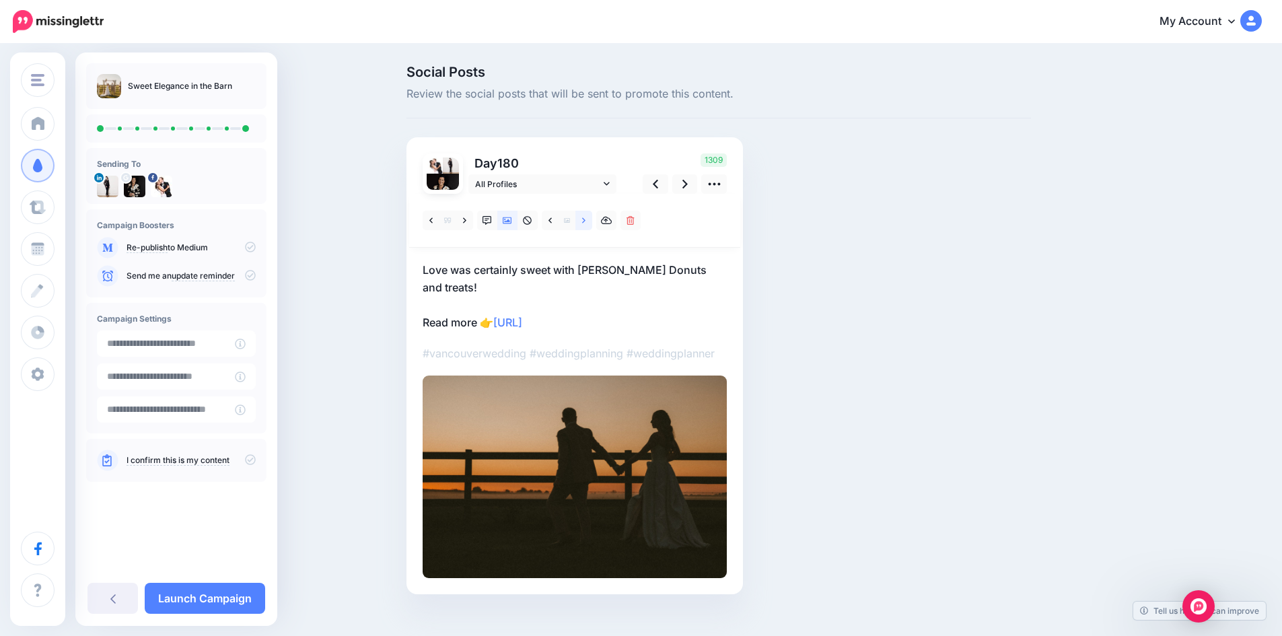
click at [586, 217] on icon at bounding box center [583, 220] width 3 height 9
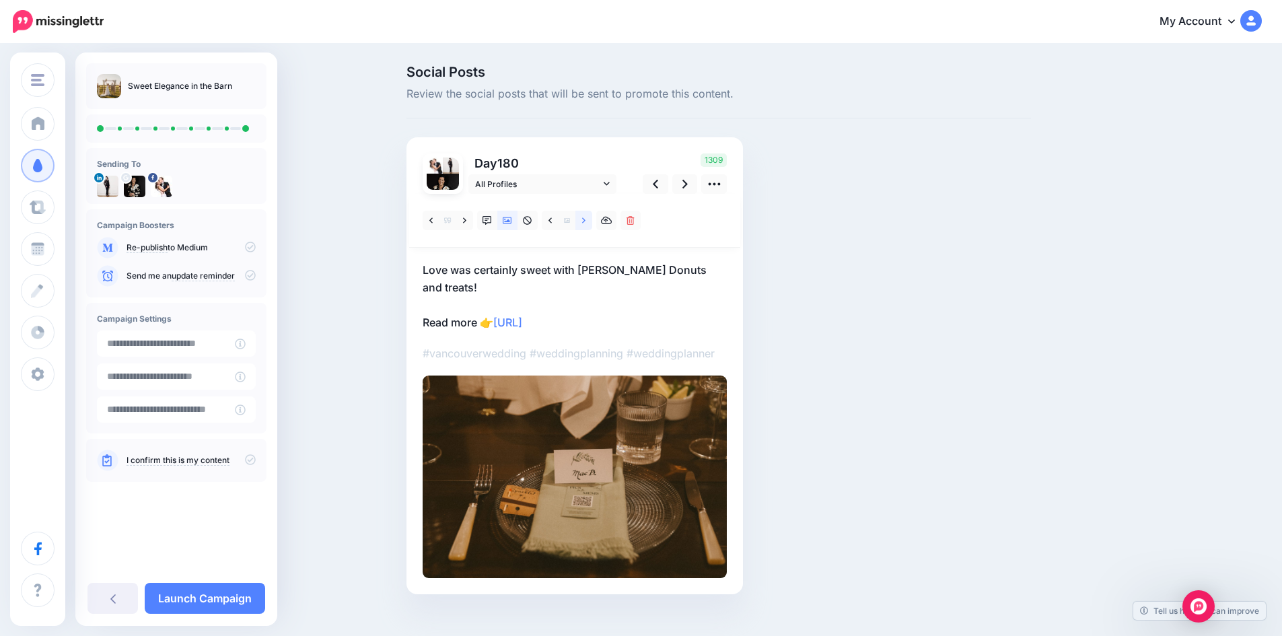
click at [586, 217] on icon at bounding box center [583, 220] width 3 height 9
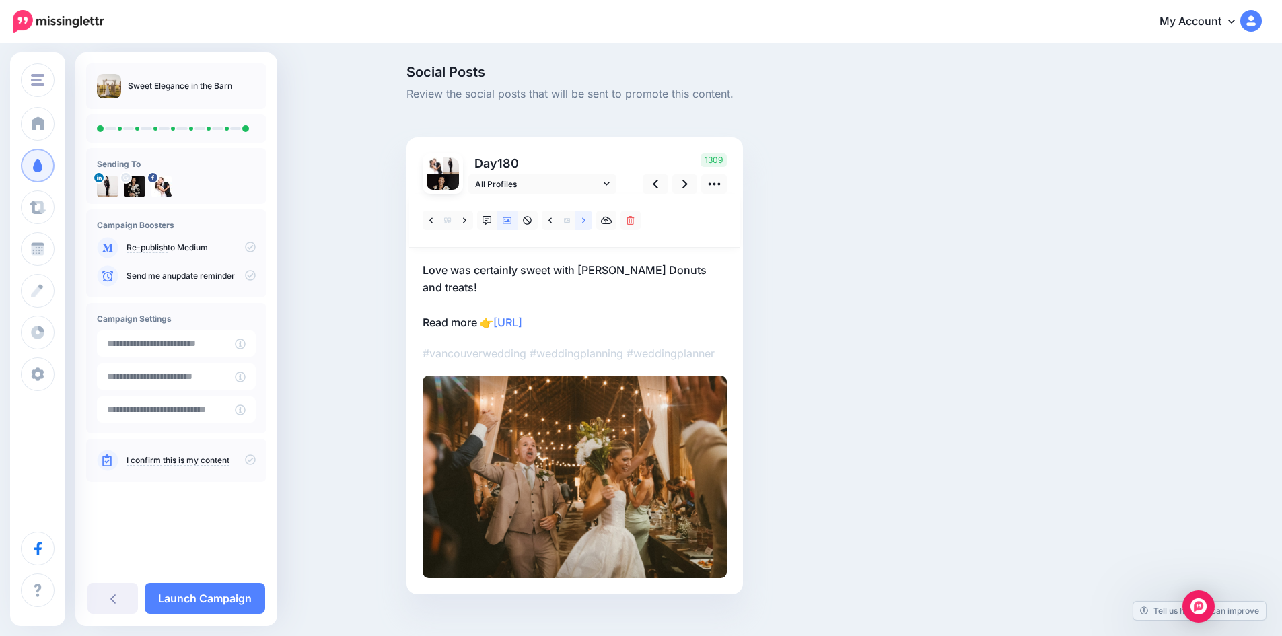
click at [586, 217] on icon at bounding box center [583, 220] width 3 height 9
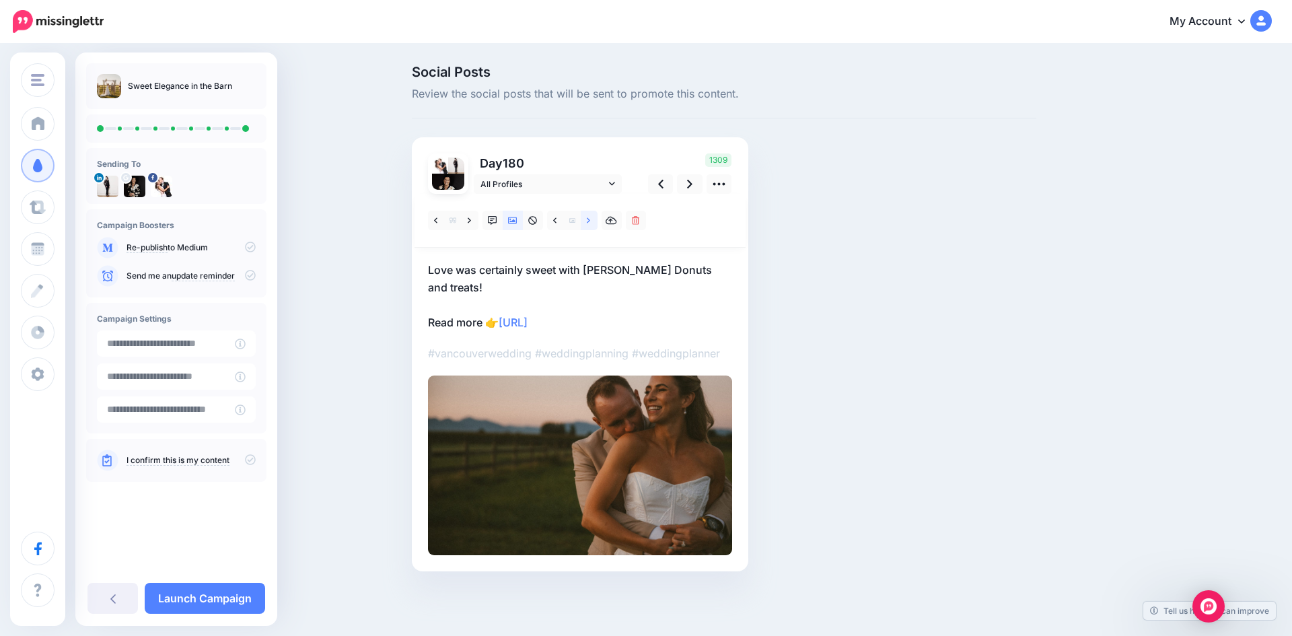
click at [588, 217] on icon at bounding box center [588, 220] width 3 height 9
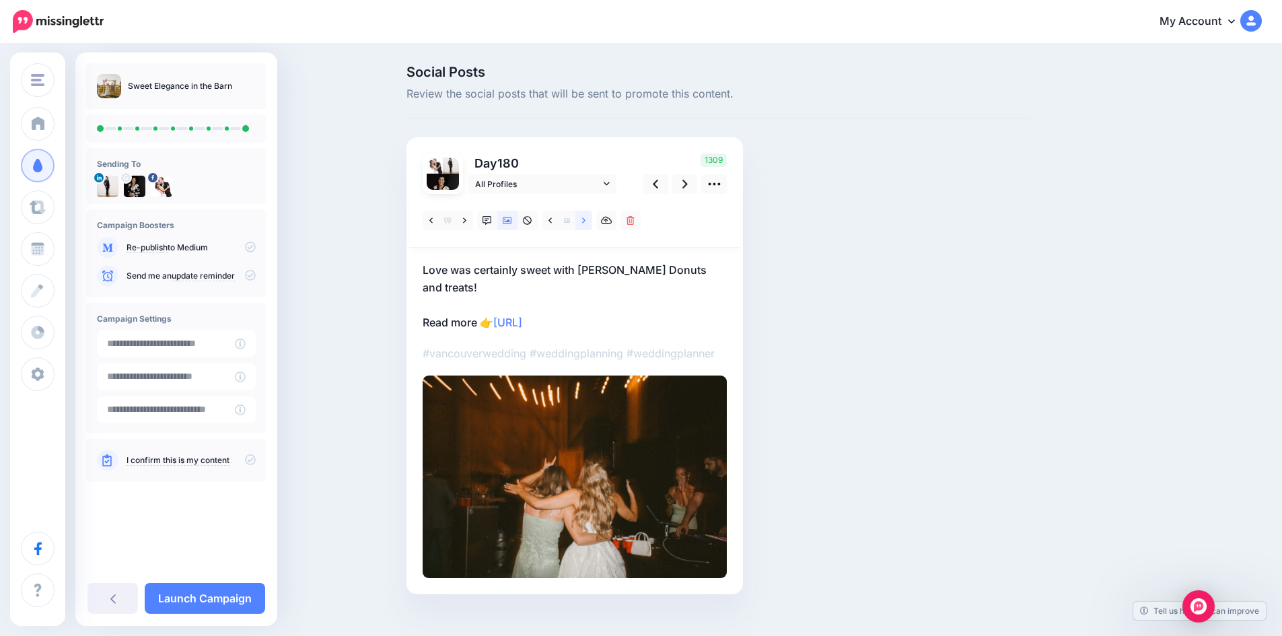
click at [586, 217] on icon at bounding box center [583, 220] width 3 height 9
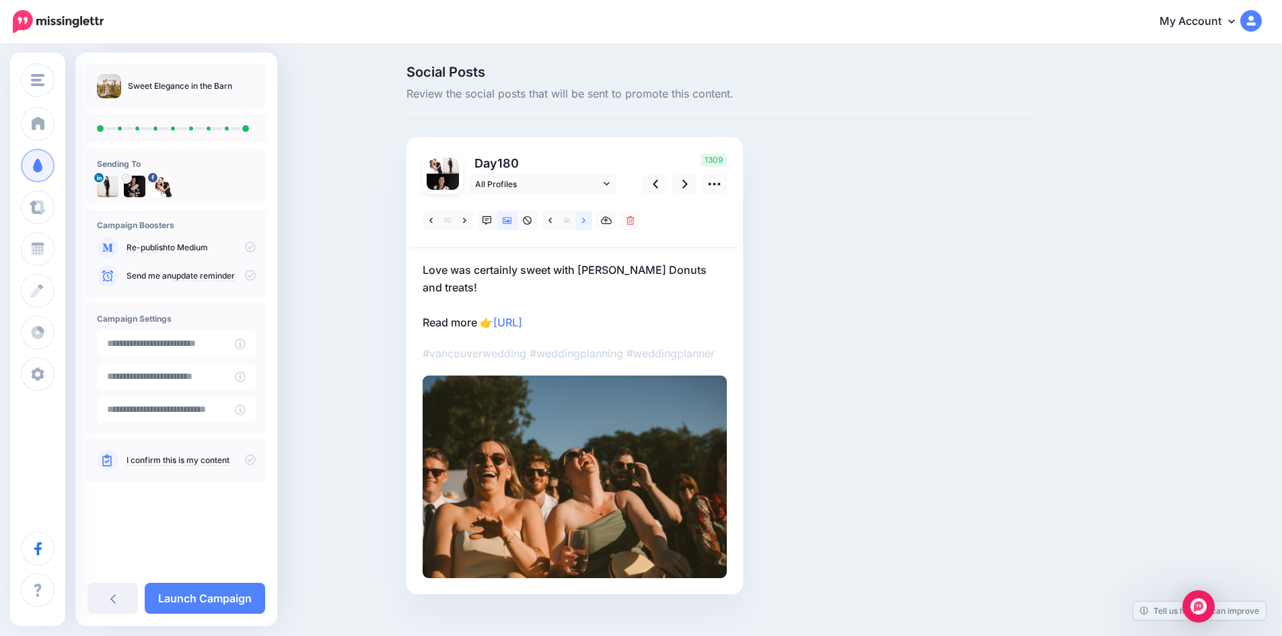
click at [586, 217] on icon at bounding box center [583, 220] width 3 height 9
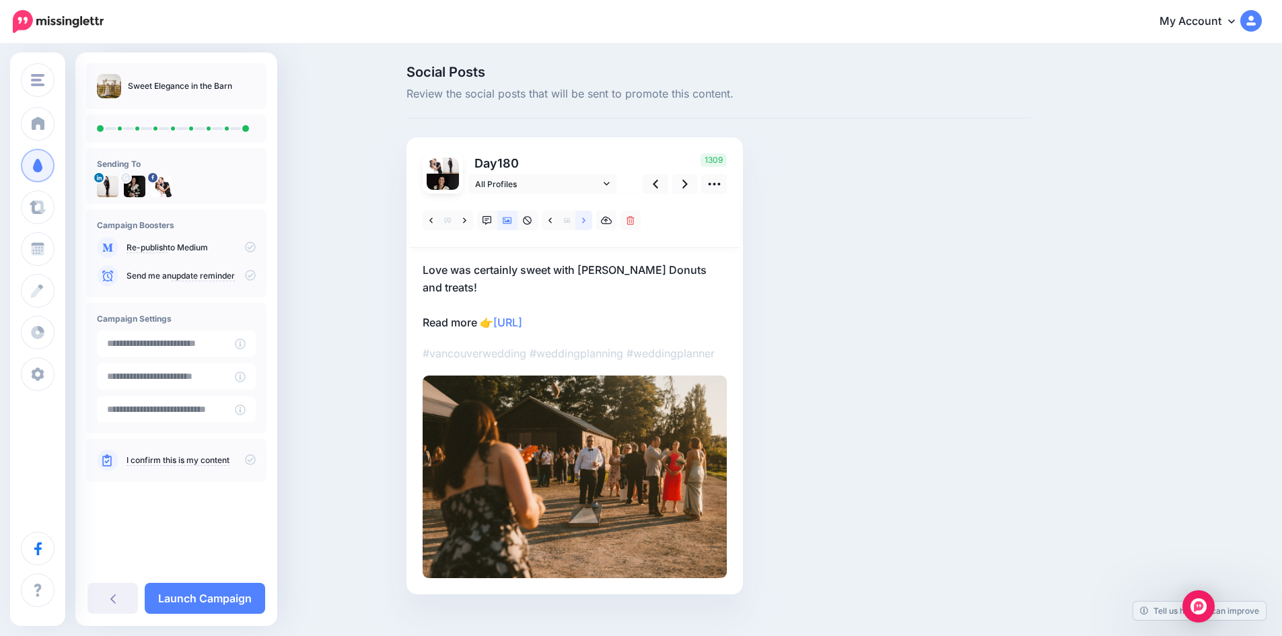
click at [586, 217] on icon at bounding box center [583, 220] width 3 height 9
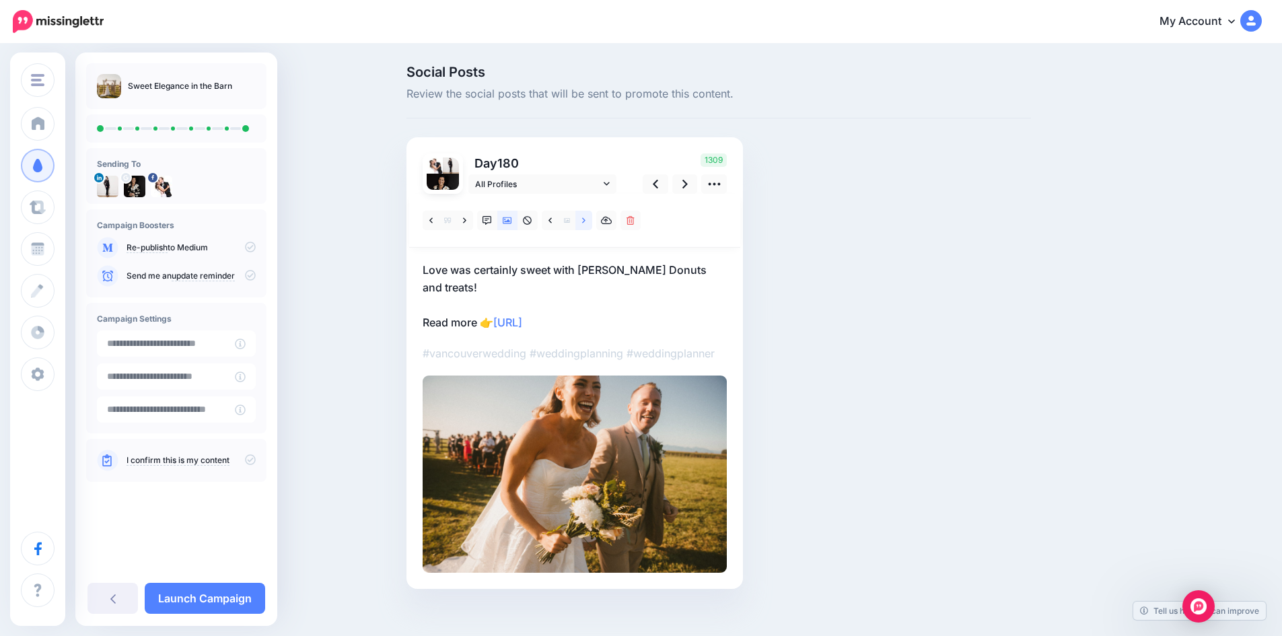
click at [586, 217] on icon at bounding box center [583, 220] width 3 height 9
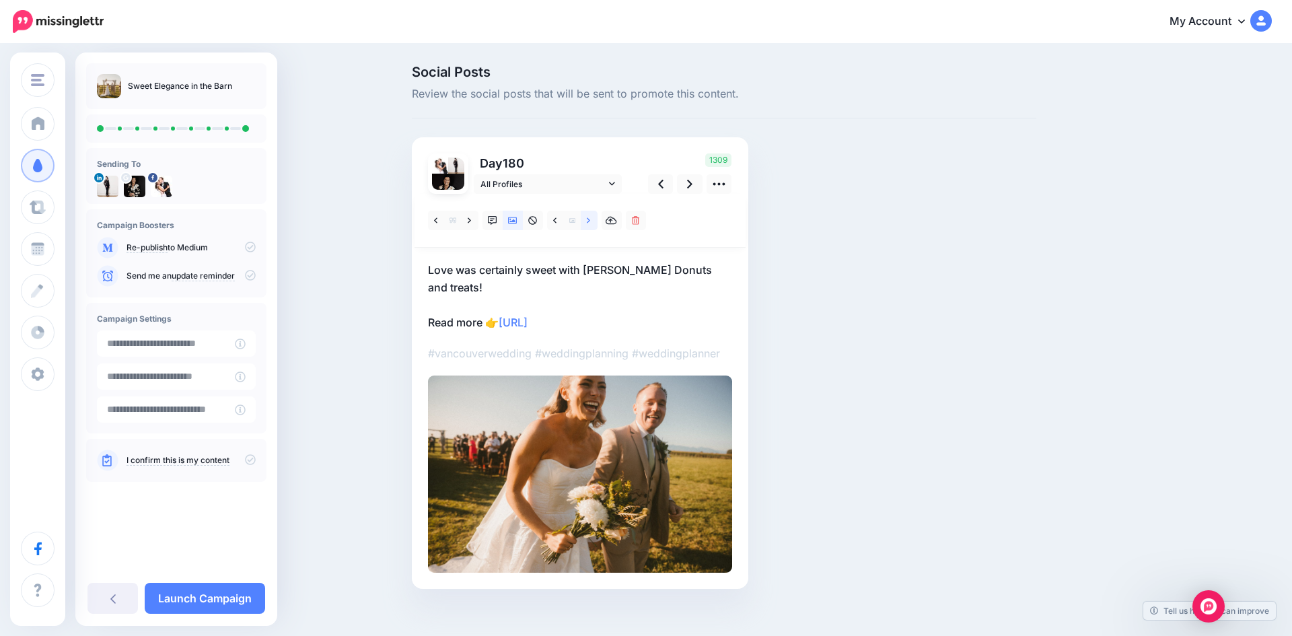
click at [588, 217] on icon at bounding box center [588, 220] width 3 height 9
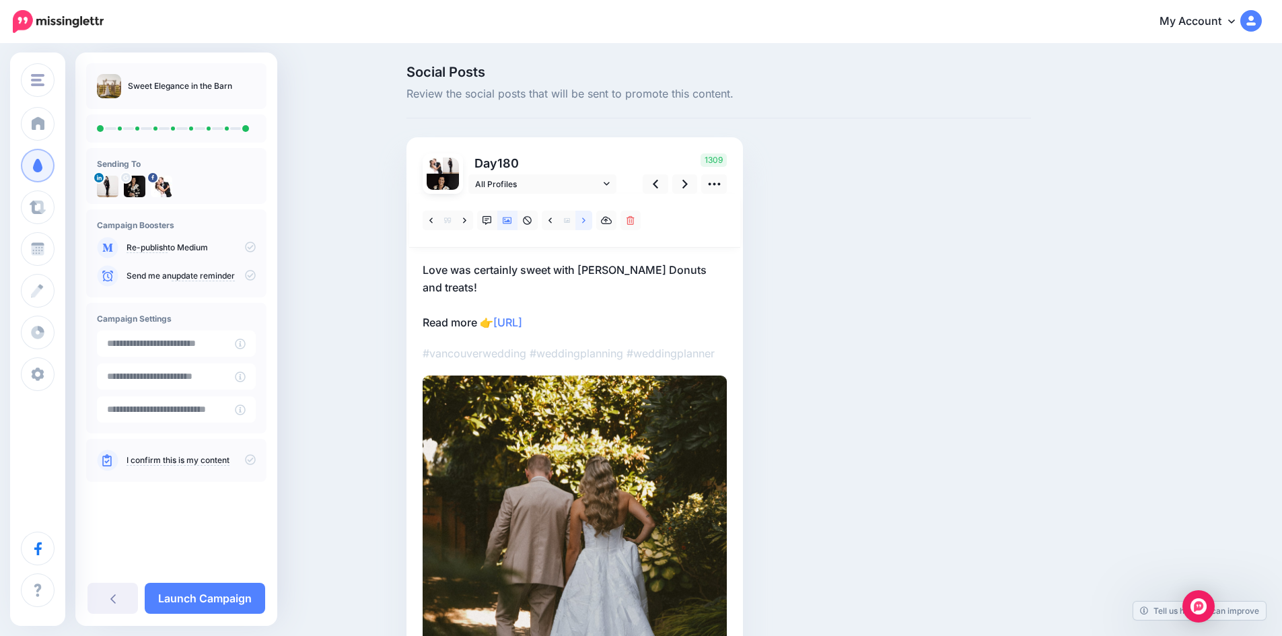
click at [586, 217] on icon at bounding box center [583, 220] width 3 height 9
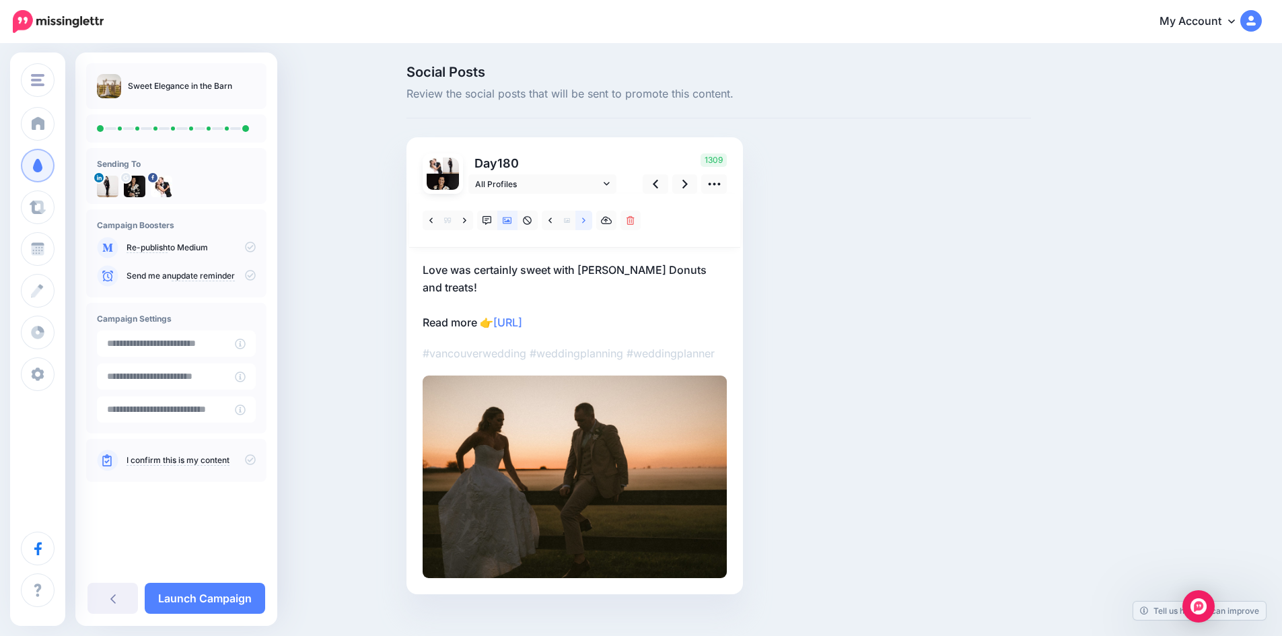
click at [586, 217] on icon at bounding box center [583, 220] width 3 height 9
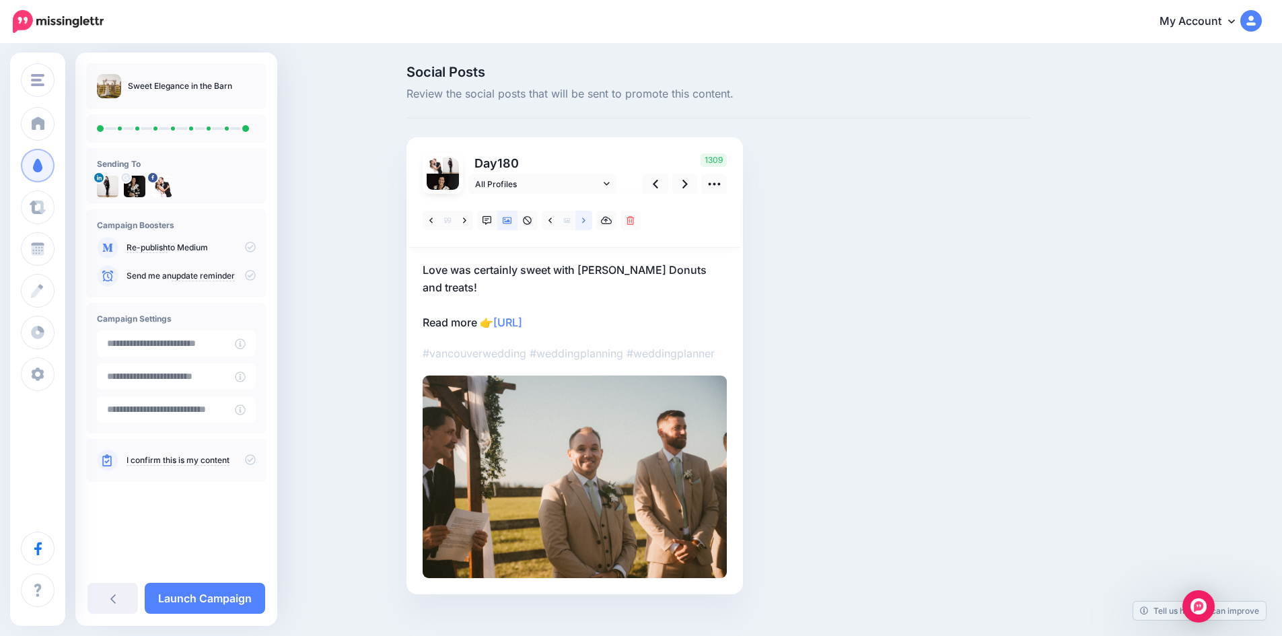
click at [586, 217] on icon at bounding box center [583, 220] width 3 height 9
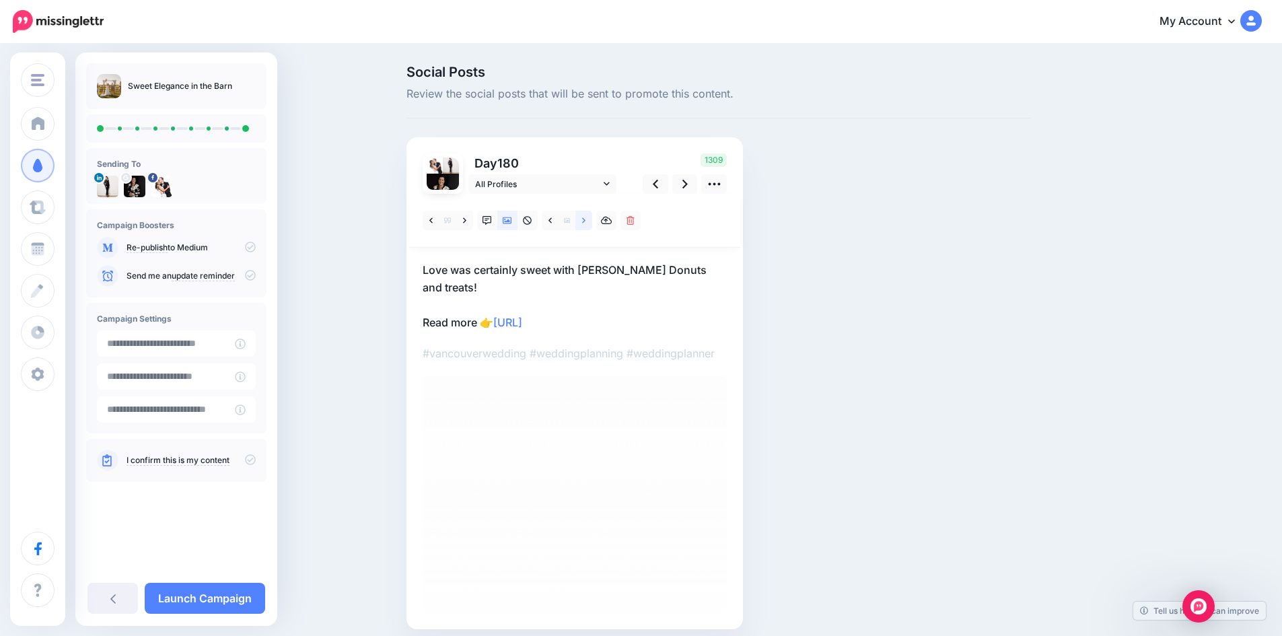
click at [586, 217] on icon at bounding box center [583, 220] width 3 height 9
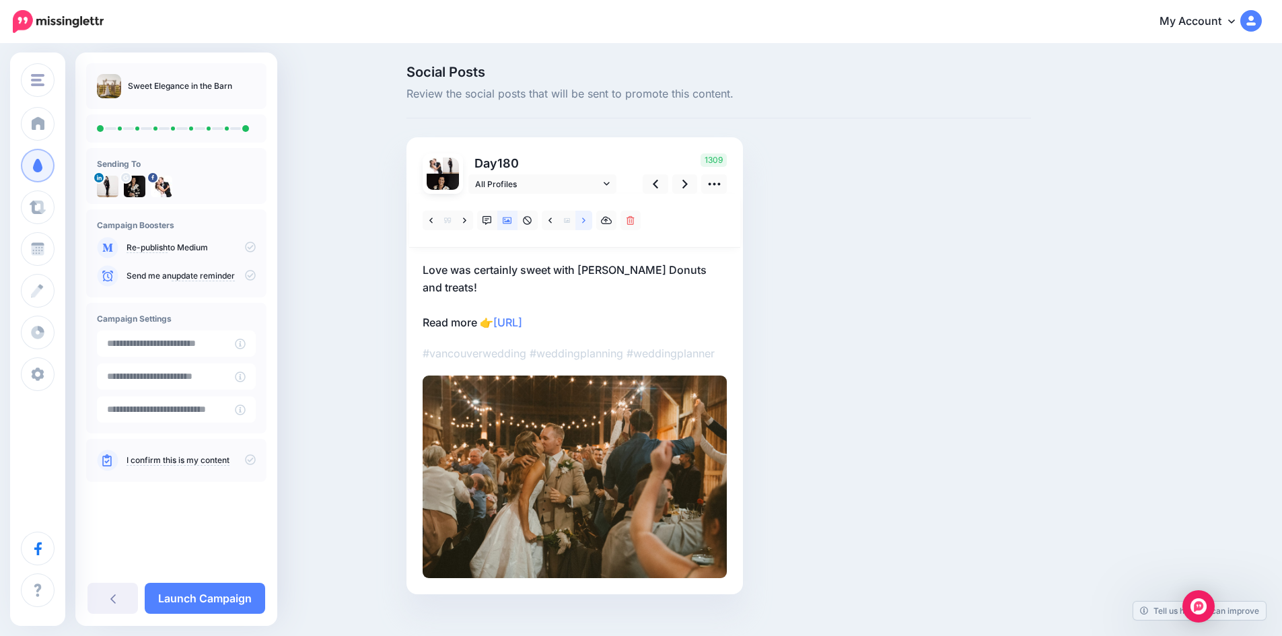
click at [586, 217] on icon at bounding box center [583, 220] width 3 height 9
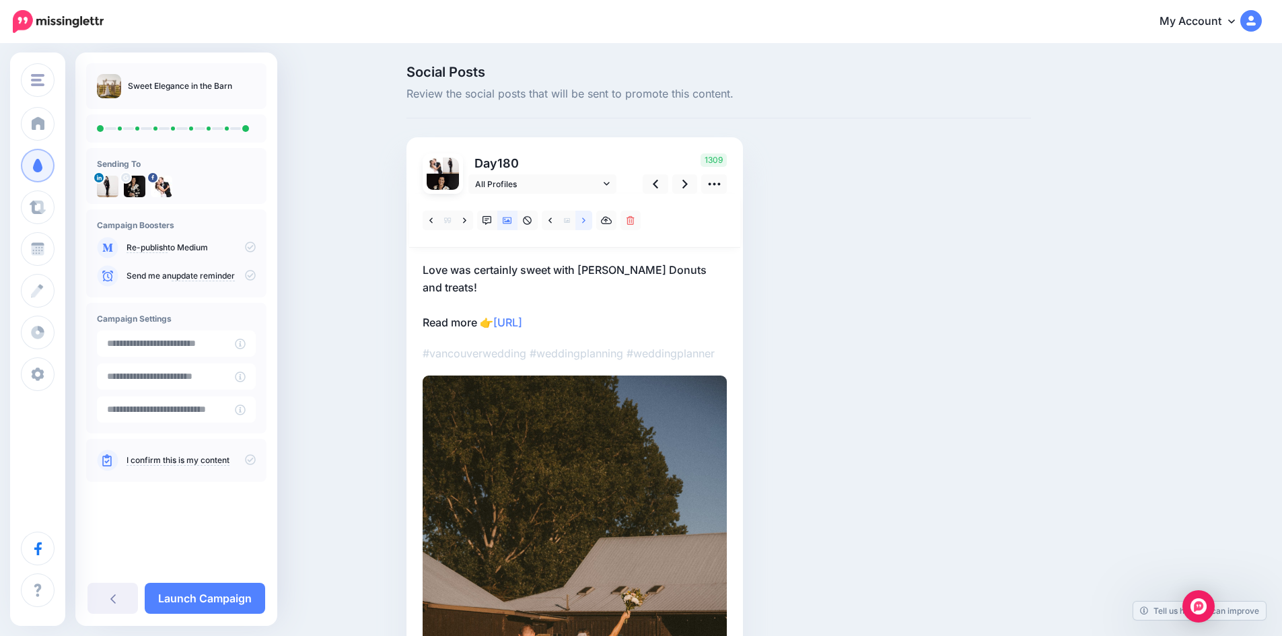
click at [586, 217] on icon at bounding box center [583, 220] width 3 height 9
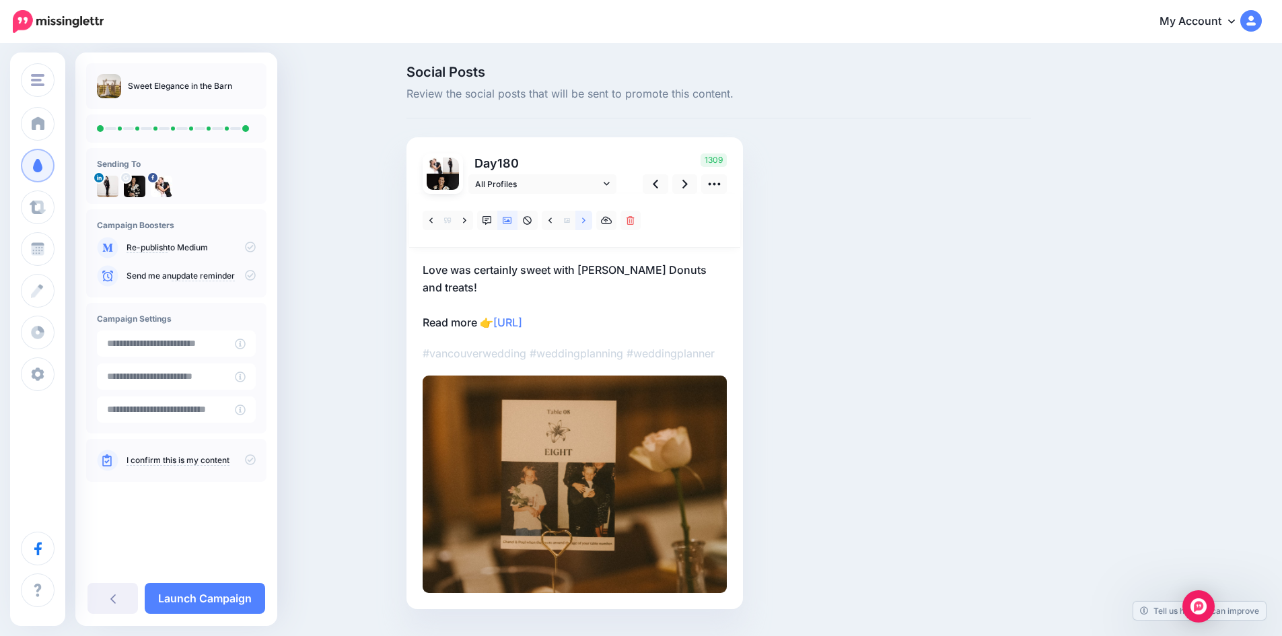
click at [586, 217] on icon at bounding box center [583, 220] width 3 height 9
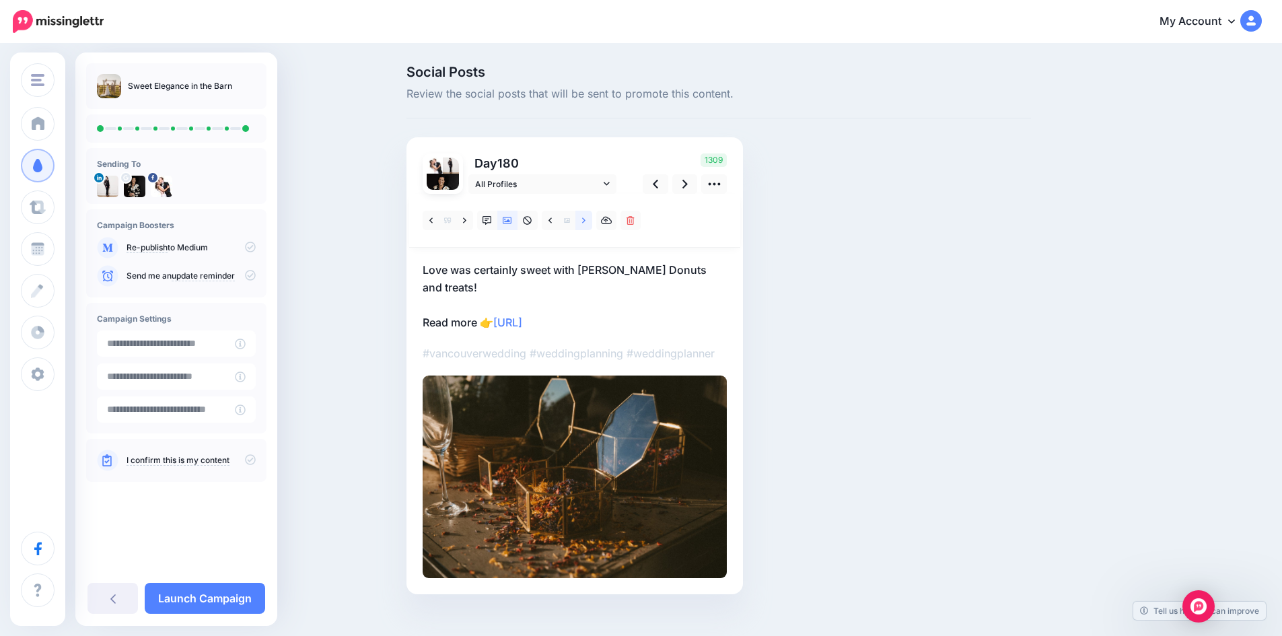
click at [586, 217] on icon at bounding box center [583, 220] width 3 height 9
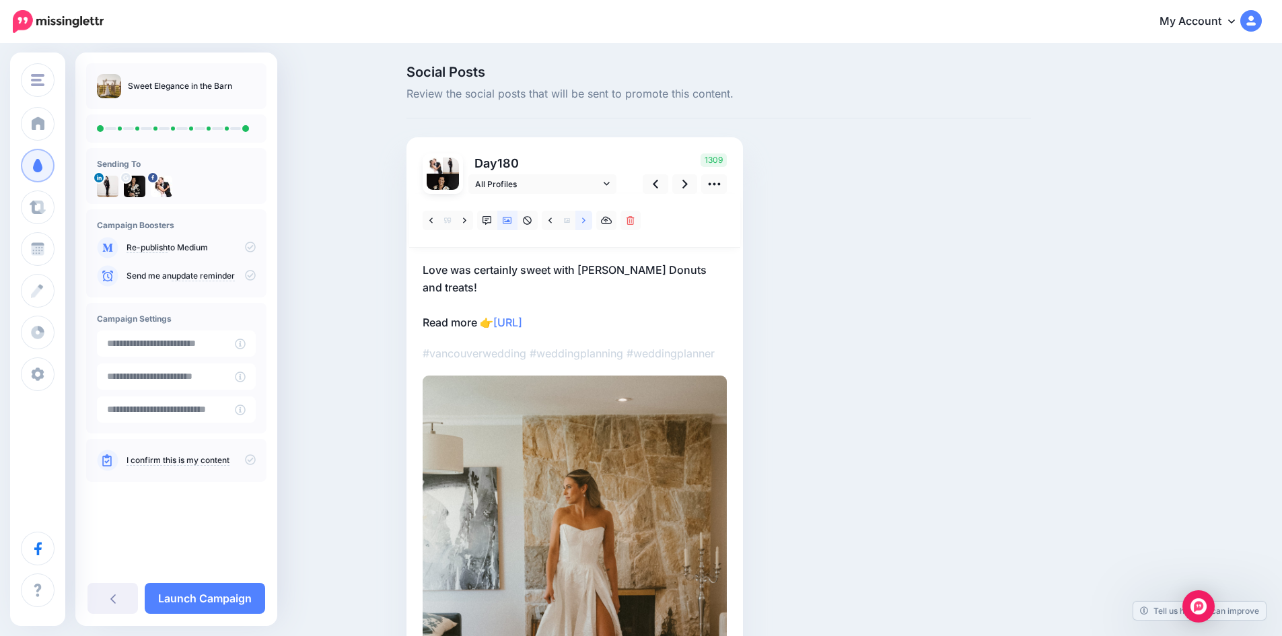
click at [586, 217] on icon at bounding box center [583, 220] width 3 height 9
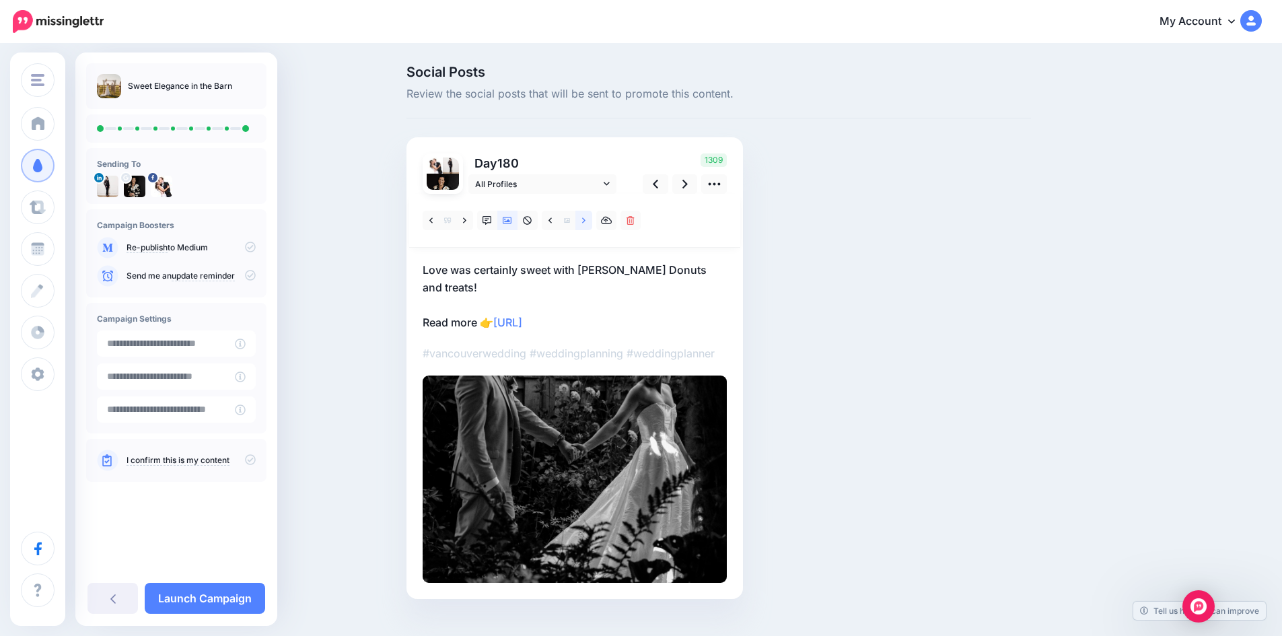
click at [586, 217] on icon at bounding box center [583, 220] width 3 height 9
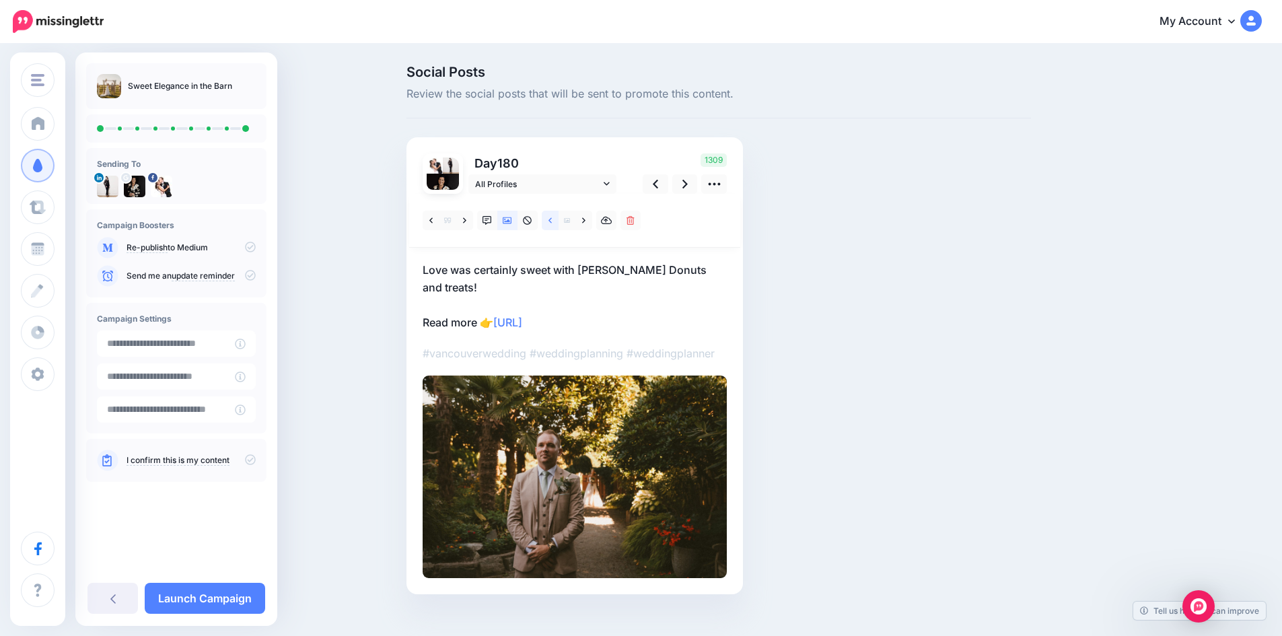
click at [552, 220] on icon at bounding box center [550, 220] width 3 height 9
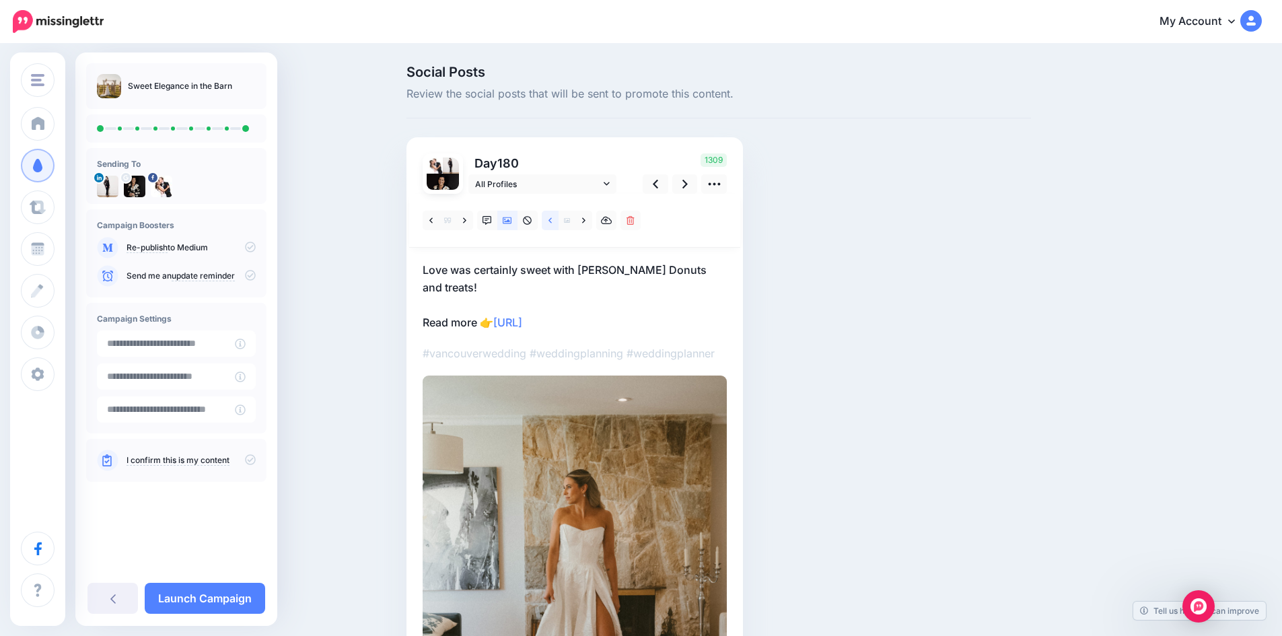
click at [552, 220] on icon at bounding box center [550, 220] width 3 height 9
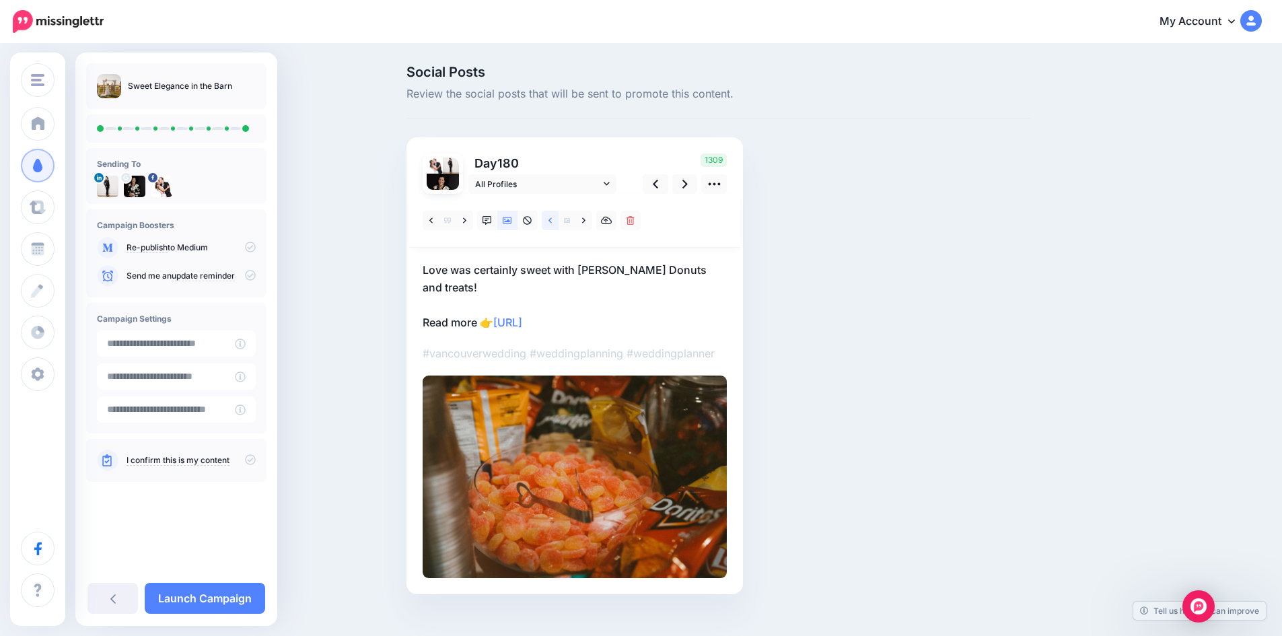
click at [552, 220] on icon at bounding box center [550, 220] width 3 height 9
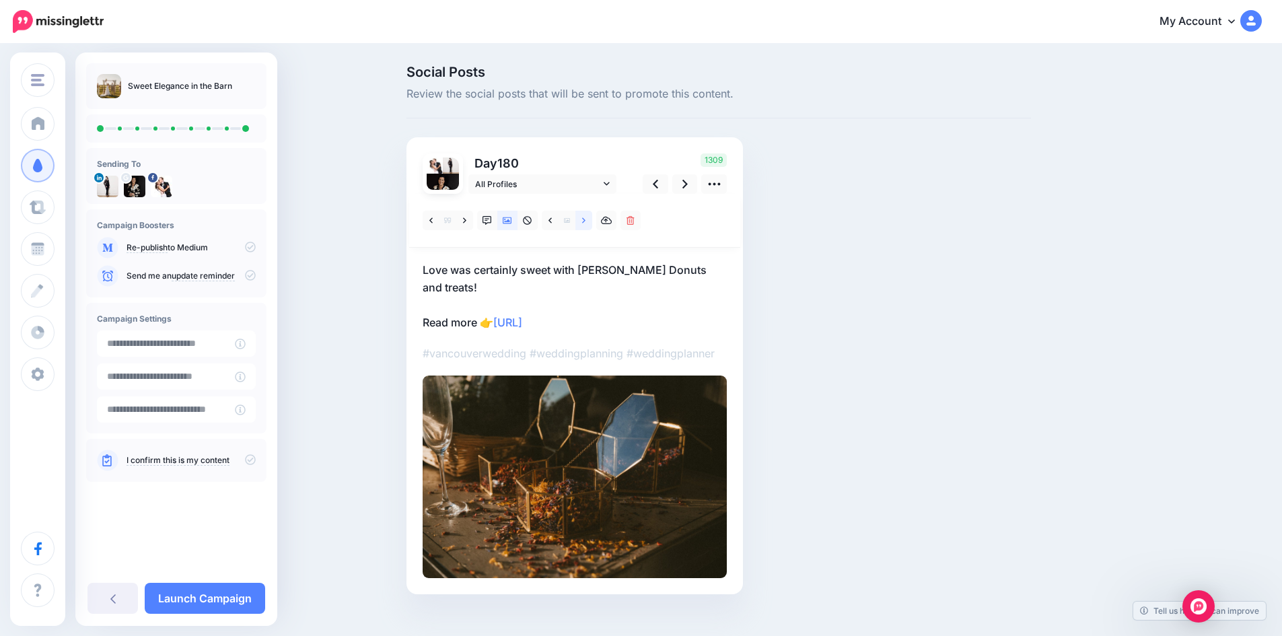
click at [591, 220] on link at bounding box center [583, 221] width 17 height 20
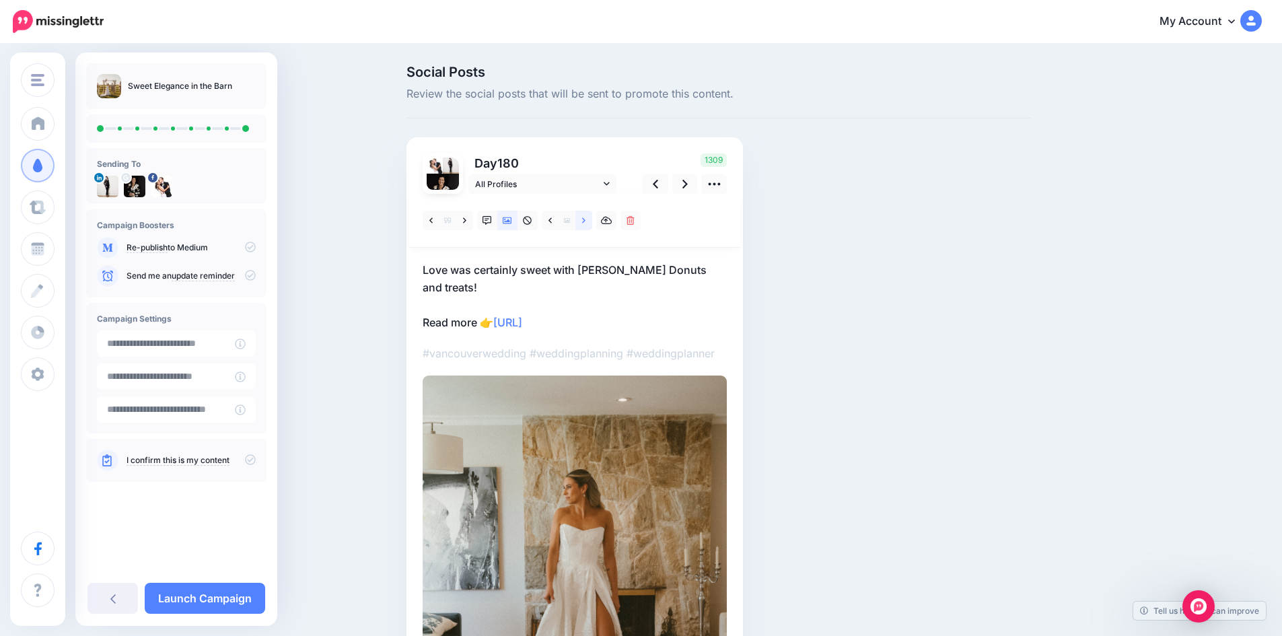
click at [591, 220] on link at bounding box center [583, 221] width 17 height 20
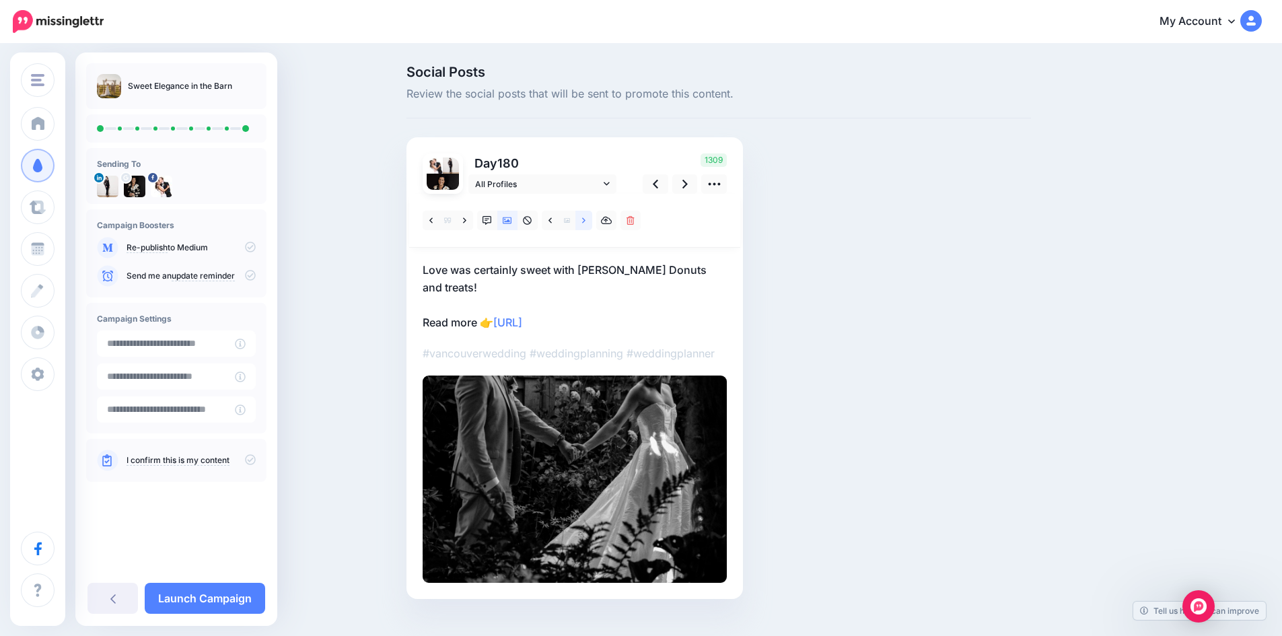
click at [591, 220] on link at bounding box center [583, 221] width 17 height 20
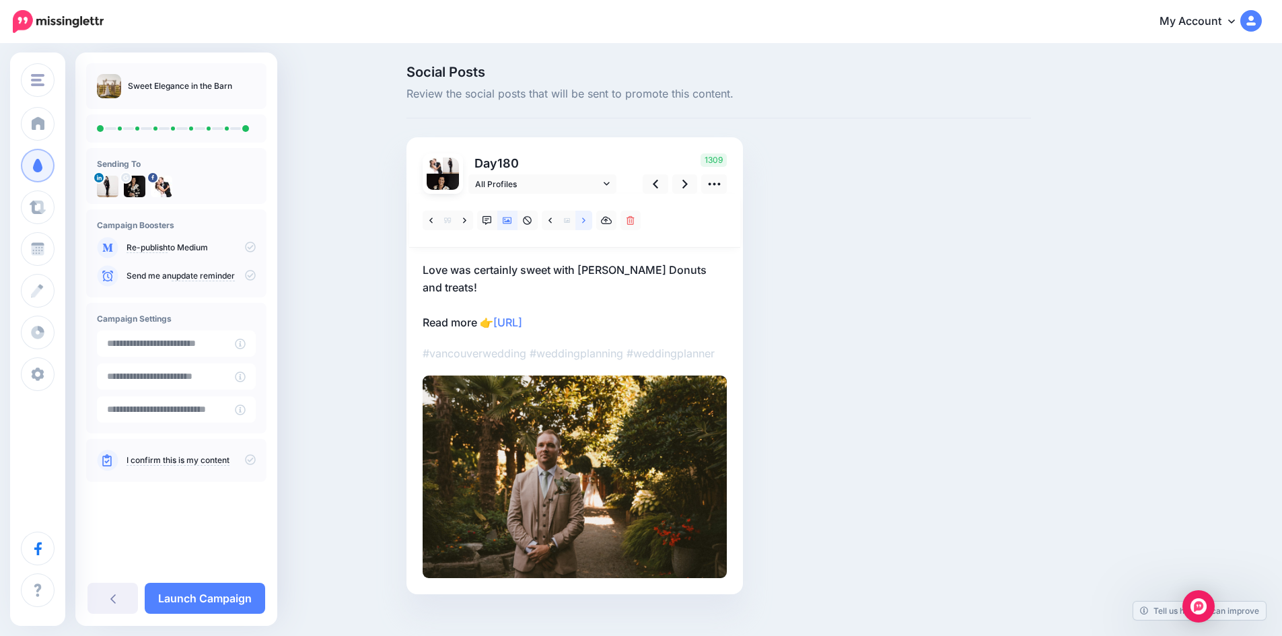
click at [591, 220] on link at bounding box center [583, 221] width 17 height 20
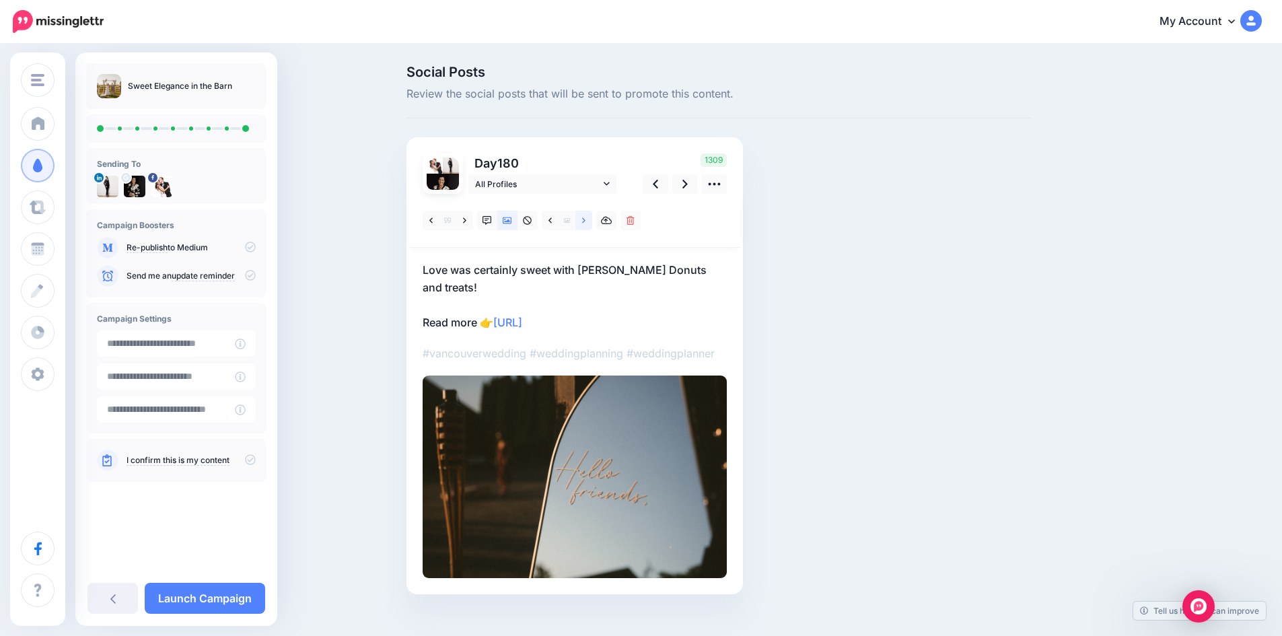
click at [591, 220] on link at bounding box center [583, 221] width 17 height 20
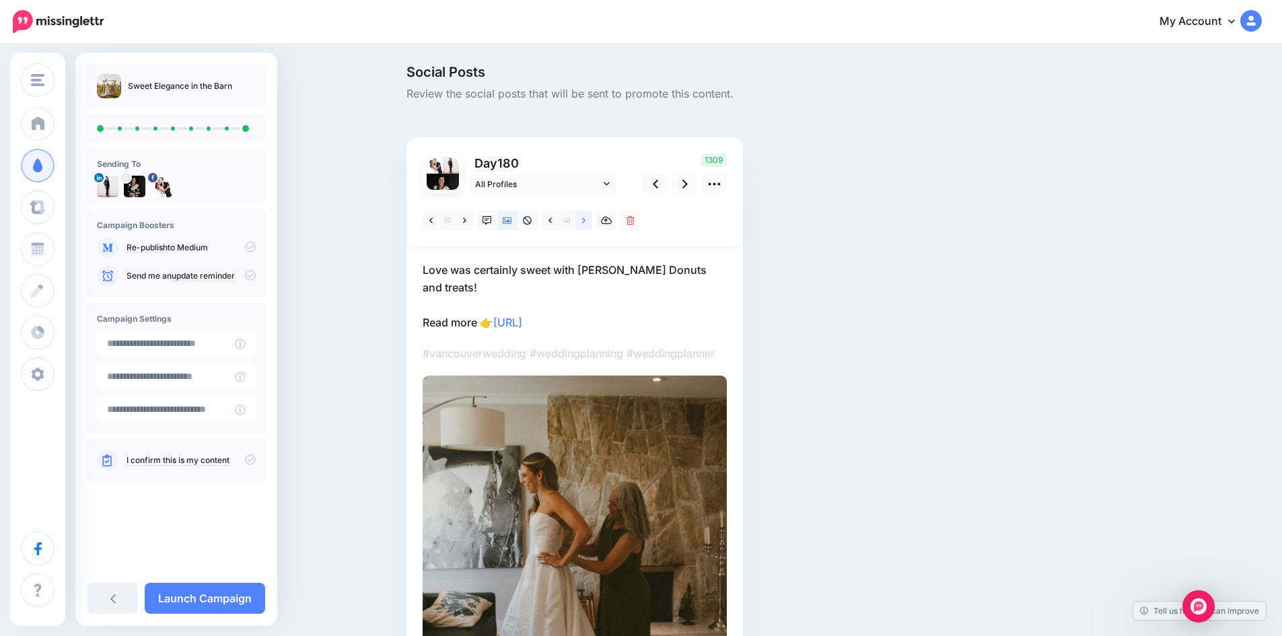
click at [591, 220] on link at bounding box center [583, 221] width 17 height 20
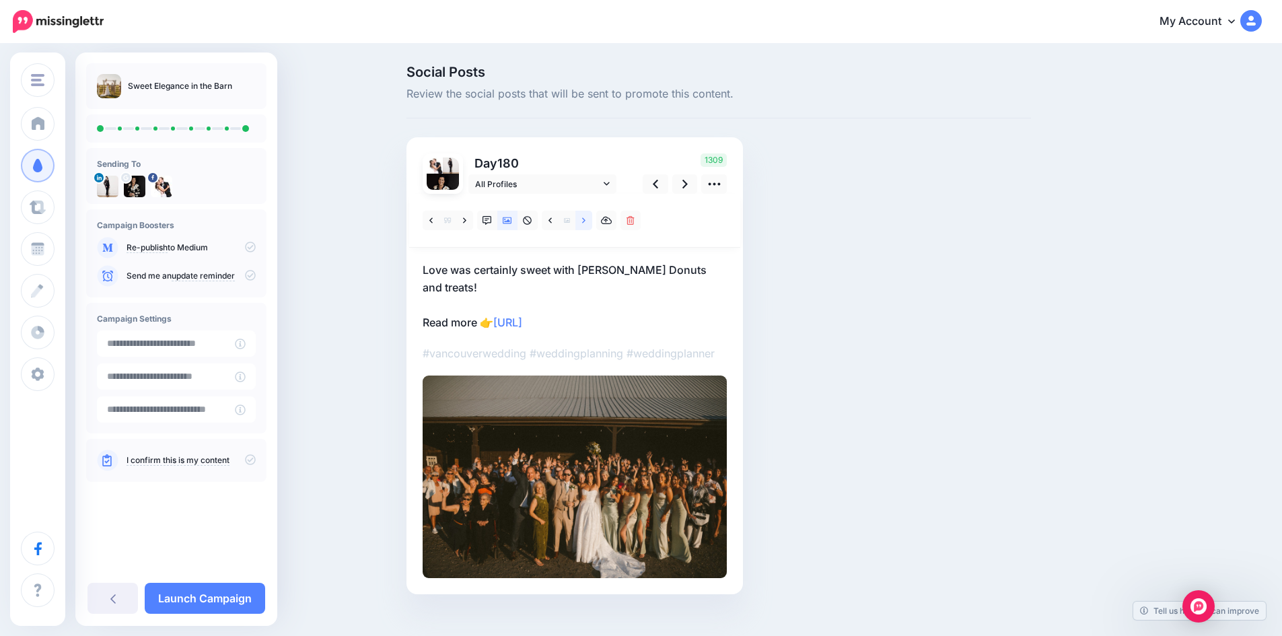
click at [591, 220] on link at bounding box center [583, 221] width 17 height 20
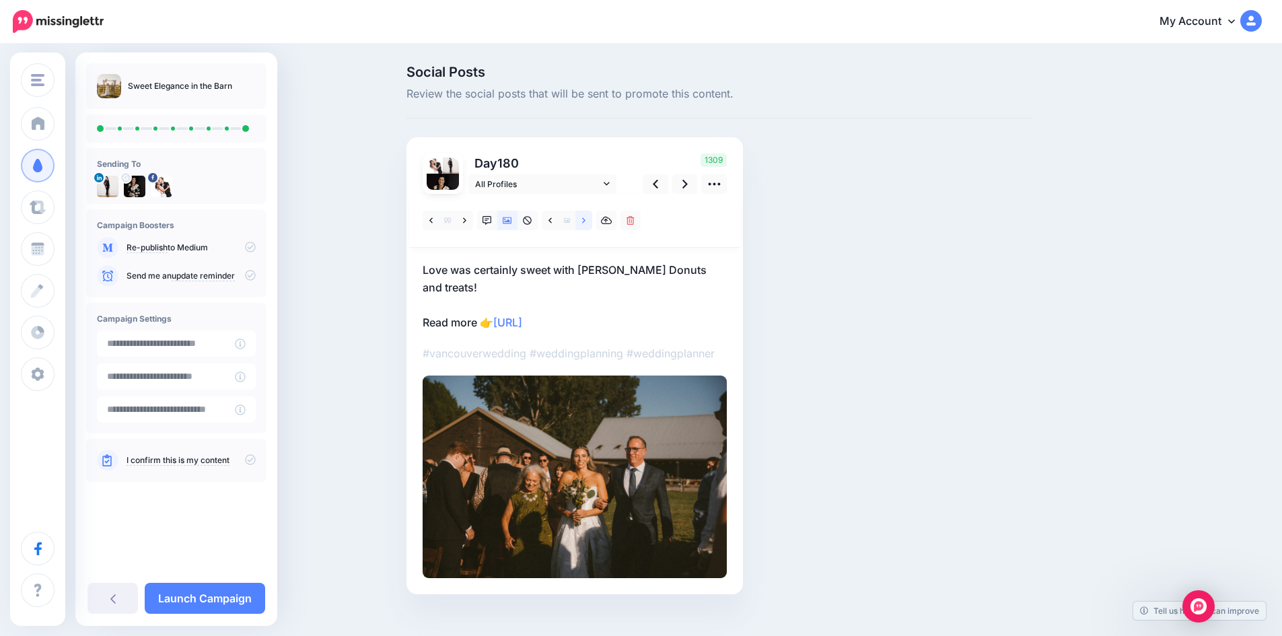
click at [591, 220] on link at bounding box center [583, 221] width 17 height 20
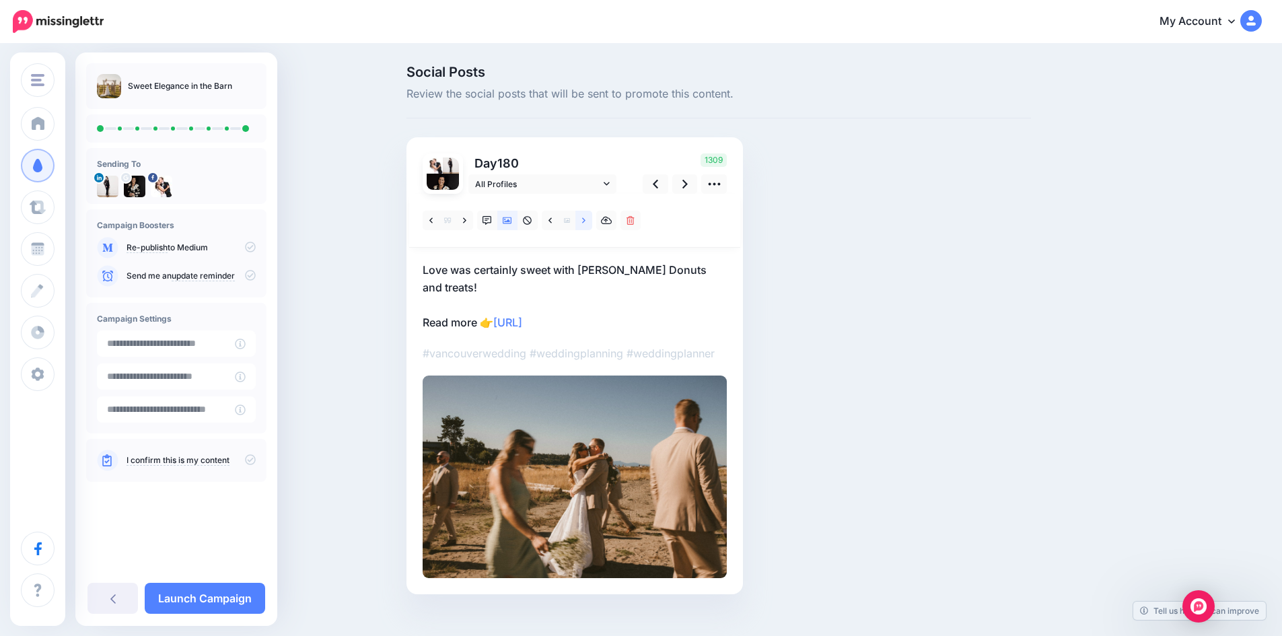
click at [591, 220] on link at bounding box center [583, 221] width 17 height 20
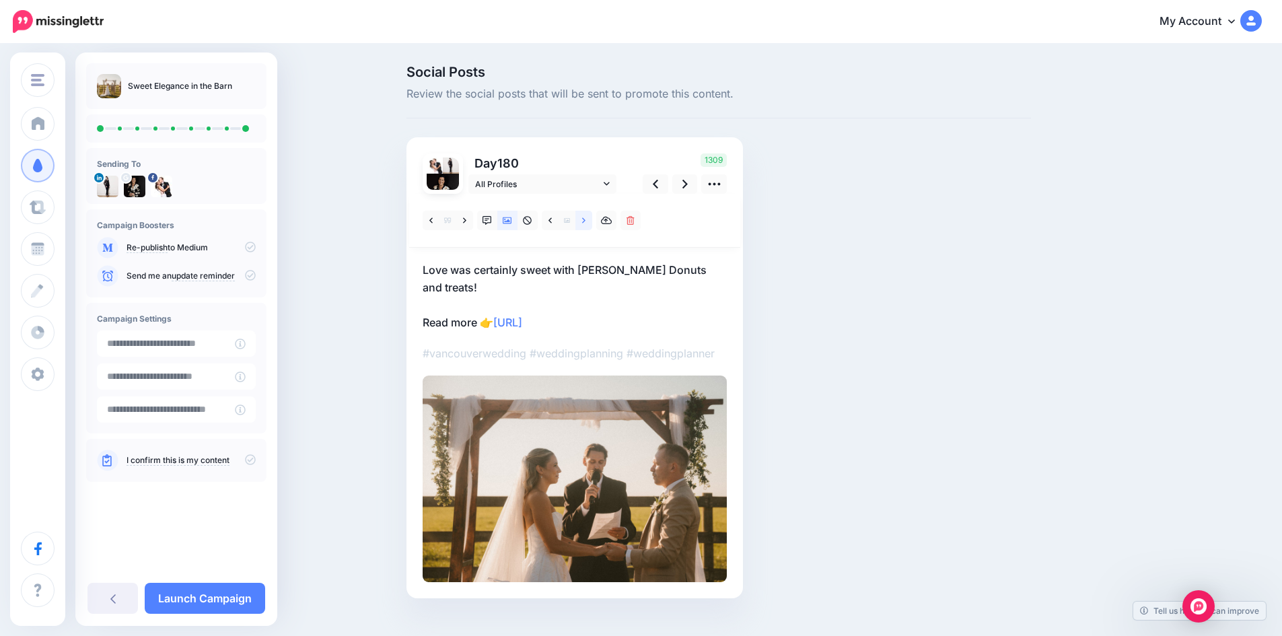
click at [591, 220] on link at bounding box center [583, 221] width 17 height 20
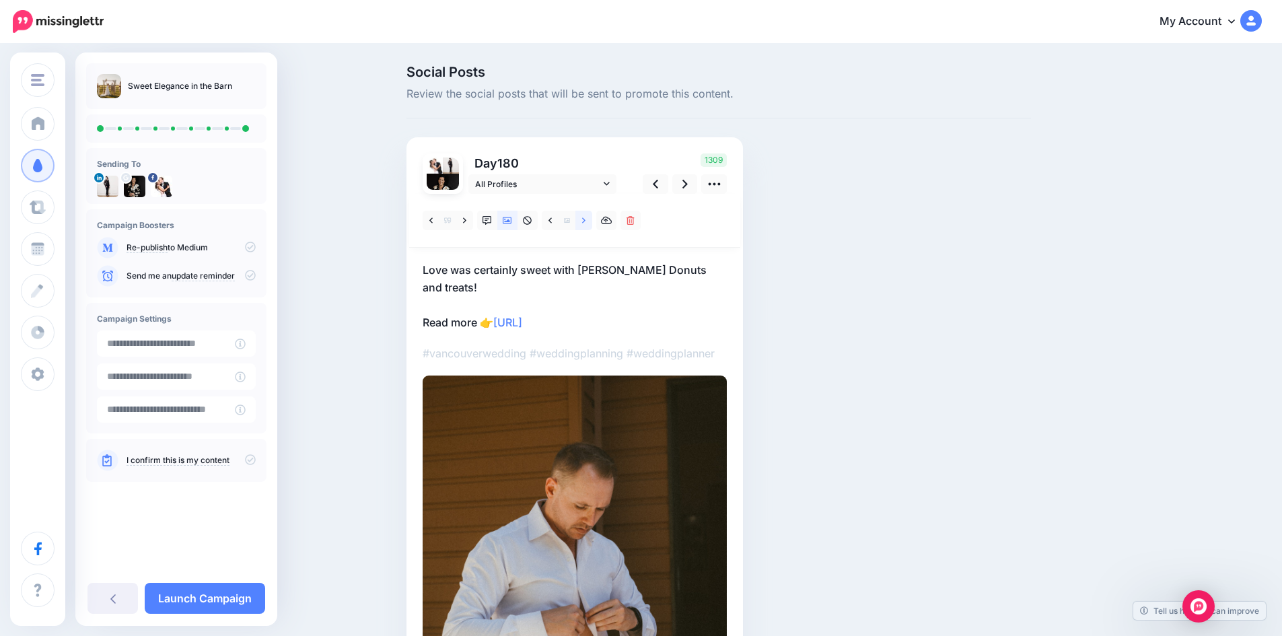
click at [591, 220] on link at bounding box center [583, 221] width 17 height 20
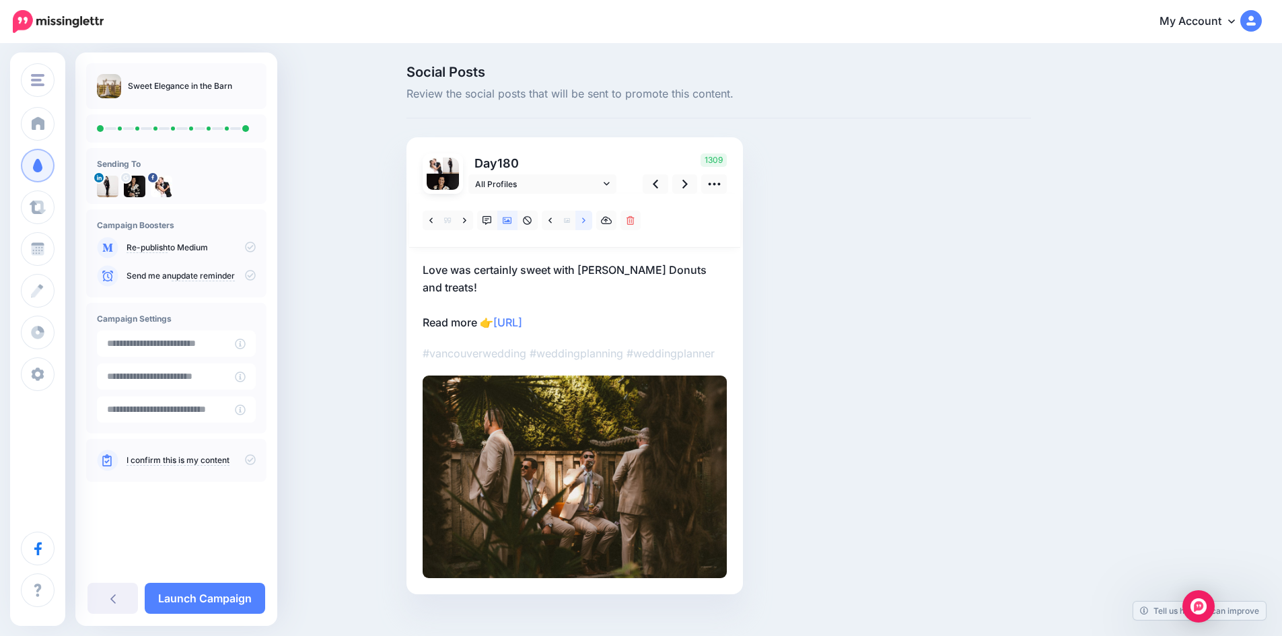
click at [591, 220] on link at bounding box center [583, 221] width 17 height 20
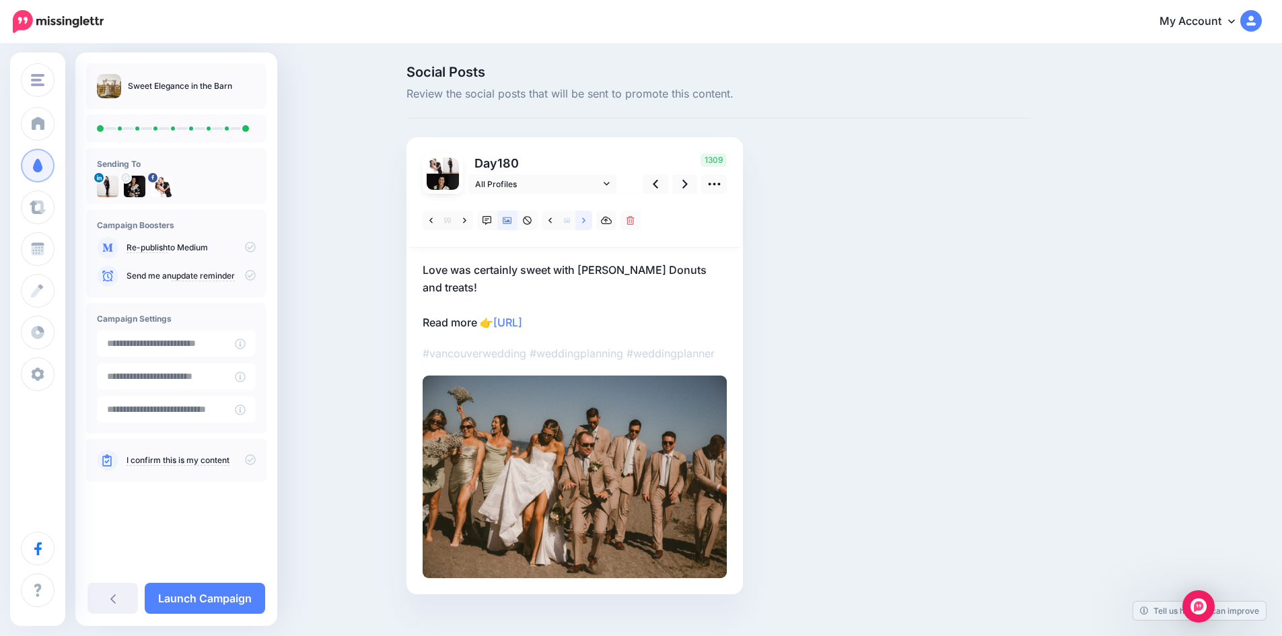
click at [591, 220] on link at bounding box center [583, 221] width 17 height 20
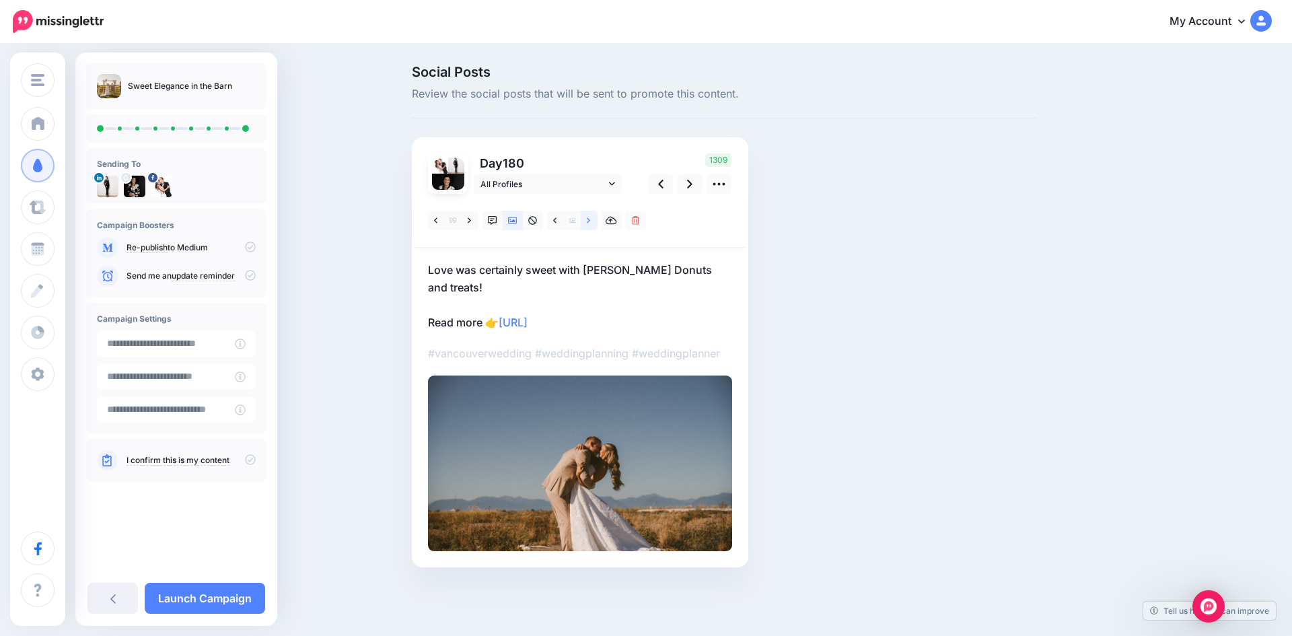
click at [591, 220] on link at bounding box center [589, 221] width 17 height 20
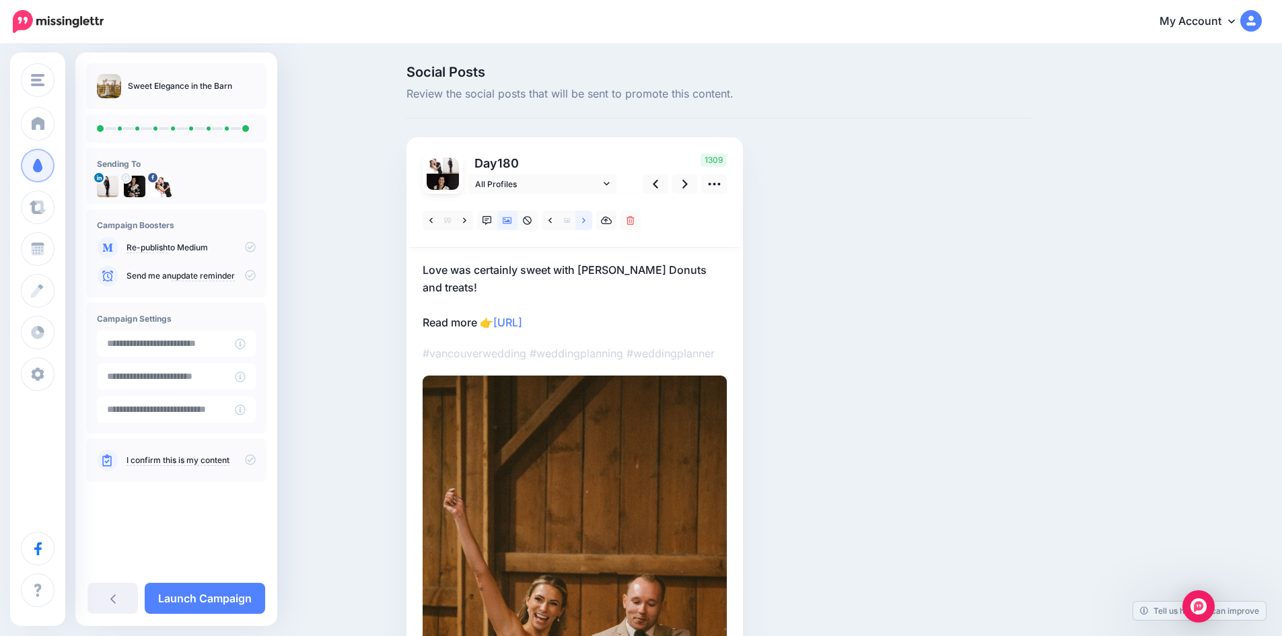
click at [591, 220] on link at bounding box center [583, 221] width 17 height 20
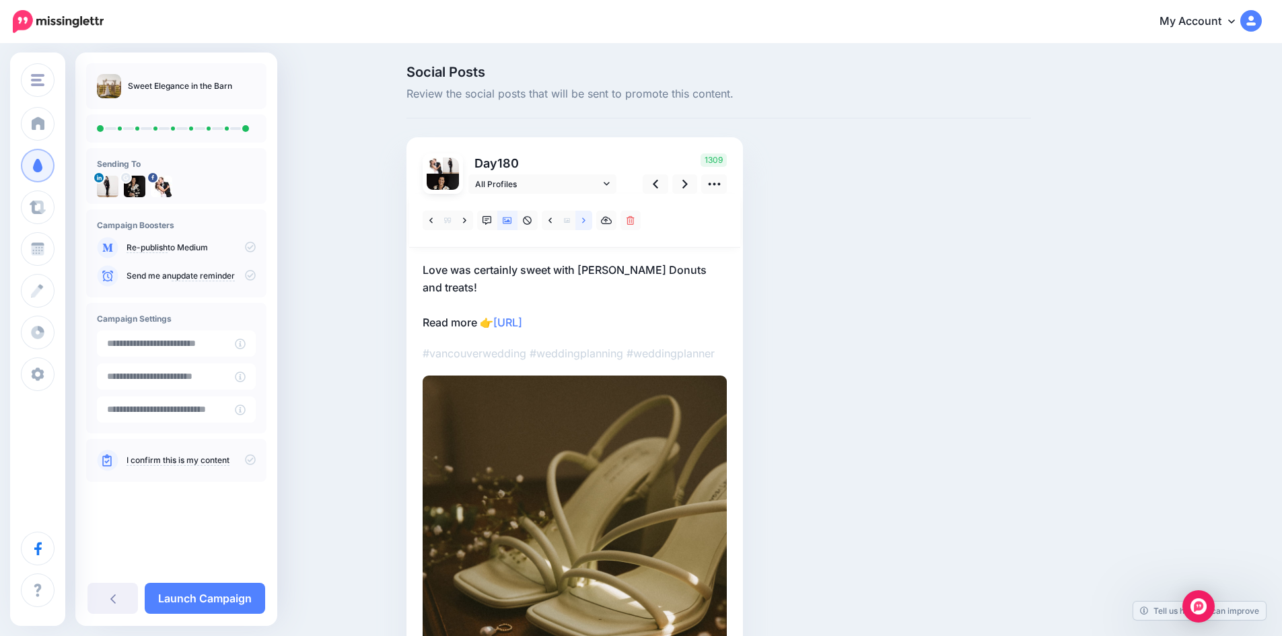
click at [591, 220] on link at bounding box center [583, 221] width 17 height 20
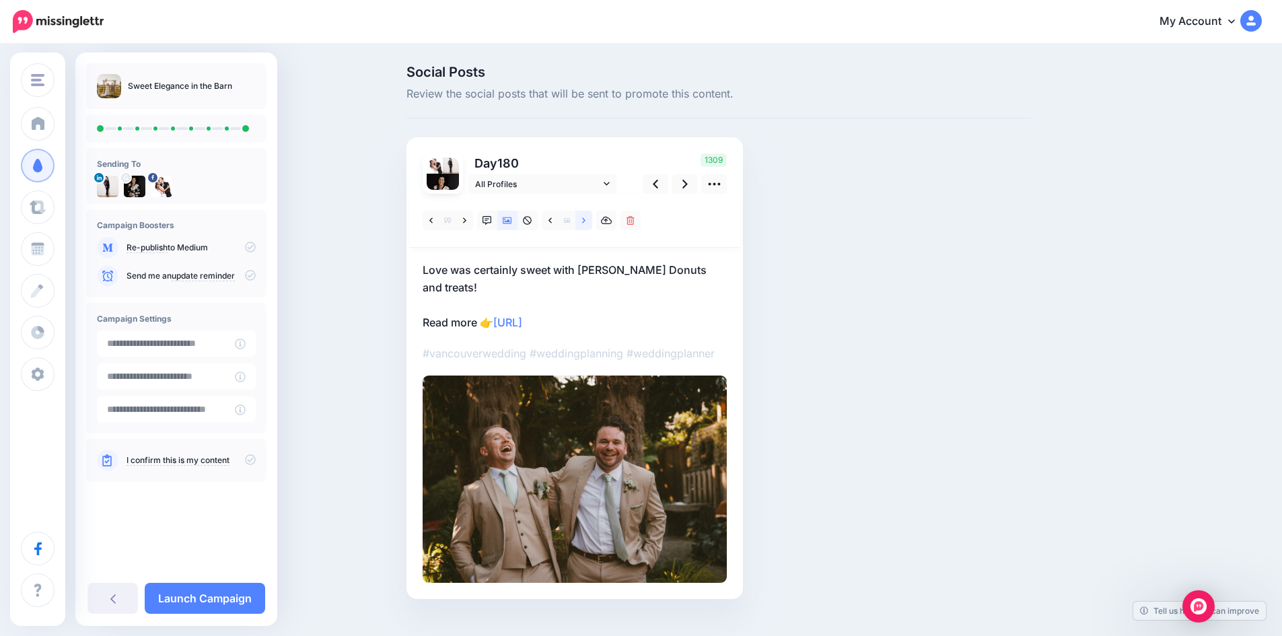
click at [591, 220] on link at bounding box center [583, 221] width 17 height 20
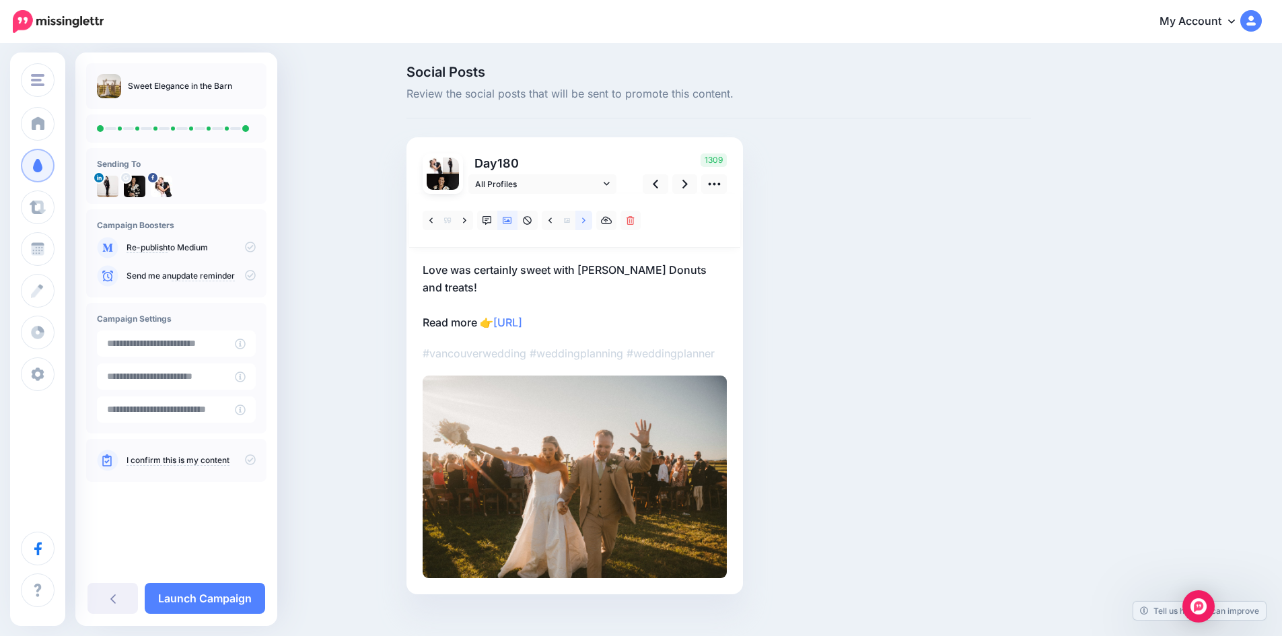
click at [591, 220] on link at bounding box center [583, 221] width 17 height 20
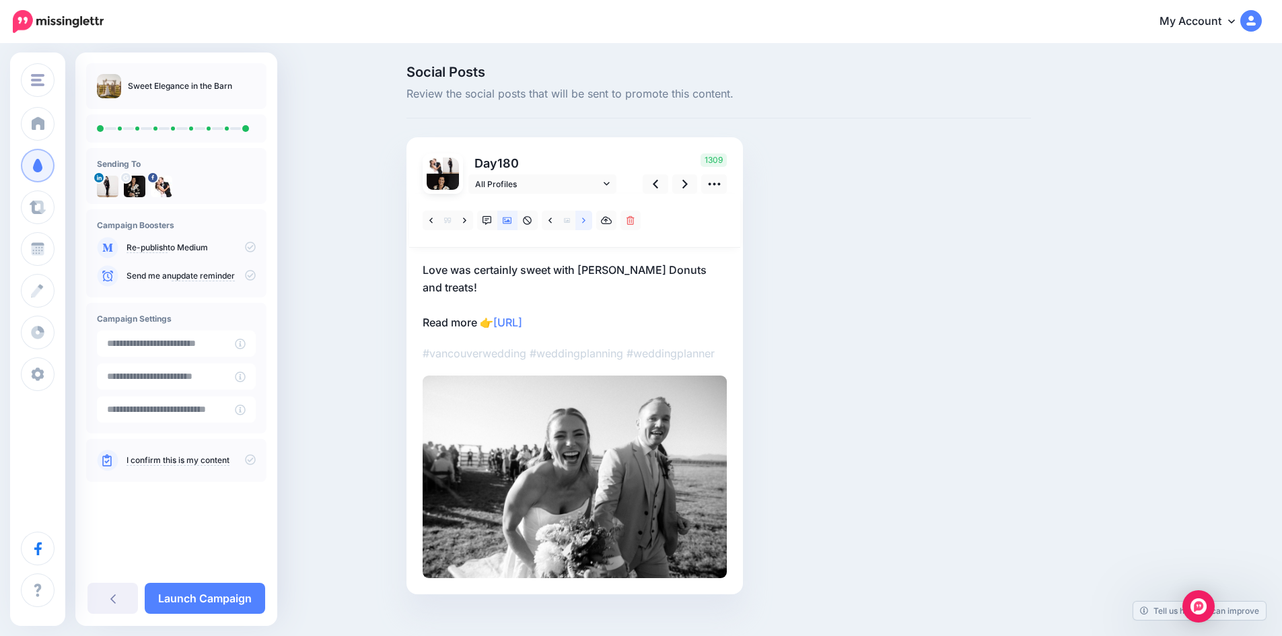
click at [591, 220] on link at bounding box center [583, 221] width 17 height 20
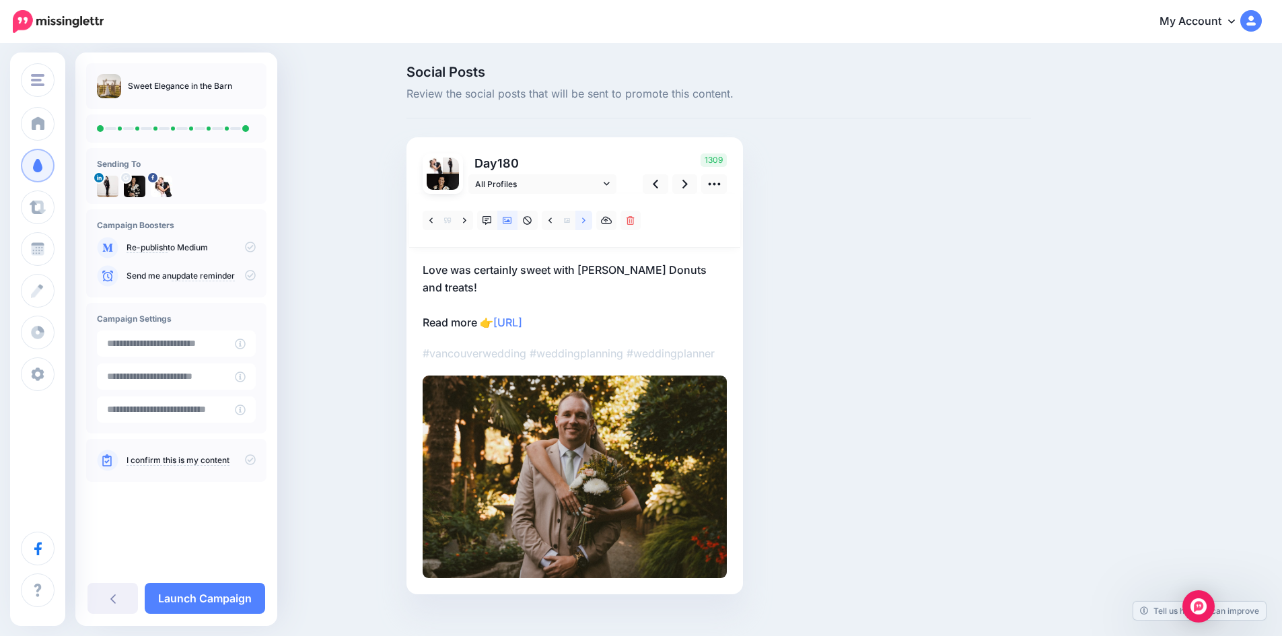
click at [591, 220] on link at bounding box center [583, 221] width 17 height 20
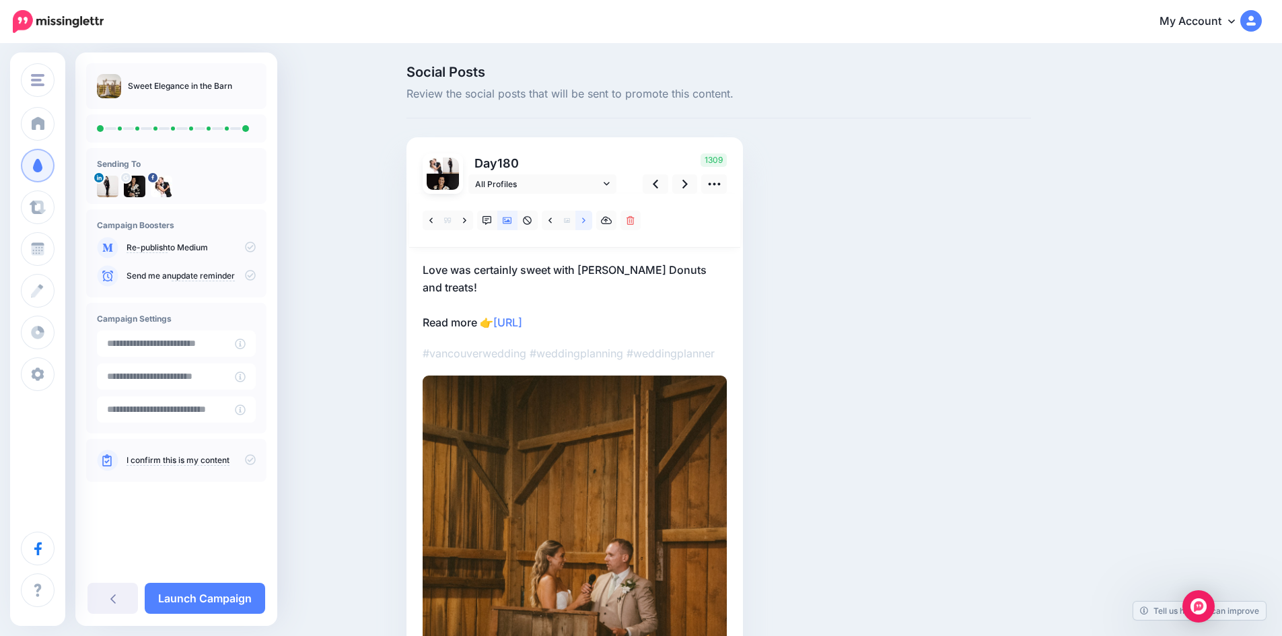
click at [591, 220] on link at bounding box center [583, 221] width 17 height 20
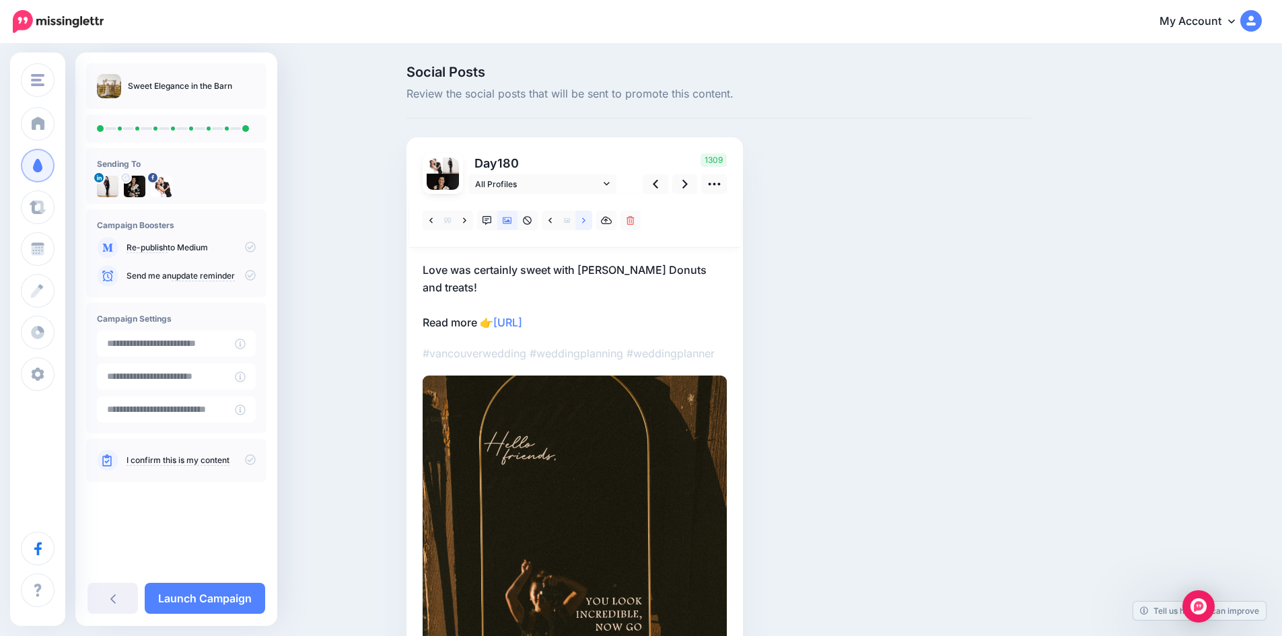
click at [591, 220] on link at bounding box center [583, 221] width 17 height 20
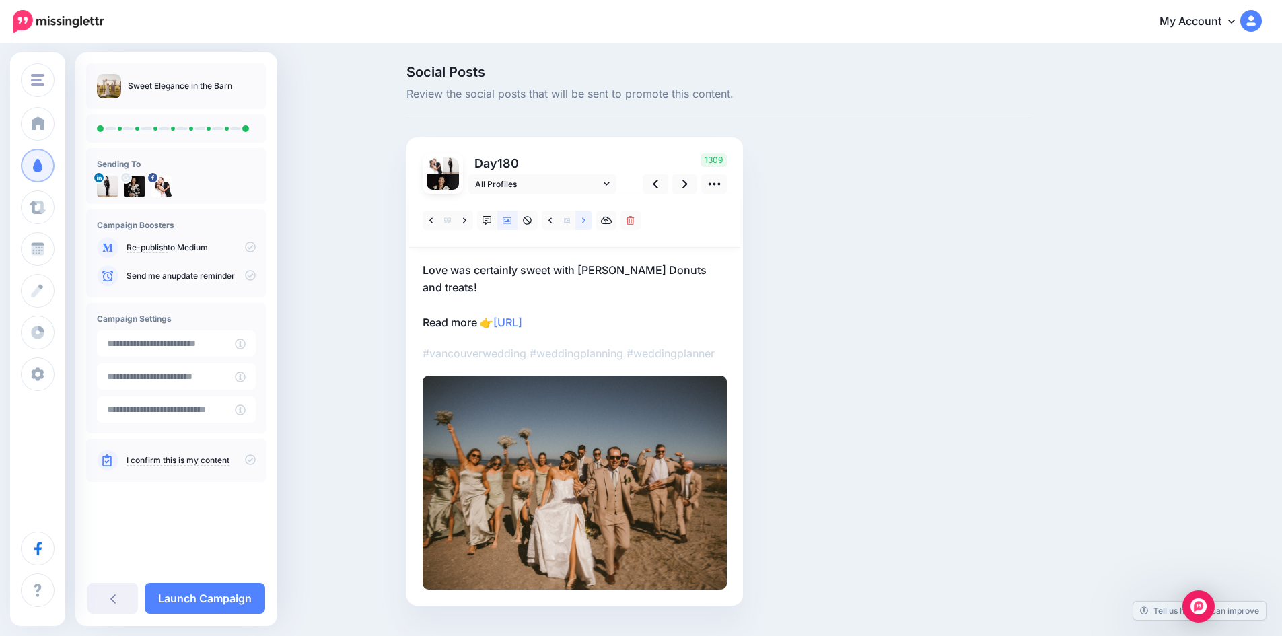
click at [591, 220] on link at bounding box center [583, 221] width 17 height 20
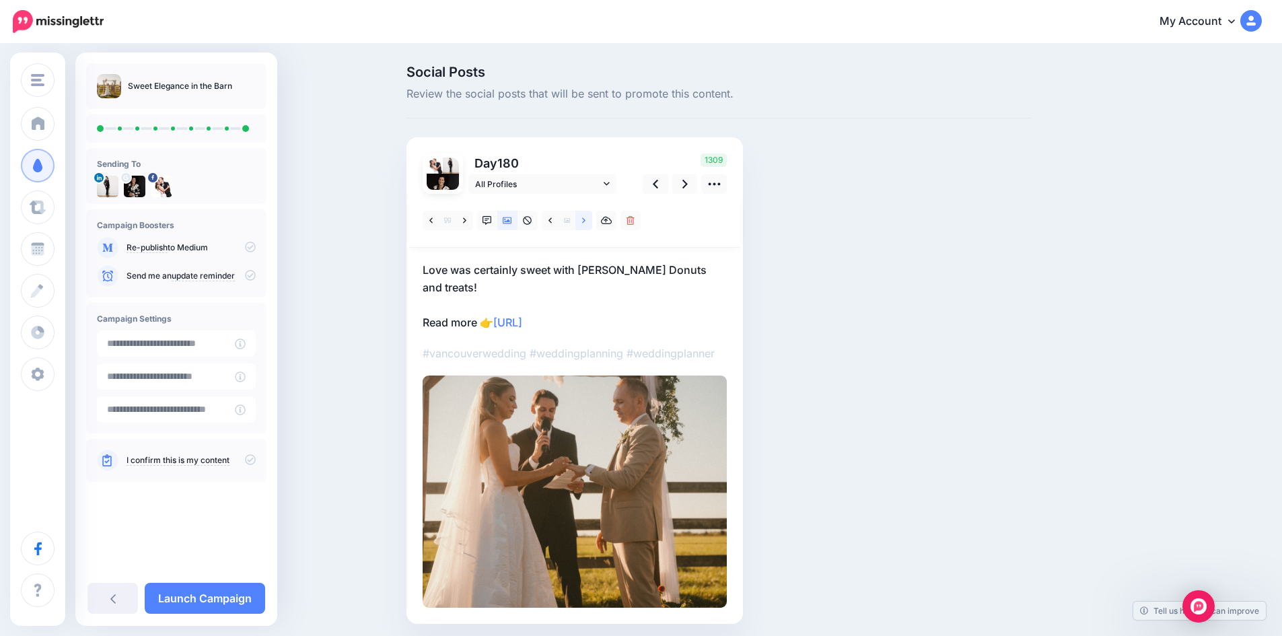
click at [591, 220] on link at bounding box center [583, 221] width 17 height 20
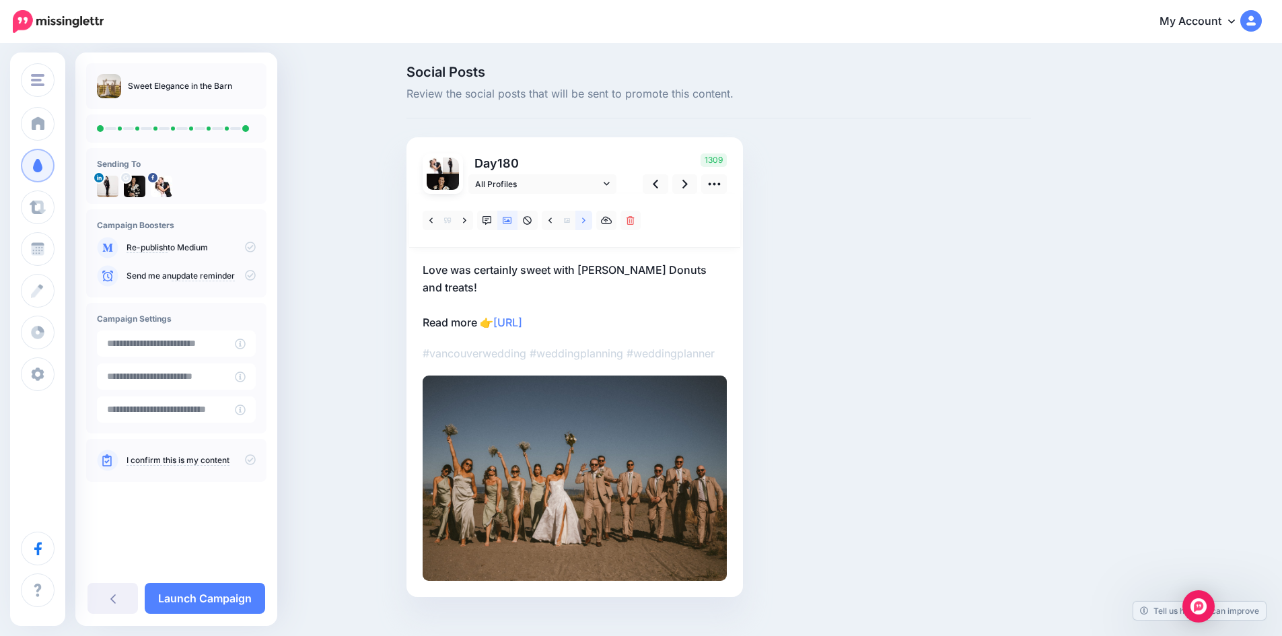
click at [591, 220] on link at bounding box center [583, 221] width 17 height 20
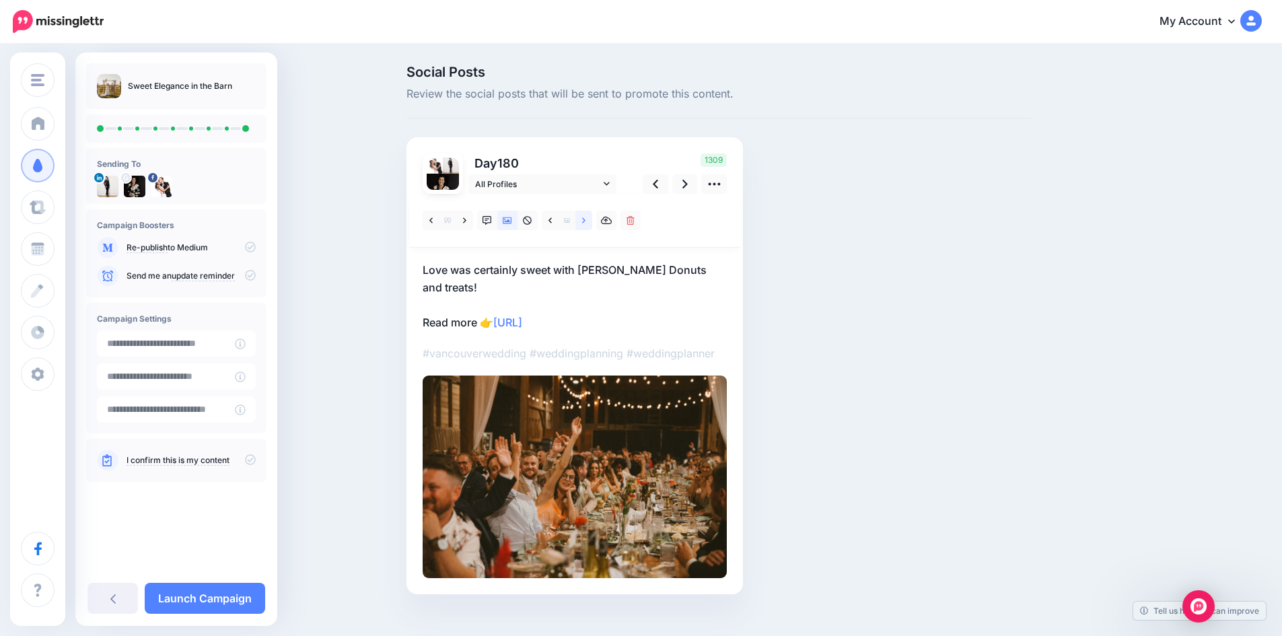
click at [591, 220] on link at bounding box center [583, 221] width 17 height 20
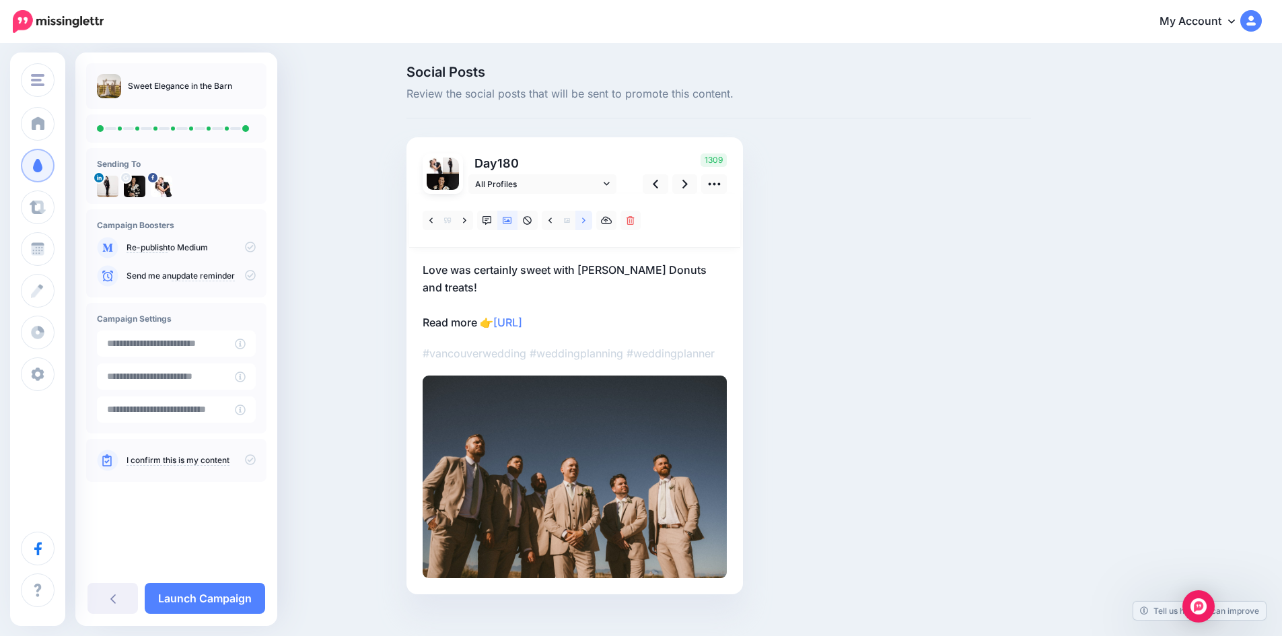
click at [591, 220] on link at bounding box center [583, 221] width 17 height 20
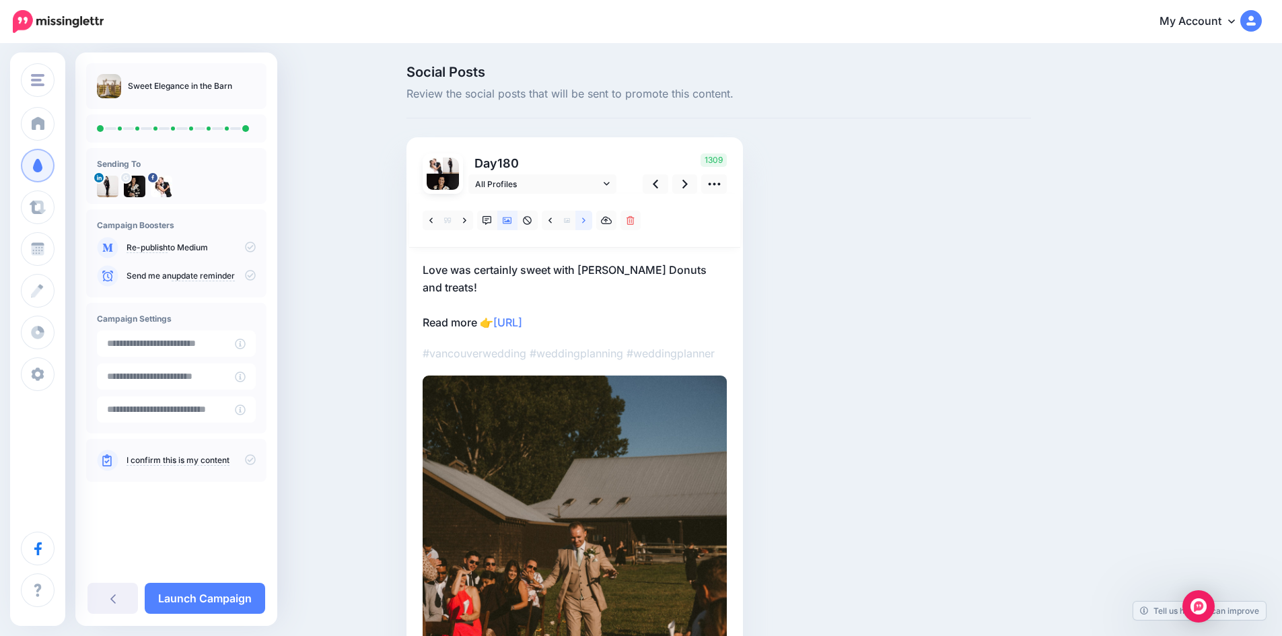
click at [591, 220] on link at bounding box center [583, 221] width 17 height 20
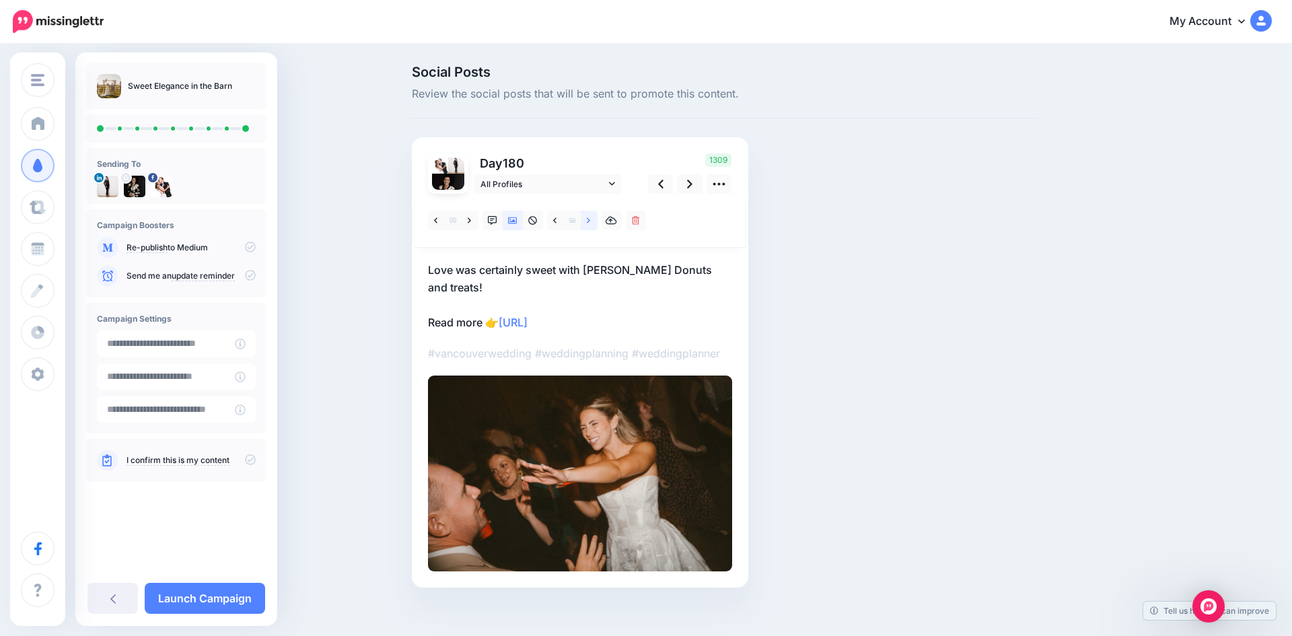
click at [591, 220] on link at bounding box center [589, 221] width 17 height 20
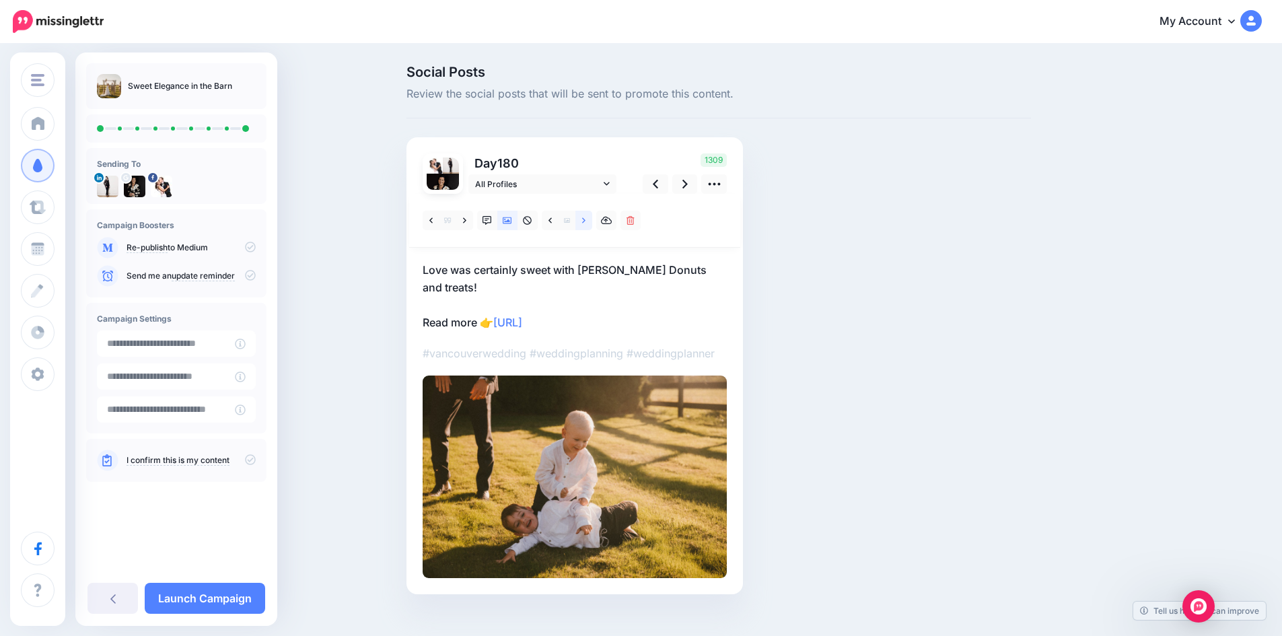
click at [591, 220] on link at bounding box center [583, 221] width 17 height 20
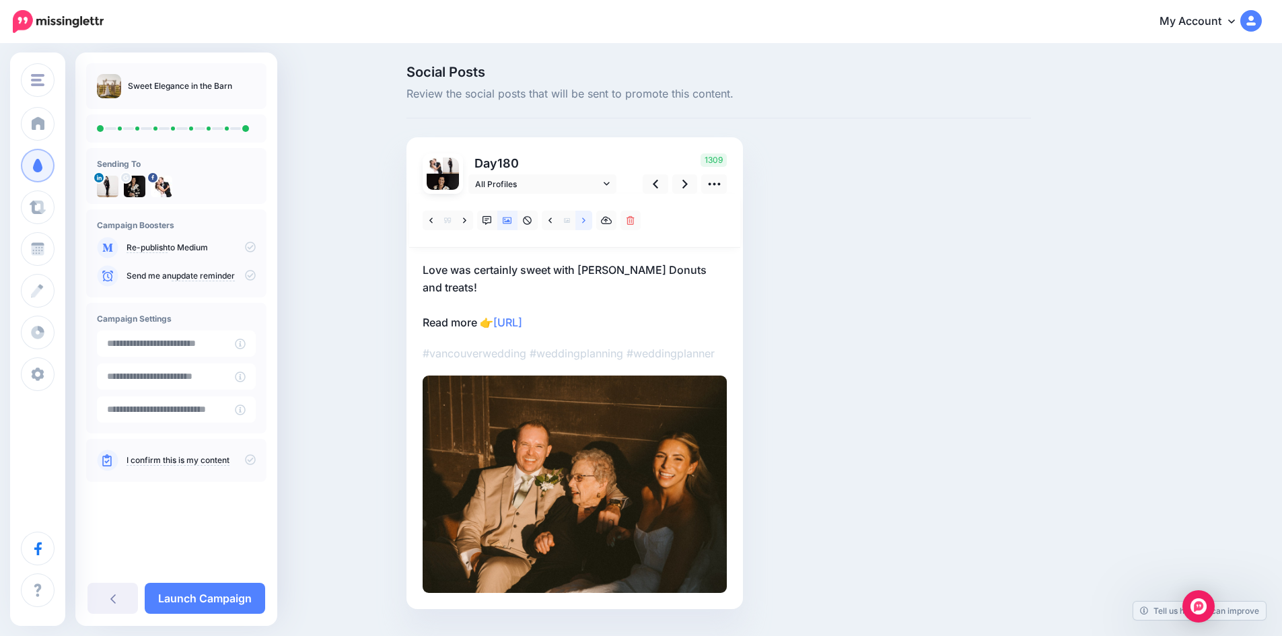
click at [591, 220] on link at bounding box center [583, 221] width 17 height 20
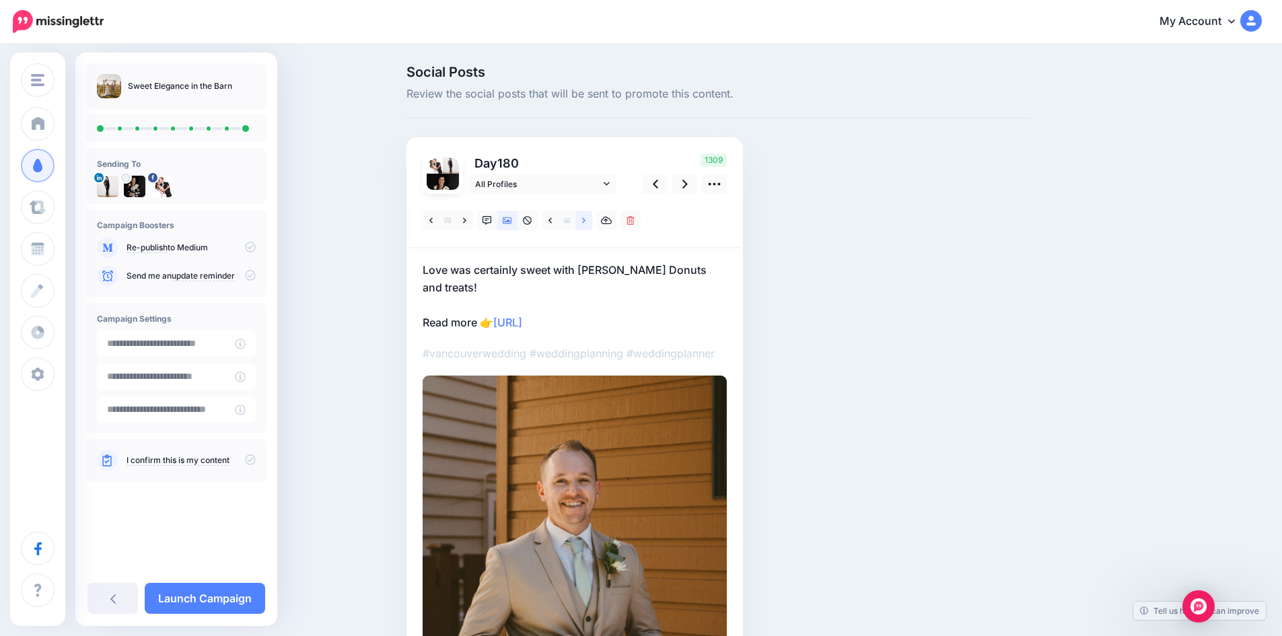
click at [591, 220] on link at bounding box center [583, 221] width 17 height 20
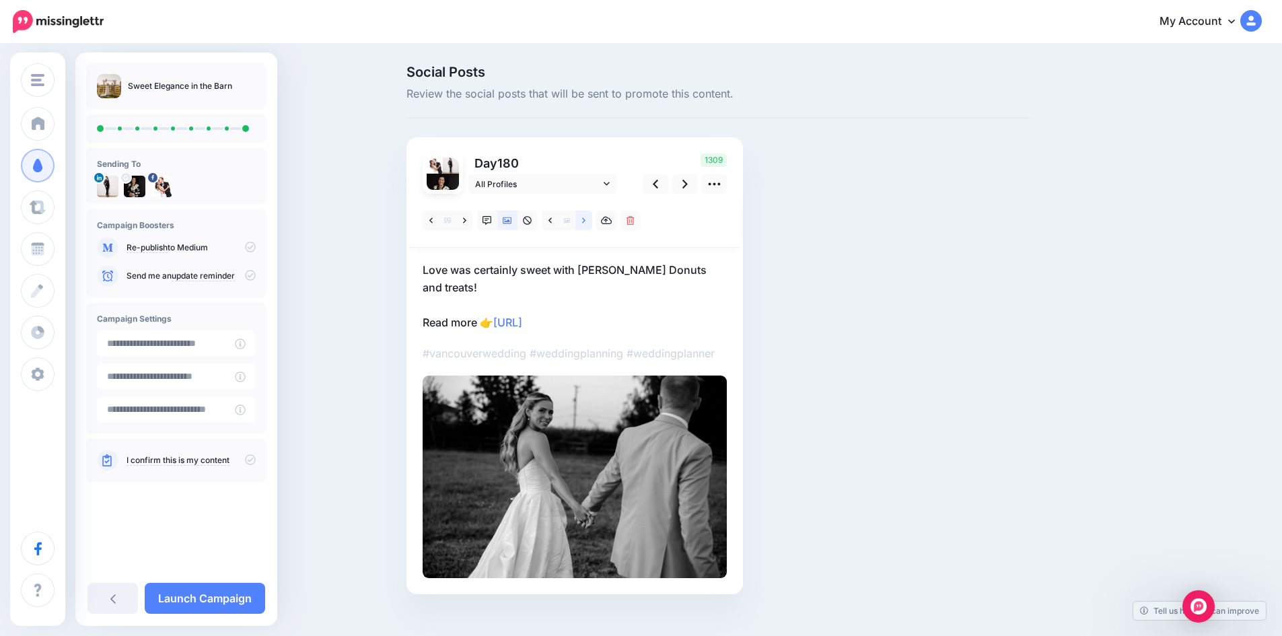
click at [591, 220] on link at bounding box center [583, 221] width 17 height 20
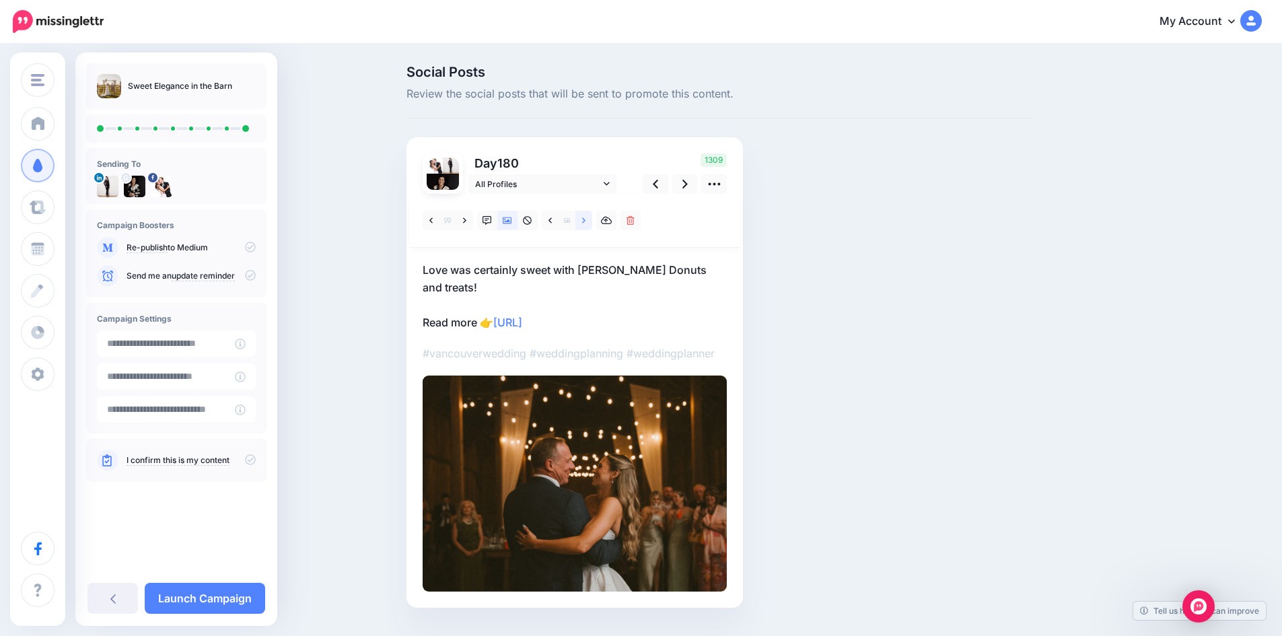
click at [591, 220] on link at bounding box center [583, 221] width 17 height 20
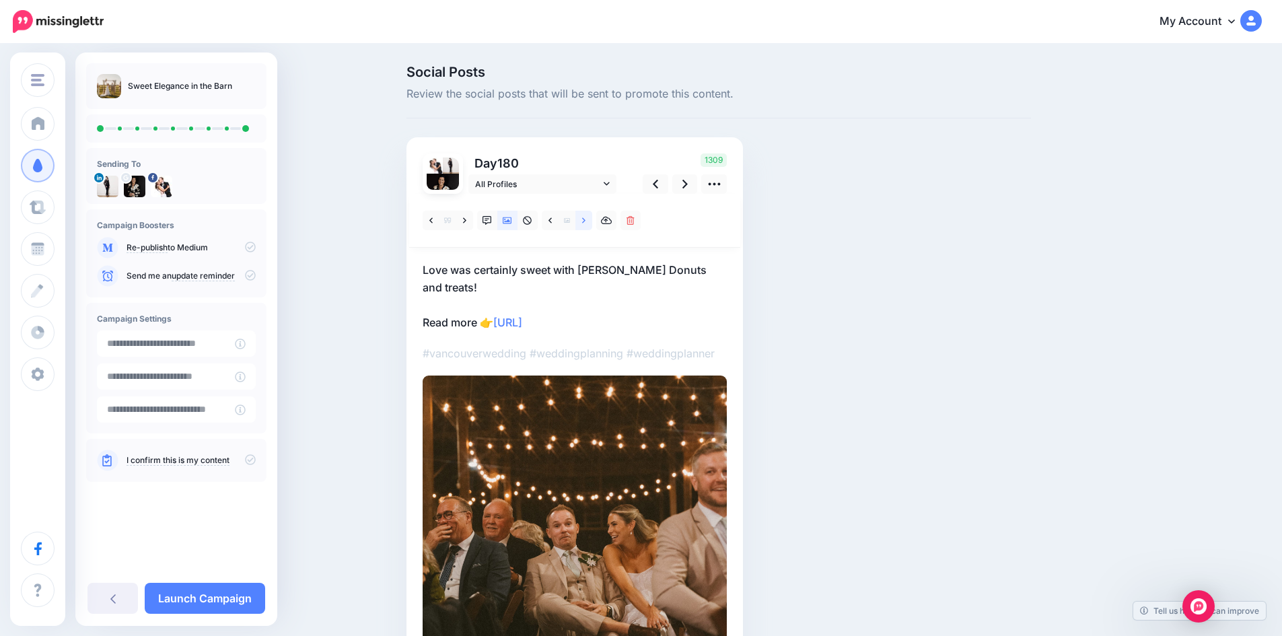
click at [591, 220] on link at bounding box center [583, 221] width 17 height 20
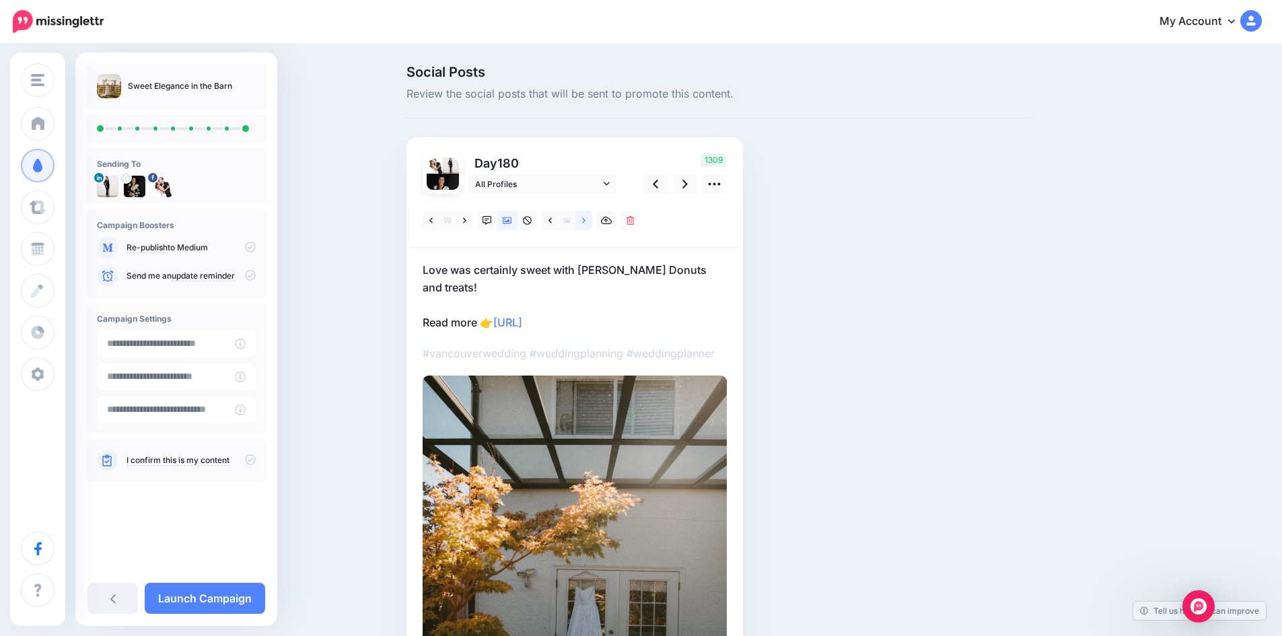
click at [591, 220] on link at bounding box center [583, 221] width 17 height 20
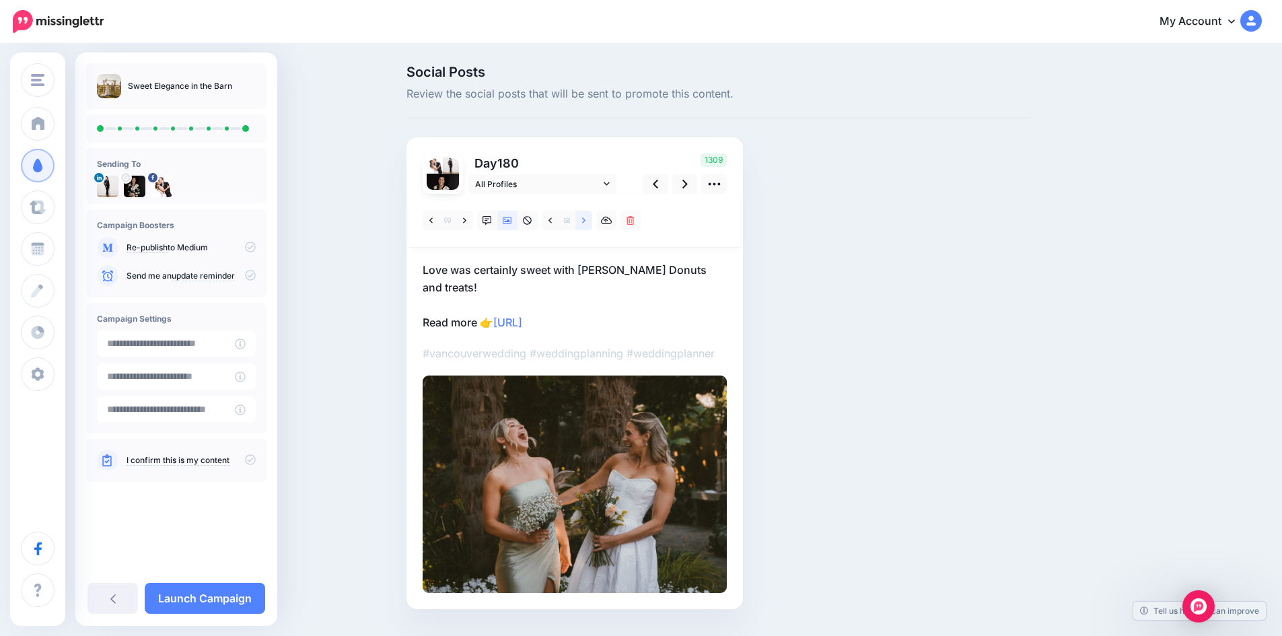
click at [591, 220] on link at bounding box center [583, 221] width 17 height 20
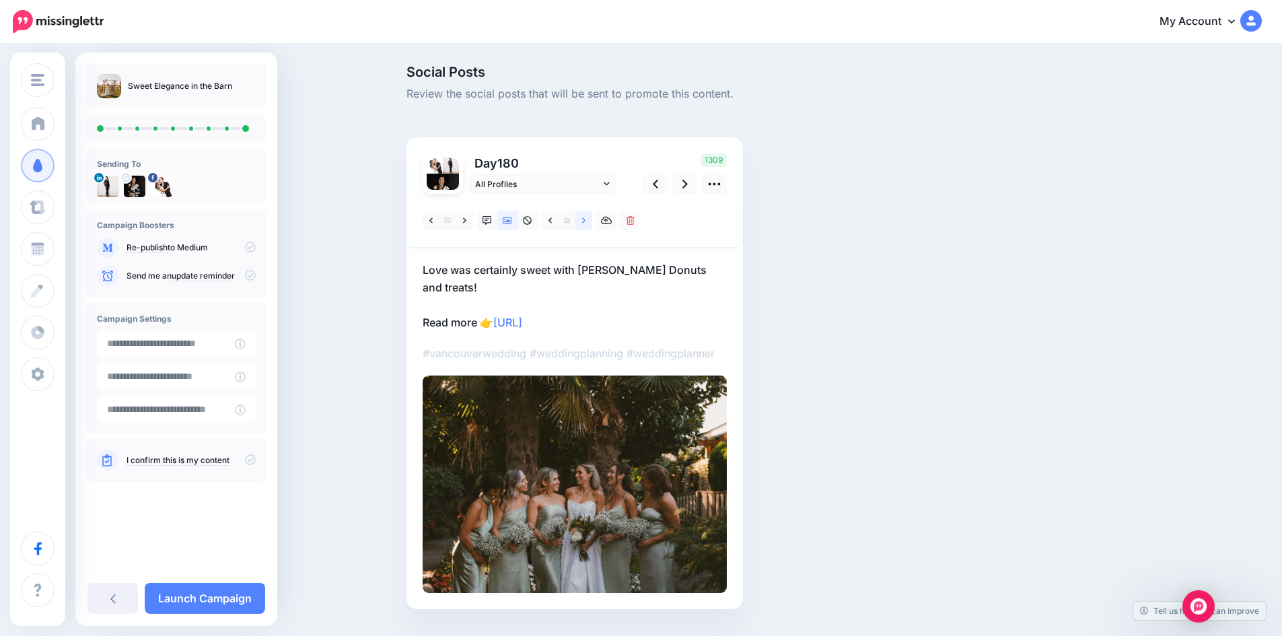
click at [591, 220] on link at bounding box center [583, 221] width 17 height 20
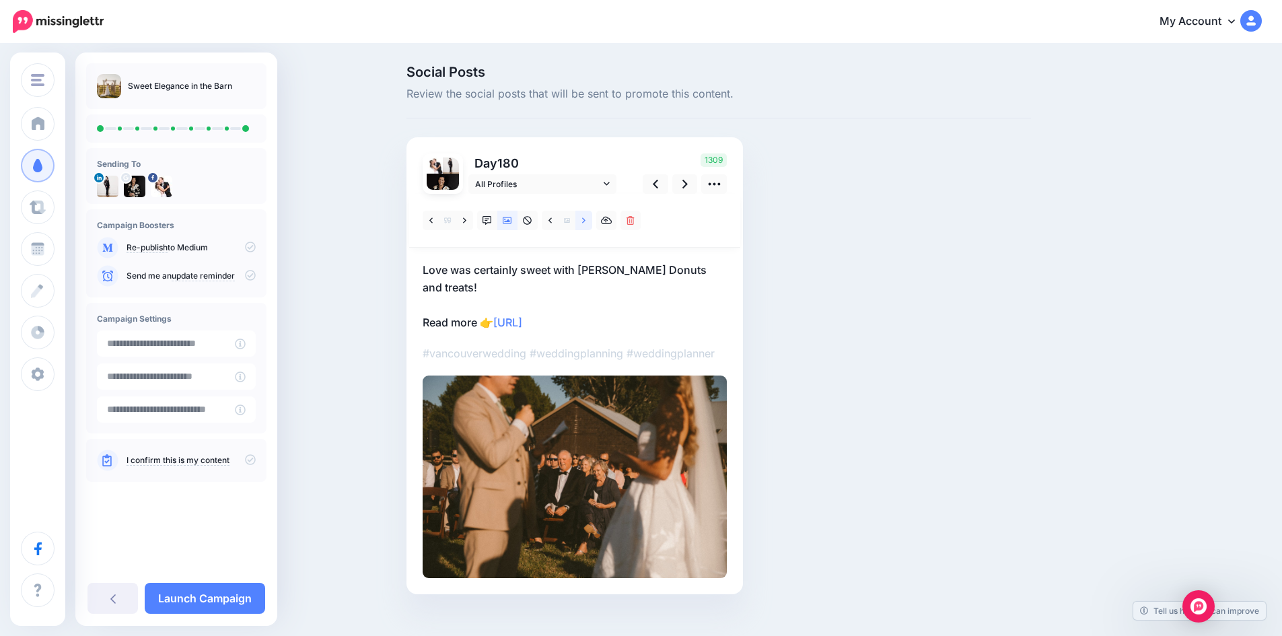
click at [591, 220] on link at bounding box center [583, 221] width 17 height 20
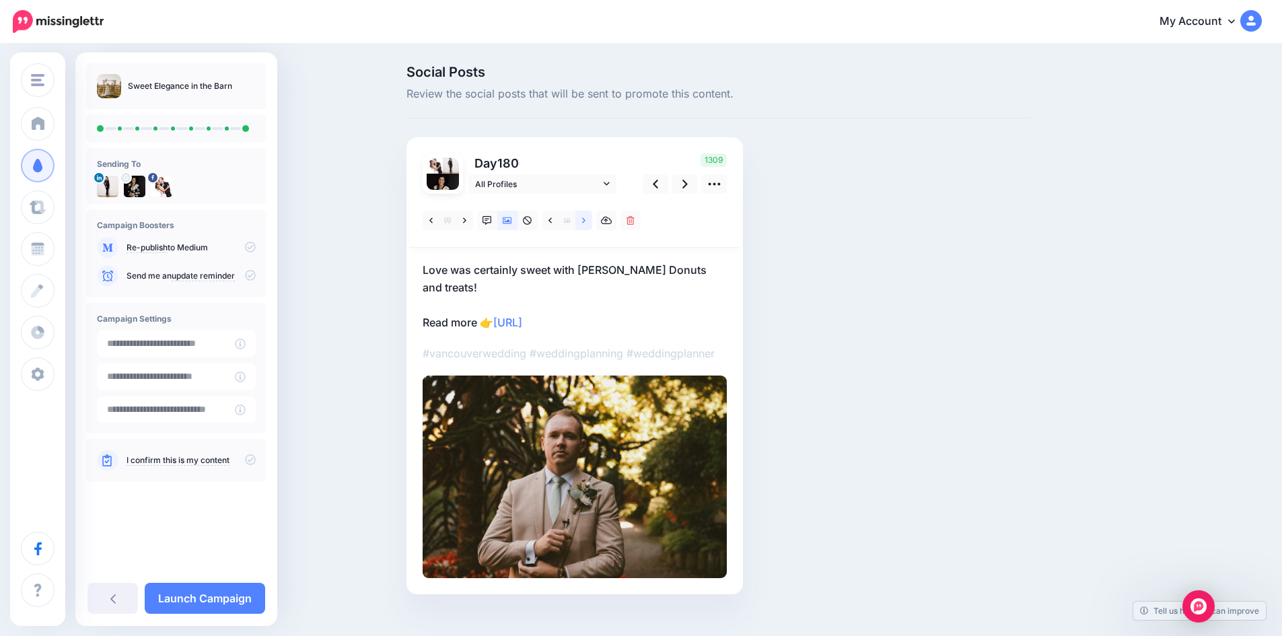
click at [591, 220] on link at bounding box center [583, 221] width 17 height 20
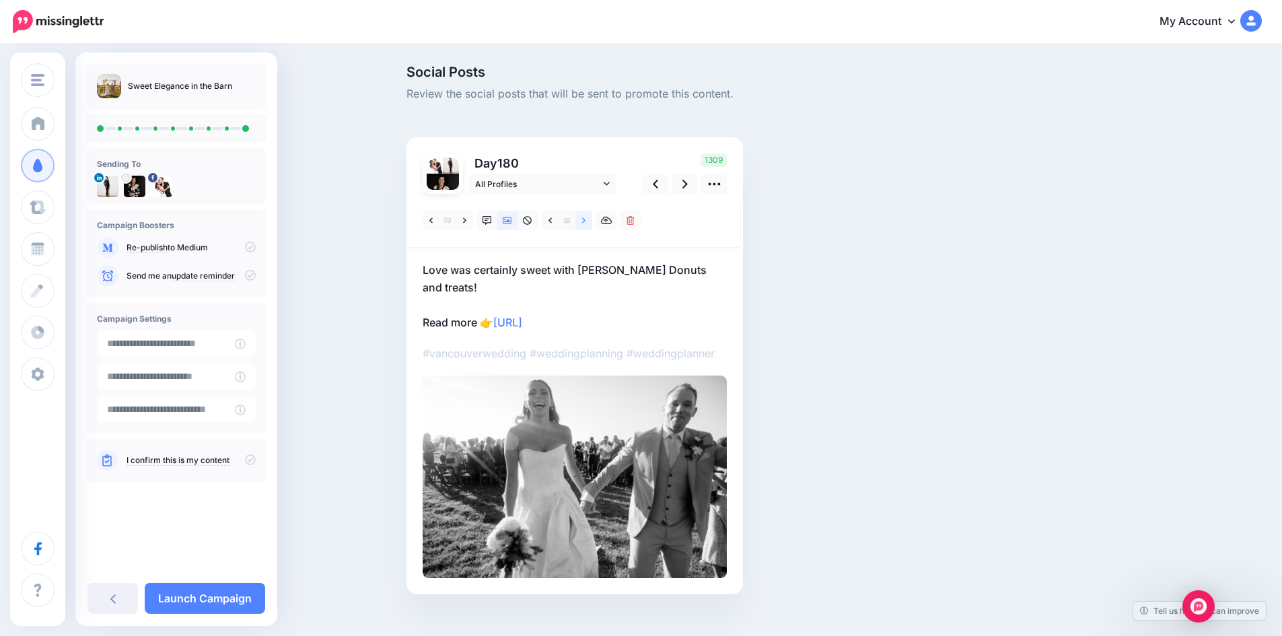
click at [591, 220] on link at bounding box center [583, 221] width 17 height 20
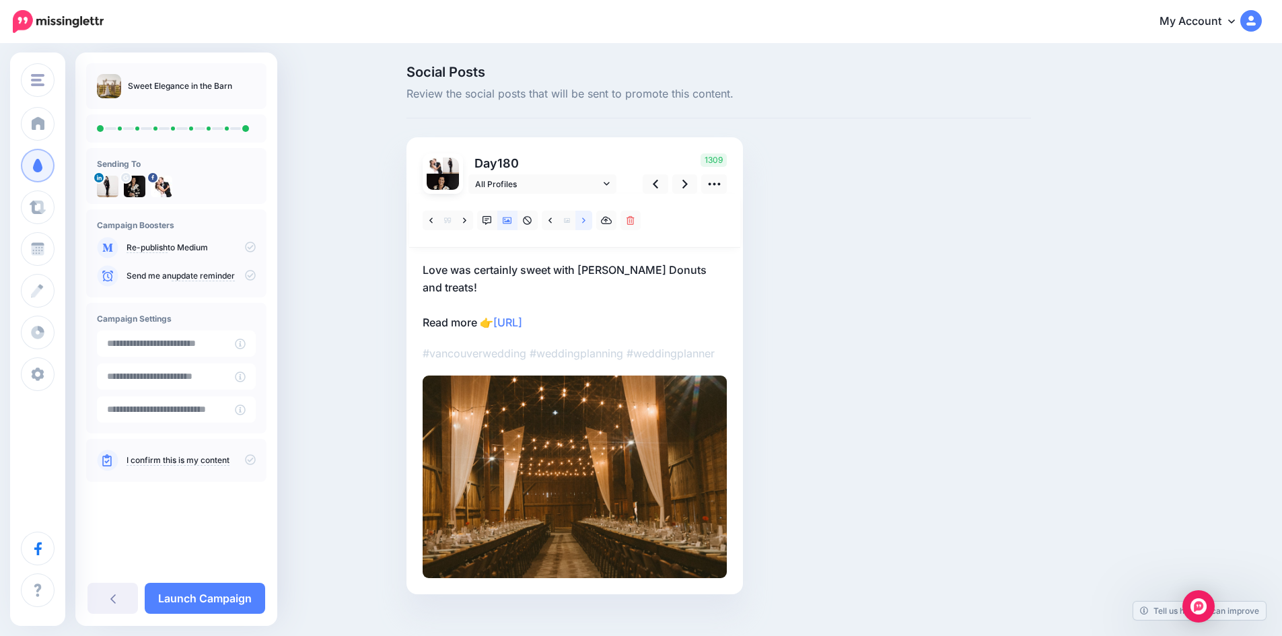
click at [591, 220] on link at bounding box center [583, 221] width 17 height 20
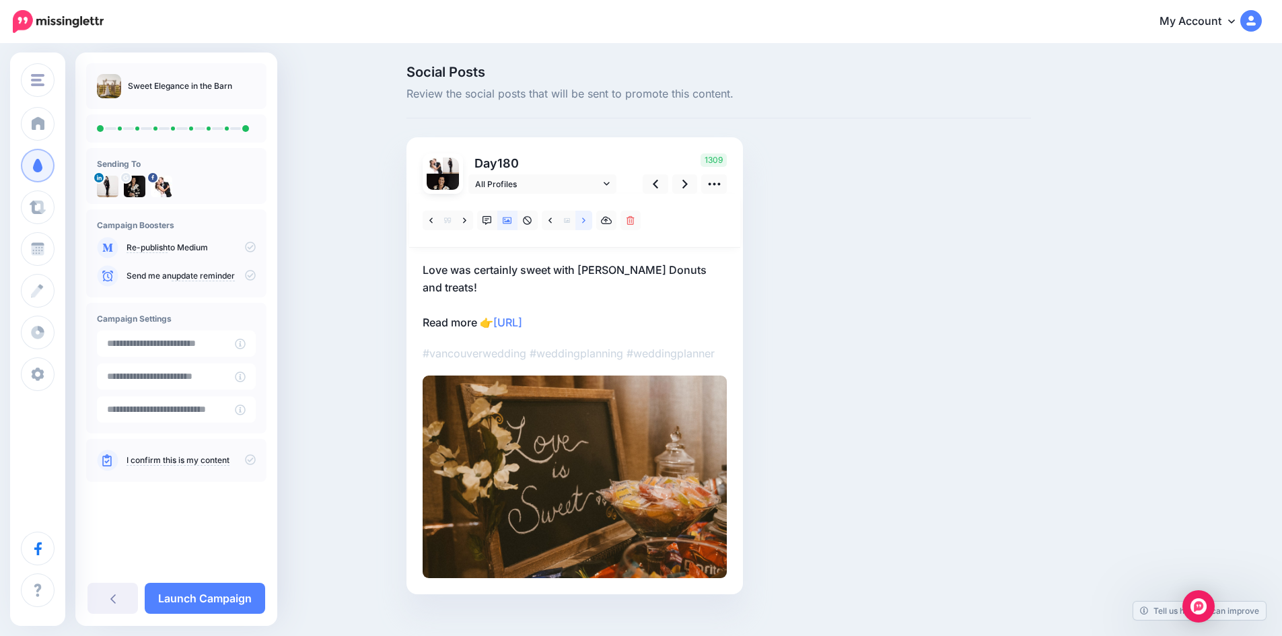
click at [591, 220] on link at bounding box center [583, 221] width 17 height 20
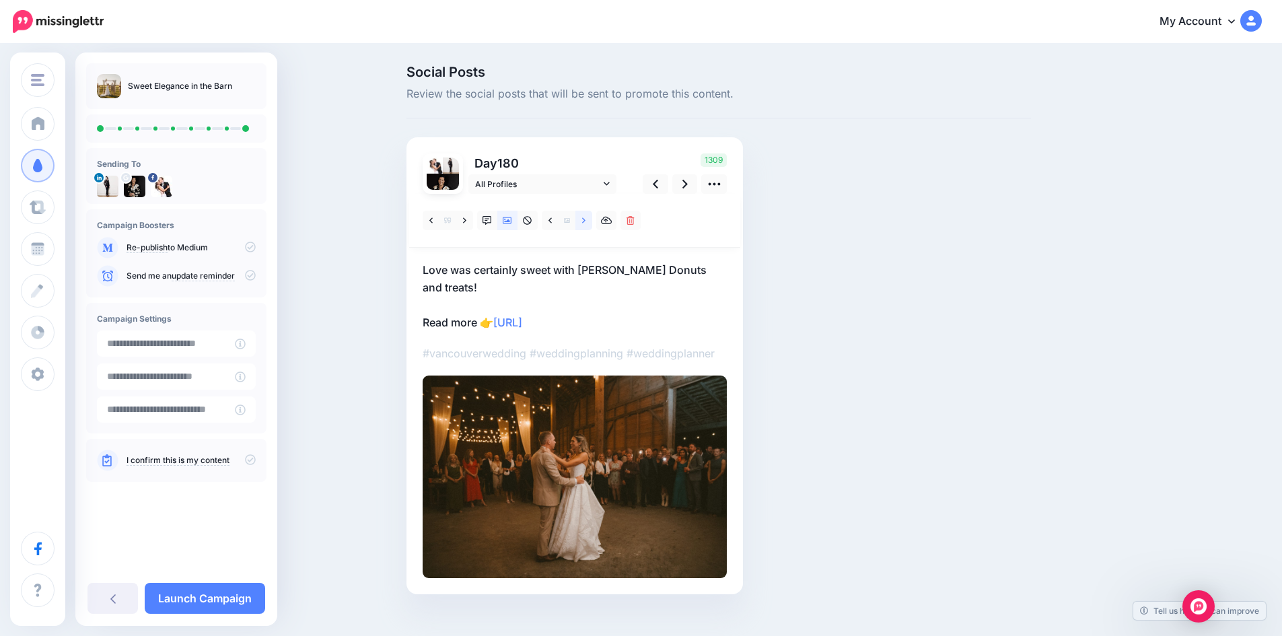
click at [591, 220] on link at bounding box center [583, 221] width 17 height 20
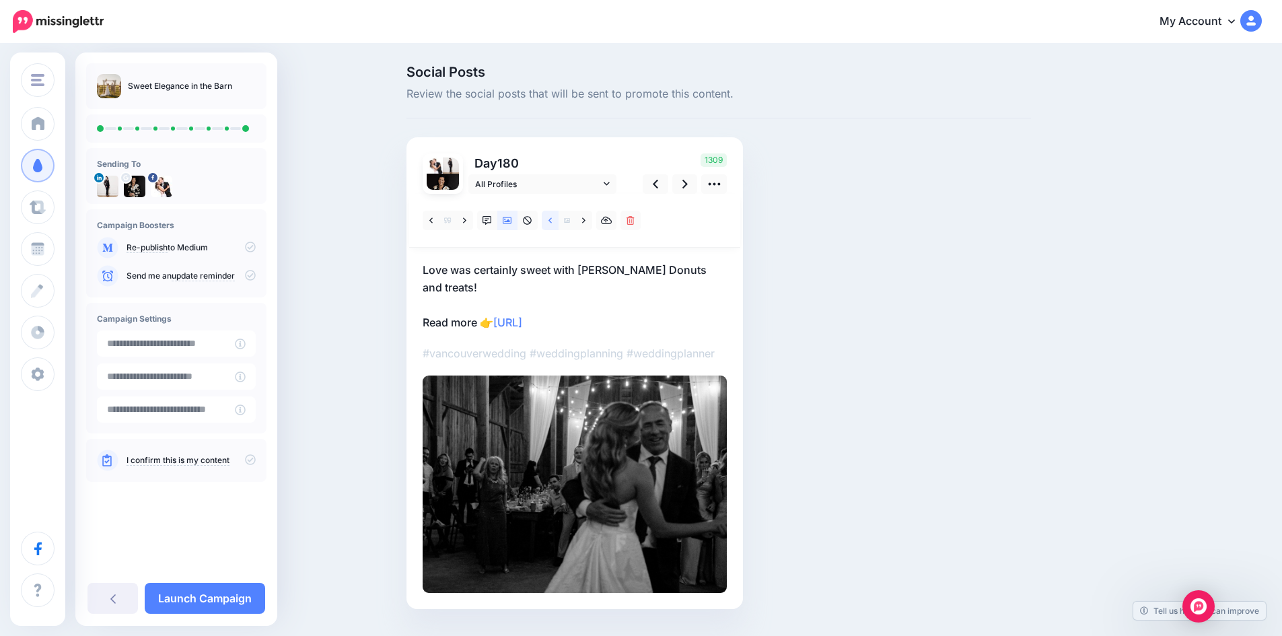
click at [557, 223] on link at bounding box center [550, 221] width 17 height 20
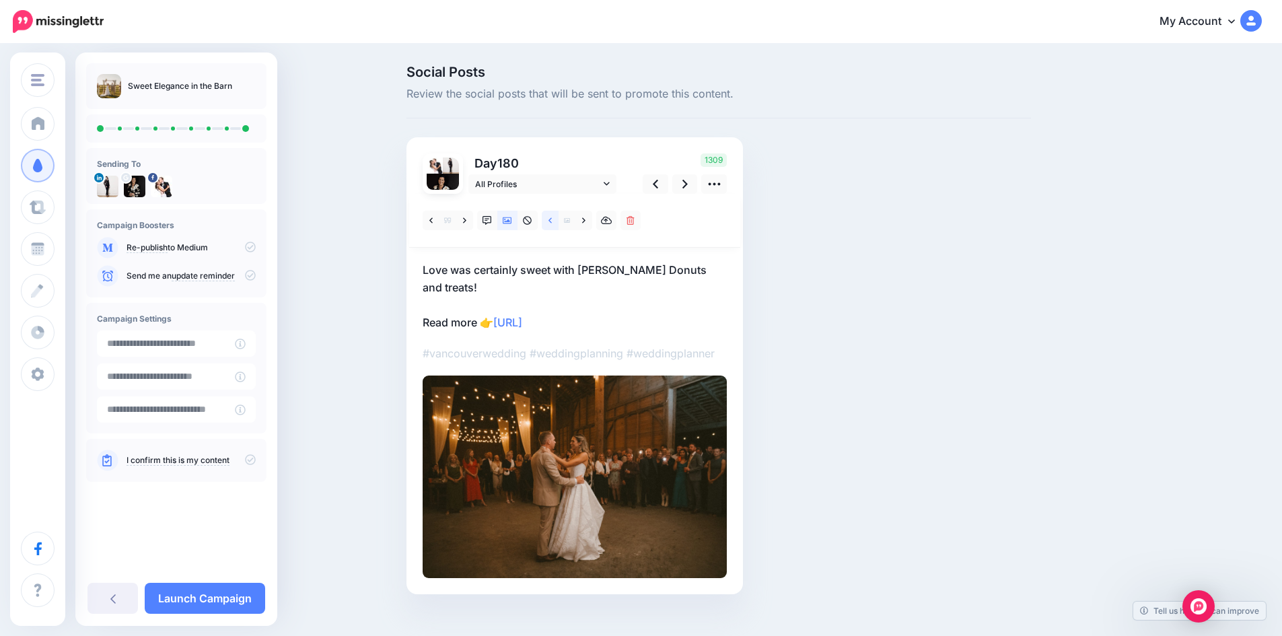
click at [557, 223] on link at bounding box center [550, 221] width 17 height 20
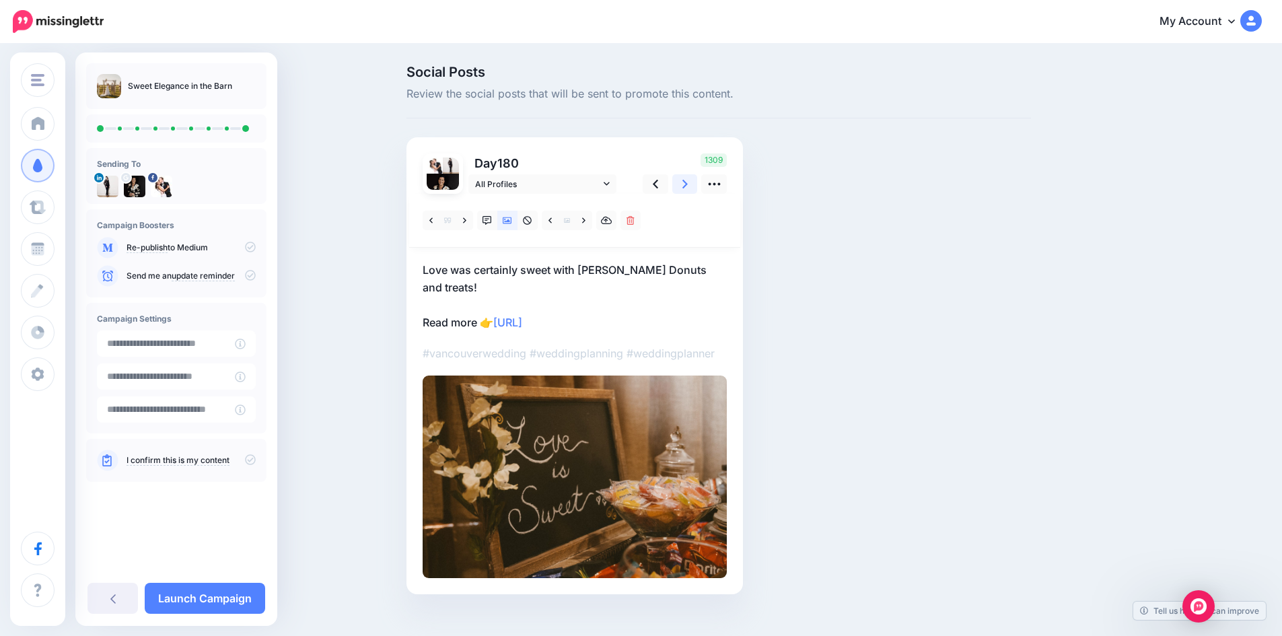
click at [688, 180] on icon at bounding box center [684, 184] width 5 height 14
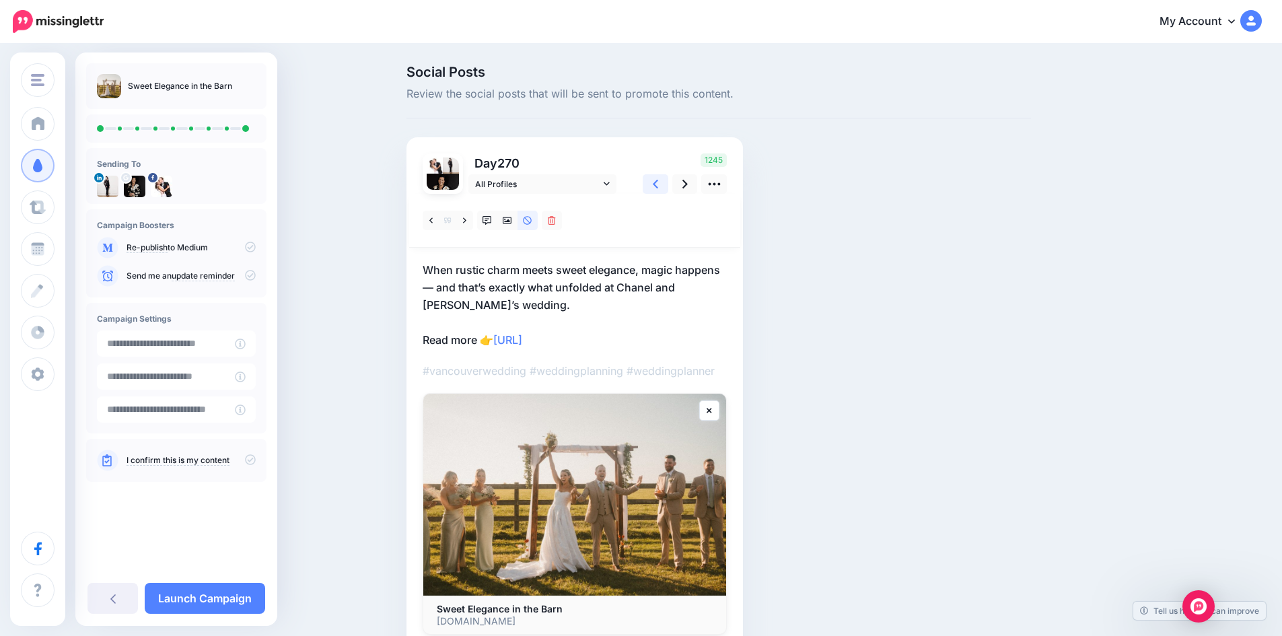
click at [658, 184] on icon at bounding box center [655, 184] width 5 height 14
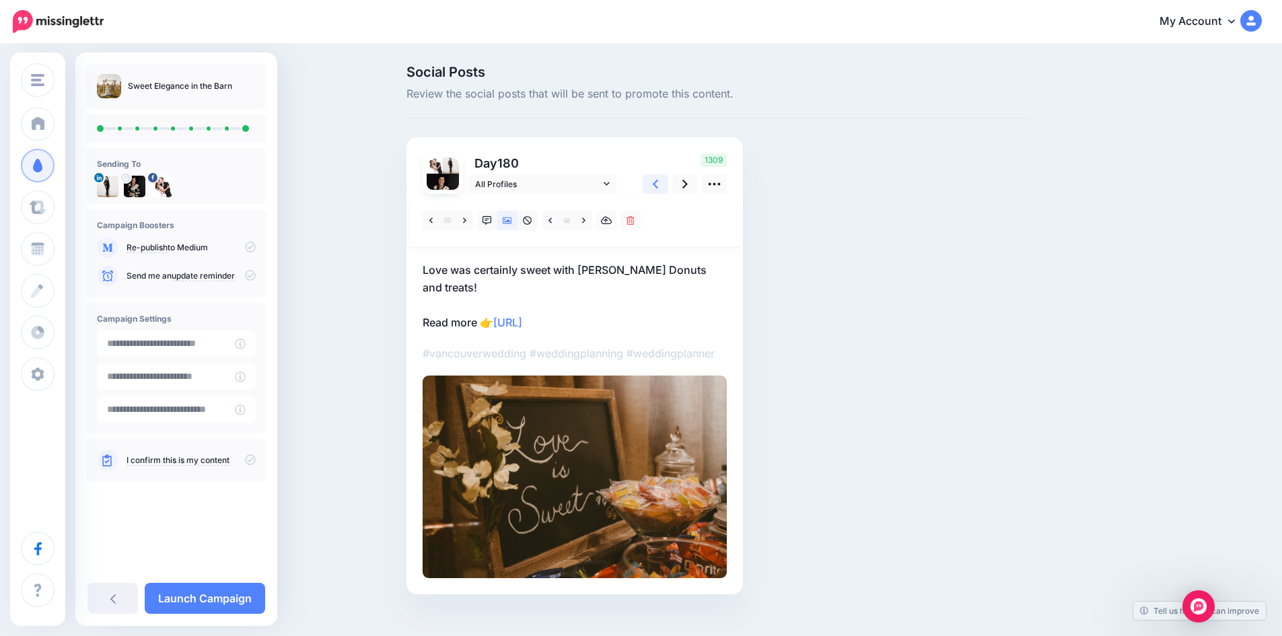
click at [658, 184] on icon at bounding box center [655, 184] width 5 height 14
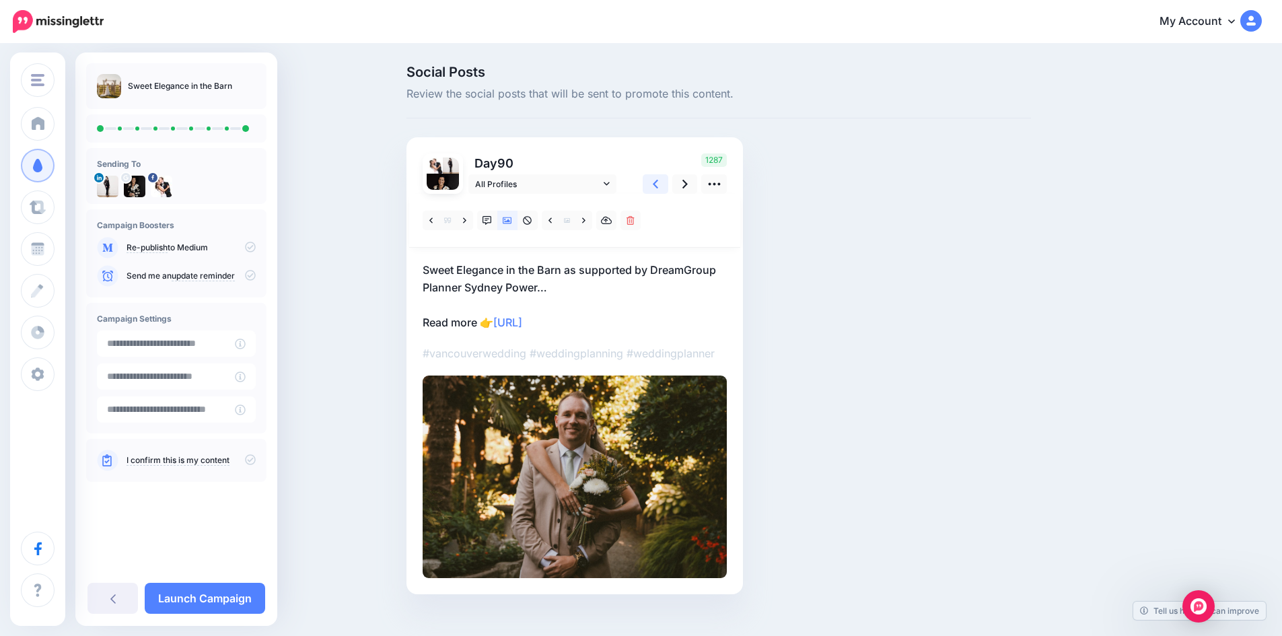
click at [657, 184] on link at bounding box center [656, 184] width 26 height 20
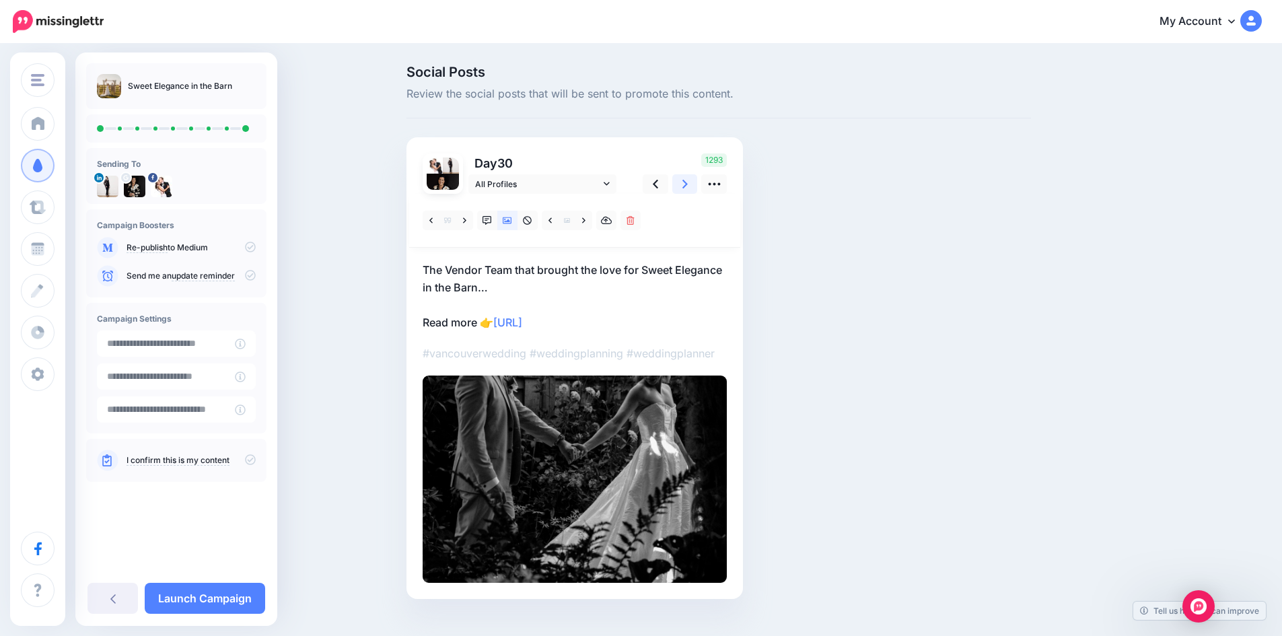
click at [687, 183] on icon at bounding box center [684, 184] width 5 height 14
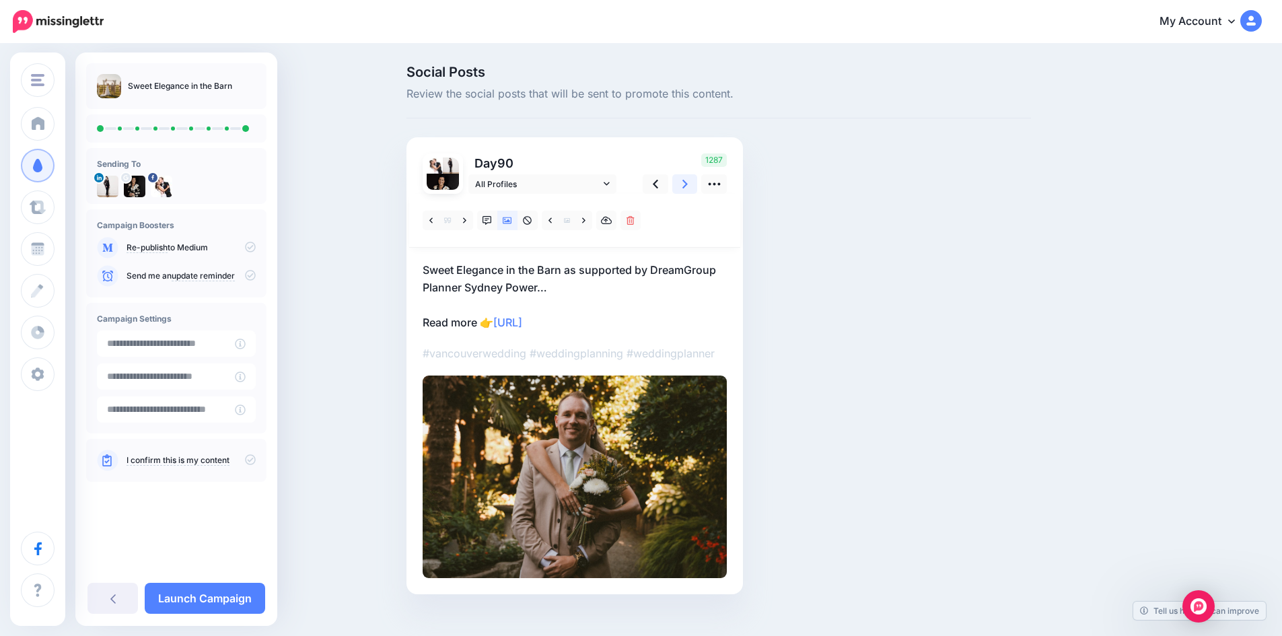
click at [687, 183] on icon at bounding box center [684, 184] width 5 height 14
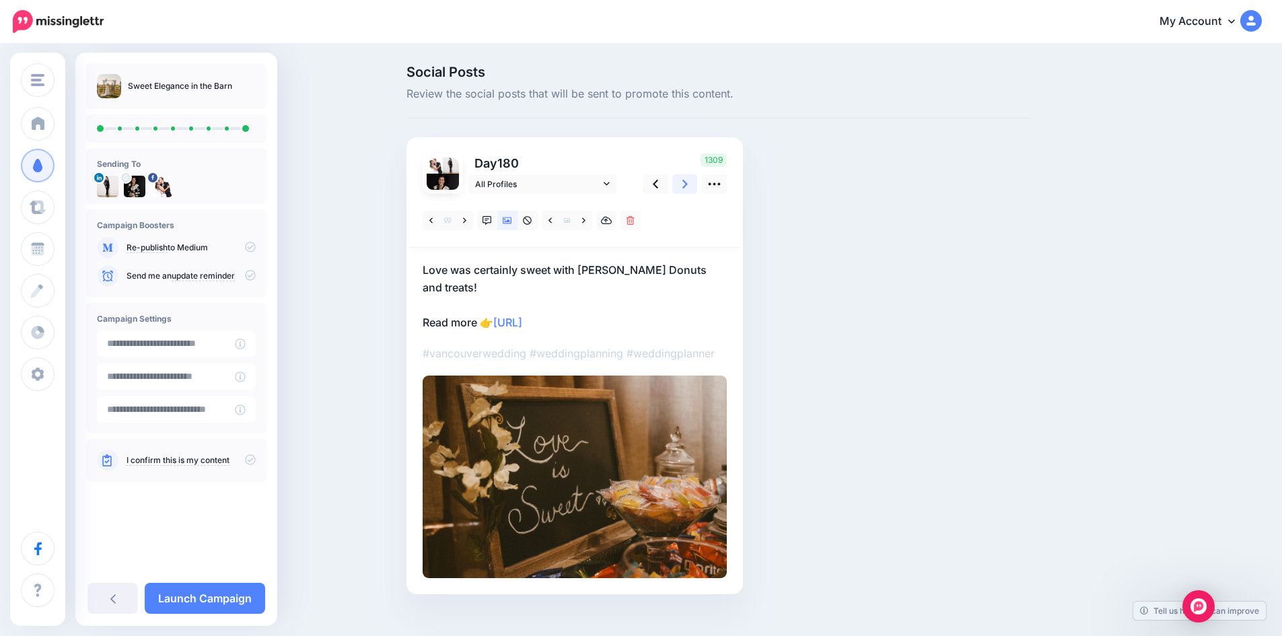
click at [687, 183] on icon at bounding box center [684, 184] width 5 height 14
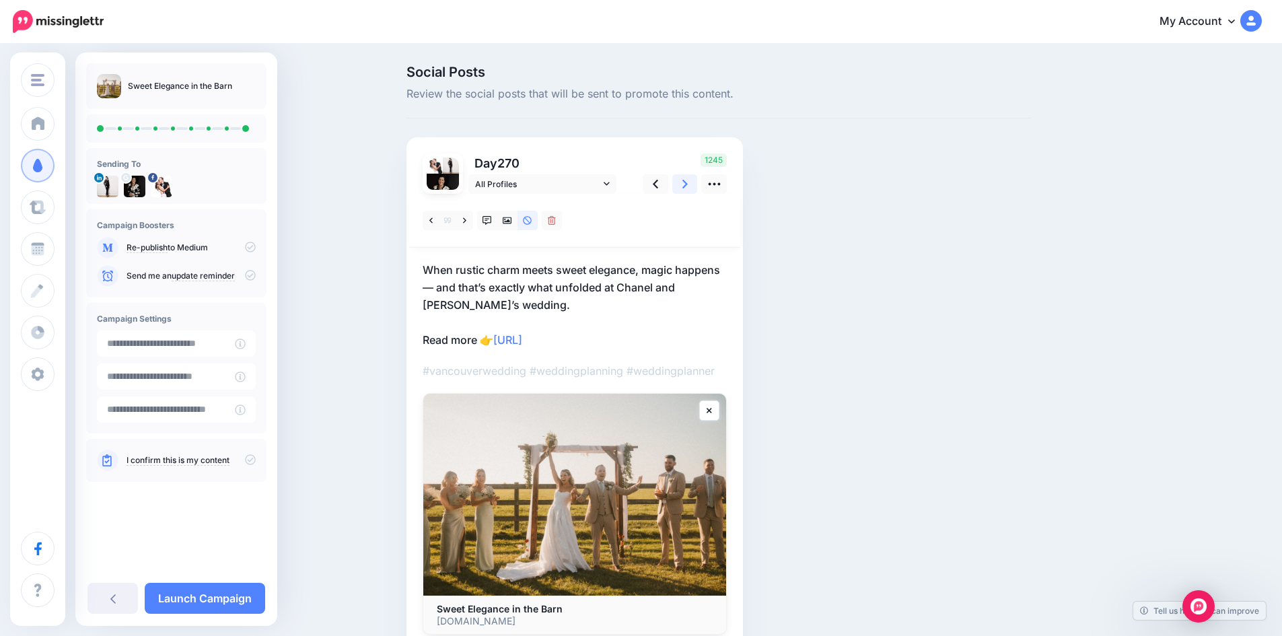
click at [687, 183] on link at bounding box center [685, 184] width 26 height 20
click at [466, 220] on icon at bounding box center [464, 220] width 3 height 9
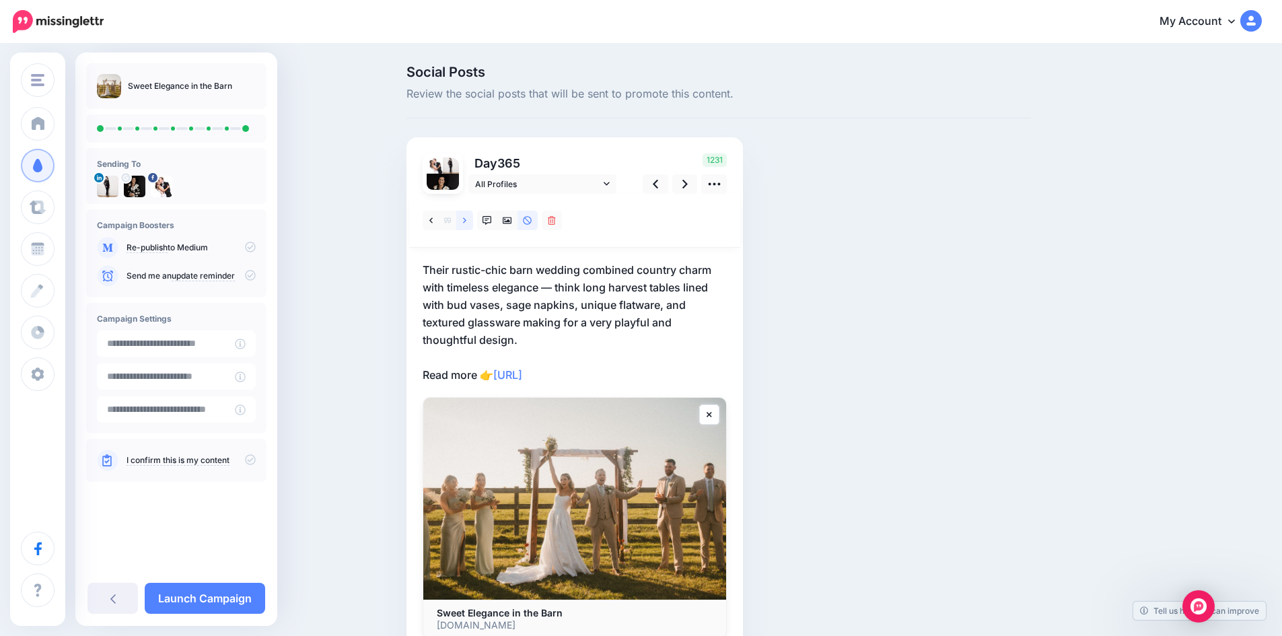
click at [466, 220] on icon at bounding box center [464, 220] width 3 height 9
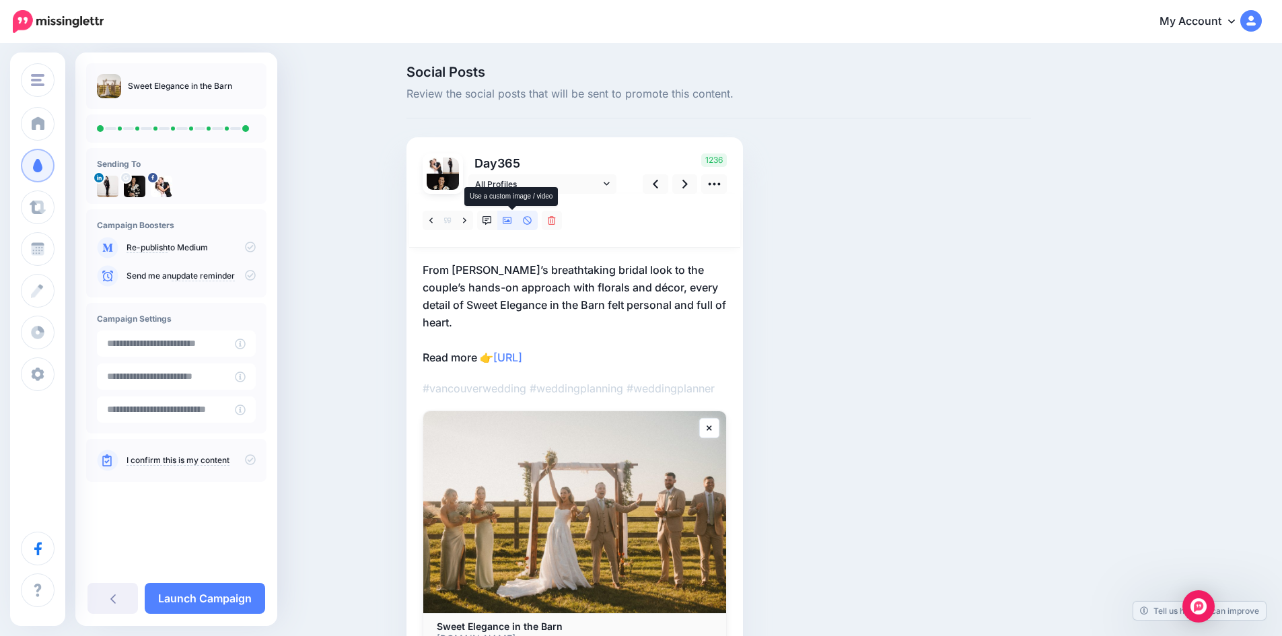
click at [510, 219] on icon at bounding box center [507, 220] width 9 height 7
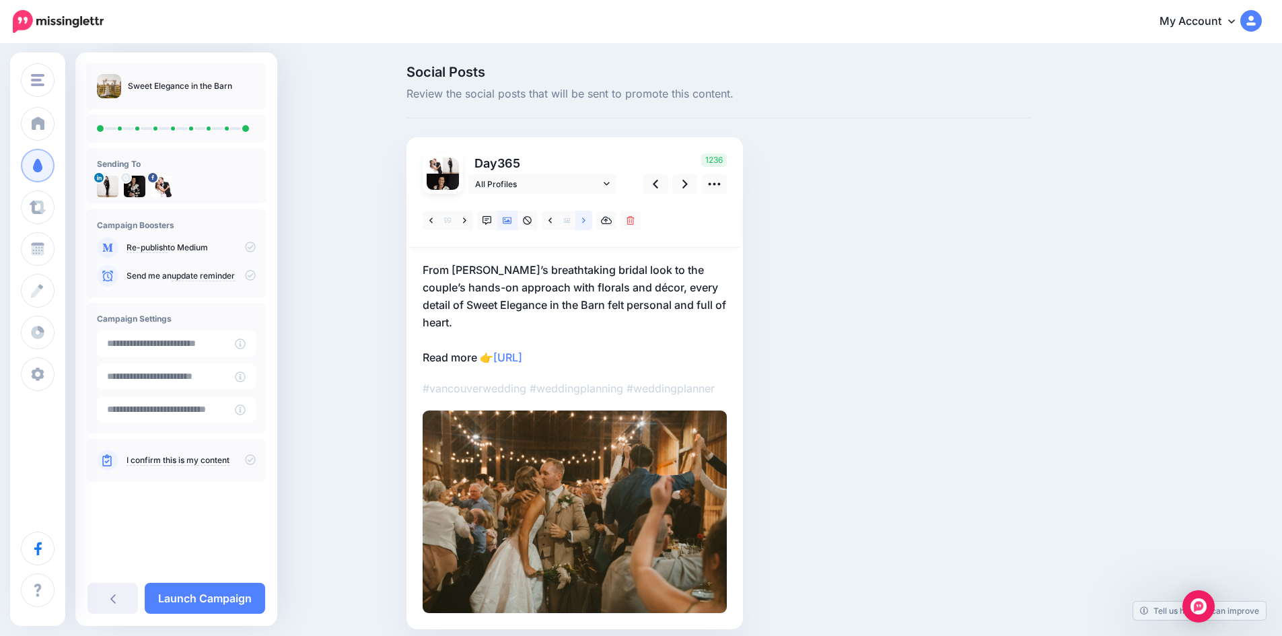
click at [592, 217] on link at bounding box center [583, 221] width 17 height 20
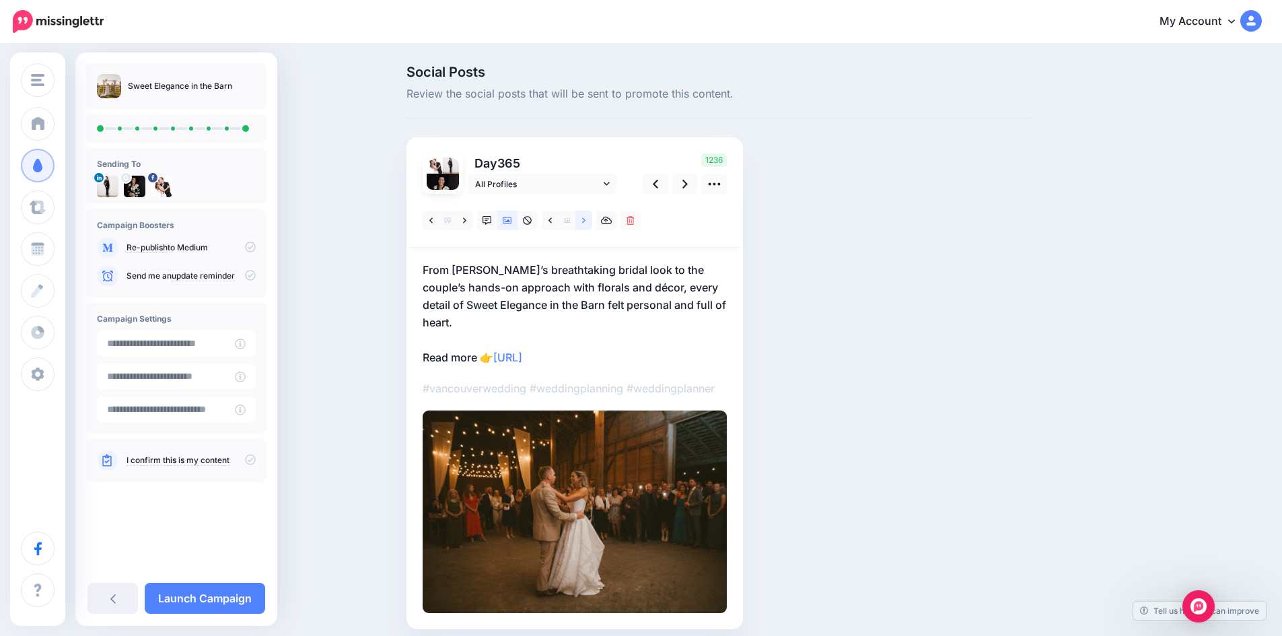
click at [592, 217] on link at bounding box center [583, 221] width 17 height 20
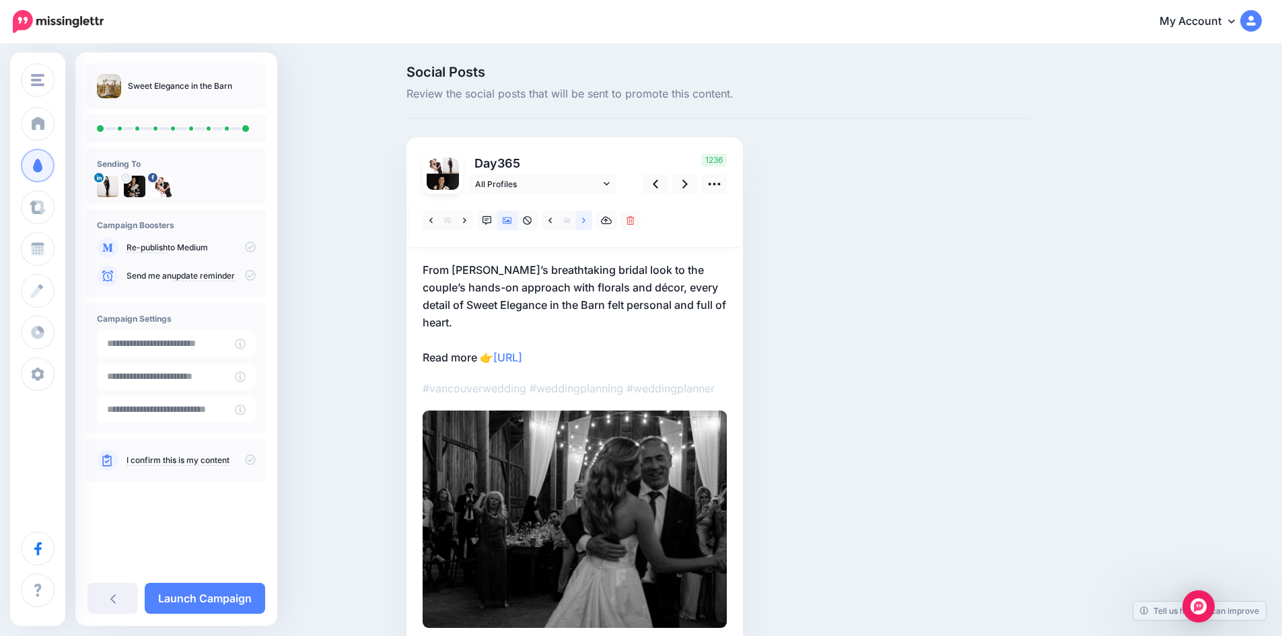
click at [592, 217] on link at bounding box center [583, 221] width 17 height 20
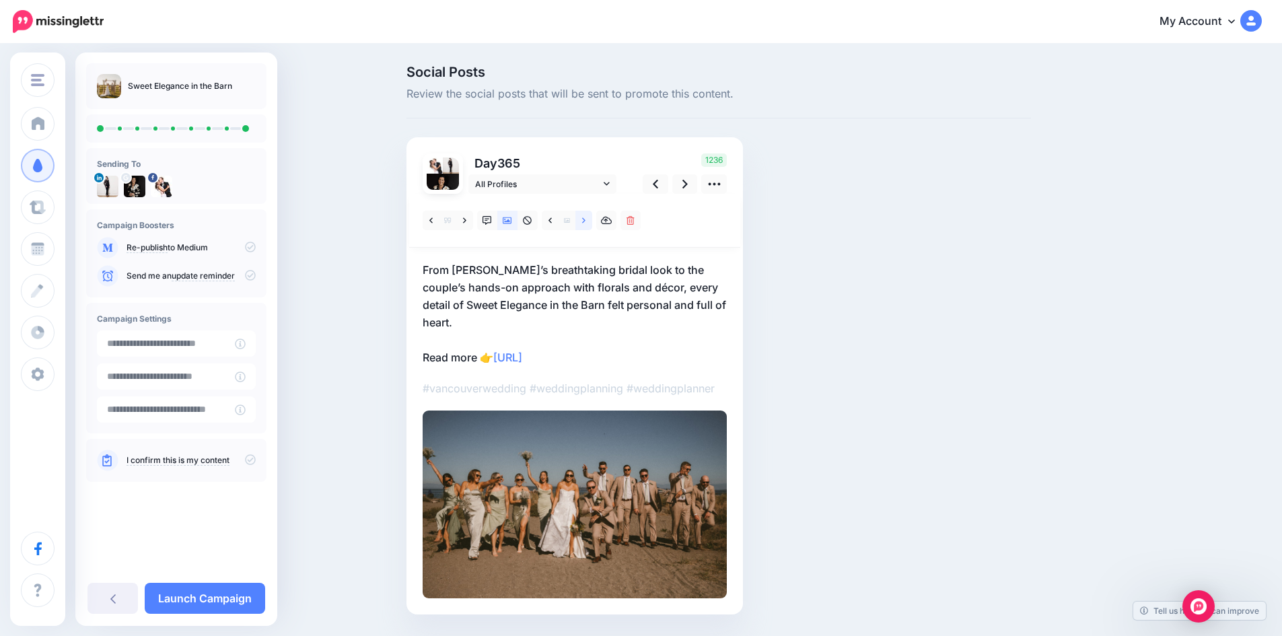
click at [592, 217] on link at bounding box center [583, 221] width 17 height 20
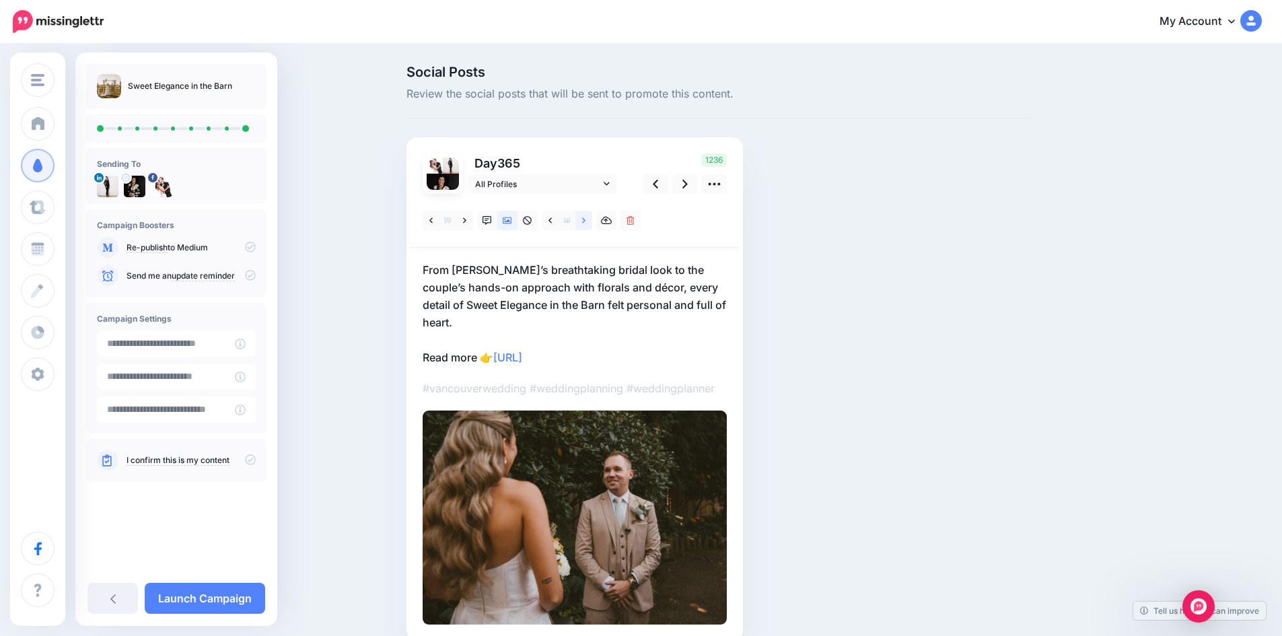
click at [592, 217] on link at bounding box center [583, 221] width 17 height 20
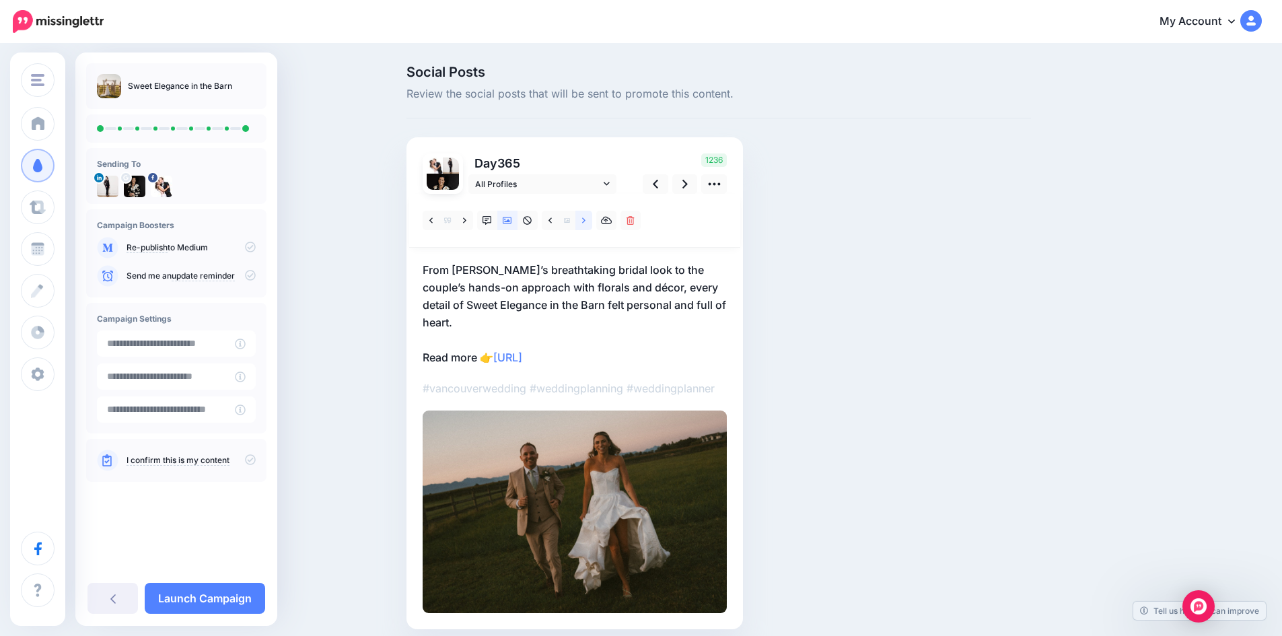
click at [592, 217] on link at bounding box center [583, 221] width 17 height 20
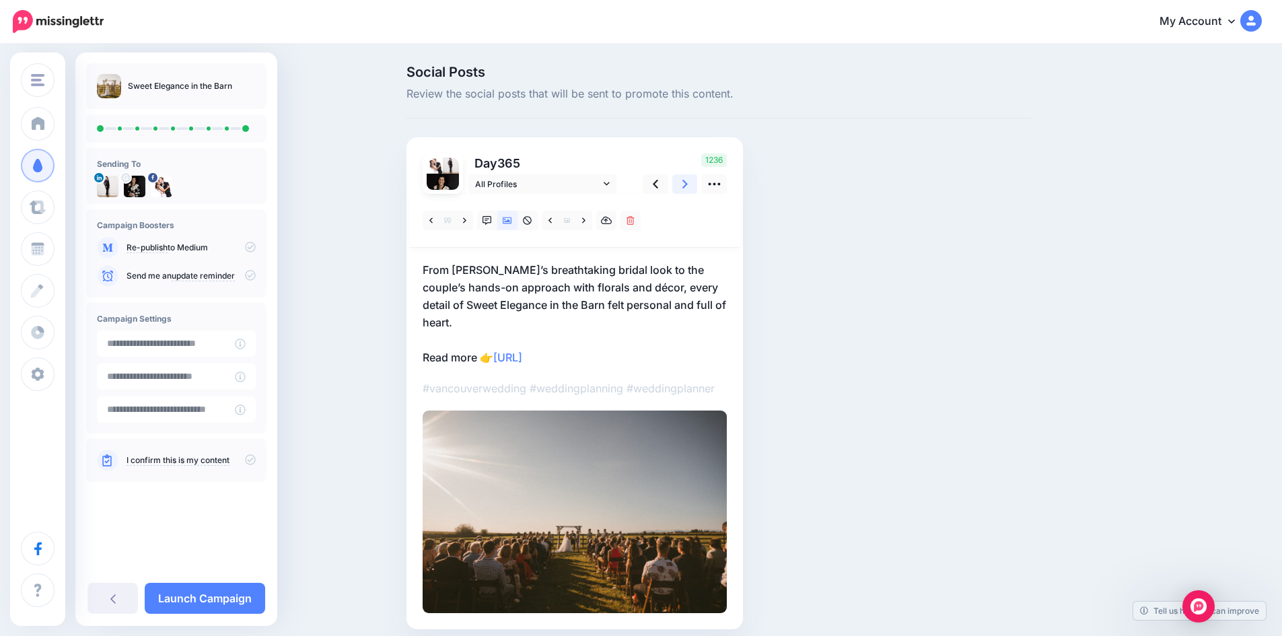
click at [688, 178] on icon at bounding box center [684, 184] width 5 height 14
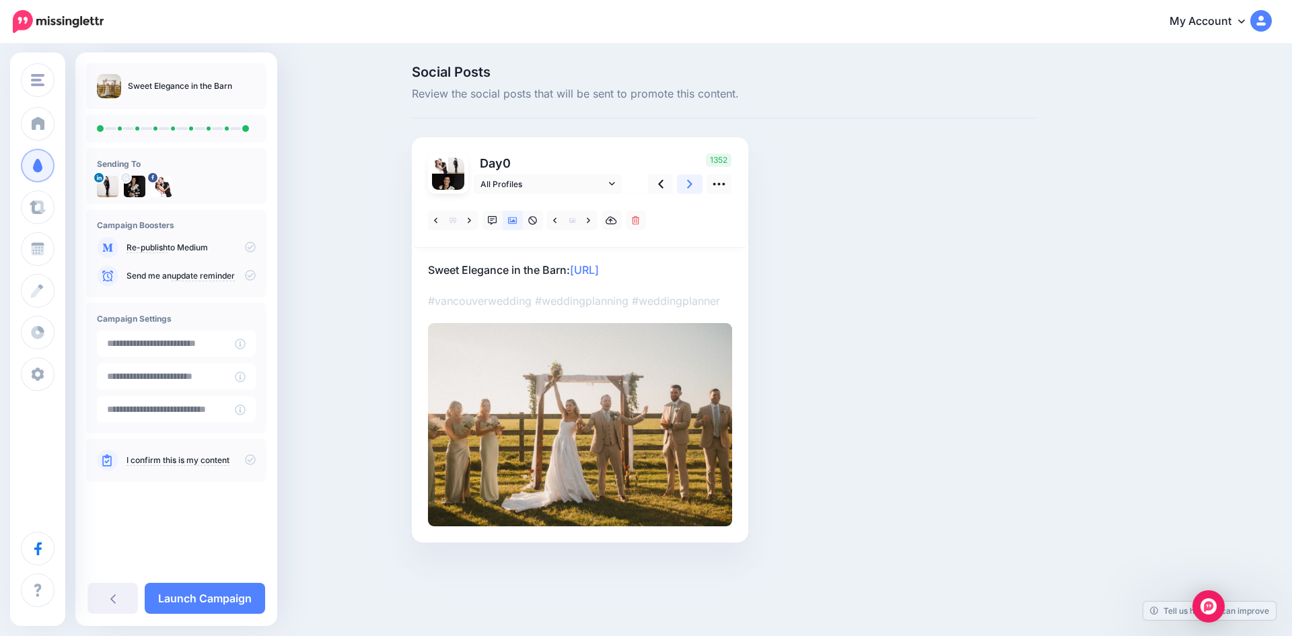
click at [690, 178] on icon at bounding box center [689, 184] width 5 height 14
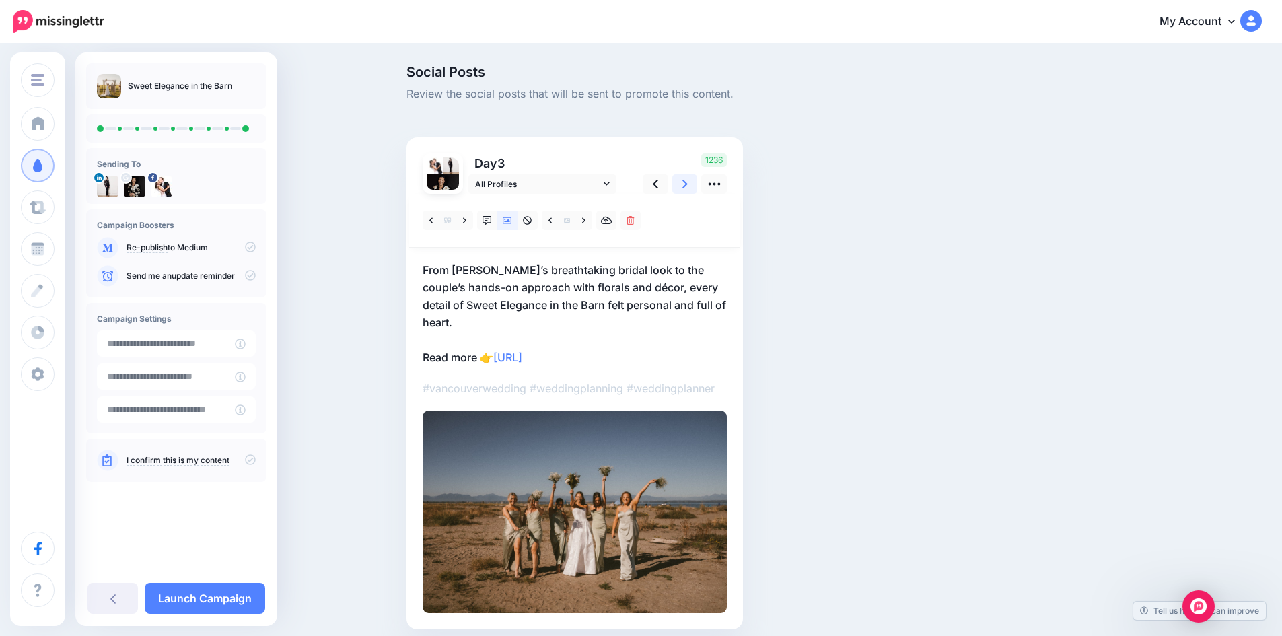
click at [688, 178] on icon at bounding box center [684, 184] width 5 height 14
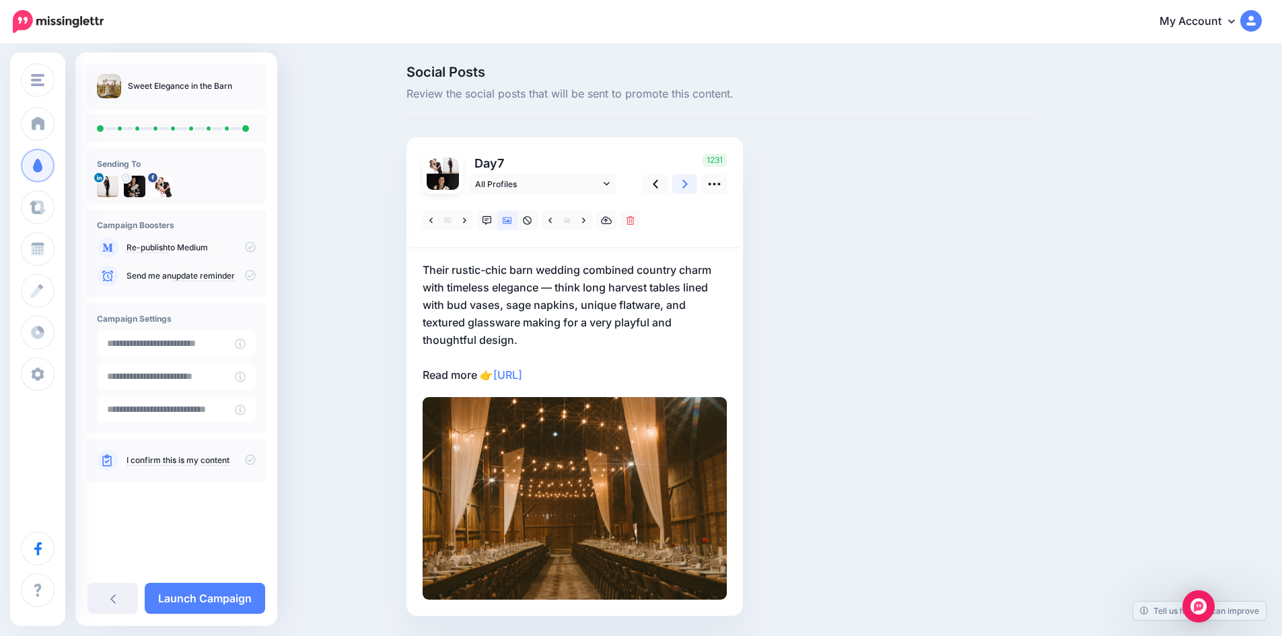
click at [688, 178] on icon at bounding box center [684, 184] width 5 height 14
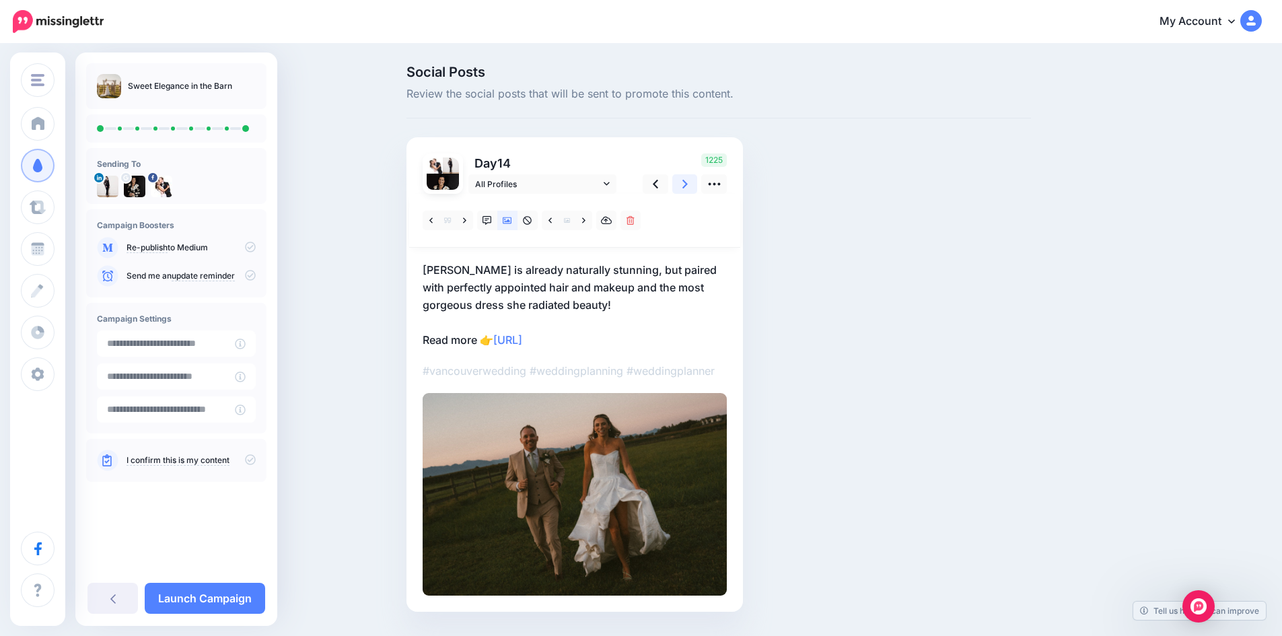
click at [688, 178] on icon at bounding box center [684, 184] width 5 height 14
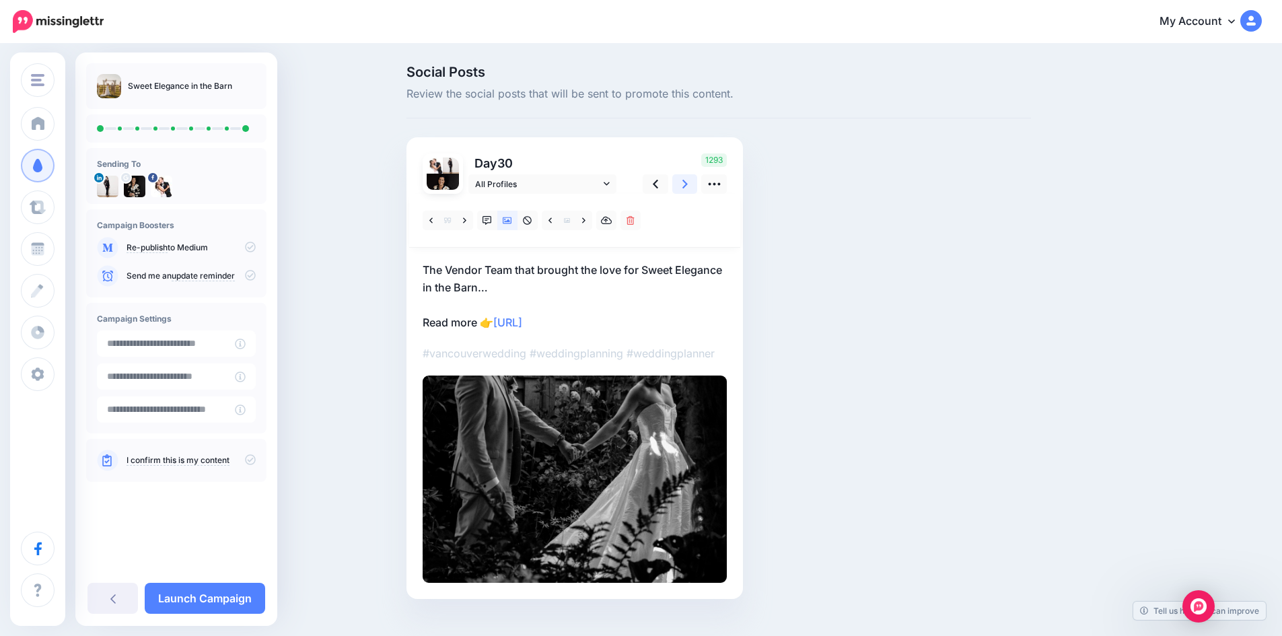
click at [688, 178] on icon at bounding box center [684, 184] width 5 height 14
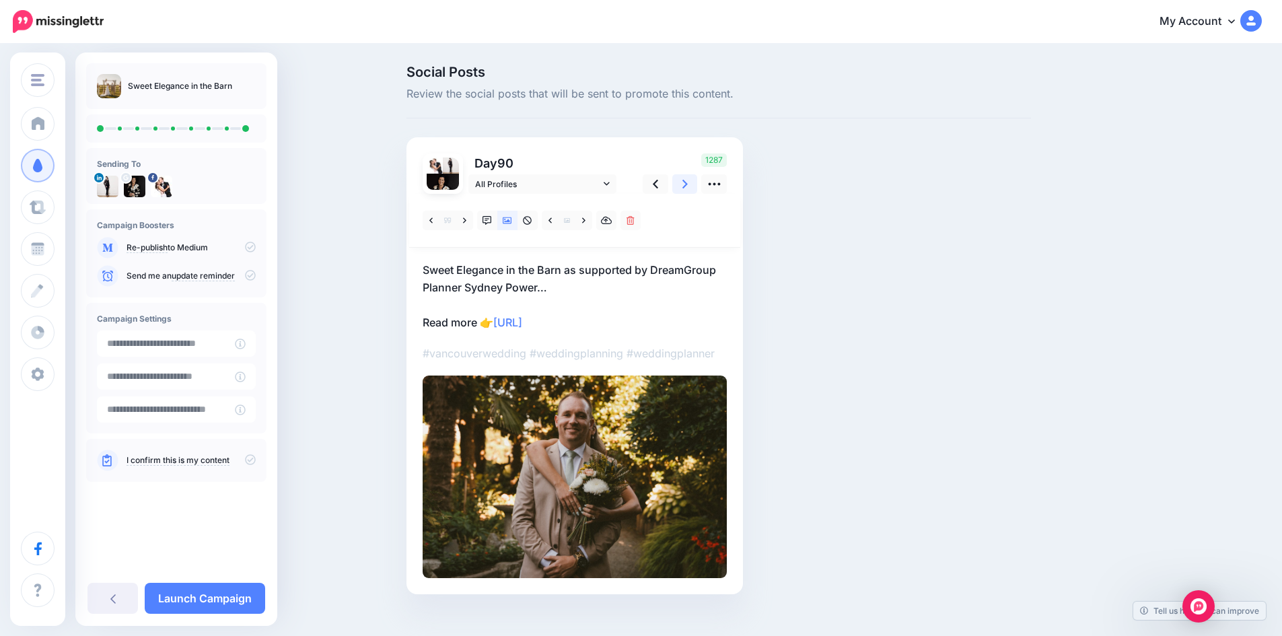
click at [688, 178] on icon at bounding box center [684, 184] width 5 height 14
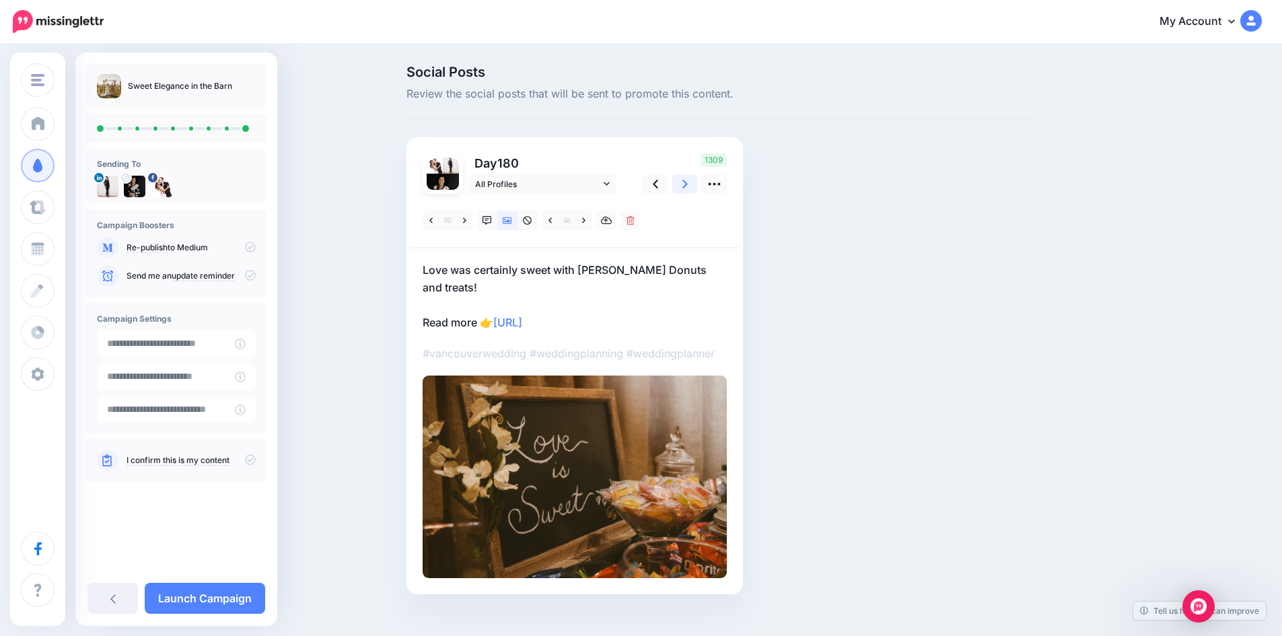
click at [688, 178] on icon at bounding box center [684, 184] width 5 height 14
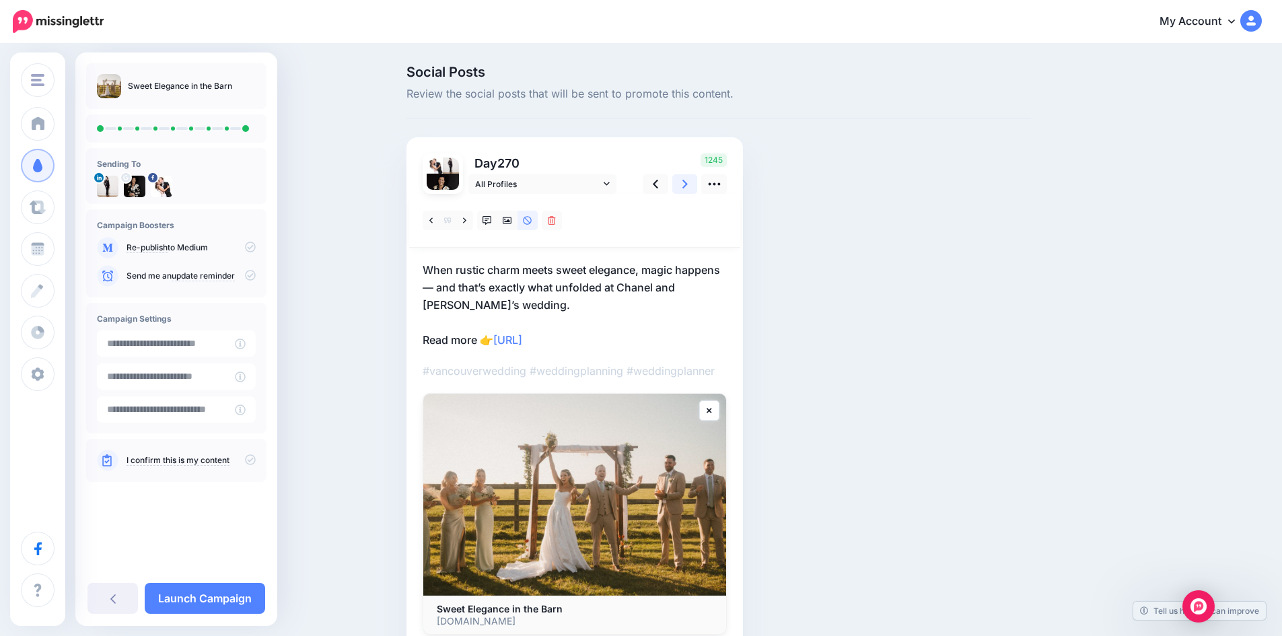
click at [688, 178] on icon at bounding box center [684, 184] width 5 height 14
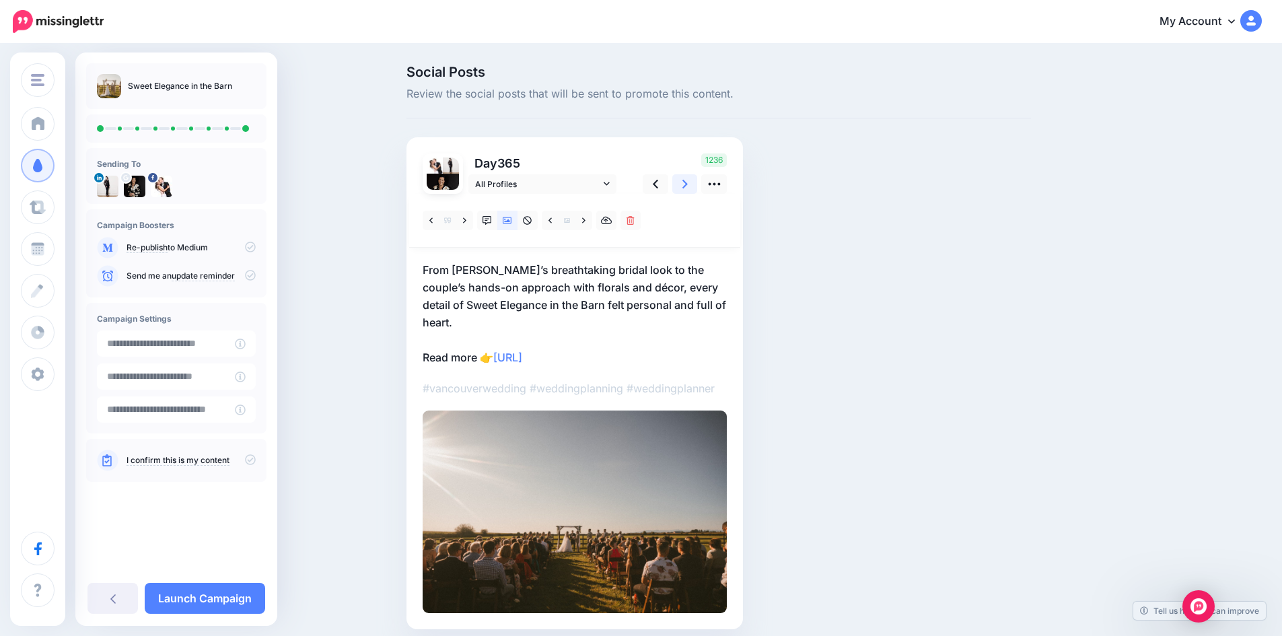
click at [688, 178] on icon at bounding box center [684, 184] width 5 height 14
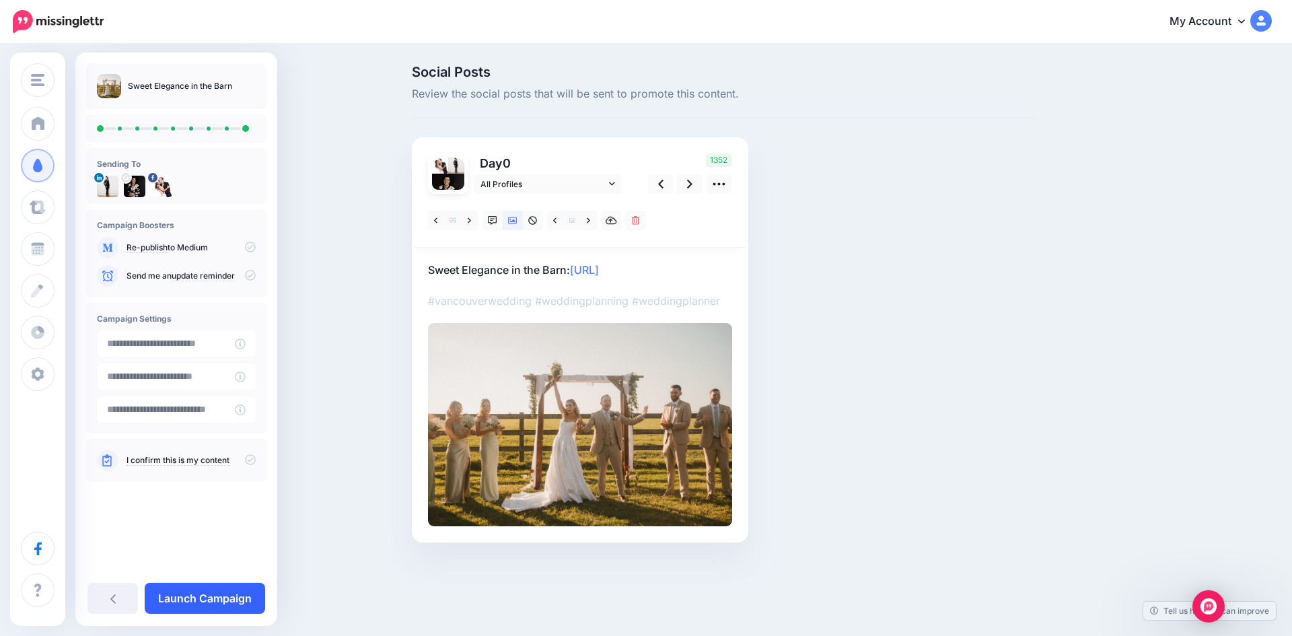
click at [195, 602] on link "Launch Campaign" at bounding box center [205, 598] width 120 height 31
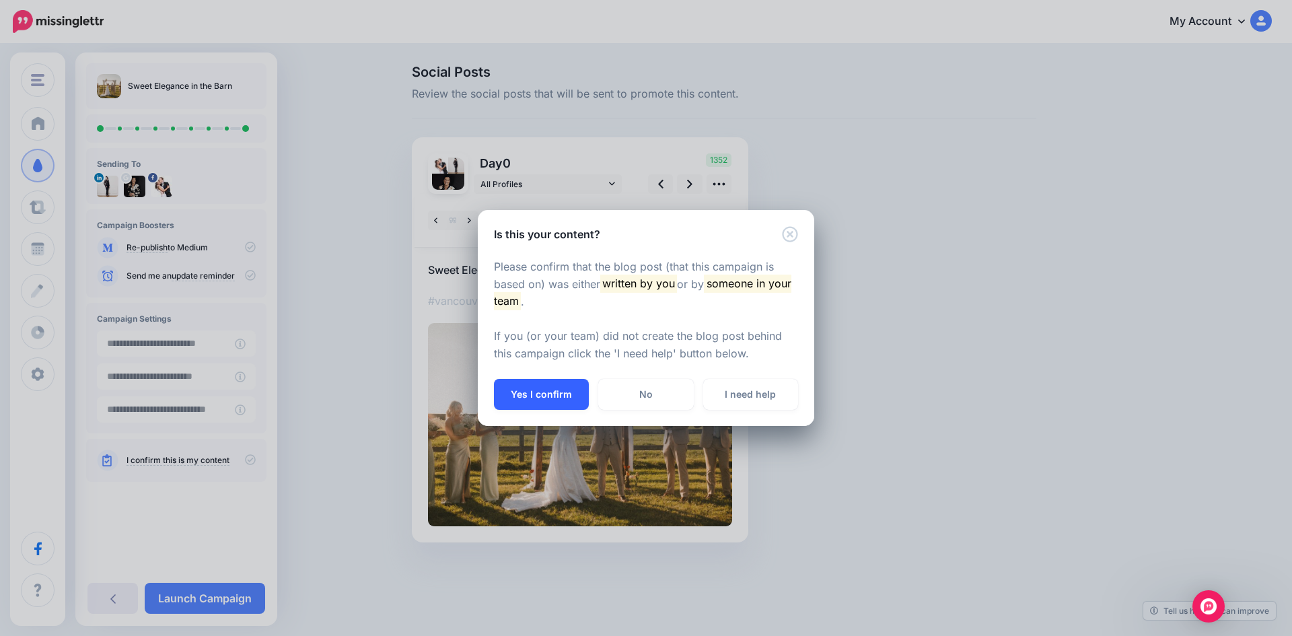
click at [551, 400] on button "Yes I confirm" at bounding box center [541, 394] width 95 height 31
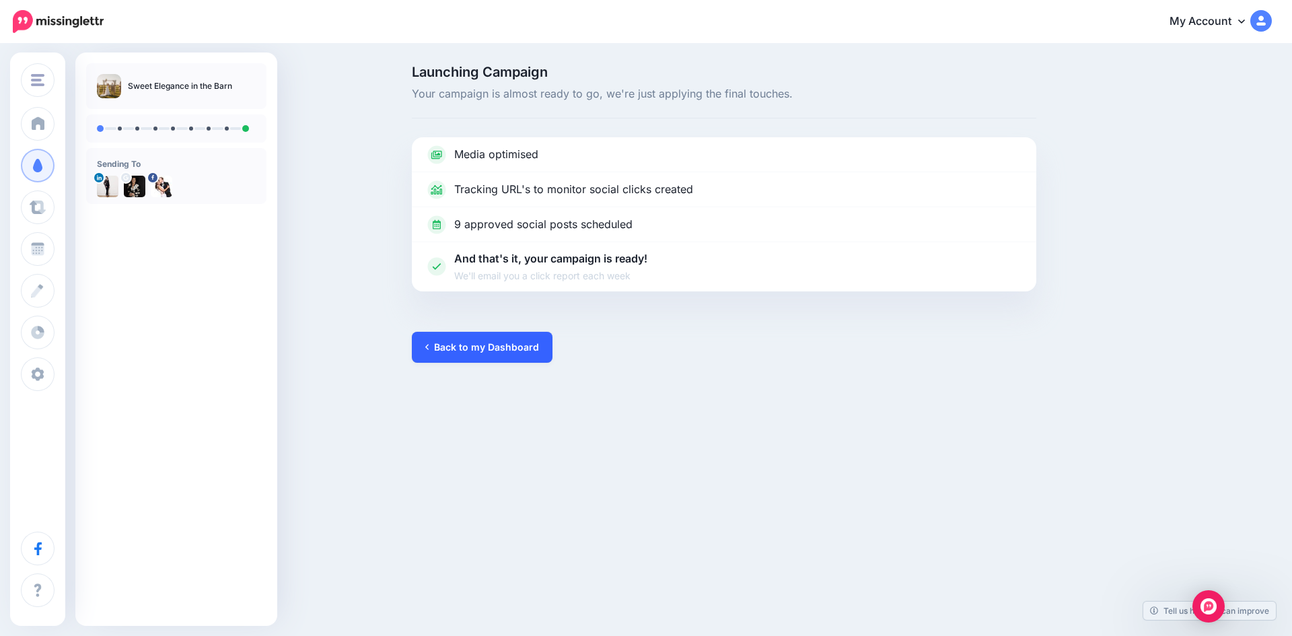
click at [497, 349] on link "Back to my Dashboard" at bounding box center [482, 347] width 141 height 31
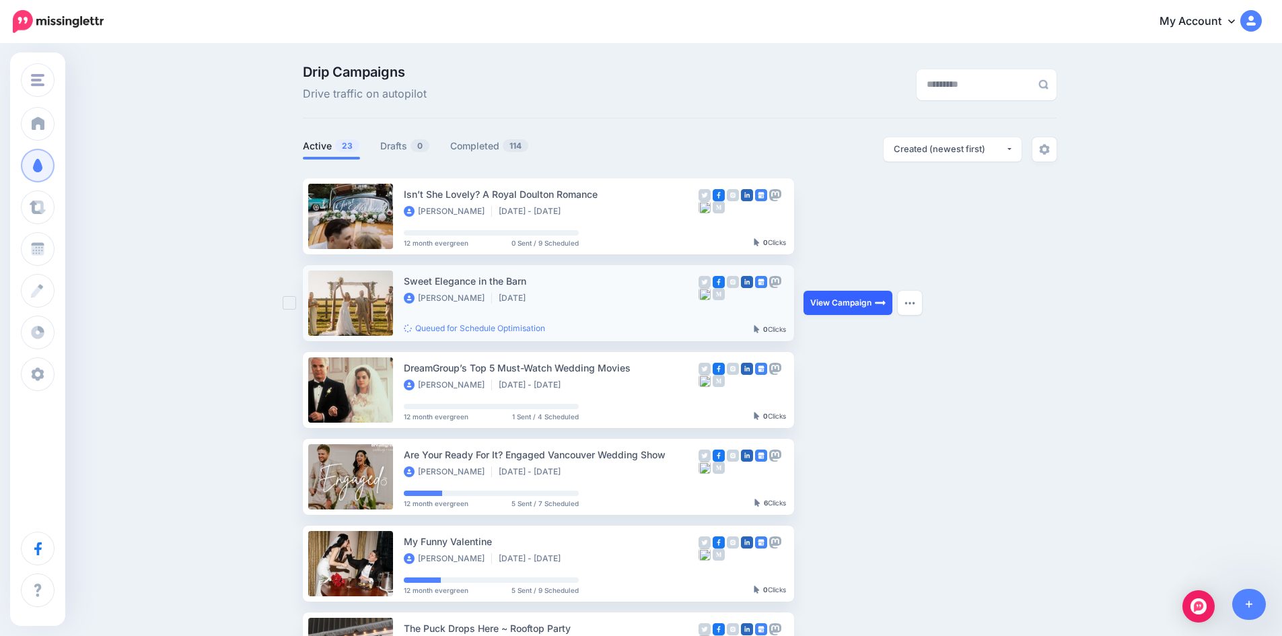
click at [859, 302] on link "View Campaign" at bounding box center [848, 303] width 89 height 24
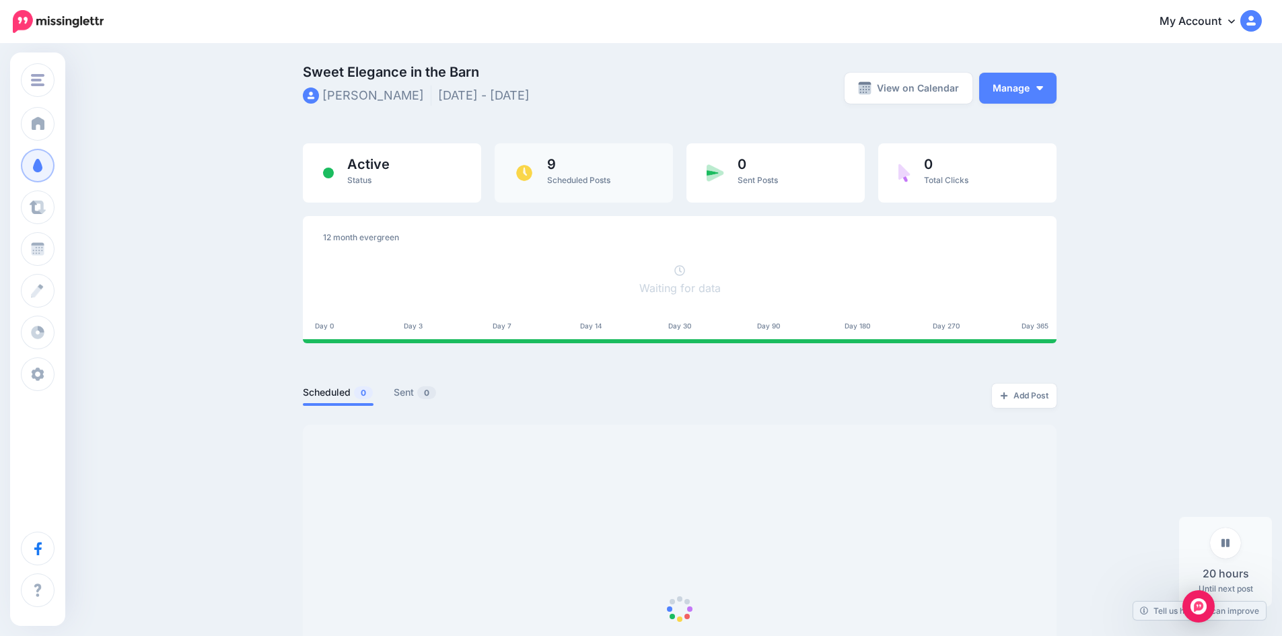
click at [577, 174] on div "9 Scheduled Posts" at bounding box center [578, 172] width 63 height 31
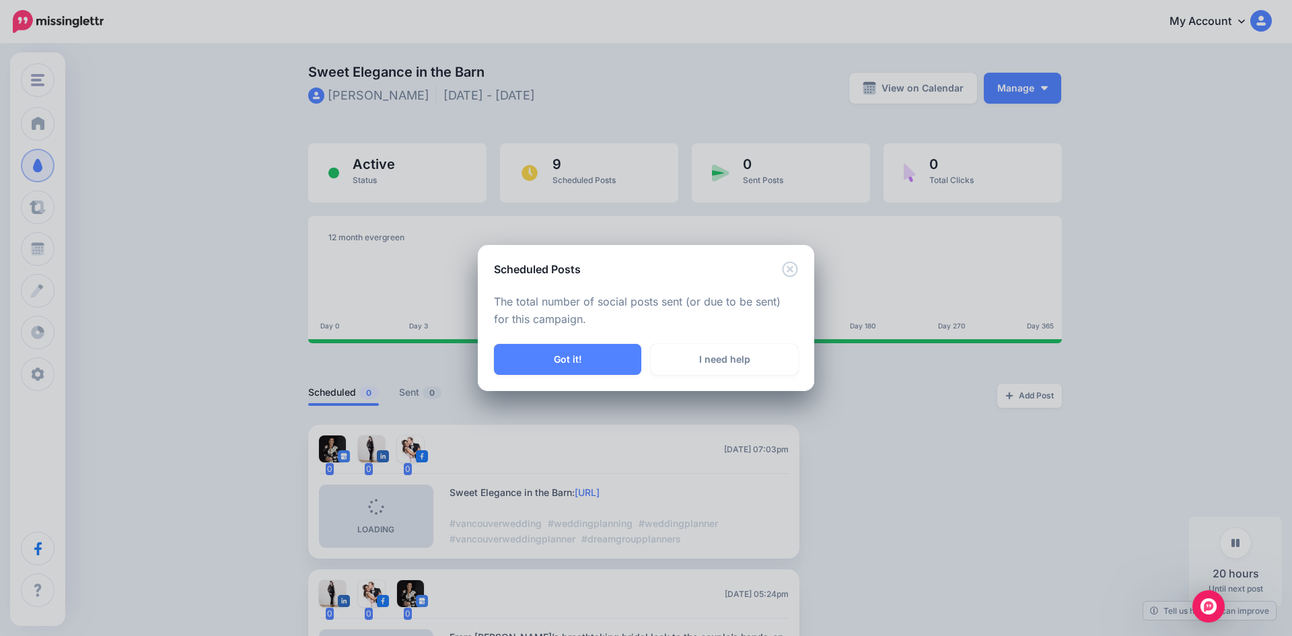
click at [567, 359] on button "Got it!" at bounding box center [567, 359] width 147 height 31
